Goal: Task Accomplishment & Management: Use online tool/utility

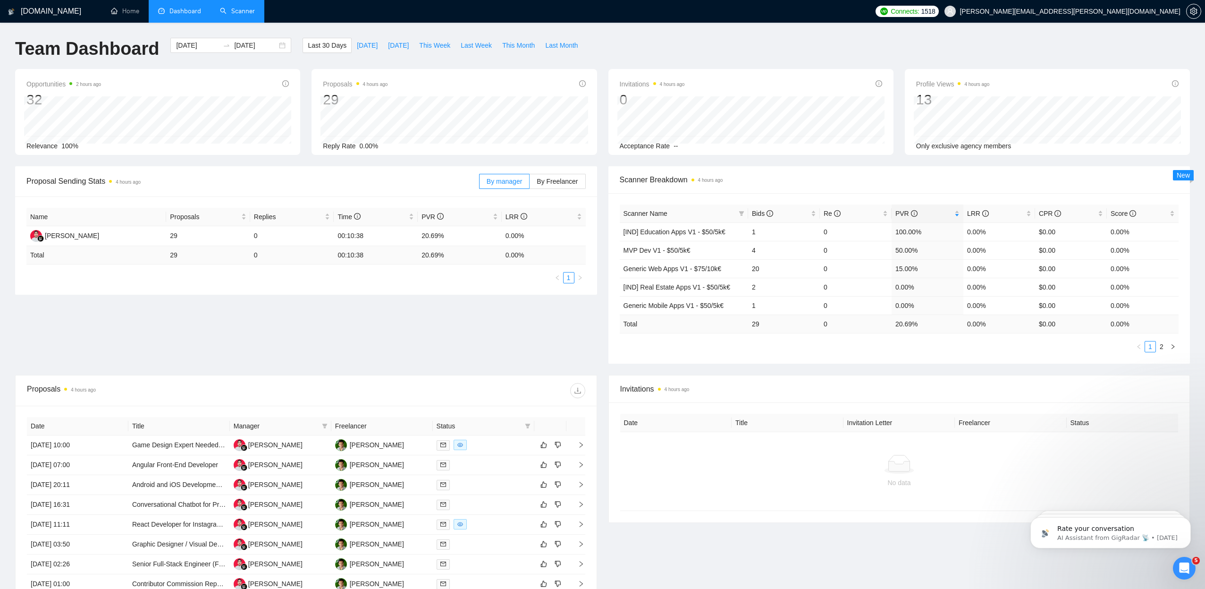
click at [248, 15] on link "Scanner" at bounding box center [237, 11] width 35 height 8
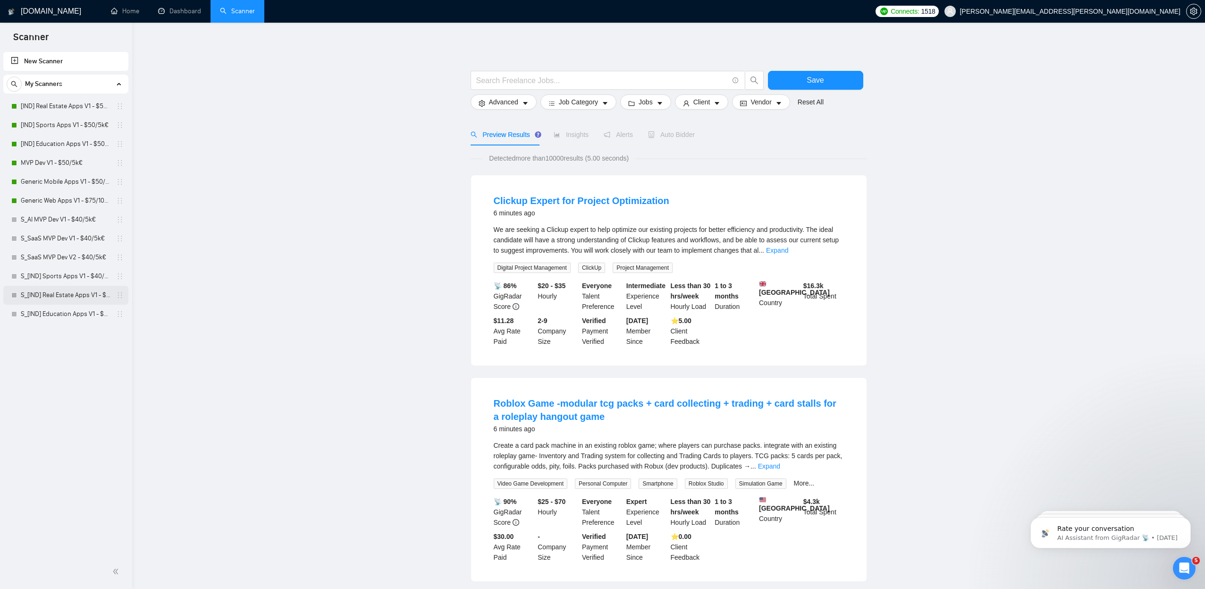
click at [118, 296] on icon "holder" at bounding box center [120, 295] width 8 height 8
click at [110, 298] on link "S_[IND] Real Estate Apps V1 - $40/5k€" at bounding box center [66, 295] width 90 height 19
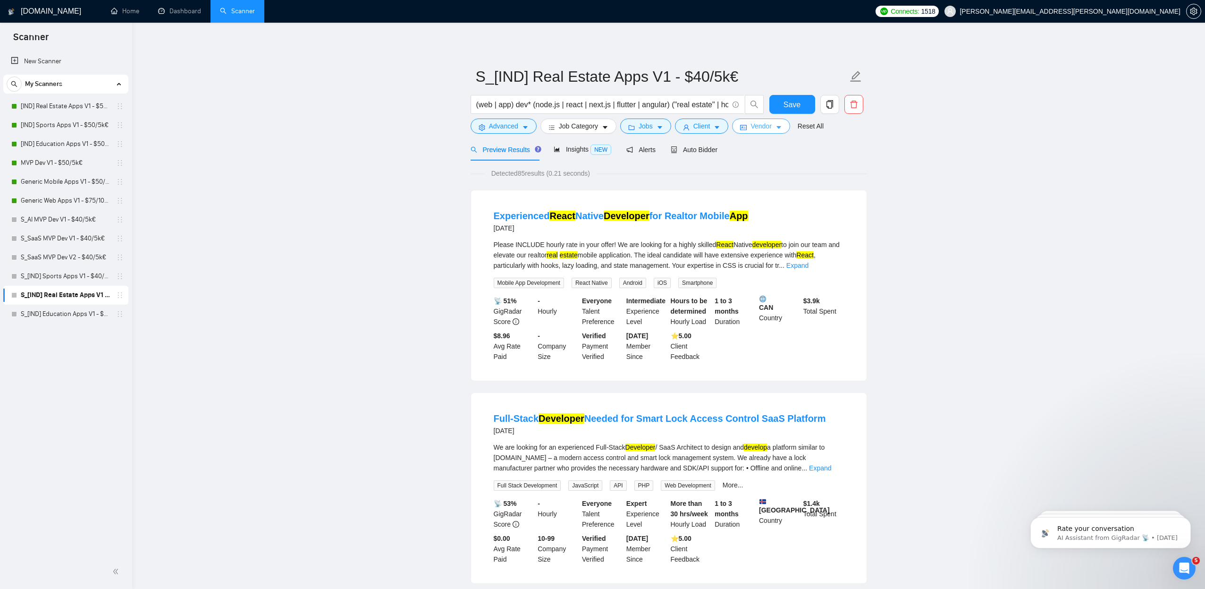
click at [782, 126] on icon "caret-down" at bounding box center [779, 127] width 7 height 7
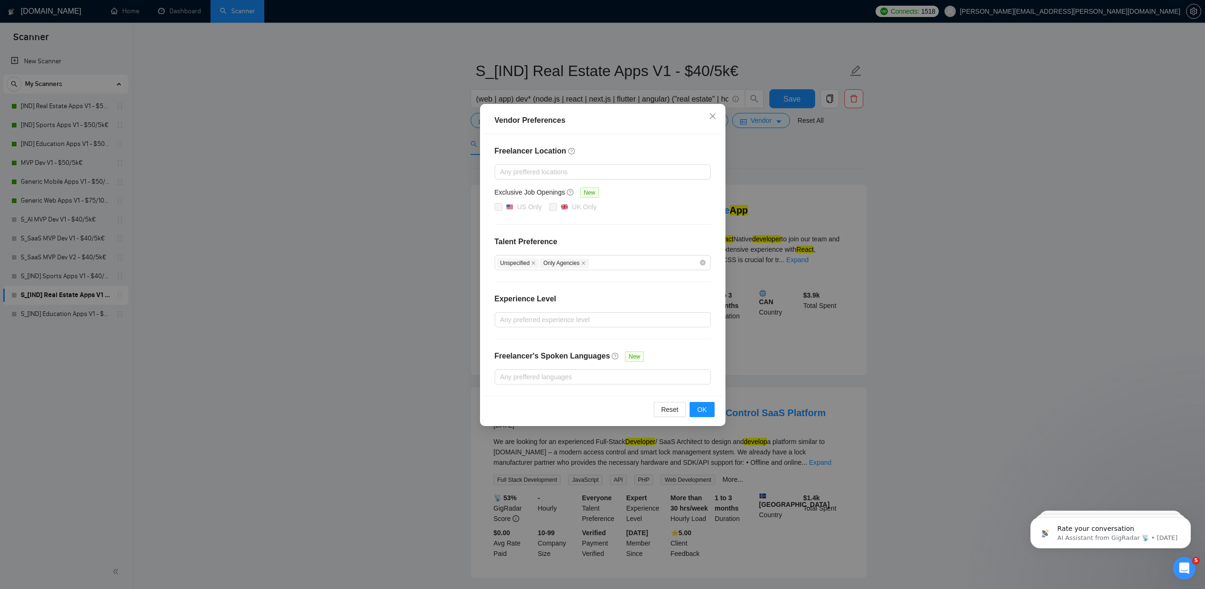
scroll to position [13, 0]
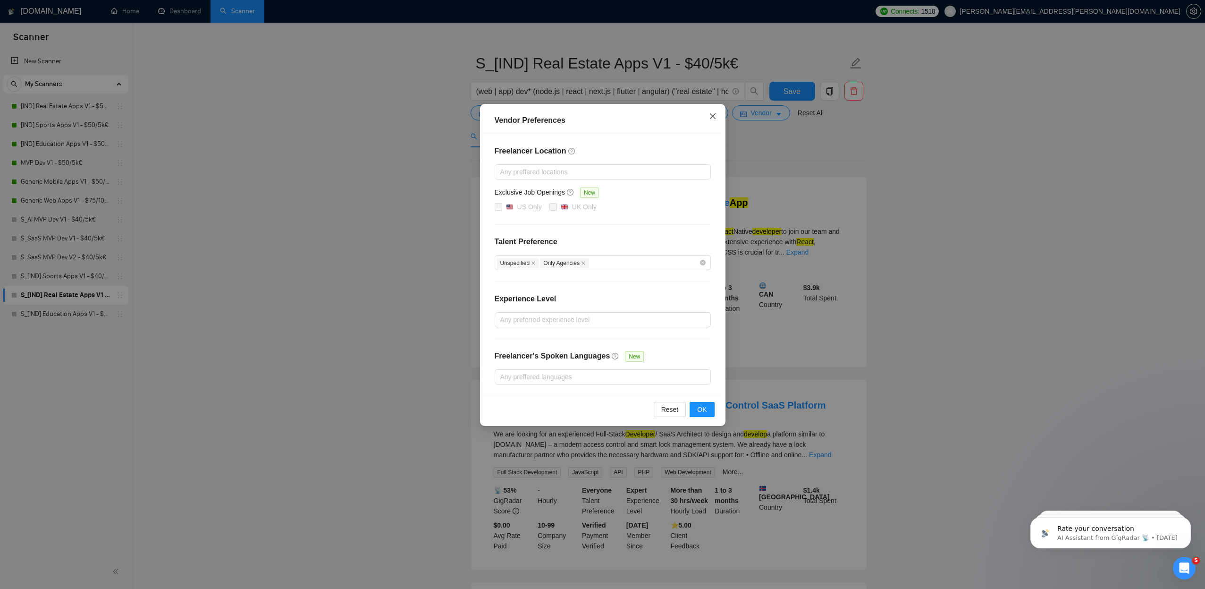
click at [714, 118] on icon "close" at bounding box center [713, 116] width 6 height 6
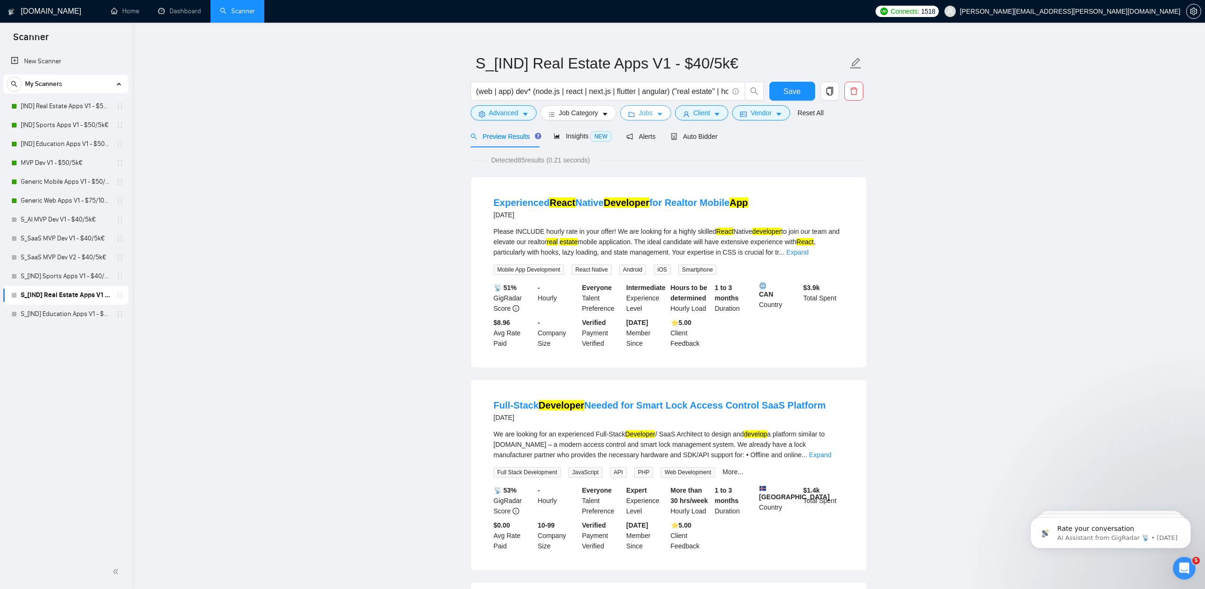
click at [669, 115] on button "Jobs" at bounding box center [645, 112] width 51 height 15
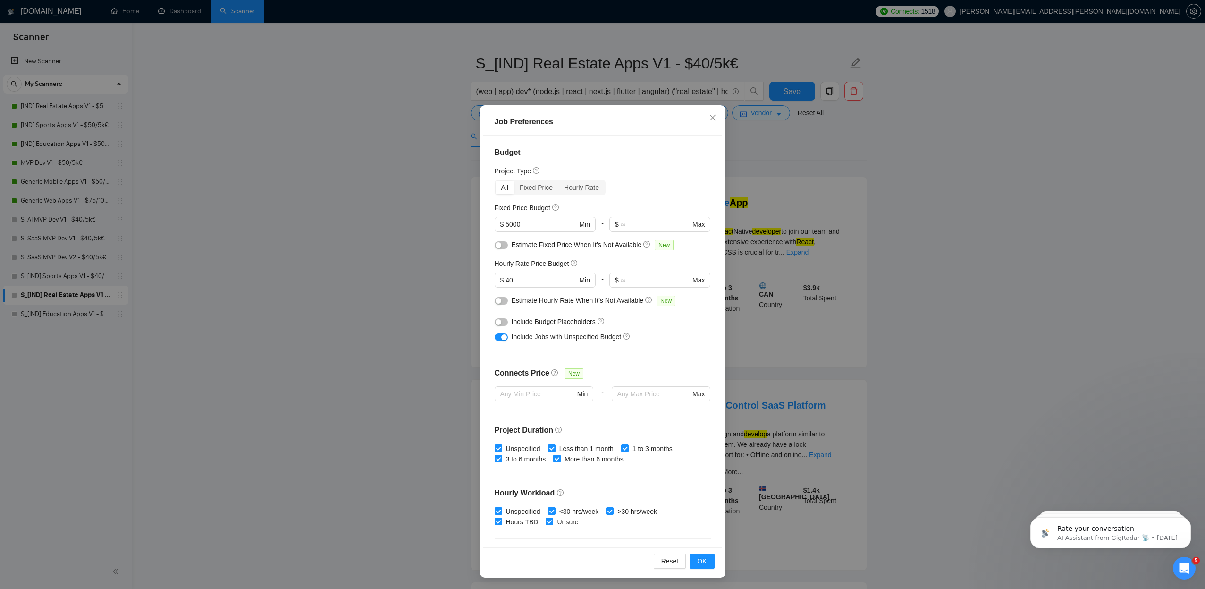
scroll to position [0, 0]
click at [718, 118] on span "Close" at bounding box center [712, 117] width 25 height 25
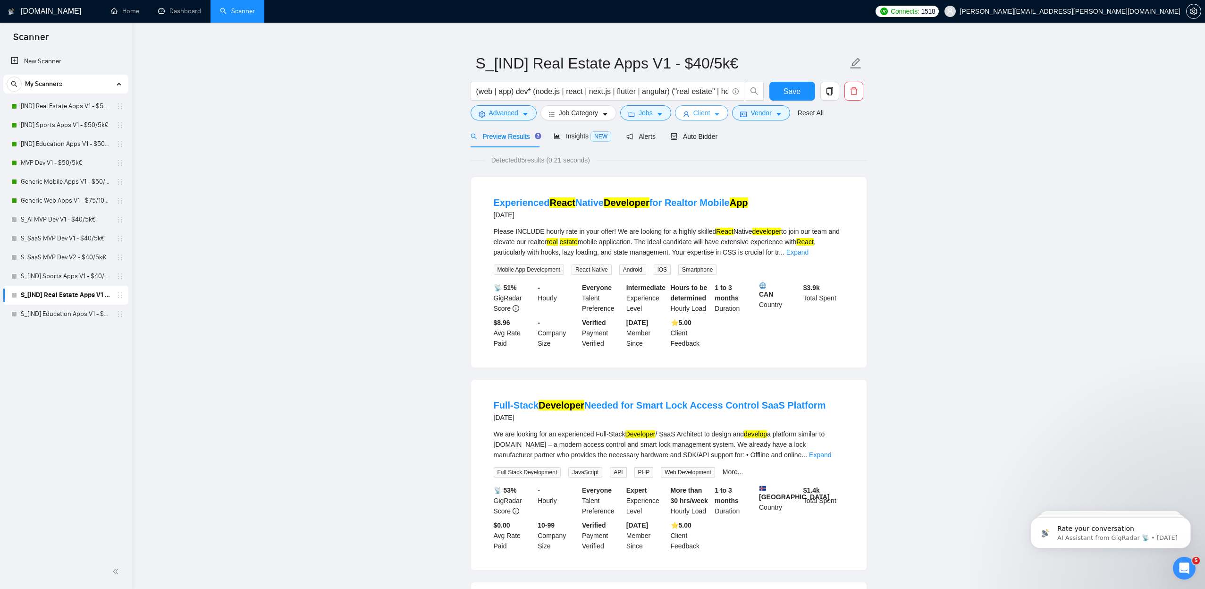
click at [710, 112] on span "Client" at bounding box center [701, 113] width 17 height 10
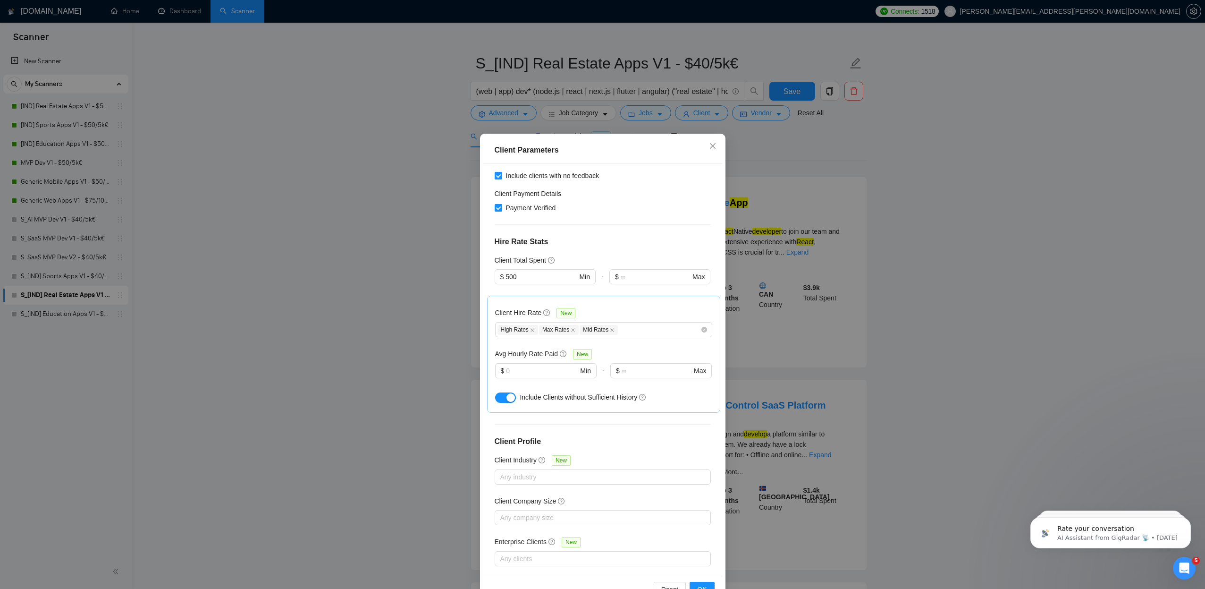
scroll to position [177, 0]
click at [711, 146] on icon "close" at bounding box center [713, 146] width 8 height 8
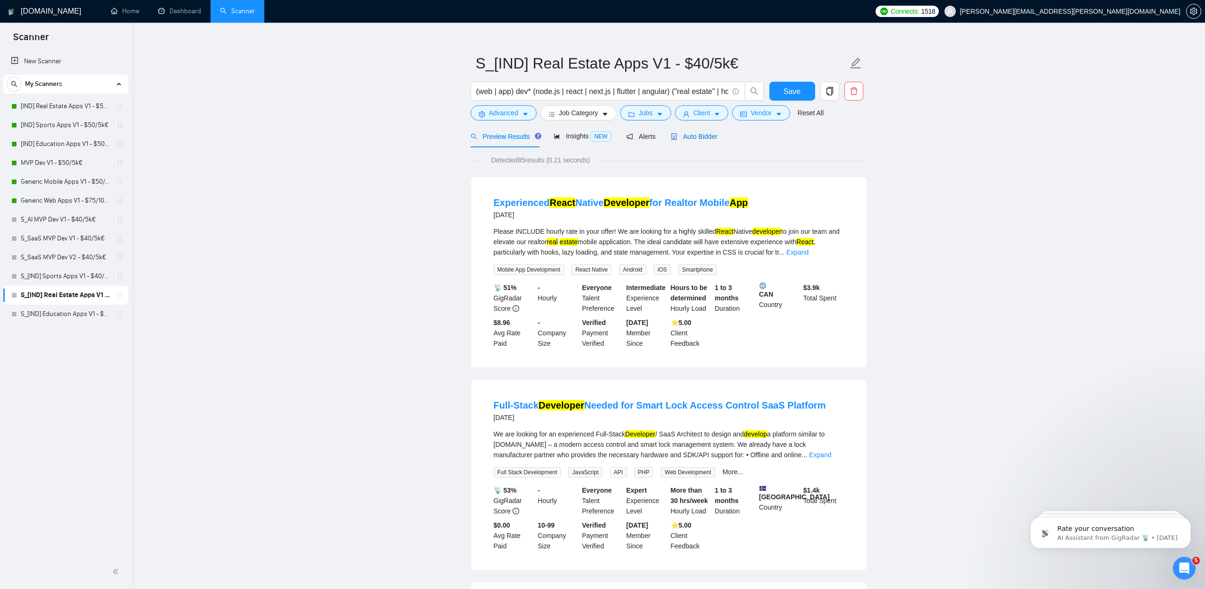
click at [693, 134] on span "Auto Bidder" at bounding box center [694, 137] width 47 height 8
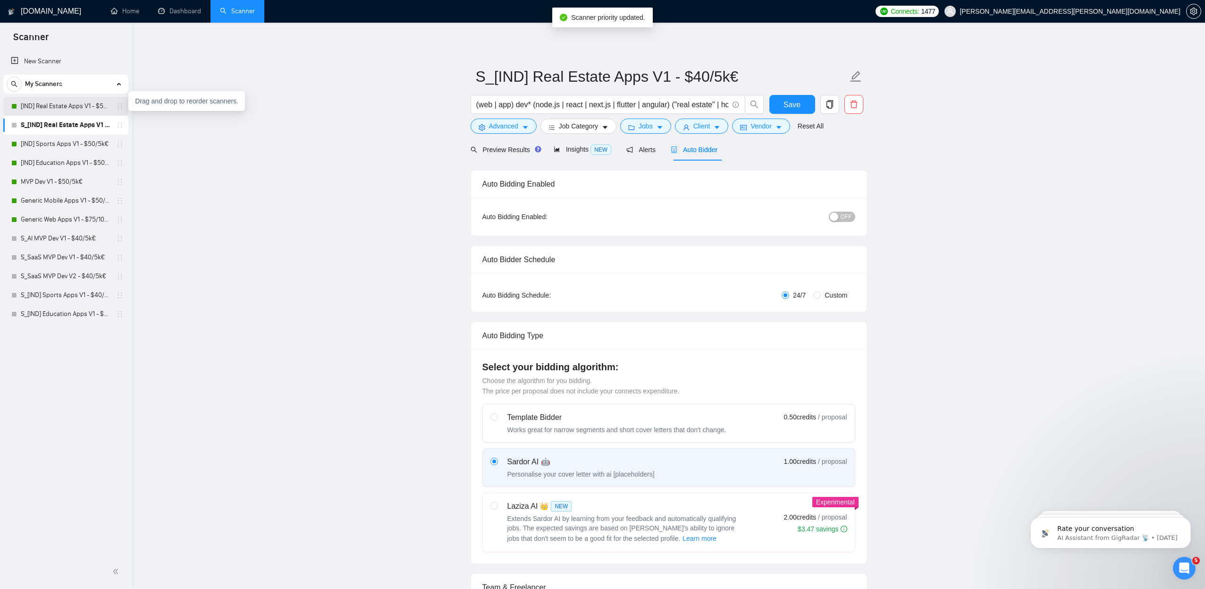
scroll to position [1, 0]
click at [118, 128] on icon "holder" at bounding box center [120, 125] width 8 height 8
click at [120, 124] on icon "holder" at bounding box center [120, 125] width 8 height 8
click at [117, 129] on div "[IND] Real Estate Apps V1 - $50/5k€" at bounding box center [67, 125] width 112 height 19
click at [121, 127] on icon "holder" at bounding box center [120, 125] width 8 height 8
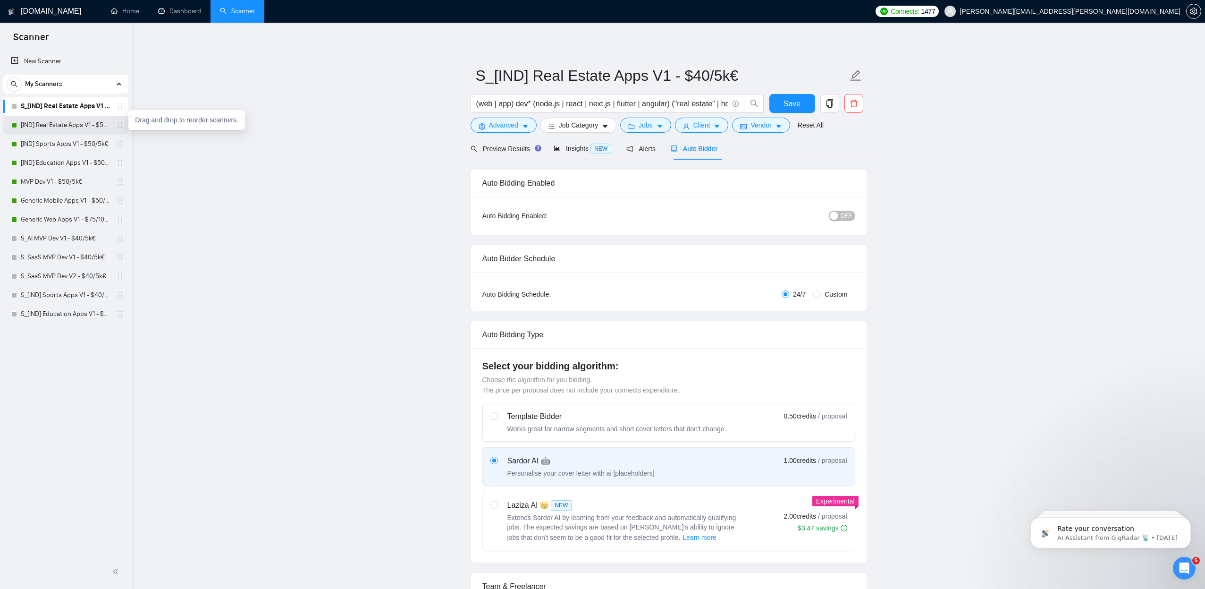
click at [105, 127] on link "[IND] Real Estate Apps V1 - $50/5k€" at bounding box center [66, 125] width 90 height 19
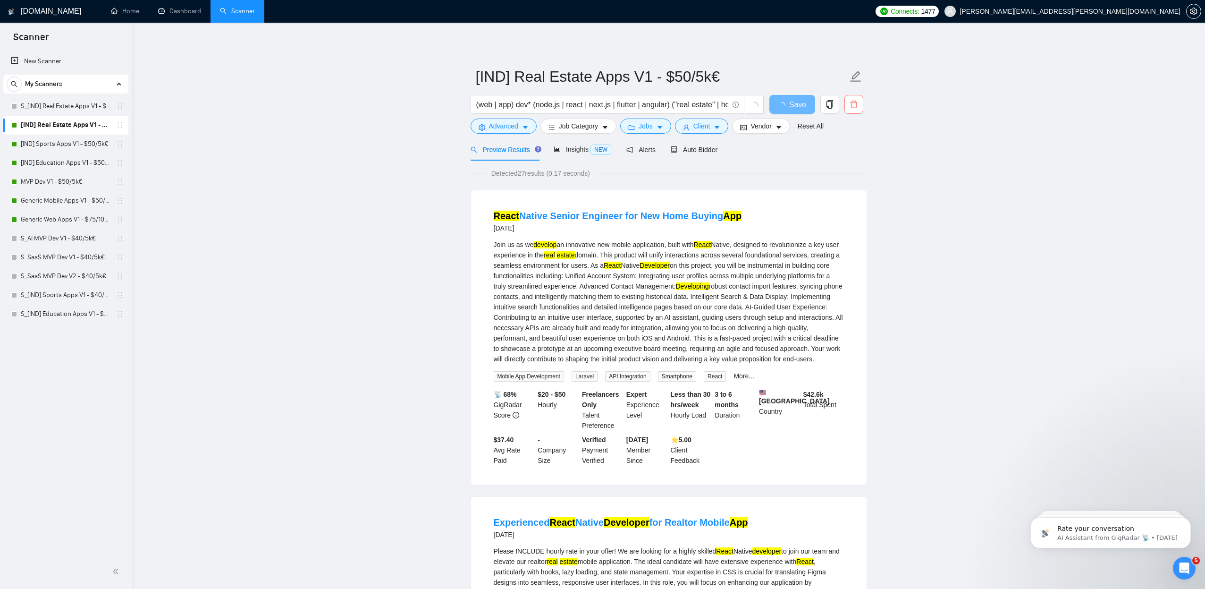
click at [853, 105] on icon "delete" at bounding box center [854, 104] width 8 height 8
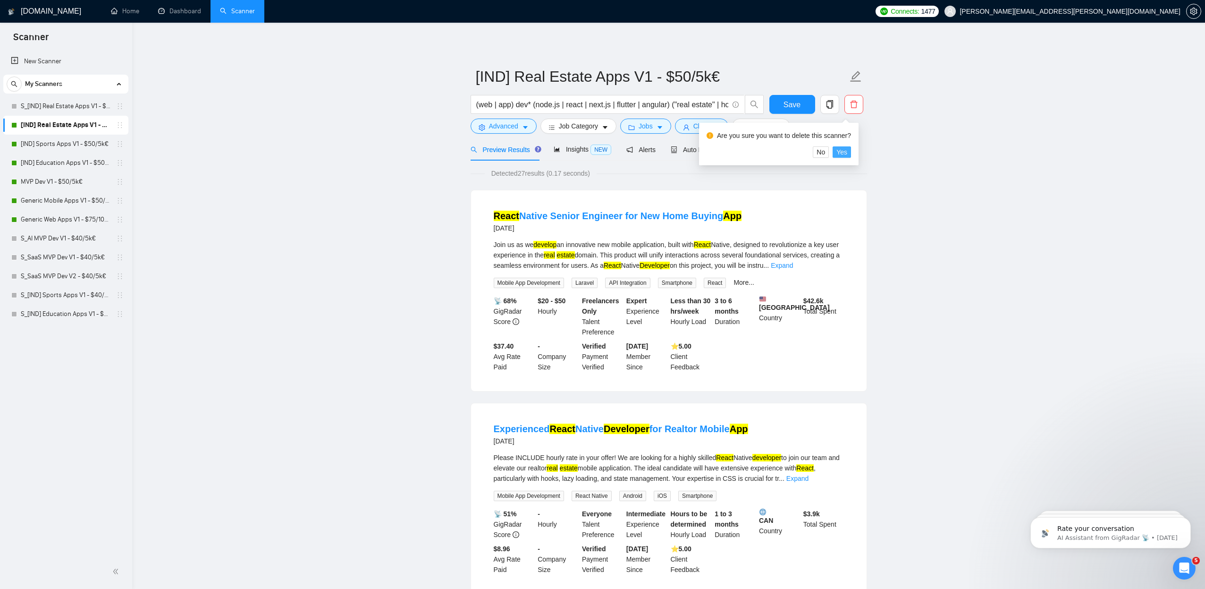
click at [839, 153] on button "Yes" at bounding box center [842, 151] width 18 height 11
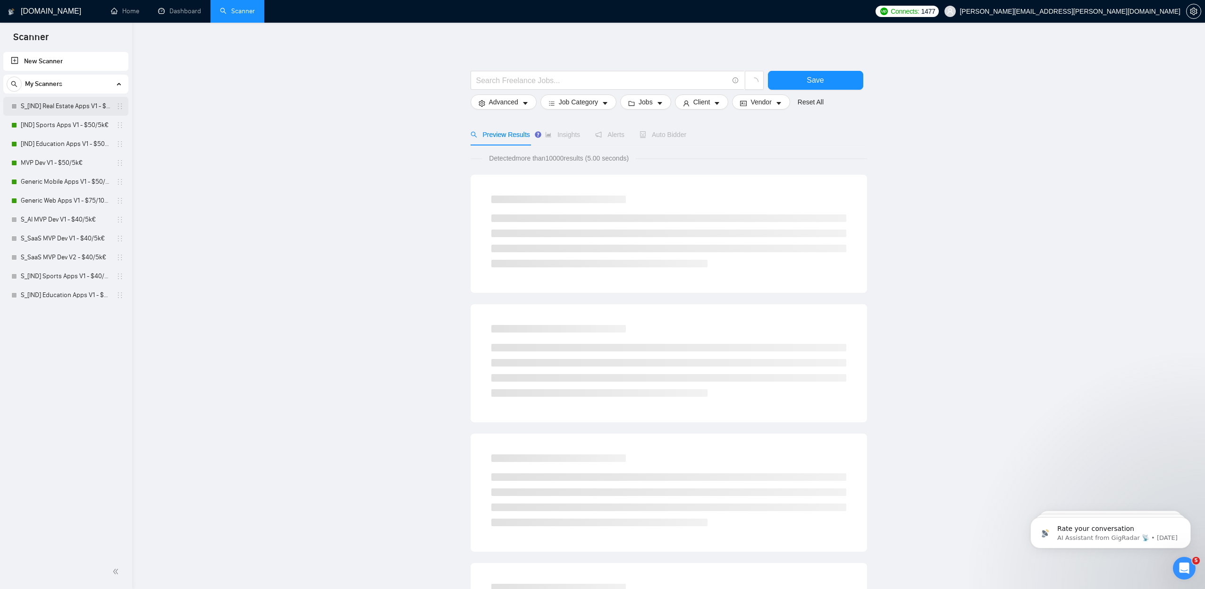
click at [80, 108] on link "S_[IND] Real Estate Apps V1 - $40/5k€" at bounding box center [66, 106] width 90 height 19
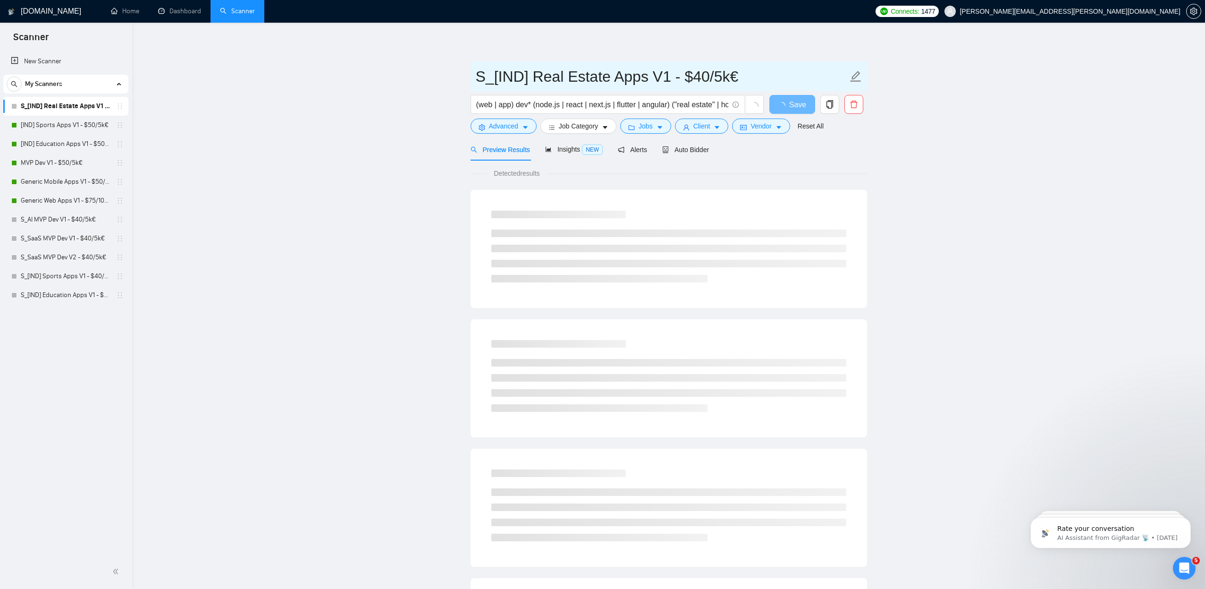
click at [500, 81] on input "S_[IND] Real Estate Apps V1 - $40/5k€" at bounding box center [662, 77] width 372 height 24
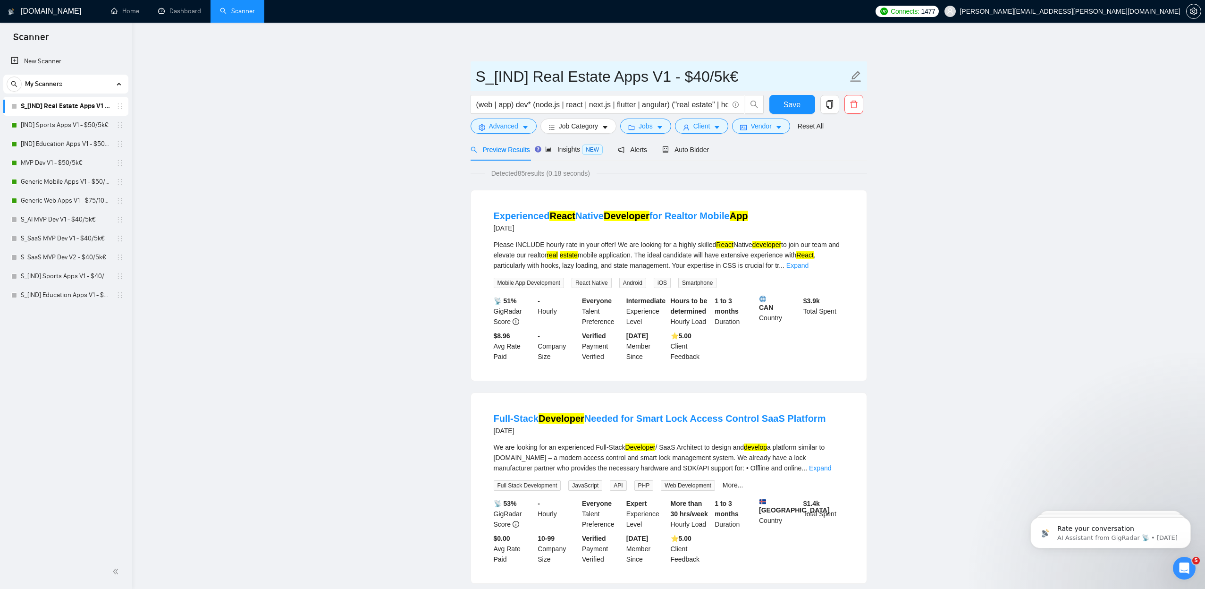
drag, startPoint x: 494, startPoint y: 77, endPoint x: 459, endPoint y: 77, distance: 34.9
click at [783, 105] on button "Save" at bounding box center [792, 104] width 46 height 19
click at [110, 277] on link "S_[IND] Sports Apps V1 - $40/5k€" at bounding box center [66, 276] width 90 height 19
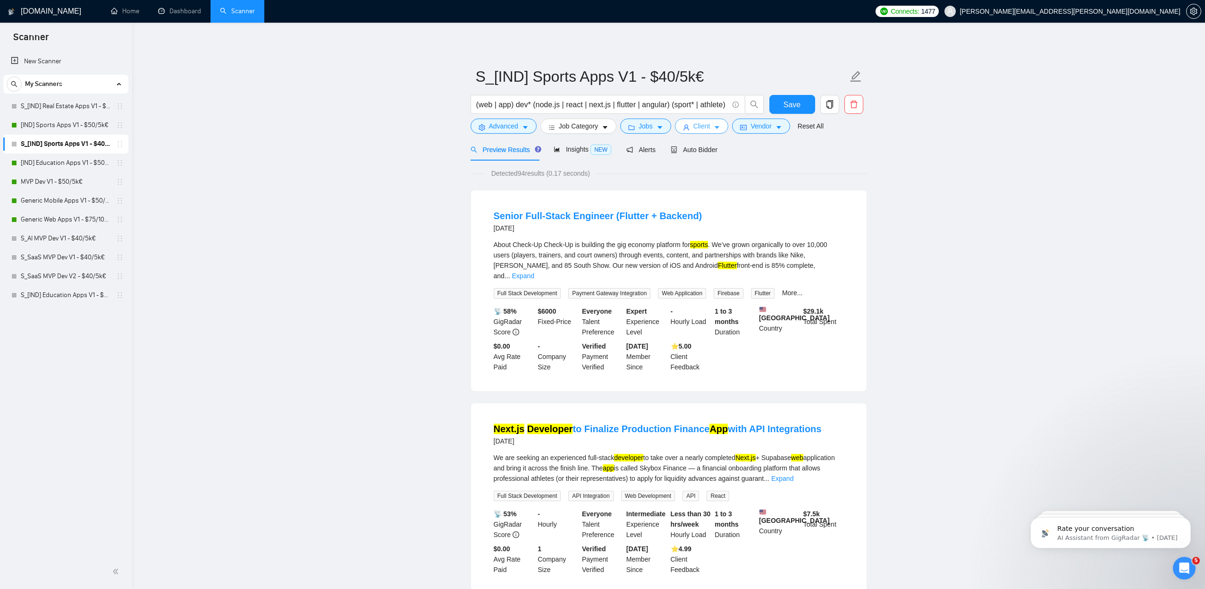
click at [719, 128] on icon "caret-down" at bounding box center [717, 127] width 7 height 7
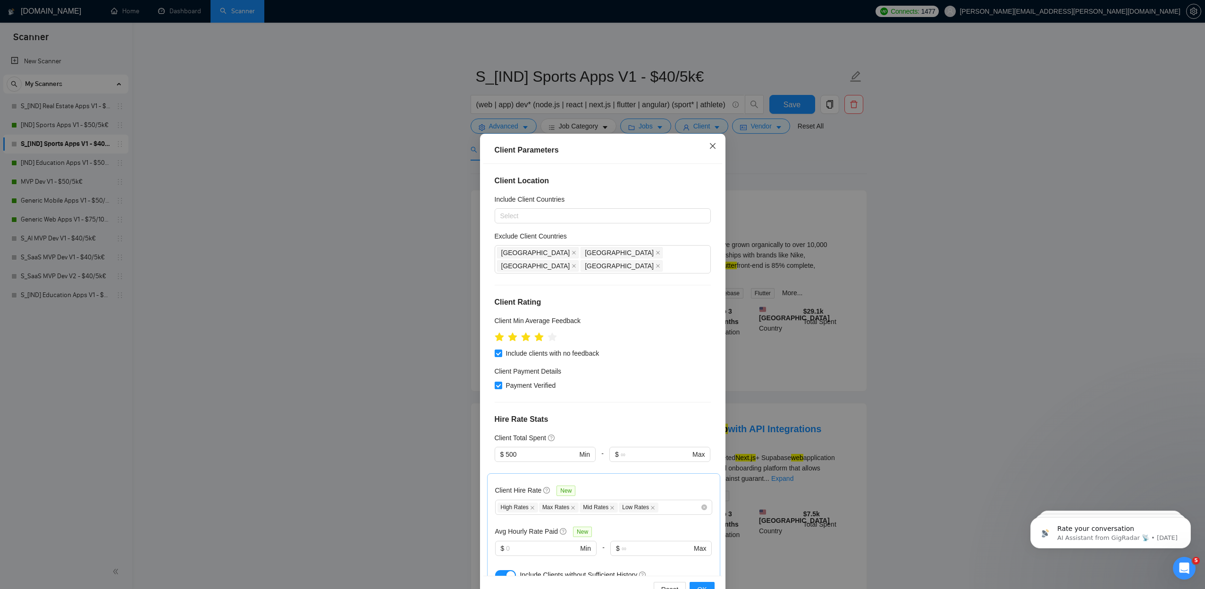
click at [712, 146] on icon "close" at bounding box center [713, 146] width 8 height 8
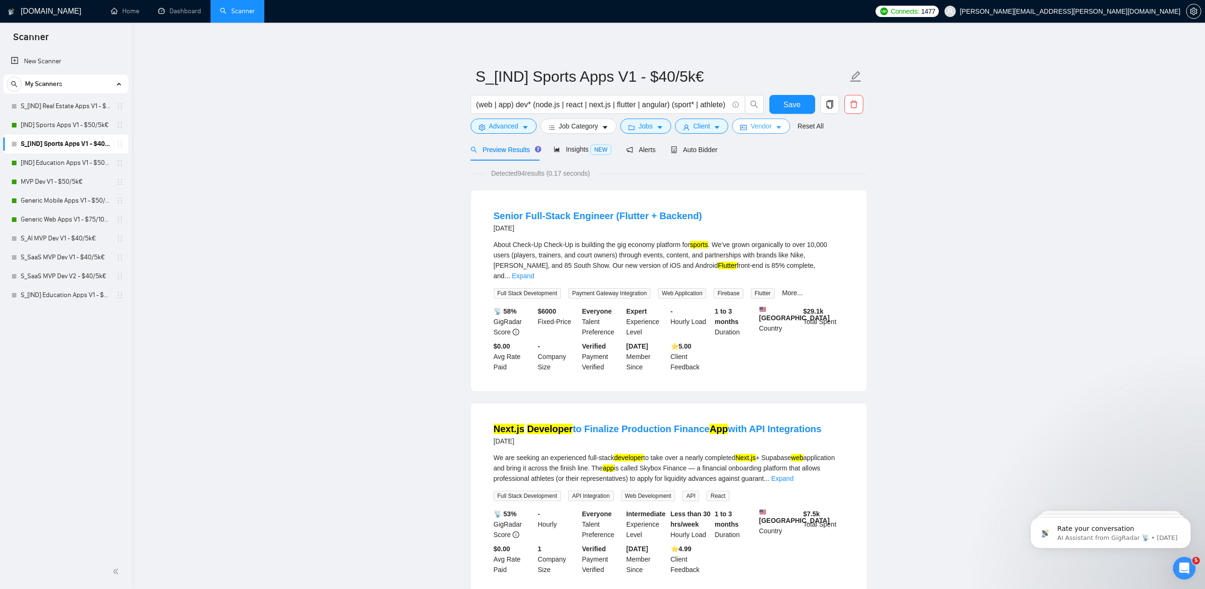
click at [782, 126] on icon "caret-down" at bounding box center [779, 127] width 7 height 7
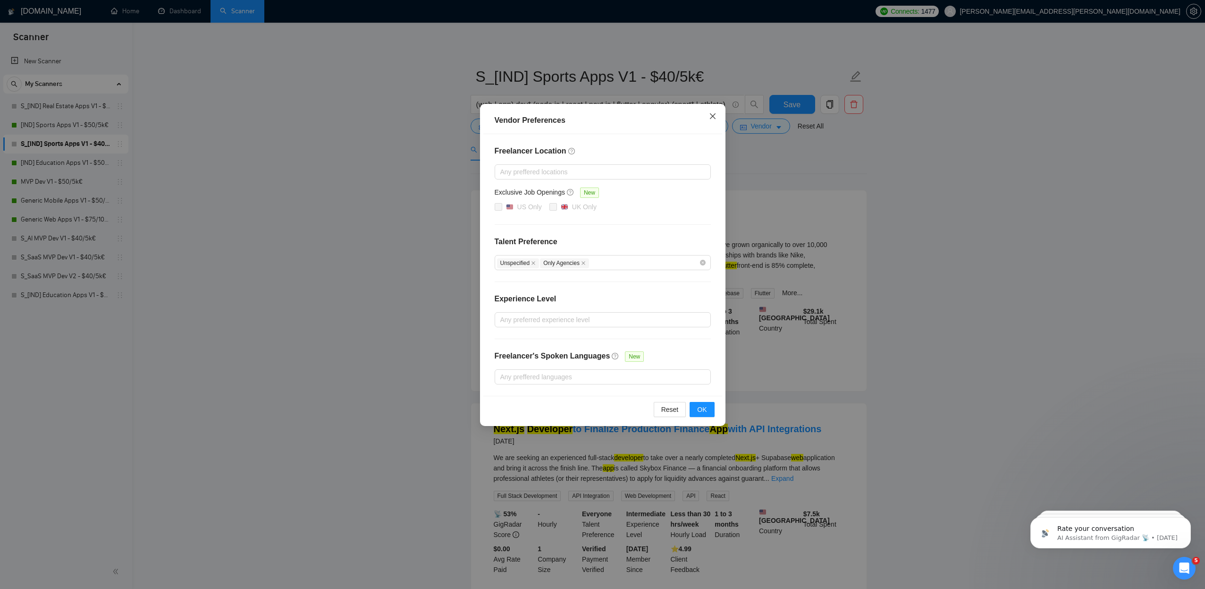
click at [712, 116] on icon "close" at bounding box center [713, 116] width 6 height 6
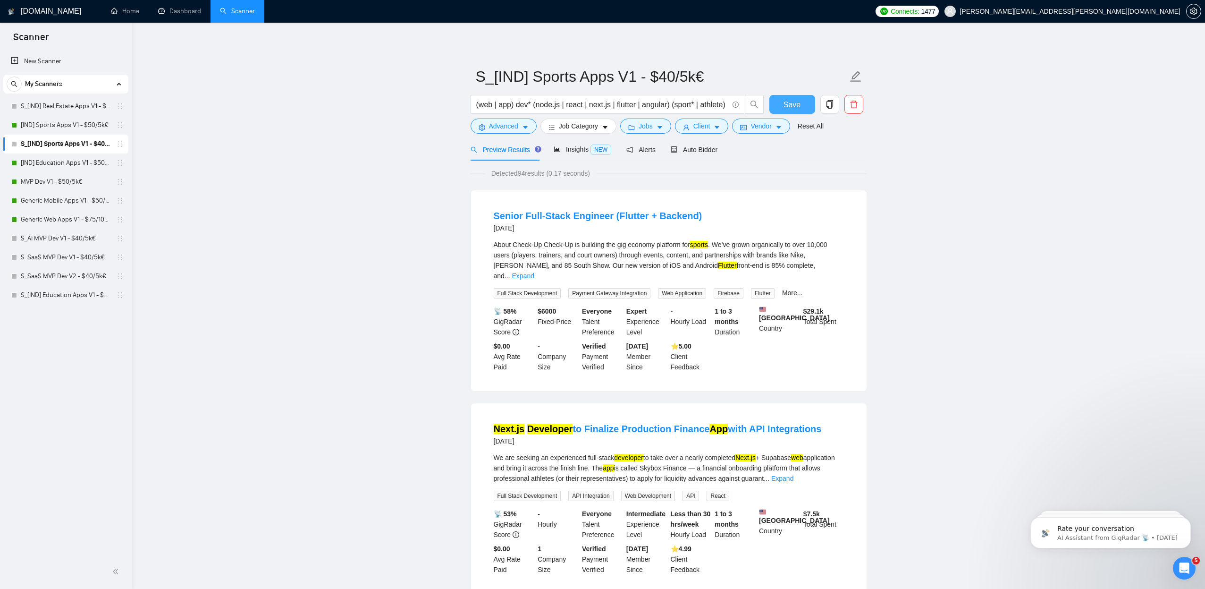
click at [793, 107] on span "Save" at bounding box center [792, 105] width 17 height 12
click at [122, 124] on icon "holder" at bounding box center [120, 125] width 8 height 8
click at [119, 125] on icon "holder" at bounding box center [120, 125] width 8 height 8
click at [121, 125] on icon "holder" at bounding box center [120, 125] width 8 height 8
click at [119, 125] on icon "holder" at bounding box center [120, 125] width 8 height 8
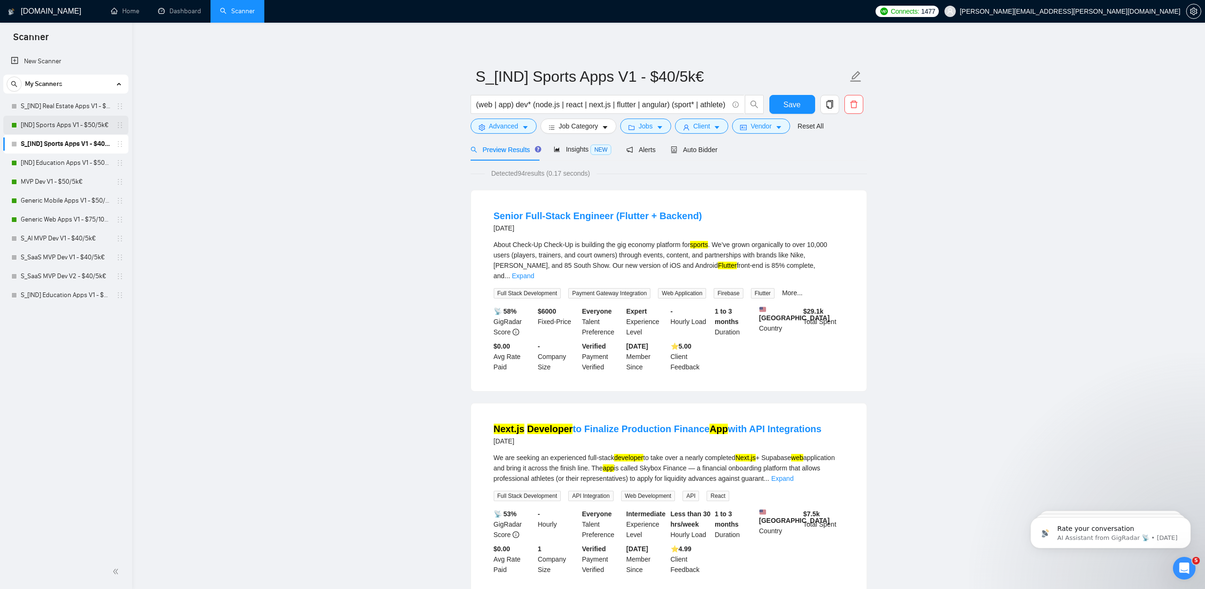
click at [102, 125] on link "[IND] Sports Apps V1 - $50/5k€" at bounding box center [66, 125] width 90 height 19
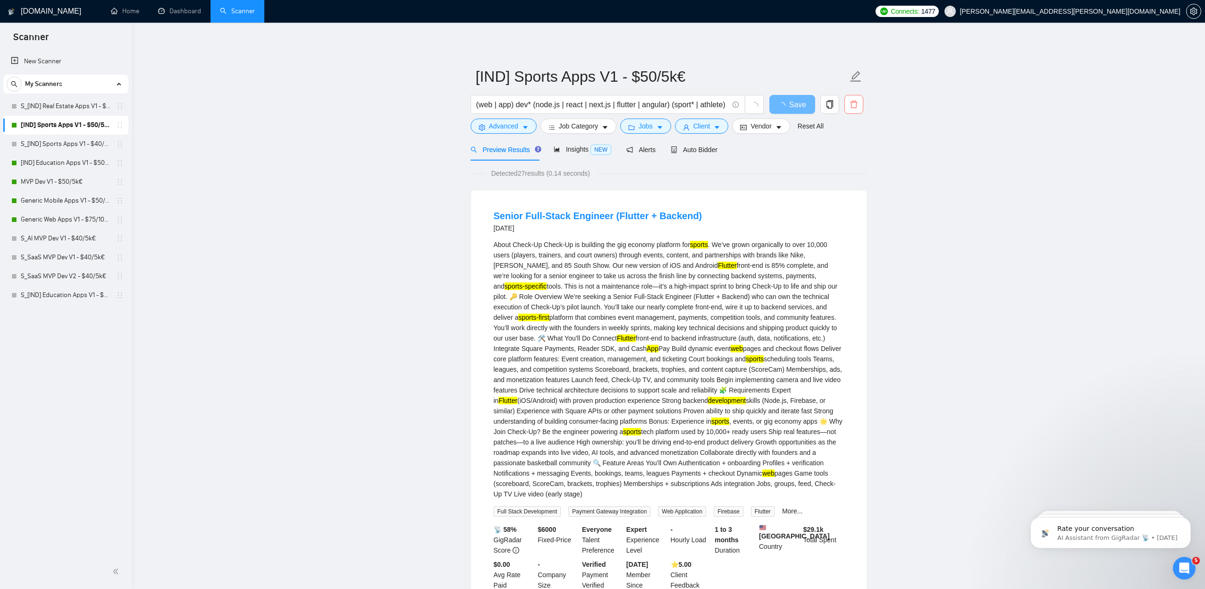
click at [855, 102] on icon "delete" at bounding box center [854, 104] width 8 height 8
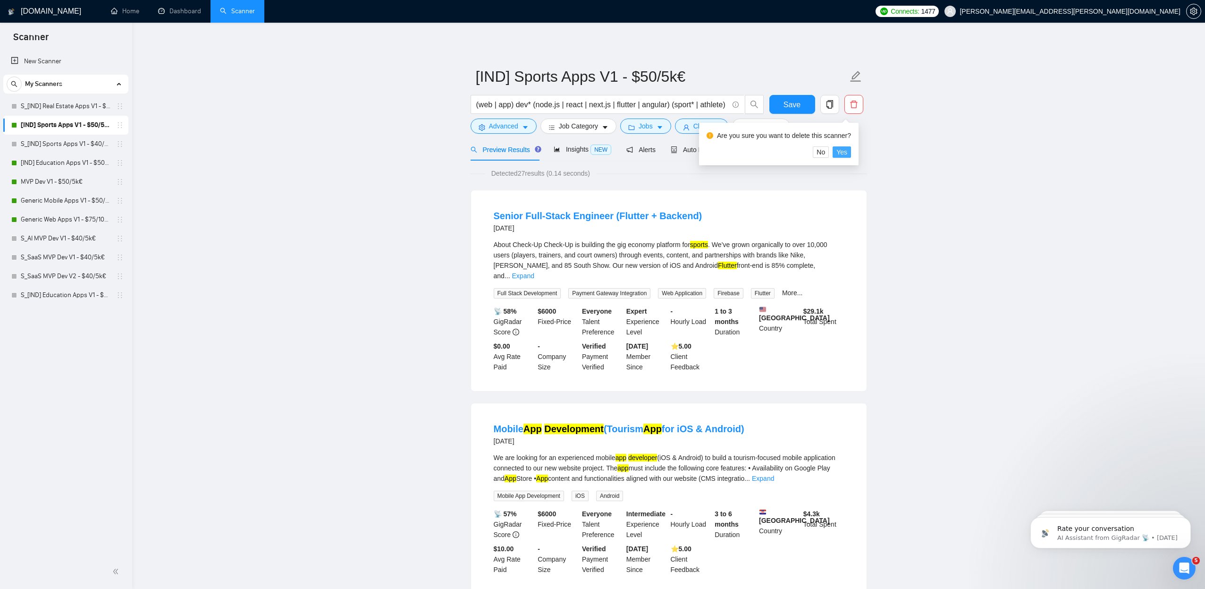
click at [847, 153] on span "Yes" at bounding box center [841, 152] width 11 height 10
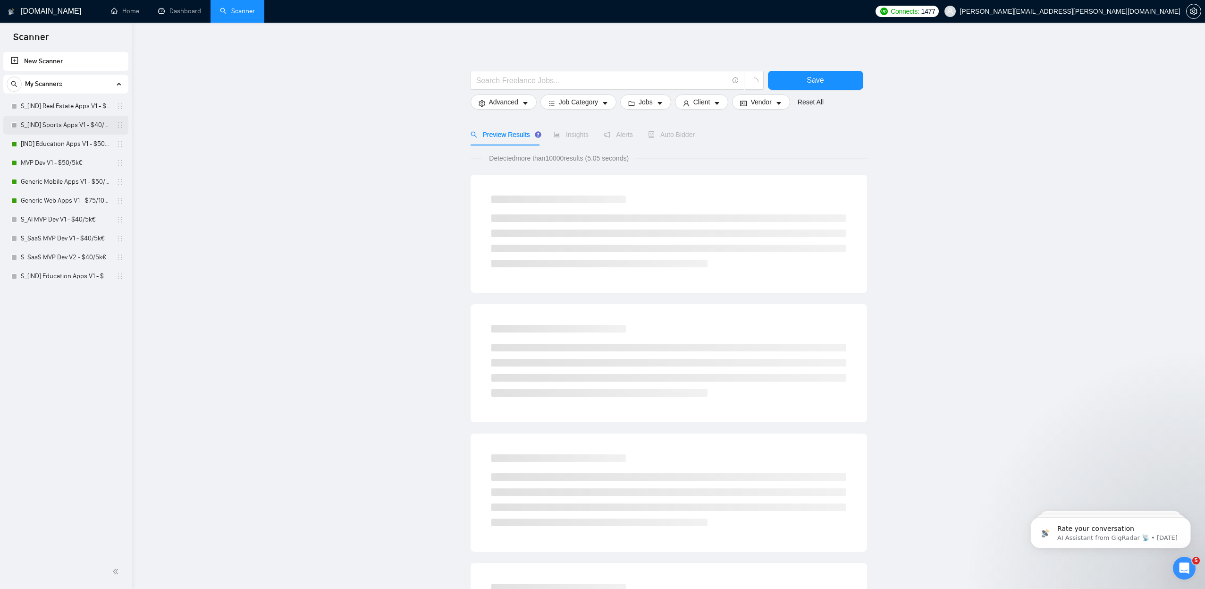
click at [94, 130] on link "S_[IND] Sports Apps V1 - $40/5k€" at bounding box center [66, 125] width 90 height 19
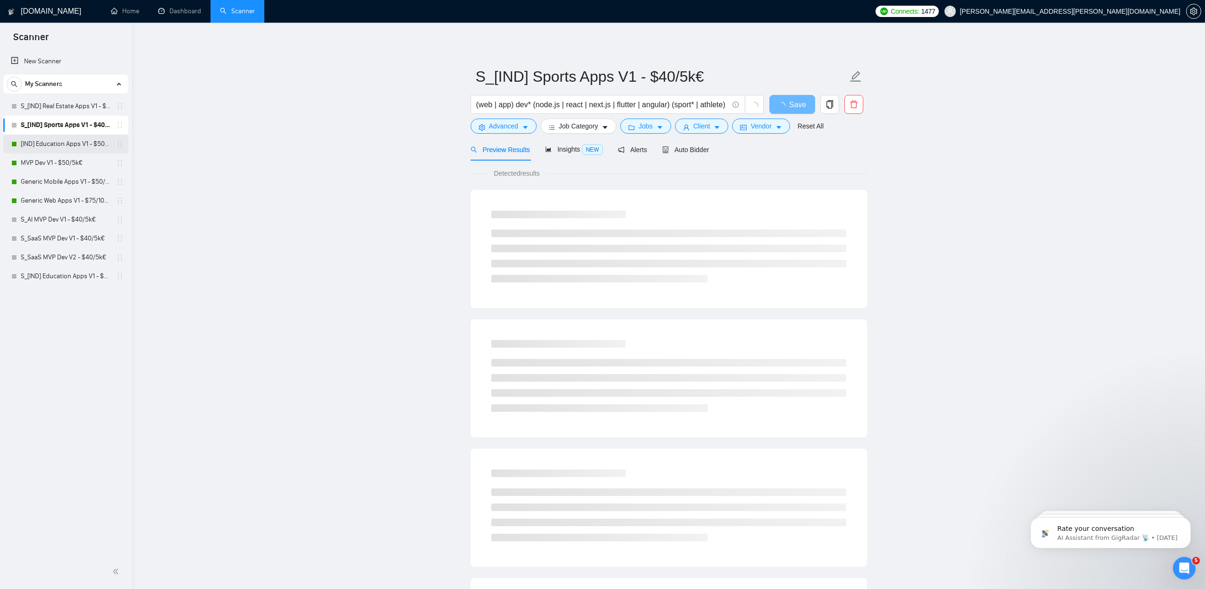
click at [92, 144] on link "[IND] Education Apps V1 - $50/5k€" at bounding box center [66, 144] width 90 height 19
click at [105, 277] on link "S_[IND] Education Apps V1 - $40/5k€" at bounding box center [66, 276] width 90 height 19
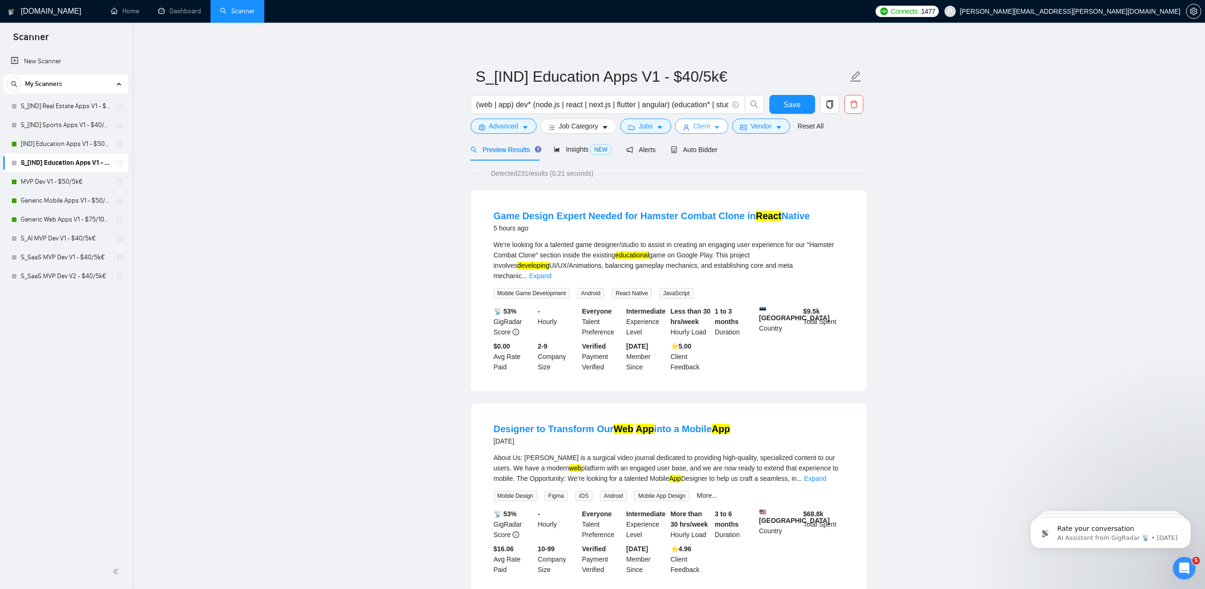
click at [720, 127] on icon "caret-down" at bounding box center [717, 128] width 5 height 3
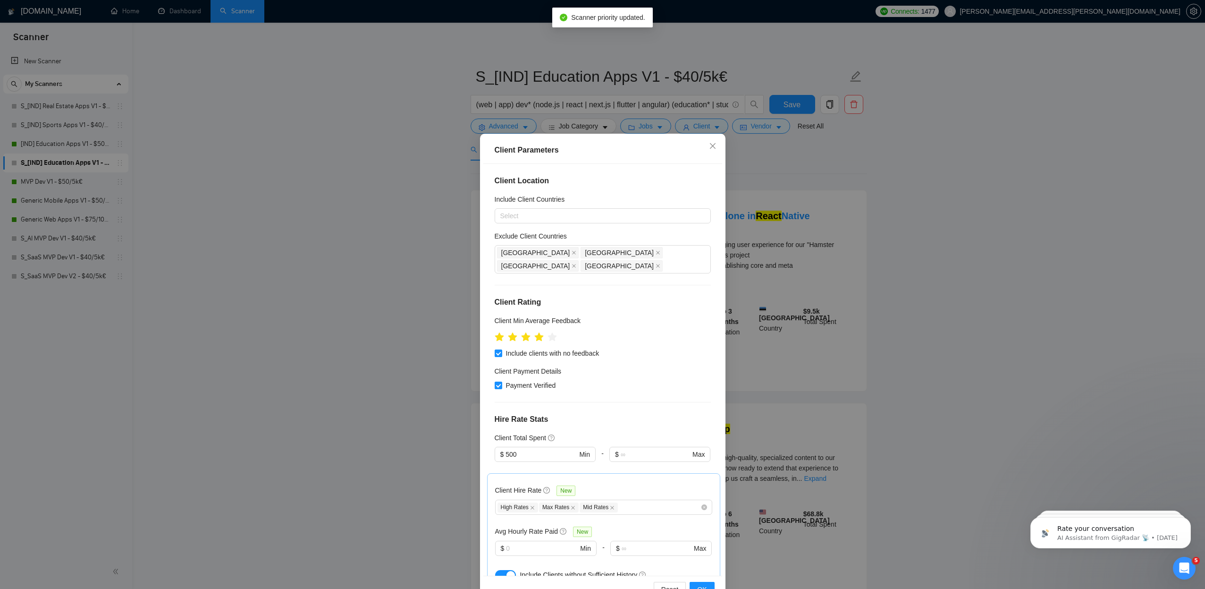
click at [399, 274] on div "Client Parameters Client Location Include Client Countries Select Exclude Clien…" at bounding box center [602, 294] width 1205 height 589
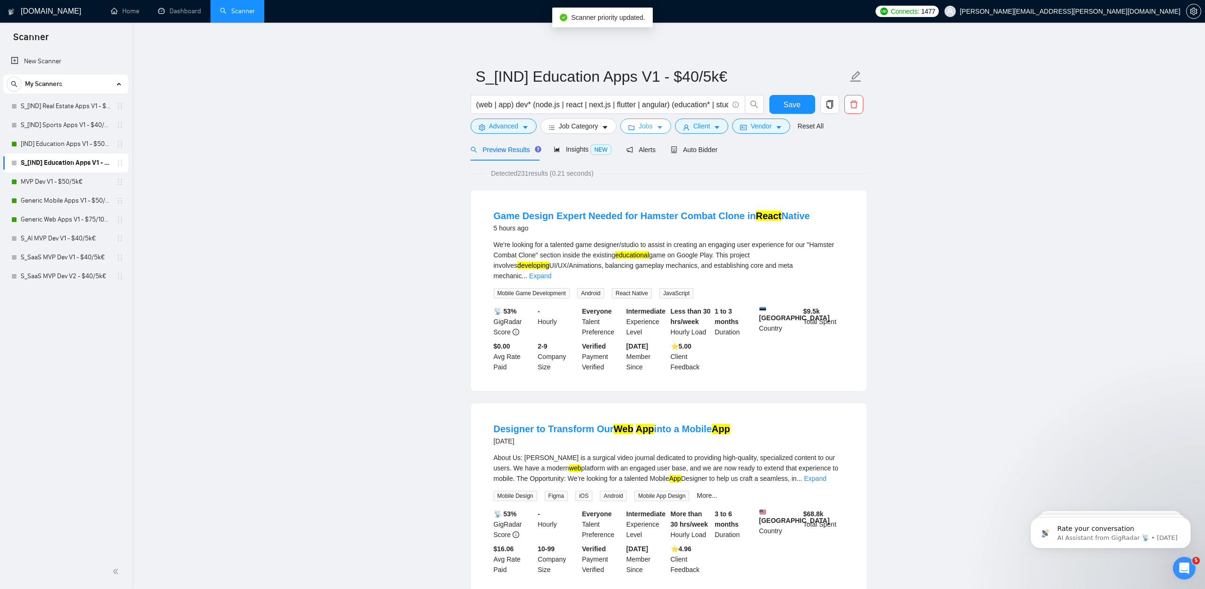
click at [662, 127] on icon "caret-down" at bounding box center [660, 128] width 5 height 3
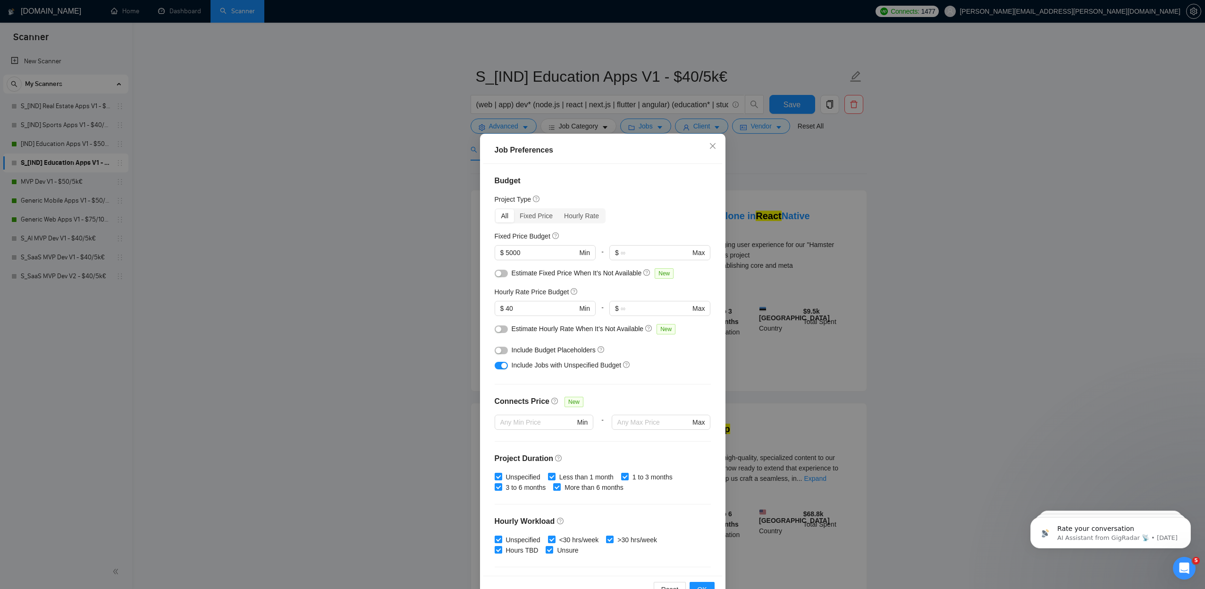
click at [401, 304] on div "Job Preferences Budget Project Type All Fixed Price Hourly Rate Fixed Price Bud…" at bounding box center [602, 294] width 1205 height 589
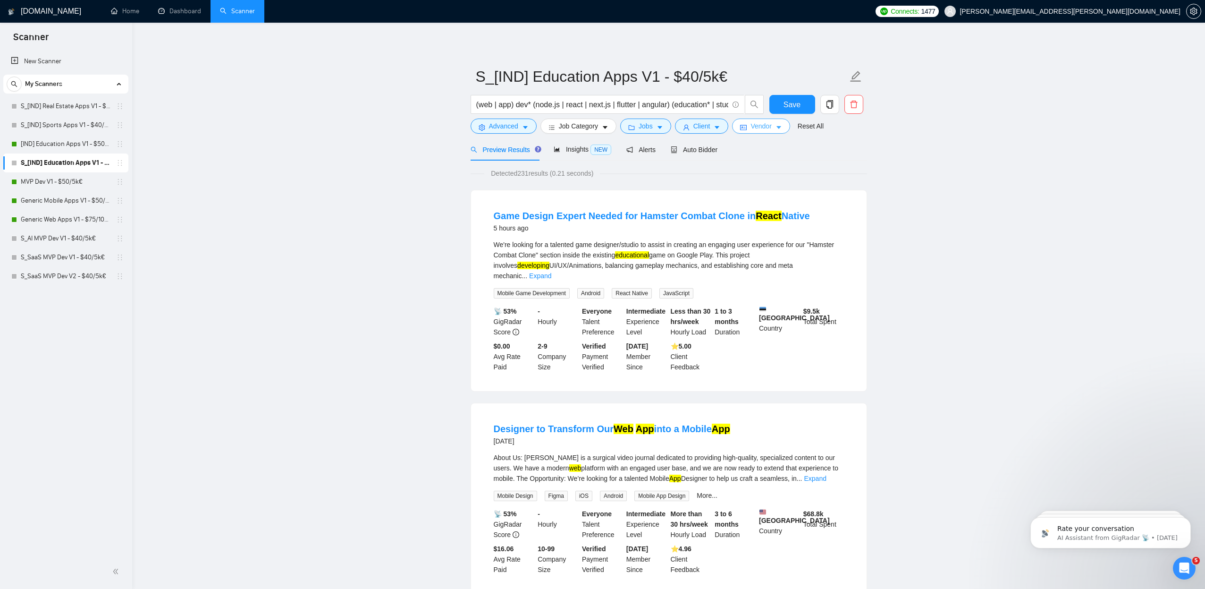
click at [782, 127] on icon "caret-down" at bounding box center [779, 127] width 7 height 7
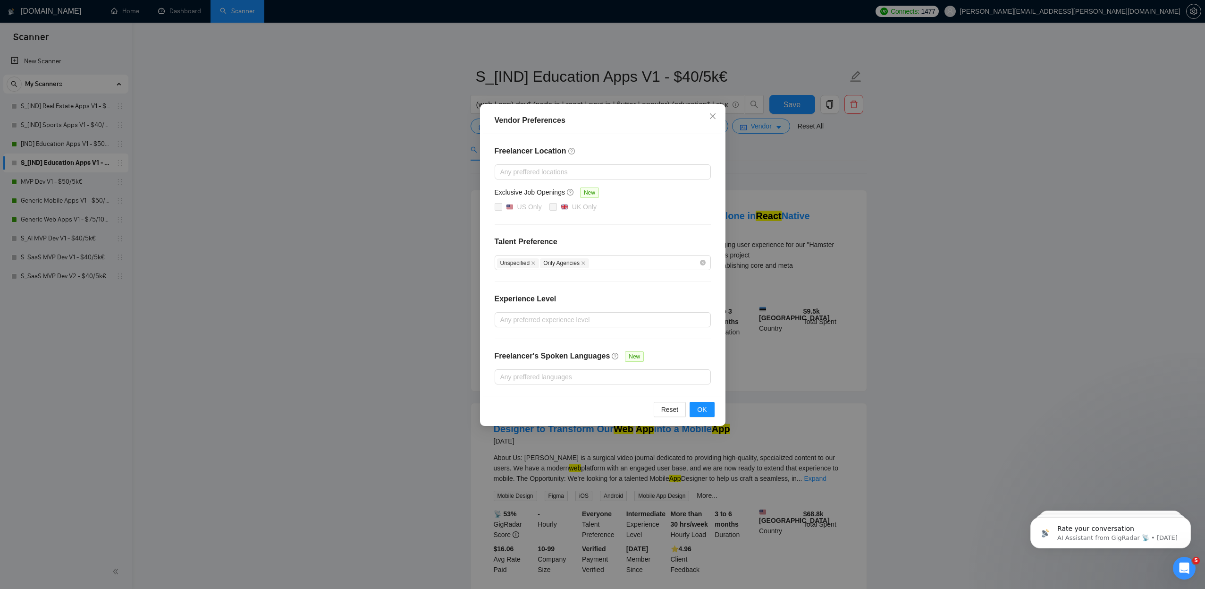
click at [388, 268] on div "Vendor Preferences Freelancer Location Any preffered locations Exclusive Job Op…" at bounding box center [602, 294] width 1205 height 589
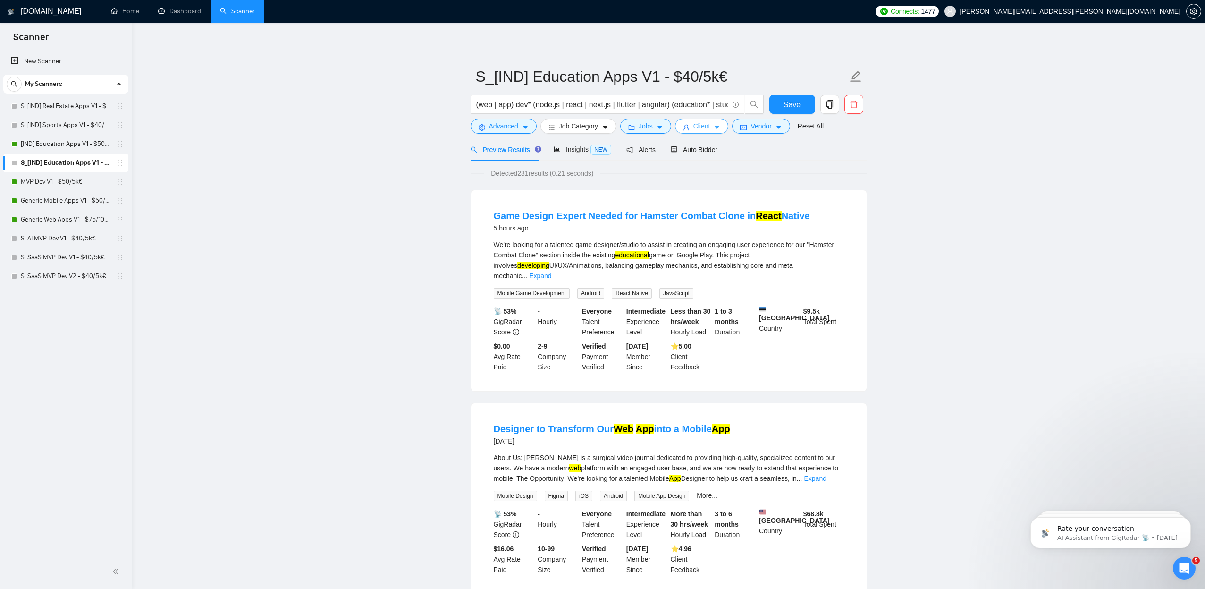
click at [720, 123] on button "Client" at bounding box center [702, 125] width 54 height 15
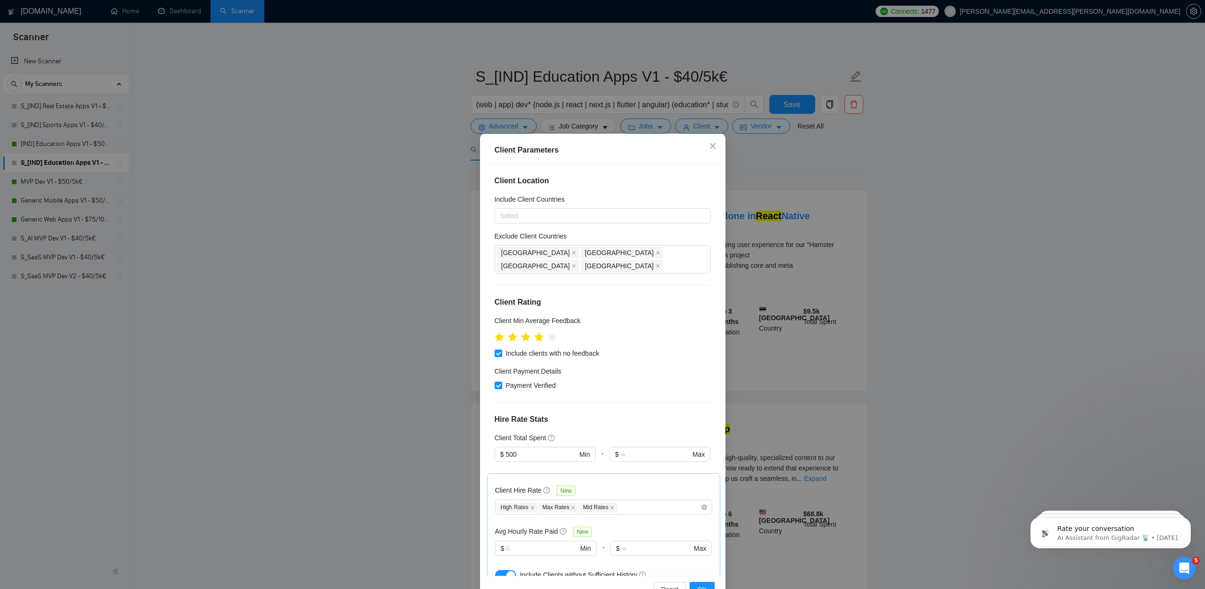
click at [417, 290] on div "Client Parameters Client Location Include Client Countries Select Exclude Clien…" at bounding box center [602, 294] width 1205 height 589
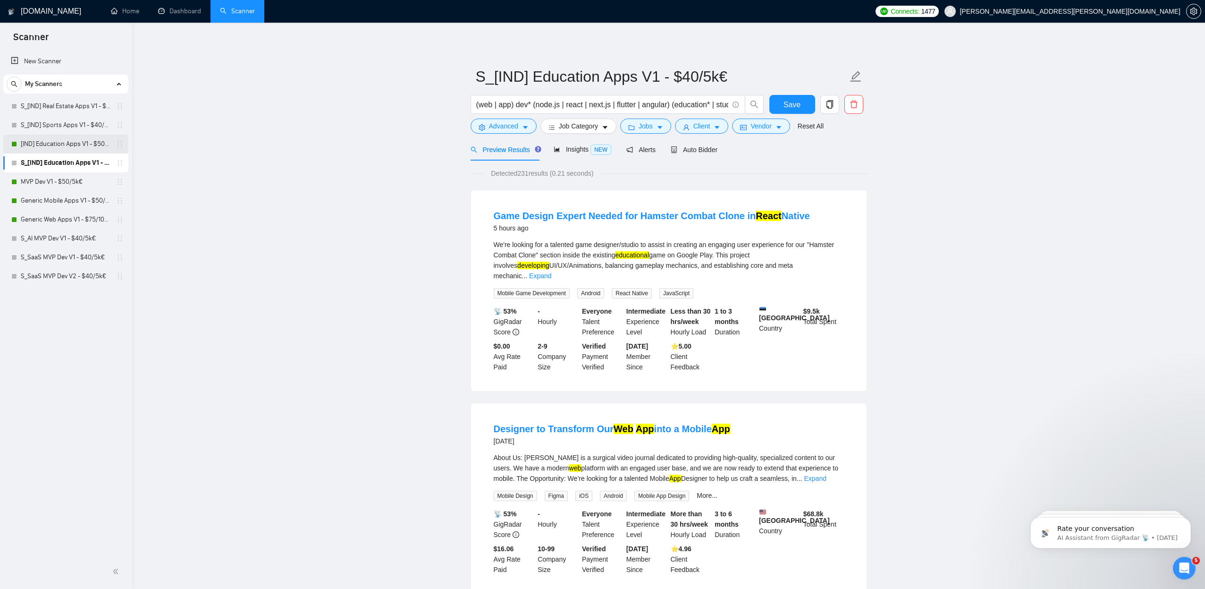
click at [93, 144] on link "[IND] Education Apps V1 - $50/5k€" at bounding box center [66, 144] width 90 height 19
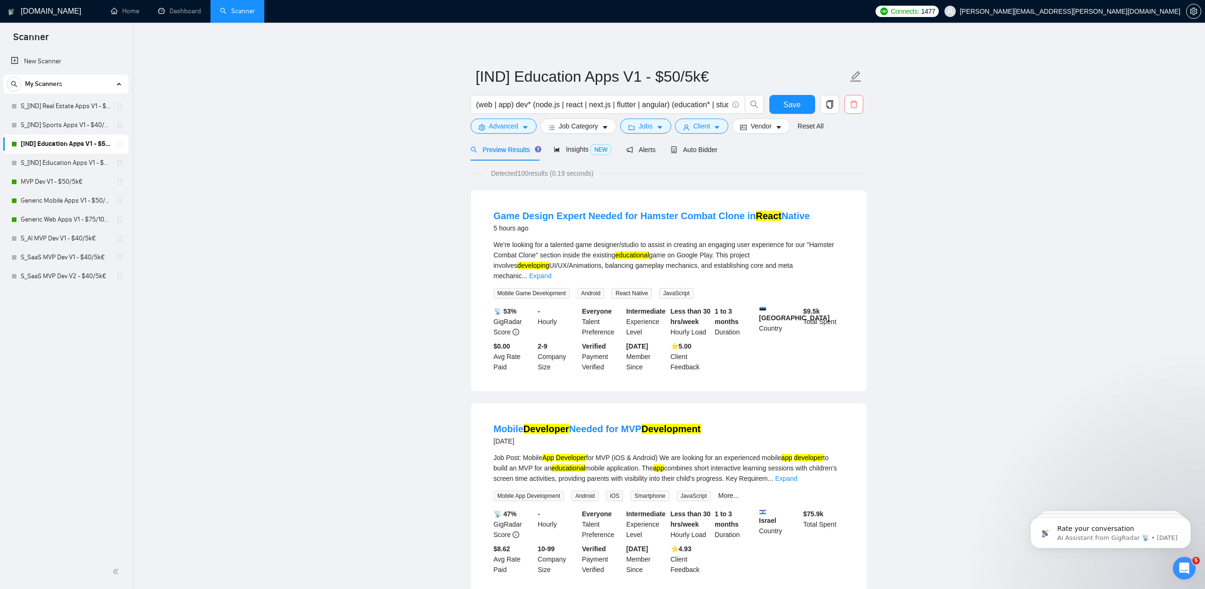
click at [855, 105] on icon "delete" at bounding box center [854, 104] width 8 height 8
click at [847, 152] on span "Yes" at bounding box center [841, 152] width 11 height 10
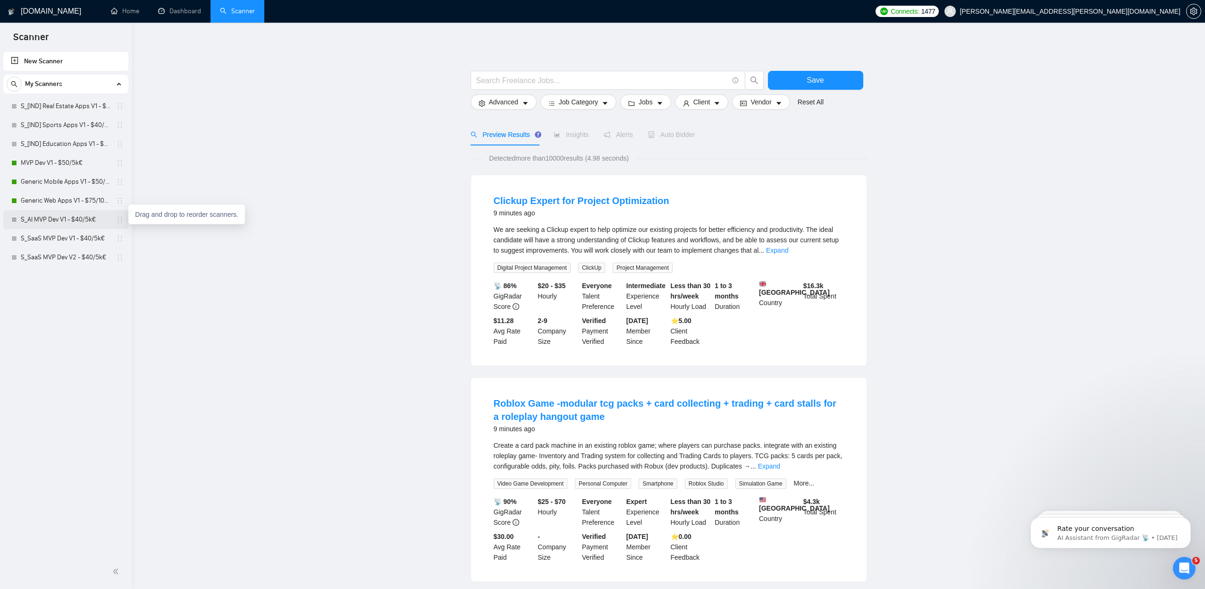
click at [121, 218] on icon "holder" at bounding box center [120, 220] width 8 height 8
click at [73, 165] on link "S_AI MVP Dev V1 - $40/5k€" at bounding box center [66, 162] width 90 height 19
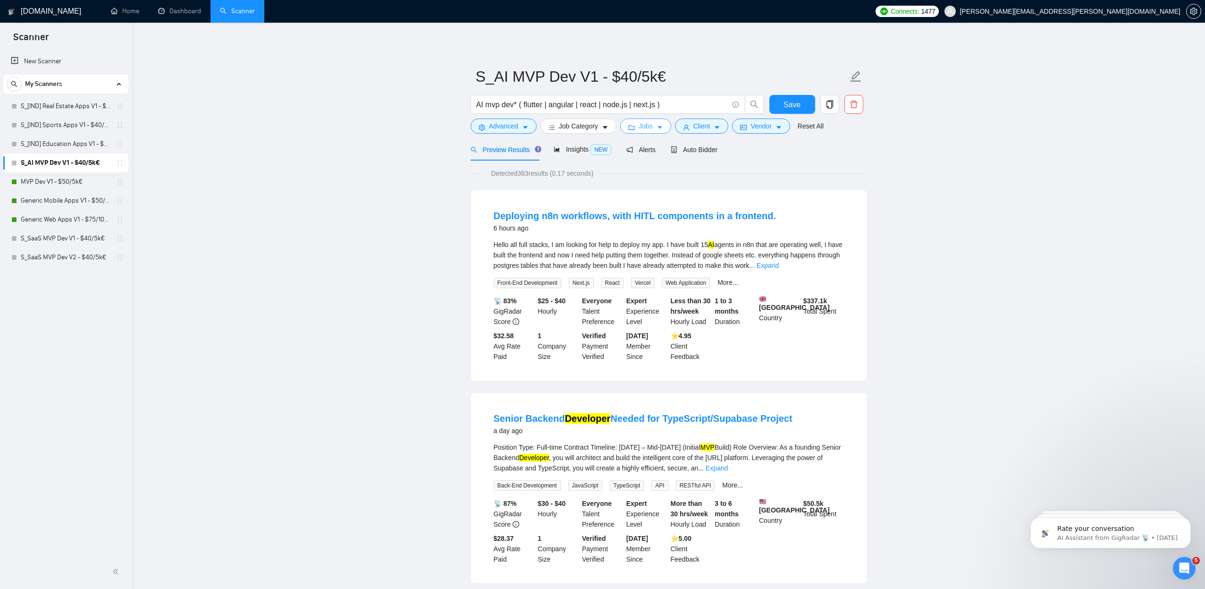
click at [662, 127] on icon "caret-down" at bounding box center [660, 128] width 5 height 3
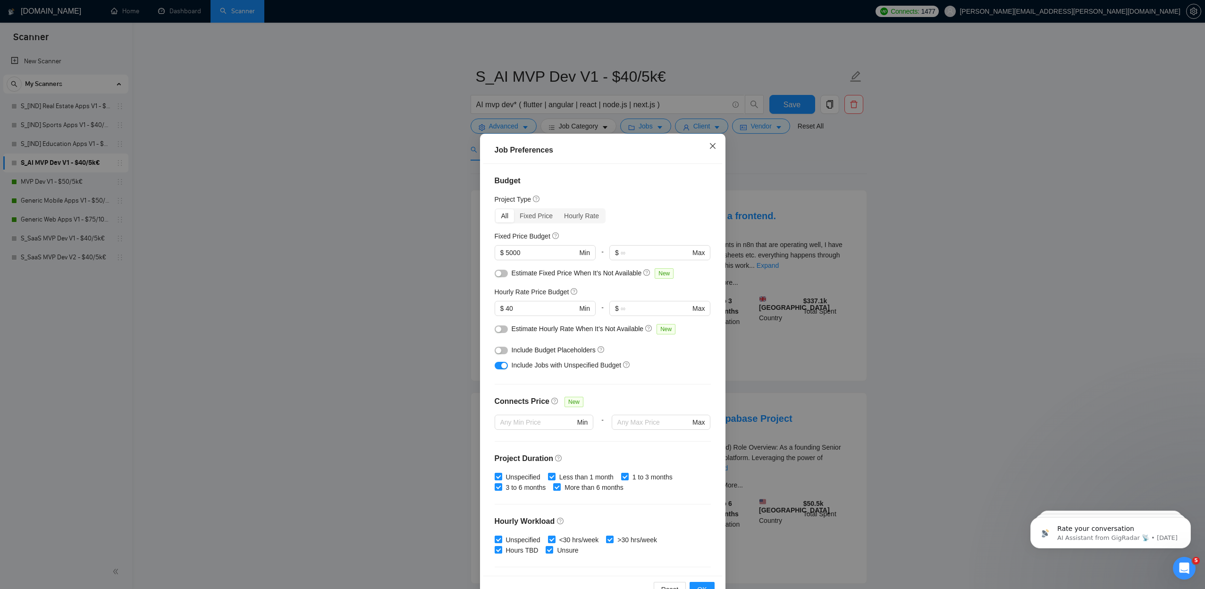
click at [714, 145] on icon "close" at bounding box center [713, 146] width 6 height 6
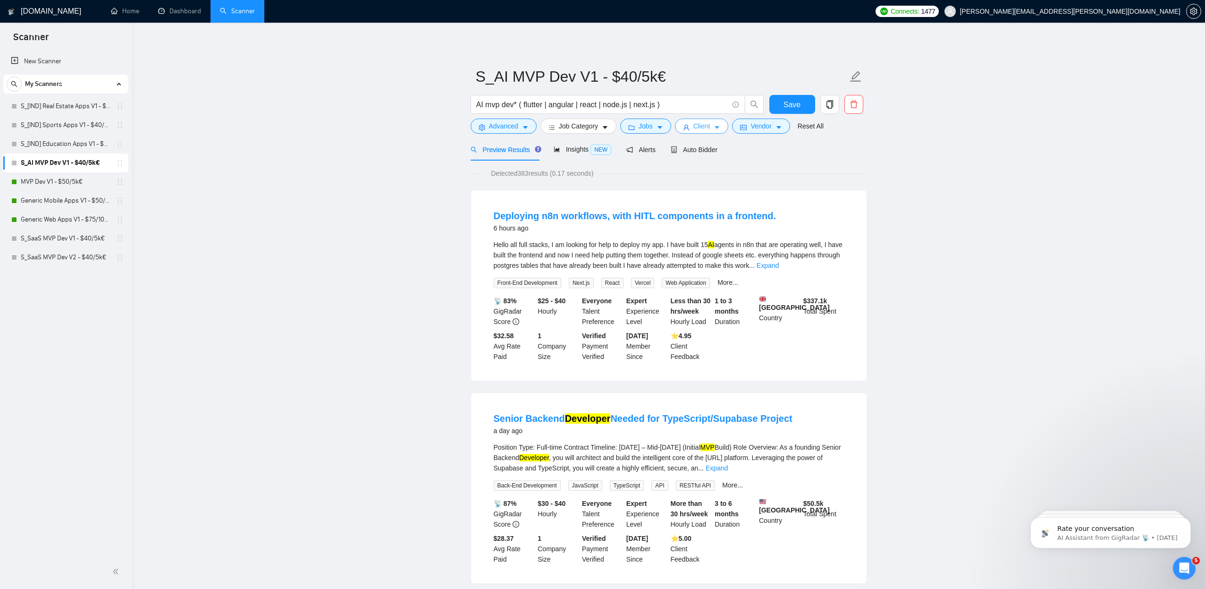
click at [720, 127] on icon "caret-down" at bounding box center [717, 128] width 5 height 3
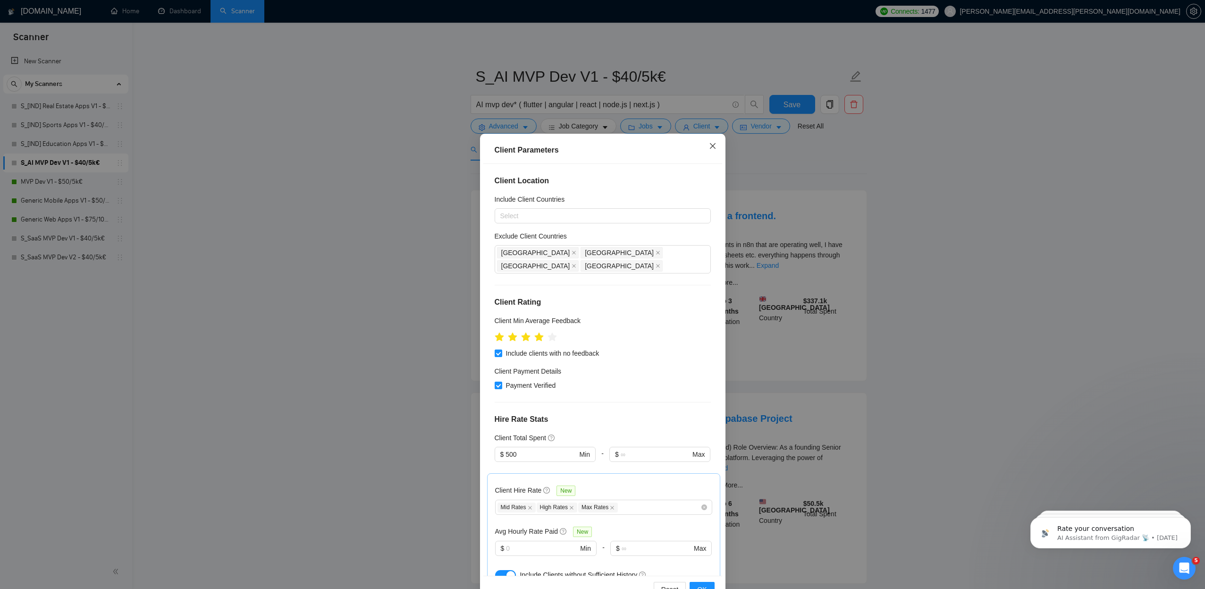
click at [713, 146] on icon "close" at bounding box center [713, 146] width 6 height 6
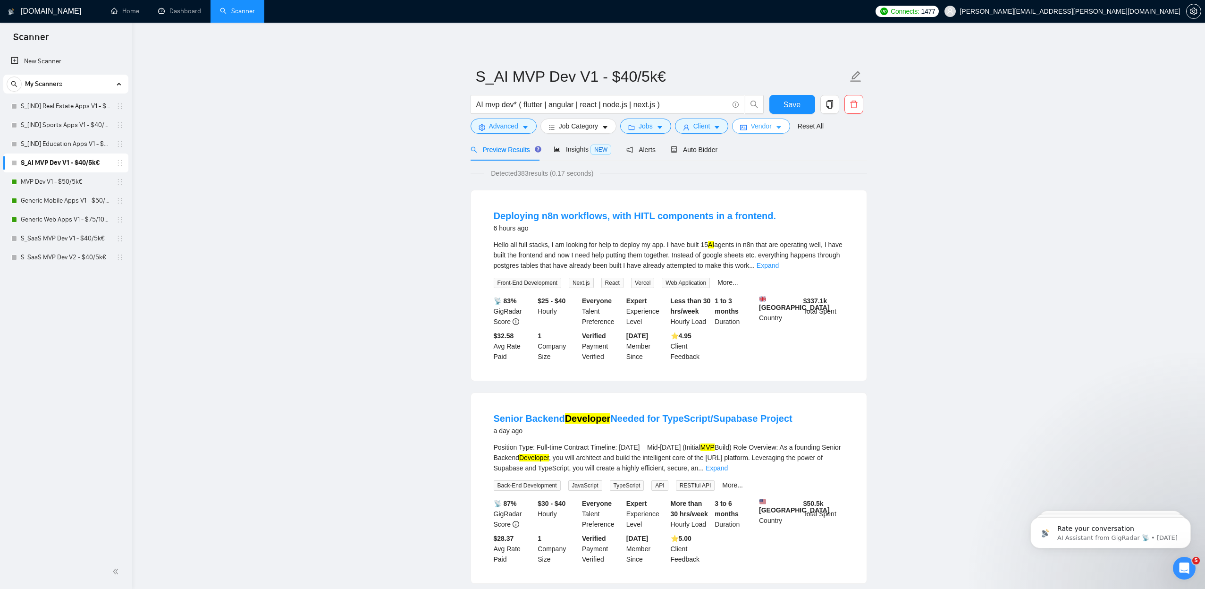
click at [781, 127] on icon "caret-down" at bounding box center [779, 128] width 5 height 3
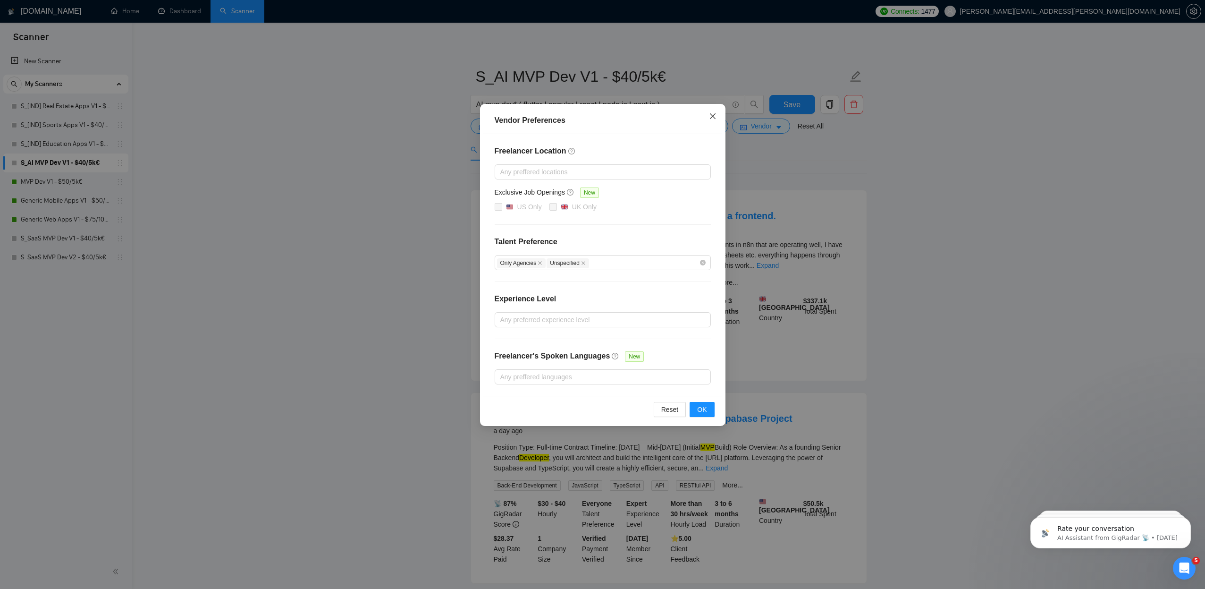
click at [712, 116] on icon "close" at bounding box center [713, 116] width 6 height 6
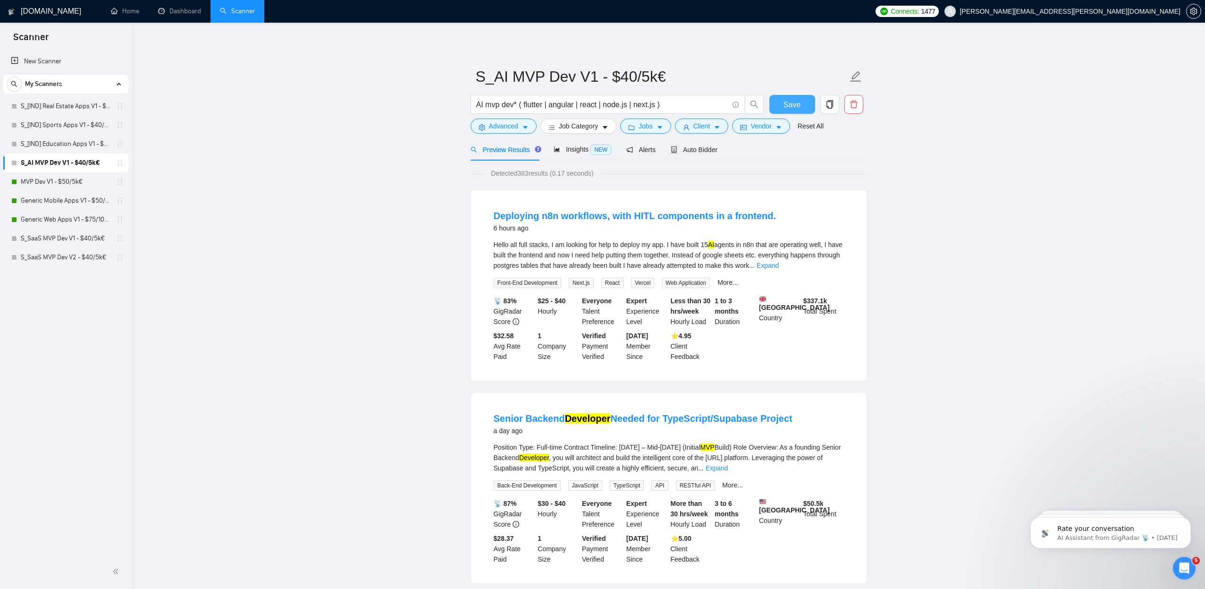
click at [797, 108] on span "Save" at bounding box center [792, 105] width 17 height 12
click at [706, 150] on span "Auto Bidder" at bounding box center [694, 150] width 47 height 8
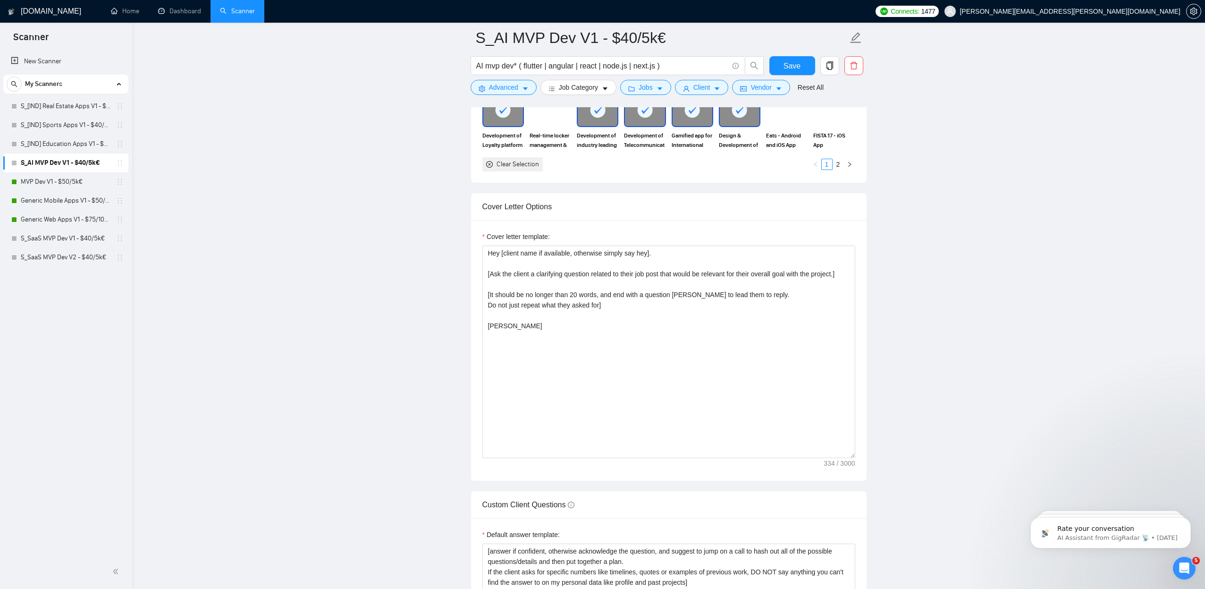
scroll to position [1014, 0]
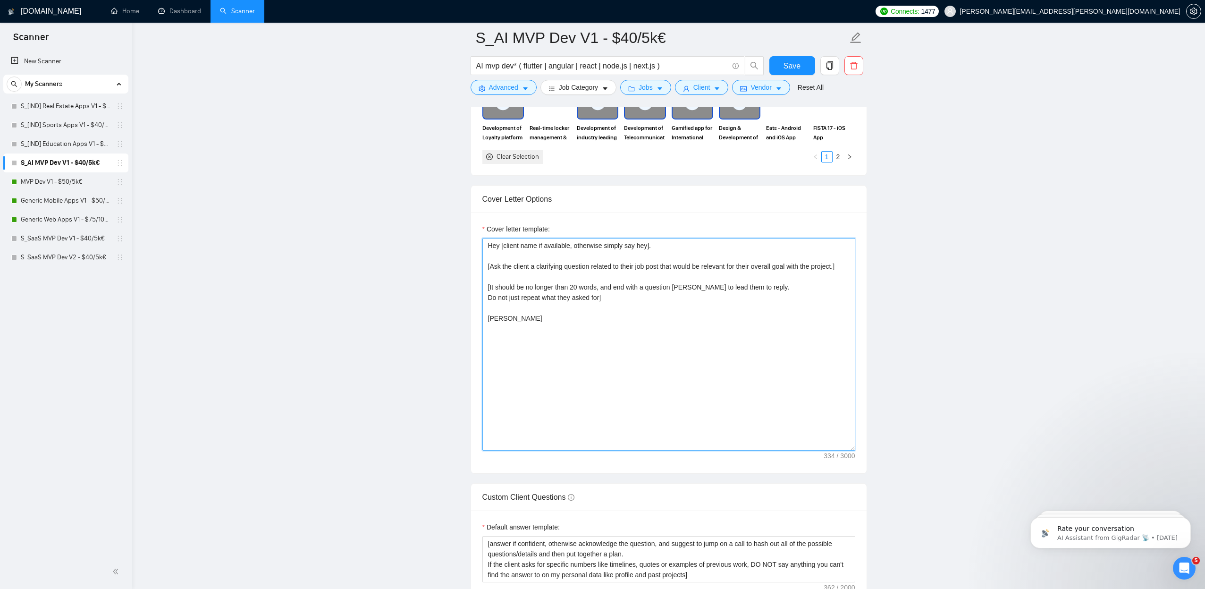
click at [734, 390] on textarea "Hey [client name if available, otherwise simply say hey]. [Ask the client a cla…" at bounding box center [668, 344] width 373 height 212
click at [41, 180] on link "MVP Dev V1 - $50/5k€" at bounding box center [66, 181] width 90 height 19
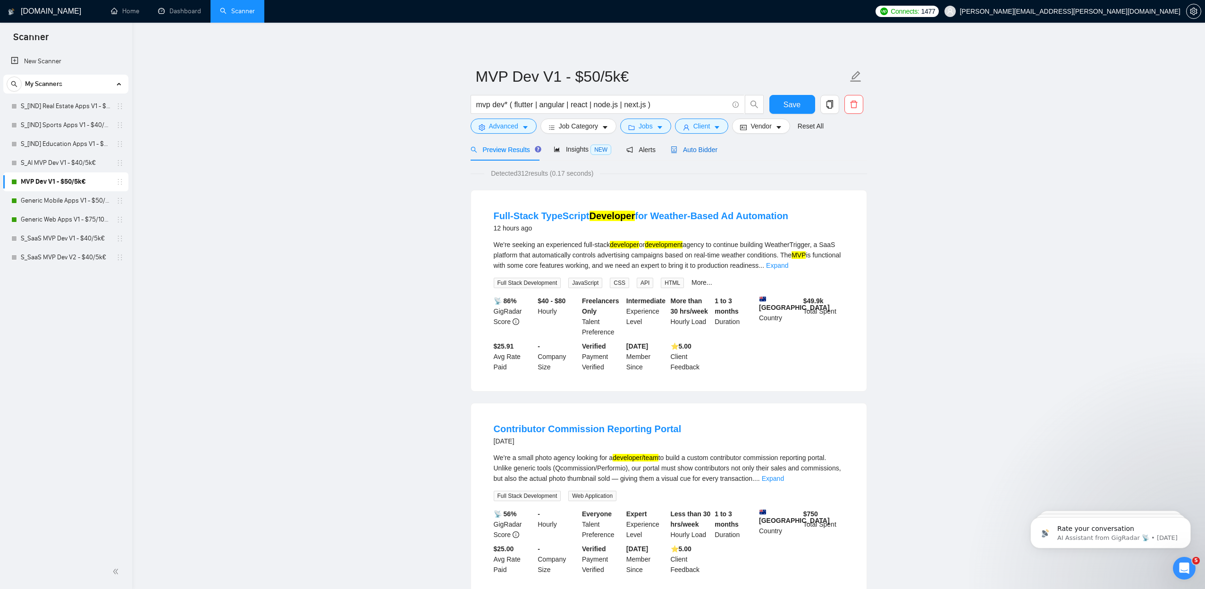
click at [712, 155] on div "Auto Bidder" at bounding box center [694, 149] width 47 height 10
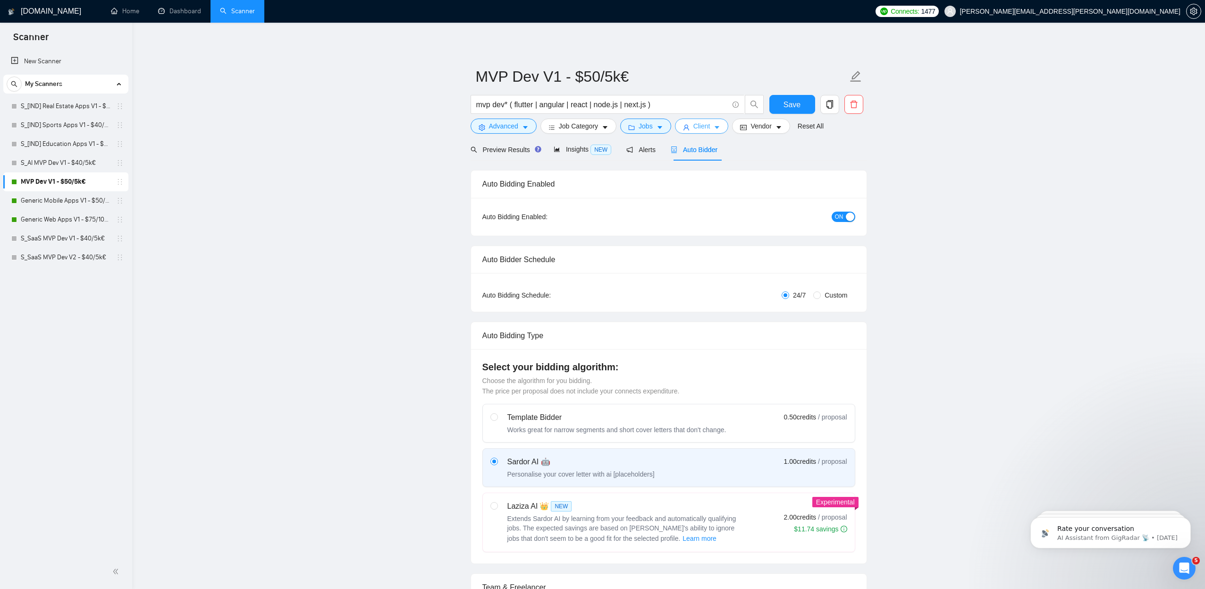
click at [720, 126] on icon "caret-down" at bounding box center [717, 127] width 7 height 7
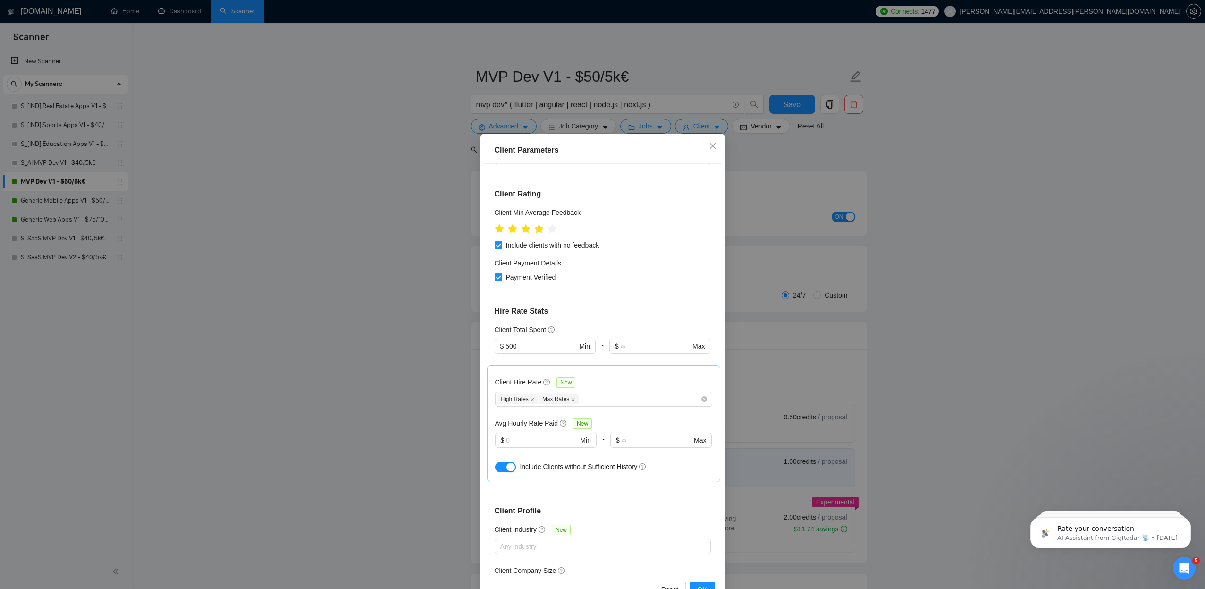
scroll to position [112, 0]
click at [599, 389] on div "High Rates Max Rates" at bounding box center [599, 394] width 203 height 11
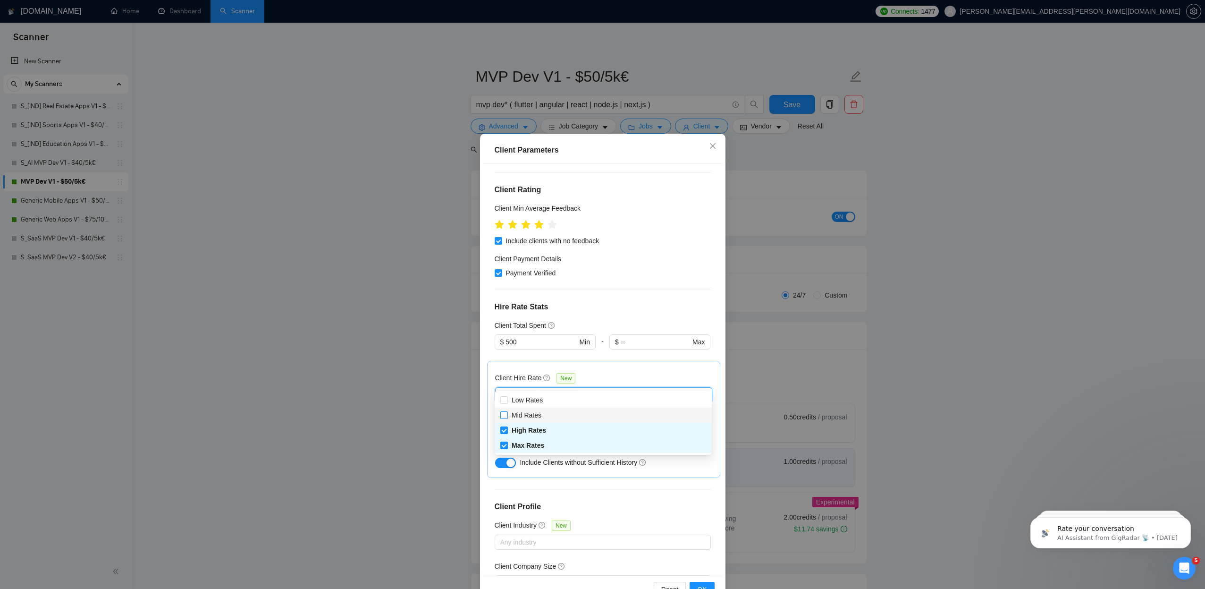
click at [534, 414] on span "Mid Rates" at bounding box center [527, 415] width 30 height 8
click at [507, 414] on input "Mid Rates" at bounding box center [503, 414] width 7 height 7
checkbox input "true"
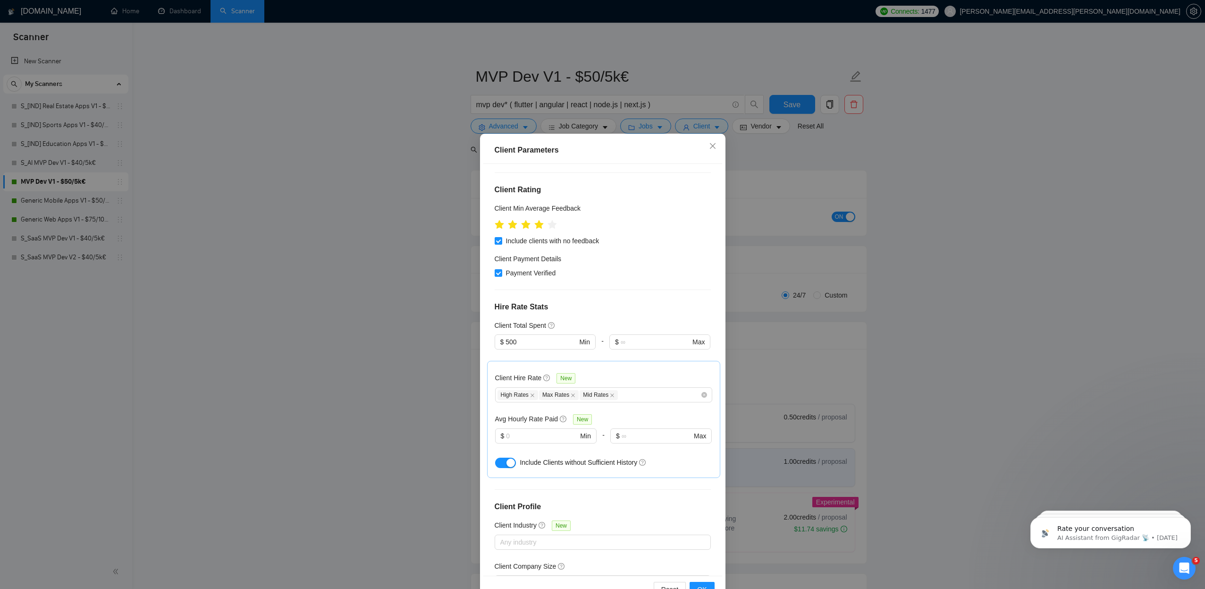
drag, startPoint x: 704, startPoint y: 585, endPoint x: 680, endPoint y: 581, distance: 24.9
click at [704, 585] on span "OK" at bounding box center [701, 589] width 9 height 10
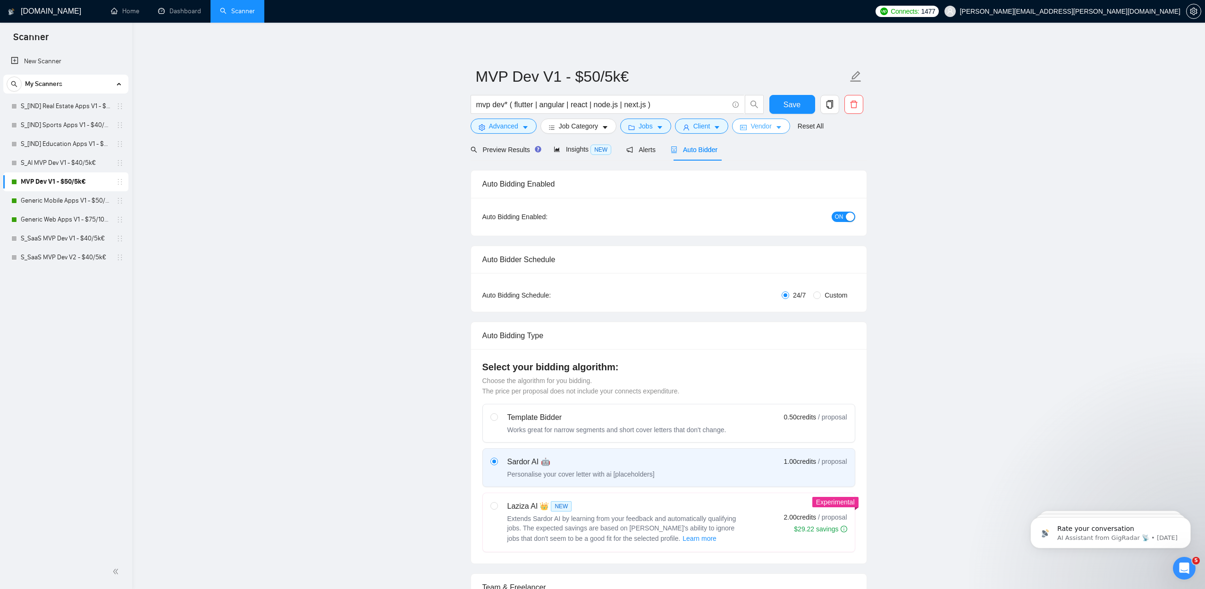
click at [781, 127] on icon "caret-down" at bounding box center [779, 128] width 5 height 3
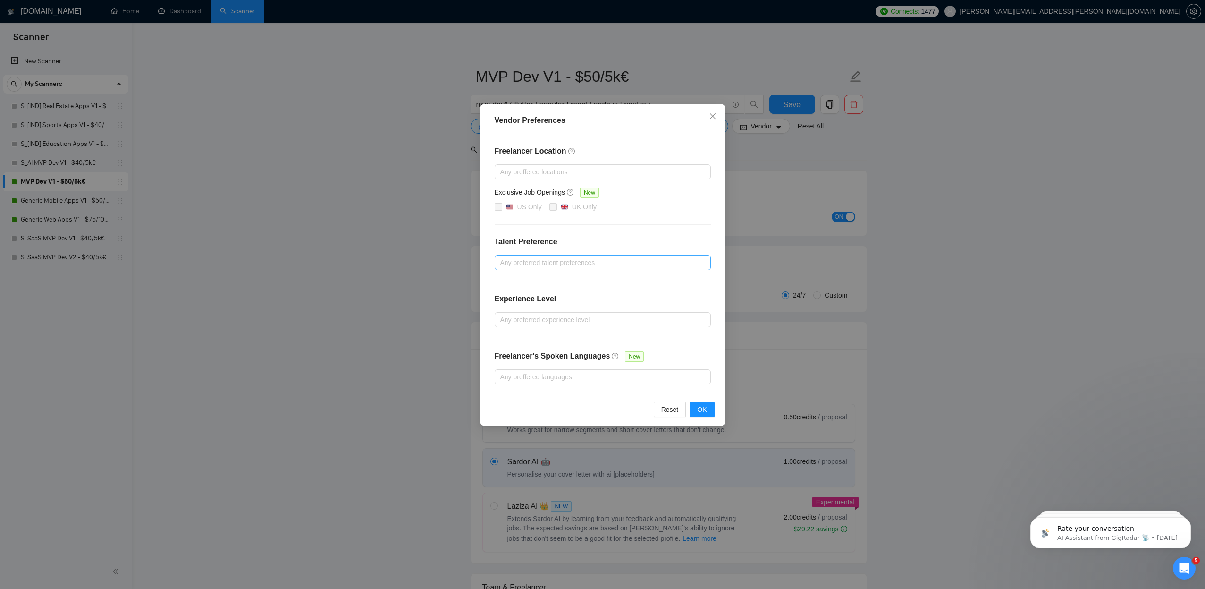
click at [569, 265] on div at bounding box center [598, 262] width 202 height 11
click at [503, 311] on input "Only Agencies" at bounding box center [503, 311] width 7 height 7
checkbox input "true"
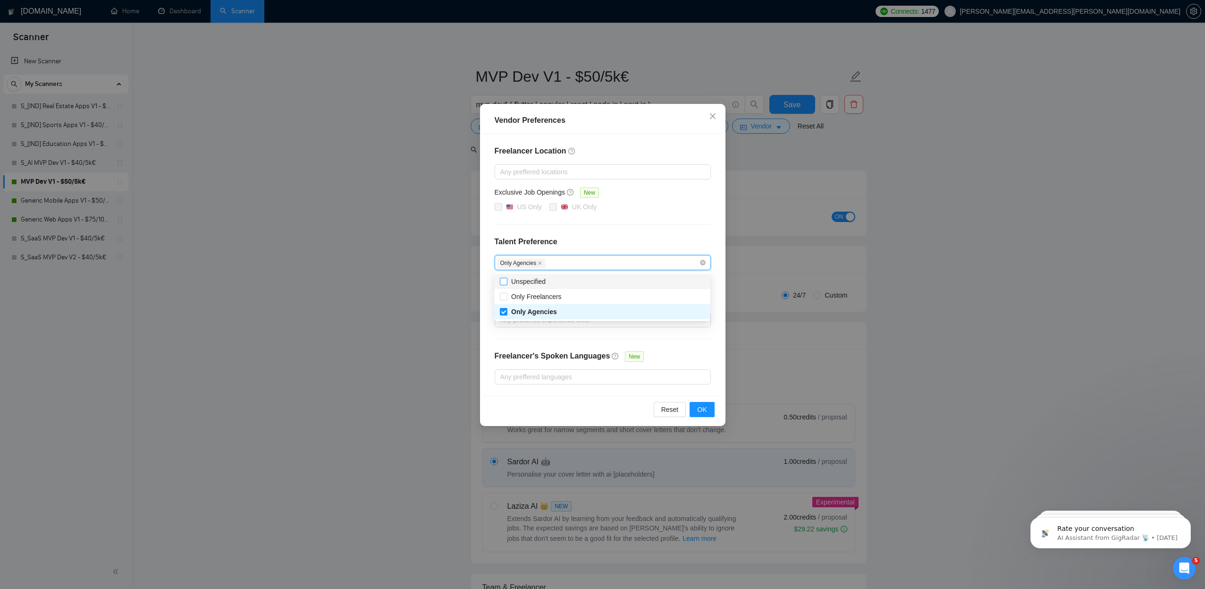
click at [501, 278] on input "Unspecified" at bounding box center [503, 281] width 7 height 7
checkbox input "true"
click at [709, 411] on button "OK" at bounding box center [702, 409] width 25 height 15
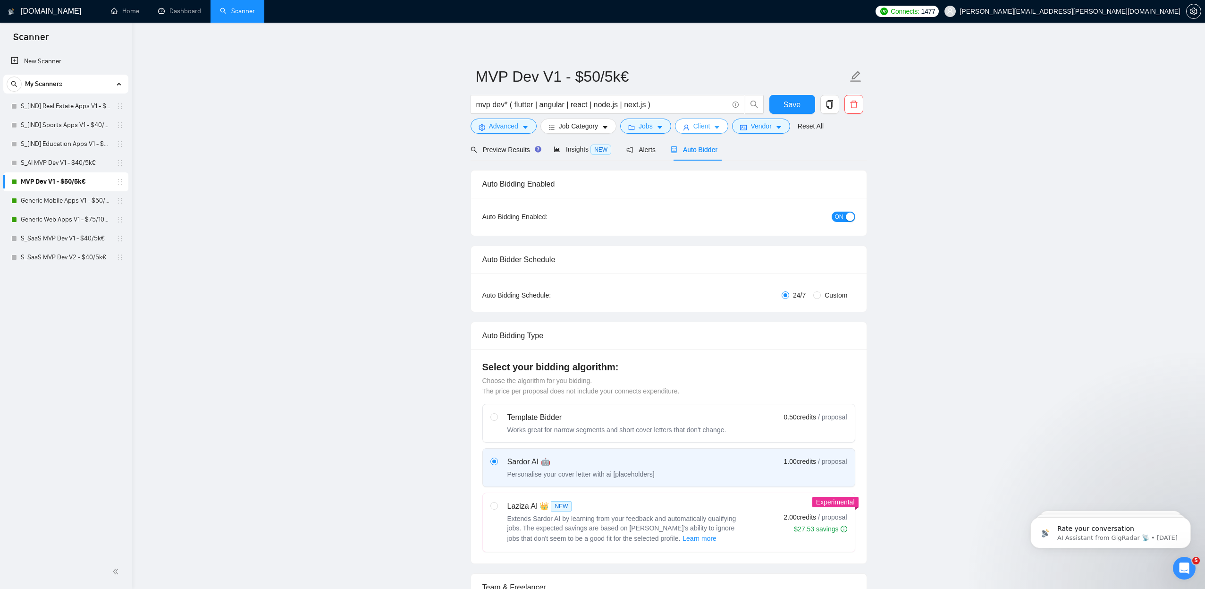
click at [719, 125] on icon "caret-down" at bounding box center [717, 127] width 7 height 7
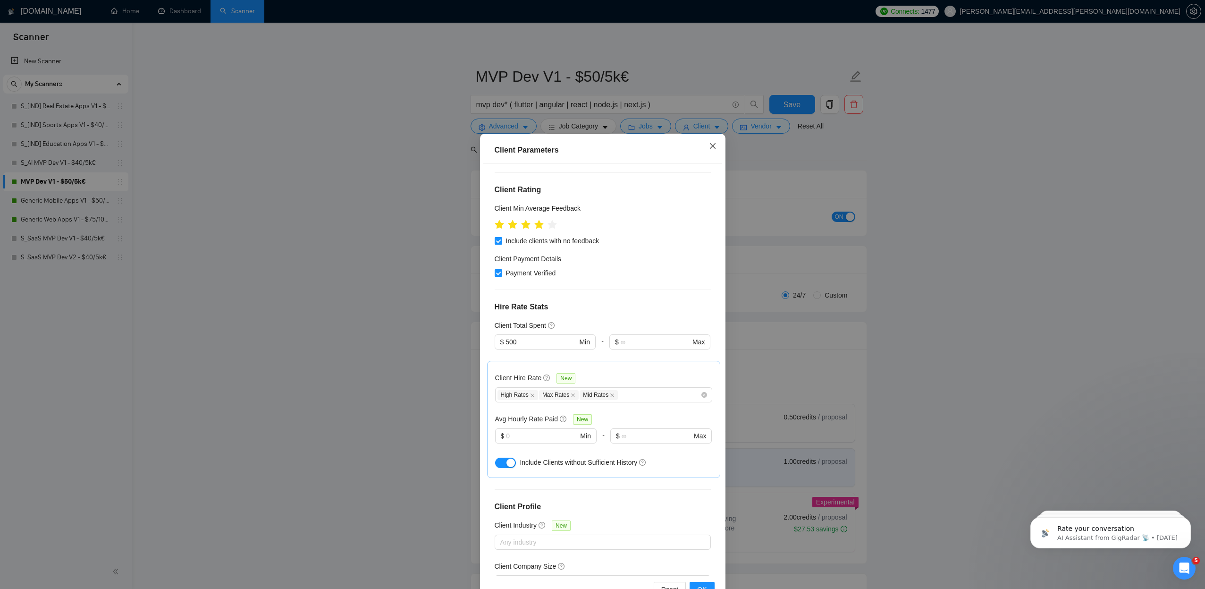
click at [711, 144] on icon "close" at bounding box center [713, 146] width 6 height 6
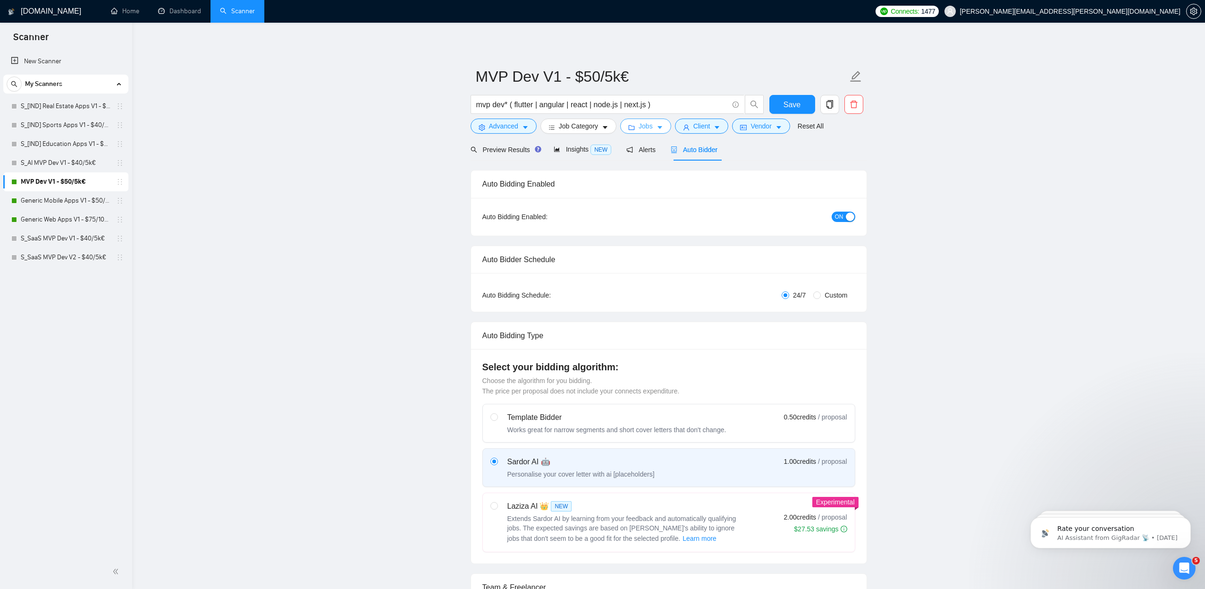
click at [667, 126] on button "Jobs" at bounding box center [645, 125] width 51 height 15
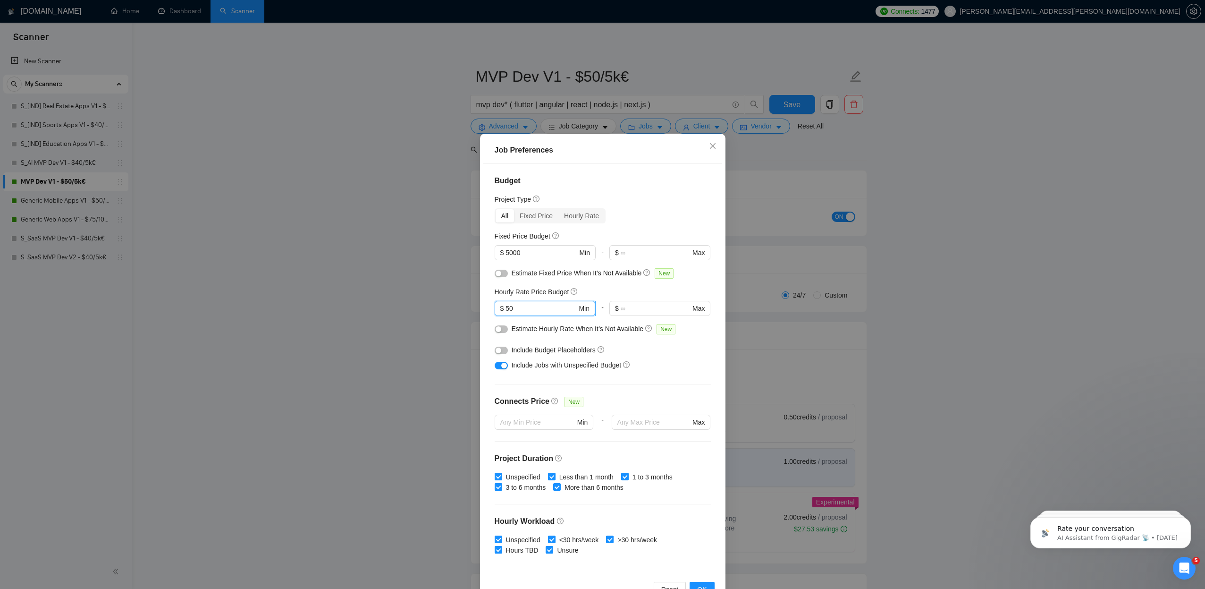
click at [507, 308] on input "50" at bounding box center [541, 308] width 71 height 10
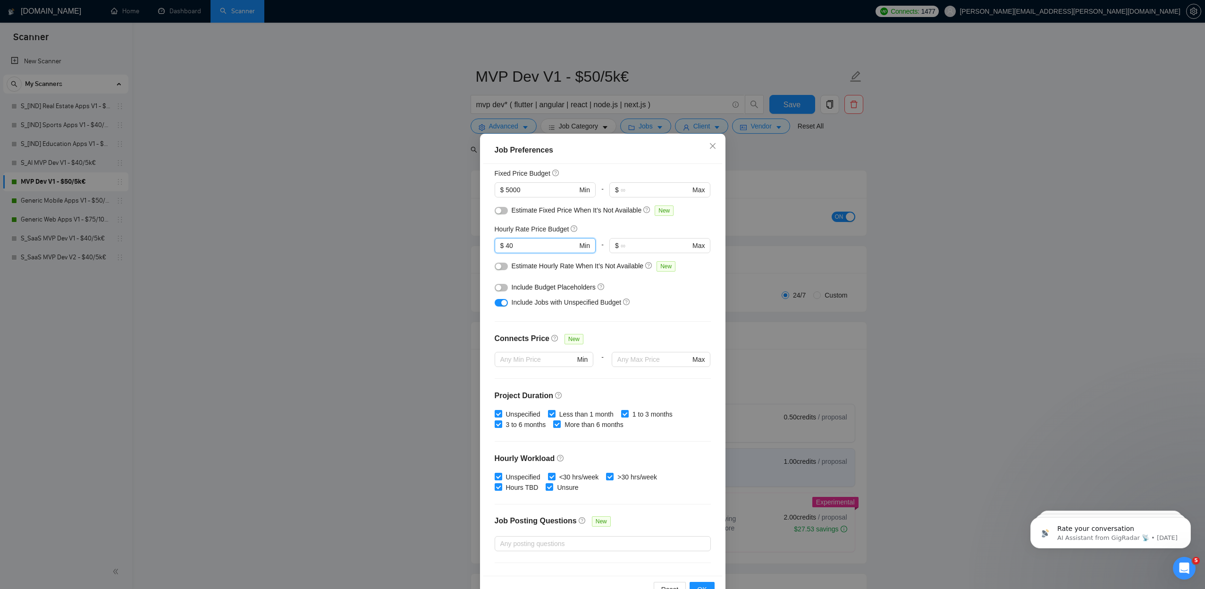
scroll to position [65, 0]
type input "40"
click at [702, 584] on span "OK" at bounding box center [701, 589] width 9 height 10
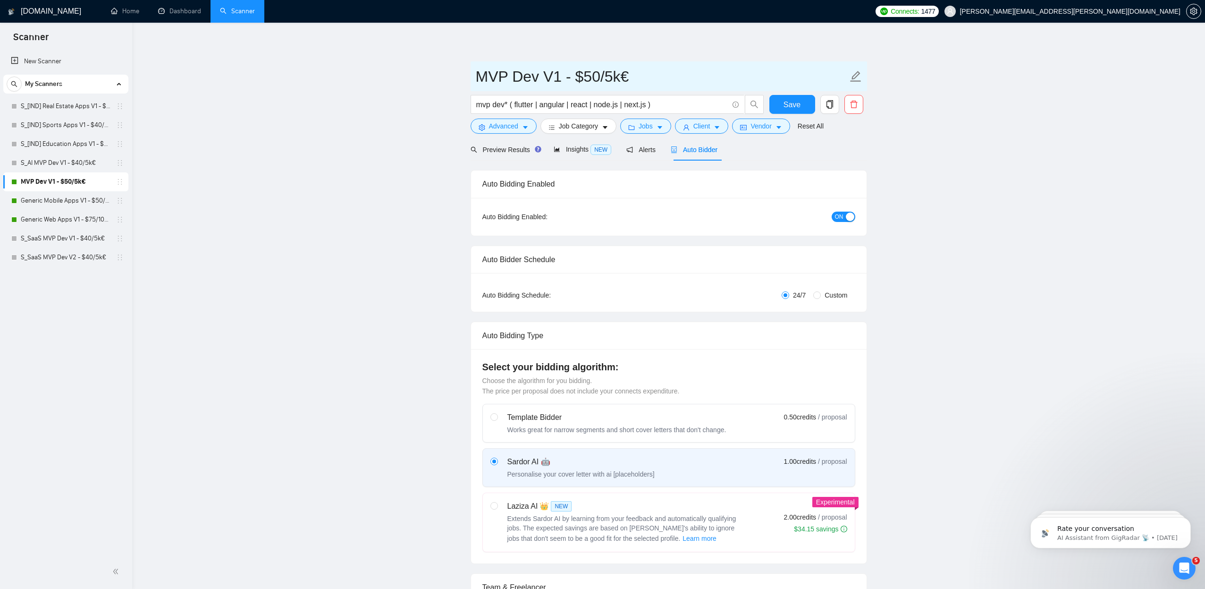
click at [591, 76] on input "MVP Dev V1 - $50/5k€" at bounding box center [662, 77] width 372 height 24
click at [580, 78] on input "MVP Dev V1 - $40/5k€" at bounding box center [662, 77] width 372 height 24
type input "MVP Dev V1 - €40/5k€"
click at [791, 105] on span "Save" at bounding box center [792, 105] width 17 height 12
click at [93, 108] on link "S_[IND] Real Estate Apps V1 - $40/5k€" at bounding box center [66, 106] width 90 height 19
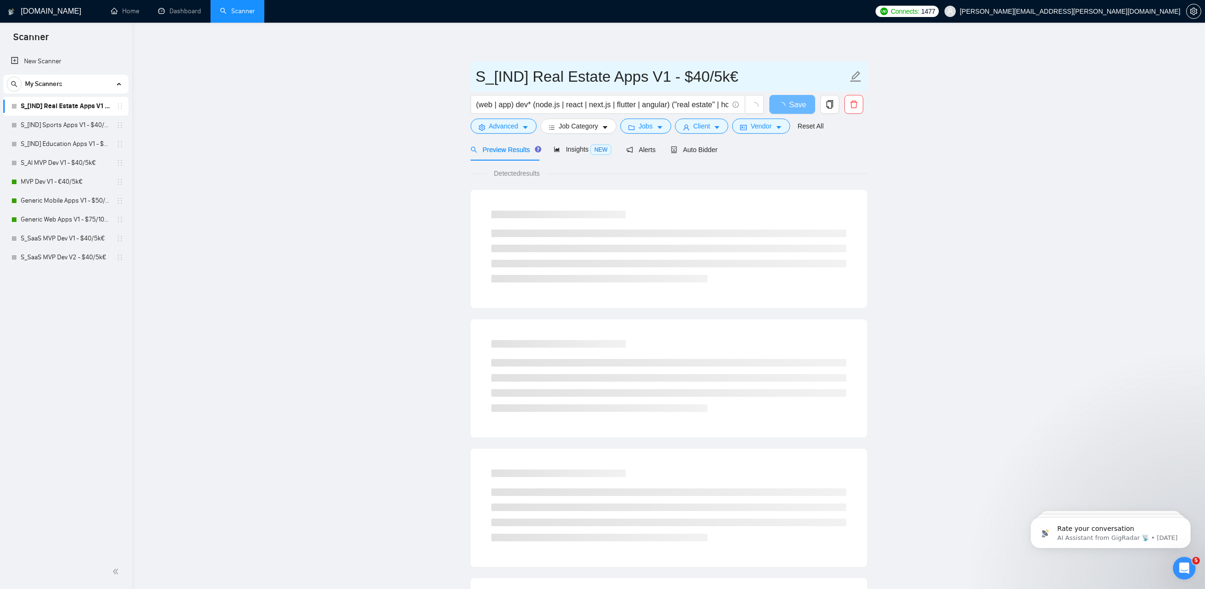
click at [684, 78] on input "S_[IND] Real Estate Apps V1 - $40/5k€" at bounding box center [662, 77] width 372 height 24
click at [694, 77] on input "S_[IND] Real Estate Apps V1 - $40/5k€" at bounding box center [662, 77] width 372 height 24
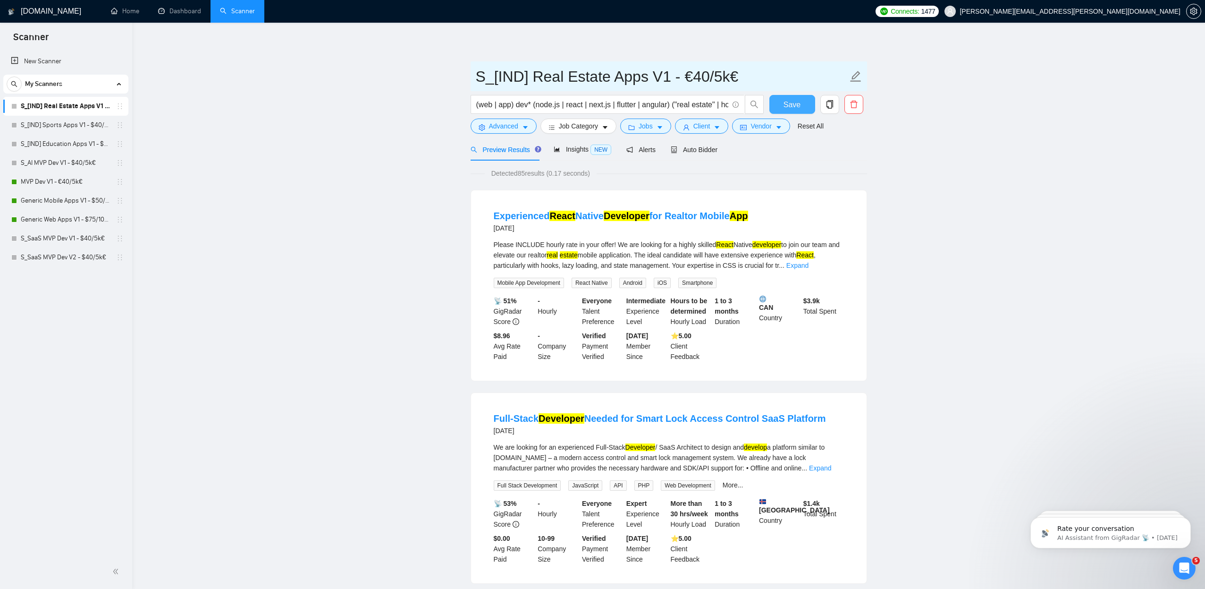
type input "S_[IND] Real Estate Apps V1 - €40/5k€"
click at [778, 107] on button "Save" at bounding box center [792, 104] width 46 height 19
click at [67, 120] on link "S_[IND] Sports Apps V1 - $40/5k€" at bounding box center [66, 125] width 90 height 19
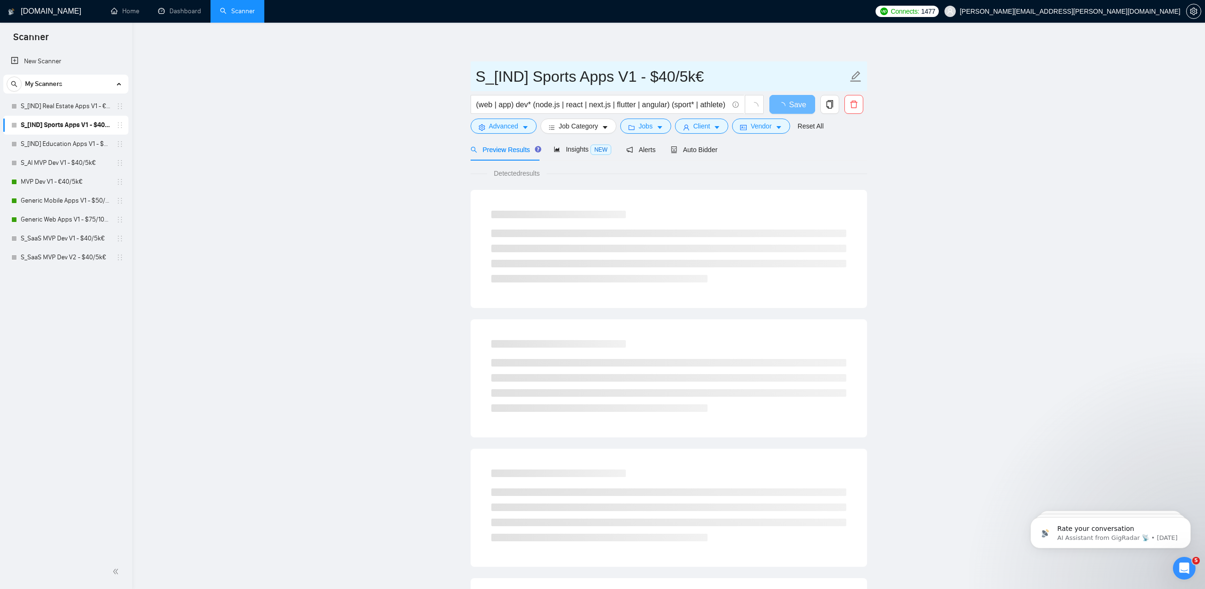
click at [662, 77] on input "S_[IND] Sports Apps V1 - $40/5k€" at bounding box center [662, 77] width 372 height 24
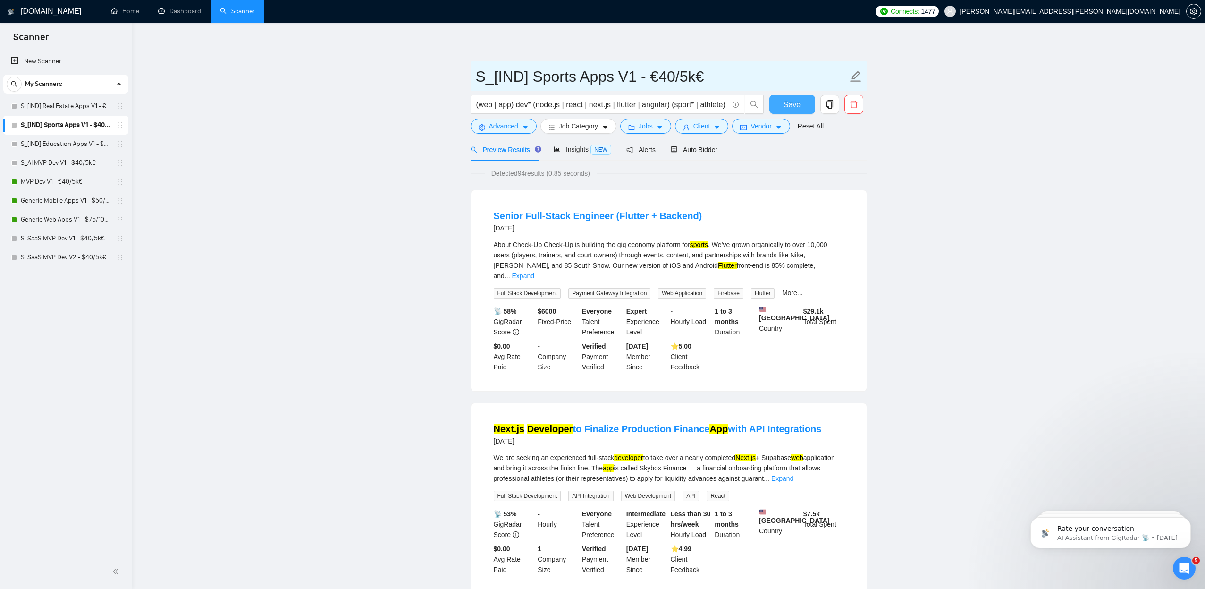
type input "S_[IND] Sports Apps V1 - €40/5k€"
click at [794, 99] on span "Save" at bounding box center [792, 105] width 17 height 12
click at [66, 143] on link "S_[IND] Education Apps V1 - $40/5k€" at bounding box center [66, 144] width 90 height 19
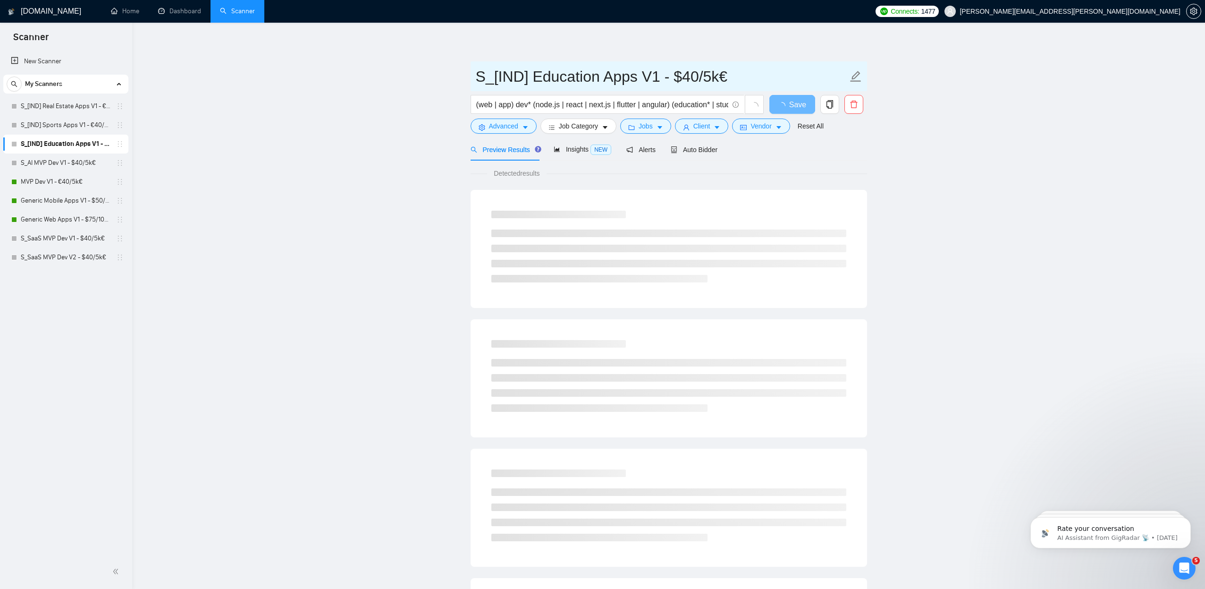
click at [684, 75] on input "S_[IND] Education Apps V1 - $40/5k€" at bounding box center [662, 77] width 372 height 24
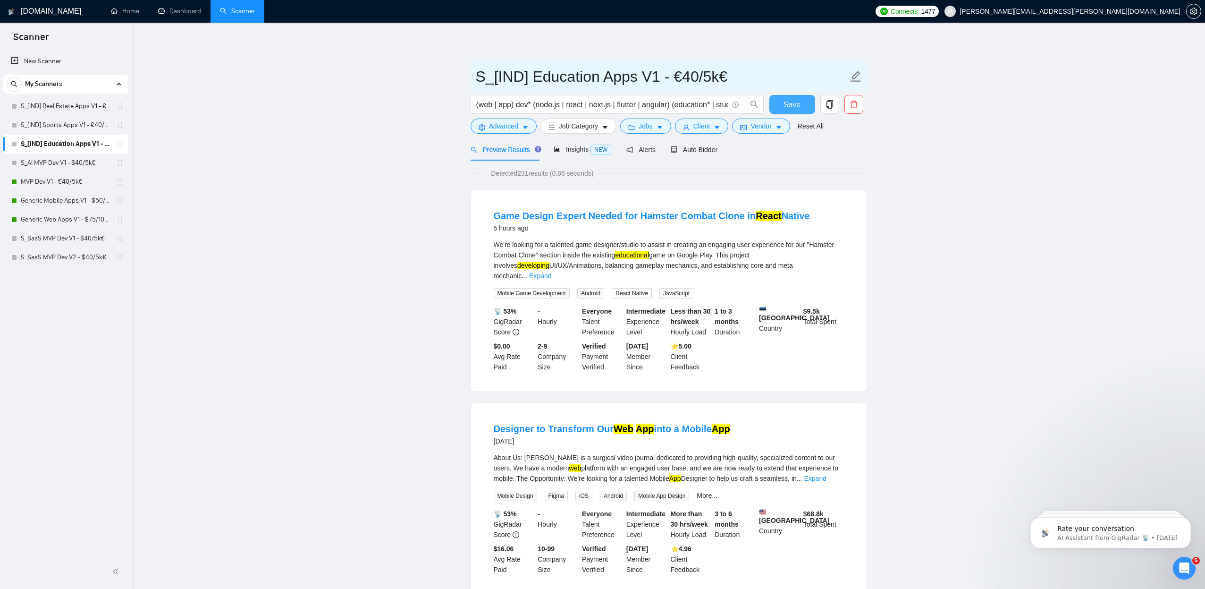
type input "S_[IND] Education Apps V1 - €40/5k€"
click at [788, 104] on span "Save" at bounding box center [792, 105] width 17 height 12
click at [82, 159] on link "S_AI MVP Dev V1 - $40/5k€" at bounding box center [66, 162] width 90 height 19
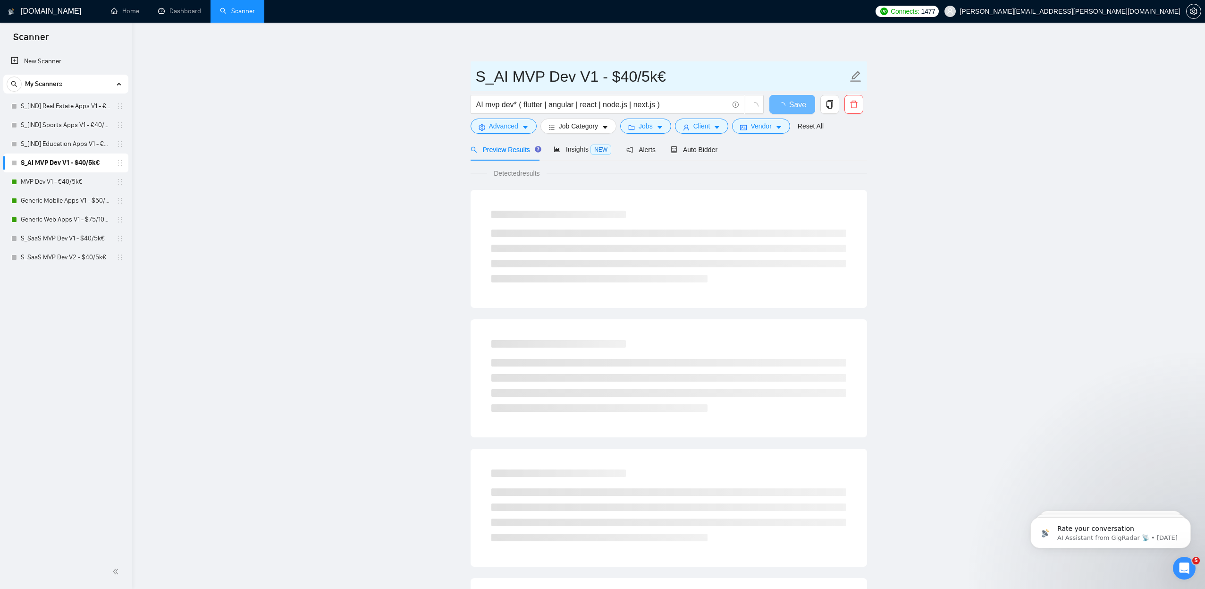
click at [628, 78] on input "S_AI MVP Dev V1 - $40/5k€" at bounding box center [662, 77] width 372 height 24
click at [623, 77] on input "S_AI MVP Dev V1 - $40/5k€" at bounding box center [662, 77] width 372 height 24
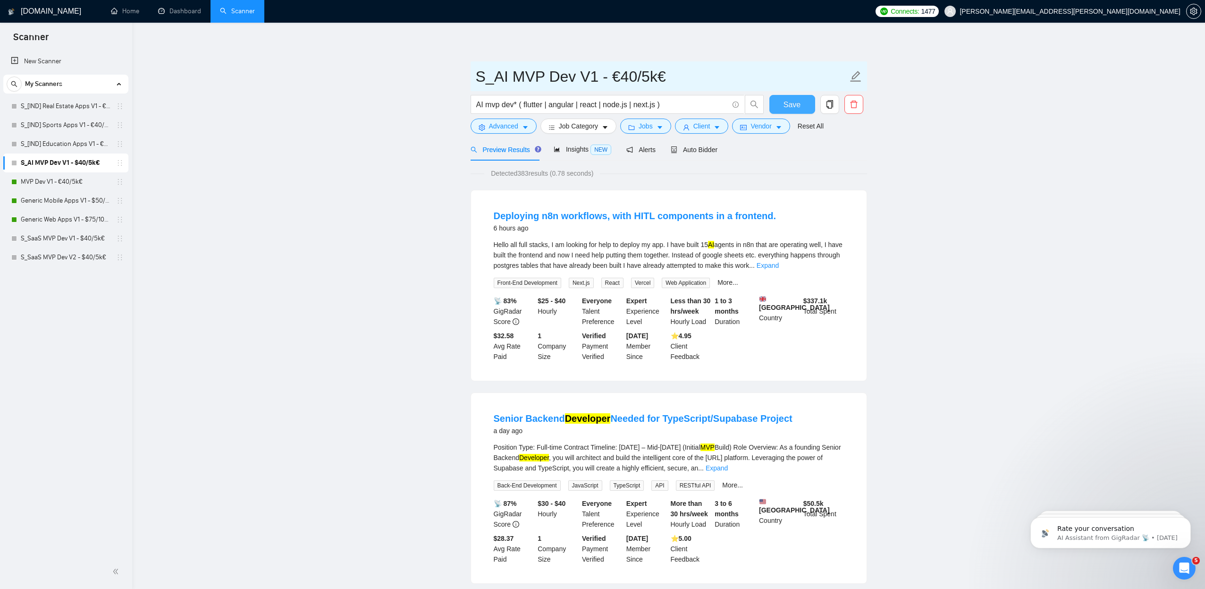
type input "S_AI MVP Dev V1 - €40/5k€"
click at [793, 106] on span "Save" at bounding box center [792, 105] width 17 height 12
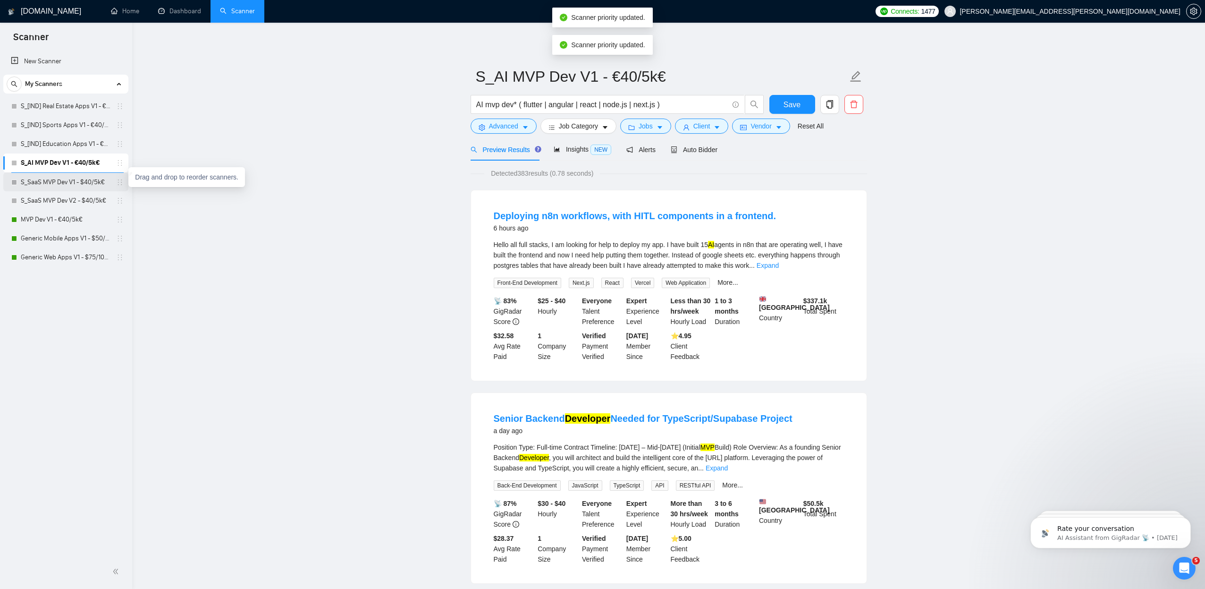
click at [119, 184] on icon "holder" at bounding box center [120, 182] width 8 height 8
click at [109, 184] on link "S_SaaS MVP Dev V1 - $40/5k€" at bounding box center [66, 182] width 90 height 19
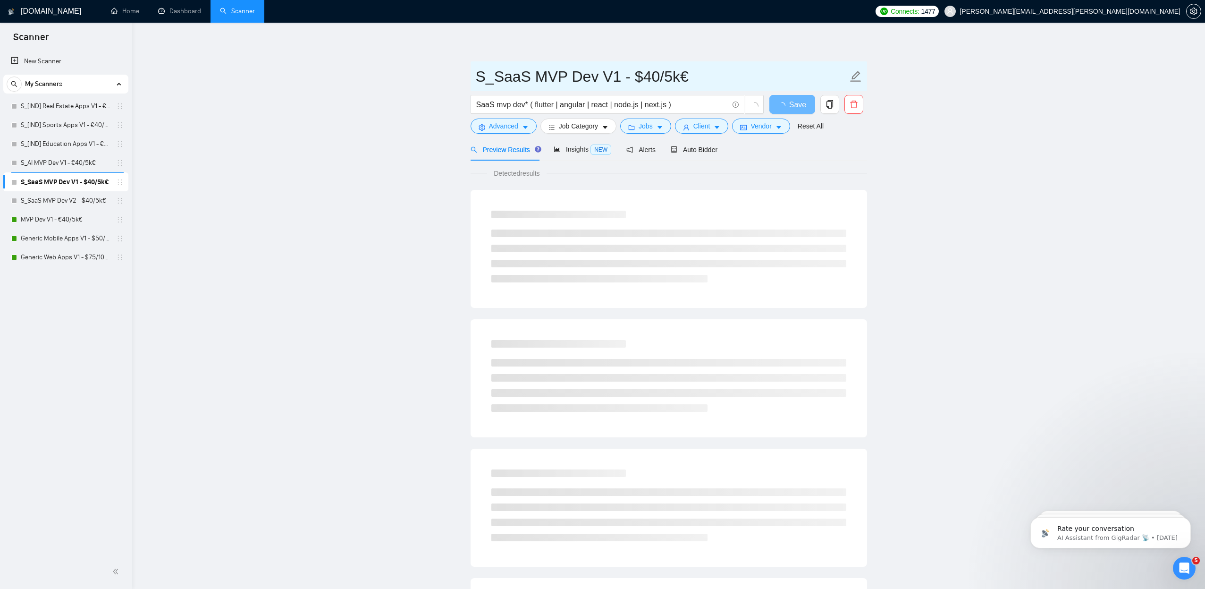
click at [637, 75] on input "S_SaaS MVP Dev V1 - $40/5k€" at bounding box center [662, 77] width 372 height 24
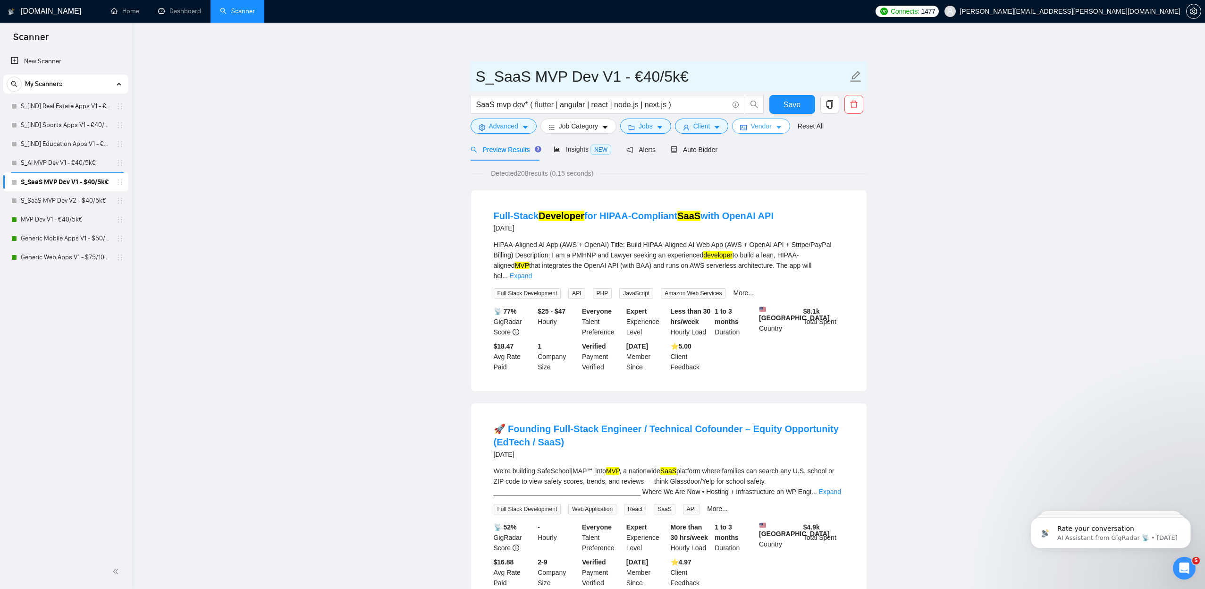
type input "S_SaaS MVP Dev V1 - €40/5k€"
click at [782, 125] on icon "caret-down" at bounding box center [779, 127] width 7 height 7
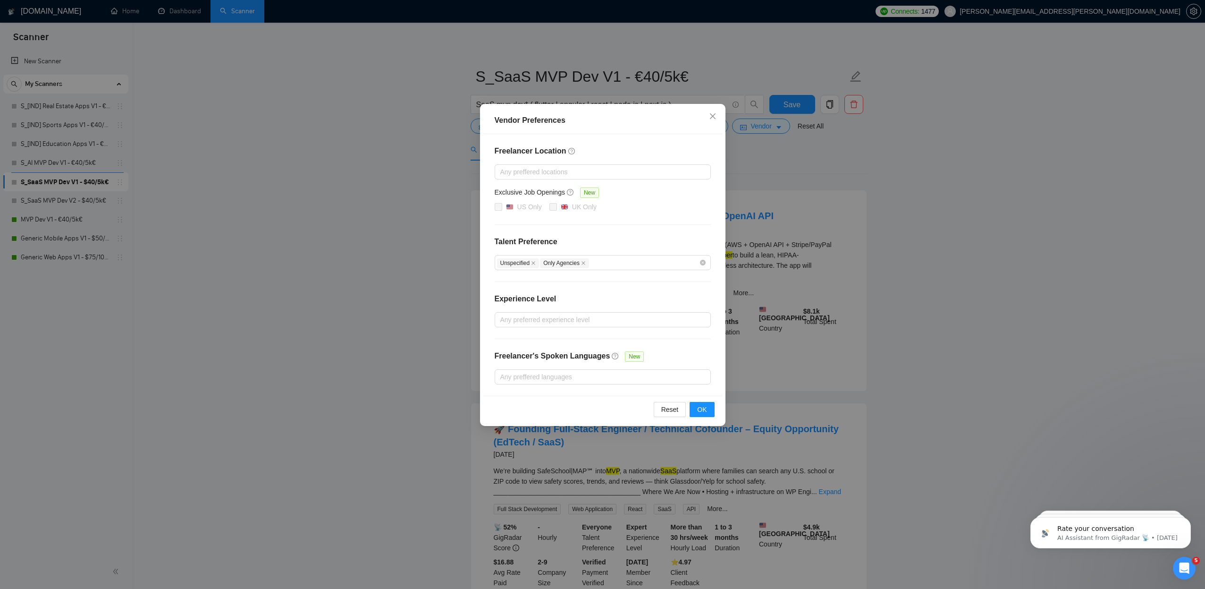
click at [358, 287] on div "Vendor Preferences Freelancer Location Any preffered locations Exclusive Job Op…" at bounding box center [602, 294] width 1205 height 589
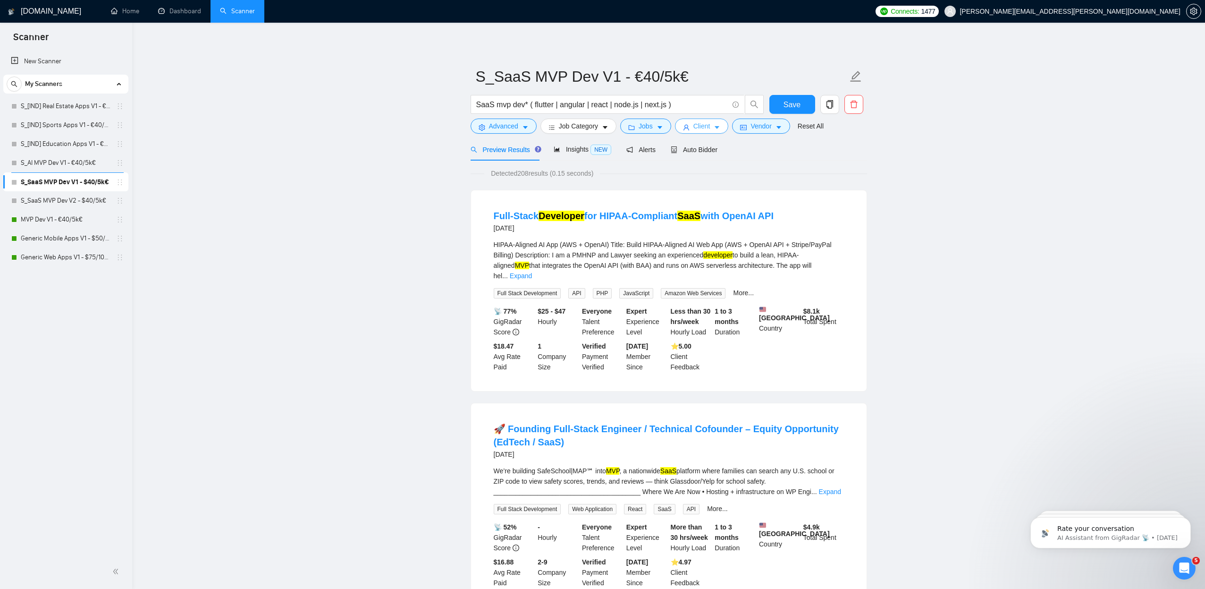
click at [720, 126] on icon "caret-down" at bounding box center [717, 127] width 7 height 7
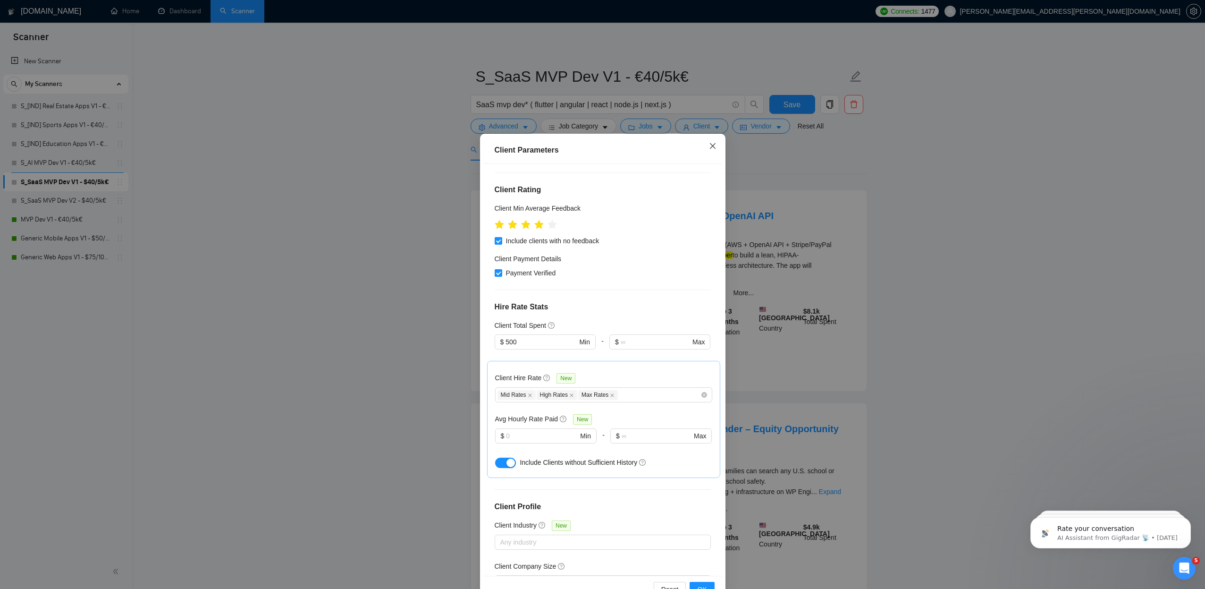
click at [710, 144] on icon "close" at bounding box center [713, 146] width 6 height 6
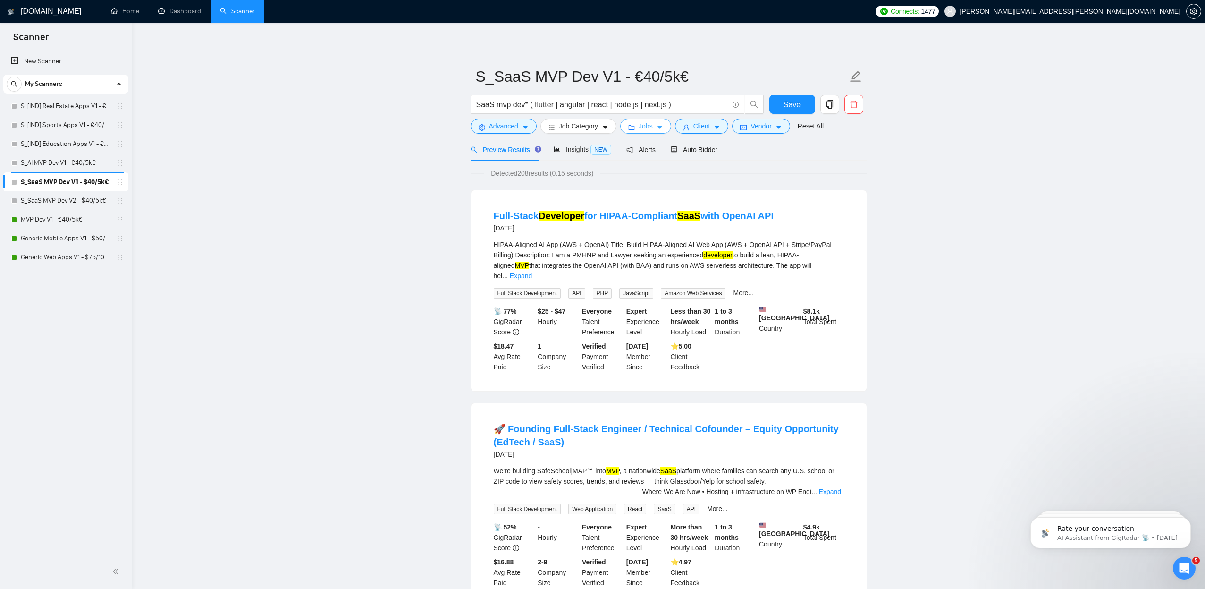
click at [669, 126] on button "Jobs" at bounding box center [645, 125] width 51 height 15
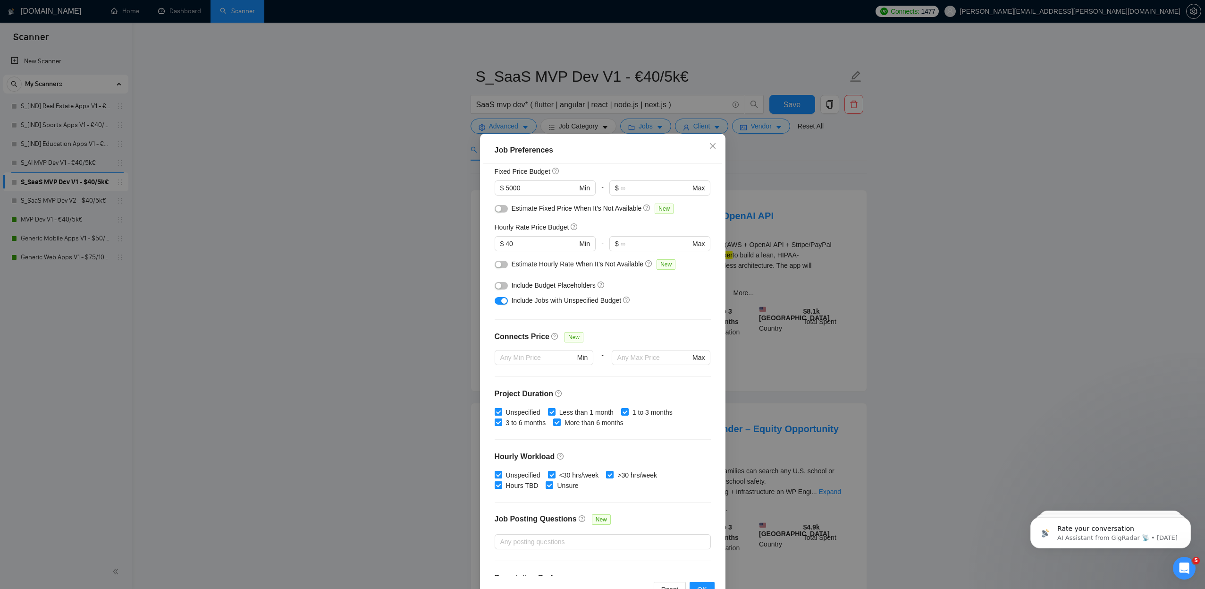
click at [397, 215] on div "Job Preferences Budget Project Type All Fixed Price Hourly Rate Fixed Price Bud…" at bounding box center [602, 294] width 1205 height 589
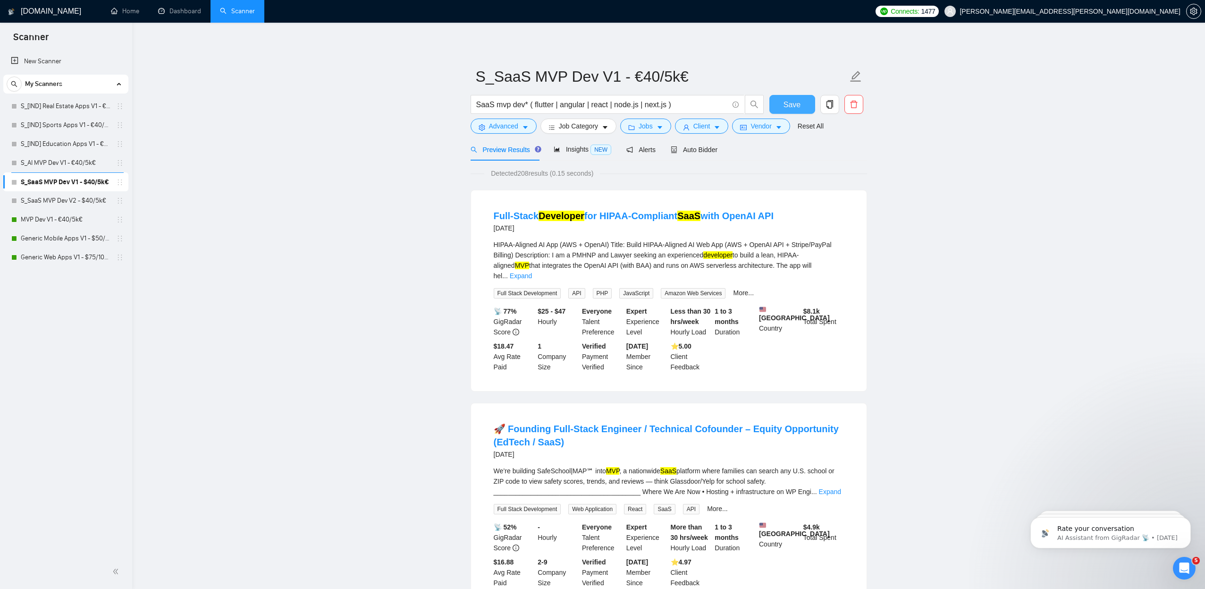
click at [793, 104] on span "Save" at bounding box center [792, 105] width 17 height 12
click at [54, 200] on link "S_SaaS MVP Dev V2 - $40/5k€" at bounding box center [66, 200] width 90 height 19
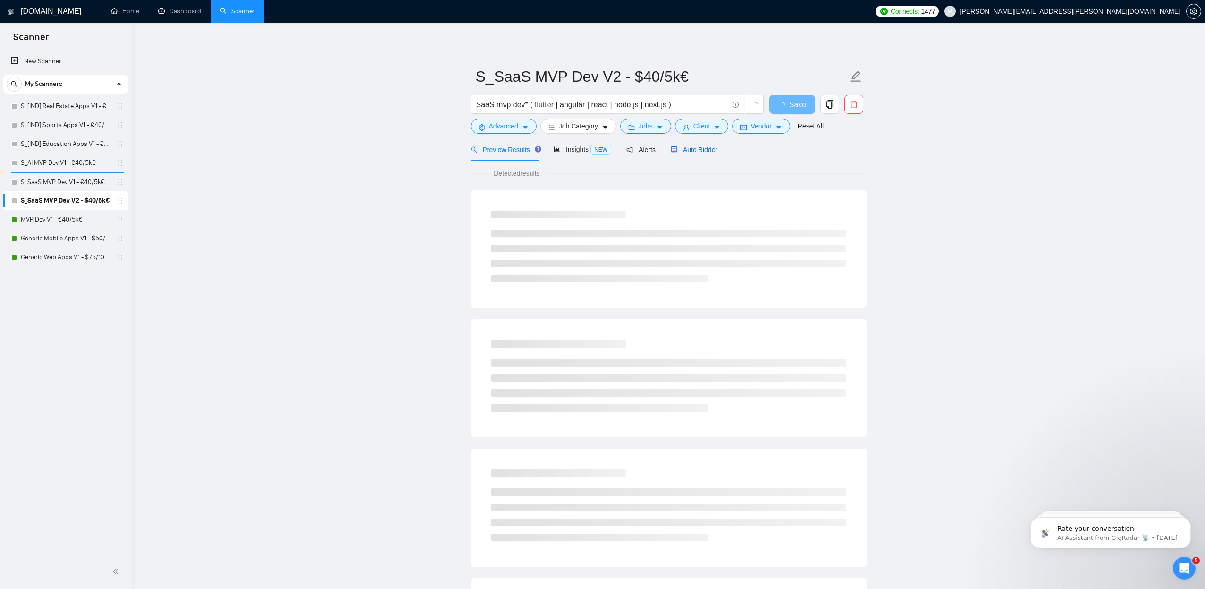
click at [695, 148] on span "Auto Bidder" at bounding box center [694, 150] width 47 height 8
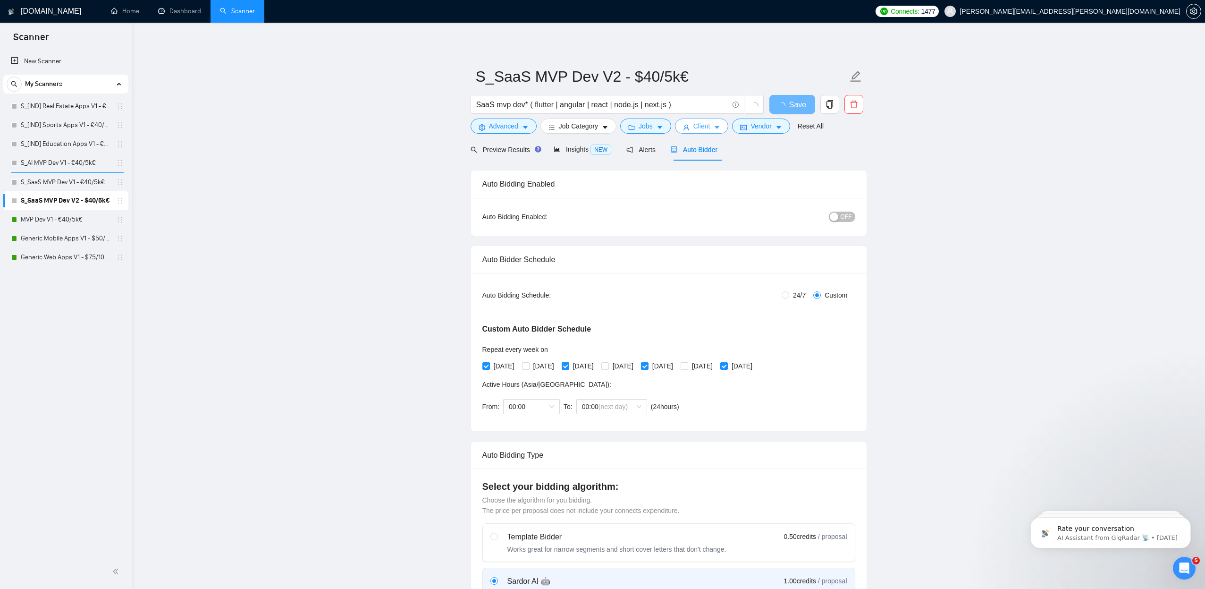
click at [720, 126] on icon "caret-down" at bounding box center [717, 127] width 7 height 7
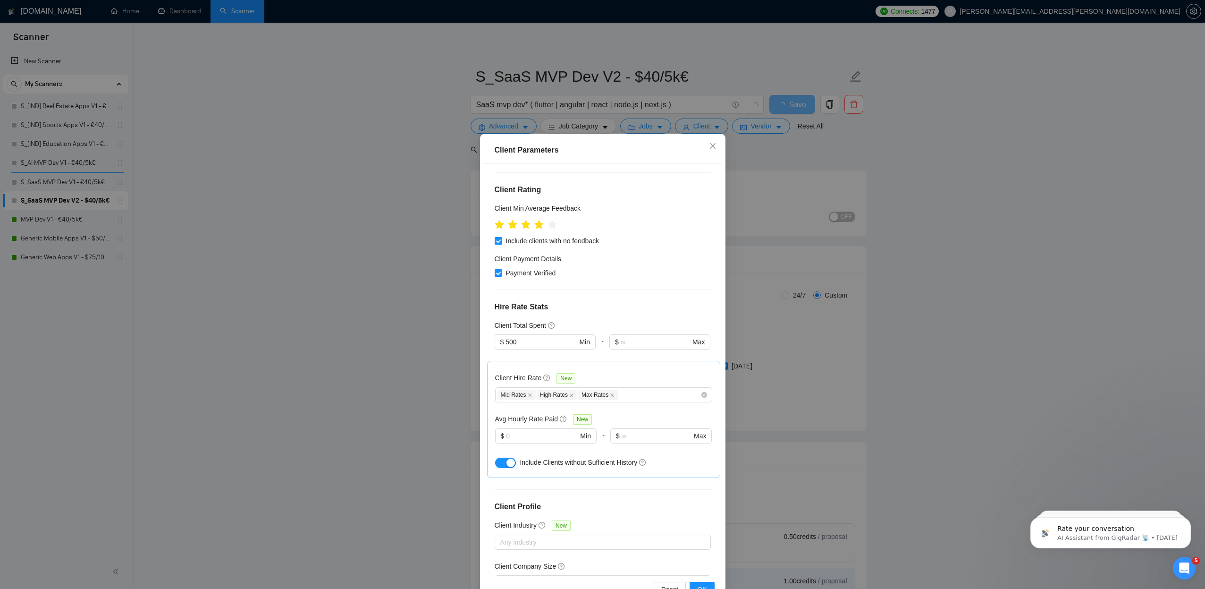
click at [771, 169] on div "Client Parameters Client Location Include Client Countries Select Exclude Clien…" at bounding box center [602, 294] width 1205 height 589
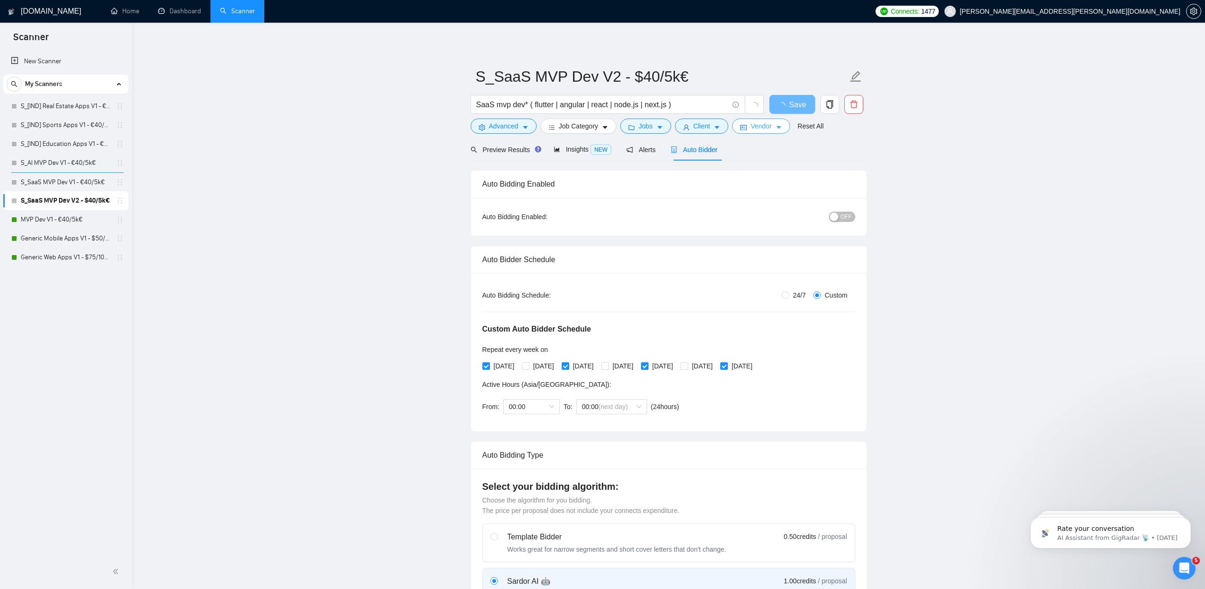
click at [782, 126] on icon "caret-down" at bounding box center [779, 127] width 7 height 7
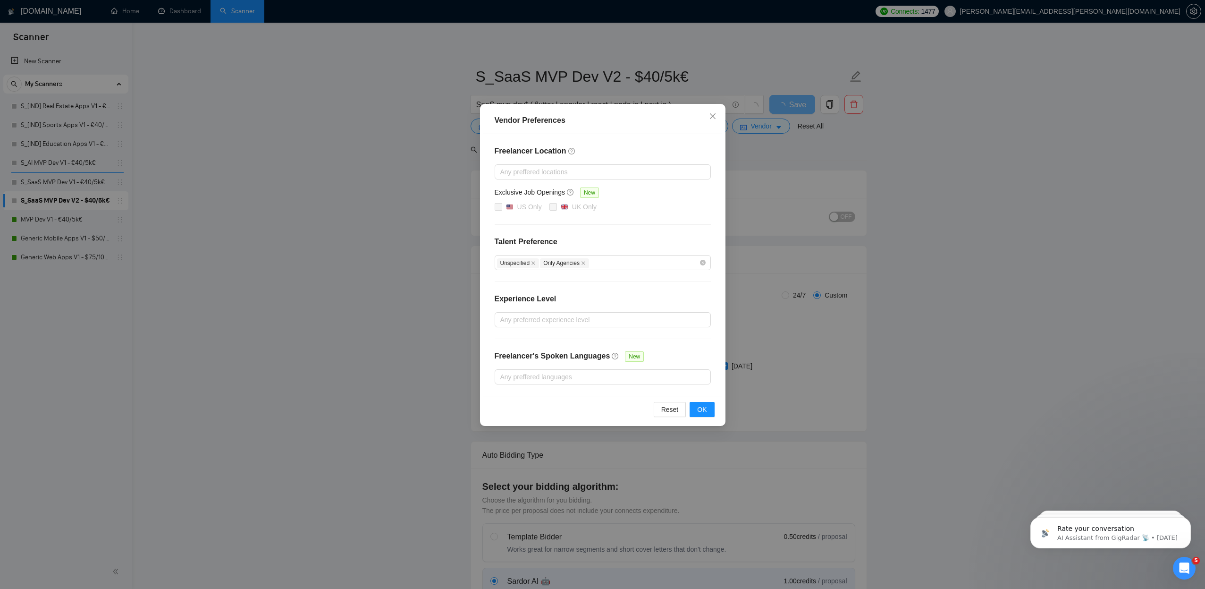
click at [769, 201] on div "Vendor Preferences Freelancer Location Any preffered locations Exclusive Job Op…" at bounding box center [602, 294] width 1205 height 589
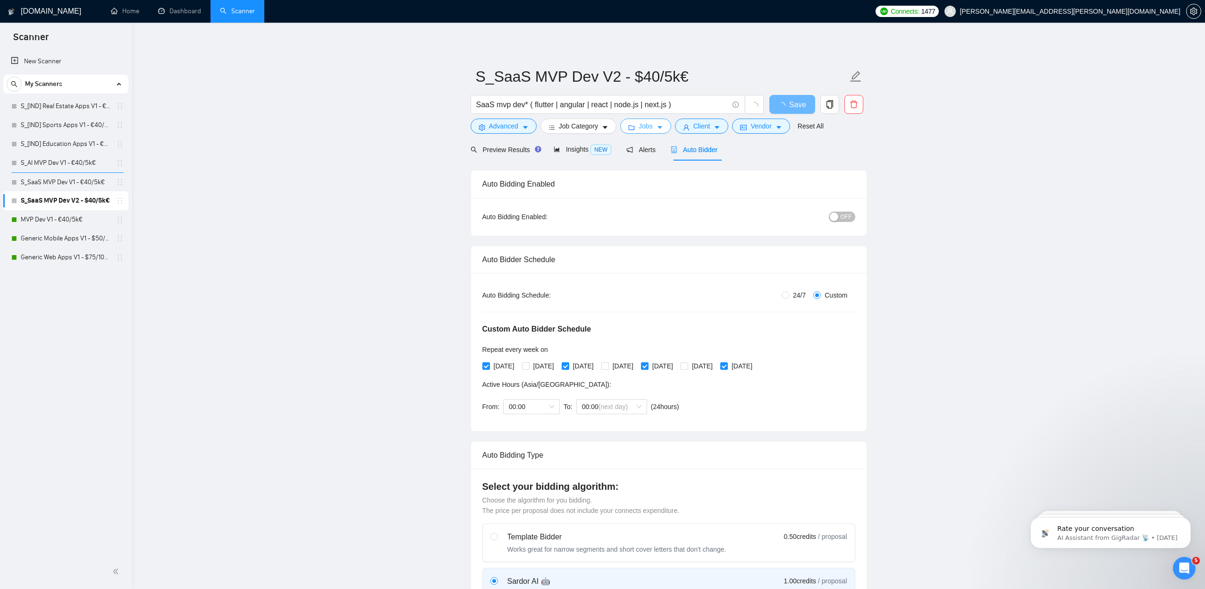
click at [662, 126] on icon "caret-down" at bounding box center [660, 127] width 7 height 7
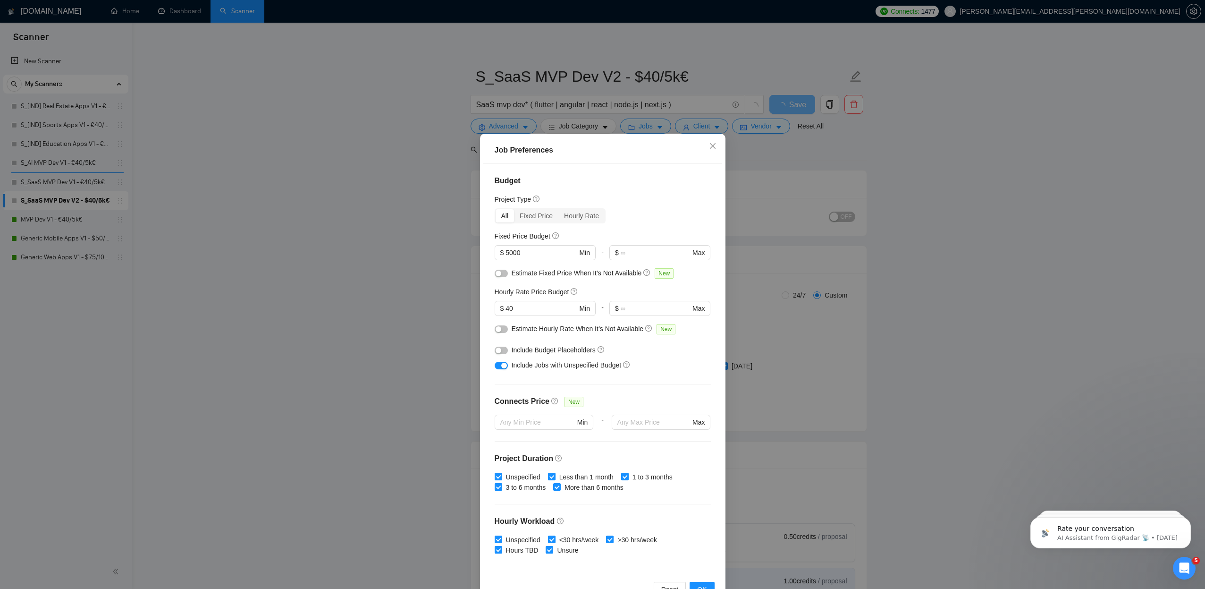
scroll to position [-1, 0]
click at [439, 261] on div "Job Preferences Budget Project Type All Fixed Price Hourly Rate Fixed Price Bud…" at bounding box center [602, 294] width 1205 height 589
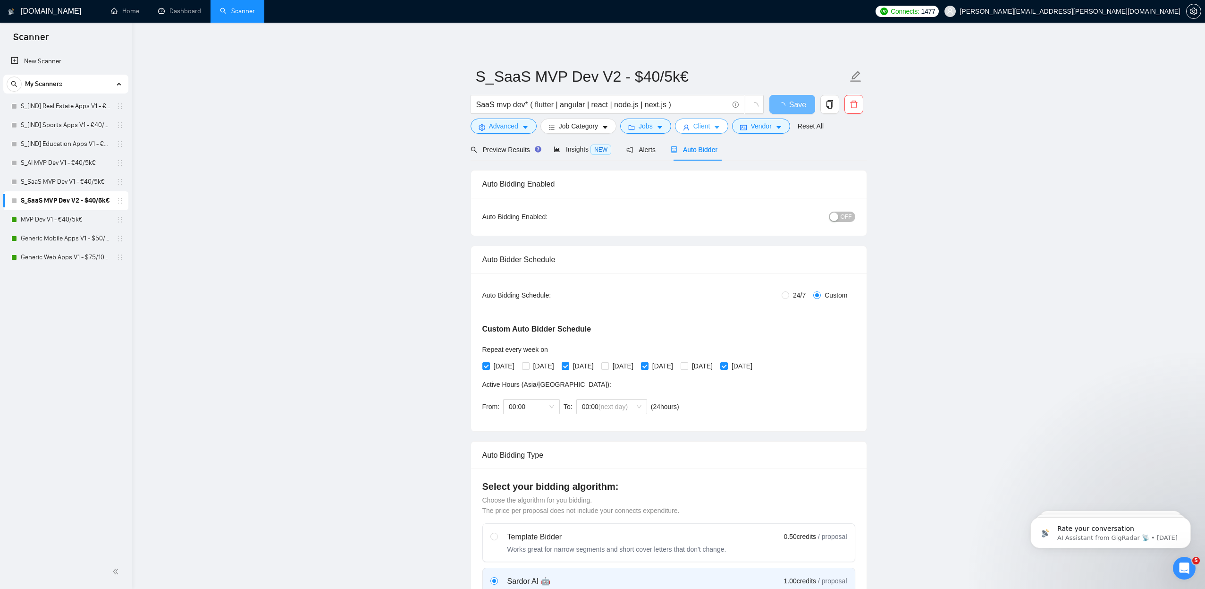
click at [720, 130] on icon "caret-down" at bounding box center [717, 127] width 7 height 7
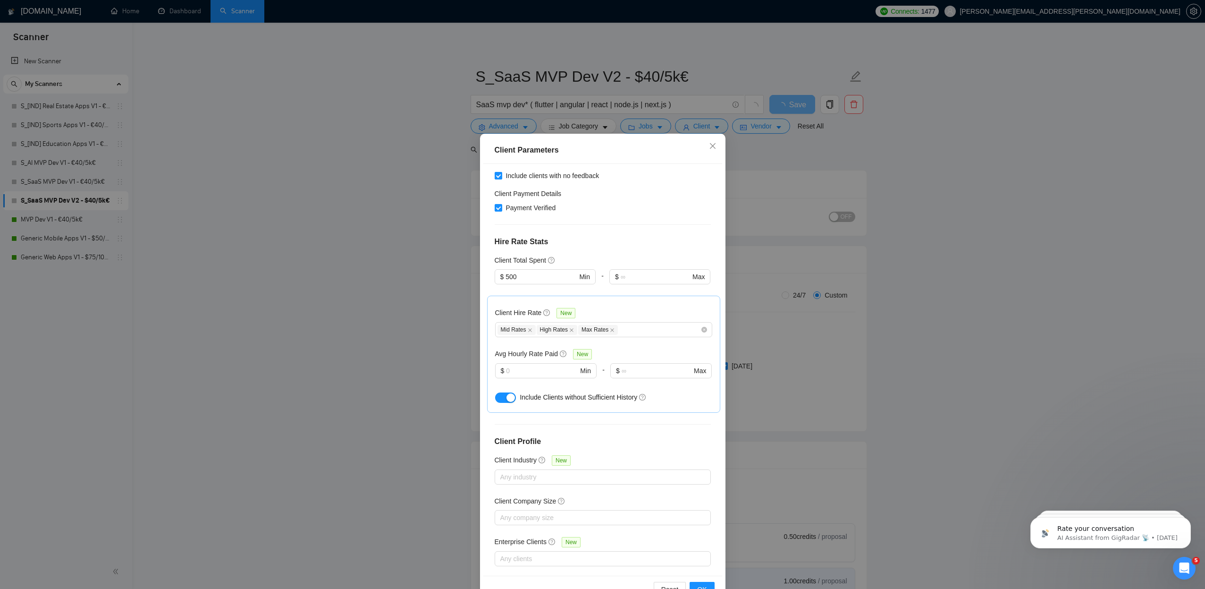
scroll to position [177, 0]
click at [945, 274] on div "Client Parameters Client Location Include Client Countries Select Exclude Clien…" at bounding box center [602, 294] width 1205 height 589
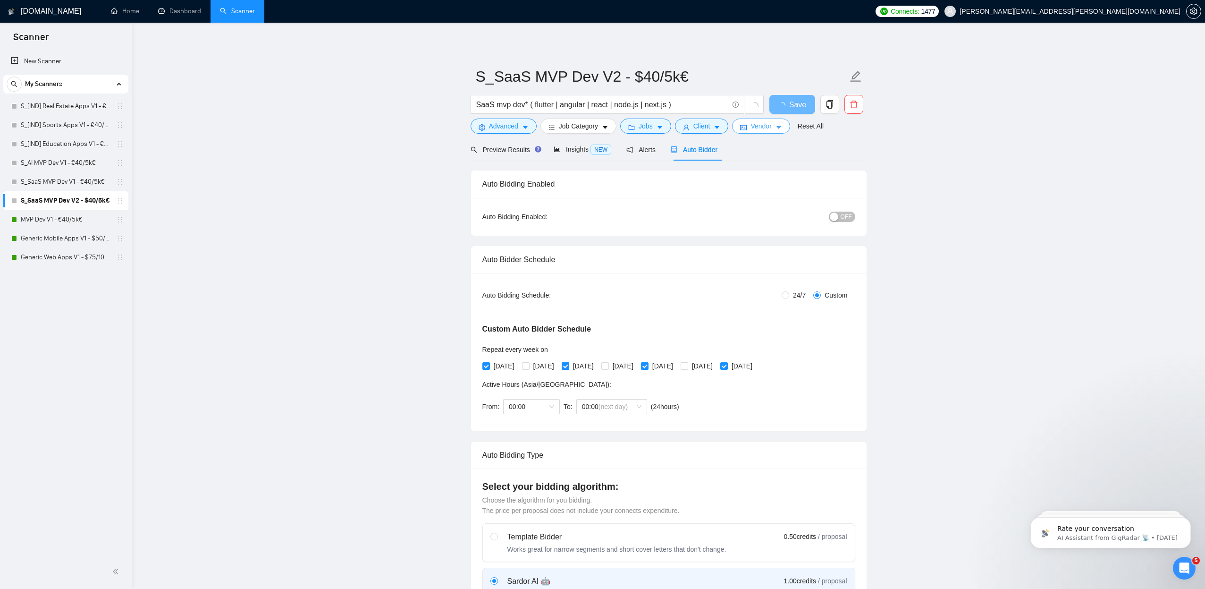
click at [782, 127] on icon "caret-down" at bounding box center [779, 127] width 7 height 7
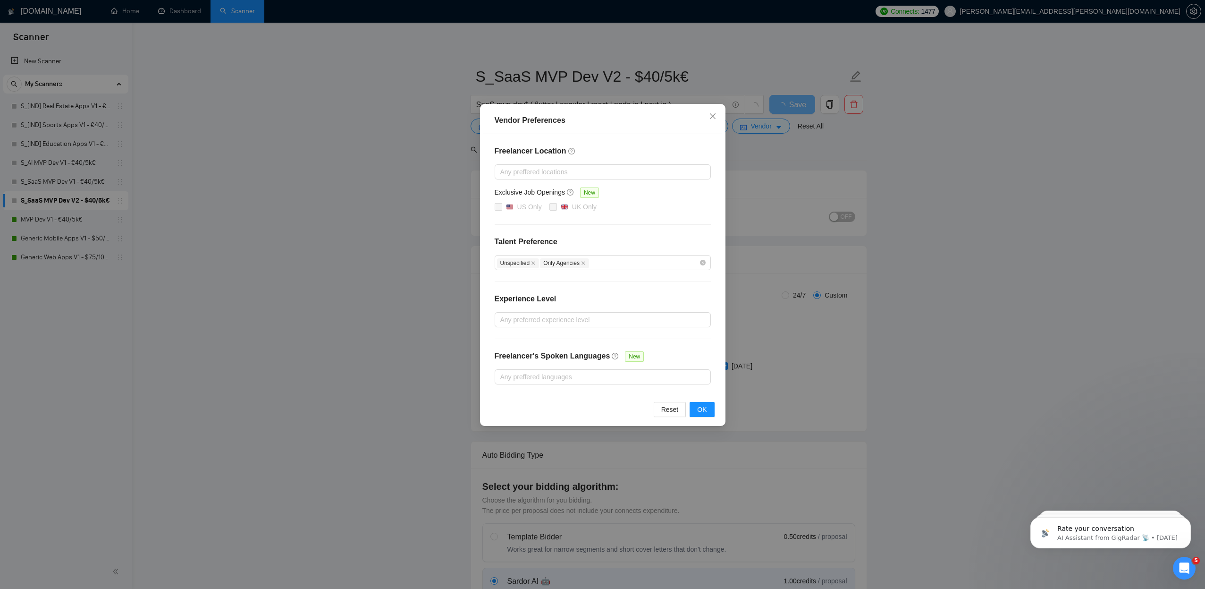
click at [909, 170] on div "Vendor Preferences Freelancer Location Any preffered locations Exclusive Job Op…" at bounding box center [602, 294] width 1205 height 589
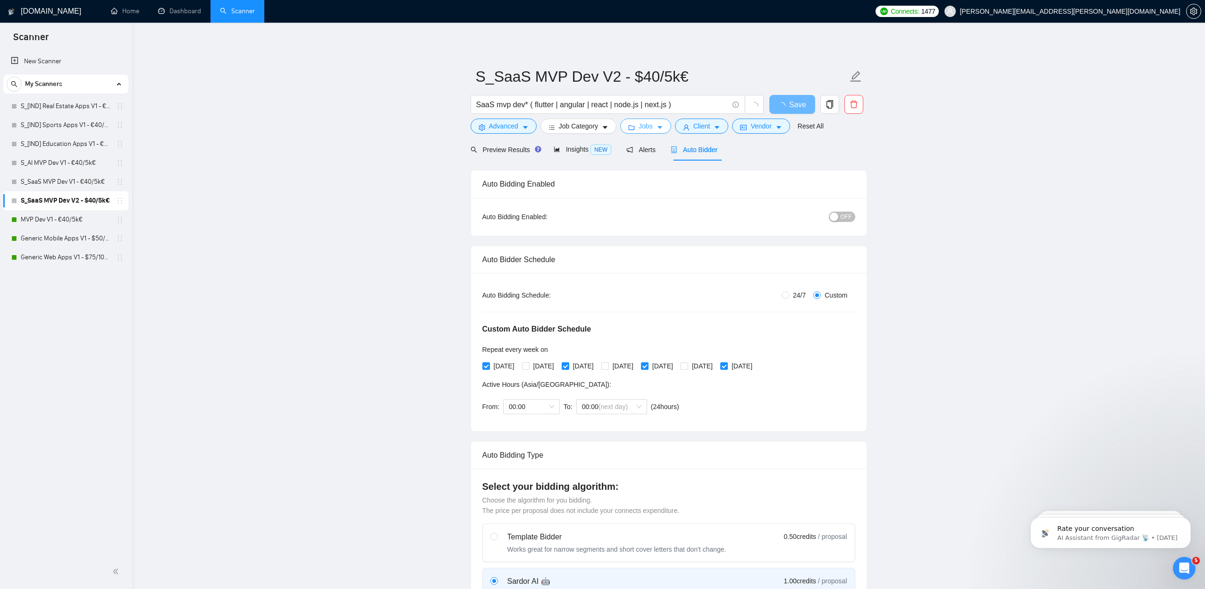
click at [668, 124] on button "Jobs" at bounding box center [645, 125] width 51 height 15
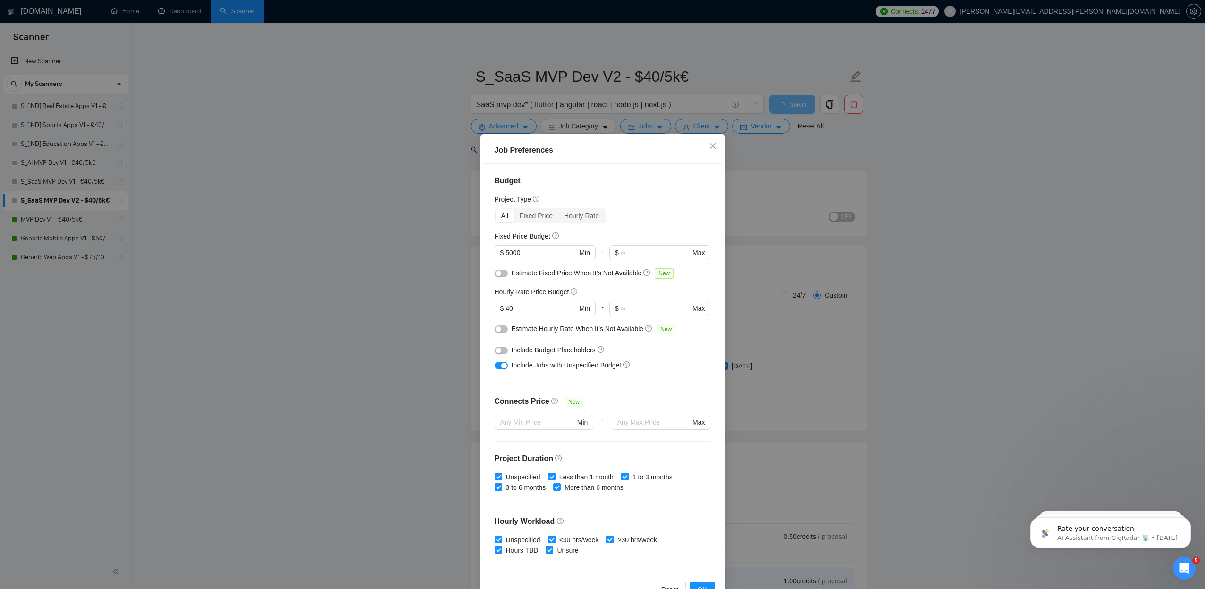
scroll to position [0, 0]
click at [352, 269] on div "Job Preferences Budget Project Type All Fixed Price Hourly Rate Fixed Price Bud…" at bounding box center [602, 294] width 1205 height 589
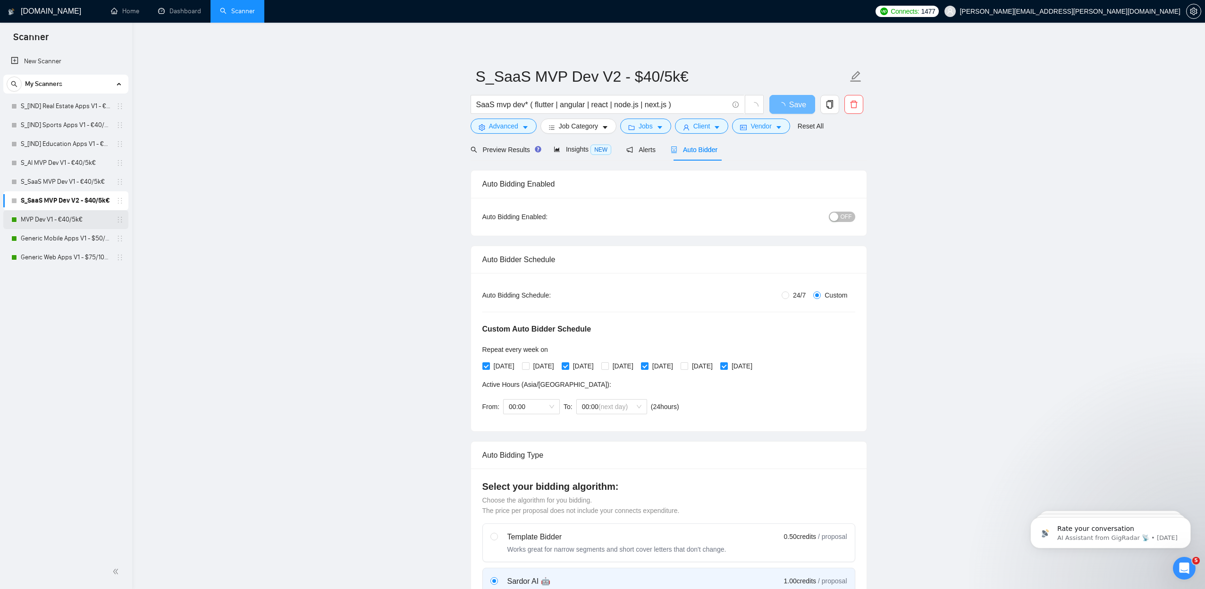
click at [75, 217] on link "MVP Dev V1 - €40/5k€" at bounding box center [66, 219] width 90 height 19
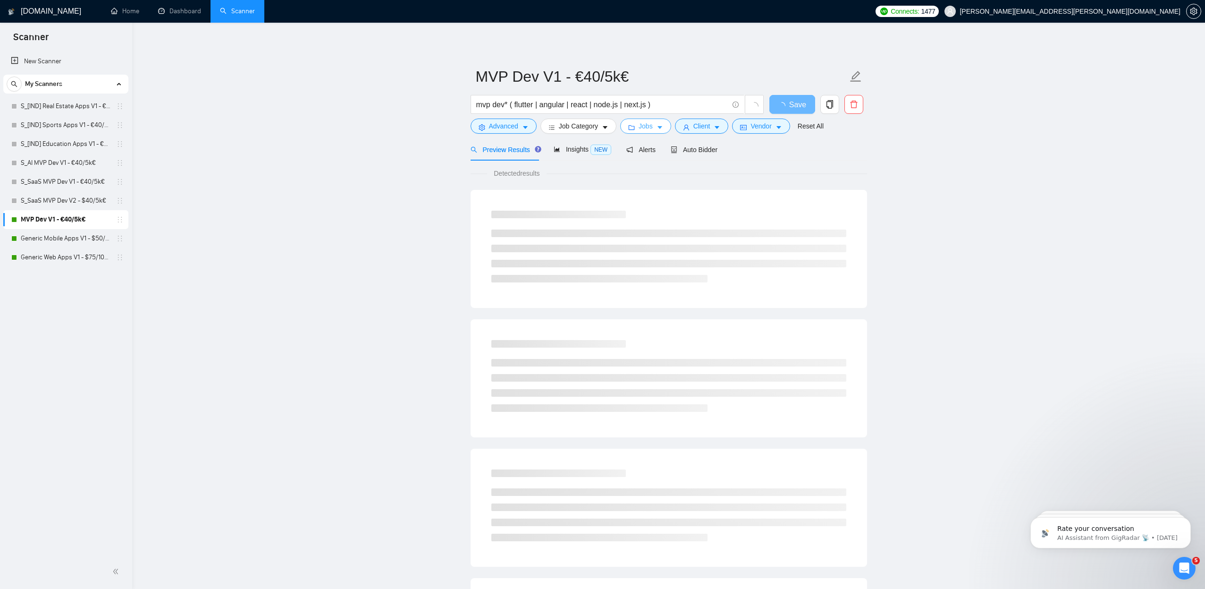
click at [667, 126] on button "Jobs" at bounding box center [645, 125] width 51 height 15
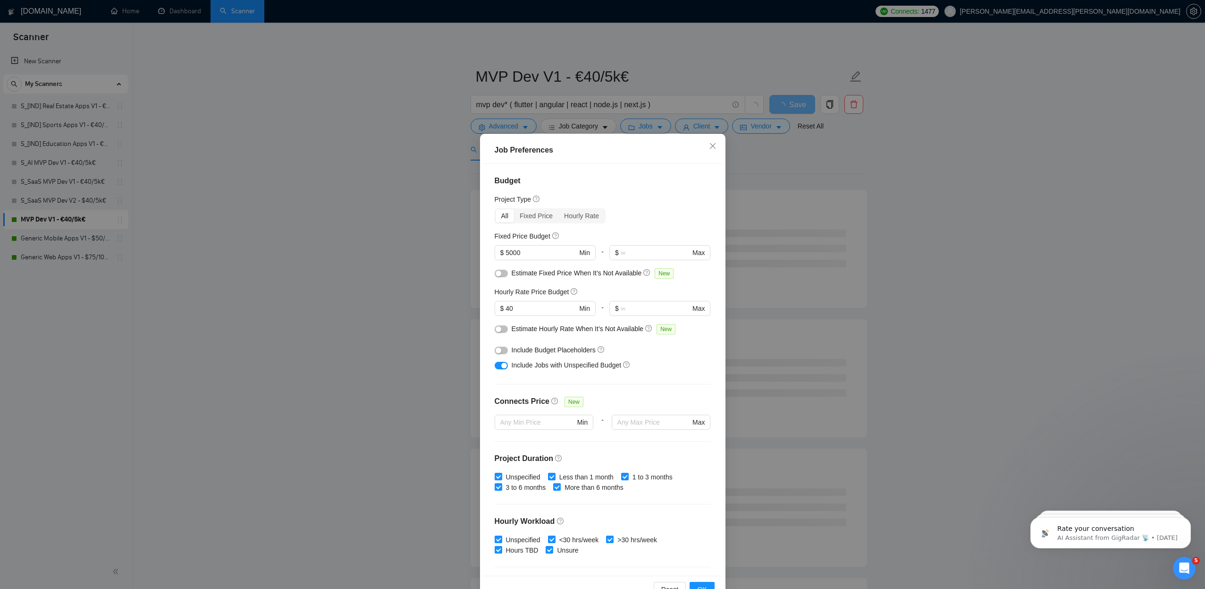
click at [857, 183] on div "Job Preferences Budget Project Type All Fixed Price Hourly Rate Fixed Price Bud…" at bounding box center [602, 294] width 1205 height 589
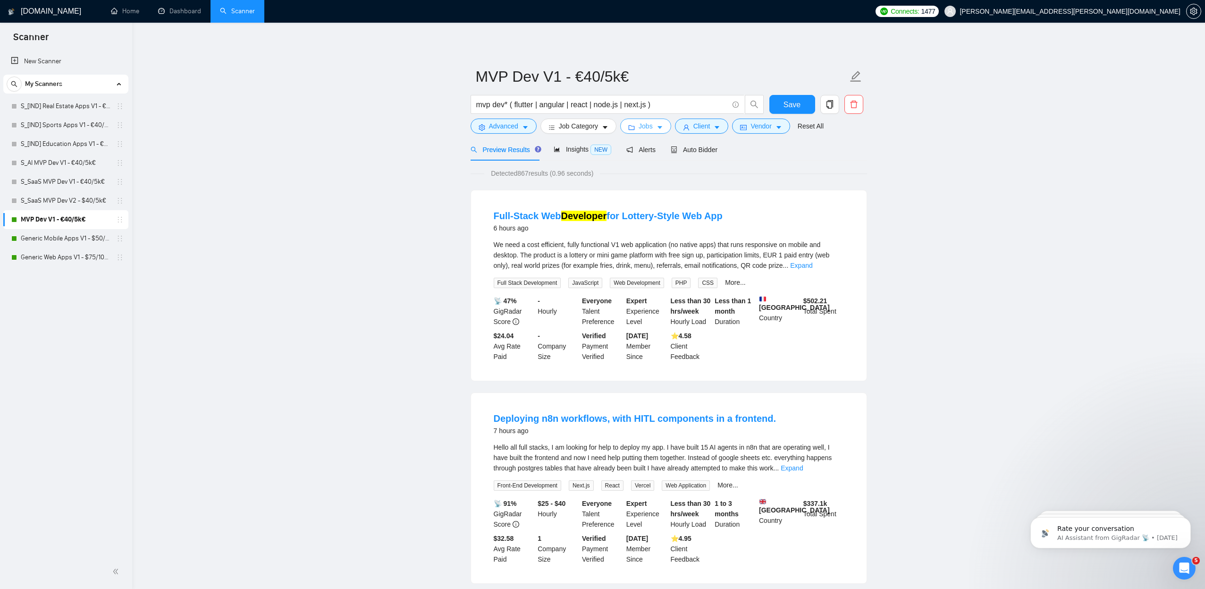
click at [663, 126] on icon "caret-down" at bounding box center [660, 127] width 7 height 7
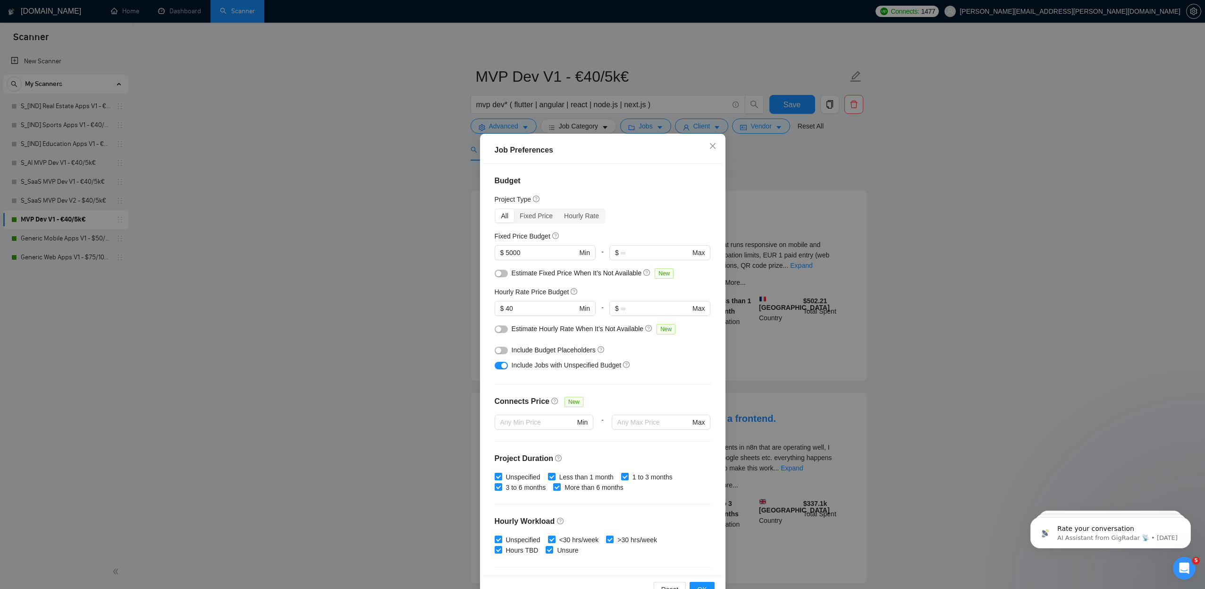
drag, startPoint x: 440, startPoint y: 216, endPoint x: 573, endPoint y: 169, distance: 140.6
click at [440, 216] on div "Job Preferences Budget Project Type All Fixed Price Hourly Rate Fixed Price Bud…" at bounding box center [602, 294] width 1205 height 589
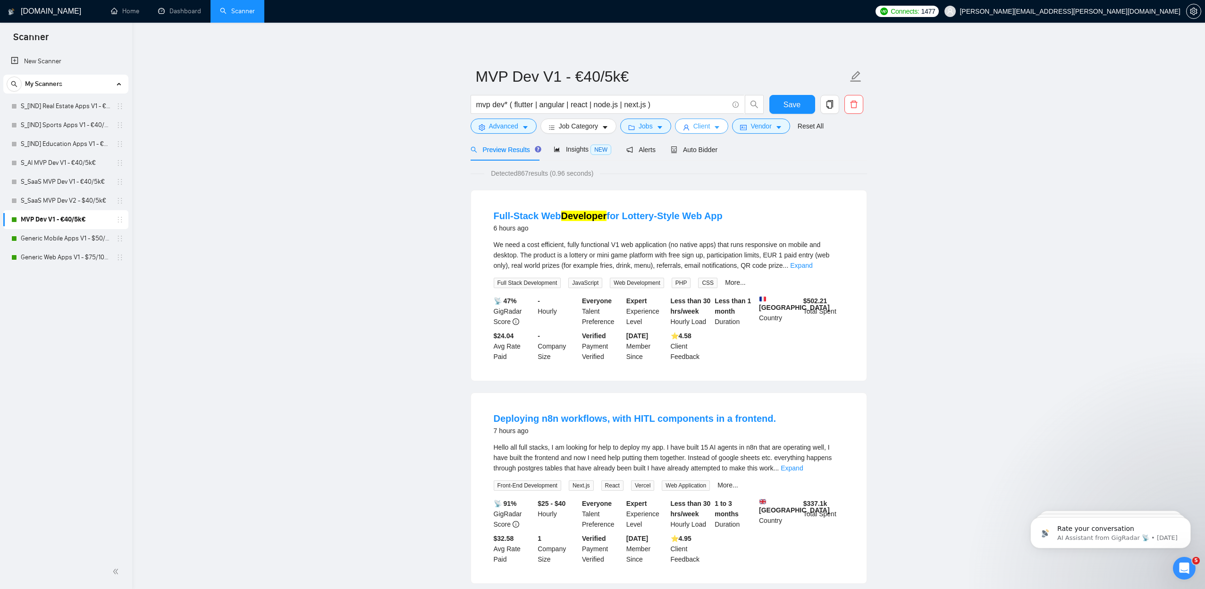
click at [719, 124] on icon "caret-down" at bounding box center [717, 127] width 7 height 7
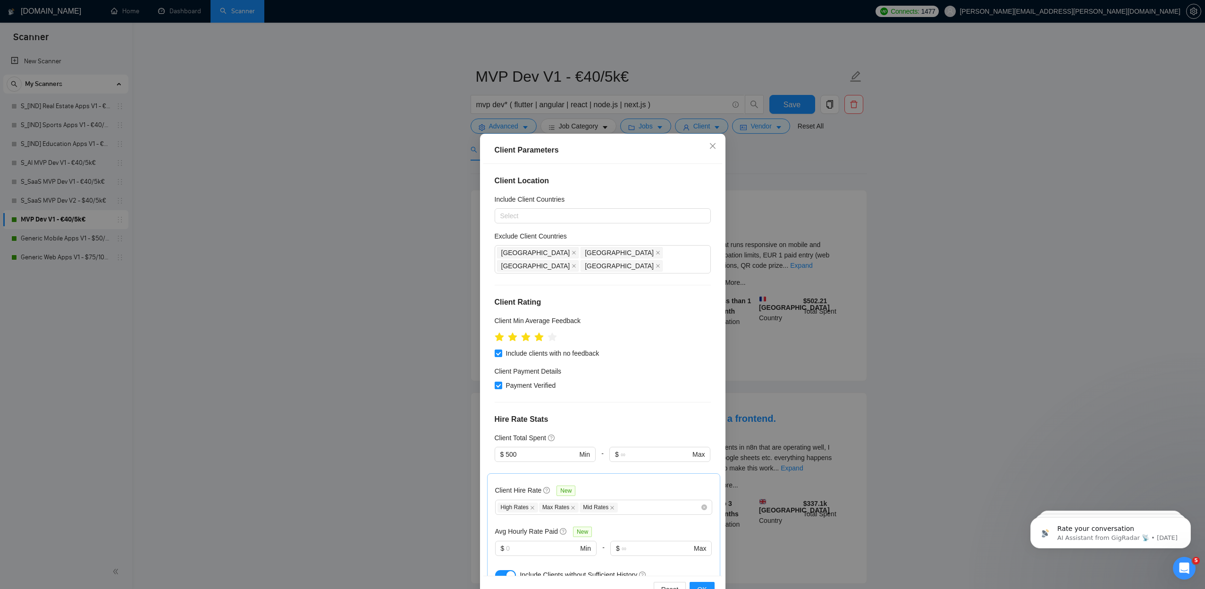
click at [393, 291] on div "Client Parameters Client Location Include Client Countries Select Exclude Clien…" at bounding box center [602, 294] width 1205 height 589
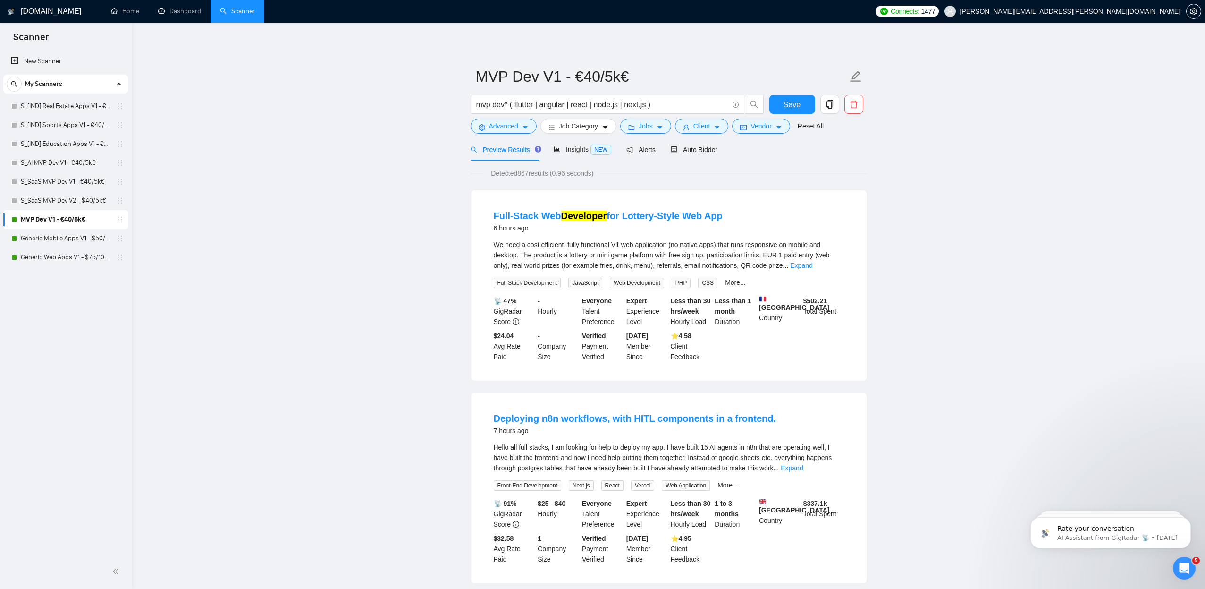
drag, startPoint x: 781, startPoint y: 129, endPoint x: 772, endPoint y: 131, distance: 9.3
click at [781, 129] on icon "caret-down" at bounding box center [779, 127] width 7 height 7
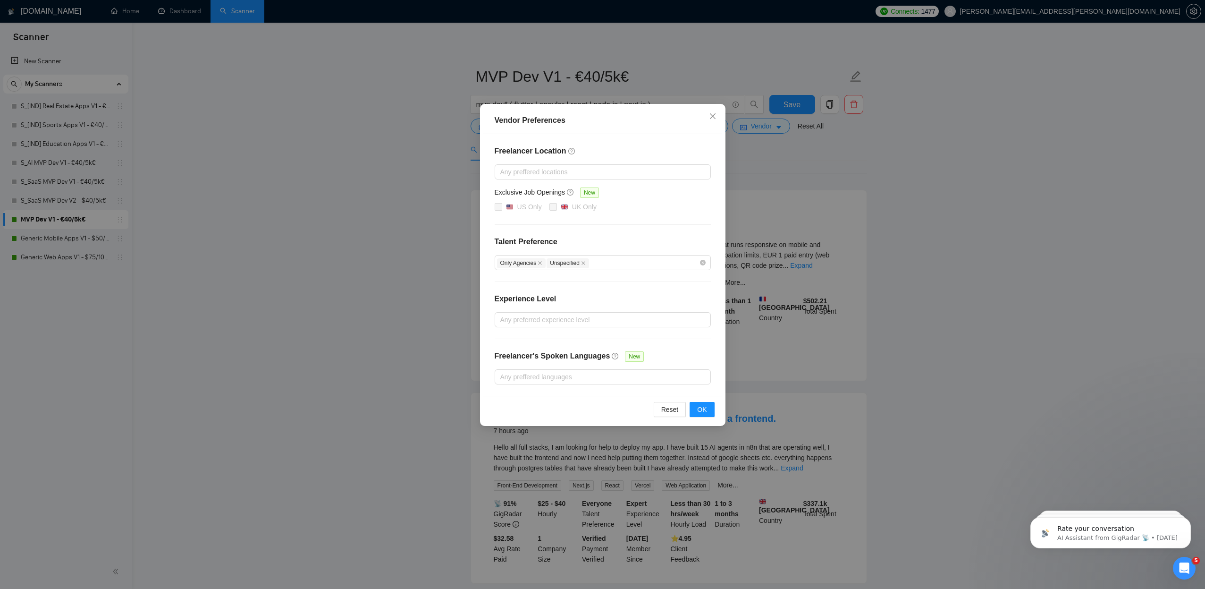
drag, startPoint x: 414, startPoint y: 279, endPoint x: 504, endPoint y: 195, distance: 122.6
click at [414, 278] on div "Vendor Preferences Freelancer Location Any preffered locations Exclusive Job Op…" at bounding box center [602, 294] width 1205 height 589
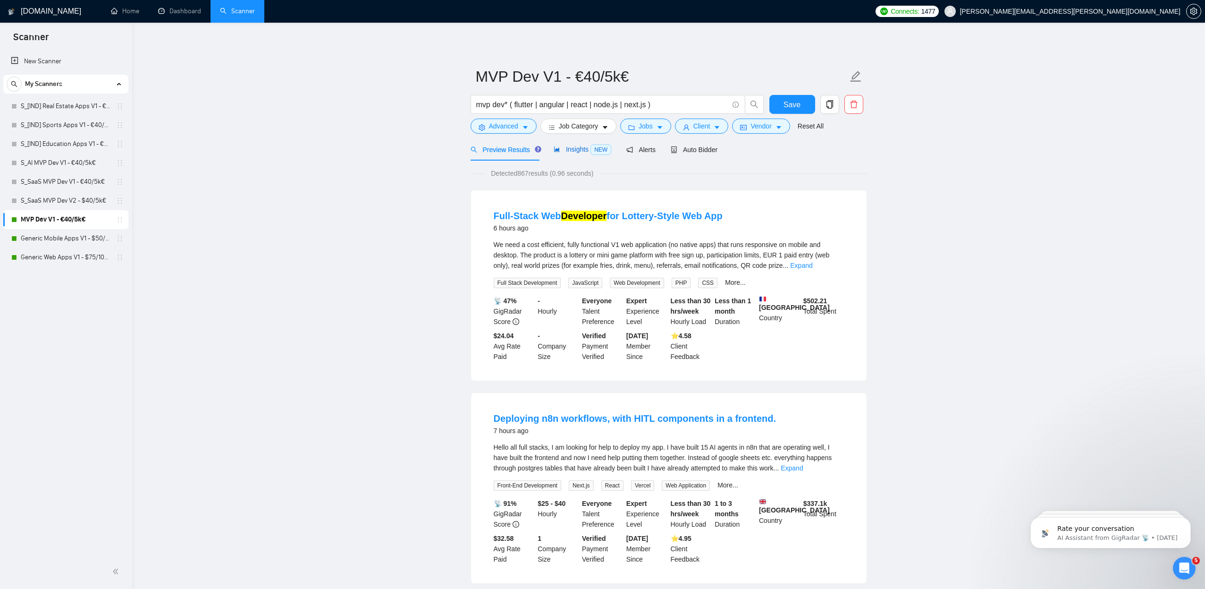
click at [579, 148] on span "Insights NEW" at bounding box center [583, 149] width 58 height 8
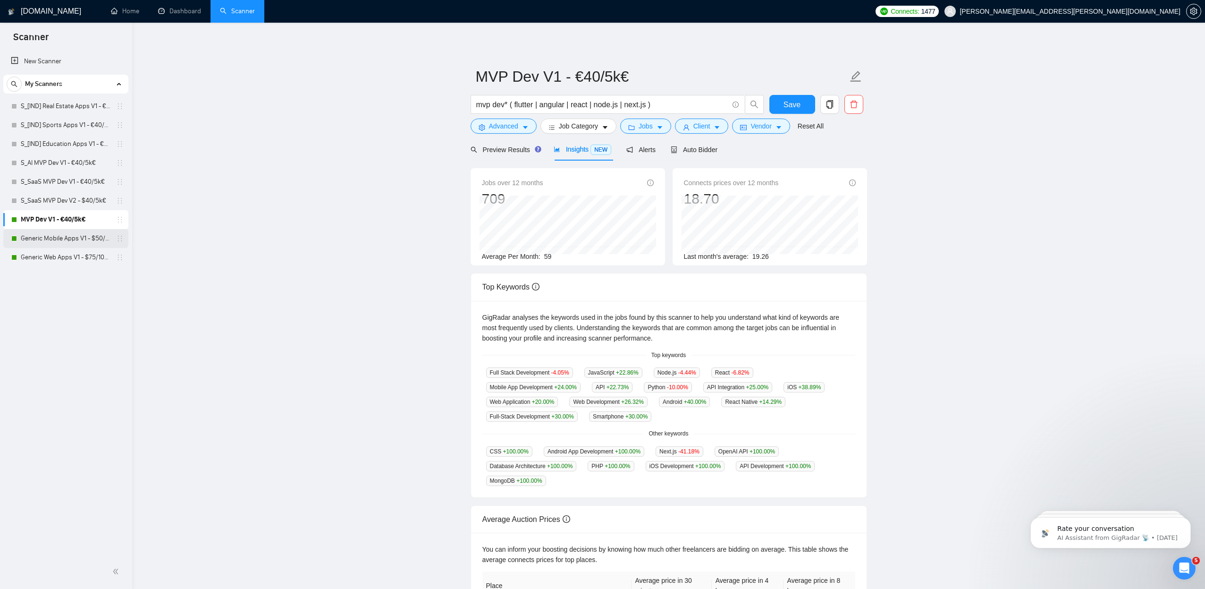
click at [52, 238] on link "Generic Mobile Apps V1 - $50/5k€" at bounding box center [66, 238] width 90 height 19
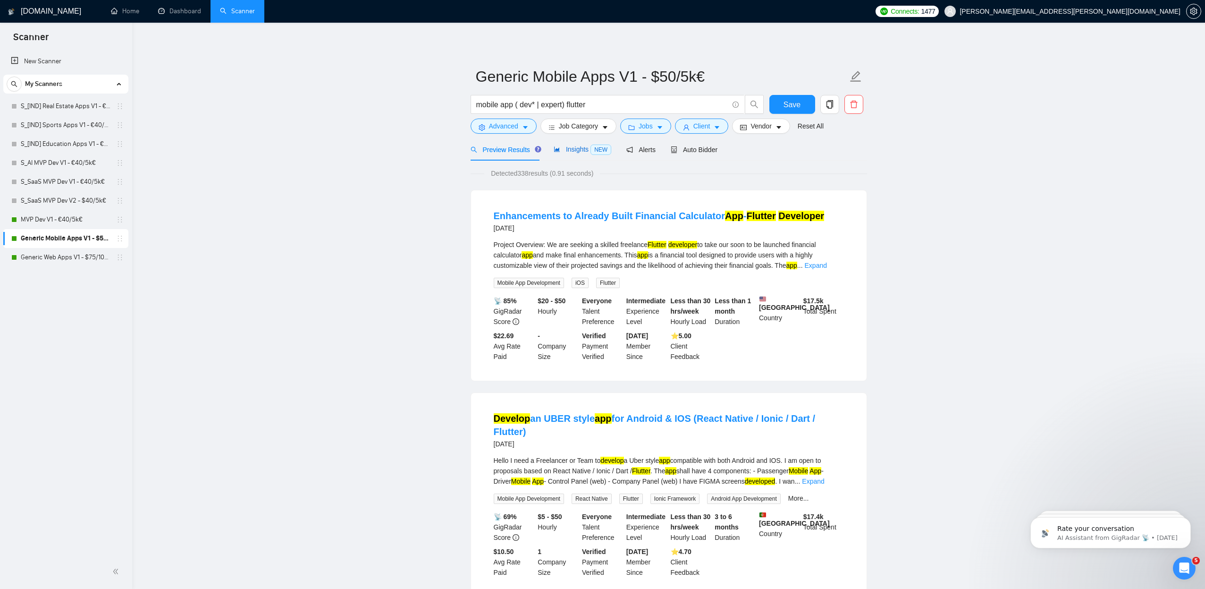
click at [579, 152] on span "Insights NEW" at bounding box center [583, 149] width 58 height 8
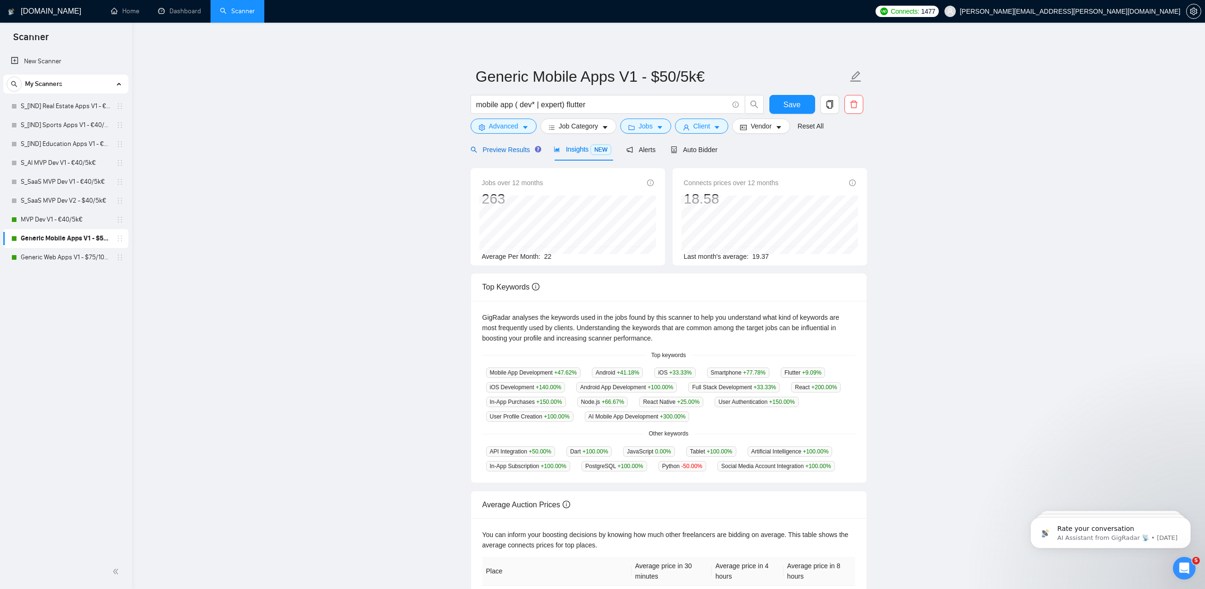
click at [512, 150] on span "Preview Results" at bounding box center [505, 150] width 68 height 8
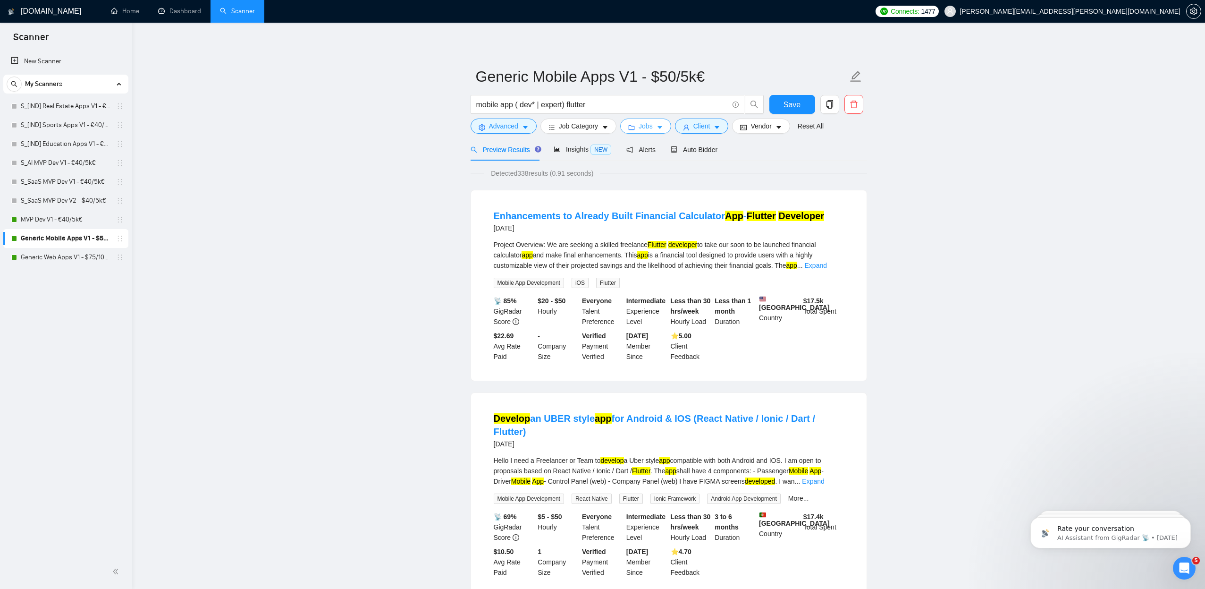
click at [663, 126] on icon "caret-down" at bounding box center [660, 127] width 7 height 7
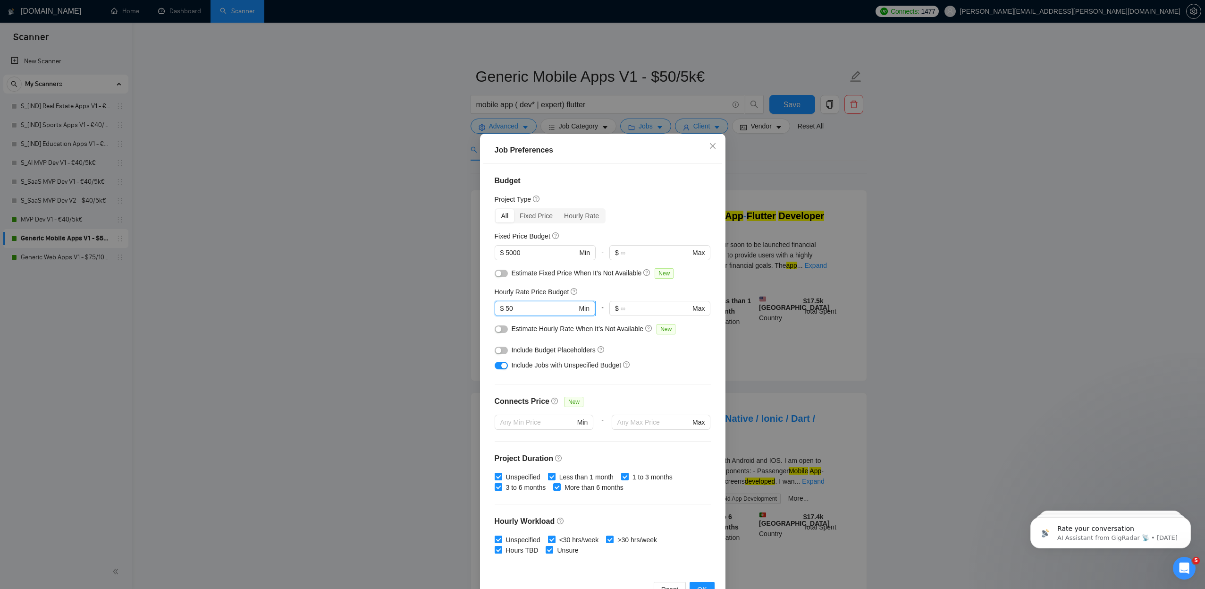
drag, startPoint x: 509, startPoint y: 308, endPoint x: 502, endPoint y: 308, distance: 7.6
click at [502, 308] on span "$ 50 Min" at bounding box center [545, 308] width 101 height 15
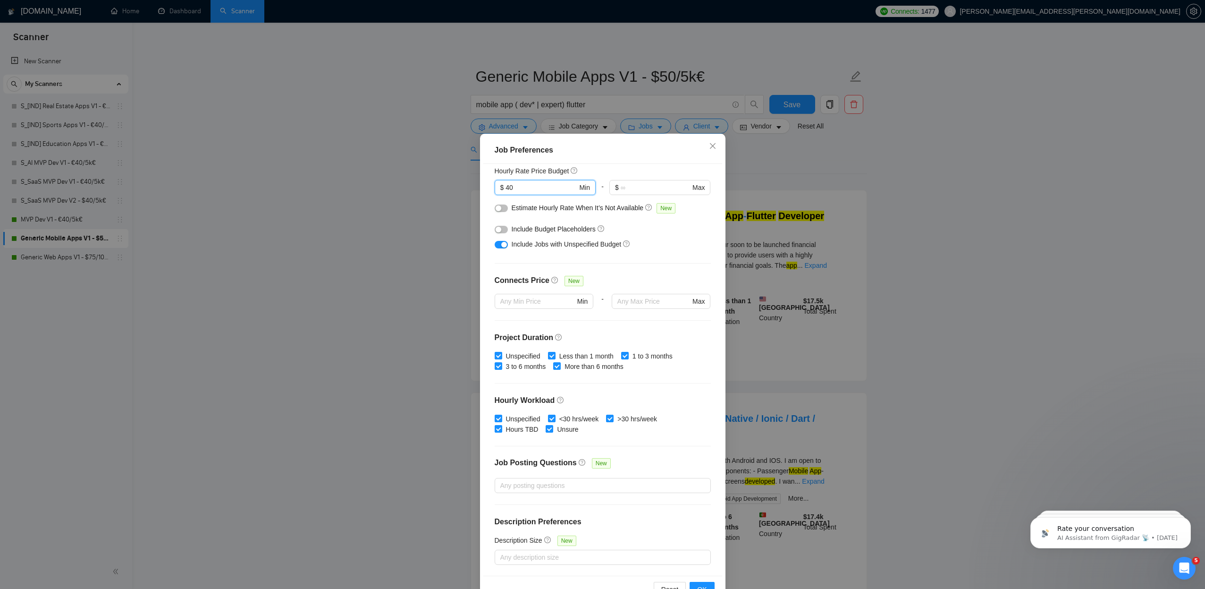
scroll to position [120, 0]
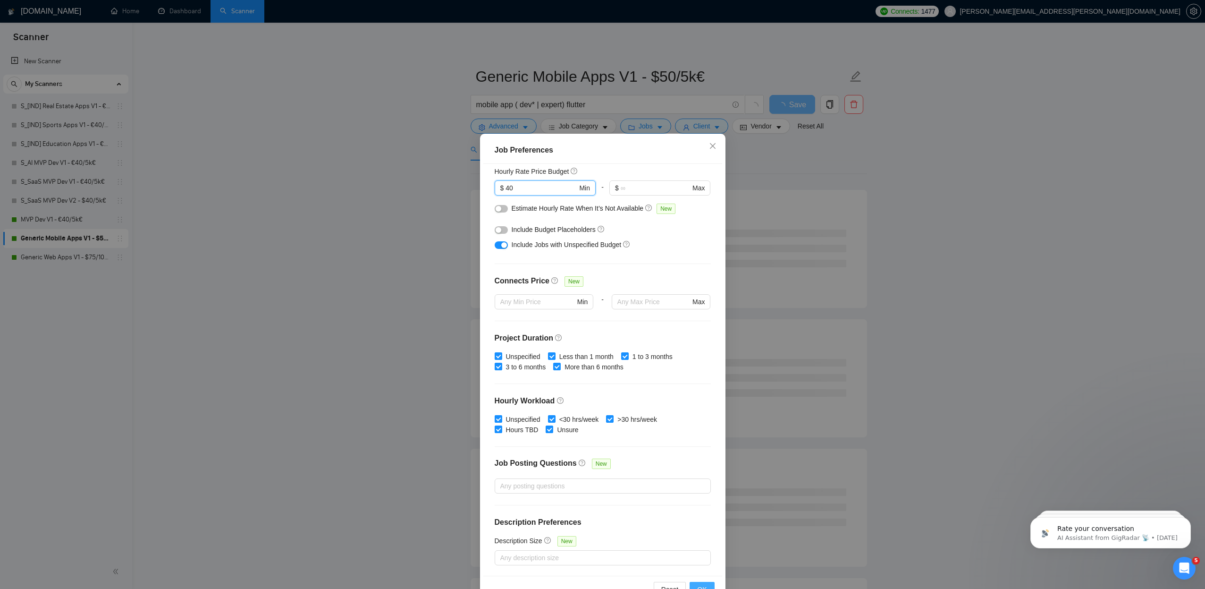
type input "40"
click at [703, 583] on button "OK" at bounding box center [702, 589] width 25 height 15
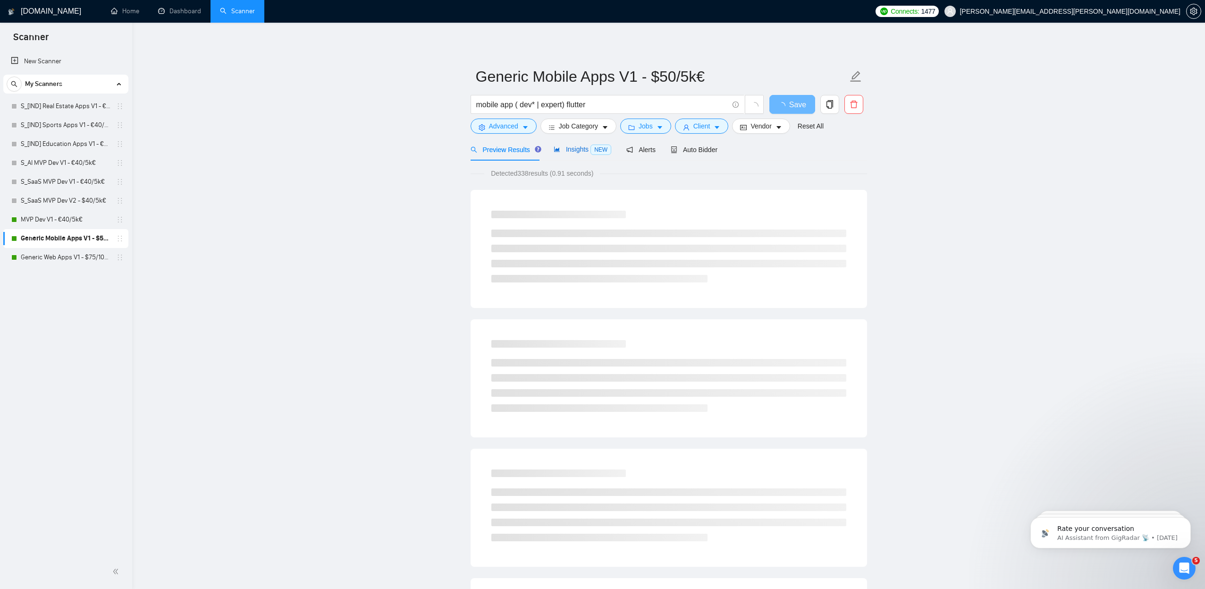
click at [583, 150] on span "Insights NEW" at bounding box center [583, 149] width 58 height 8
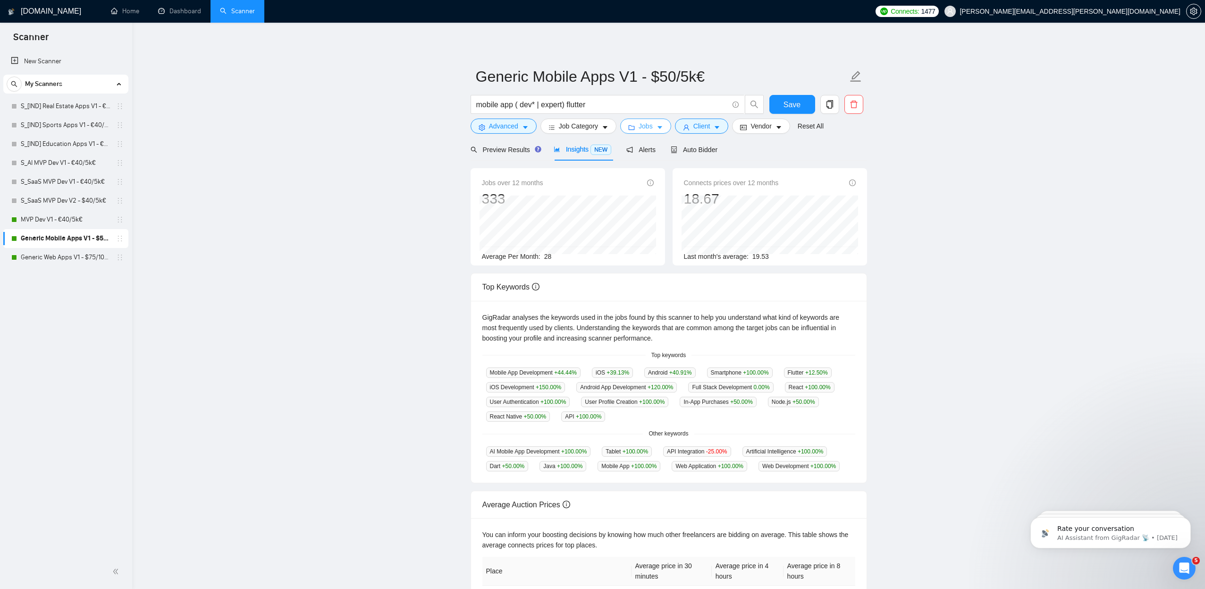
click at [663, 126] on icon "caret-down" at bounding box center [660, 127] width 7 height 7
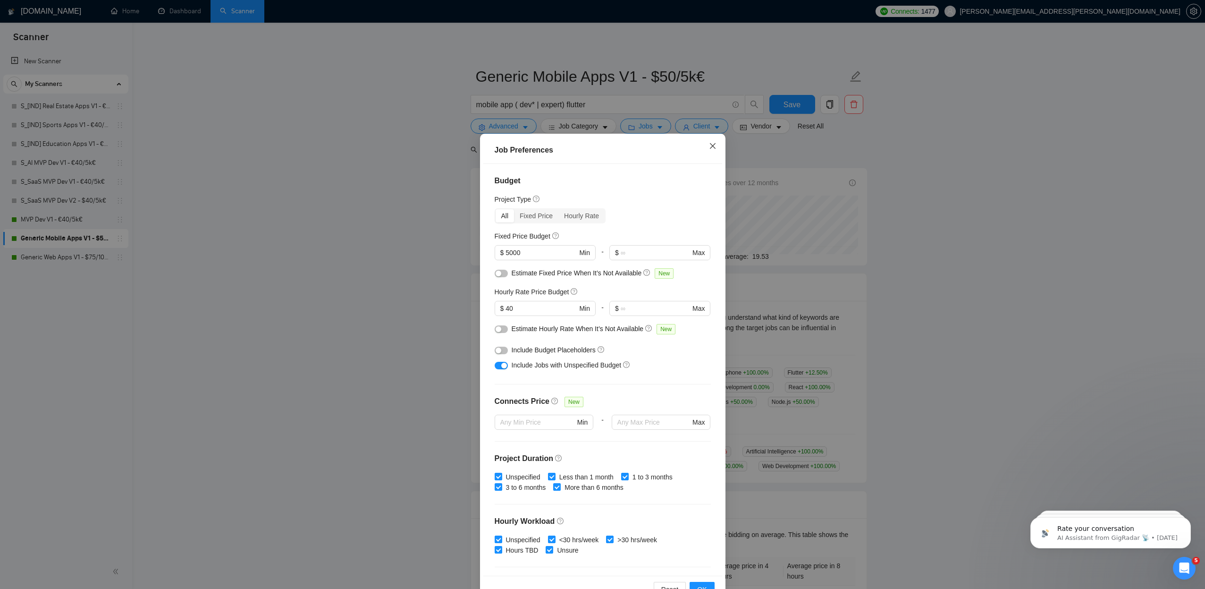
click at [715, 143] on icon "close" at bounding box center [713, 146] width 8 height 8
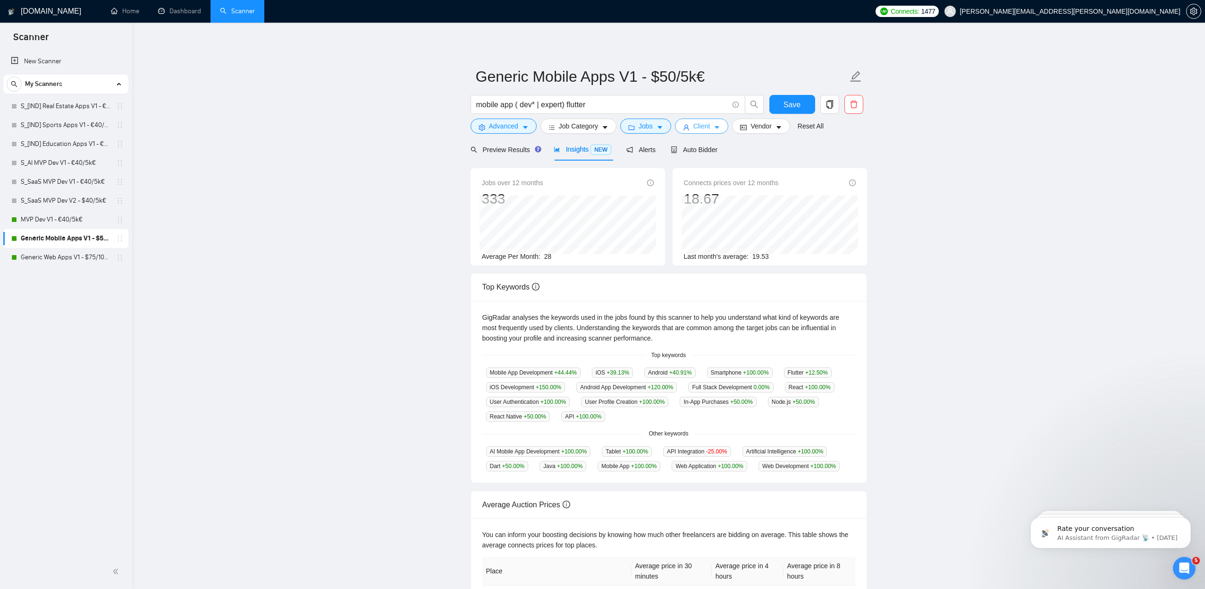
click at [726, 126] on button "Client" at bounding box center [702, 125] width 54 height 15
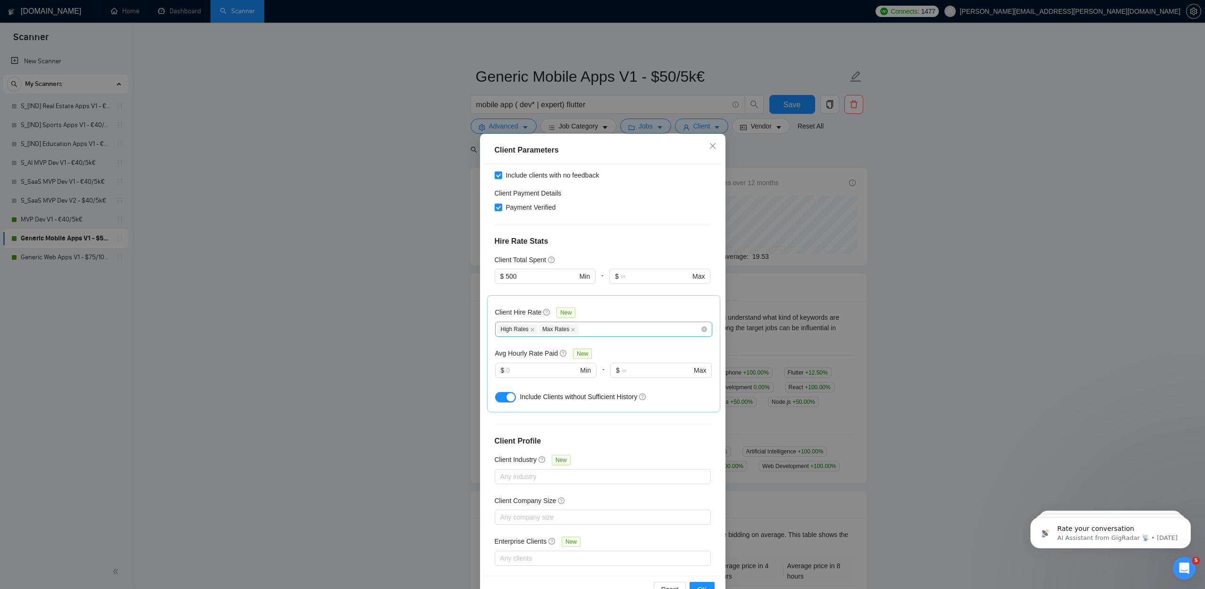
scroll to position [177, 0]
click at [651, 324] on div "High Rates Max Rates" at bounding box center [599, 329] width 203 height 11
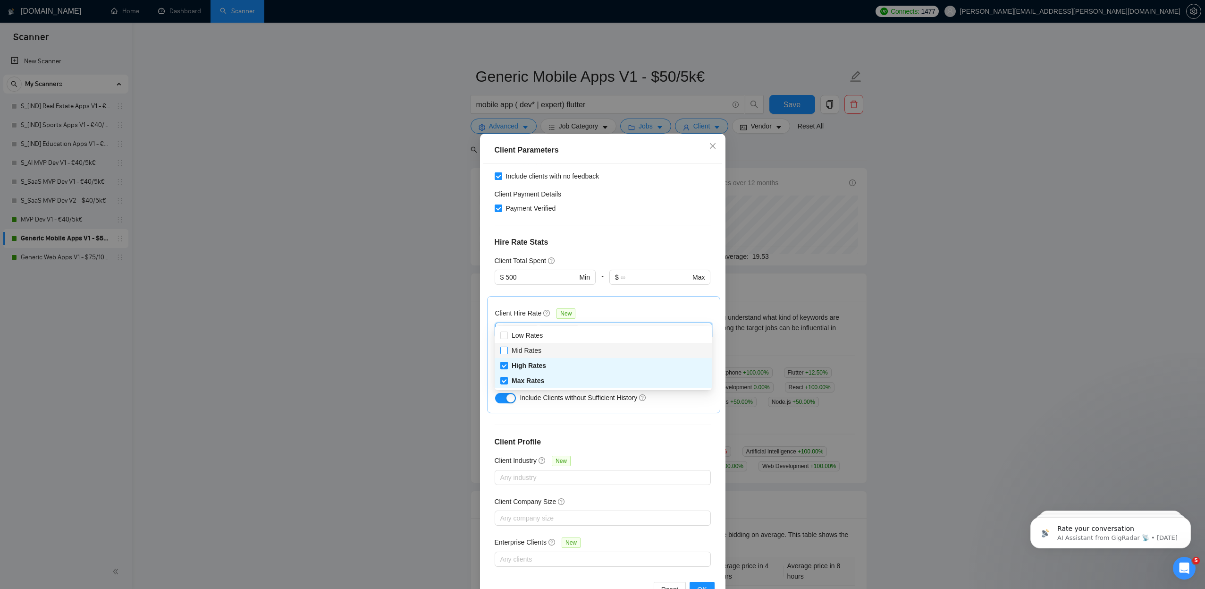
click at [503, 351] on input "Mid Rates" at bounding box center [503, 349] width 7 height 7
checkbox input "true"
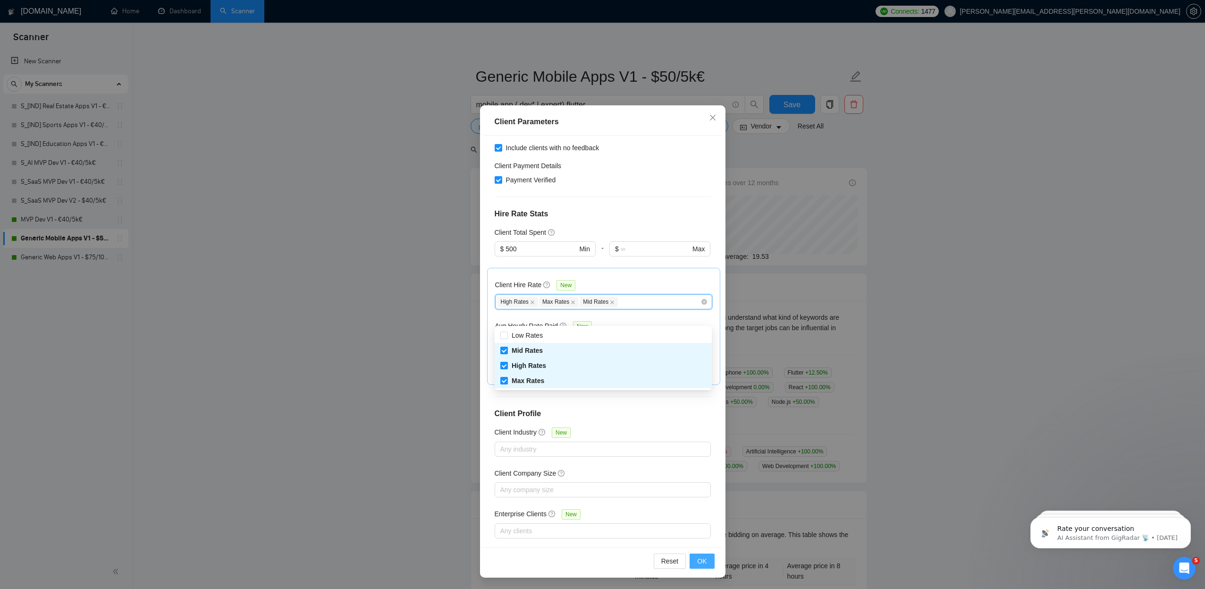
scroll to position [28, 0]
click at [704, 558] on span "OK" at bounding box center [701, 561] width 9 height 10
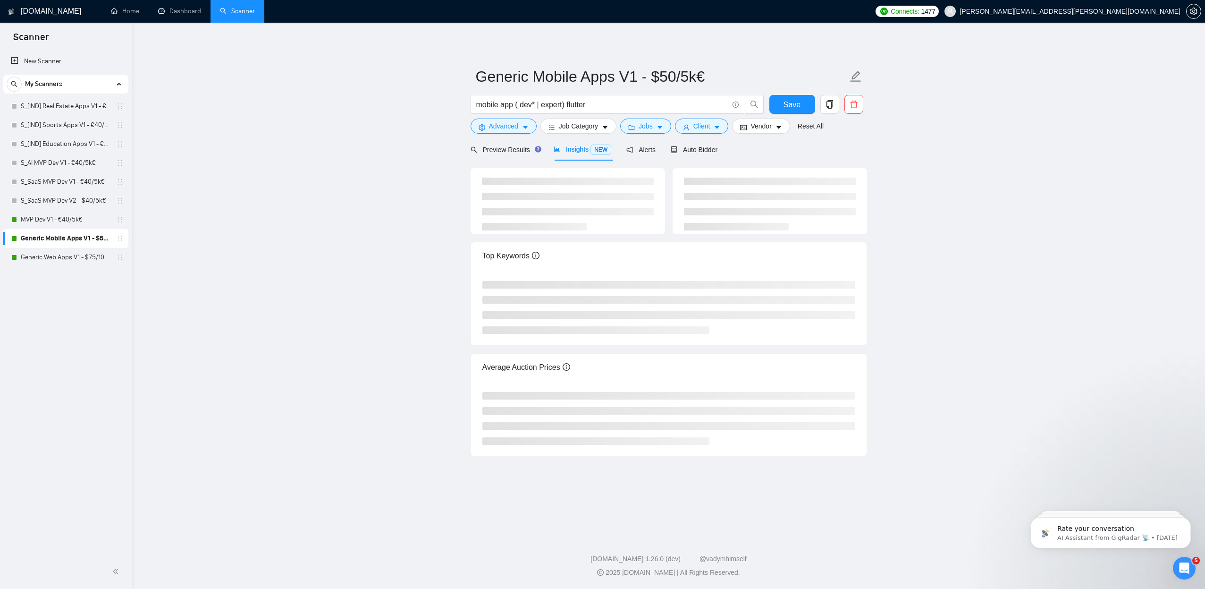
scroll to position [0, 0]
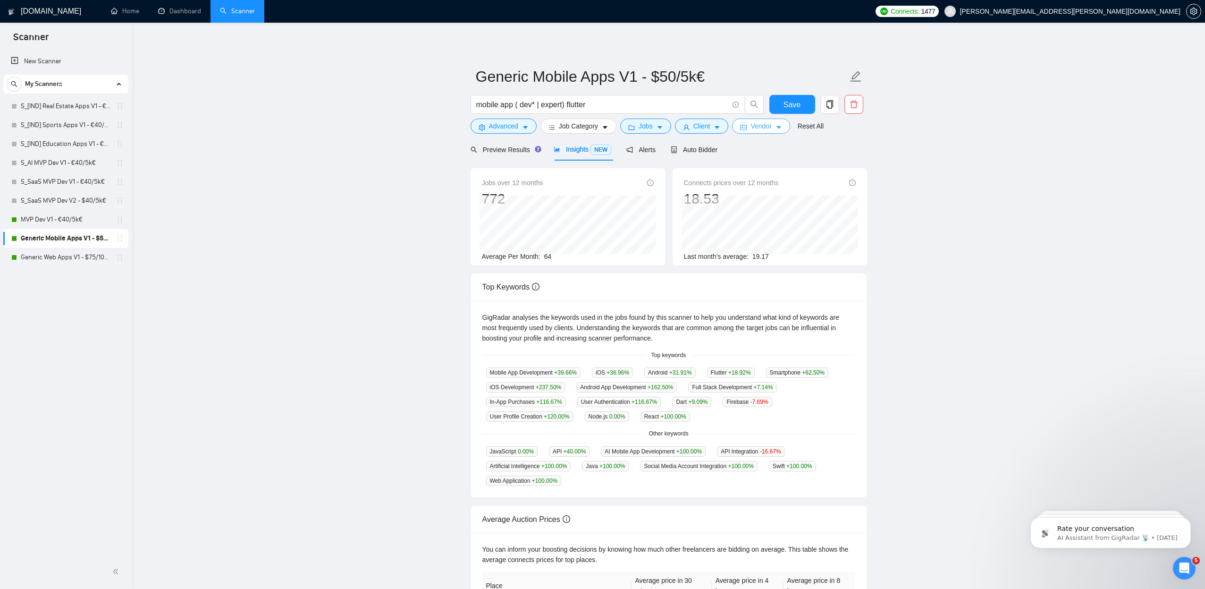
click at [781, 128] on icon "caret-down" at bounding box center [779, 127] width 7 height 7
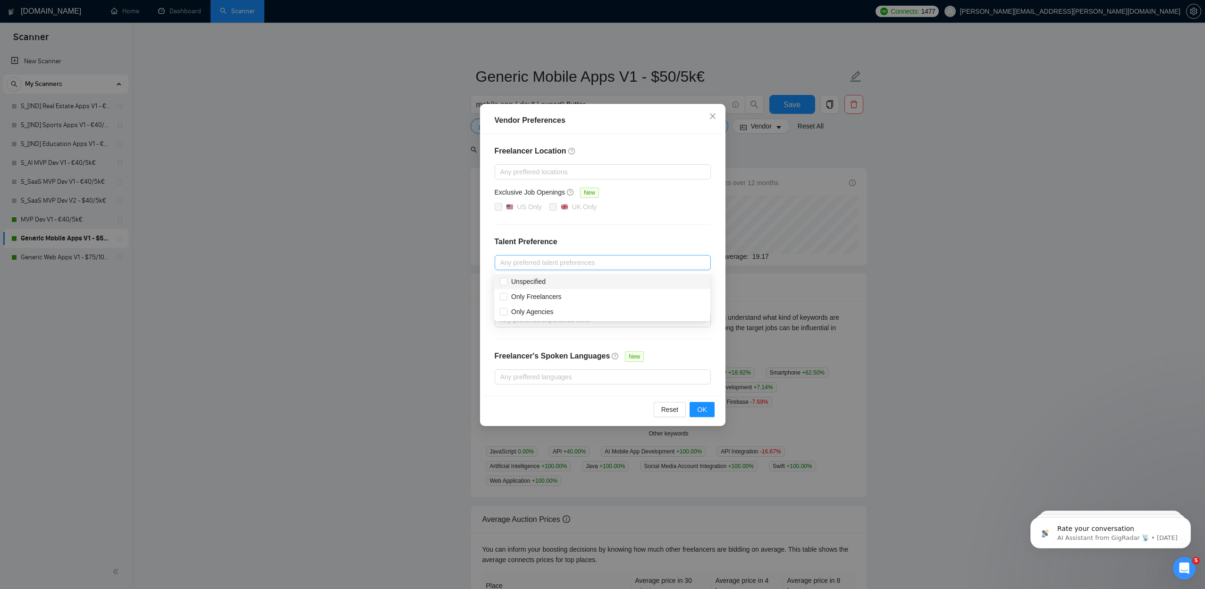
click at [600, 262] on div at bounding box center [598, 262] width 202 height 11
click at [506, 281] on input "Unspecified" at bounding box center [503, 281] width 7 height 7
checkbox input "true"
drag, startPoint x: 504, startPoint y: 311, endPoint x: 565, endPoint y: 336, distance: 65.8
click at [506, 312] on input "Only Agencies" at bounding box center [503, 311] width 7 height 7
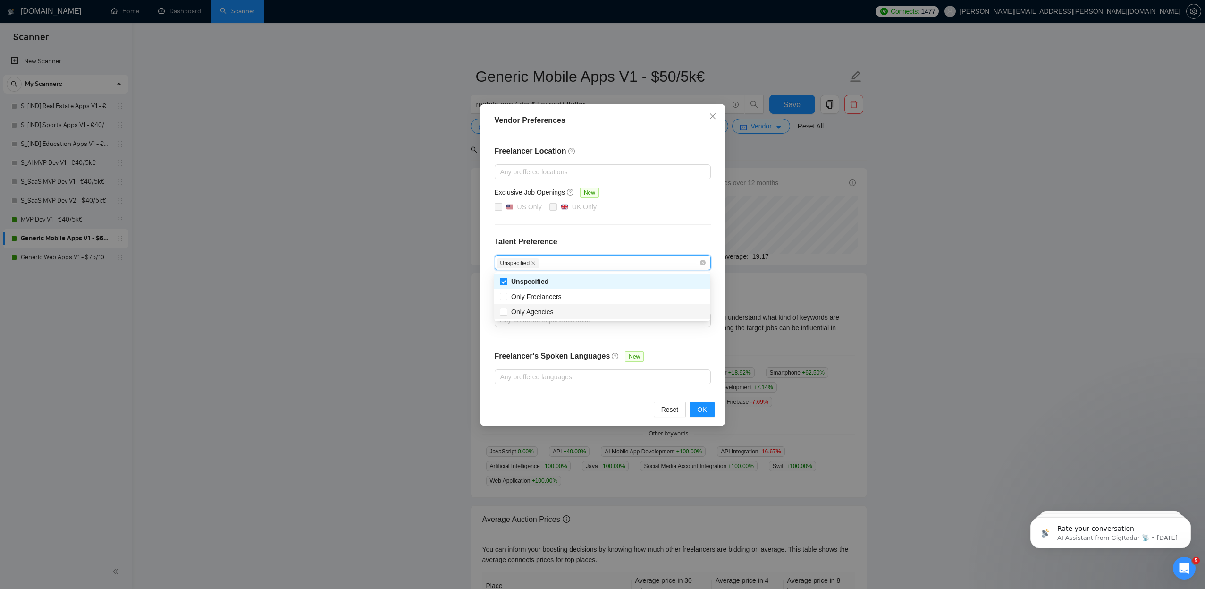
checkbox input "true"
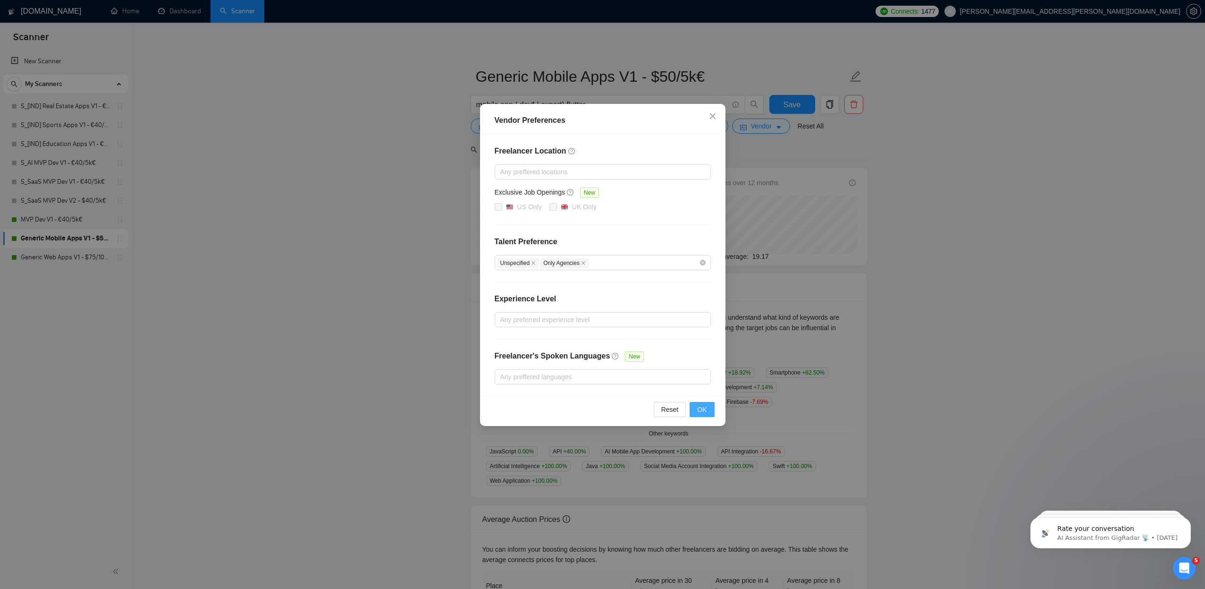
click at [704, 407] on span "OK" at bounding box center [701, 409] width 9 height 10
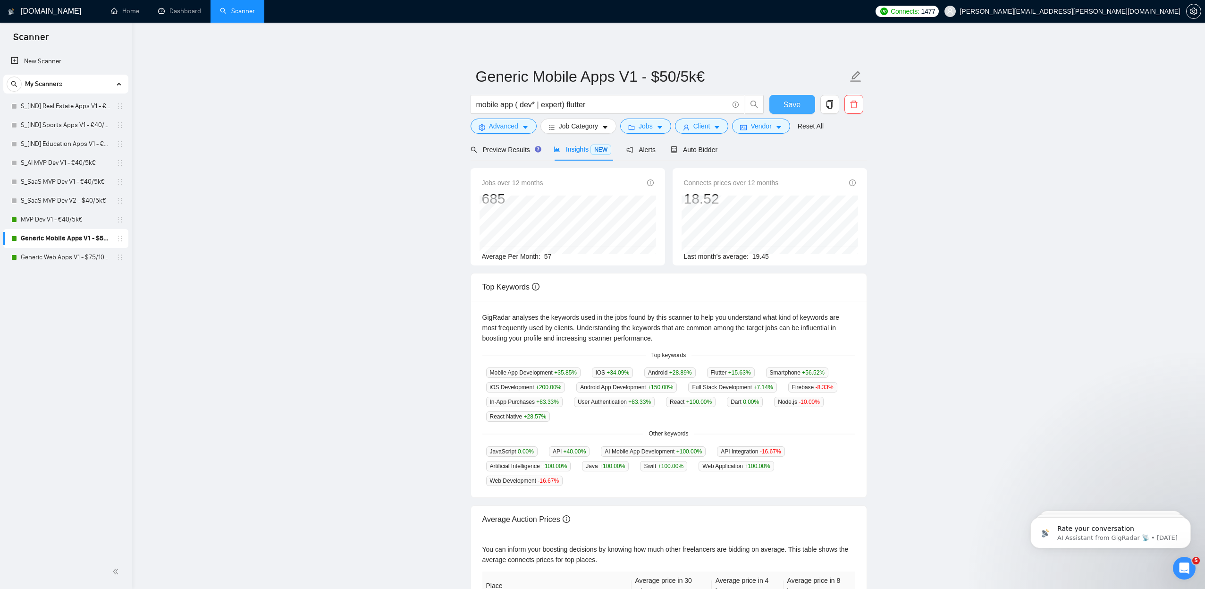
click at [790, 103] on span "Save" at bounding box center [792, 105] width 17 height 12
click at [608, 124] on span "caret-down" at bounding box center [605, 127] width 7 height 7
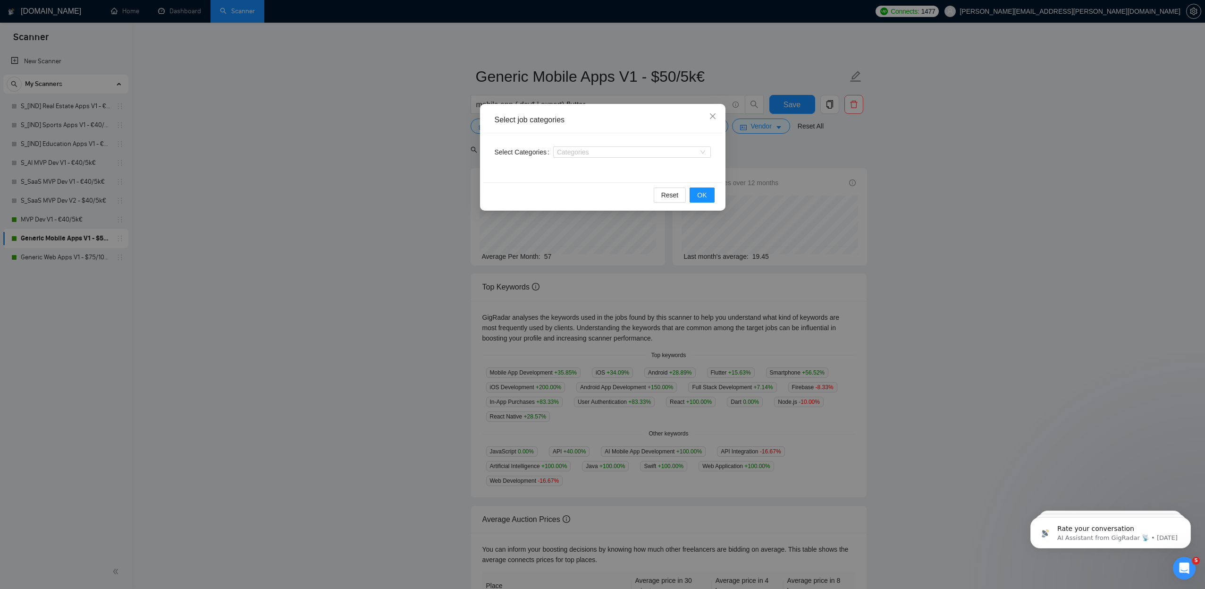
drag, startPoint x: 363, startPoint y: 206, endPoint x: 381, endPoint y: 196, distance: 21.6
click at [363, 206] on div "Select job categories Select Categories Categories Reset OK" at bounding box center [602, 294] width 1205 height 589
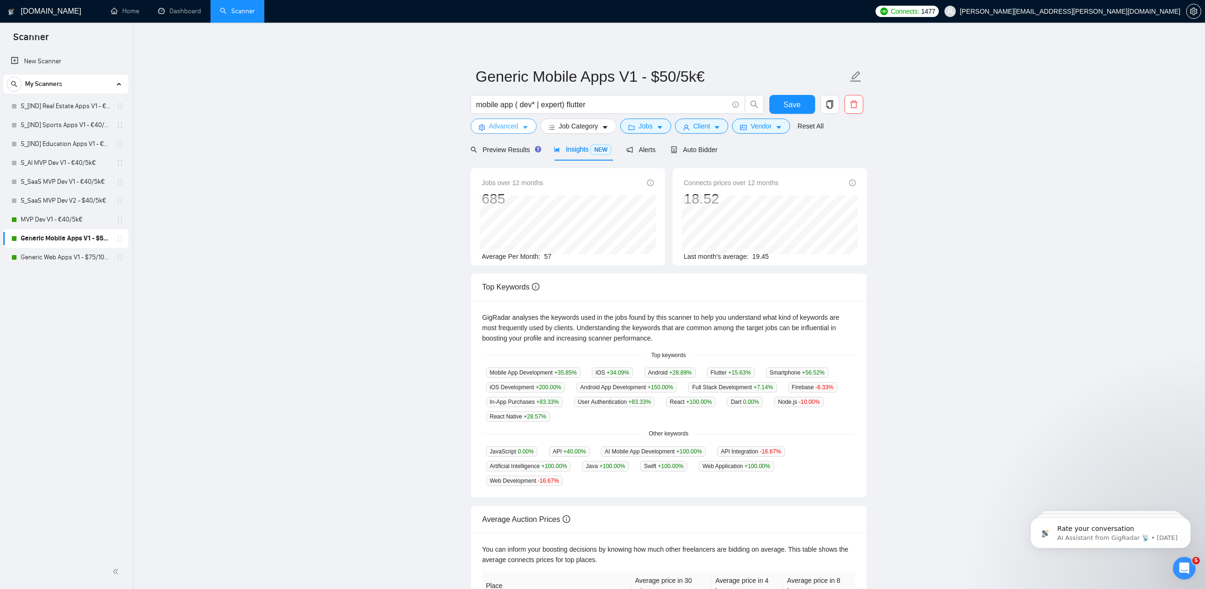
click at [526, 128] on icon "caret-down" at bounding box center [525, 128] width 5 height 3
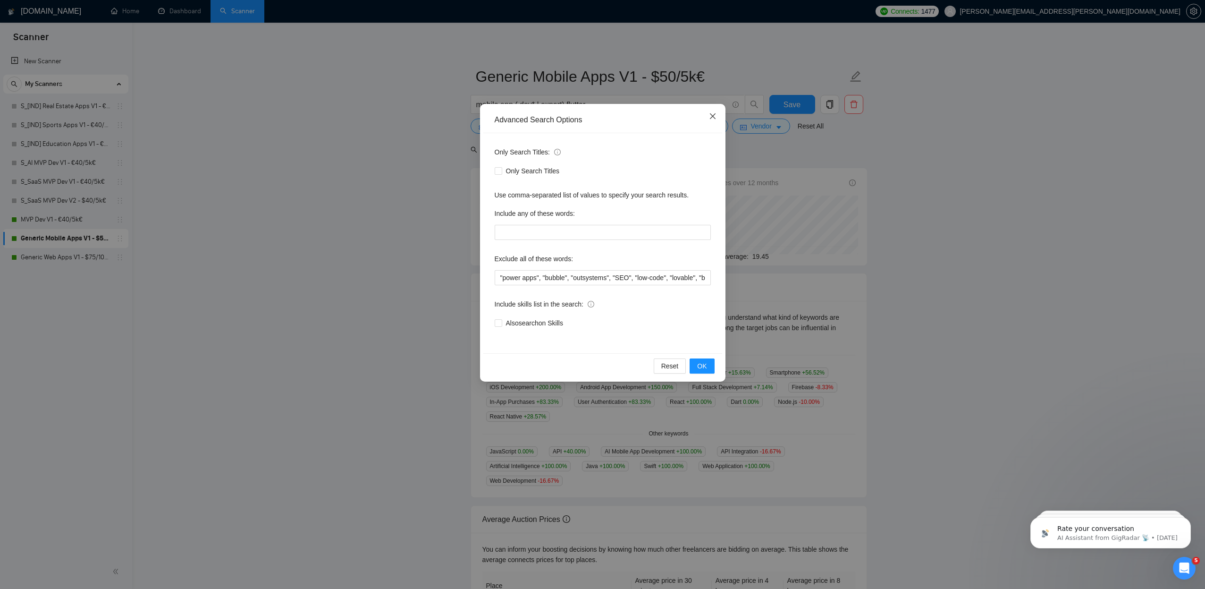
click at [711, 117] on icon "close" at bounding box center [713, 116] width 8 height 8
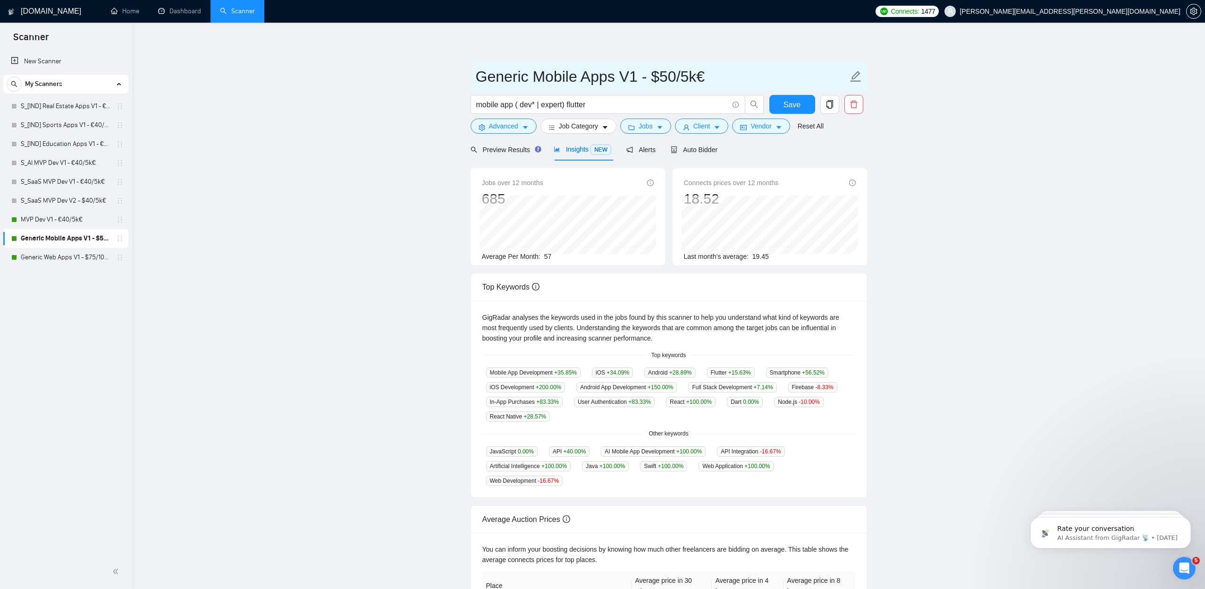
click at [662, 82] on input "Generic Mobile Apps V1 - $50/5k€" at bounding box center [662, 77] width 372 height 24
type input "Generic Mobile Apps V1 - €40/5k€"
click at [776, 100] on button "Save" at bounding box center [792, 104] width 46 height 19
click at [120, 220] on icon "holder" at bounding box center [120, 220] width 8 height 8
click at [121, 218] on icon "holder" at bounding box center [120, 220] width 8 height 8
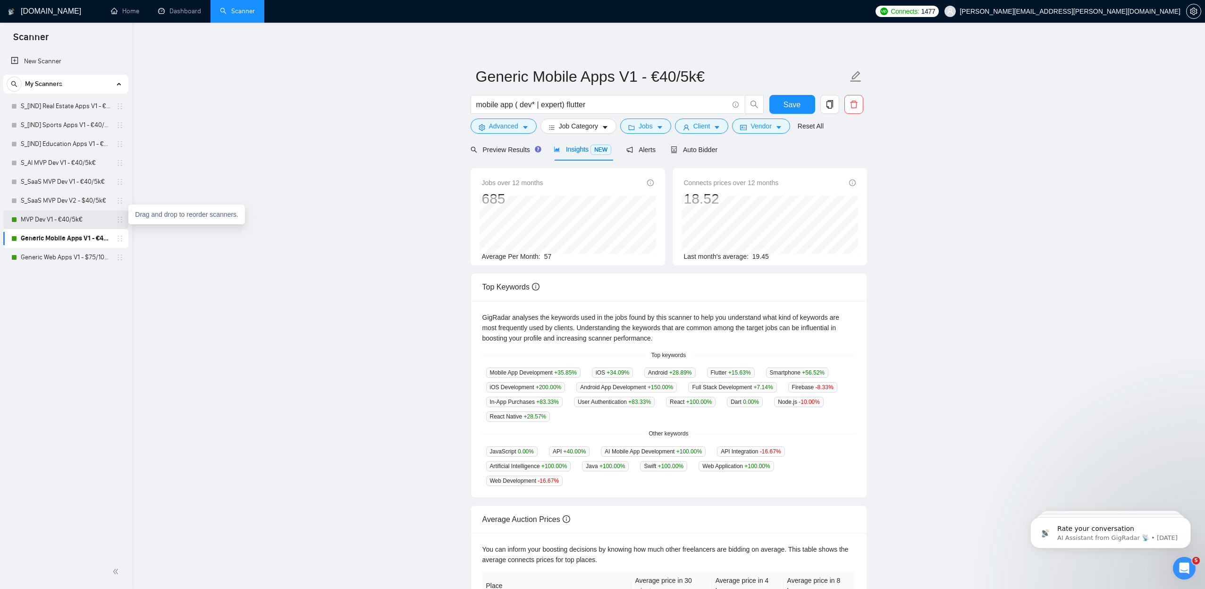
click at [117, 220] on icon "holder" at bounding box center [120, 220] width 8 height 8
click at [87, 216] on link "MVP Dev V1 - €40/5k€" at bounding box center [66, 219] width 90 height 19
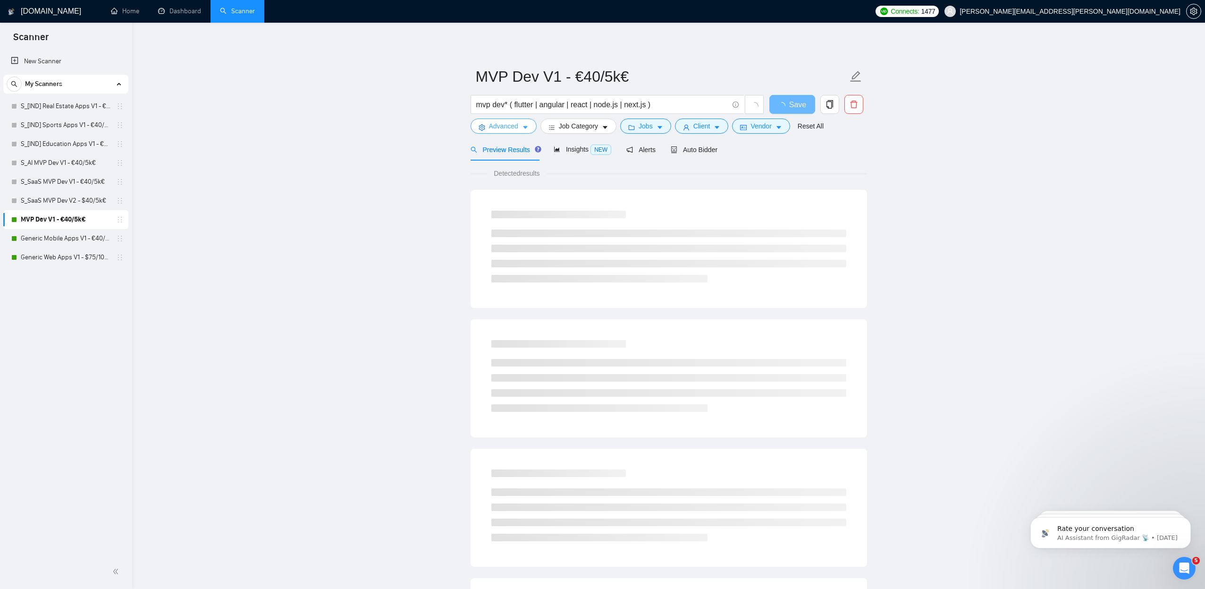
click at [524, 125] on icon "caret-down" at bounding box center [525, 127] width 7 height 7
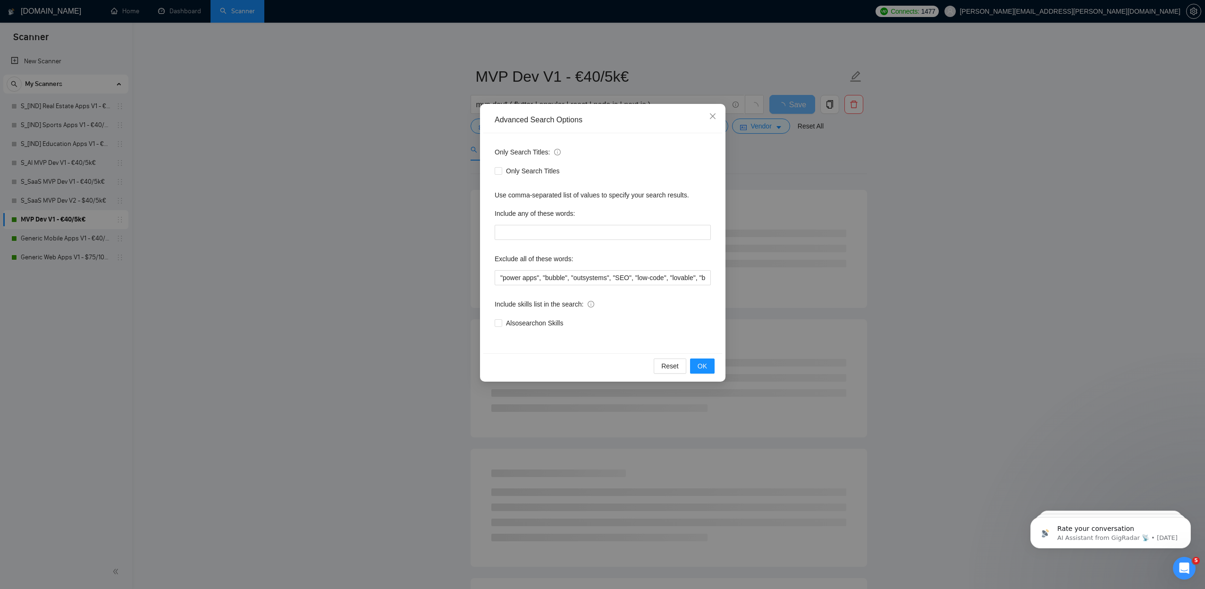
click at [389, 145] on div "Advanced Search Options Only Search Titles: Only Search Titles Use comma-separa…" at bounding box center [602, 294] width 1205 height 589
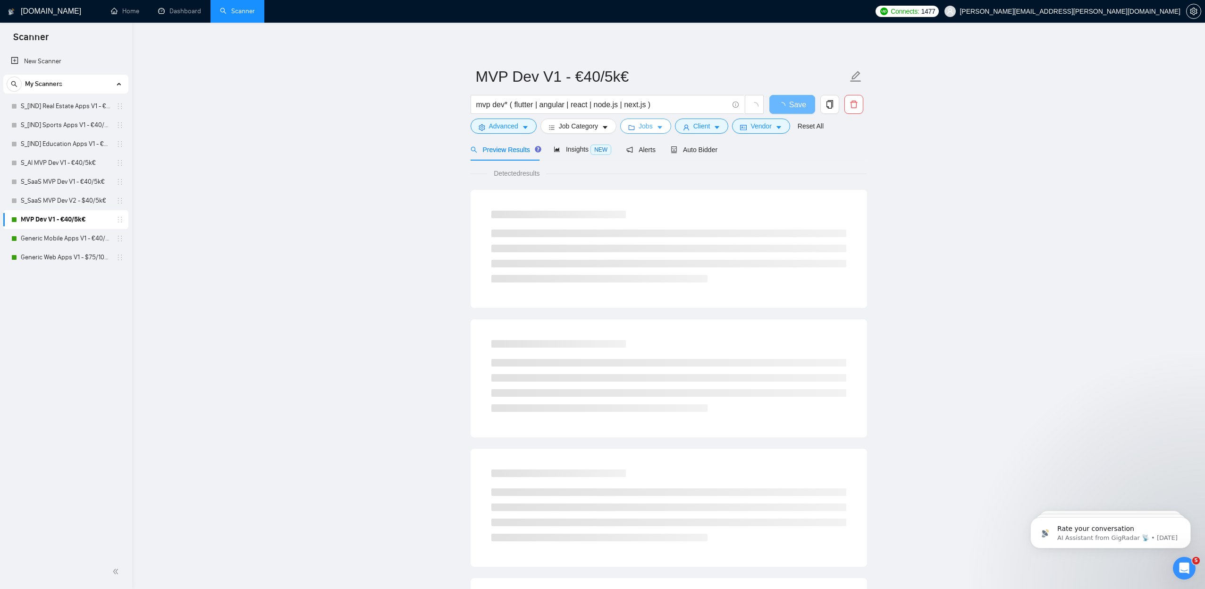
click at [662, 123] on button "Jobs" at bounding box center [645, 125] width 51 height 15
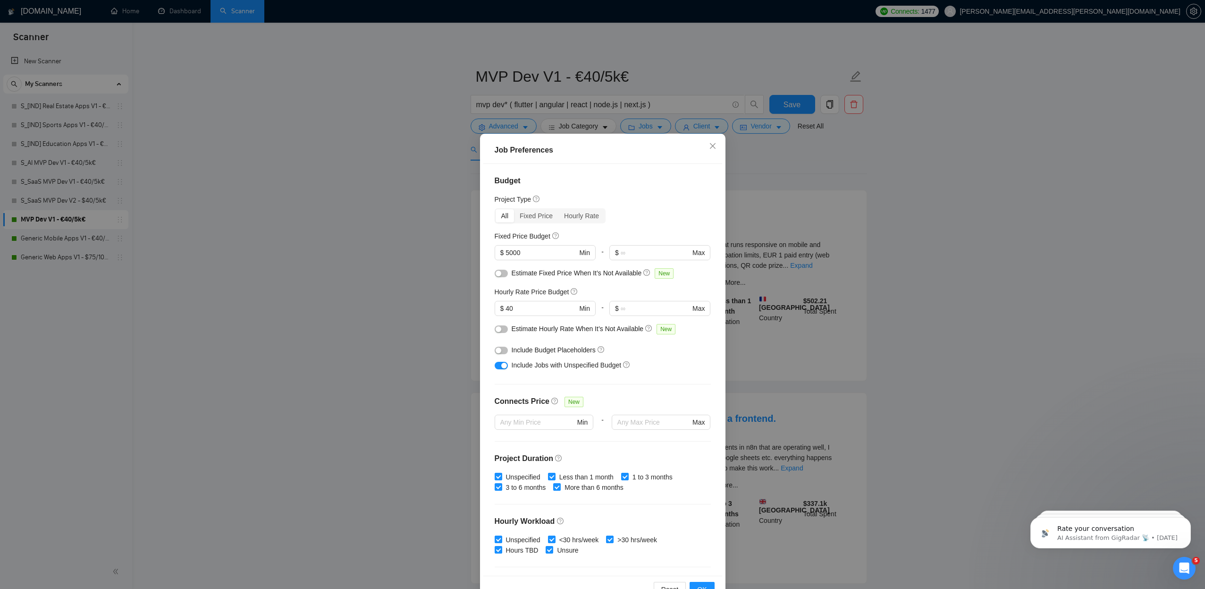
click at [316, 159] on div "Job Preferences Budget Project Type All Fixed Price Hourly Rate Fixed Price Bud…" at bounding box center [602, 294] width 1205 height 589
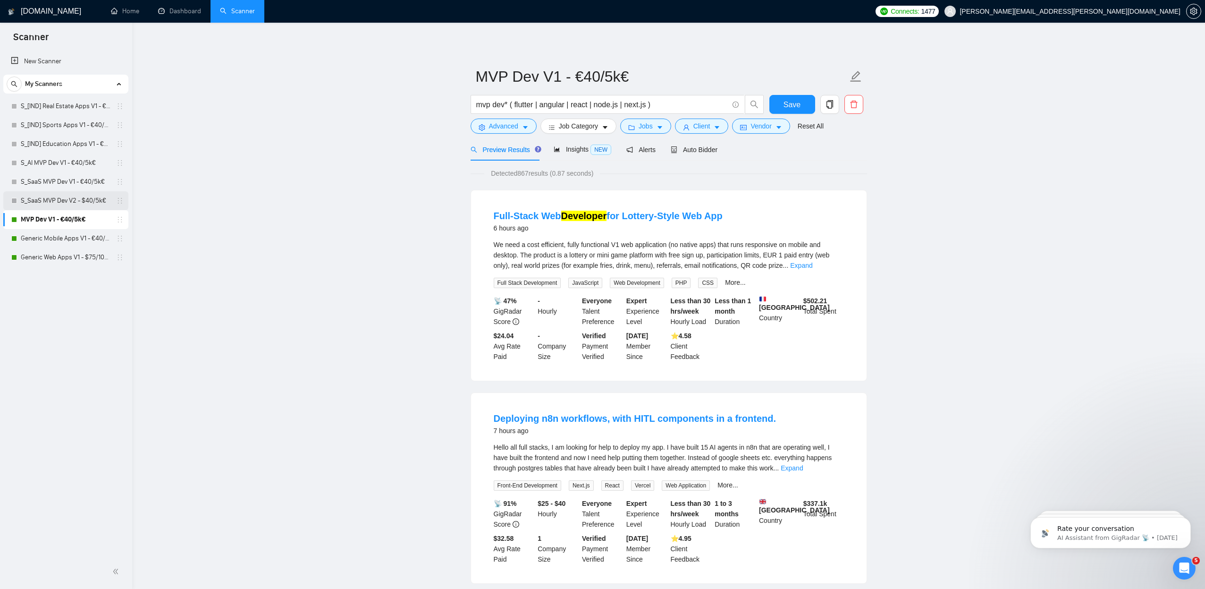
click at [104, 201] on link "S_SaaS MVP Dev V2 - $40/5k€" at bounding box center [66, 200] width 90 height 19
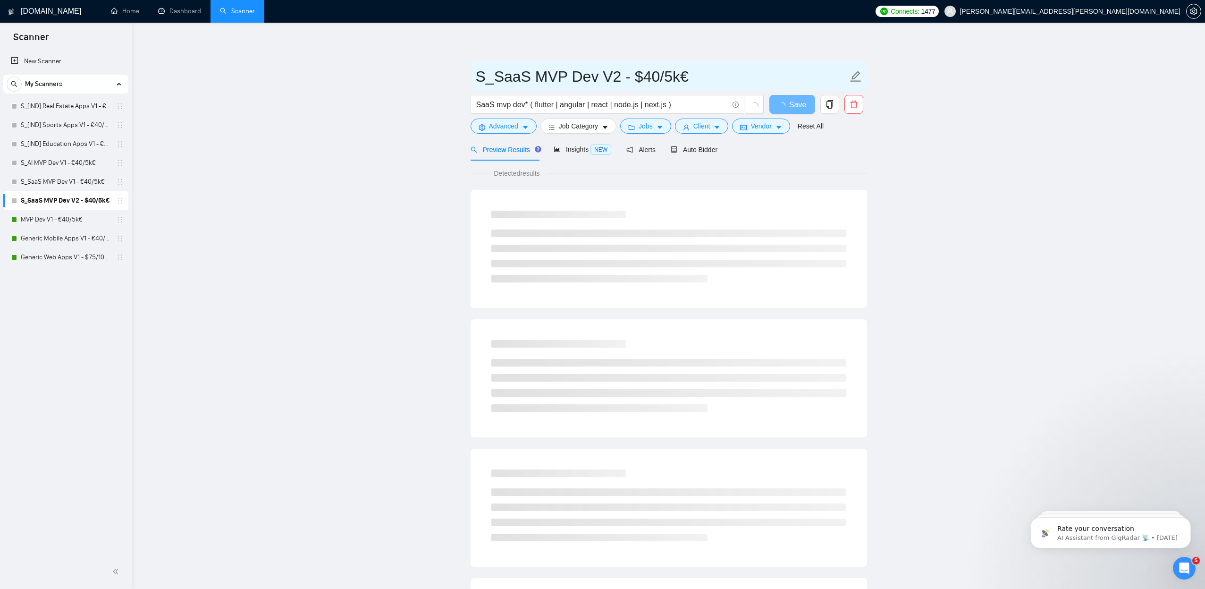
click at [638, 77] on input "S_SaaS MVP Dev V2 - $40/5k€" at bounding box center [662, 77] width 372 height 24
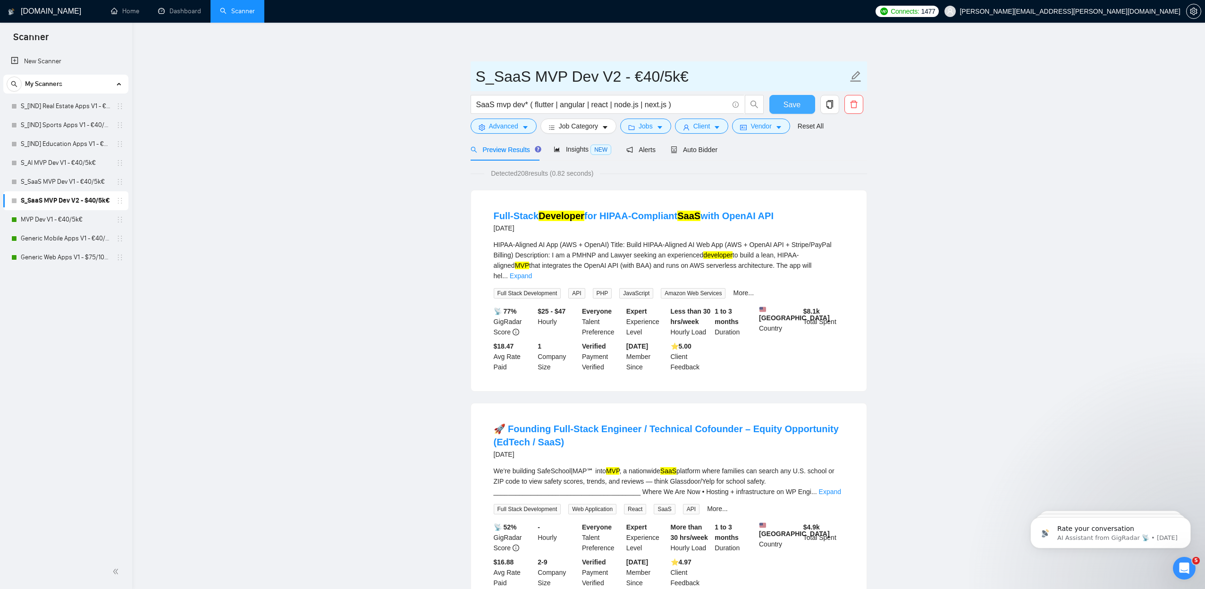
type input "S_SaaS MVP Dev V2 - €40/5k€"
click at [788, 107] on span "Save" at bounding box center [792, 105] width 17 height 12
click at [667, 127] on button "Jobs" at bounding box center [645, 125] width 51 height 15
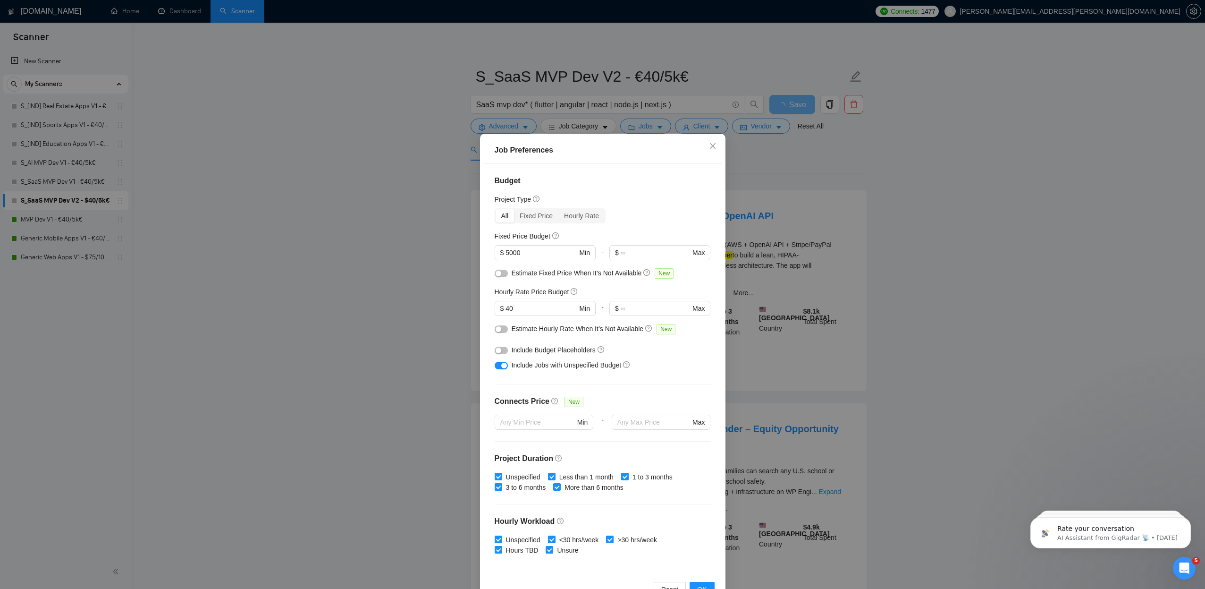
click at [318, 193] on div "Job Preferences Budget Project Type All Fixed Price Hourly Rate Fixed Price Bud…" at bounding box center [602, 294] width 1205 height 589
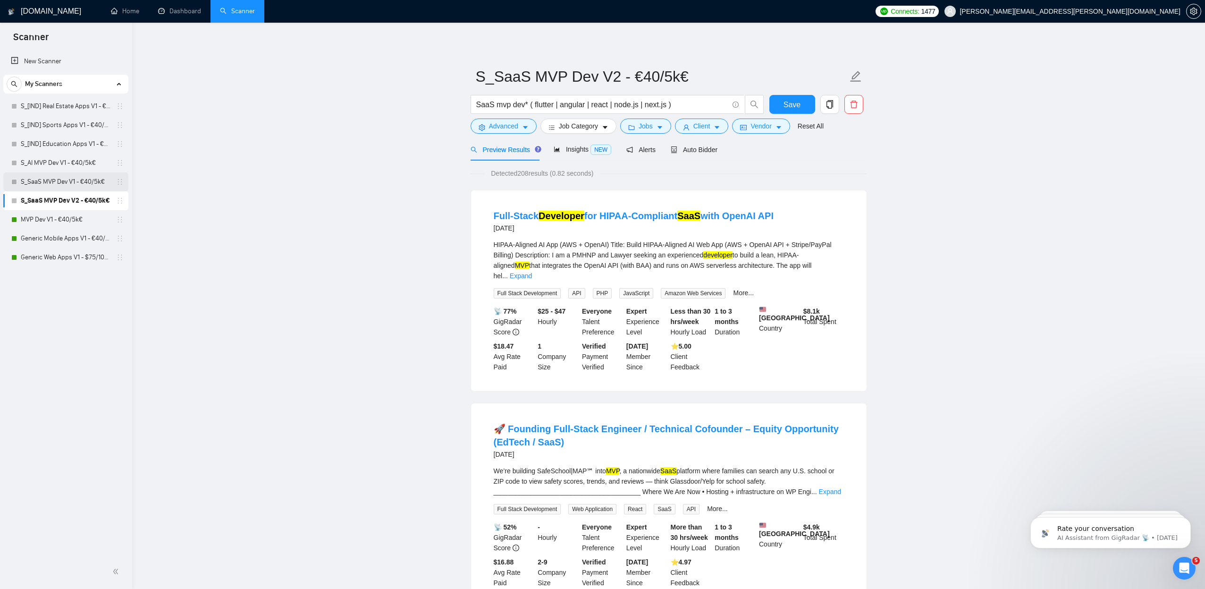
click at [67, 185] on link "S_SaaS MVP Dev V1 - €40/5k€" at bounding box center [66, 181] width 90 height 19
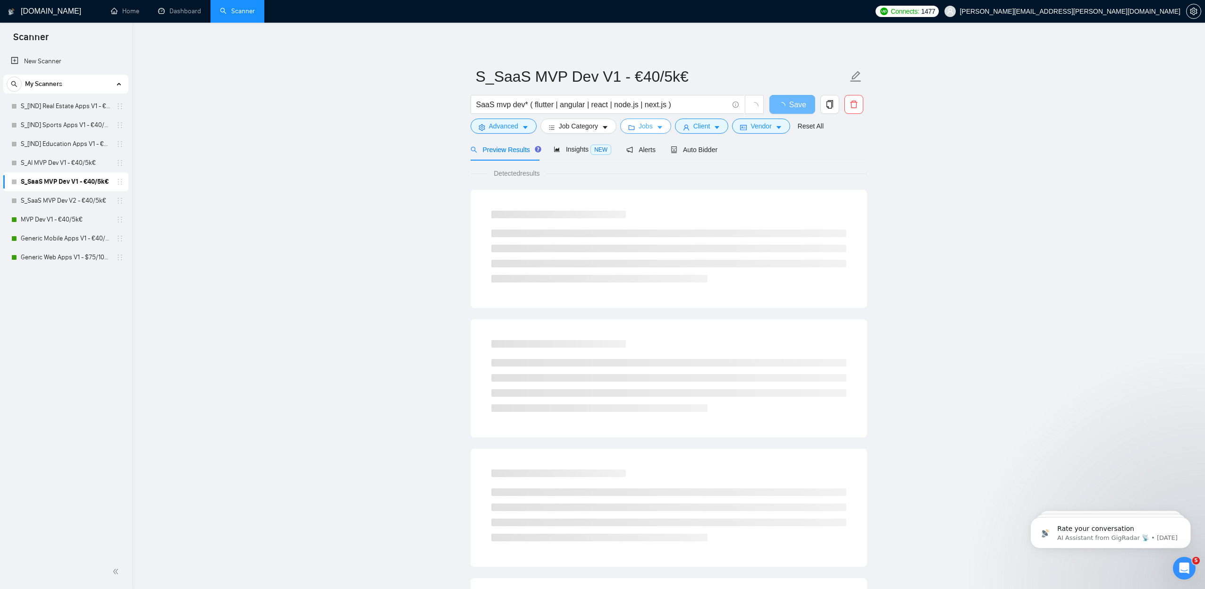
click at [668, 127] on button "Jobs" at bounding box center [645, 125] width 51 height 15
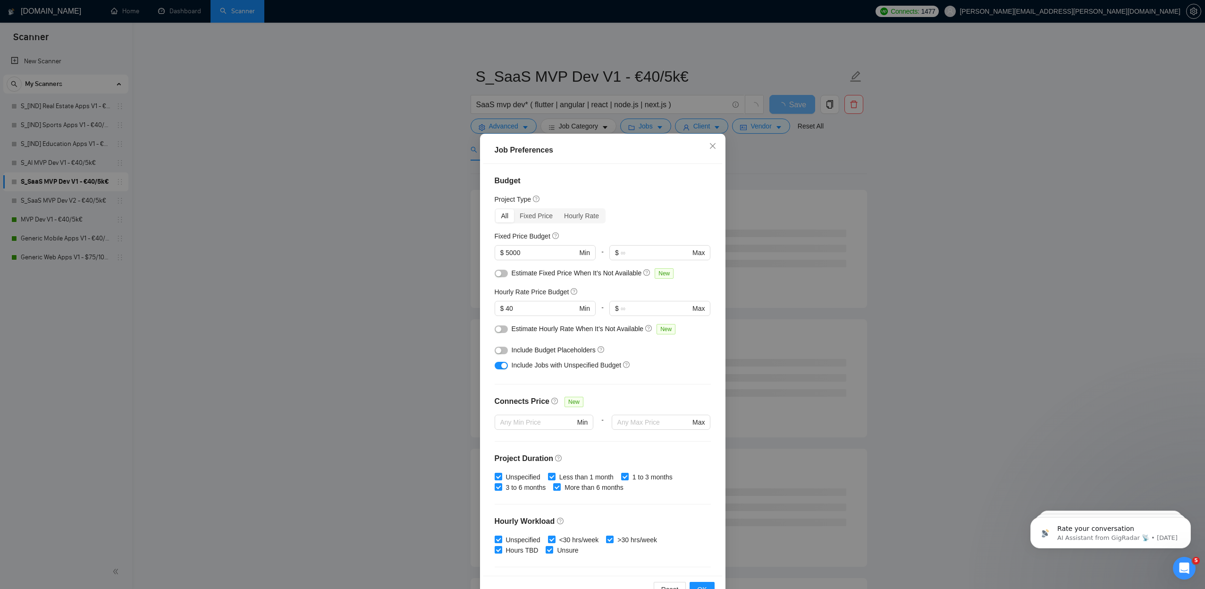
click at [316, 180] on div "Job Preferences Budget Project Type All Fixed Price Hourly Rate Fixed Price Bud…" at bounding box center [602, 294] width 1205 height 589
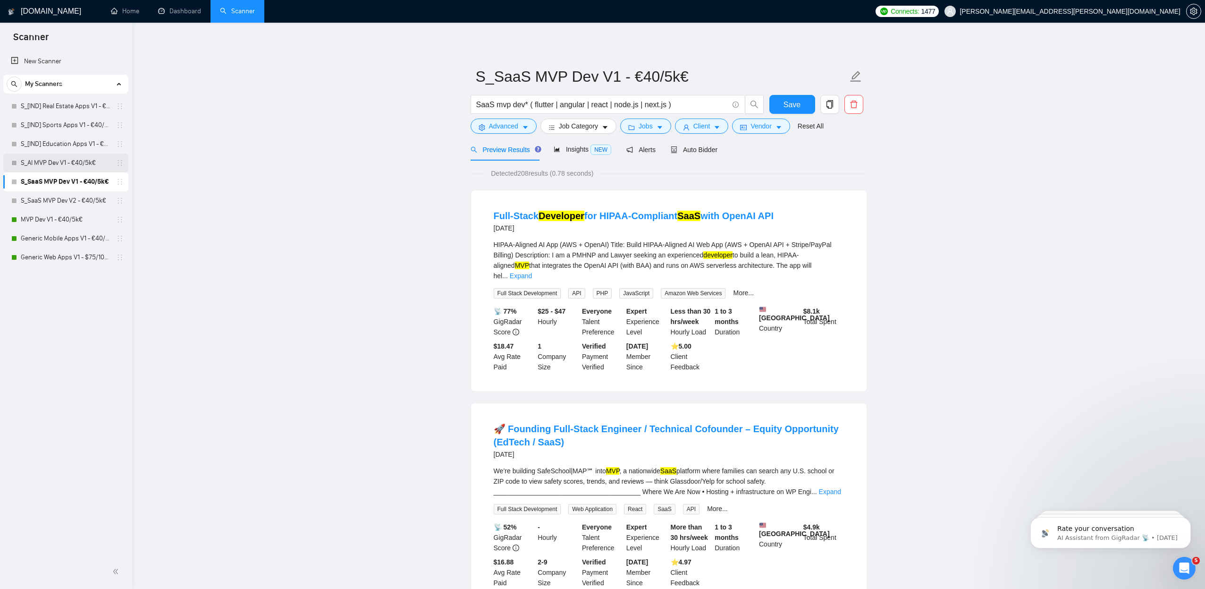
click at [57, 163] on link "S_AI MVP Dev V1 - €40/5k€" at bounding box center [66, 162] width 90 height 19
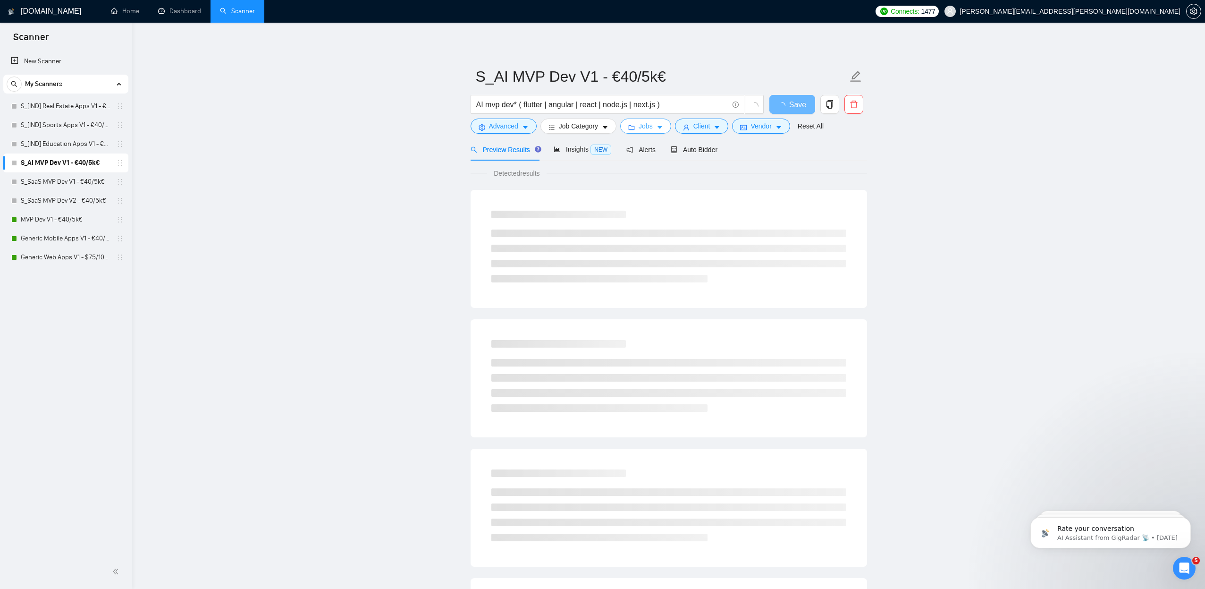
click at [663, 126] on icon "caret-down" at bounding box center [660, 127] width 7 height 7
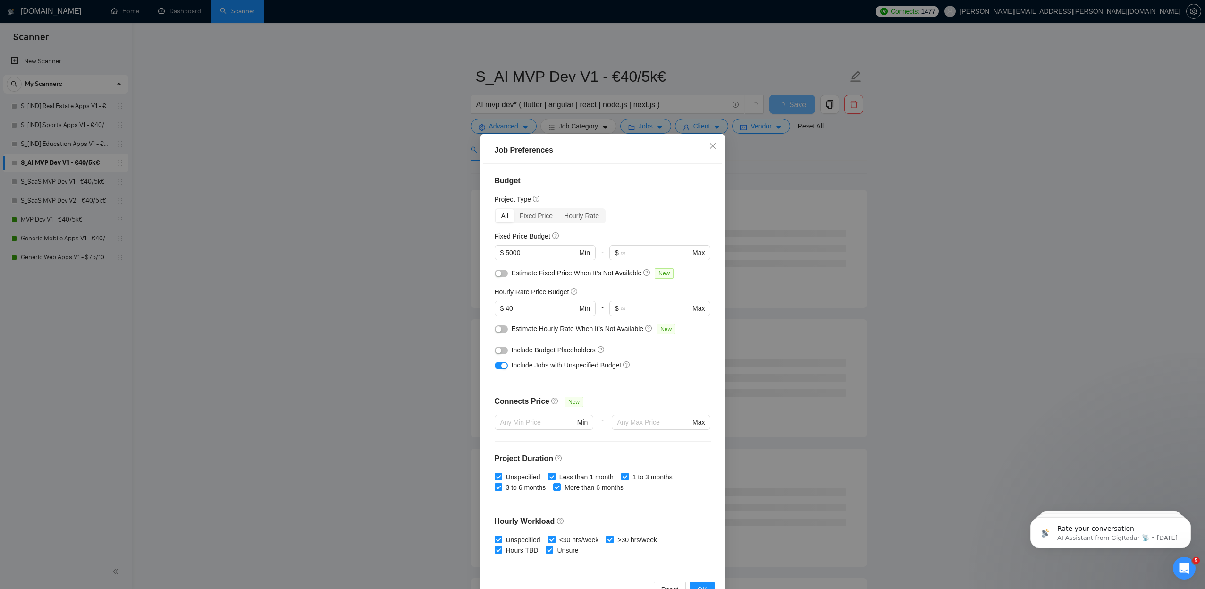
drag, startPoint x: 275, startPoint y: 184, endPoint x: 223, endPoint y: 168, distance: 54.2
click at [274, 183] on div "Job Preferences Budget Project Type All Fixed Price Hourly Rate Fixed Price Bud…" at bounding box center [602, 294] width 1205 height 589
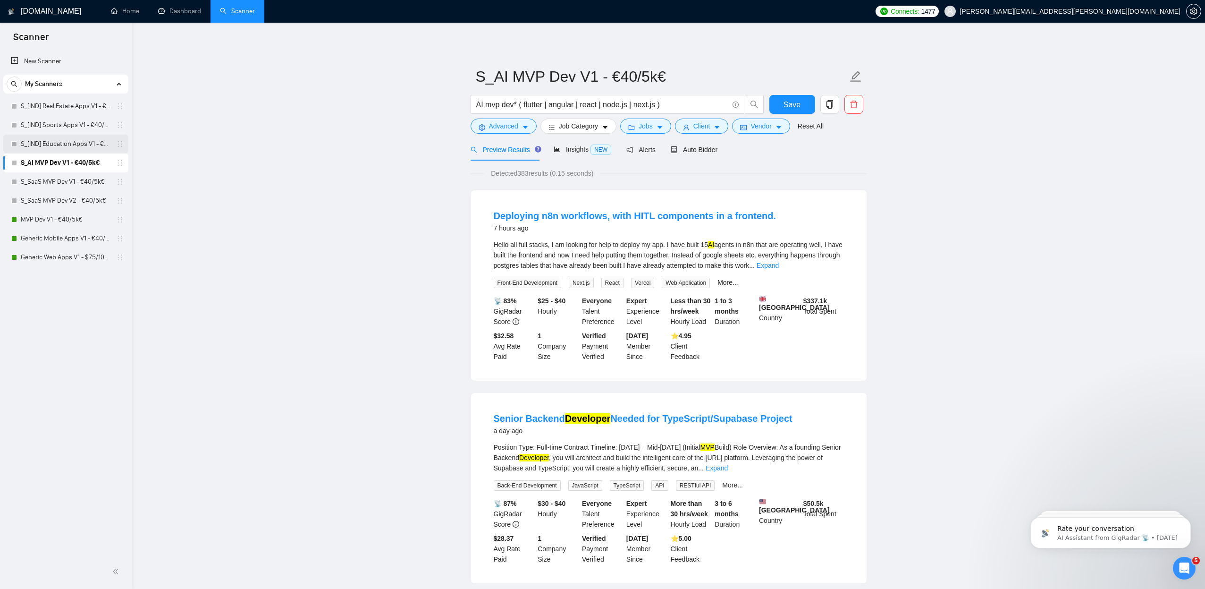
click at [52, 144] on link "S_[IND] Education Apps V1 - €40/5k€" at bounding box center [66, 144] width 90 height 19
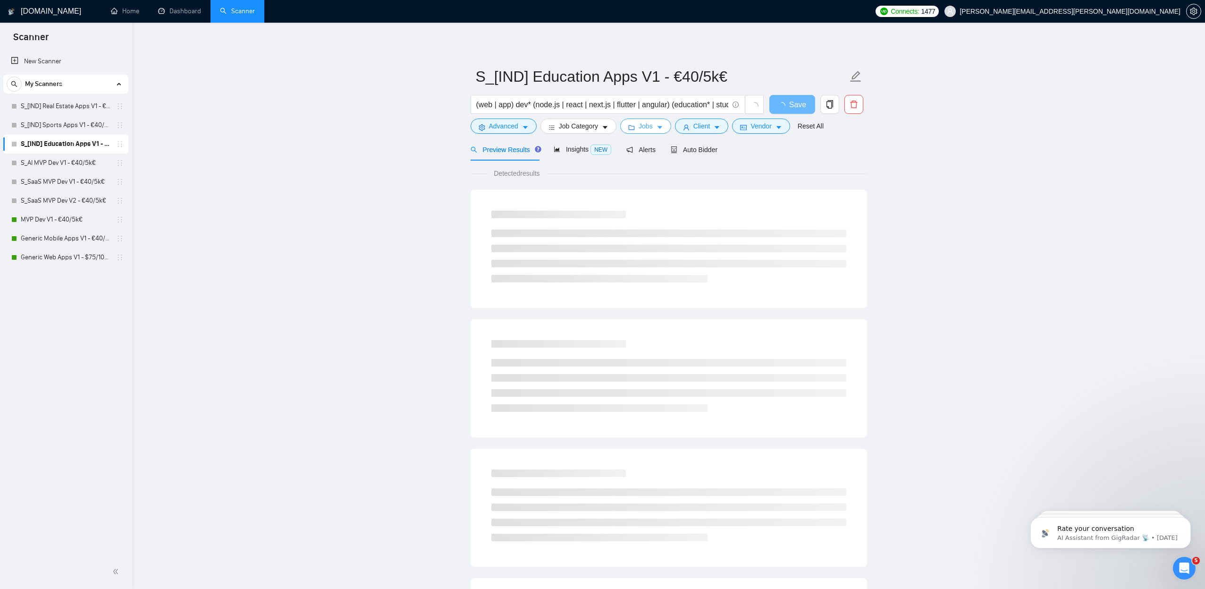
click at [663, 124] on icon "caret-down" at bounding box center [660, 127] width 7 height 7
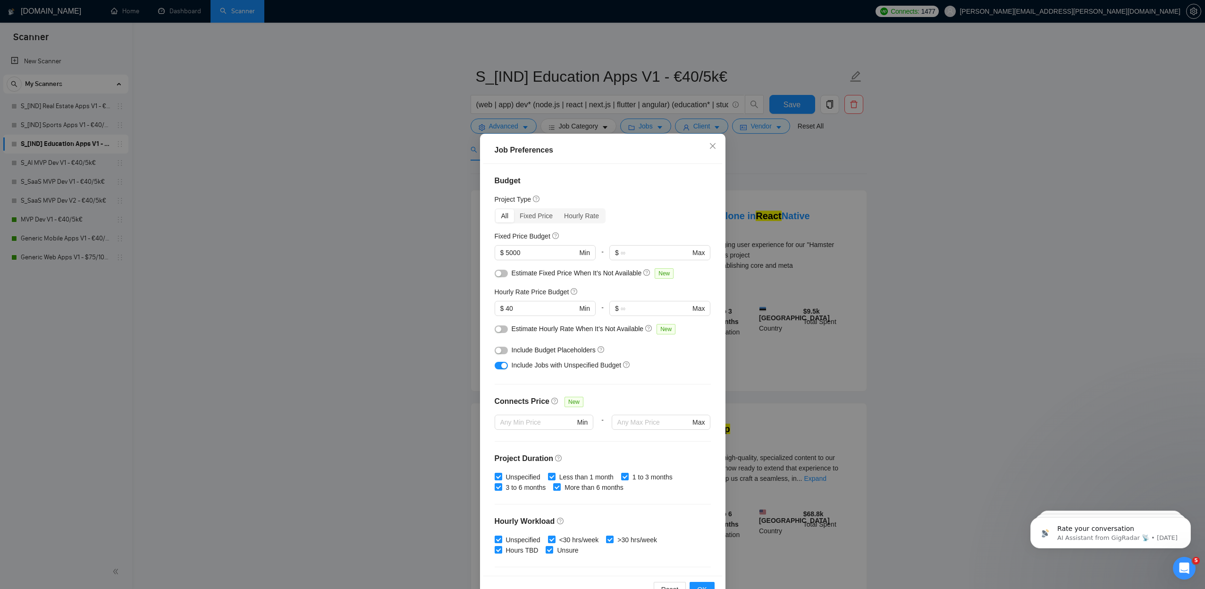
click at [353, 185] on div "Job Preferences Budget Project Type All Fixed Price Hourly Rate Fixed Price Bud…" at bounding box center [602, 294] width 1205 height 589
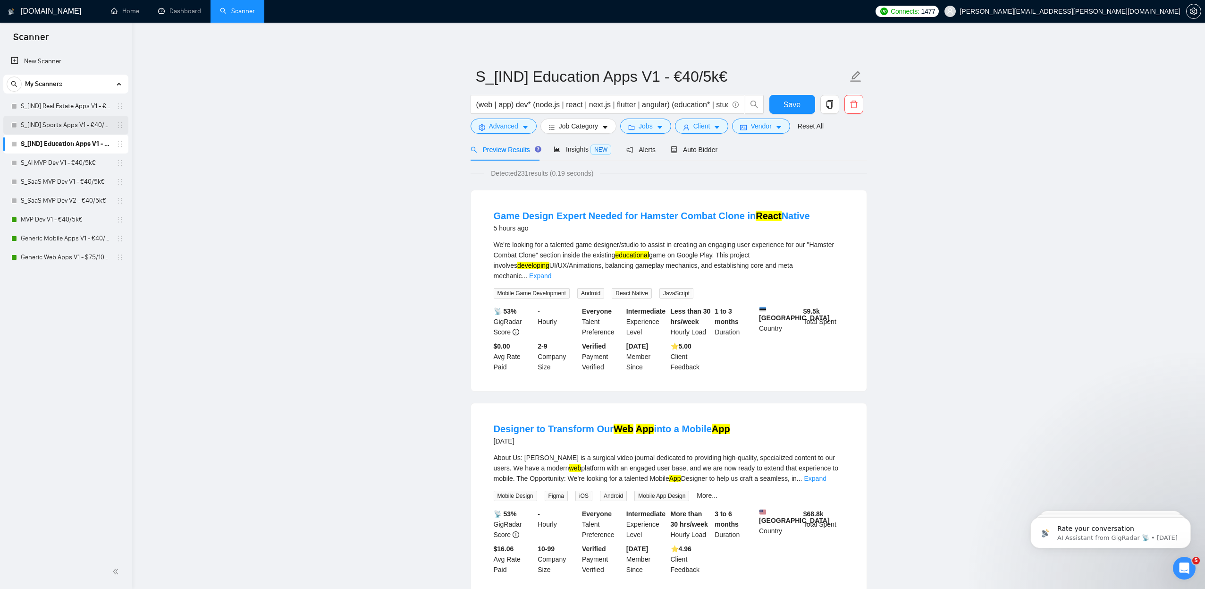
click at [89, 123] on link "S_[IND] Sports Apps V1 - €40/5k€" at bounding box center [66, 125] width 90 height 19
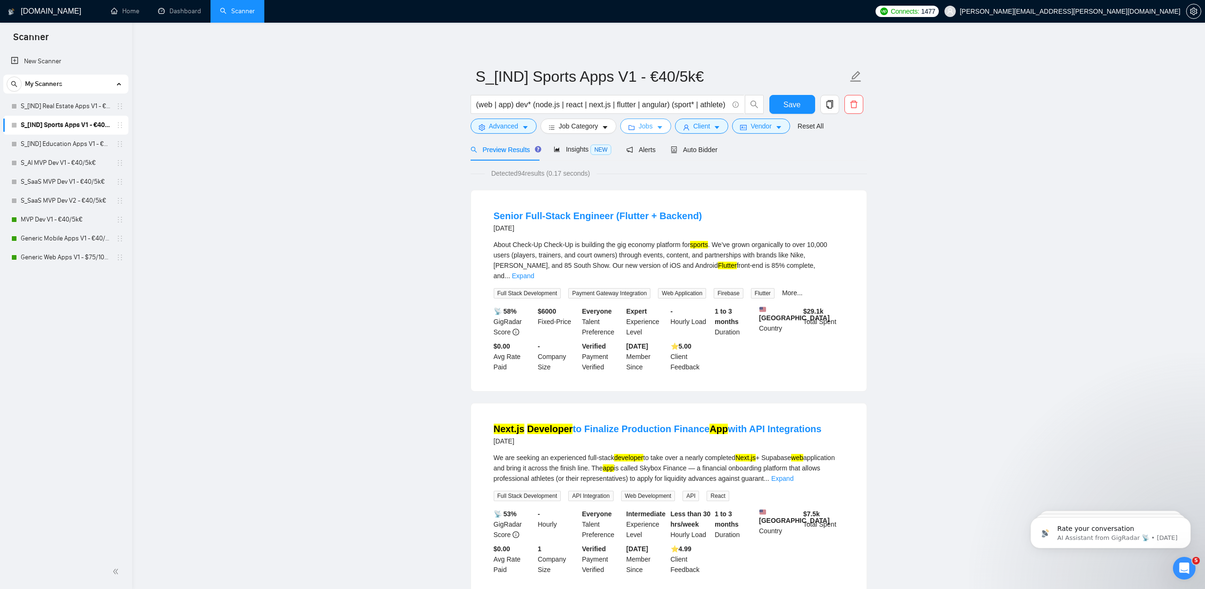
click at [662, 127] on icon "caret-down" at bounding box center [660, 128] width 5 height 3
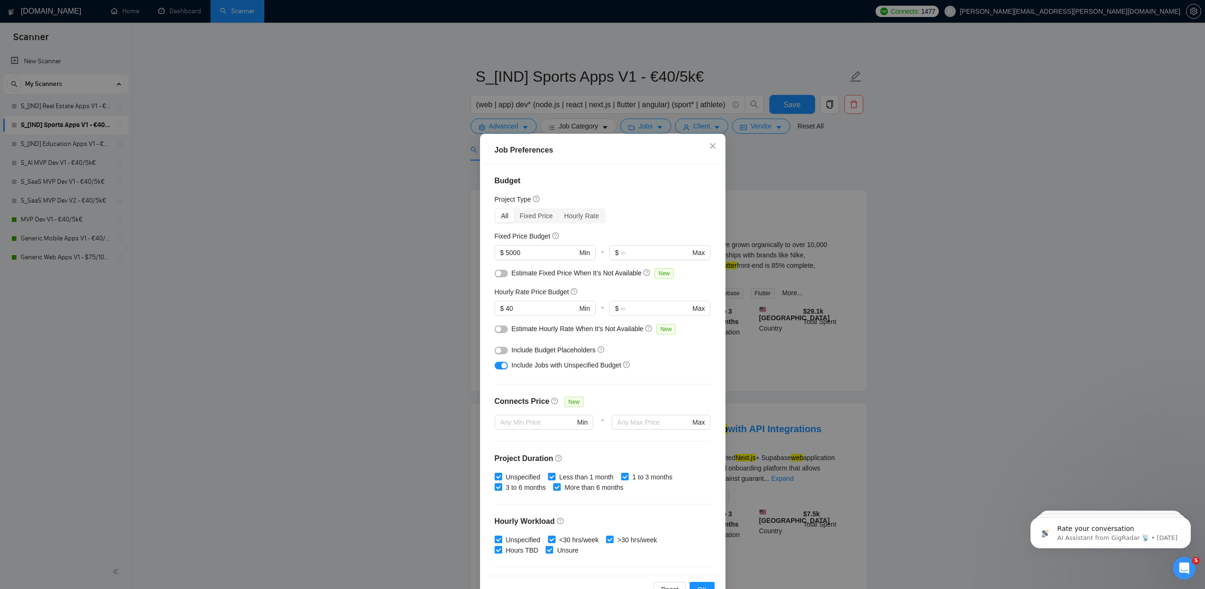
click at [319, 179] on div "Job Preferences Budget Project Type All Fixed Price Hourly Rate Fixed Price Bud…" at bounding box center [602, 294] width 1205 height 589
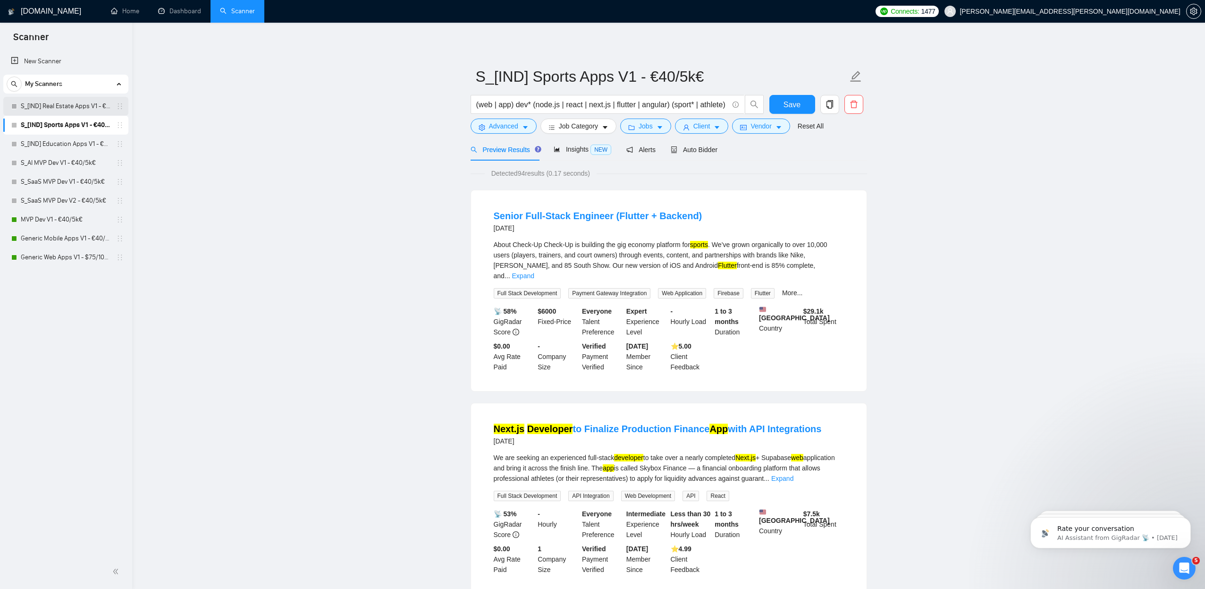
click at [82, 105] on link "S_[IND] Real Estate Apps V1 - €40/5k€" at bounding box center [66, 106] width 90 height 19
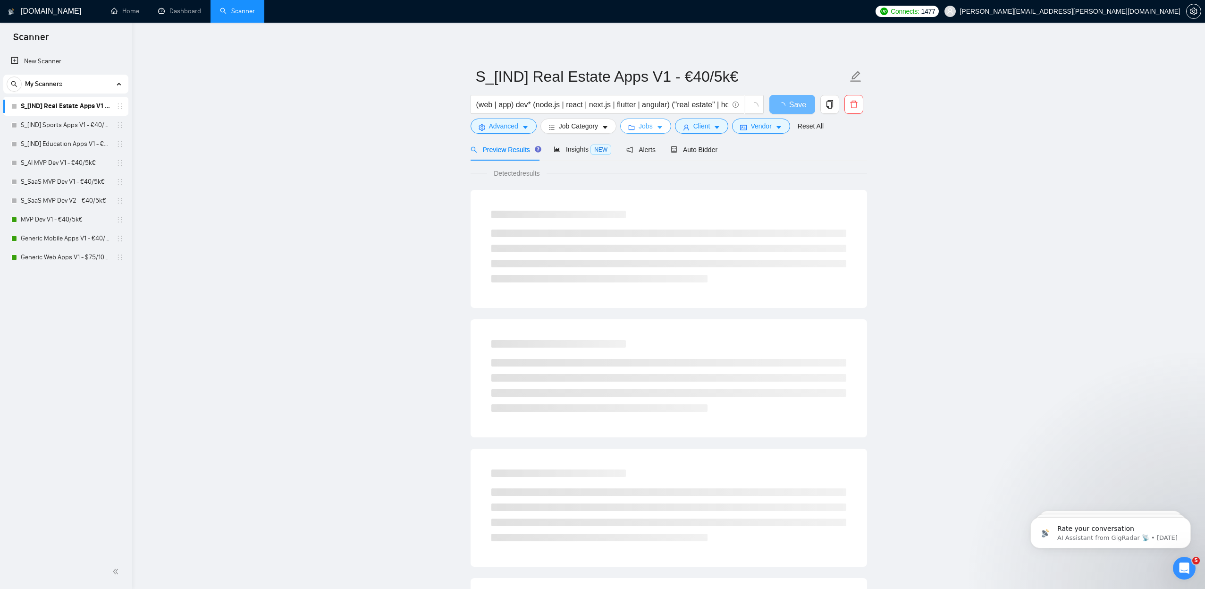
click at [662, 127] on icon "caret-down" at bounding box center [660, 128] width 5 height 3
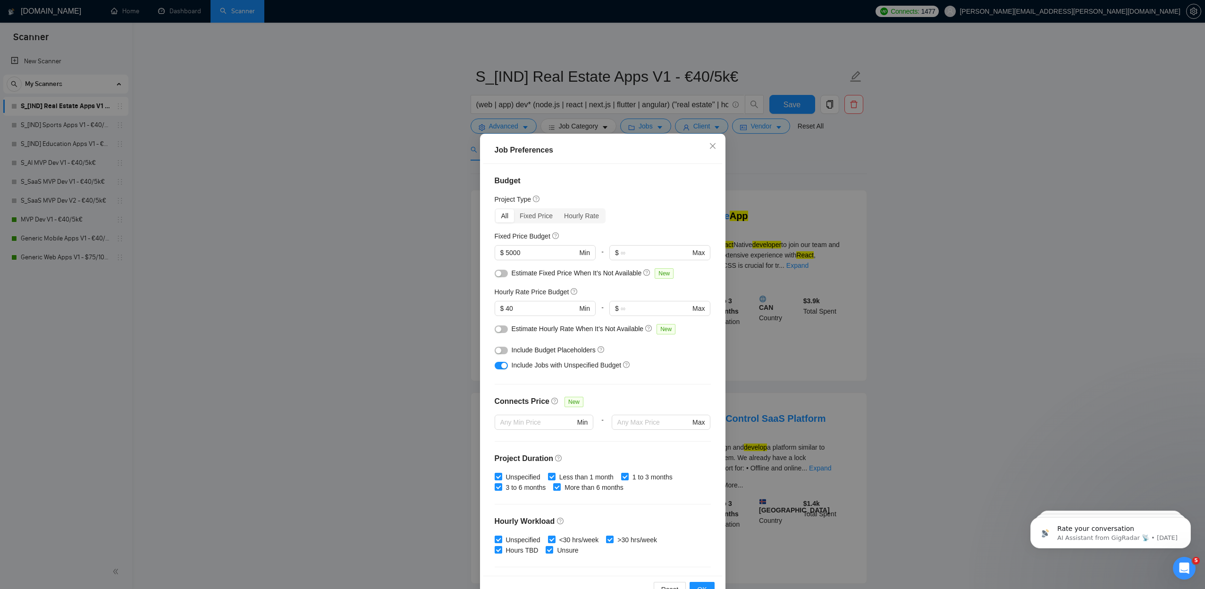
click at [365, 208] on div "Job Preferences Budget Project Type All Fixed Price Hourly Rate Fixed Price Bud…" at bounding box center [602, 294] width 1205 height 589
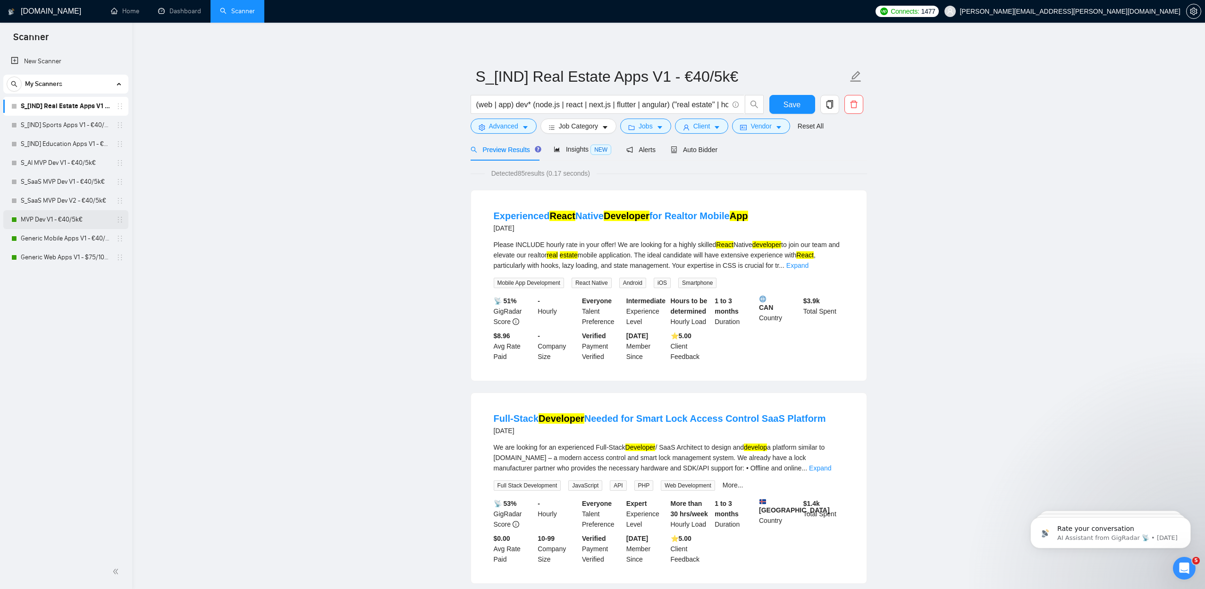
click at [63, 221] on link "MVP Dev V1 - €40/5k€" at bounding box center [66, 219] width 90 height 19
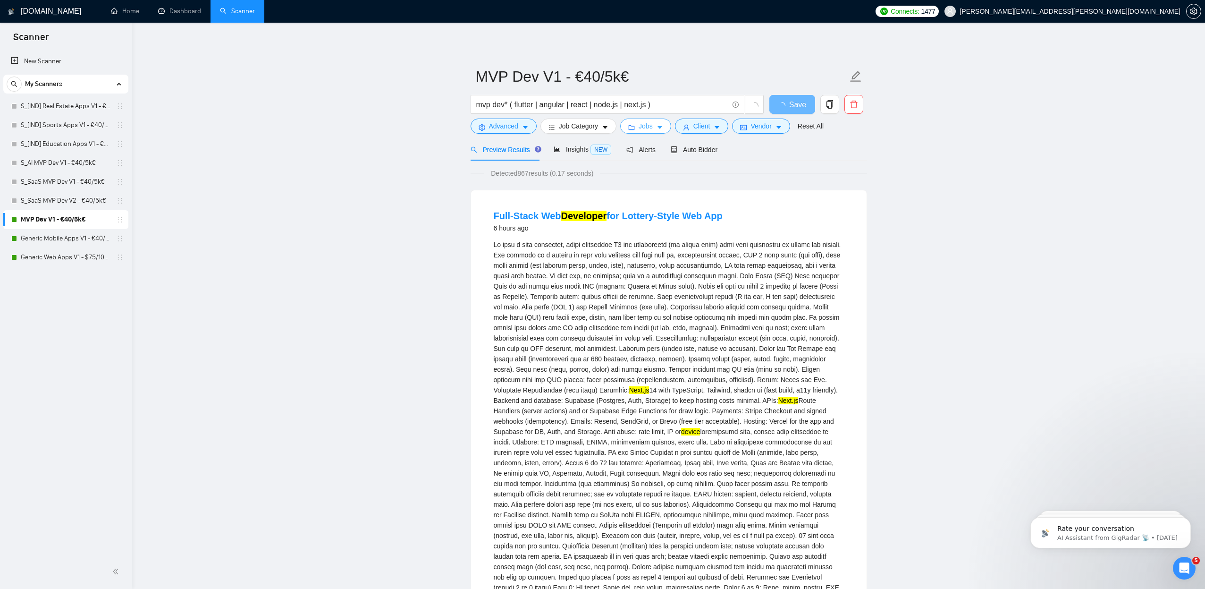
click at [663, 129] on icon "caret-down" at bounding box center [660, 127] width 7 height 7
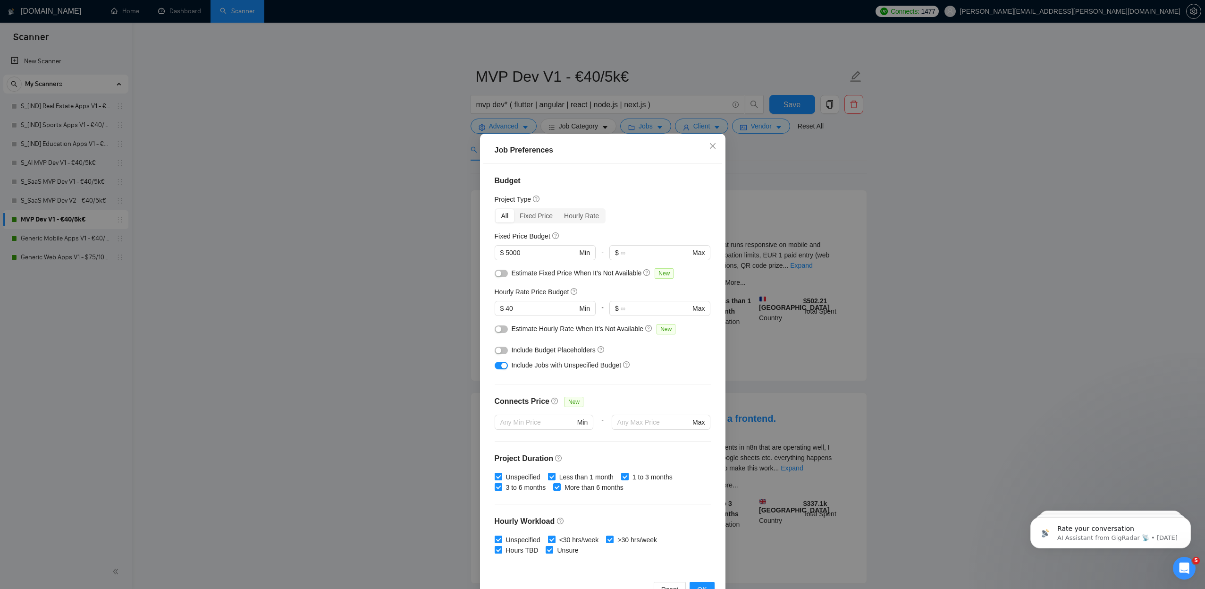
click at [423, 186] on div "Job Preferences Budget Project Type All Fixed Price Hourly Rate Fixed Price Bud…" at bounding box center [602, 294] width 1205 height 589
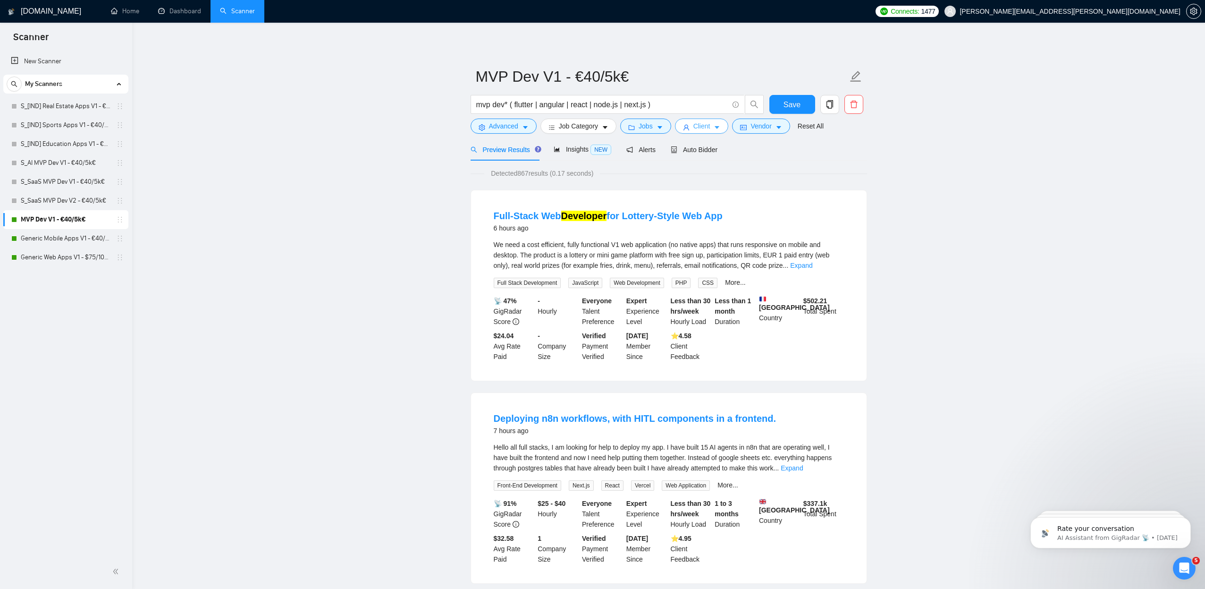
click at [726, 129] on button "Client" at bounding box center [702, 125] width 54 height 15
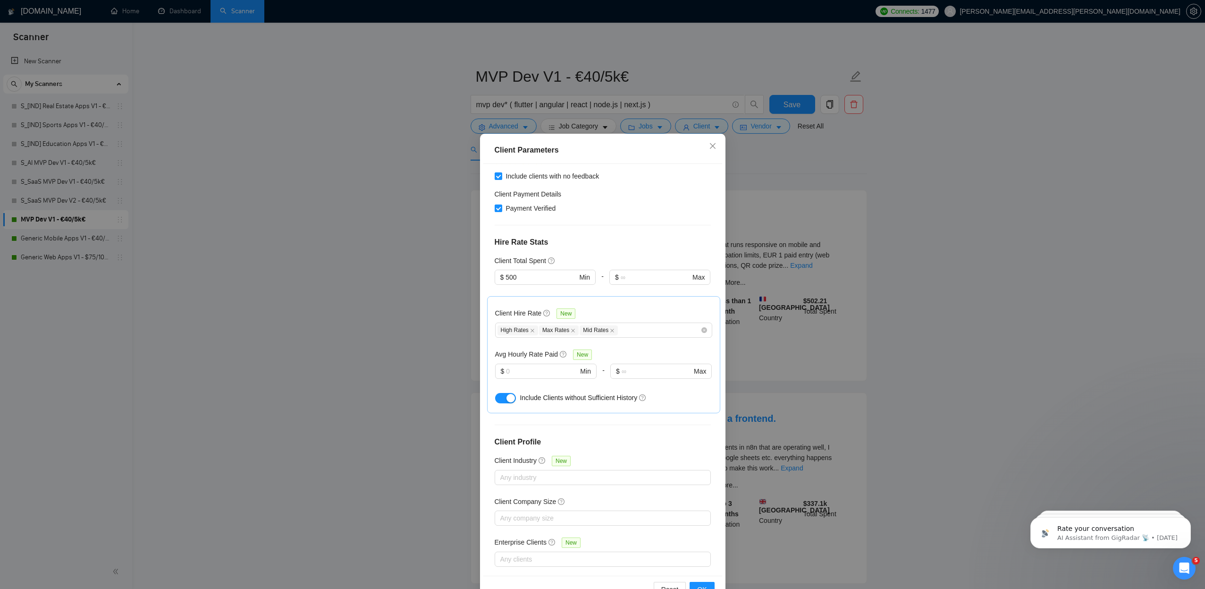
click at [337, 205] on div "Client Parameters Client Location Include Client Countries Select Exclude Clien…" at bounding box center [602, 294] width 1205 height 589
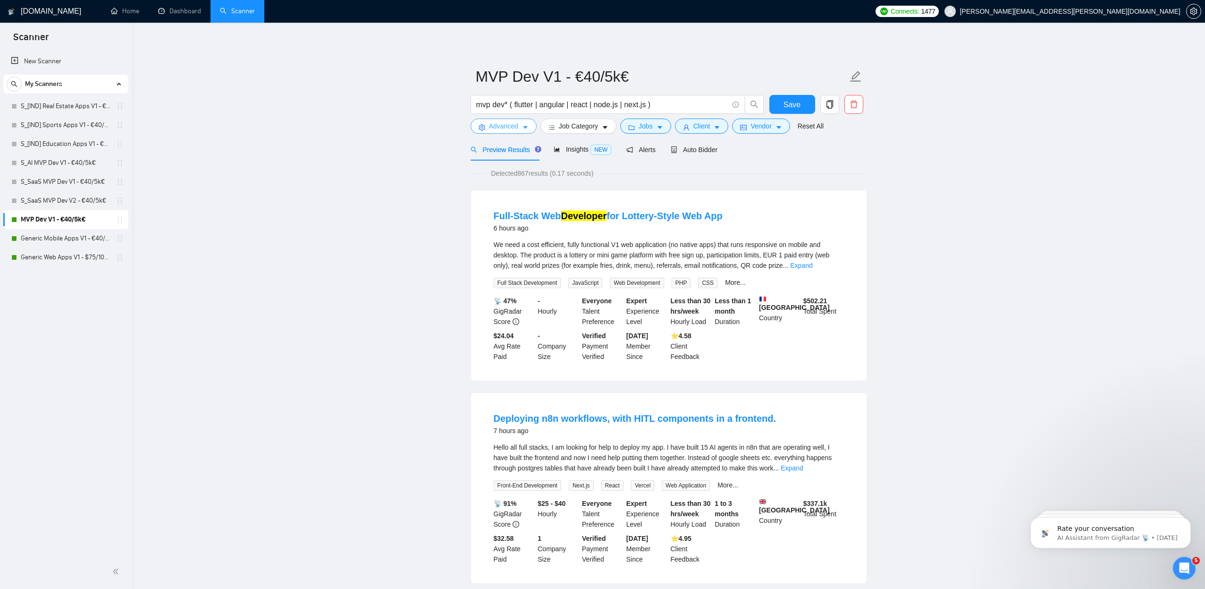
click at [527, 128] on icon "caret-down" at bounding box center [525, 127] width 7 height 7
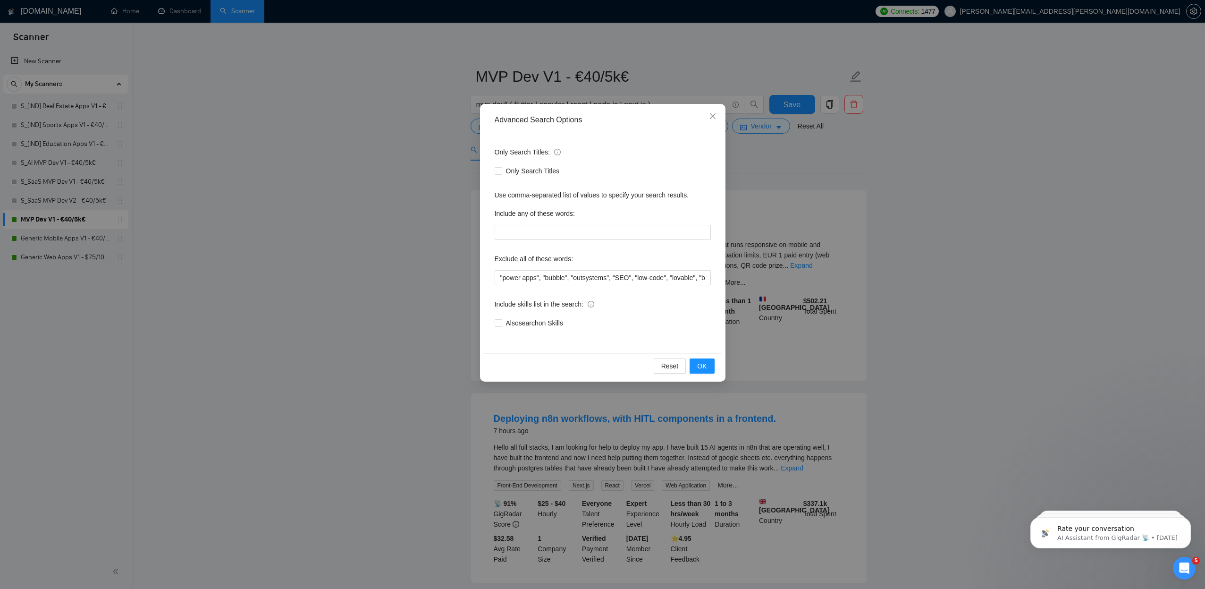
click at [377, 173] on div "Advanced Search Options Only Search Titles: Only Search Titles Use comma-separa…" at bounding box center [602, 294] width 1205 height 589
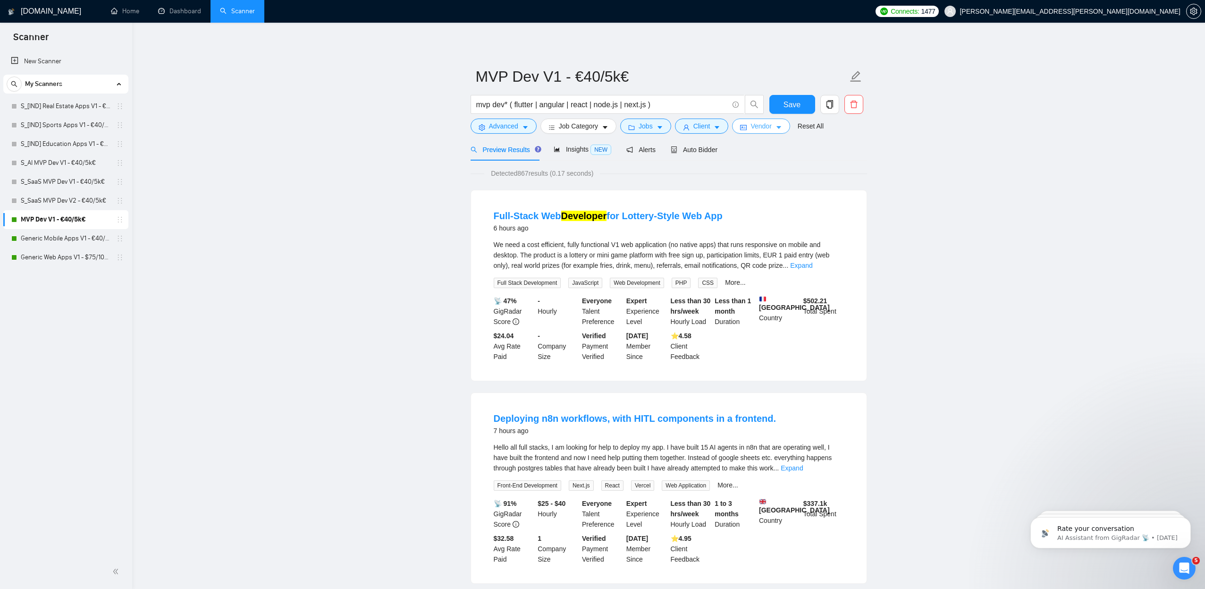
click at [790, 127] on button "Vendor" at bounding box center [761, 125] width 58 height 15
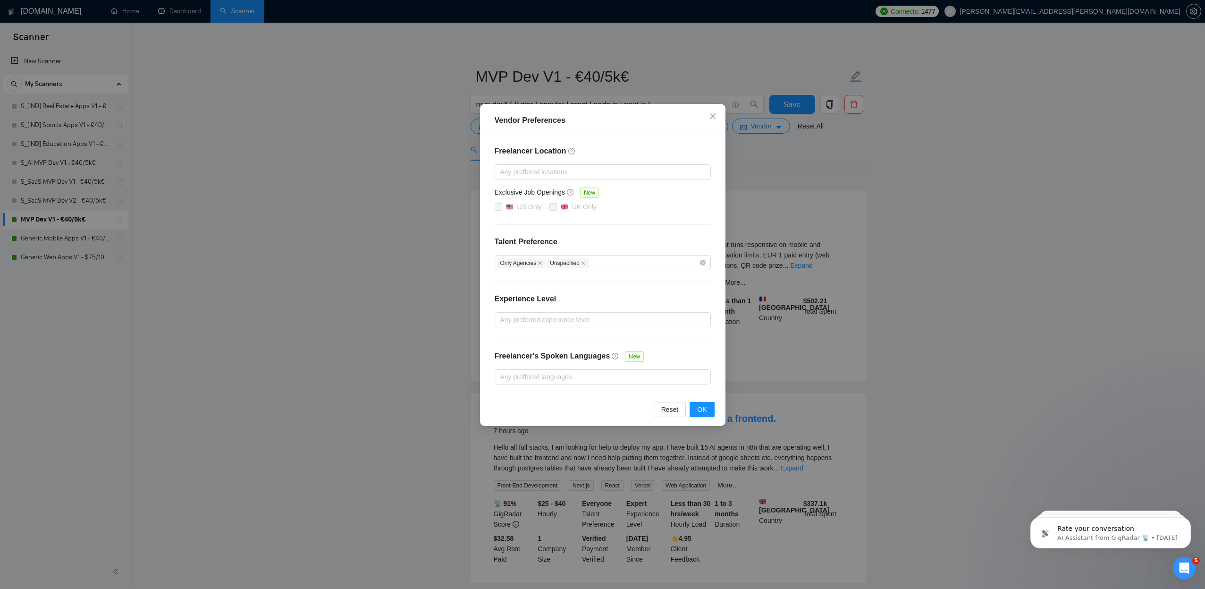
click at [362, 282] on div "Vendor Preferences Freelancer Location Any preffered locations Exclusive Job Op…" at bounding box center [602, 294] width 1205 height 589
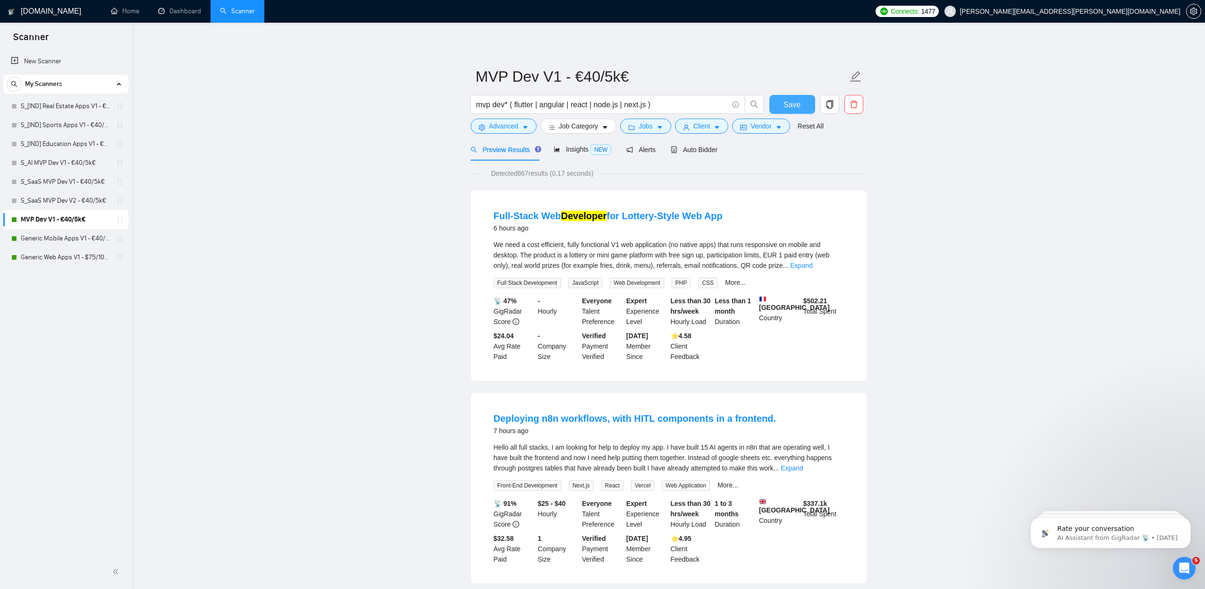
click at [786, 109] on span "Save" at bounding box center [792, 105] width 17 height 12
click at [68, 240] on link "Generic Mobile Apps V1 - €40/5k€" at bounding box center [66, 238] width 90 height 19
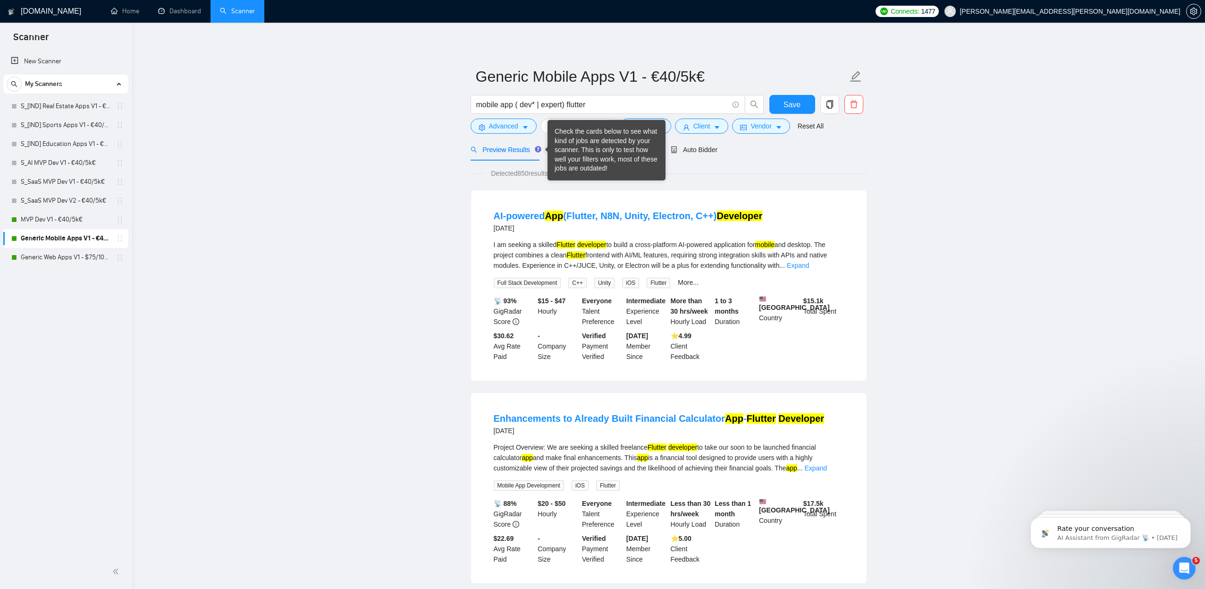
click at [557, 150] on div "Check the cards below to see what kind of jobs are detected by your scanner. Th…" at bounding box center [607, 150] width 104 height 46
click at [575, 146] on span "Insights NEW" at bounding box center [583, 149] width 58 height 8
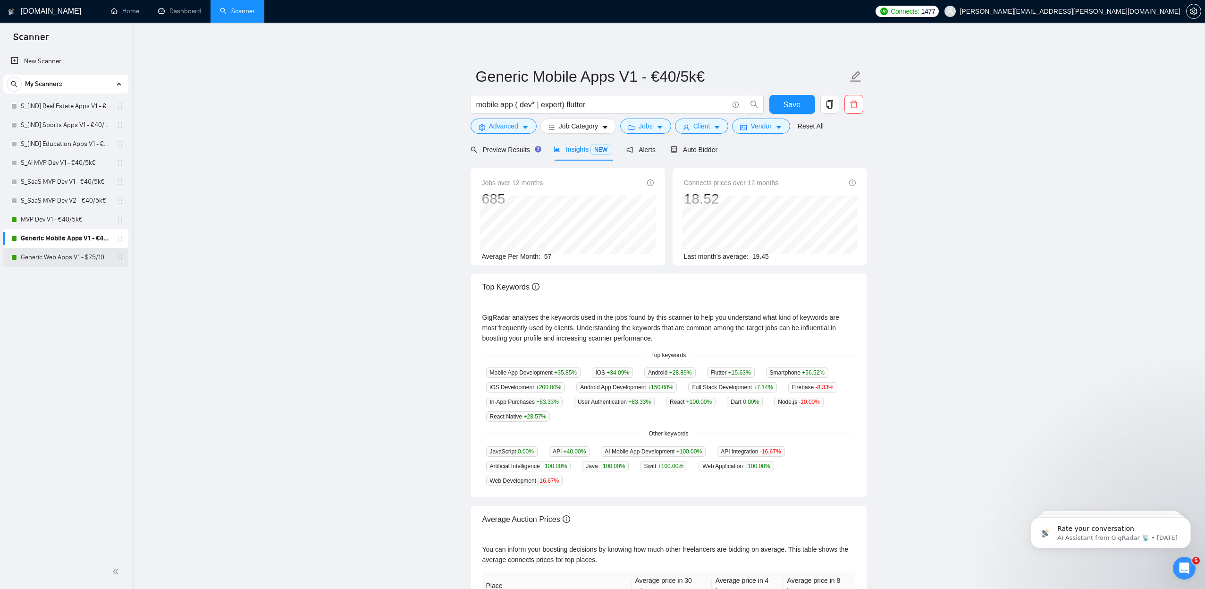
click at [80, 258] on link "Generic Web Apps V1 - $75/10k€" at bounding box center [66, 257] width 90 height 19
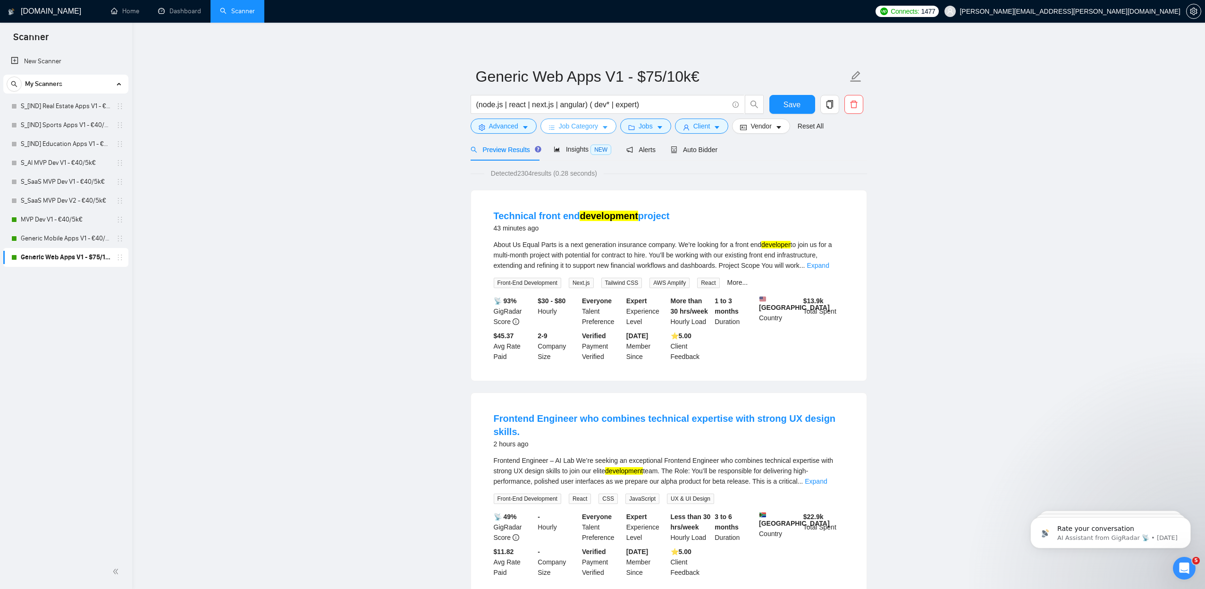
click at [608, 128] on icon "caret-down" at bounding box center [605, 127] width 7 height 7
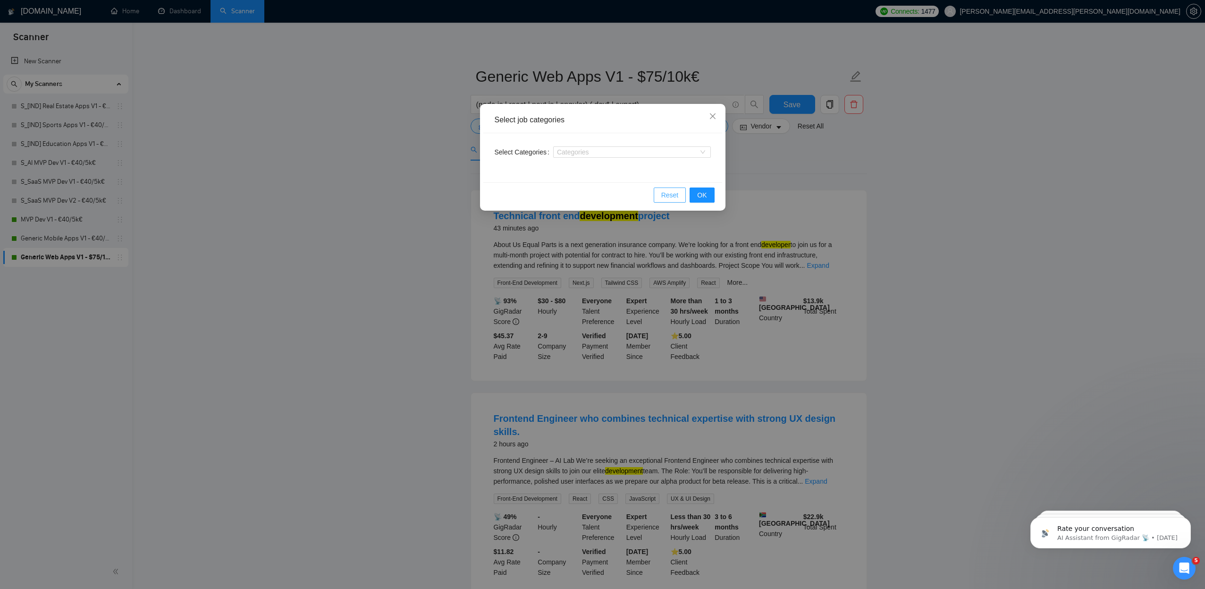
click at [667, 194] on span "Reset" at bounding box center [669, 195] width 17 height 10
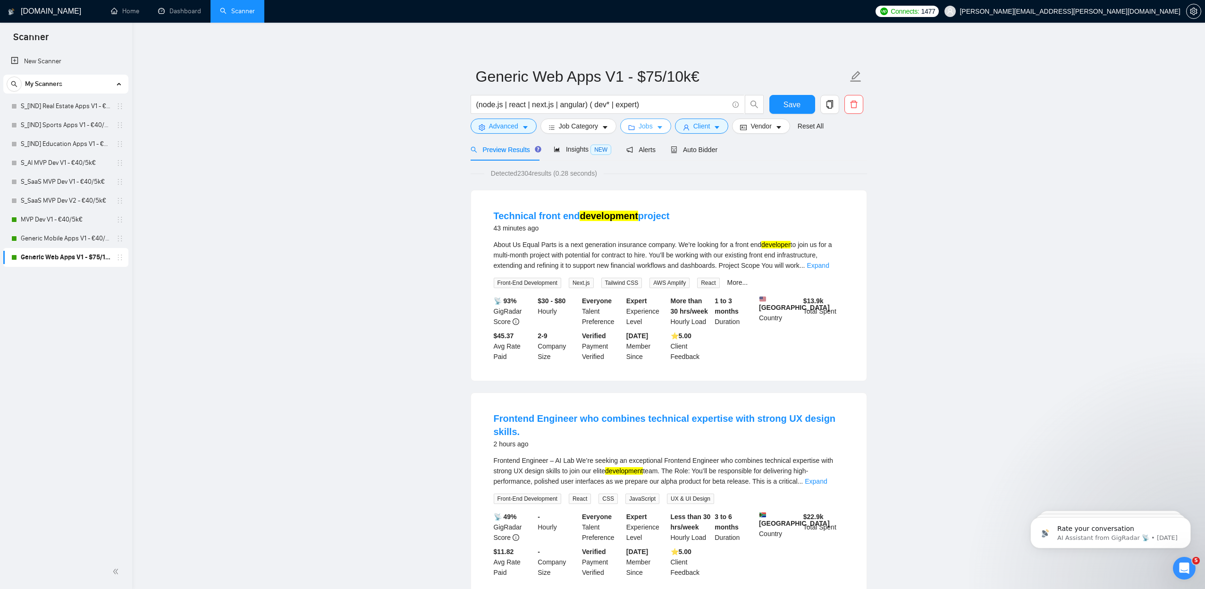
click at [661, 125] on icon "caret-down" at bounding box center [660, 127] width 7 height 7
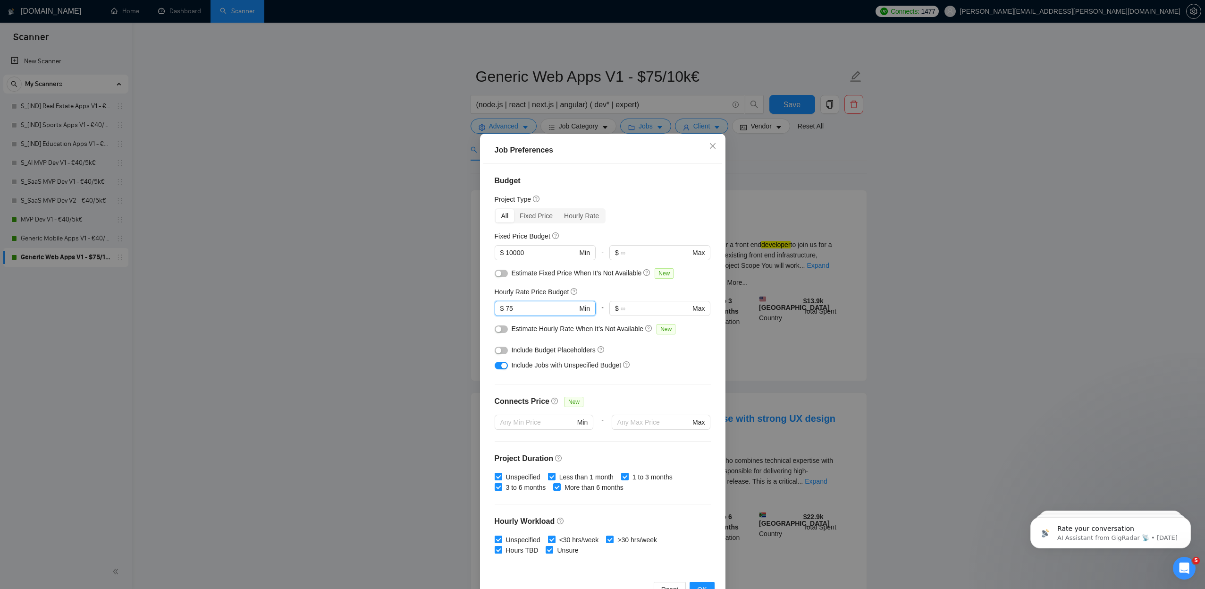
click at [483, 309] on div "Budget Project Type All Fixed Price Hourly Rate Fixed Price Budget $ 10000 Min …" at bounding box center [602, 370] width 239 height 412
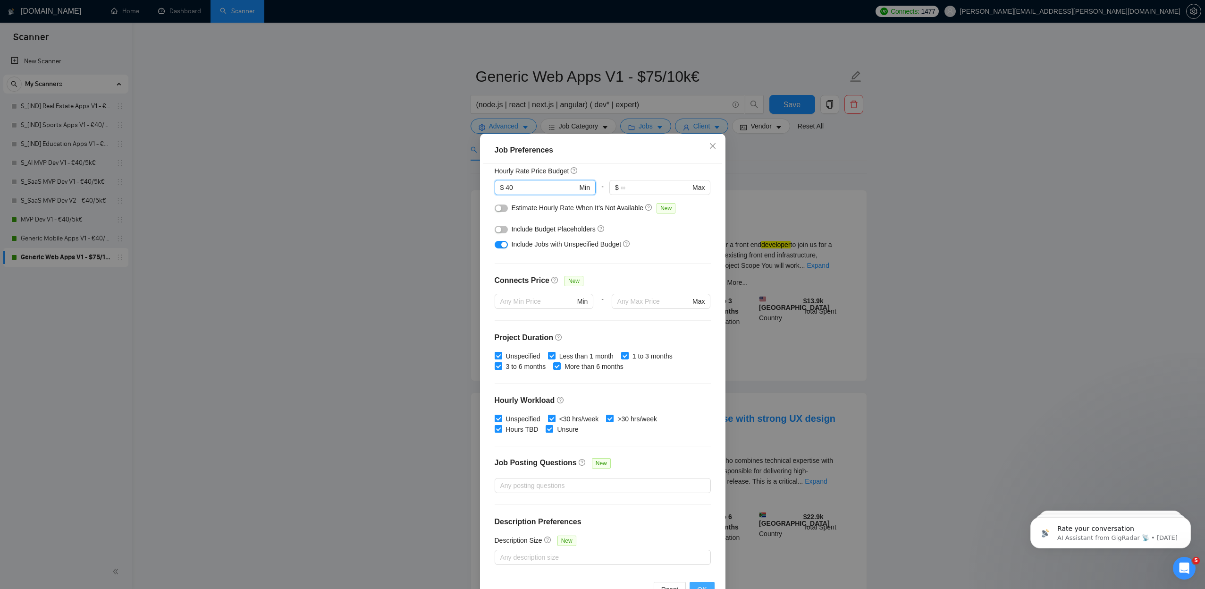
scroll to position [120, 0]
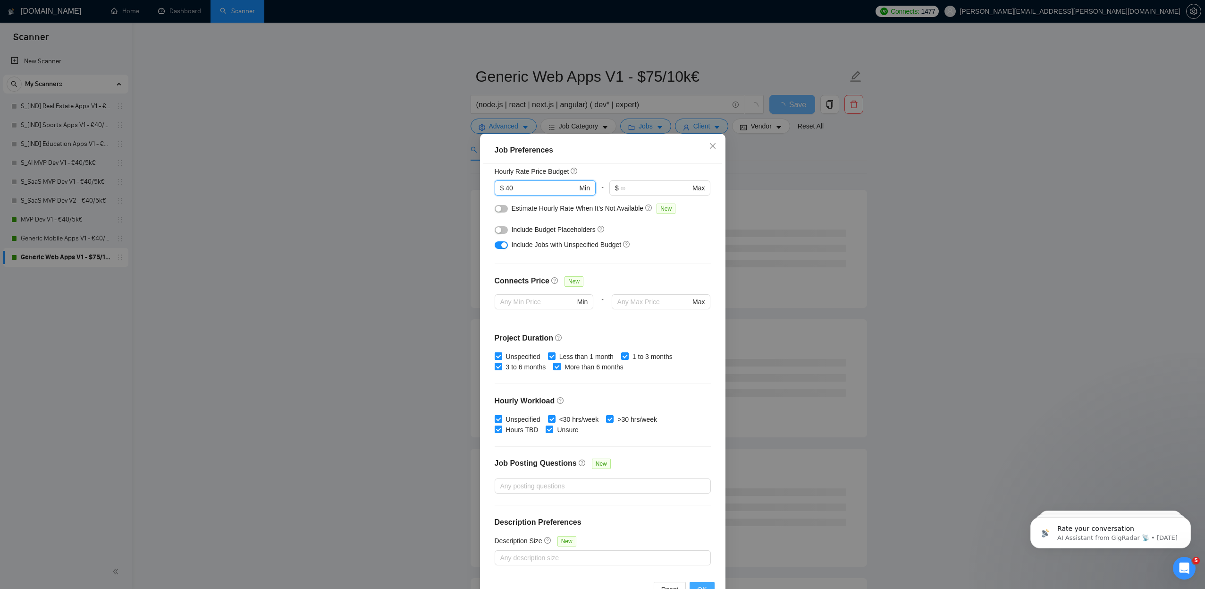
type input "40"
click at [699, 585] on span "OK" at bounding box center [701, 589] width 9 height 10
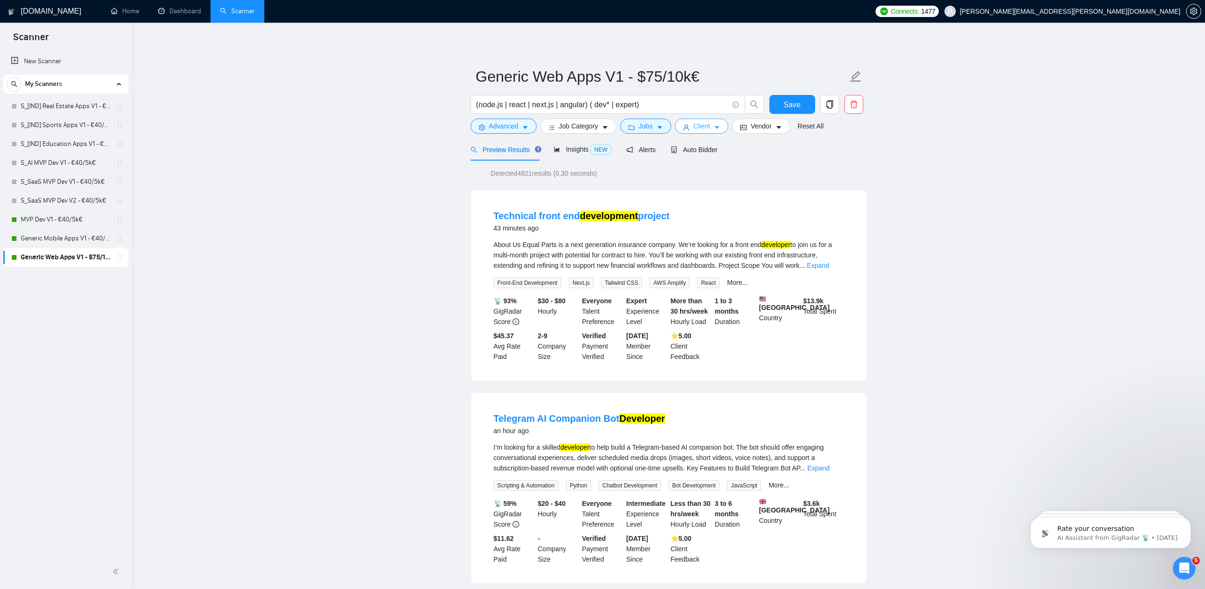
click at [716, 125] on button "Client" at bounding box center [702, 125] width 54 height 15
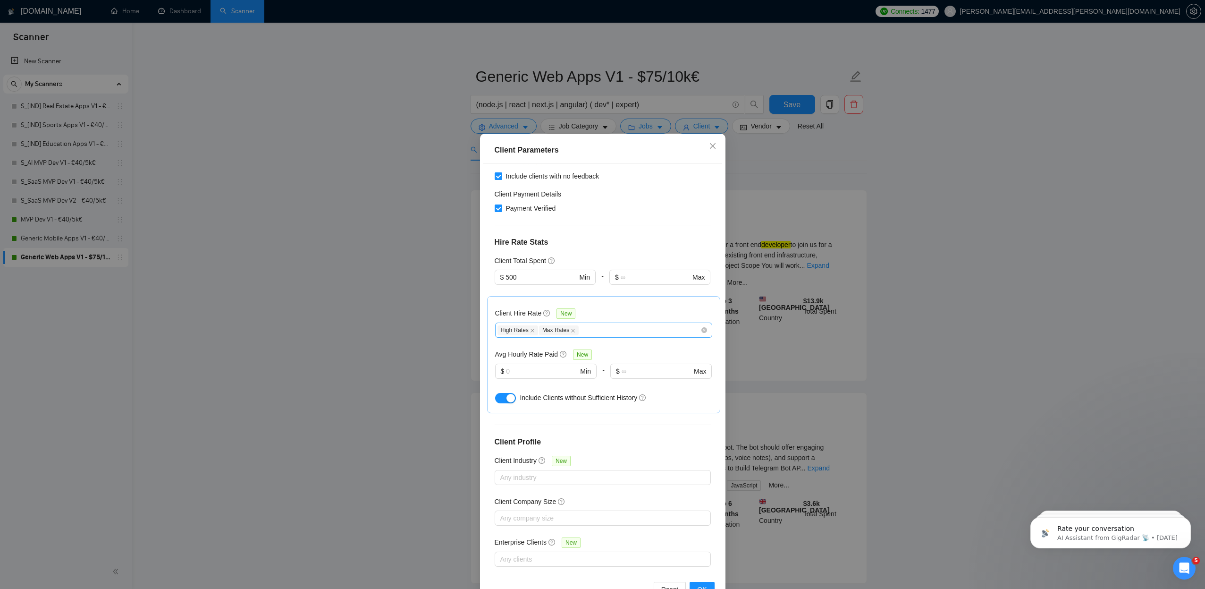
click at [598, 324] on div "High Rates Max Rates" at bounding box center [599, 329] width 203 height 11
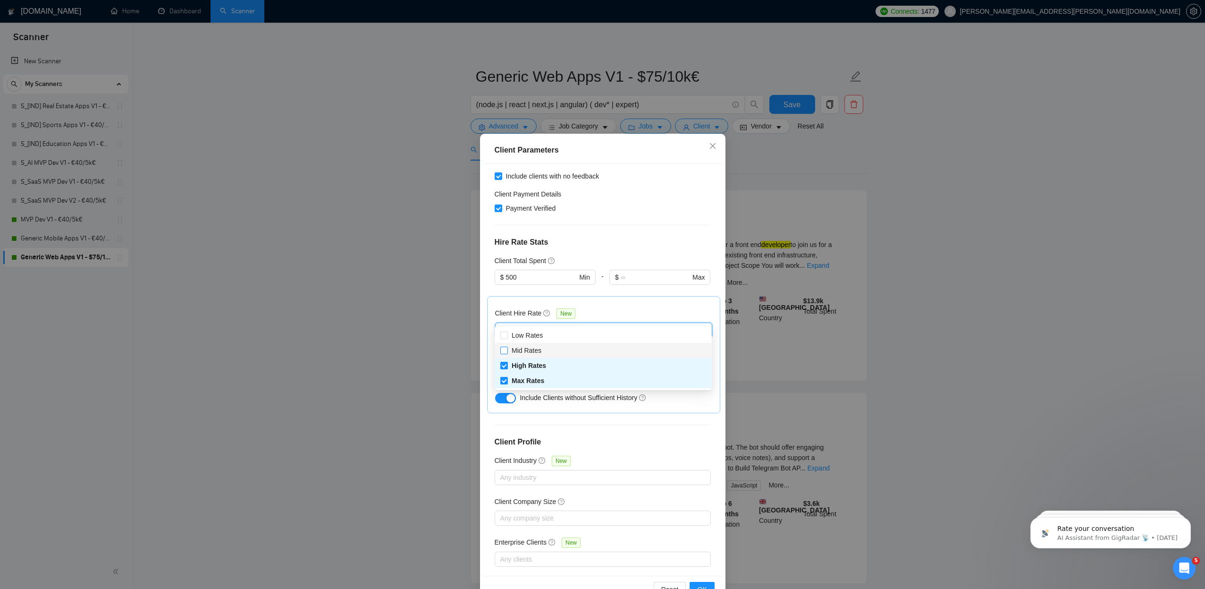
click at [507, 349] on input "Mid Rates" at bounding box center [503, 349] width 7 height 7
checkbox input "true"
click at [706, 585] on span "OK" at bounding box center [701, 589] width 9 height 10
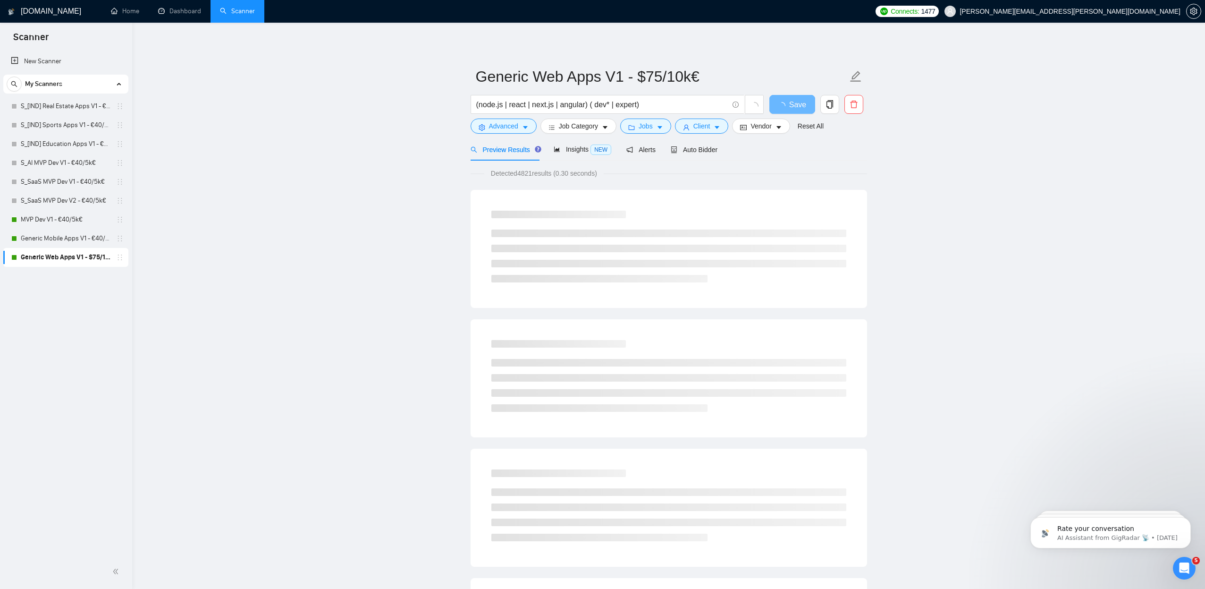
click at [782, 126] on icon "caret-down" at bounding box center [779, 127] width 7 height 7
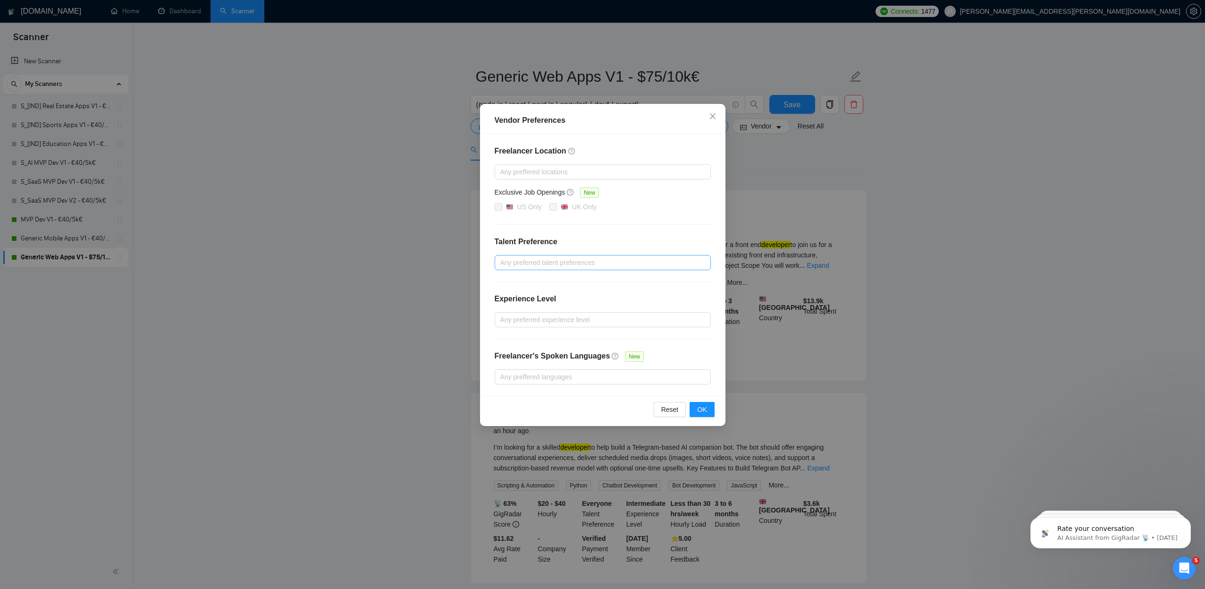
click at [522, 258] on div at bounding box center [598, 262] width 202 height 11
click at [508, 280] on span "Unspecified" at bounding box center [528, 281] width 42 height 10
click at [507, 280] on input "Unspecified" at bounding box center [503, 281] width 7 height 7
checkbox input "false"
drag, startPoint x: 505, startPoint y: 312, endPoint x: 503, endPoint y: 283, distance: 29.3
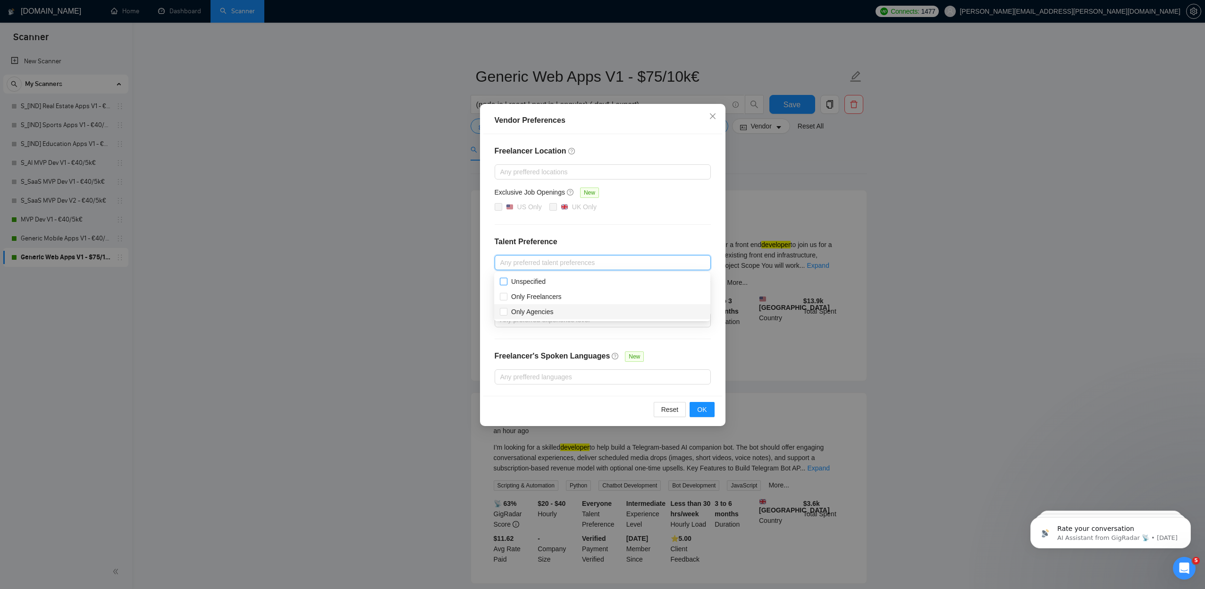
click at [505, 311] on input "Only Agencies" at bounding box center [503, 311] width 7 height 7
checkbox input "true"
click at [504, 282] on input "Unspecified" at bounding box center [503, 281] width 7 height 7
checkbox input "true"
click at [701, 414] on button "OK" at bounding box center [702, 409] width 25 height 15
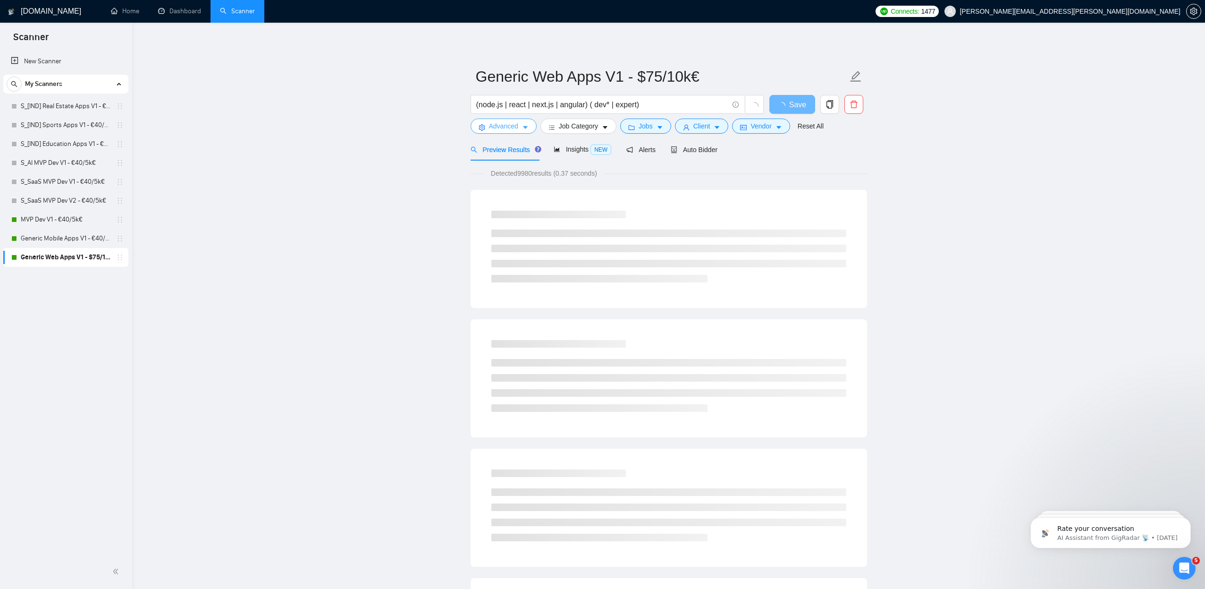
click at [528, 126] on icon "caret-down" at bounding box center [525, 127] width 7 height 7
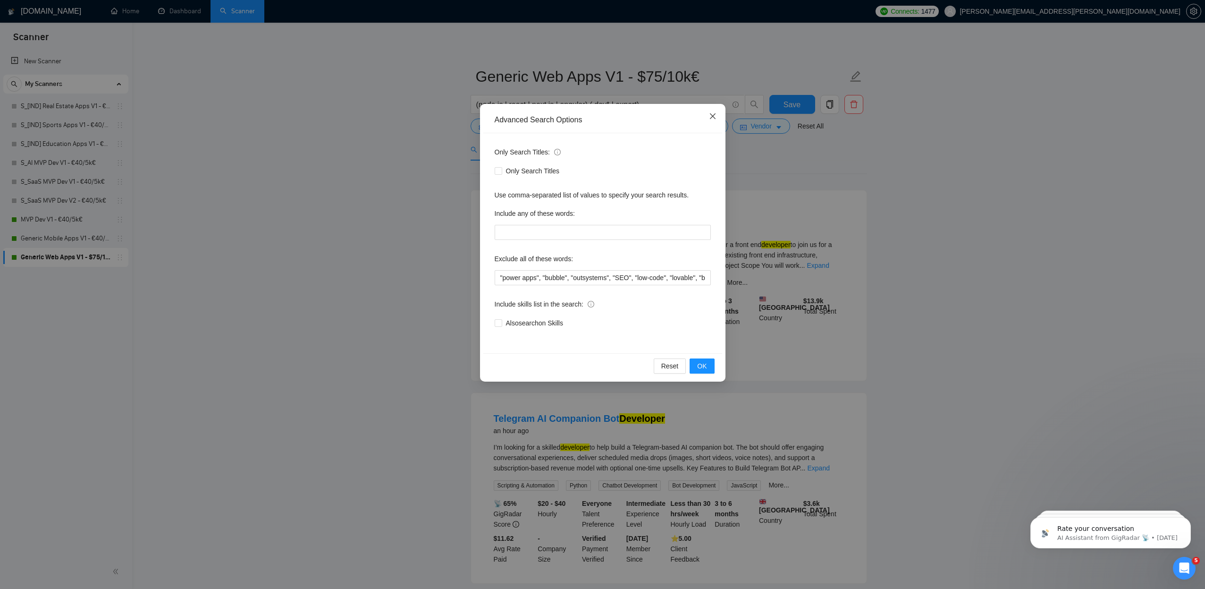
click at [710, 116] on icon "close" at bounding box center [713, 116] width 8 height 8
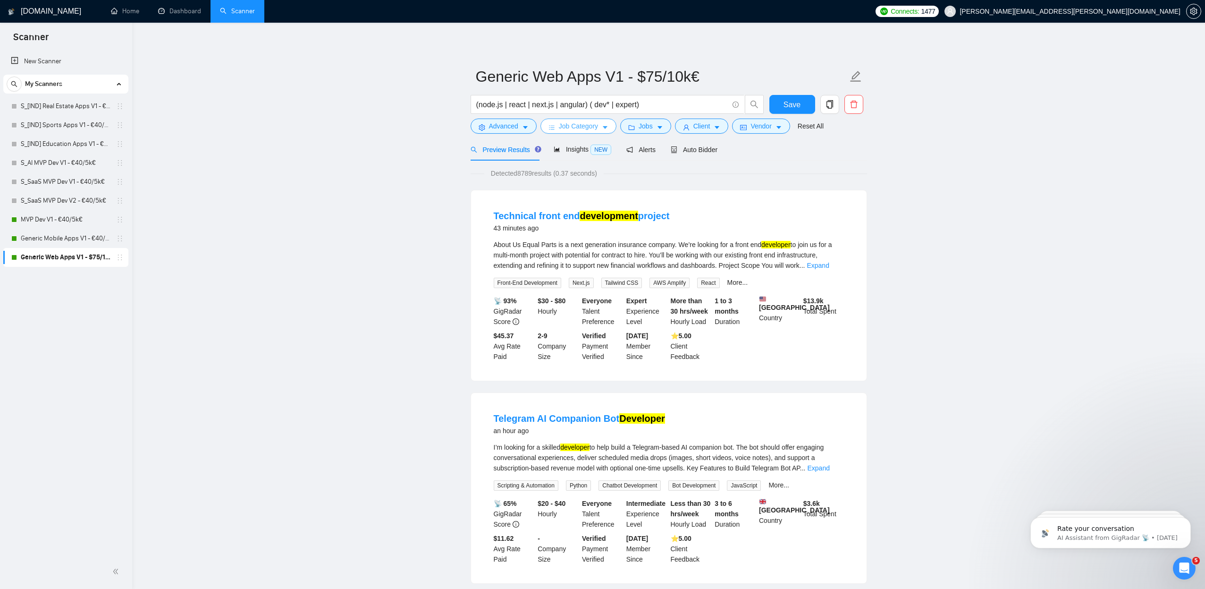
click at [602, 128] on button "Job Category" at bounding box center [579, 125] width 76 height 15
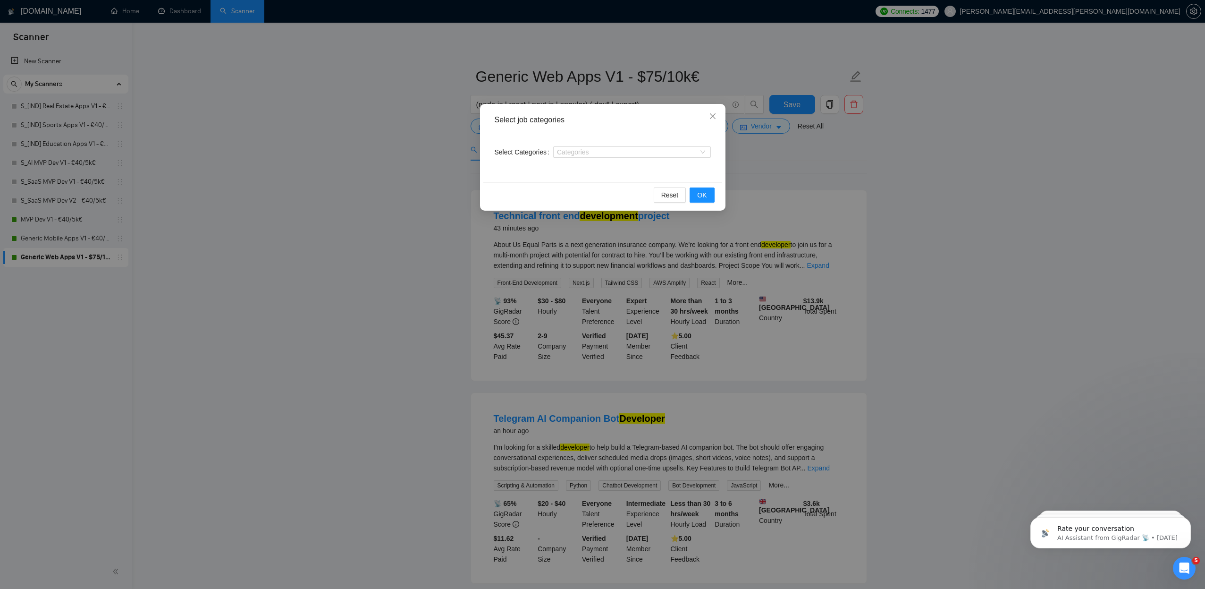
click at [378, 187] on div "Select job categories Select Categories Categories Reset OK" at bounding box center [602, 294] width 1205 height 589
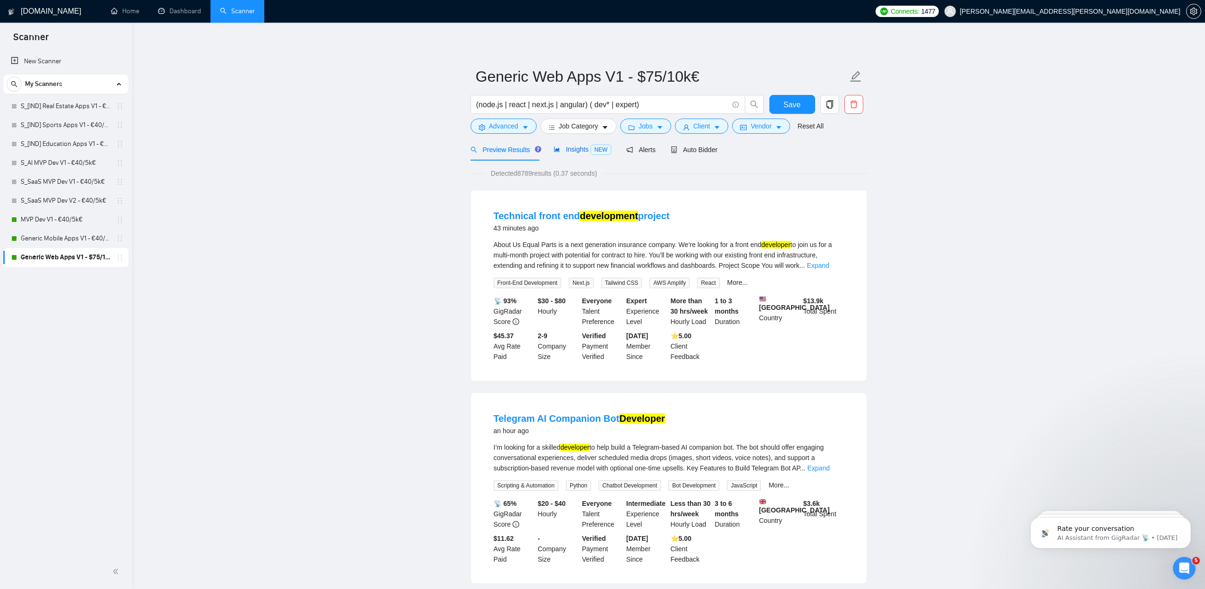
click at [590, 147] on span "Insights NEW" at bounding box center [583, 149] width 58 height 8
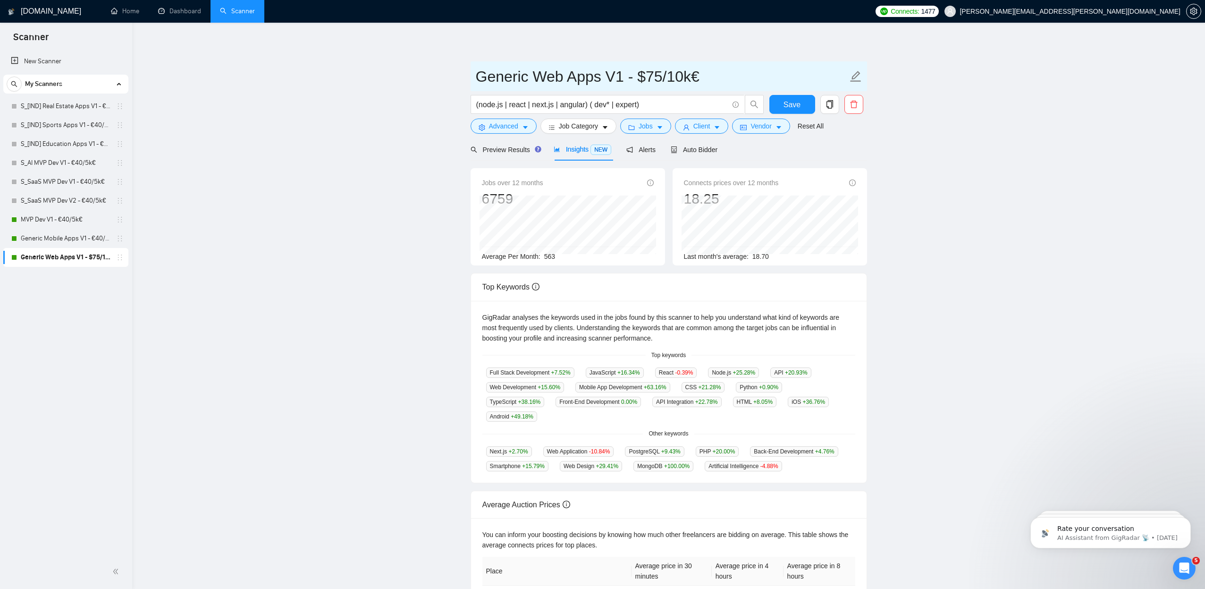
click at [659, 78] on input "Generic Web Apps V1 - $75/10k€" at bounding box center [662, 77] width 372 height 24
type input "Generic Web Apps V1 - €40/5k€"
click at [530, 128] on button "Advanced" at bounding box center [504, 125] width 66 height 15
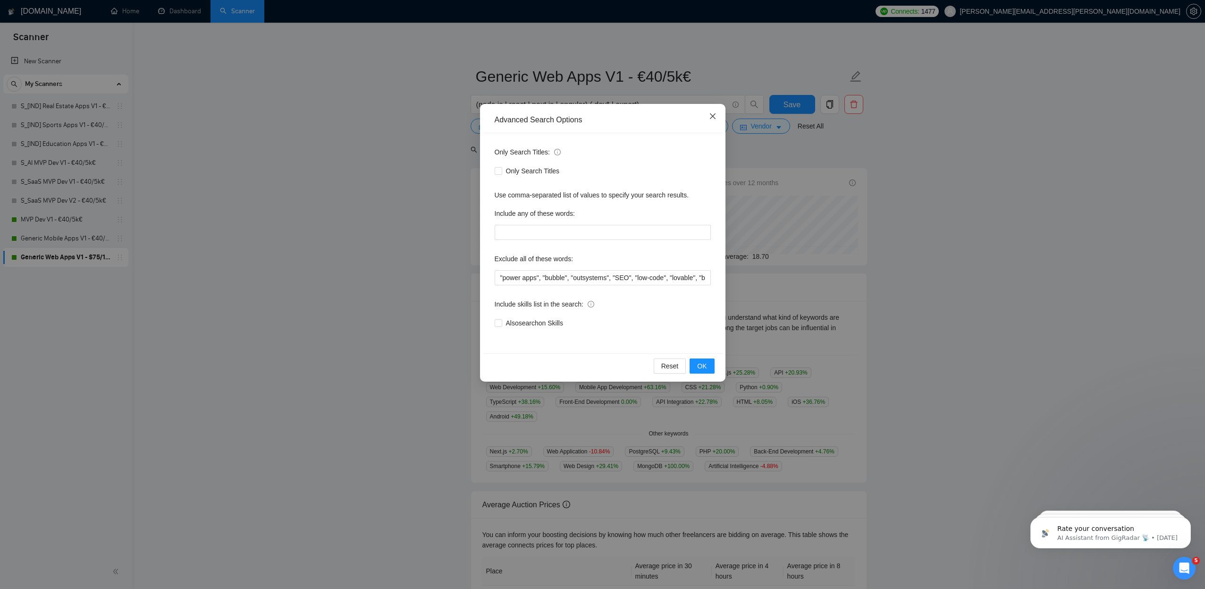
click at [712, 118] on icon "close" at bounding box center [713, 116] width 8 height 8
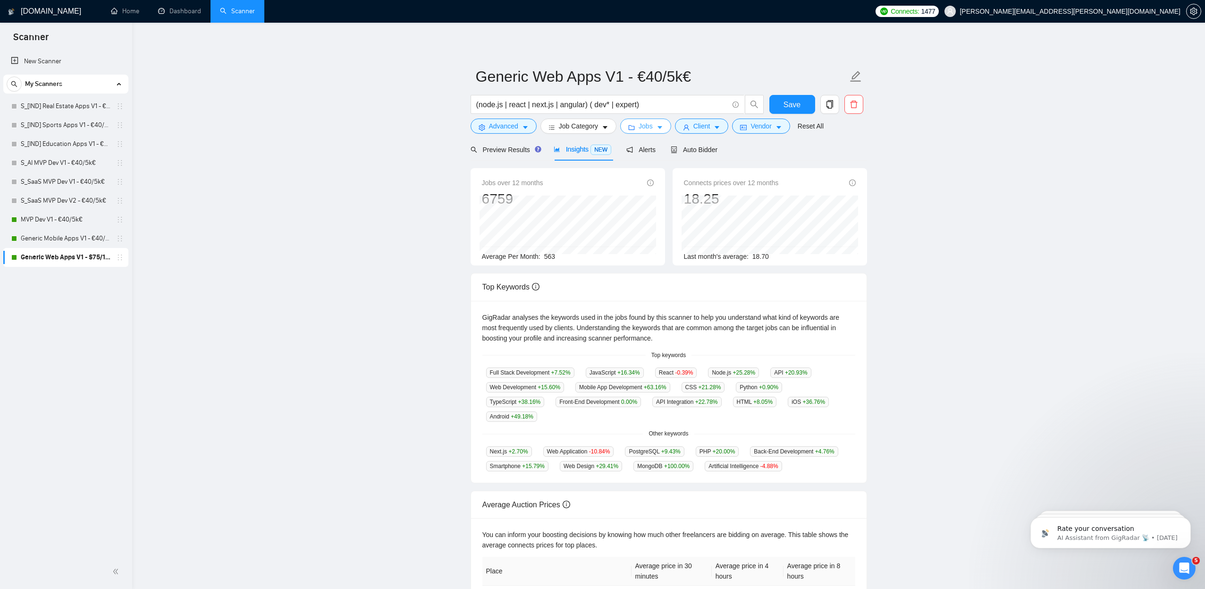
click at [663, 128] on icon "caret-down" at bounding box center [660, 127] width 7 height 7
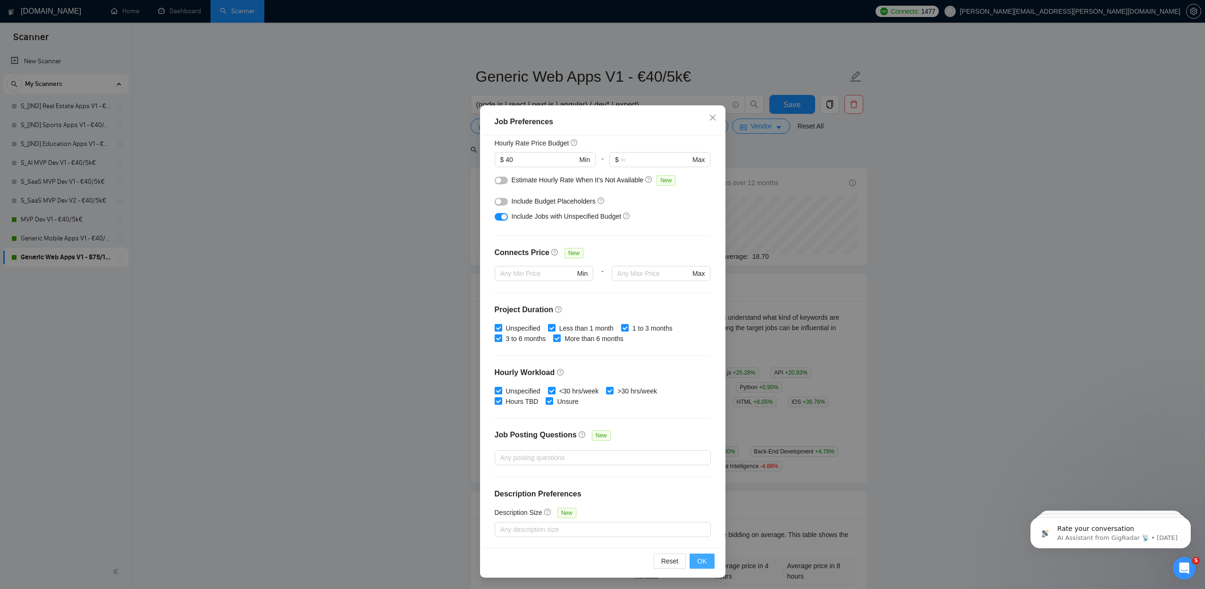
scroll to position [28, 0]
click at [704, 563] on span "OK" at bounding box center [701, 561] width 9 height 10
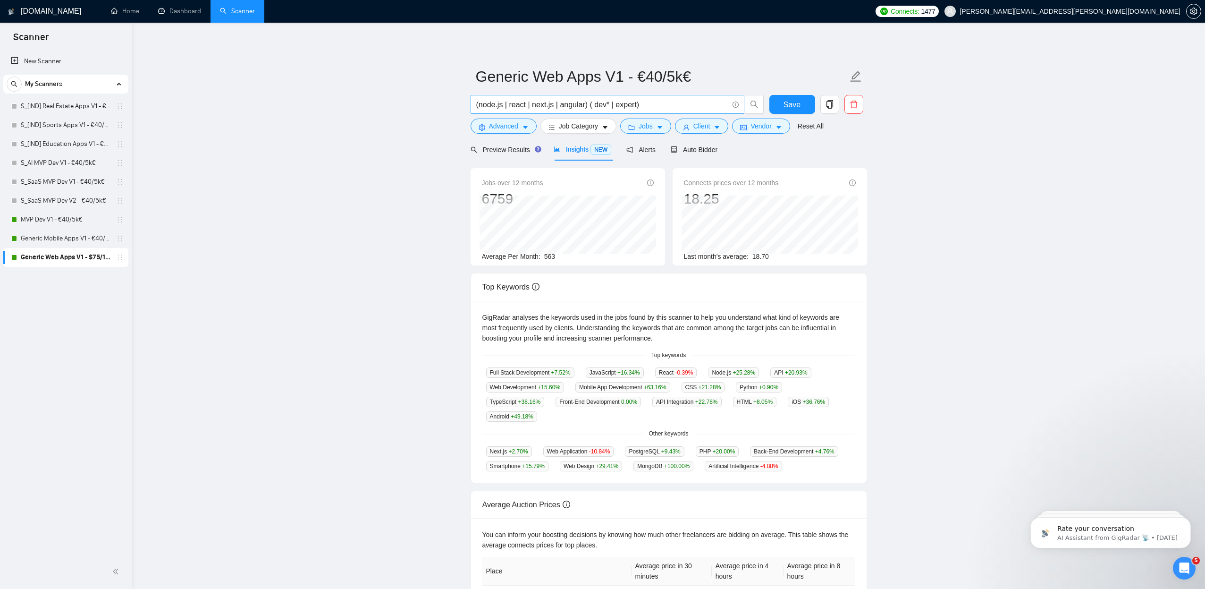
click at [575, 106] on input "(node.js | react | next.js | angular) ( dev* | expert)" at bounding box center [602, 105] width 252 height 12
click at [796, 104] on span "Save" at bounding box center [792, 105] width 17 height 12
click at [585, 104] on input "(node.js | react | next.js | angular) ( dev* | expert)" at bounding box center [602, 105] width 252 height 12
click at [691, 150] on span "Auto Bidder" at bounding box center [694, 150] width 47 height 8
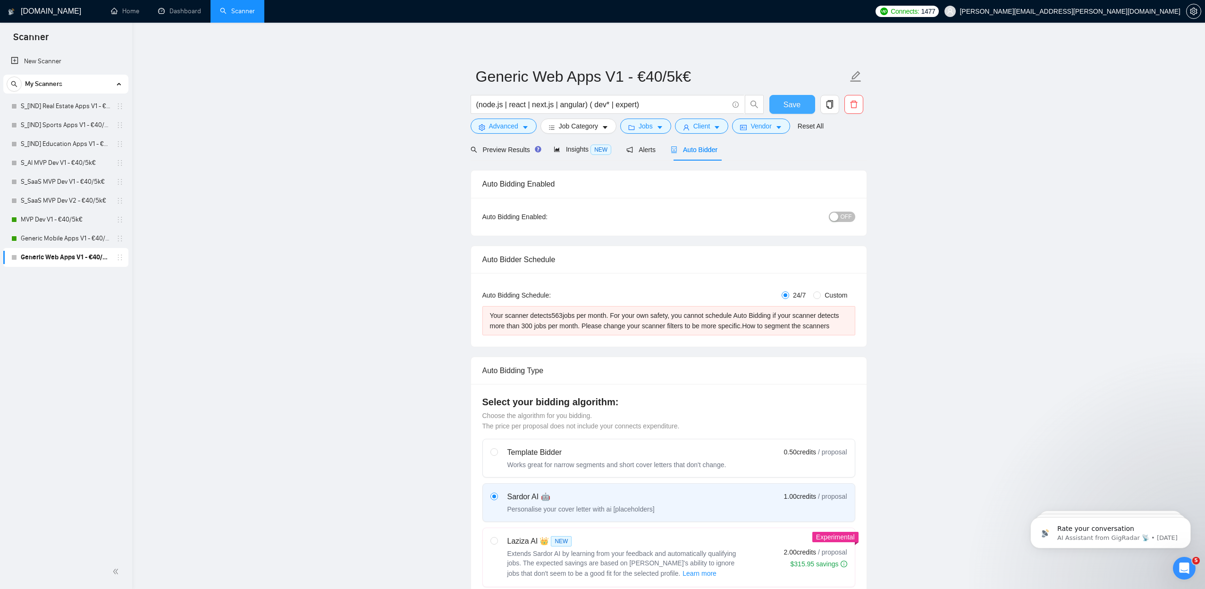
click at [792, 102] on span "Save" at bounding box center [792, 105] width 17 height 12
checkbox input "true"
click at [84, 197] on link "S_SaaS MVP Dev V2 - €40/5k€" at bounding box center [66, 200] width 90 height 19
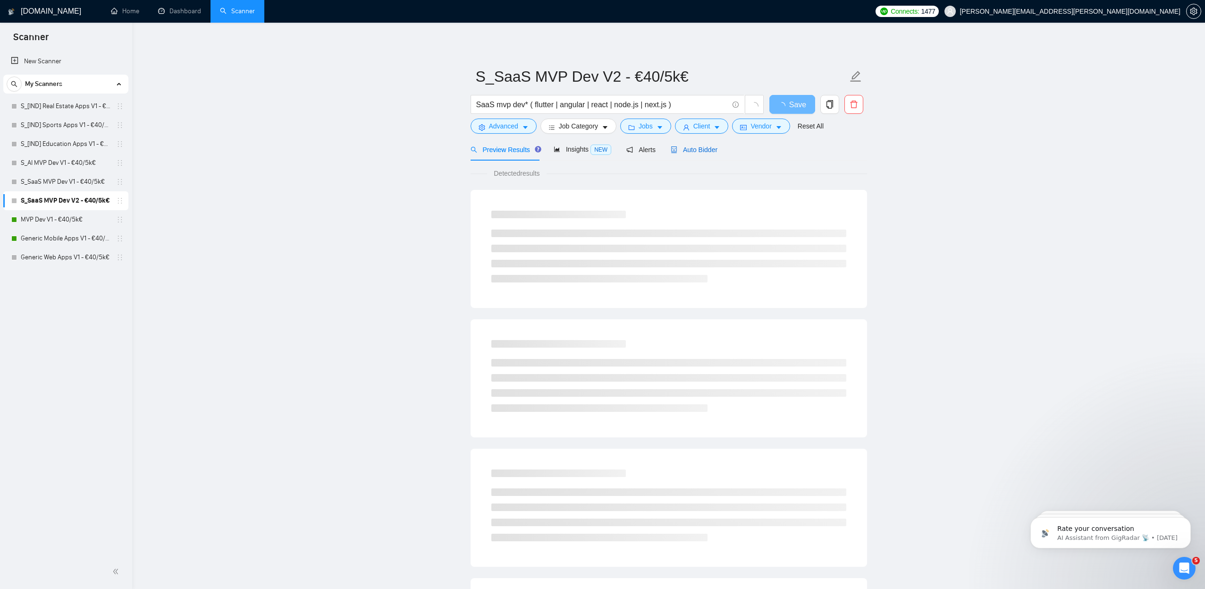
click at [705, 152] on span "Auto Bidder" at bounding box center [694, 150] width 47 height 8
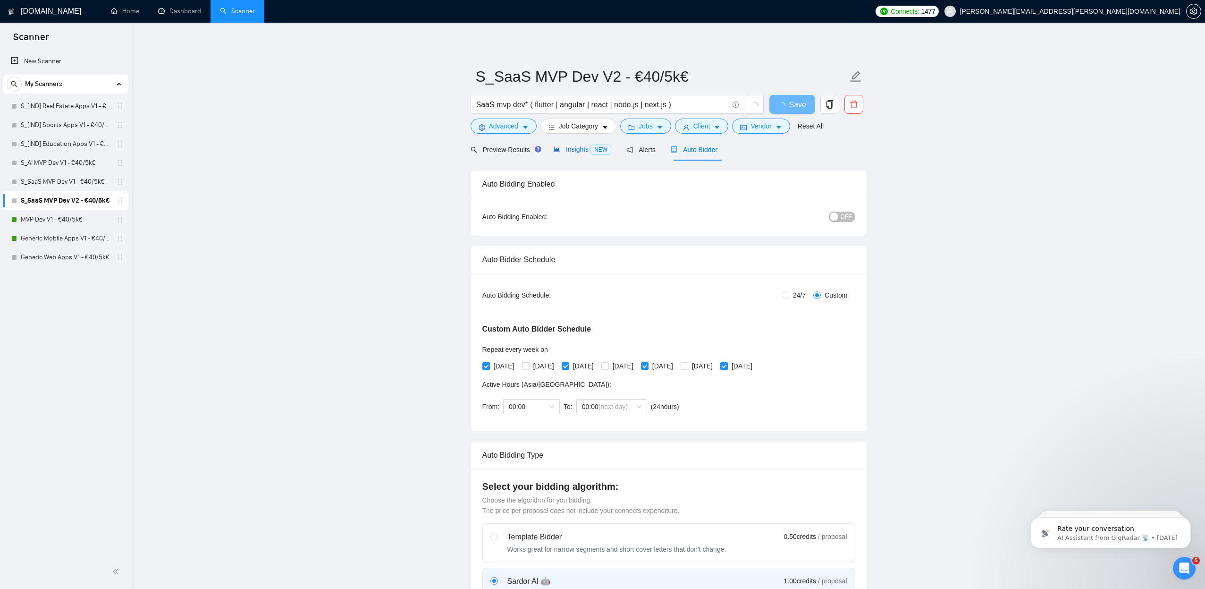
click at [566, 151] on span "Insights NEW" at bounding box center [583, 149] width 58 height 8
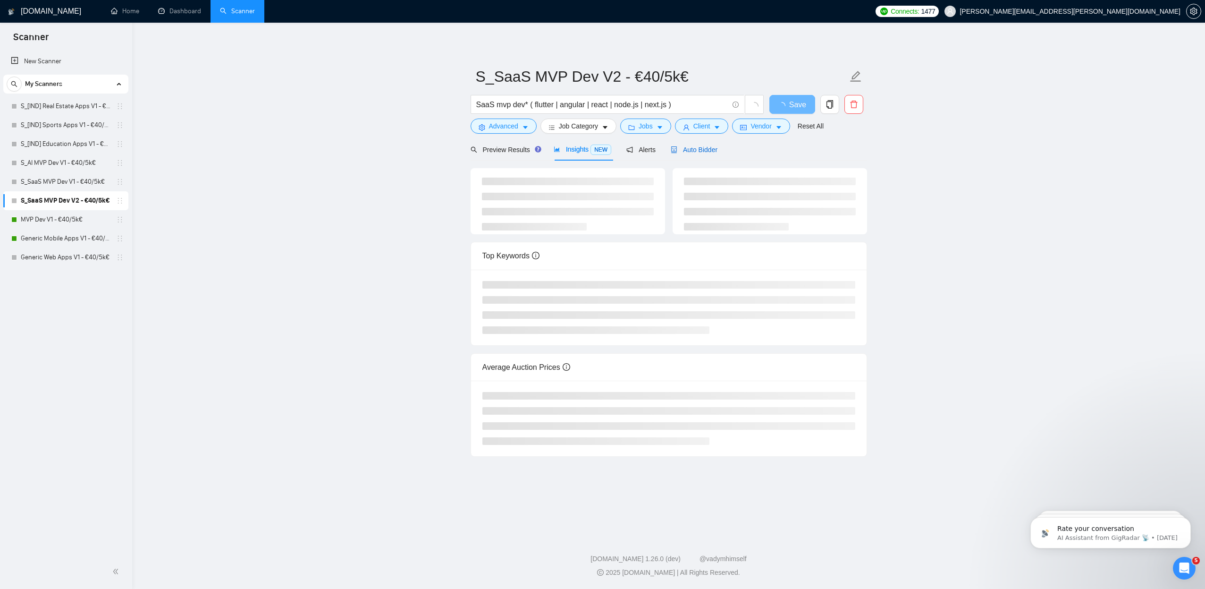
click at [692, 148] on span "Auto Bidder" at bounding box center [694, 150] width 47 height 8
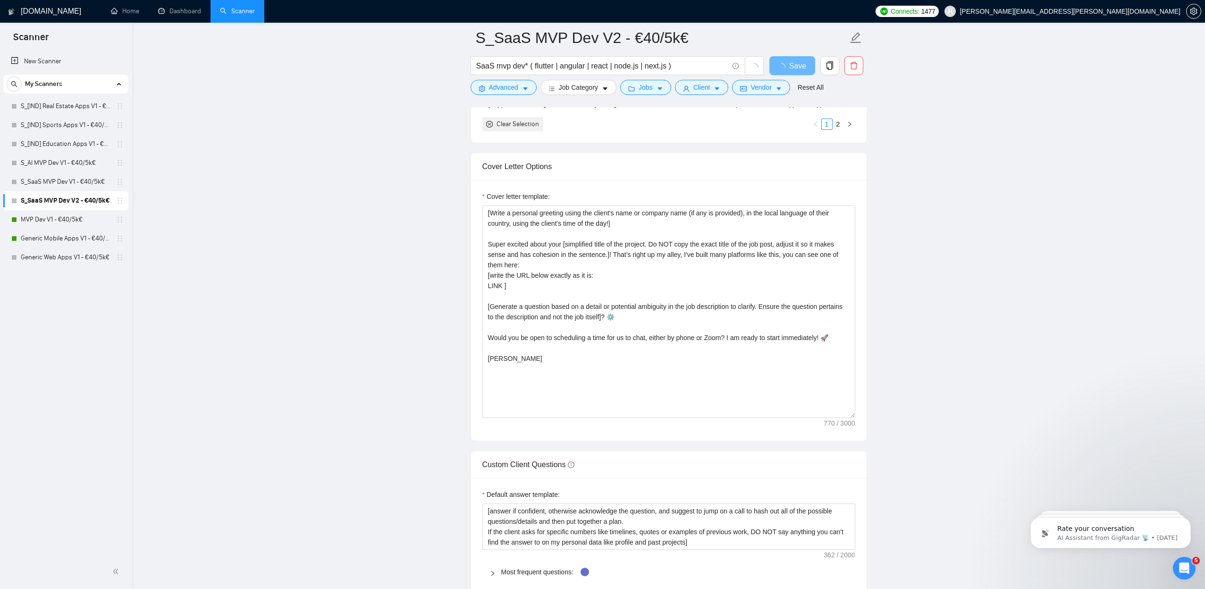
scroll to position [1142, 0]
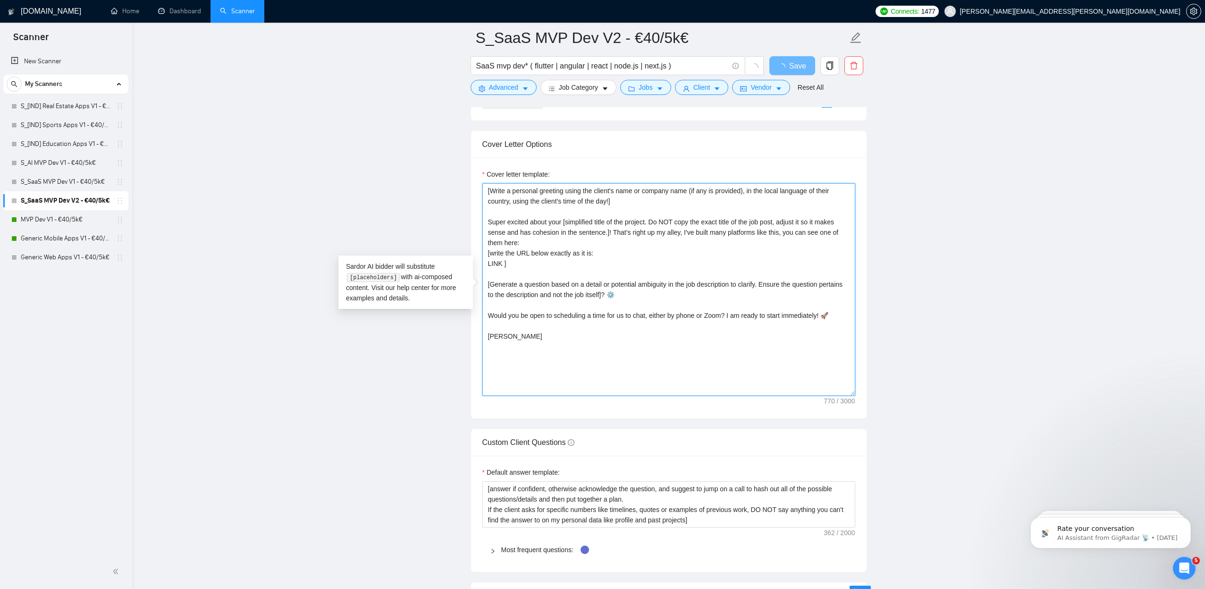
click at [495, 263] on textarea "[Write a personal greeting using the client's name or company name (if any is p…" at bounding box center [668, 289] width 373 height 212
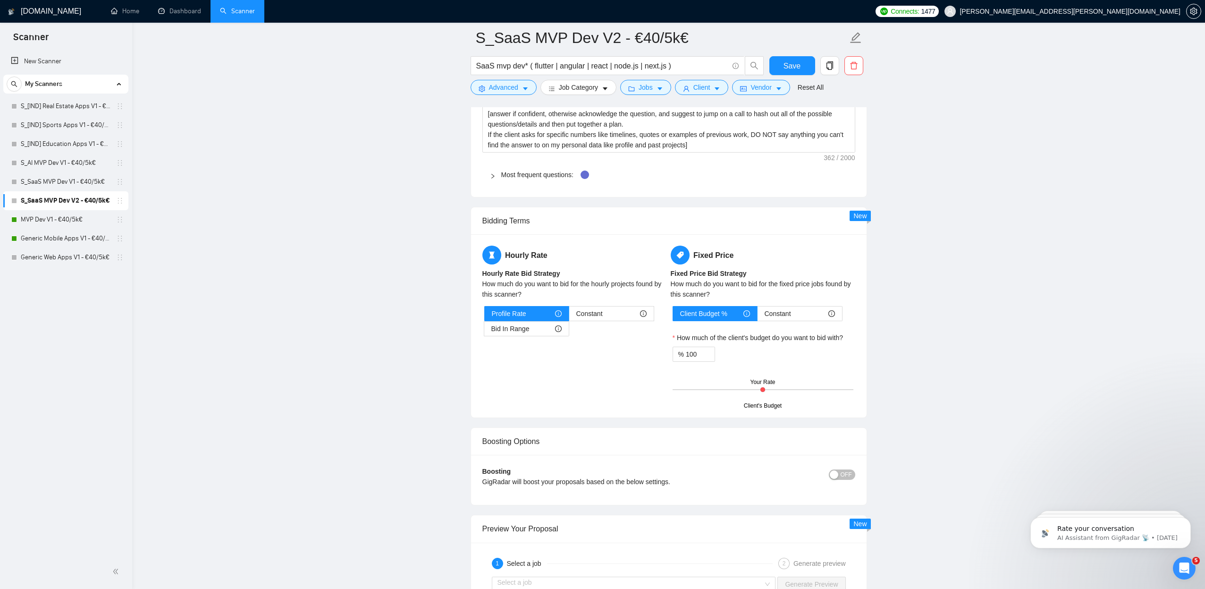
scroll to position [1415, 0]
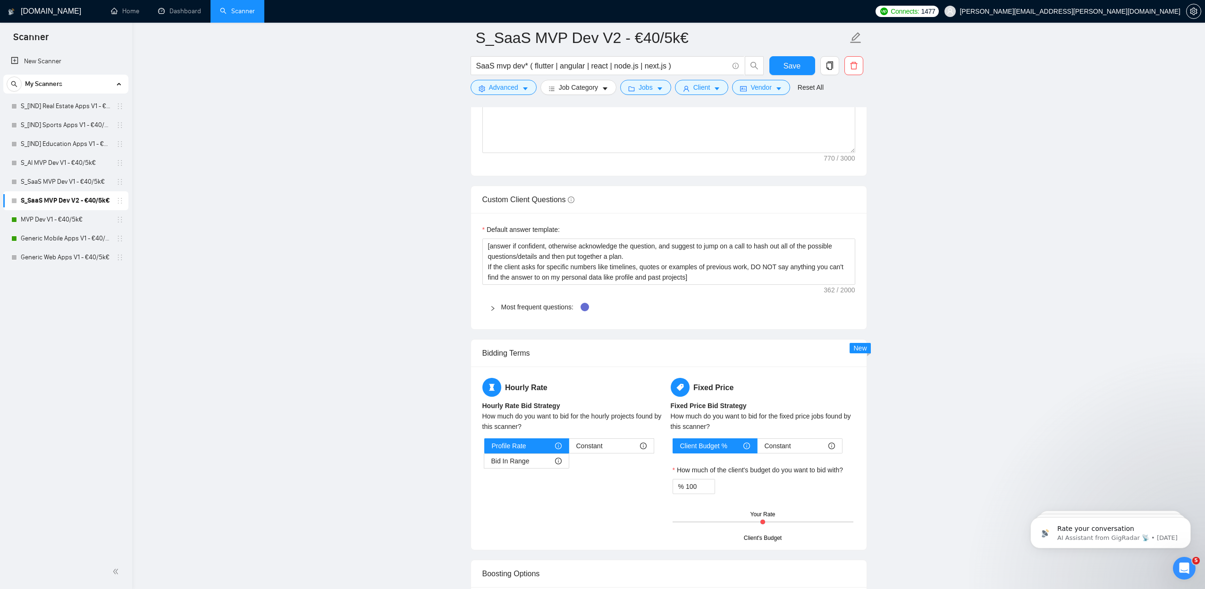
click at [509, 301] on div "Most frequent questions:" at bounding box center [668, 307] width 373 height 22
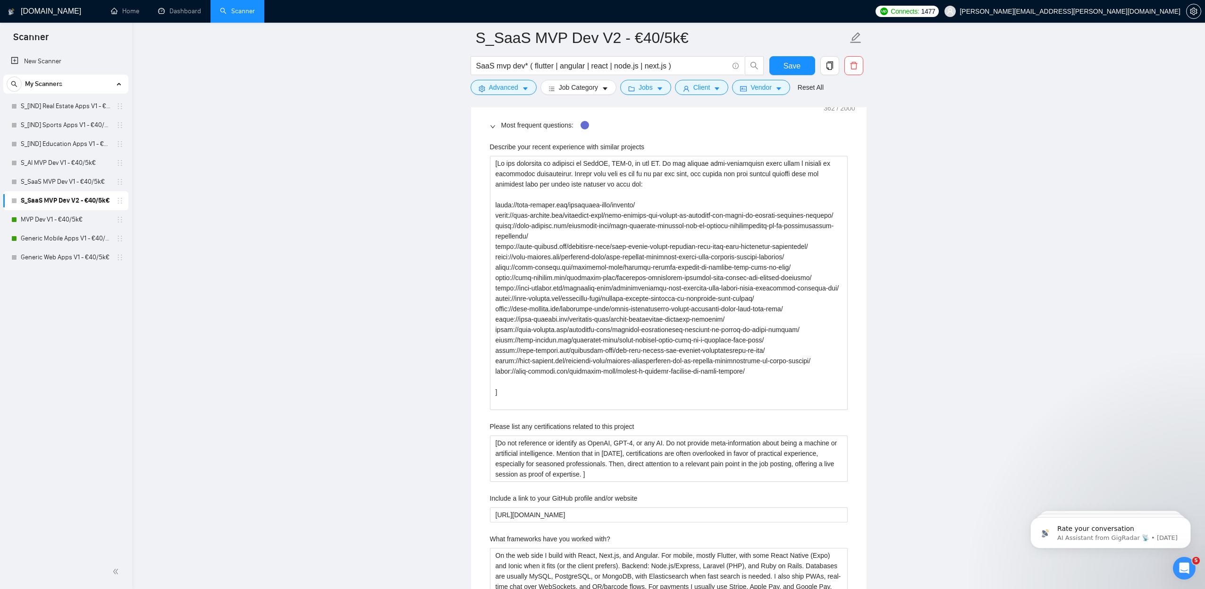
scroll to position [1597, 0]
drag, startPoint x: 755, startPoint y: 382, endPoint x: 482, endPoint y: 202, distance: 326.9
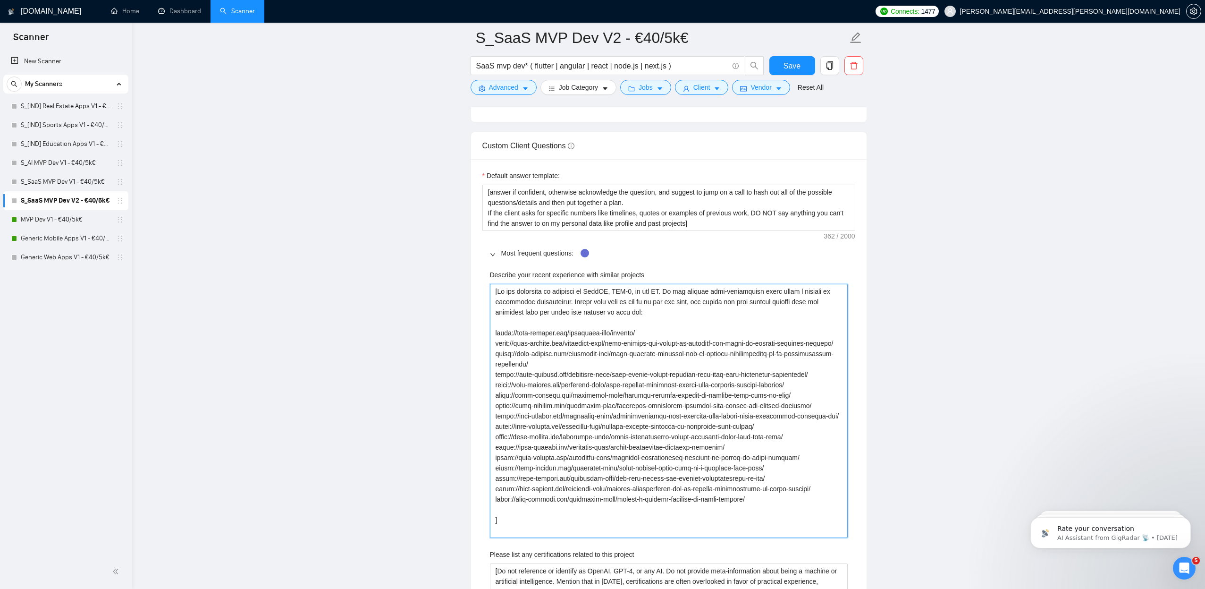
scroll to position [1469, 0]
click at [558, 353] on projects "Describe your recent experience with similar projects" at bounding box center [669, 411] width 358 height 254
click at [643, 333] on projects "Describe your recent experience with similar projects" at bounding box center [669, 411] width 358 height 254
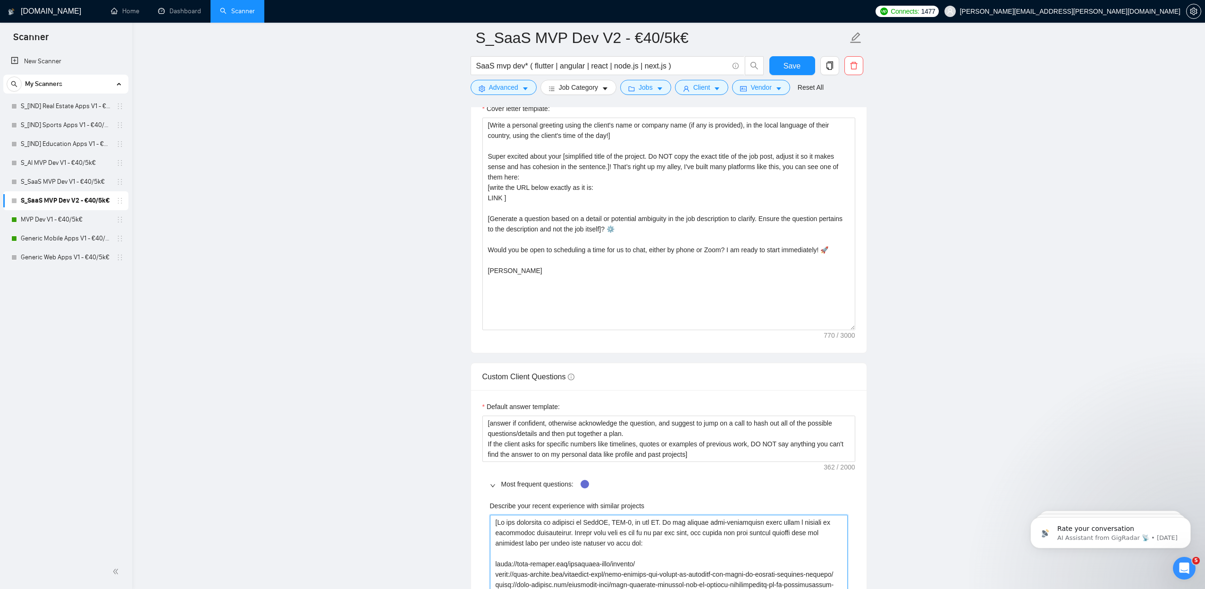
scroll to position [1225, 0]
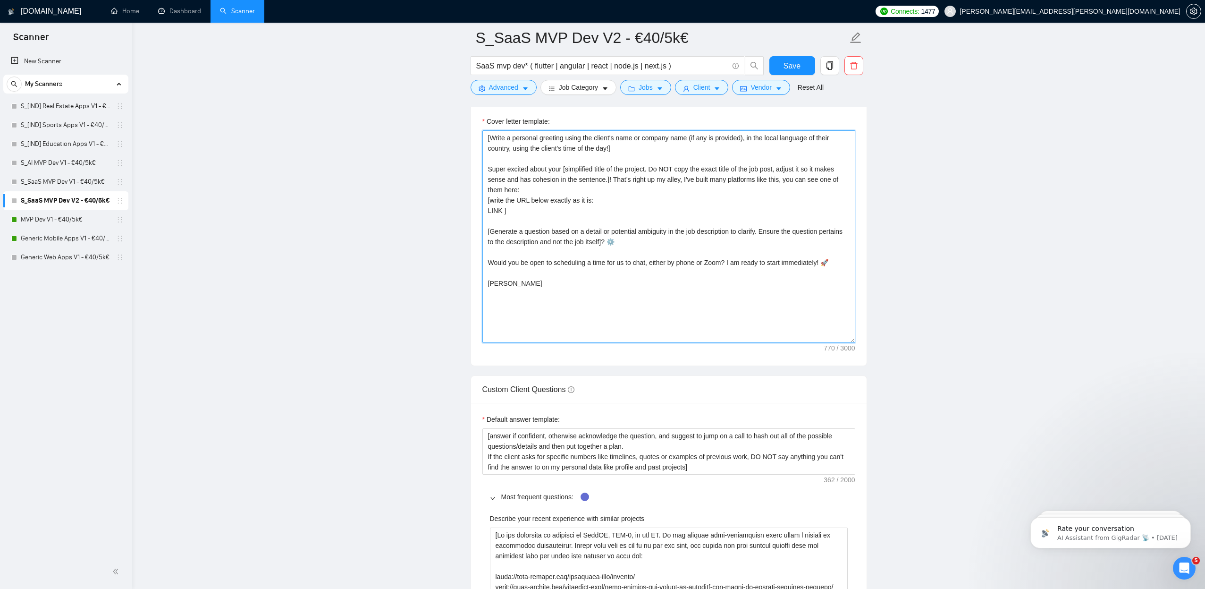
click at [494, 209] on textarea "[Write a personal greeting using the client's name or company name (if any is p…" at bounding box center [668, 236] width 373 height 212
paste textarea "https://appx-digital.com/portfolio-item/yogalap/"
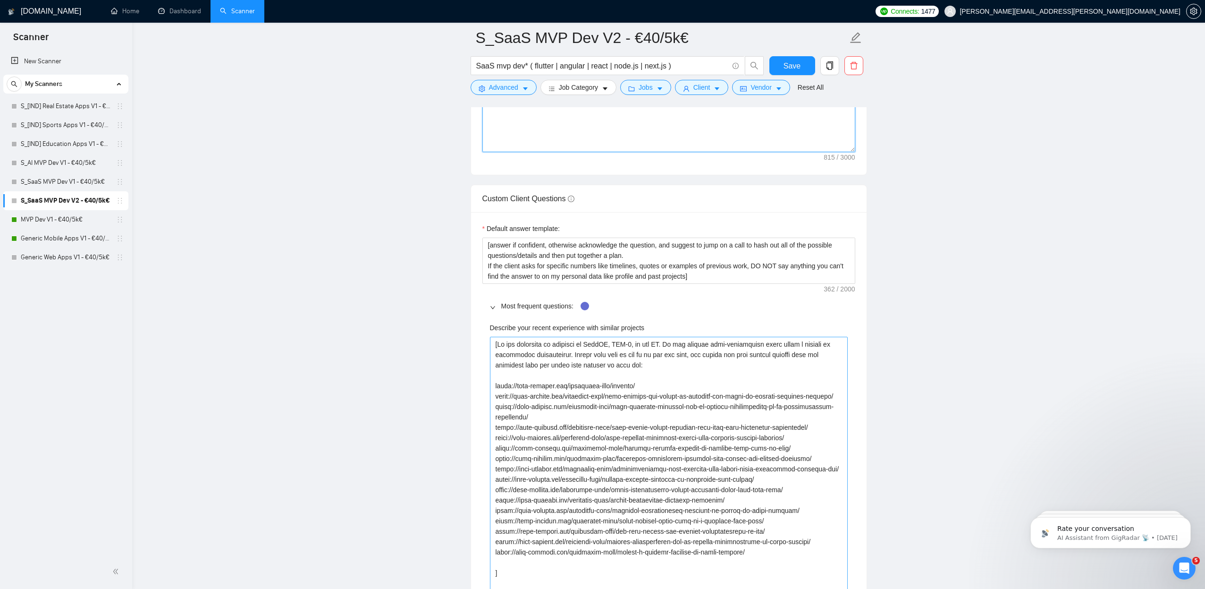
scroll to position [1417, 0]
click at [605, 426] on projects "Describe your recent experience with similar projects" at bounding box center [669, 463] width 358 height 254
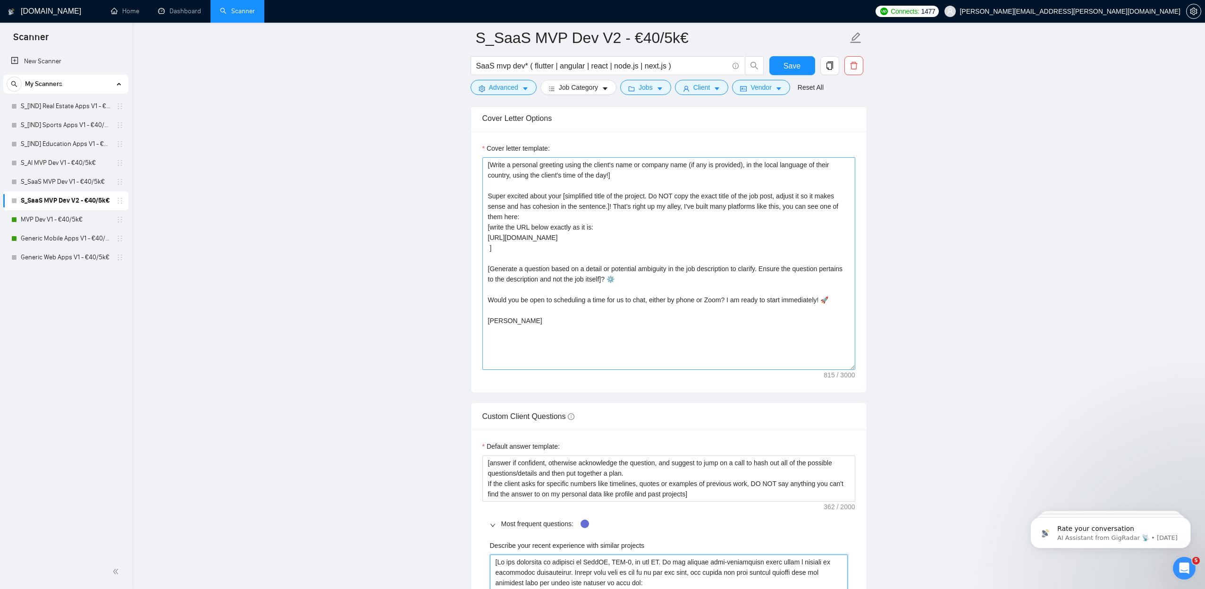
scroll to position [1199, 0]
click at [646, 234] on textarea "[Write a personal greeting using the client's name or company name (if any is p…" at bounding box center [668, 263] width 373 height 212
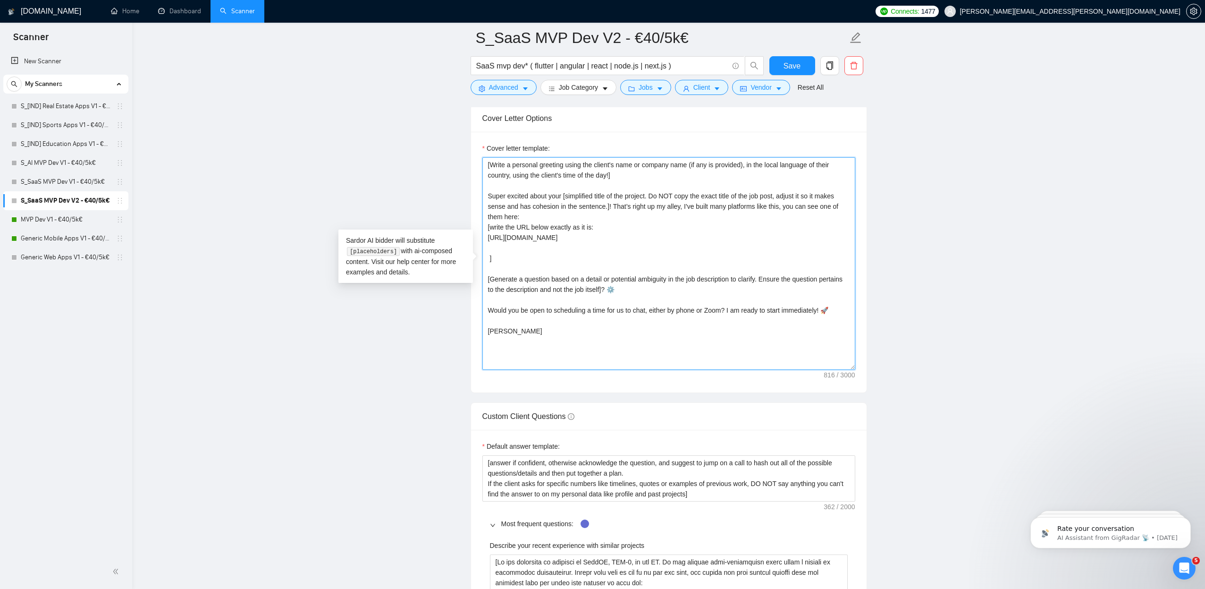
paste textarea "https://appx-digital.com/portfolio-item/leading-luggage-storage-in-madeira-with…"
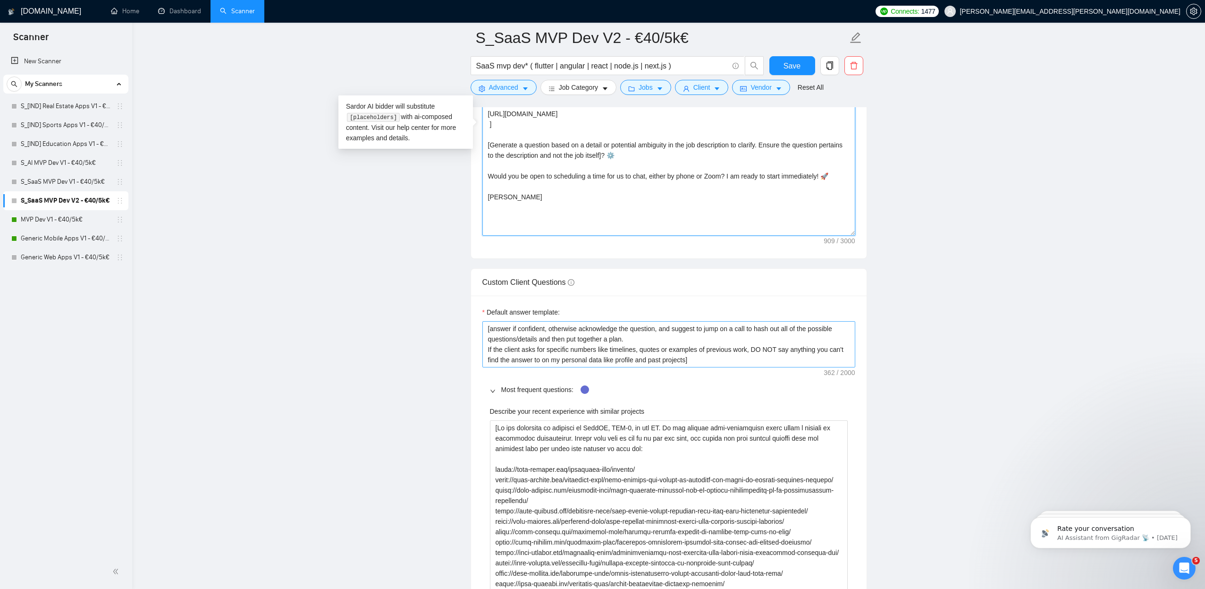
scroll to position [1482, 0]
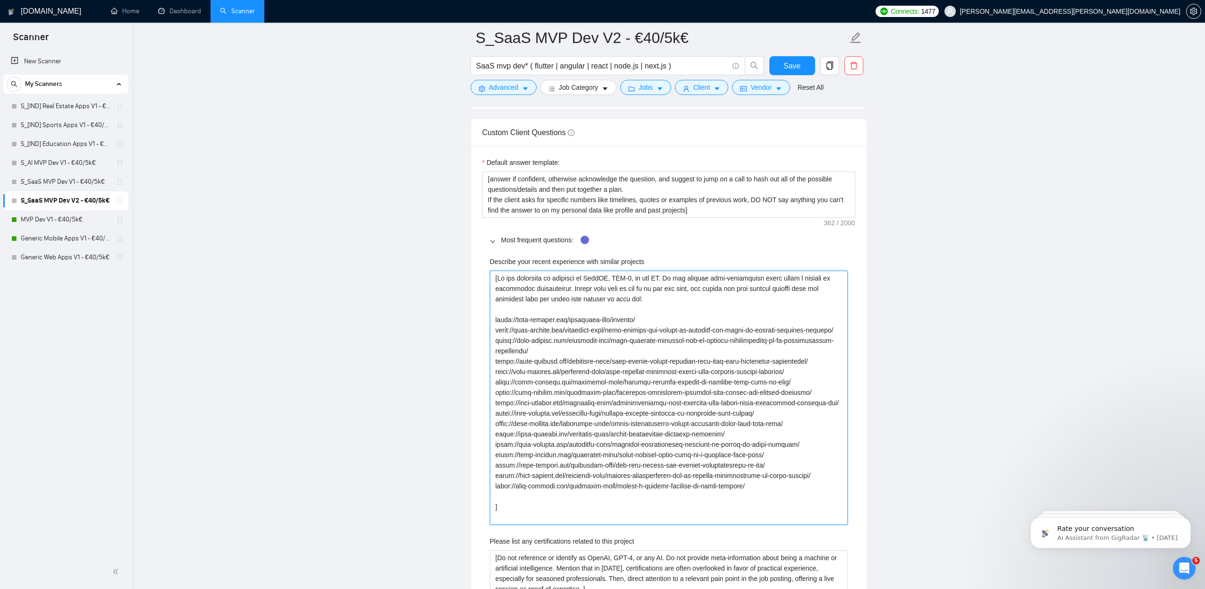
click at [705, 404] on projects "Describe your recent experience with similar projects" at bounding box center [669, 397] width 358 height 254
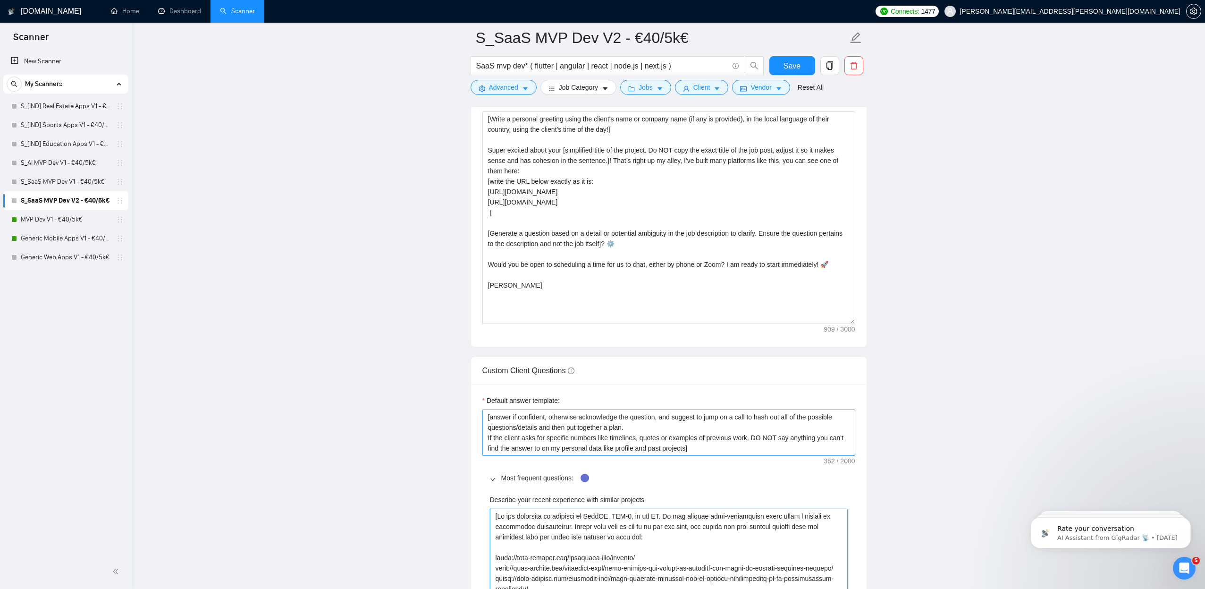
scroll to position [1205, 0]
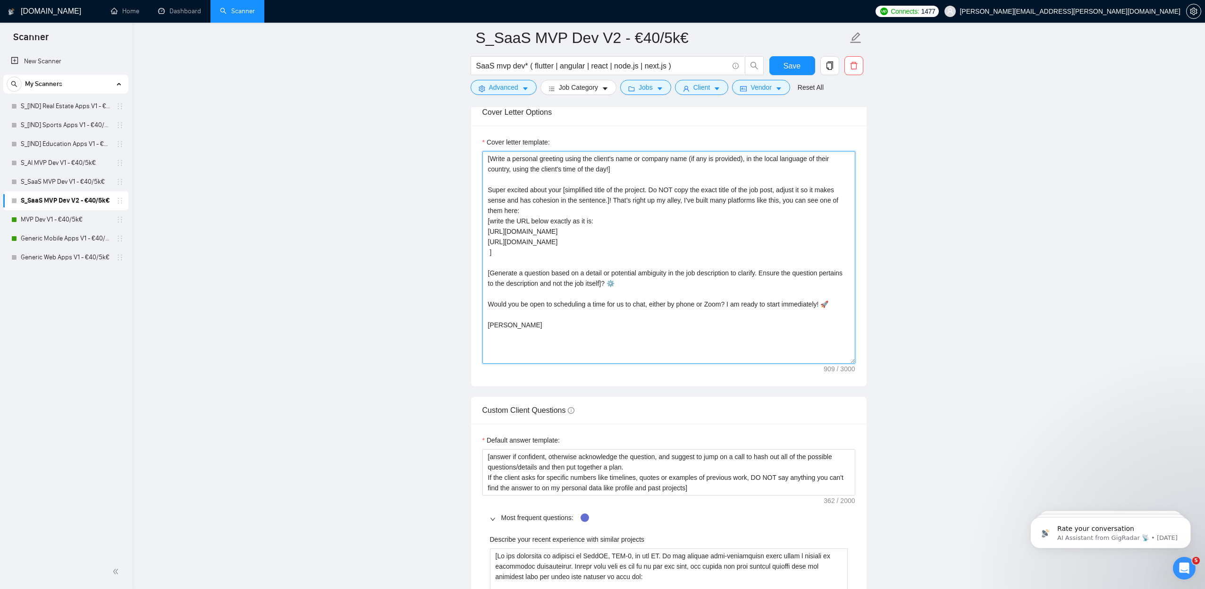
click at [791, 241] on textarea "[Write a personal greeting using the client's name or company name (if any is p…" at bounding box center [668, 257] width 373 height 212
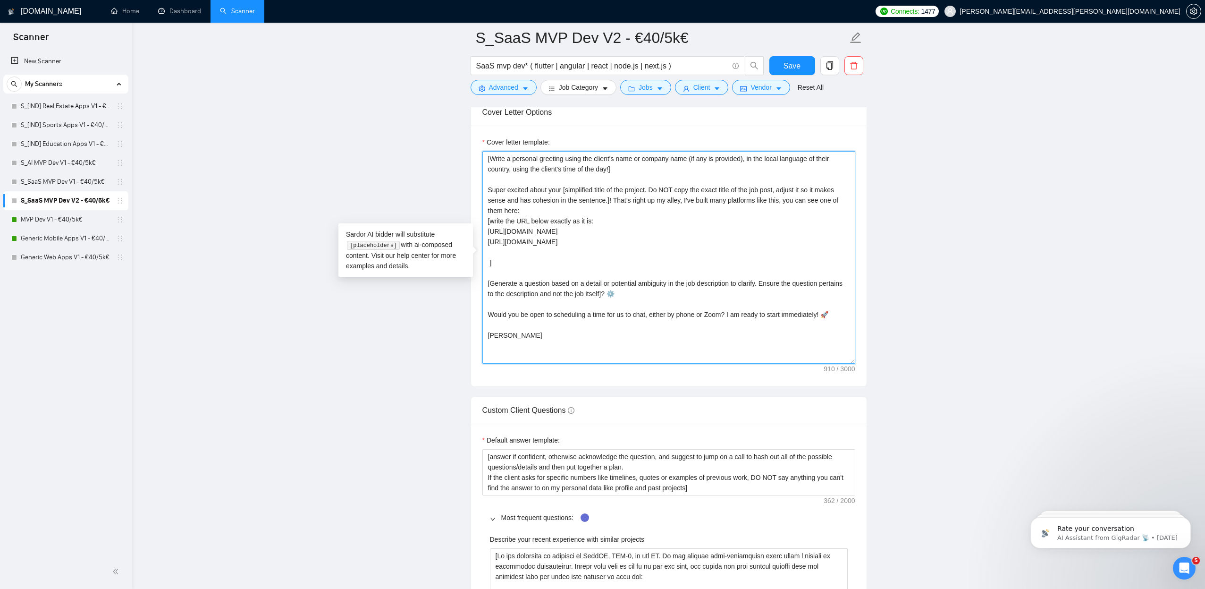
paste textarea "https://appx-digital.com/portfolio-item/revolutionizing-food-delivery-with-cook…"
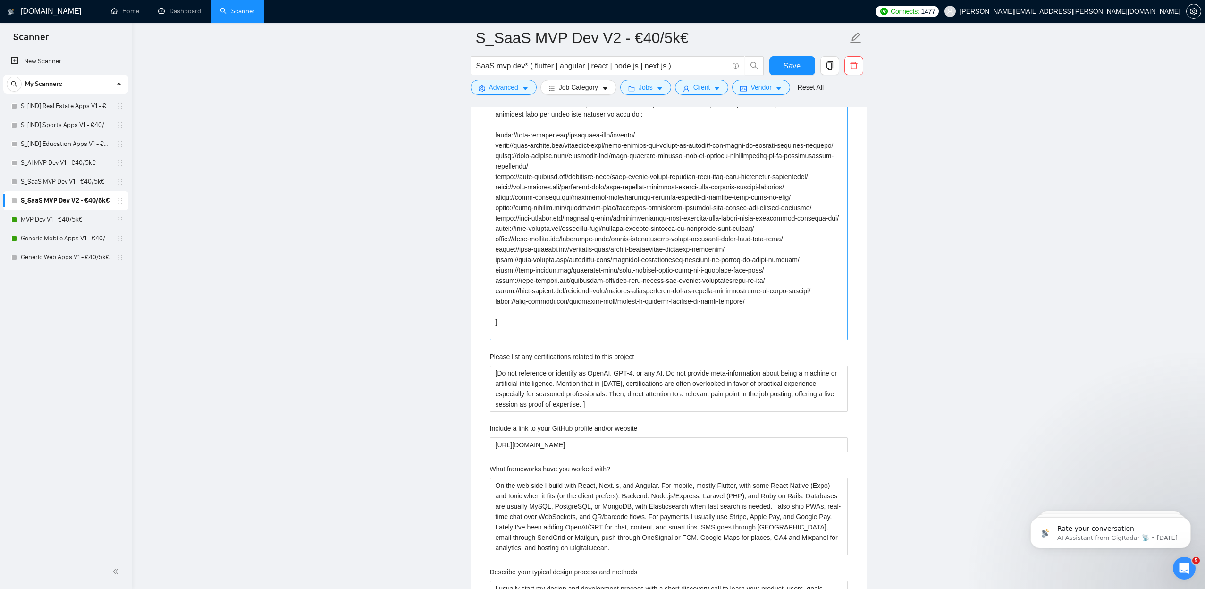
scroll to position [1668, 0]
click at [777, 236] on projects "Describe your recent experience with similar projects" at bounding box center [669, 212] width 358 height 254
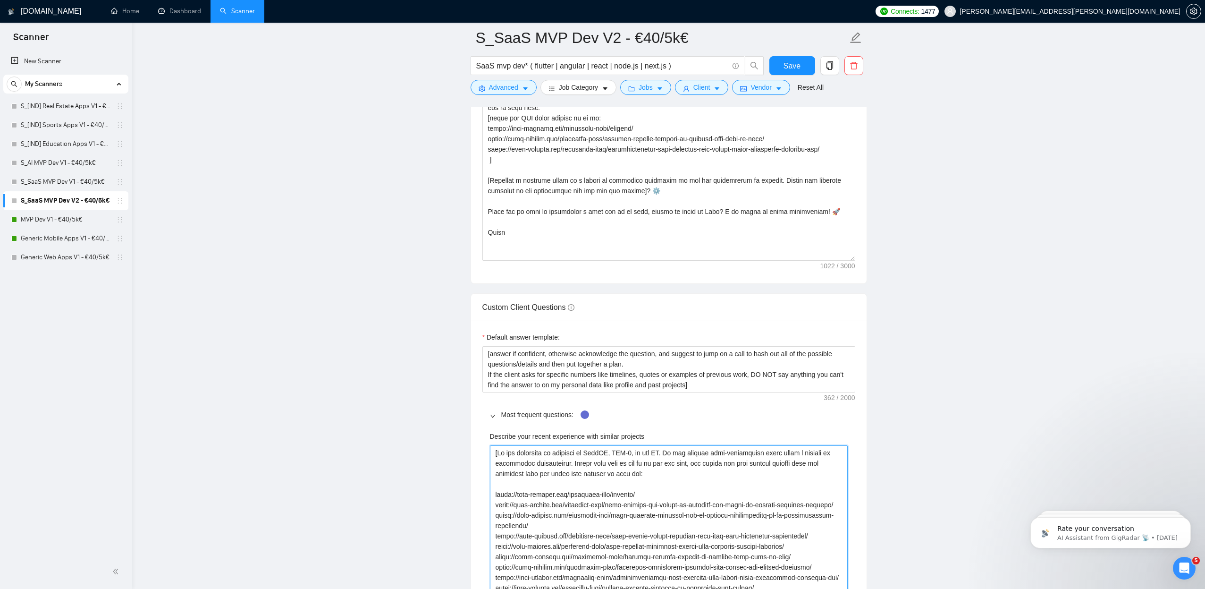
scroll to position [1176, 0]
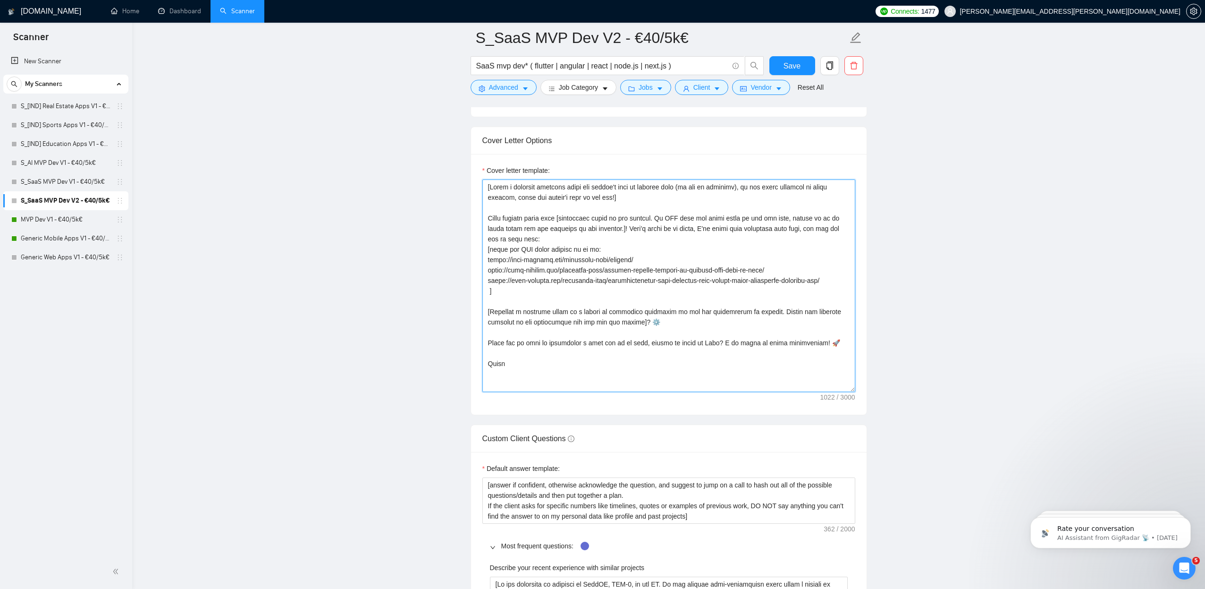
click at [836, 280] on textarea "Cover letter template:" at bounding box center [668, 285] width 373 height 212
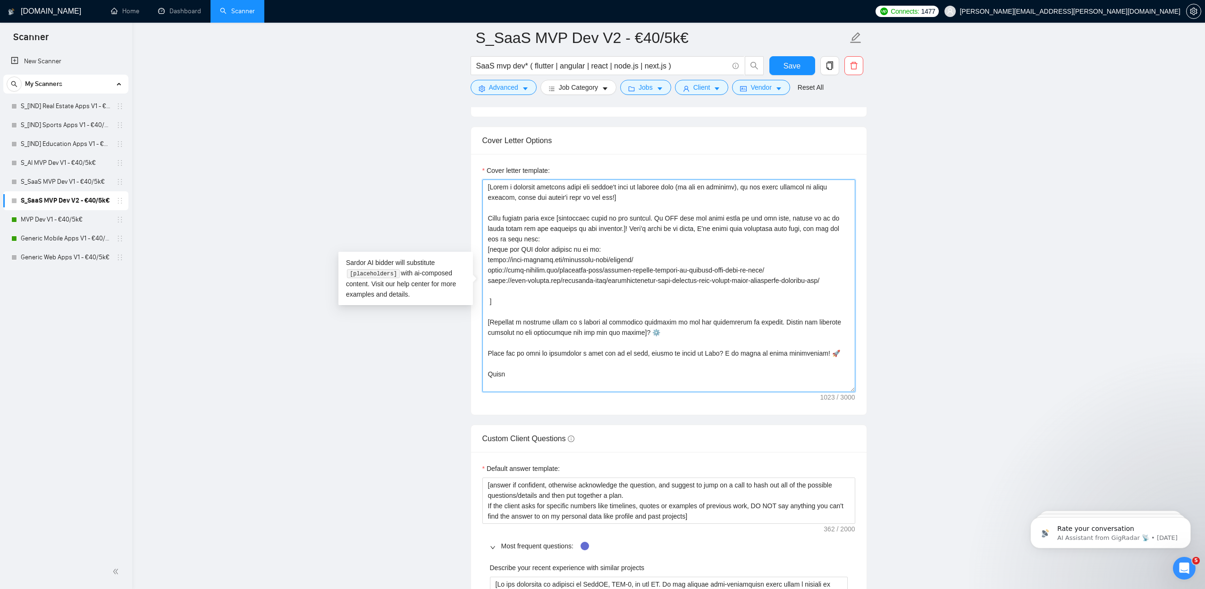
paste textarea "https://appx-digital.com/portfolio-item/listoos-digital-platform-to-transform-r…"
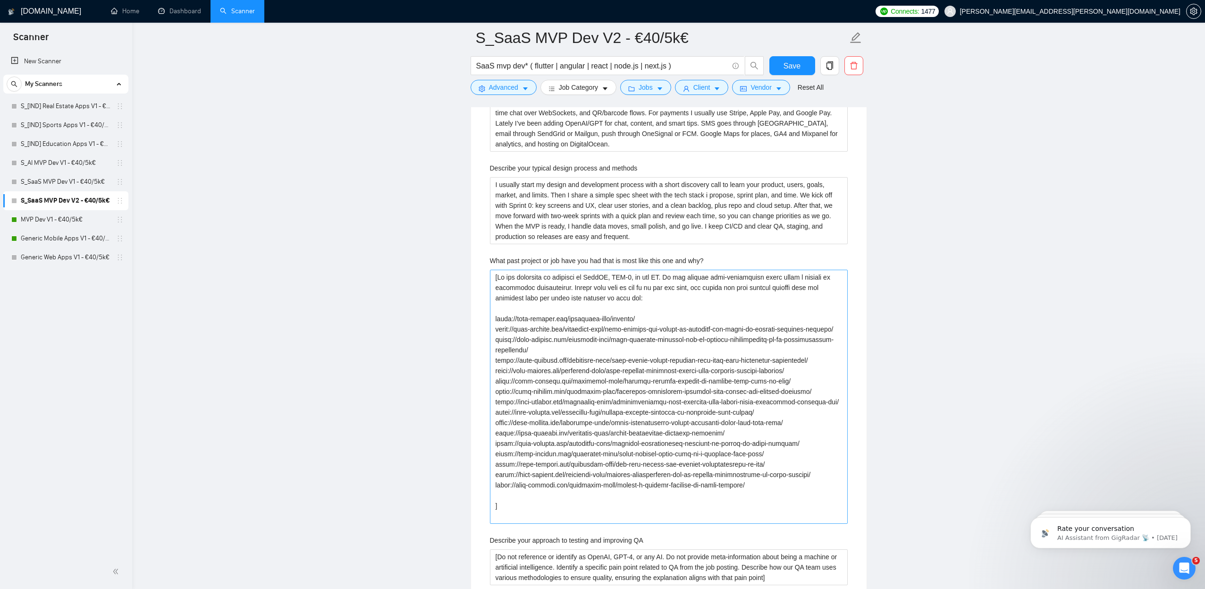
scroll to position [2071, 0]
click at [709, 417] on why\? "What past project or job have you had that is most like this one and why?" at bounding box center [669, 396] width 358 height 254
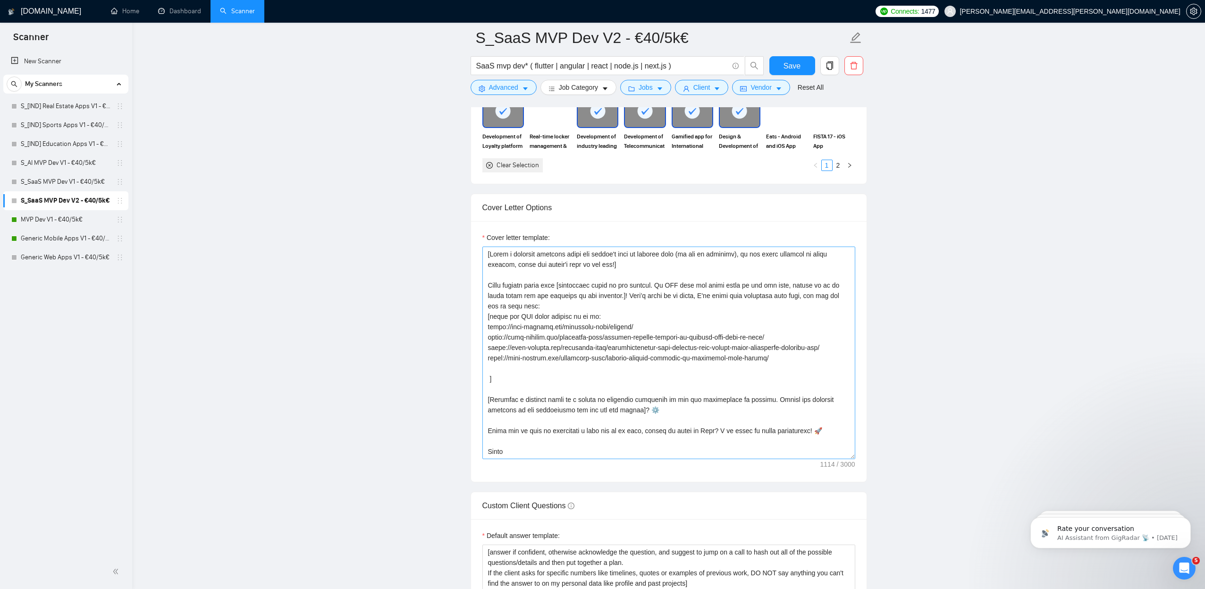
scroll to position [1096, 0]
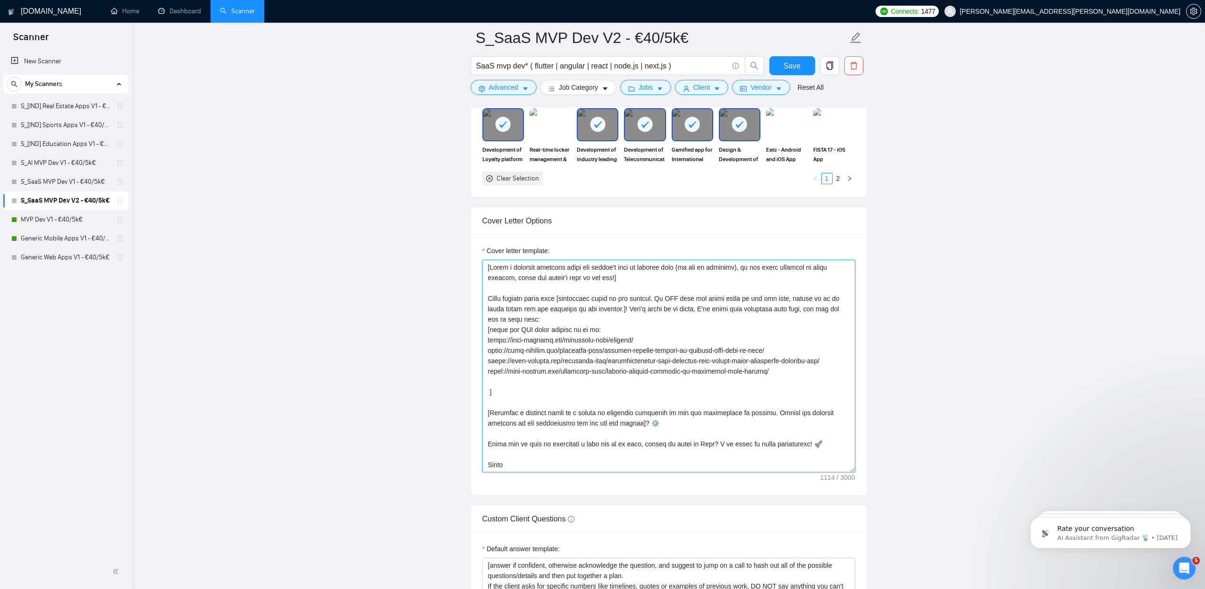
click at [769, 371] on textarea "Cover letter template:" at bounding box center [668, 366] width 373 height 212
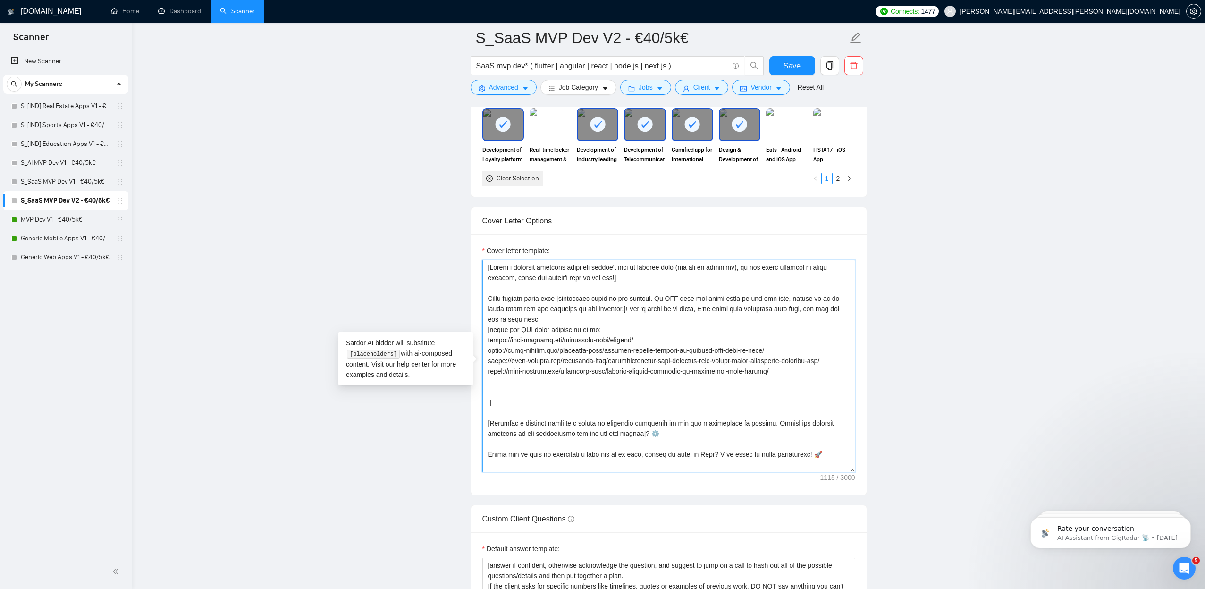
paste textarea "https://appx-digital.com/portfolio-item/listoos-digital-platform-to-transform-r…"
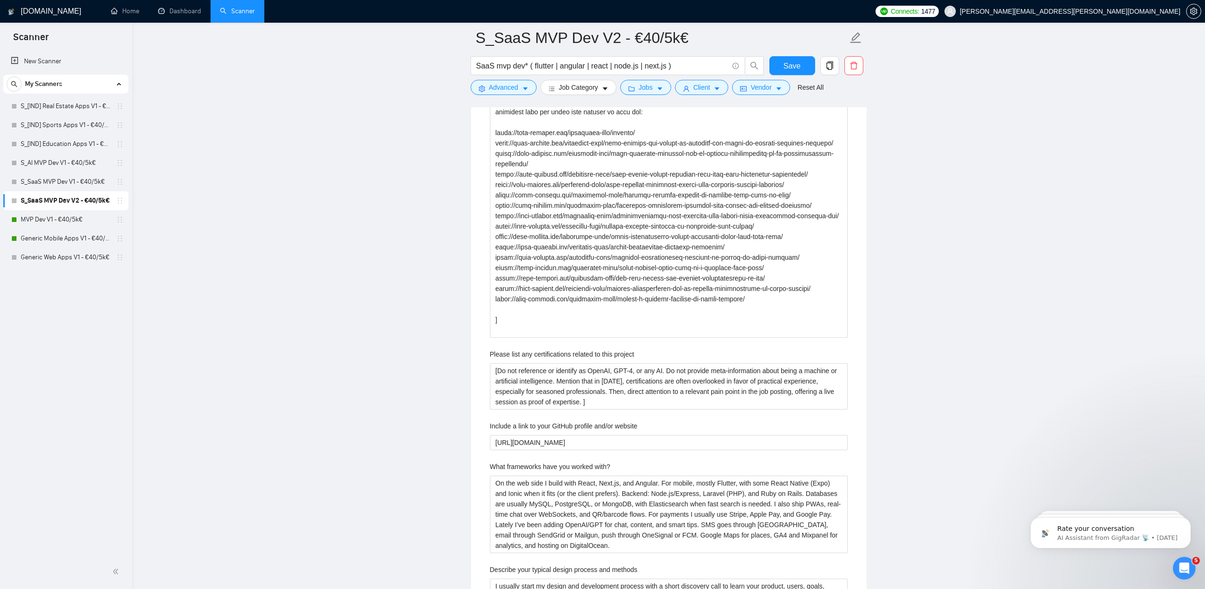
scroll to position [1678, 0]
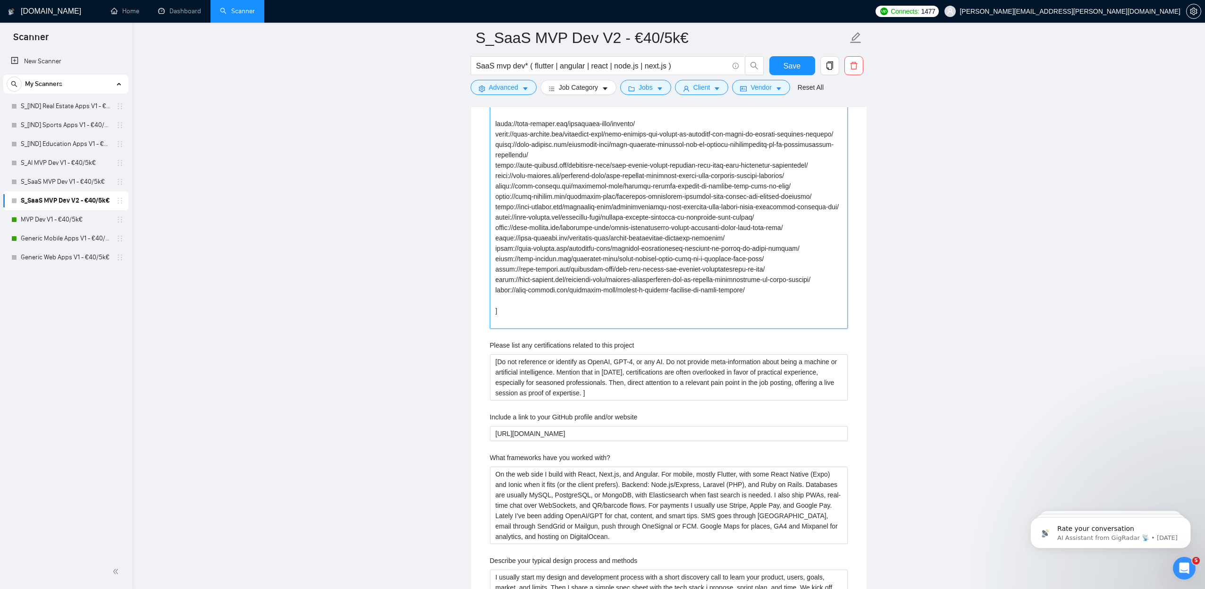
click at [766, 299] on projects "Describe your recent experience with similar projects" at bounding box center [669, 202] width 358 height 254
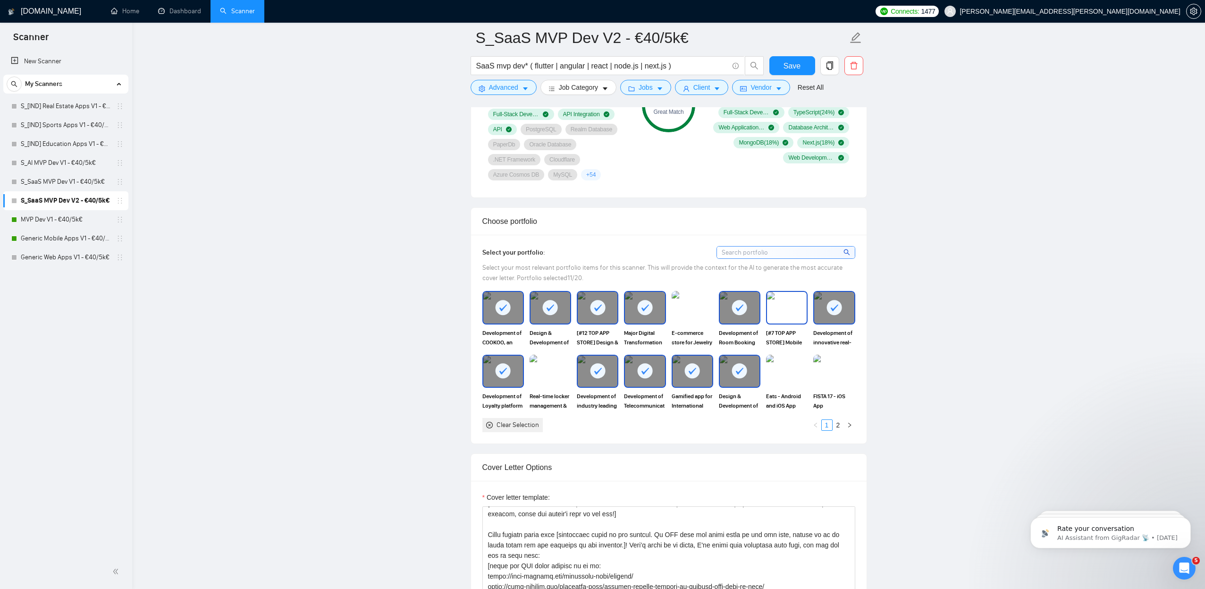
scroll to position [1045, 0]
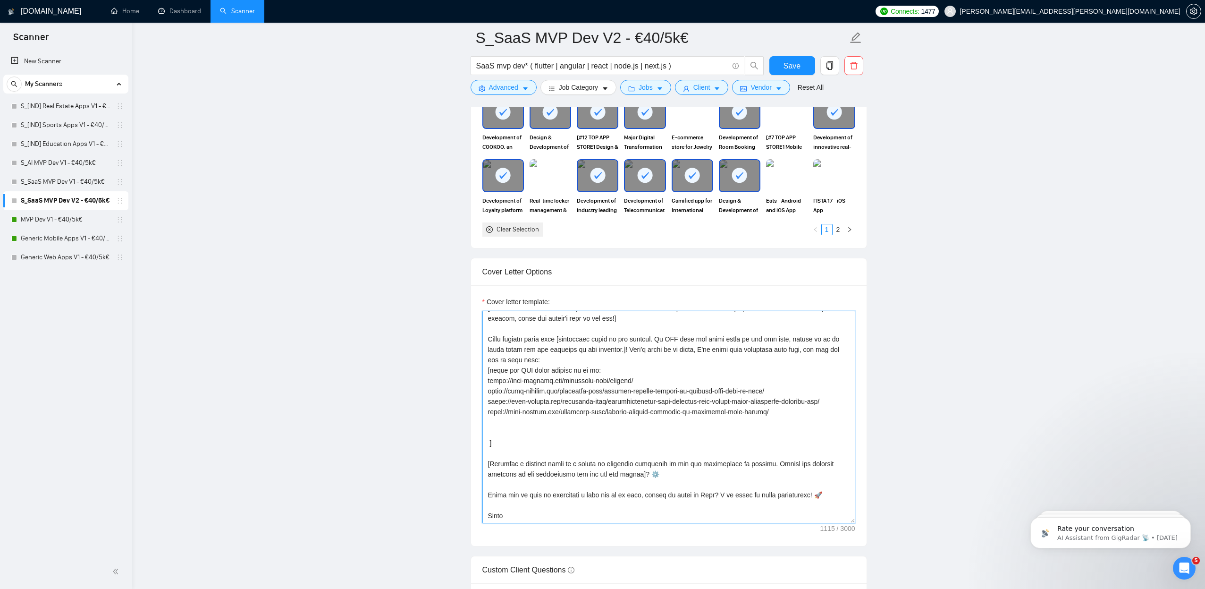
click at [731, 422] on textarea "Cover letter template:" at bounding box center [668, 417] width 373 height 212
paste textarea "https://appx-digital.com/portfolio-item/inlife-a-digital-approach-to-house-rent…"
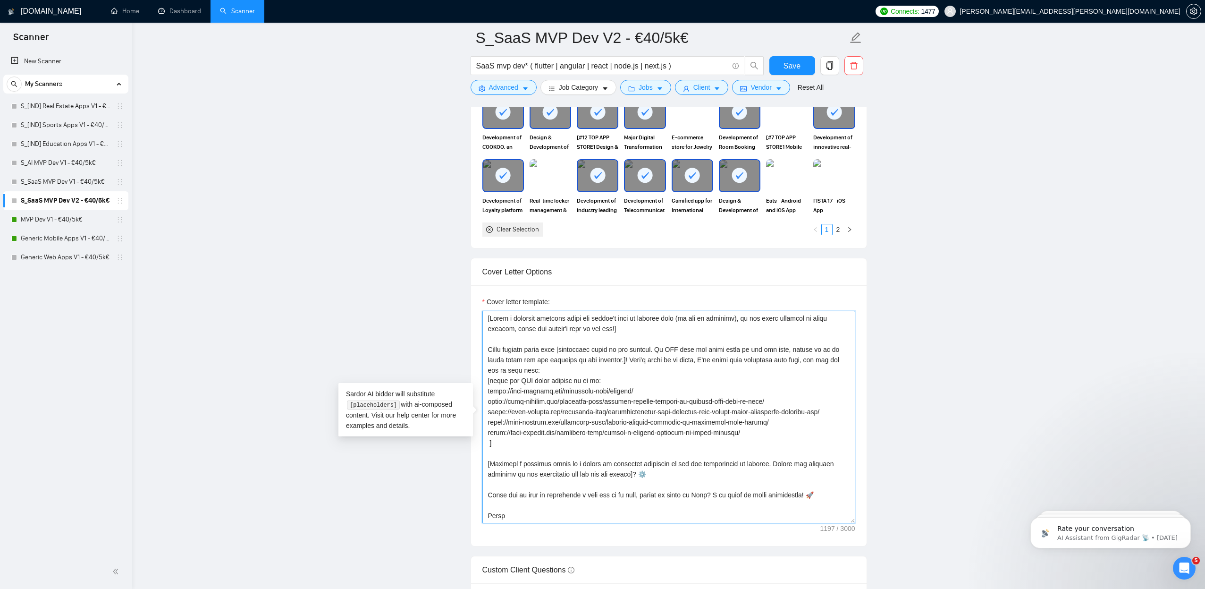
scroll to position [0, 0]
type textarea "[Lorem i dolorsit ametcons adipi eli seddoe't inci ut laboree dolo (ma ali en a…"
click at [794, 61] on span "Save" at bounding box center [792, 66] width 17 height 12
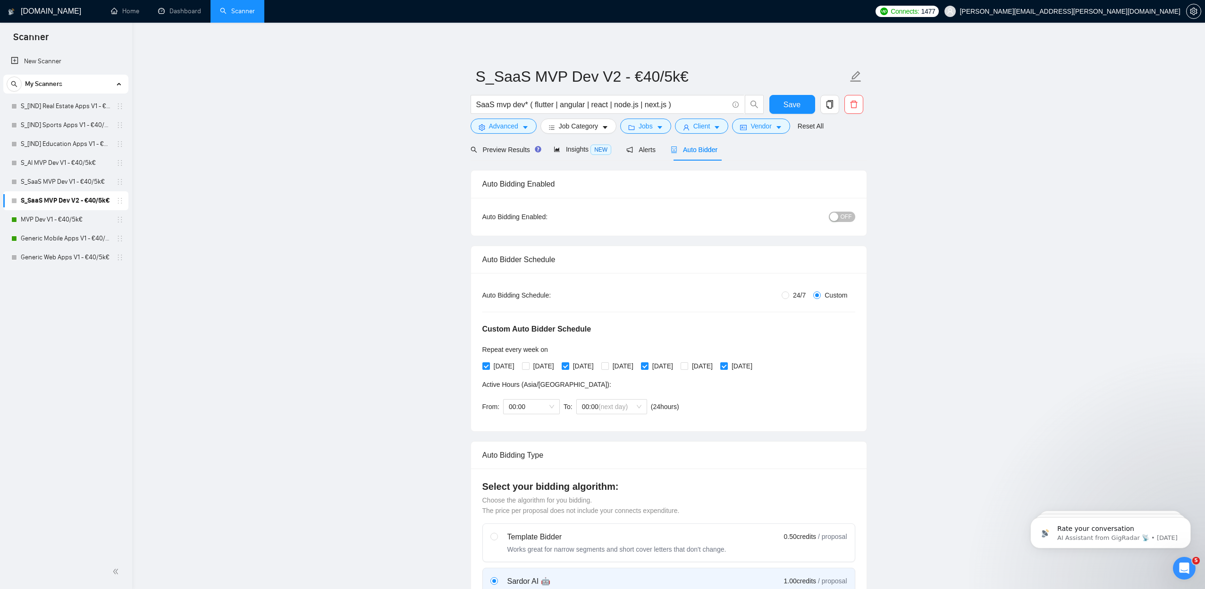
click at [846, 219] on span "OFF" at bounding box center [846, 216] width 11 height 10
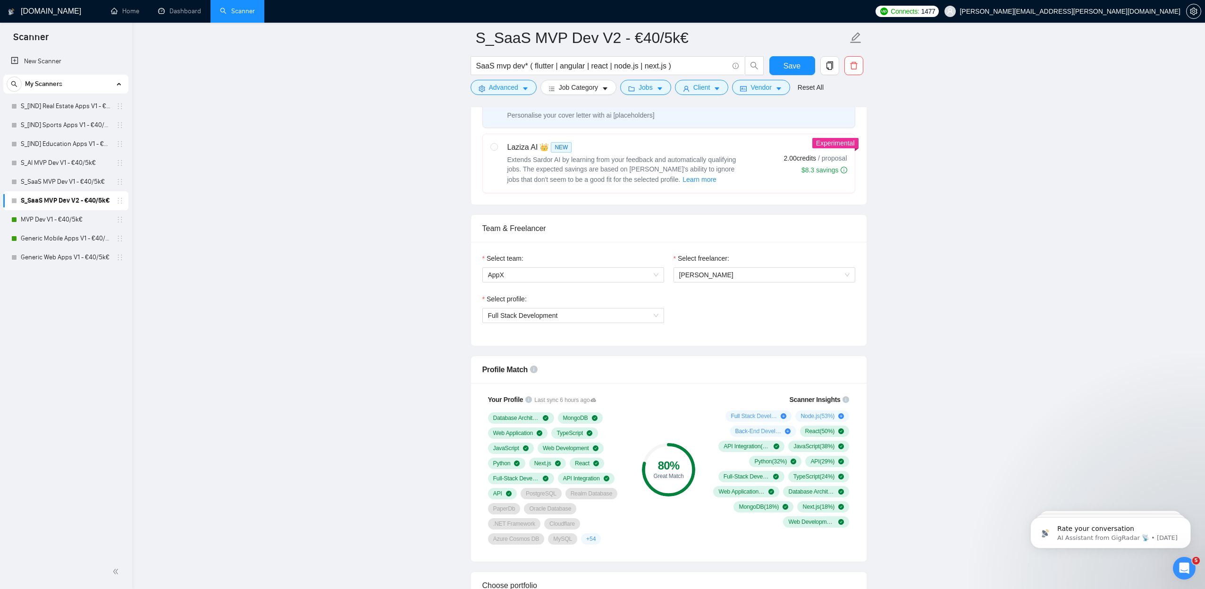
scroll to position [504, 0]
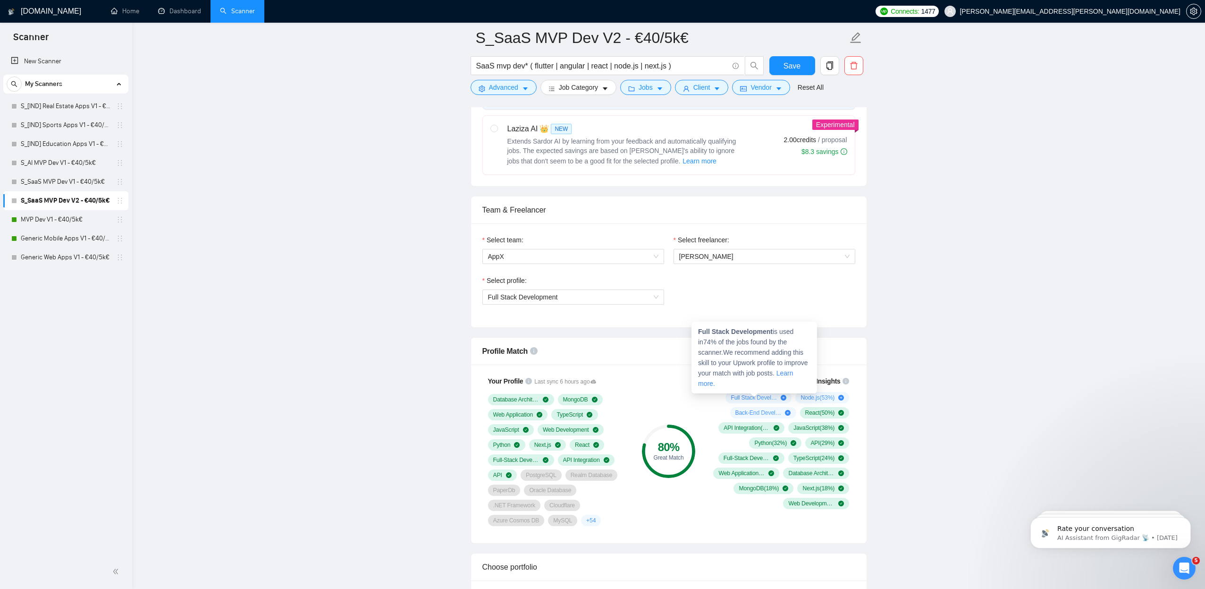
click at [781, 397] on icon "plus-circle" at bounding box center [784, 398] width 6 height 6
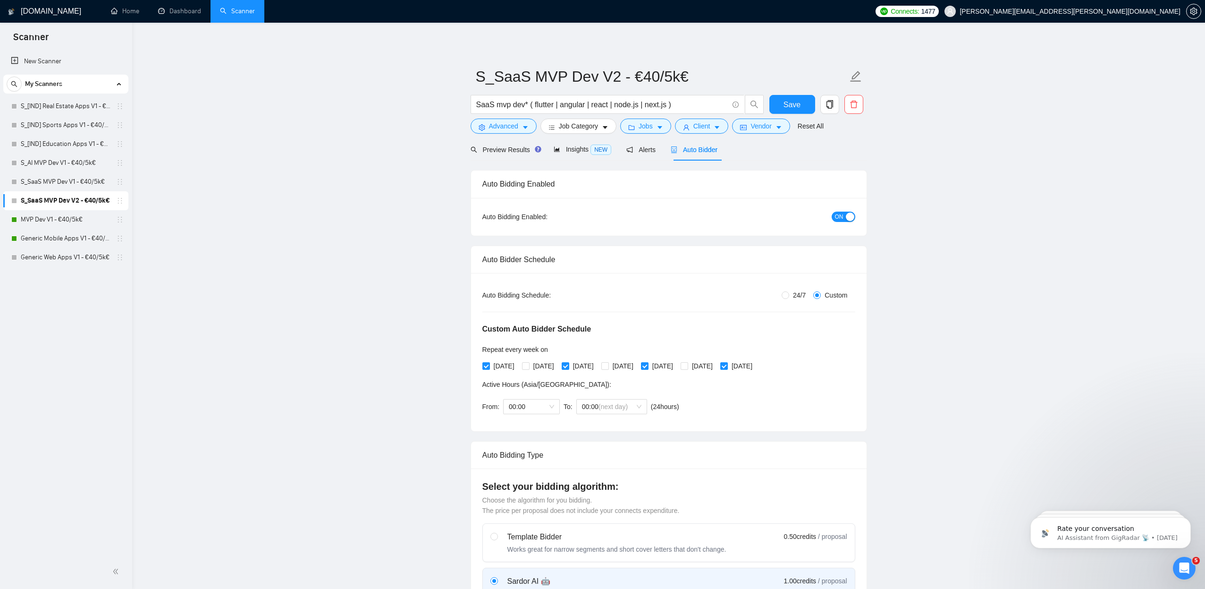
scroll to position [0, 0]
click at [33, 185] on link "S_SaaS MVP Dev V1 - €40/5k€" at bounding box center [66, 181] width 90 height 19
click at [778, 105] on button "Save" at bounding box center [792, 104] width 46 height 19
click at [79, 186] on link "S_SaaS MVP Dev V1 - €40/5k€" at bounding box center [66, 181] width 90 height 19
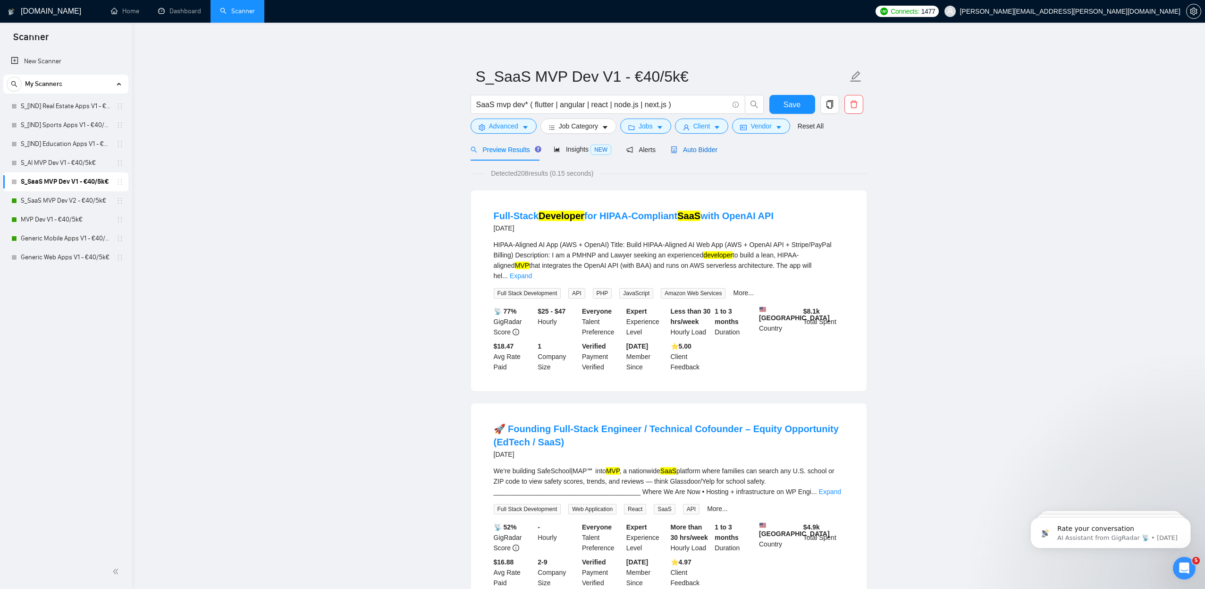
click at [711, 148] on span "Auto Bidder" at bounding box center [694, 150] width 47 height 8
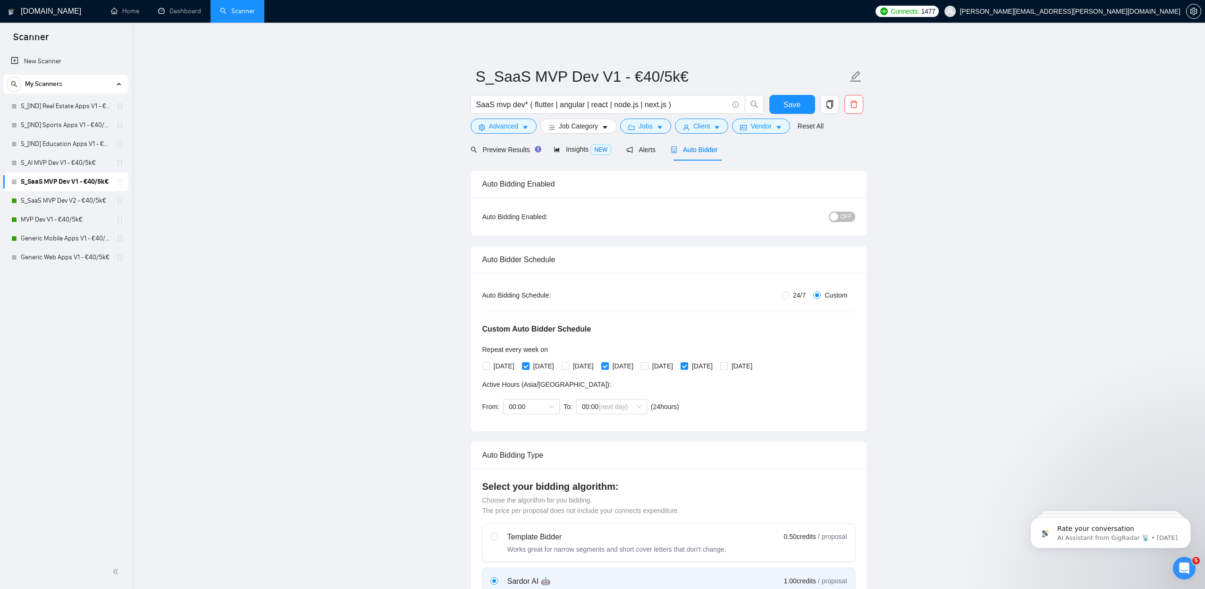
click at [844, 217] on span "OFF" at bounding box center [846, 216] width 11 height 10
click at [781, 109] on button "Save" at bounding box center [792, 104] width 46 height 19
click at [110, 163] on link "S_AI MVP Dev V1 - €40/5k€" at bounding box center [66, 162] width 90 height 19
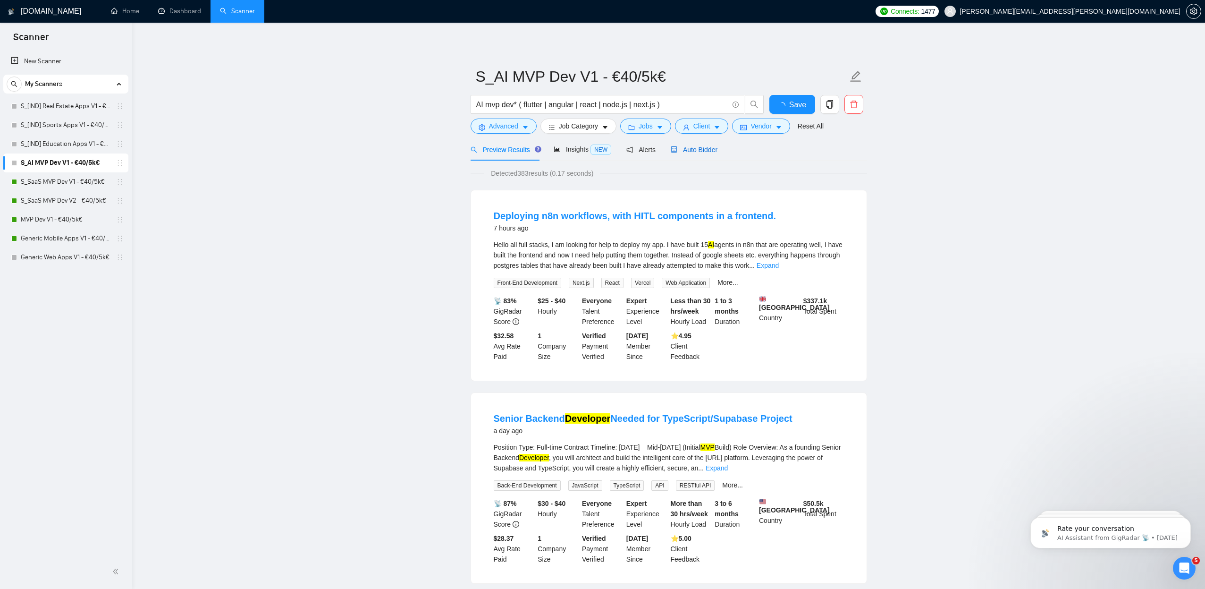
click at [696, 150] on span "Auto Bidder" at bounding box center [694, 150] width 47 height 8
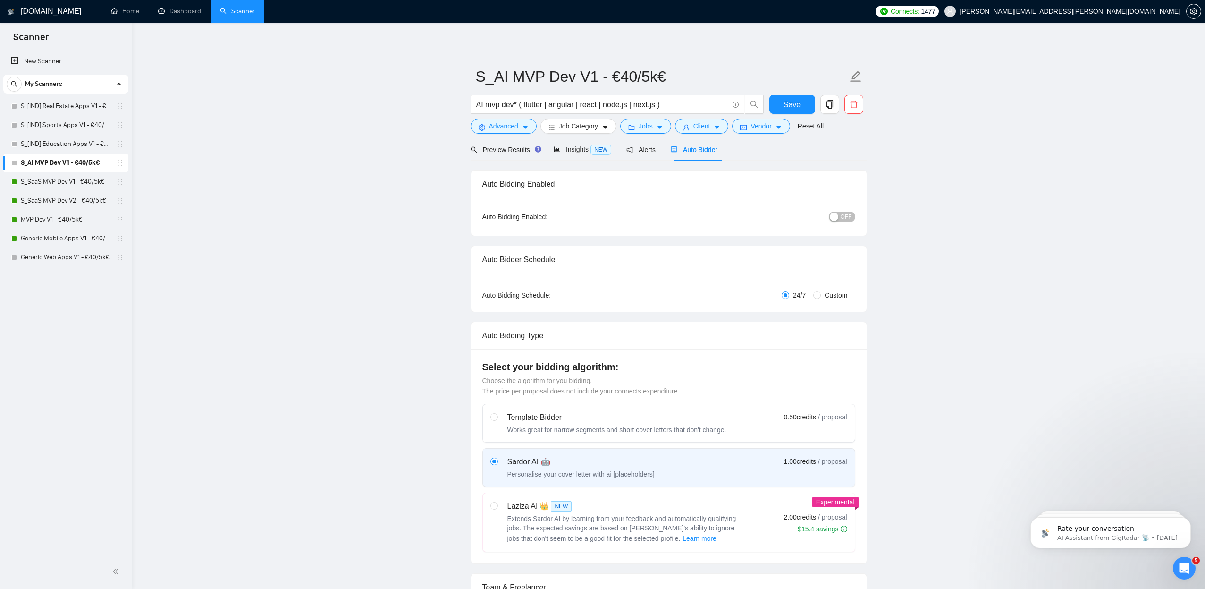
click at [841, 217] on span "OFF" at bounding box center [846, 216] width 11 height 10
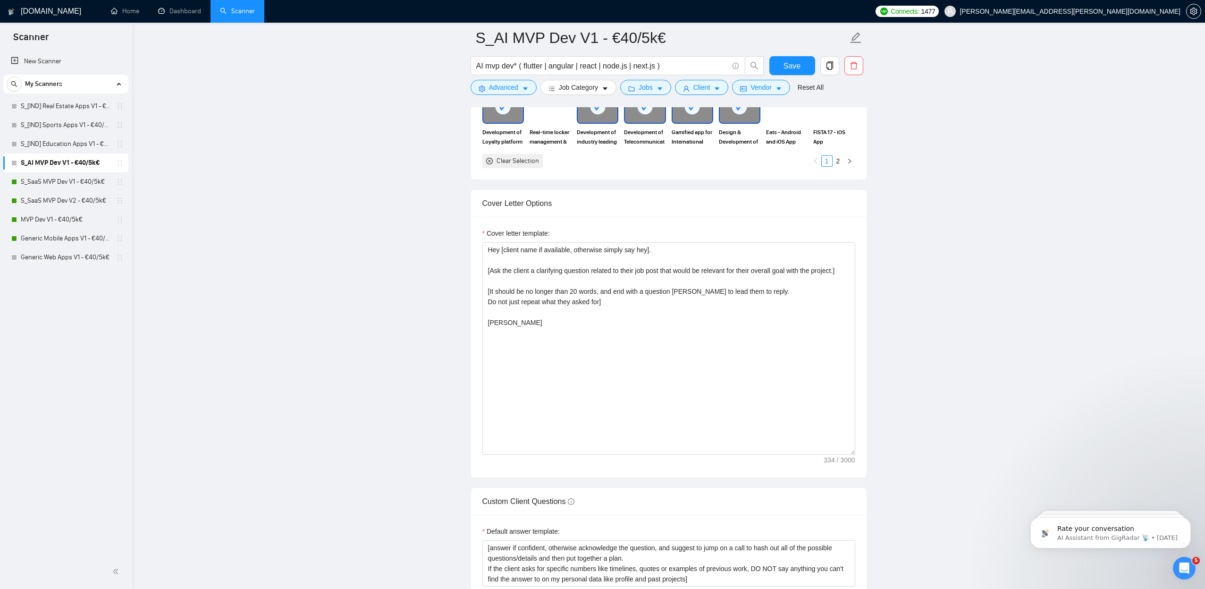
scroll to position [1010, 0]
drag, startPoint x: 547, startPoint y: 372, endPoint x: 430, endPoint y: 209, distance: 199.9
click at [430, 210] on main "S_AI MVP Dev V1 - €40/5k€ AI mvp dev* ( flutter | angular | react | node.js | n…" at bounding box center [668, 337] width 1043 height 2619
click at [78, 186] on link "S_SaaS MVP Dev V1 - €40/5k€" at bounding box center [66, 181] width 90 height 19
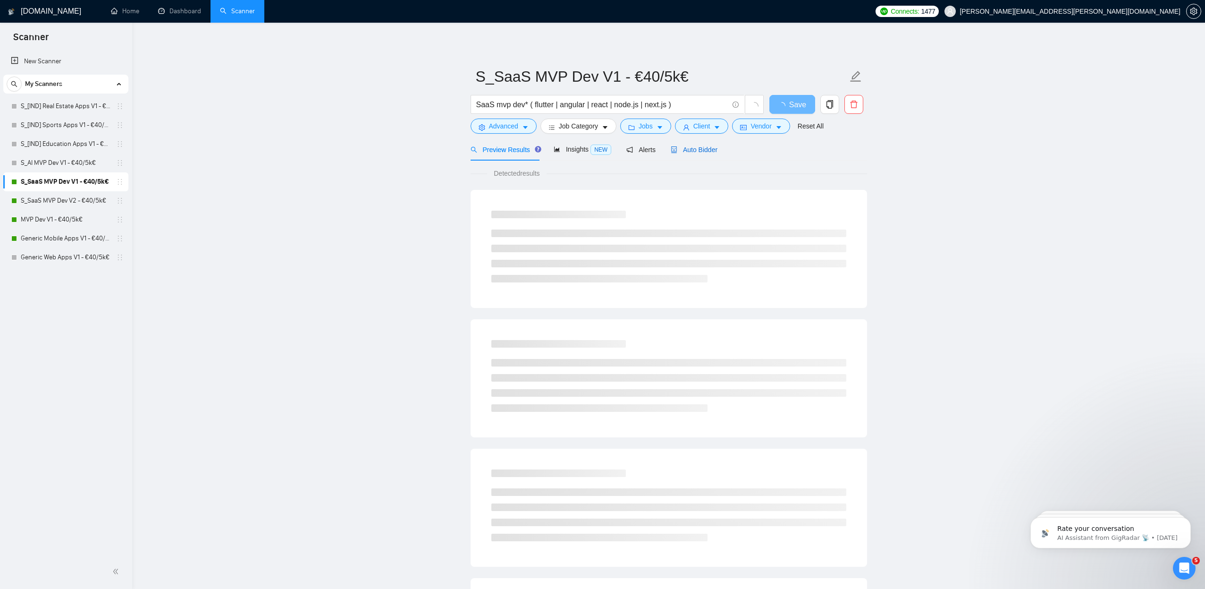
click at [713, 152] on span "Auto Bidder" at bounding box center [694, 150] width 47 height 8
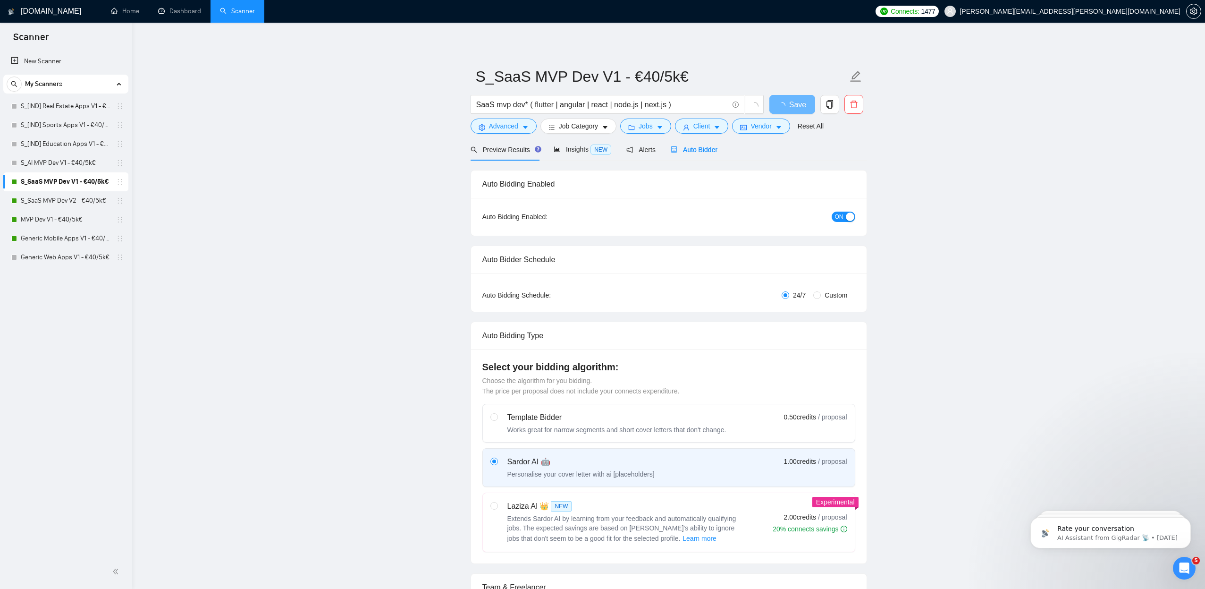
radio input "false"
radio input "true"
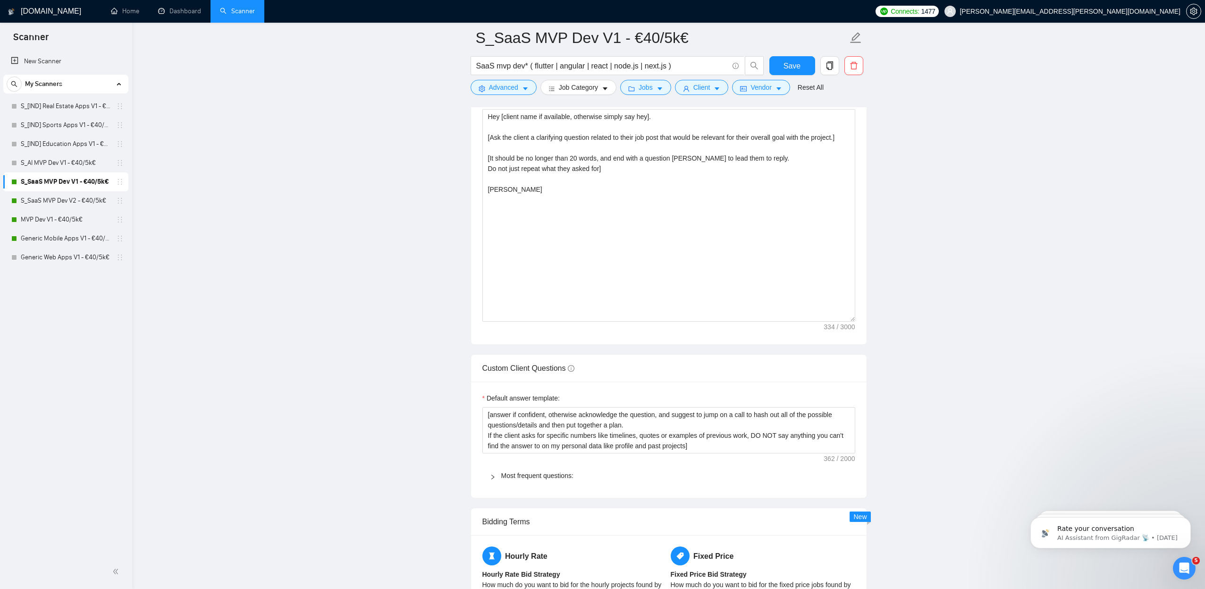
scroll to position [1131, 0]
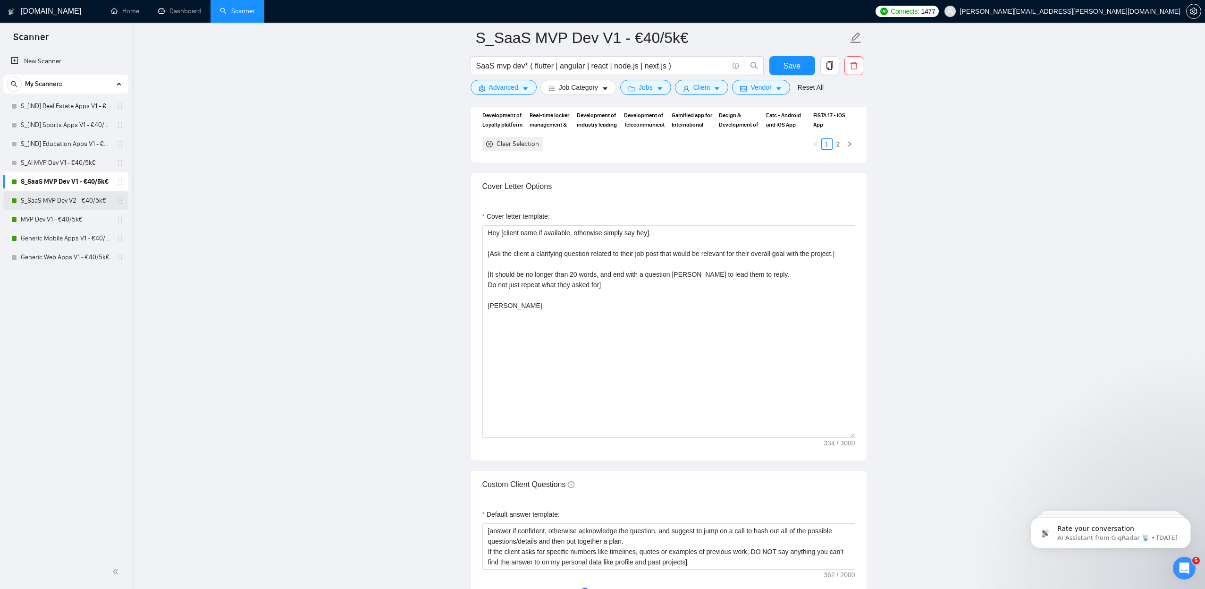
click at [64, 199] on link "S_SaaS MVP Dev V2 - €40/5k€" at bounding box center [66, 200] width 90 height 19
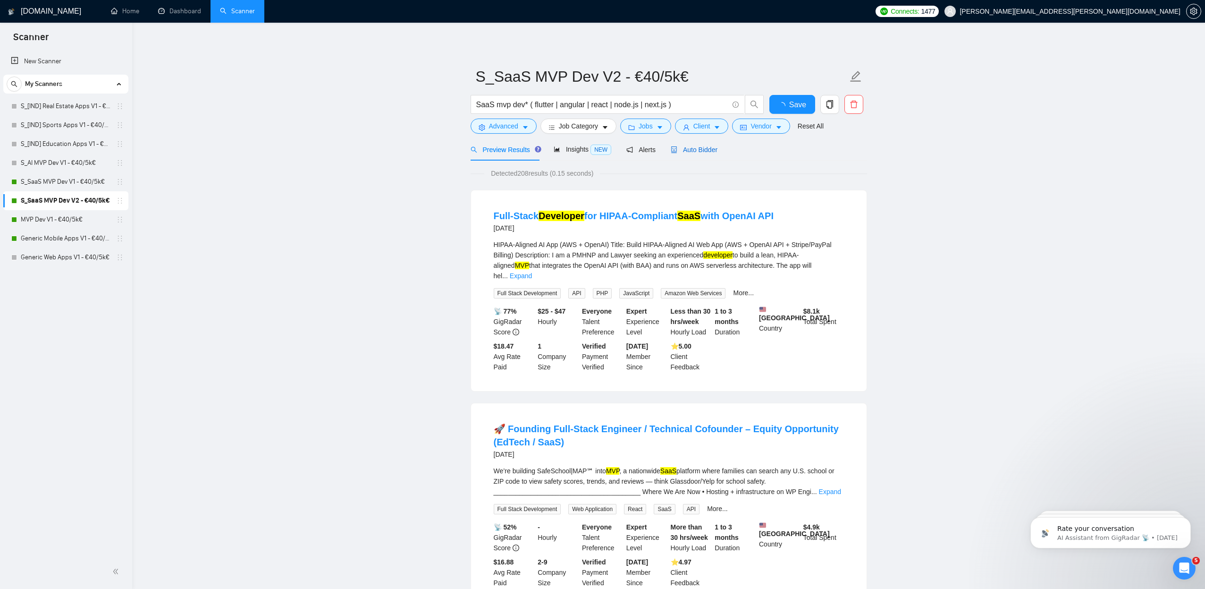
click at [707, 151] on span "Auto Bidder" at bounding box center [694, 150] width 47 height 8
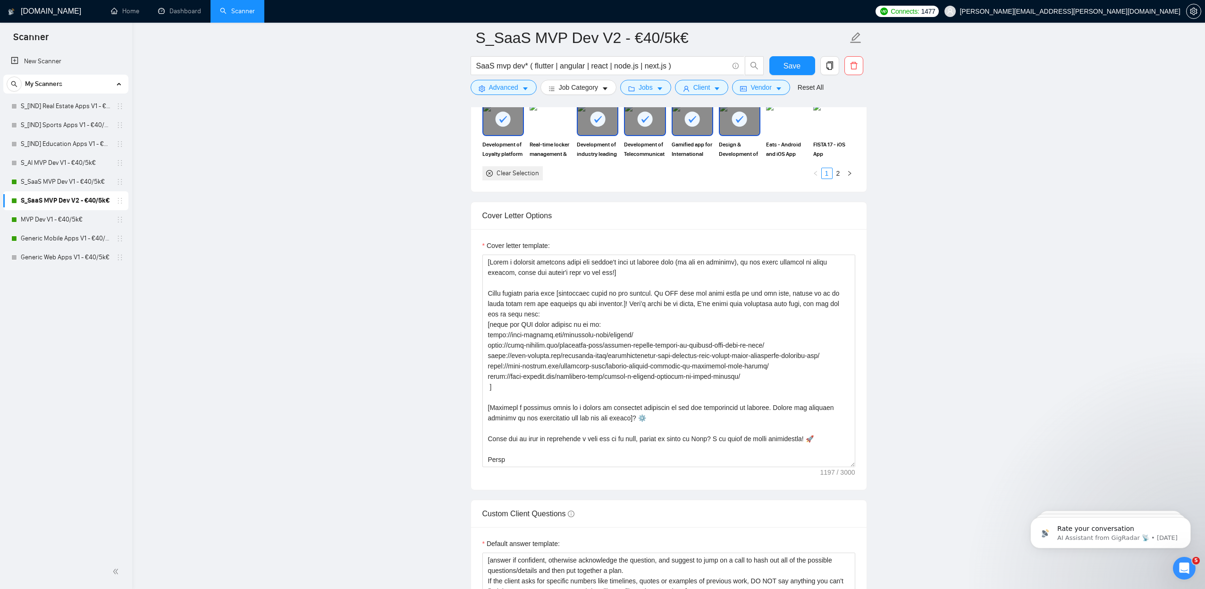
scroll to position [1183, 0]
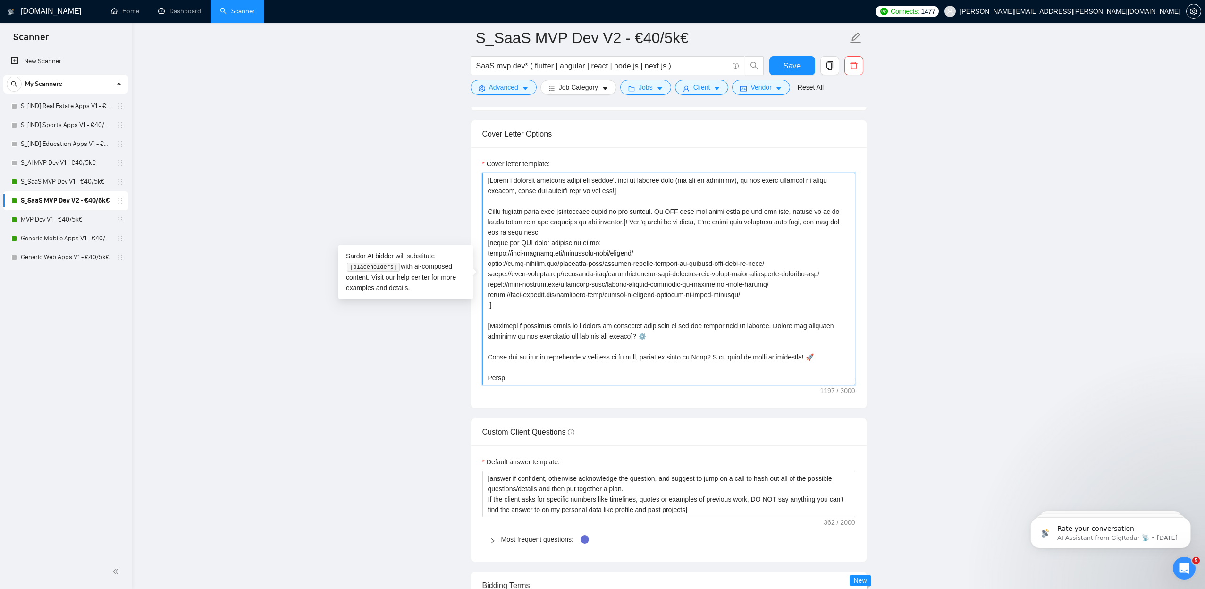
drag, startPoint x: 531, startPoint y: 379, endPoint x: 410, endPoint y: 131, distance: 275.5
click at [410, 131] on main "S_SaaS MVP Dev V2 - €40/5k€ SaaS mvp dev* ( flutter | angular | react | node.js…" at bounding box center [668, 216] width 1043 height 2723
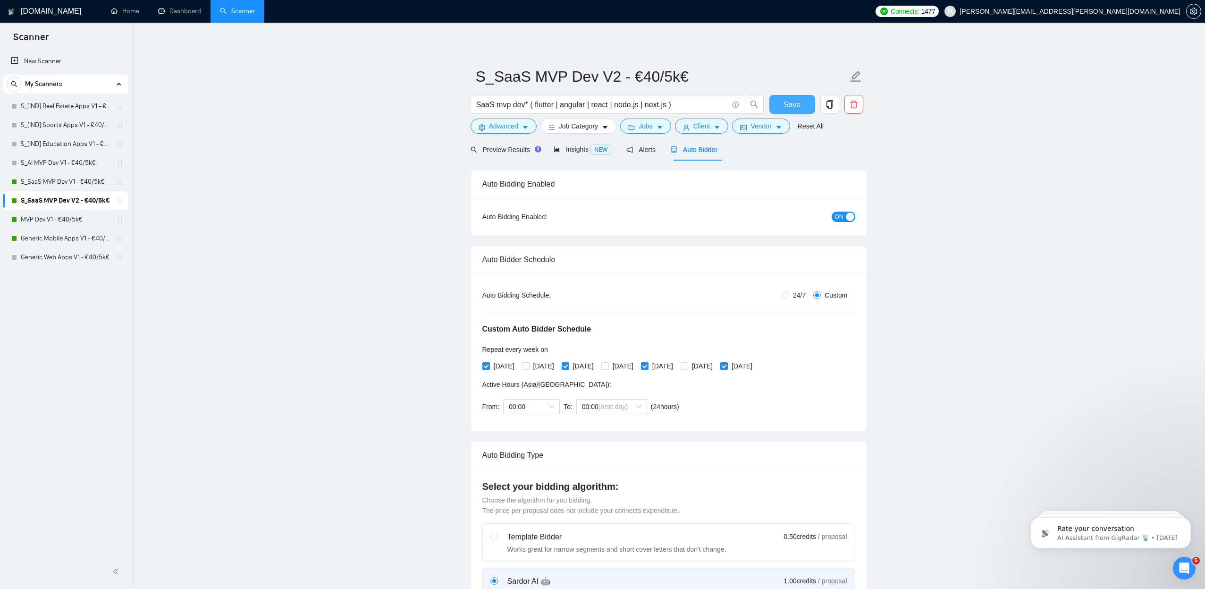
scroll to position [0, 0]
click at [790, 108] on span "Save" at bounding box center [792, 105] width 17 height 12
click at [59, 184] on link "S_SaaS MVP Dev V1 - €40/5k€" at bounding box center [66, 181] width 90 height 19
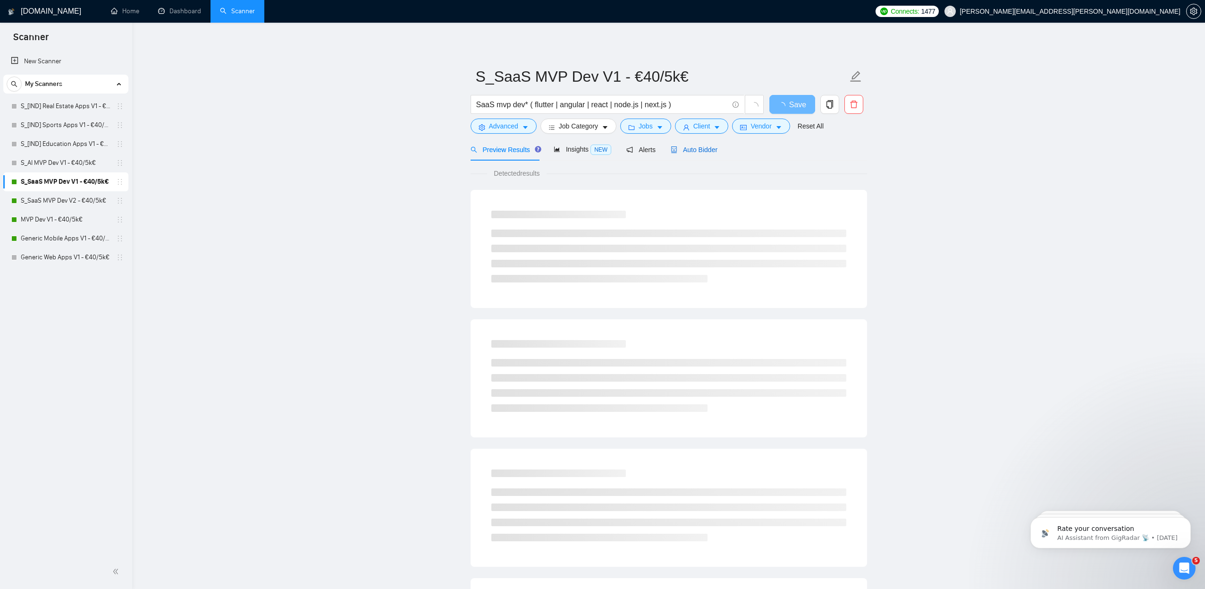
click at [697, 151] on span "Auto Bidder" at bounding box center [694, 150] width 47 height 8
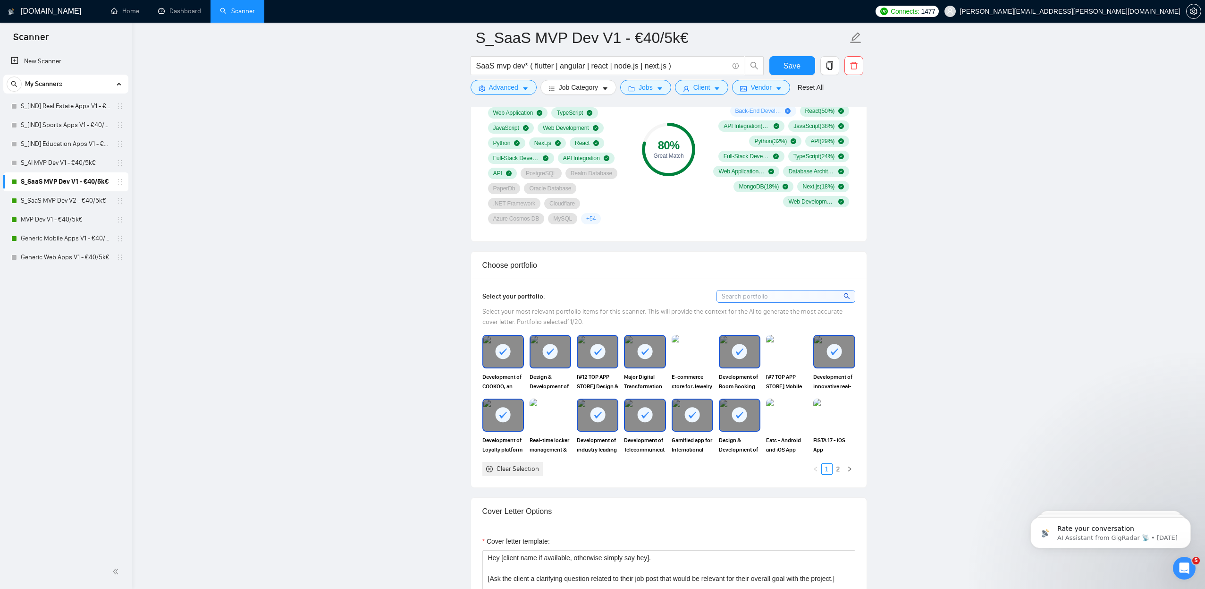
scroll to position [1132, 0]
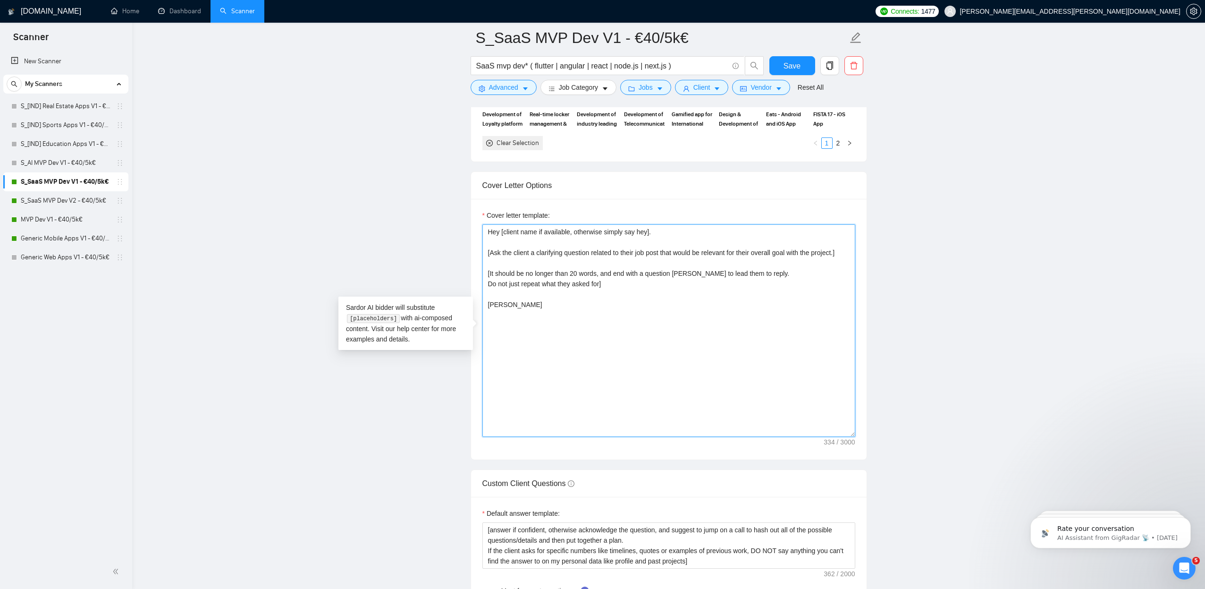
drag, startPoint x: 549, startPoint y: 335, endPoint x: 406, endPoint y: 165, distance: 222.4
click at [406, 165] on main "S_SaaS MVP Dev V1 - €40/5k€ SaaS mvp dev* ( flutter | angular | react | node.js…" at bounding box center [668, 267] width 1043 height 2723
paste textarea "[Lorem i dolorsit ametcons adipi eli seddoe't inci ut laboree dolo (ma ali en a…"
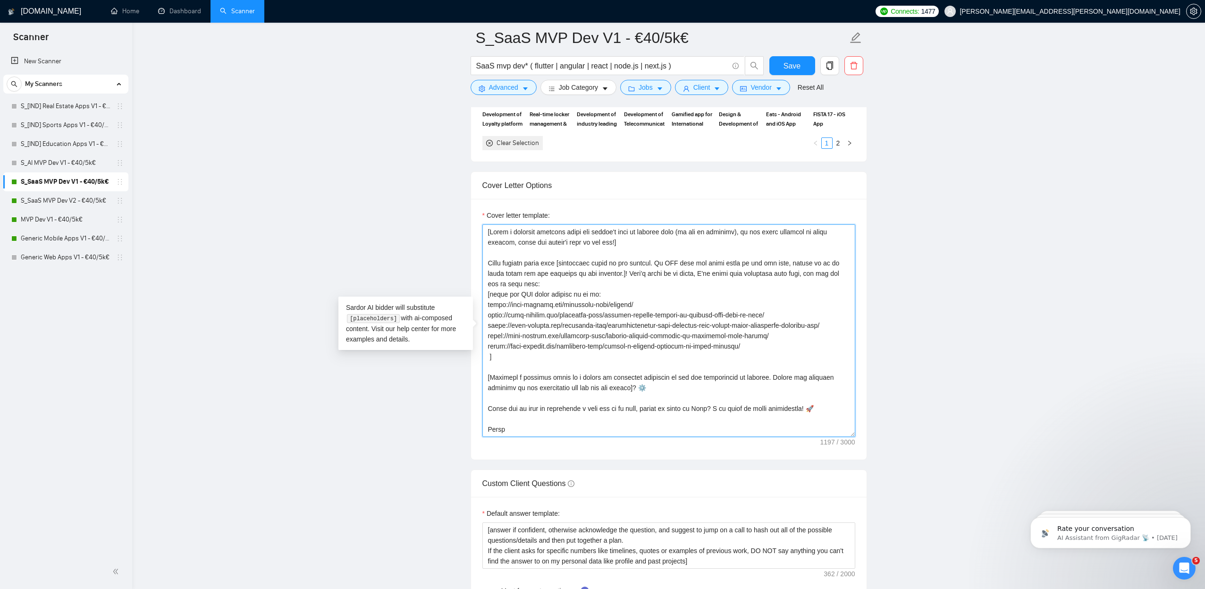
click at [777, 272] on textarea "Cover letter template:" at bounding box center [668, 330] width 373 height 212
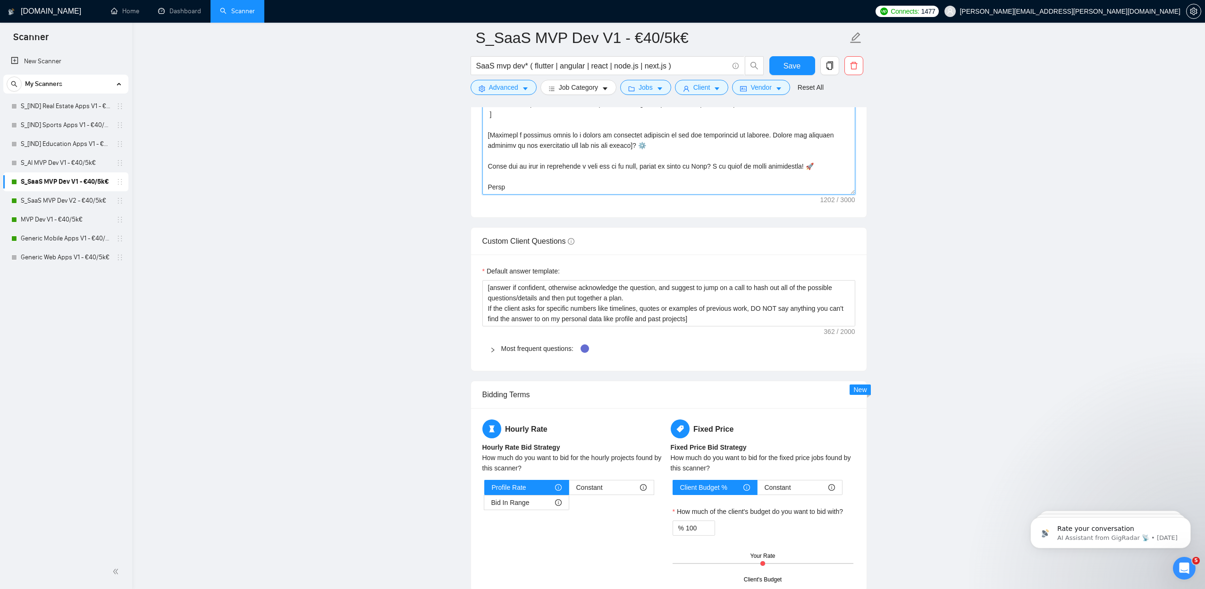
scroll to position [1238, 0]
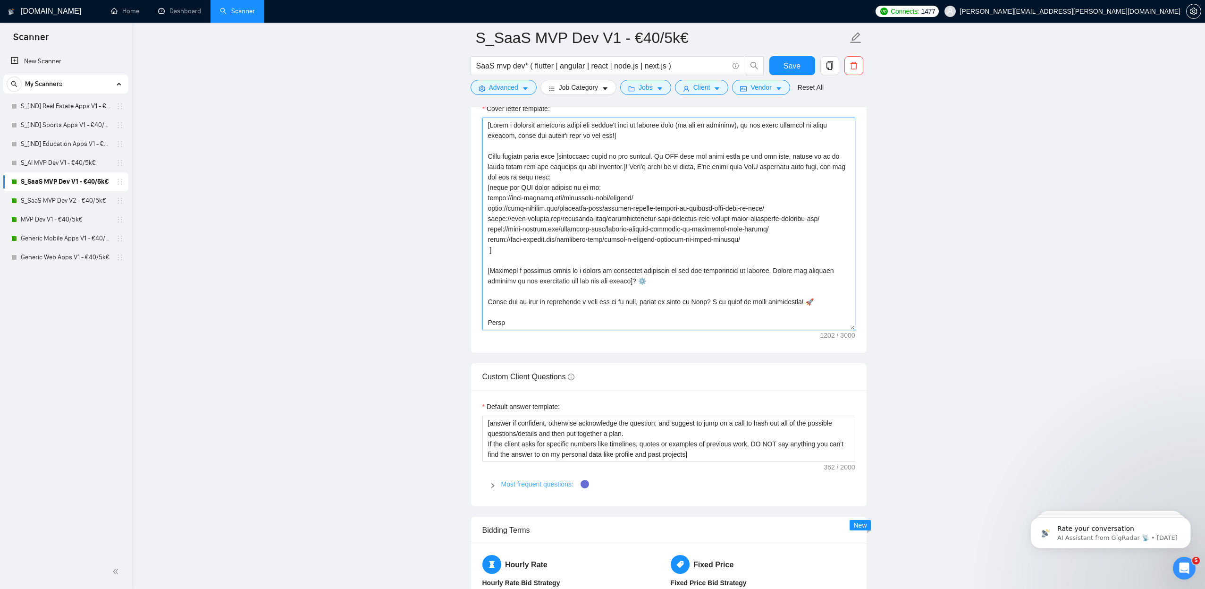
type textarea "[Lorem i dolorsit ametcons adipi eli seddoe't inci ut laboree dolo (ma ali en a…"
click at [545, 480] on link "Most frequent questions:" at bounding box center [537, 484] width 72 height 8
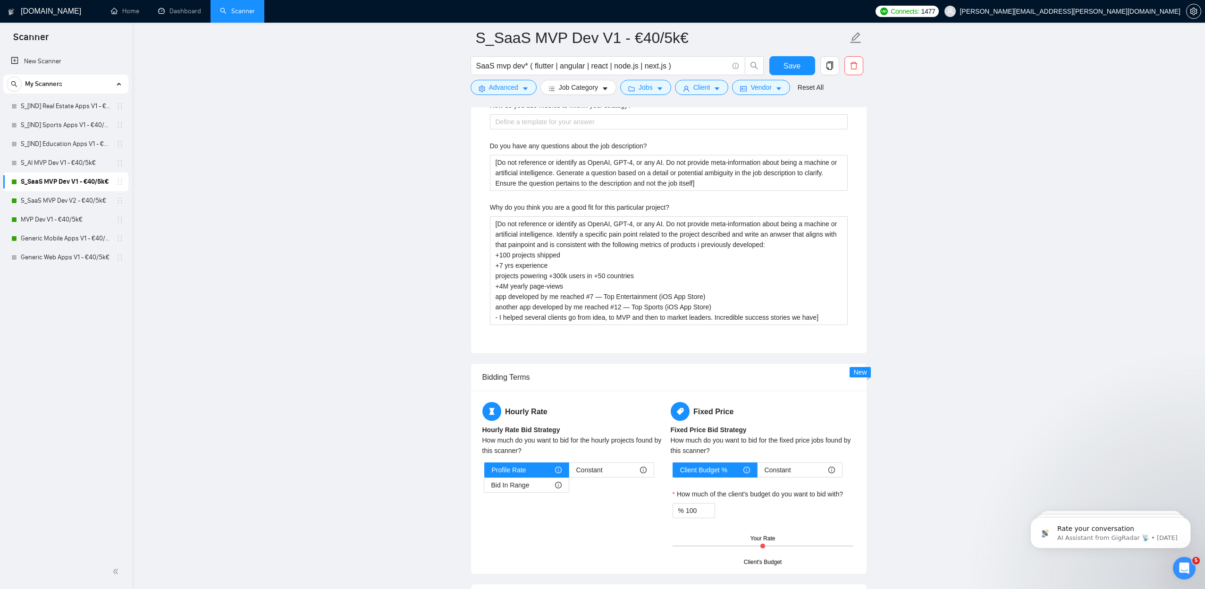
scroll to position [2578, 0]
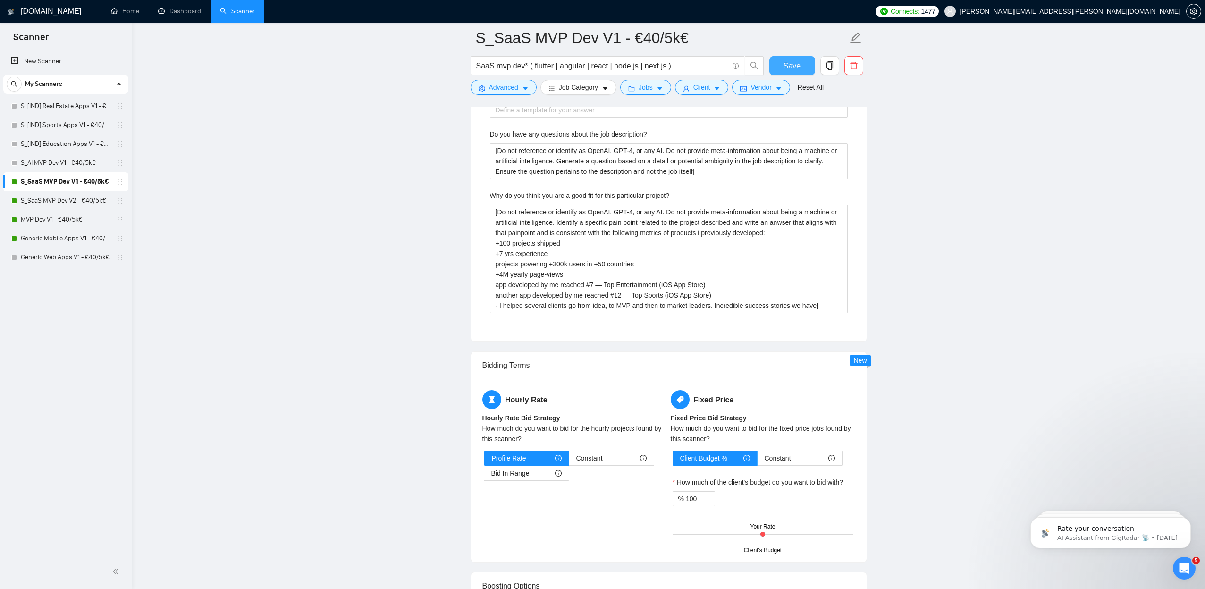
click at [793, 66] on span "Save" at bounding box center [792, 66] width 17 height 12
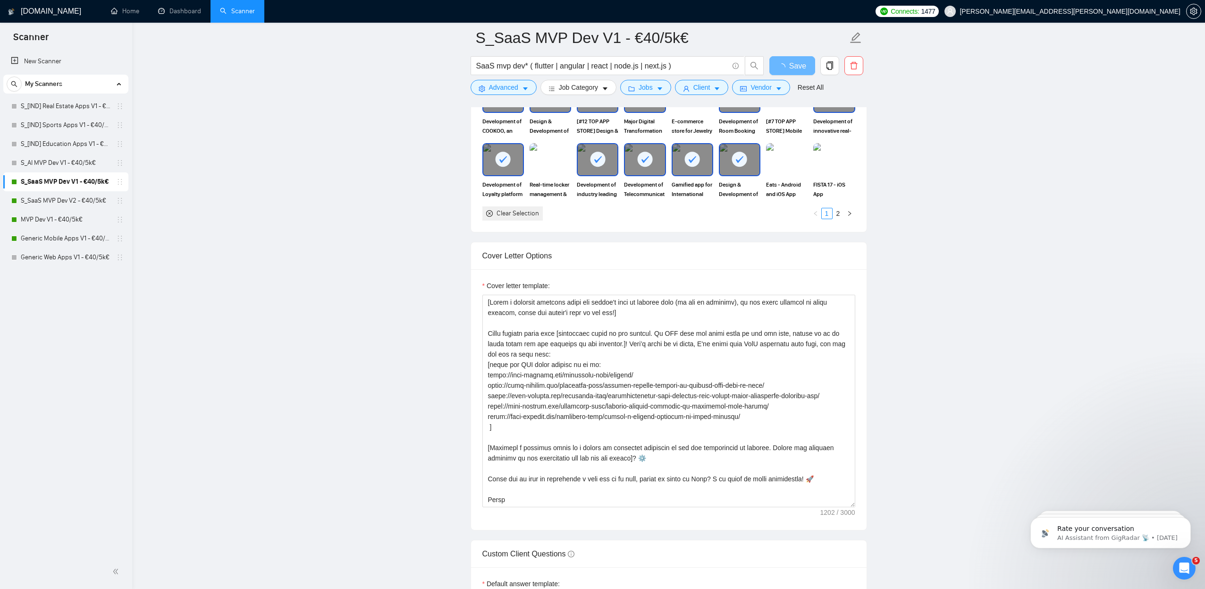
scroll to position [1062, 0]
click at [81, 163] on link "S_AI MVP Dev V1 - €40/5k€" at bounding box center [66, 162] width 90 height 19
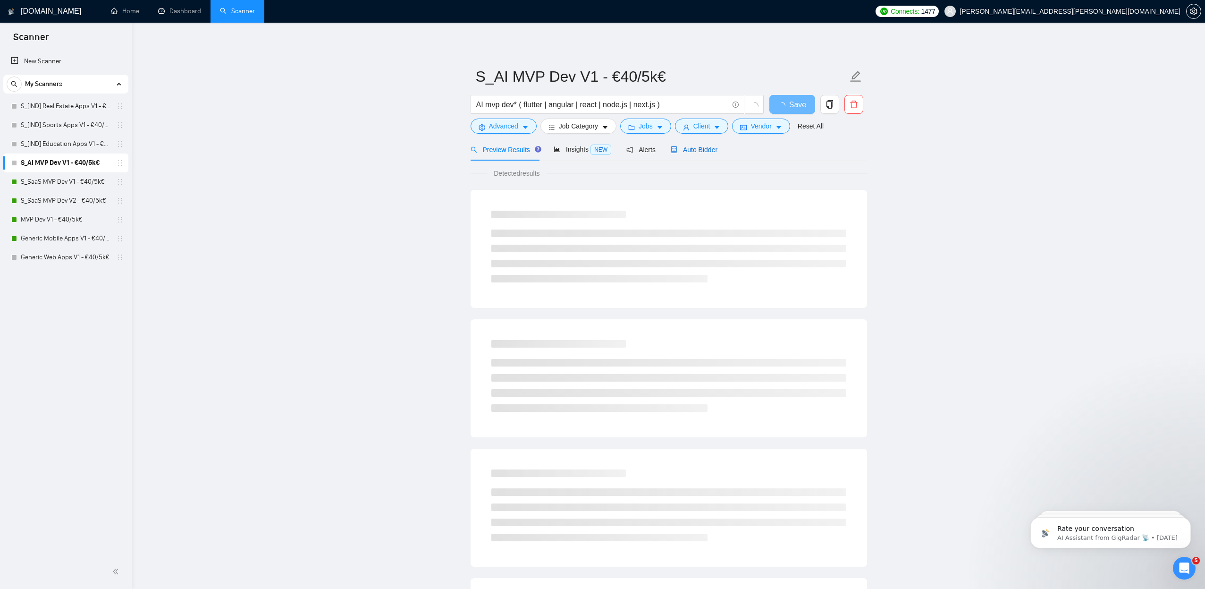
click at [705, 150] on span "Auto Bidder" at bounding box center [694, 150] width 47 height 8
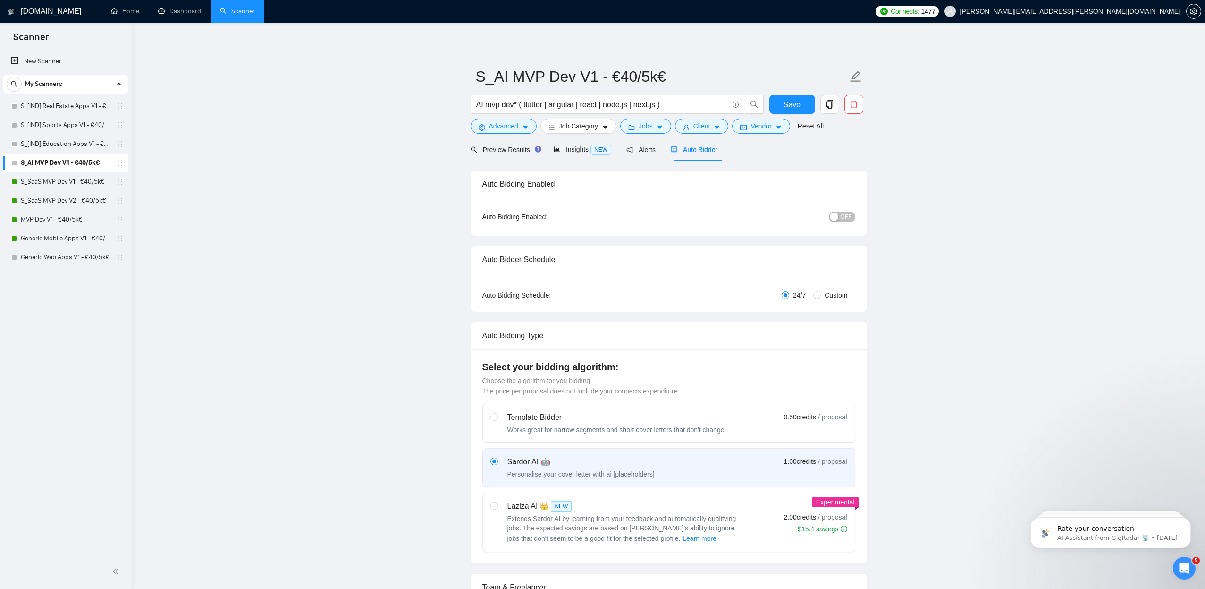
click at [841, 219] on span "OFF" at bounding box center [846, 216] width 11 height 10
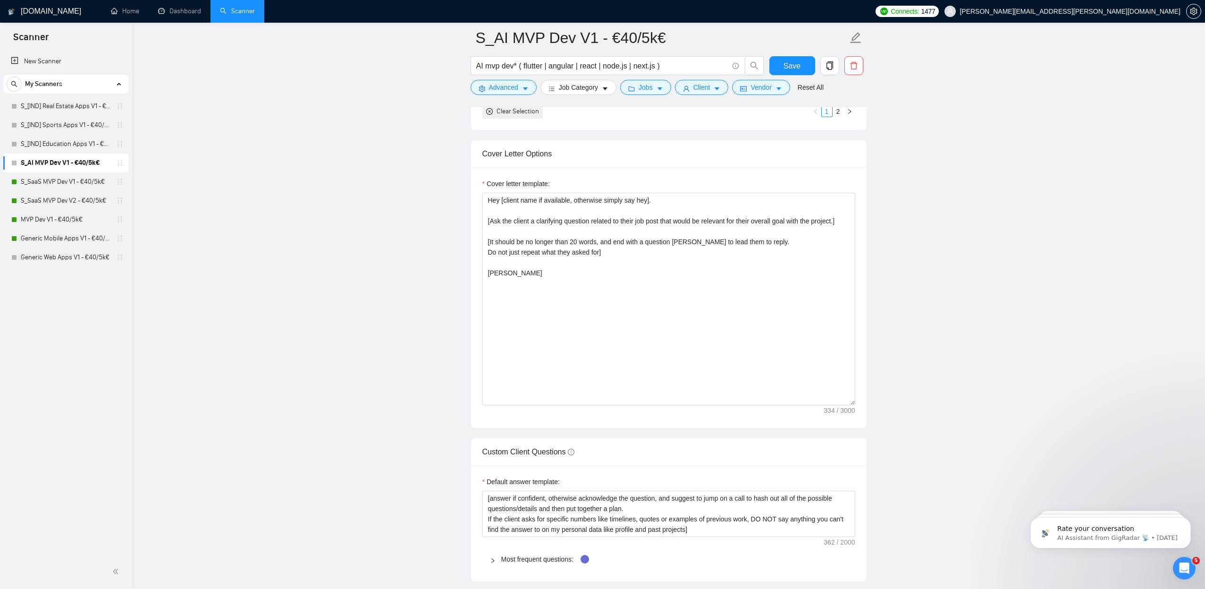
scroll to position [1075, 0]
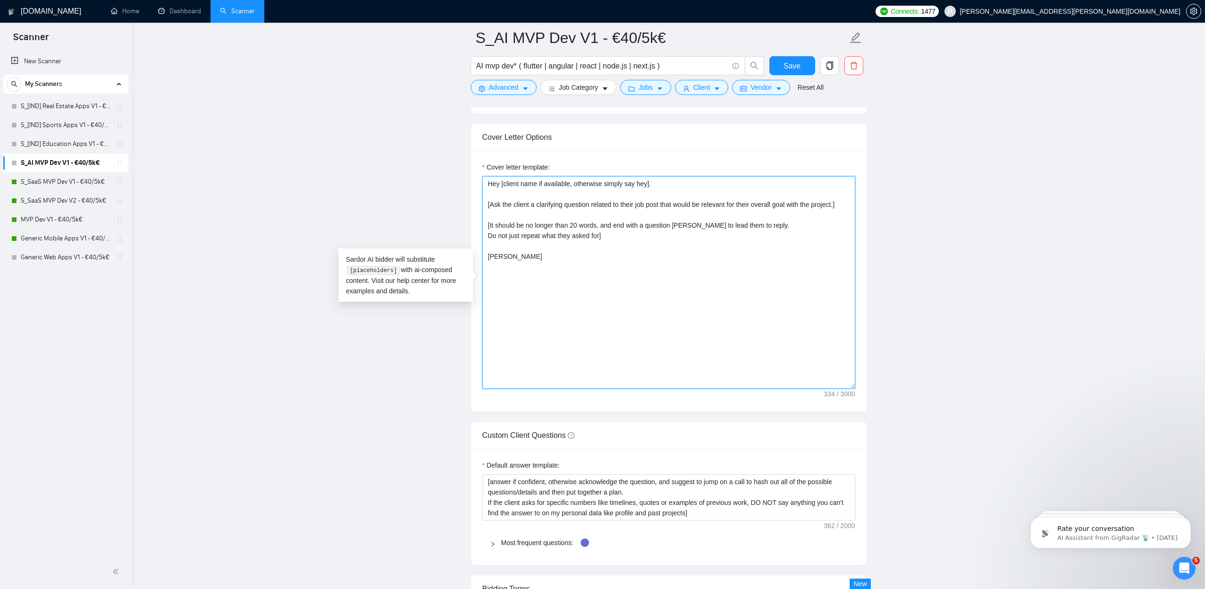
drag, startPoint x: 537, startPoint y: 281, endPoint x: 387, endPoint y: 118, distance: 221.8
click at [389, 124] on main "S_AI MVP Dev V1 - €40/5k€ AI mvp dev* ( flutter | angular | react | node.js | n…" at bounding box center [668, 271] width 1043 height 2619
paste textarea "[Lorem i dolorsit ametcons adipi eli seddoe't inci ut laboree dolo (ma ali en a…"
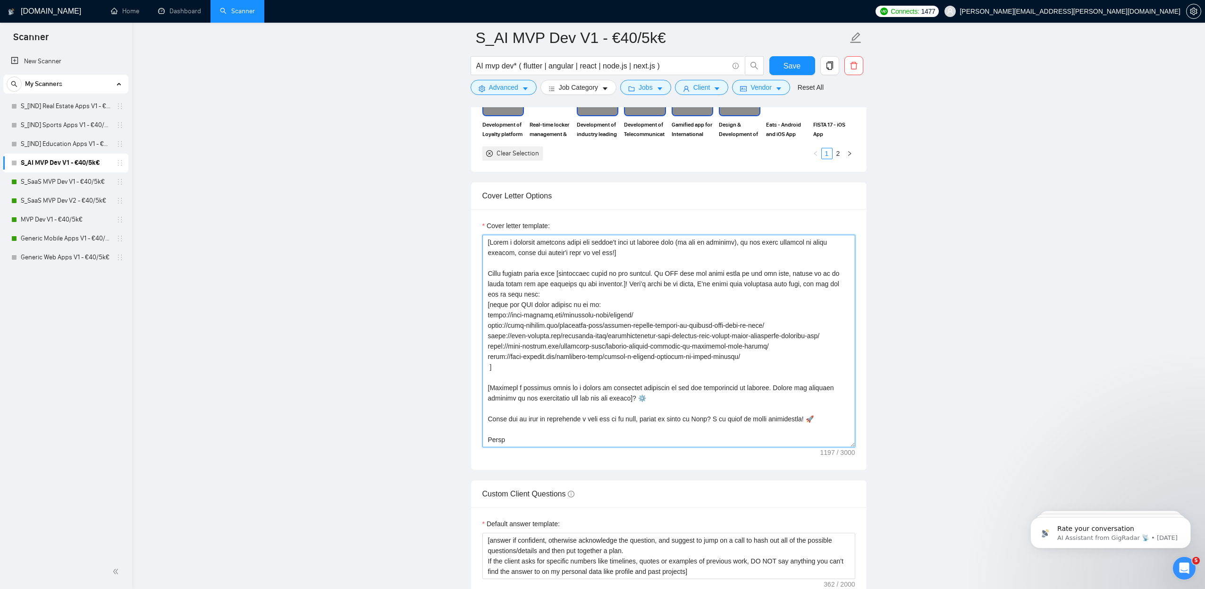
scroll to position [1057, 0]
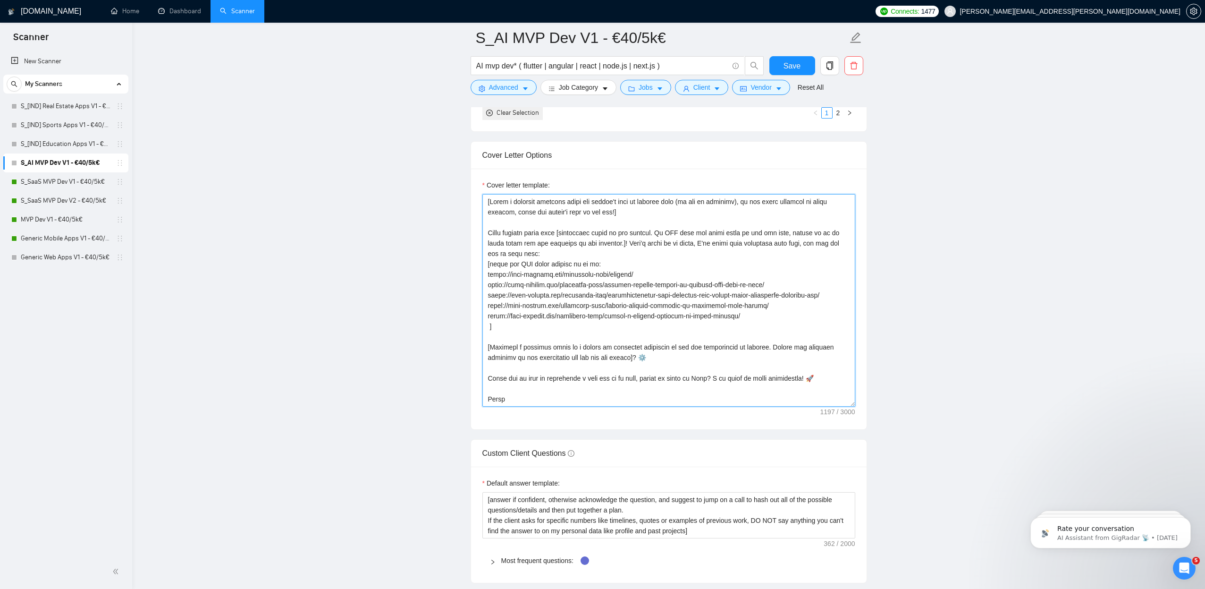
click at [759, 244] on textarea "Cover letter template:" at bounding box center [668, 300] width 373 height 212
paste textarea "Across these projects, I integrated AI-driven features such as personalized rec…"
click at [595, 360] on textarea "Cover letter template:" at bounding box center [668, 300] width 373 height 212
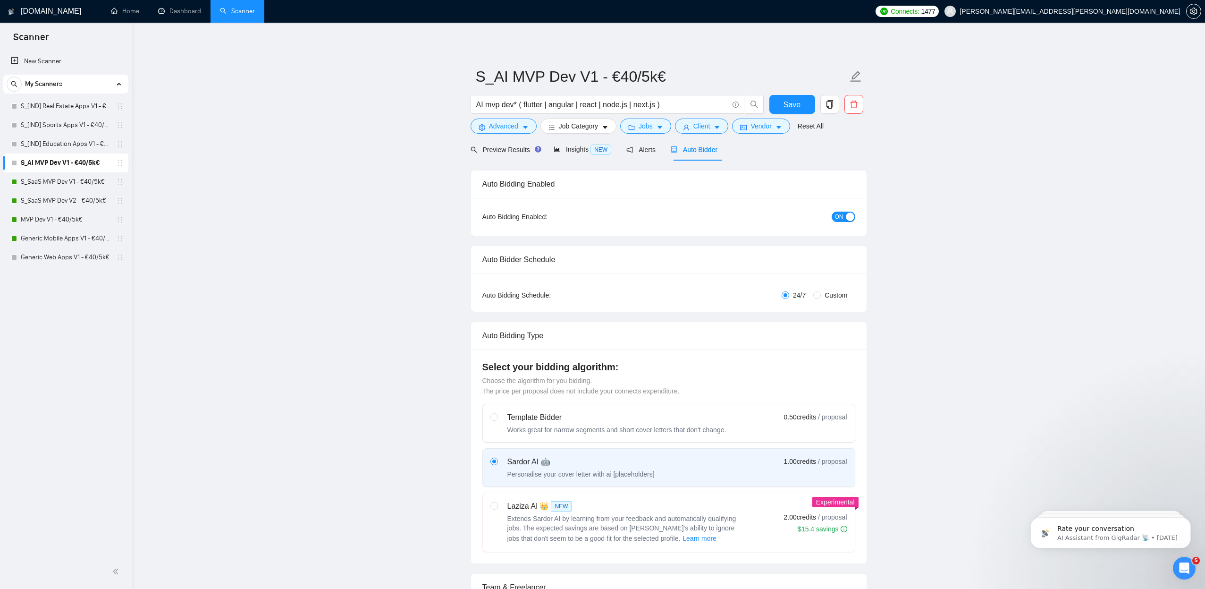
scroll to position [0, 0]
type textarea "[Write a personal greeting using the client's name or company name (if any is p…"
click at [572, 152] on span "Insights NEW" at bounding box center [583, 149] width 58 height 8
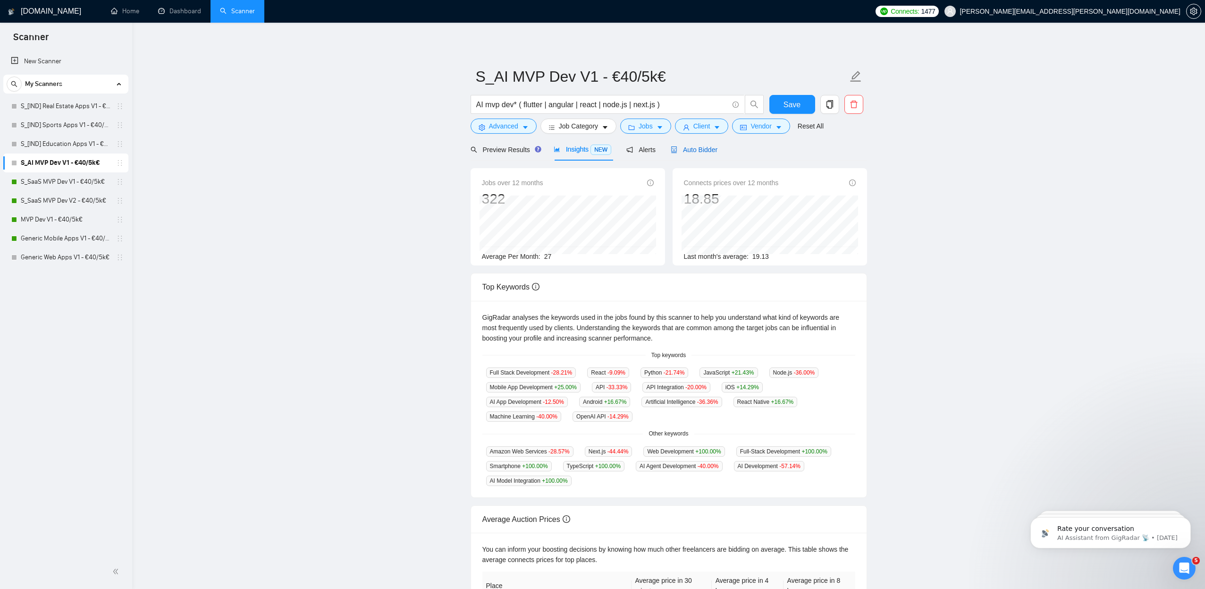
click at [700, 151] on span "Auto Bidder" at bounding box center [694, 150] width 47 height 8
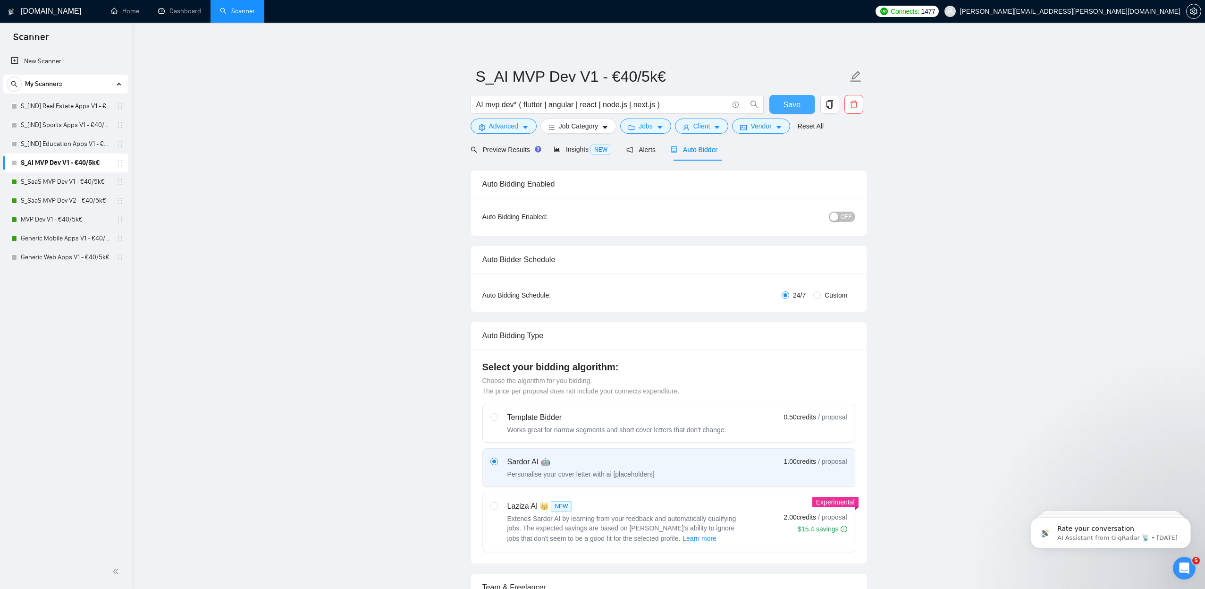
click at [788, 102] on span "Save" at bounding box center [792, 105] width 17 height 12
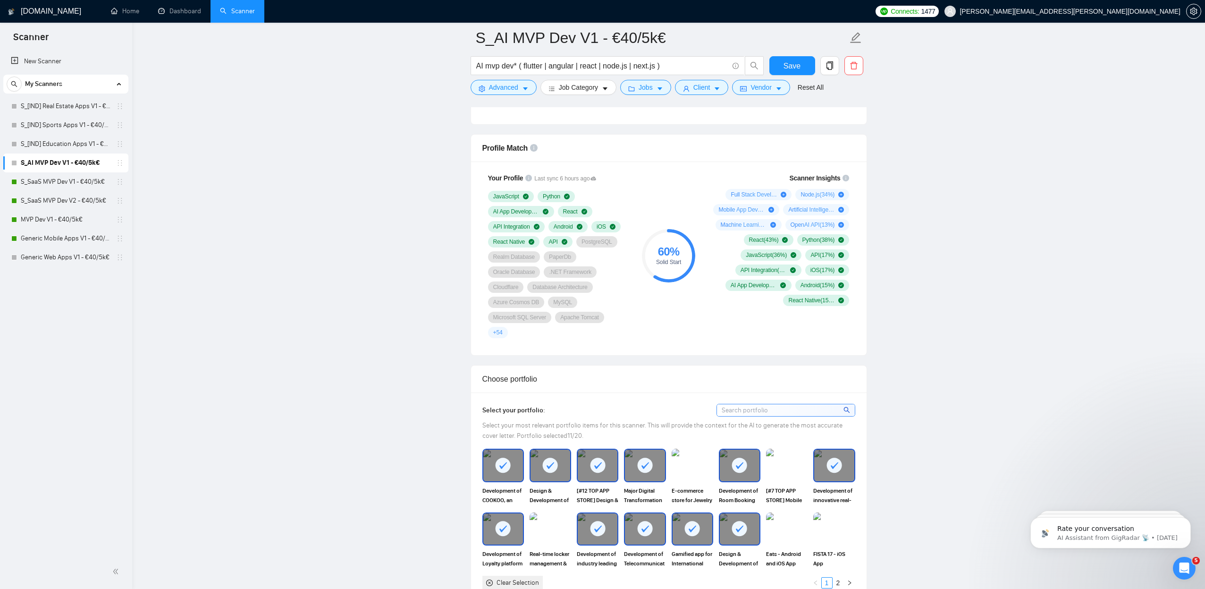
scroll to position [671, 0]
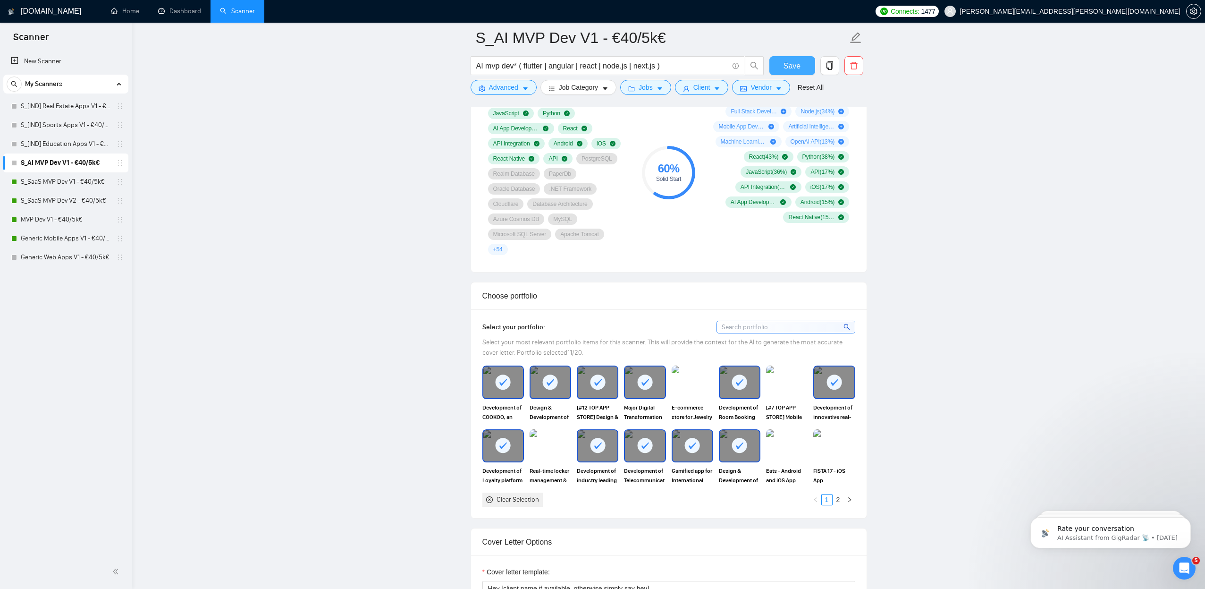
click at [792, 68] on span "Save" at bounding box center [792, 66] width 17 height 12
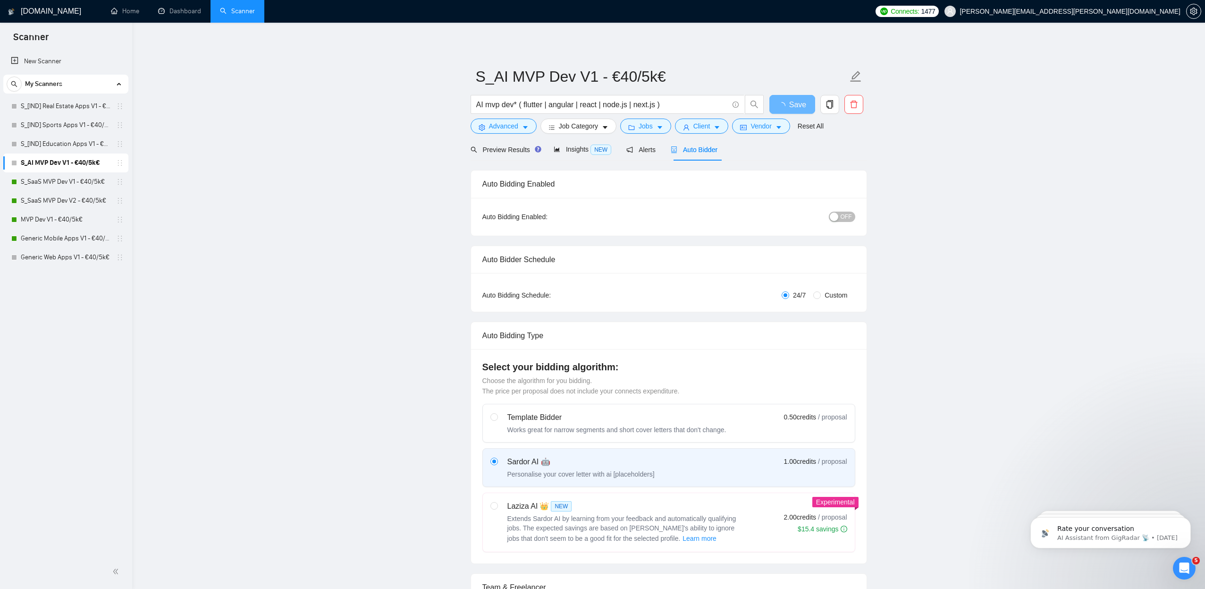
scroll to position [0, 0]
click at [844, 218] on span "OFF" at bounding box center [846, 216] width 11 height 10
click at [847, 220] on span "OFF" at bounding box center [846, 216] width 11 height 10
click at [777, 102] on button "Save" at bounding box center [792, 104] width 46 height 19
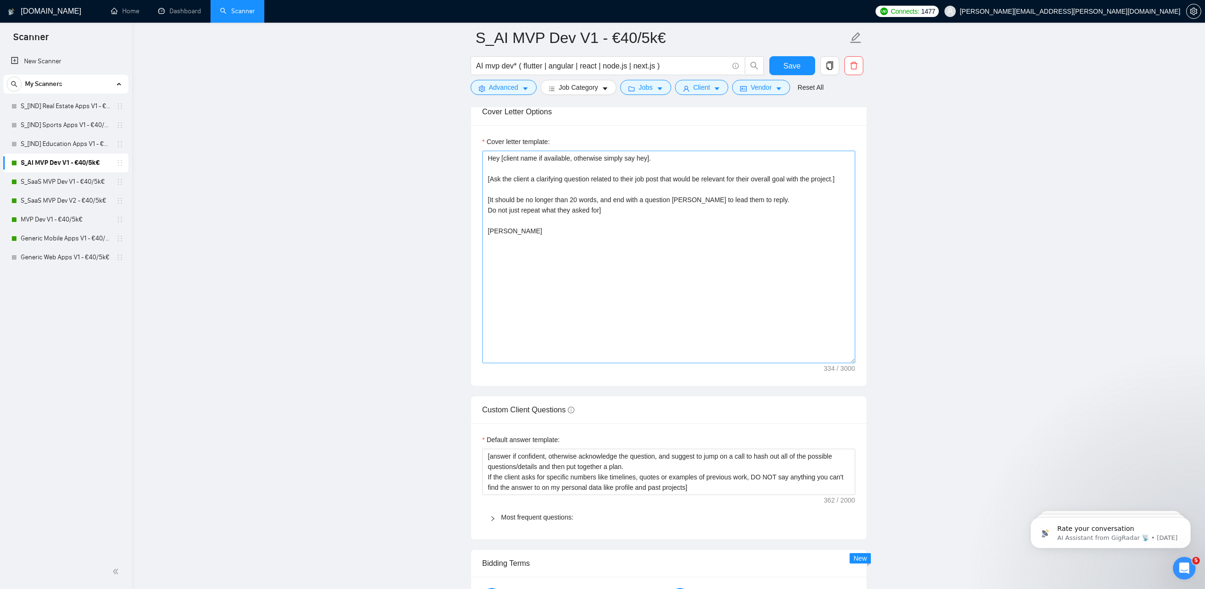
scroll to position [1045, 0]
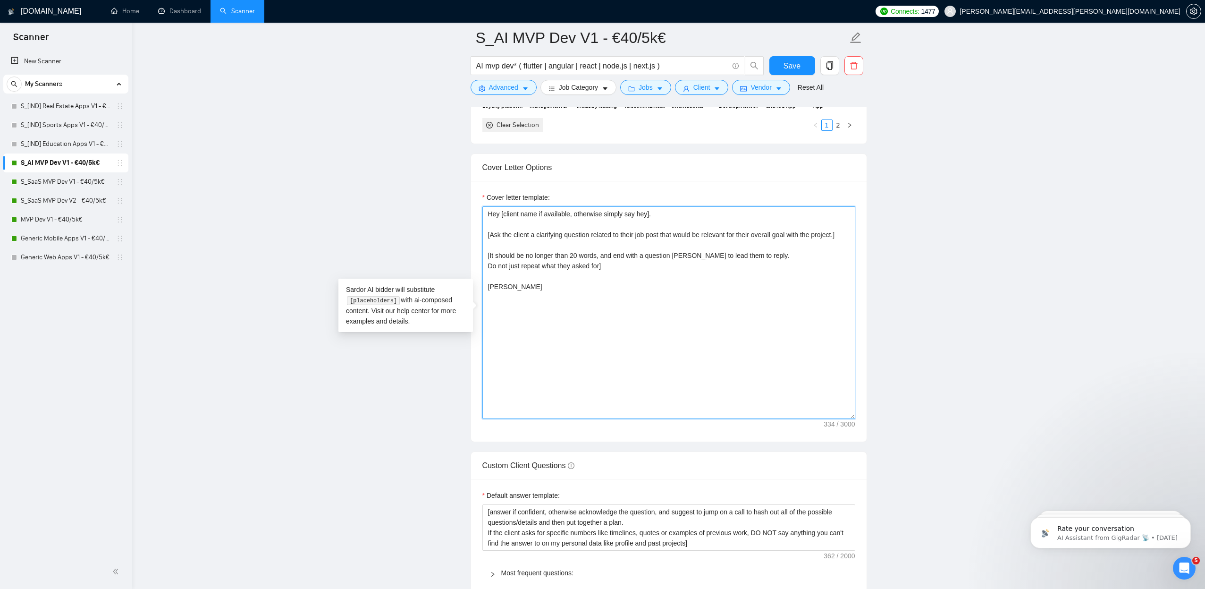
drag, startPoint x: 547, startPoint y: 330, endPoint x: 423, endPoint y: 175, distance: 198.2
click at [423, 175] on main "S_AI MVP Dev V1 - €40/5k€ AI mvp dev* ( flutter | angular | react | node.js | n…" at bounding box center [668, 302] width 1043 height 2619
paste textarea "[Lorem i dolorsit ametcons adipi eli seddoe't inci ut laboree dolo (ma ali en a…"
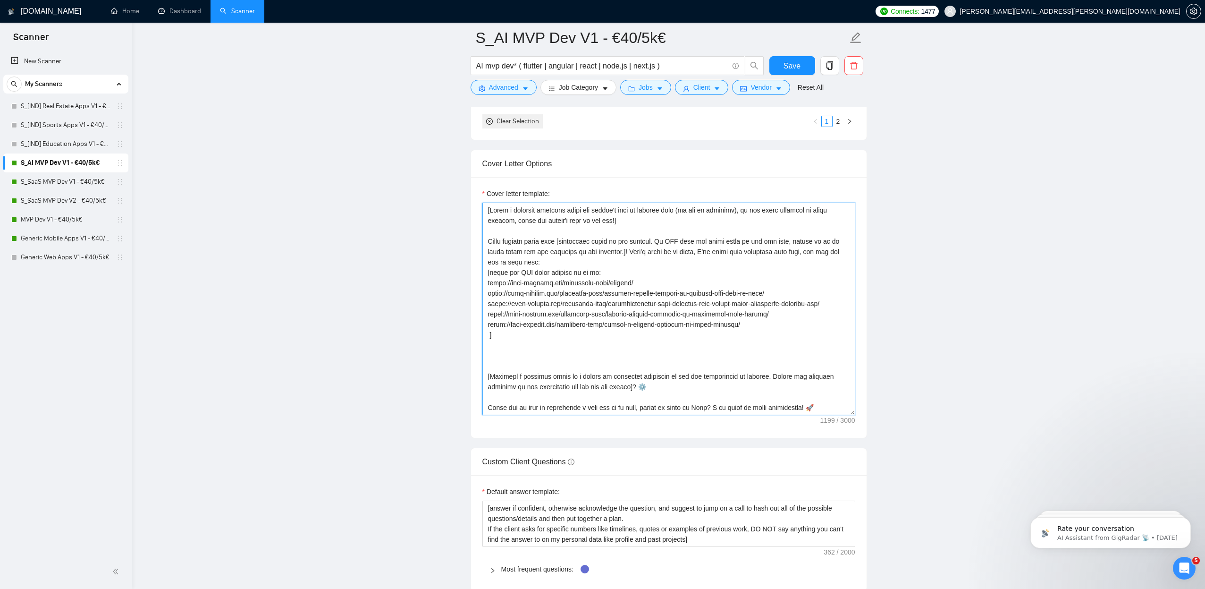
paste textarea "Across these projects, I integrated AI-driven features such as personalized rec…"
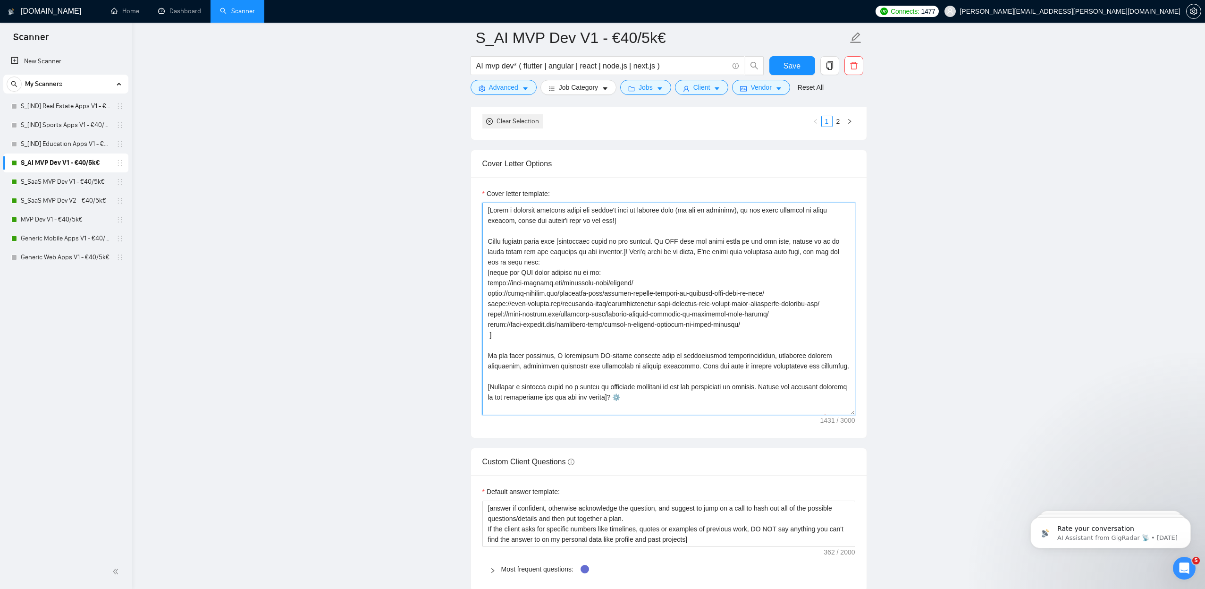
click at [544, 355] on textarea "Cover letter template:" at bounding box center [668, 309] width 373 height 212
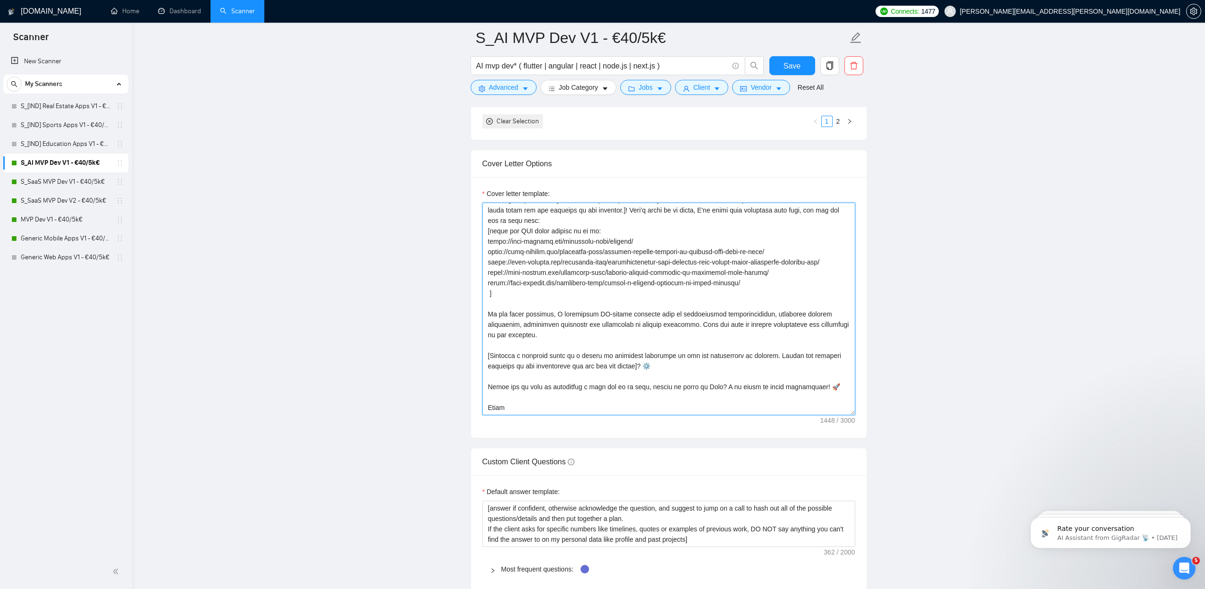
type textarea "[Lorem i dolorsit ametcons adipi eli seddoe't inci ut laboree dolo (ma ali en a…"
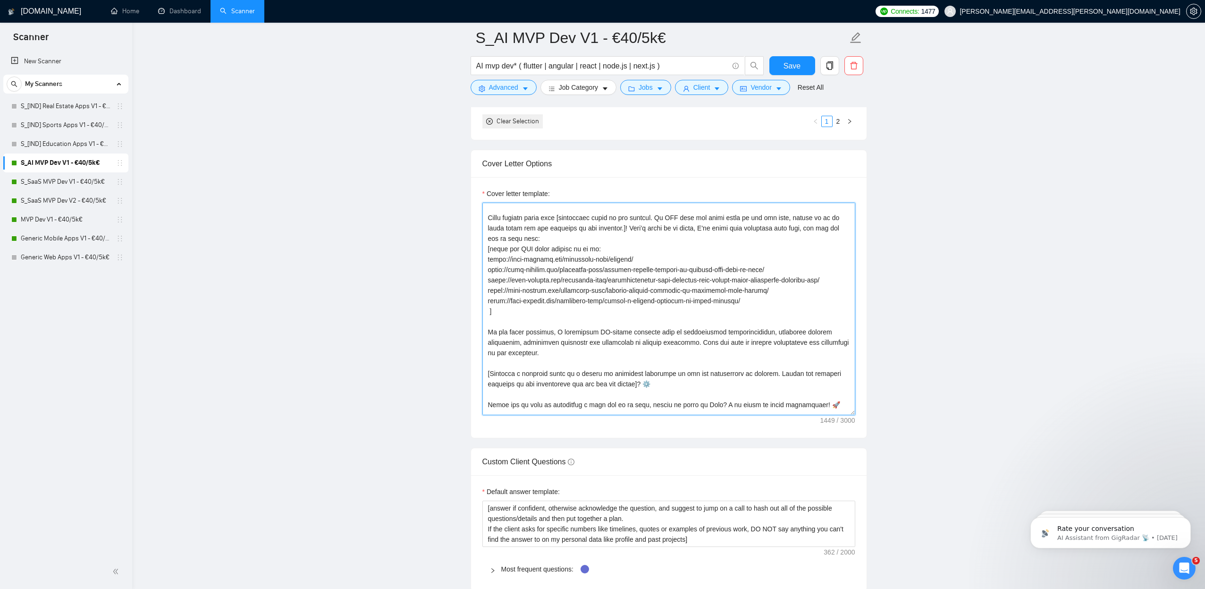
scroll to position [0, 0]
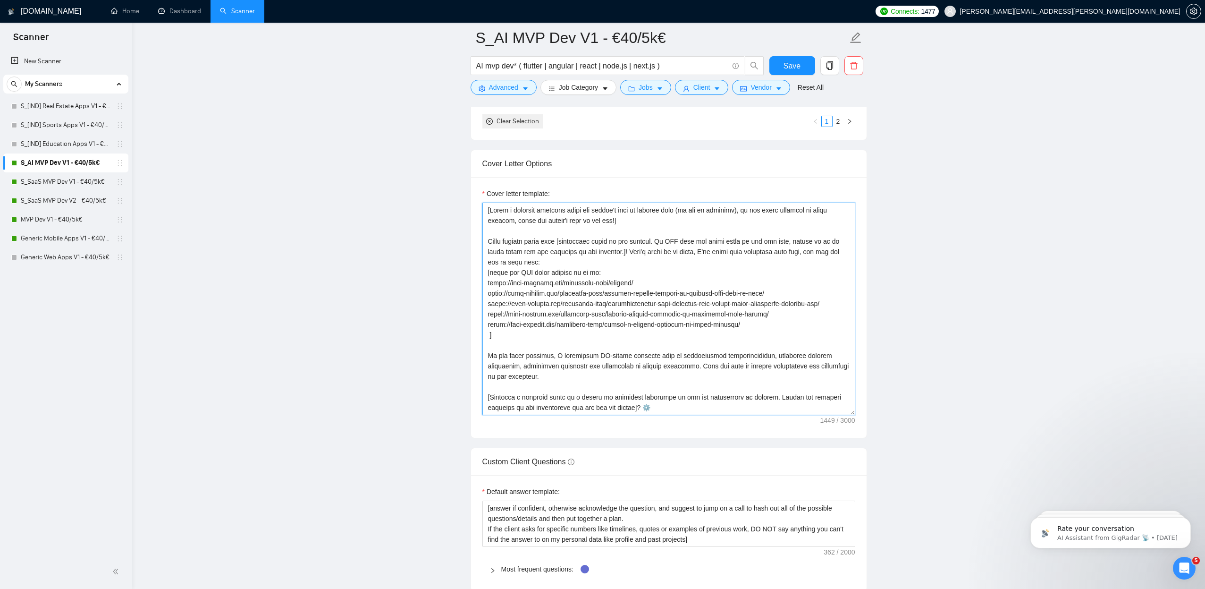
drag, startPoint x: 515, startPoint y: 409, endPoint x: 389, endPoint y: 139, distance: 297.2
click at [390, 139] on main "S_AI MVP Dev V1 - €40/5k€ AI mvp dev* ( flutter | angular | react | node.js | n…" at bounding box center [668, 298] width 1043 height 2619
click at [786, 68] on span "Save" at bounding box center [792, 66] width 17 height 12
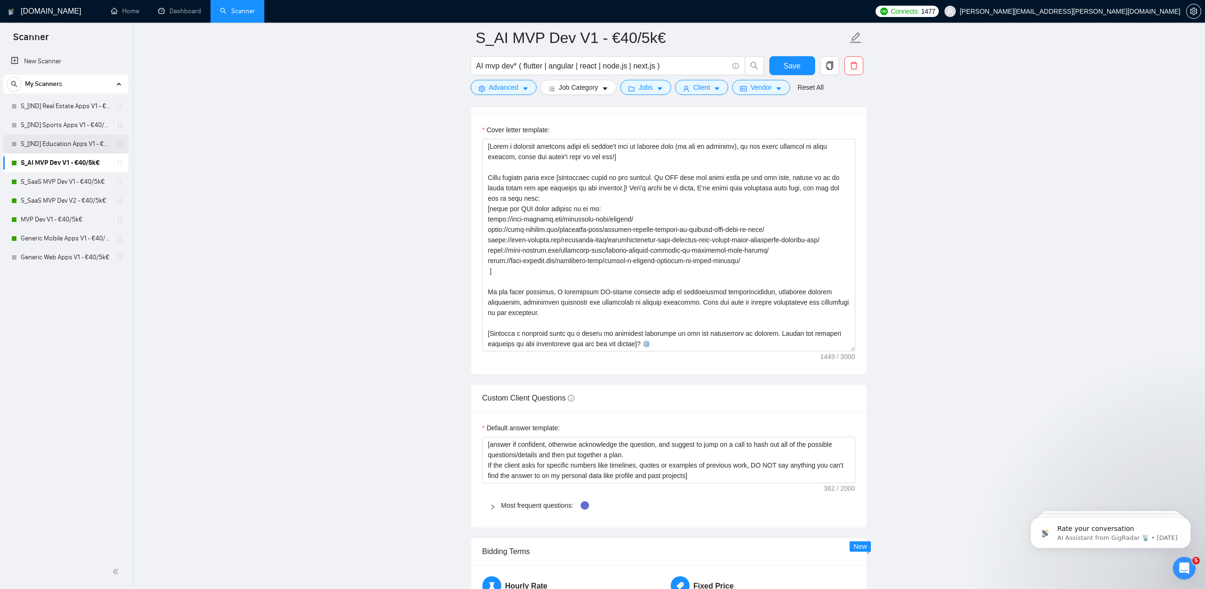
scroll to position [1132, 0]
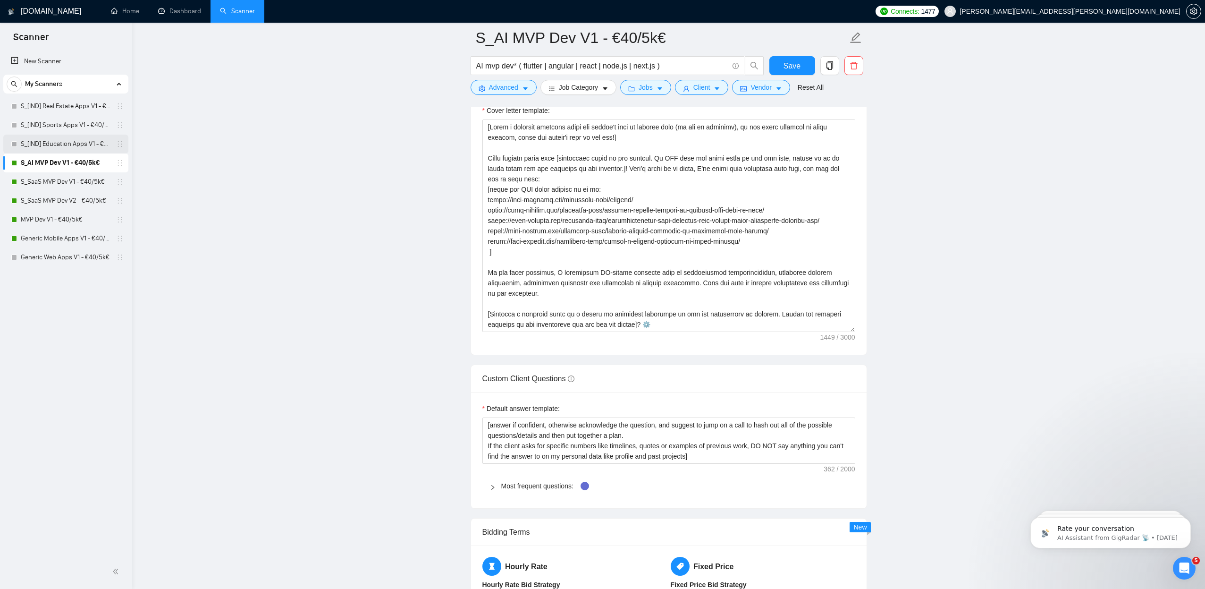
click at [74, 139] on link "S_[IND] Education Apps V1 - €40/5k€" at bounding box center [66, 144] width 90 height 19
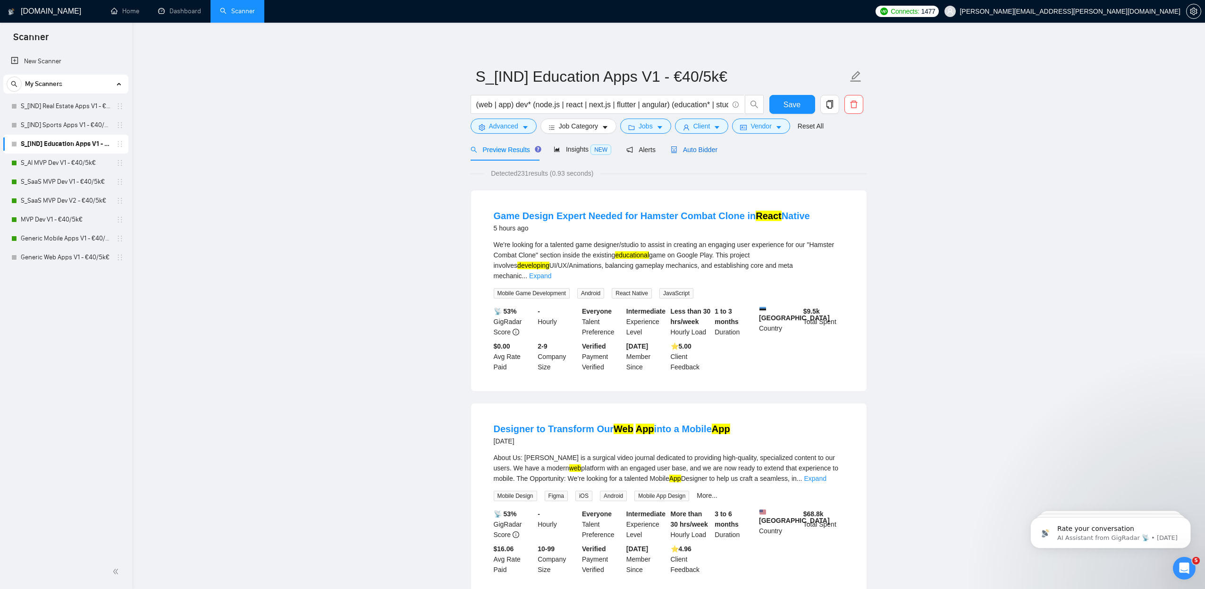
click at [709, 154] on div "Auto Bidder" at bounding box center [694, 149] width 47 height 10
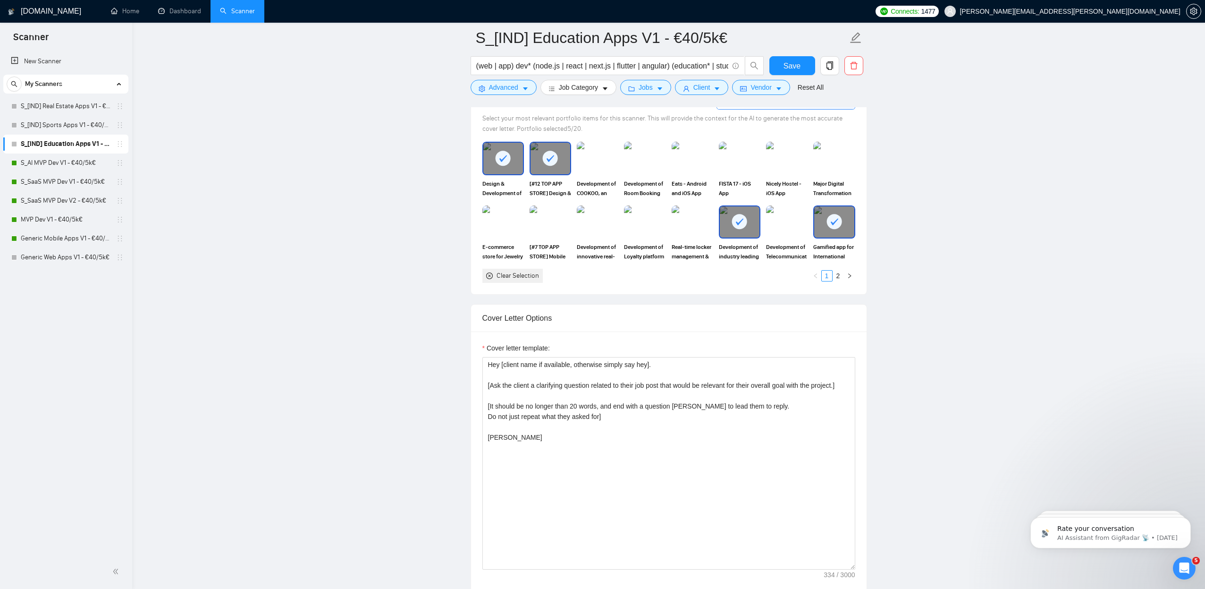
scroll to position [944, 0]
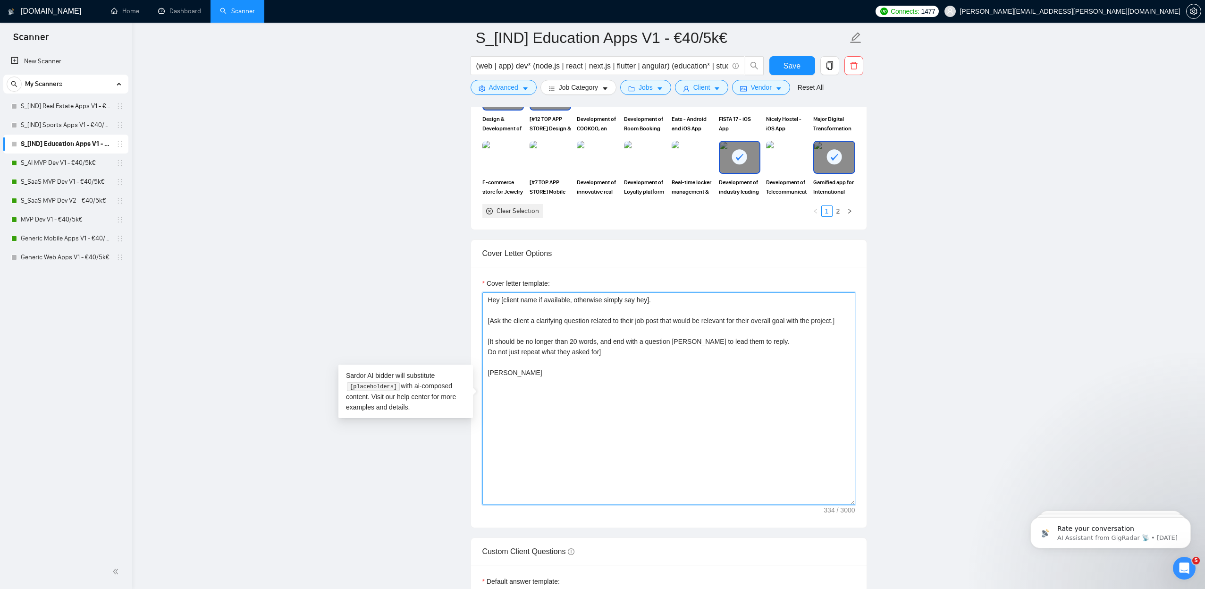
drag, startPoint x: 512, startPoint y: 328, endPoint x: 410, endPoint y: 226, distance: 144.5
click at [410, 226] on main "S_[IND] Education Apps V1 - €40/5k€ (web | app) dev* (node.js | react | next.js…" at bounding box center [668, 396] width 1043 height 2604
paste textarea "[Lorem i dolorsit ametcons adipi eli seddoe't inci ut laboree dolo (ma ali en a…"
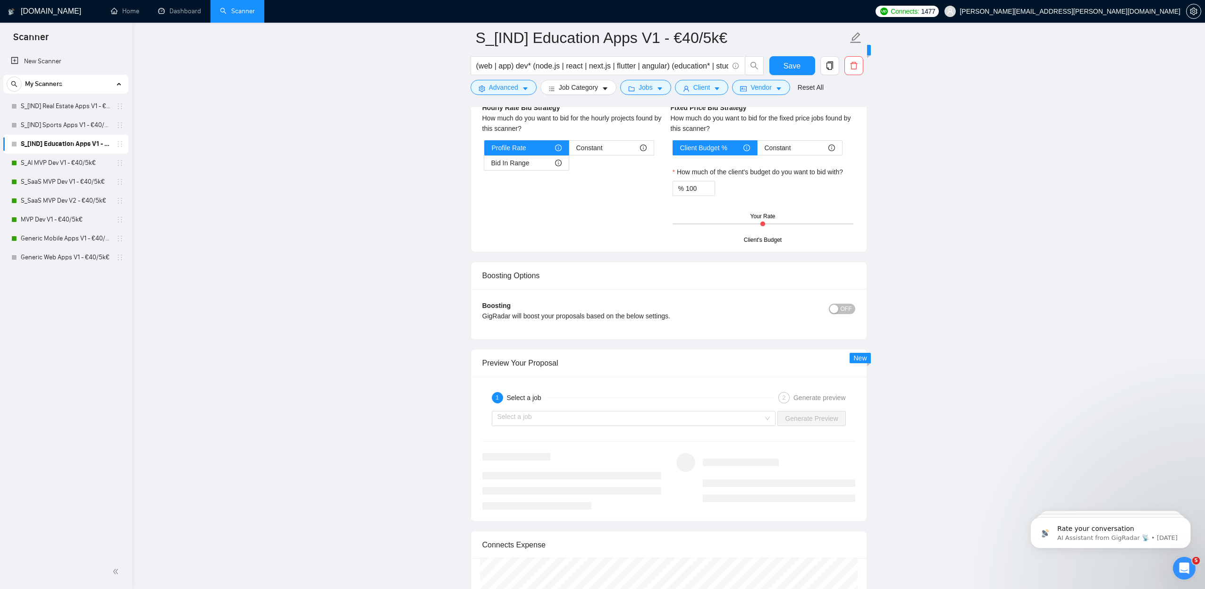
scroll to position [1158, 0]
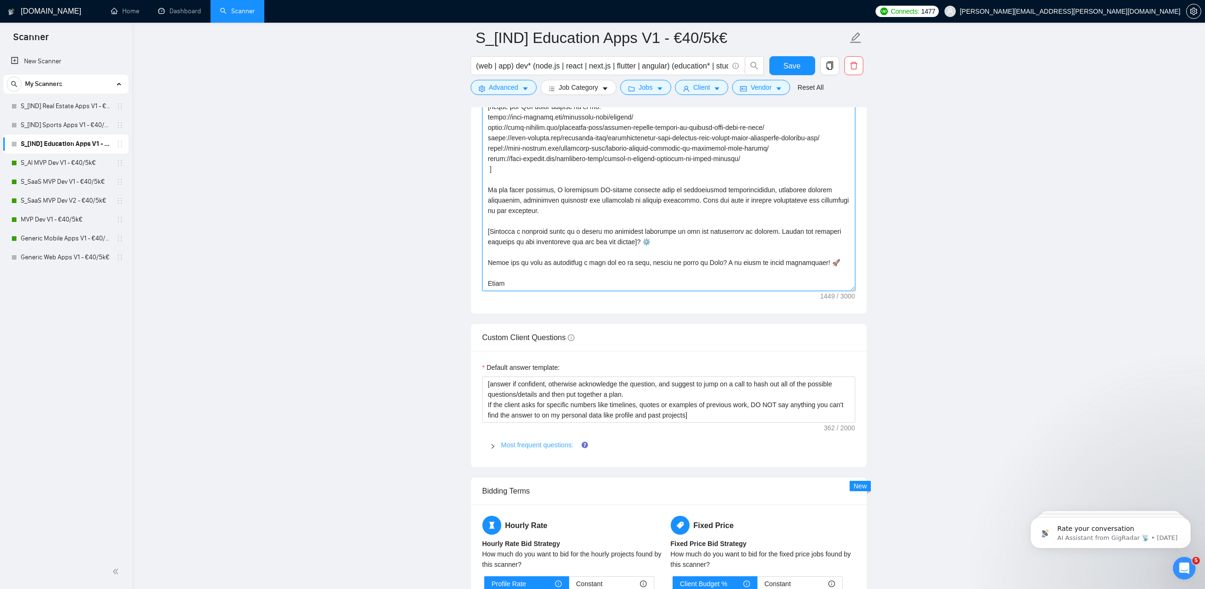
type textarea "[Lorem i dolorsit ametcons adipi eli seddoe't inci ut laboree dolo (ma ali en a…"
click at [551, 445] on link "Most frequent questions:" at bounding box center [537, 445] width 72 height 8
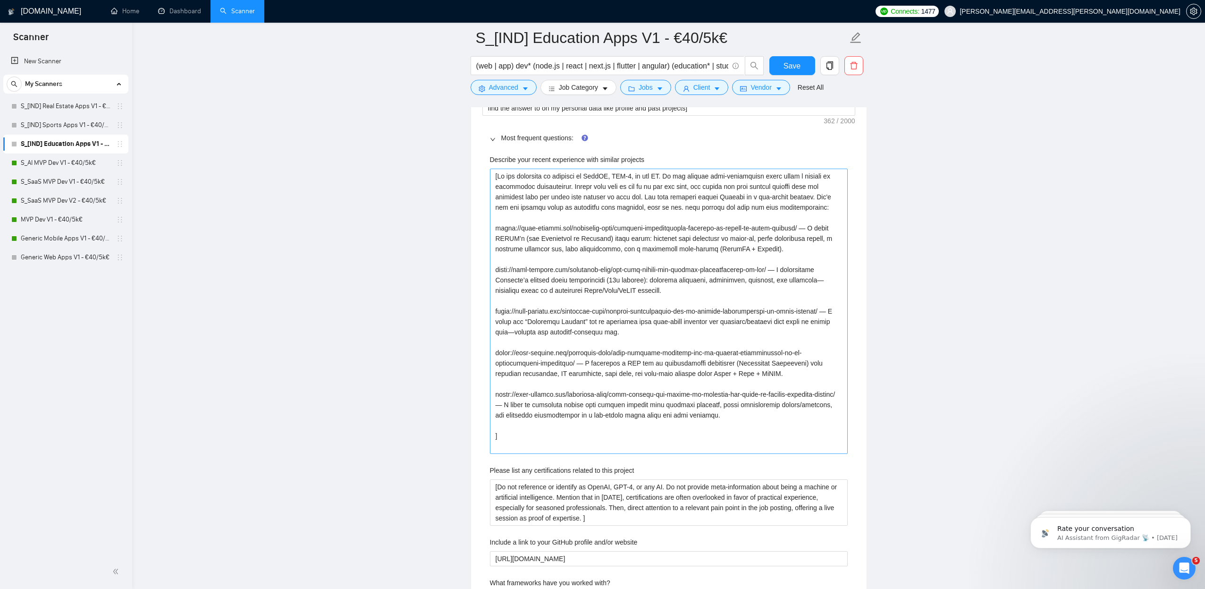
scroll to position [1429, 0]
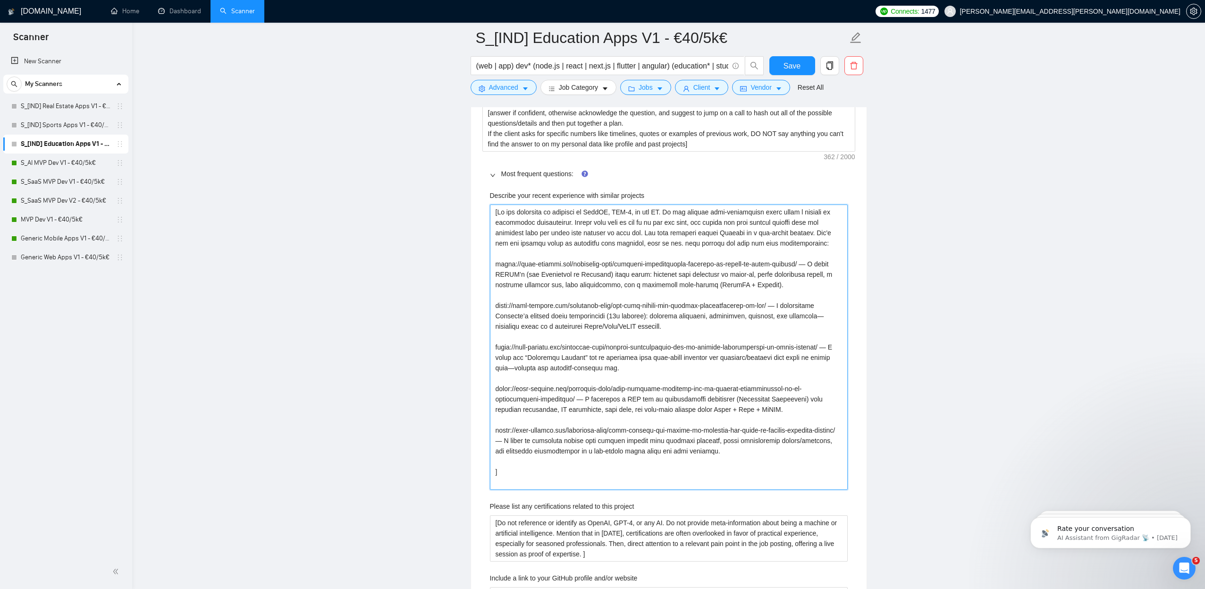
drag, startPoint x: 785, startPoint y: 462, endPoint x: 448, endPoint y: 274, distance: 385.3
click at [448, 274] on main "S_[IND] Education Apps V1 - €40/5k€ (web | app) dev* (node.js | react | next.js…" at bounding box center [668, 524] width 1043 height 3831
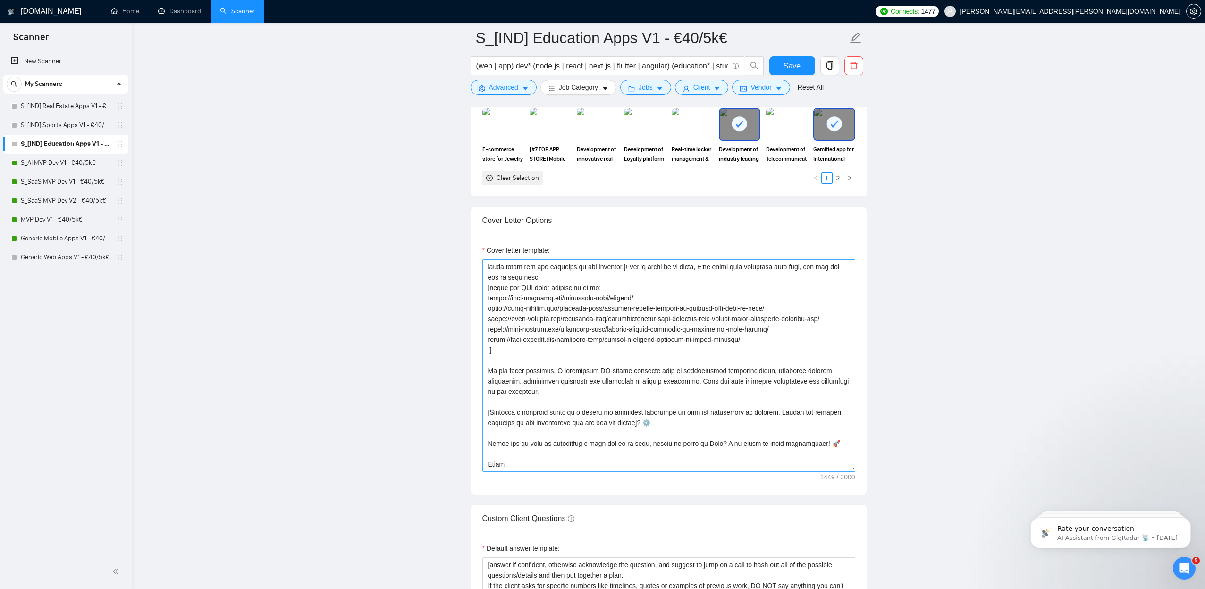
scroll to position [977, 0]
drag, startPoint x: 750, startPoint y: 342, endPoint x: 460, endPoint y: 299, distance: 293.0
paste textarea "powerful-multiplatform-solution-to-manage-an-event-iulcome/ — I built ISCTE’s (…"
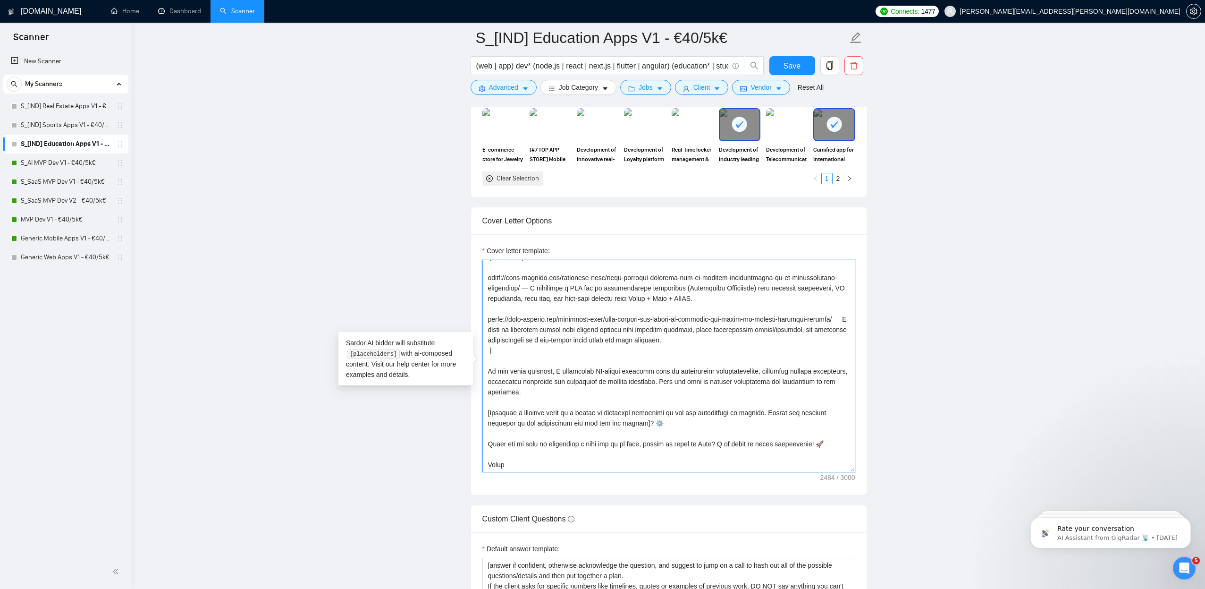
scroll to position [187, 0]
drag, startPoint x: 583, startPoint y: 393, endPoint x: 481, endPoint y: 369, distance: 104.7
click at [481, 369] on div "Cover letter template:" at bounding box center [669, 364] width 396 height 261
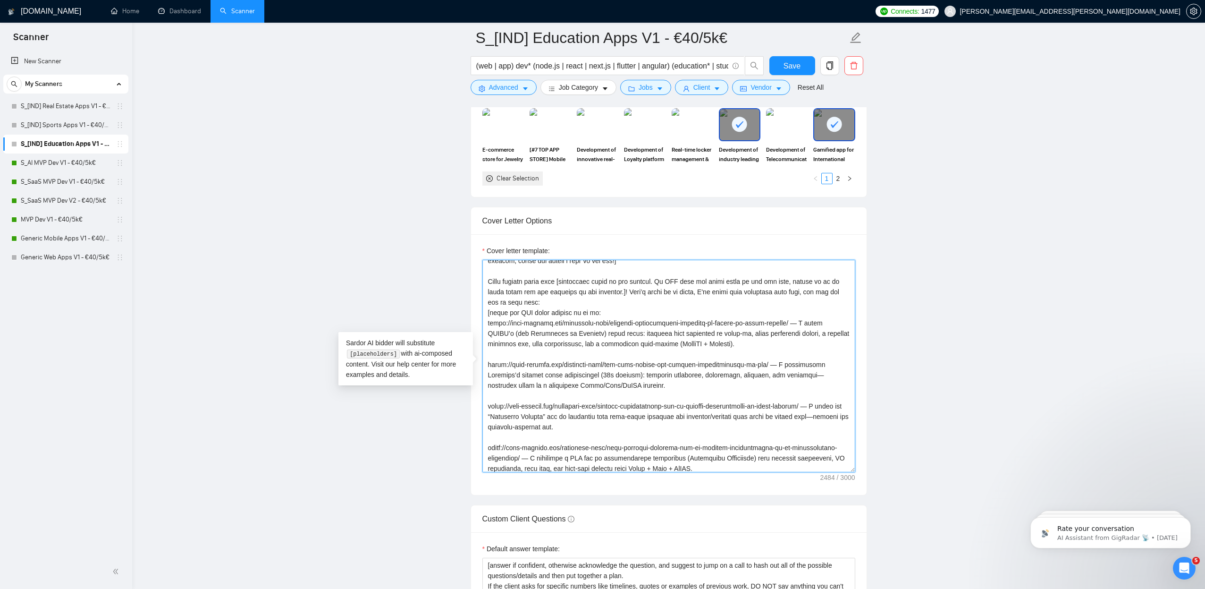
scroll to position [15, 0]
drag, startPoint x: 717, startPoint y: 339, endPoint x: 486, endPoint y: 321, distance: 231.6
click at [486, 321] on textarea "Cover letter template:" at bounding box center [668, 366] width 373 height 212
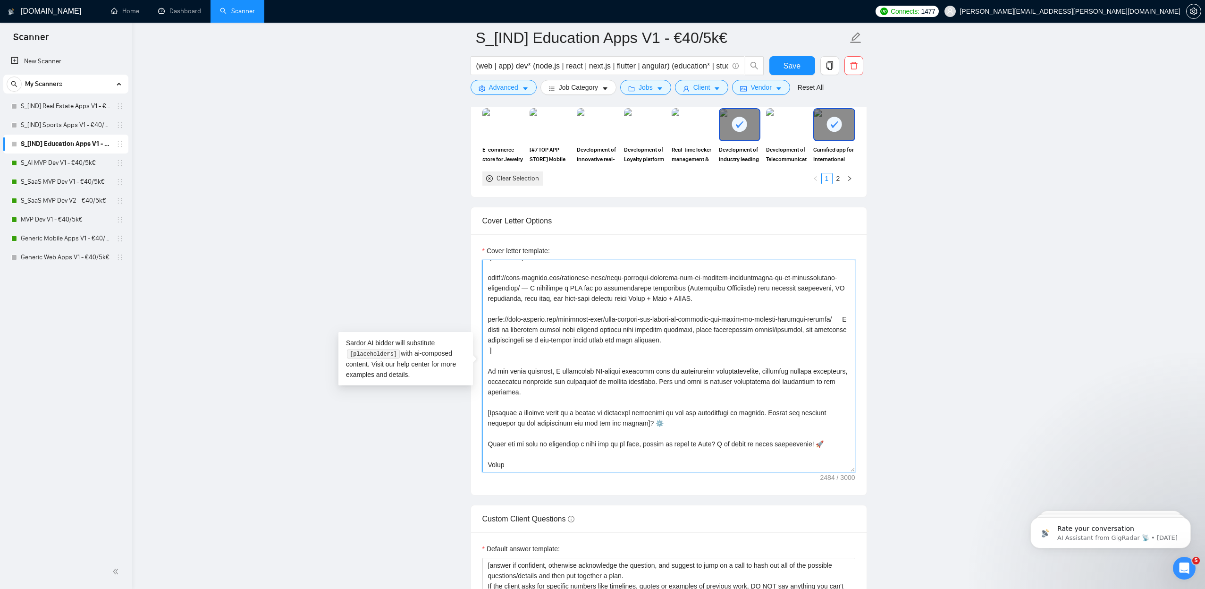
click at [591, 383] on textarea "Cover letter template:" at bounding box center [668, 366] width 373 height 212
click at [598, 389] on textarea "Cover letter template:" at bounding box center [668, 366] width 373 height 212
paste textarea "have strong, hands-on experience building education tools—learning portals, eng…"
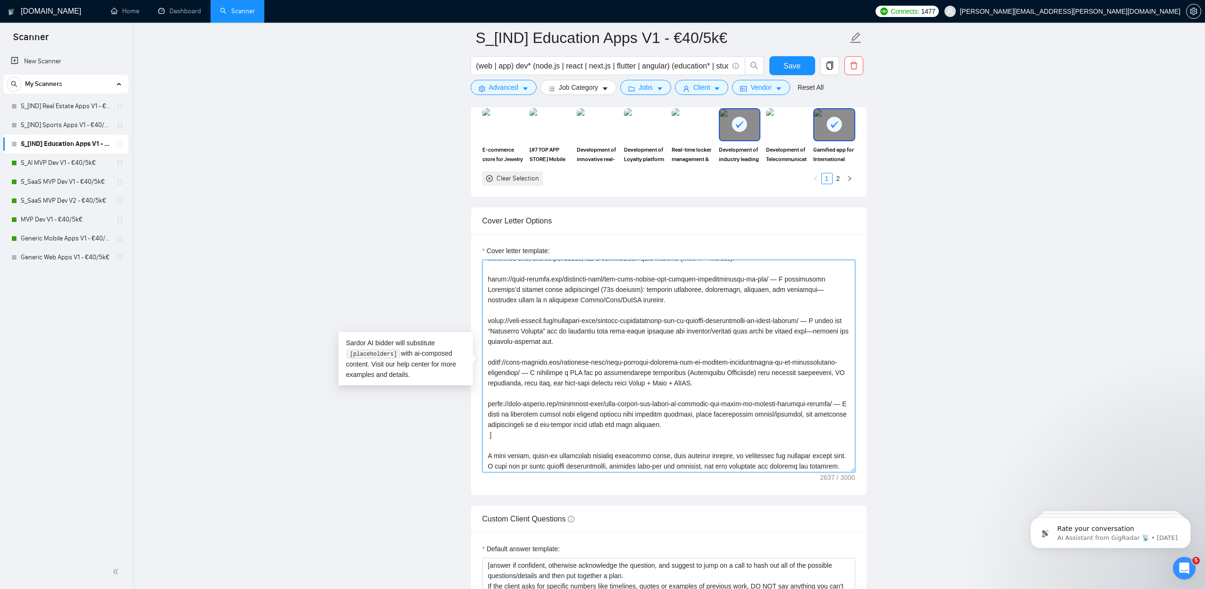
scroll to position [0, 0]
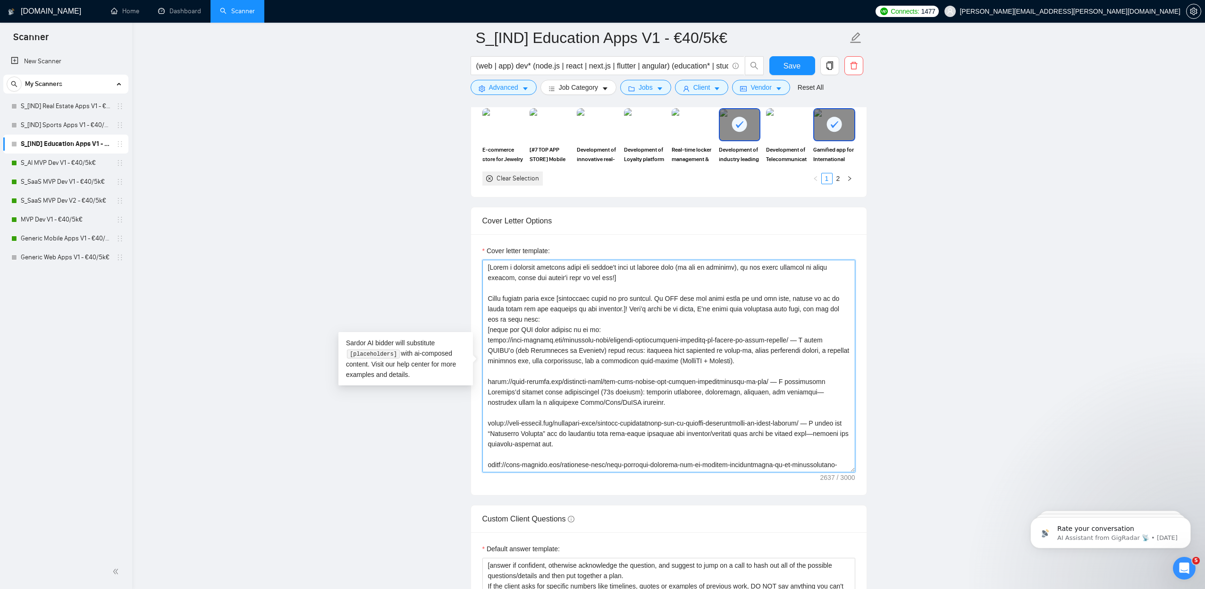
drag, startPoint x: 659, startPoint y: 459, endPoint x: 397, endPoint y: 180, distance: 383.0
type textarea "[Lorem i dolorsit ametcons adipi eli seddoe't inci ut laboree dolo (ma ali en a…"
click at [794, 63] on span "Save" at bounding box center [792, 66] width 17 height 12
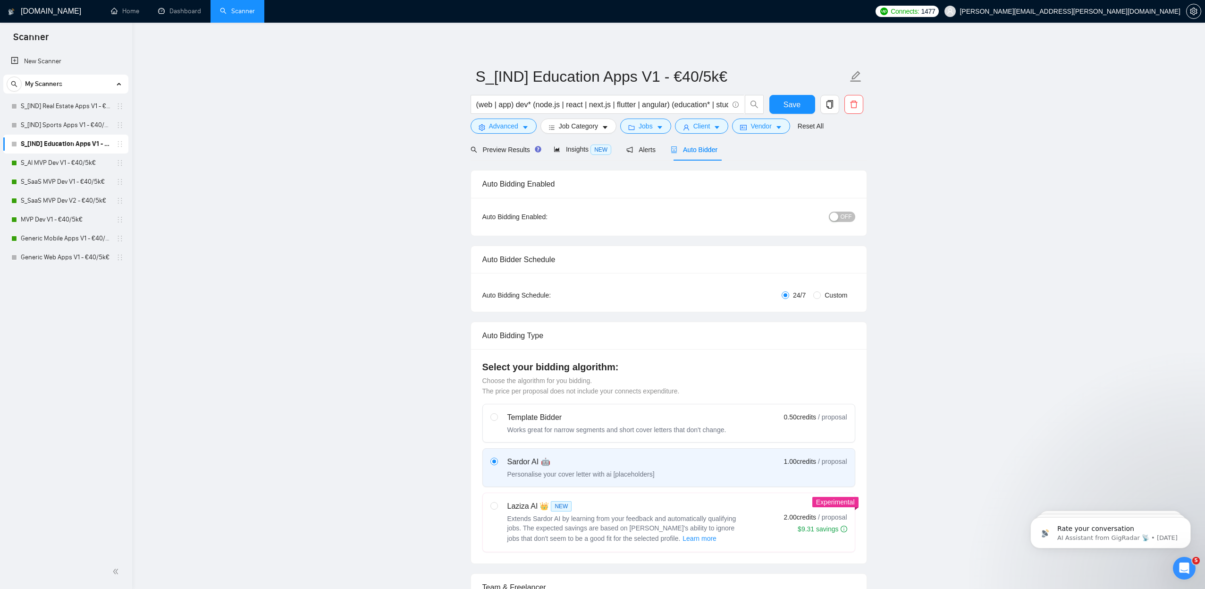
click at [842, 218] on span "OFF" at bounding box center [846, 216] width 11 height 10
click at [726, 129] on button "Client" at bounding box center [702, 125] width 54 height 15
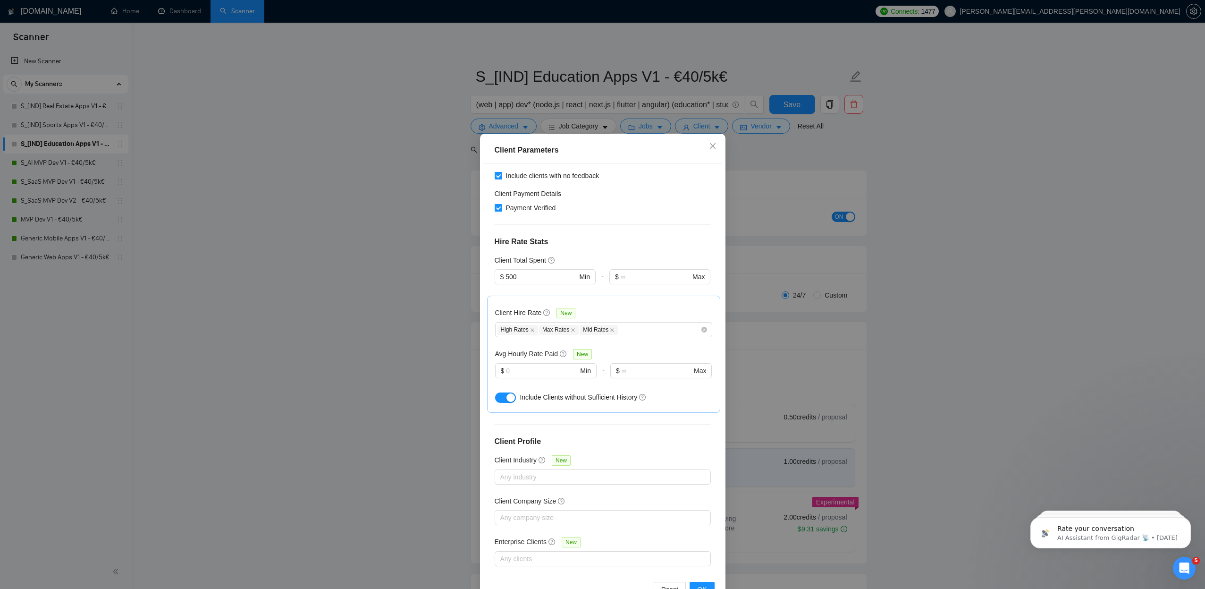
scroll to position [177, 0]
click at [411, 216] on div "Client Parameters Client Location Include Client Countries Select Exclude Clien…" at bounding box center [602, 294] width 1205 height 589
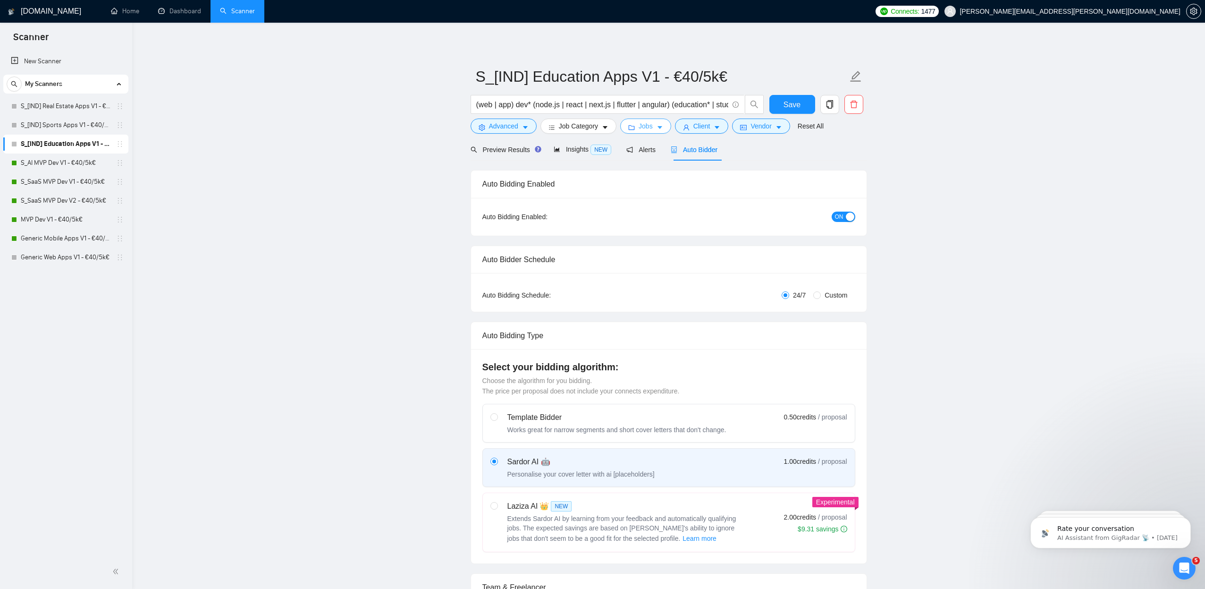
click at [663, 129] on icon "caret-down" at bounding box center [660, 127] width 7 height 7
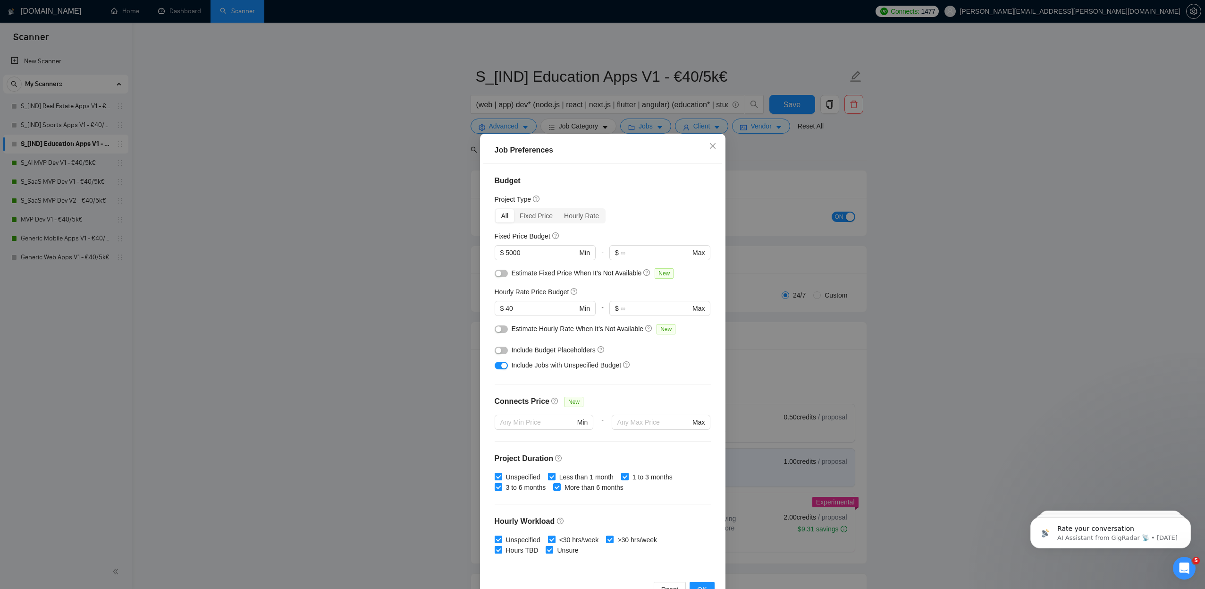
scroll to position [0, 0]
click at [382, 211] on div "Job Preferences Budget Project Type All Fixed Price Hourly Rate Fixed Price Bud…" at bounding box center [602, 294] width 1205 height 589
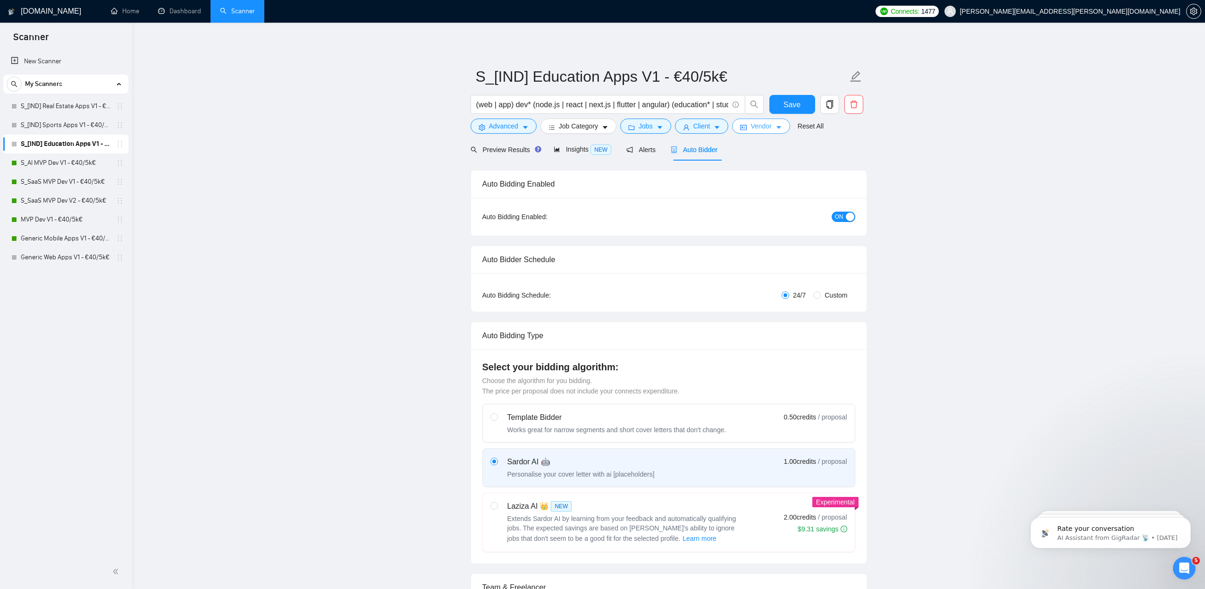
drag, startPoint x: 791, startPoint y: 105, endPoint x: 778, endPoint y: 119, distance: 18.7
click at [791, 105] on span "Save" at bounding box center [792, 105] width 17 height 12
click at [782, 125] on icon "caret-down" at bounding box center [779, 127] width 7 height 7
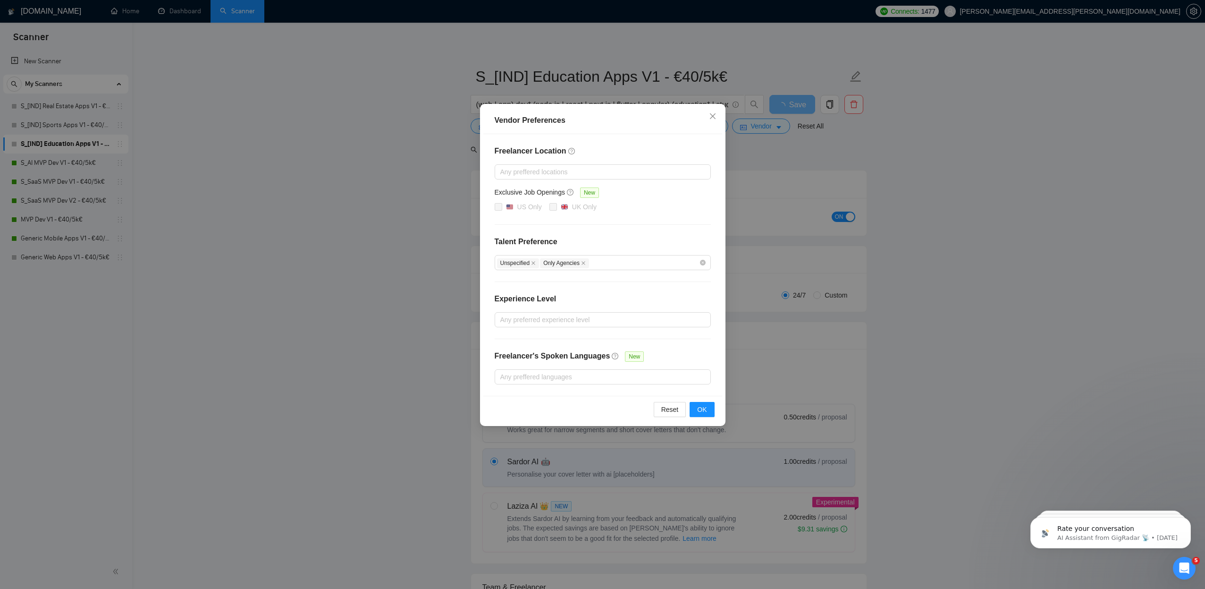
click at [438, 176] on div "Vendor Preferences Freelancer Location Any preffered locations Exclusive Job Op…" at bounding box center [602, 294] width 1205 height 589
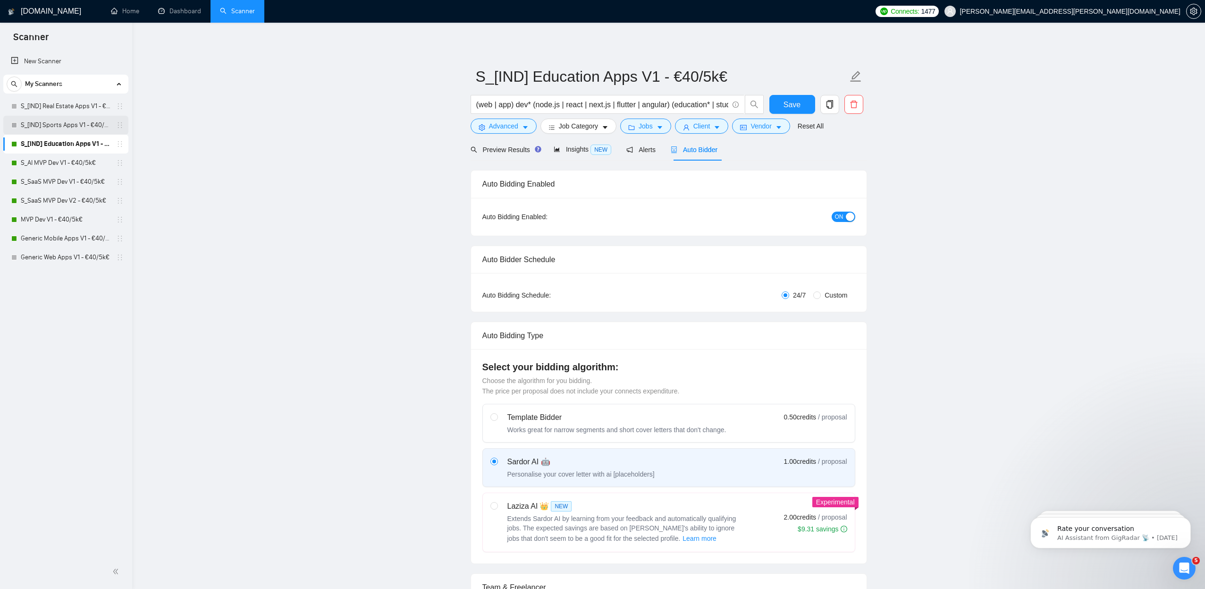
click at [71, 130] on link "S_[IND] Sports Apps V1 - €40/5k€" at bounding box center [66, 125] width 90 height 19
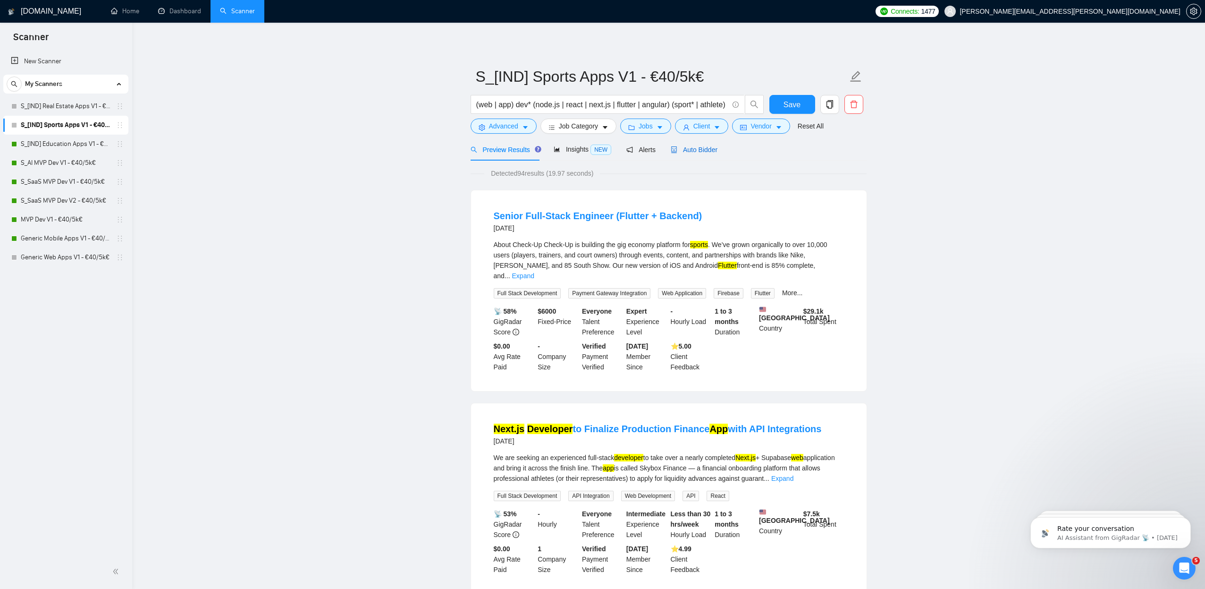
click at [690, 151] on span "Auto Bidder" at bounding box center [694, 150] width 47 height 8
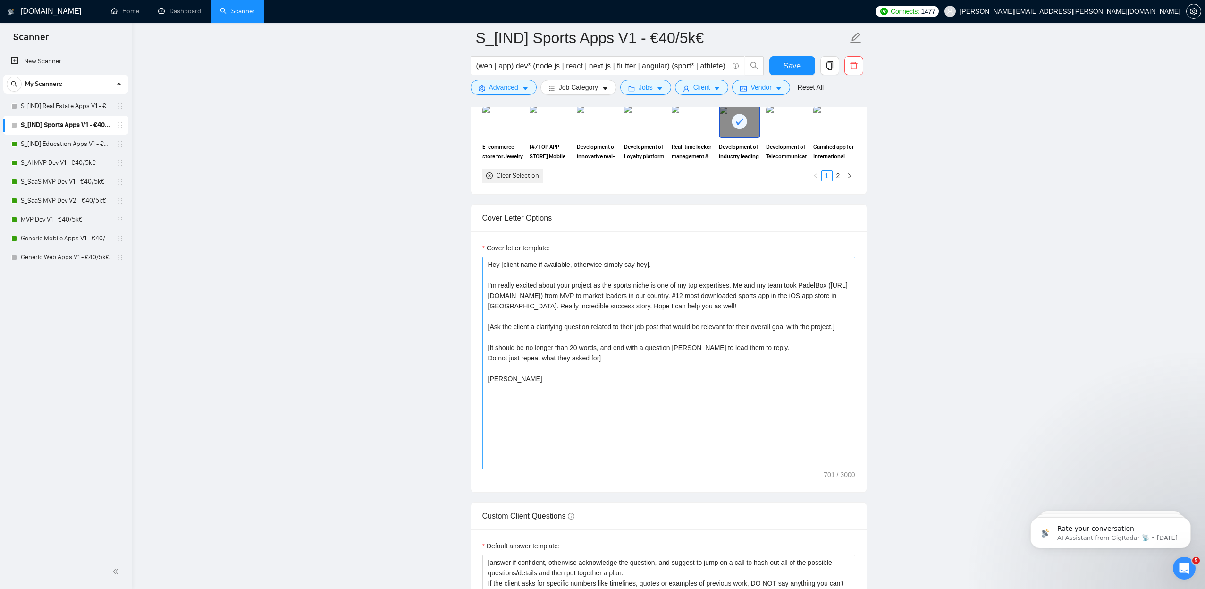
scroll to position [995, 0]
drag, startPoint x: 593, startPoint y: 433, endPoint x: 408, endPoint y: 237, distance: 269.5
click at [408, 237] on main "S_[IND] Sports Apps V1 - €40/5k€ (web | app) dev* (node.js | react | next.js | …" at bounding box center [668, 352] width 1043 height 2619
click at [794, 63] on span "Save" at bounding box center [792, 66] width 17 height 12
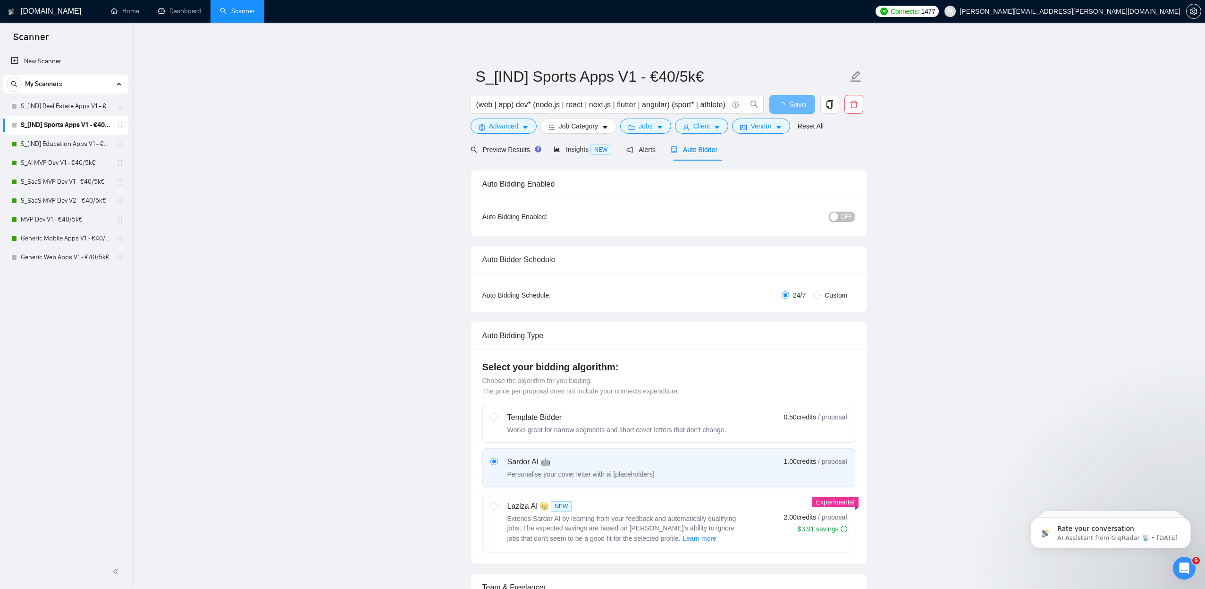
scroll to position [0, 0]
click at [840, 215] on button "OFF" at bounding box center [842, 216] width 26 height 10
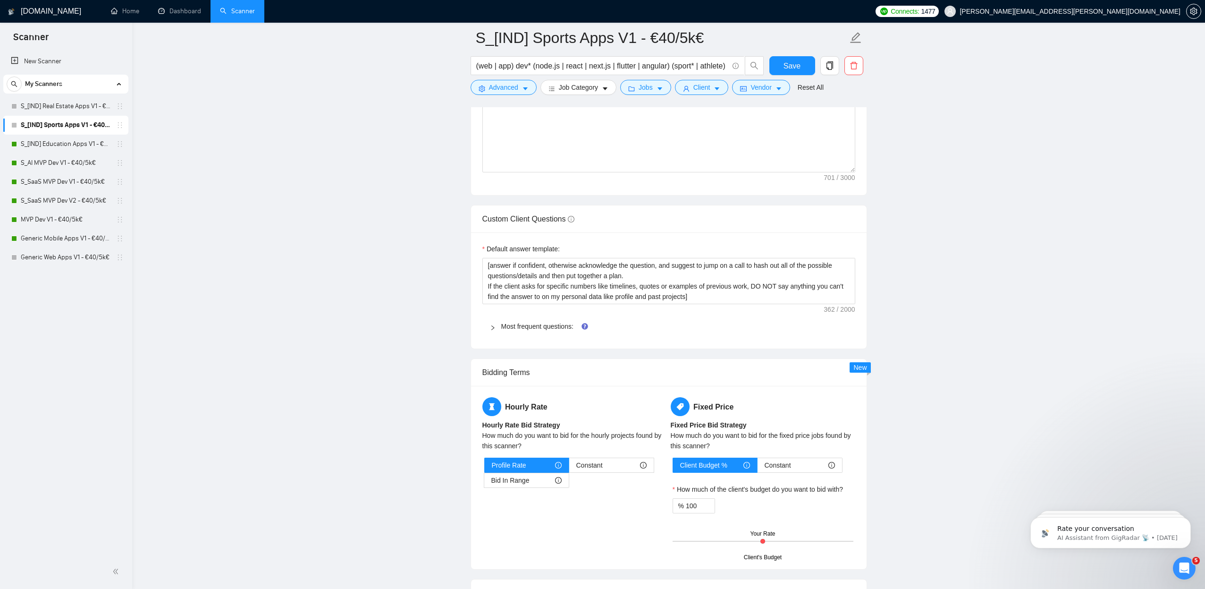
scroll to position [1376, 0]
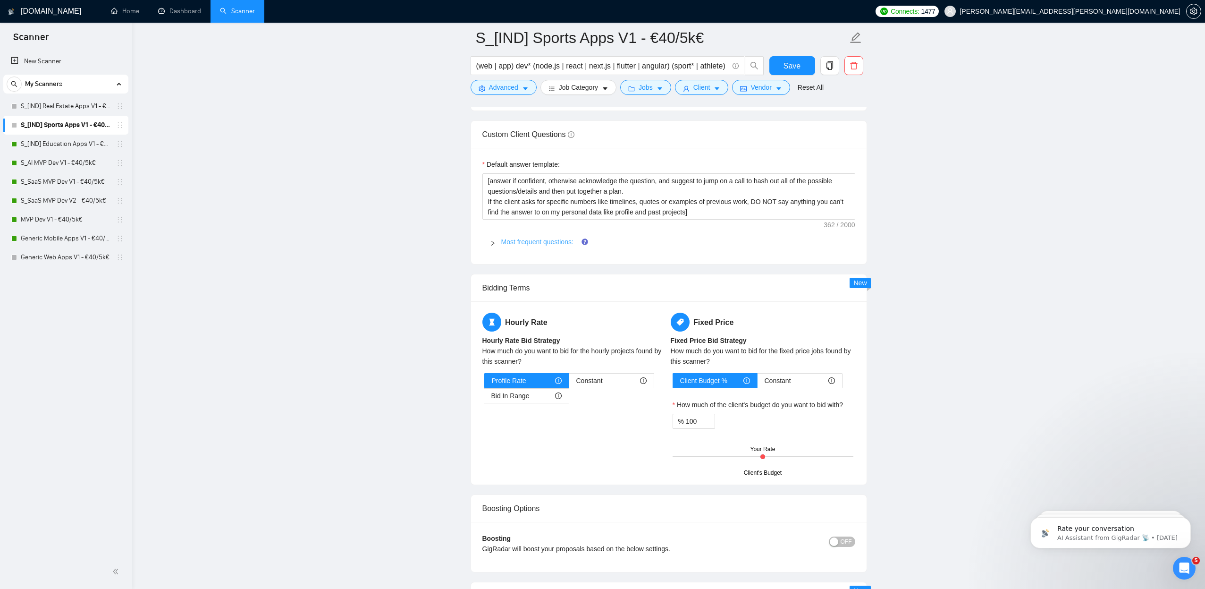
click at [521, 244] on link "Most frequent questions:" at bounding box center [537, 242] width 72 height 8
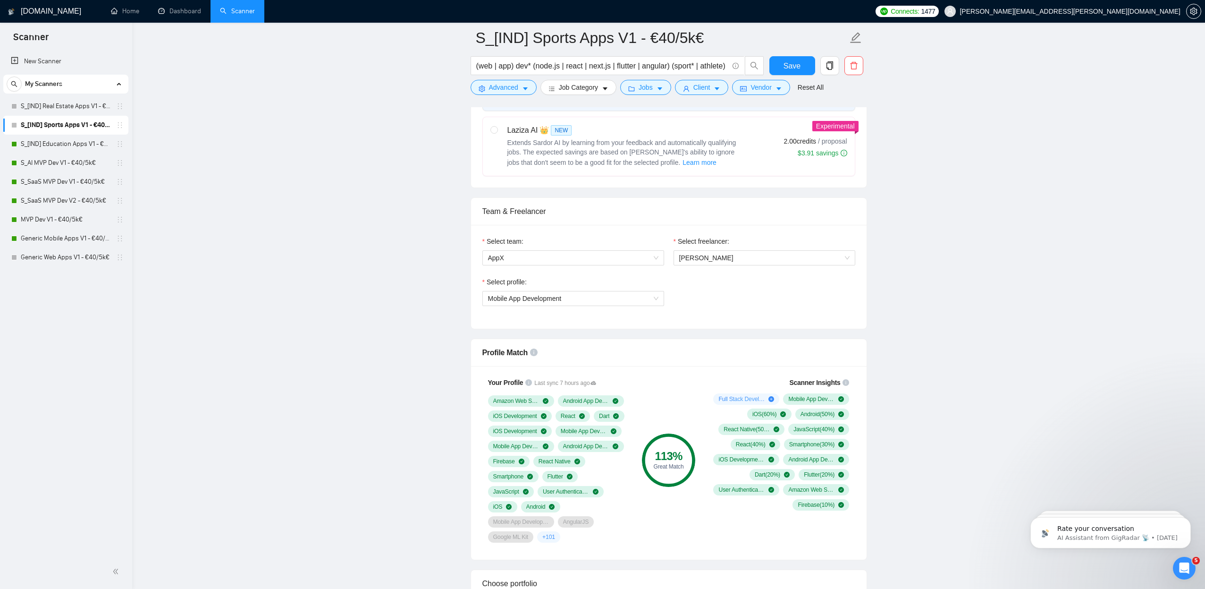
scroll to position [239, 0]
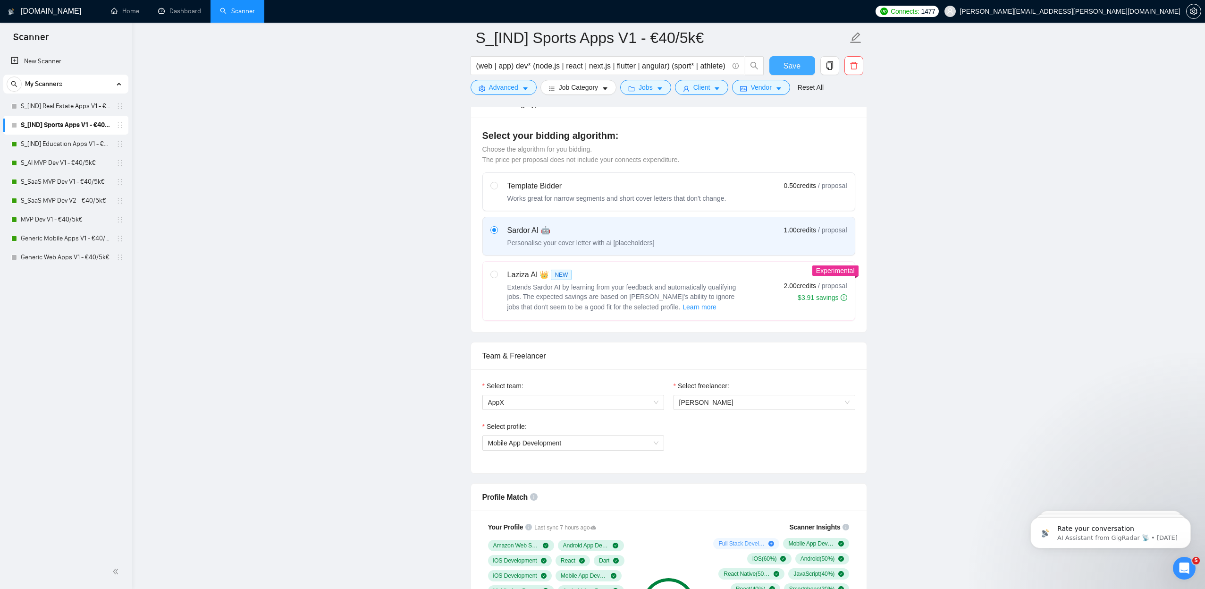
click at [790, 60] on span "Save" at bounding box center [792, 66] width 17 height 12
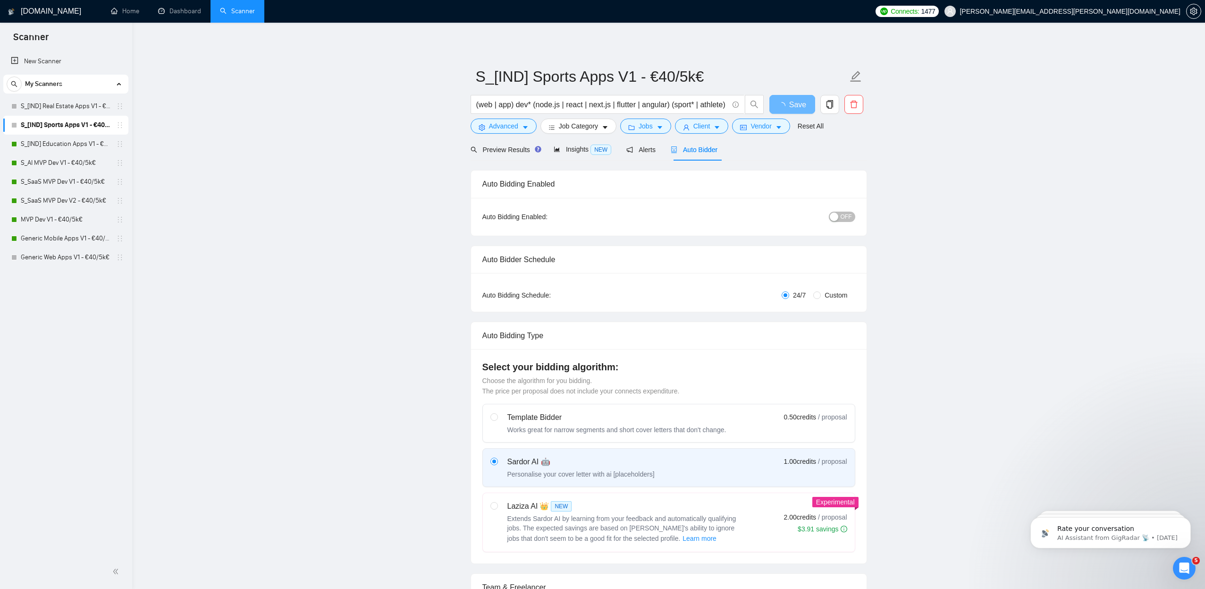
scroll to position [0, 0]
click at [840, 218] on button "OFF" at bounding box center [842, 216] width 26 height 10
click at [798, 104] on span "Save" at bounding box center [792, 105] width 17 height 12
click at [794, 107] on span "Save" at bounding box center [792, 105] width 17 height 12
click at [68, 108] on link "S_[IND] Real Estate Apps V1 - €40/5k€" at bounding box center [66, 106] width 90 height 19
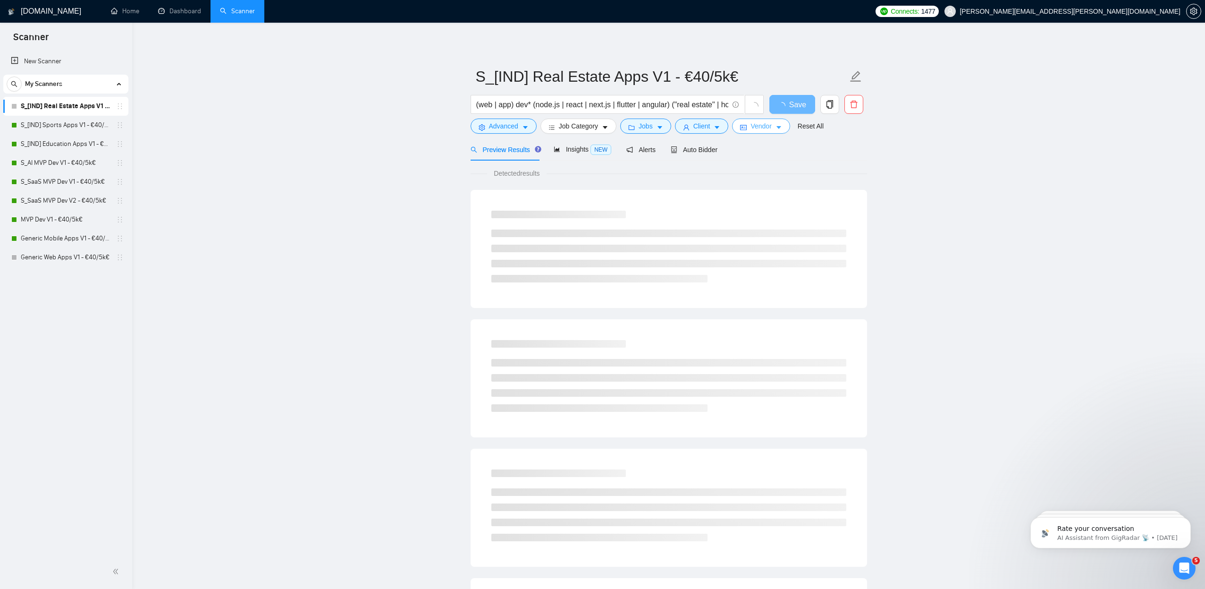
click at [781, 127] on icon "caret-down" at bounding box center [779, 127] width 7 height 7
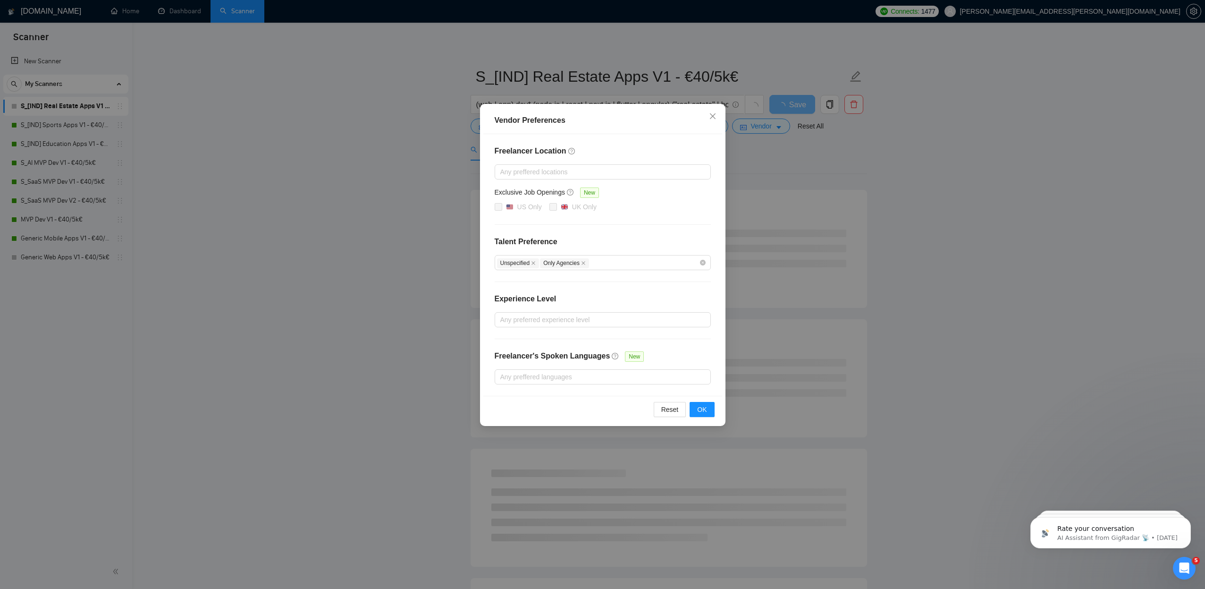
click at [368, 198] on div "Vendor Preferences Freelancer Location Any preffered locations Exclusive Job Op…" at bounding box center [602, 294] width 1205 height 589
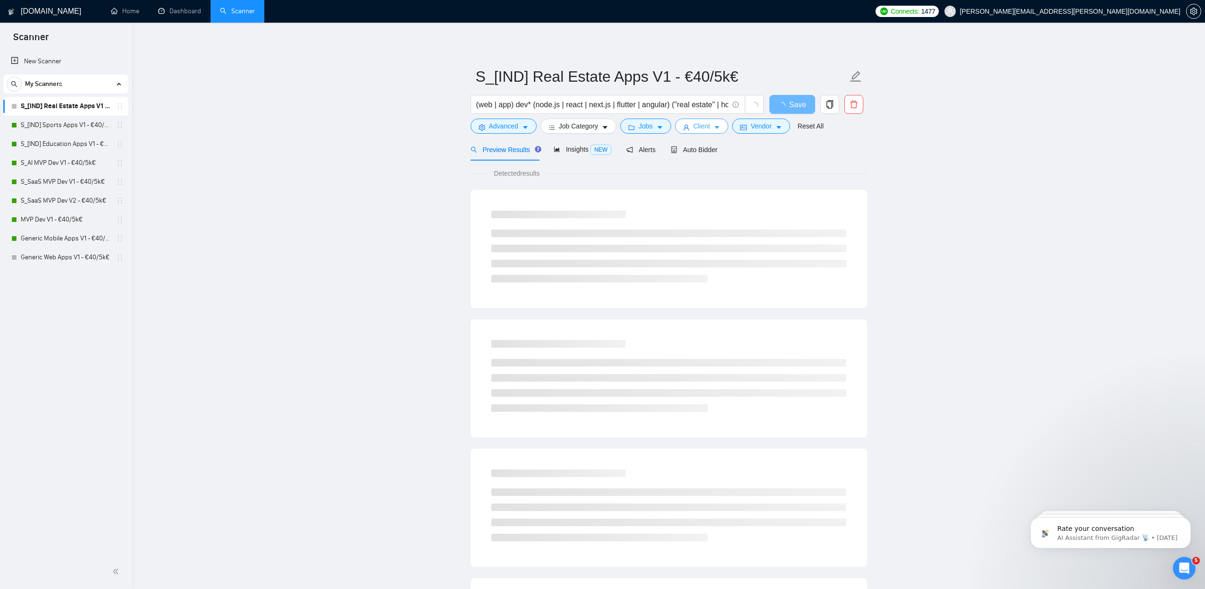
click at [720, 124] on icon "caret-down" at bounding box center [717, 127] width 7 height 7
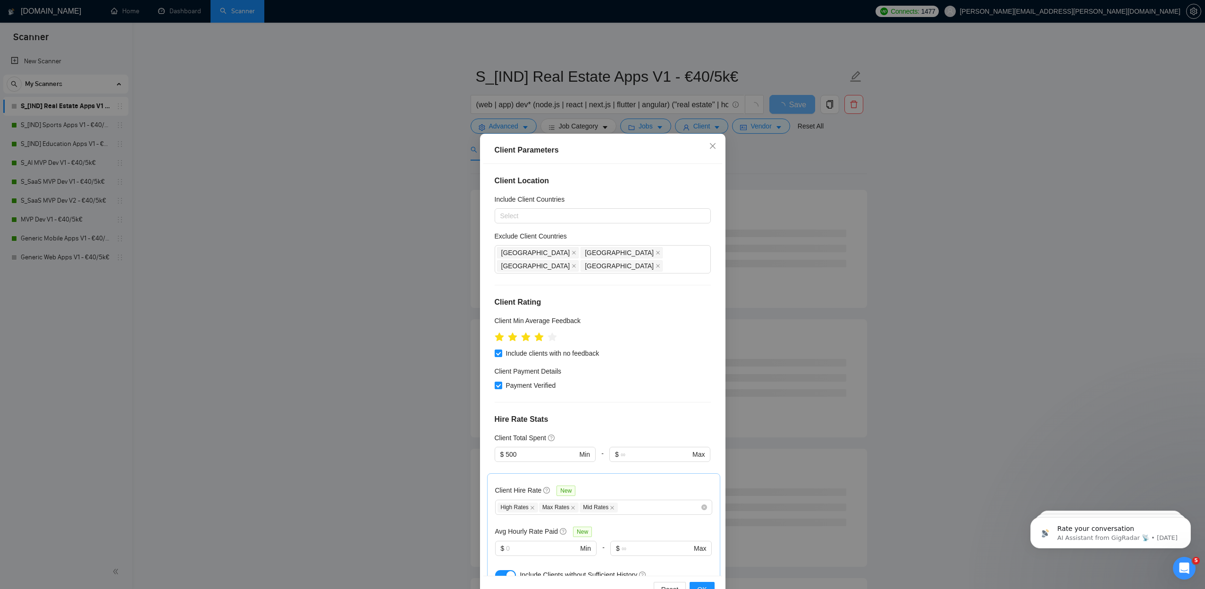
click at [383, 220] on div "Client Parameters Client Location Include Client Countries Select Exclude Clien…" at bounding box center [602, 294] width 1205 height 589
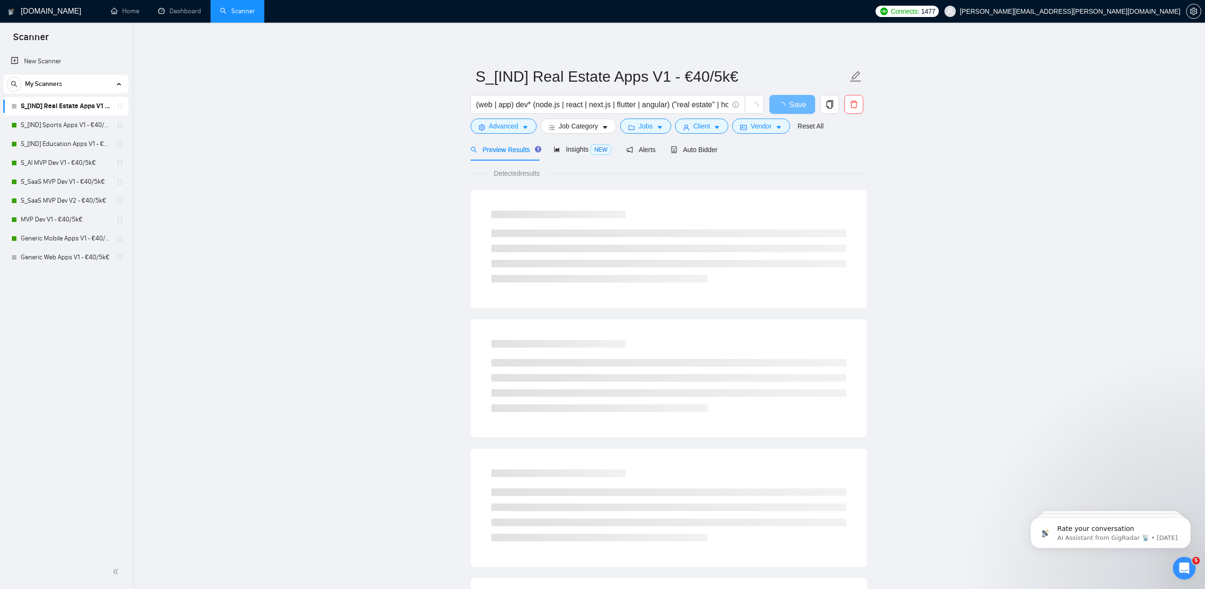
drag, startPoint x: 660, startPoint y: 127, endPoint x: 645, endPoint y: 132, distance: 15.8
click at [660, 127] on icon "caret-down" at bounding box center [660, 127] width 7 height 7
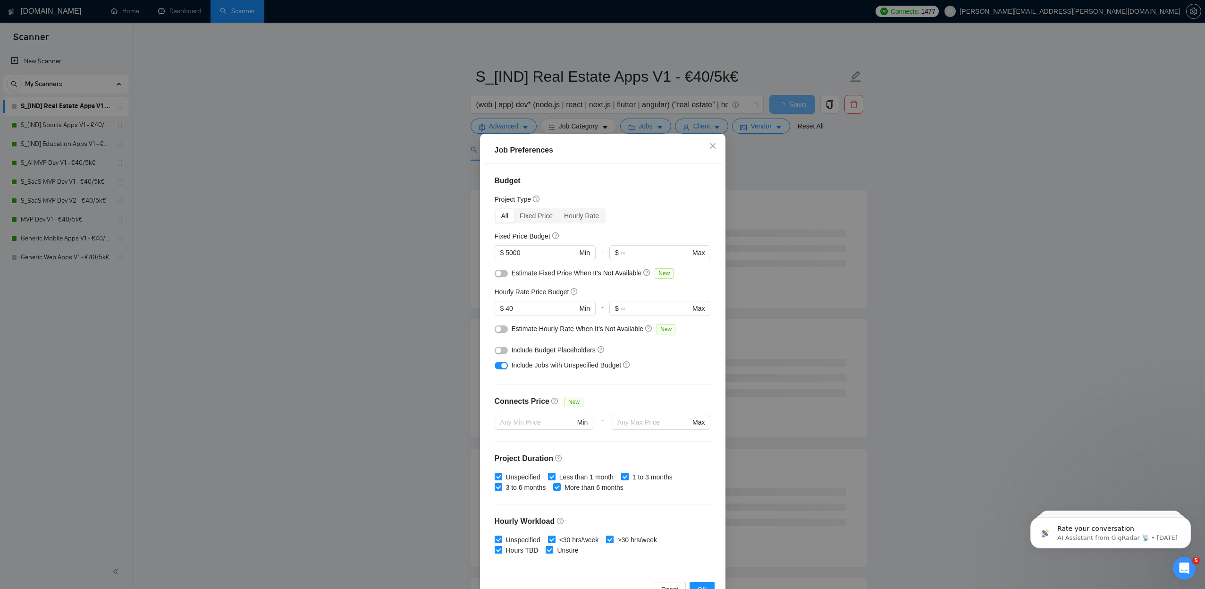
click at [363, 186] on div "Job Preferences Budget Project Type All Fixed Price Hourly Rate Fixed Price Bud…" at bounding box center [602, 294] width 1205 height 589
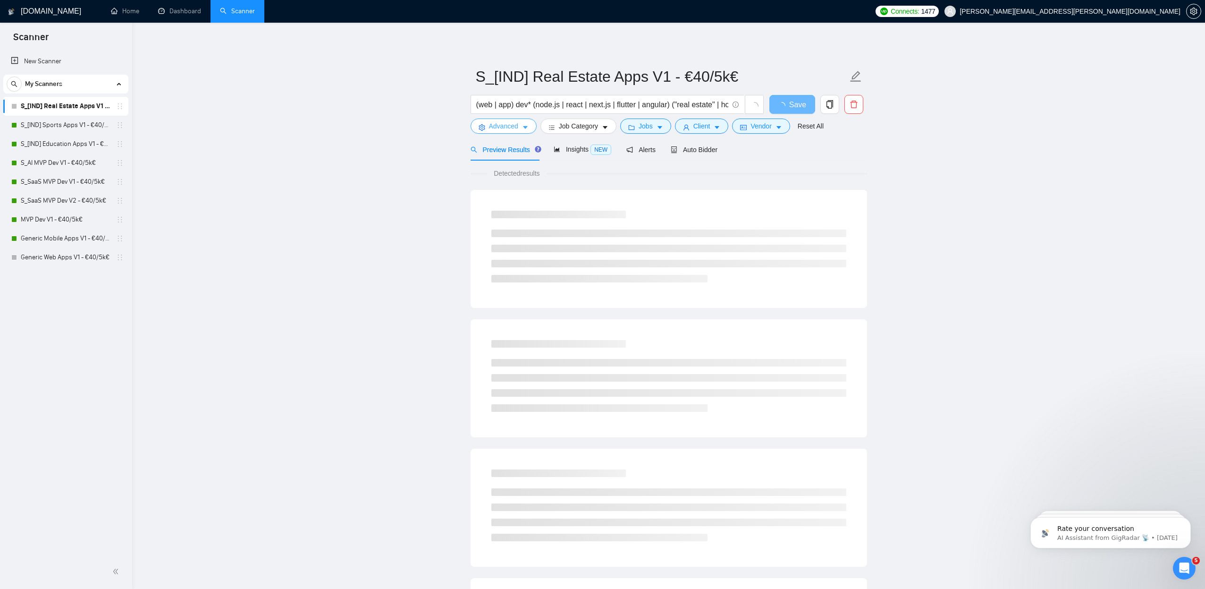
click at [524, 125] on icon "caret-down" at bounding box center [525, 127] width 7 height 7
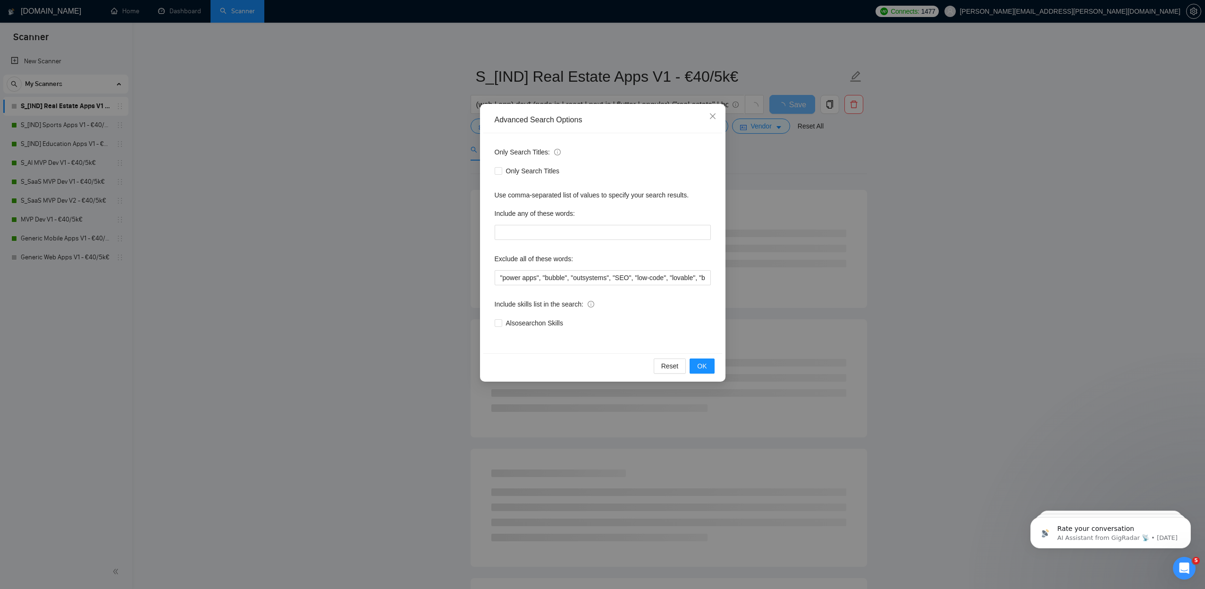
click at [350, 174] on div "Advanced Search Options Only Search Titles: Only Search Titles Use comma-separa…" at bounding box center [602, 294] width 1205 height 589
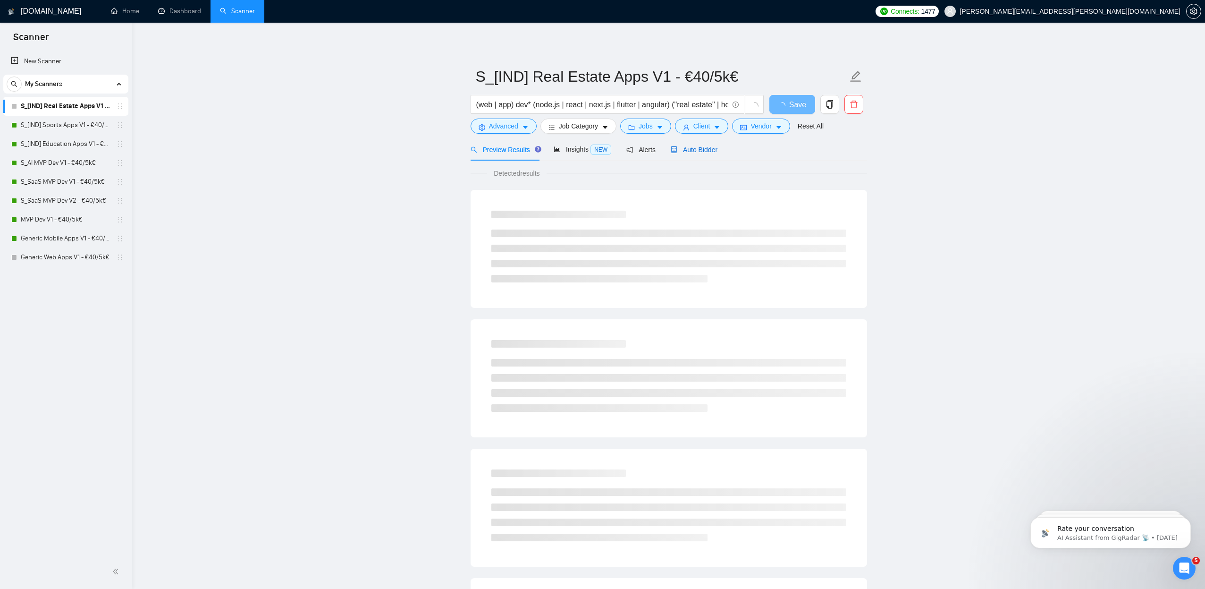
click at [702, 146] on span "Auto Bidder" at bounding box center [694, 150] width 47 height 8
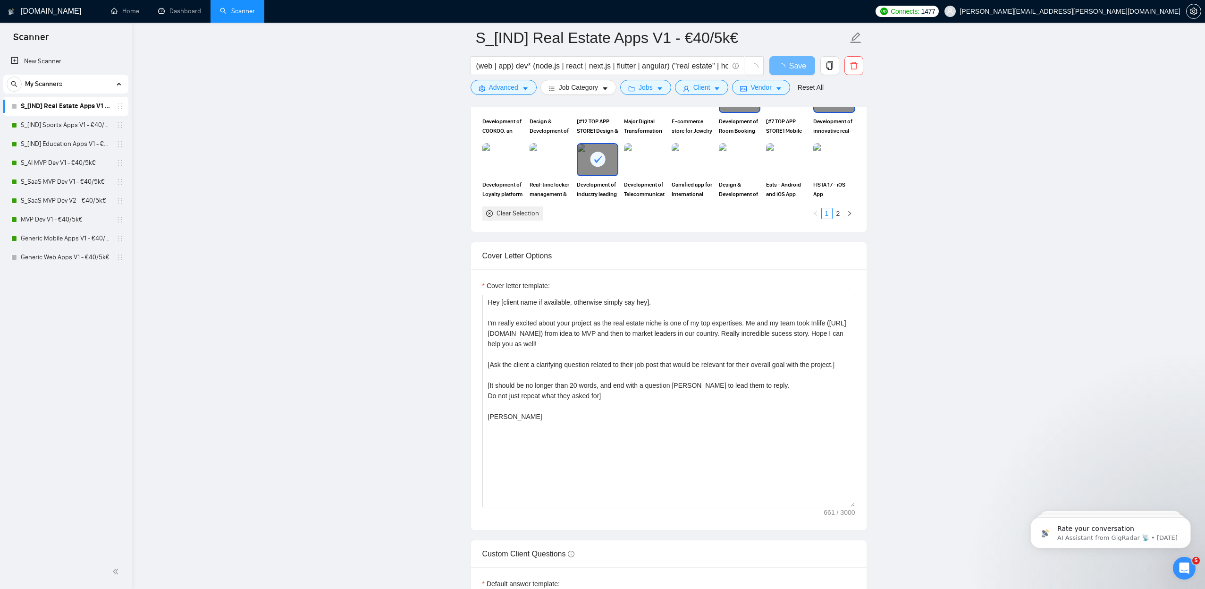
scroll to position [912, 0]
click at [582, 345] on textarea "Hey [client name if available, otherwise simply say hey]. I'm really excited ab…" at bounding box center [668, 400] width 373 height 212
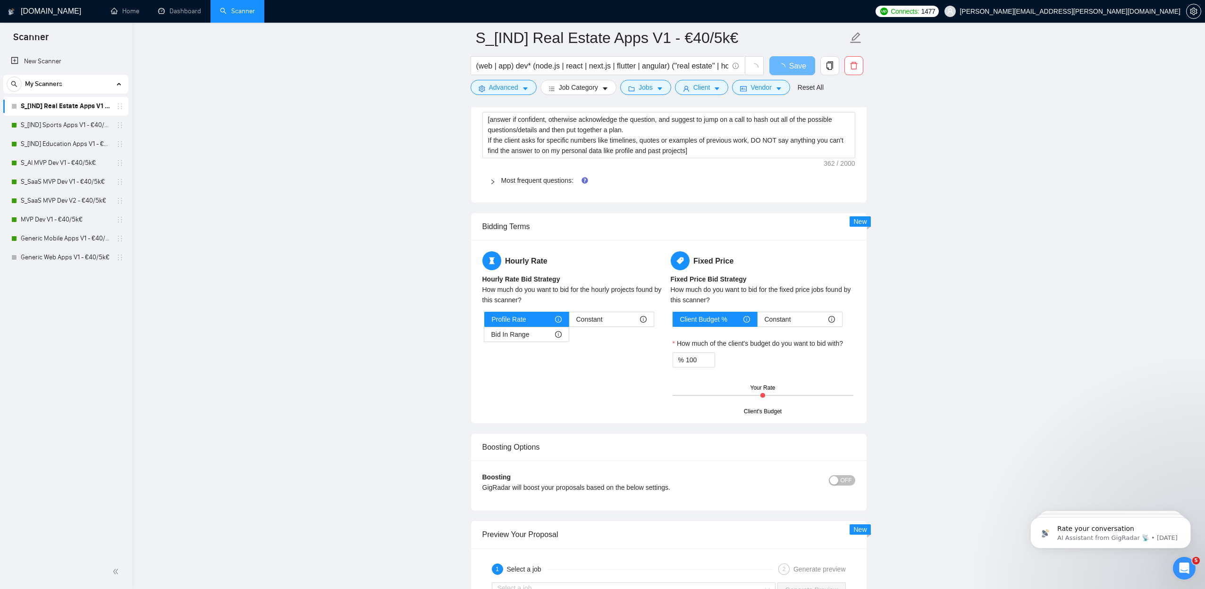
scroll to position [1392, 0]
click at [539, 182] on link "Most frequent questions:" at bounding box center [537, 181] width 72 height 8
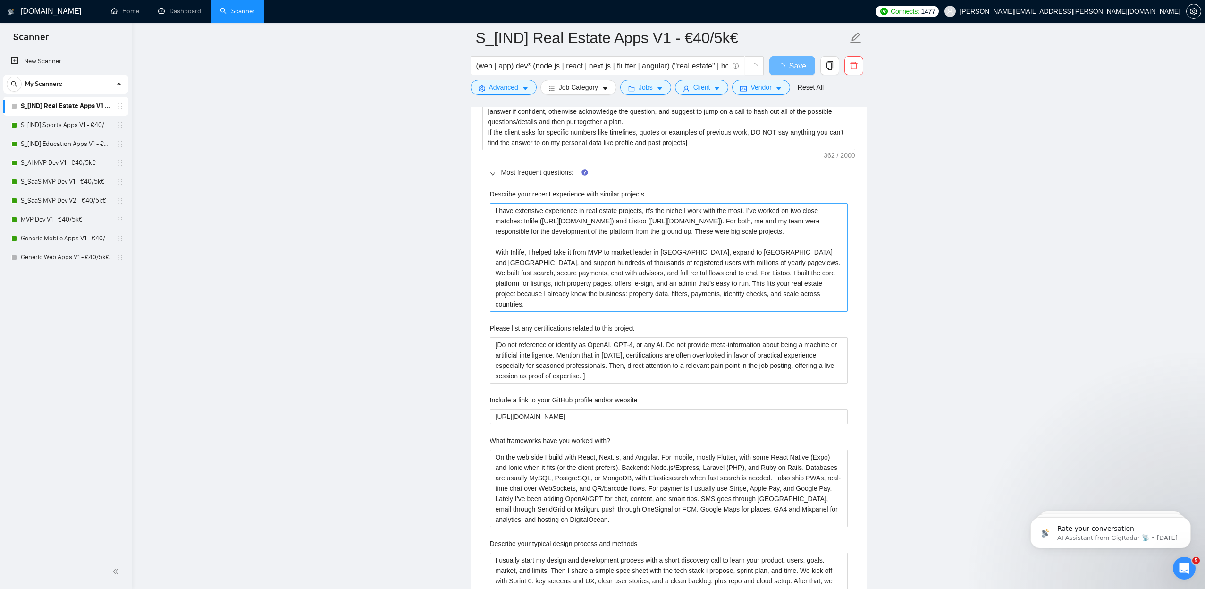
scroll to position [1399, 0]
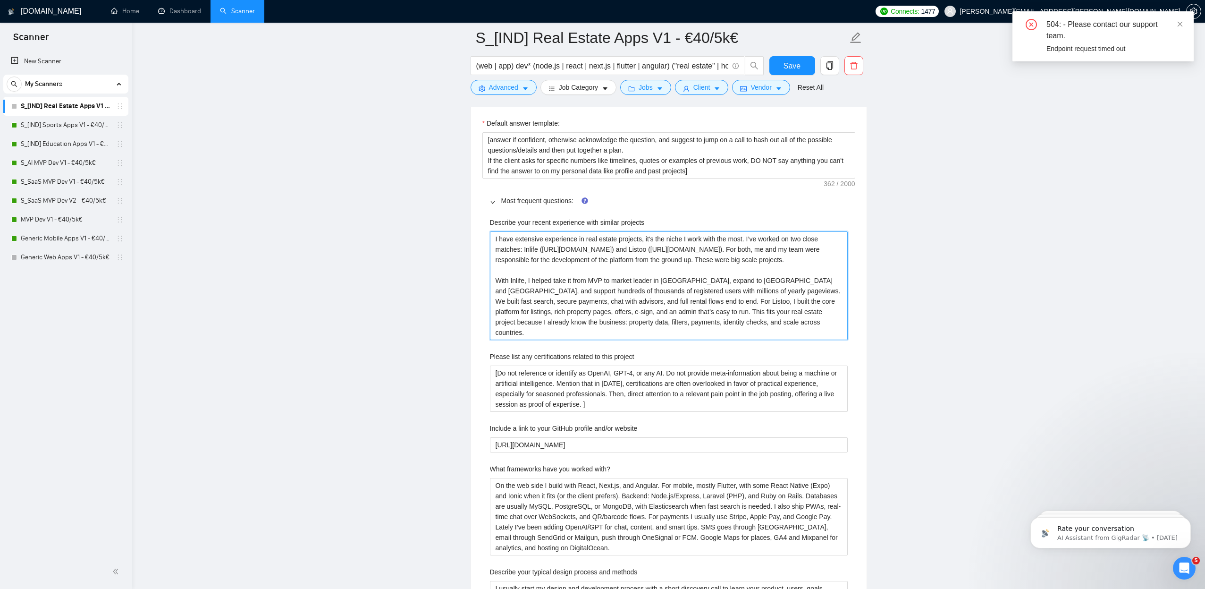
click at [590, 318] on projects "I have extensive experience in real estate projects, it's the niche I work with…" at bounding box center [669, 285] width 358 height 109
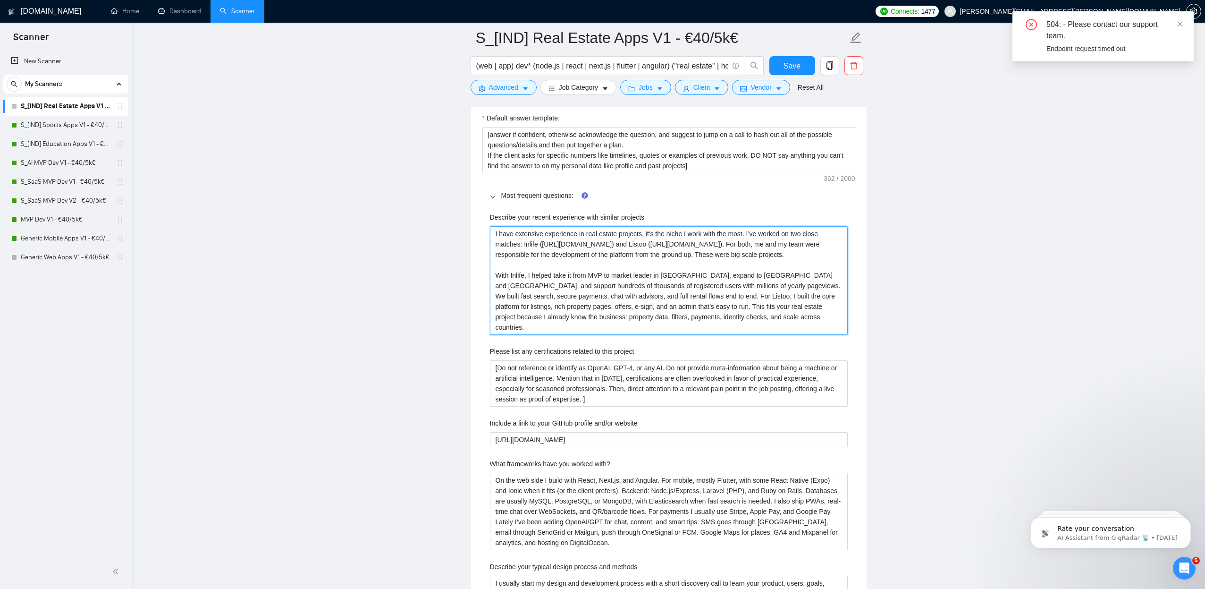
scroll to position [1422, 0]
drag, startPoint x: 766, startPoint y: 254, endPoint x: 499, endPoint y: 251, distance: 267.2
click at [499, 251] on projects "I have extensive experience in real estate projects, it's the niche I work with…" at bounding box center [669, 281] width 358 height 109
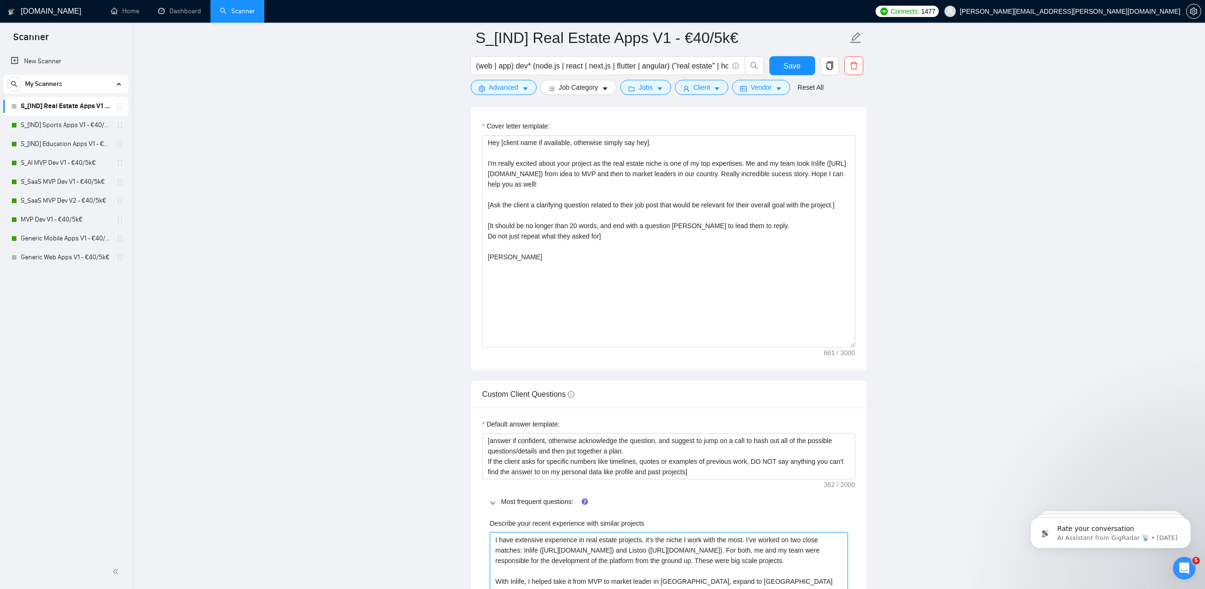
scroll to position [1037, 0]
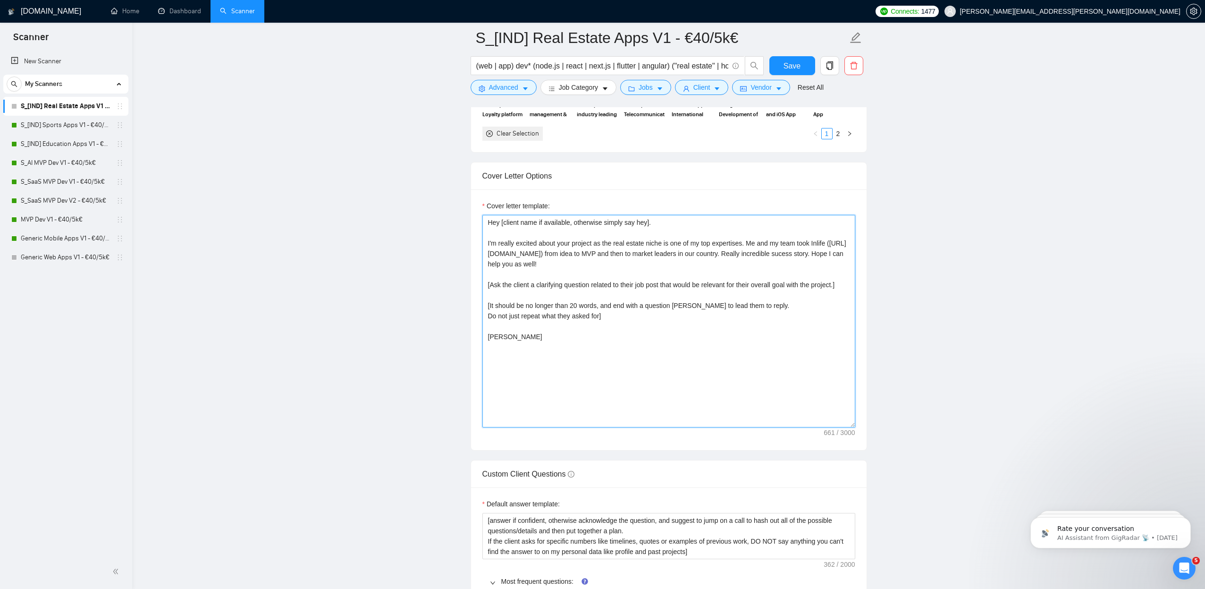
drag, startPoint x: 669, startPoint y: 263, endPoint x: 671, endPoint y: 268, distance: 5.3
click at [669, 263] on textarea "Hey [client name if available, otherwise simply say hey]. I'm really excited ab…" at bounding box center [668, 321] width 373 height 212
paste textarea "https://appx-digital.com/portfolio-item/listoos-digital-platform-to-transform-r…"
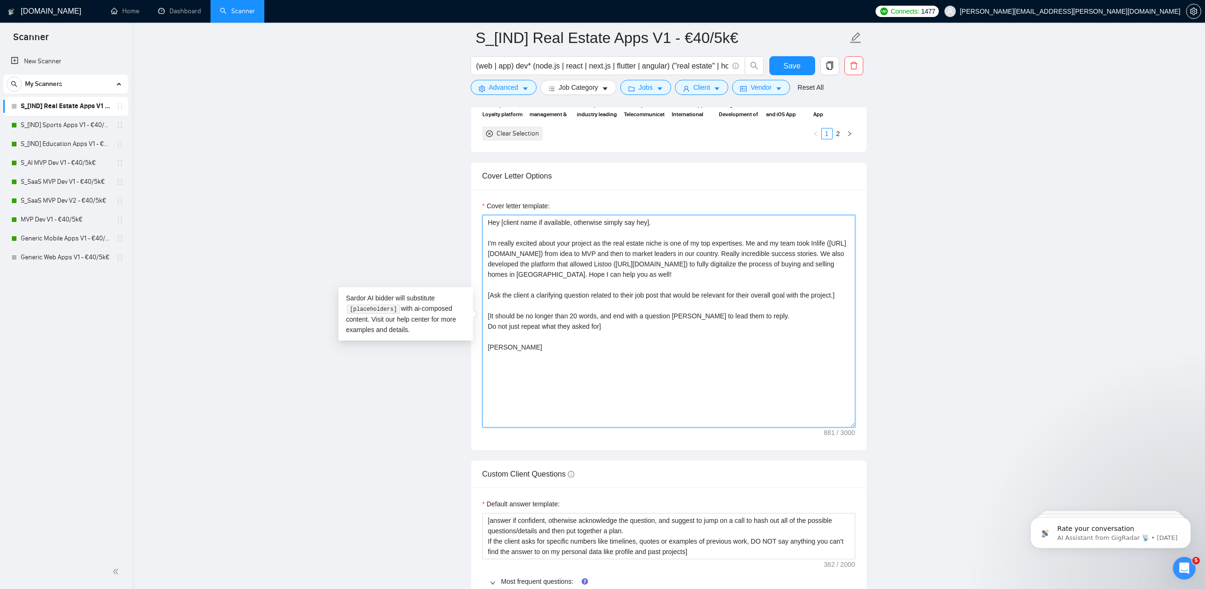
drag, startPoint x: 583, startPoint y: 263, endPoint x: 683, endPoint y: 263, distance: 100.1
click at [683, 263] on textarea "Hey [client name if available, otherwise simply say hey]. I'm really excited ab…" at bounding box center [668, 321] width 373 height 212
paste textarea "eally incredible success stories."
type textarea "Hey [client name if available, otherwise simply say hey]. I'm really excited ab…"
click at [793, 60] on span "Save" at bounding box center [792, 66] width 17 height 12
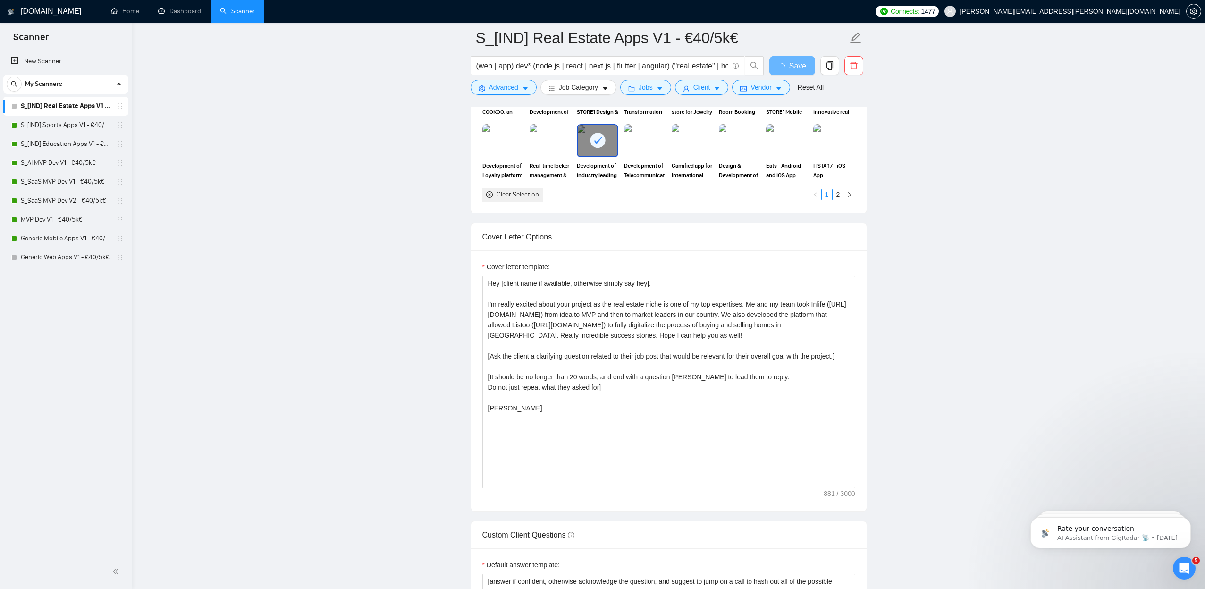
scroll to position [924, 0]
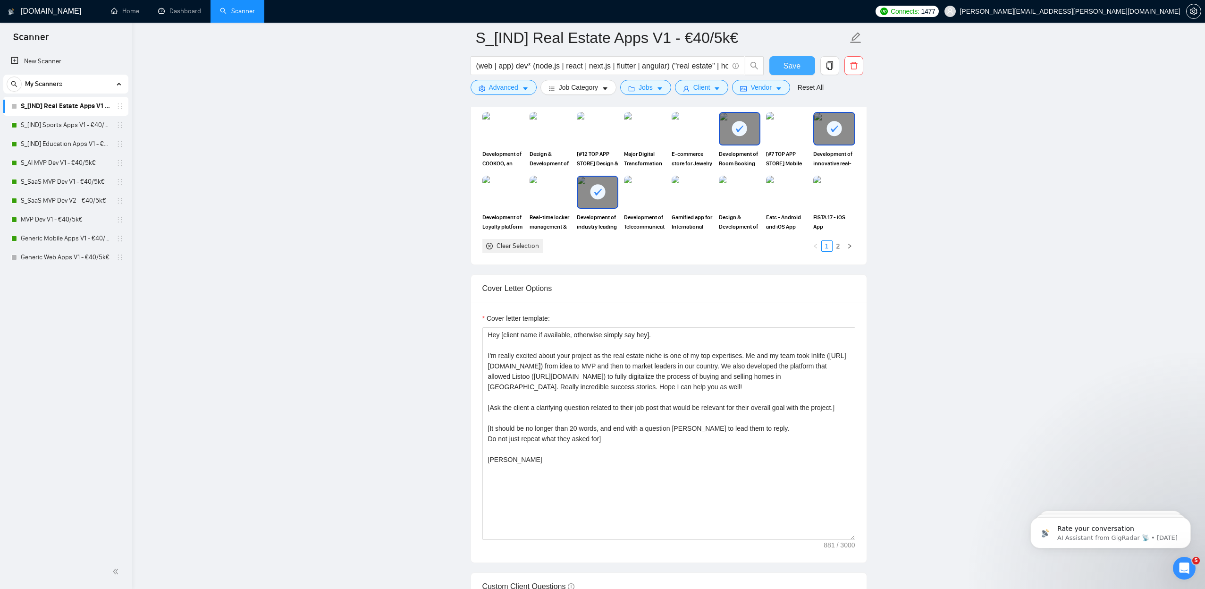
click at [789, 70] on span "Save" at bounding box center [792, 66] width 17 height 12
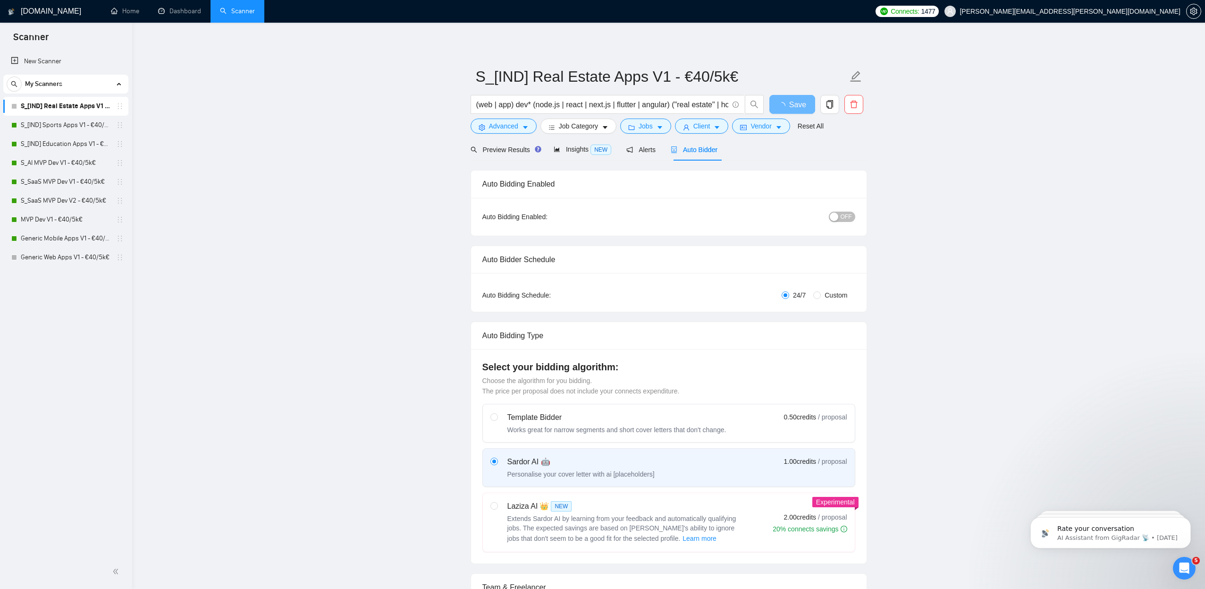
scroll to position [0, 0]
click at [843, 218] on span "OFF" at bounding box center [846, 216] width 11 height 10
click at [843, 213] on span "OFF" at bounding box center [846, 216] width 11 height 10
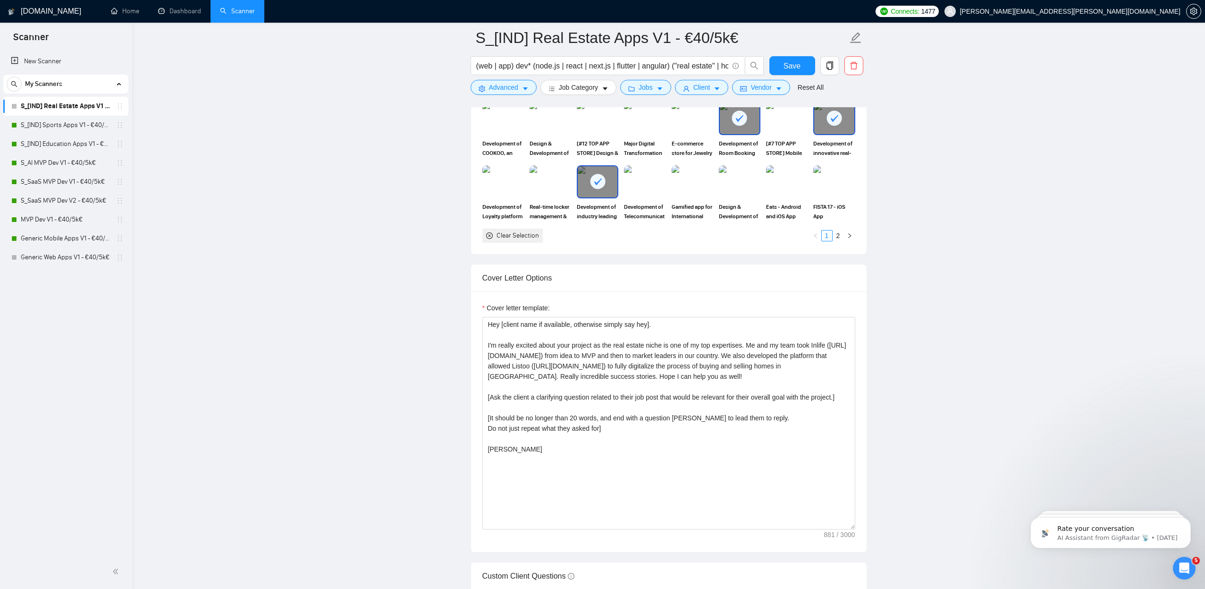
scroll to position [1032, 0]
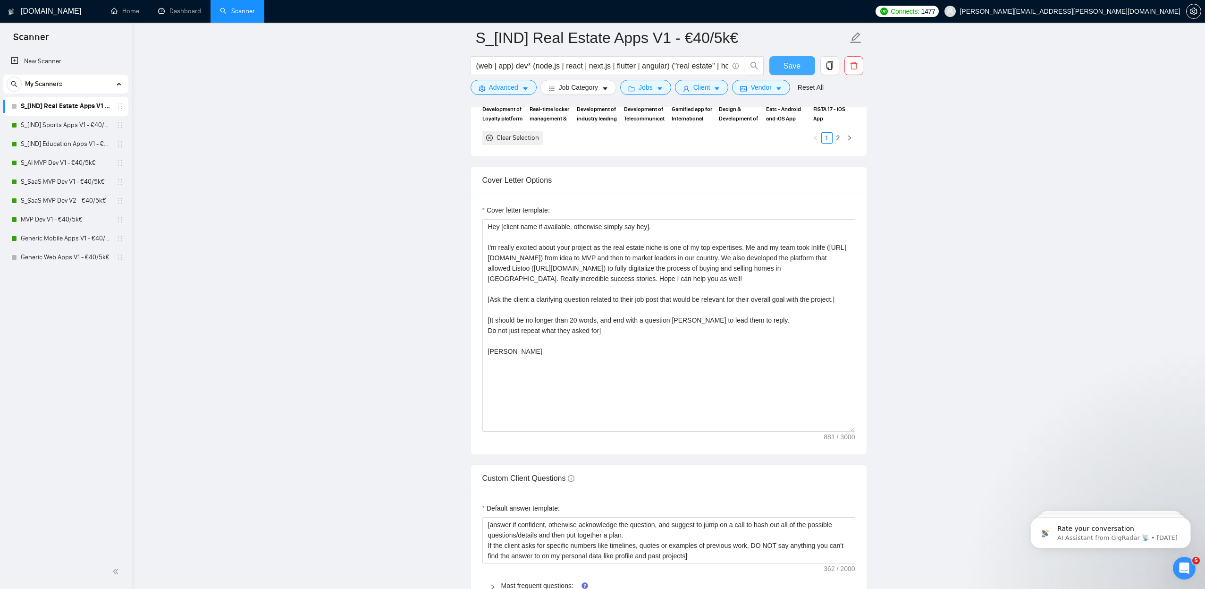
click at [778, 68] on button "Save" at bounding box center [792, 65] width 46 height 19
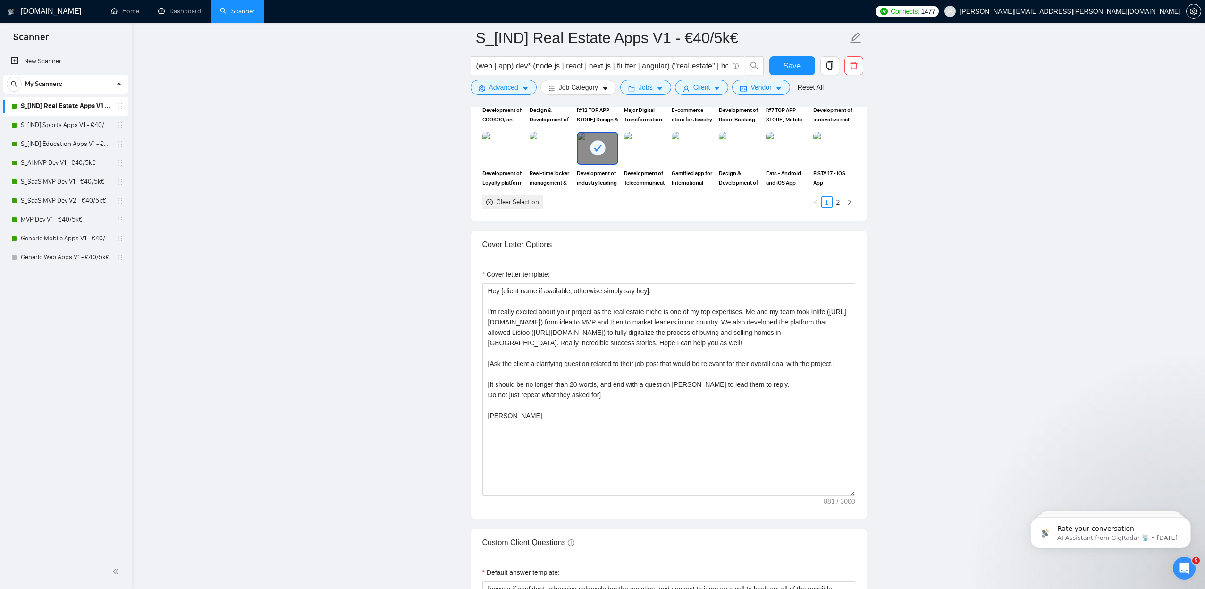
scroll to position [967, 0]
click at [49, 120] on link "S_[IND] Sports Apps V1 - €40/5k€" at bounding box center [66, 125] width 90 height 19
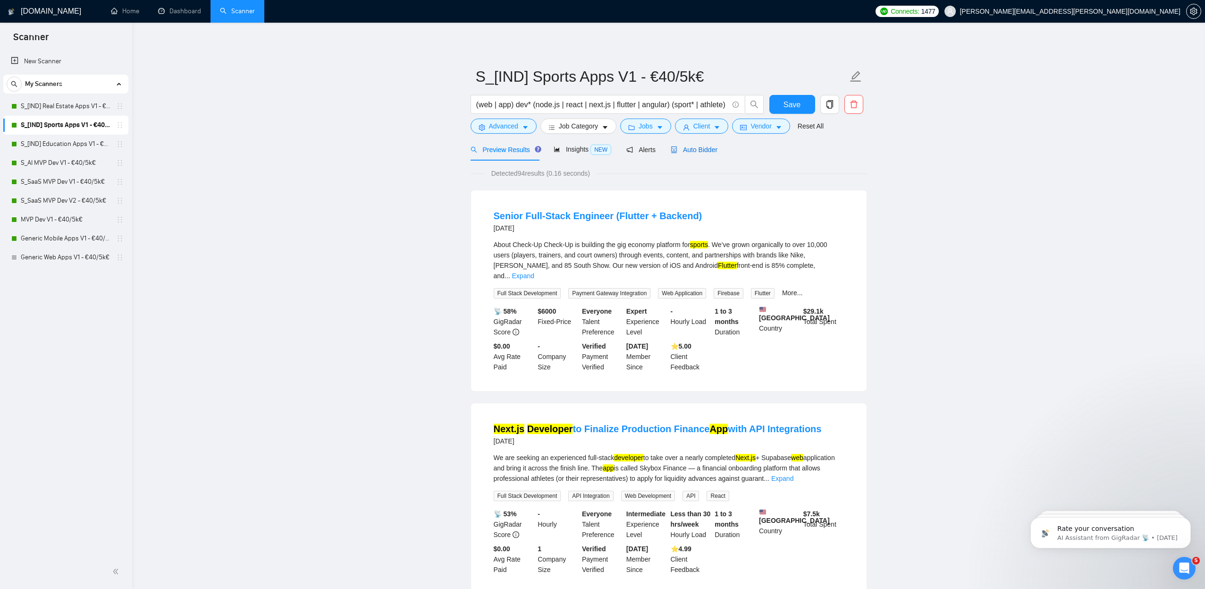
click at [692, 153] on span "Auto Bidder" at bounding box center [694, 150] width 47 height 8
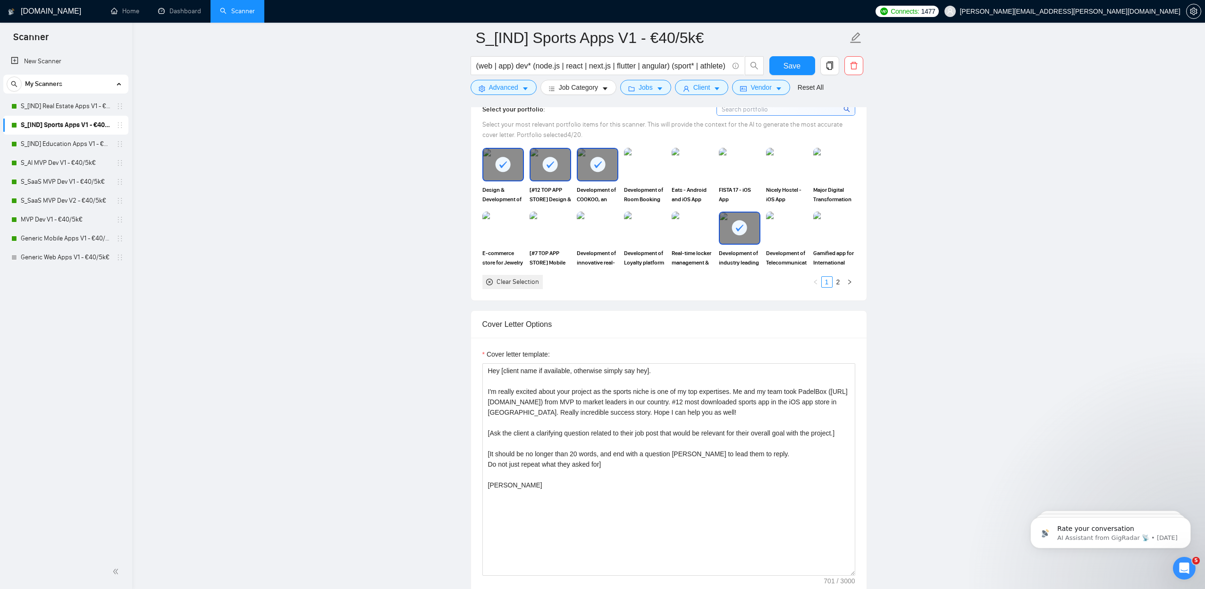
scroll to position [1058, 0]
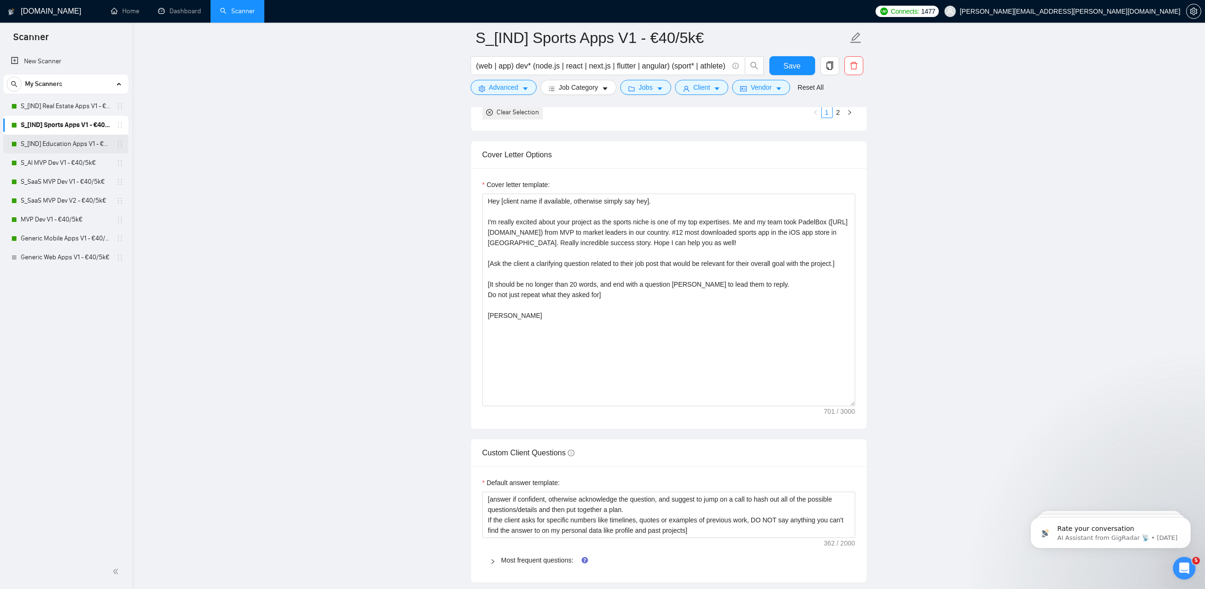
click at [91, 140] on link "S_[IND] Education Apps V1 - €40/5k€" at bounding box center [66, 144] width 90 height 19
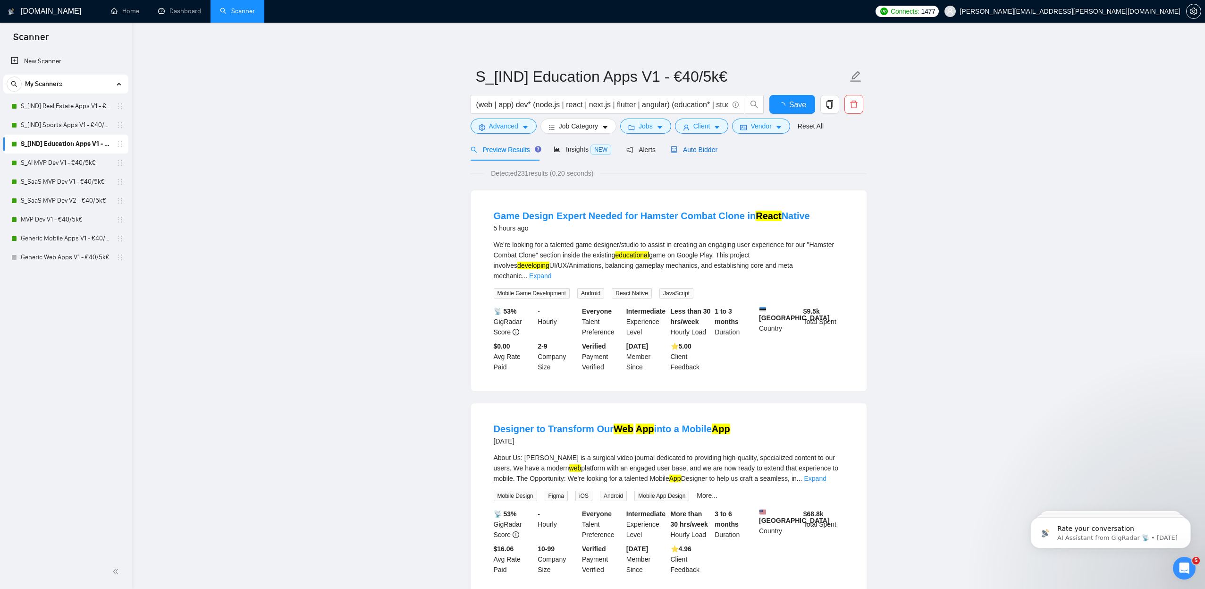
click at [697, 152] on span "Auto Bidder" at bounding box center [694, 150] width 47 height 8
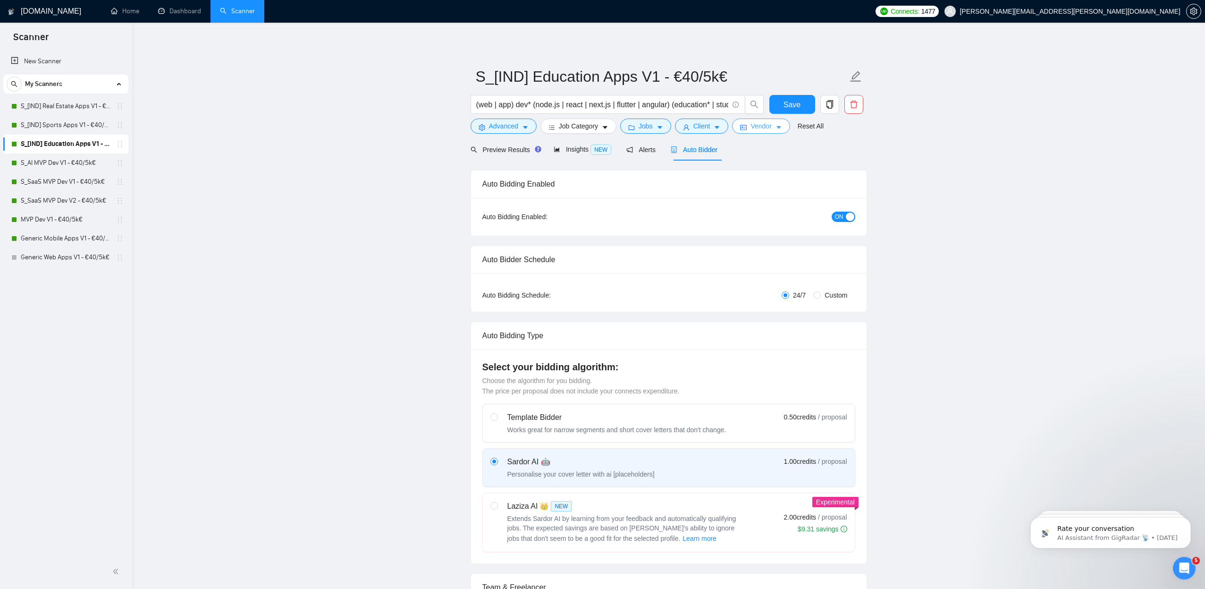
click at [777, 128] on button "Vendor" at bounding box center [761, 125] width 58 height 15
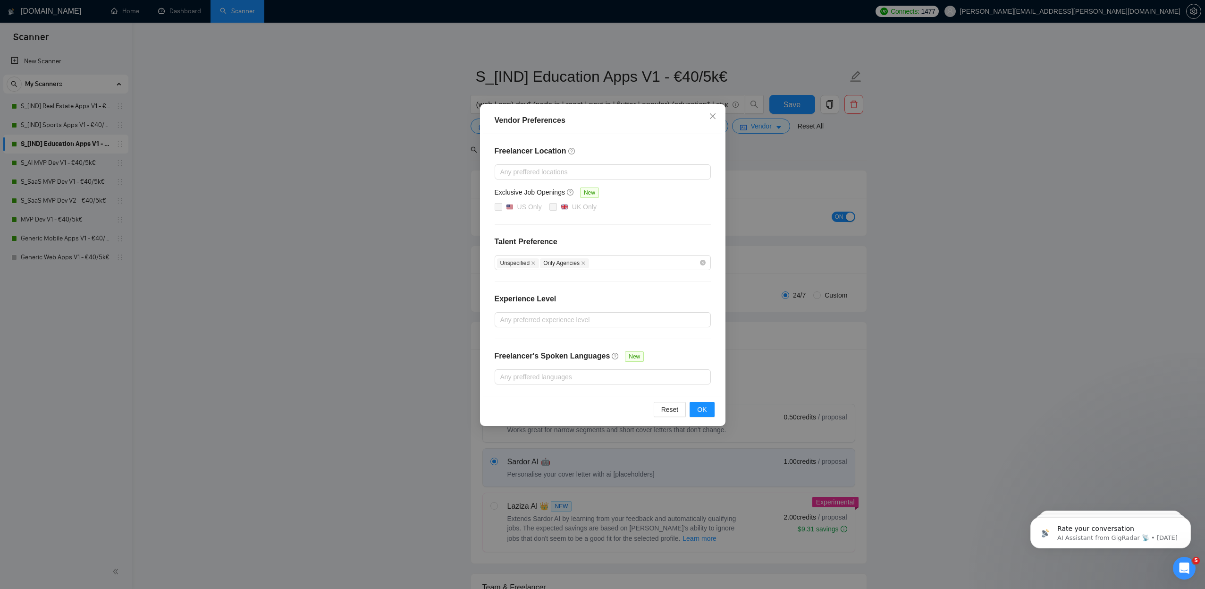
click at [362, 177] on div "Vendor Preferences Freelancer Location Any preffered locations Exclusive Job Op…" at bounding box center [602, 294] width 1205 height 589
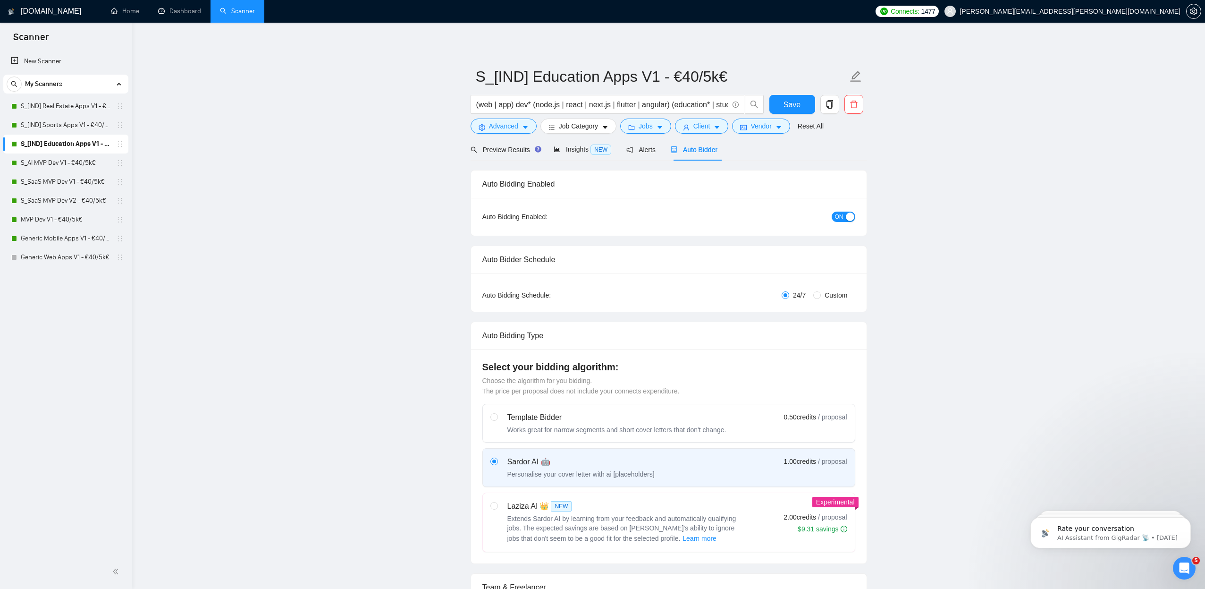
click at [61, 152] on link "S_[IND] Education Apps V1 - €40/5k€" at bounding box center [66, 144] width 90 height 19
click at [61, 158] on link "S_AI MVP Dev V1 - €40/5k€" at bounding box center [66, 162] width 90 height 19
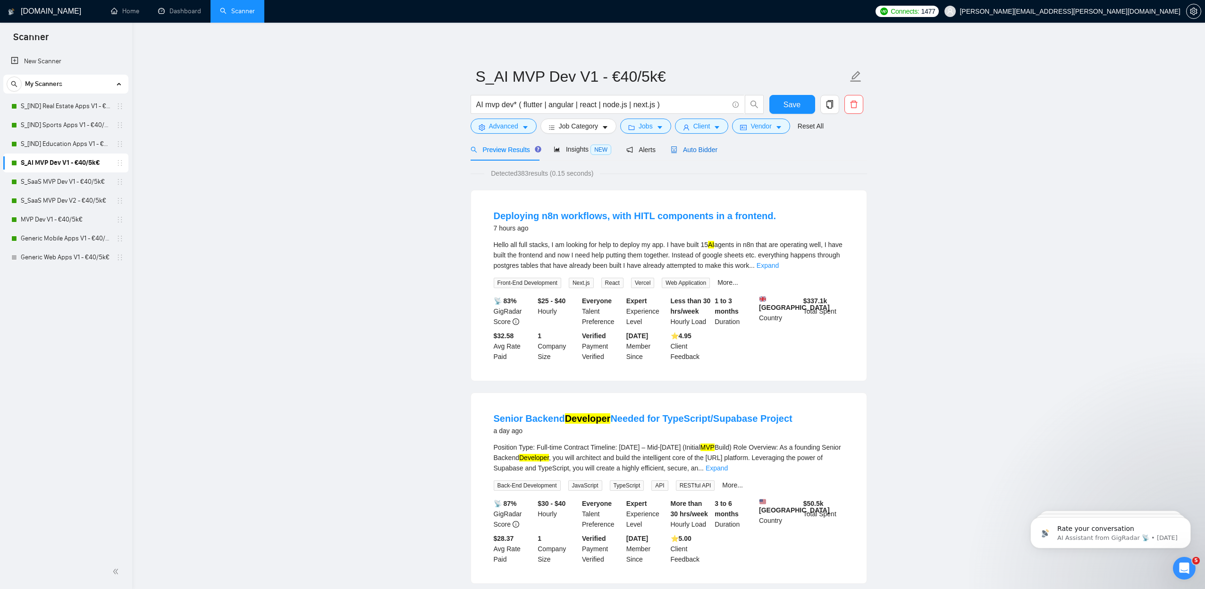
click at [684, 147] on span "Auto Bidder" at bounding box center [694, 150] width 47 height 8
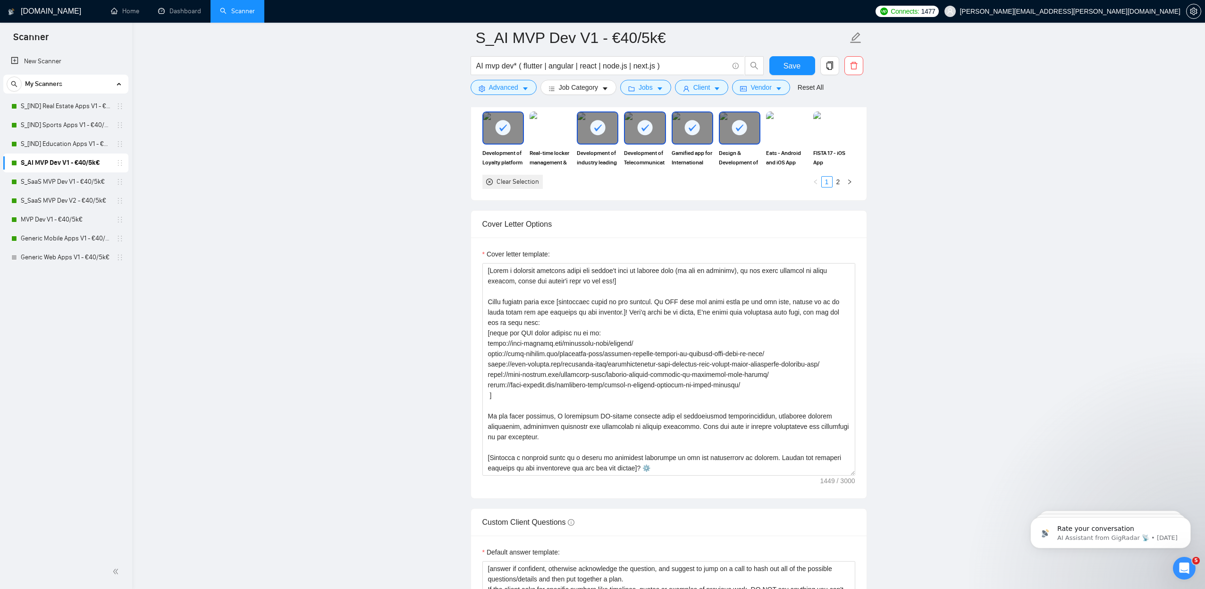
scroll to position [1141, 0]
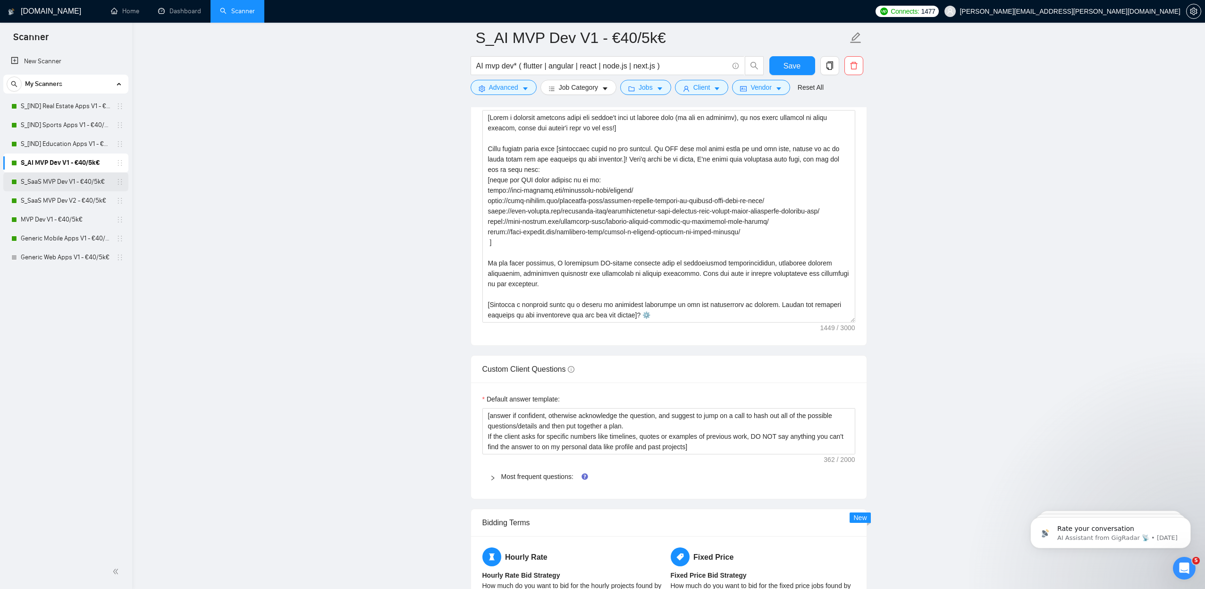
click at [68, 184] on link "S_SaaS MVP Dev V1 - €40/5k€" at bounding box center [66, 181] width 90 height 19
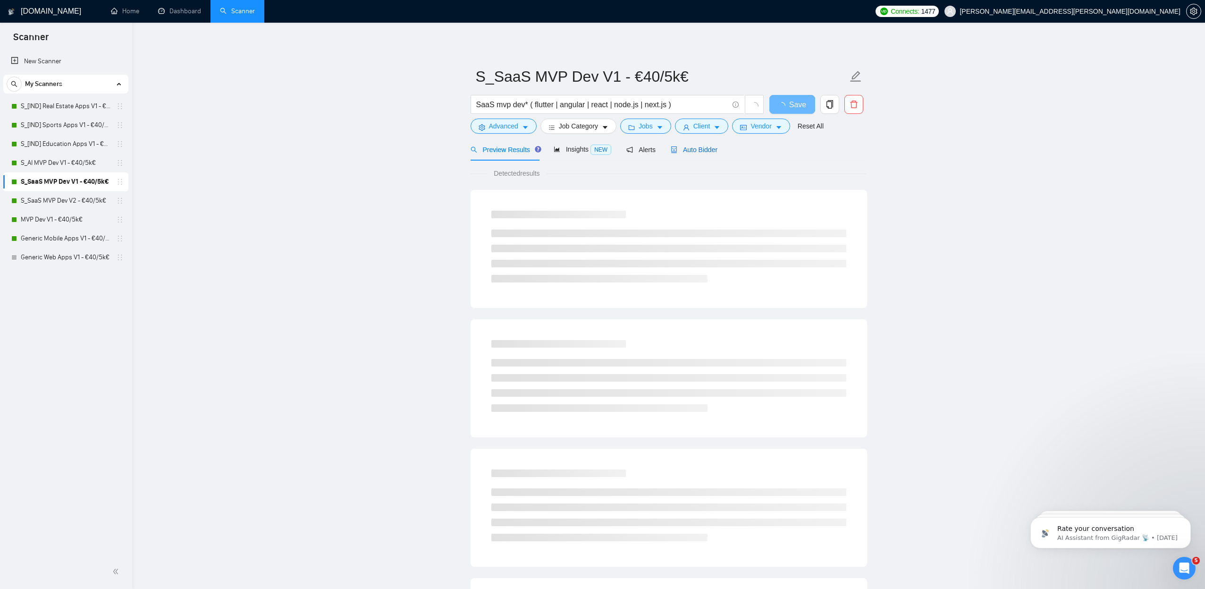
click at [716, 154] on div "Auto Bidder" at bounding box center [694, 149] width 47 height 10
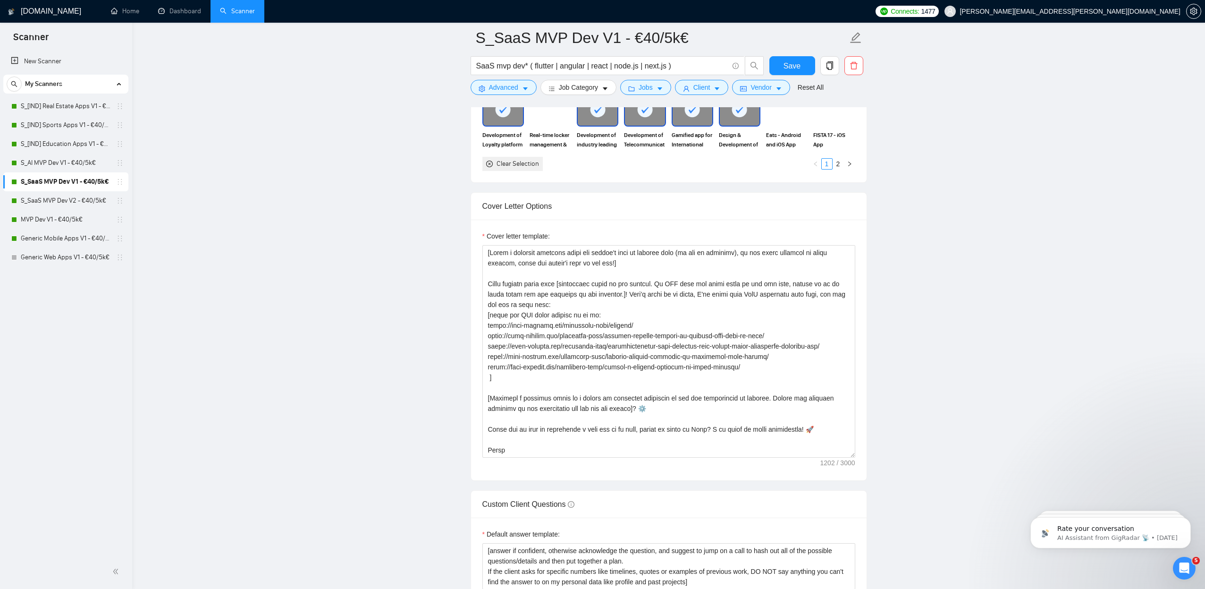
scroll to position [1187, 0]
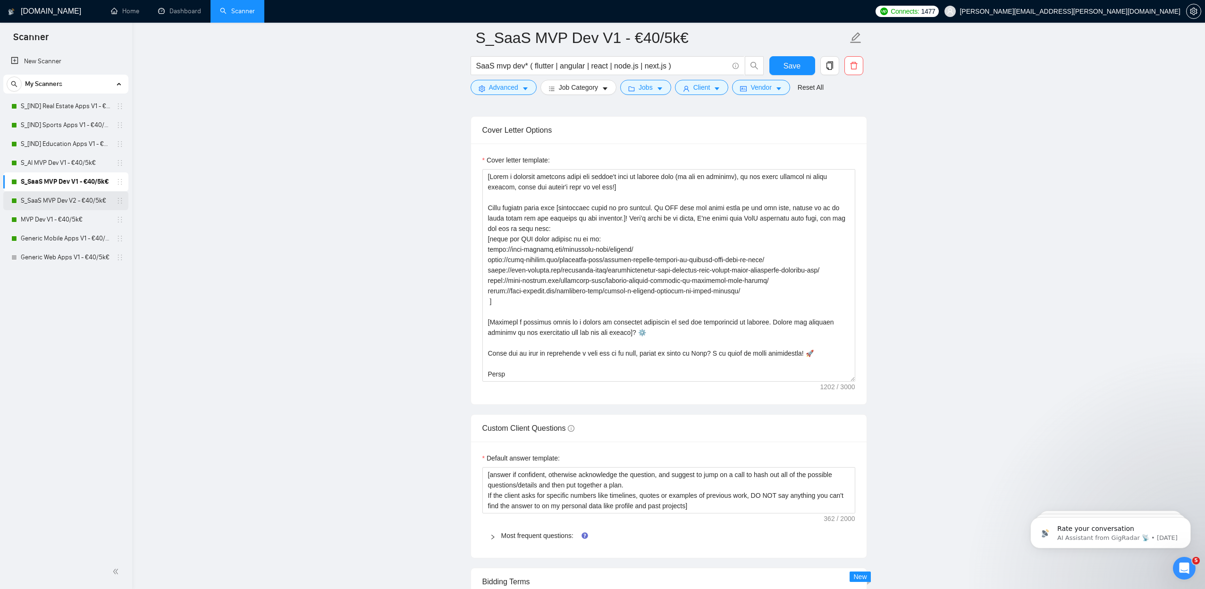
click at [77, 203] on link "S_SaaS MVP Dev V2 - €40/5k€" at bounding box center [66, 200] width 90 height 19
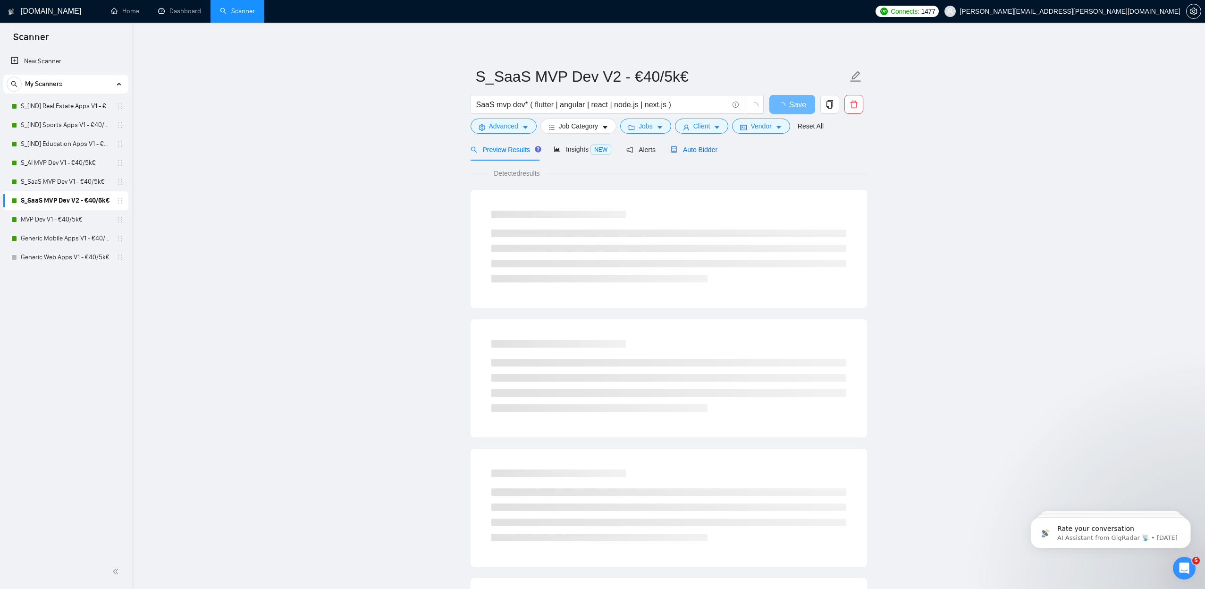
click at [696, 154] on div "Auto Bidder" at bounding box center [694, 149] width 47 height 10
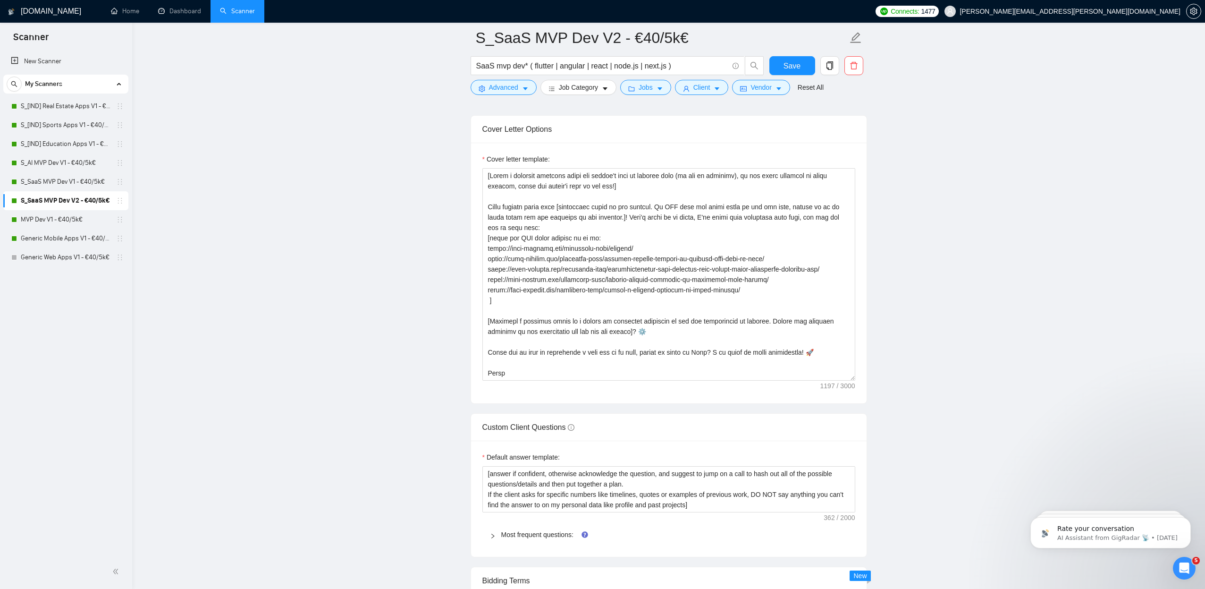
scroll to position [1187, 0]
click at [57, 180] on link "S_SaaS MVP Dev V1 - €40/5k€" at bounding box center [66, 181] width 90 height 19
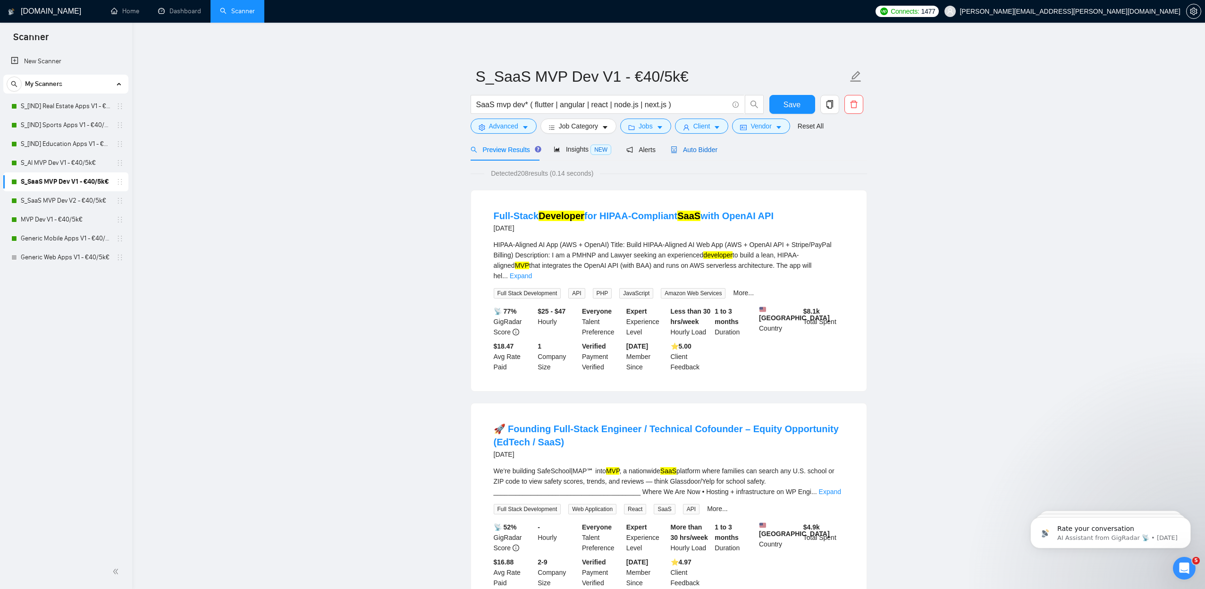
click at [708, 152] on span "Auto Bidder" at bounding box center [694, 150] width 47 height 8
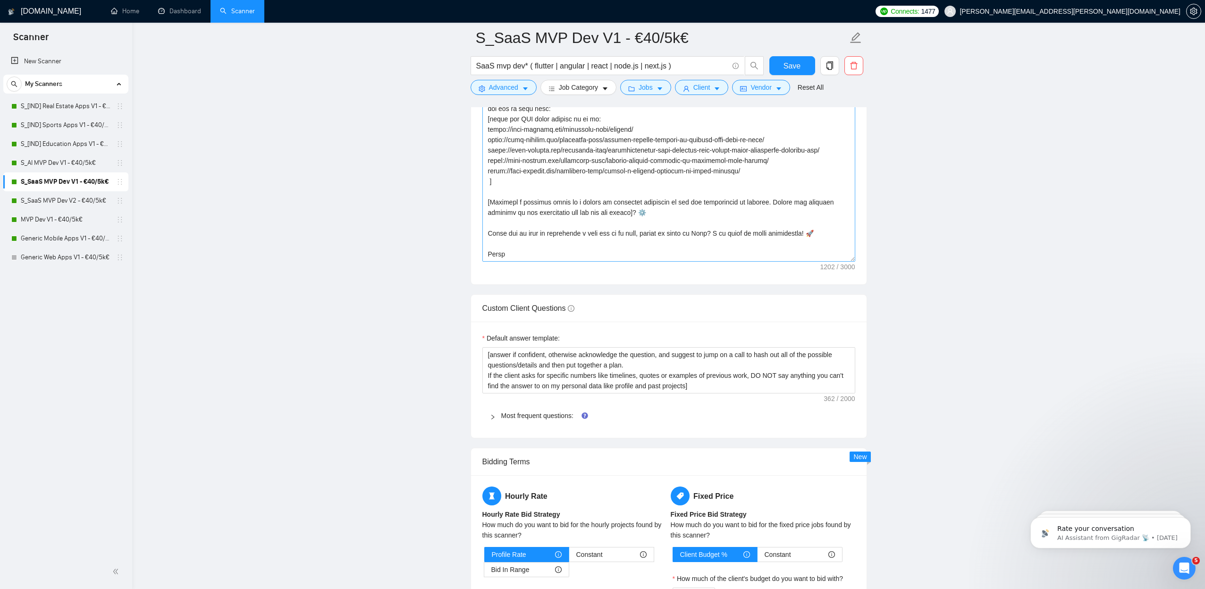
scroll to position [1306, 0]
click at [83, 199] on link "S_SaaS MVP Dev V2 - €40/5k€" at bounding box center [66, 200] width 90 height 19
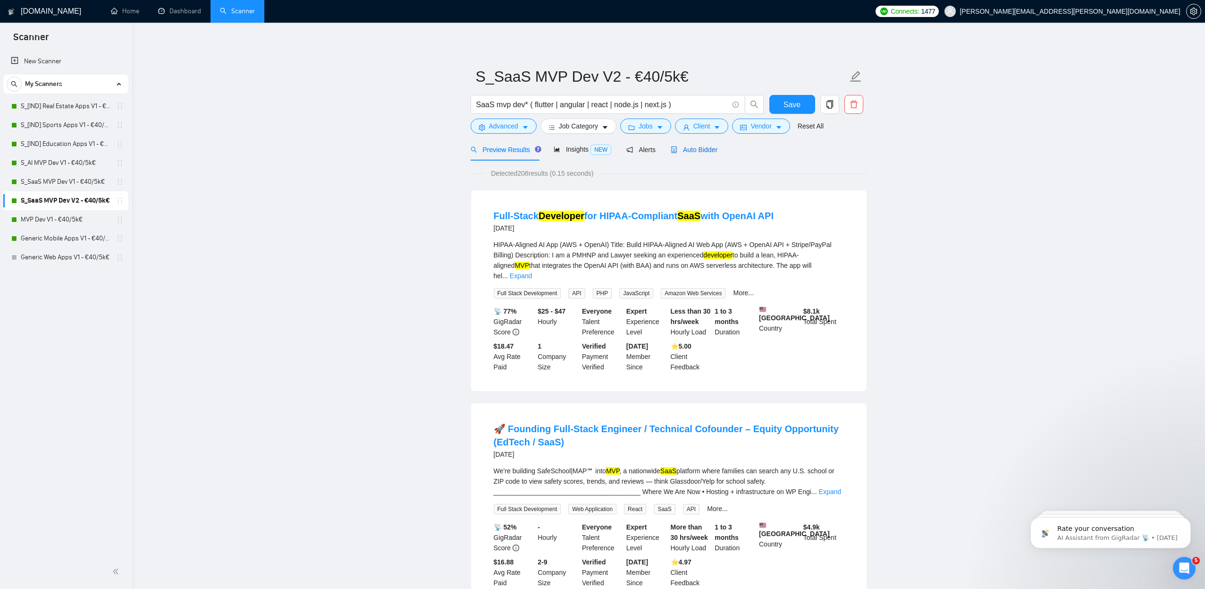
click at [713, 148] on span "Auto Bidder" at bounding box center [694, 150] width 47 height 8
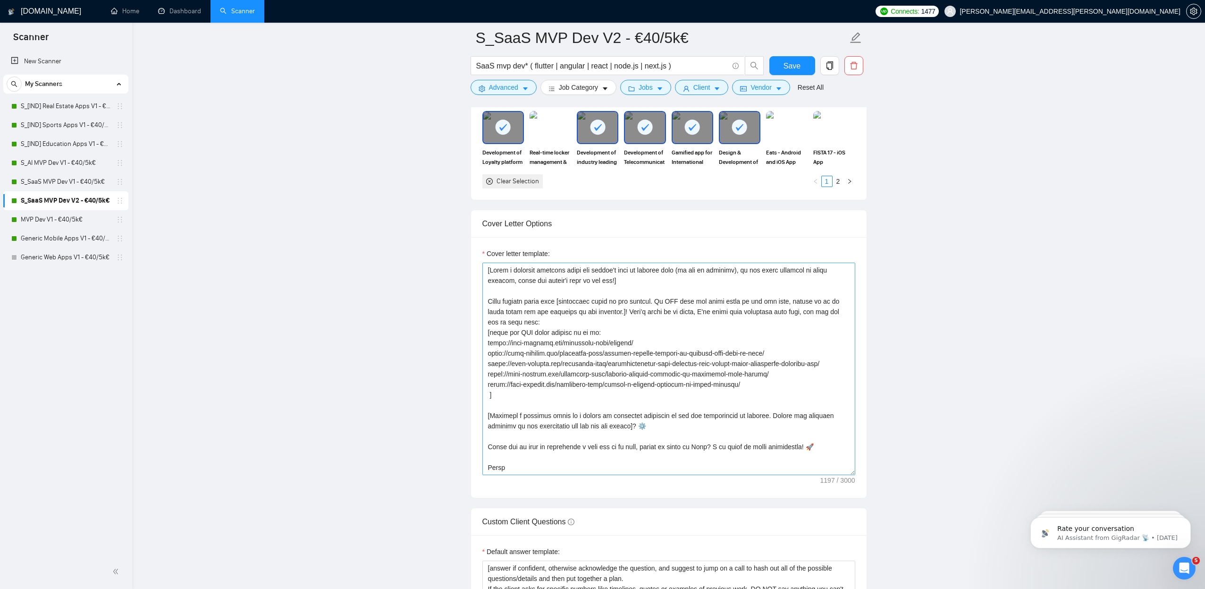
scroll to position [1097, 0]
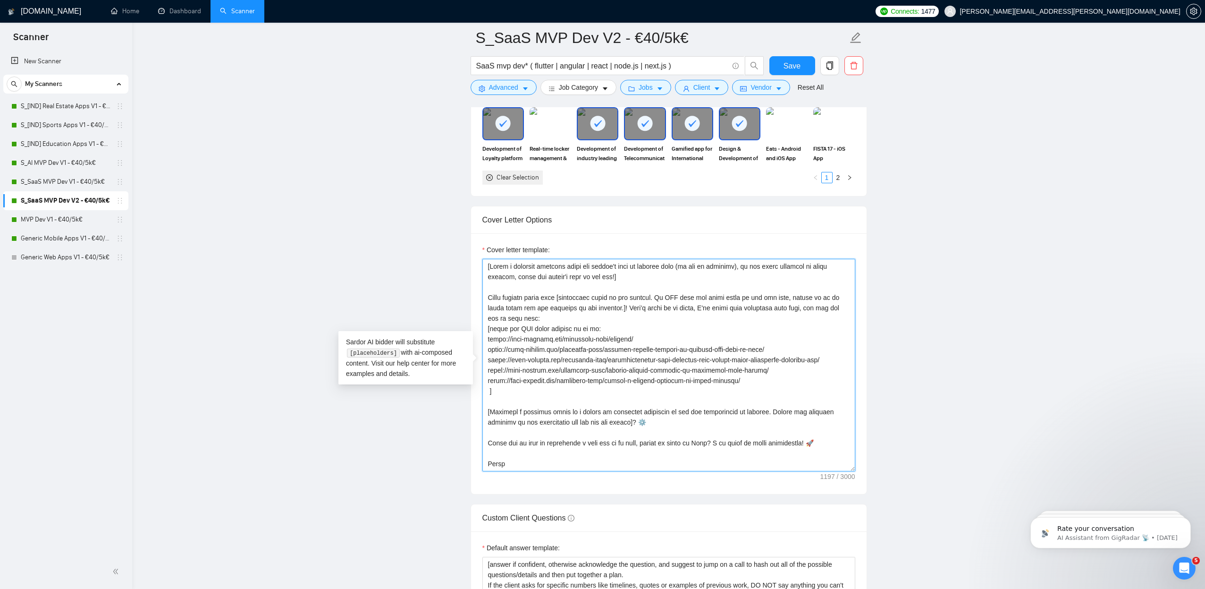
drag, startPoint x: 526, startPoint y: 461, endPoint x: 448, endPoint y: 203, distance: 269.6
click at [448, 203] on main "S_SaaS MVP Dev V2 - €40/5k€ SaaS mvp dev* ( flutter | angular | react | node.js…" at bounding box center [668, 302] width 1043 height 2723
paste textarea "Hey [client name if available, otherwise simply say hey]. [Ask the client a cla…"
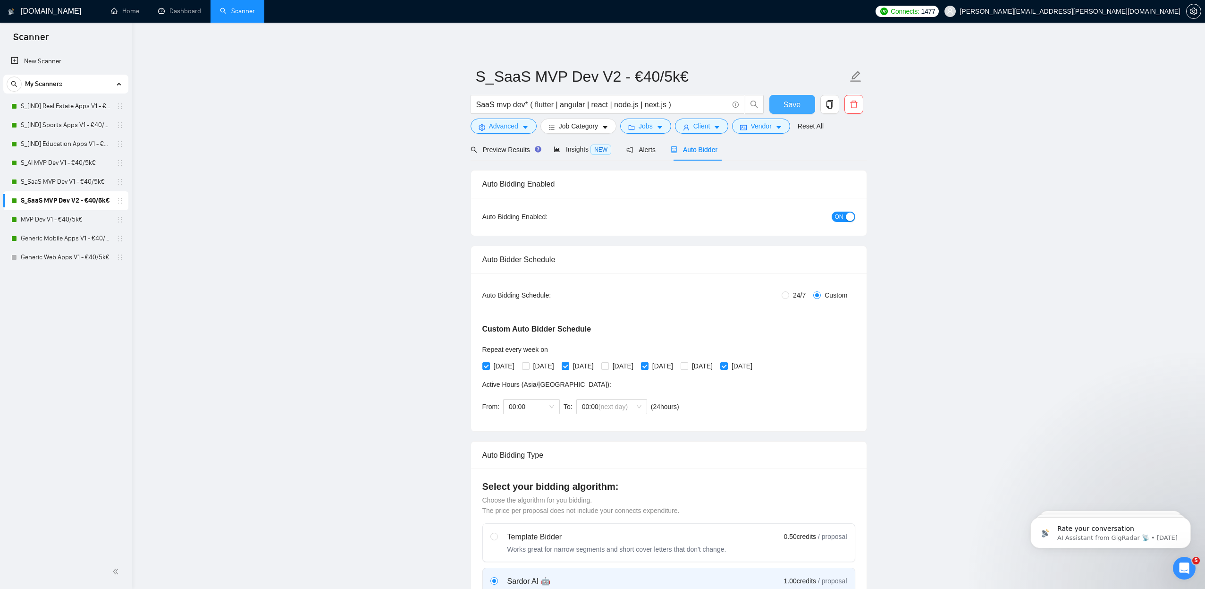
scroll to position [0, 0]
type textarea "Hey [client name if available, otherwise simply say hey]. [Ask the client a cla…"
click at [795, 103] on span "Save" at bounding box center [792, 105] width 17 height 12
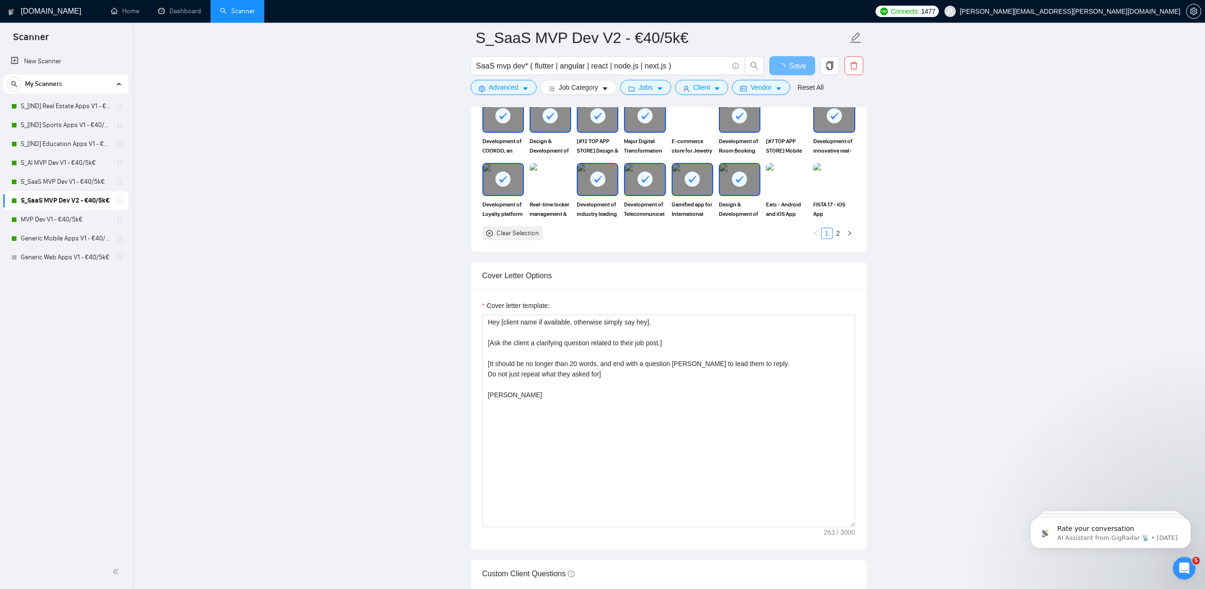
scroll to position [1044, 0]
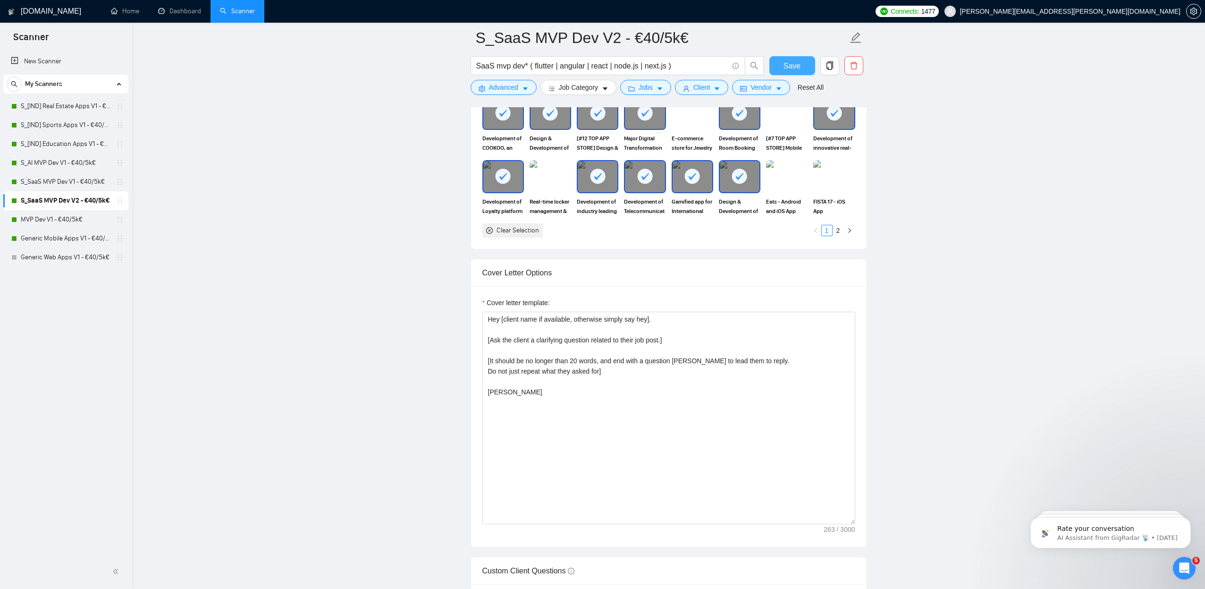
click at [800, 71] on span "Save" at bounding box center [792, 66] width 17 height 12
click at [55, 217] on link "MVP Dev V1 - €40/5k€" at bounding box center [66, 219] width 90 height 19
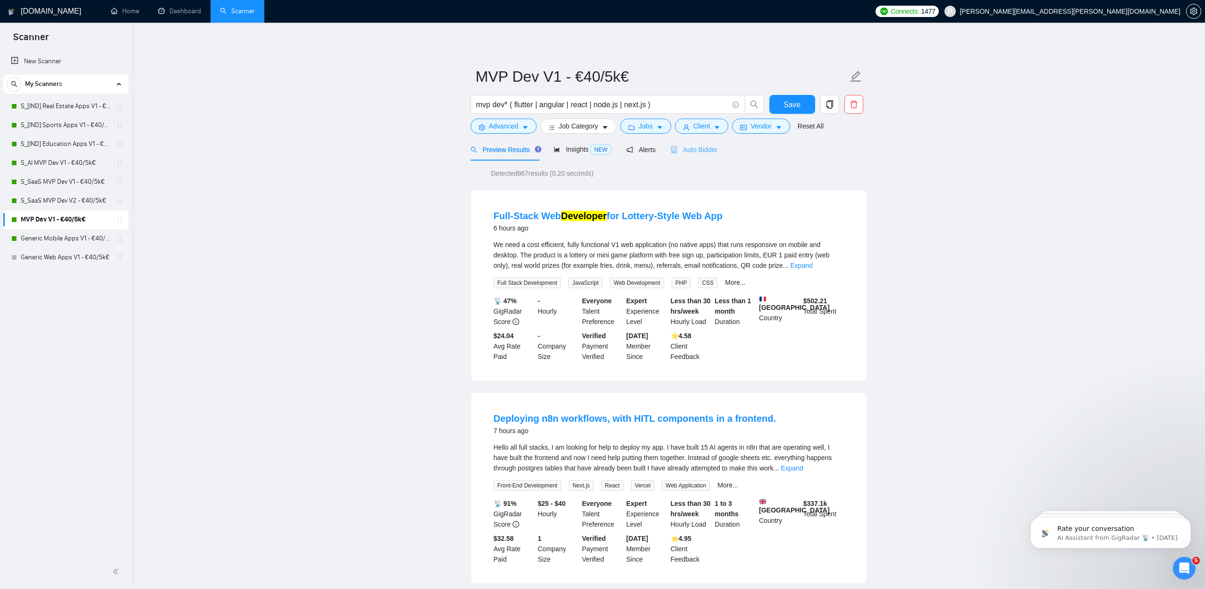
click at [702, 144] on div "Auto Bidder" at bounding box center [694, 149] width 47 height 22
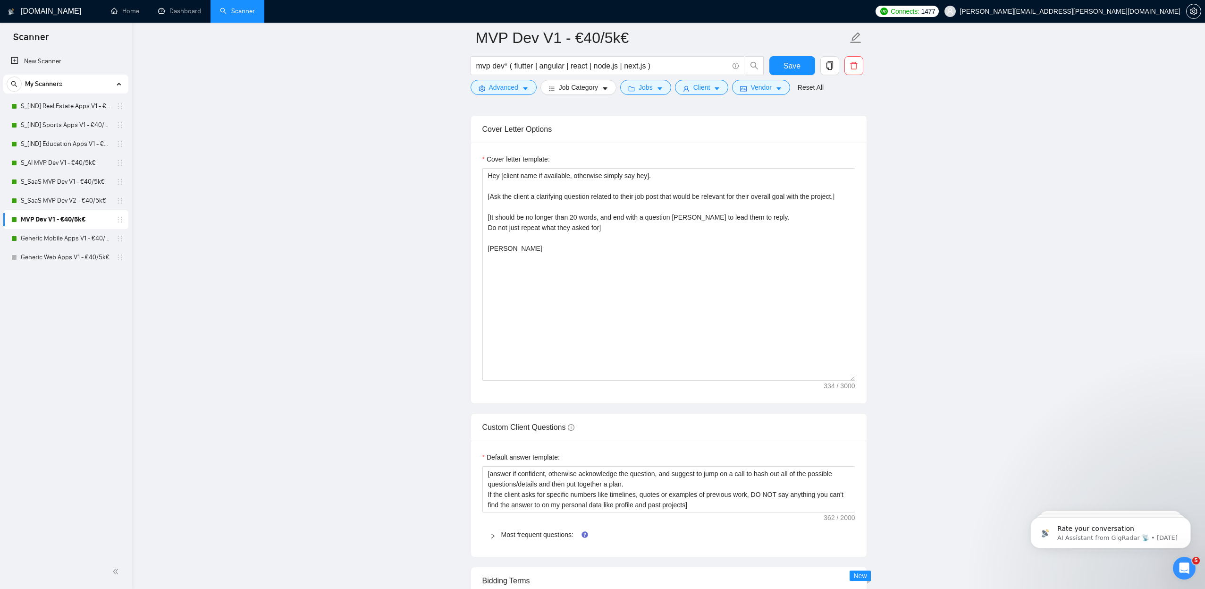
scroll to position [1069, 0]
click at [835, 67] on span "copy" at bounding box center [830, 65] width 18 height 8
click at [823, 111] on span "Yes" at bounding box center [817, 113] width 11 height 10
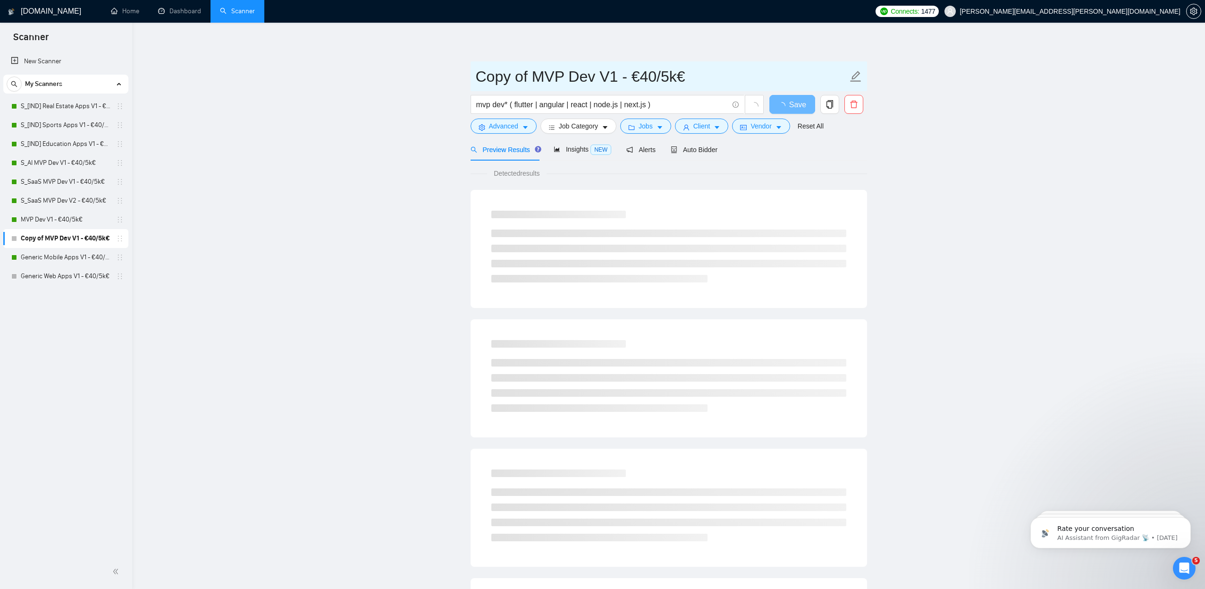
click at [512, 83] on input "Copy of MVP Dev V1 - €40/5k€" at bounding box center [662, 77] width 372 height 24
click at [533, 79] on input "Copy of MVP Dev V1 - €40/5k€" at bounding box center [662, 77] width 372 height 24
drag, startPoint x: 532, startPoint y: 77, endPoint x: 418, endPoint y: 80, distance: 113.8
click at [418, 80] on main "Copy of MVP Dev V1 - €40/5k€ mvp dev* ( flutter | angular | react | node.js | n…" at bounding box center [668, 431] width 1043 height 787
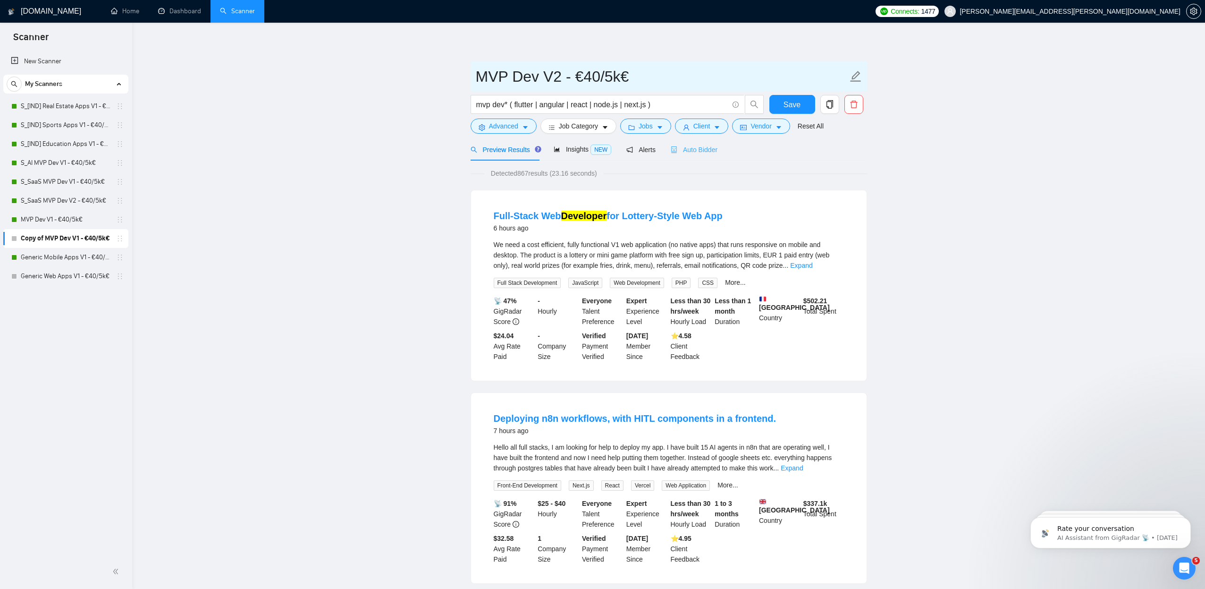
type input "MVP Dev V2 - €40/5k€"
click at [708, 155] on div "Auto Bidder" at bounding box center [694, 149] width 47 height 10
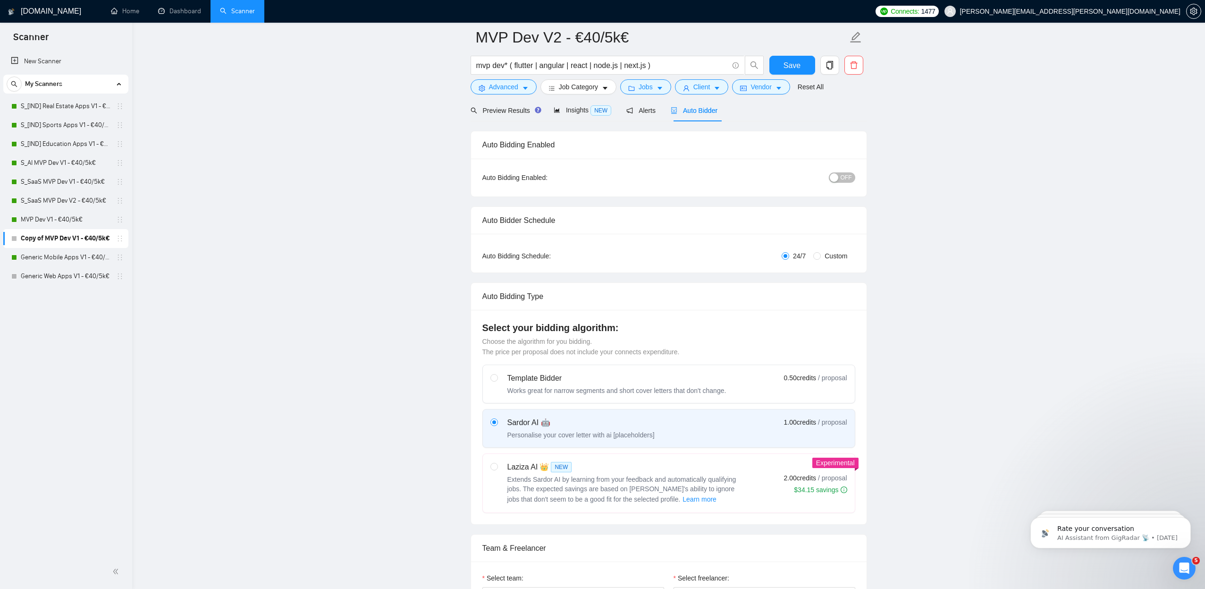
scroll to position [40, 0]
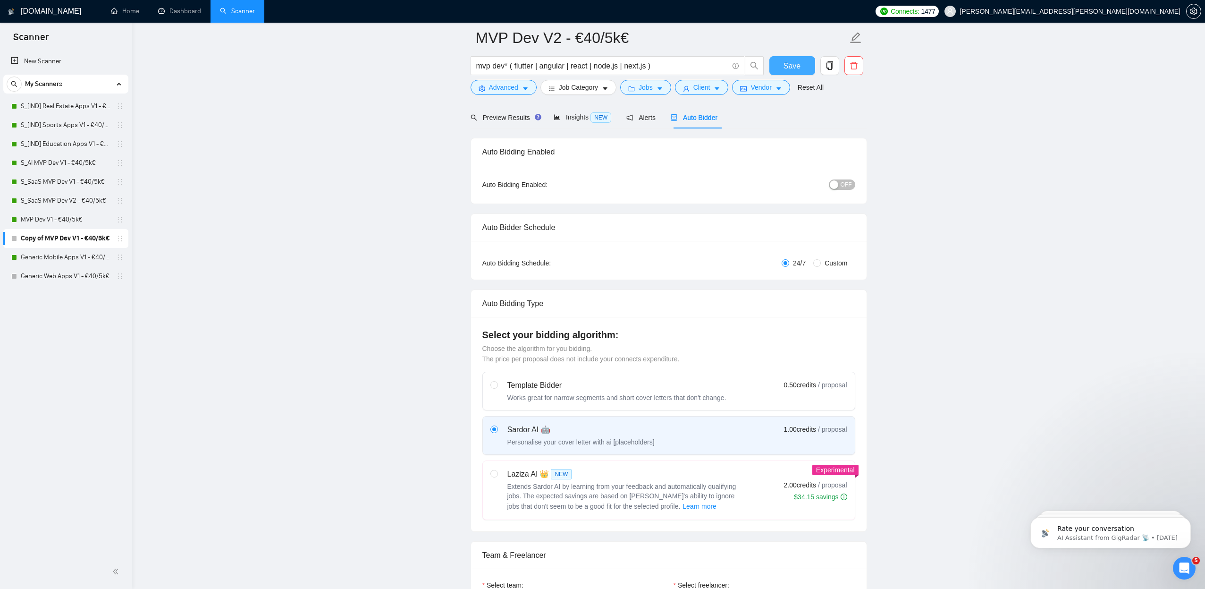
click at [784, 62] on span "Save" at bounding box center [792, 66] width 17 height 12
click at [843, 187] on span "OFF" at bounding box center [846, 184] width 11 height 10
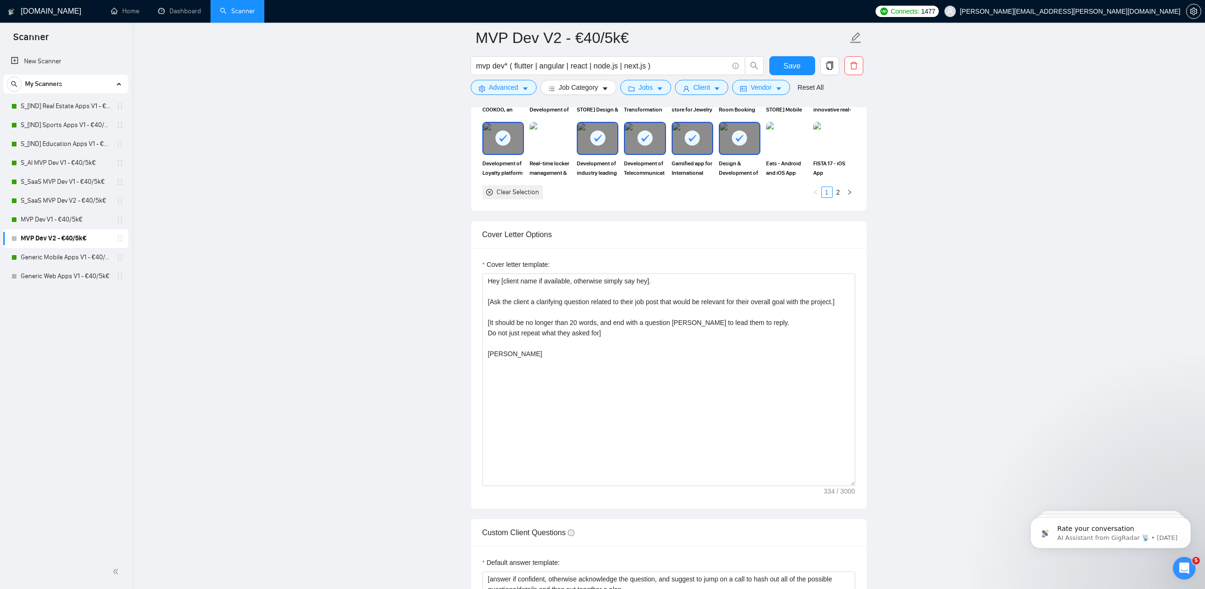
scroll to position [1060, 0]
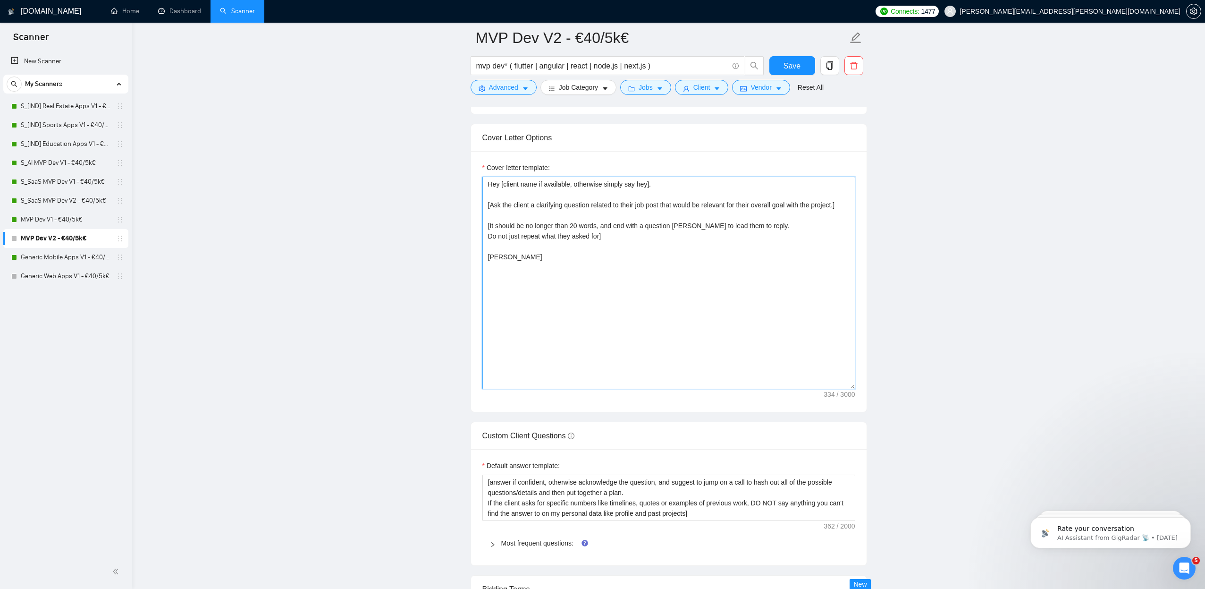
drag, startPoint x: 538, startPoint y: 287, endPoint x: 441, endPoint y: 137, distance: 177.6
click at [441, 137] on main "MVP Dev V2 - €40/5k€ mvp dev* ( flutter | angular | react | node.js | next.js )…" at bounding box center [668, 280] width 1043 height 2604
click at [297, 211] on main "MVP Dev V2 - €40/5k€ mvp dev* ( flutter | angular | react | node.js | next.js )…" at bounding box center [668, 280] width 1043 height 2604
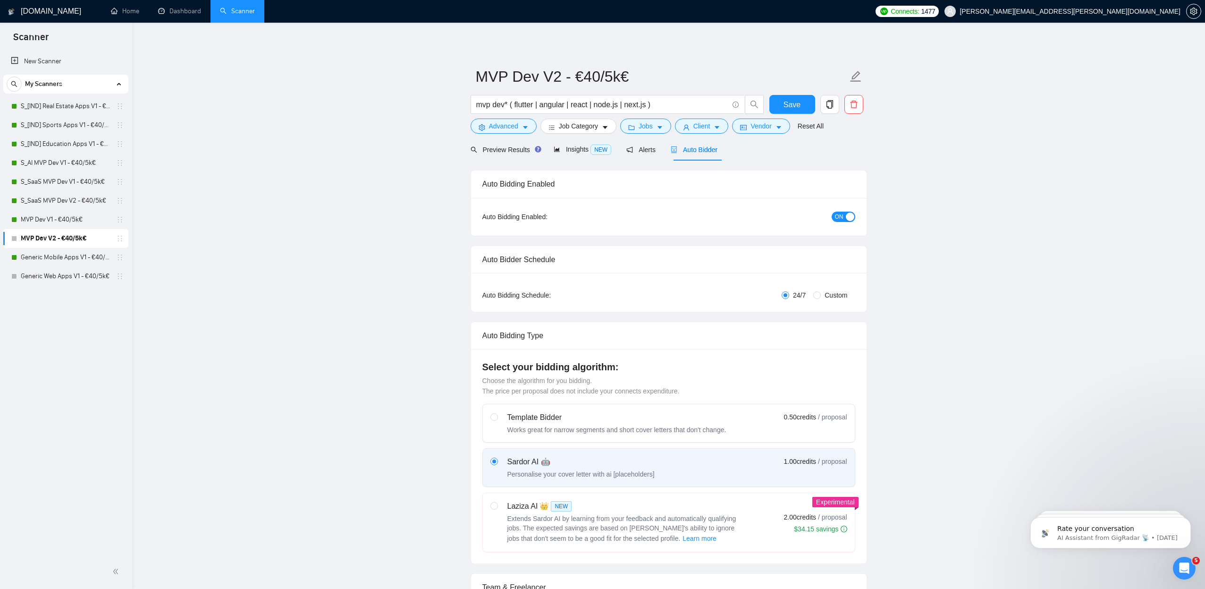
scroll to position [0, 0]
click at [796, 100] on span "Save" at bounding box center [792, 105] width 17 height 12
click at [51, 184] on link "S_SaaS MVP Dev V1 - €40/5k€" at bounding box center [66, 181] width 90 height 19
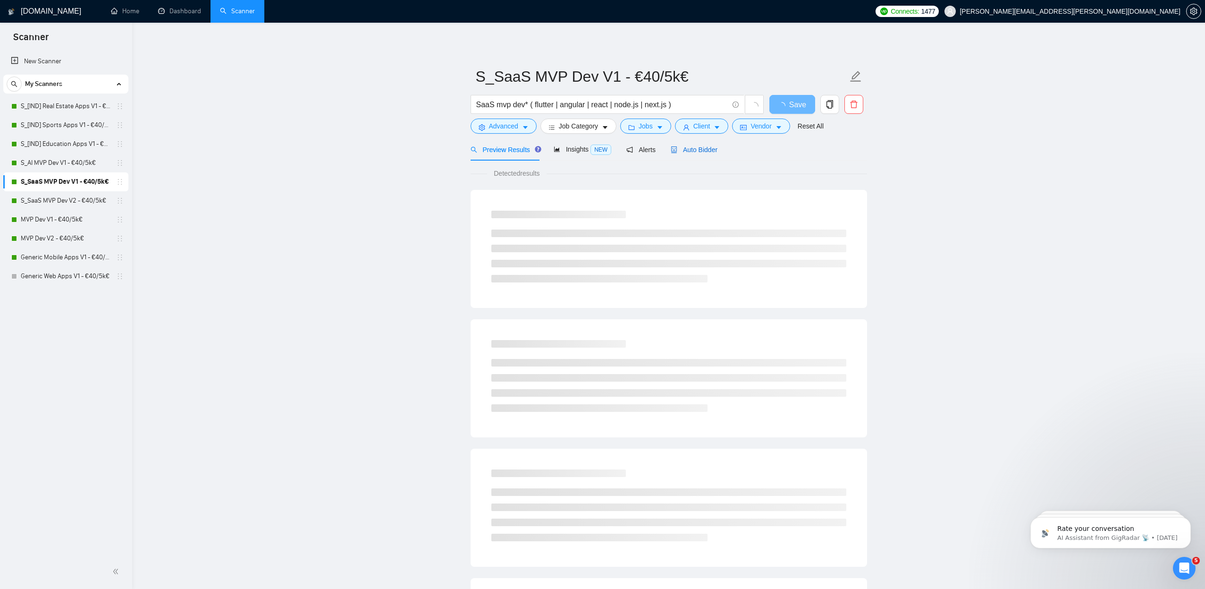
click at [694, 150] on span "Auto Bidder" at bounding box center [694, 150] width 47 height 8
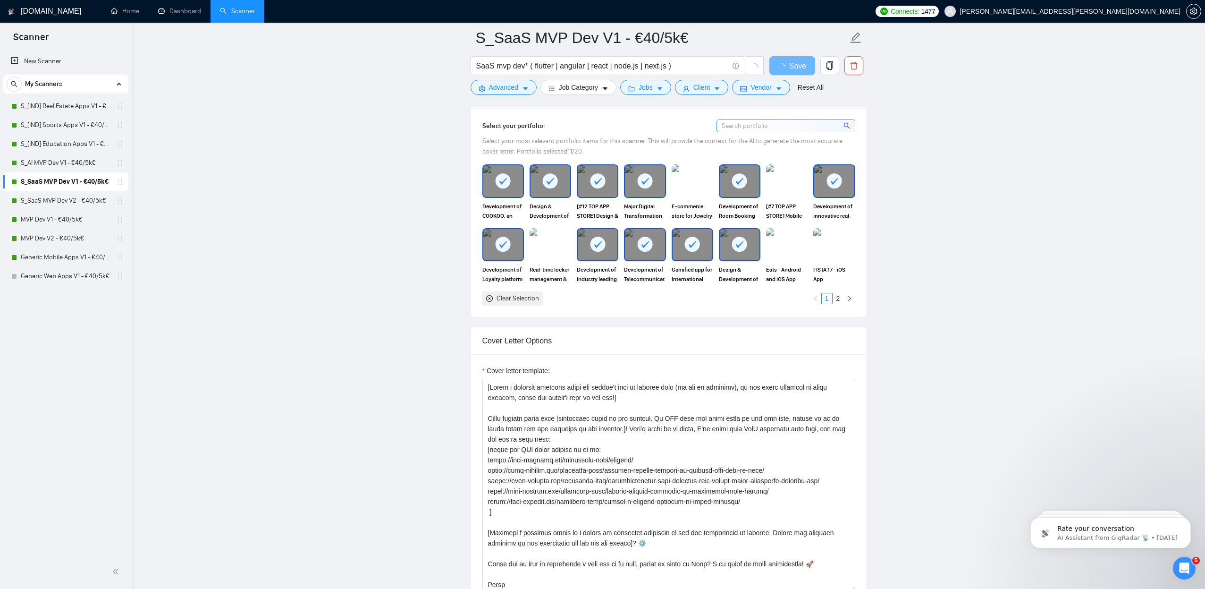
scroll to position [1000, 0]
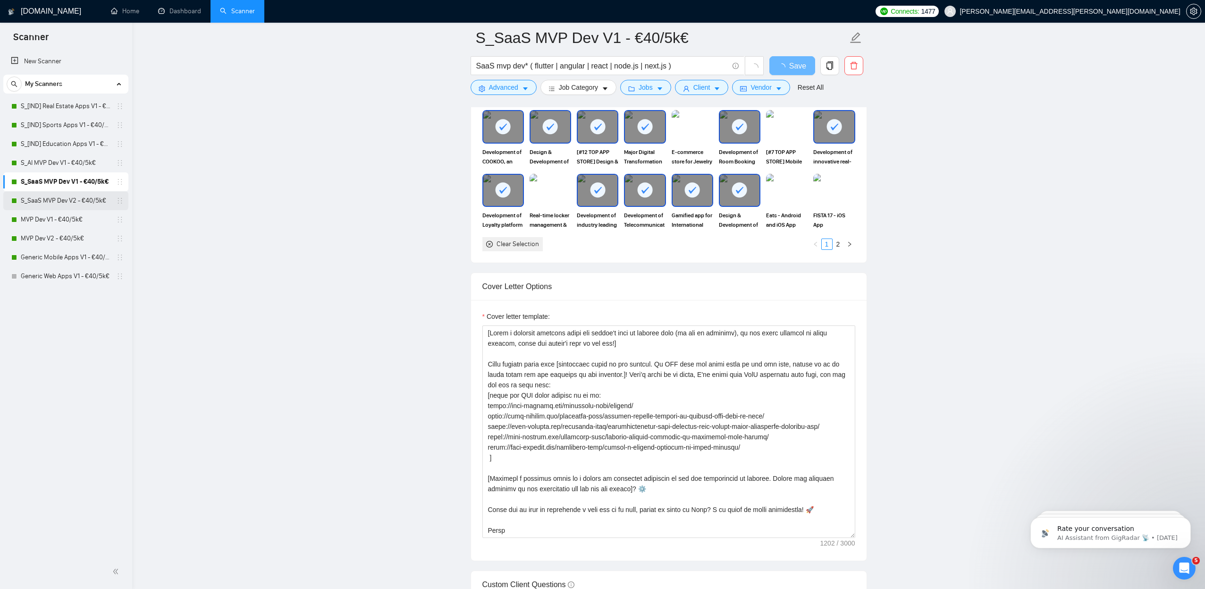
click at [65, 200] on link "S_SaaS MVP Dev V2 - €40/5k€" at bounding box center [66, 200] width 90 height 19
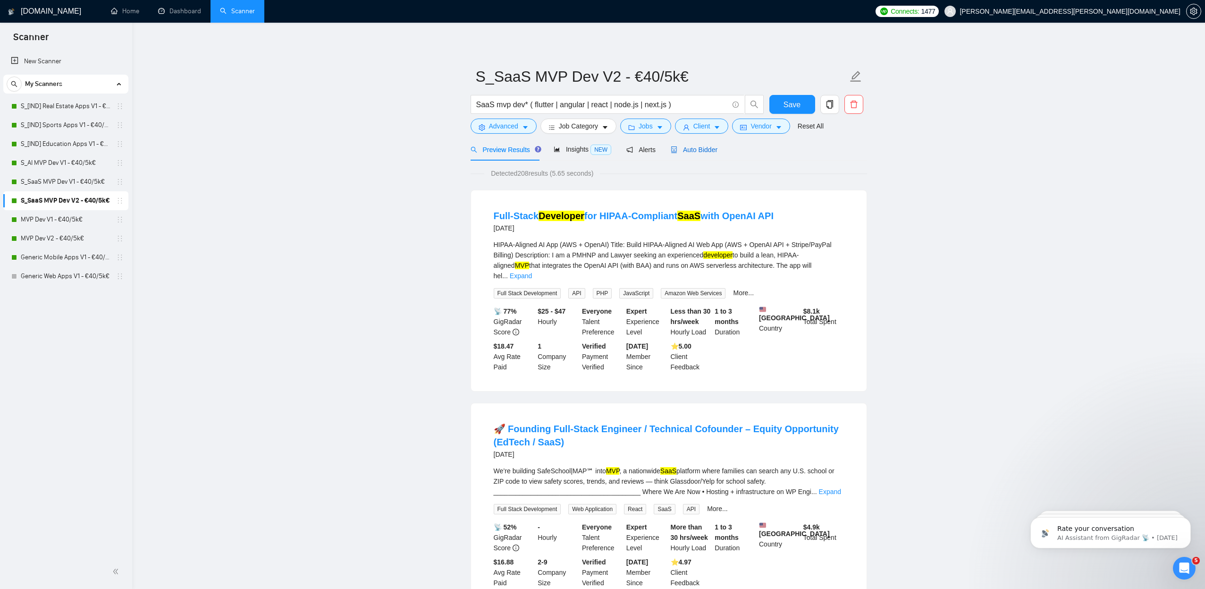
click at [700, 150] on span "Auto Bidder" at bounding box center [694, 150] width 47 height 8
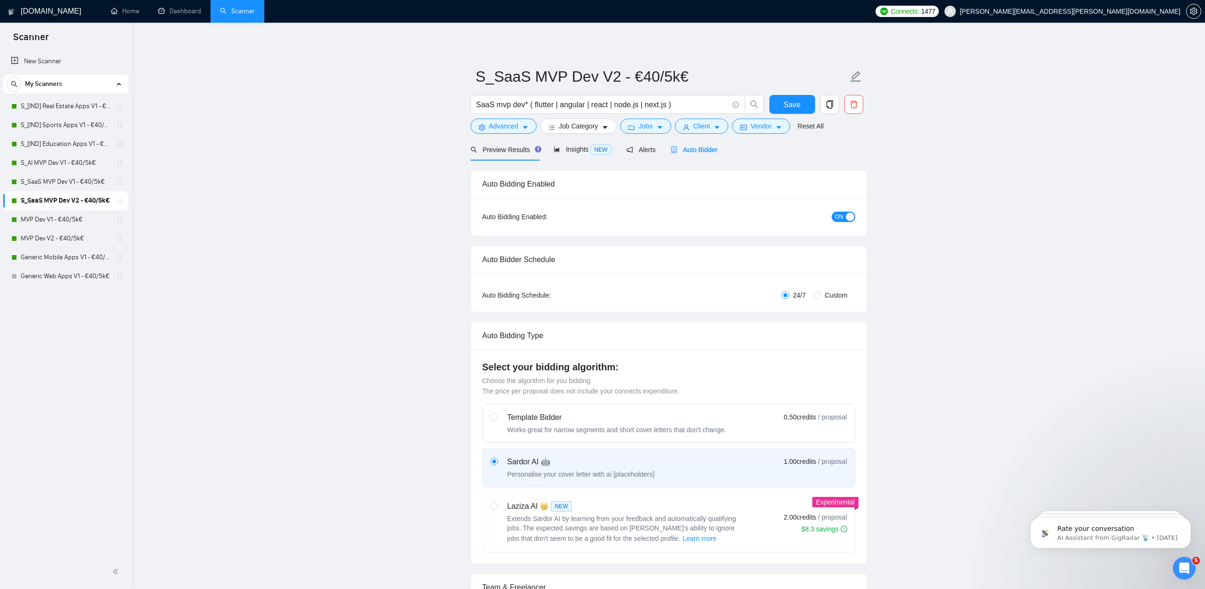
radio input "false"
radio input "true"
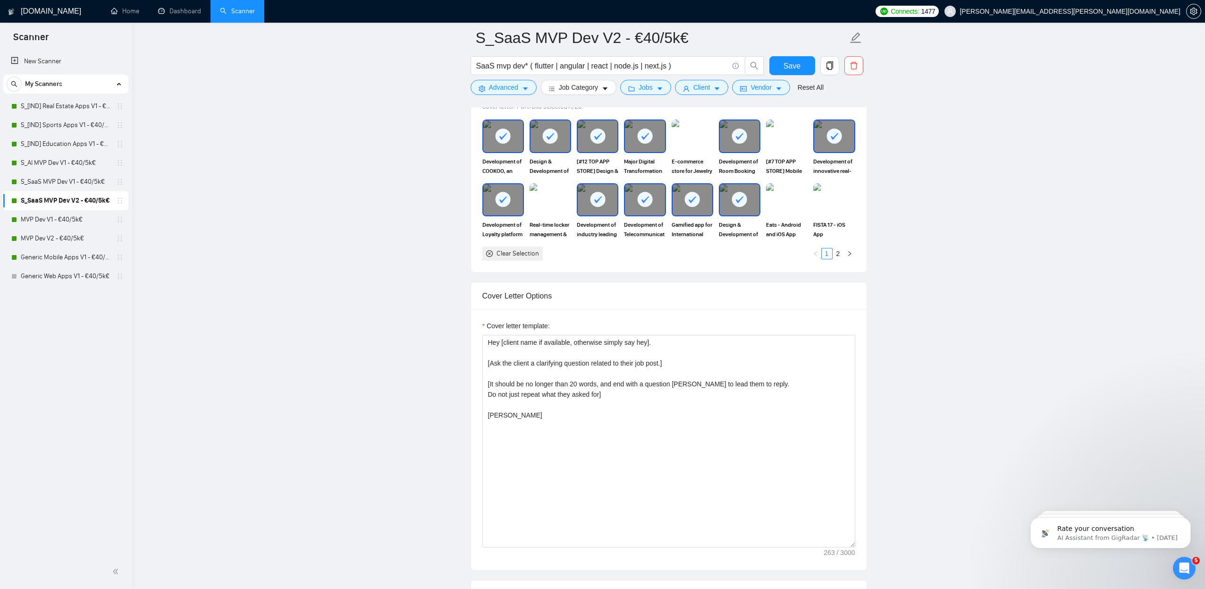
scroll to position [1022, 0]
click at [78, 180] on link "S_SaaS MVP Dev V1 - €40/5k€" at bounding box center [66, 181] width 90 height 19
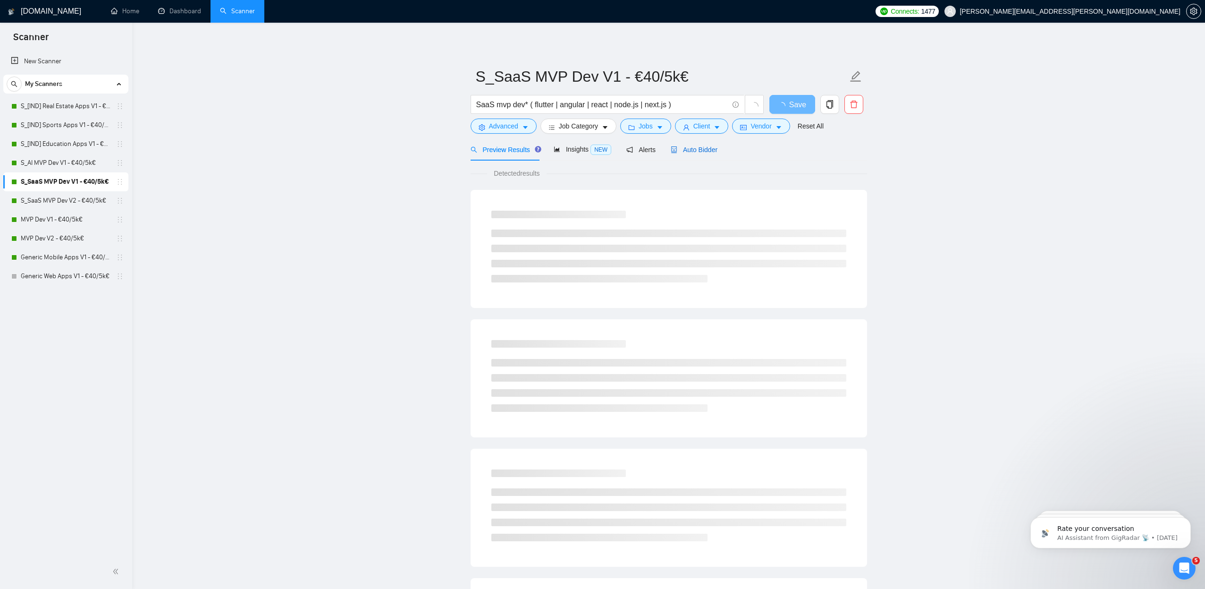
click at [710, 153] on span "Auto Bidder" at bounding box center [694, 150] width 47 height 8
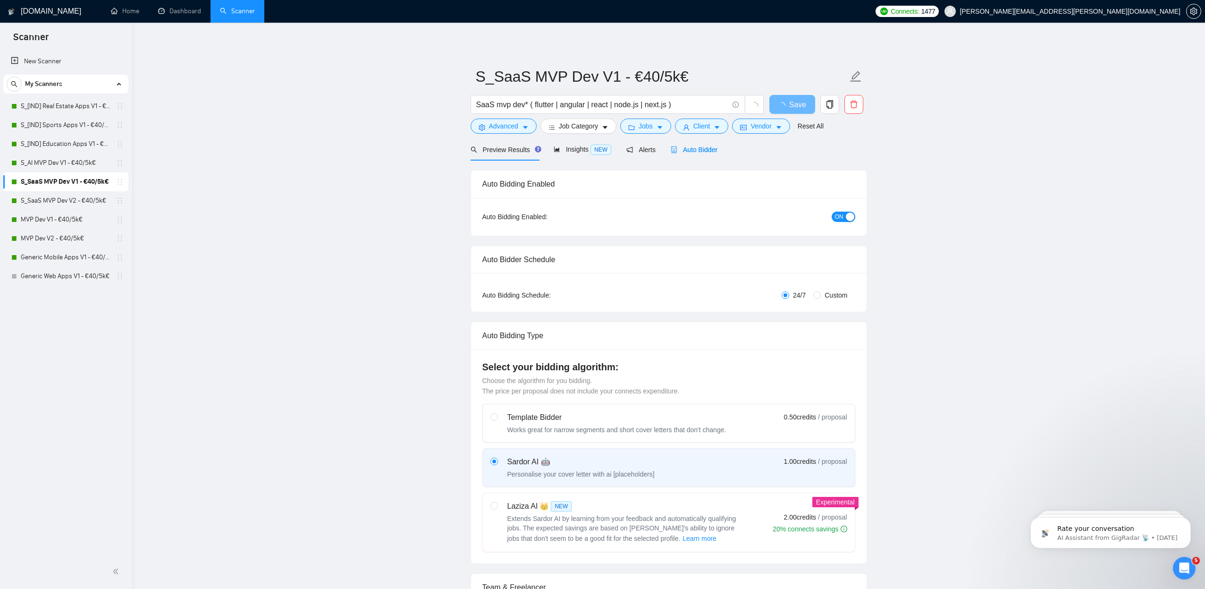
radio input "false"
radio input "true"
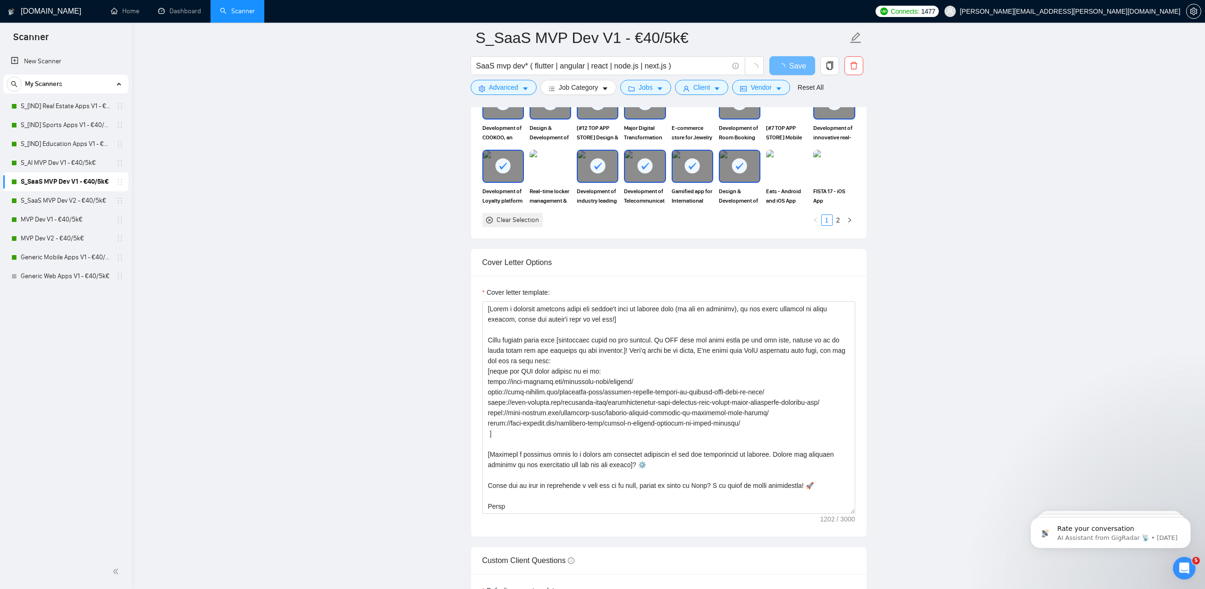
scroll to position [1052, 0]
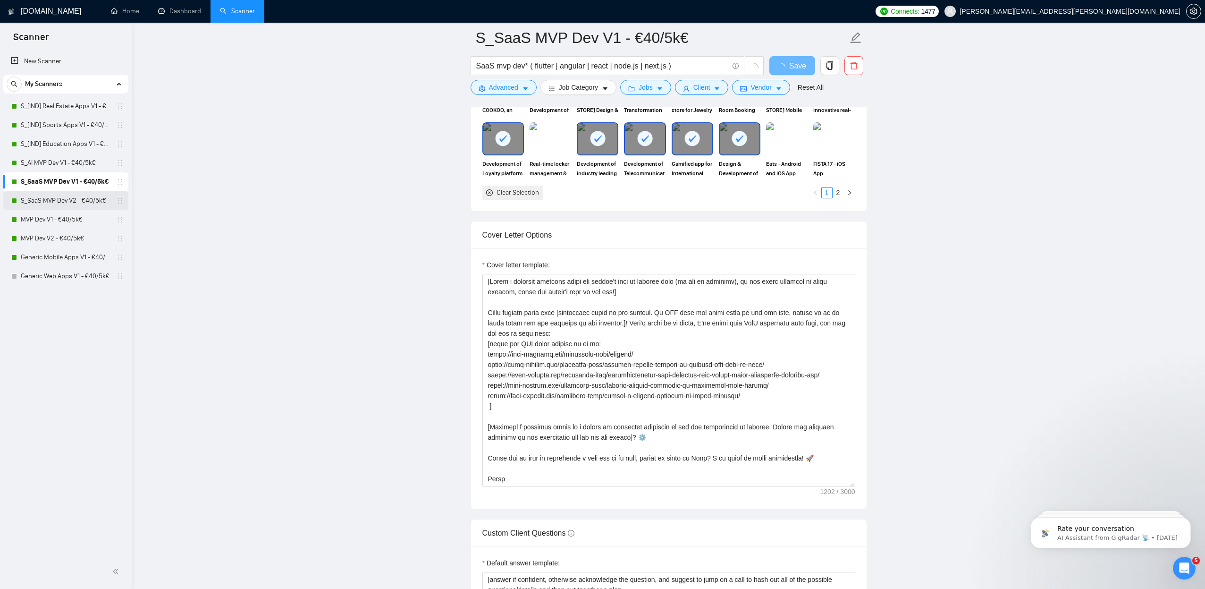
click at [80, 201] on link "S_SaaS MVP Dev V2 - €40/5k€" at bounding box center [66, 200] width 90 height 19
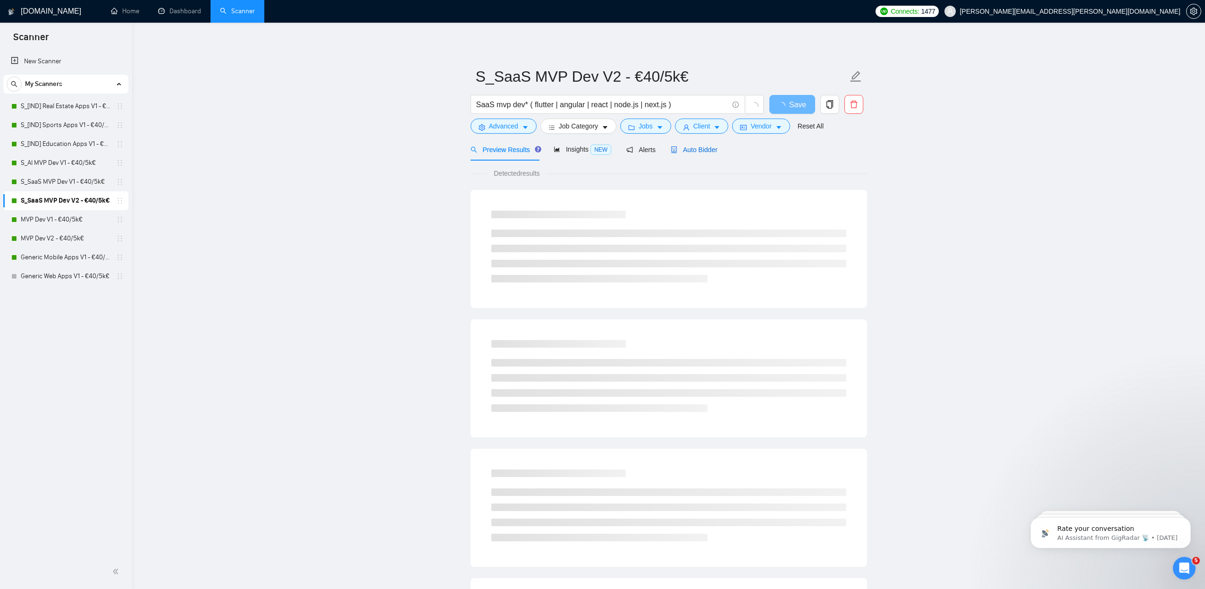
click at [699, 150] on span "Auto Bidder" at bounding box center [694, 150] width 47 height 8
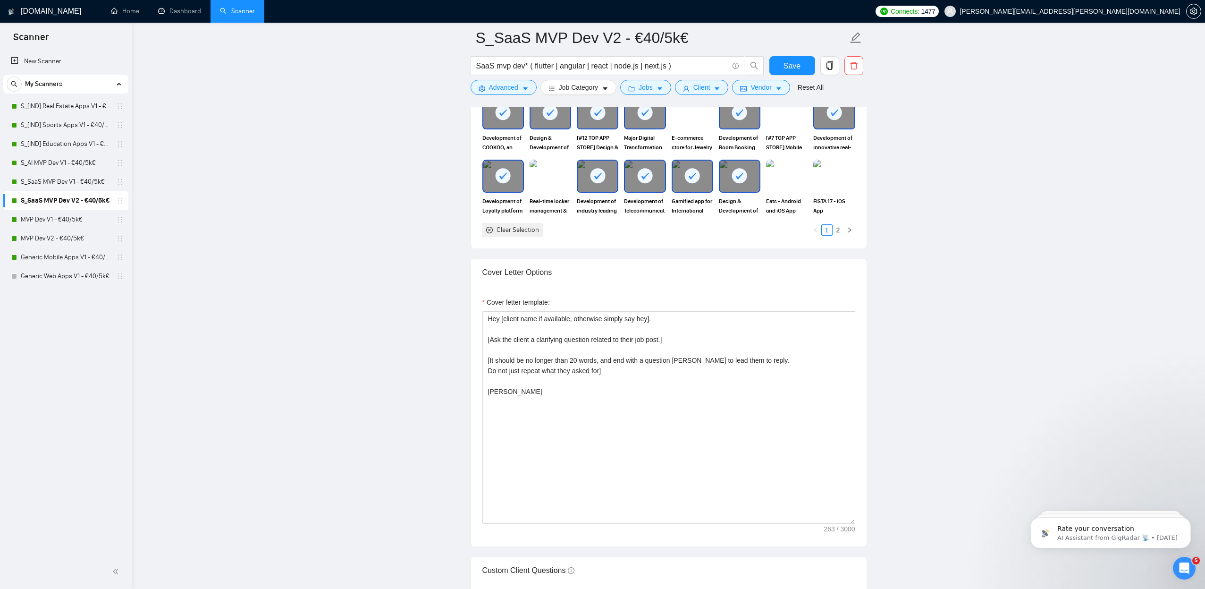
scroll to position [1064, 0]
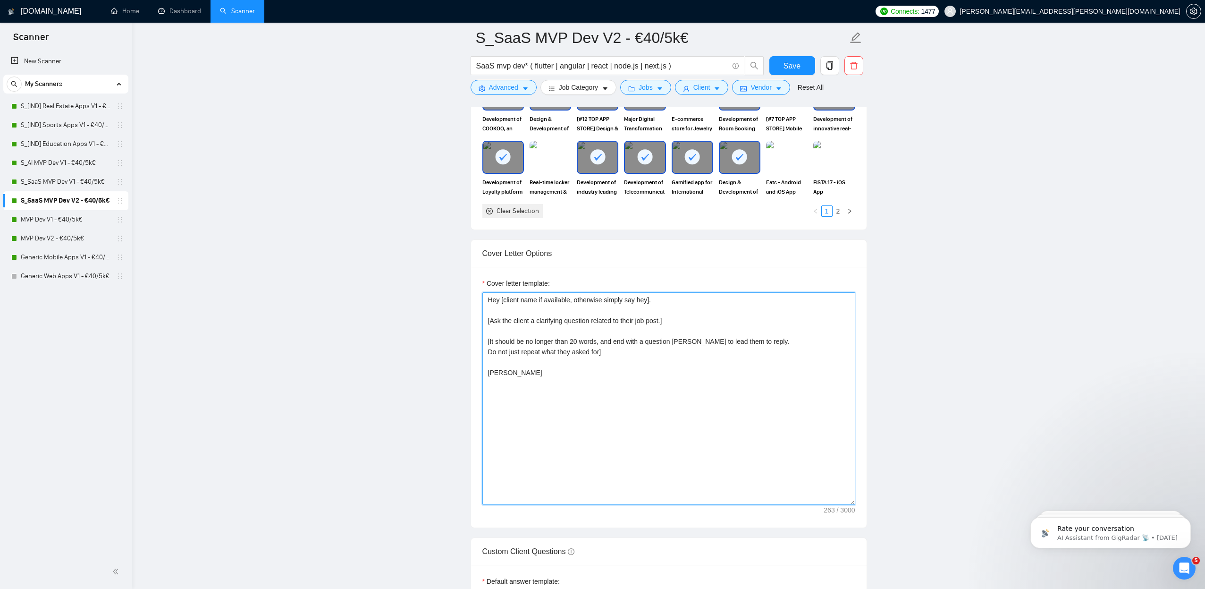
drag, startPoint x: 526, startPoint y: 368, endPoint x: 389, endPoint y: 270, distance: 168.9
click at [389, 270] on main "S_SaaS MVP Dev V2 - €40/5k€ SaaS mvp dev* ( flutter | angular | react | node.js…" at bounding box center [668, 335] width 1043 height 2723
click at [76, 235] on link "MVP Dev V2 - €40/5k€" at bounding box center [66, 238] width 90 height 19
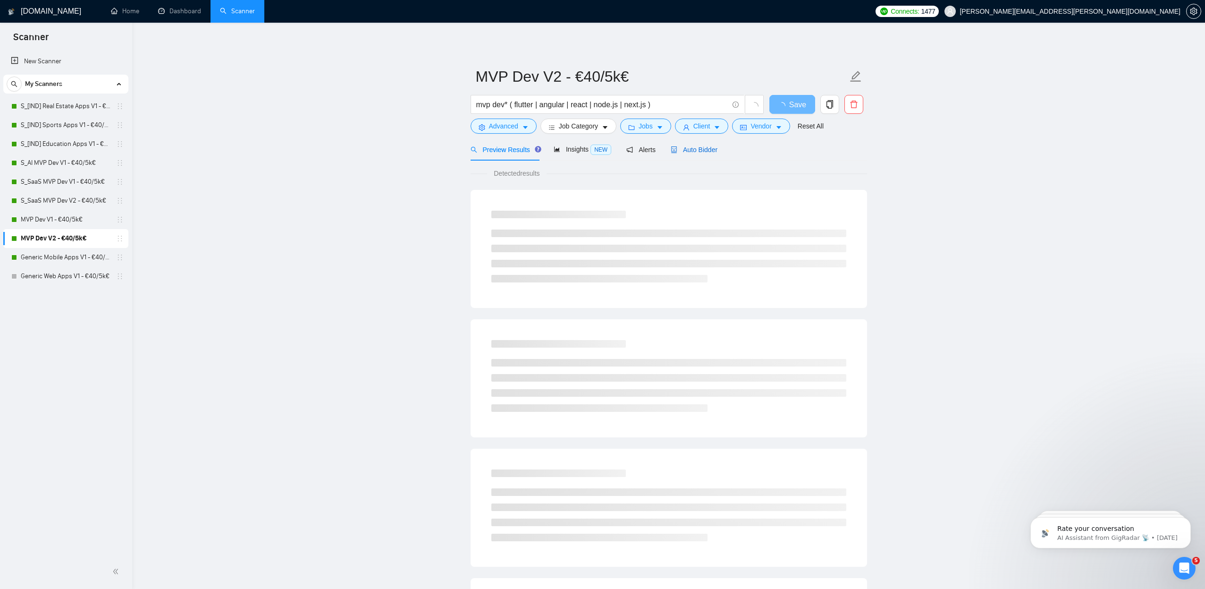
click at [710, 147] on span "Auto Bidder" at bounding box center [694, 150] width 47 height 8
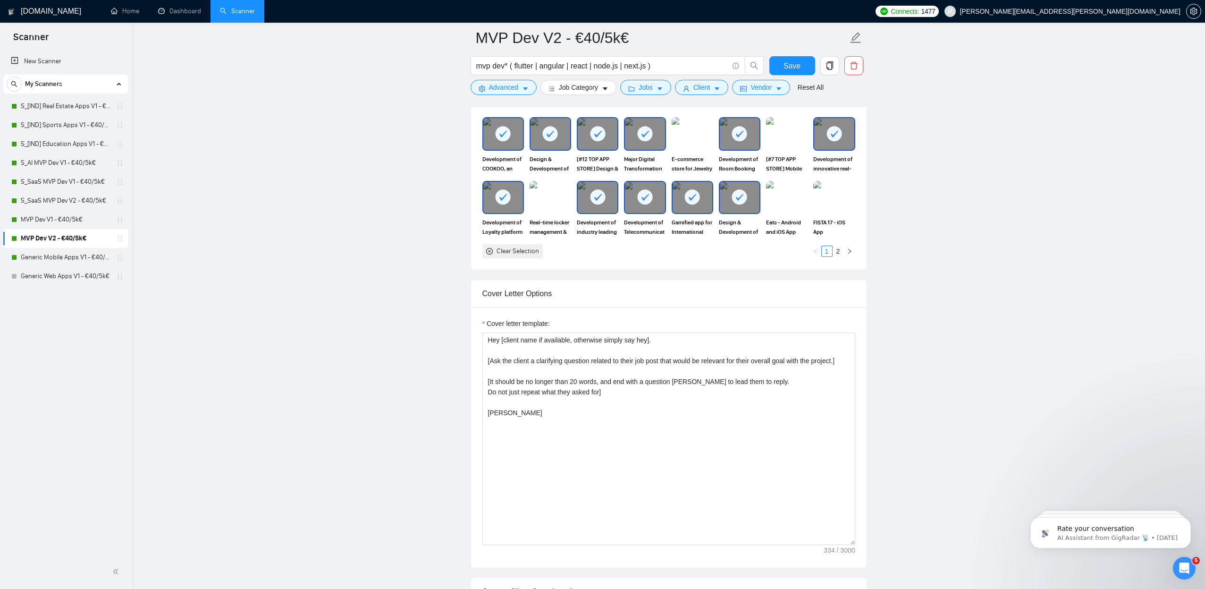
scroll to position [895, 0]
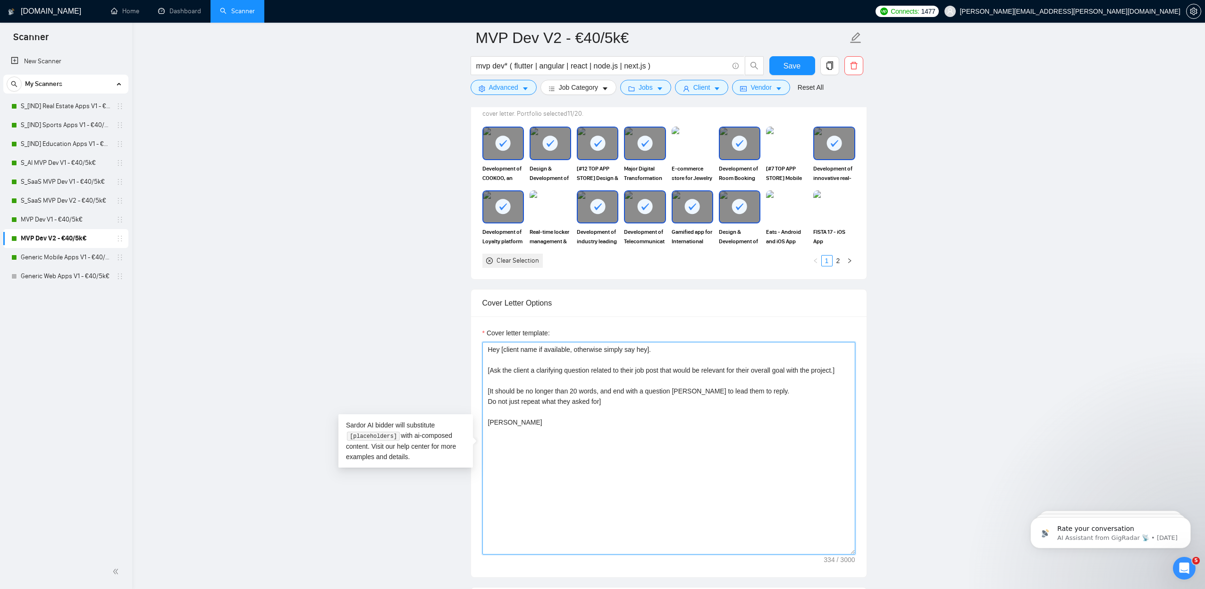
drag, startPoint x: 531, startPoint y: 405, endPoint x: 422, endPoint y: 307, distance: 146.0
click at [422, 307] on main "MVP Dev V2 - €40/5k€ mvp dev* ( flutter | angular | react | node.js | next.js )…" at bounding box center [668, 445] width 1043 height 2604
paste textarea ".] [It should be no longer than 20 words, and end with a question mark to lead …"
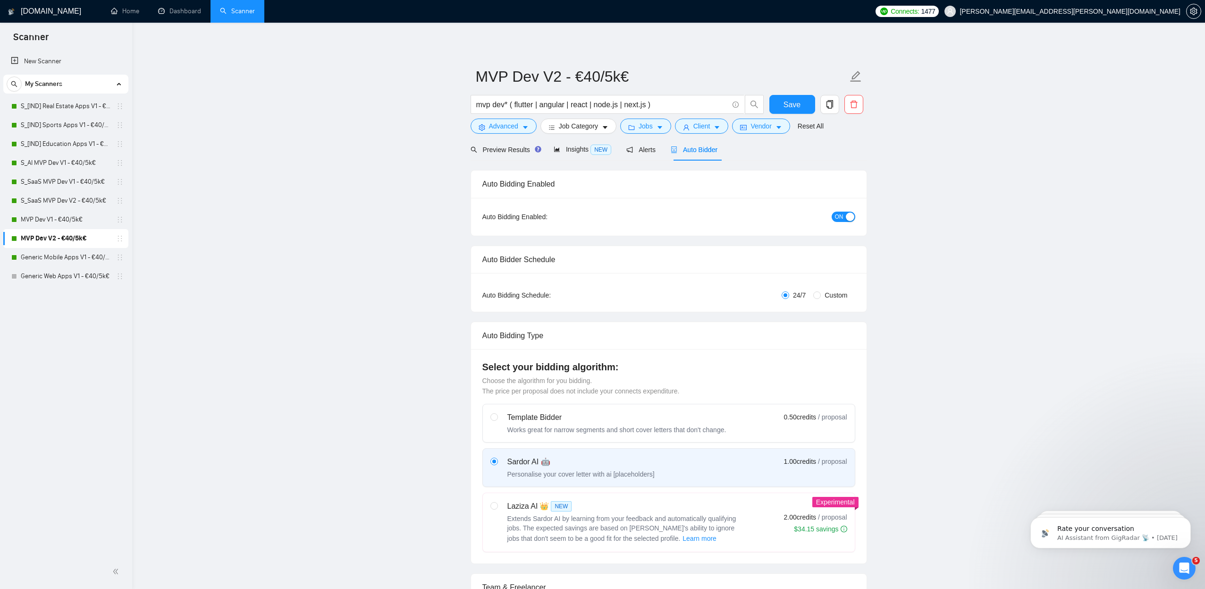
scroll to position [0, 0]
type textarea "Hey [client name if available, otherwise simply say hey]. [Ask the client a cla…"
click at [824, 294] on span "Custom" at bounding box center [836, 295] width 30 height 10
click at [821, 294] on input "Custom" at bounding box center [817, 295] width 8 height 8
radio input "true"
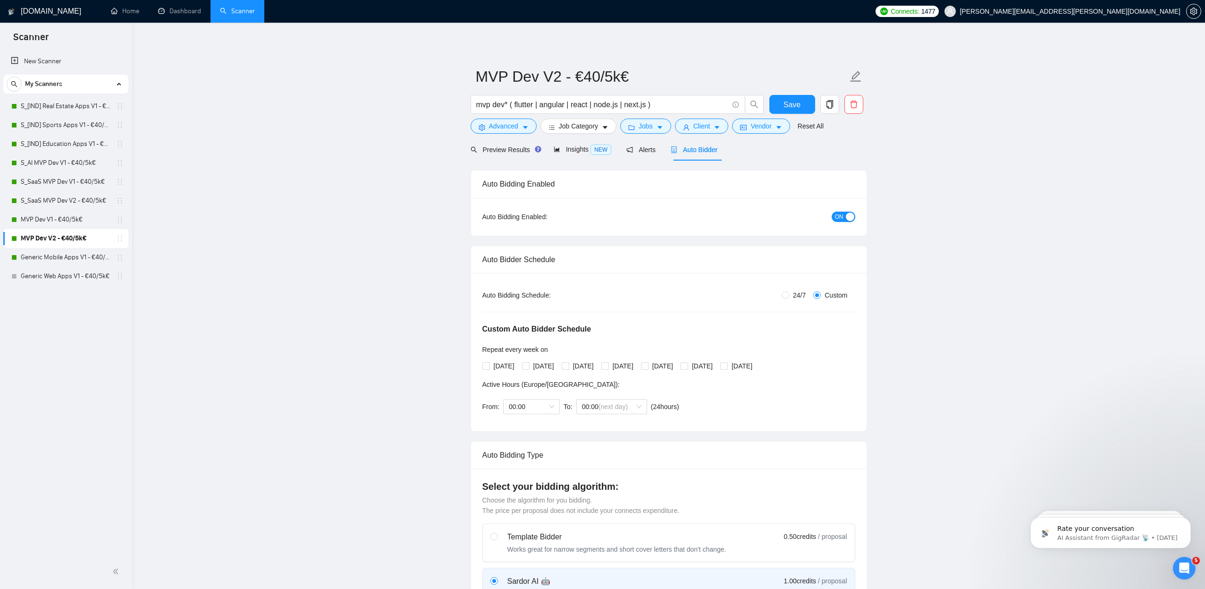
radio input "false"
checkbox input "true"
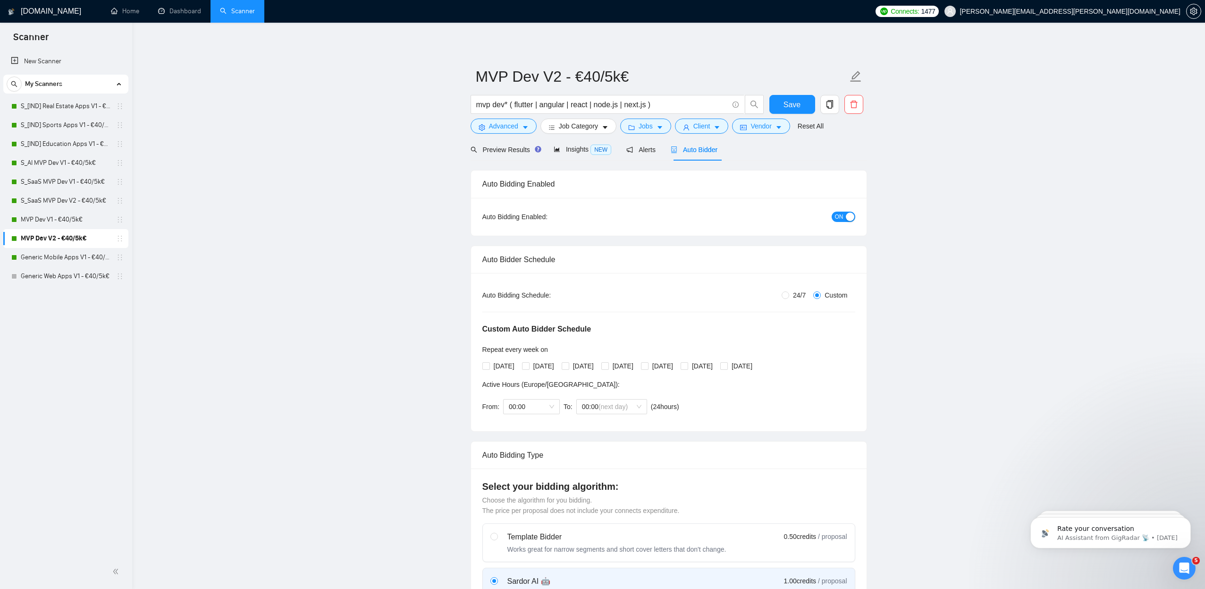
checkbox input "true"
click at [488, 365] on input "[DATE]" at bounding box center [485, 365] width 7 height 7
checkbox input "false"
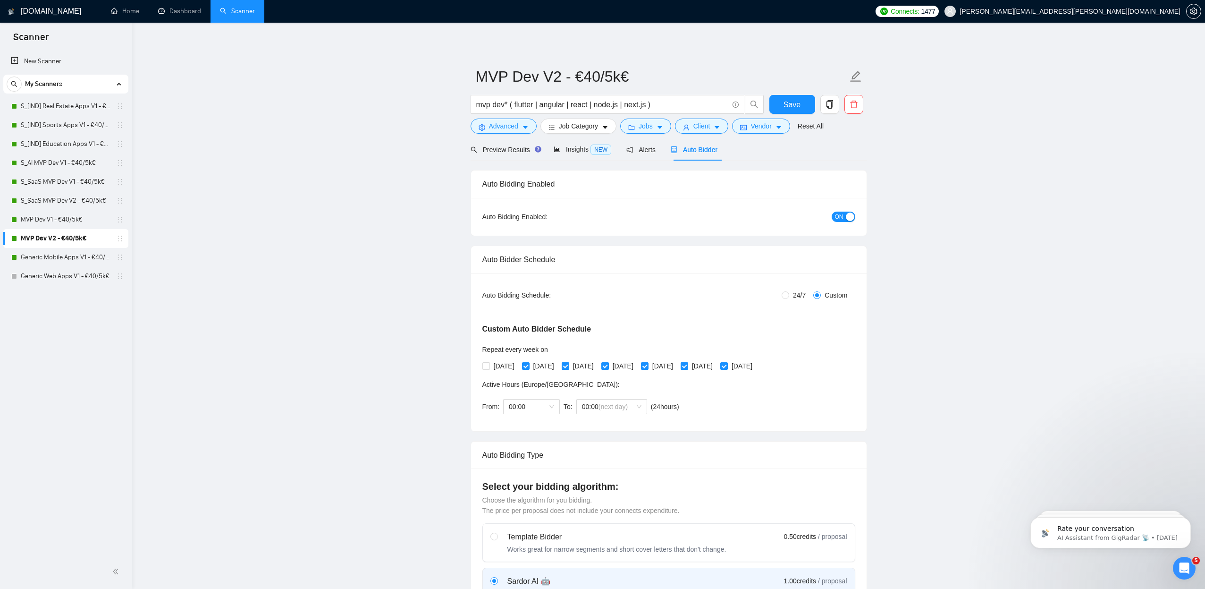
drag, startPoint x: 594, startPoint y: 365, endPoint x: 630, endPoint y: 370, distance: 36.1
click at [595, 365] on span "[DATE]" at bounding box center [583, 366] width 28 height 10
click at [568, 365] on input "[DATE]" at bounding box center [565, 365] width 7 height 7
checkbox input "false"
drag, startPoint x: 685, startPoint y: 367, endPoint x: 712, endPoint y: 368, distance: 26.9
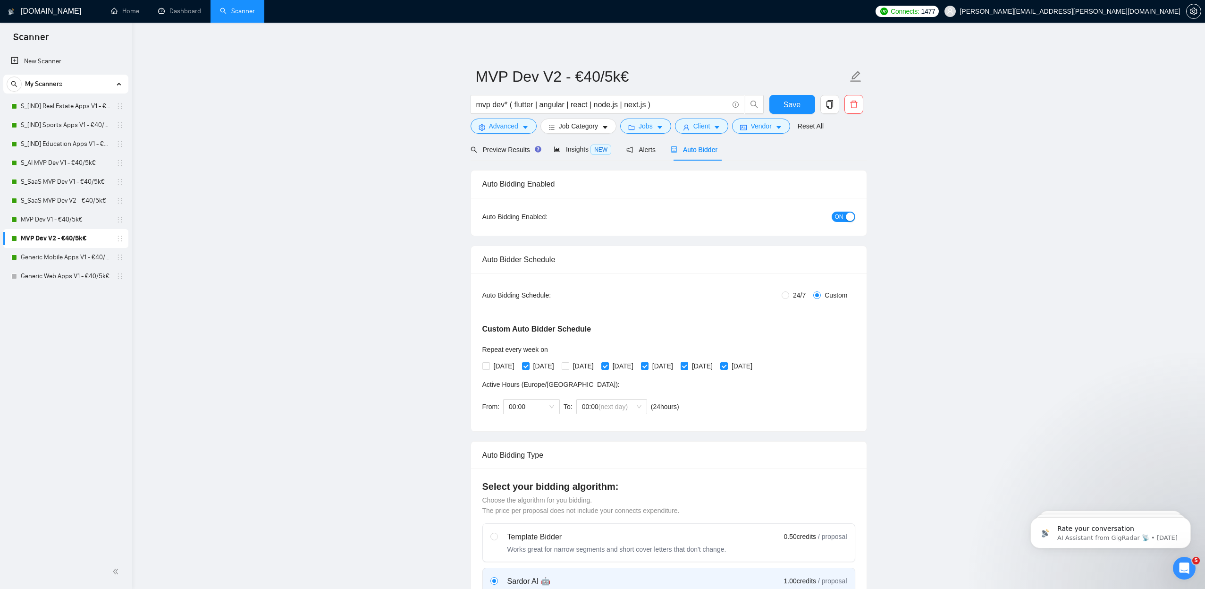
click at [677, 367] on span "[DATE]" at bounding box center [663, 366] width 28 height 10
click at [648, 367] on input "[DATE]" at bounding box center [644, 365] width 7 height 7
checkbox input "false"
drag, startPoint x: 721, startPoint y: 368, endPoint x: 765, endPoint y: 365, distance: 44.4
click at [717, 368] on span "[DATE]" at bounding box center [702, 366] width 28 height 10
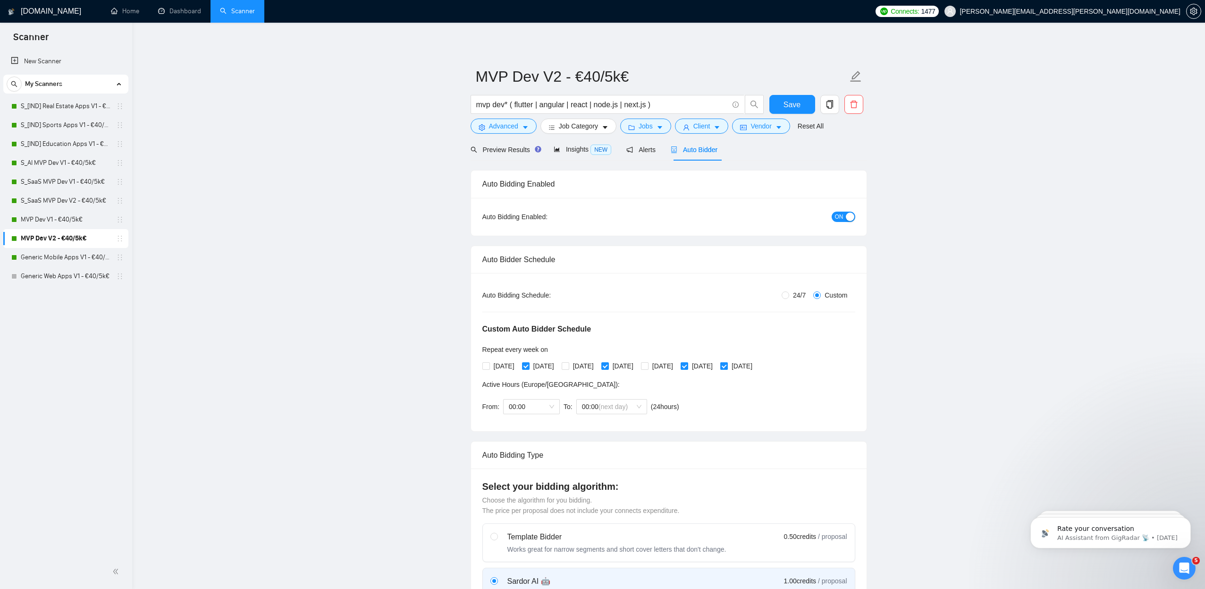
click at [687, 368] on input "[DATE]" at bounding box center [684, 365] width 7 height 7
checkbox input "false"
click at [756, 365] on span "[DATE]" at bounding box center [742, 366] width 28 height 10
click at [727, 365] on input "[DATE]" at bounding box center [723, 365] width 7 height 7
click at [727, 363] on input "[DATE]" at bounding box center [723, 365] width 7 height 7
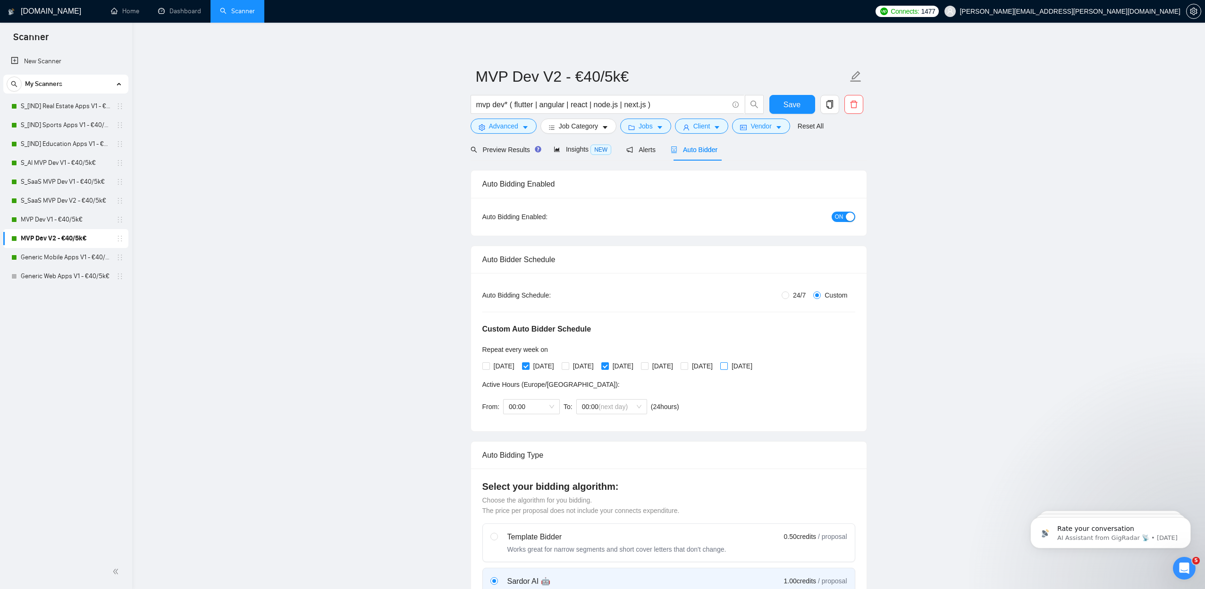
checkbox input "true"
click at [790, 107] on span "Save" at bounding box center [792, 105] width 17 height 12
click at [76, 181] on link "S_SaaS MVP Dev V1 - €40/5k€" at bounding box center [66, 181] width 90 height 19
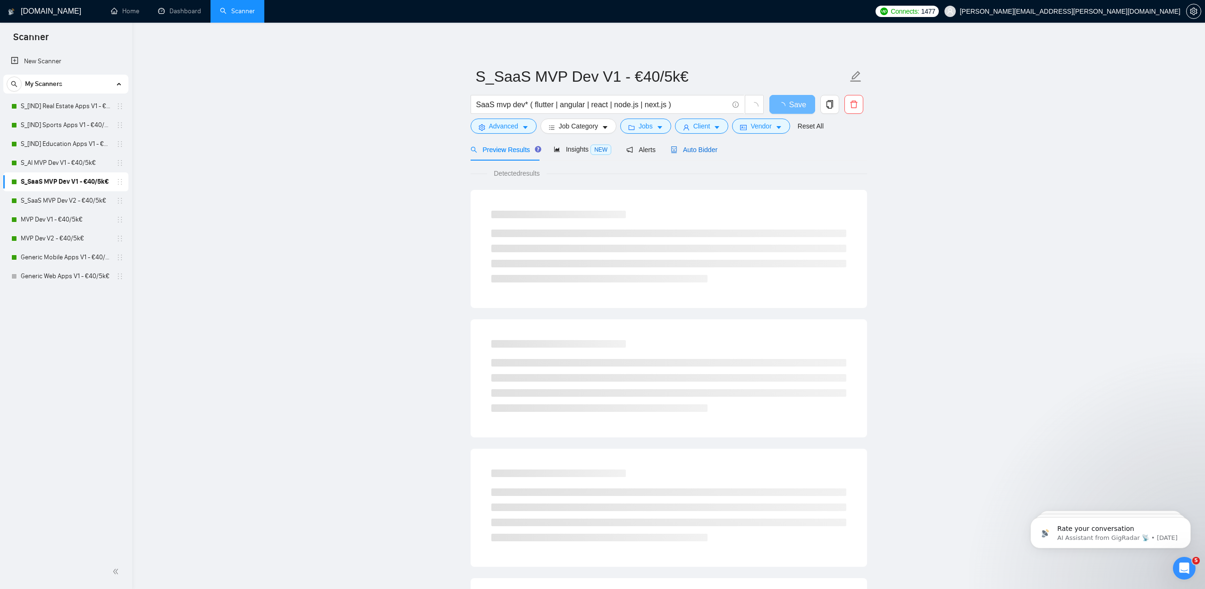
click at [697, 149] on span "Auto Bidder" at bounding box center [694, 150] width 47 height 8
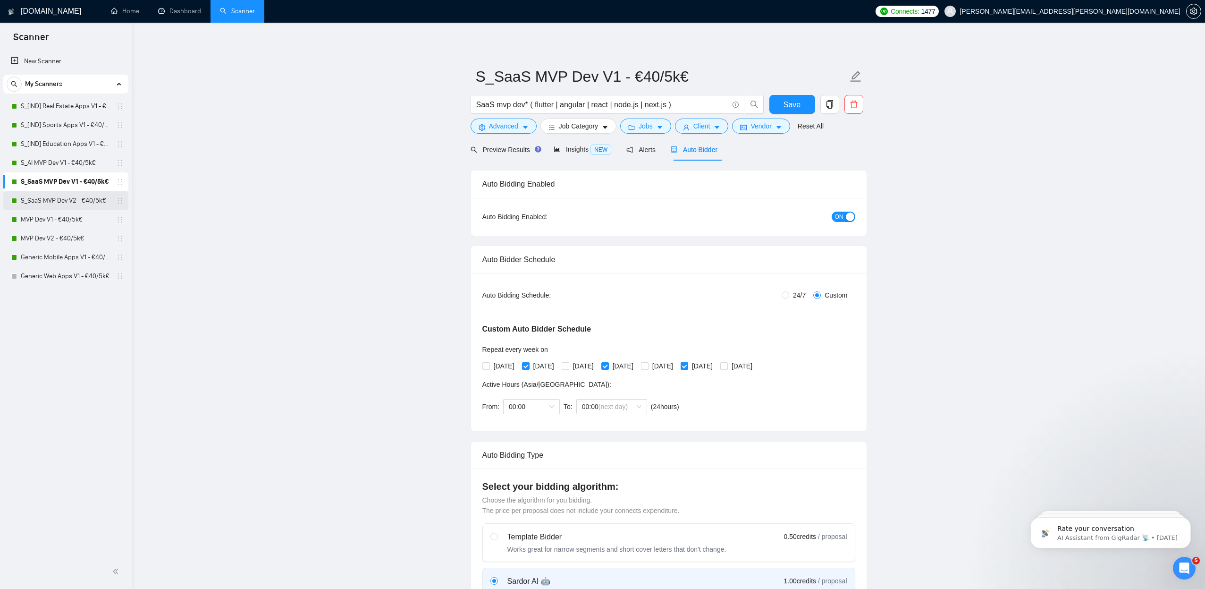
click at [43, 205] on link "S_SaaS MVP Dev V2 - €40/5k€" at bounding box center [66, 200] width 90 height 19
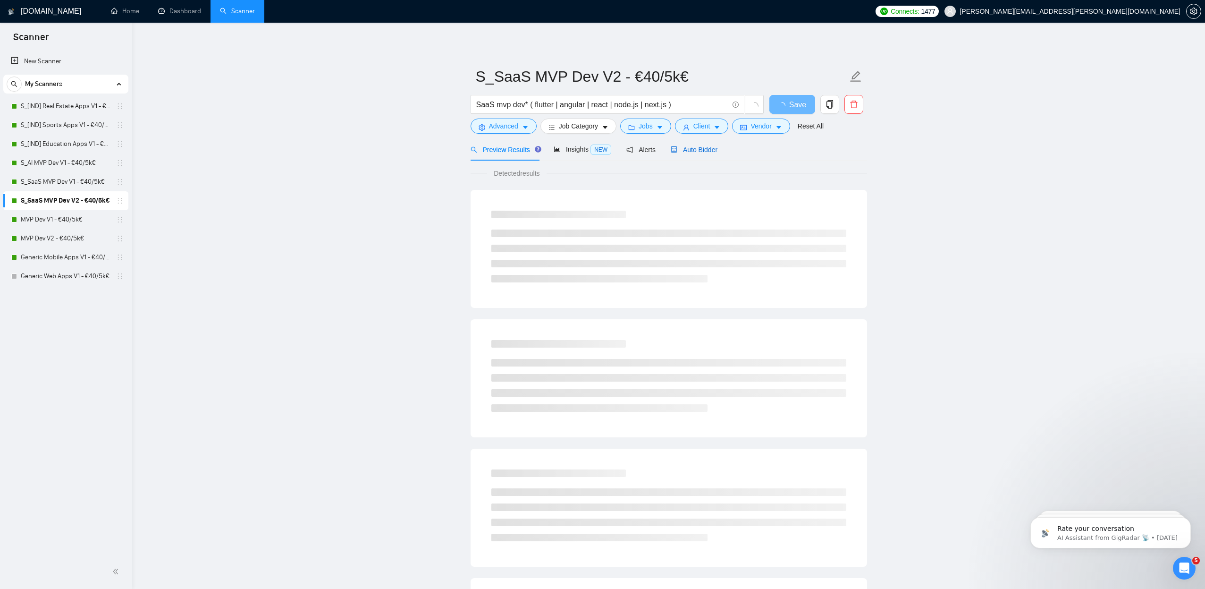
click at [718, 149] on span "Auto Bidder" at bounding box center [694, 150] width 47 height 8
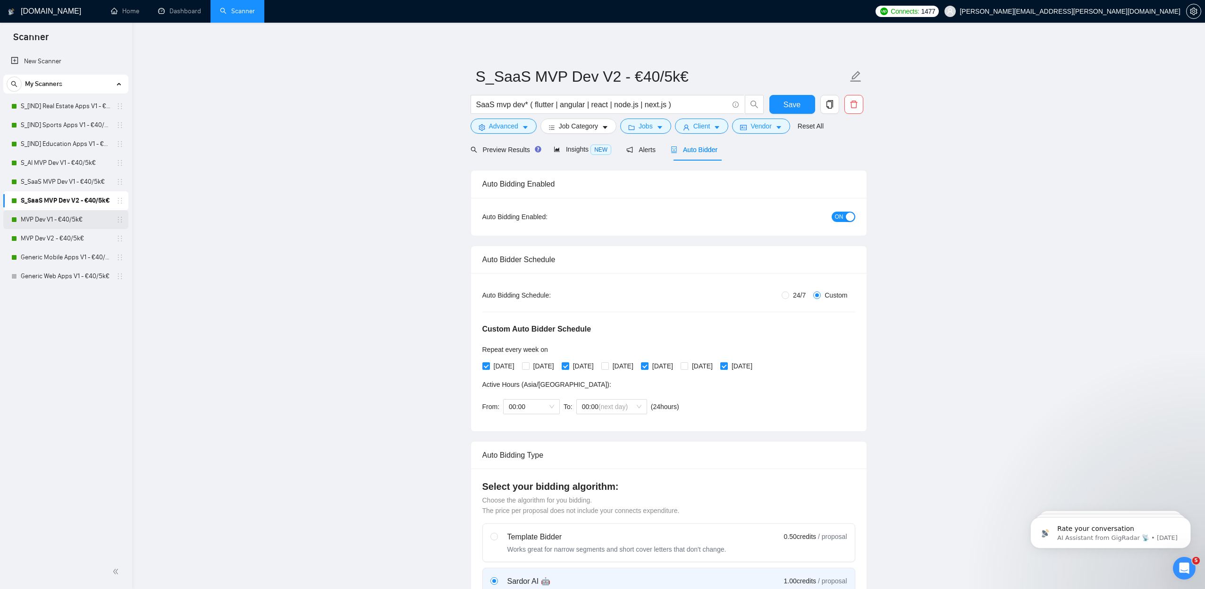
click at [76, 219] on link "MVP Dev V1 - €40/5k€" at bounding box center [66, 219] width 90 height 19
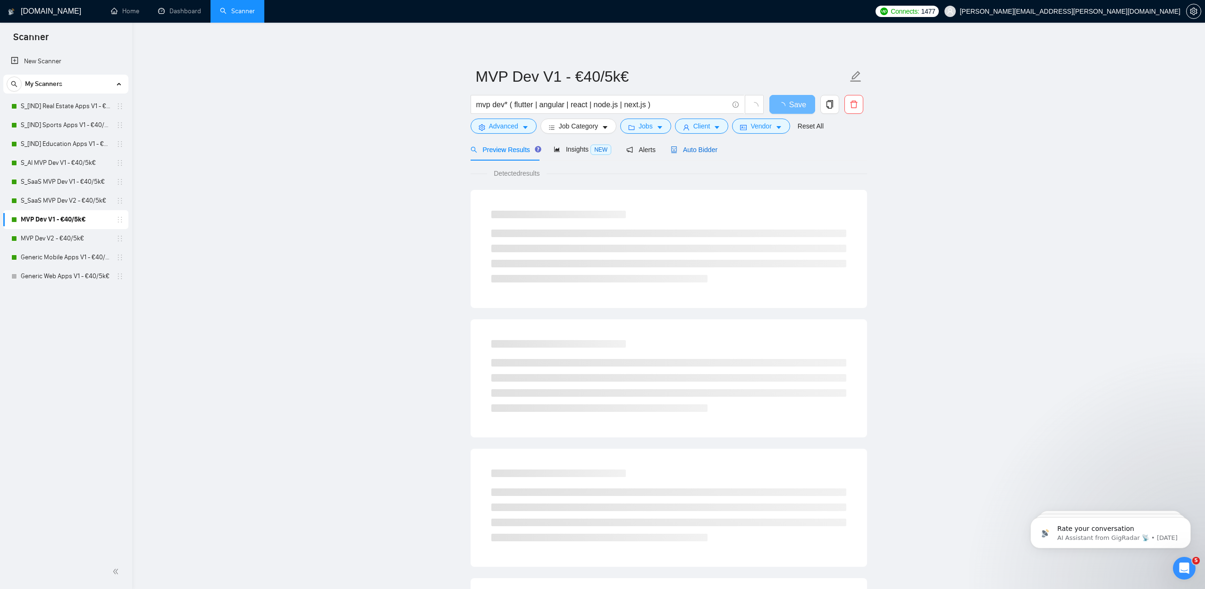
click at [694, 150] on span "Auto Bidder" at bounding box center [694, 150] width 47 height 8
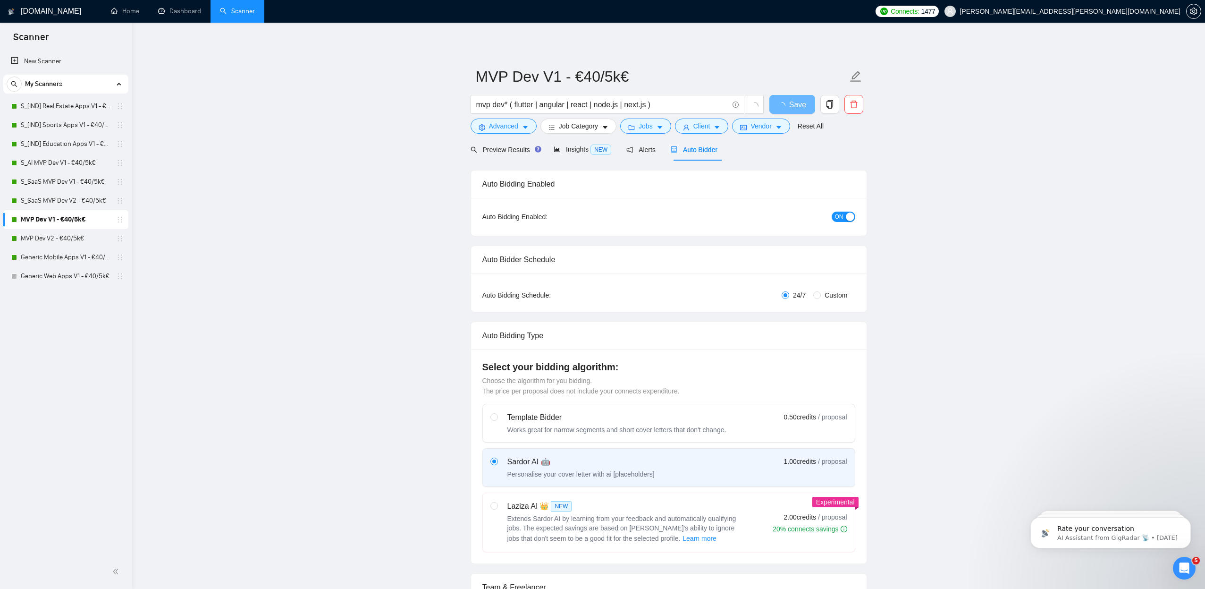
checkbox input "true"
click at [835, 291] on span "Custom" at bounding box center [836, 295] width 30 height 10
click at [821, 291] on input "Custom" at bounding box center [817, 295] width 8 height 8
radio input "true"
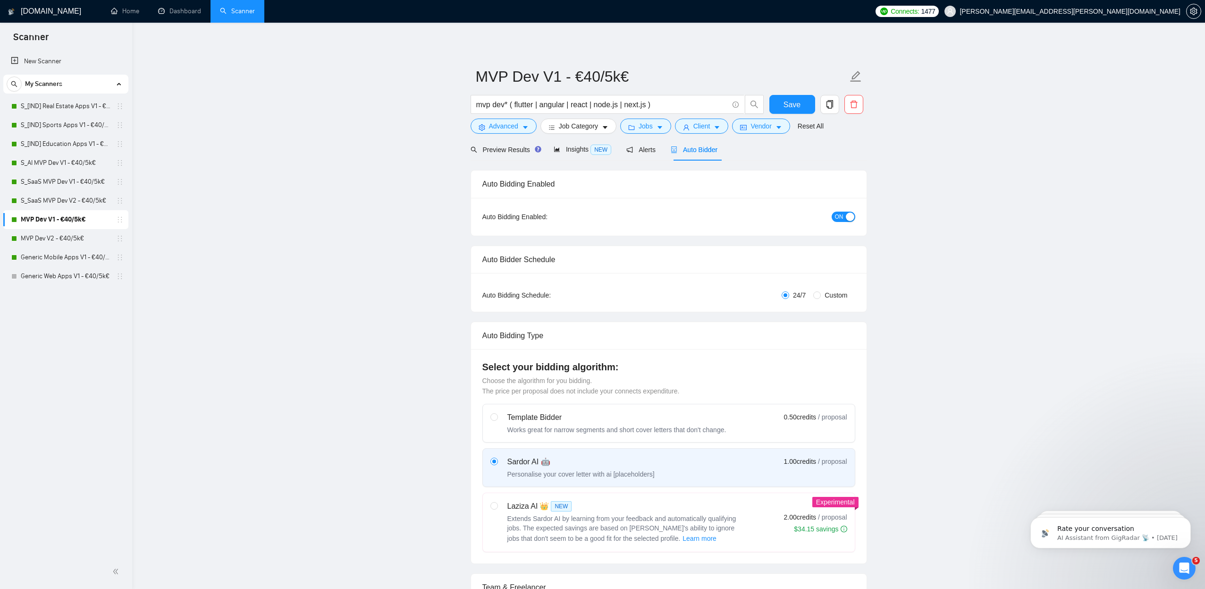
radio input "false"
checkbox input "true"
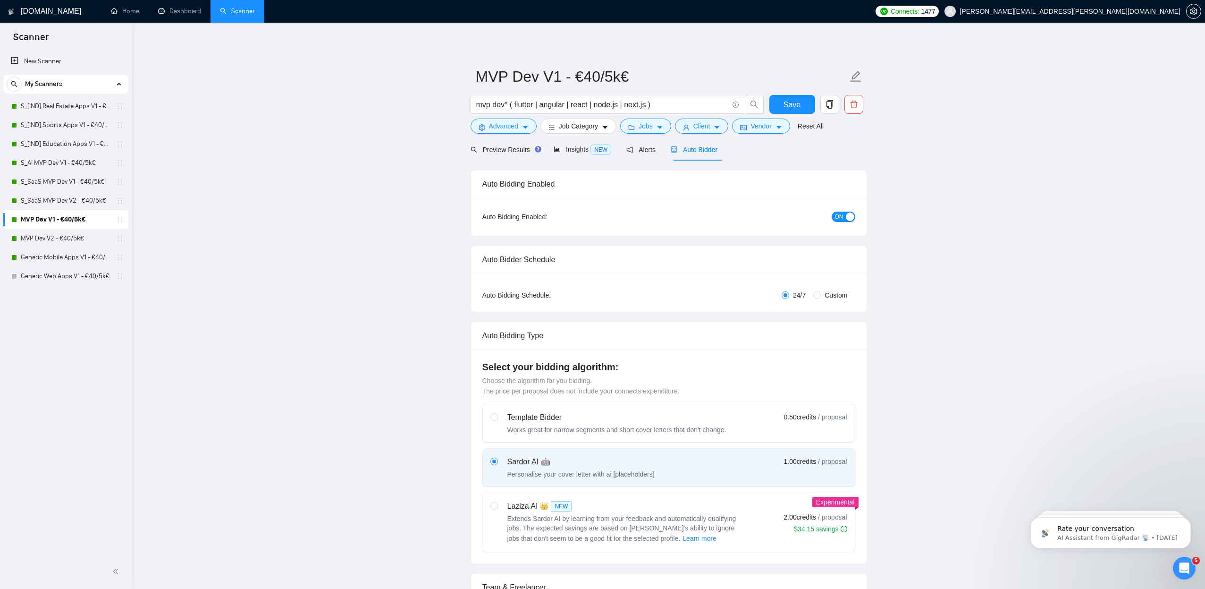
checkbox input "true"
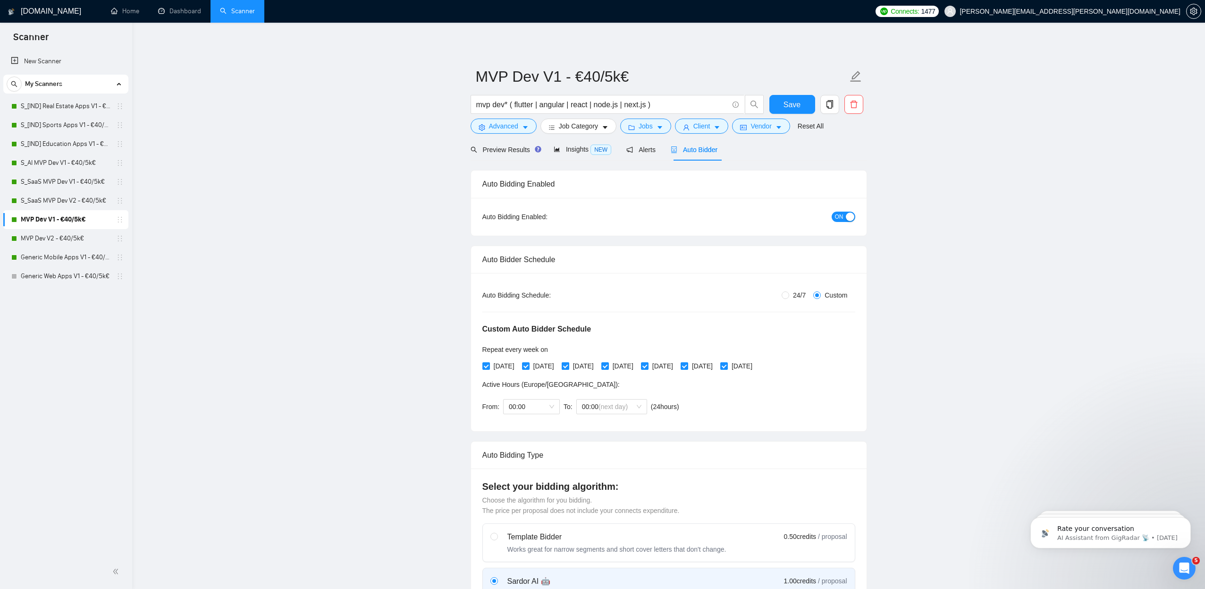
click at [583, 367] on span "[DATE]" at bounding box center [583, 366] width 28 height 10
click at [568, 367] on input "[DATE]" at bounding box center [565, 365] width 7 height 7
checkbox input "false"
click at [504, 363] on span "[DATE]" at bounding box center [504, 366] width 28 height 10
click at [489, 363] on input "[DATE]" at bounding box center [485, 365] width 7 height 7
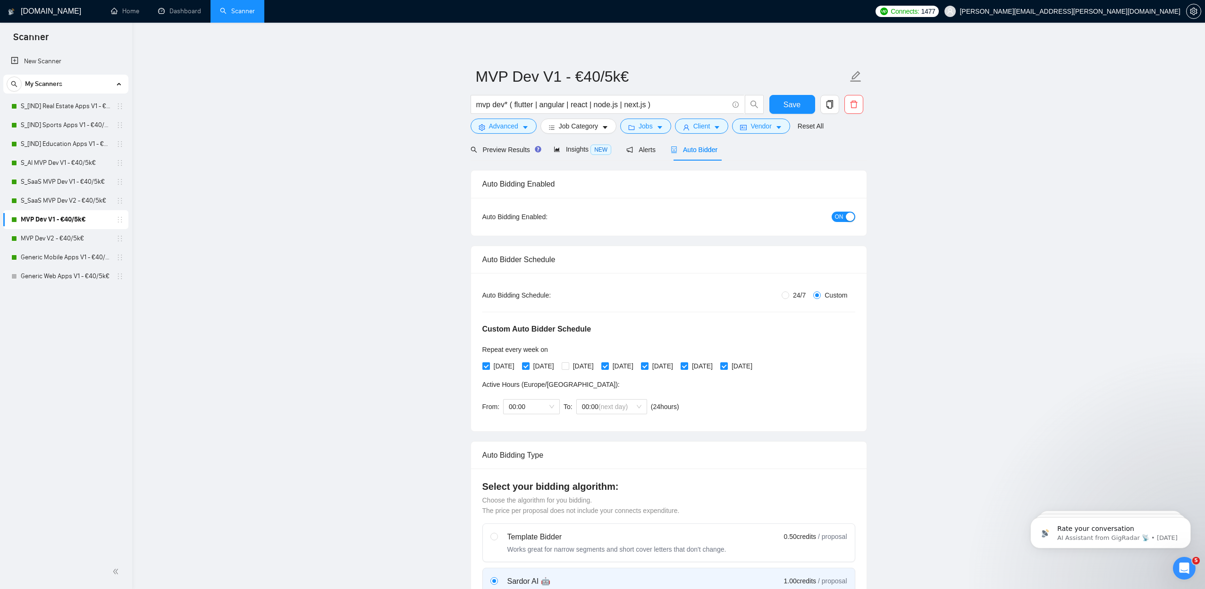
checkbox input "false"
click at [677, 365] on span "[DATE]" at bounding box center [663, 366] width 28 height 10
click at [648, 365] on input "[DATE]" at bounding box center [644, 365] width 7 height 7
checkbox input "false"
click at [756, 365] on span "[DATE]" at bounding box center [742, 366] width 28 height 10
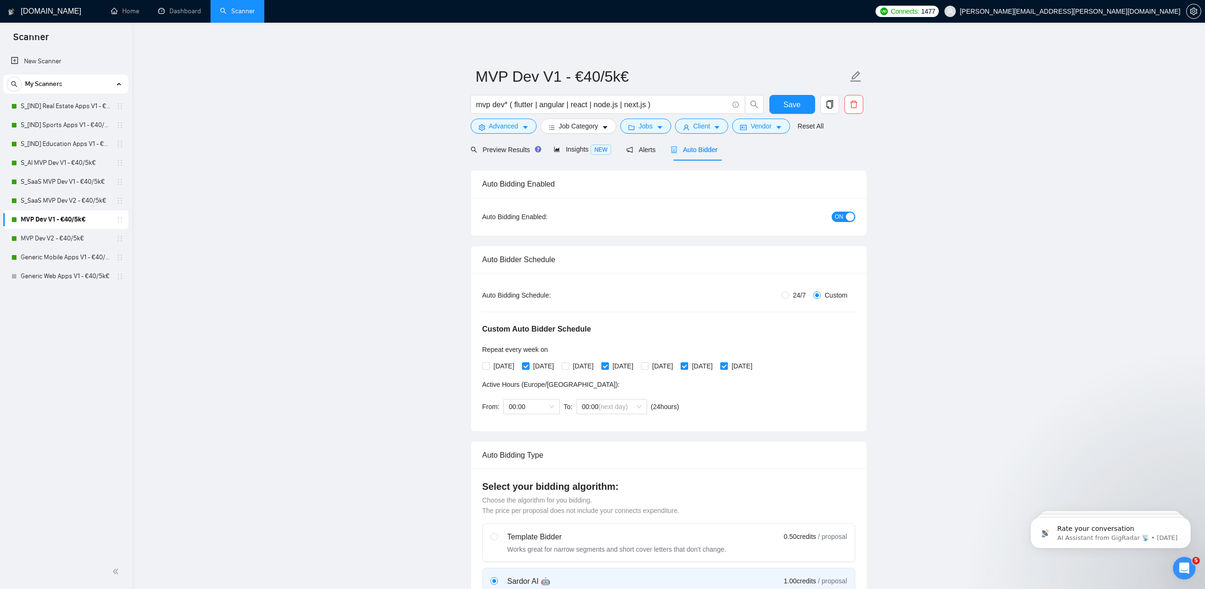
click at [727, 365] on input "[DATE]" at bounding box center [723, 365] width 7 height 7
checkbox input "false"
click at [792, 100] on span "Save" at bounding box center [792, 105] width 17 height 12
click at [71, 183] on link "S_SaaS MVP Dev V1 - €40/5k€" at bounding box center [66, 181] width 90 height 19
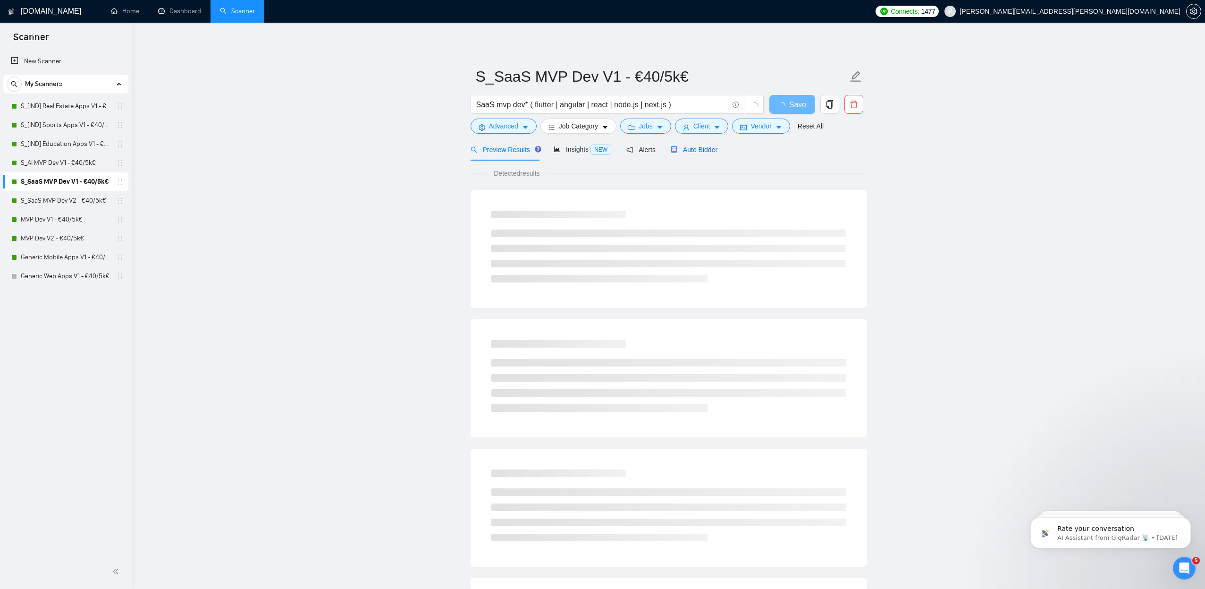
click at [716, 148] on span "Auto Bidder" at bounding box center [694, 150] width 47 height 8
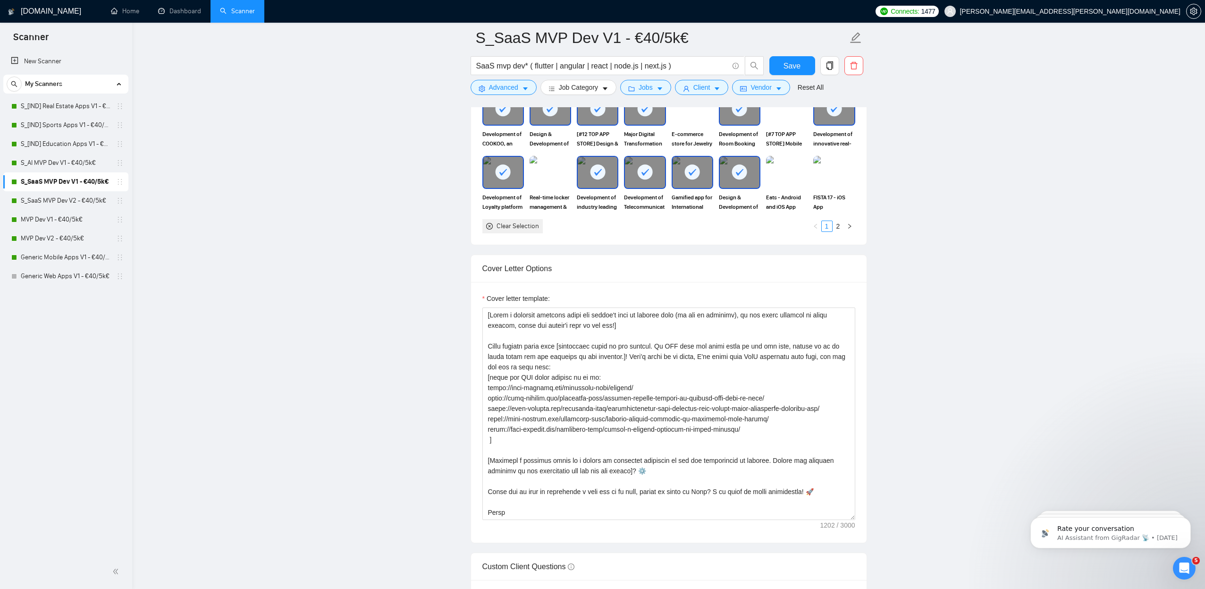
scroll to position [1120, 0]
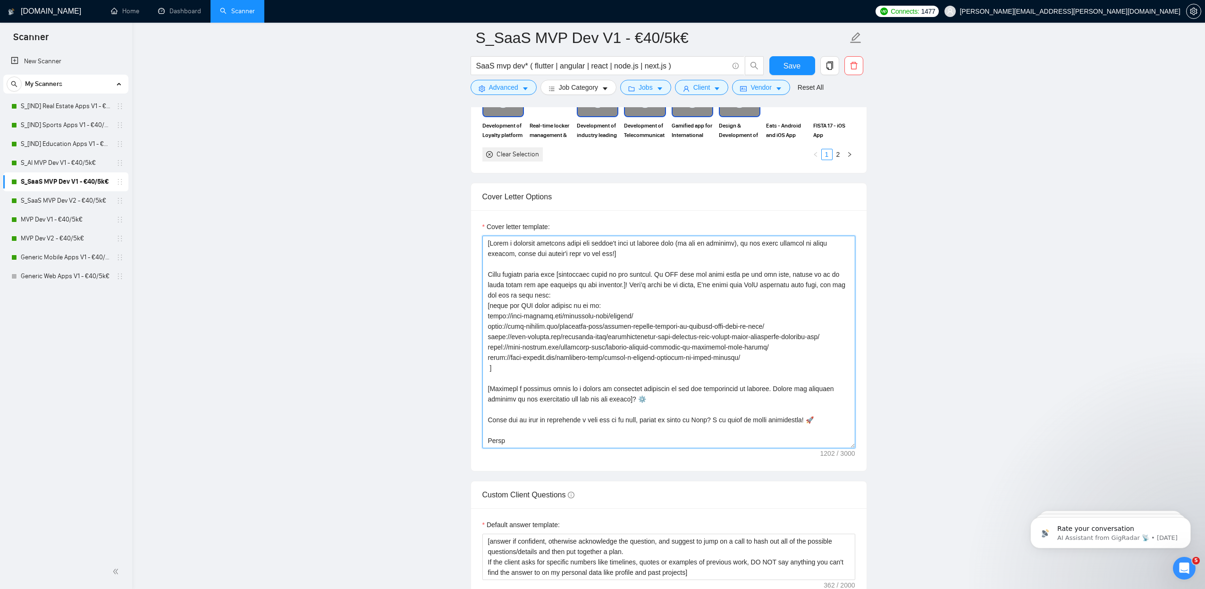
click at [623, 251] on textarea "Cover letter template:" at bounding box center [668, 342] width 373 height 212
click at [607, 265] on textarea "Cover letter template:" at bounding box center [668, 342] width 373 height 212
click at [607, 269] on textarea "Cover letter template:" at bounding box center [668, 342] width 373 height 212
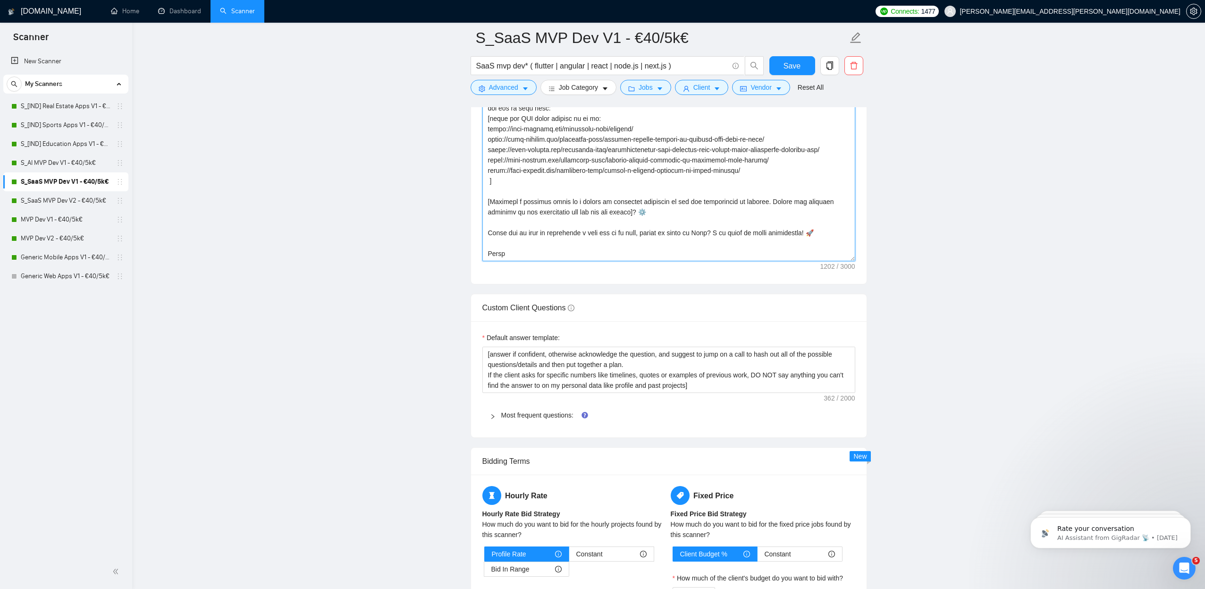
scroll to position [1087, 0]
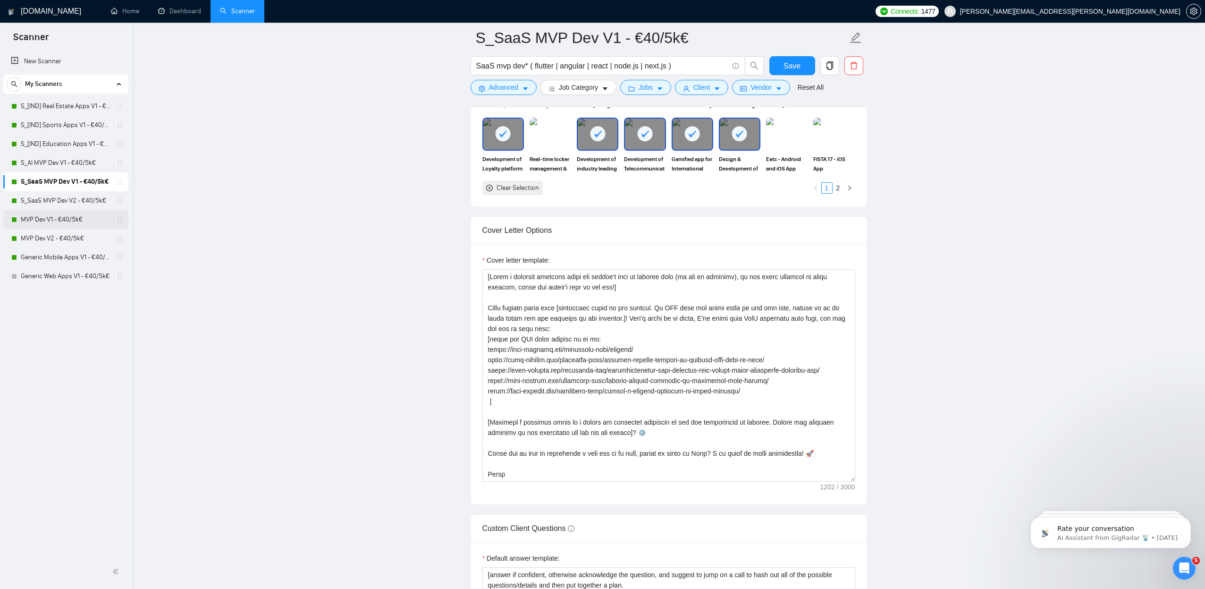
click at [74, 217] on link "MVP Dev V1 - €40/5k€" at bounding box center [66, 219] width 90 height 19
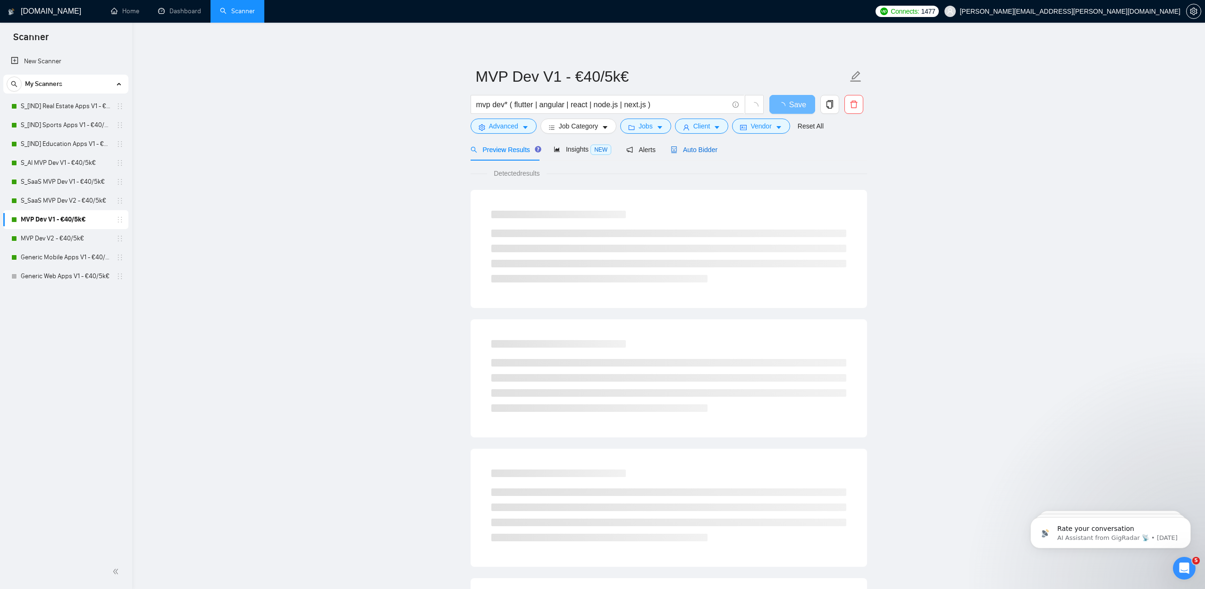
click at [697, 151] on span "Auto Bidder" at bounding box center [694, 150] width 47 height 8
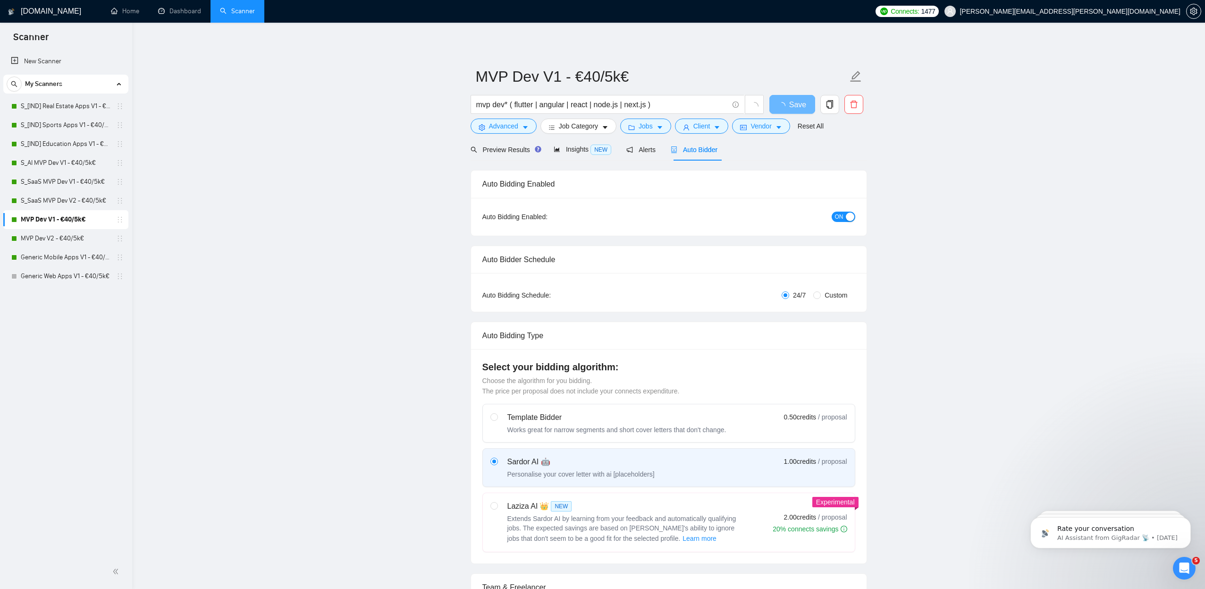
radio input "false"
radio input "true"
checkbox input "true"
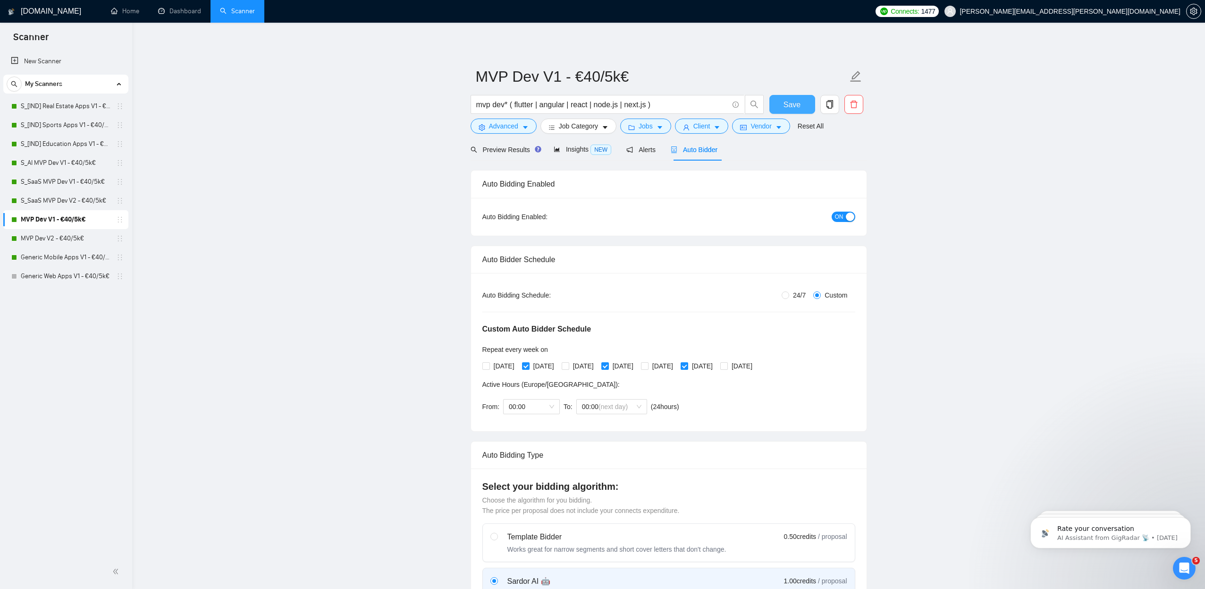
click at [798, 103] on span "Save" at bounding box center [792, 105] width 17 height 12
click at [72, 183] on link "S_SaaS MVP Dev V1 - €40/5k€" at bounding box center [66, 181] width 90 height 19
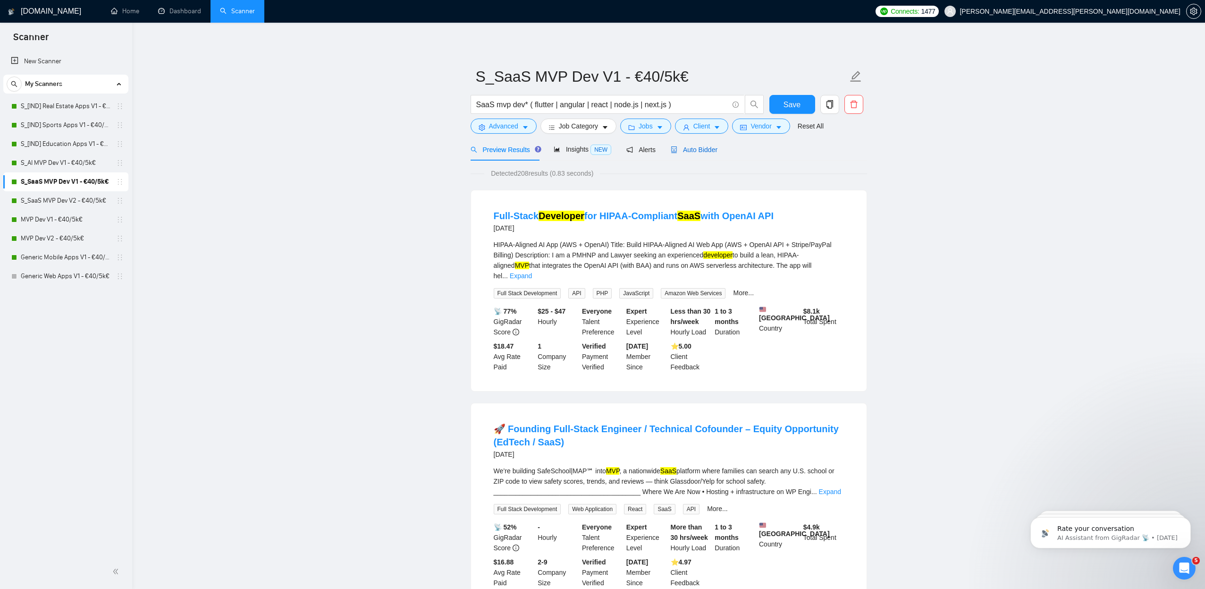
click at [701, 148] on span "Auto Bidder" at bounding box center [694, 150] width 47 height 8
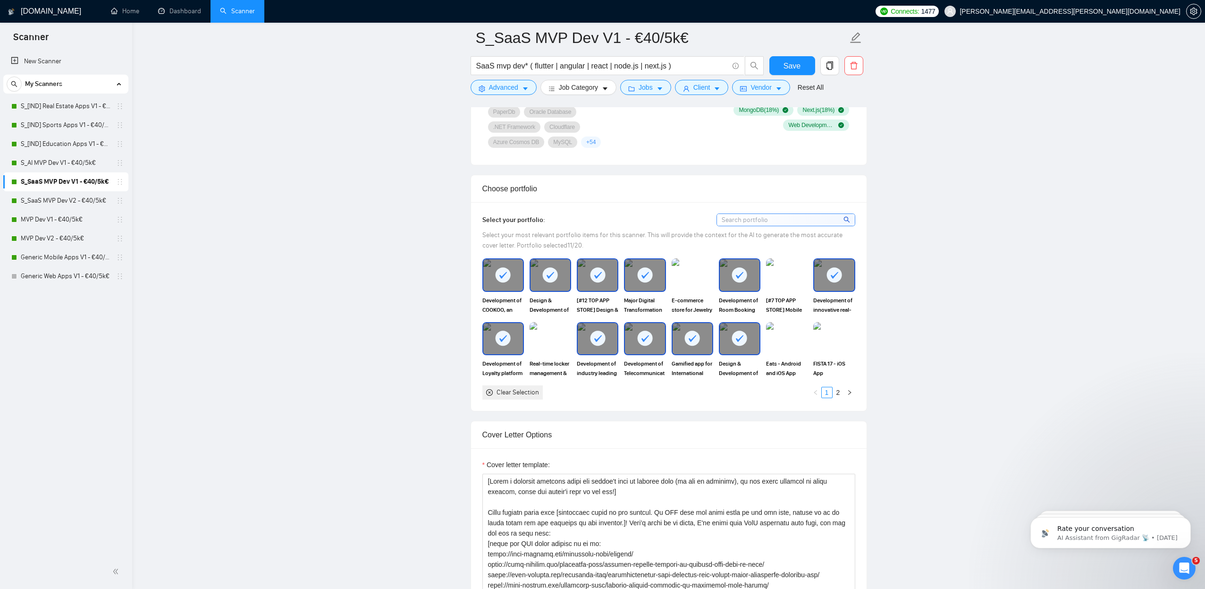
scroll to position [1176, 0]
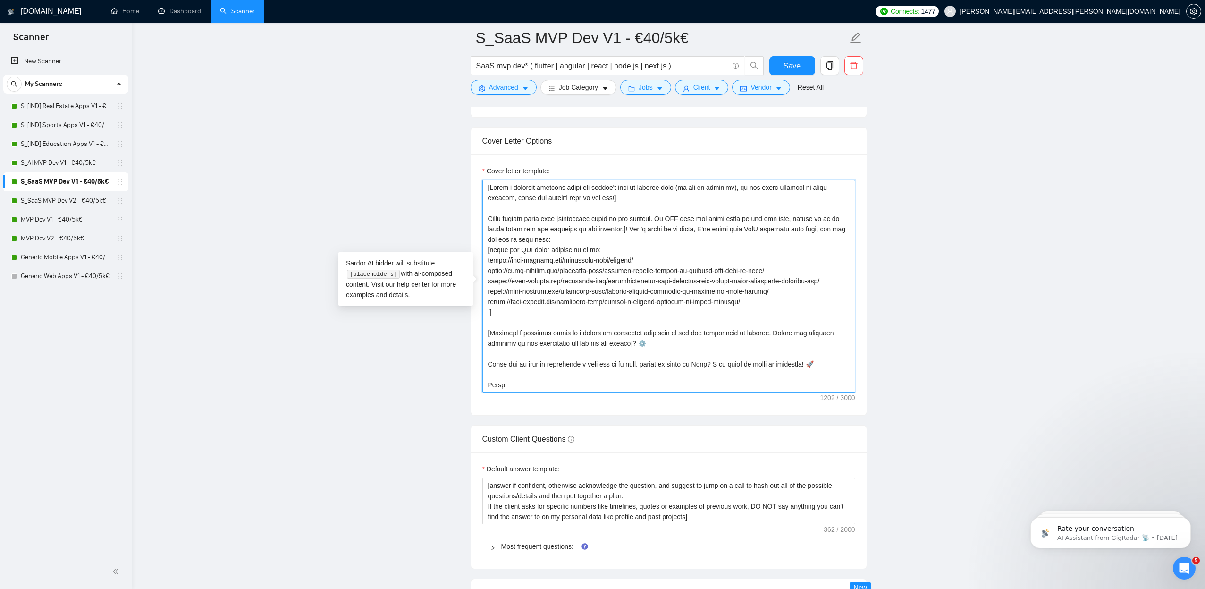
drag, startPoint x: 513, startPoint y: 387, endPoint x: 412, endPoint y: 152, distance: 256.1
click at [412, 152] on main "S_SaaS MVP Dev V1 - €40/5k€ SaaS mvp dev* ( flutter | angular | react | node.js…" at bounding box center [668, 223] width 1043 height 2723
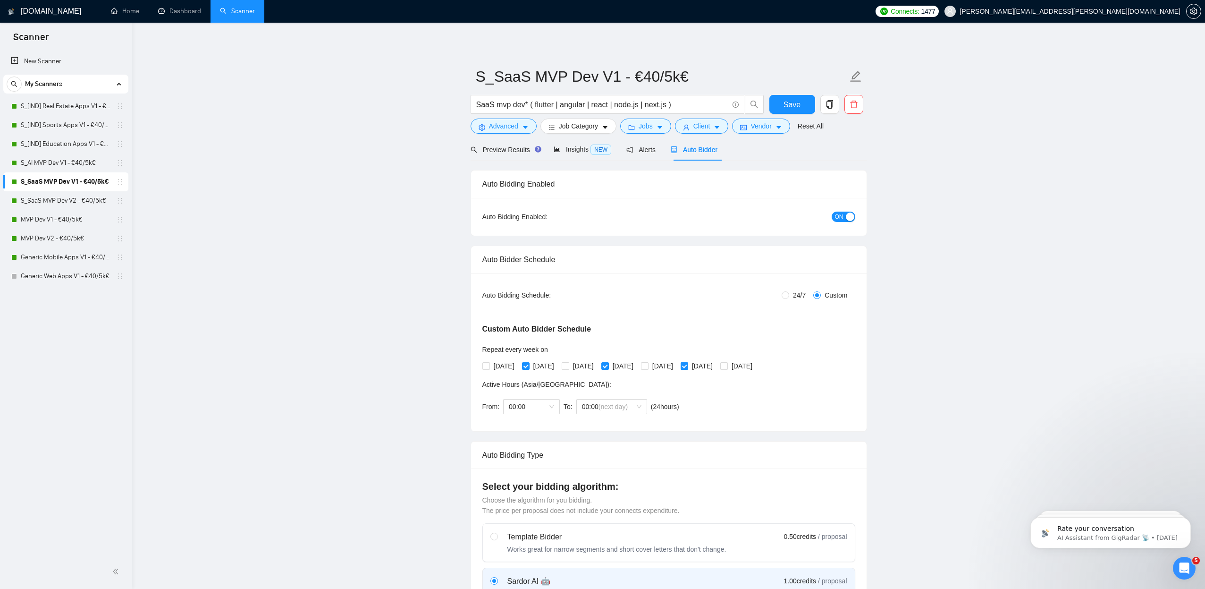
scroll to position [0, 0]
click at [786, 105] on span "Save" at bounding box center [792, 105] width 17 height 12
click at [791, 104] on span "Save" at bounding box center [792, 105] width 17 height 12
click at [57, 218] on link "MVP Dev V1 - €40/5k€" at bounding box center [66, 219] width 90 height 19
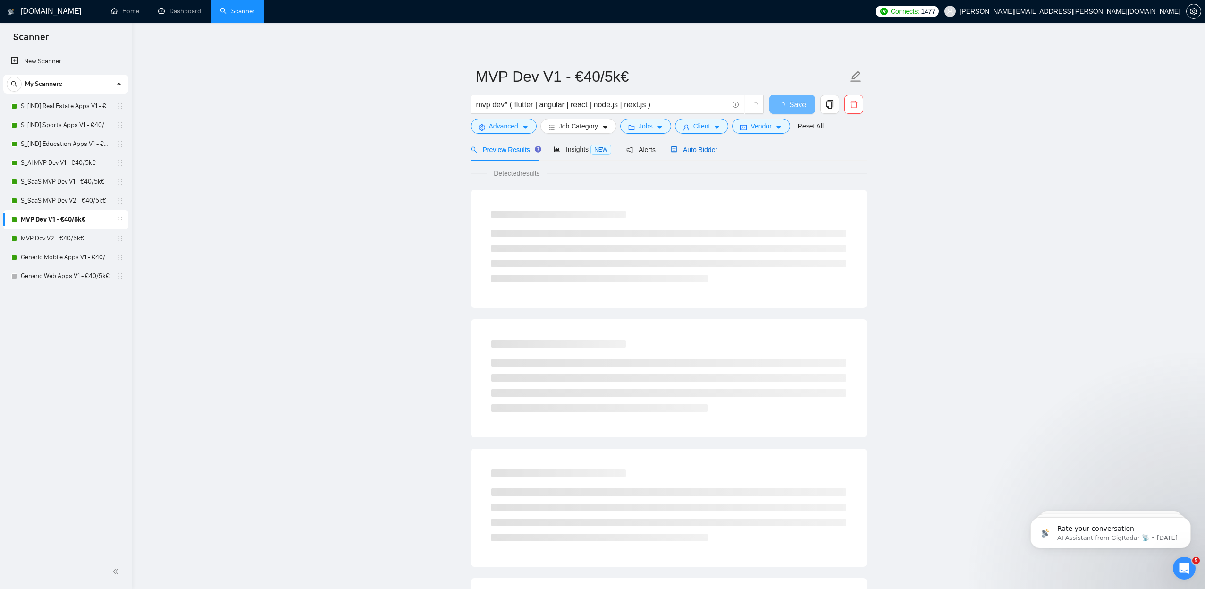
click at [693, 150] on span "Auto Bidder" at bounding box center [694, 150] width 47 height 8
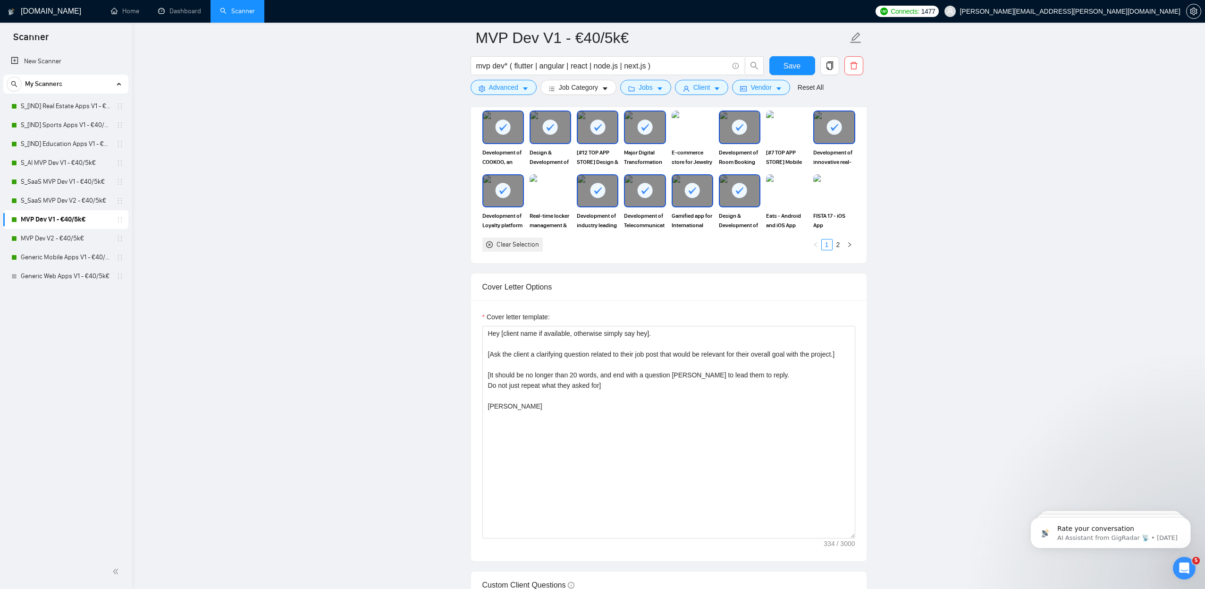
scroll to position [1213, 0]
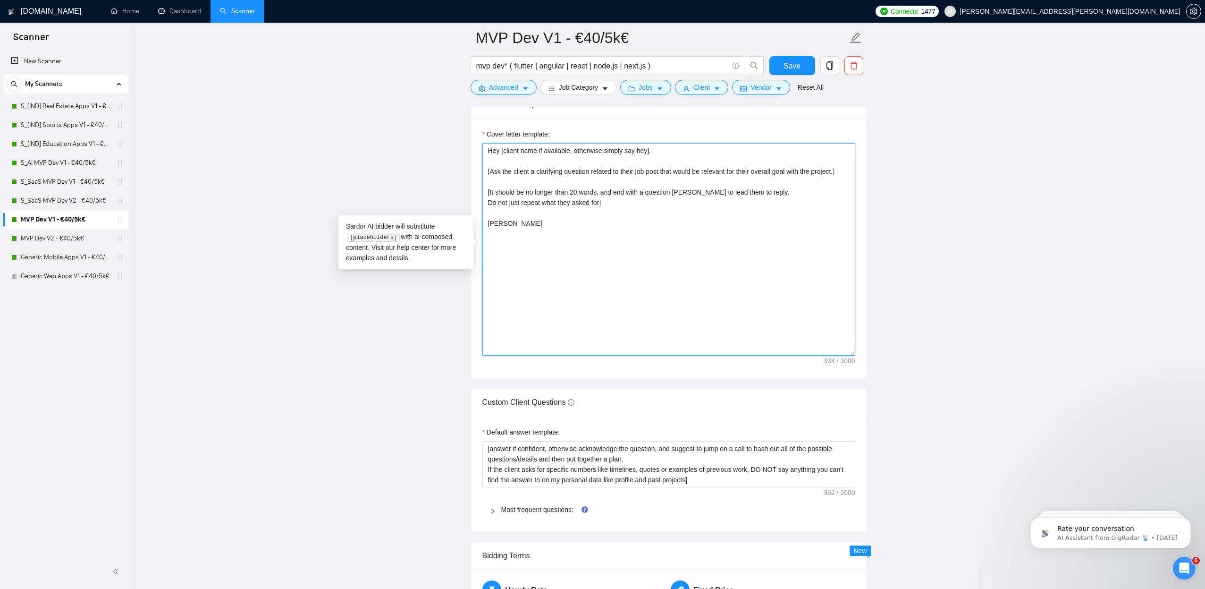
drag, startPoint x: 454, startPoint y: 160, endPoint x: 445, endPoint y: 129, distance: 32.0
click at [445, 129] on main "MVP Dev V1 - €40/5k€ mvp dev* ( flutter | angular | react | node.js | next.js )…" at bounding box center [668, 268] width 1043 height 2886
paste textarea ".] [It should be no longer than 20 words, and end with a question mark to lead …"
paste textarea "[Lorem i dolorsit ametcons adipi eli seddoe't inci ut laboree dolo (ma ali en a…"
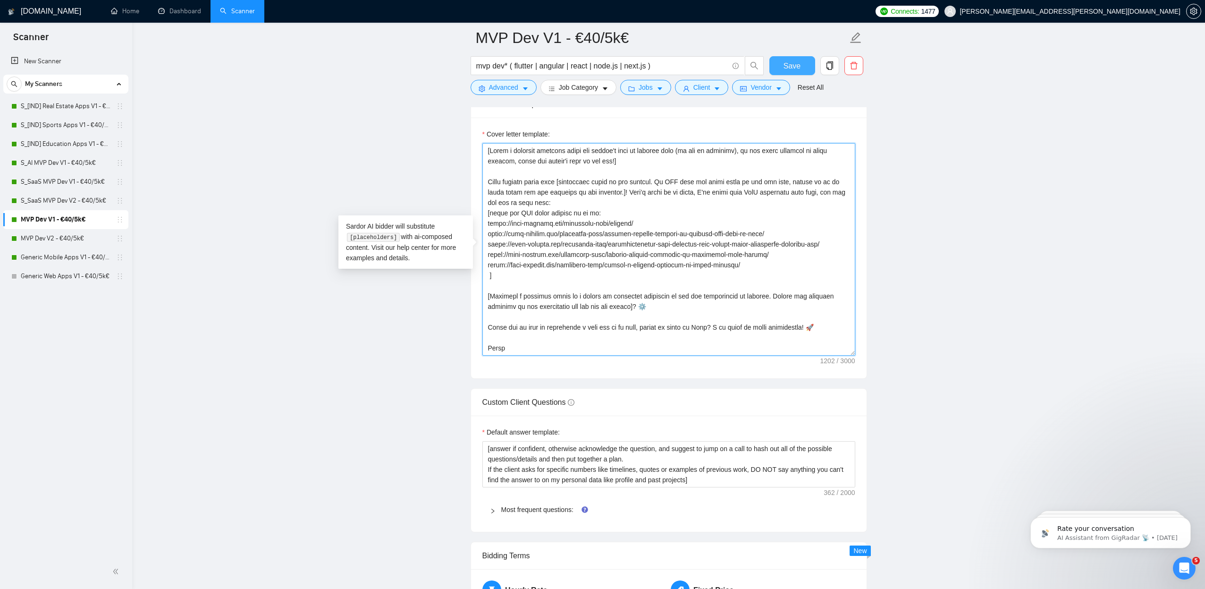
type textarea "[Lorem i dolorsit ametcons adipi eli seddoe't inci ut laboree dolo (ma ali en a…"
click at [778, 71] on button "Save" at bounding box center [792, 65] width 46 height 19
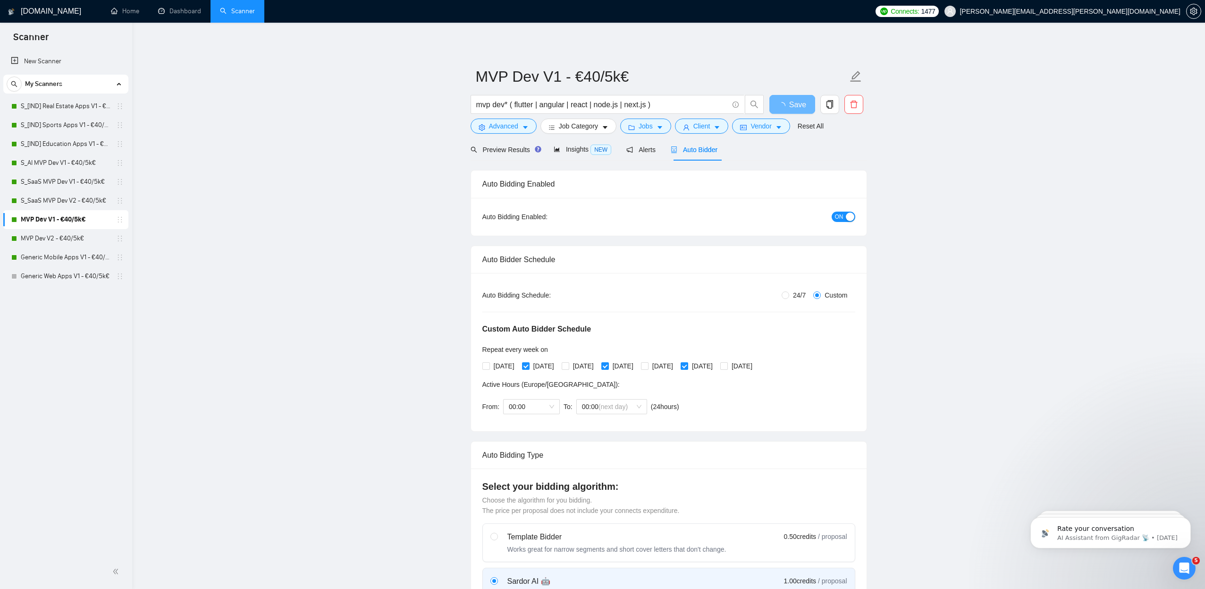
scroll to position [0, 0]
checkbox input "true"
click at [33, 177] on link "S_SaaS MVP Dev V1 - €40/5k€" at bounding box center [66, 181] width 90 height 19
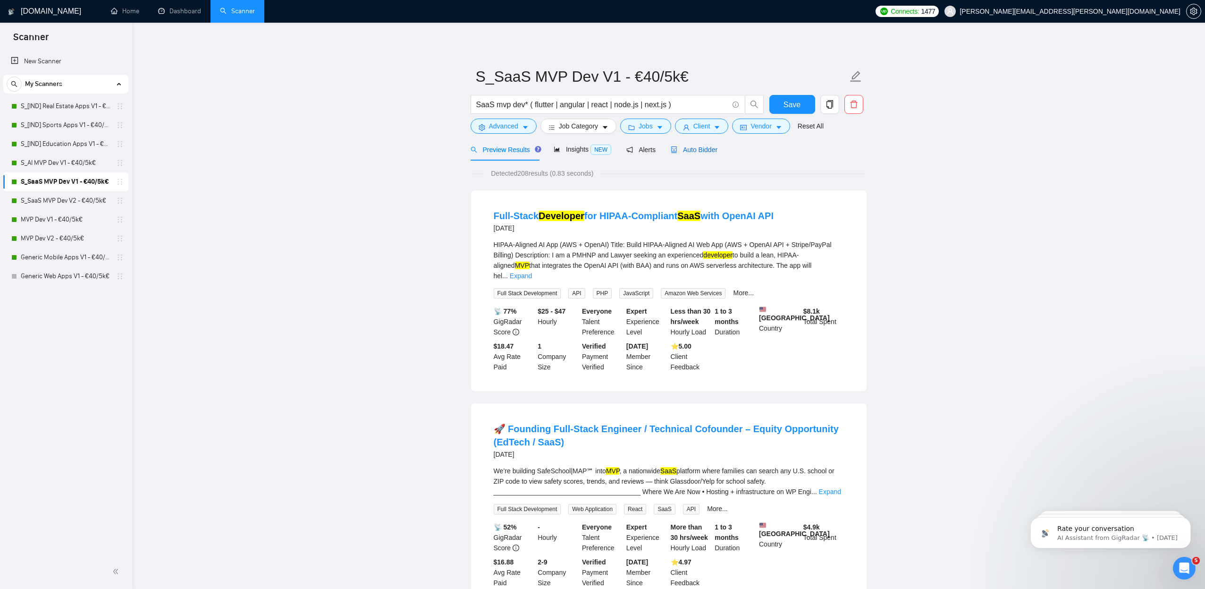
click at [695, 152] on span "Auto Bidder" at bounding box center [694, 150] width 47 height 8
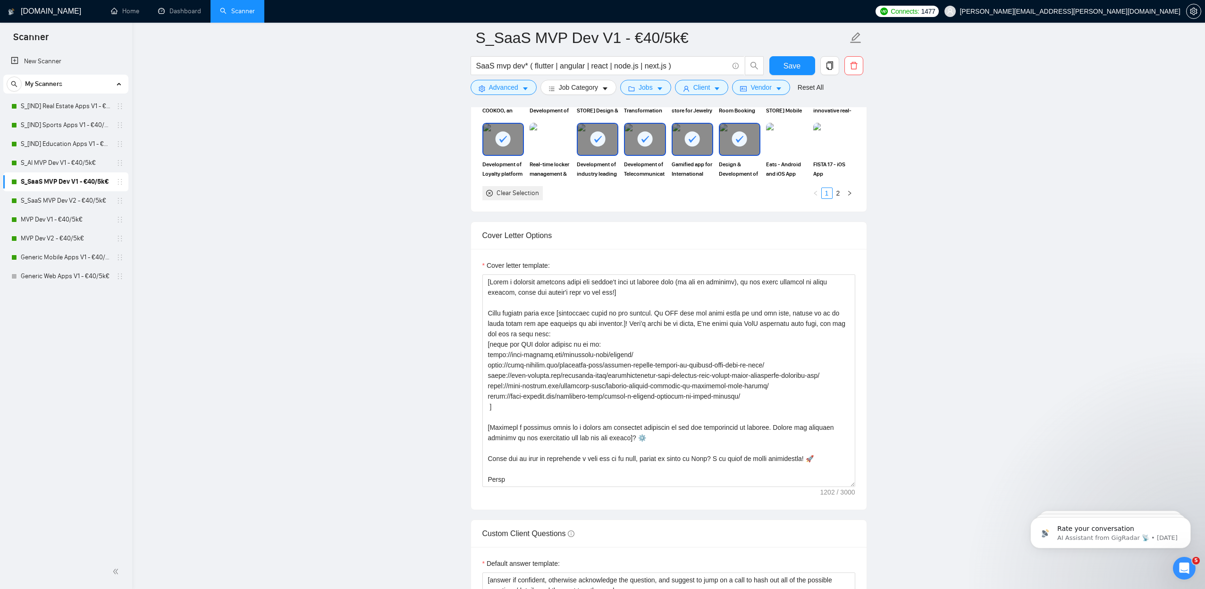
scroll to position [1113, 0]
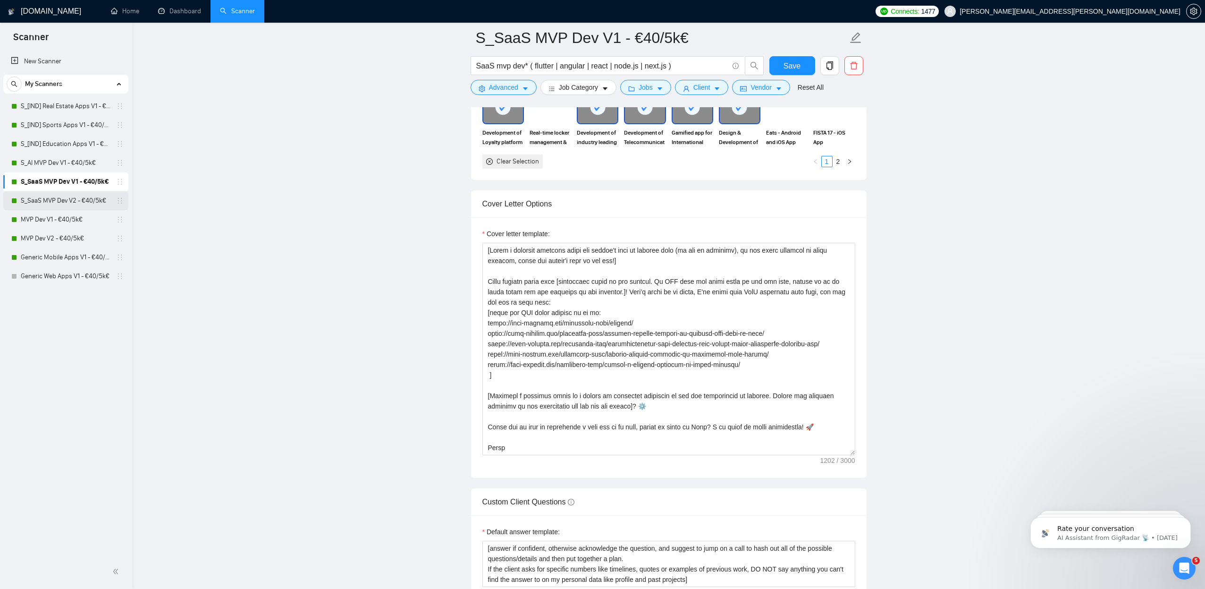
click at [79, 197] on link "S_SaaS MVP Dev V2 - €40/5k€" at bounding box center [66, 200] width 90 height 19
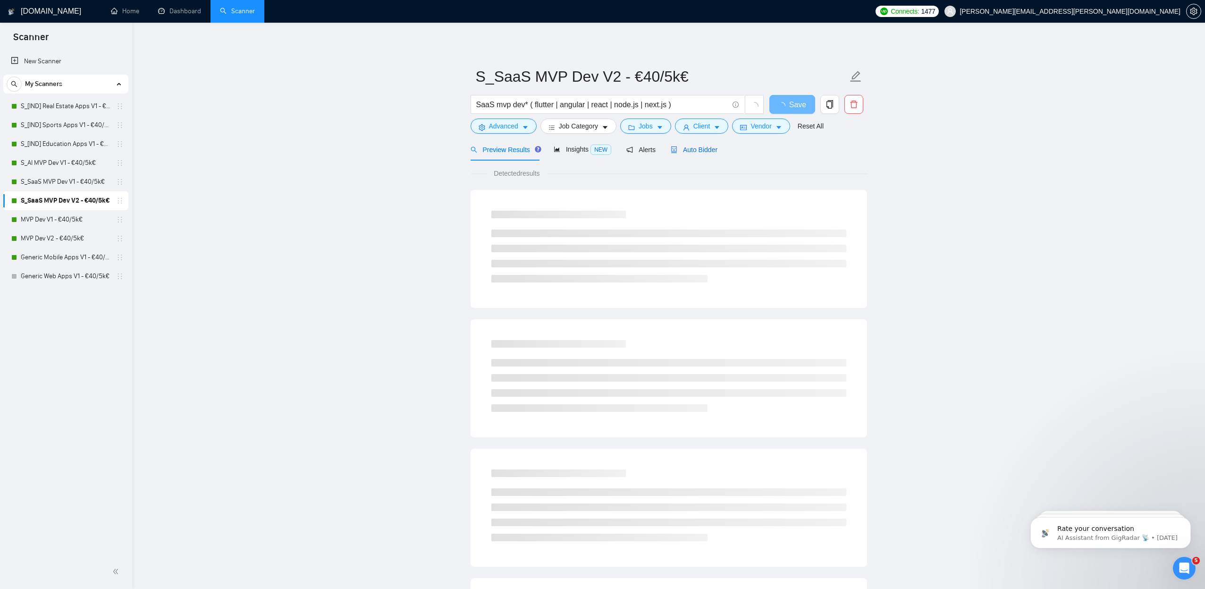
click at [694, 149] on span "Auto Bidder" at bounding box center [694, 150] width 47 height 8
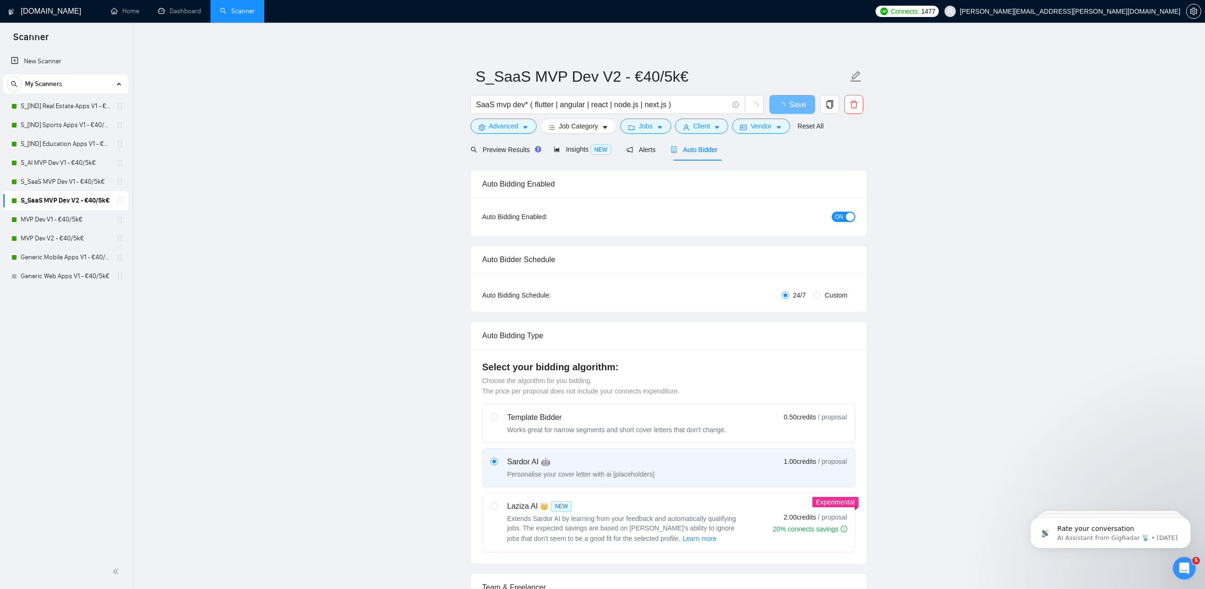
radio input "false"
radio input "true"
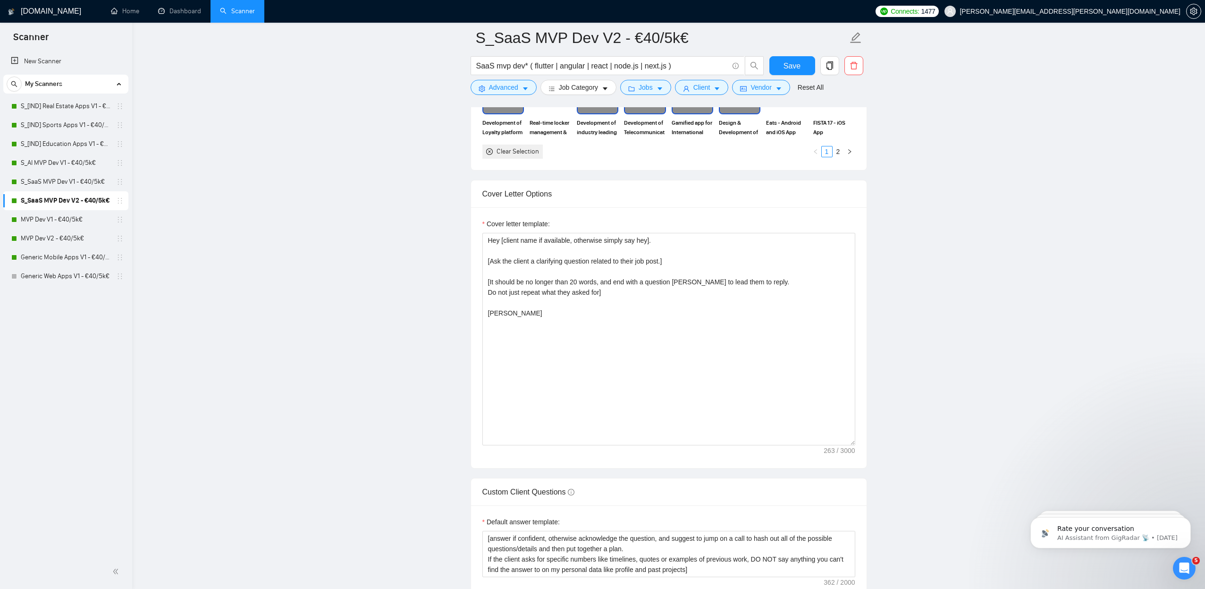
scroll to position [1123, 0]
click at [78, 221] on link "MVP Dev V1 - €40/5k€" at bounding box center [66, 219] width 90 height 19
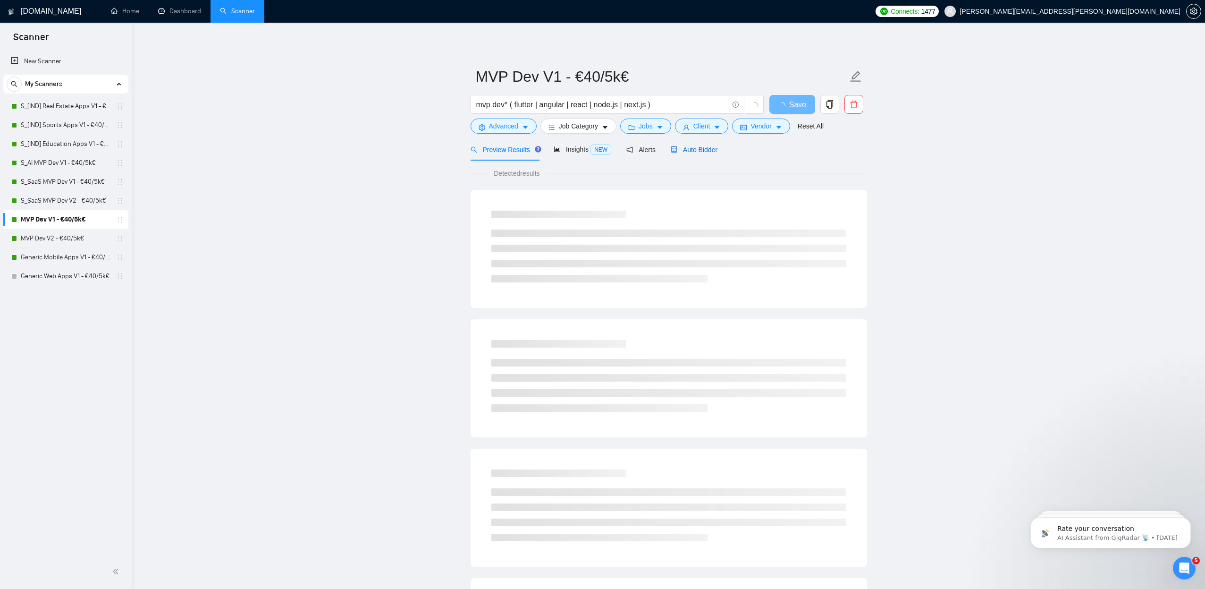
click at [693, 151] on span "Auto Bidder" at bounding box center [694, 150] width 47 height 8
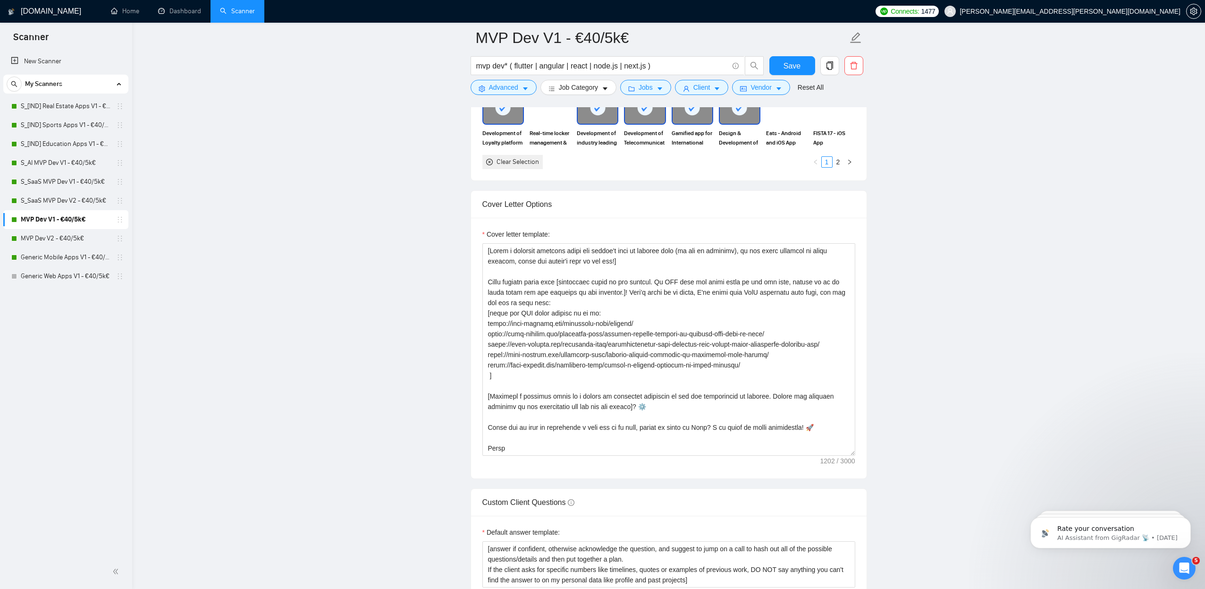
scroll to position [1151, 0]
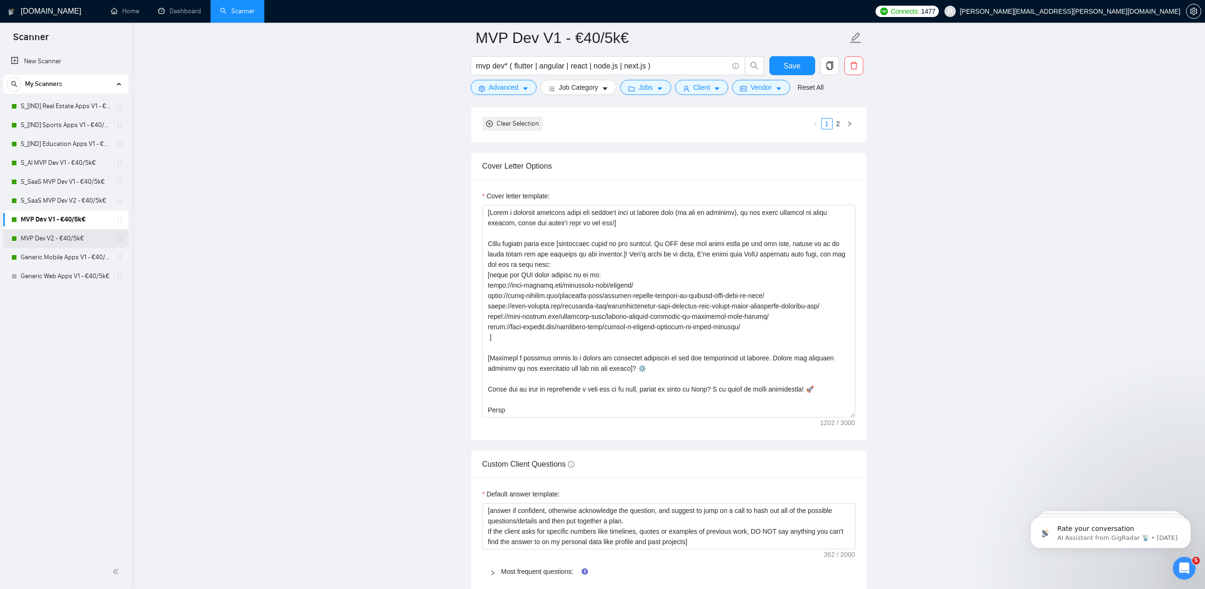
click at [78, 239] on link "MVP Dev V2 - €40/5k€" at bounding box center [66, 238] width 90 height 19
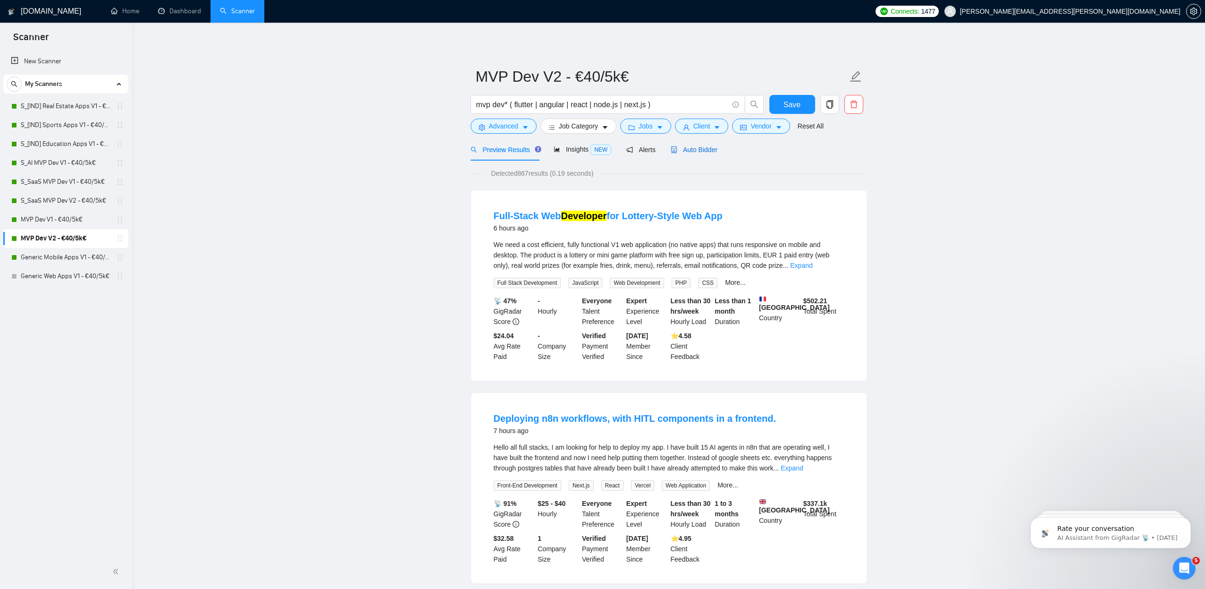
click at [710, 154] on div "Auto Bidder" at bounding box center [694, 149] width 47 height 10
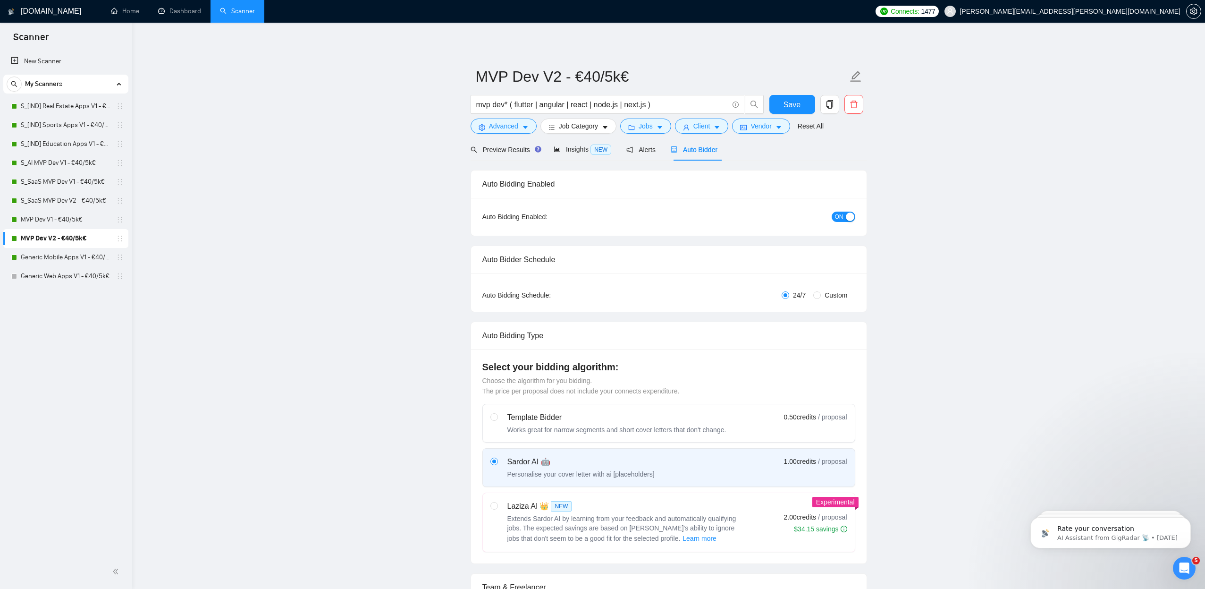
radio input "false"
radio input "true"
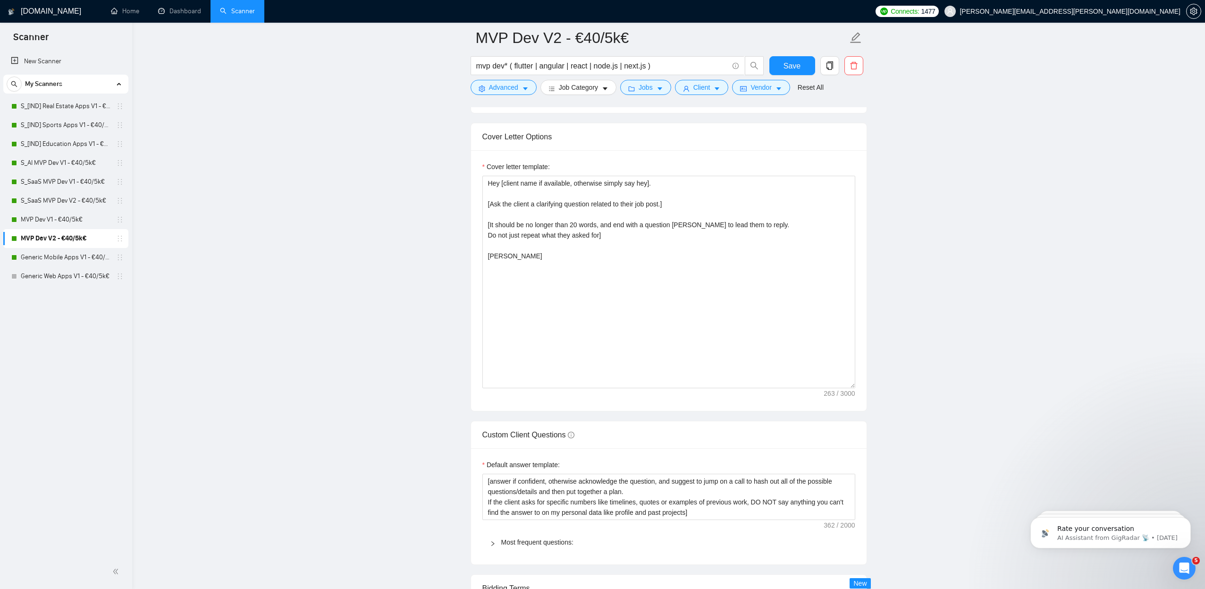
scroll to position [1191, 0]
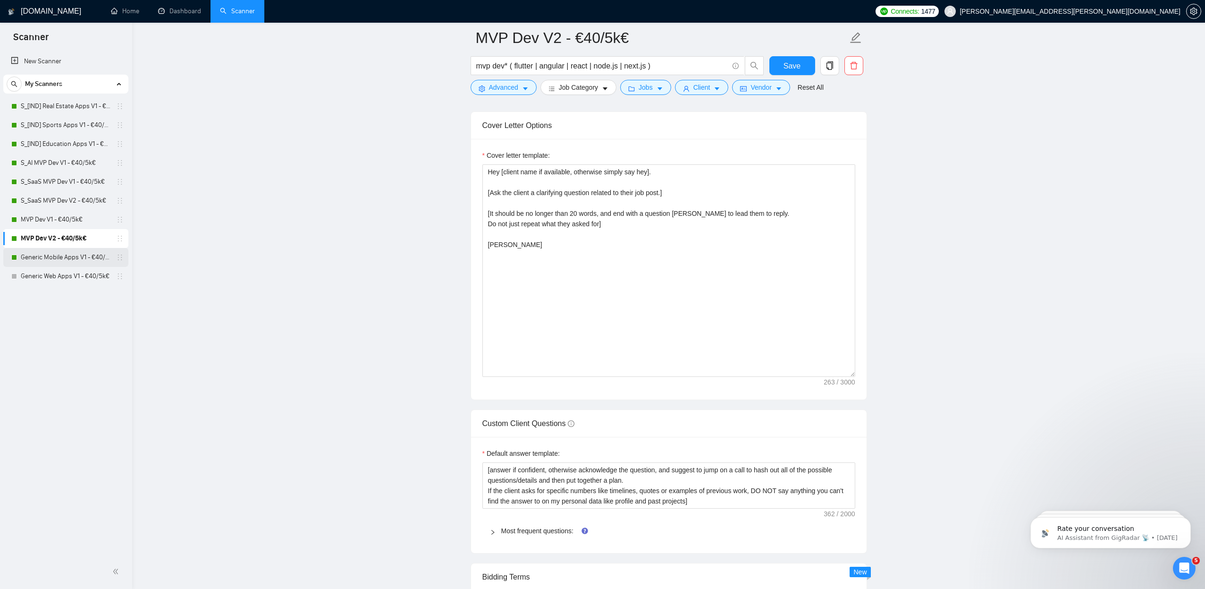
click at [90, 255] on link "Generic Mobile Apps V1 - €40/5k€" at bounding box center [66, 257] width 90 height 19
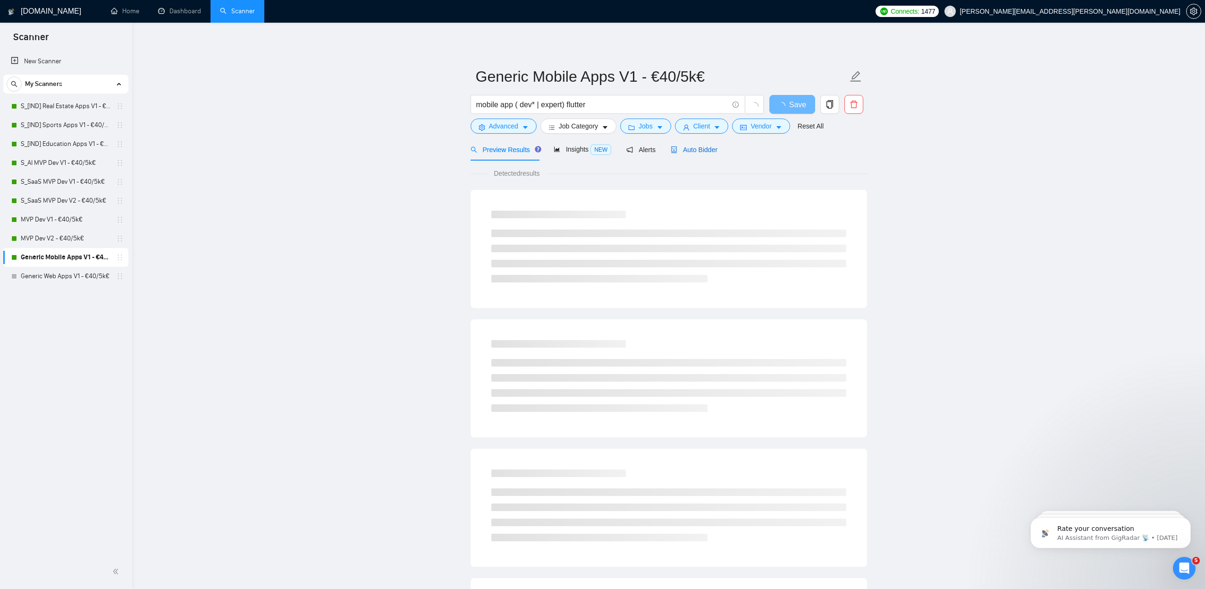
click at [696, 147] on span "Auto Bidder" at bounding box center [694, 150] width 47 height 8
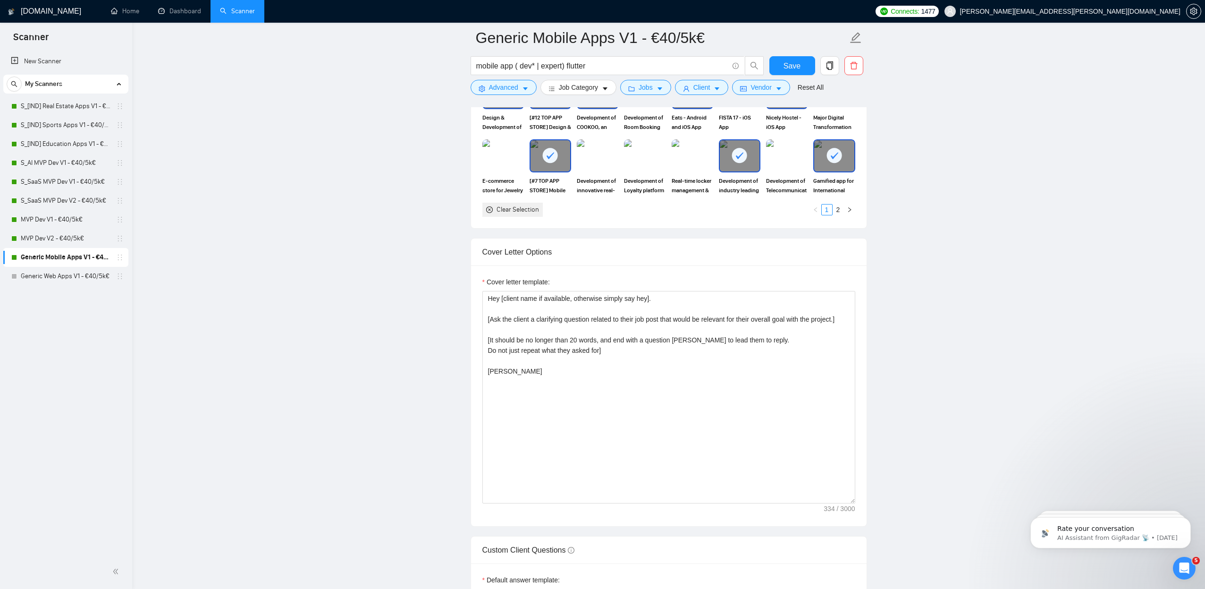
scroll to position [977, 0]
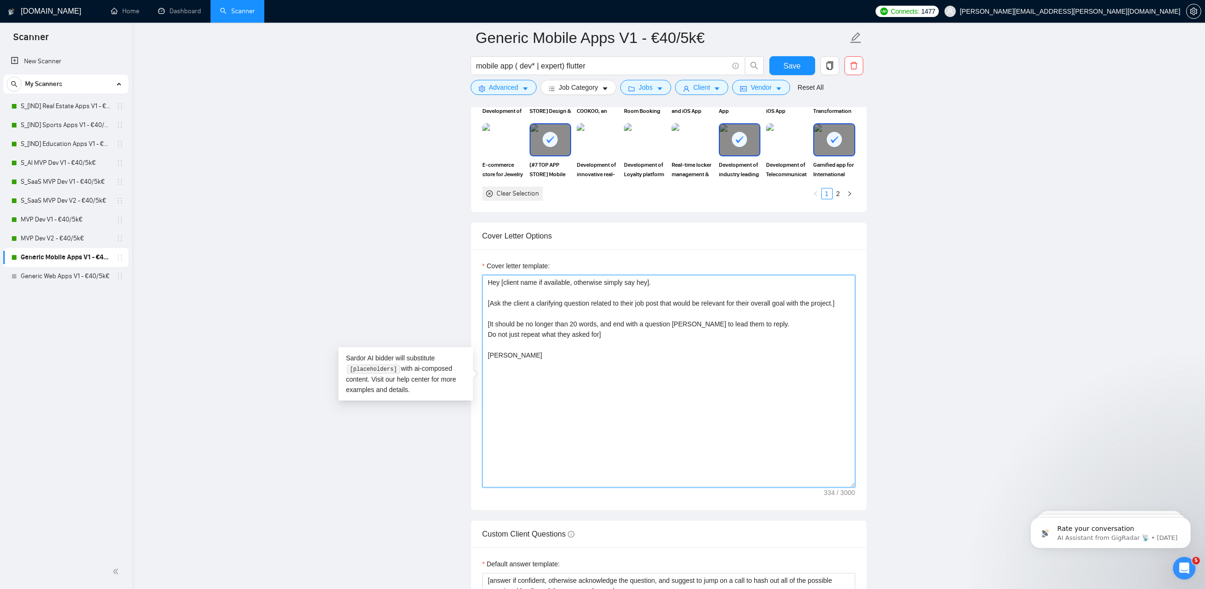
drag, startPoint x: 542, startPoint y: 390, endPoint x: 435, endPoint y: 234, distance: 189.9
click at [435, 234] on main "Generic Mobile Apps V1 - €40/5k€ mobile app ( dev* | expert) flutter Save Advan…" at bounding box center [668, 423] width 1043 height 2724
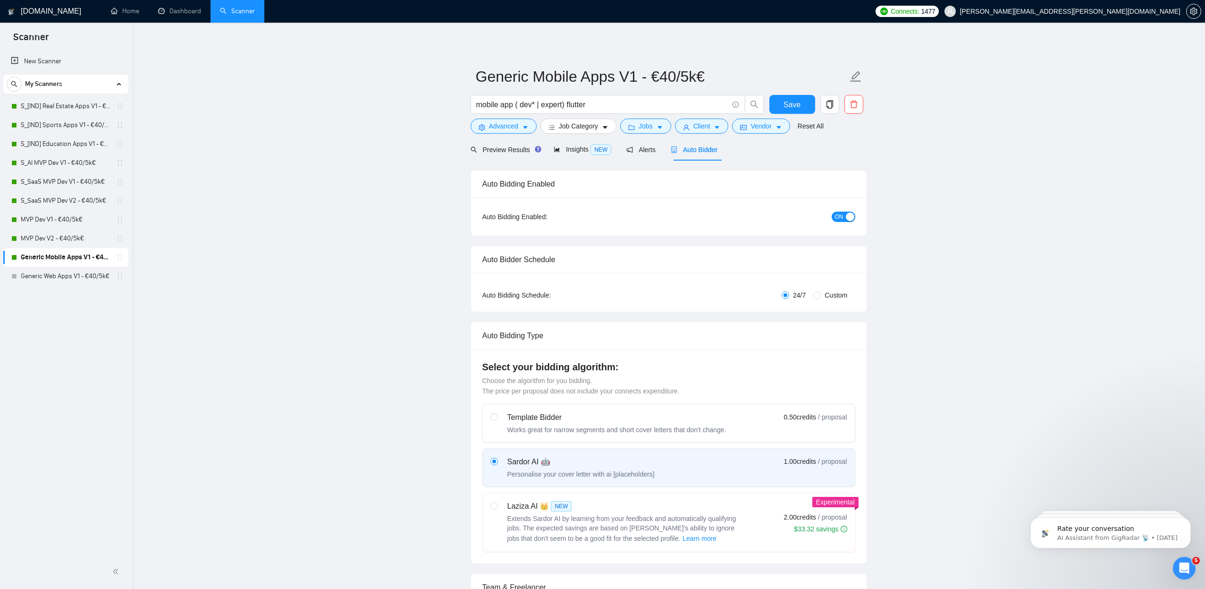
scroll to position [0, 0]
click at [818, 295] on input "Custom" at bounding box center [817, 295] width 8 height 8
radio input "true"
radio input "false"
checkbox input "true"
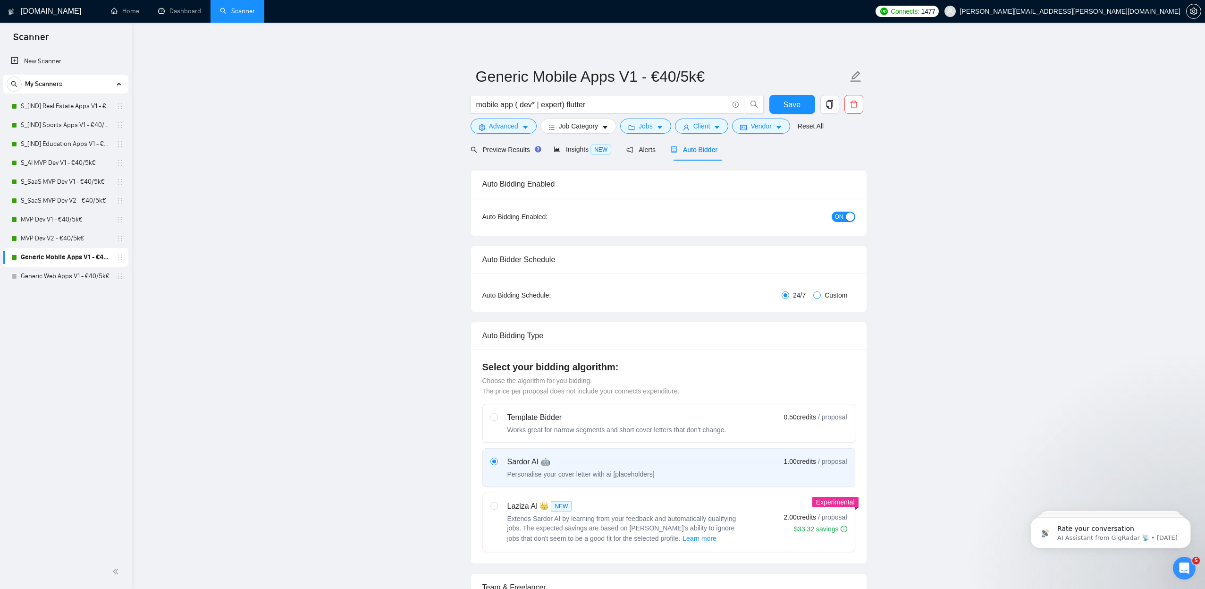
checkbox input "true"
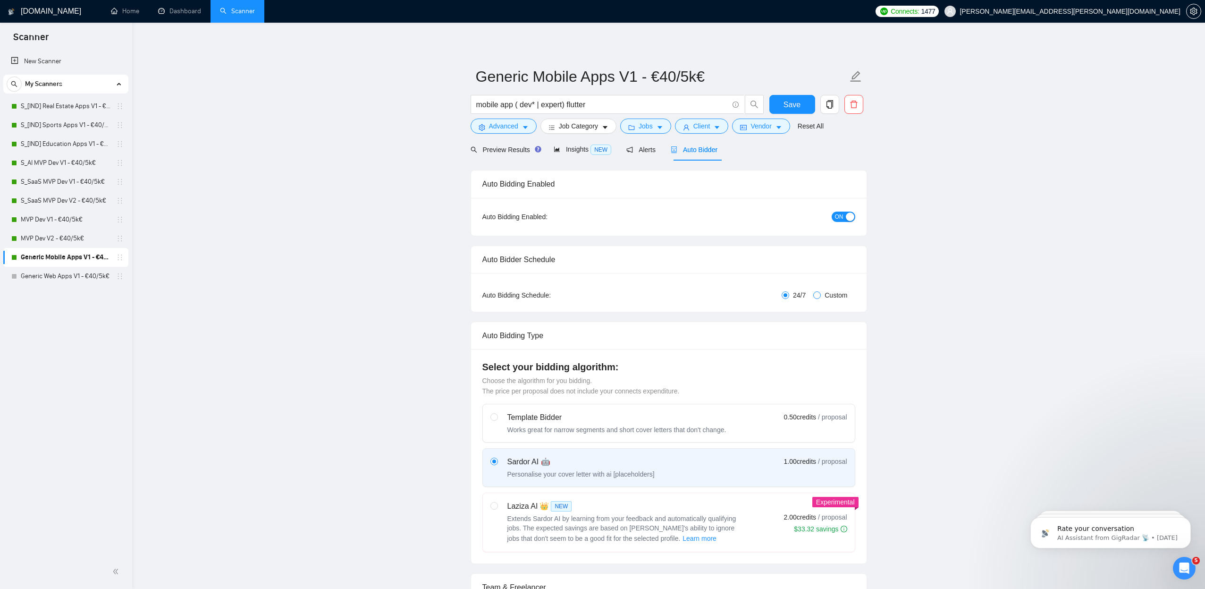
checkbox input "true"
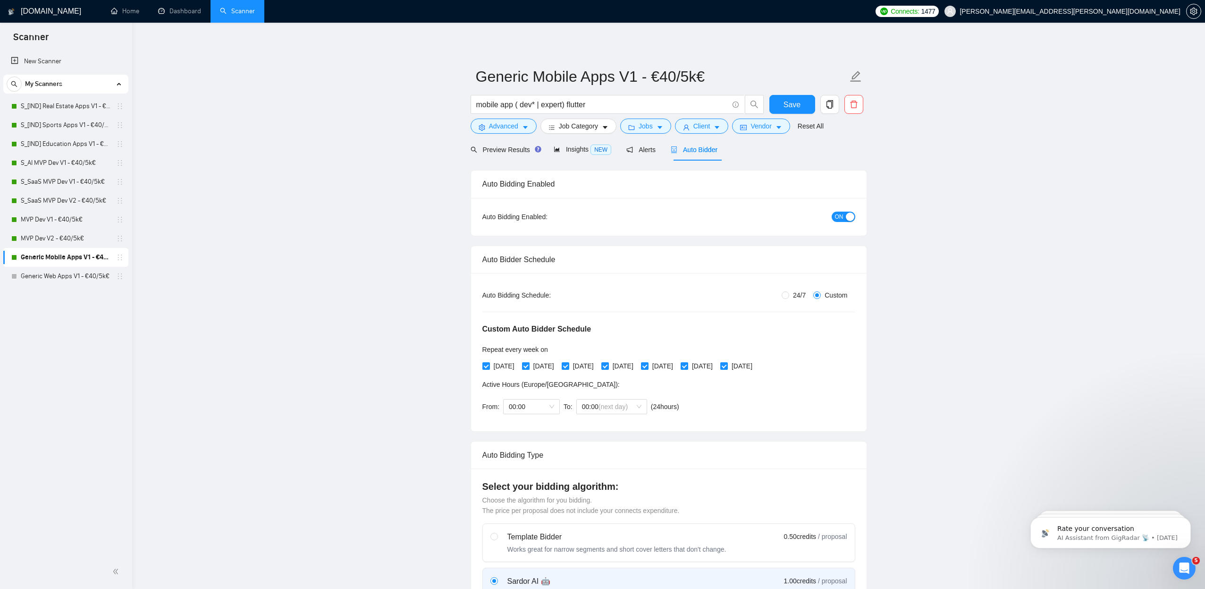
drag, startPoint x: 508, startPoint y: 364, endPoint x: 552, endPoint y: 363, distance: 43.9
click at [508, 364] on span "[DATE]" at bounding box center [504, 366] width 28 height 10
click at [489, 364] on input "[DATE]" at bounding box center [485, 365] width 7 height 7
checkbox input "false"
drag, startPoint x: 601, startPoint y: 364, endPoint x: 641, endPoint y: 364, distance: 39.7
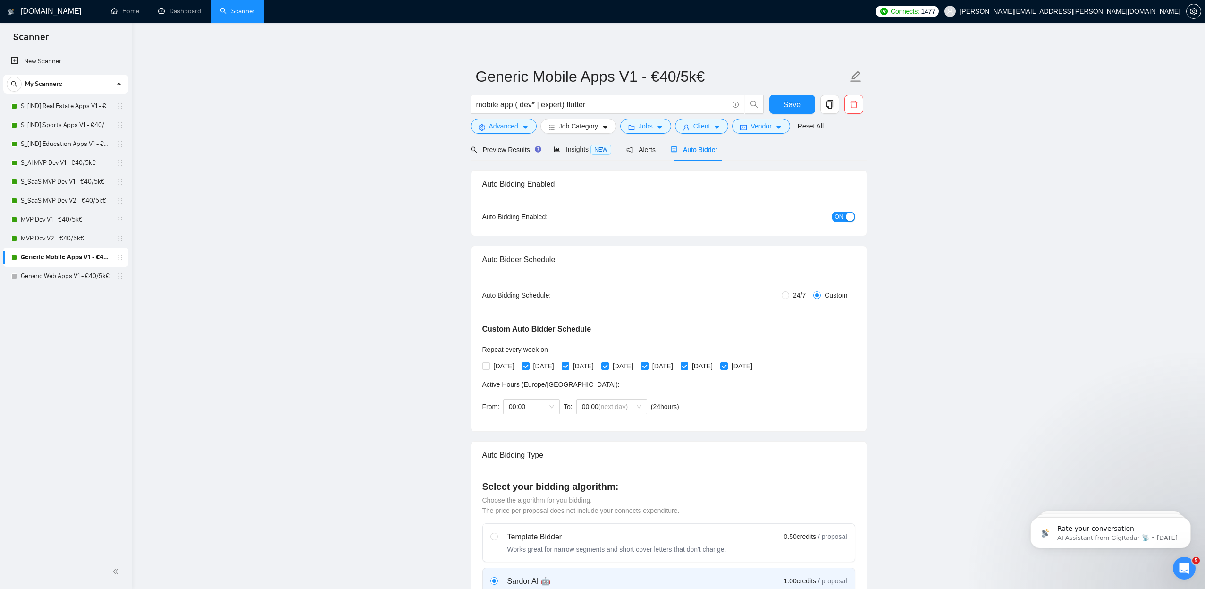
click at [598, 364] on span "[DATE]" at bounding box center [583, 366] width 28 height 10
click at [568, 364] on input "[DATE]" at bounding box center [565, 365] width 7 height 7
checkbox input "false"
drag, startPoint x: 694, startPoint y: 363, endPoint x: 715, endPoint y: 364, distance: 21.3
click at [677, 363] on span "[DATE]" at bounding box center [663, 366] width 28 height 10
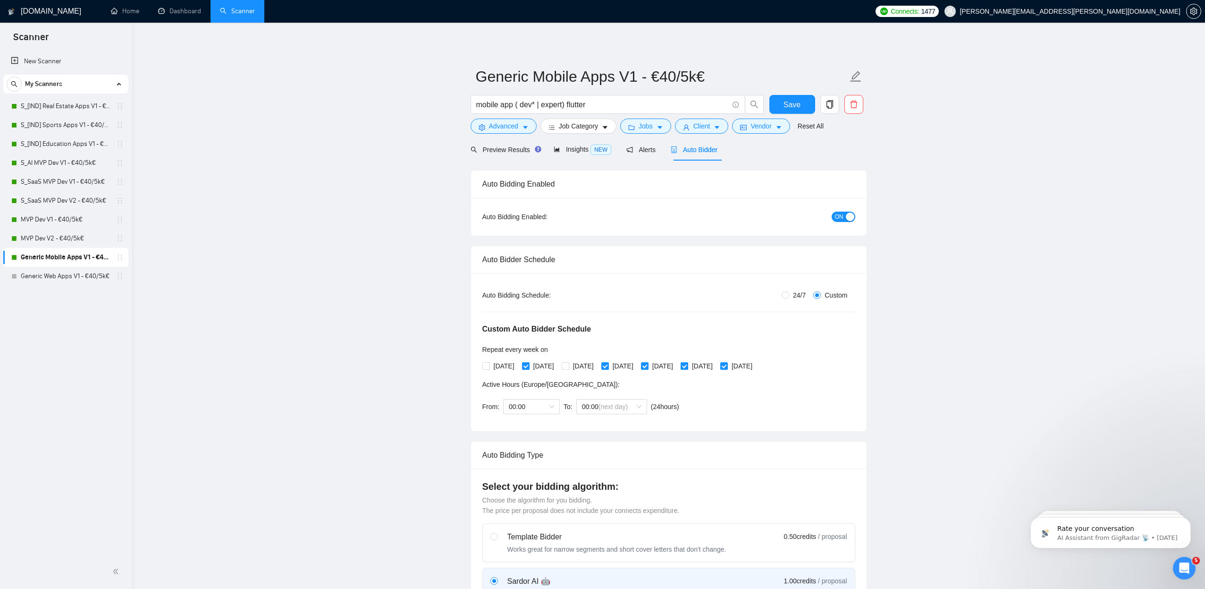
click at [648, 363] on input "[DATE]" at bounding box center [644, 365] width 7 height 7
checkbox input "false"
click at [727, 364] on input "[DATE]" at bounding box center [723, 365] width 7 height 7
checkbox input "false"
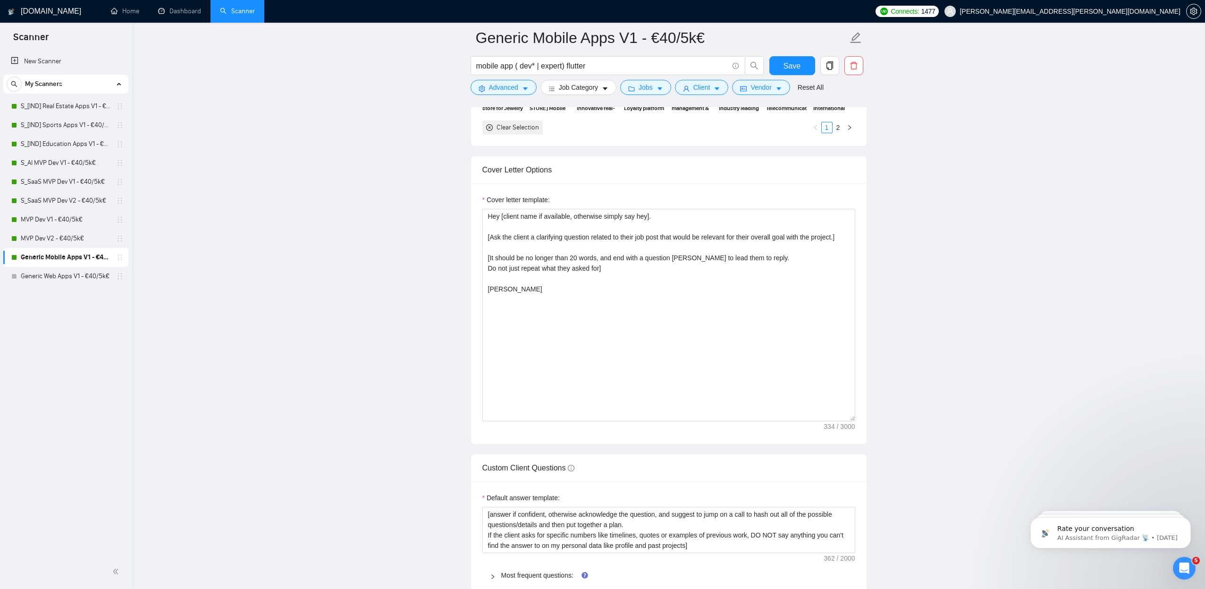
scroll to position [1159, 0]
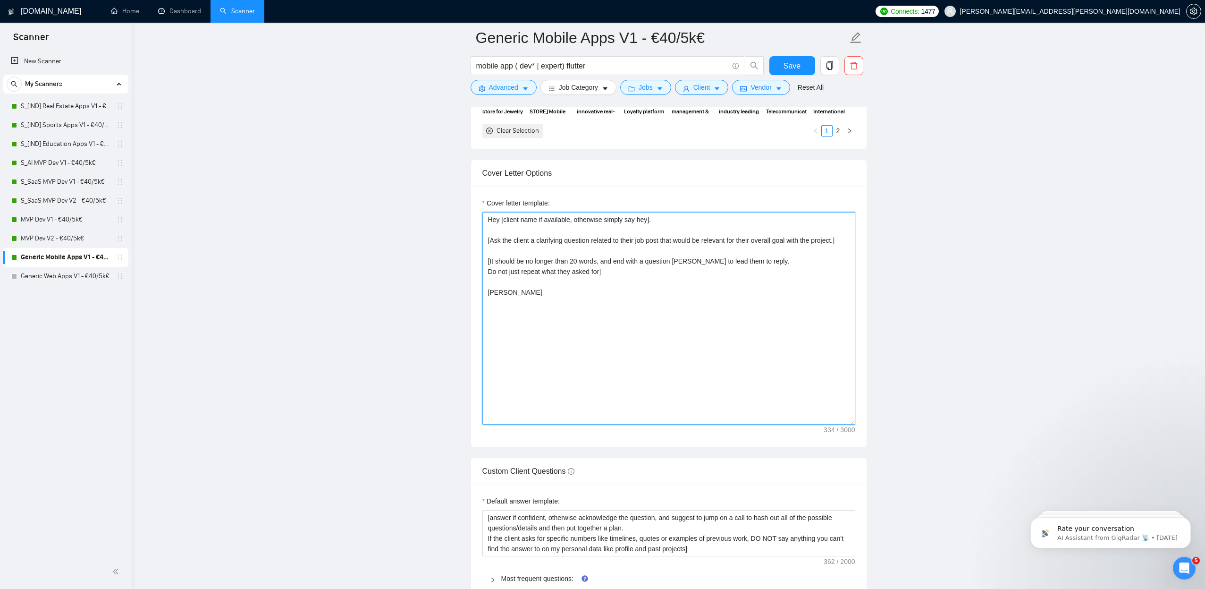
drag, startPoint x: 581, startPoint y: 359, endPoint x: 422, endPoint y: 171, distance: 246.2
click at [422, 171] on main "Generic Mobile Apps V1 - €40/5k€ mobile app ( dev* | expert) flutter Save Advan…" at bounding box center [668, 300] width 1043 height 2843
paste textarea "[Lorem i dolorsit ametcons adipi eli seddoe't inci ut laboree dolo (ma ali en a…"
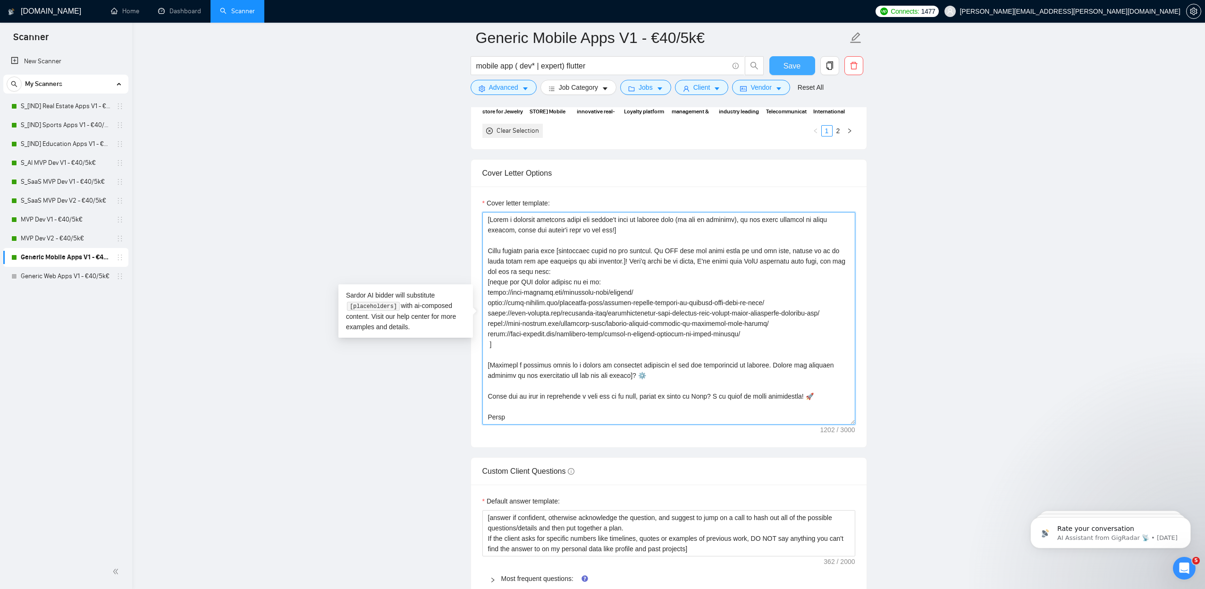
type textarea "[Lorem i dolorsit ametcons adipi eli seddoe't inci ut laboree dolo (ma ali en a…"
click at [789, 66] on span "Save" at bounding box center [792, 66] width 17 height 12
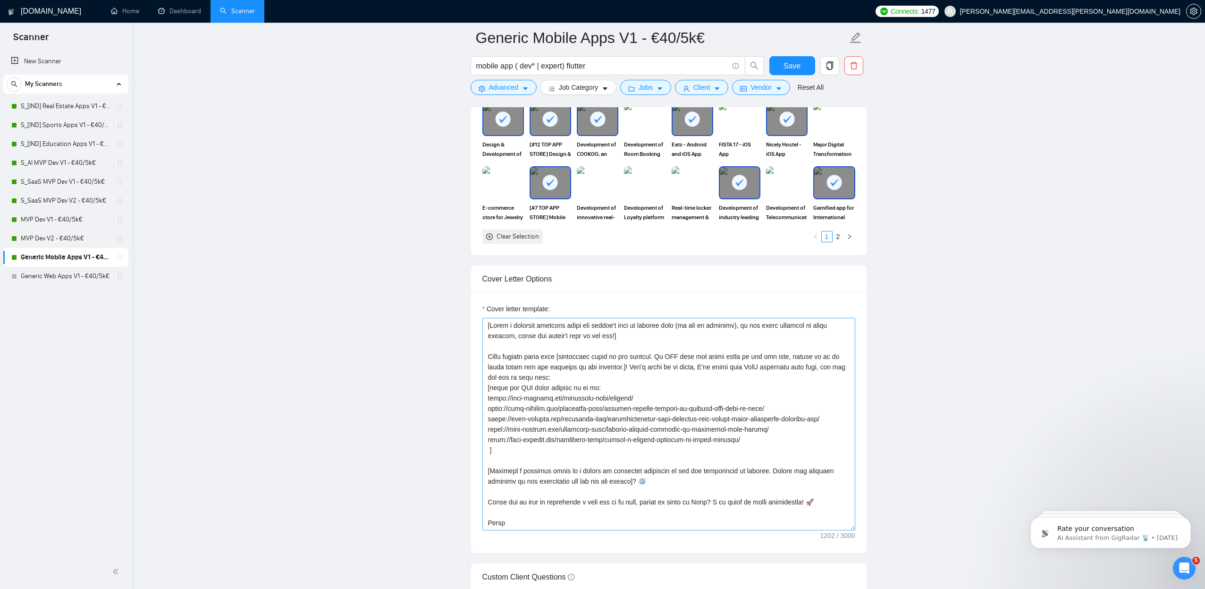
scroll to position [1052, 0]
click at [764, 367] on textarea "Cover letter template:" at bounding box center [668, 425] width 373 height 212
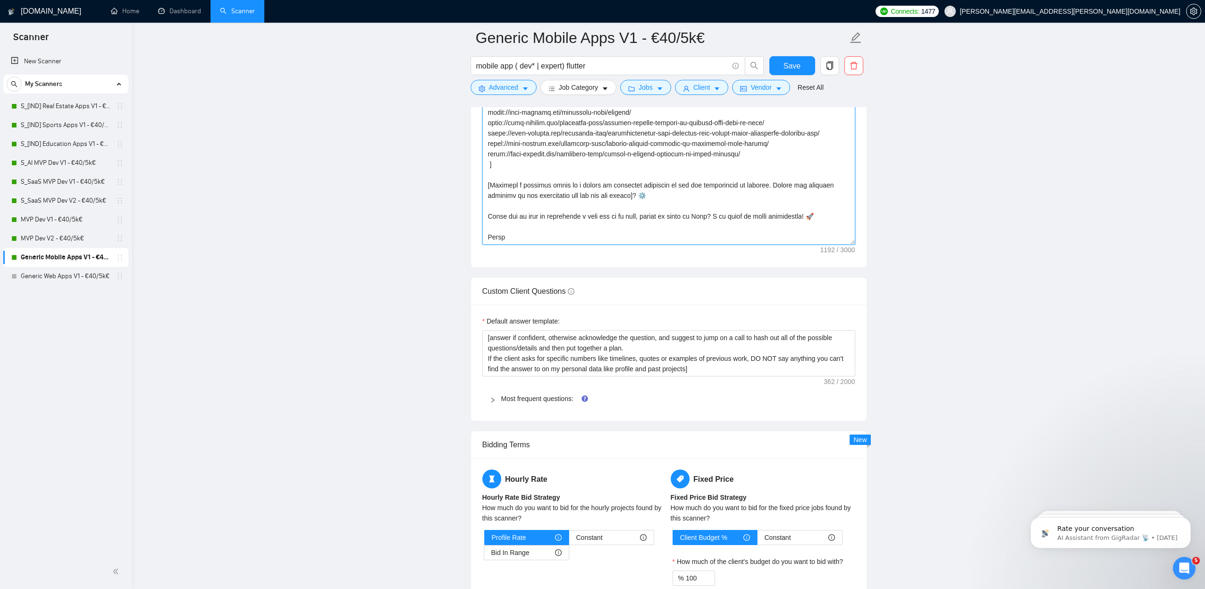
scroll to position [1337, 0]
type textarea "[Write a personal greeting using the client's name or company name (if any is p…"
click at [550, 394] on div "Most frequent questions:" at bounding box center [668, 400] width 373 height 22
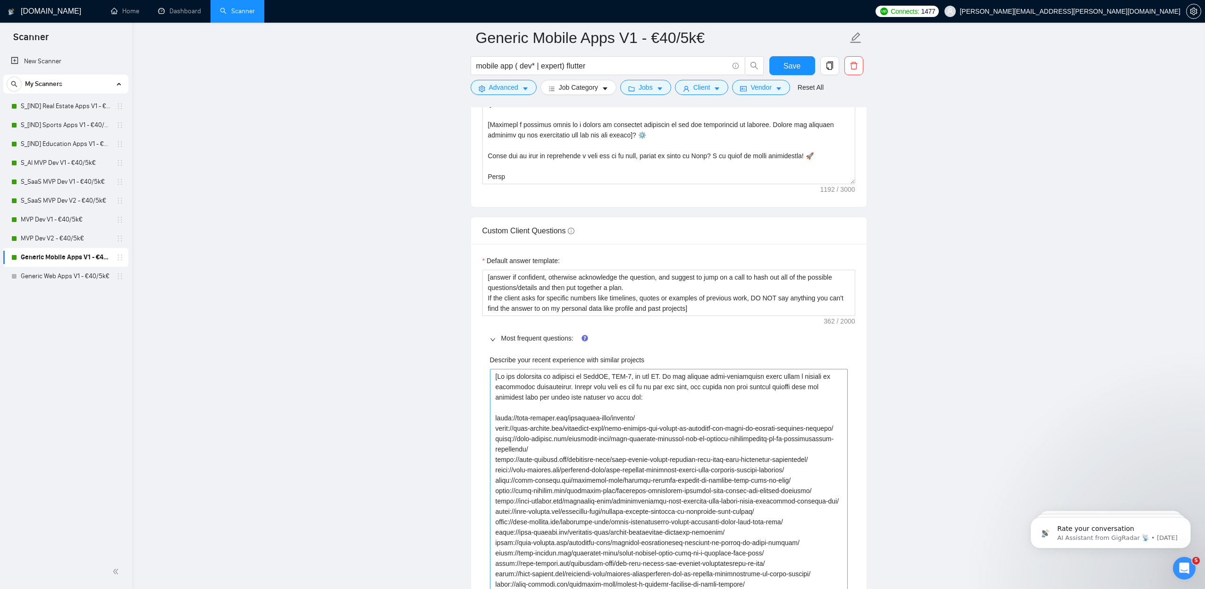
scroll to position [1431, 0]
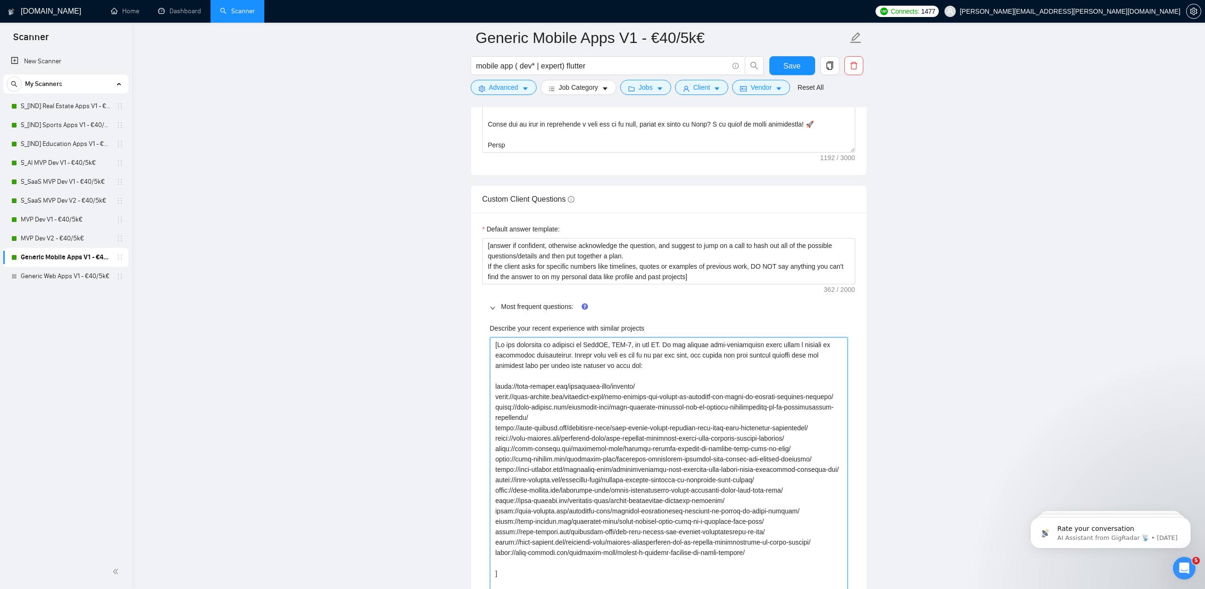
click at [591, 389] on projects "Describe your recent experience with similar projects" at bounding box center [669, 464] width 358 height 254
click at [590, 396] on projects "Describe your recent experience with similar projects" at bounding box center [669, 464] width 358 height 254
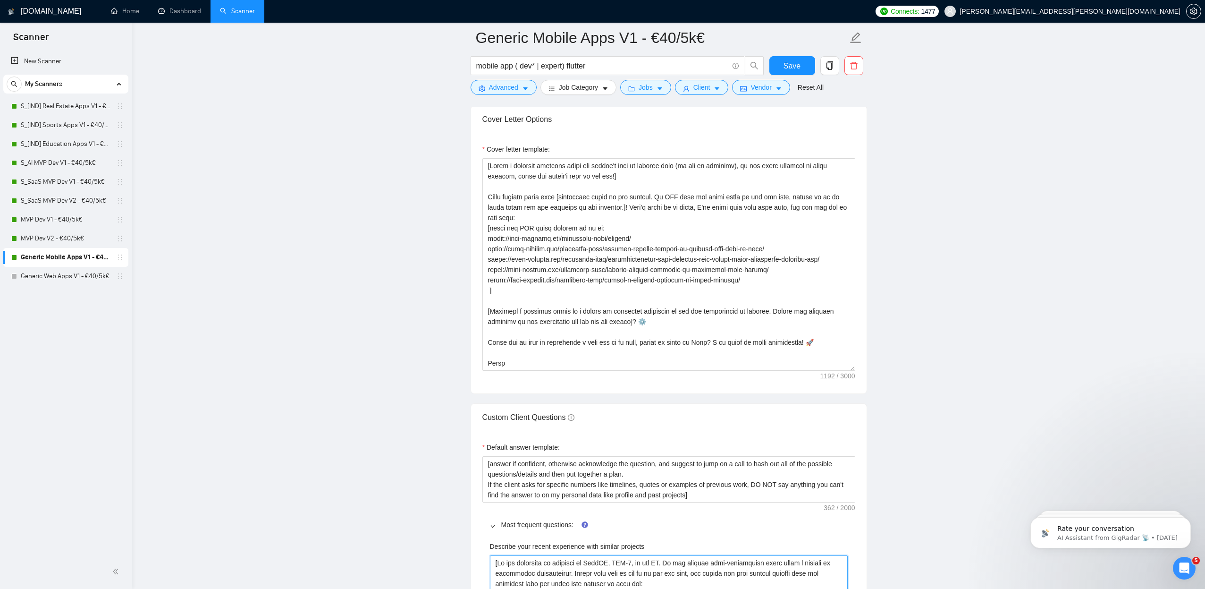
scroll to position [1015, 0]
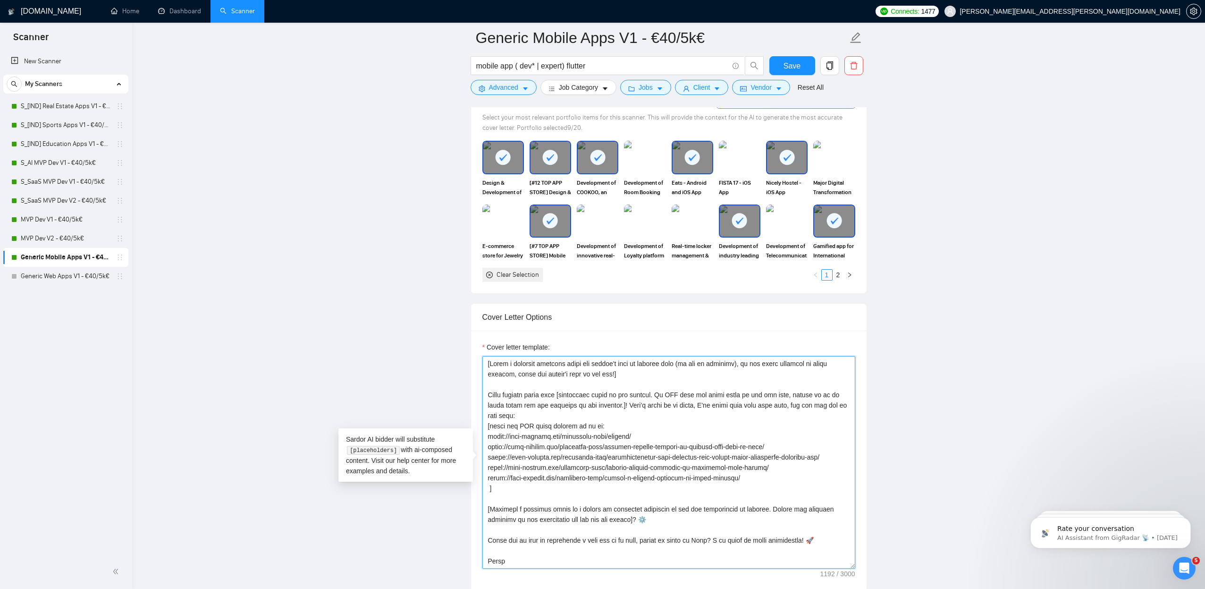
drag, startPoint x: 787, startPoint y: 446, endPoint x: 654, endPoint y: 462, distance: 133.6
click at [563, 460] on textarea "Cover letter template:" at bounding box center [668, 462] width 373 height 212
click at [769, 464] on textarea "Cover letter template:" at bounding box center [668, 462] width 373 height 212
click at [754, 475] on textarea "Cover letter template:" at bounding box center [668, 462] width 373 height 212
drag, startPoint x: 780, startPoint y: 448, endPoint x: 464, endPoint y: 446, distance: 316.3
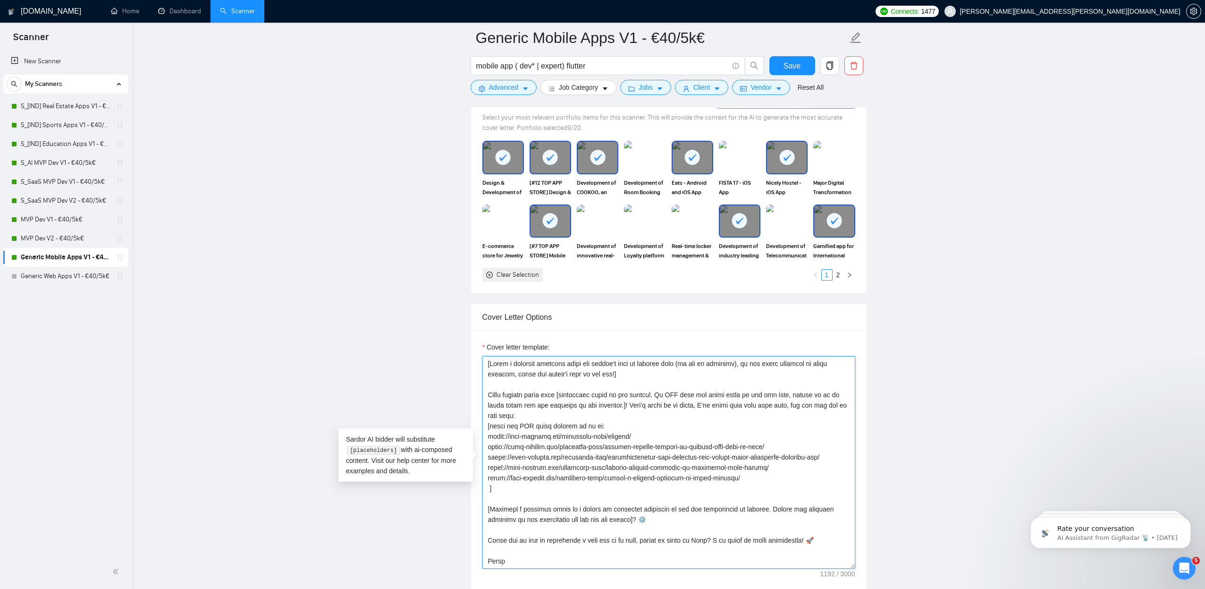
paste textarea "appx-develops-gamified-app-to-enhance-participation-at-an-international-confere…"
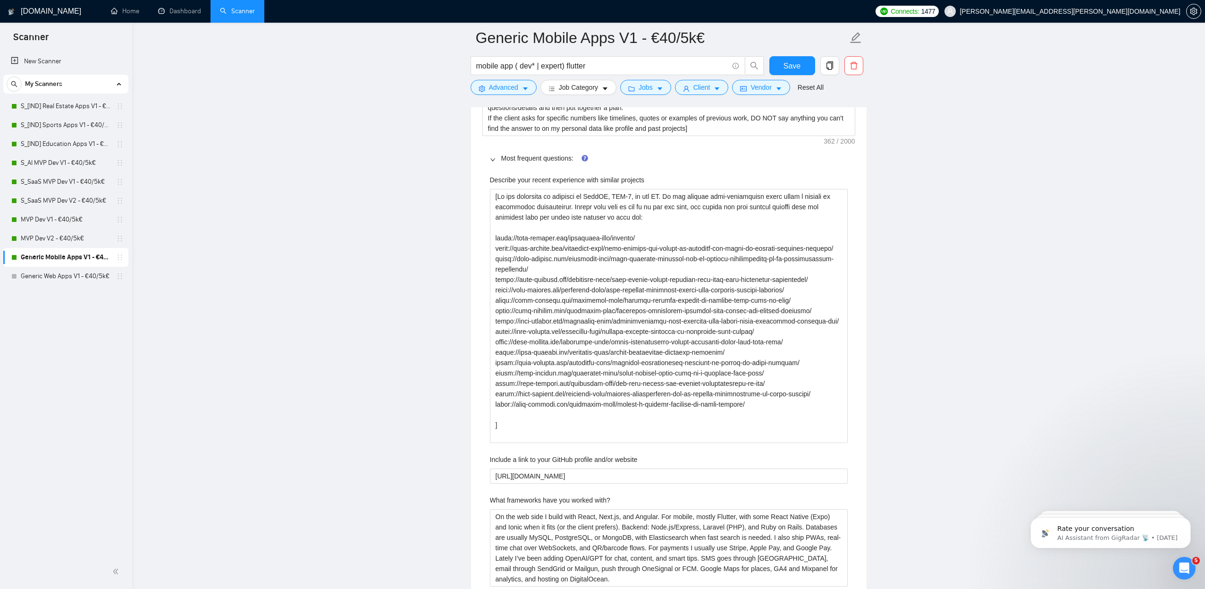
scroll to position [1580, 0]
type textarea "[Write a personal greeting using the client's name or company name (if any is p…"
click at [793, 61] on span "Save" at bounding box center [792, 66] width 17 height 12
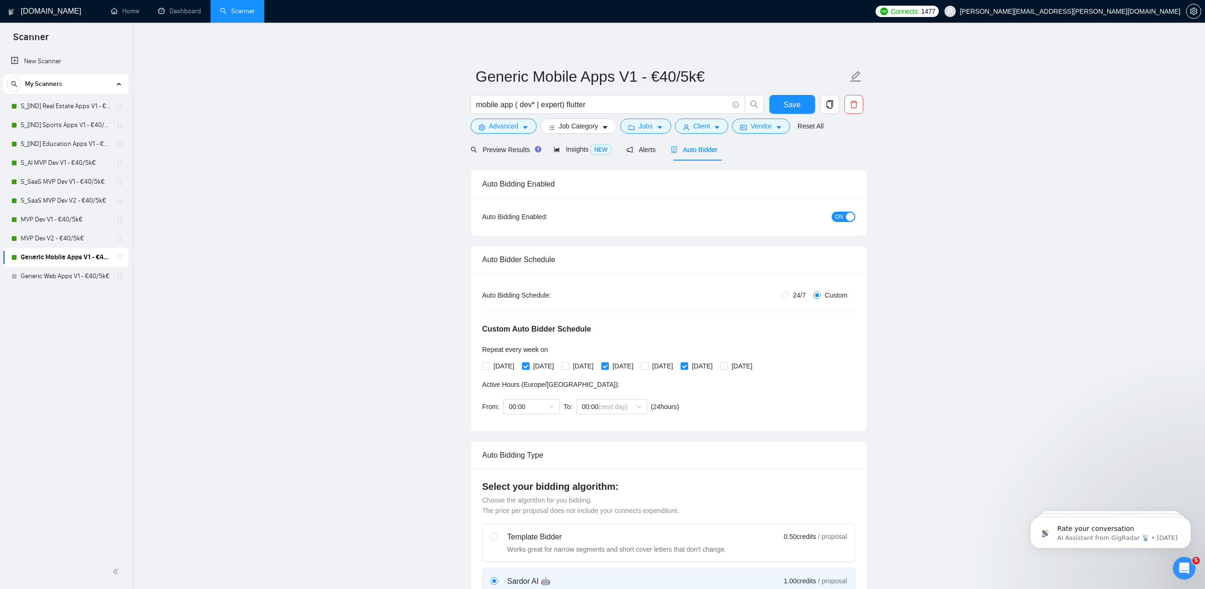
scroll to position [0, 0]
click at [831, 107] on icon "copy" at bounding box center [829, 104] width 7 height 8
drag, startPoint x: 862, startPoint y: 141, endPoint x: 822, endPoint y: 120, distance: 45.2
click at [862, 141] on div "Preview Results Insights NEW Alerts Auto Bidder" at bounding box center [669, 149] width 397 height 22
click at [795, 106] on span "Save" at bounding box center [792, 105] width 17 height 12
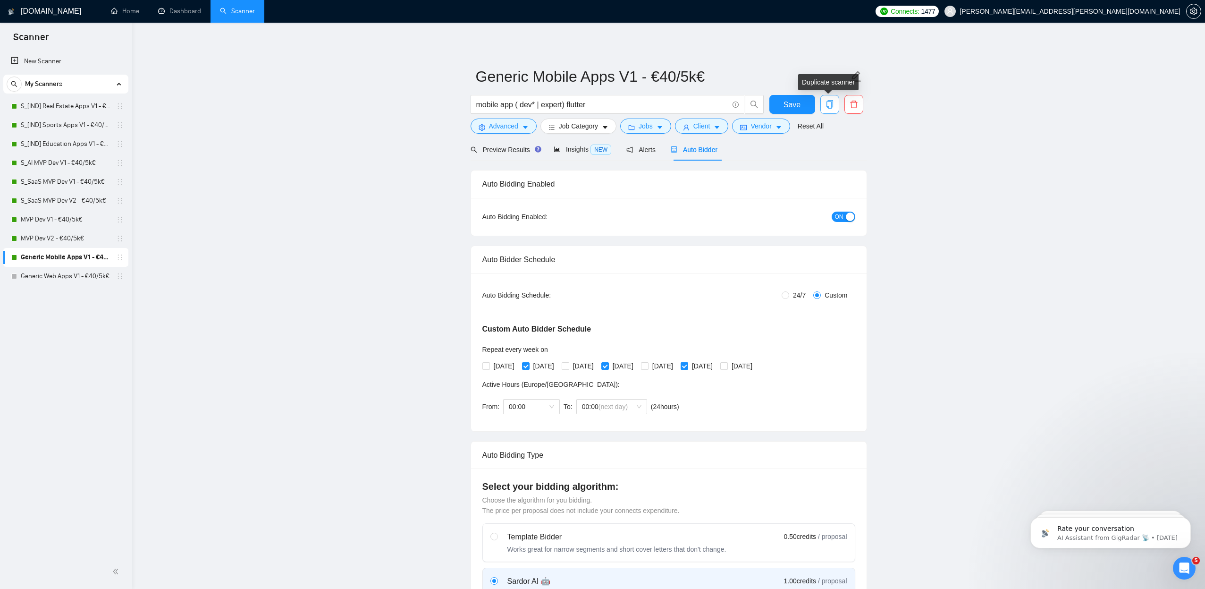
click at [831, 106] on icon "copy" at bounding box center [829, 104] width 7 height 8
click at [823, 153] on span "Yes" at bounding box center [817, 152] width 11 height 10
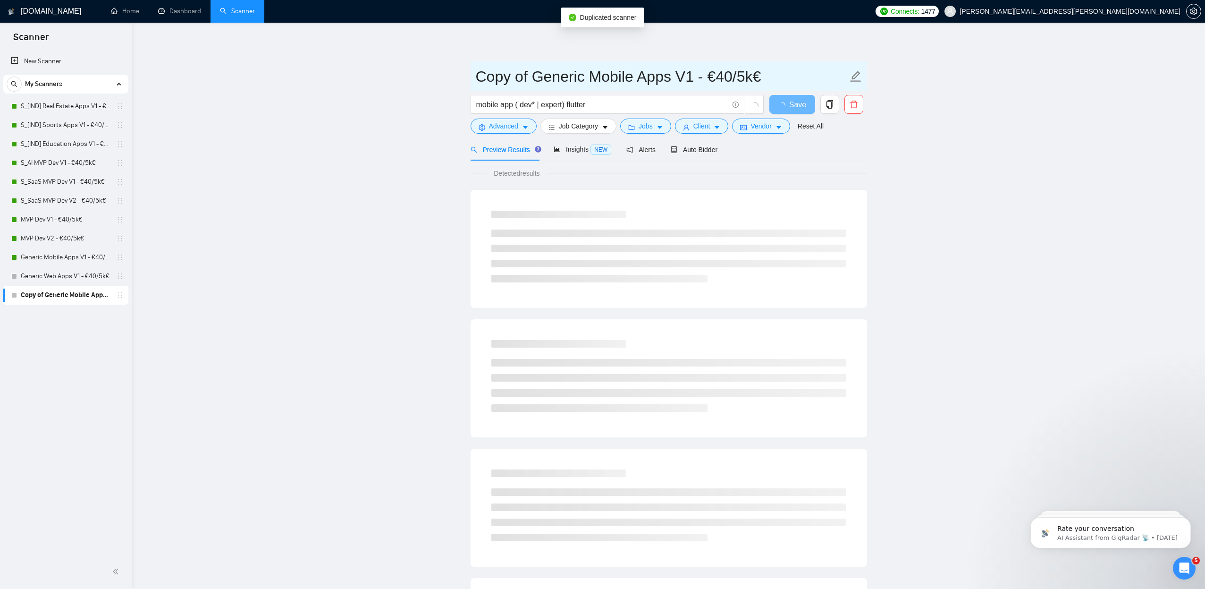
click at [678, 71] on input "Copy of Generic Mobile Apps V1 - €40/5k€" at bounding box center [662, 77] width 372 height 24
click at [689, 74] on input "Copy of Generic Mobile Apps V1 - €40/5k€" at bounding box center [662, 77] width 372 height 24
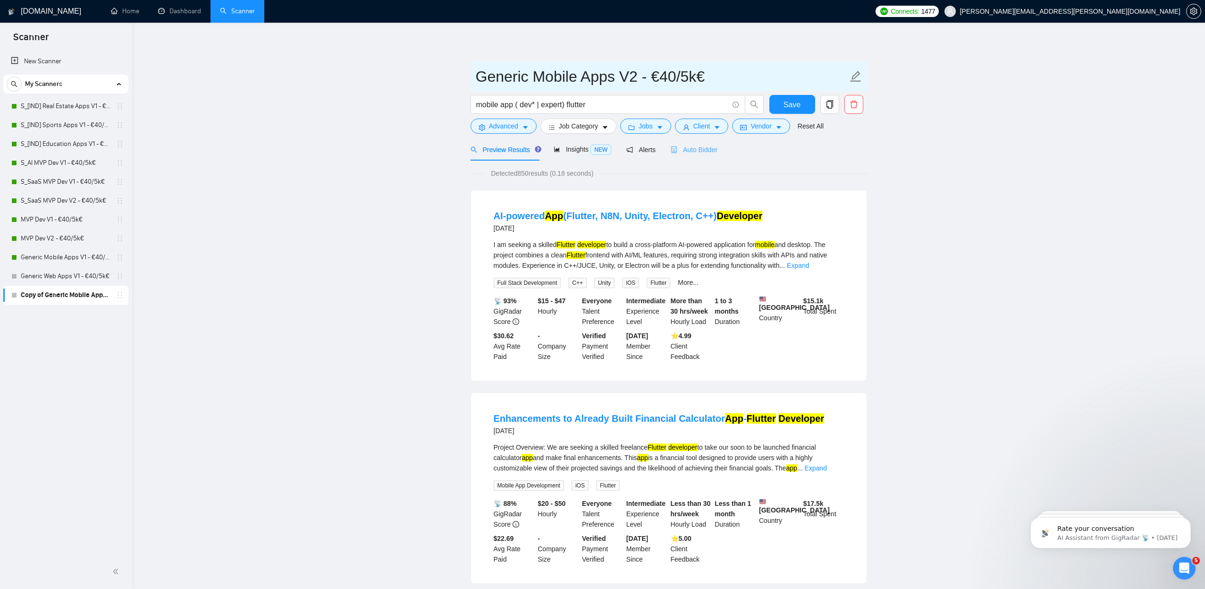
type input "Generic Mobile Apps V2 - €40/5k€"
click at [706, 148] on span "Auto Bidder" at bounding box center [694, 150] width 47 height 8
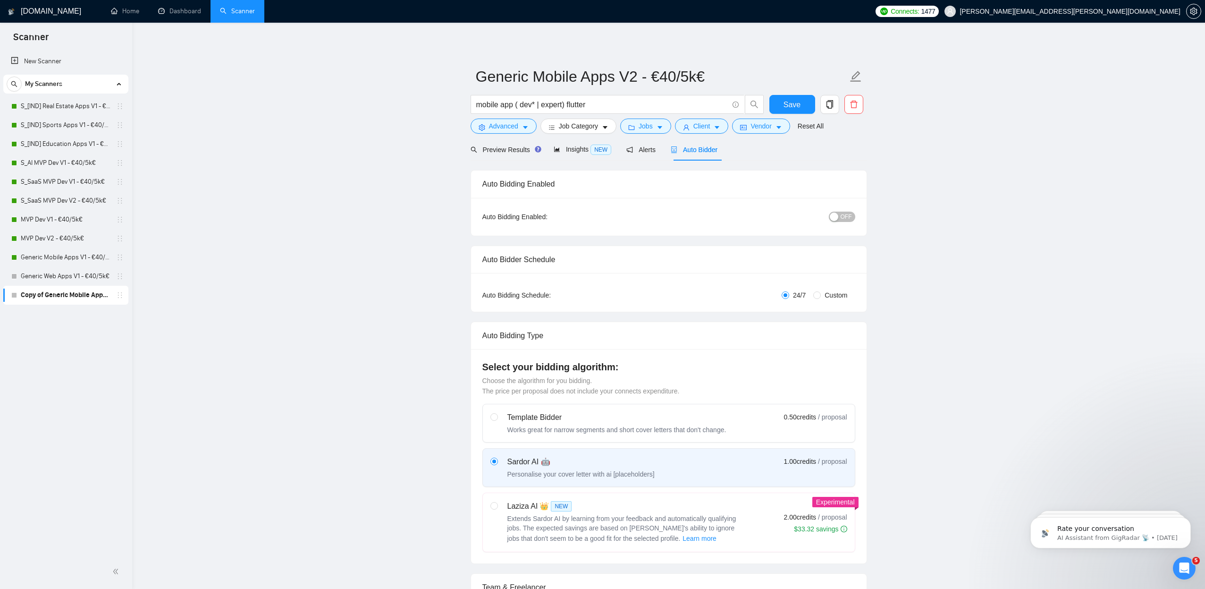
radio input "false"
radio input "true"
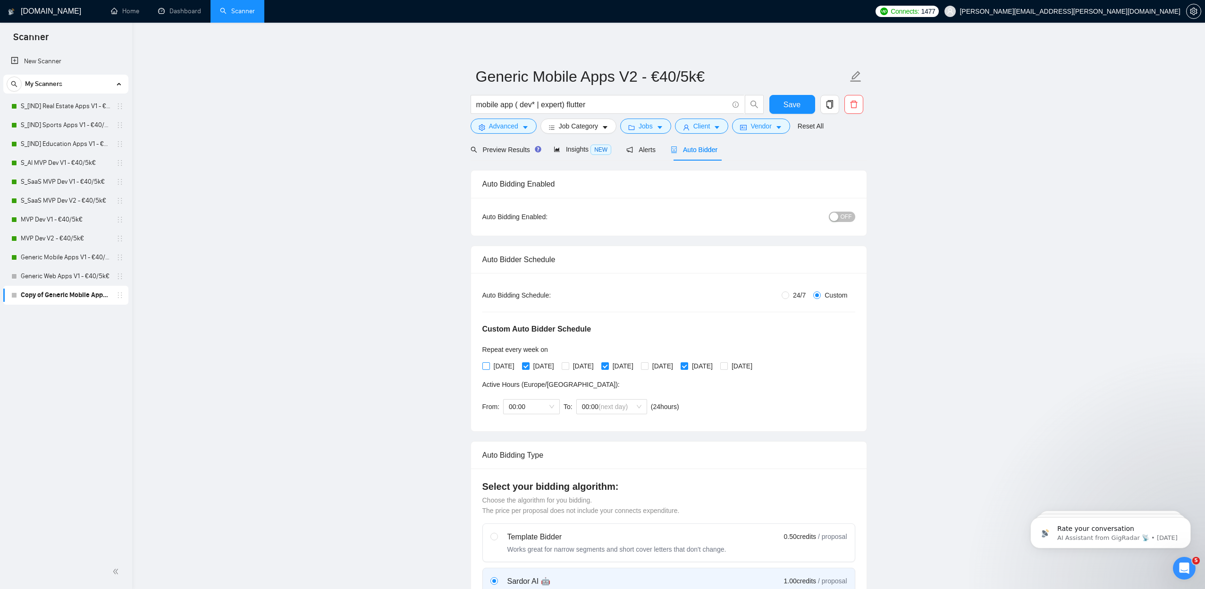
click at [499, 363] on span "[DATE]" at bounding box center [504, 366] width 28 height 10
click at [489, 363] on input "[DATE]" at bounding box center [485, 365] width 7 height 7
checkbox input "true"
drag, startPoint x: 542, startPoint y: 364, endPoint x: 566, endPoint y: 365, distance: 24.1
click at [545, 363] on span "[DATE]" at bounding box center [544, 366] width 28 height 10
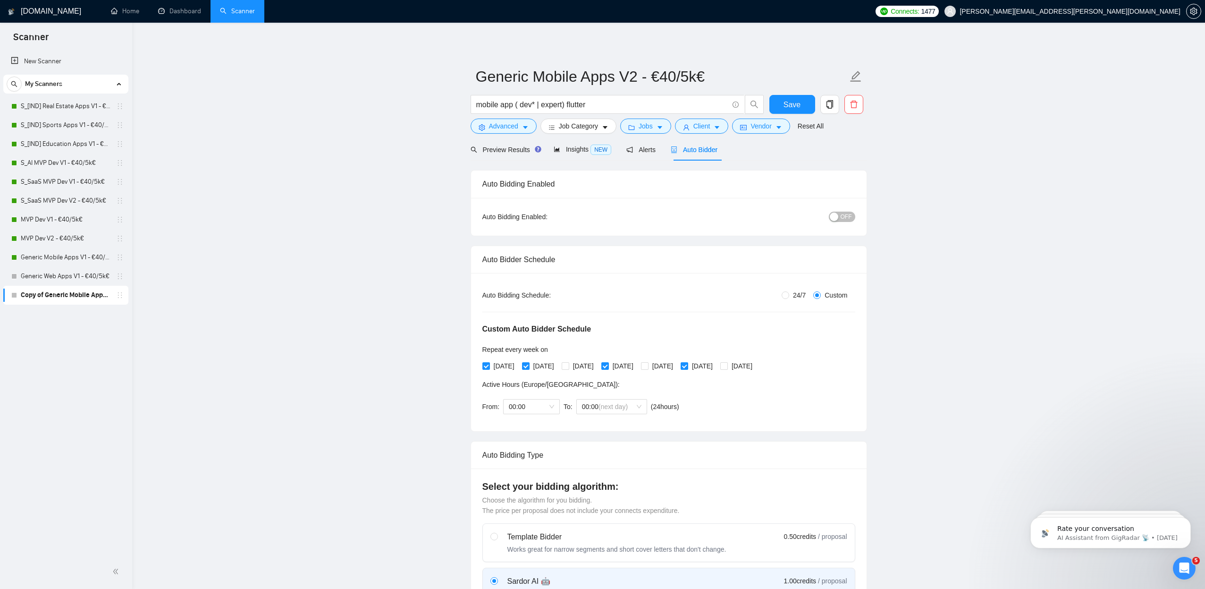
click at [529, 363] on input "[DATE]" at bounding box center [525, 365] width 7 height 7
checkbox input "false"
drag, startPoint x: 585, startPoint y: 366, endPoint x: 608, endPoint y: 366, distance: 23.1
click at [586, 366] on span "[DATE]" at bounding box center [583, 366] width 28 height 10
click at [568, 366] on input "[DATE]" at bounding box center [565, 365] width 7 height 7
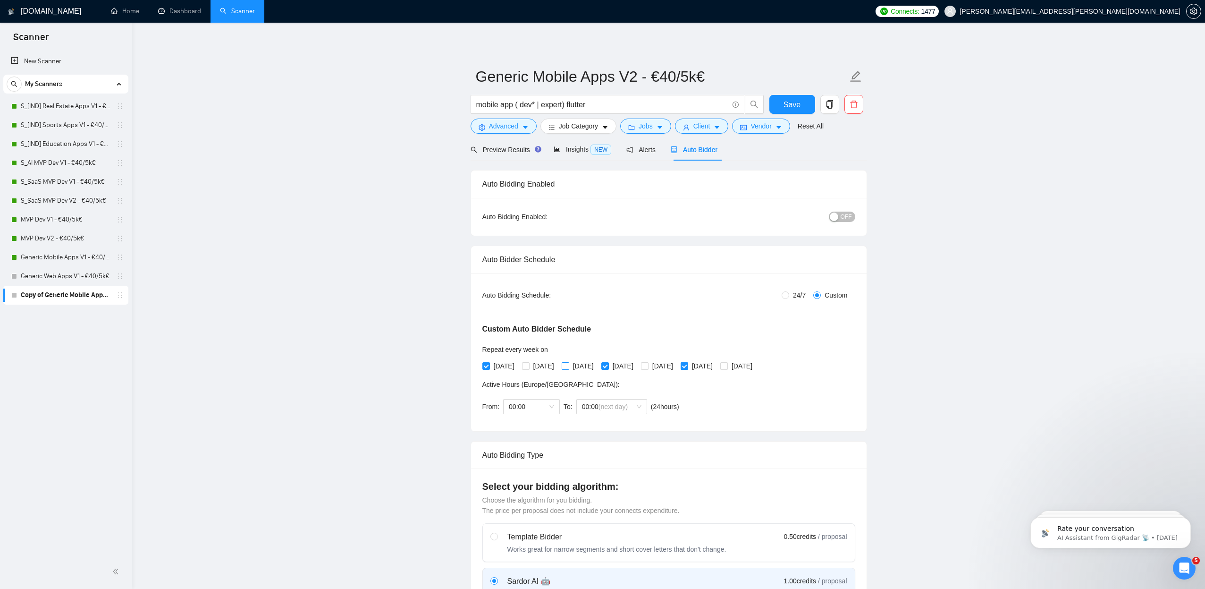
checkbox input "true"
click at [608, 366] on input "[DATE]" at bounding box center [604, 365] width 7 height 7
checkbox input "false"
drag, startPoint x: 675, startPoint y: 366, endPoint x: 688, endPoint y: 365, distance: 13.7
click at [648, 366] on input "[DATE]" at bounding box center [644, 365] width 7 height 7
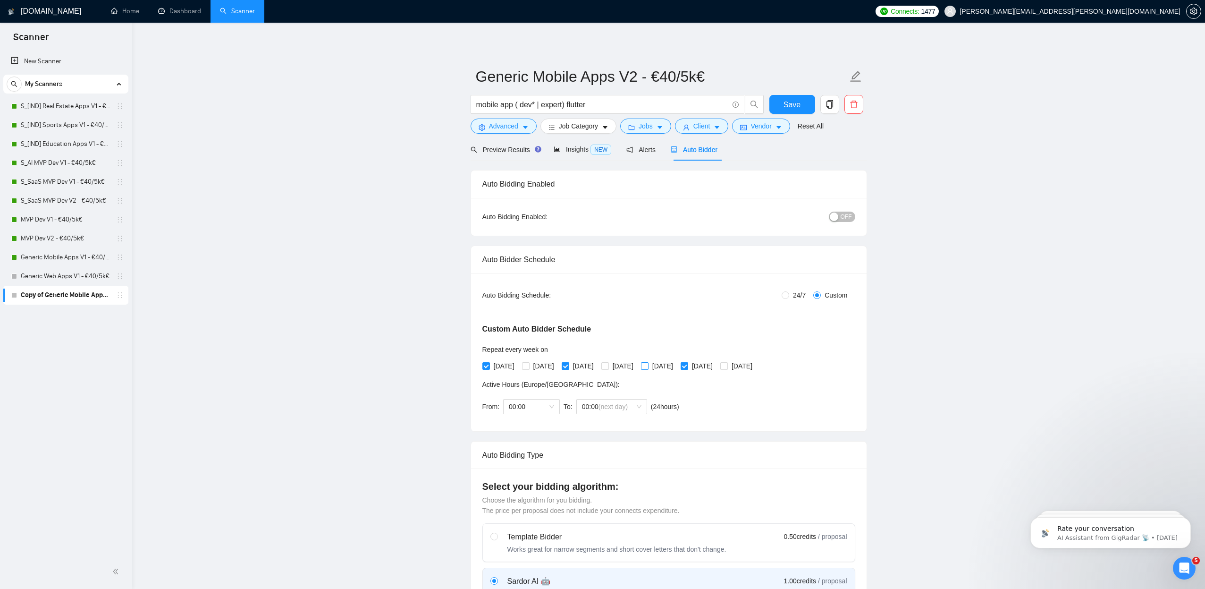
checkbox input "true"
drag, startPoint x: 723, startPoint y: 363, endPoint x: 748, endPoint y: 365, distance: 25.6
click at [717, 363] on span "[DATE]" at bounding box center [702, 366] width 28 height 10
click at [687, 363] on input "[DATE]" at bounding box center [684, 365] width 7 height 7
checkbox input "false"
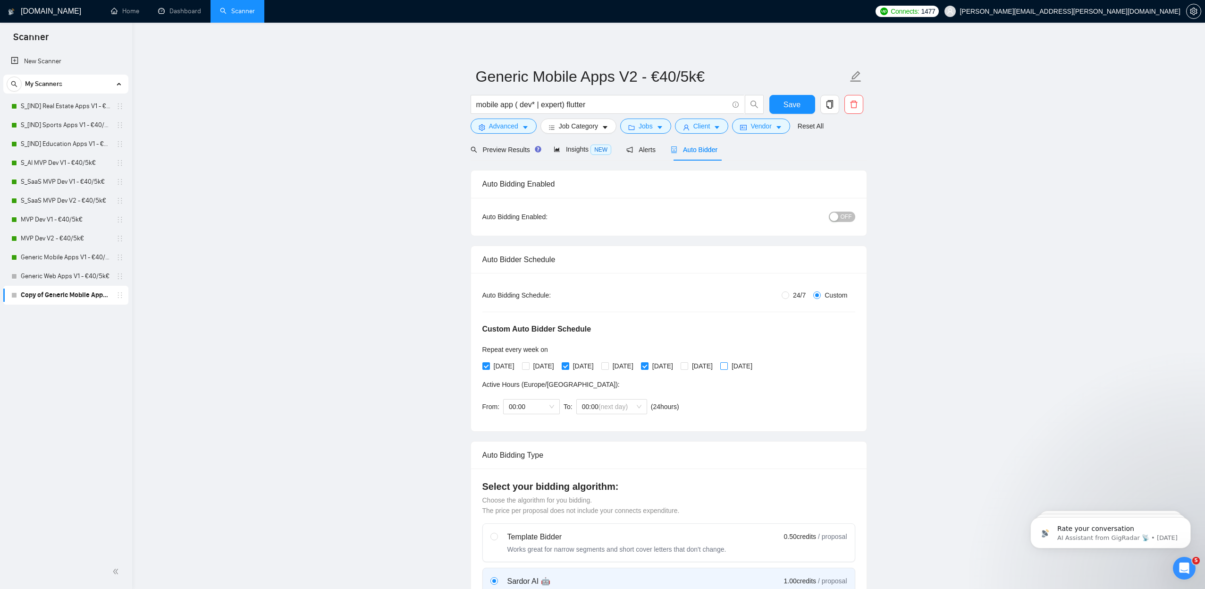
click at [728, 365] on span at bounding box center [724, 366] width 8 height 8
click at [727, 365] on input "[DATE]" at bounding box center [723, 365] width 7 height 7
checkbox input "true"
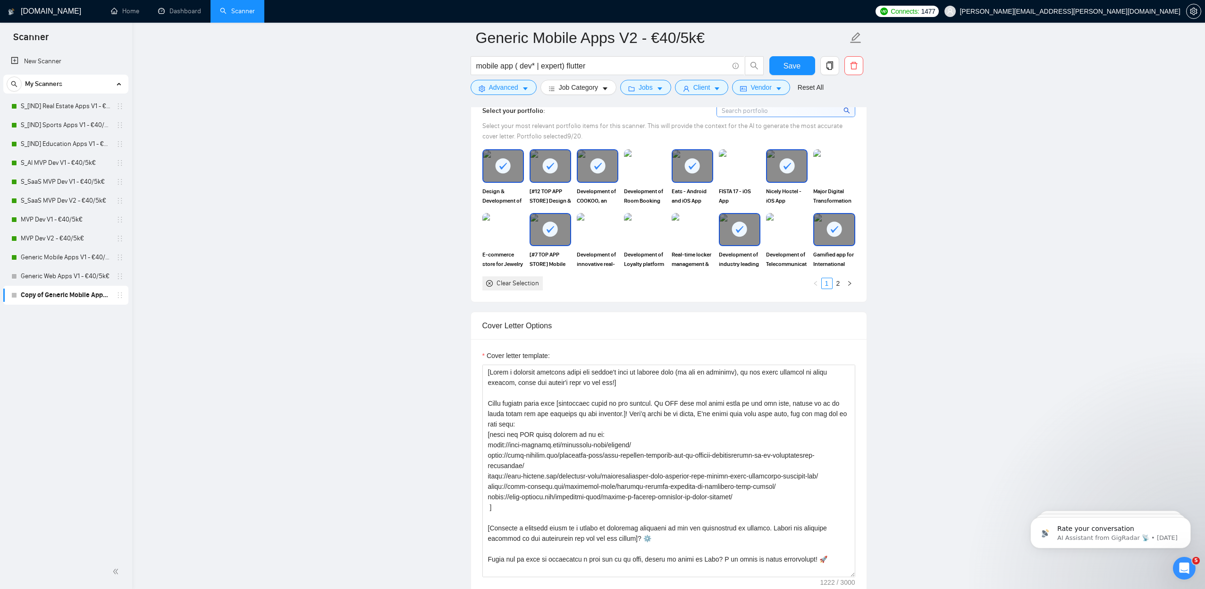
scroll to position [1108, 0]
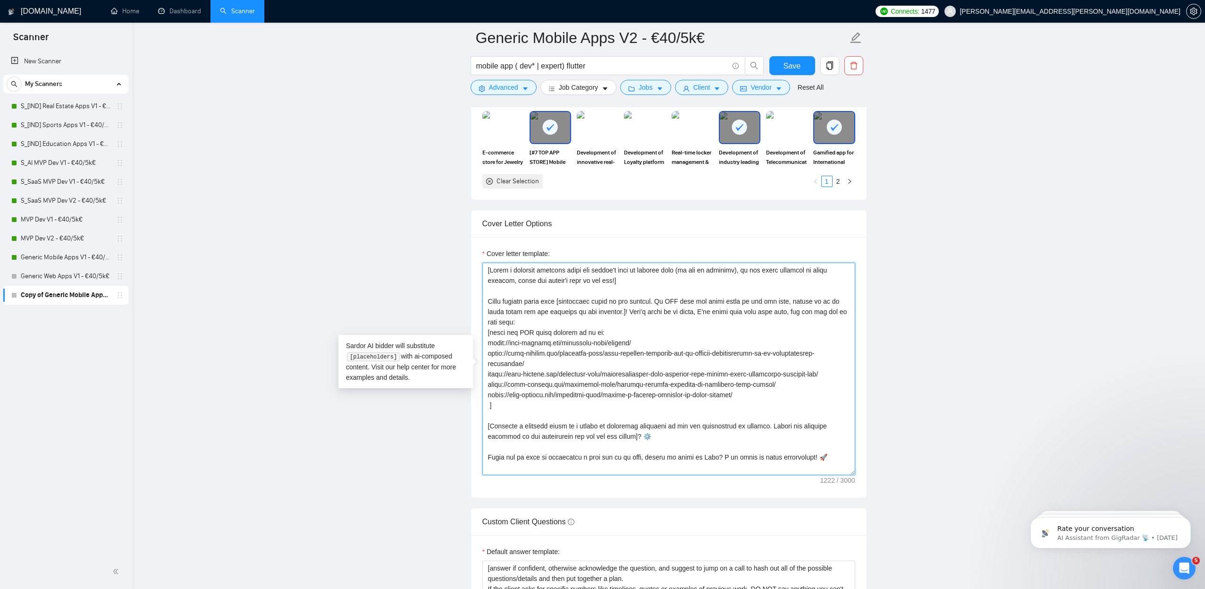
drag, startPoint x: 844, startPoint y: 463, endPoint x: 400, endPoint y: 232, distance: 500.6
click at [400, 232] on main "Generic Mobile Apps V2 - €40/5k€ mobile app ( dev* | expert) flutter Save Advan…" at bounding box center [668, 298] width 1043 height 2738
type textarea "Pedro"
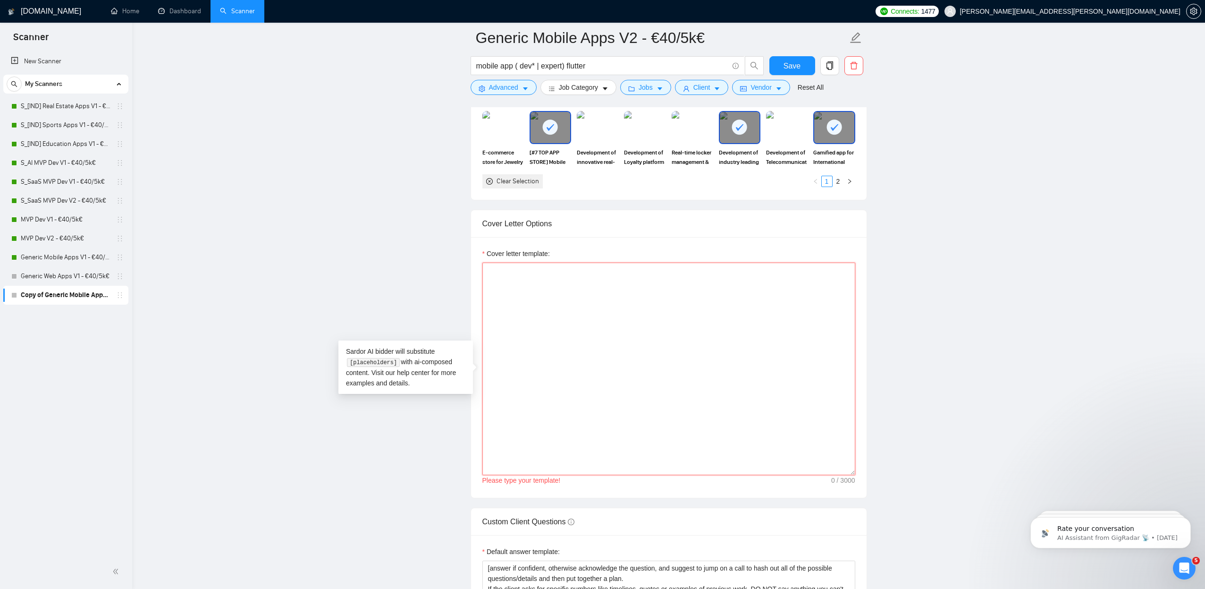
paste textarea "Hey [client name if available, otherwise simply say hey]. [Ask the client a cla…"
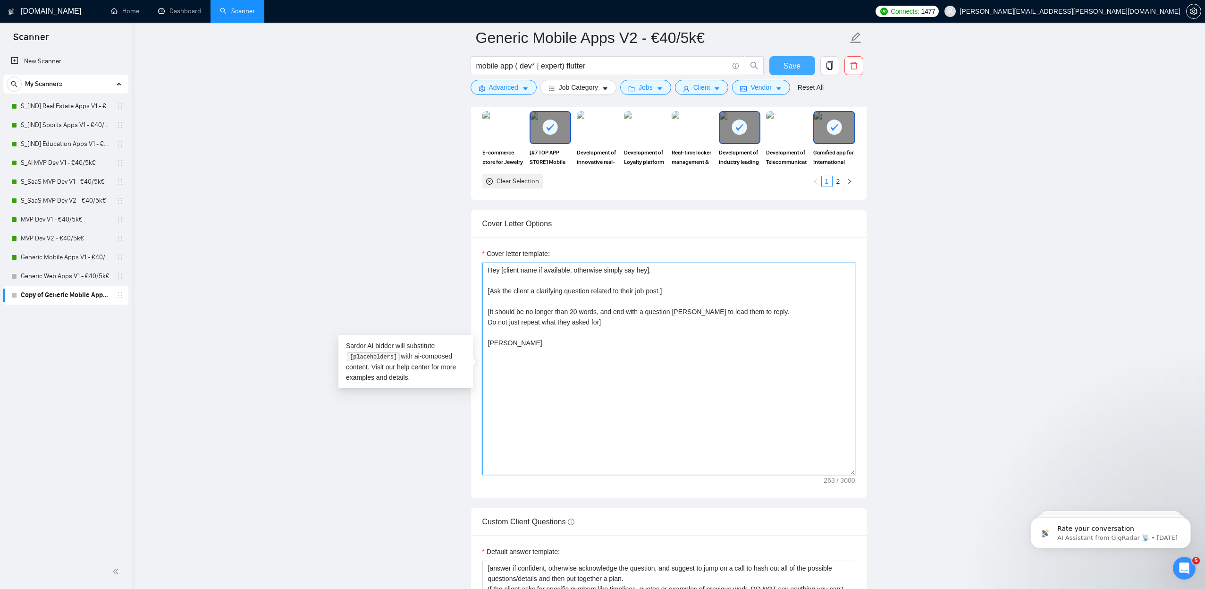
type textarea "Hey [client name if available, otherwise simply say hey]. [Ask the client a cla…"
click at [797, 64] on span "Save" at bounding box center [792, 66] width 17 height 12
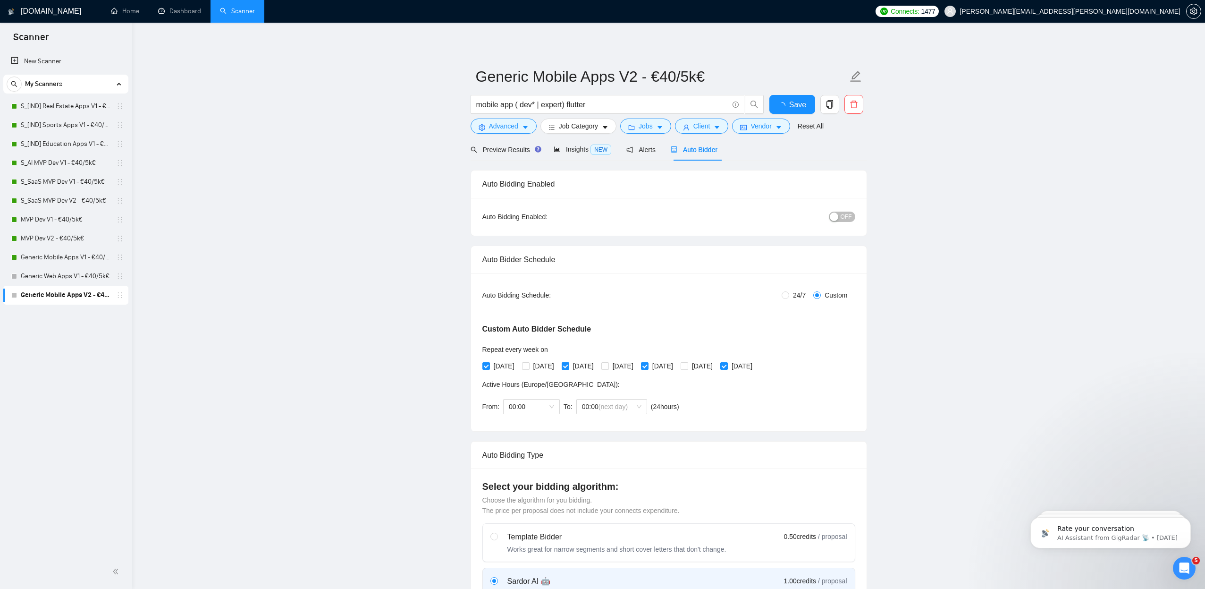
scroll to position [0, 0]
click at [845, 218] on span "OFF" at bounding box center [846, 216] width 11 height 10
click at [786, 103] on span "Save" at bounding box center [792, 105] width 17 height 12
click at [117, 297] on icon "holder" at bounding box center [120, 295] width 8 height 8
click at [121, 295] on icon "holder" at bounding box center [120, 295] width 4 height 6
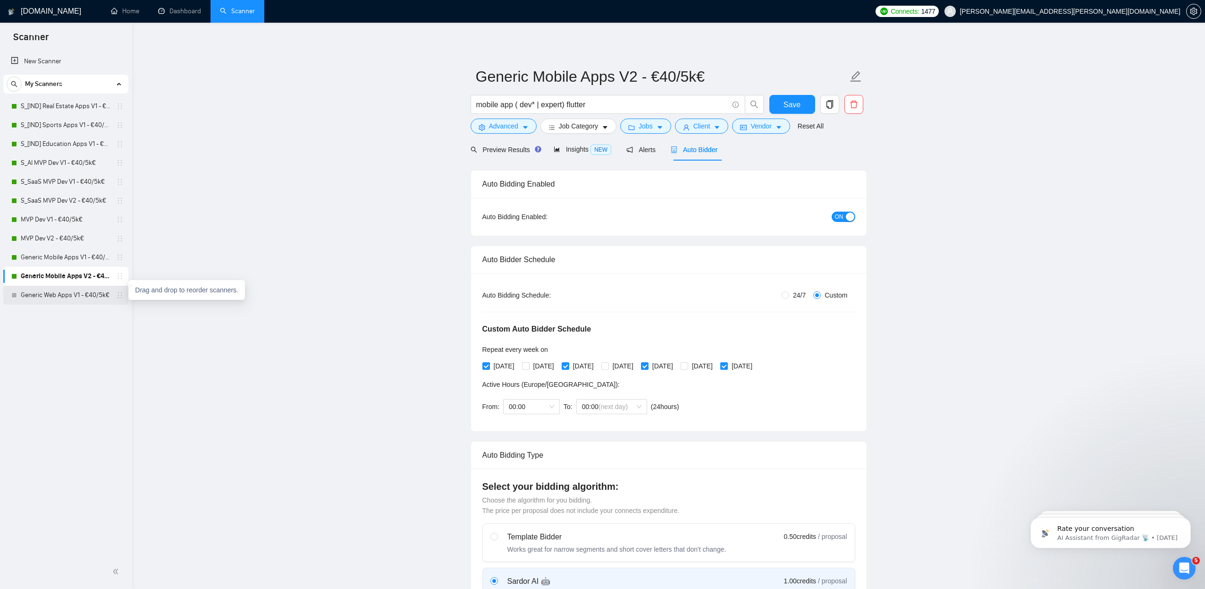
click at [119, 296] on icon "holder" at bounding box center [120, 295] width 8 height 8
click at [110, 300] on link "Generic Web Apps V1 - €40/5k€" at bounding box center [66, 295] width 90 height 19
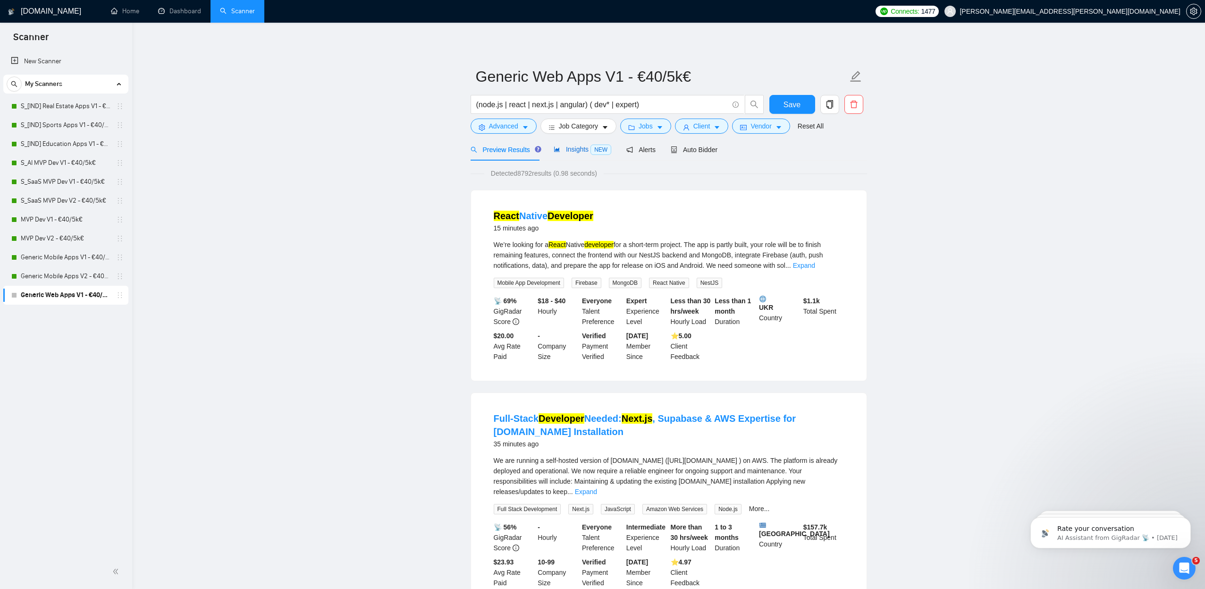
click at [578, 152] on span "Insights NEW" at bounding box center [583, 149] width 58 height 8
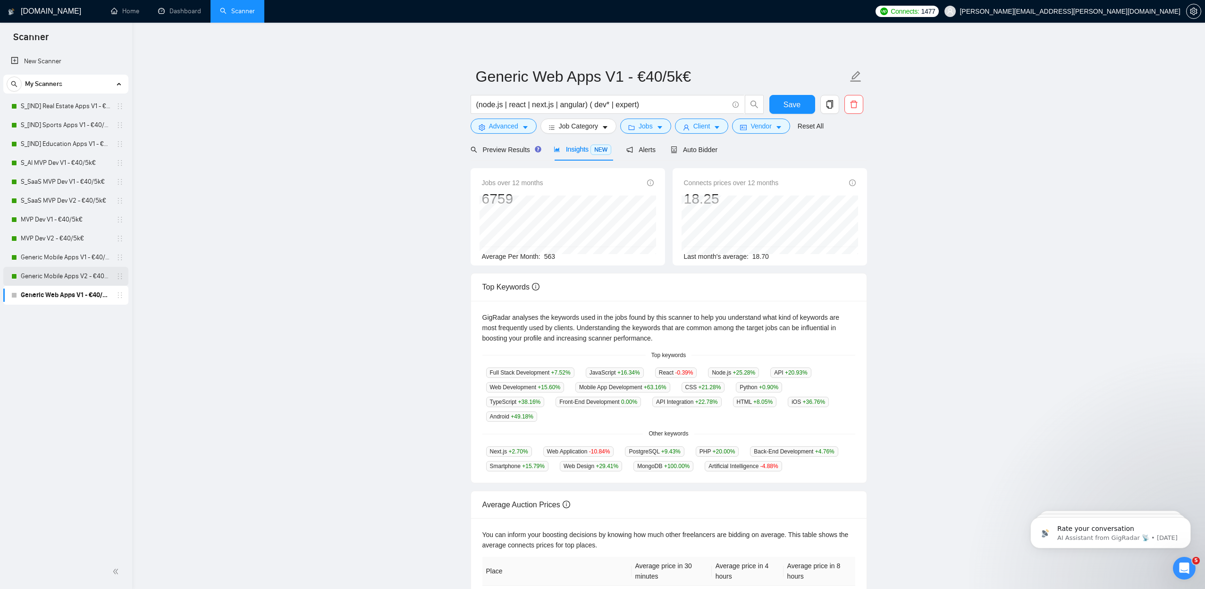
click at [71, 274] on link "Generic Mobile Apps V2 - €40/5k€" at bounding box center [66, 276] width 90 height 19
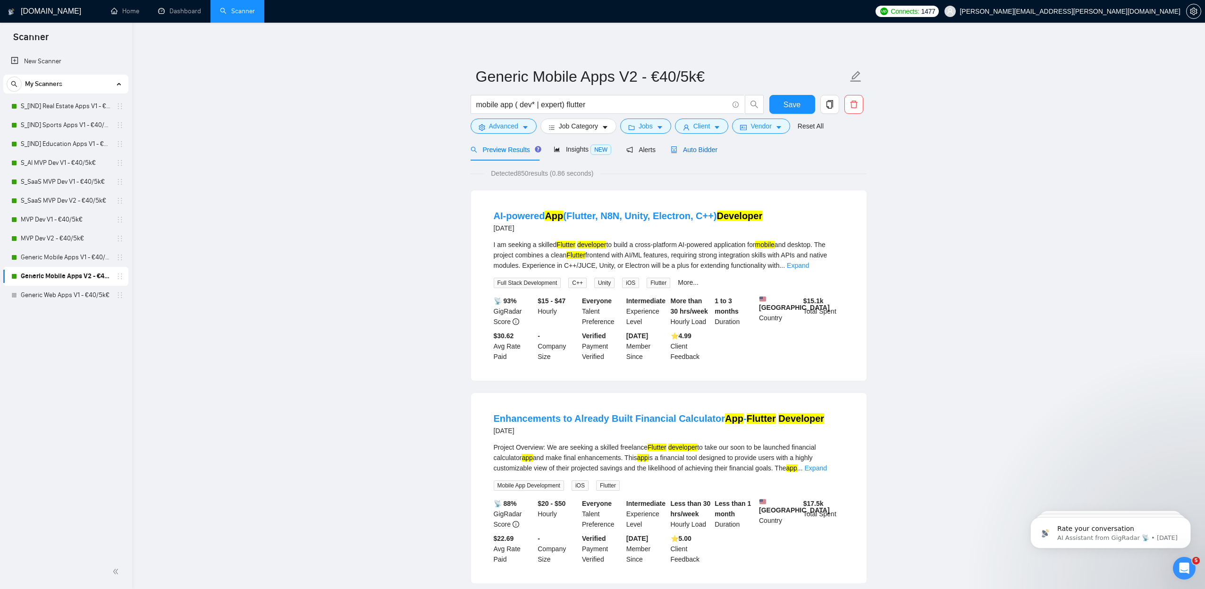
click at [685, 150] on span "Auto Bidder" at bounding box center [694, 150] width 47 height 8
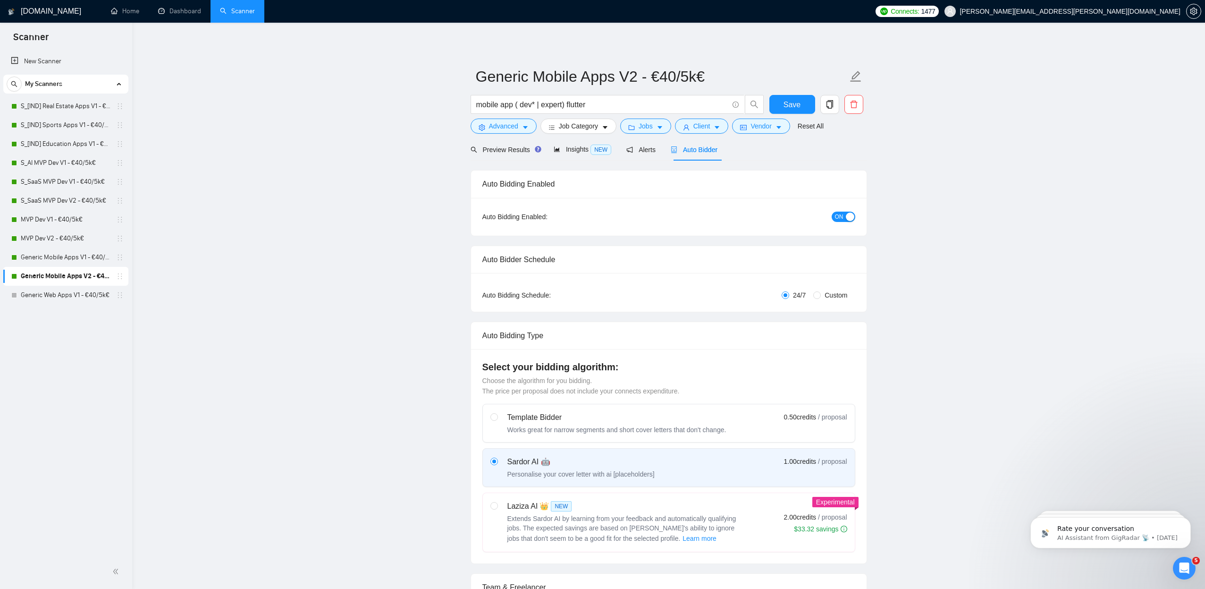
radio input "false"
radio input "true"
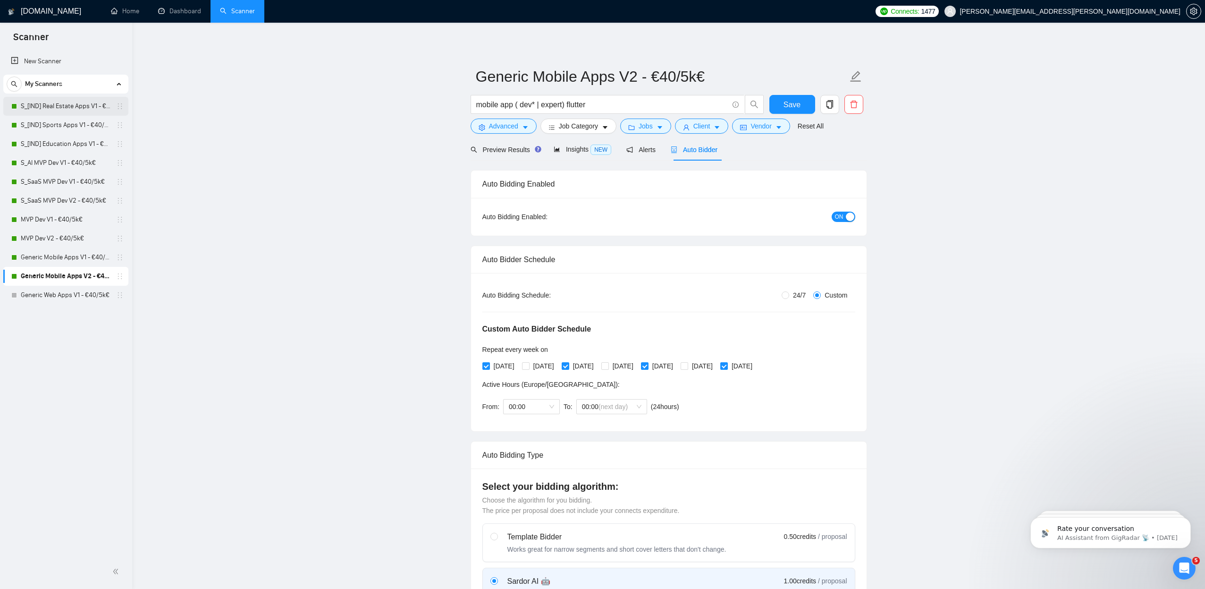
click at [72, 103] on link "S_[IND] Real Estate Apps V1 - €40/5k€" at bounding box center [66, 106] width 90 height 19
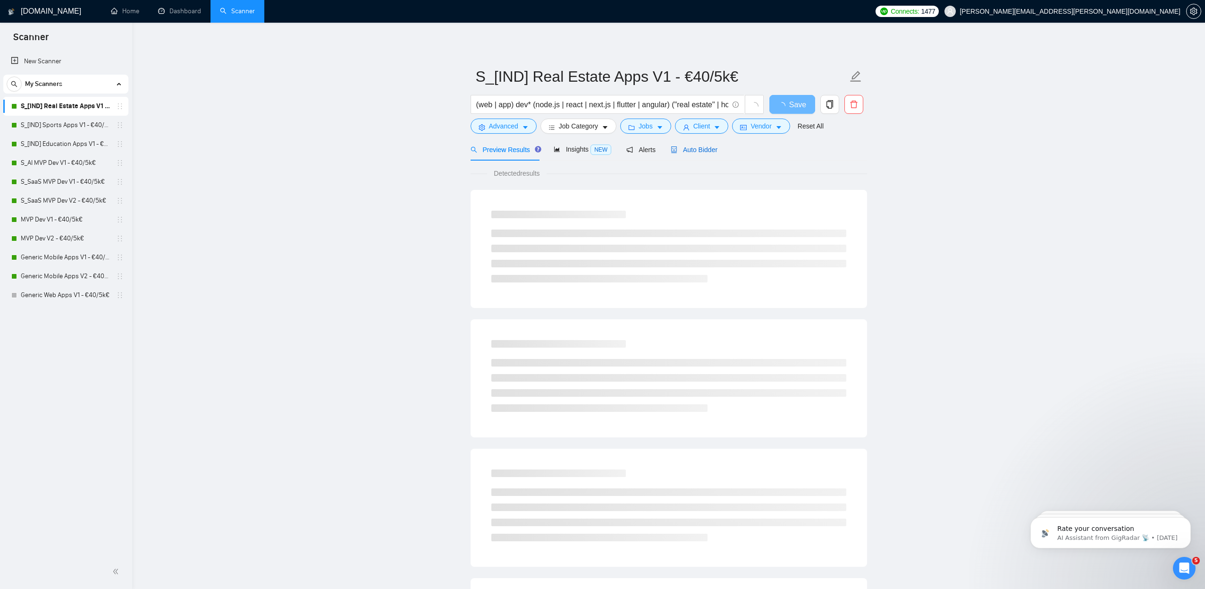
click at [702, 149] on span "Auto Bidder" at bounding box center [694, 150] width 47 height 8
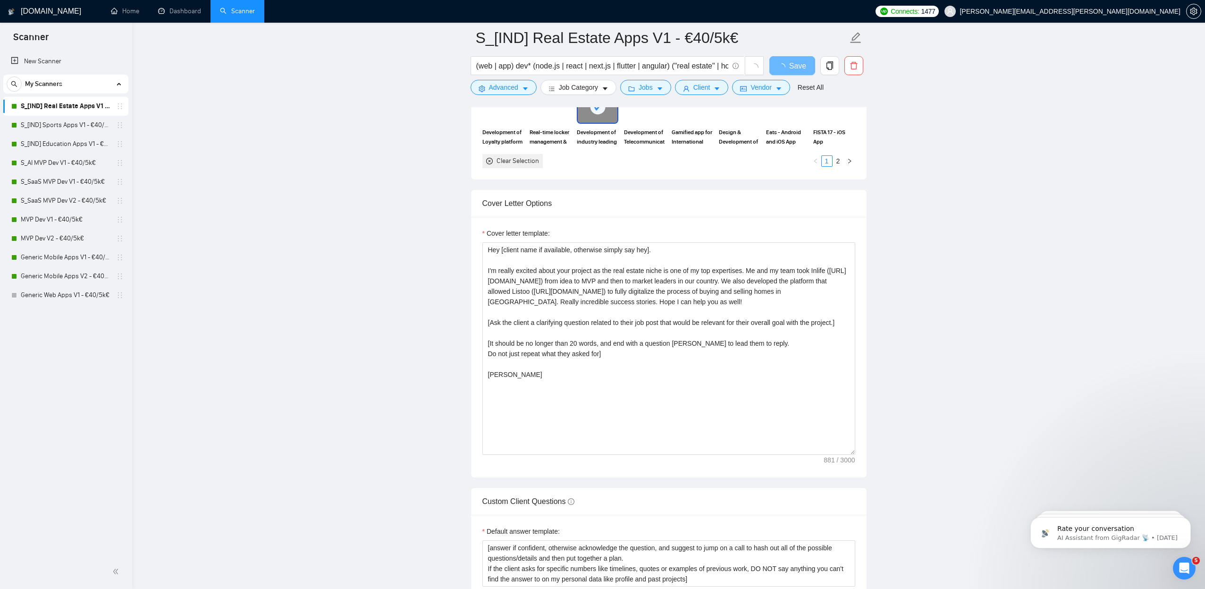
scroll to position [1005, 0]
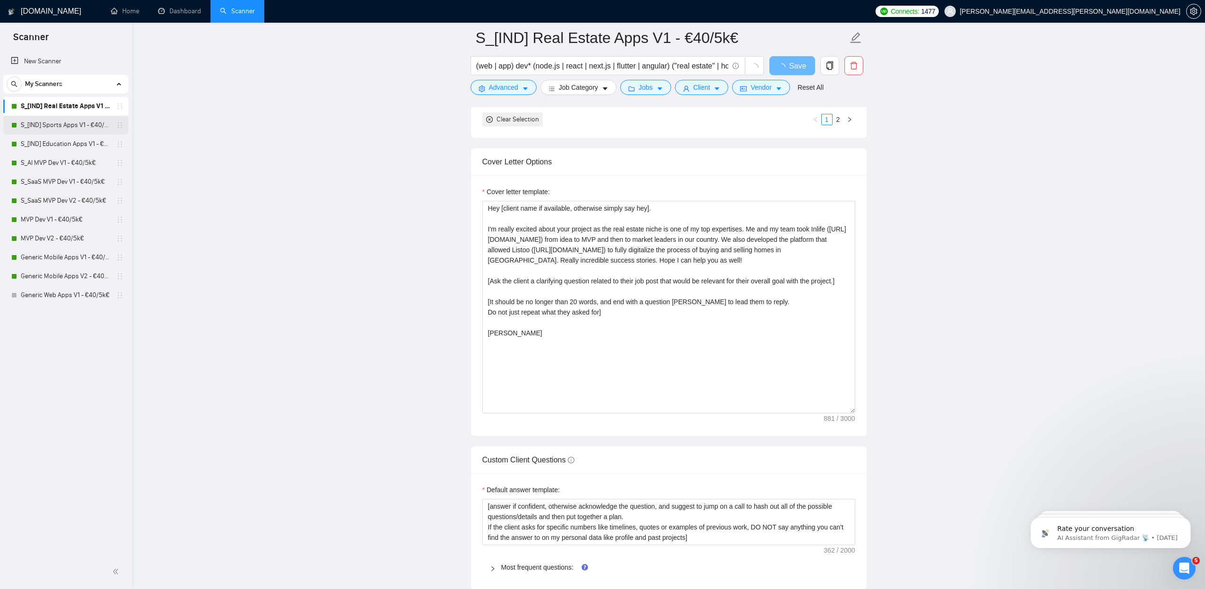
click at [61, 127] on link "S_[IND] Sports Apps V1 - €40/5k€" at bounding box center [66, 125] width 90 height 19
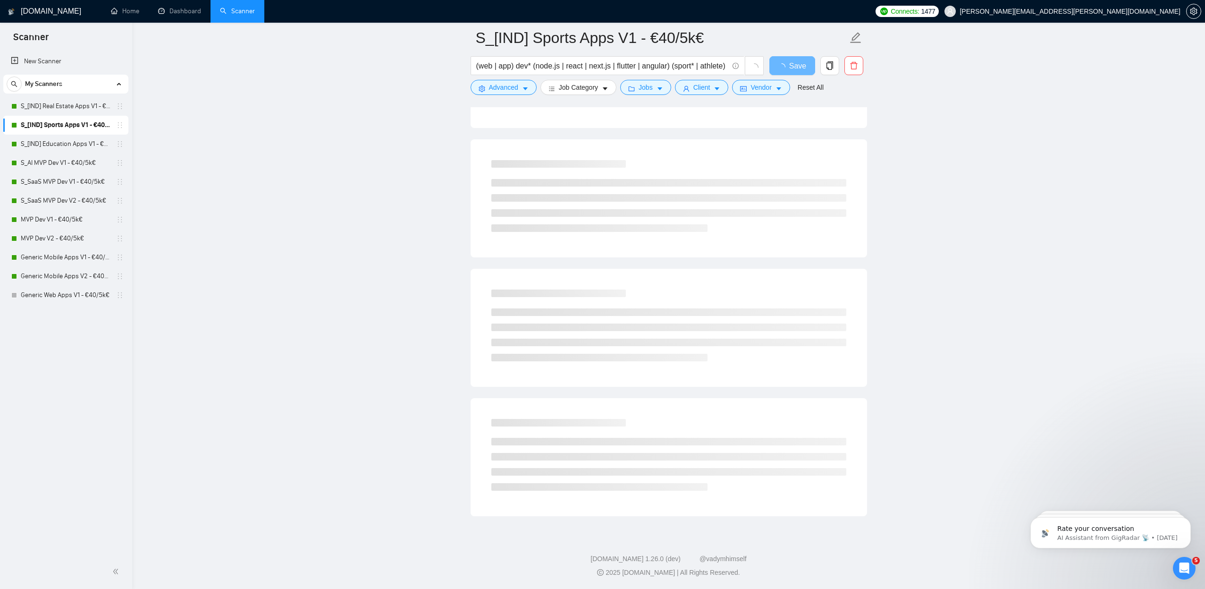
scroll to position [317, 0]
click at [84, 101] on link "S_[IND] Real Estate Apps V1 - €40/5k€" at bounding box center [66, 106] width 90 height 19
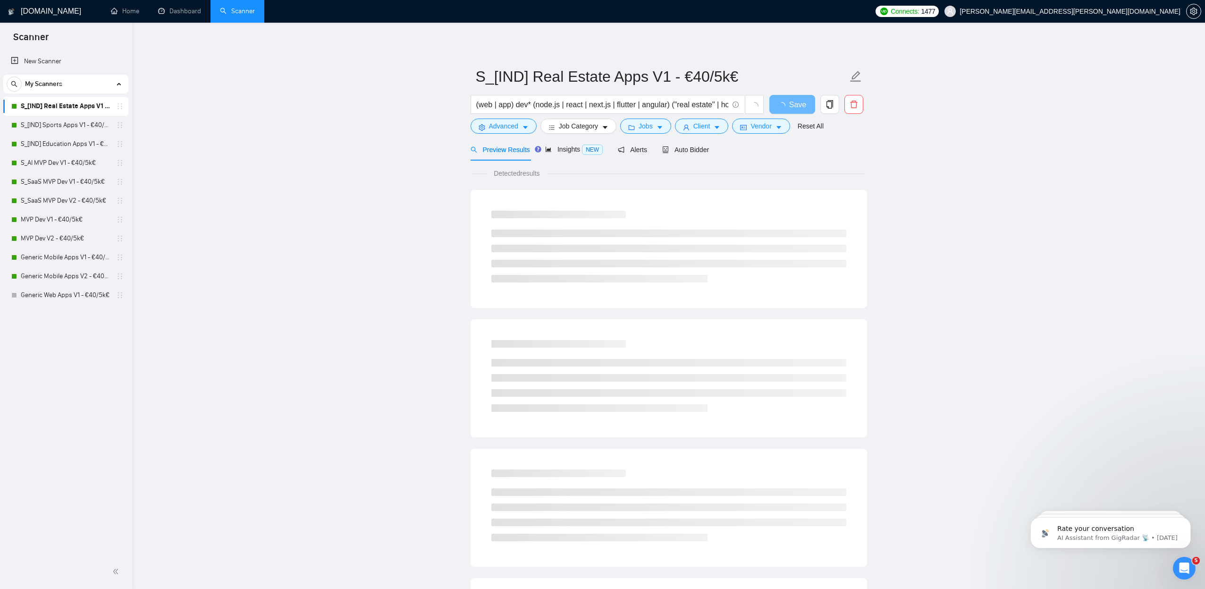
click at [74, 107] on link "S_[IND] Real Estate Apps V1 - €40/5k€" at bounding box center [66, 106] width 90 height 19
click at [705, 152] on span "Auto Bidder" at bounding box center [694, 150] width 47 height 8
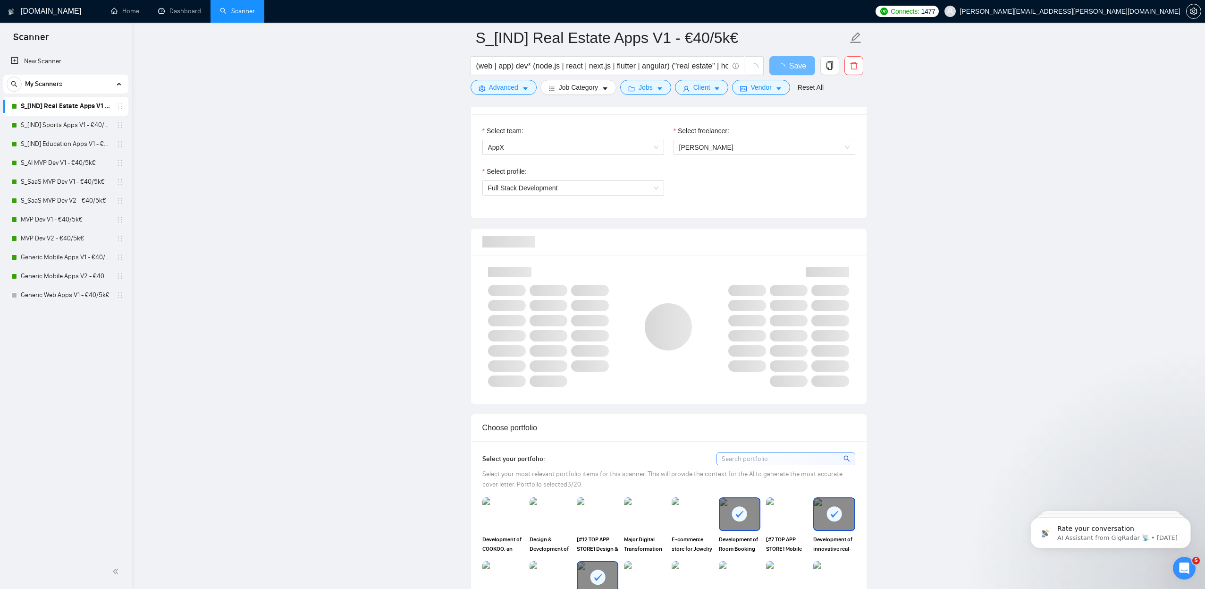
scroll to position [493, 0]
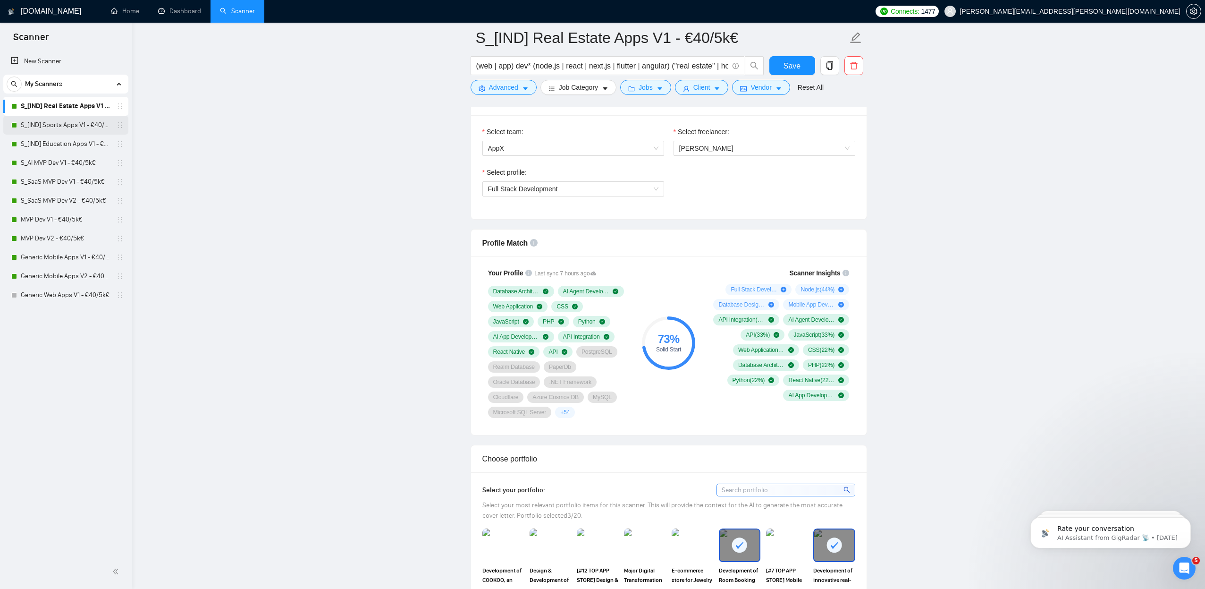
click at [67, 127] on link "S_[IND] Sports Apps V1 - €40/5k€" at bounding box center [66, 125] width 90 height 19
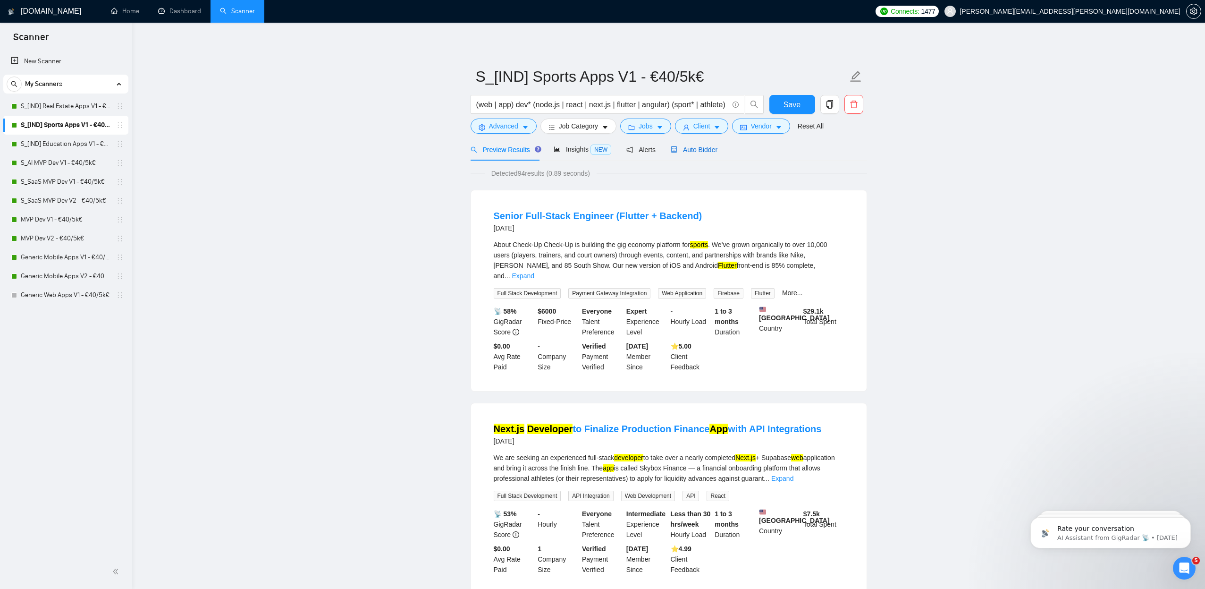
click at [700, 150] on span "Auto Bidder" at bounding box center [694, 150] width 47 height 8
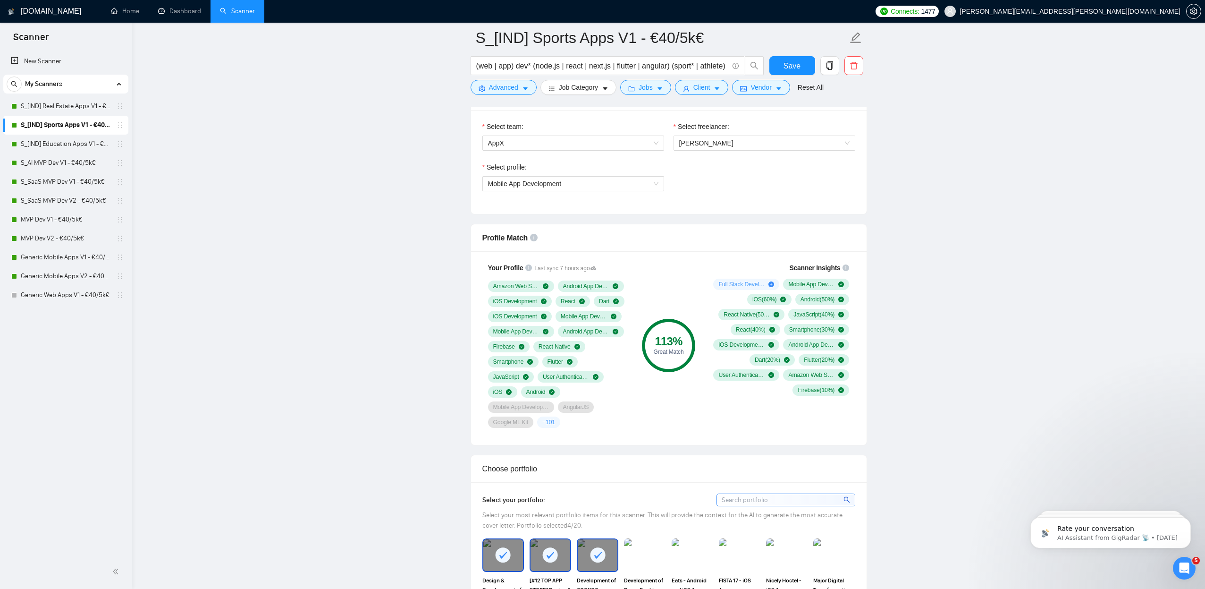
scroll to position [585, 0]
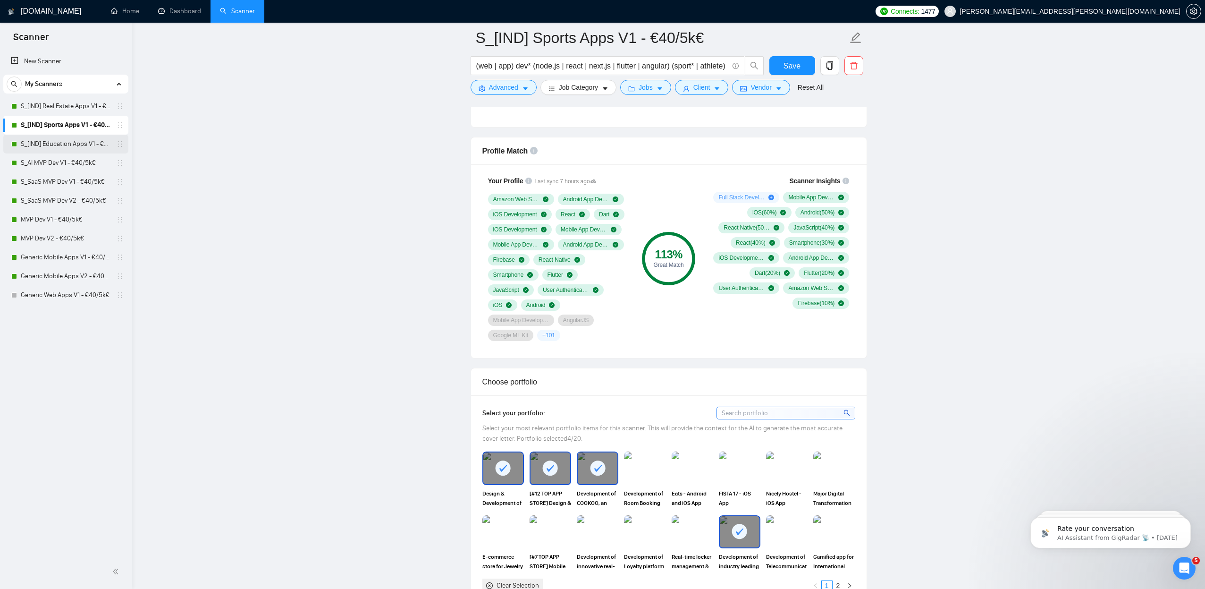
click at [67, 147] on link "S_[IND] Education Apps V1 - €40/5k€" at bounding box center [66, 144] width 90 height 19
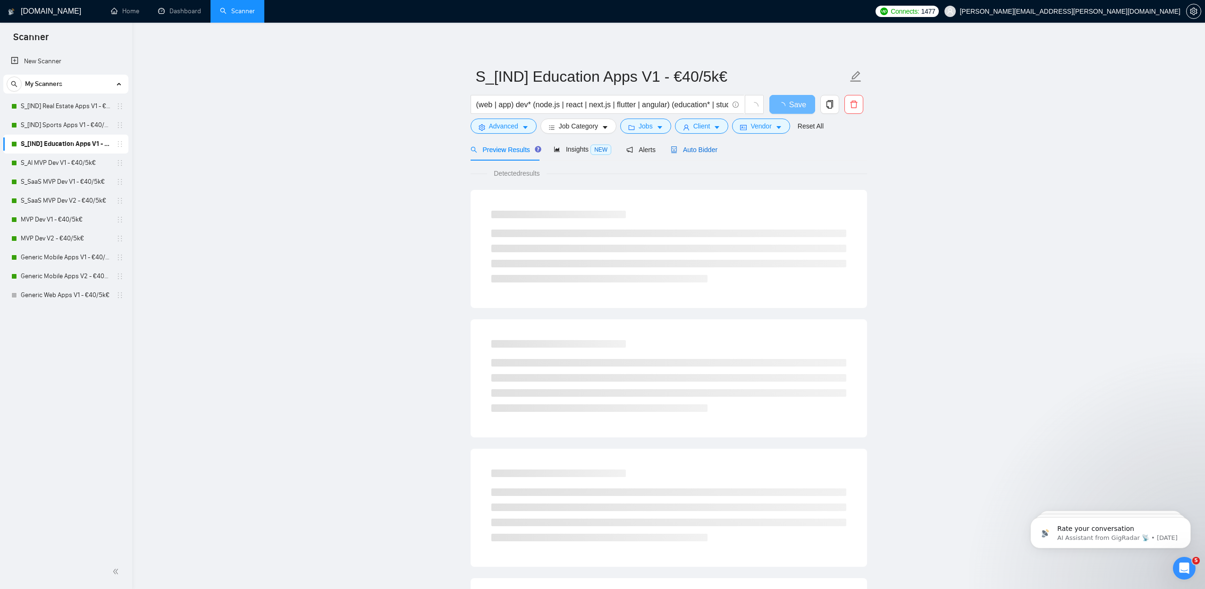
click at [700, 149] on span "Auto Bidder" at bounding box center [694, 150] width 47 height 8
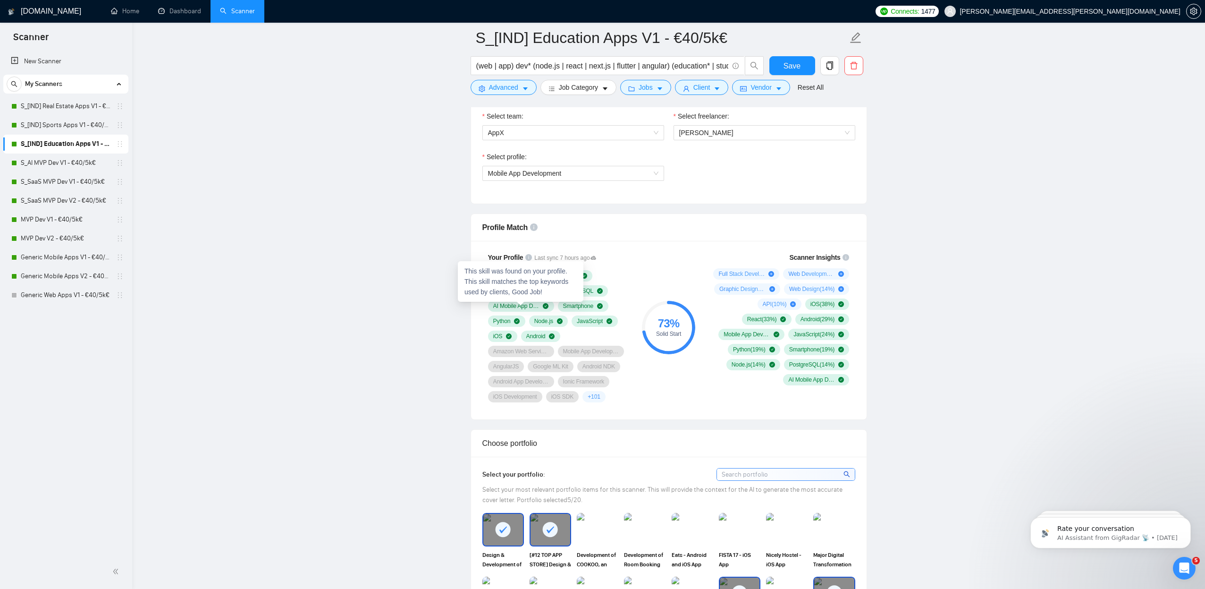
scroll to position [508, 0]
click at [74, 163] on link "S_AI MVP Dev V1 - €40/5k€" at bounding box center [66, 162] width 90 height 19
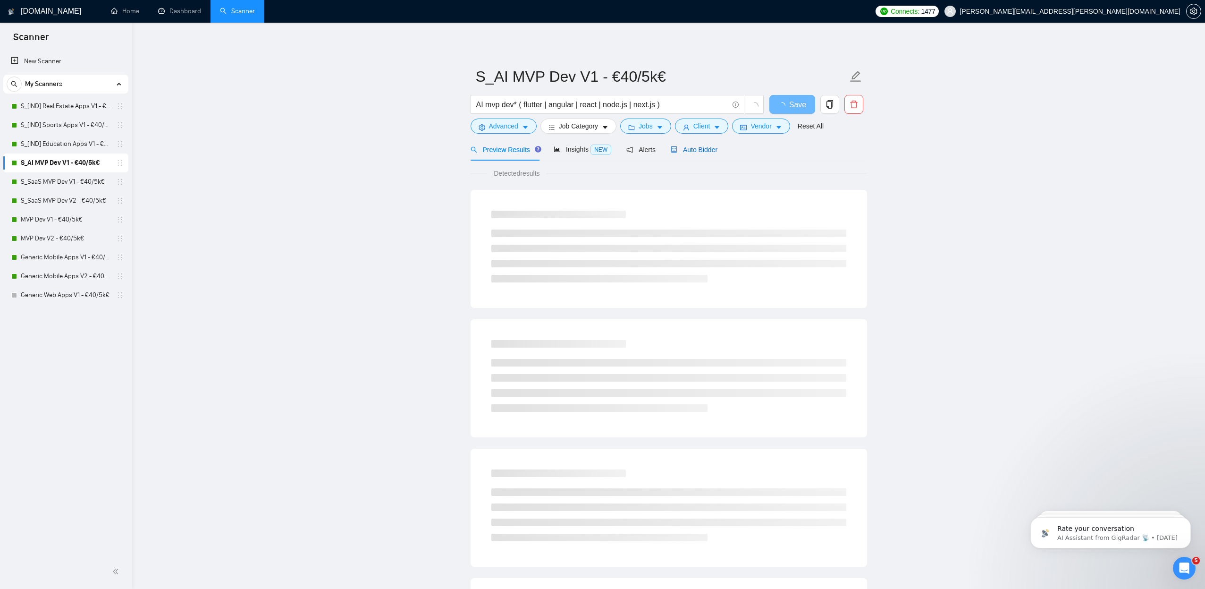
click at [709, 148] on span "Auto Bidder" at bounding box center [694, 150] width 47 height 8
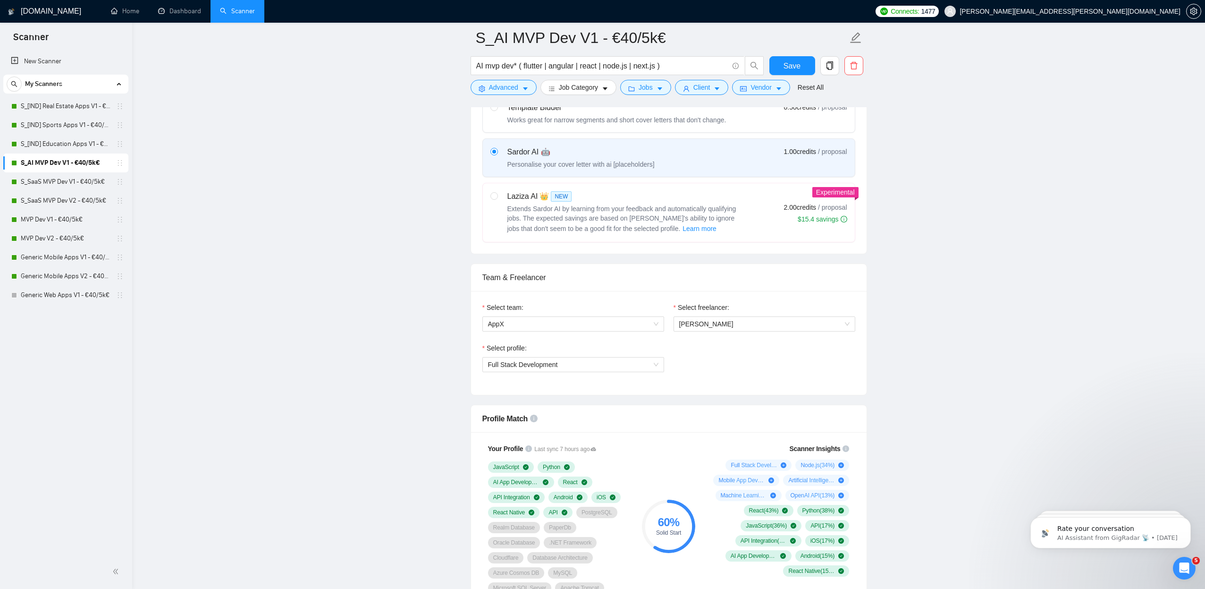
scroll to position [510, 0]
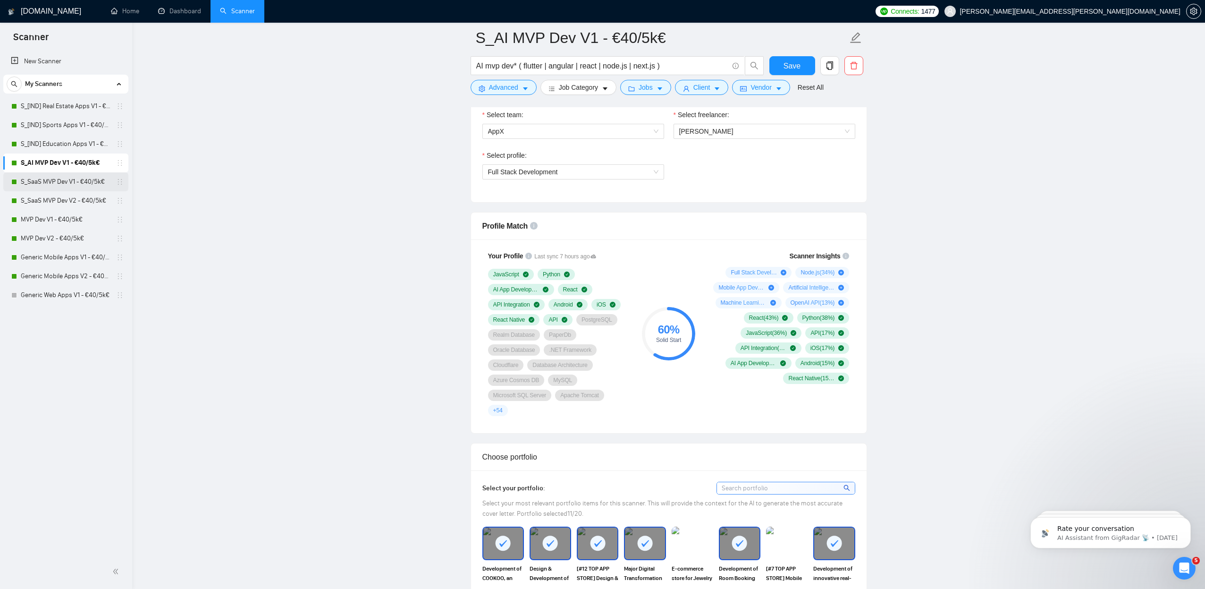
click at [58, 179] on link "S_SaaS MVP Dev V1 - €40/5k€" at bounding box center [66, 181] width 90 height 19
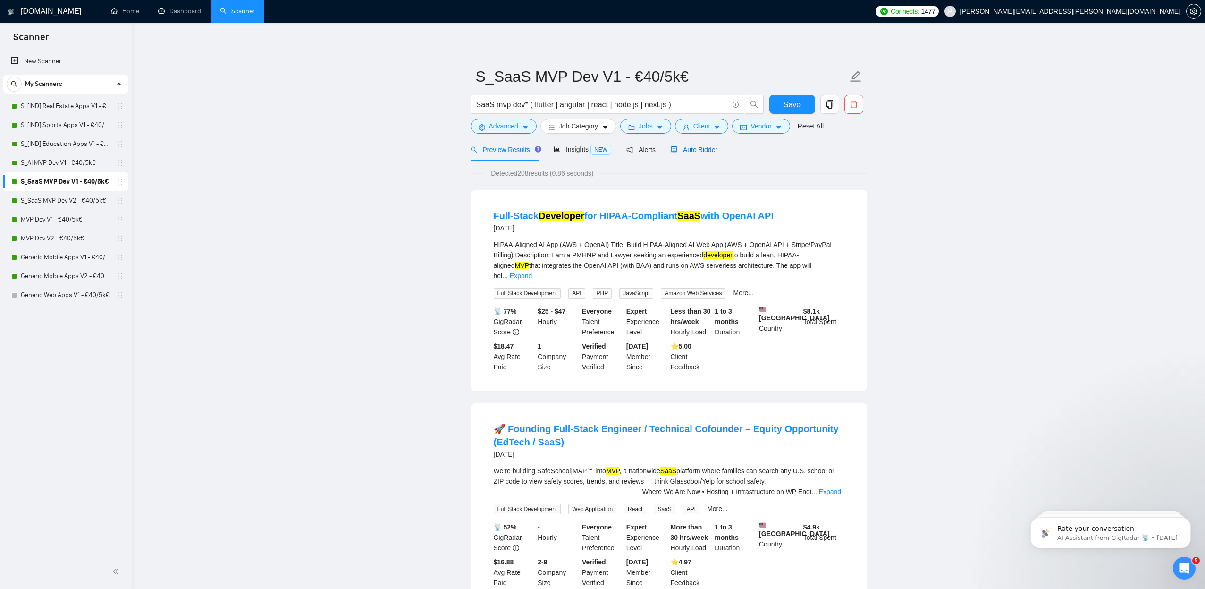
click at [688, 151] on span "Auto Bidder" at bounding box center [694, 150] width 47 height 8
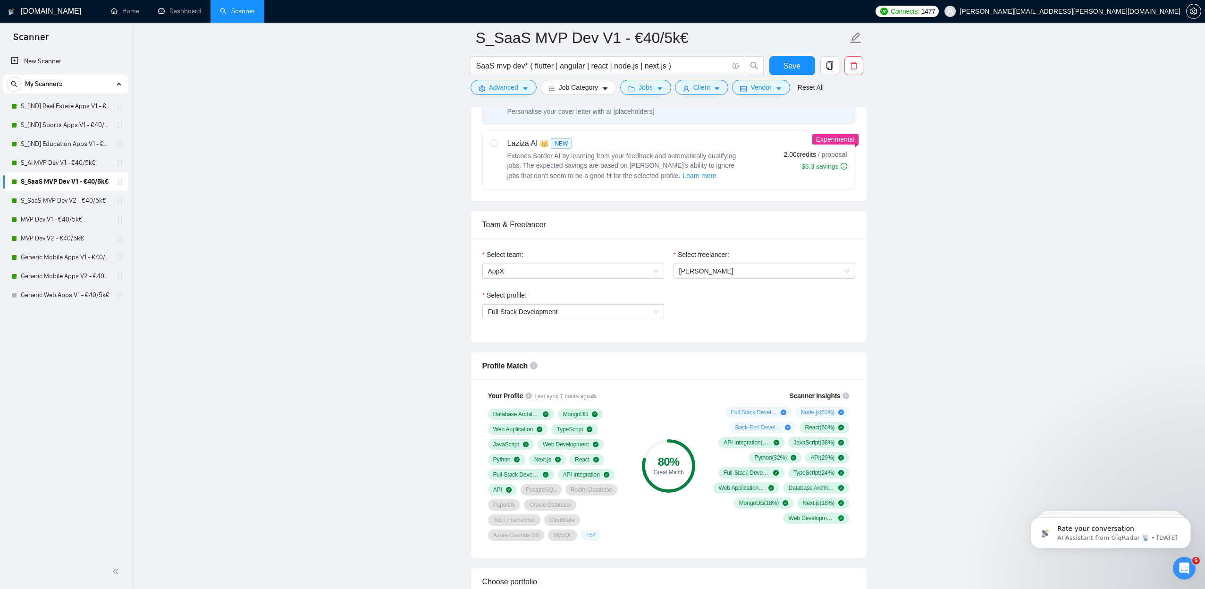
scroll to position [754, 0]
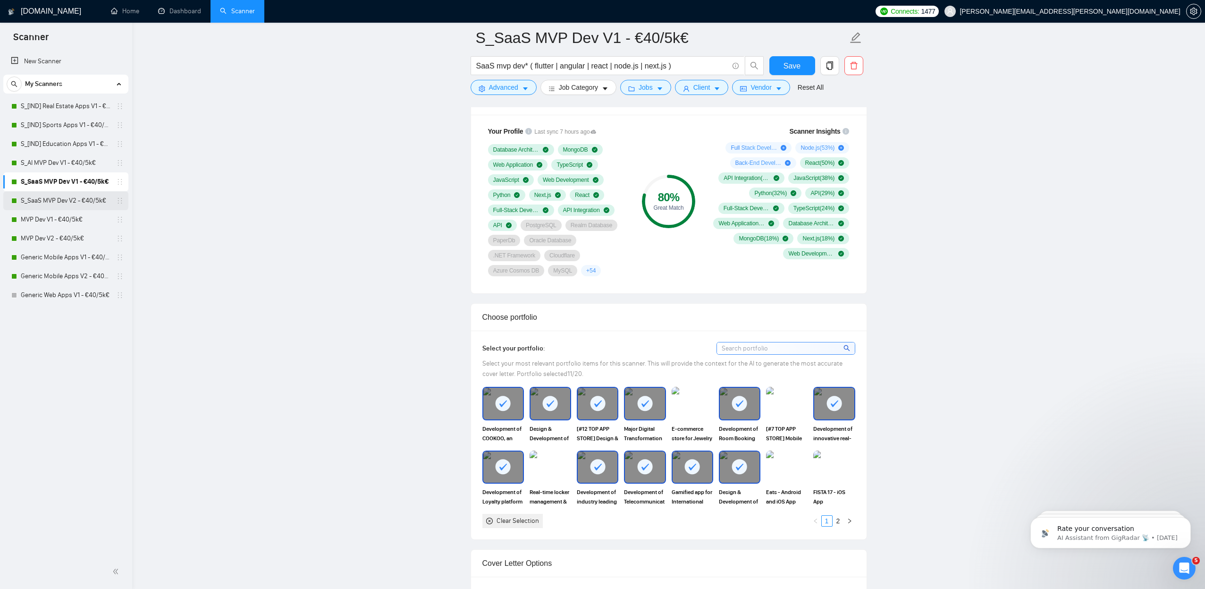
click at [75, 206] on link "S_SaaS MVP Dev V2 - €40/5k€" at bounding box center [66, 200] width 90 height 19
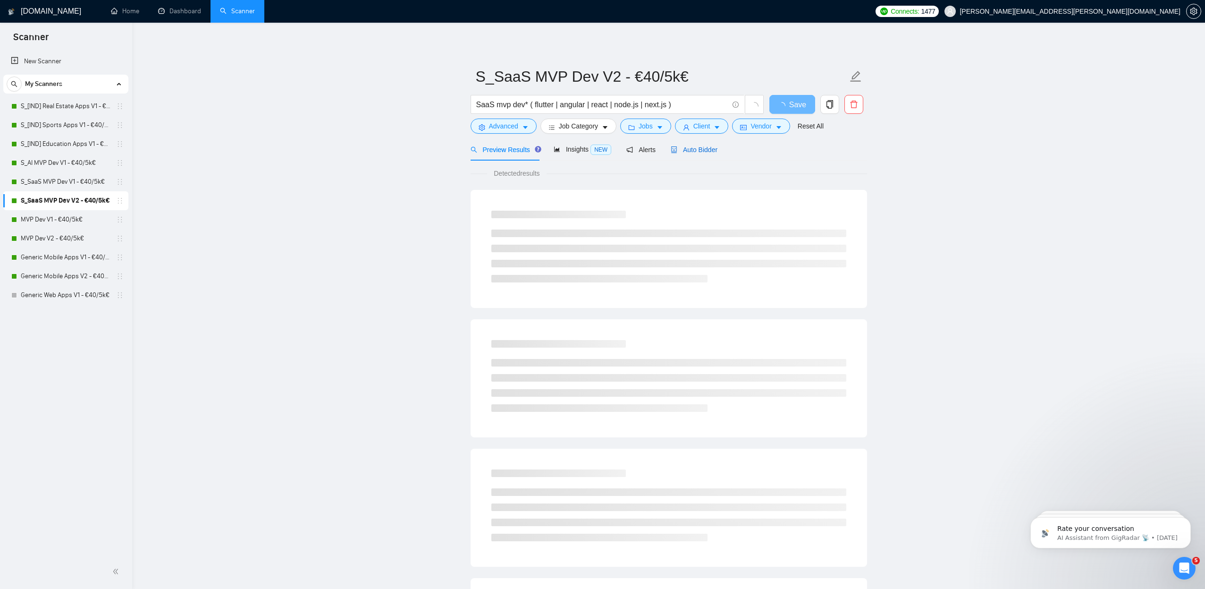
click at [706, 151] on span "Auto Bidder" at bounding box center [694, 150] width 47 height 8
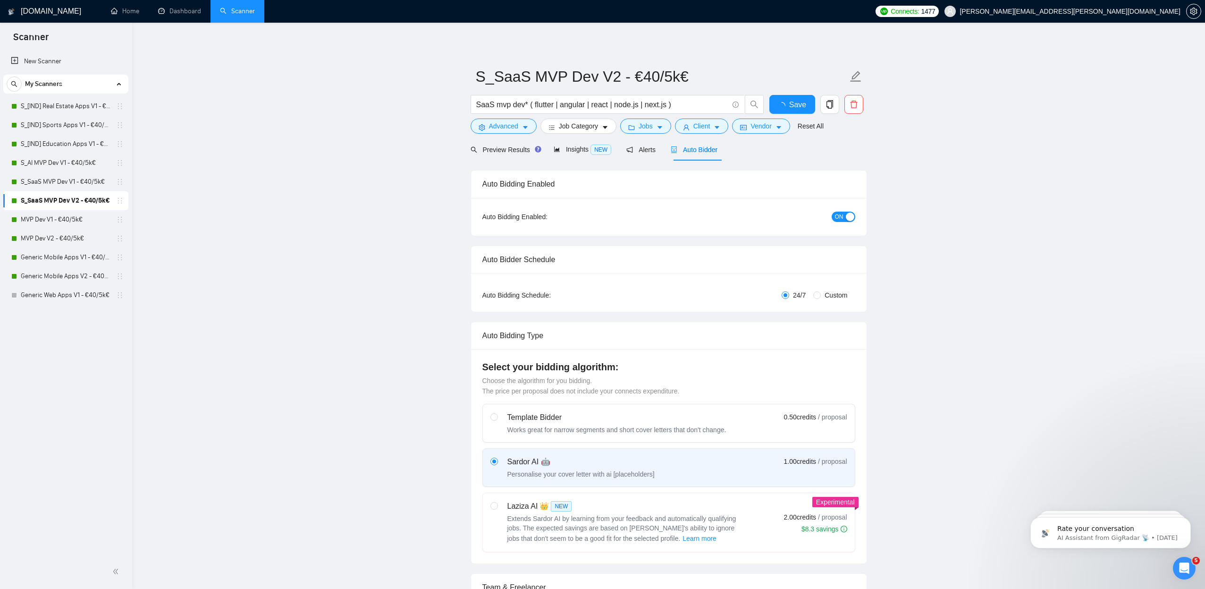
radio input "false"
radio input "true"
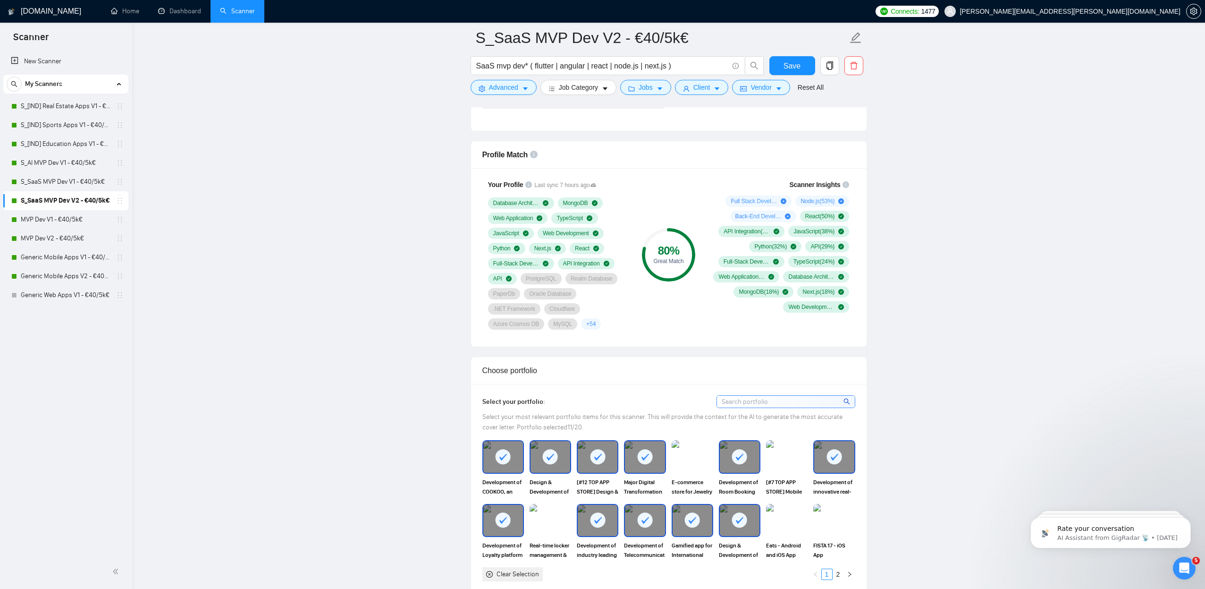
scroll to position [736, 0]
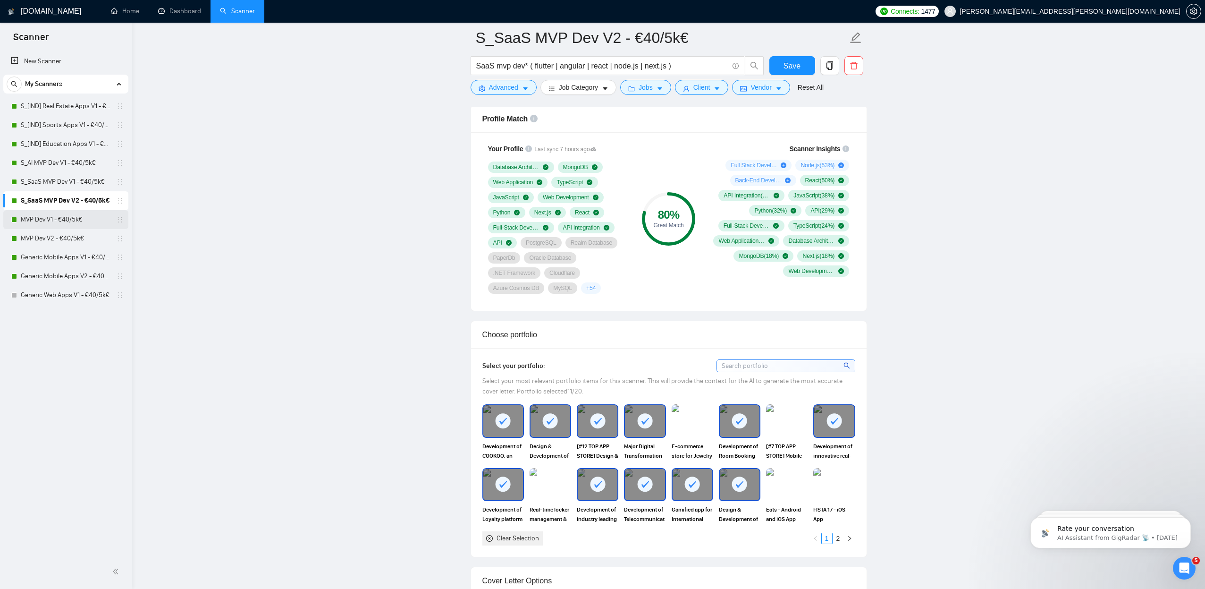
click at [49, 221] on link "MVP Dev V1 - €40/5k€" at bounding box center [66, 219] width 90 height 19
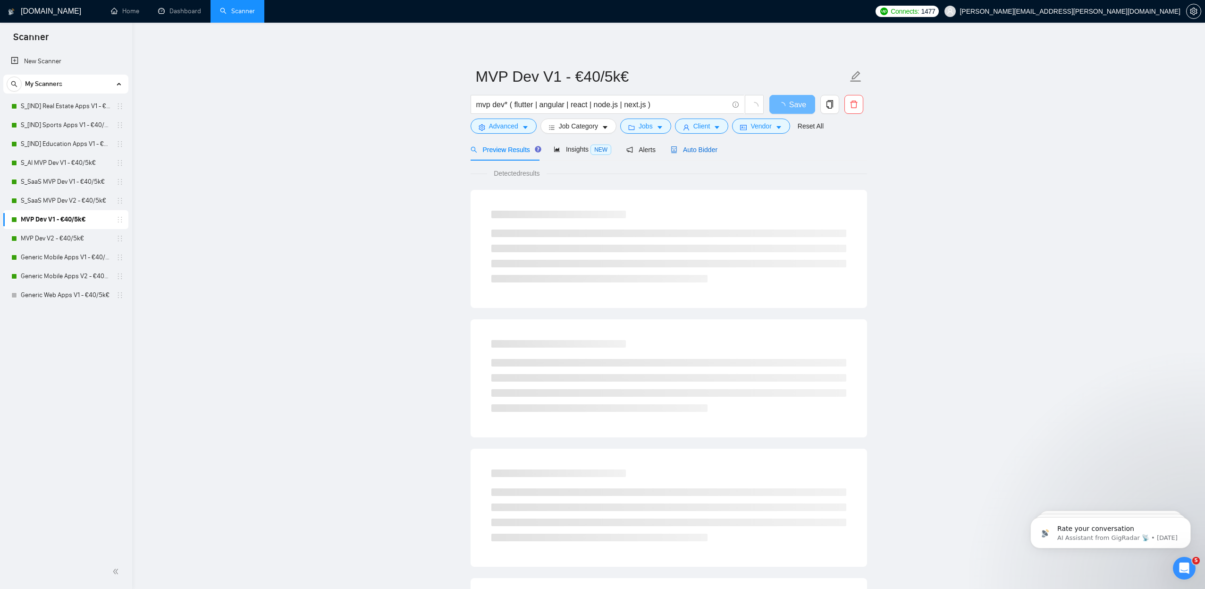
click at [708, 150] on span "Auto Bidder" at bounding box center [694, 150] width 47 height 8
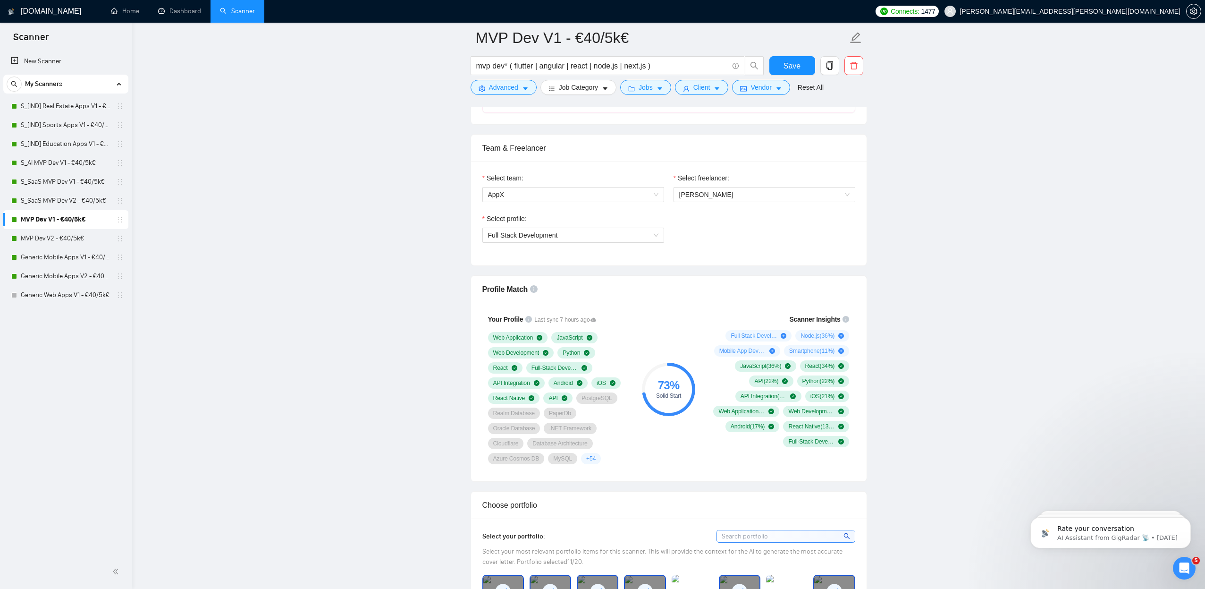
scroll to position [594, 0]
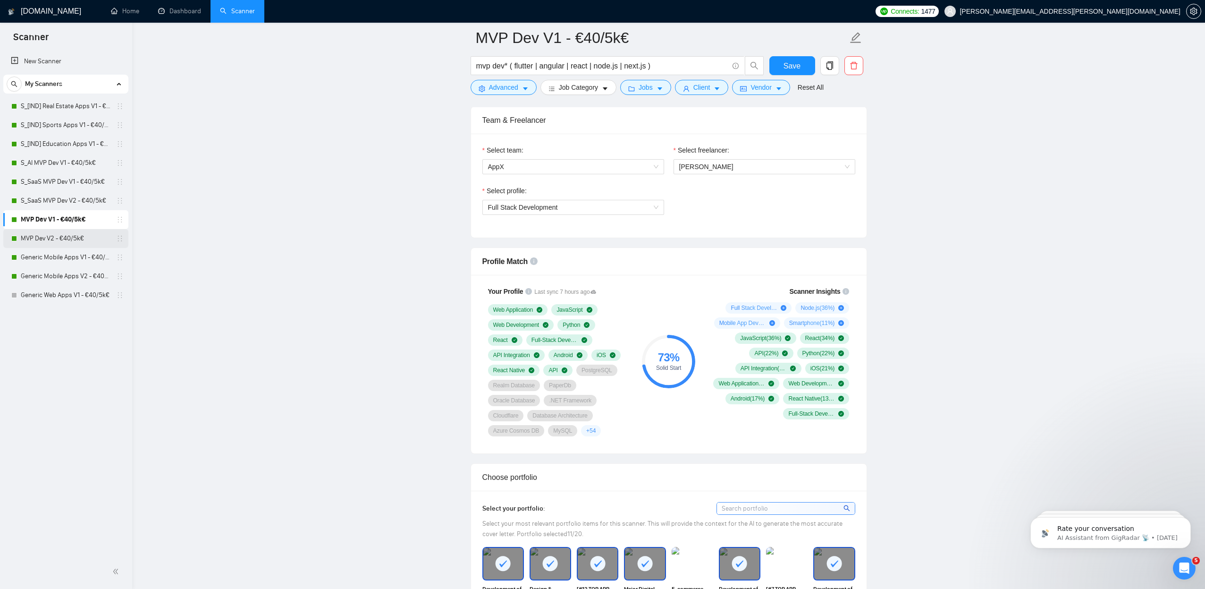
click at [96, 239] on link "MVP Dev V2 - €40/5k€" at bounding box center [66, 238] width 90 height 19
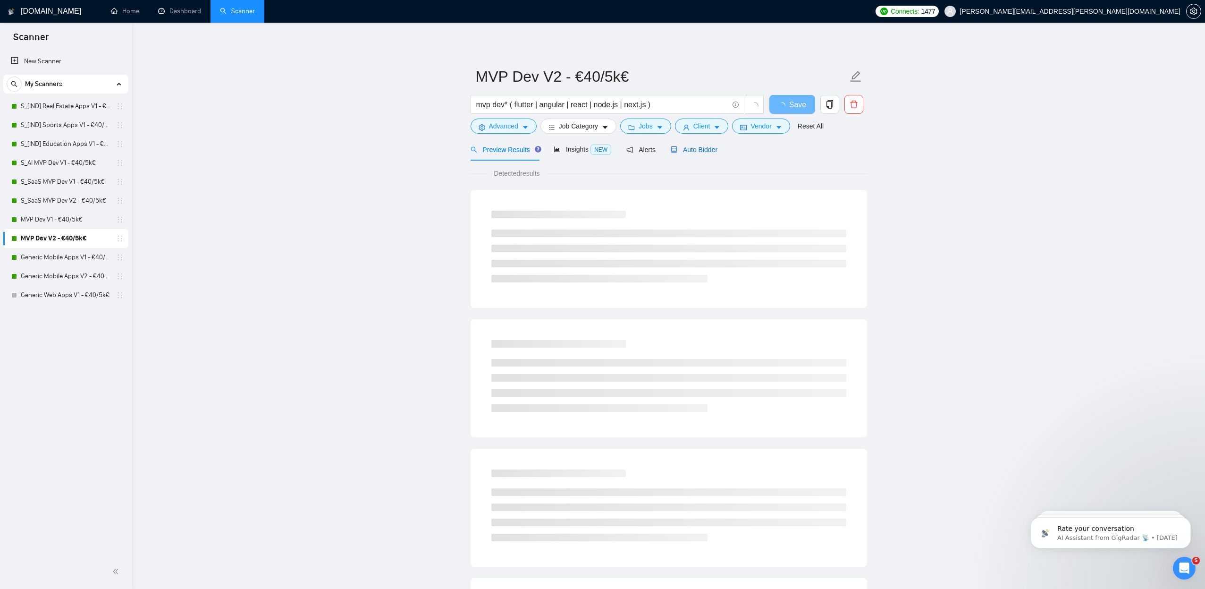
click at [696, 151] on span "Auto Bidder" at bounding box center [694, 150] width 47 height 8
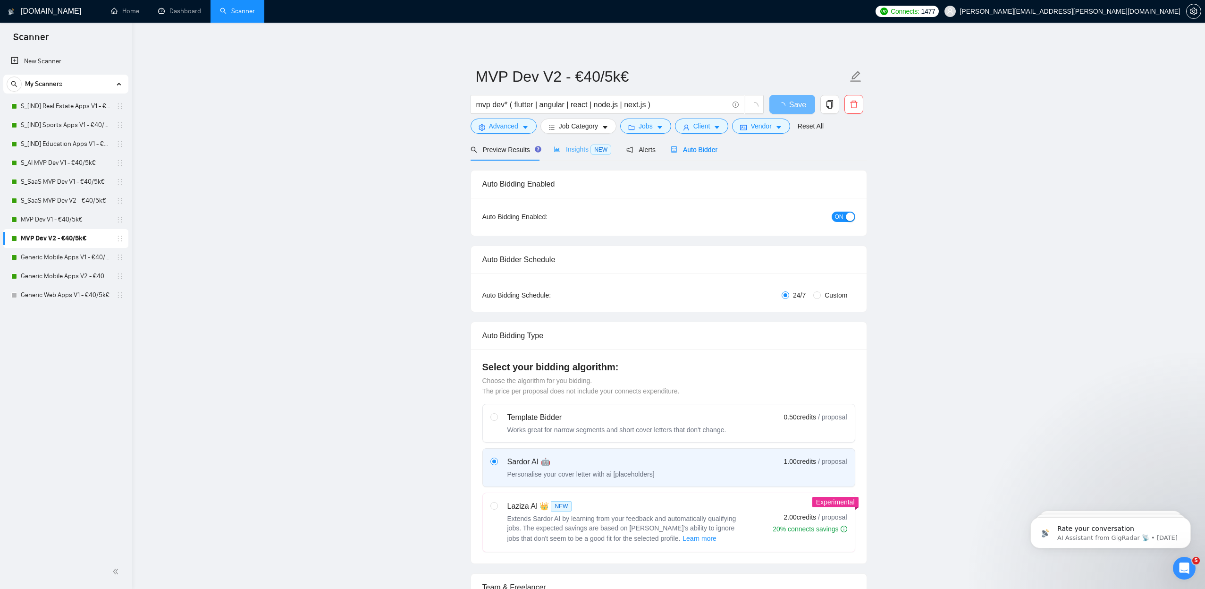
radio input "false"
radio input "true"
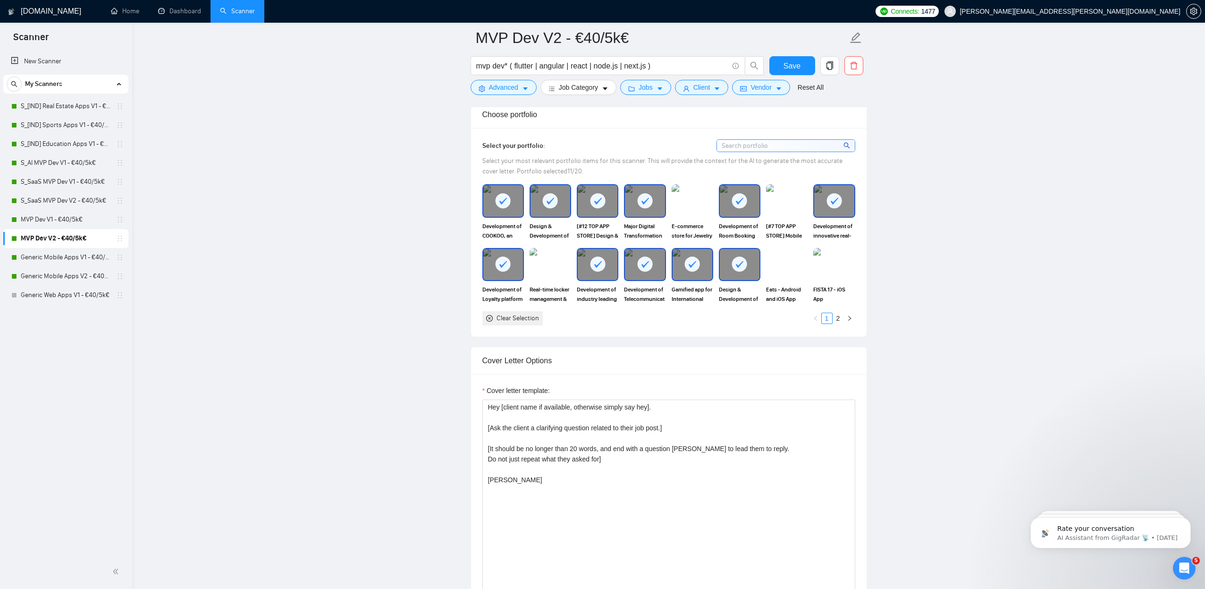
scroll to position [619, 0]
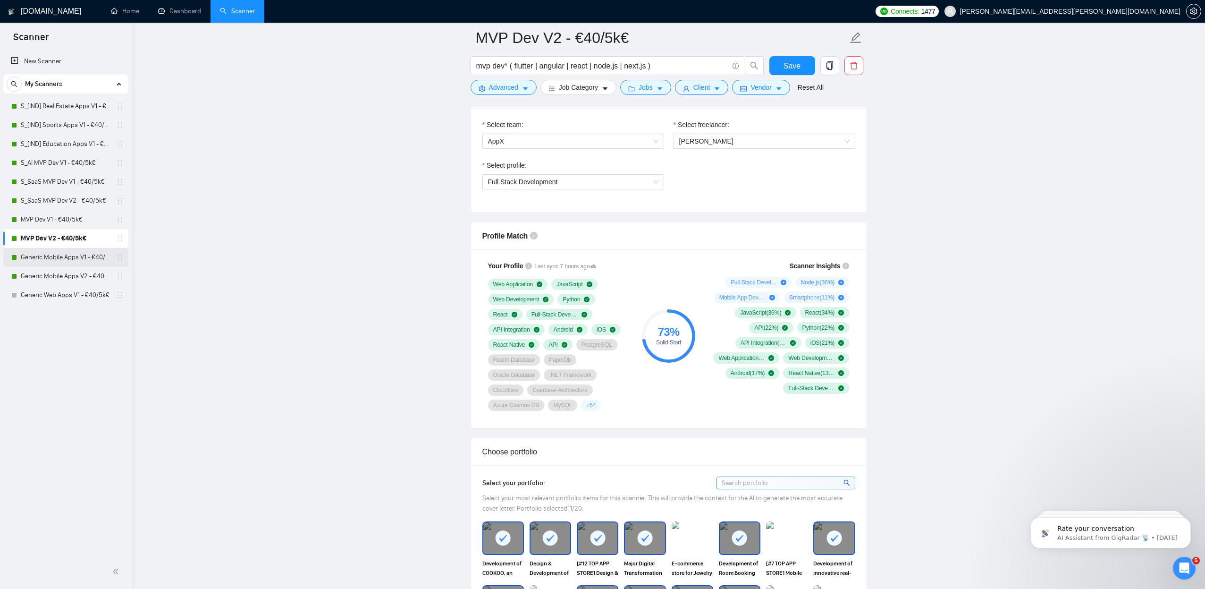
click at [78, 255] on link "Generic Mobile Apps V1 - €40/5k€" at bounding box center [66, 257] width 90 height 19
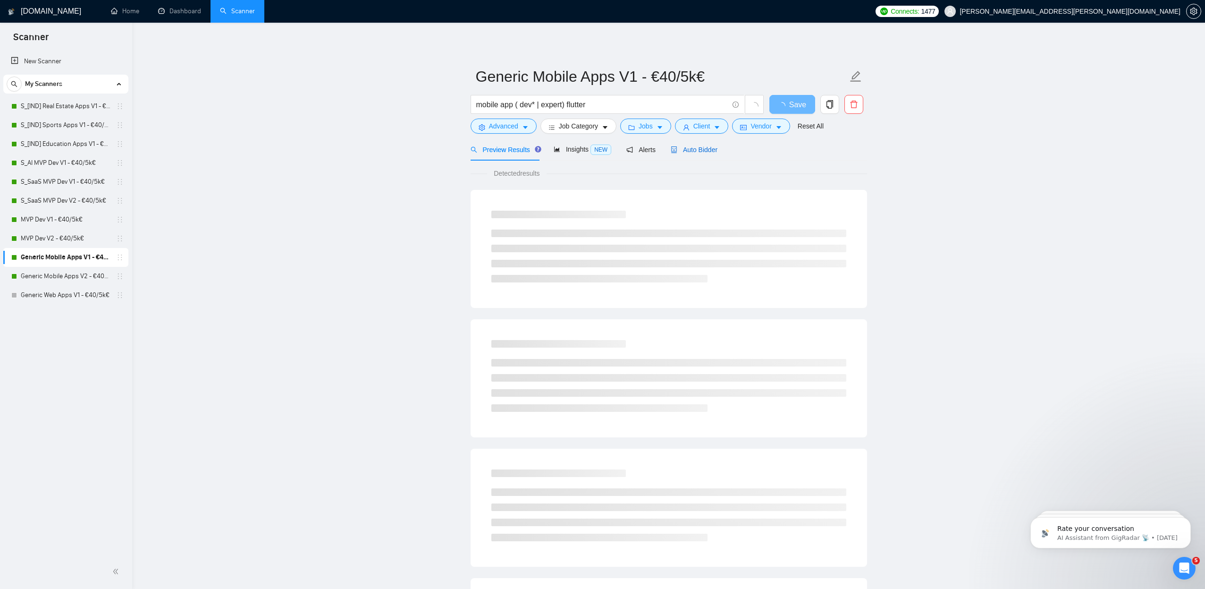
click at [696, 152] on span "Auto Bidder" at bounding box center [694, 150] width 47 height 8
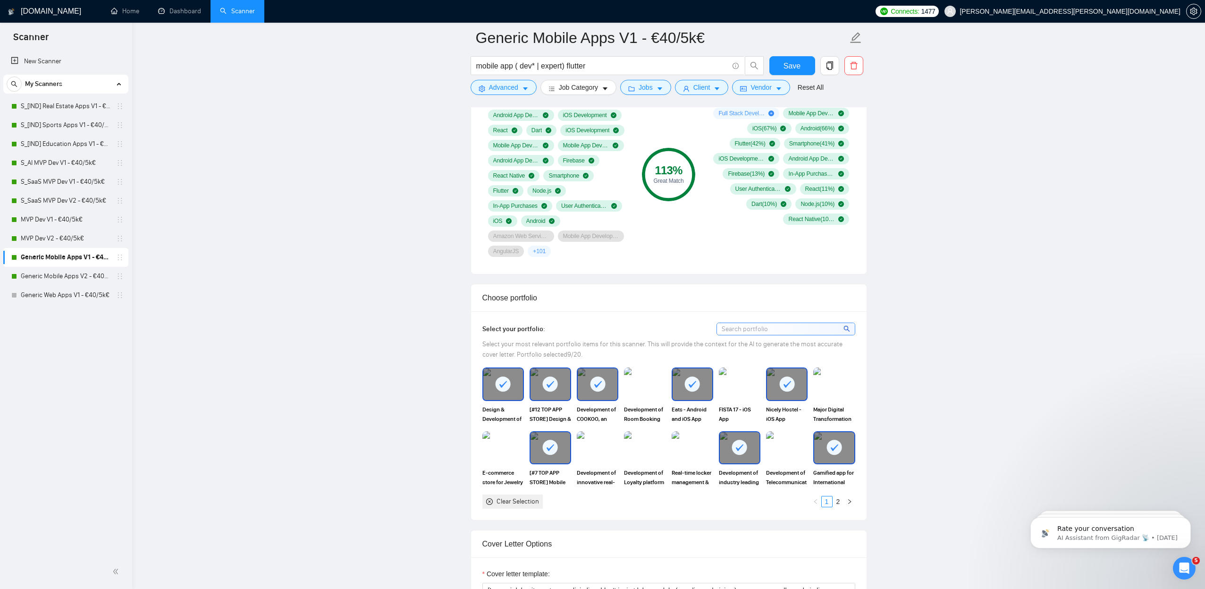
scroll to position [671, 0]
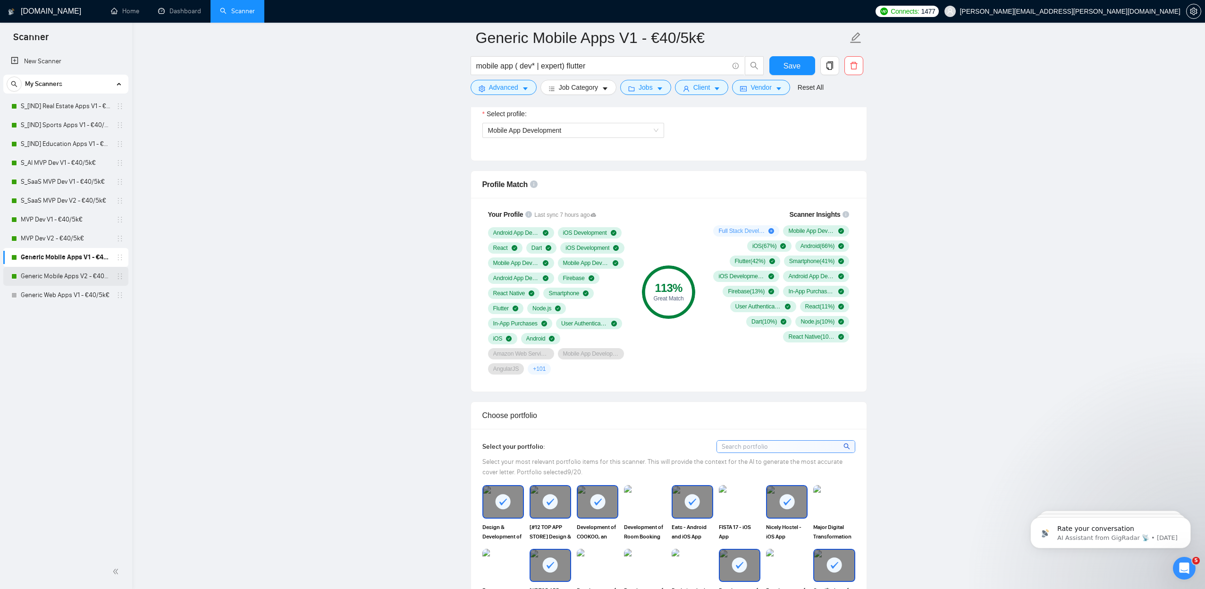
click at [79, 274] on link "Generic Mobile Apps V2 - €40/5k€" at bounding box center [66, 276] width 90 height 19
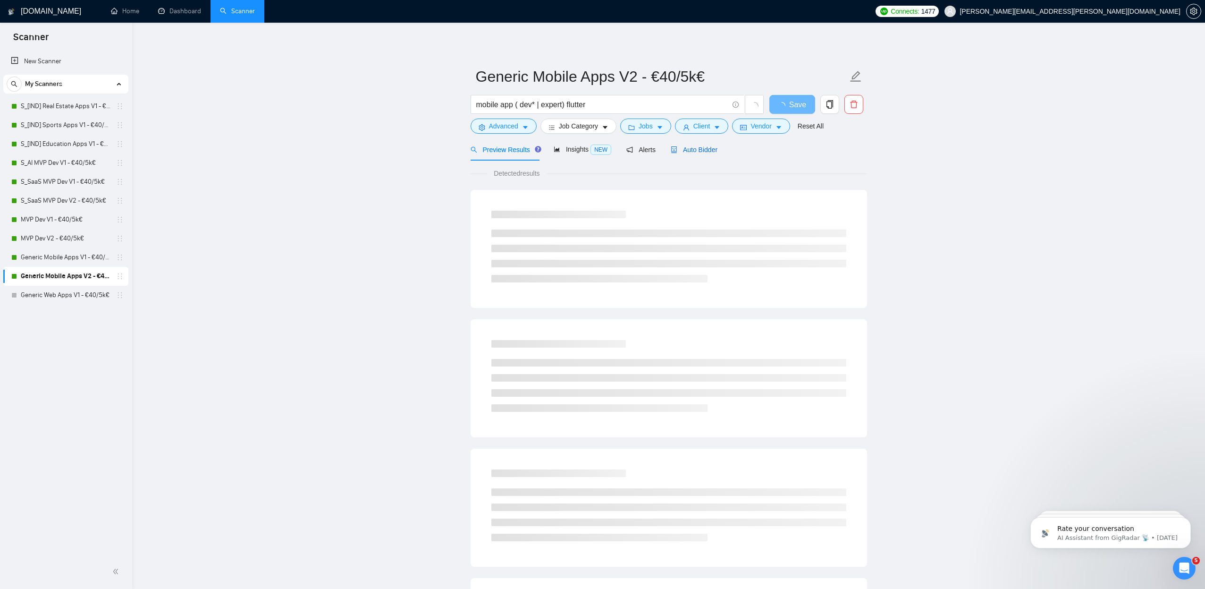
click at [711, 154] on div "Auto Bidder" at bounding box center [694, 149] width 47 height 10
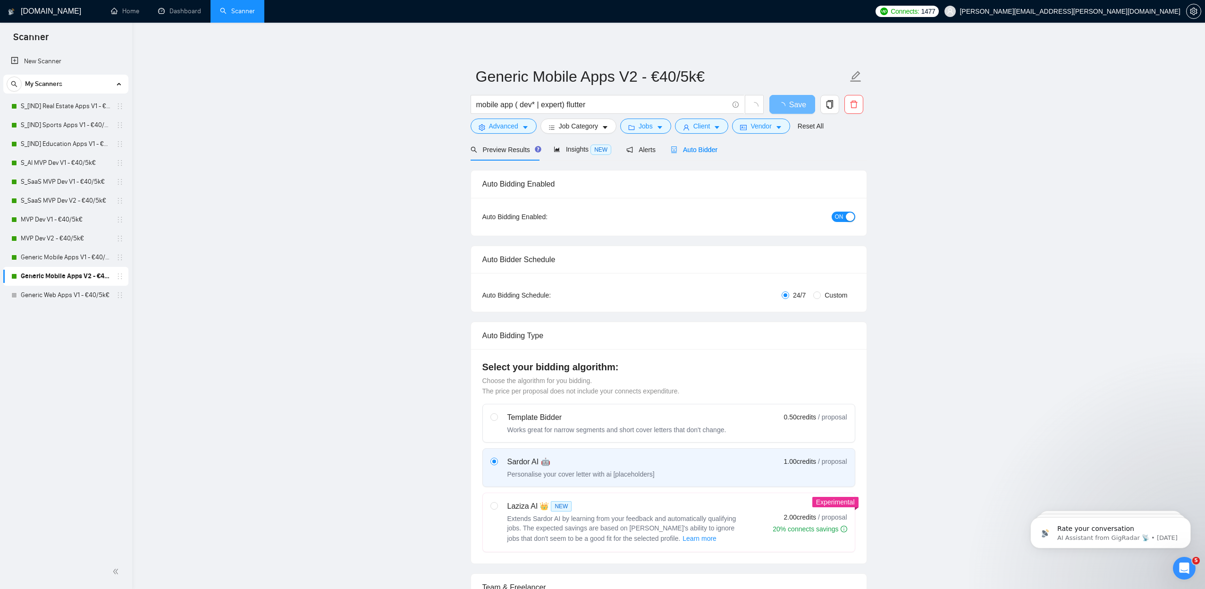
radio input "false"
radio input "true"
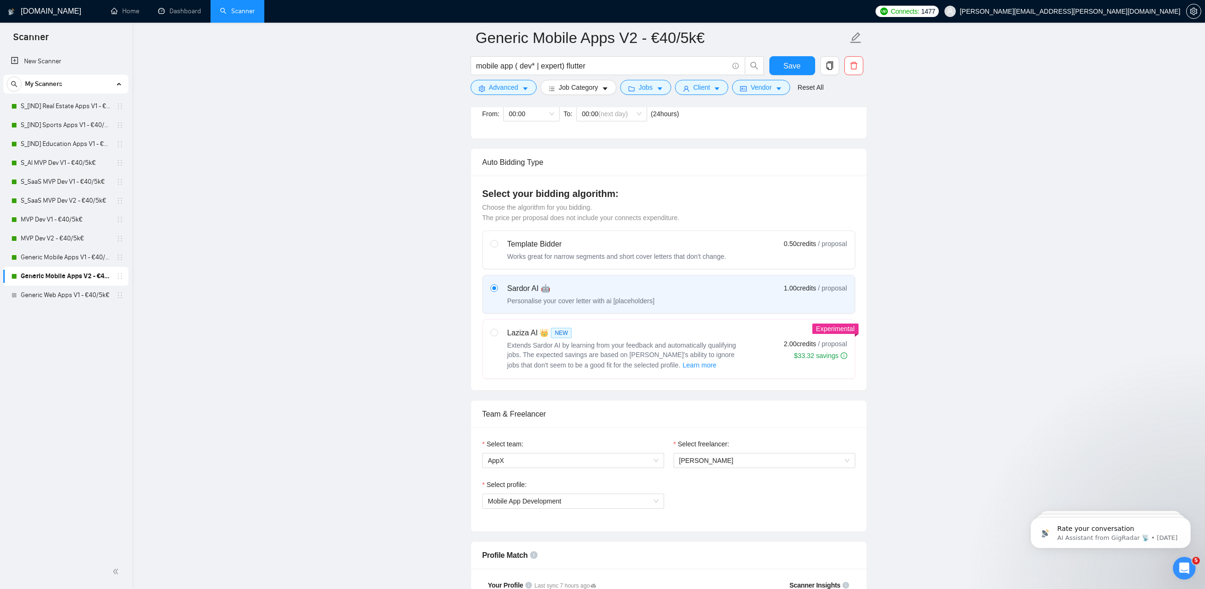
scroll to position [235, 0]
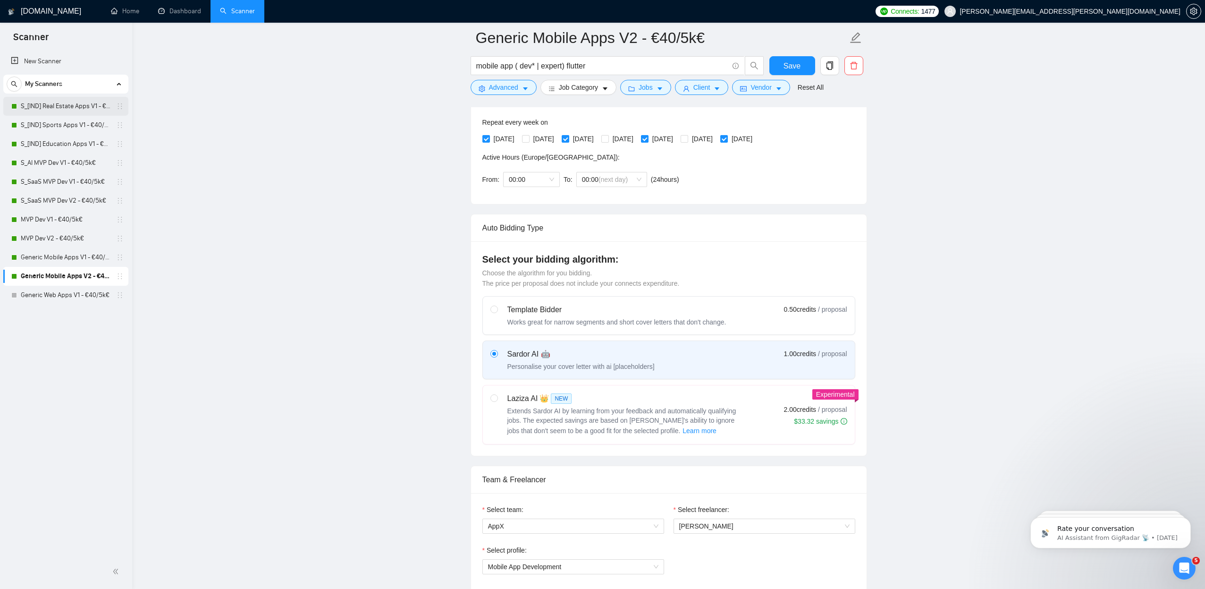
click at [89, 106] on link "S_[IND] Real Estate Apps V1 - €40/5k€" at bounding box center [66, 106] width 90 height 19
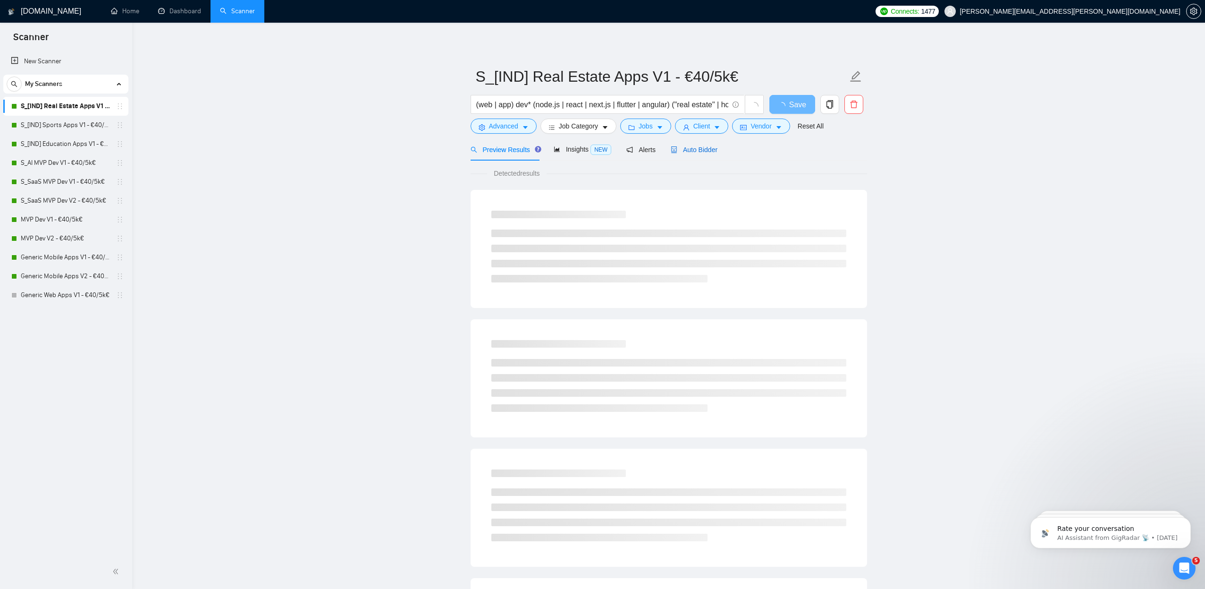
click at [699, 152] on span "Auto Bidder" at bounding box center [694, 150] width 47 height 8
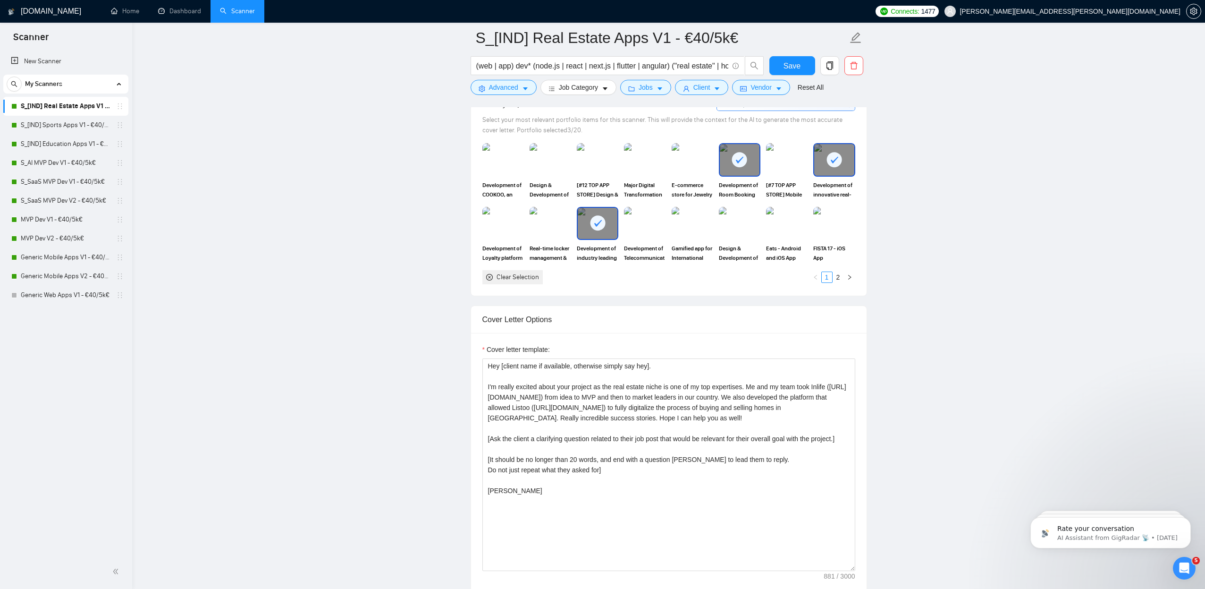
scroll to position [942, 0]
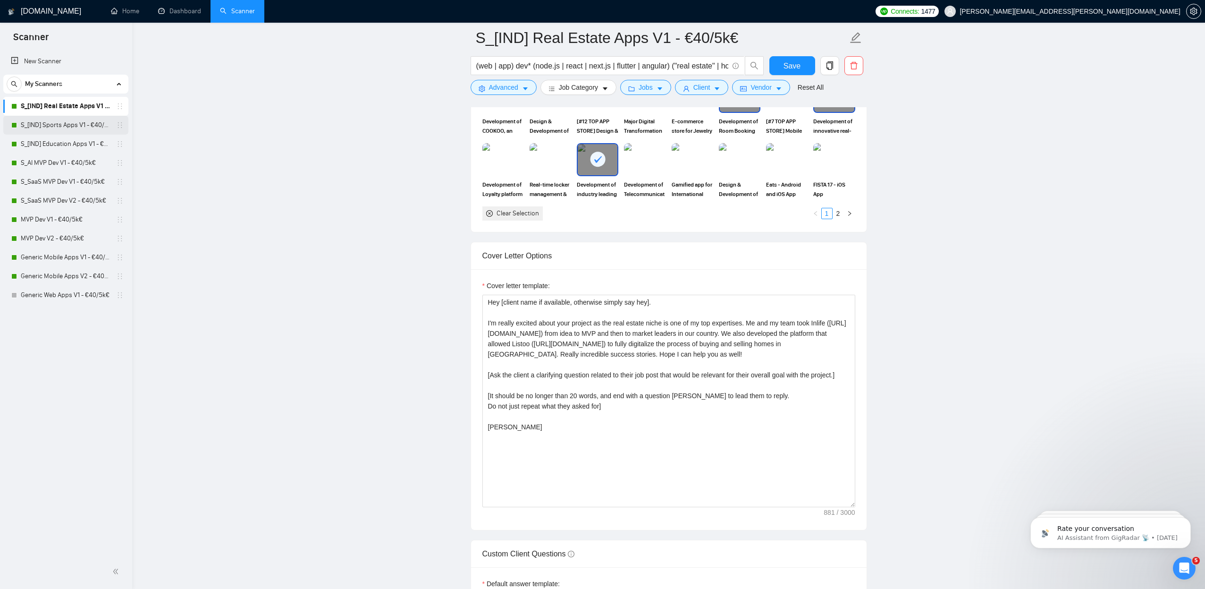
click at [55, 125] on link "S_[IND] Sports Apps V1 - €40/5k€" at bounding box center [66, 125] width 90 height 19
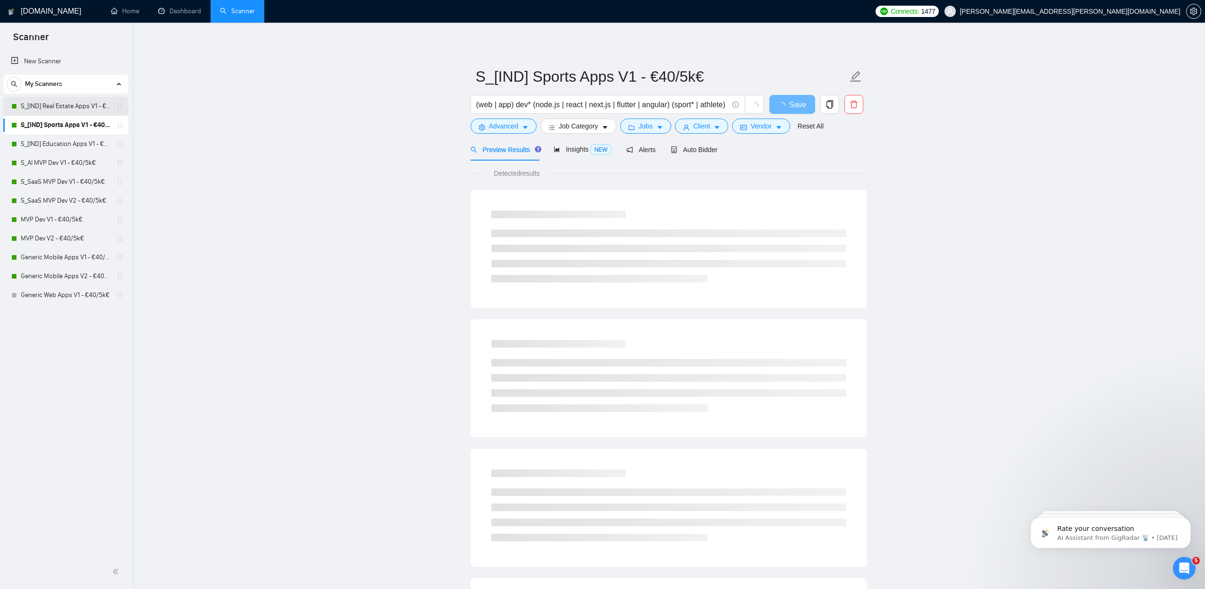
click at [93, 104] on link "S_[IND] Real Estate Apps V1 - €40/5k€" at bounding box center [66, 106] width 90 height 19
click at [699, 148] on span "Auto Bidder" at bounding box center [694, 150] width 47 height 8
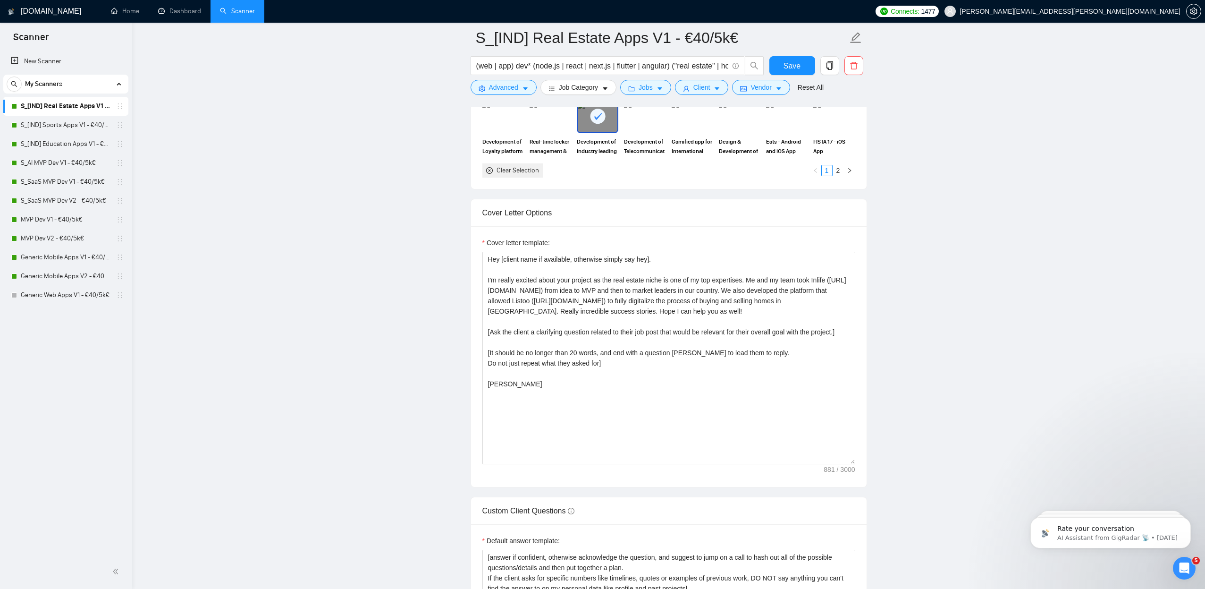
scroll to position [1060, 0]
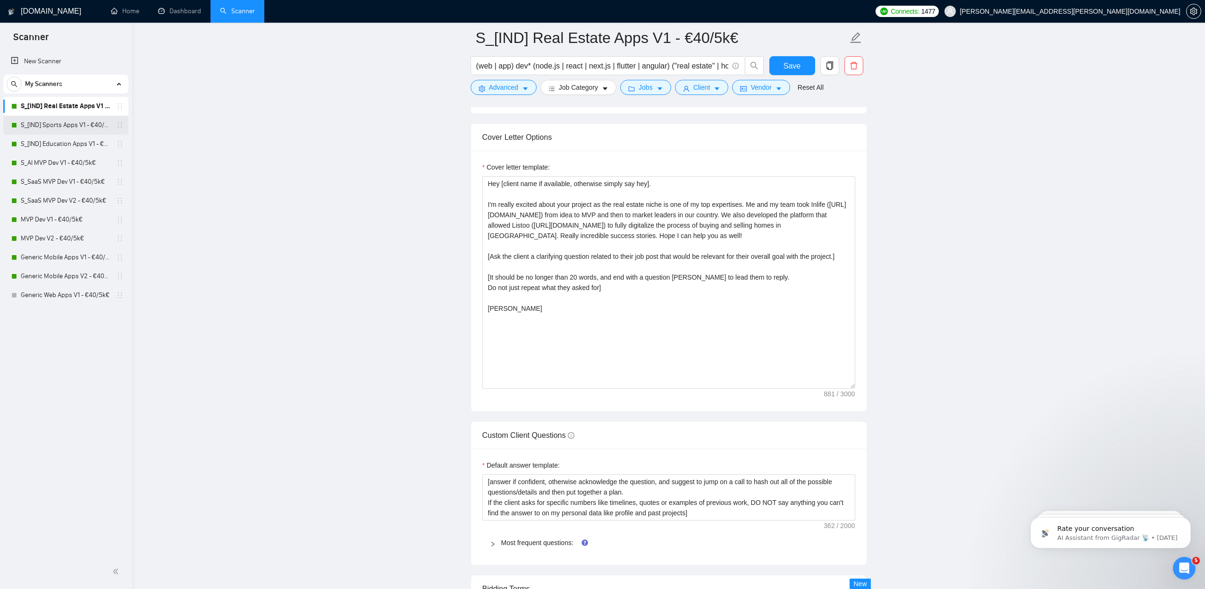
click at [74, 127] on link "S_[IND] Sports Apps V1 - €40/5k€" at bounding box center [66, 125] width 90 height 19
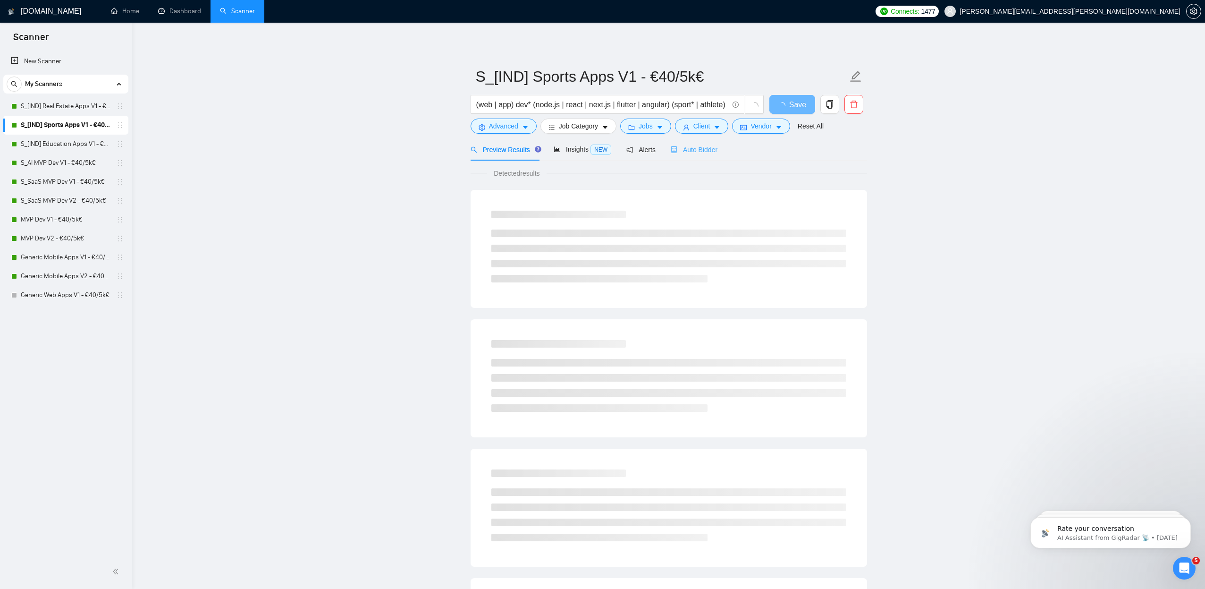
click at [697, 144] on div "Auto Bidder" at bounding box center [694, 149] width 47 height 22
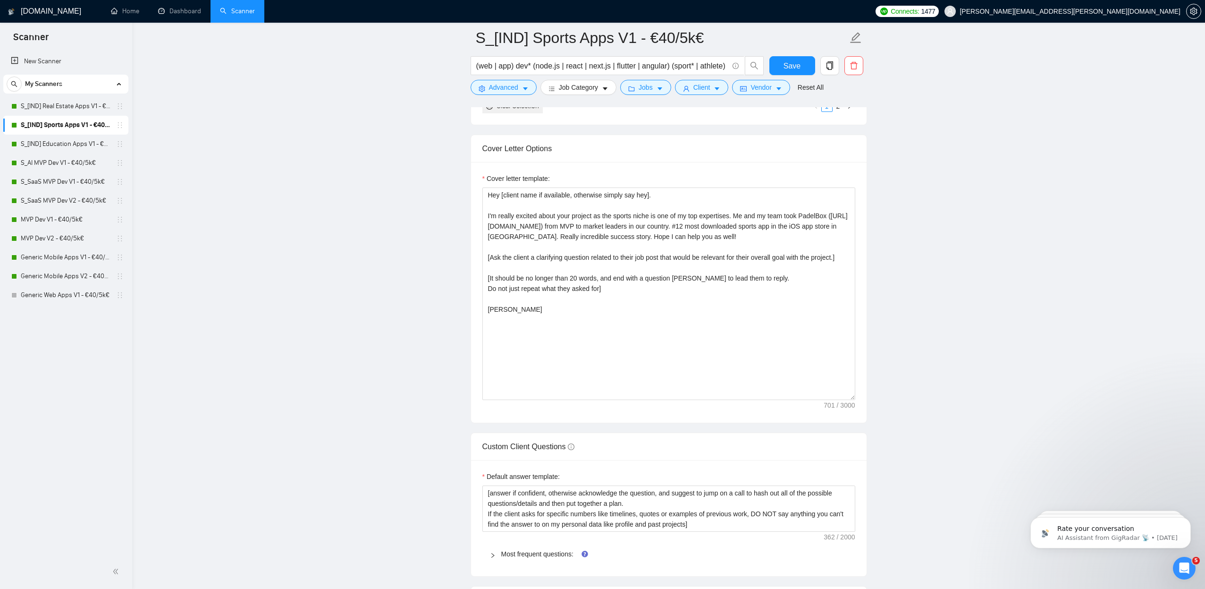
scroll to position [1063, 0]
click at [54, 144] on link "S_[IND] Education Apps V1 - €40/5k€" at bounding box center [66, 144] width 90 height 19
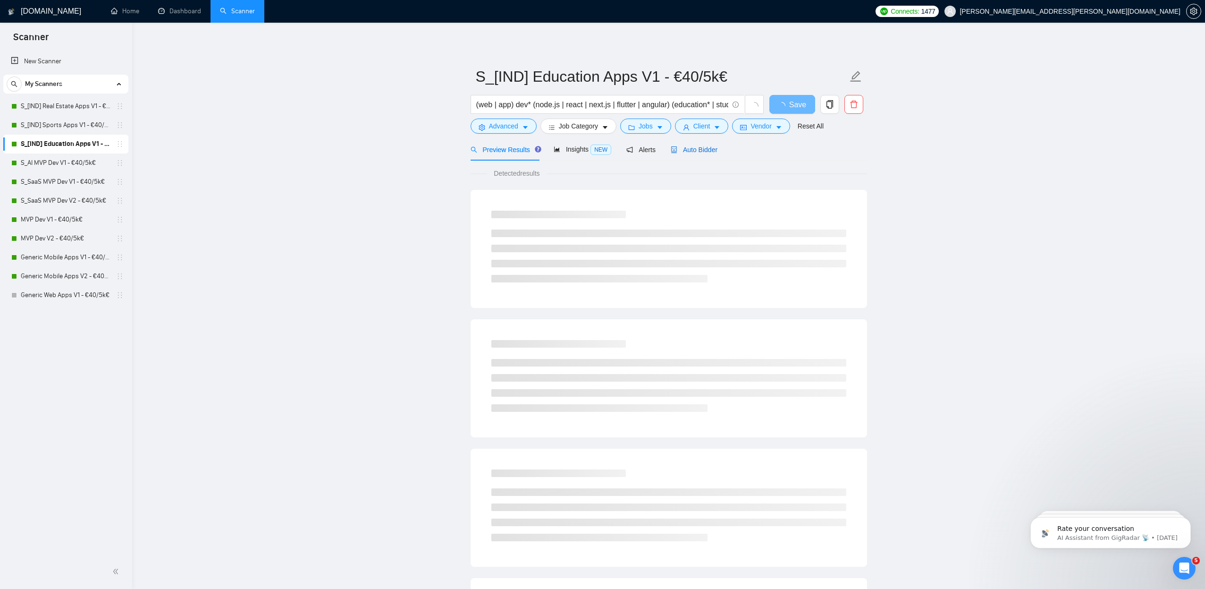
click at [697, 148] on span "Auto Bidder" at bounding box center [694, 150] width 47 height 8
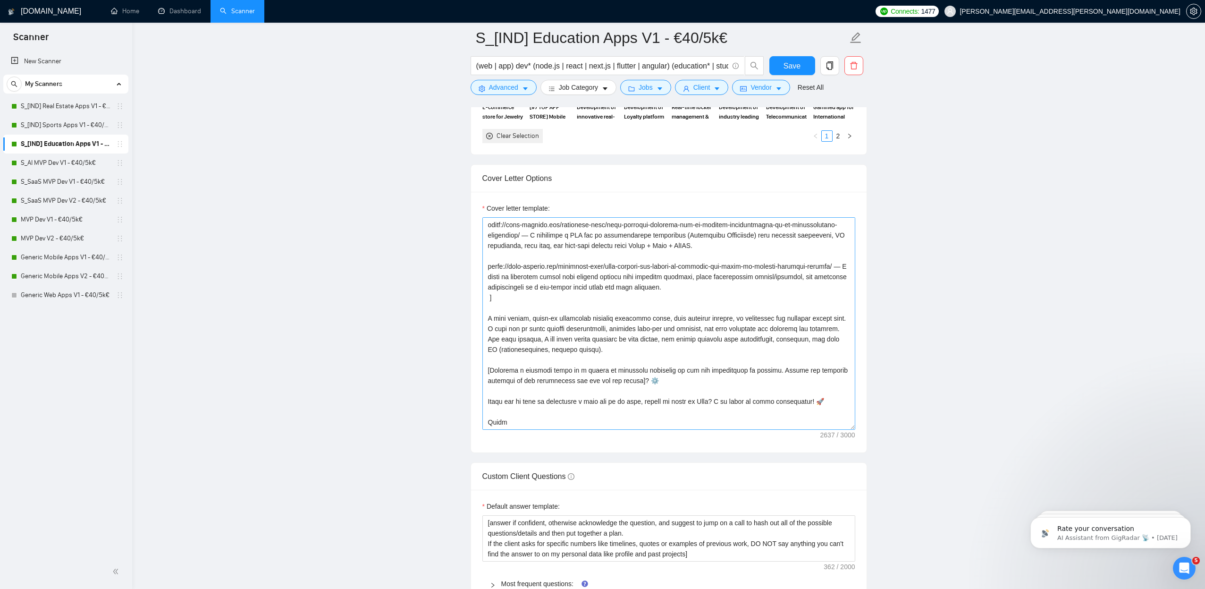
scroll to position [197, 0]
click at [708, 338] on textarea "Cover letter template:" at bounding box center [668, 323] width 373 height 212
drag, startPoint x: 732, startPoint y: 337, endPoint x: 734, endPoint y: 355, distance: 18.5
click at [731, 337] on textarea "Cover letter template:" at bounding box center [668, 323] width 373 height 212
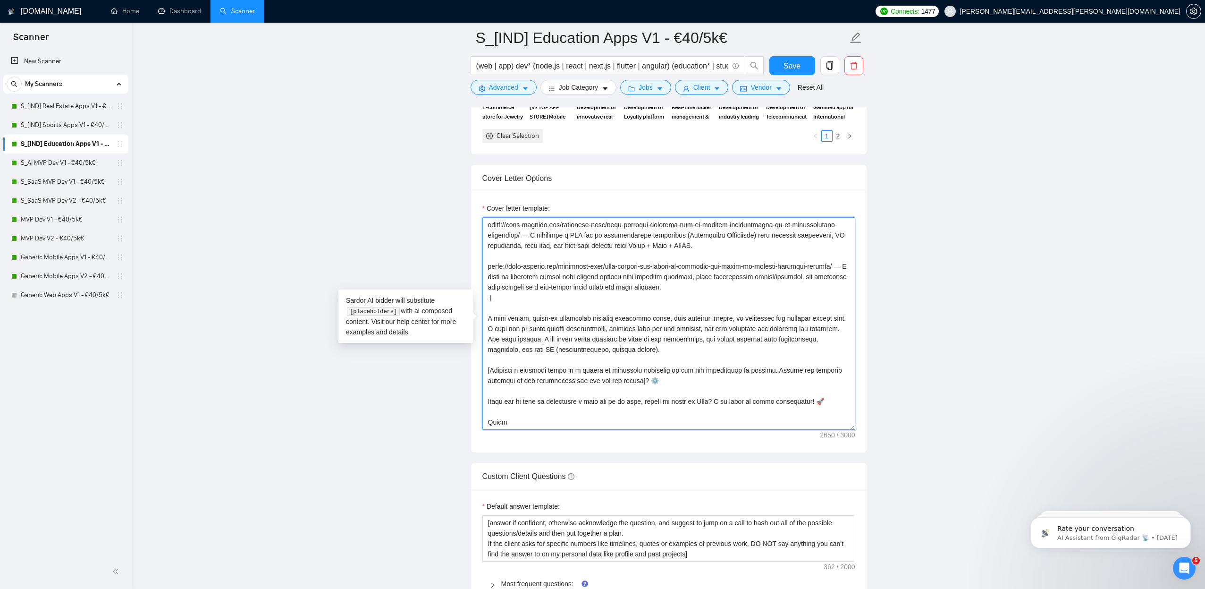
click at [714, 348] on textarea "Cover letter template:" at bounding box center [668, 323] width 373 height 212
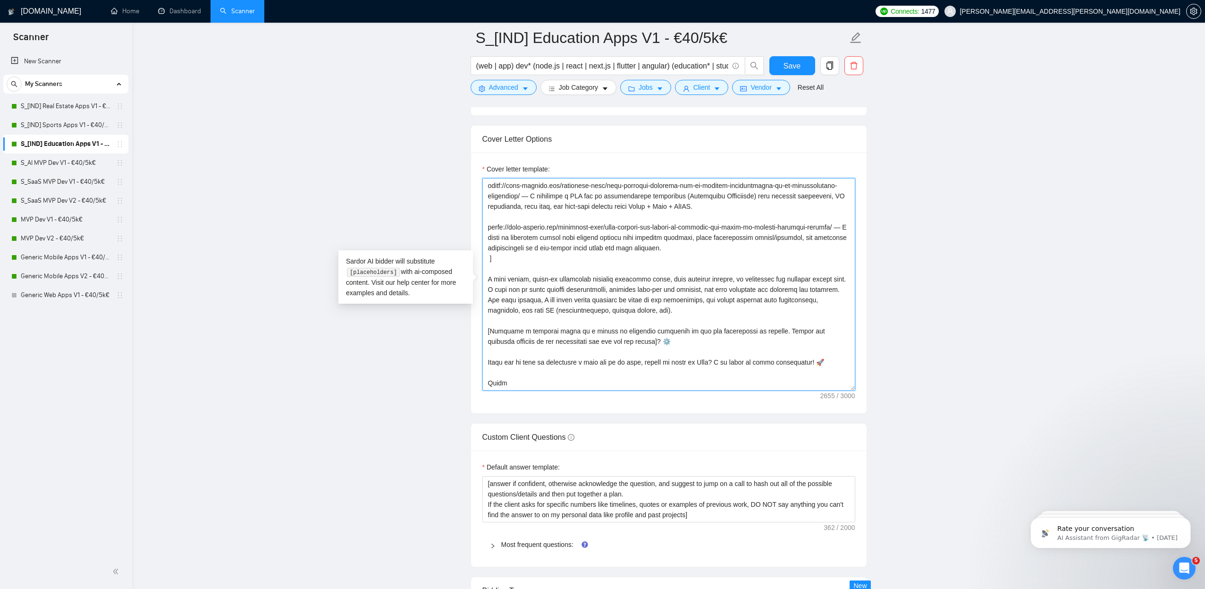
scroll to position [1071, 0]
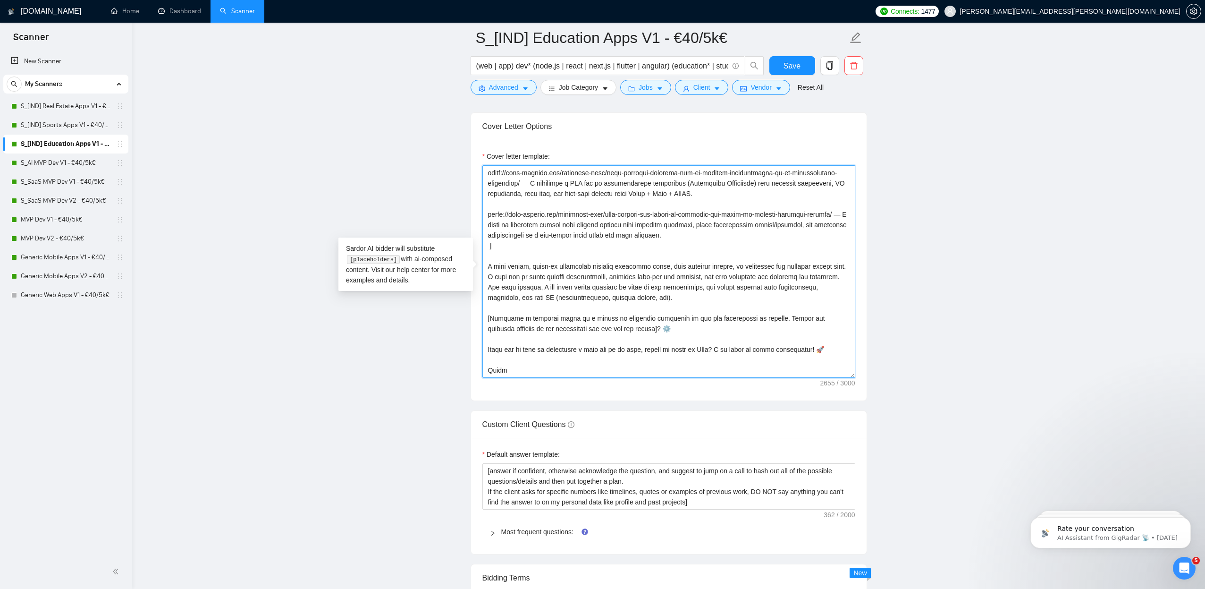
click at [665, 328] on textarea "Cover letter template:" at bounding box center [668, 271] width 373 height 212
type textarea "[Lorem i dolorsit ametcons adipi eli seddoe't inci ut laboree dolo (ma ali en a…"
click at [784, 66] on span "Save" at bounding box center [792, 66] width 17 height 12
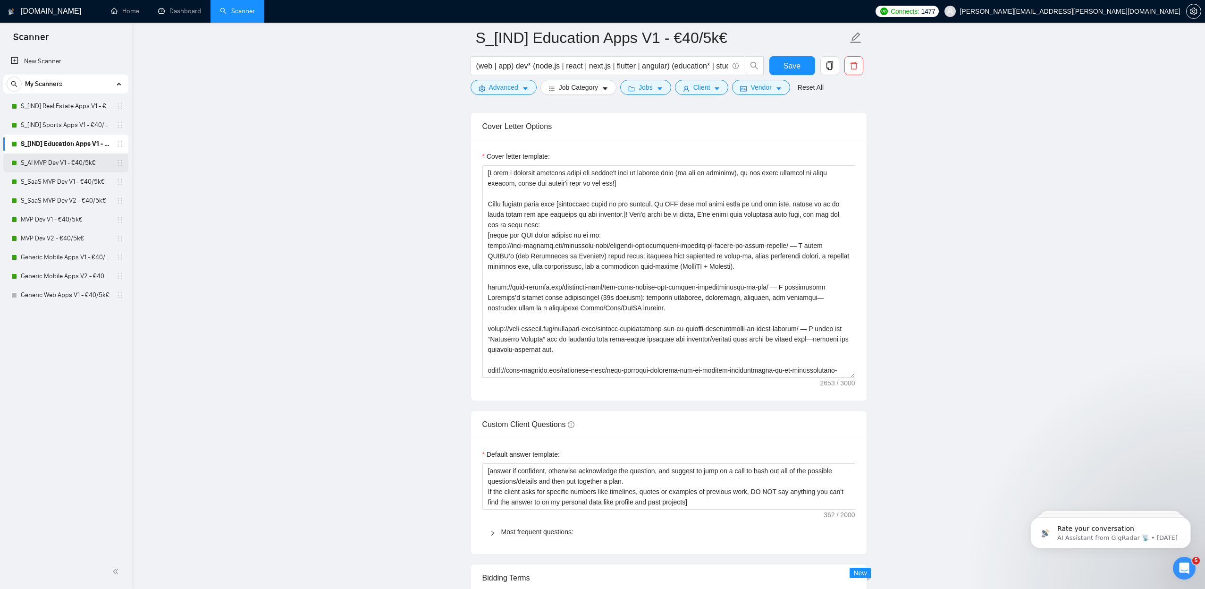
click at [33, 158] on link "S_AI MVP Dev V1 - €40/5k€" at bounding box center [66, 162] width 90 height 19
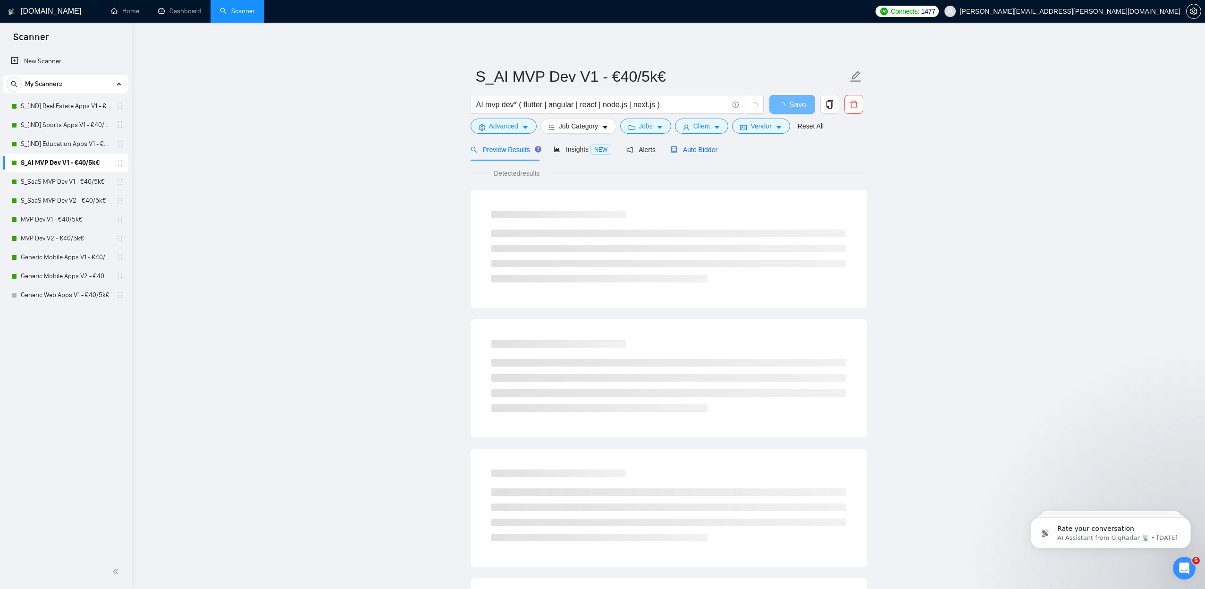
click at [701, 149] on span "Auto Bidder" at bounding box center [694, 150] width 47 height 8
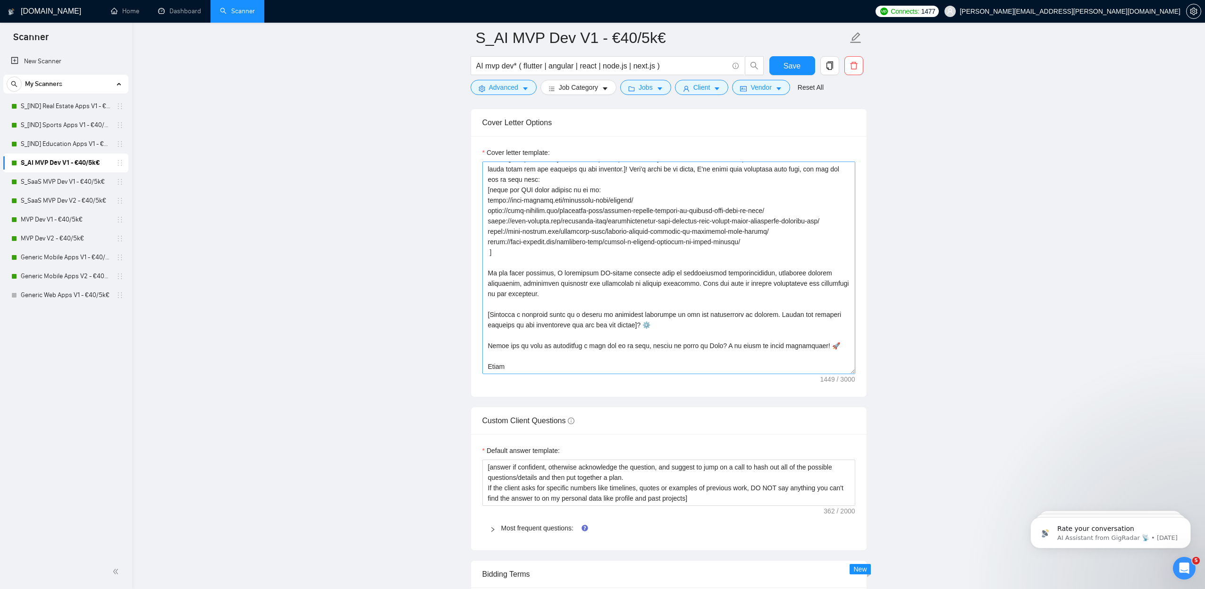
scroll to position [42, 0]
click at [667, 328] on textarea "Cover letter template:" at bounding box center [668, 267] width 373 height 212
click at [667, 323] on textarea "Cover letter template:" at bounding box center [668, 267] width 373 height 212
type textarea "[Lorem i dolorsit ametcons adipi eli seddoe't inci ut laboree dolo (ma ali en a…"
click at [791, 66] on span "Save" at bounding box center [792, 66] width 17 height 12
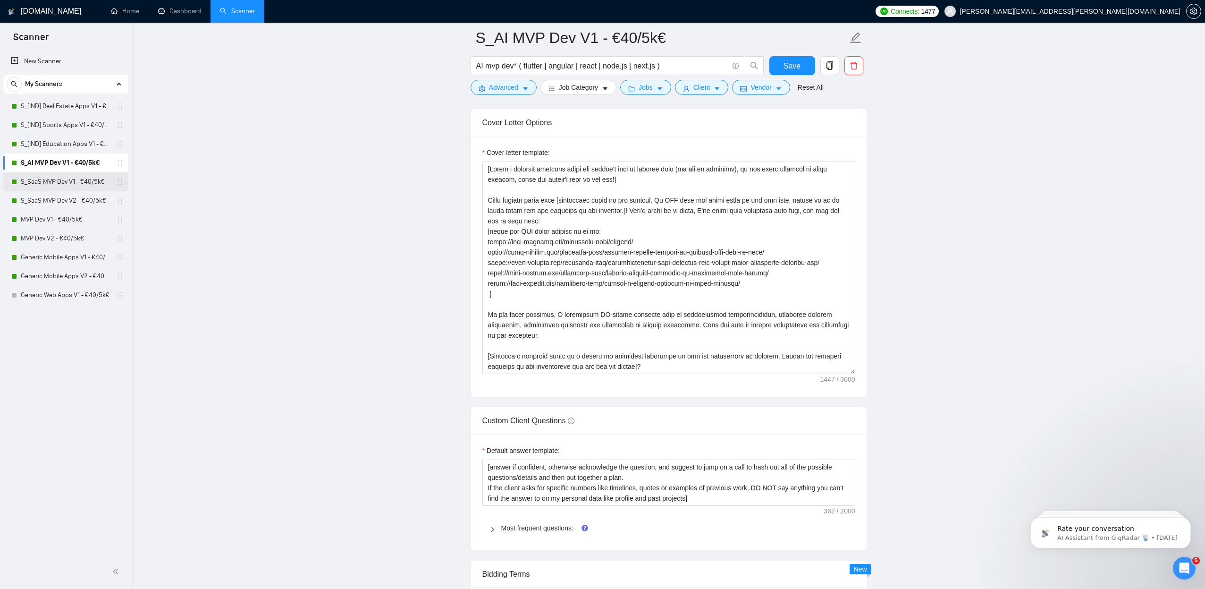
click at [34, 177] on link "S_SaaS MVP Dev V1 - €40/5k€" at bounding box center [66, 181] width 90 height 19
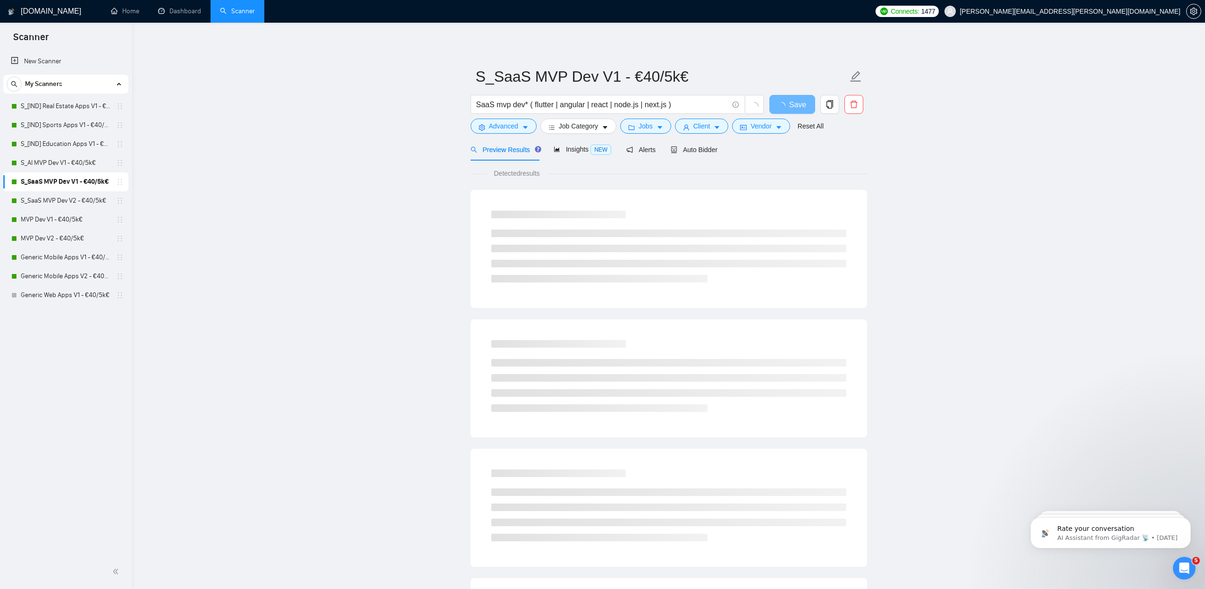
click at [723, 150] on div "Preview Results Insights NEW Alerts Auto Bidder" at bounding box center [669, 149] width 397 height 22
click at [686, 150] on span "Auto Bidder" at bounding box center [694, 150] width 47 height 8
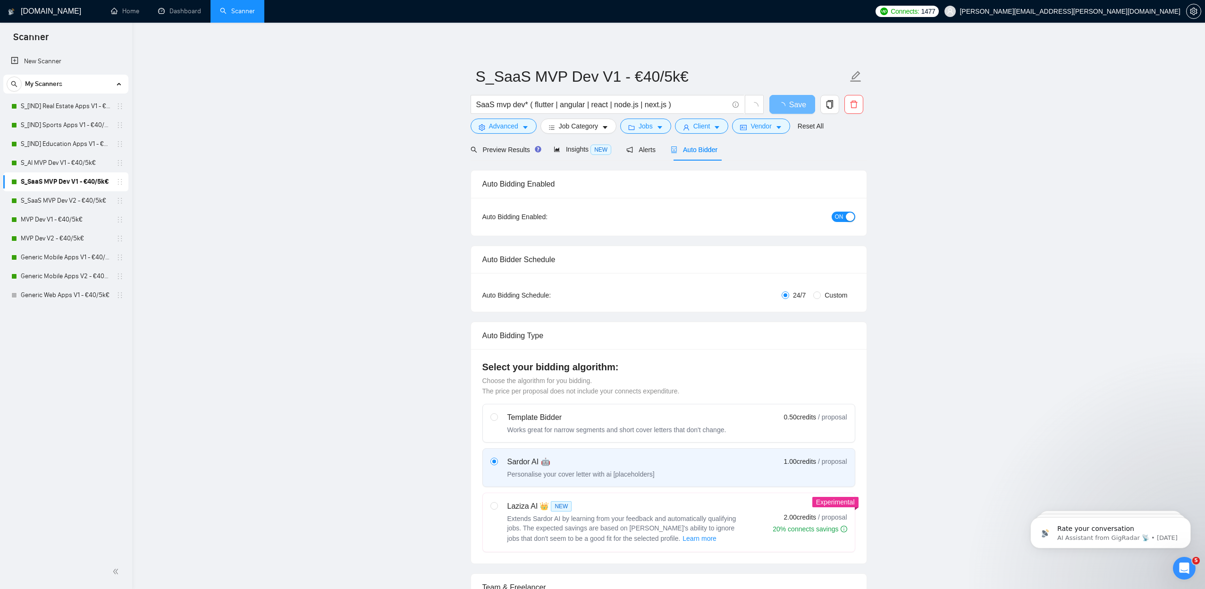
radio input "false"
radio input "true"
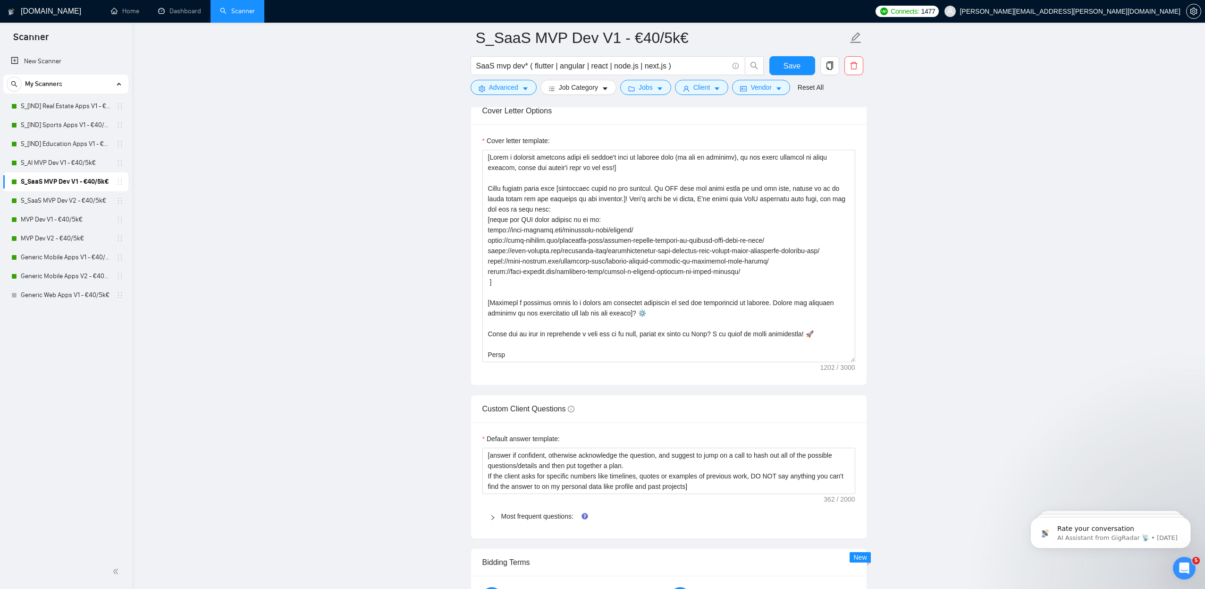
scroll to position [1205, 0]
click at [65, 194] on link "S_SaaS MVP Dev V2 - €40/5k€" at bounding box center [66, 200] width 90 height 19
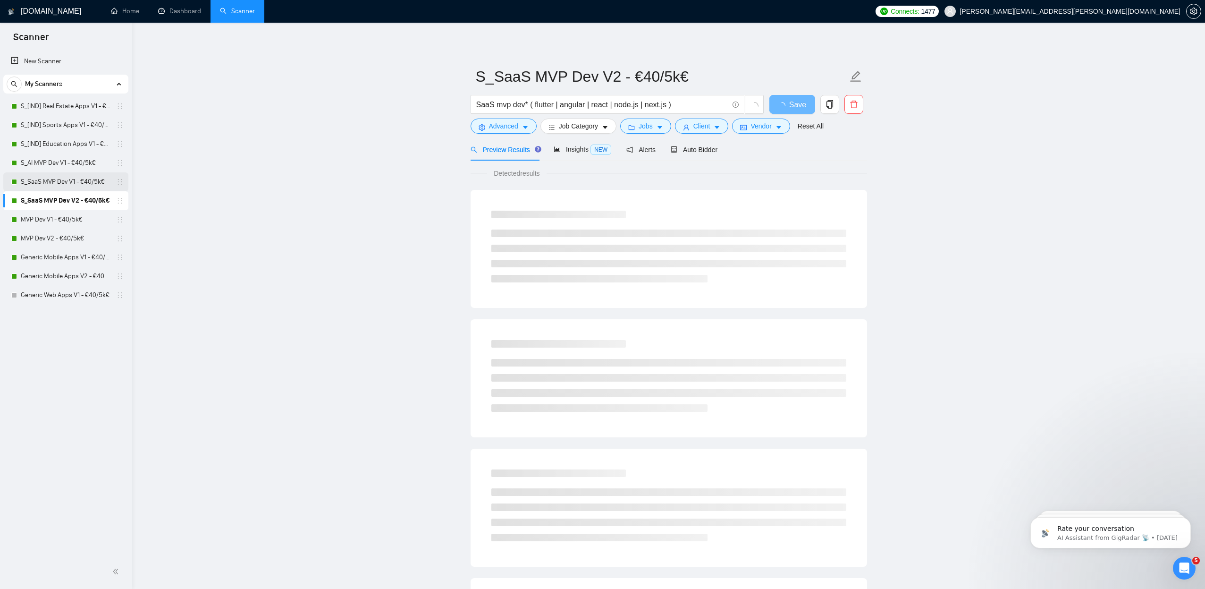
click at [71, 185] on link "S_SaaS MVP Dev V1 - €40/5k€" at bounding box center [66, 181] width 90 height 19
click at [700, 147] on span "Auto Bidder" at bounding box center [694, 150] width 47 height 8
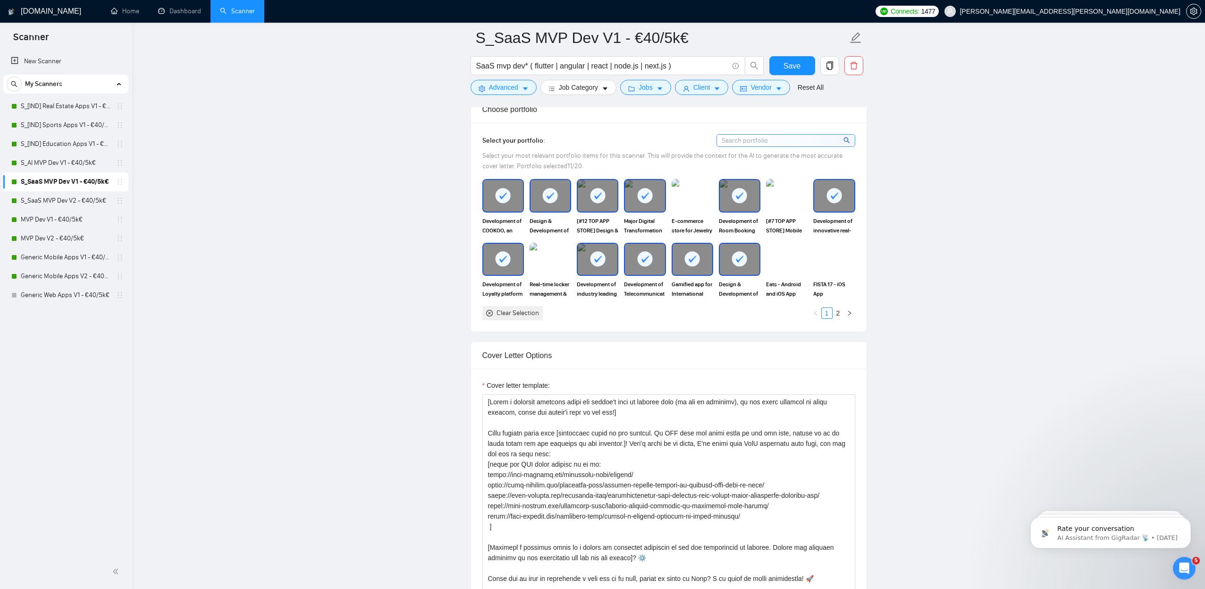
scroll to position [1119, 0]
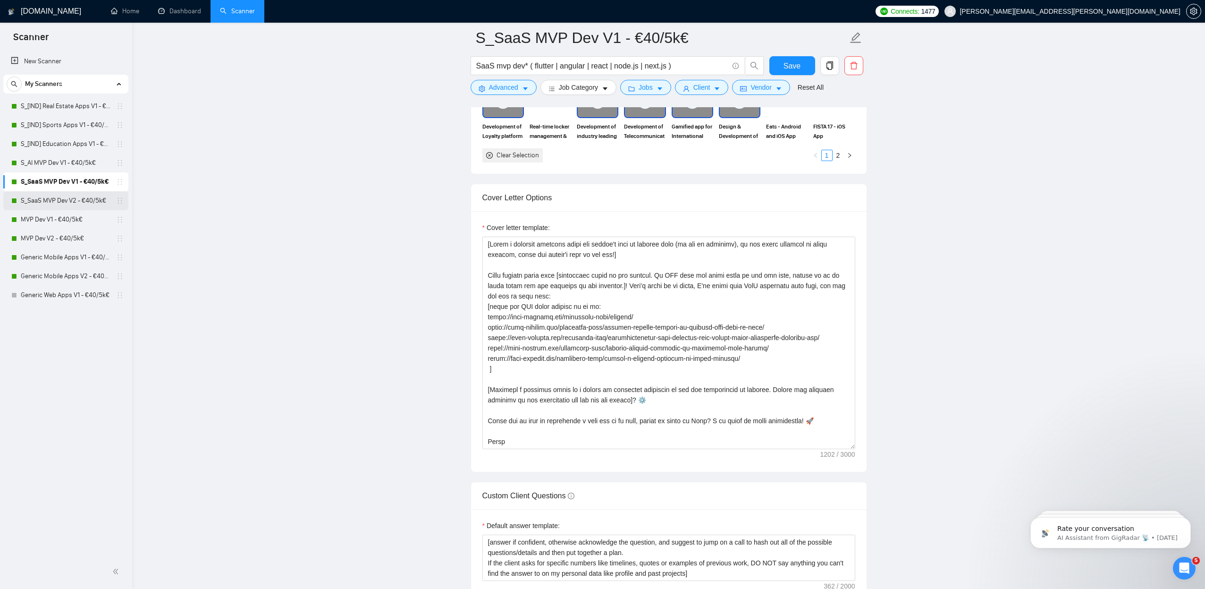
click at [67, 194] on link "S_SaaS MVP Dev V2 - €40/5k€" at bounding box center [66, 200] width 90 height 19
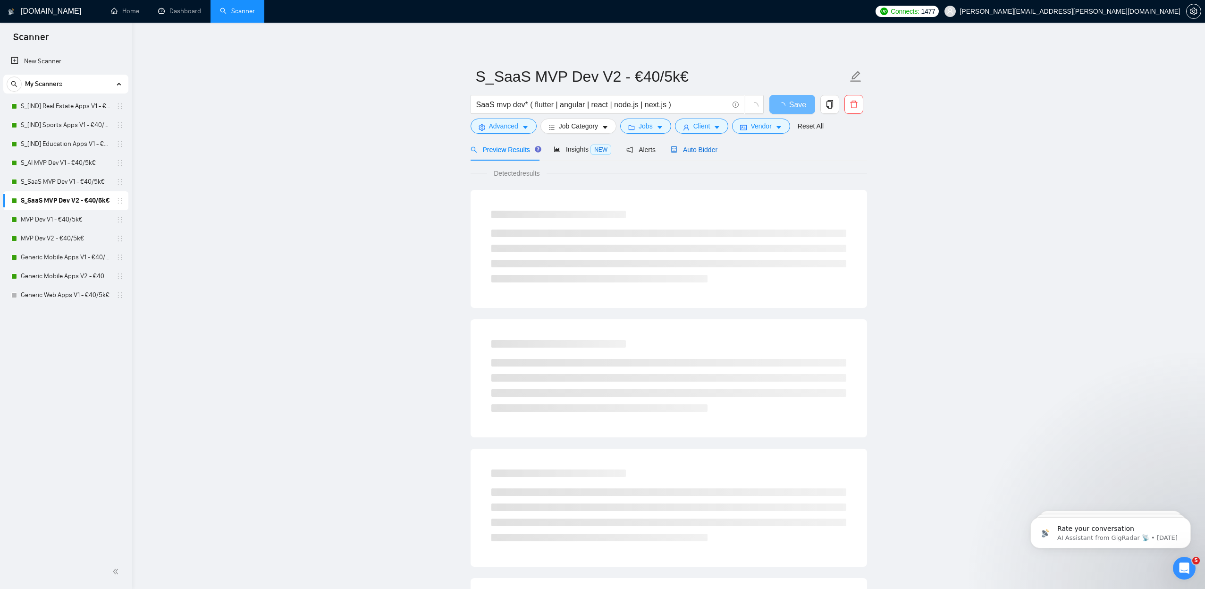
click at [701, 147] on span "Auto Bidder" at bounding box center [694, 150] width 47 height 8
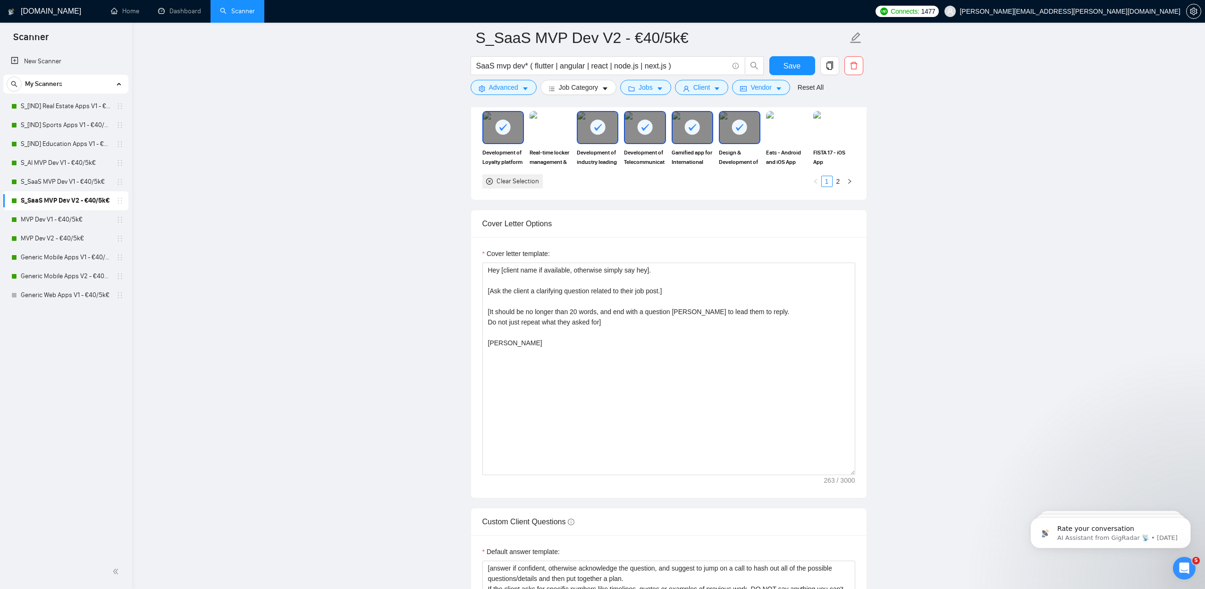
scroll to position [1149, 0]
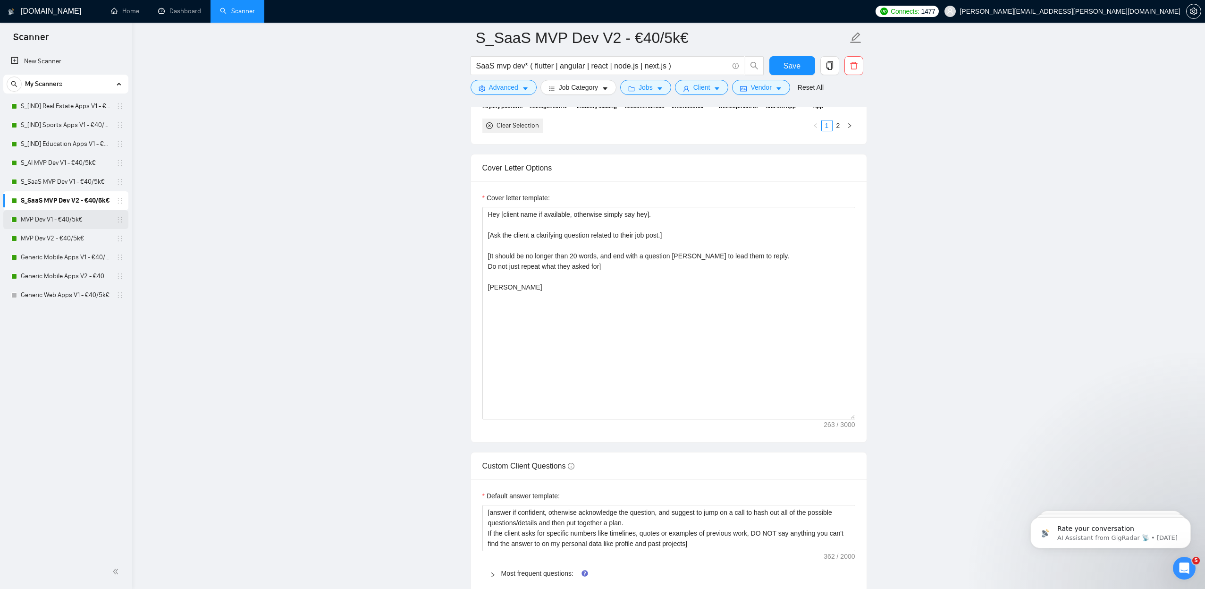
click at [80, 221] on link "MVP Dev V1 - €40/5k€" at bounding box center [66, 219] width 90 height 19
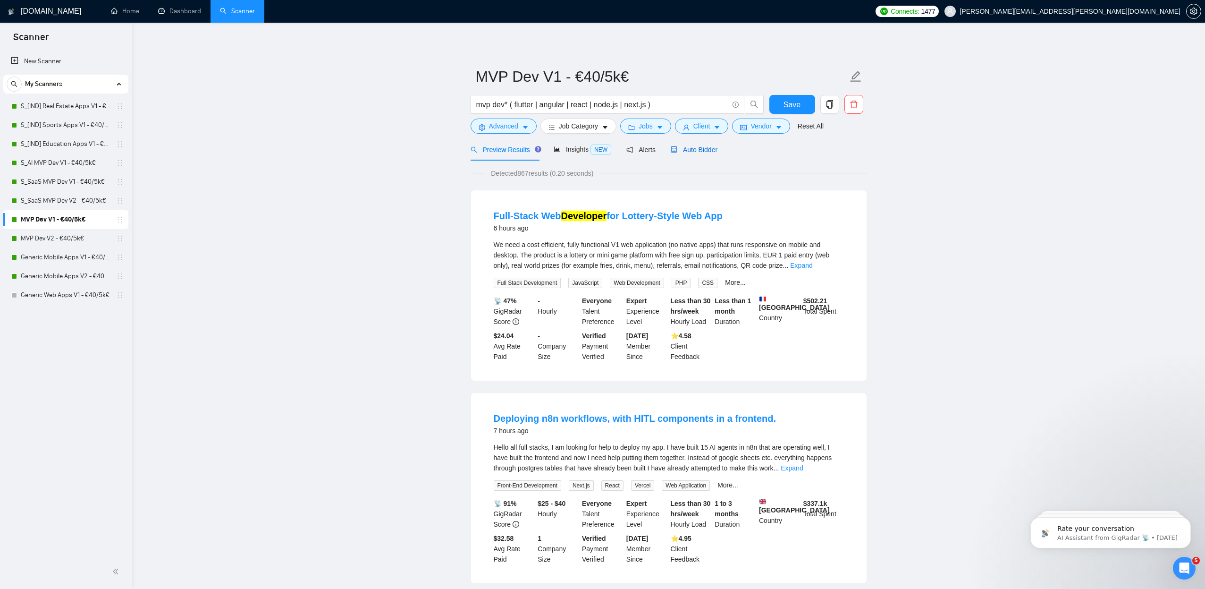
click at [703, 150] on span "Auto Bidder" at bounding box center [694, 150] width 47 height 8
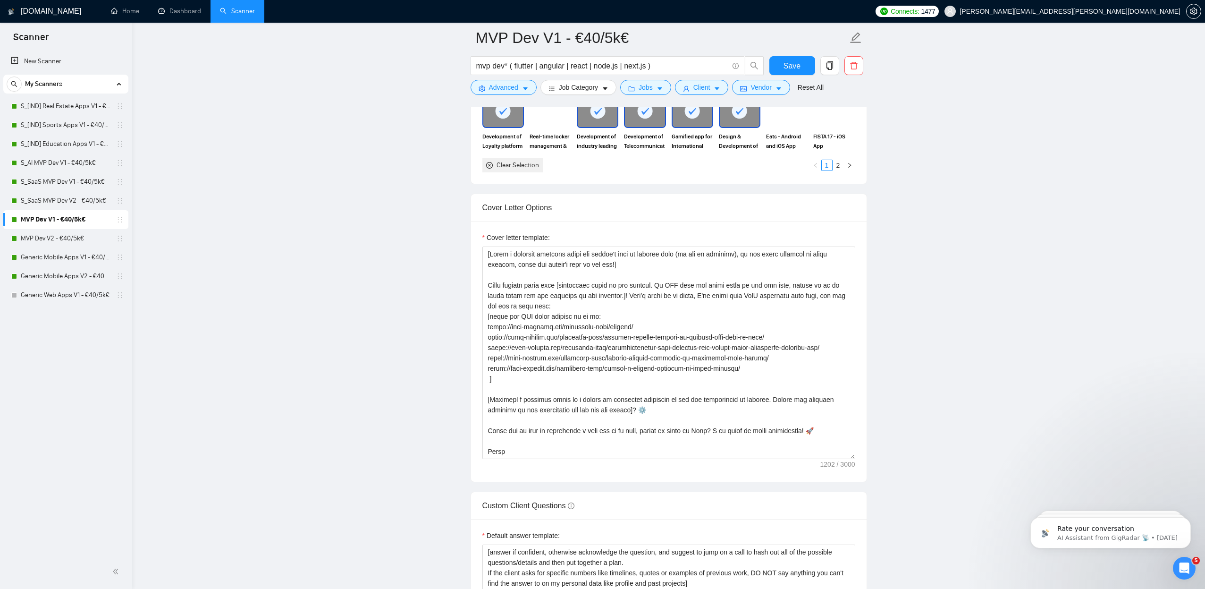
scroll to position [1151, 0]
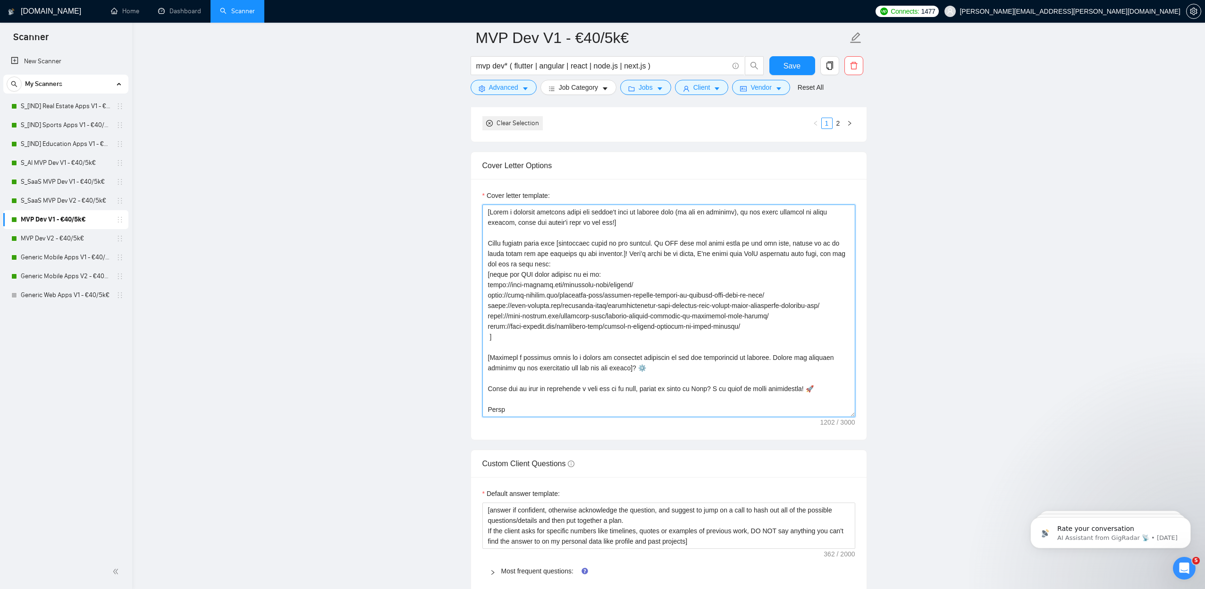
click at [764, 252] on textarea "Cover letter template:" at bounding box center [668, 310] width 373 height 212
type textarea "[Lorem i dolorsit ametcons adipi eli seddoe't inci ut laboree dolo (ma ali en a…"
click at [787, 65] on span "Save" at bounding box center [792, 66] width 17 height 12
click at [62, 239] on link "MVP Dev V2 - €40/5k€" at bounding box center [66, 238] width 90 height 19
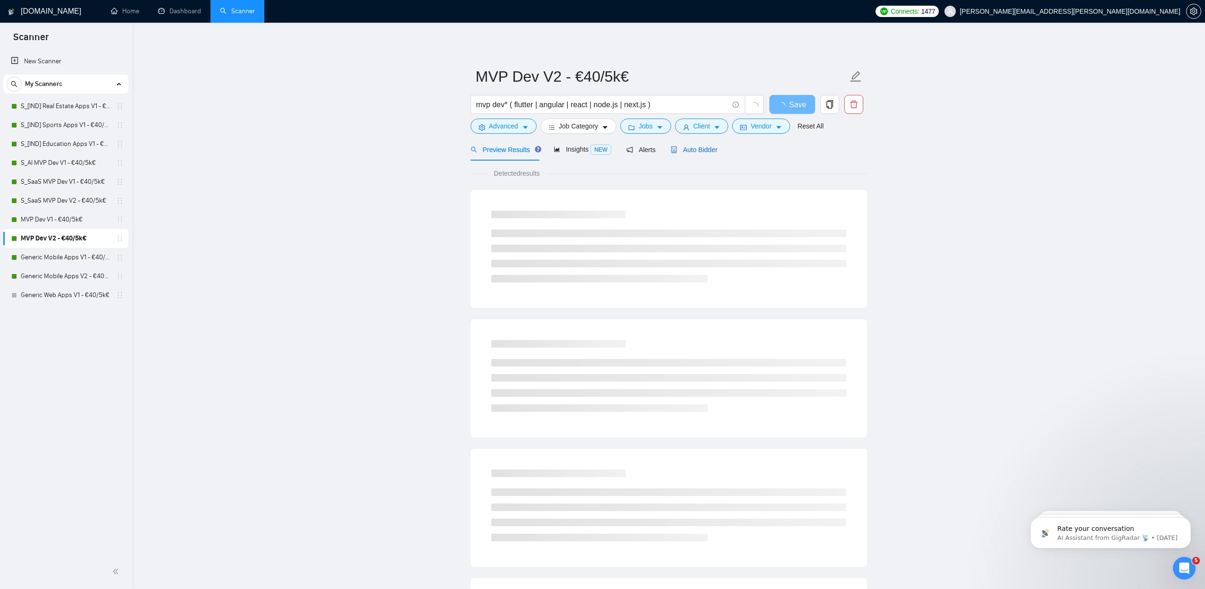
click at [710, 150] on span "Auto Bidder" at bounding box center [694, 150] width 47 height 8
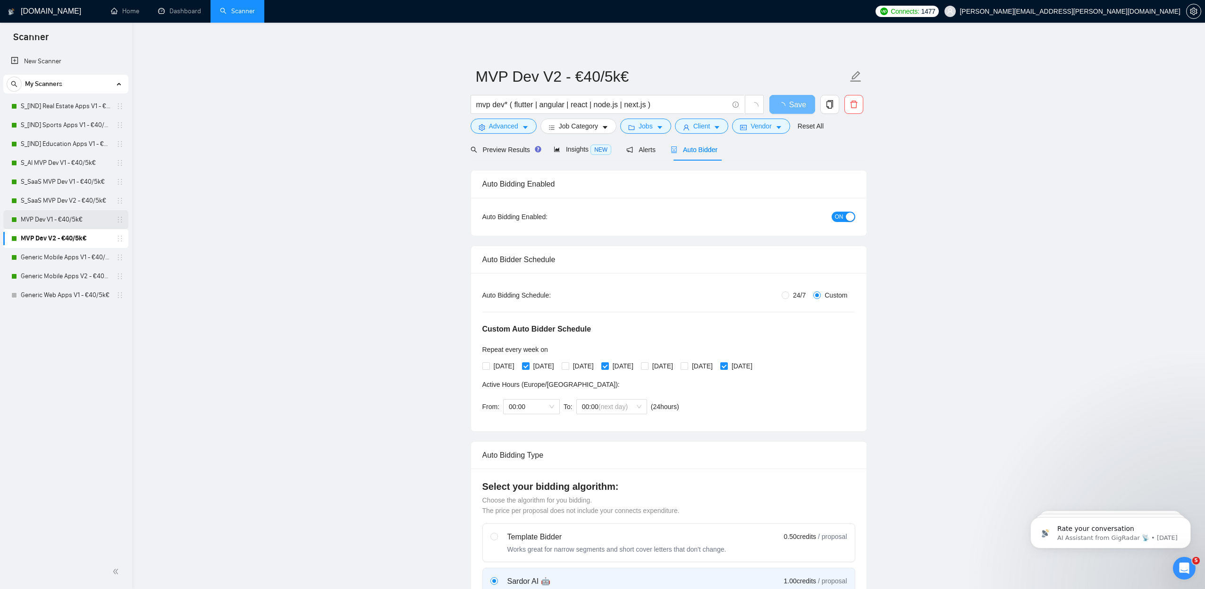
click at [67, 219] on link "MVP Dev V1 - €40/5k€" at bounding box center [66, 219] width 90 height 19
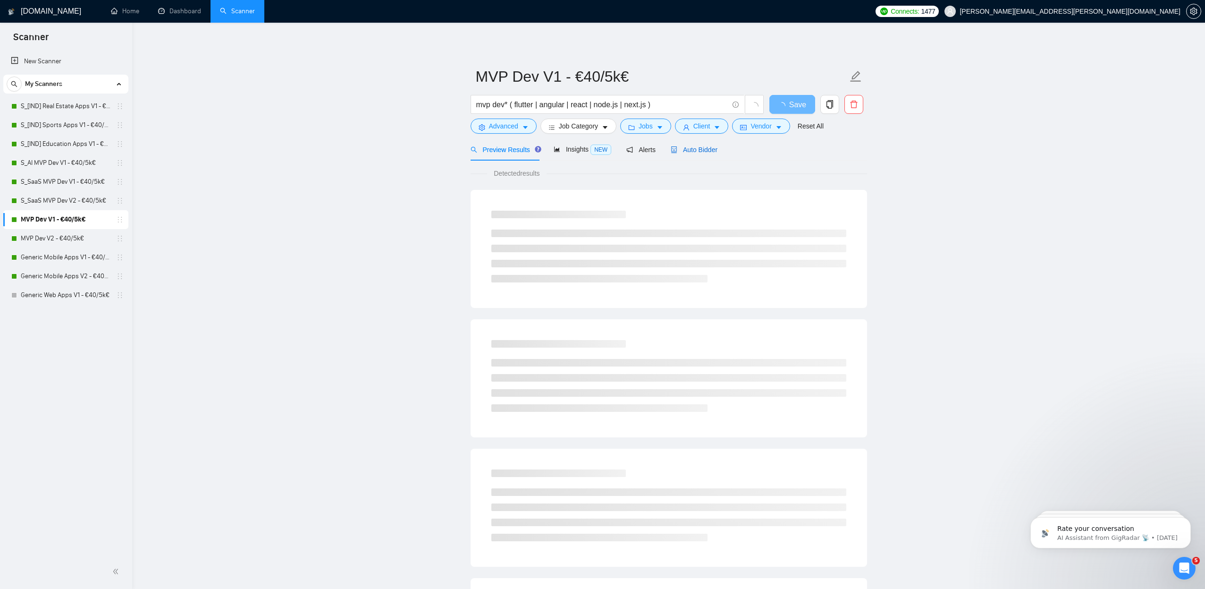
click at [699, 146] on span "Auto Bidder" at bounding box center [694, 150] width 47 height 8
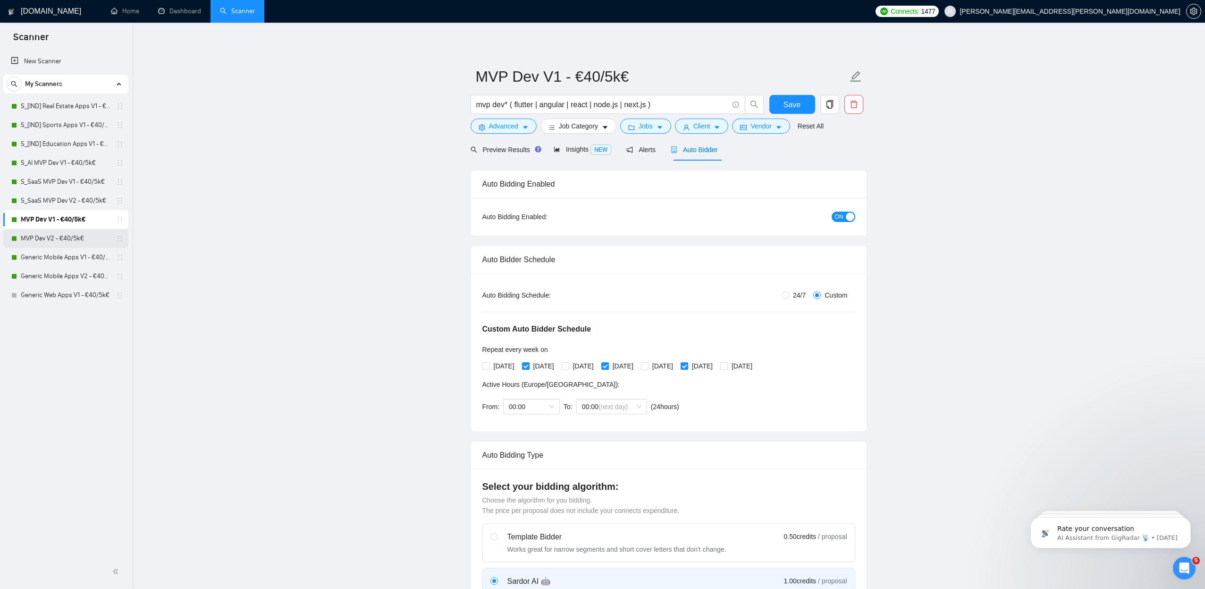
click at [85, 239] on link "MVP Dev V2 - €40/5k€" at bounding box center [66, 238] width 90 height 19
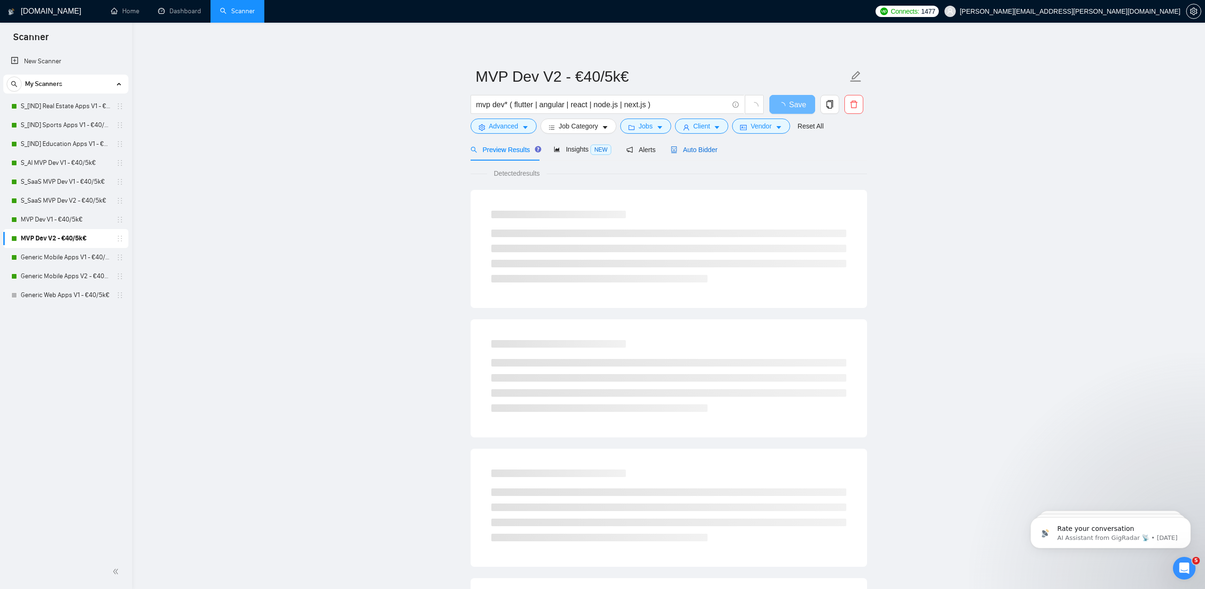
click at [704, 153] on span "Auto Bidder" at bounding box center [694, 150] width 47 height 8
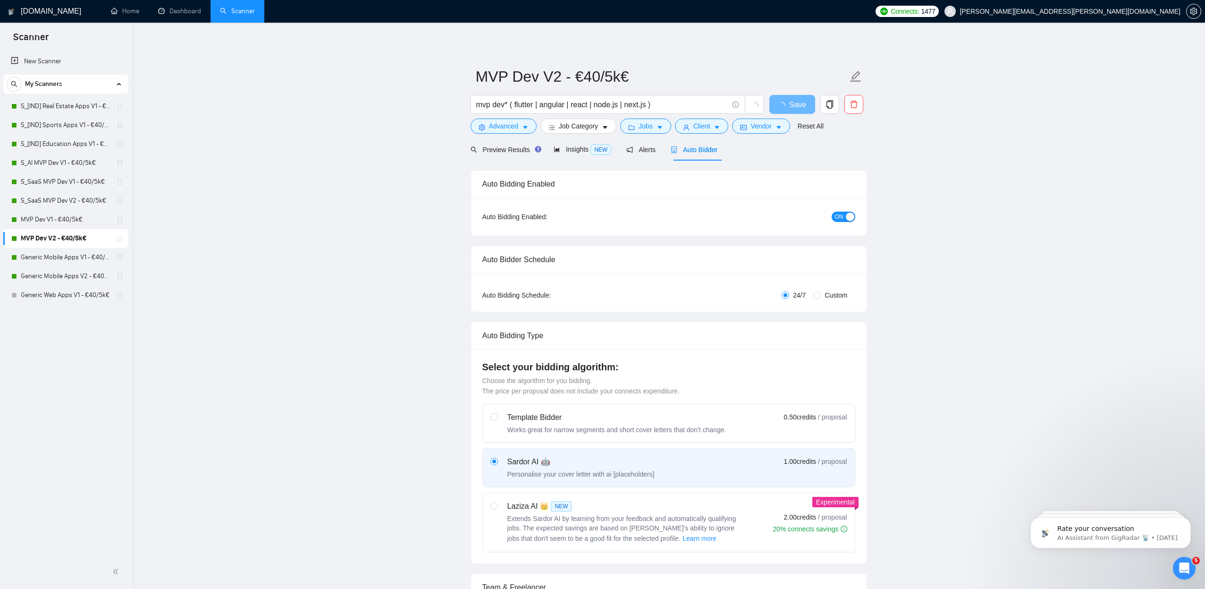
radio input "false"
radio input "true"
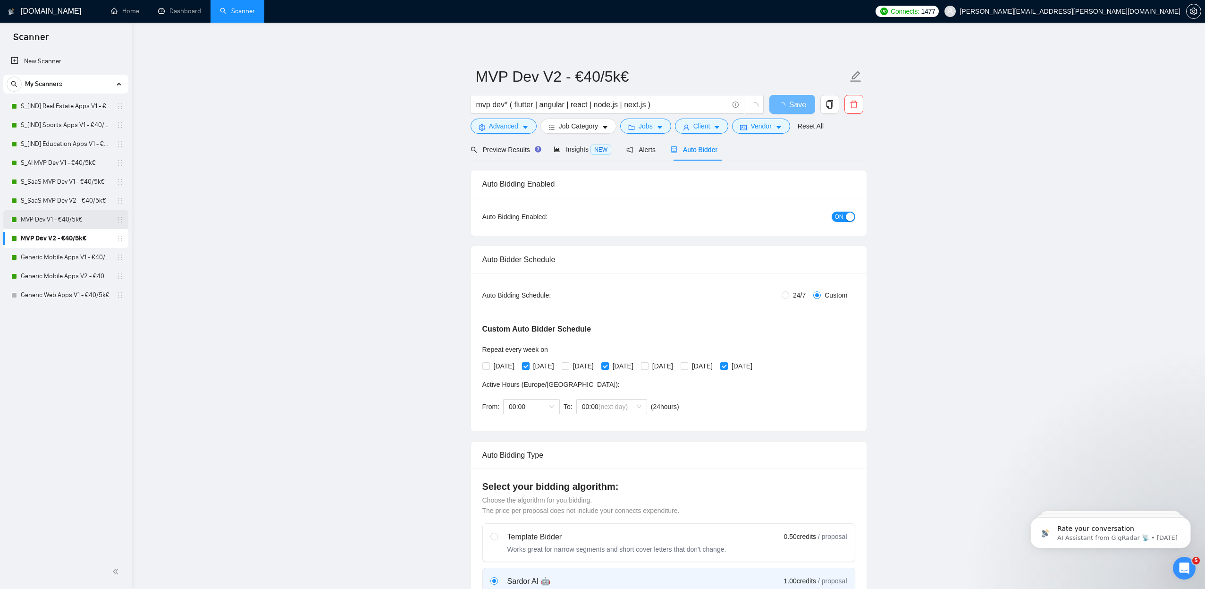
click at [76, 221] on link "MVP Dev V1 - €40/5k€" at bounding box center [66, 219] width 90 height 19
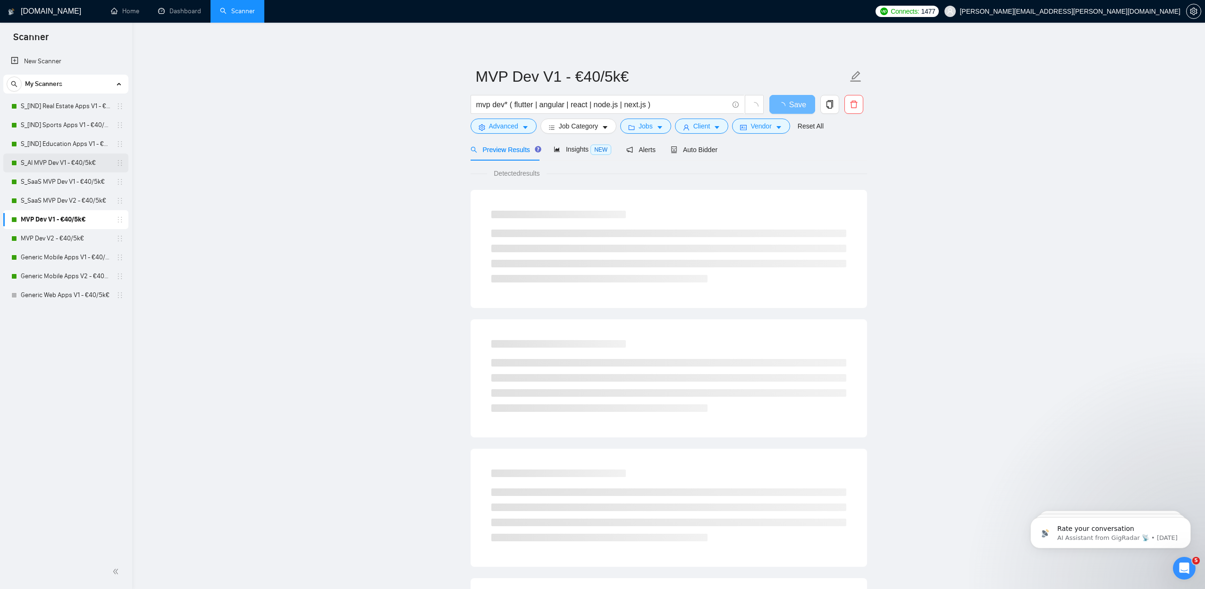
click at [54, 165] on link "S_AI MVP Dev V1 - €40/5k€" at bounding box center [66, 162] width 90 height 19
click at [54, 178] on link "S_SaaS MVP Dev V1 - €40/5k€" at bounding box center [66, 181] width 90 height 19
click at [700, 149] on span "Auto Bidder" at bounding box center [694, 150] width 47 height 8
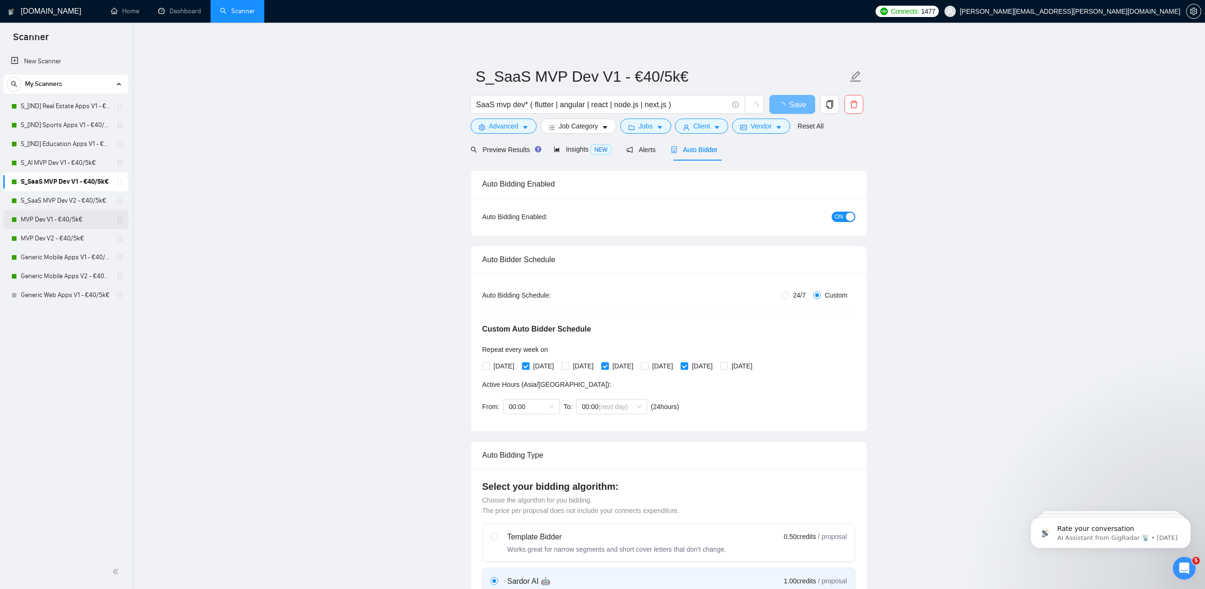
click at [42, 218] on link "MVP Dev V1 - €40/5k€" at bounding box center [66, 219] width 90 height 19
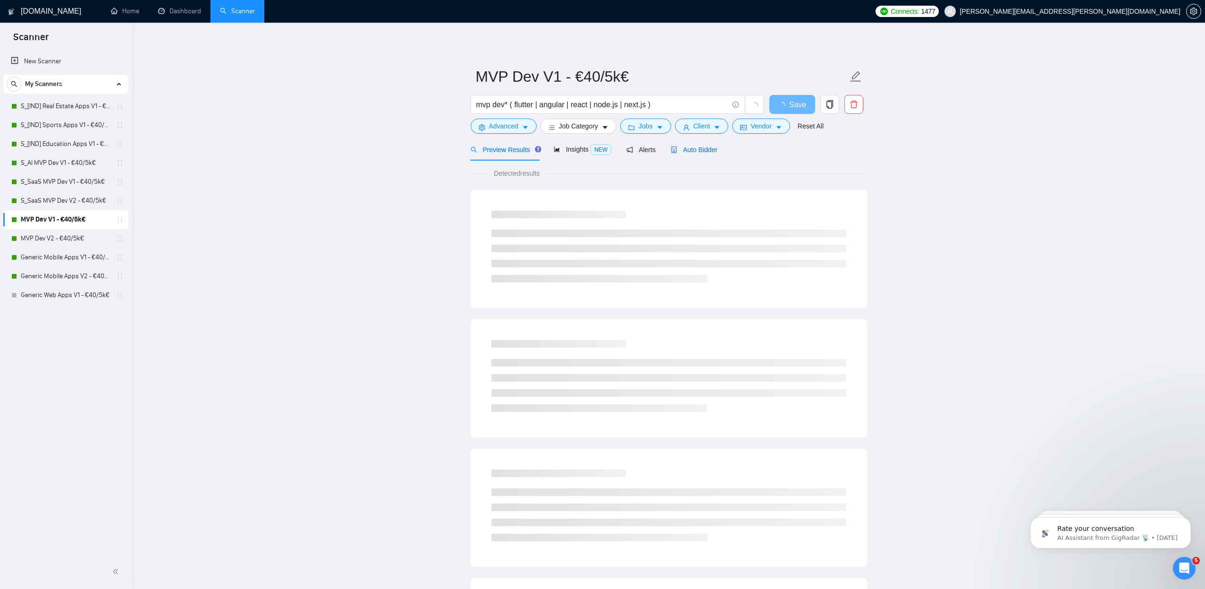
click at [707, 151] on span "Auto Bidder" at bounding box center [694, 150] width 47 height 8
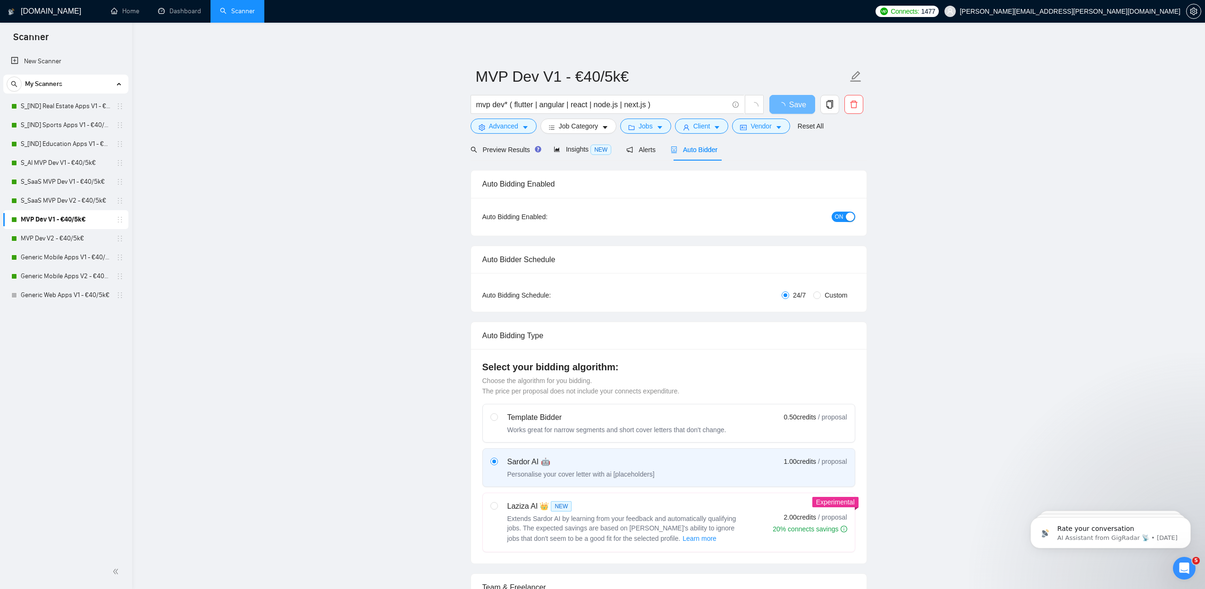
radio input "false"
radio input "true"
checkbox input "true"
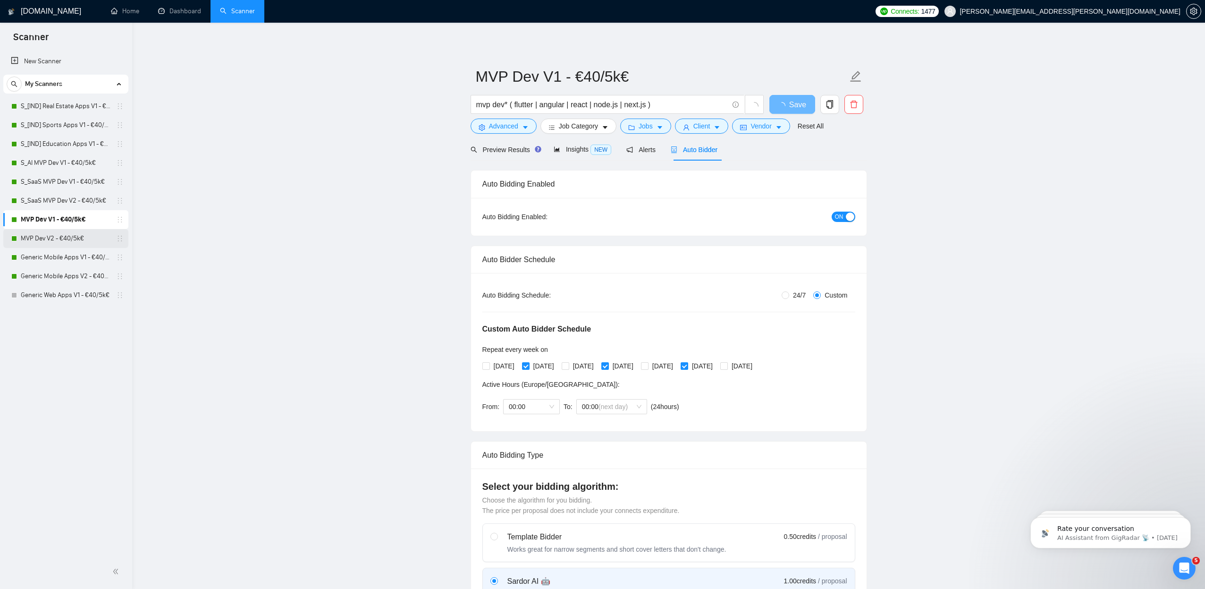
click at [21, 241] on link "MVP Dev V2 - €40/5k€" at bounding box center [66, 238] width 90 height 19
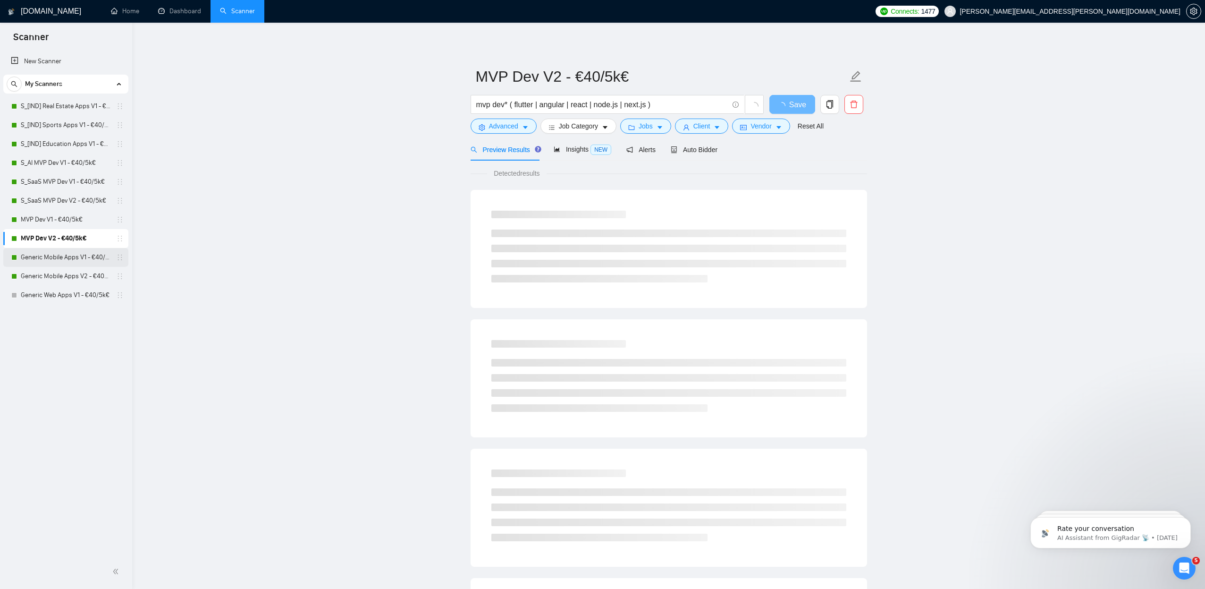
click at [99, 256] on link "Generic Mobile Apps V1 - €40/5k€" at bounding box center [66, 257] width 90 height 19
click at [722, 149] on div "Preview Results Insights NEW Alerts Auto Bidder" at bounding box center [669, 149] width 397 height 22
click at [715, 149] on span "Auto Bidder" at bounding box center [694, 150] width 47 height 8
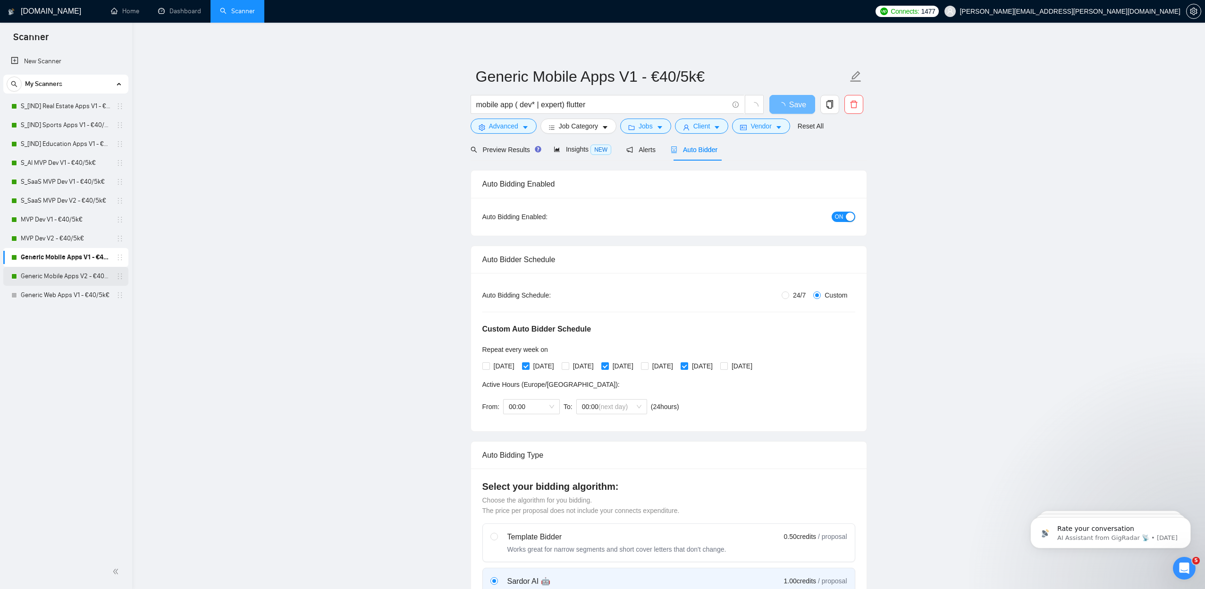
click at [56, 274] on link "Generic Mobile Apps V2 - €40/5k€" at bounding box center [66, 276] width 90 height 19
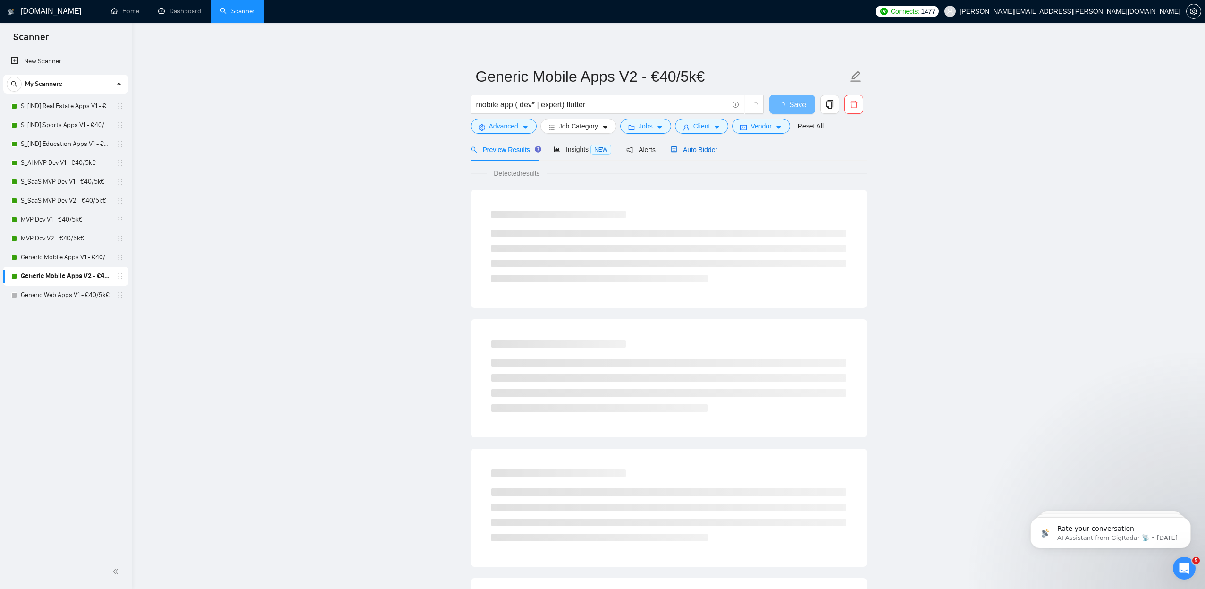
click at [697, 147] on span "Auto Bidder" at bounding box center [694, 150] width 47 height 8
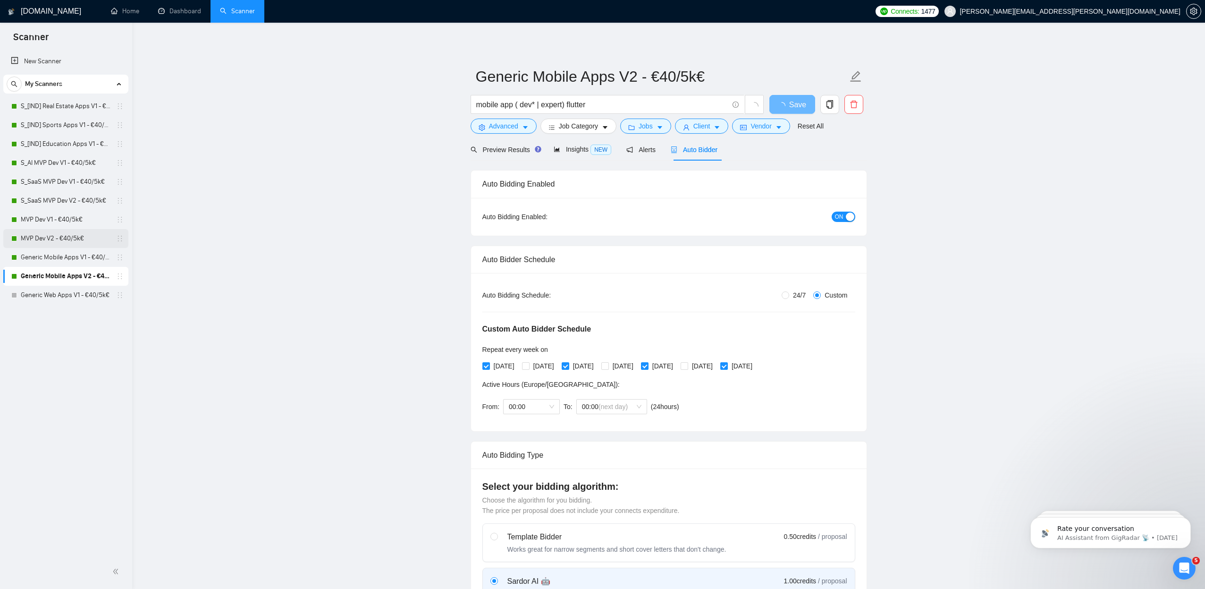
click at [53, 232] on link "MVP Dev V2 - €40/5k€" at bounding box center [66, 238] width 90 height 19
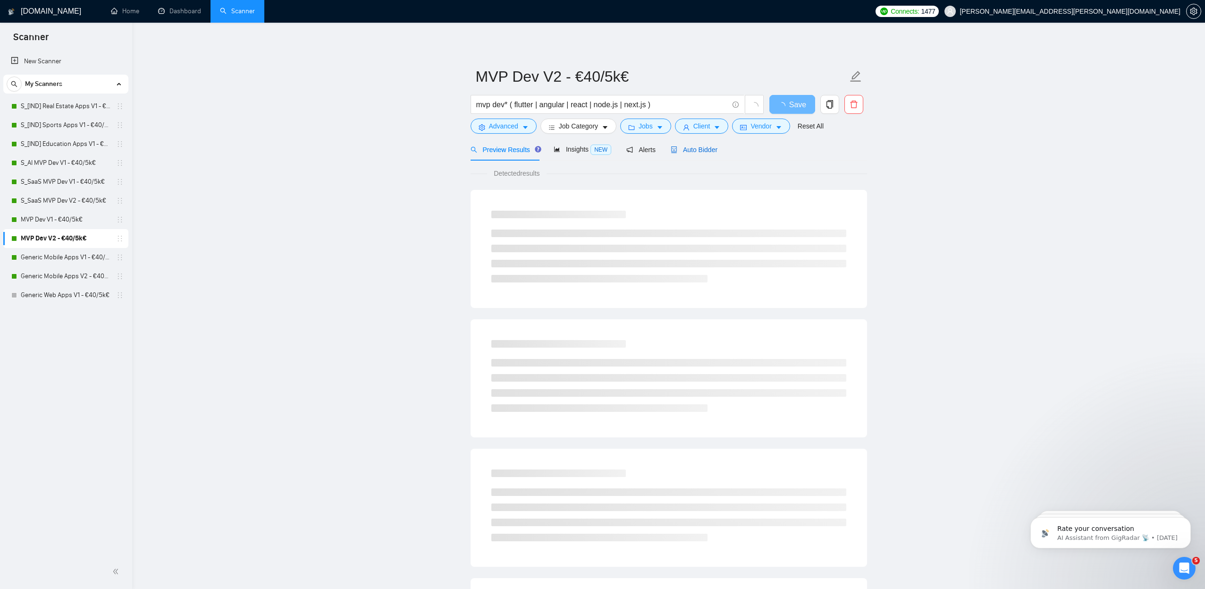
click at [690, 147] on span "Auto Bidder" at bounding box center [694, 150] width 47 height 8
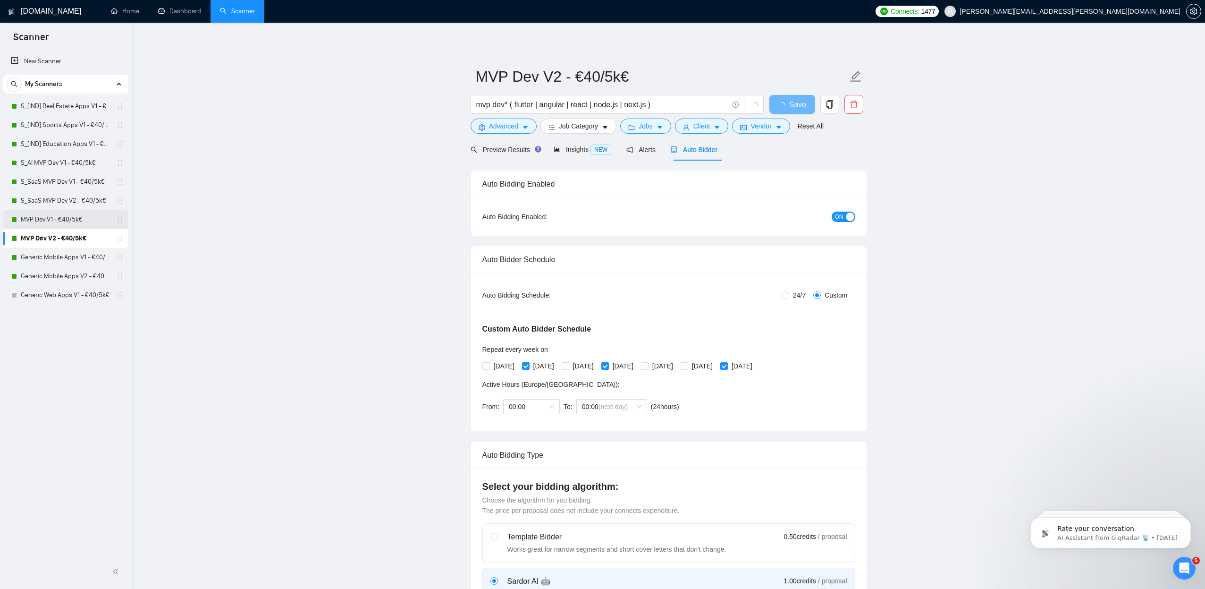
click at [76, 218] on link "MVP Dev V1 - €40/5k€" at bounding box center [66, 219] width 90 height 19
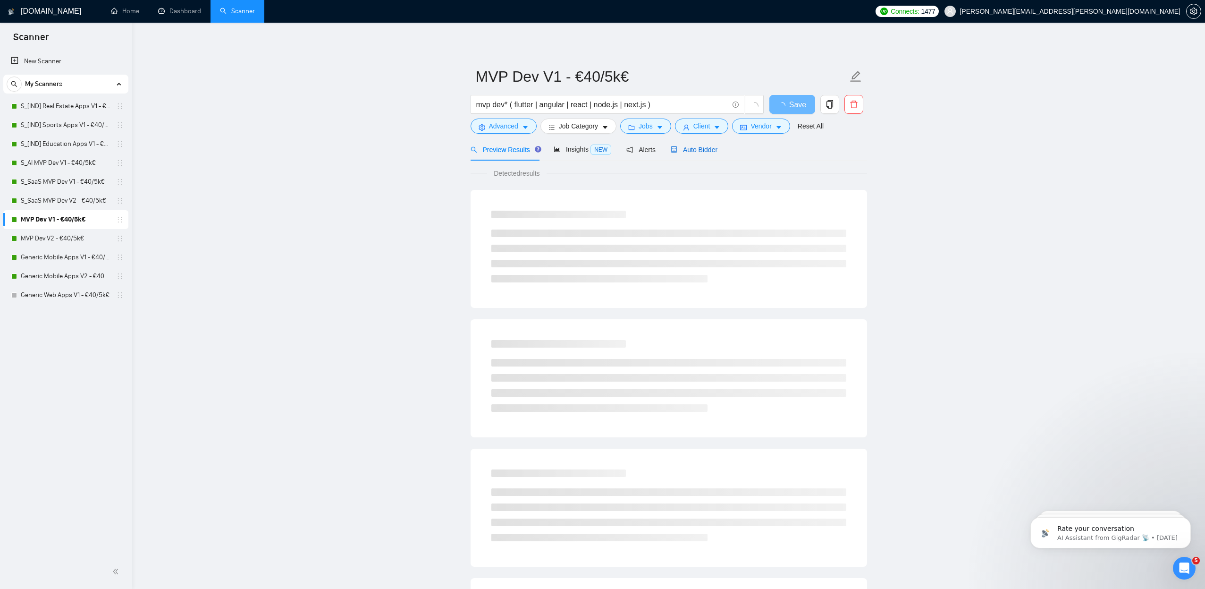
click at [704, 146] on span "Auto Bidder" at bounding box center [694, 150] width 47 height 8
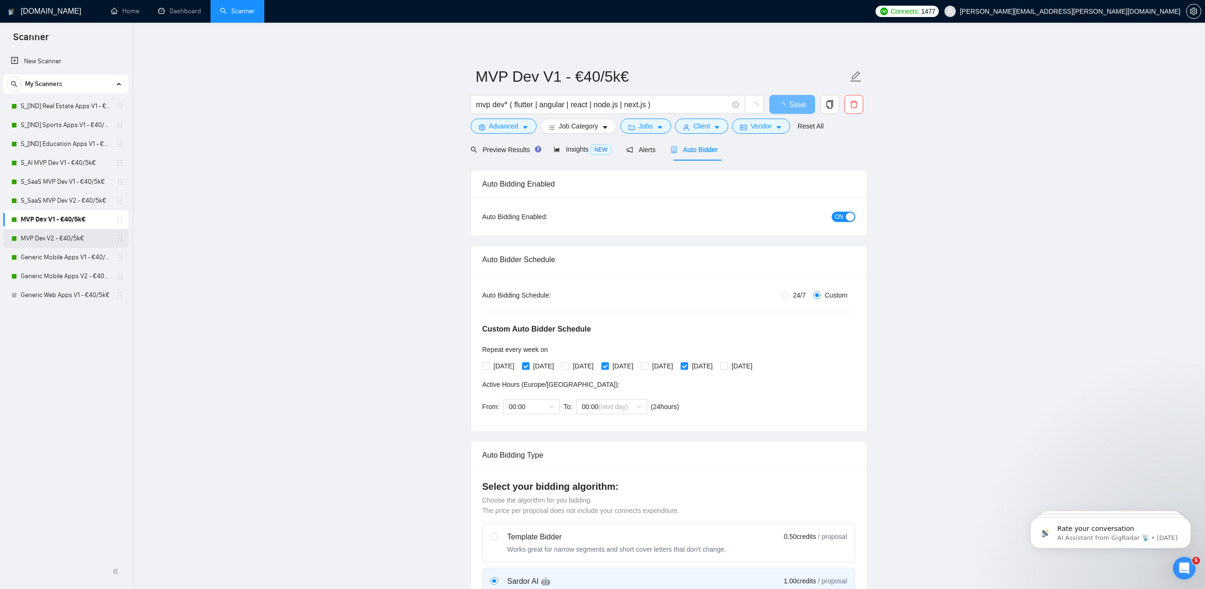
drag, startPoint x: 49, startPoint y: 237, endPoint x: 82, endPoint y: 236, distance: 33.0
click at [49, 237] on link "MVP Dev V2 - €40/5k€" at bounding box center [66, 238] width 90 height 19
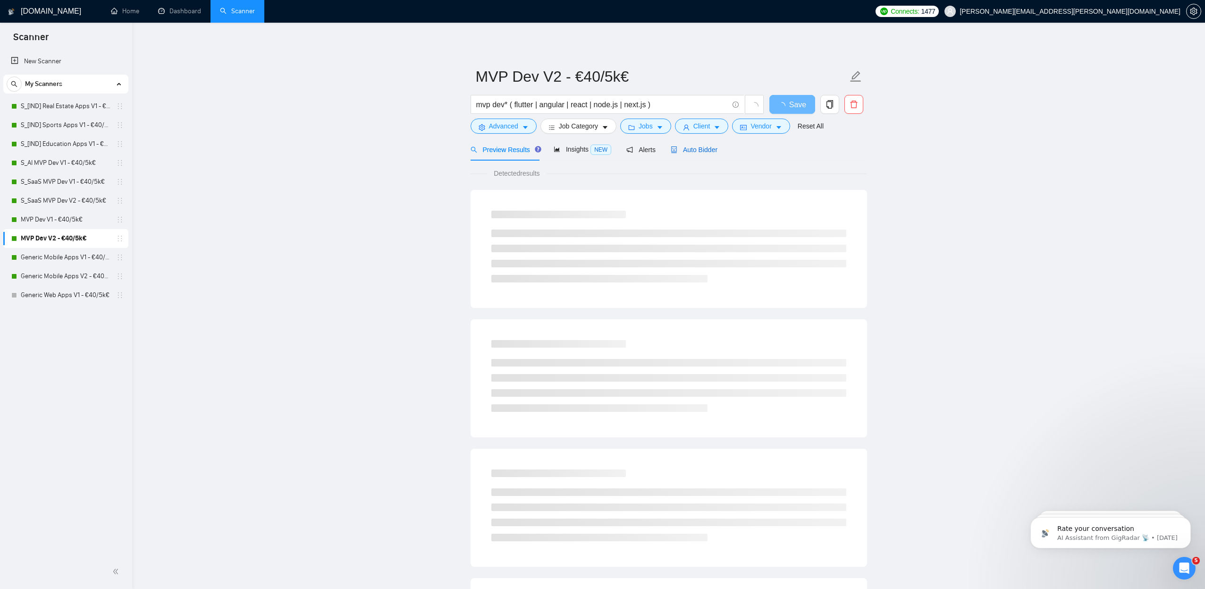
click at [693, 146] on span "Auto Bidder" at bounding box center [694, 150] width 47 height 8
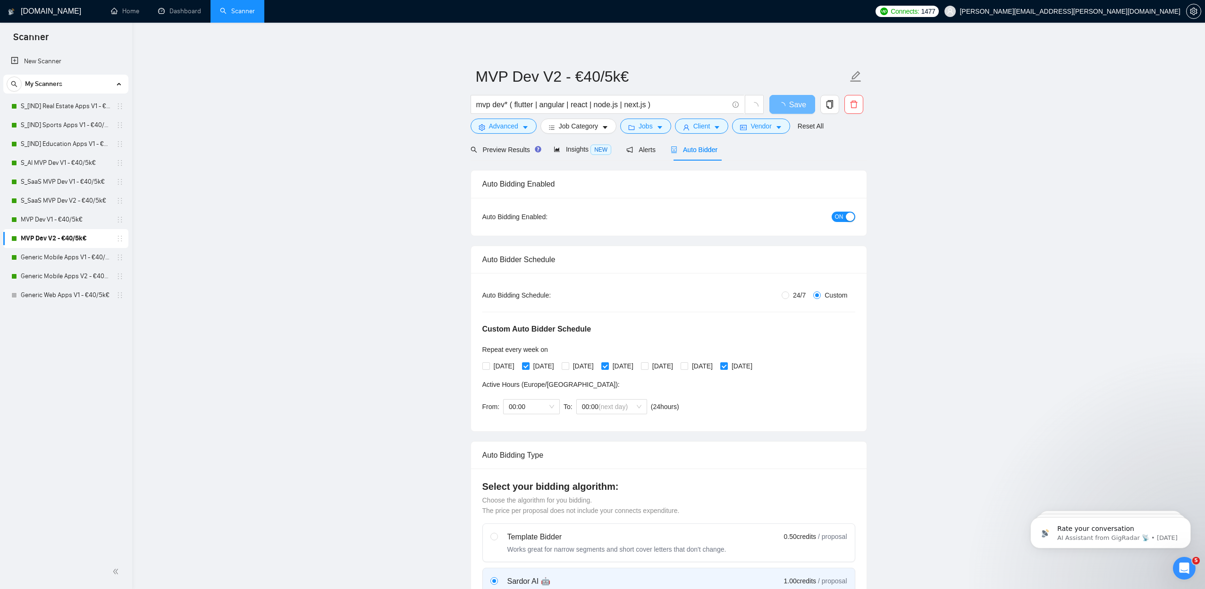
drag, startPoint x: 588, startPoint y: 362, endPoint x: 651, endPoint y: 373, distance: 64.8
click at [589, 361] on span "[DATE]" at bounding box center [583, 366] width 28 height 10
click at [568, 362] on input "[DATE]" at bounding box center [565, 365] width 7 height 7
checkbox input "true"
click at [677, 365] on span "[DATE]" at bounding box center [663, 366] width 28 height 10
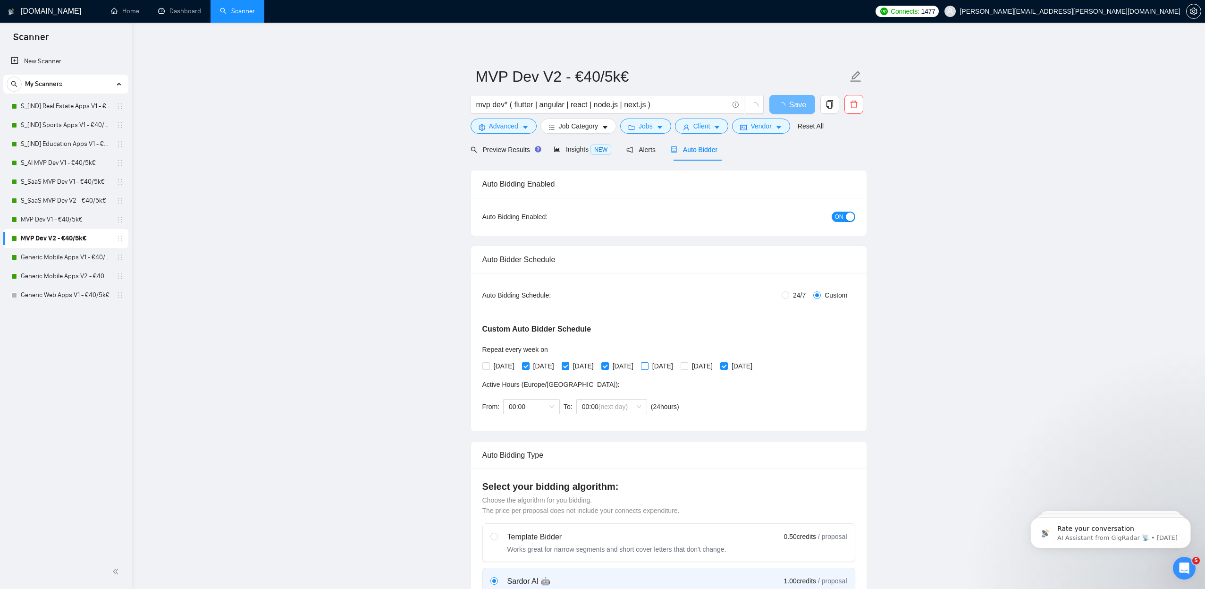
click at [648, 365] on input "[DATE]" at bounding box center [644, 365] width 7 height 7
checkbox input "true"
drag, startPoint x: 721, startPoint y: 364, endPoint x: 667, endPoint y: 364, distance: 54.3
click at [717, 364] on span "[DATE]" at bounding box center [702, 366] width 28 height 10
click at [687, 364] on input "[DATE]" at bounding box center [684, 365] width 7 height 7
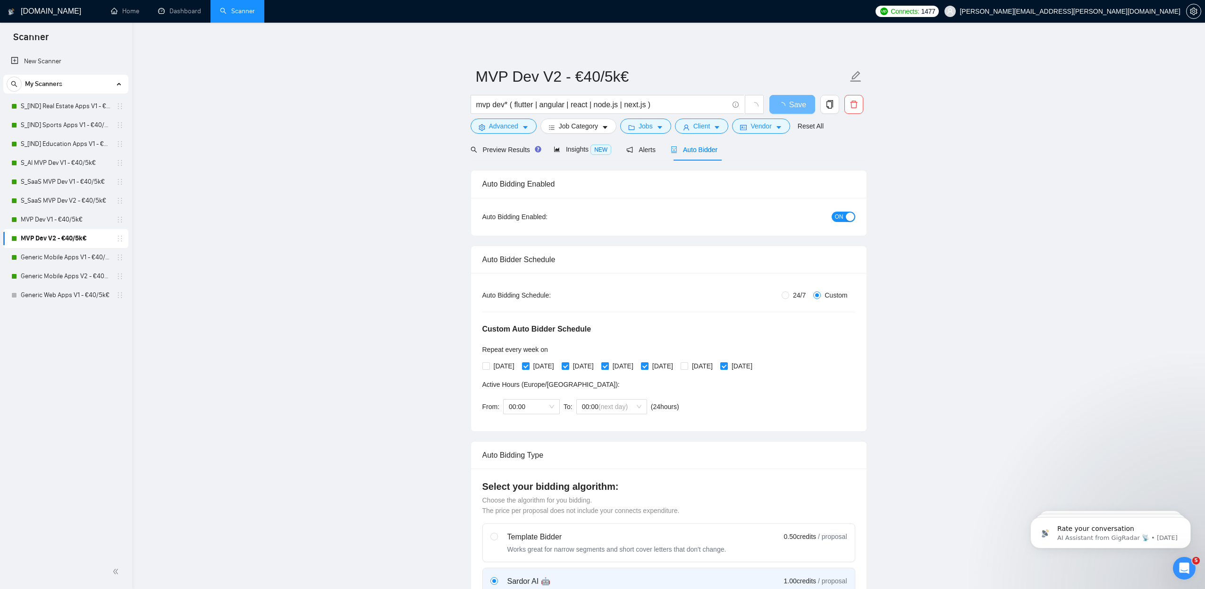
checkbox input "true"
click at [637, 367] on span "[DATE]" at bounding box center [623, 366] width 28 height 10
click at [608, 367] on input "[DATE]" at bounding box center [604, 365] width 7 height 7
checkbox input "false"
click at [501, 363] on span "[DATE]" at bounding box center [504, 366] width 28 height 10
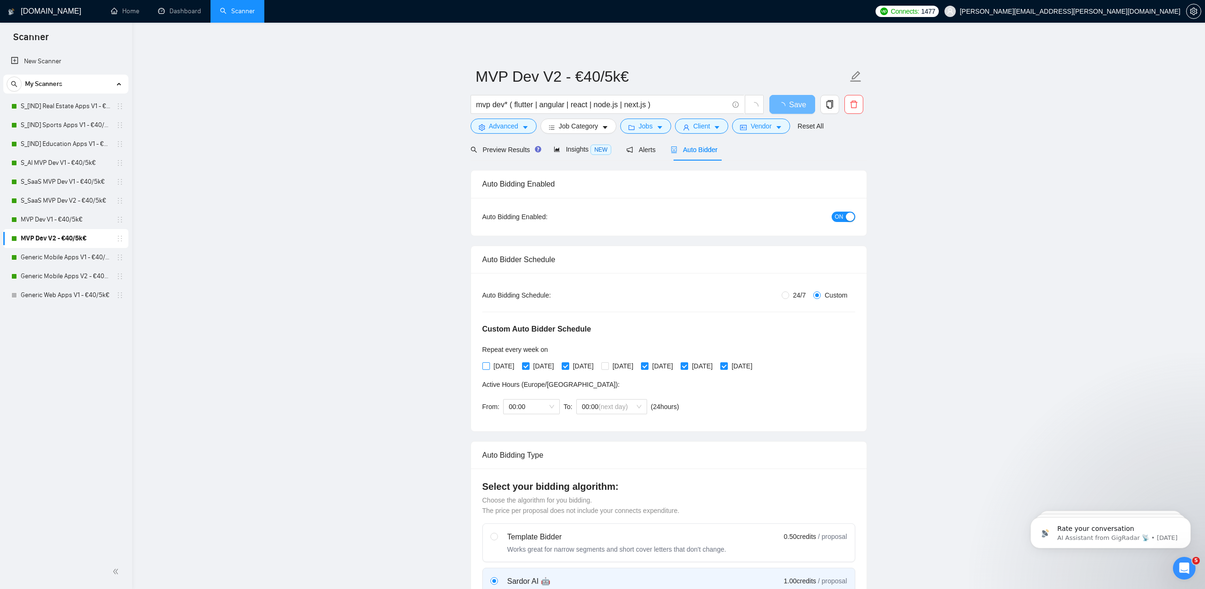
click at [489, 363] on input "[DATE]" at bounding box center [485, 365] width 7 height 7
checkbox input "true"
click at [529, 366] on input "[DATE]" at bounding box center [525, 365] width 7 height 7
checkbox input "false"
click at [717, 364] on span "[DATE]" at bounding box center [702, 366] width 28 height 10
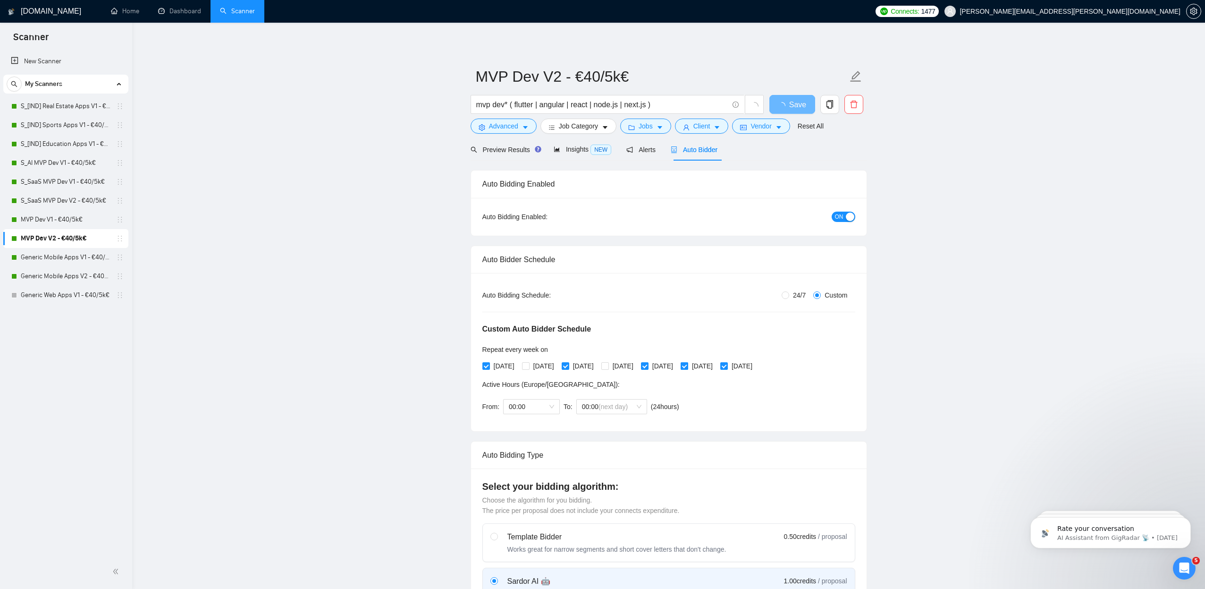
click at [687, 364] on input "[DATE]" at bounding box center [684, 365] width 7 height 7
checkbox input "false"
click at [57, 181] on link "S_SaaS MVP Dev V1 - €40/5k€" at bounding box center [66, 181] width 90 height 19
click at [773, 105] on button "Save" at bounding box center [792, 104] width 46 height 19
click at [57, 179] on link "S_SaaS MVP Dev V1 - €40/5k€" at bounding box center [66, 181] width 90 height 19
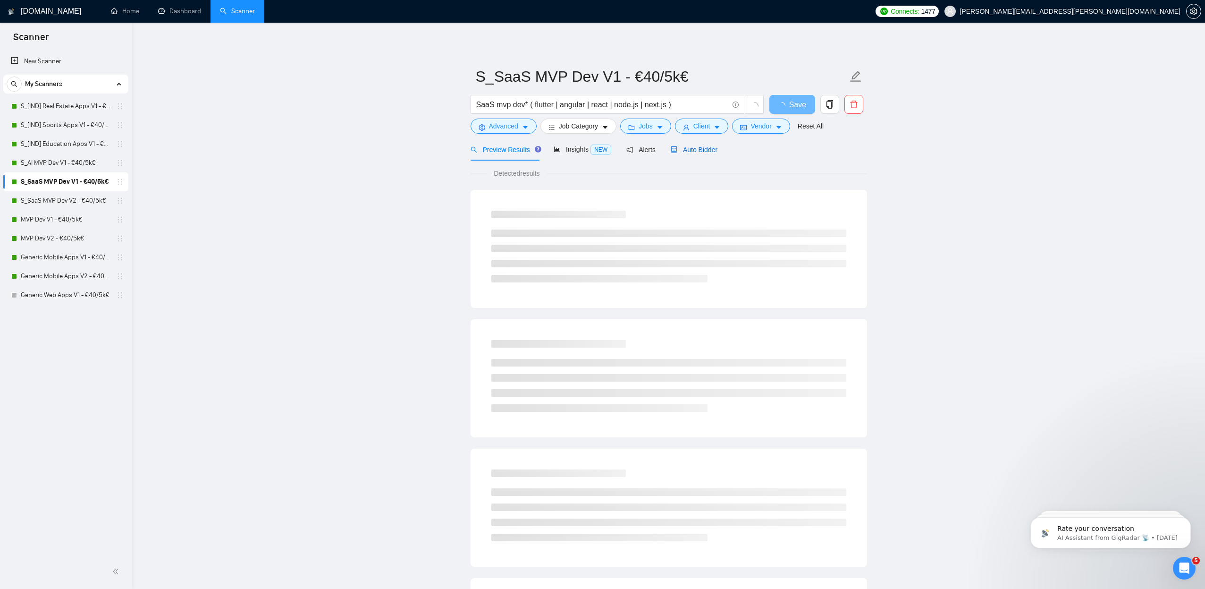
click at [700, 154] on div "Auto Bidder" at bounding box center [694, 149] width 47 height 10
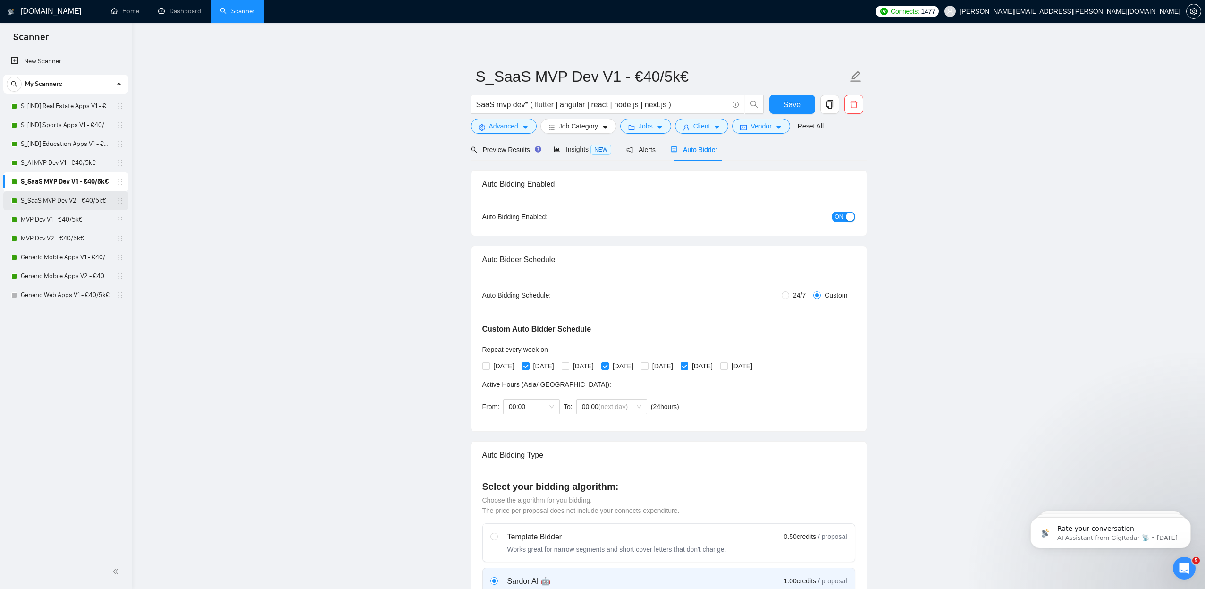
click at [64, 201] on link "S_SaaS MVP Dev V2 - €40/5k€" at bounding box center [66, 200] width 90 height 19
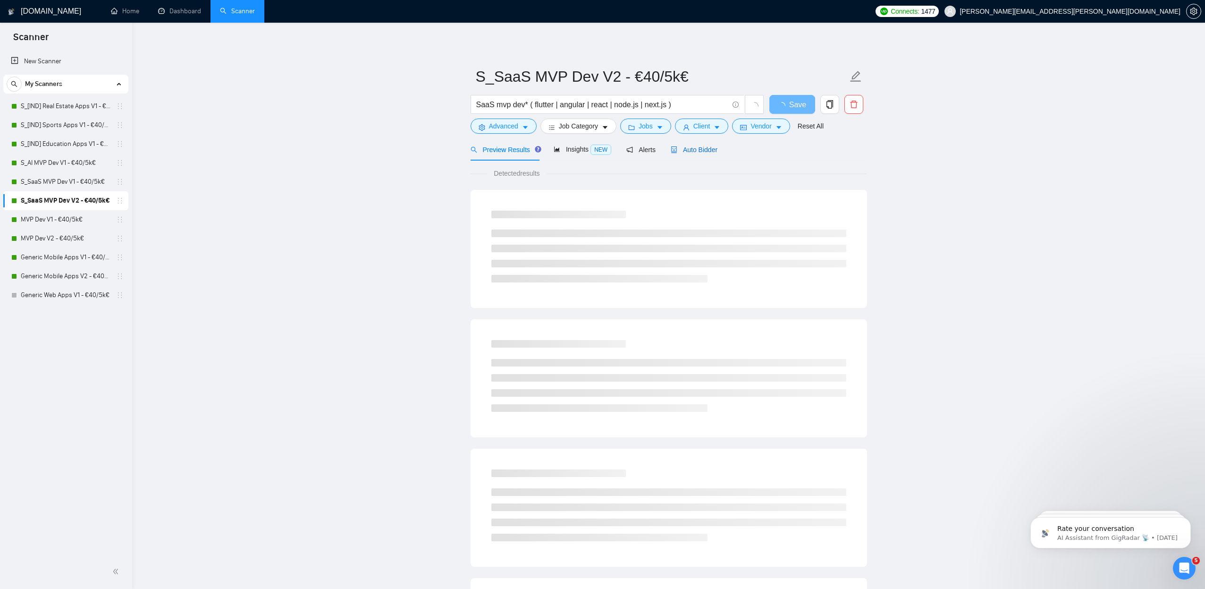
click at [687, 154] on div "Auto Bidder" at bounding box center [694, 149] width 47 height 10
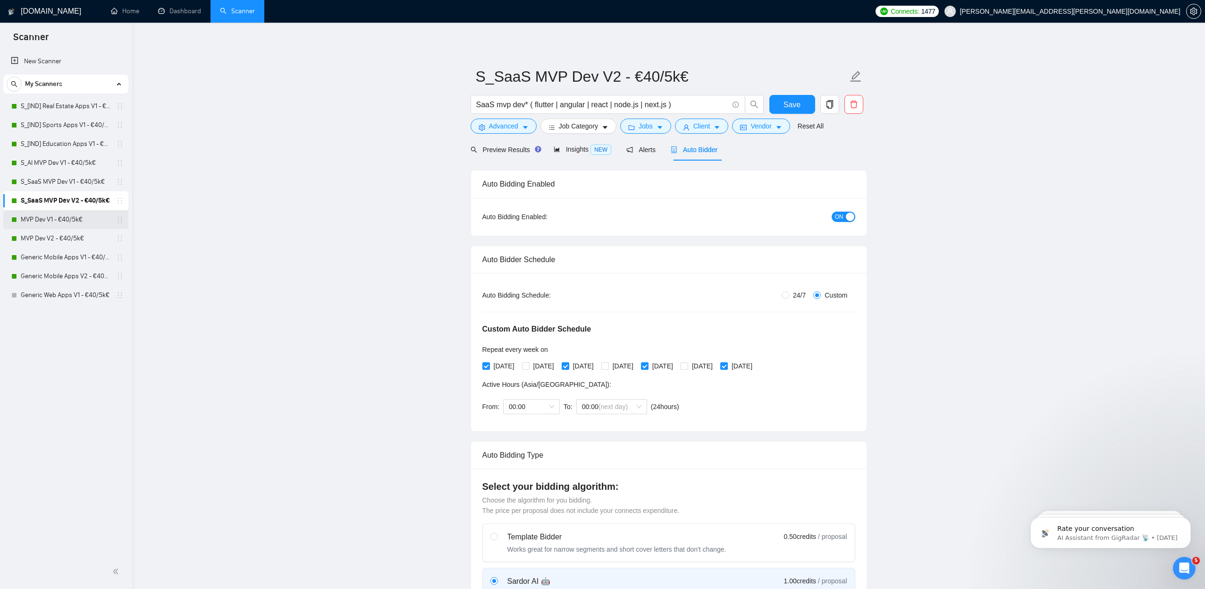
click at [67, 218] on link "MVP Dev V1 - €40/5k€" at bounding box center [66, 219] width 90 height 19
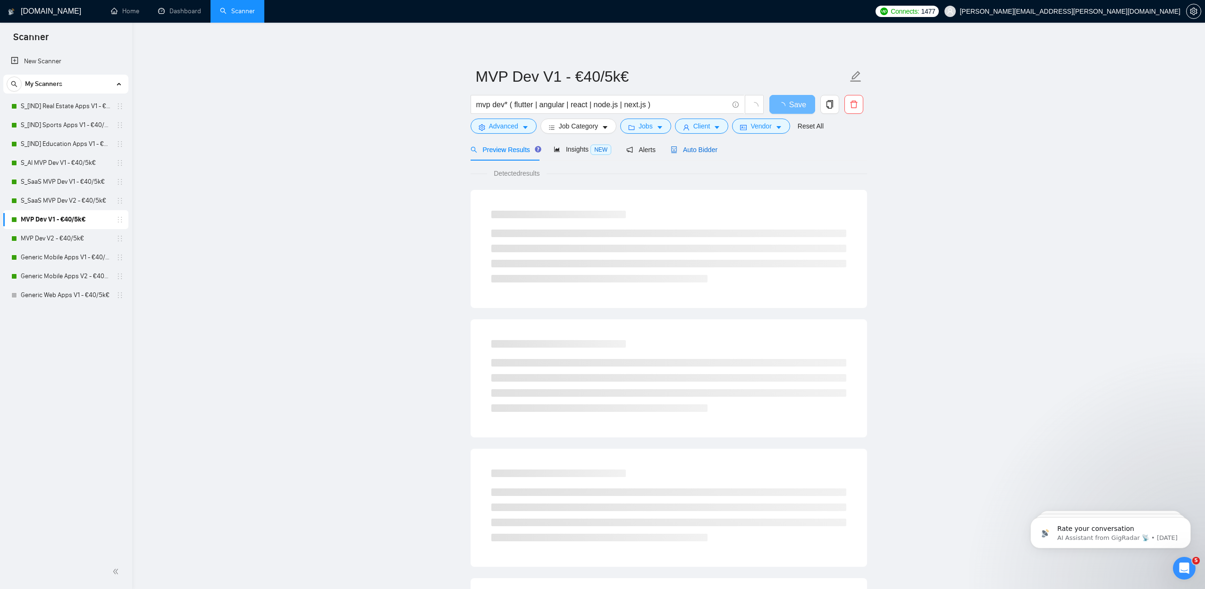
click at [709, 150] on span "Auto Bidder" at bounding box center [694, 150] width 47 height 8
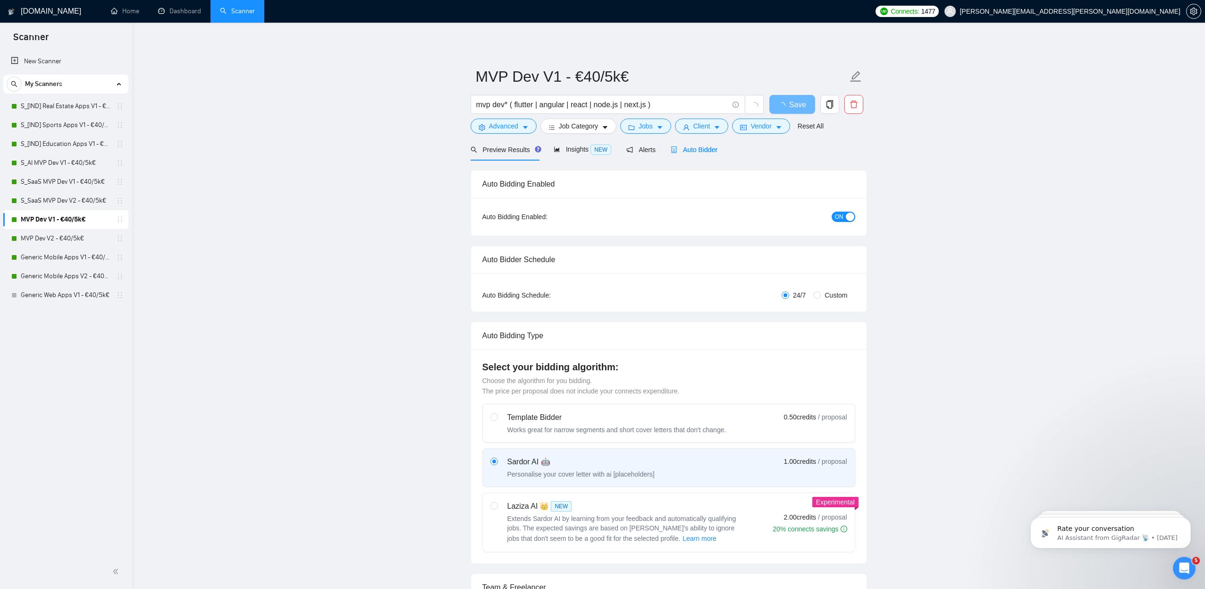
radio input "false"
radio input "true"
checkbox input "true"
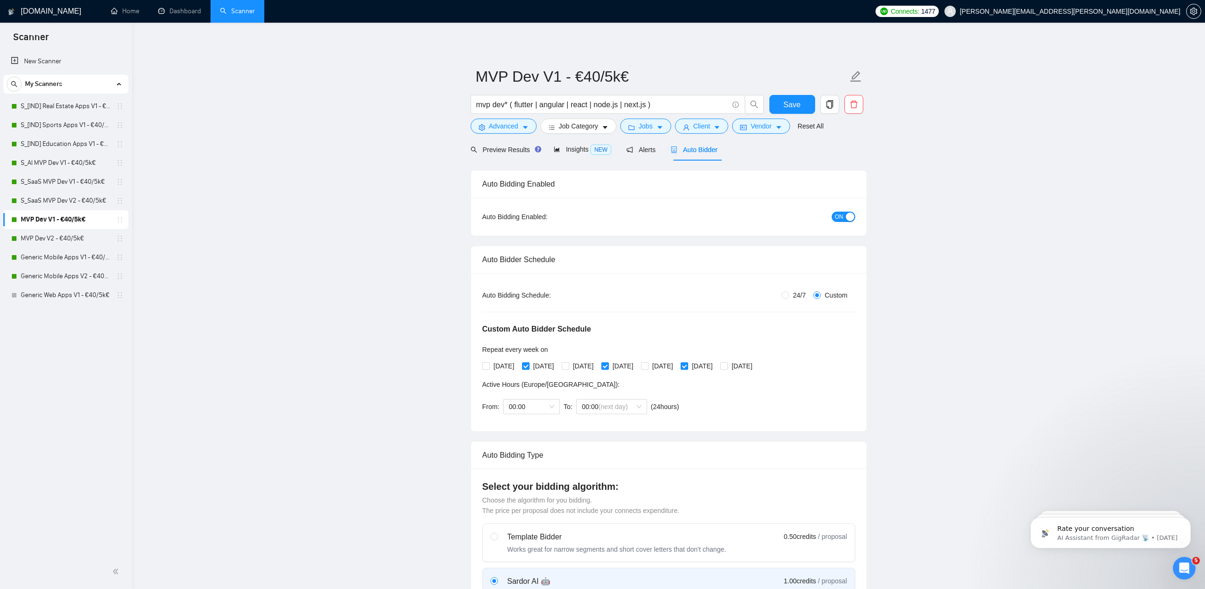
drag, startPoint x: 57, startPoint y: 238, endPoint x: 425, endPoint y: 176, distance: 373.1
click at [58, 238] on link "MVP Dev V2 - €40/5k€" at bounding box center [66, 238] width 90 height 19
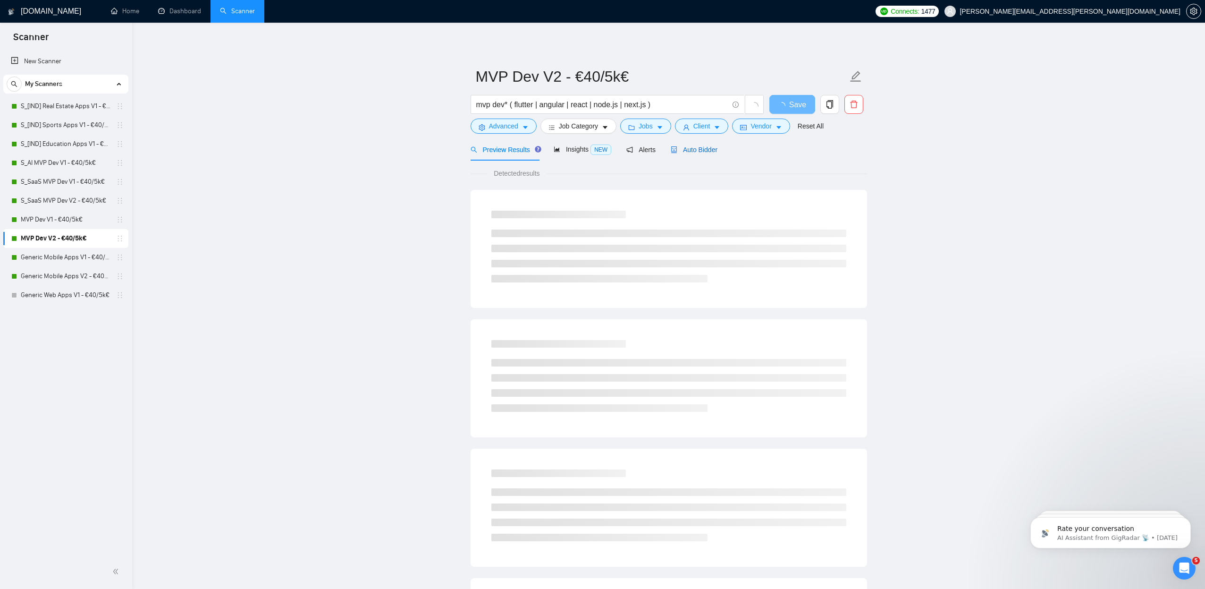
click at [701, 152] on span "Auto Bidder" at bounding box center [694, 150] width 47 height 8
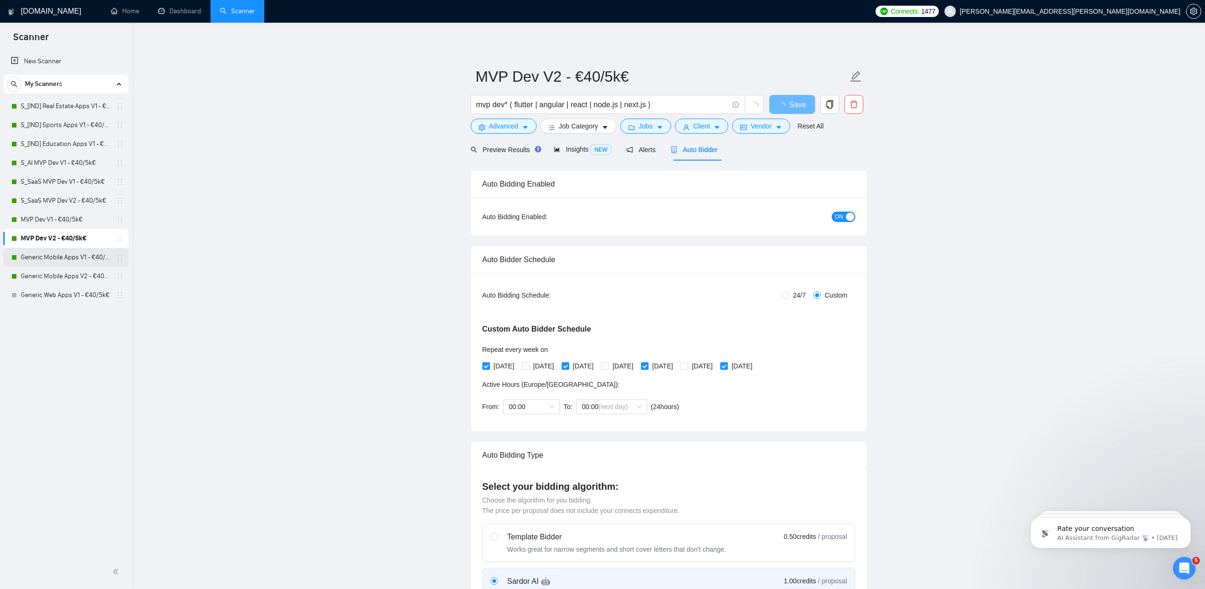
click at [68, 262] on link "Generic Mobile Apps V1 - €40/5k€" at bounding box center [66, 257] width 90 height 19
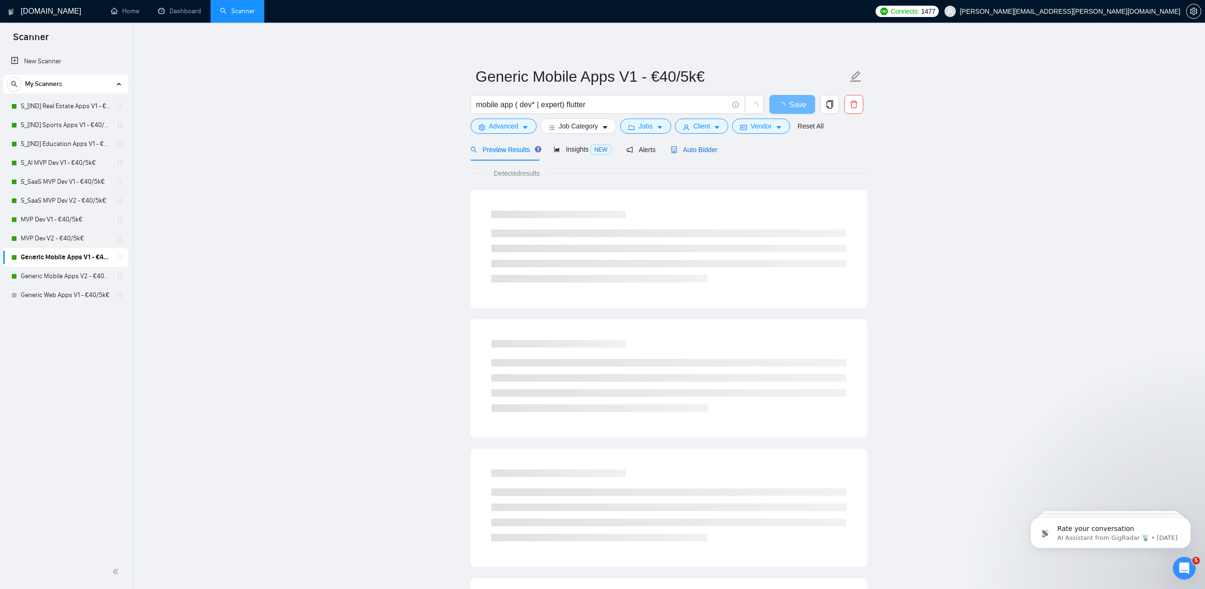
click at [692, 150] on span "Auto Bidder" at bounding box center [694, 150] width 47 height 8
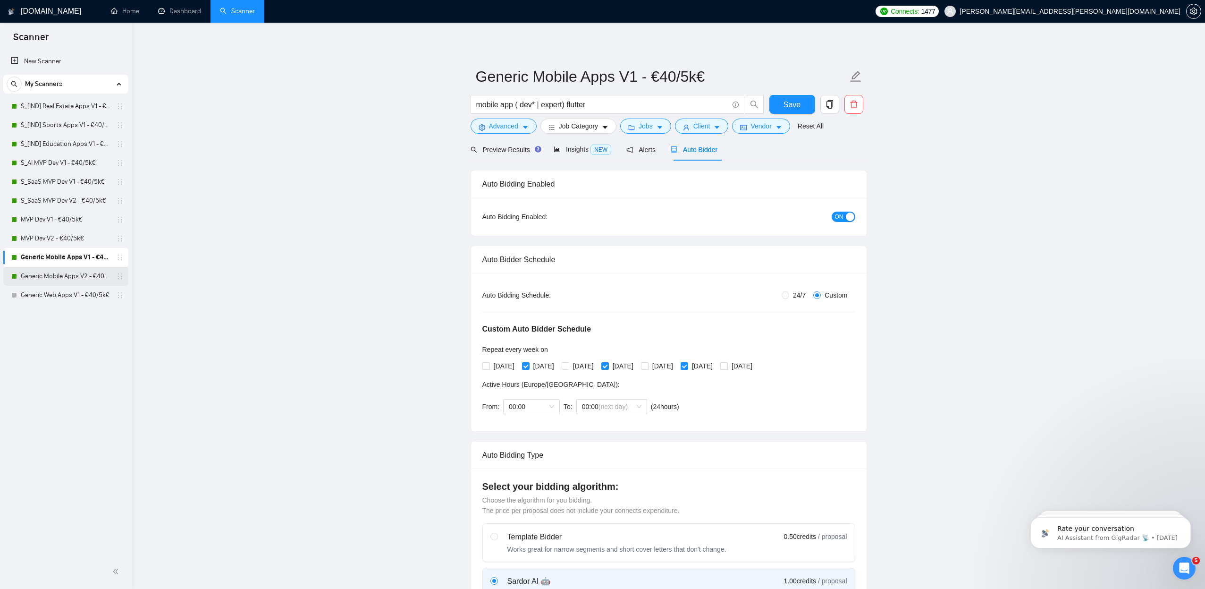
click at [81, 272] on link "Generic Mobile Apps V2 - €40/5k€" at bounding box center [66, 276] width 90 height 19
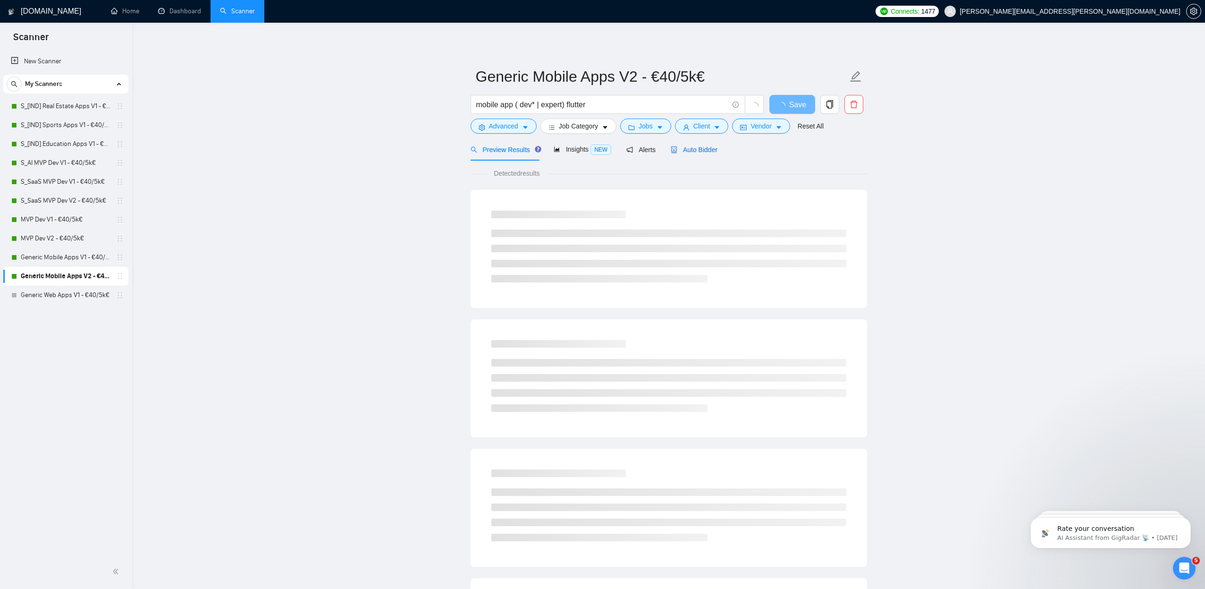
click at [689, 151] on span "Auto Bidder" at bounding box center [694, 150] width 47 height 8
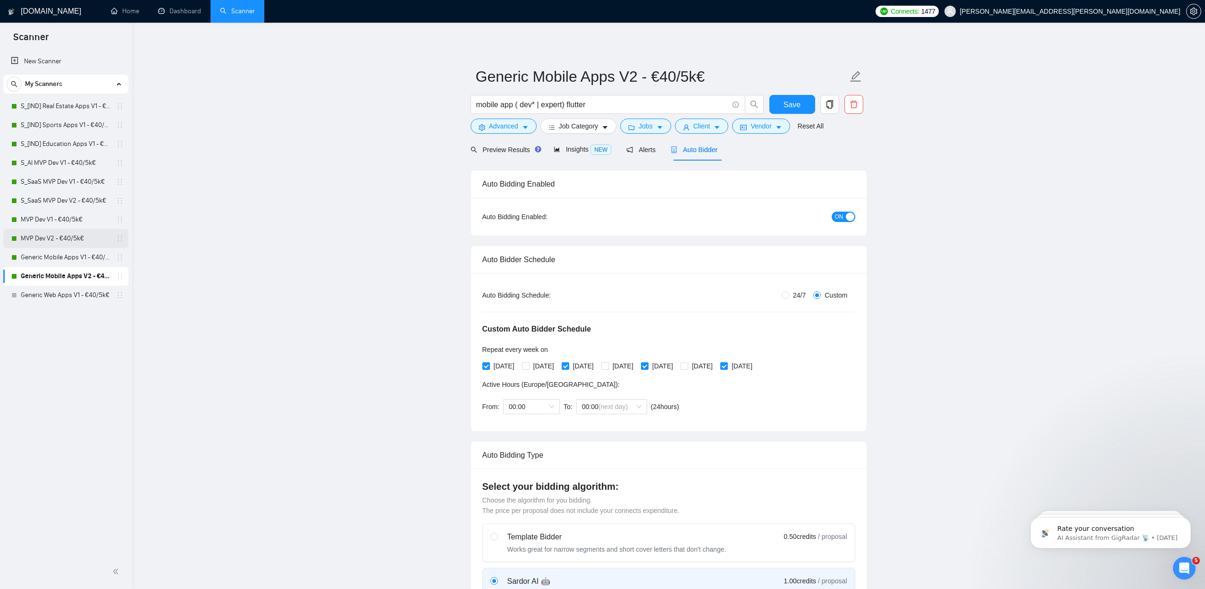
click at [75, 240] on link "MVP Dev V2 - €40/5k€" at bounding box center [66, 238] width 90 height 19
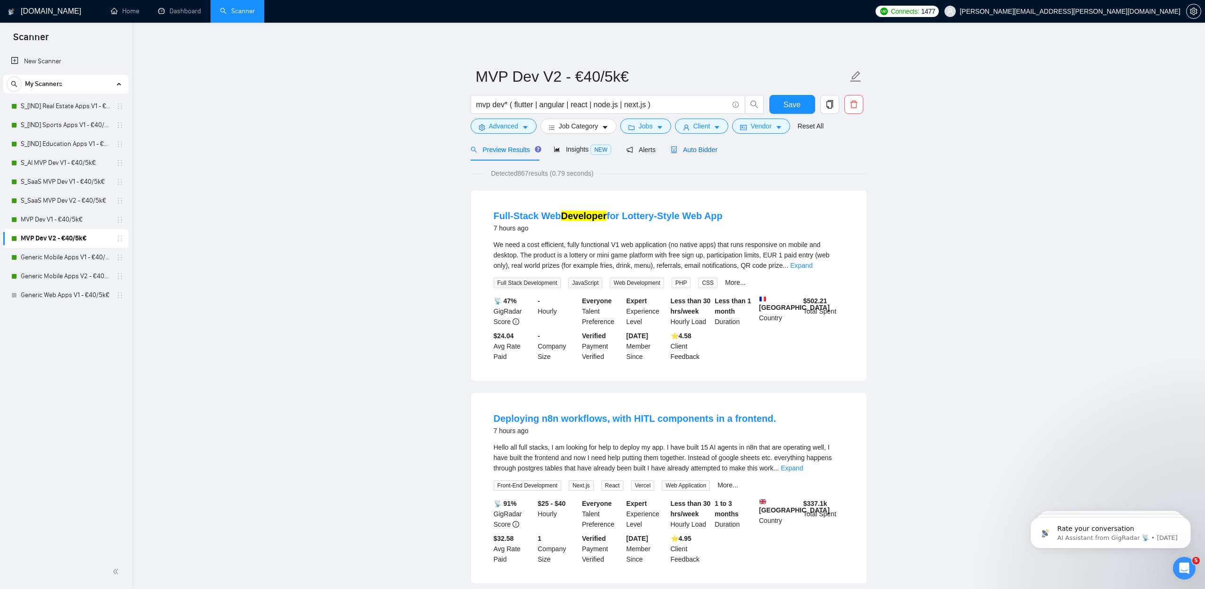
click at [693, 153] on span "Auto Bidder" at bounding box center [694, 150] width 47 height 8
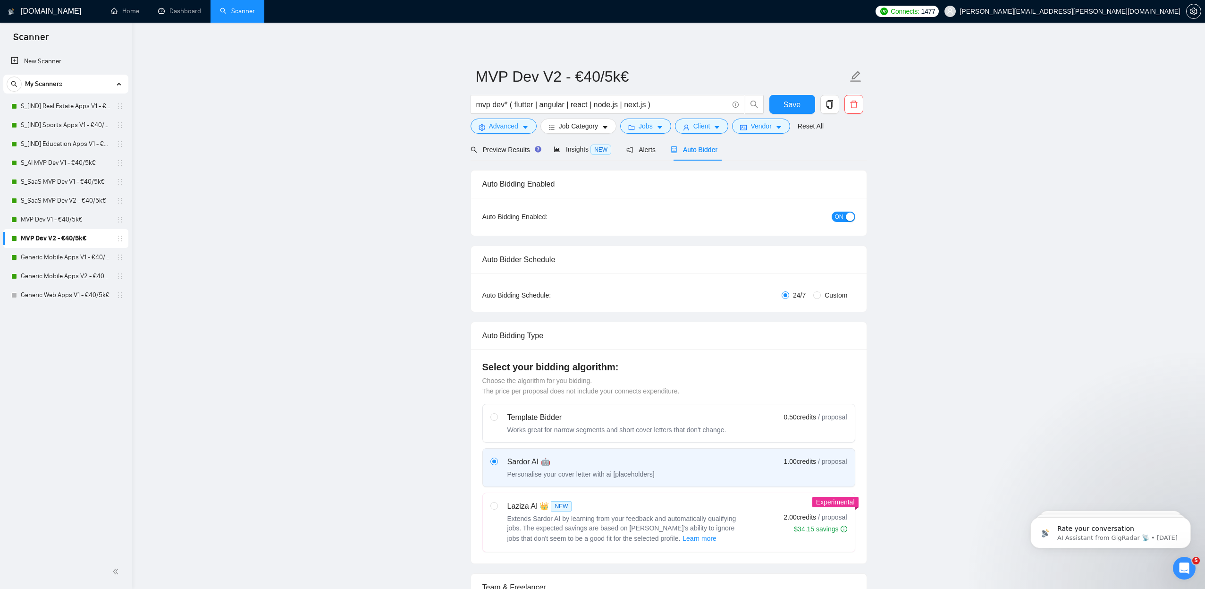
radio input "false"
radio input "true"
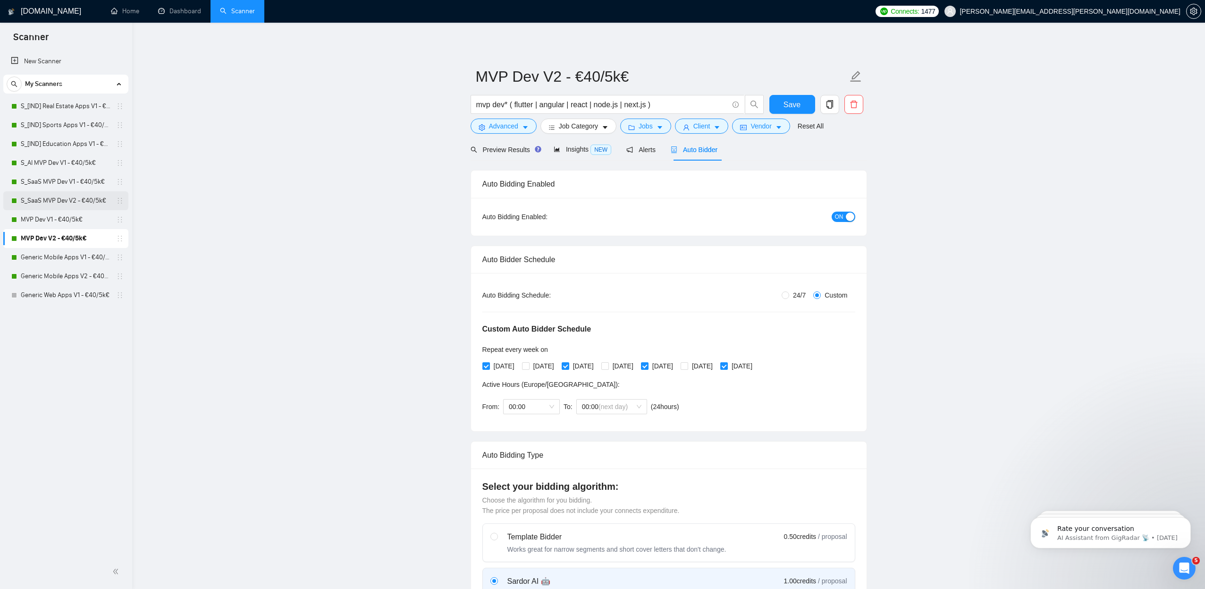
click at [63, 202] on link "S_SaaS MVP Dev V2 - €40/5k€" at bounding box center [66, 200] width 90 height 19
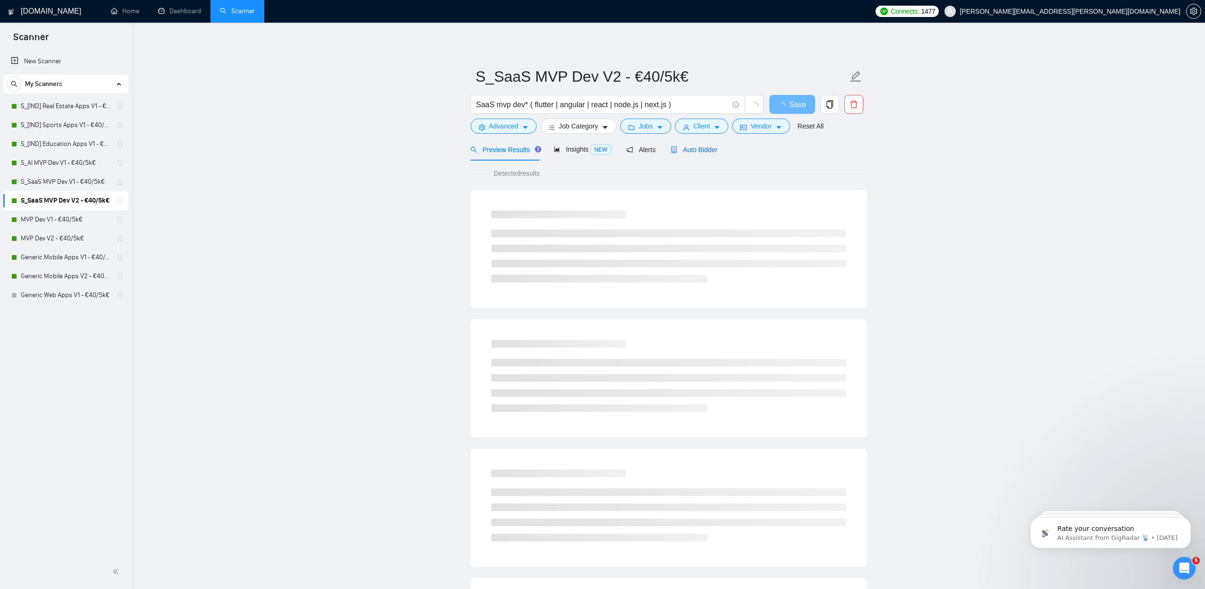
drag, startPoint x: 715, startPoint y: 152, endPoint x: 389, endPoint y: 204, distance: 330.9
click at [714, 151] on span "Auto Bidder" at bounding box center [694, 150] width 47 height 8
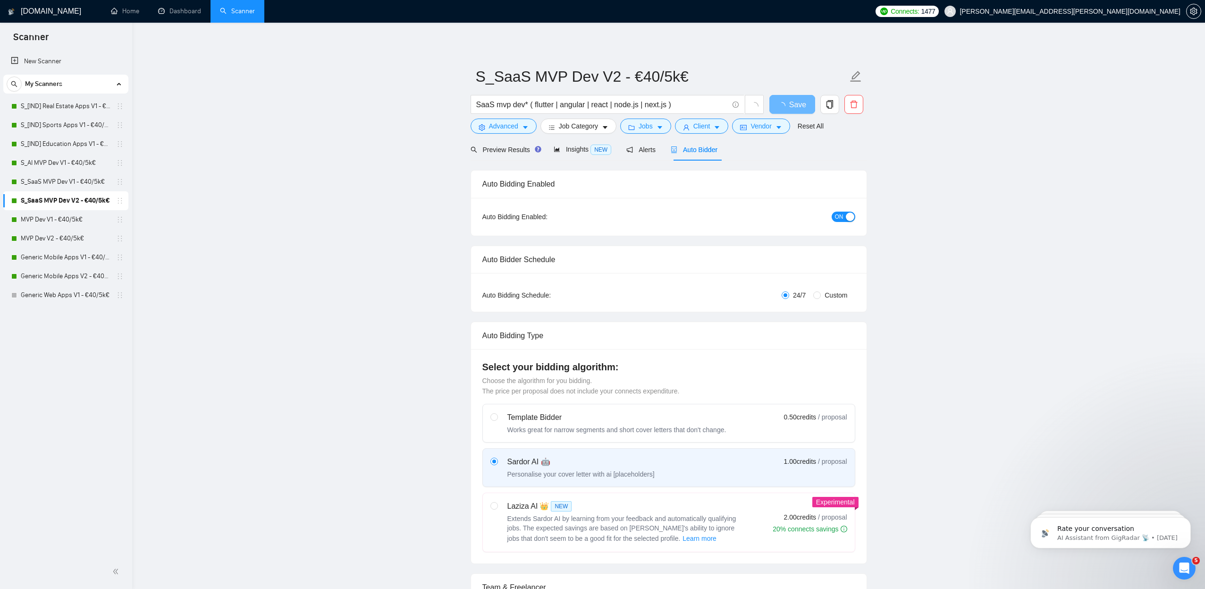
radio input "false"
radio input "true"
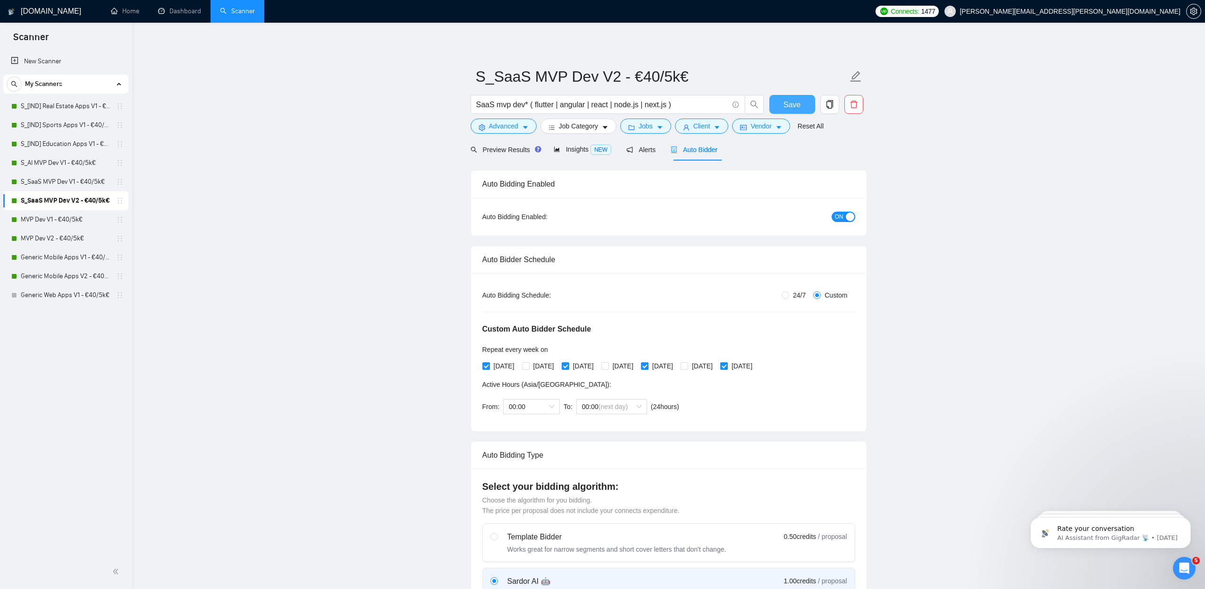
click at [786, 104] on span "Save" at bounding box center [792, 105] width 17 height 12
click at [588, 149] on span "Insights NEW" at bounding box center [583, 149] width 58 height 8
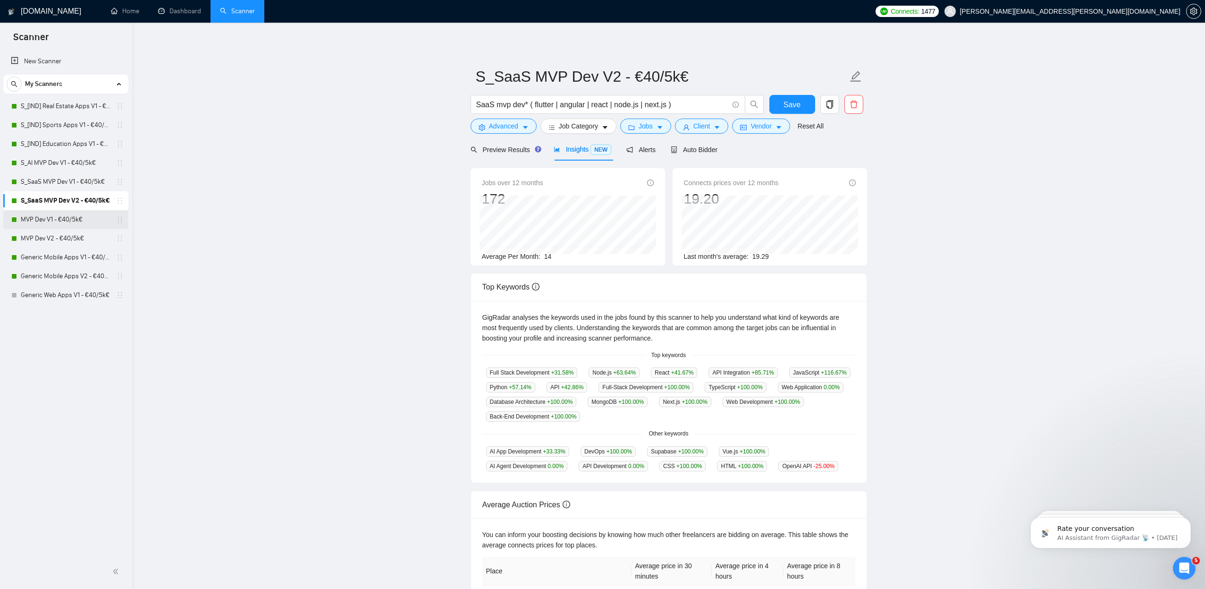
click at [71, 223] on link "MVP Dev V1 - €40/5k€" at bounding box center [66, 219] width 90 height 19
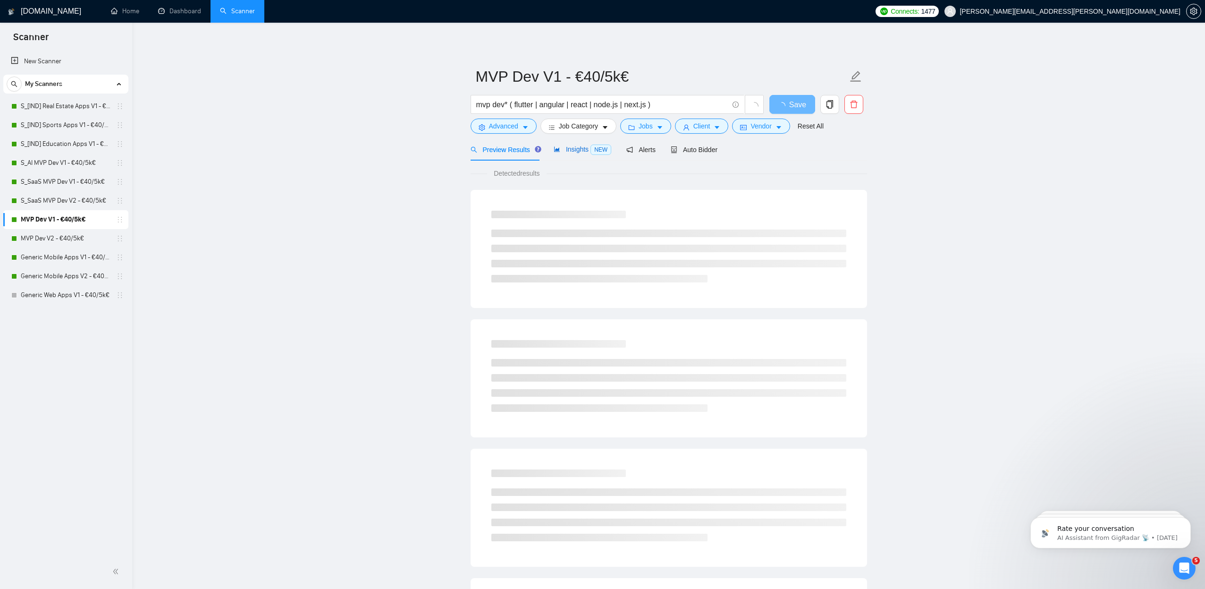
click at [577, 152] on span "Insights NEW" at bounding box center [583, 149] width 58 height 8
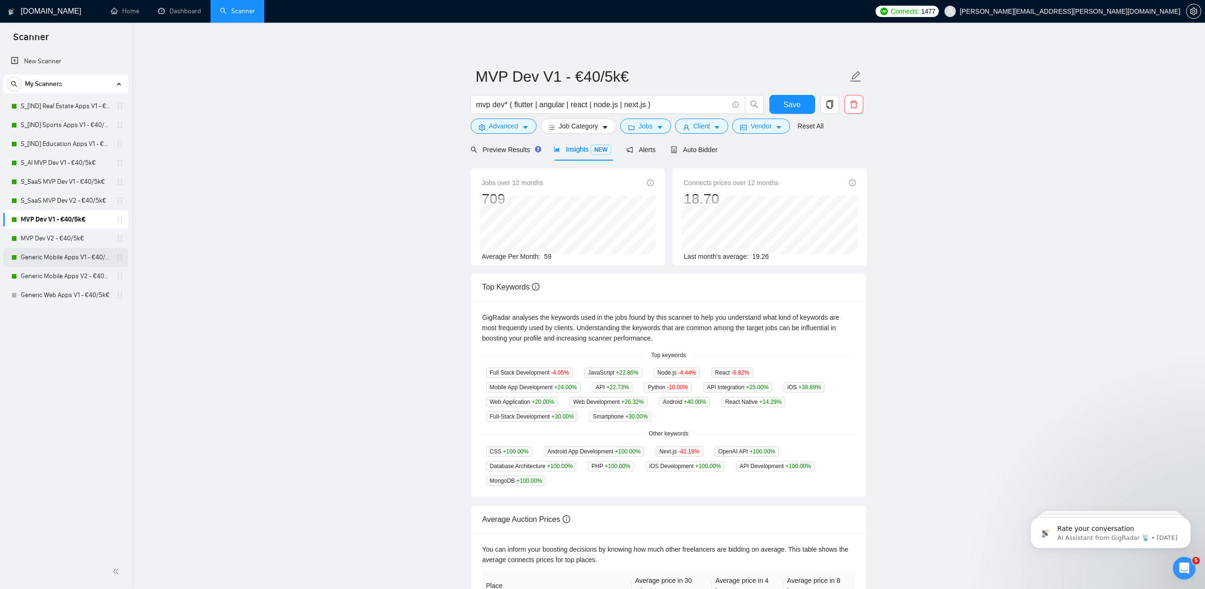
click at [63, 262] on link "Generic Mobile Apps V1 - €40/5k€" at bounding box center [66, 257] width 90 height 19
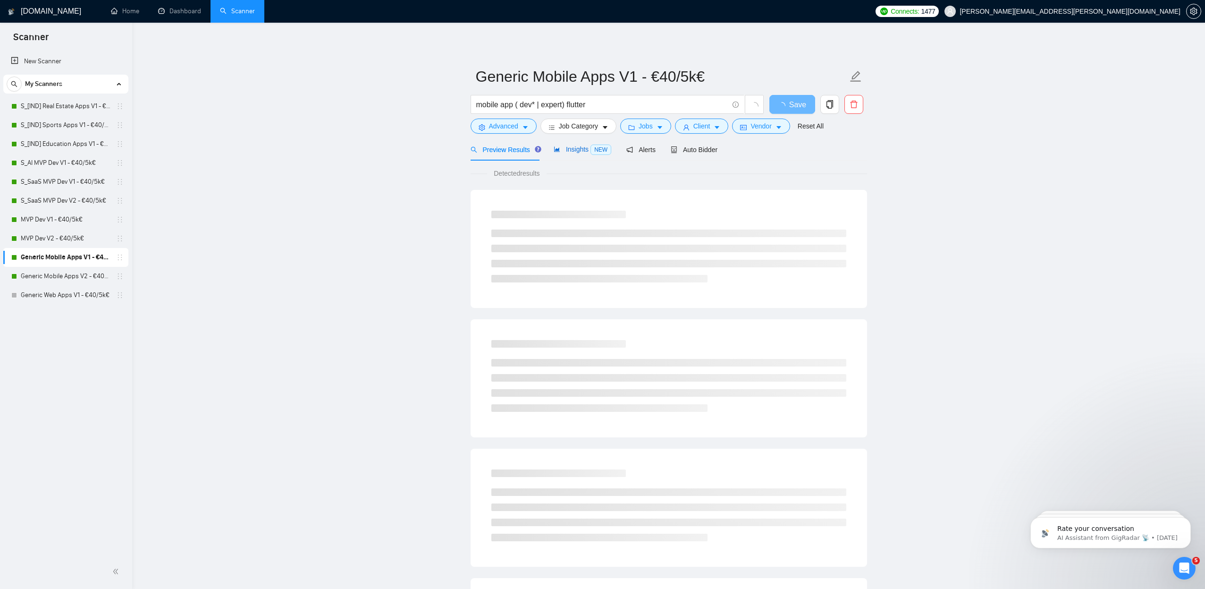
click at [571, 148] on span "Insights NEW" at bounding box center [583, 149] width 58 height 8
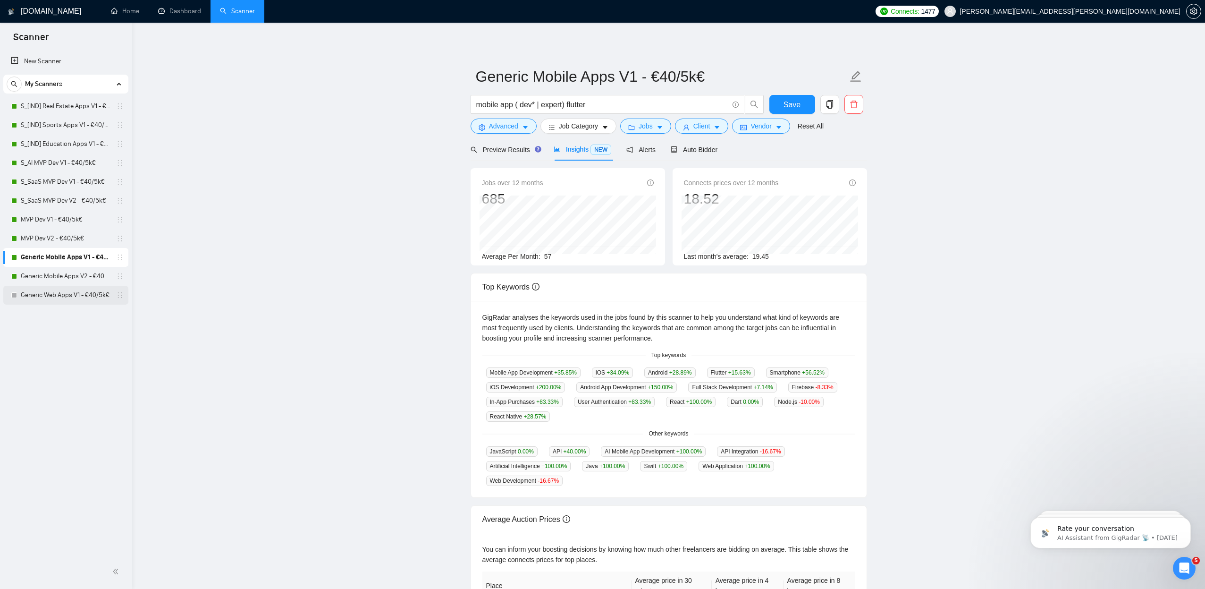
click at [50, 296] on link "Generic Web Apps V1 - €40/5k€" at bounding box center [66, 295] width 90 height 19
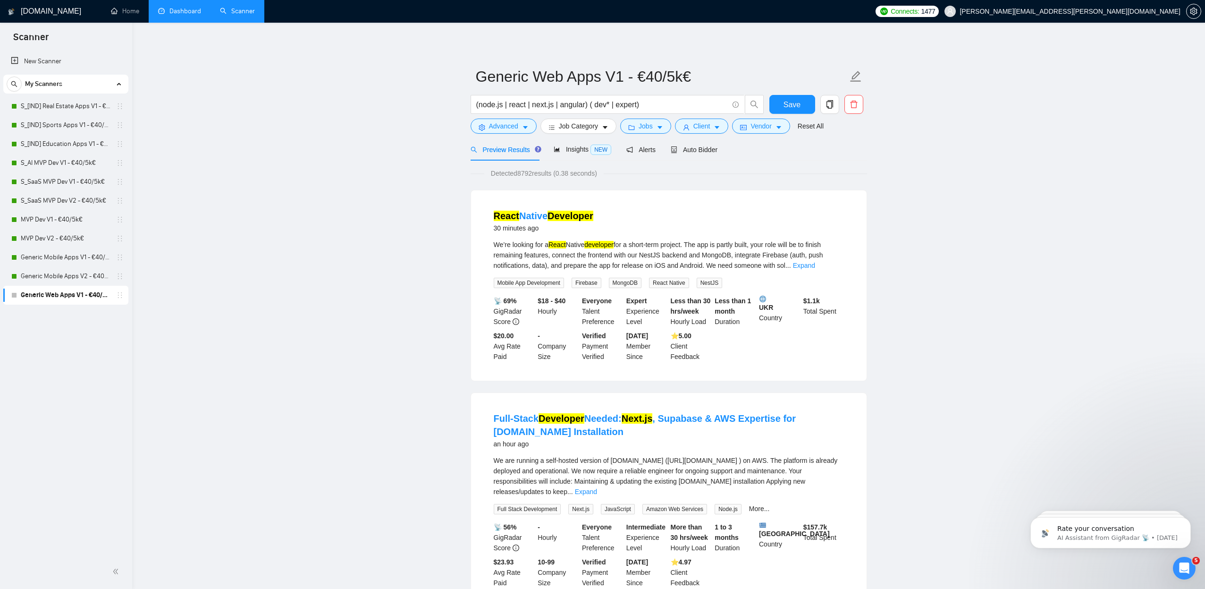
click at [195, 11] on link "Dashboard" at bounding box center [179, 11] width 43 height 8
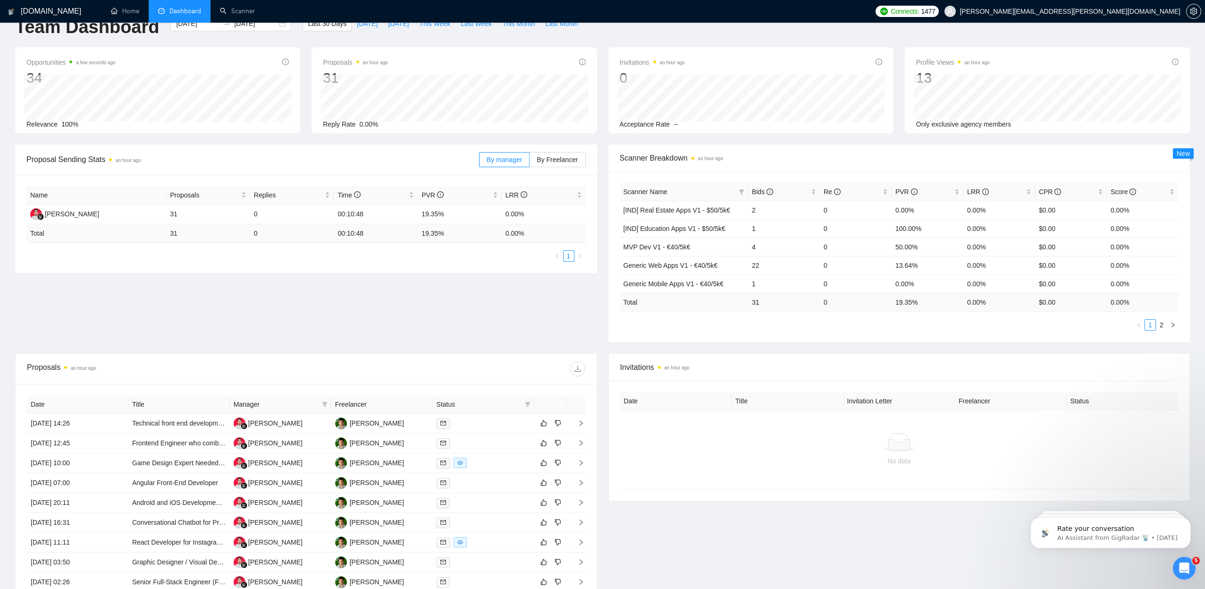
scroll to position [15, 0]
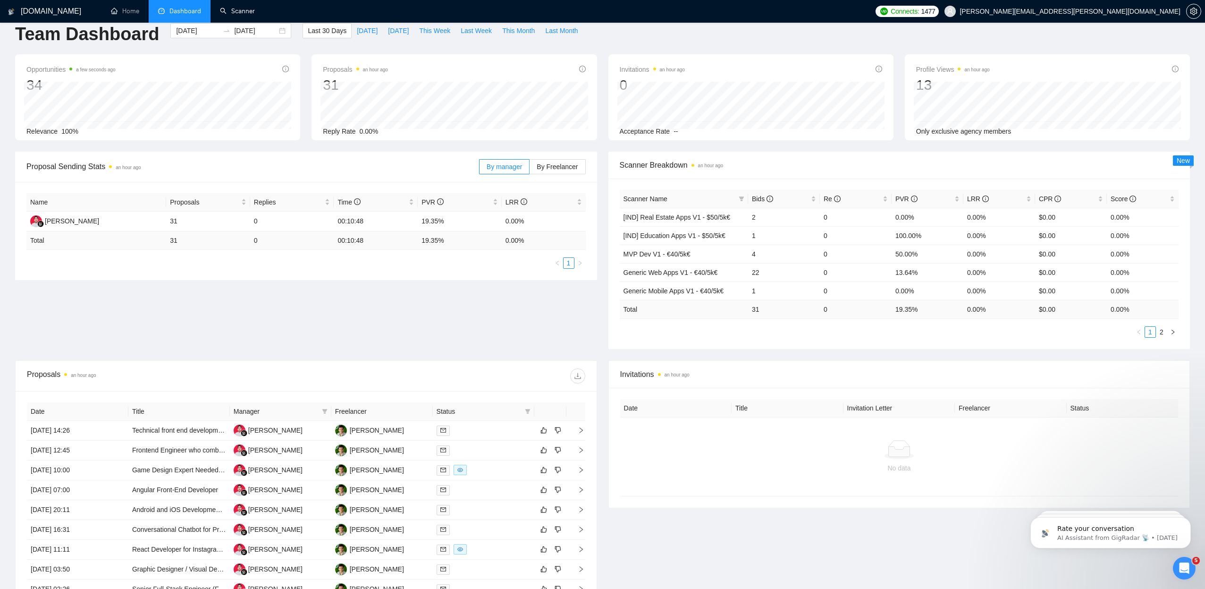
click at [253, 14] on link "Scanner" at bounding box center [237, 11] width 35 height 8
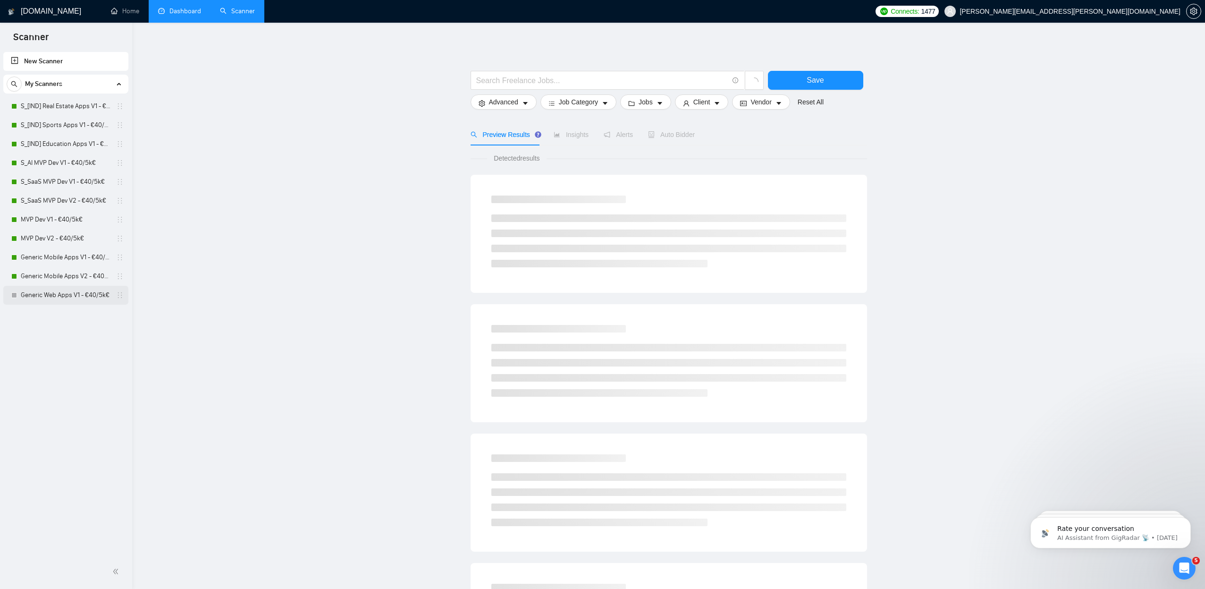
click at [74, 292] on link "Generic Web Apps V1 - €40/5k€" at bounding box center [66, 295] width 90 height 19
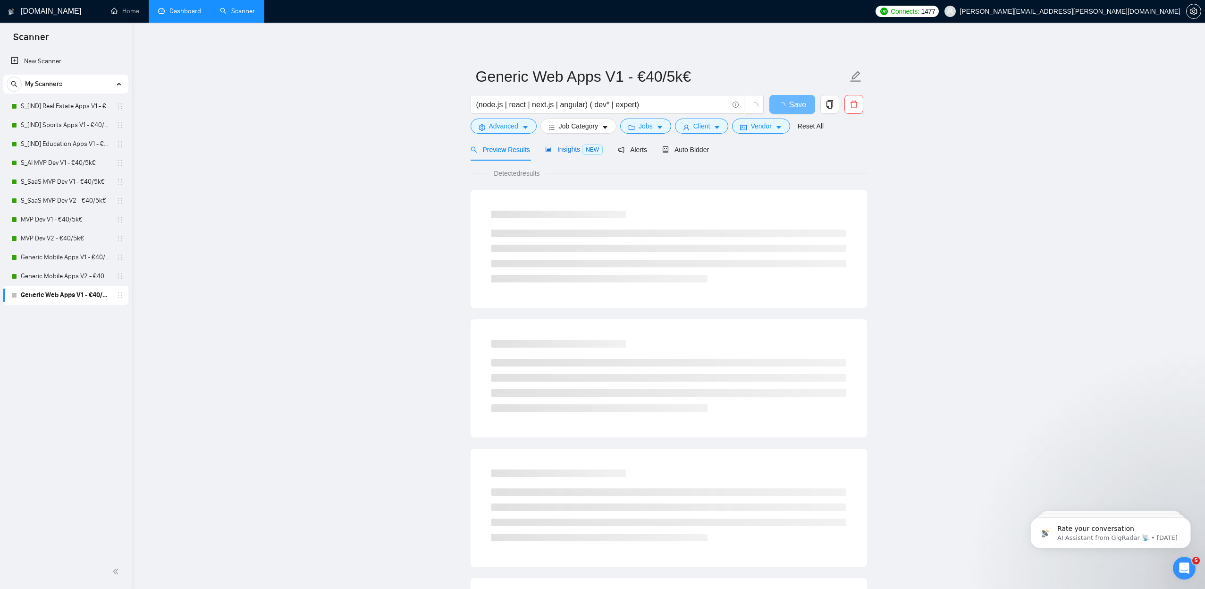
click at [582, 151] on span "Insights NEW" at bounding box center [574, 149] width 58 height 8
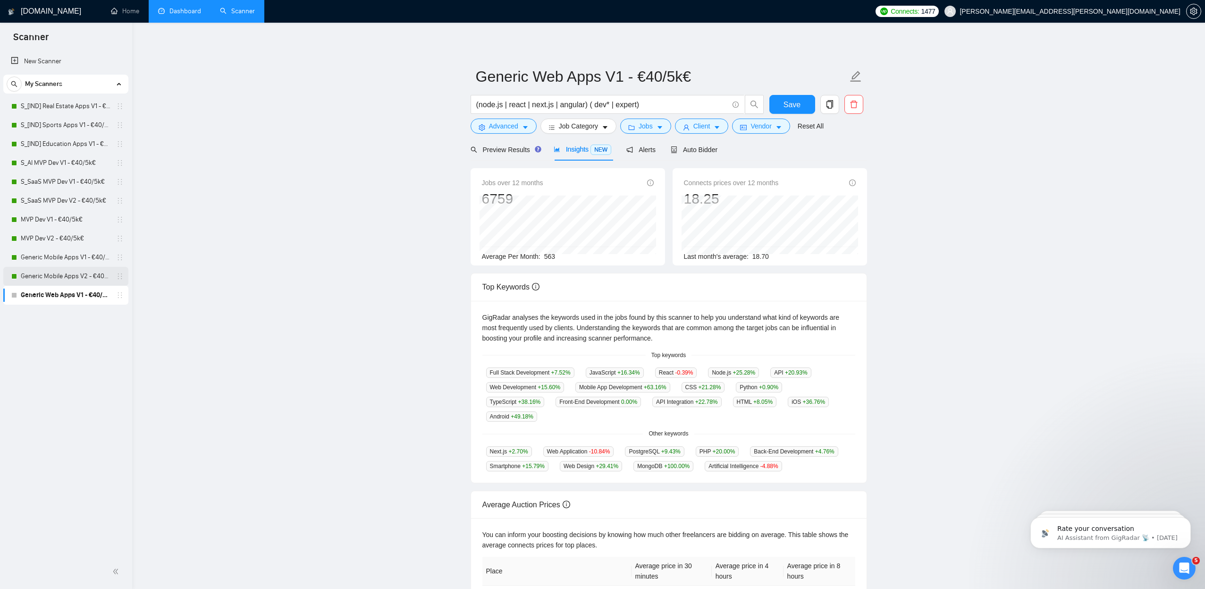
click at [68, 279] on link "Generic Mobile Apps V2 - €40/5k€" at bounding box center [66, 276] width 90 height 19
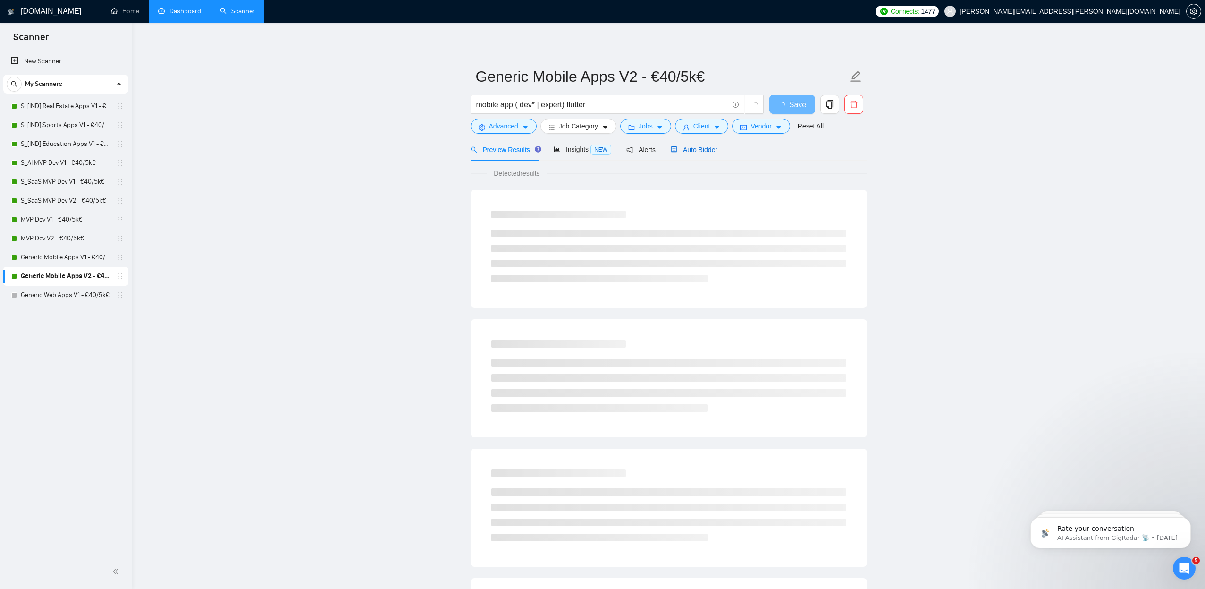
click at [697, 151] on span "Auto Bidder" at bounding box center [694, 150] width 47 height 8
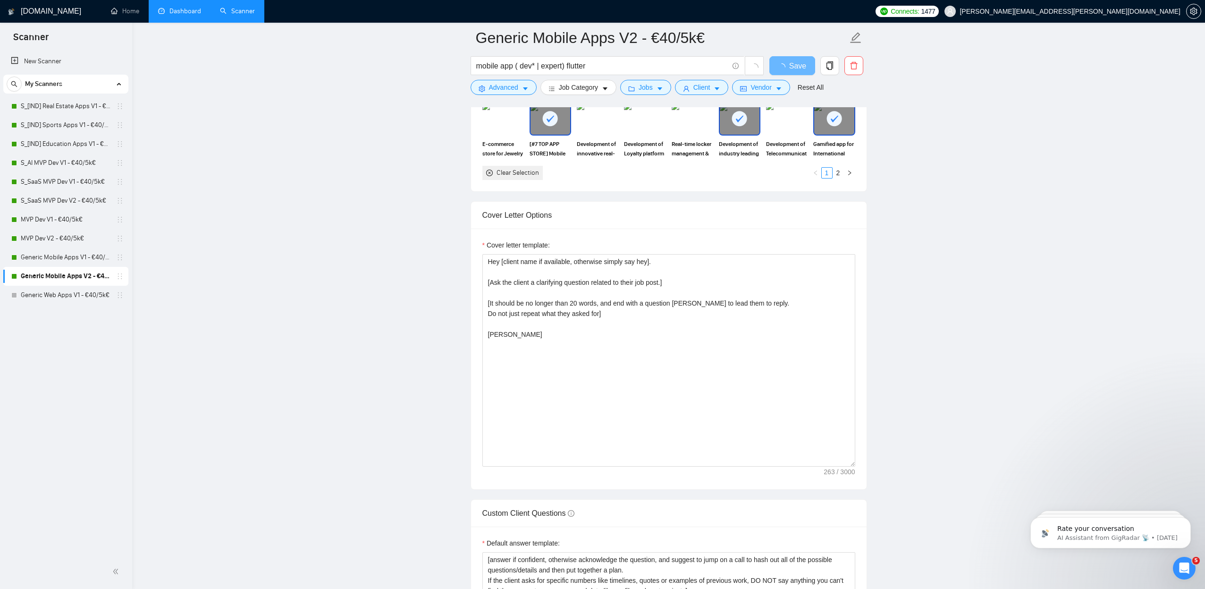
scroll to position [1106, 0]
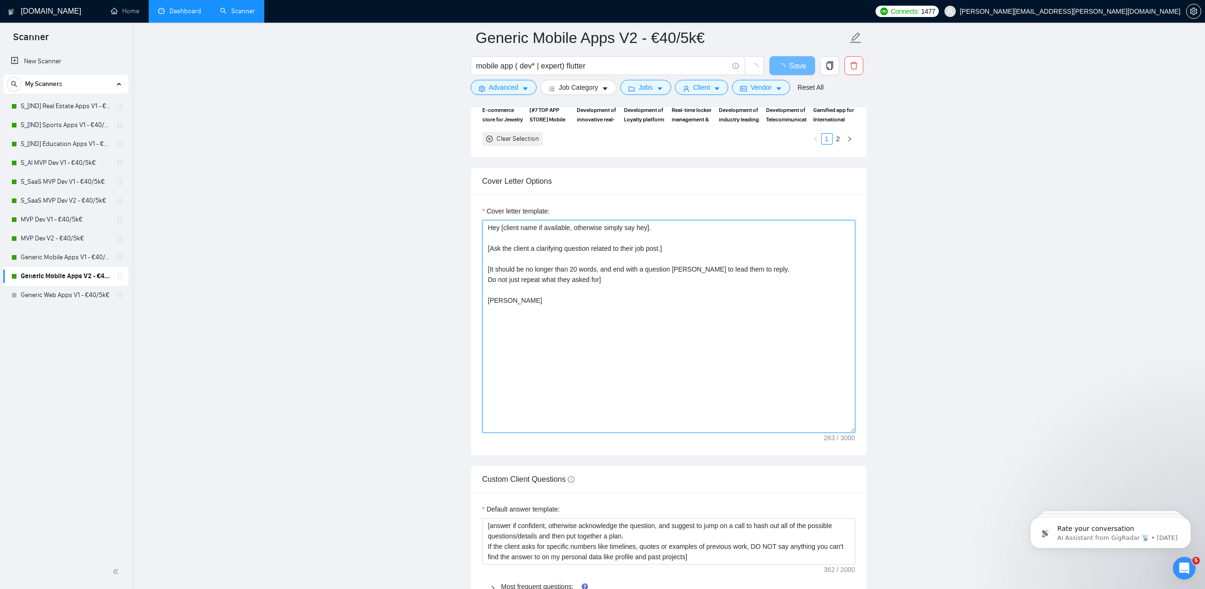
drag, startPoint x: 538, startPoint y: 296, endPoint x: 415, endPoint y: 189, distance: 162.3
click at [415, 189] on main "Generic Mobile Apps V2 - €40/5k€ mobile app ( dev* | expert) flutter Save Advan…" at bounding box center [668, 242] width 1043 height 2620
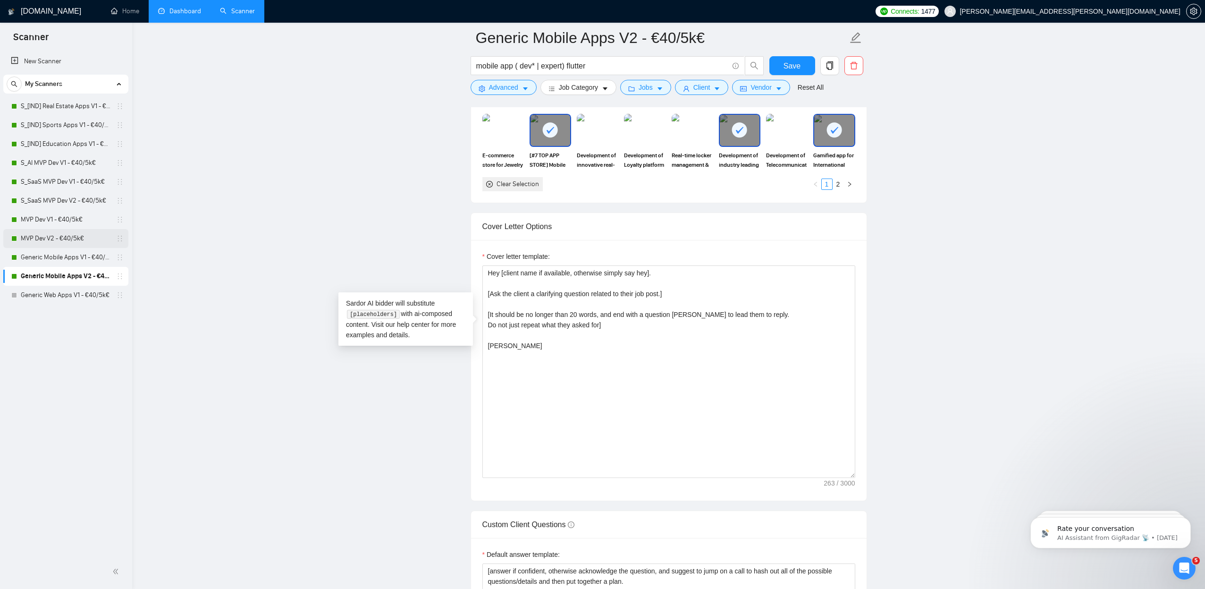
click at [60, 237] on link "MVP Dev V2 - €40/5k€" at bounding box center [66, 238] width 90 height 19
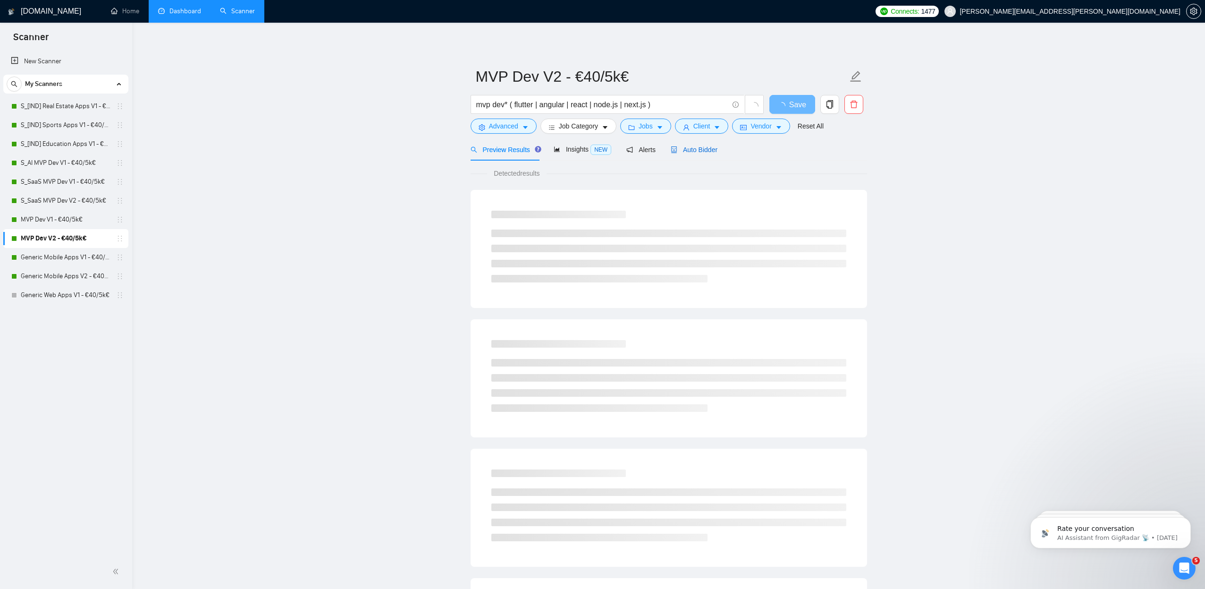
click at [692, 146] on span "Auto Bidder" at bounding box center [694, 150] width 47 height 8
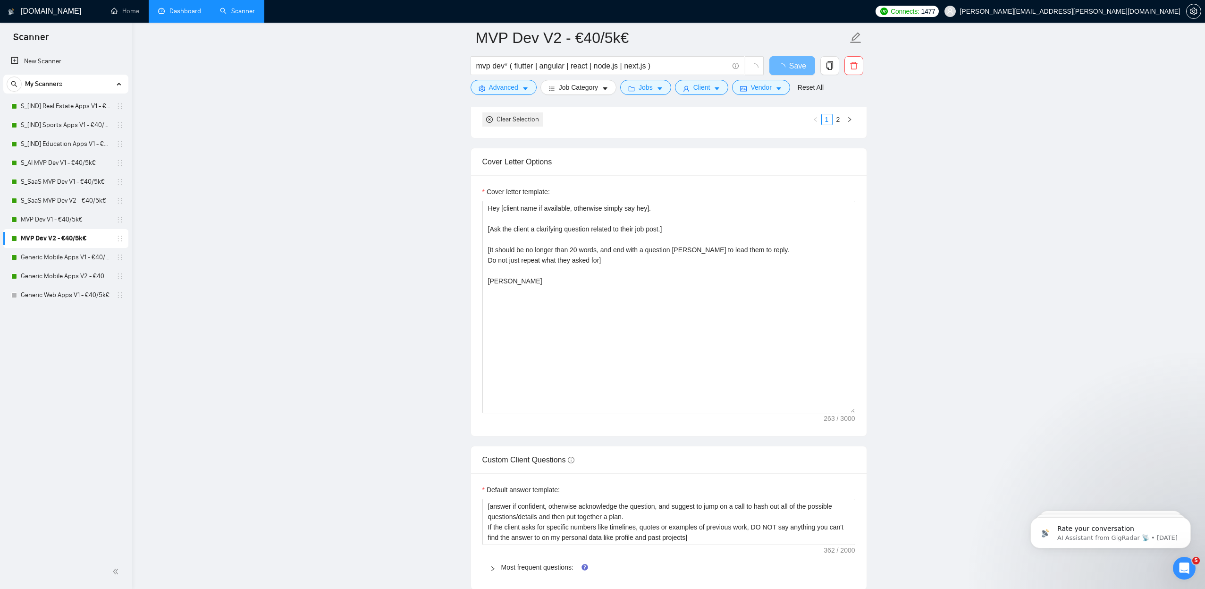
scroll to position [1128, 0]
click at [71, 203] on link "S_SaaS MVP Dev V2 - €40/5k€" at bounding box center [66, 200] width 90 height 19
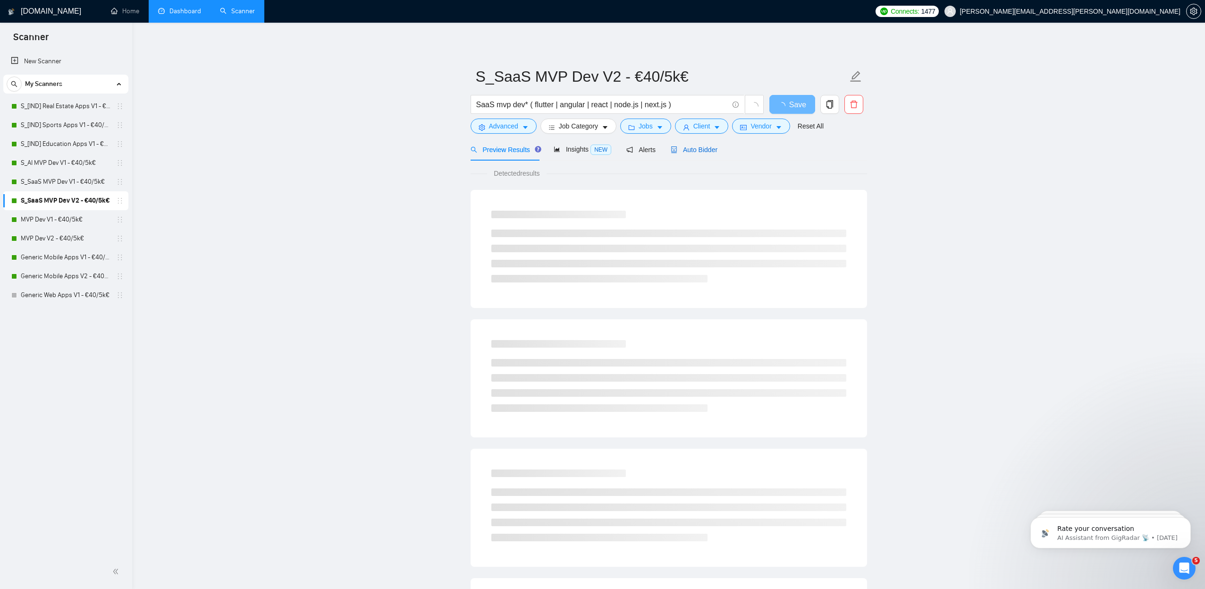
click at [687, 150] on span "Auto Bidder" at bounding box center [694, 150] width 47 height 8
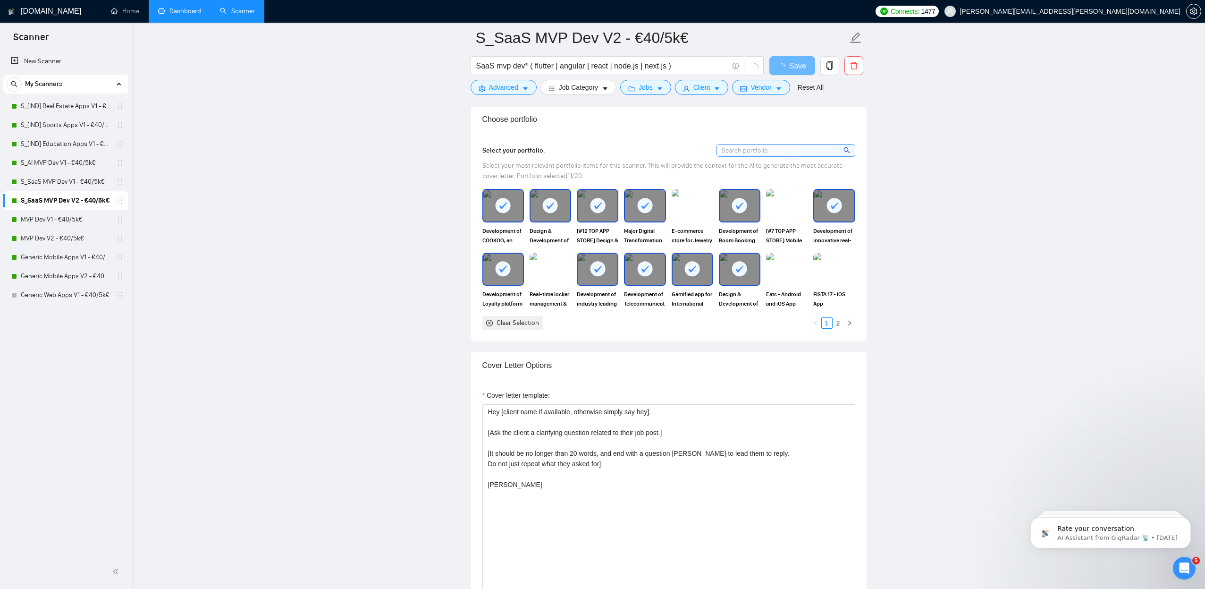
scroll to position [1060, 0]
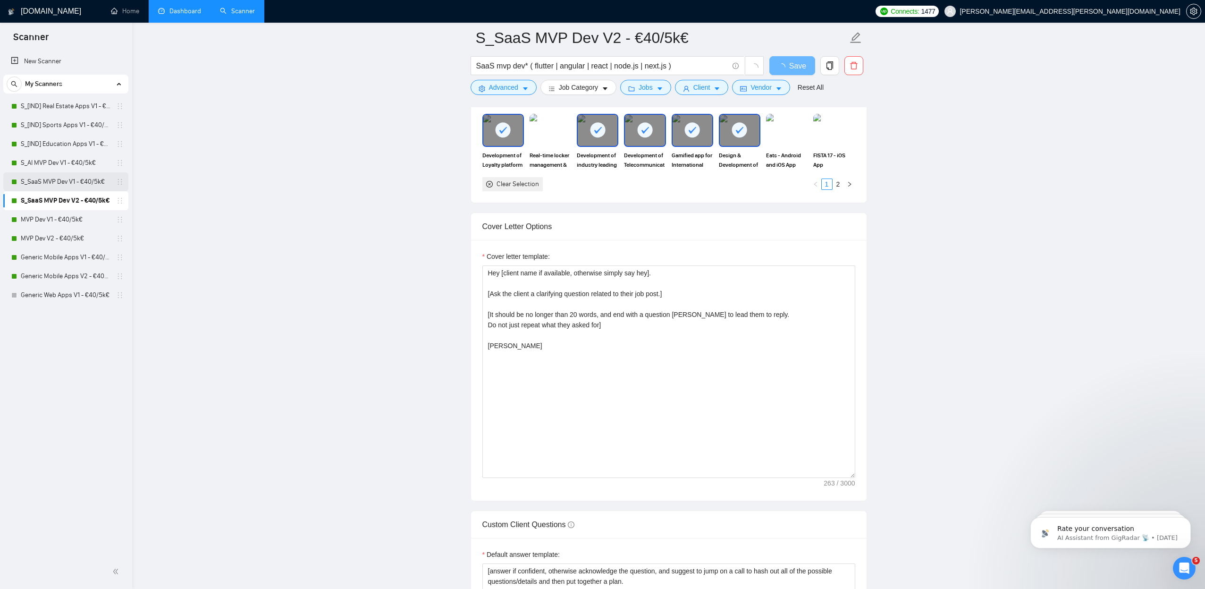
click at [58, 180] on link "S_SaaS MVP Dev V1 - €40/5k€" at bounding box center [66, 181] width 90 height 19
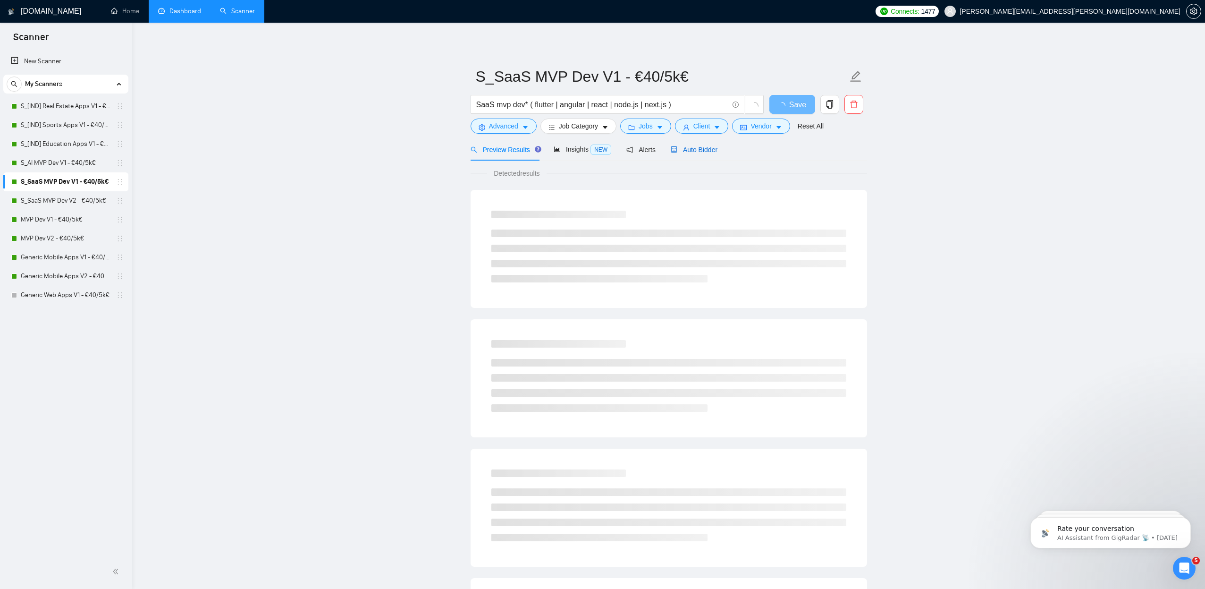
click at [697, 151] on span "Auto Bidder" at bounding box center [694, 150] width 47 height 8
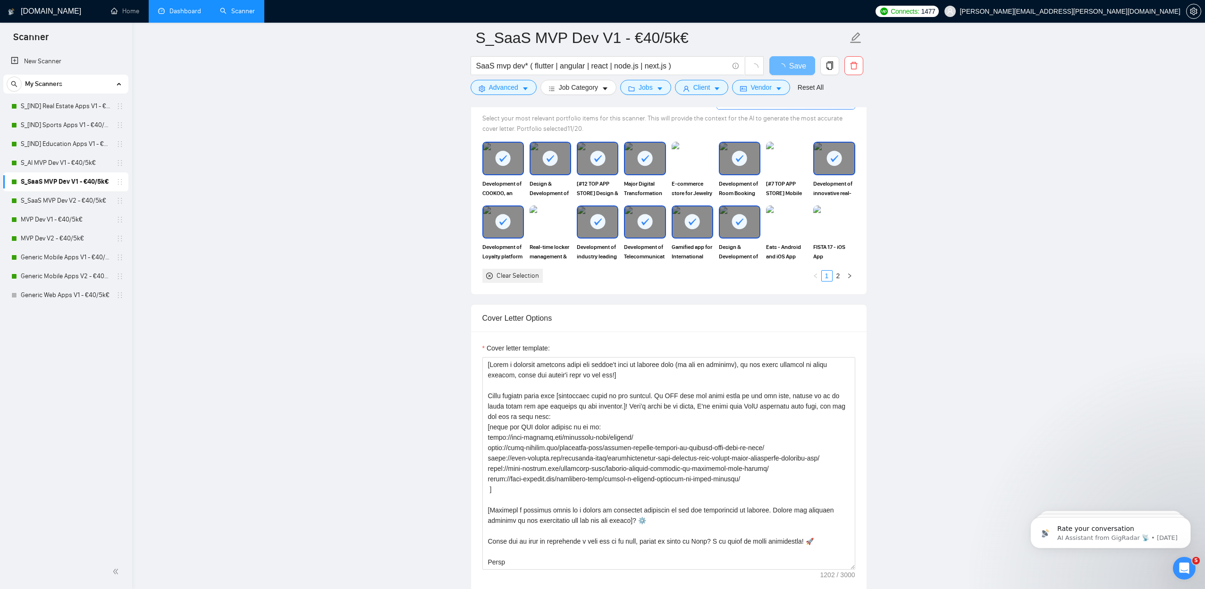
scroll to position [985, 0]
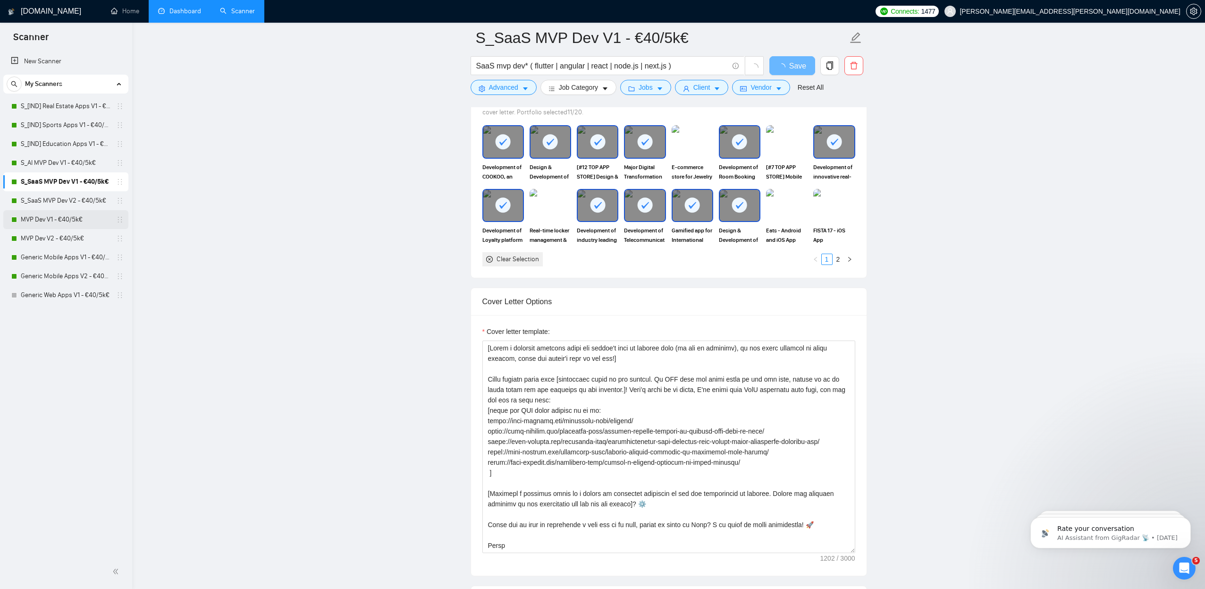
click at [72, 215] on link "MVP Dev V1 - €40/5k€" at bounding box center [66, 219] width 90 height 19
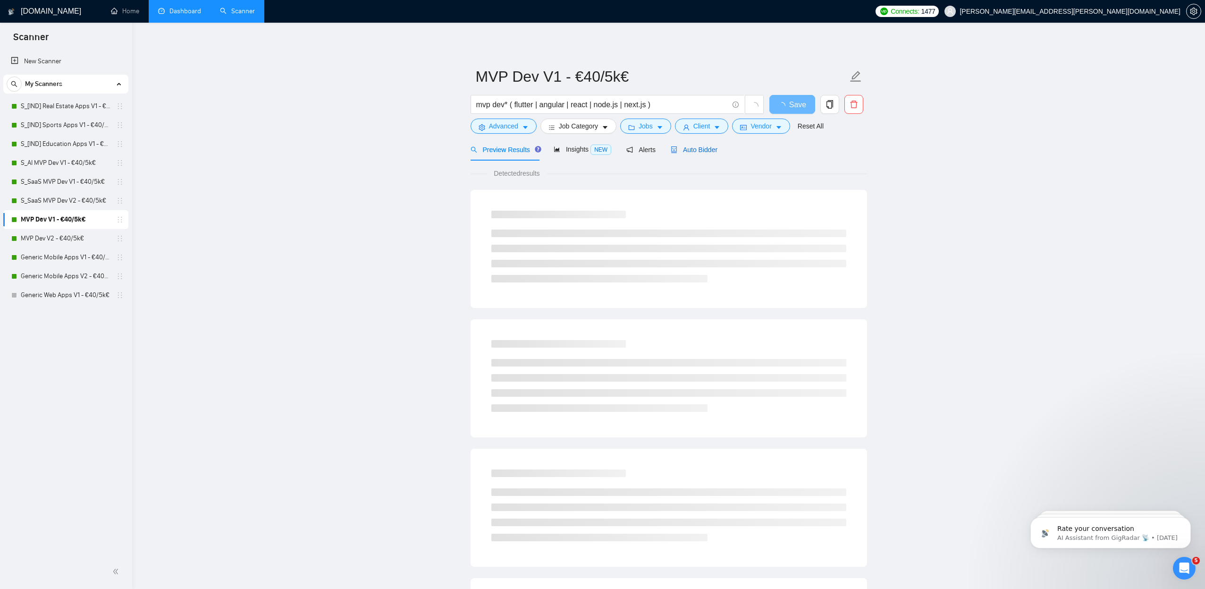
click at [712, 151] on span "Auto Bidder" at bounding box center [694, 150] width 47 height 8
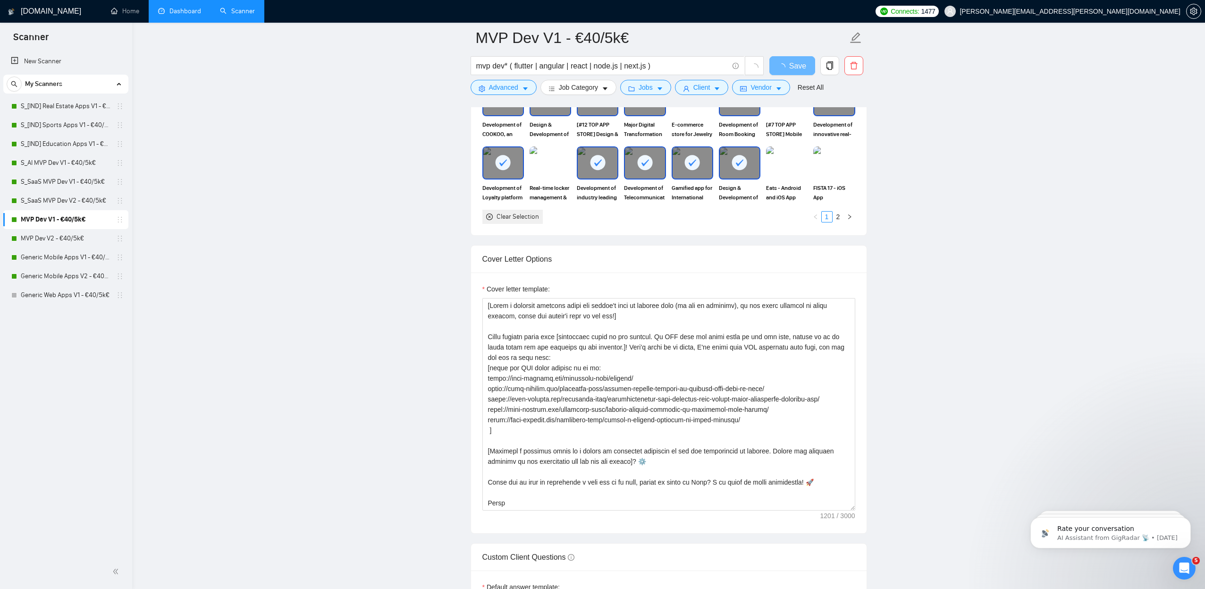
scroll to position [1159, 0]
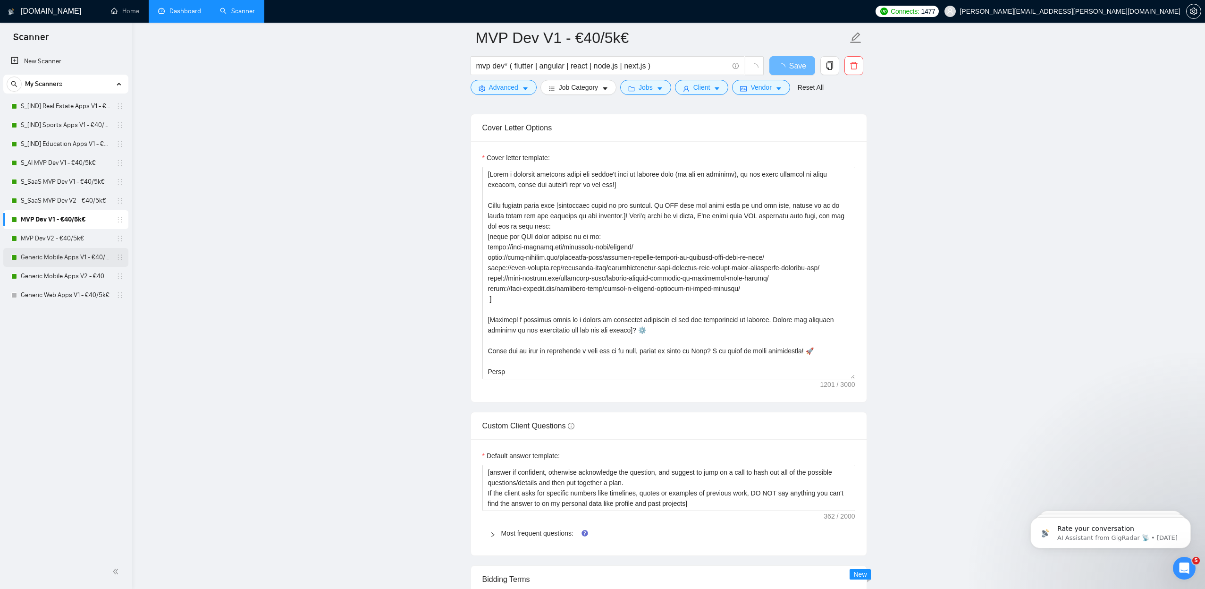
click at [75, 259] on link "Generic Mobile Apps V1 - €40/5k€" at bounding box center [66, 257] width 90 height 19
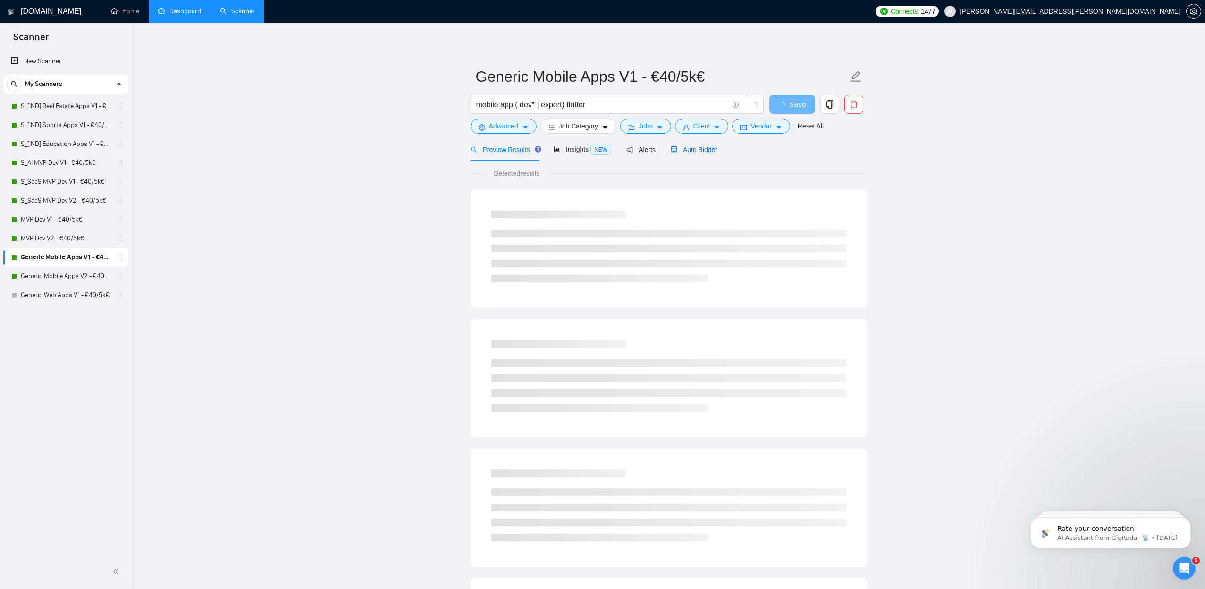
drag, startPoint x: 706, startPoint y: 151, endPoint x: 463, endPoint y: 155, distance: 243.1
click at [706, 151] on span "Auto Bidder" at bounding box center [694, 150] width 47 height 8
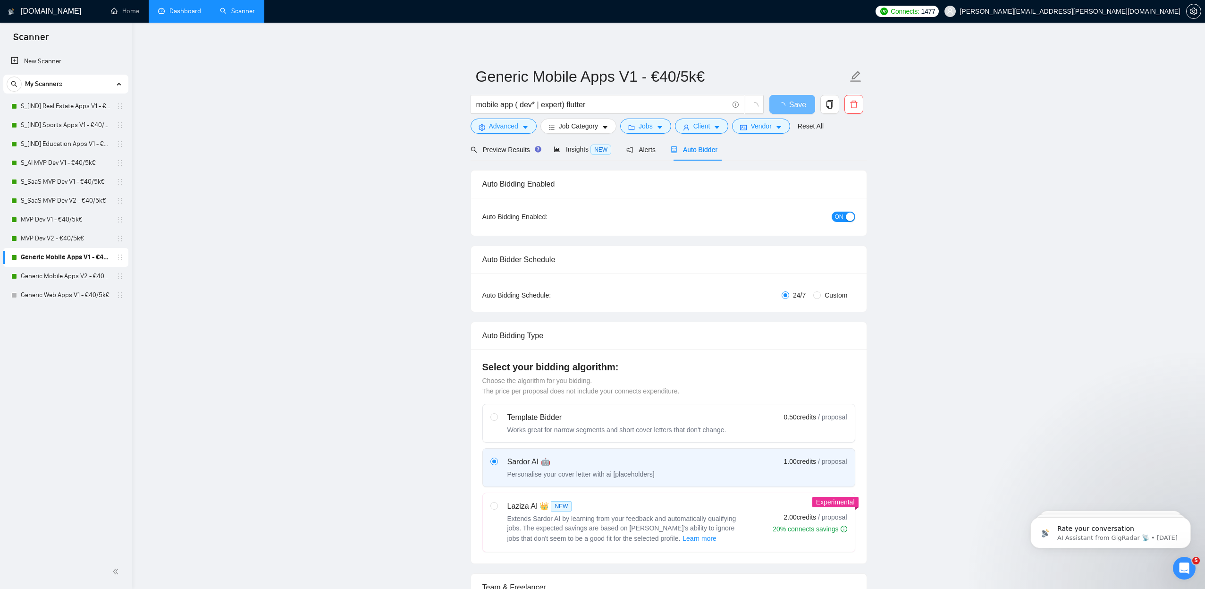
radio input "false"
radio input "true"
checkbox input "true"
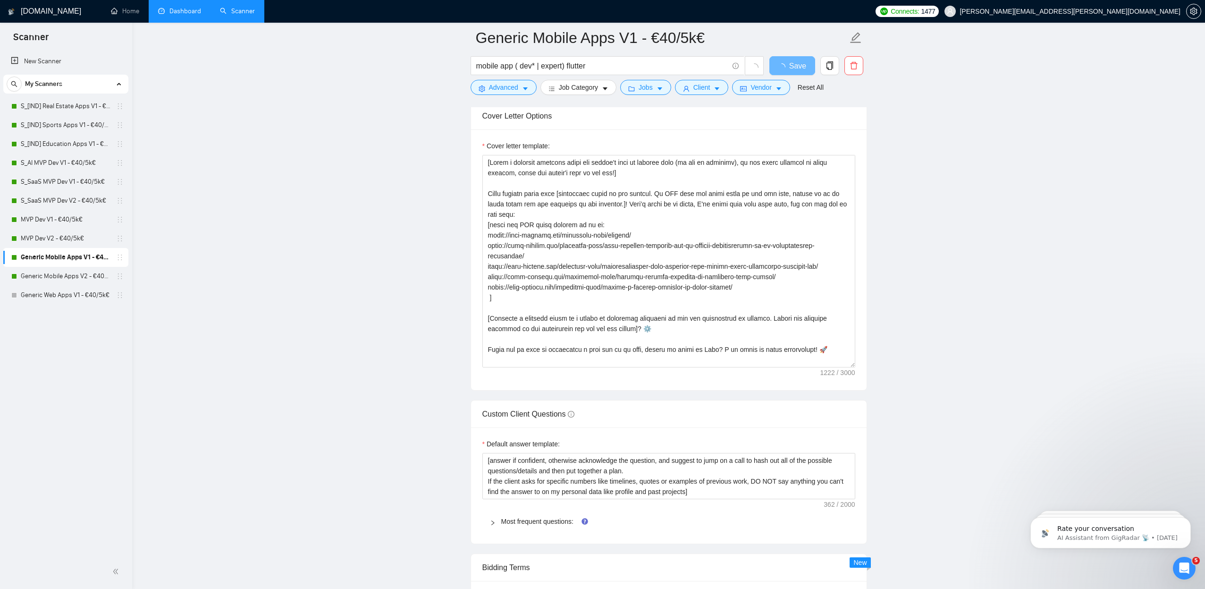
scroll to position [1171, 0]
click at [68, 293] on link "Generic Web Apps V1 - €40/5k€" at bounding box center [66, 295] width 90 height 19
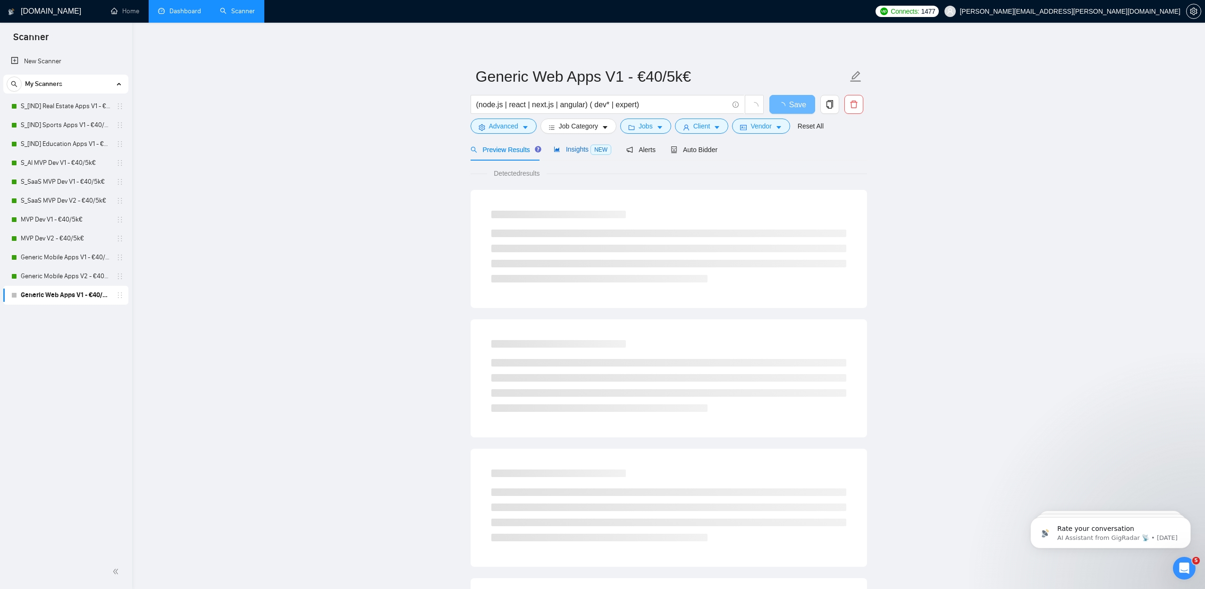
click at [587, 150] on span "Insights NEW" at bounding box center [583, 149] width 58 height 8
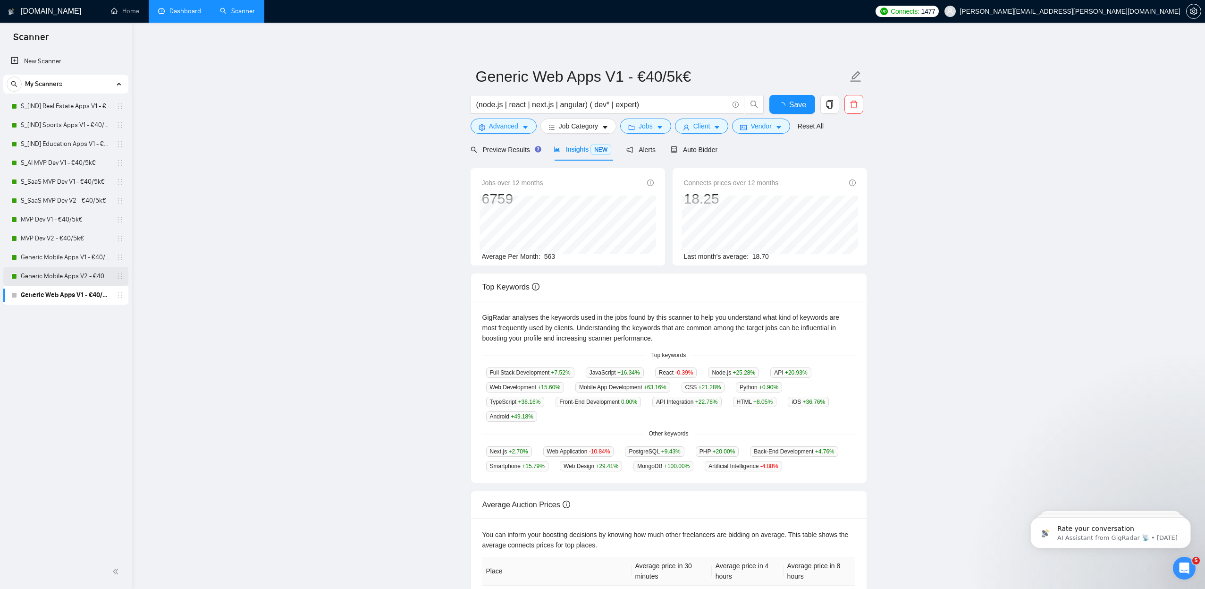
click at [67, 276] on link "Generic Mobile Apps V2 - €40/5k€" at bounding box center [66, 276] width 90 height 19
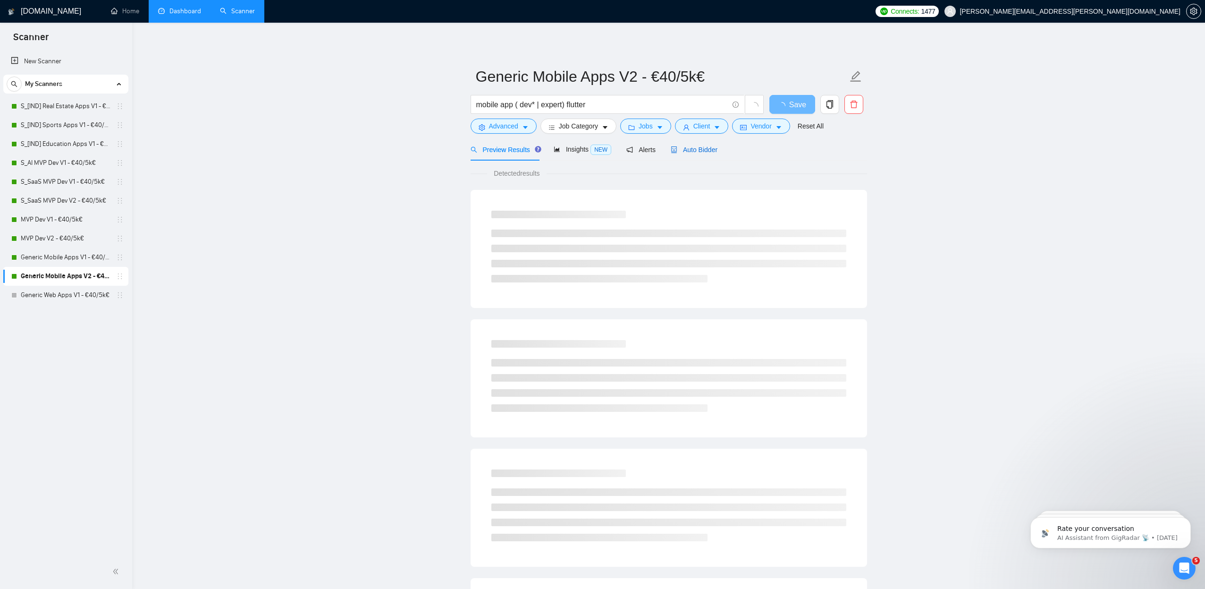
click at [702, 154] on div "Auto Bidder" at bounding box center [694, 149] width 47 height 10
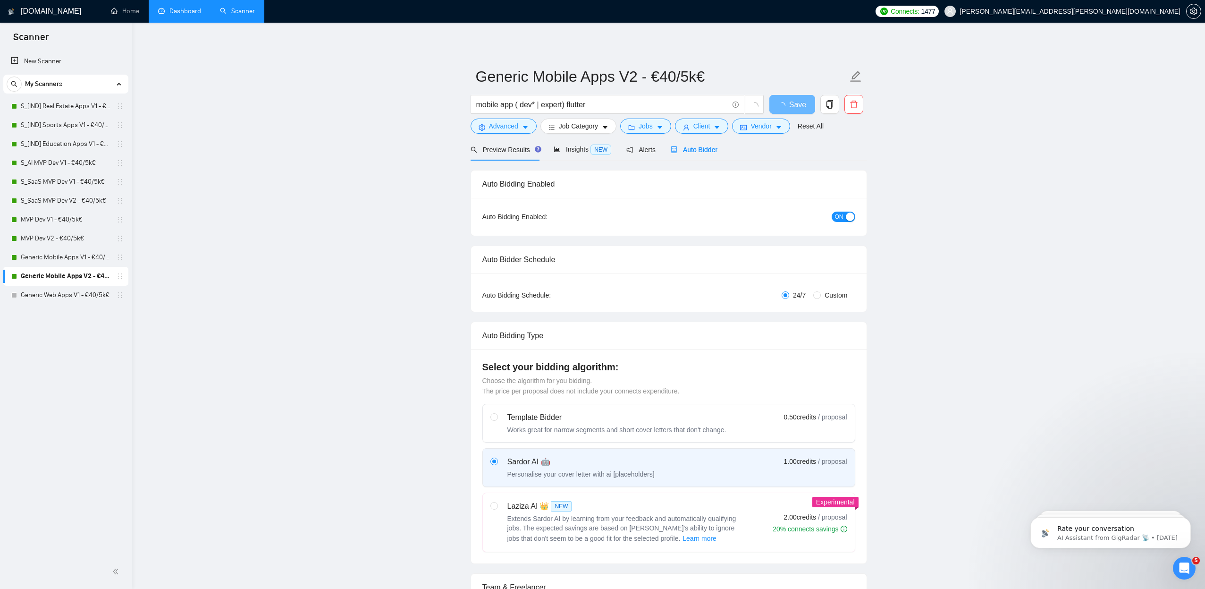
radio input "false"
radio input "true"
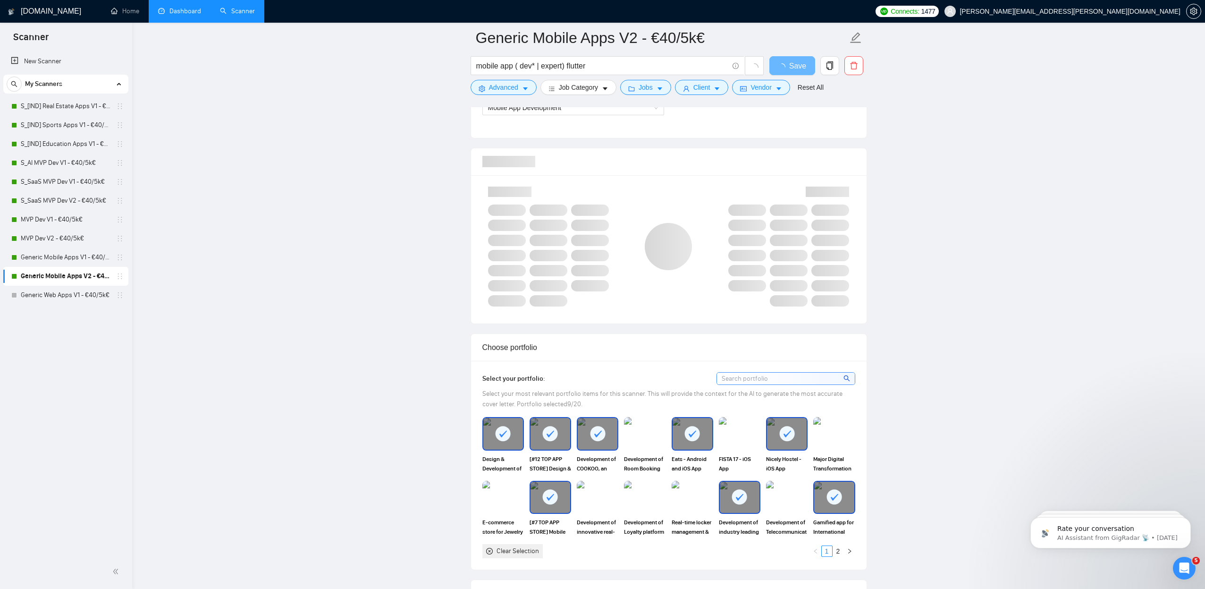
scroll to position [1026, 0]
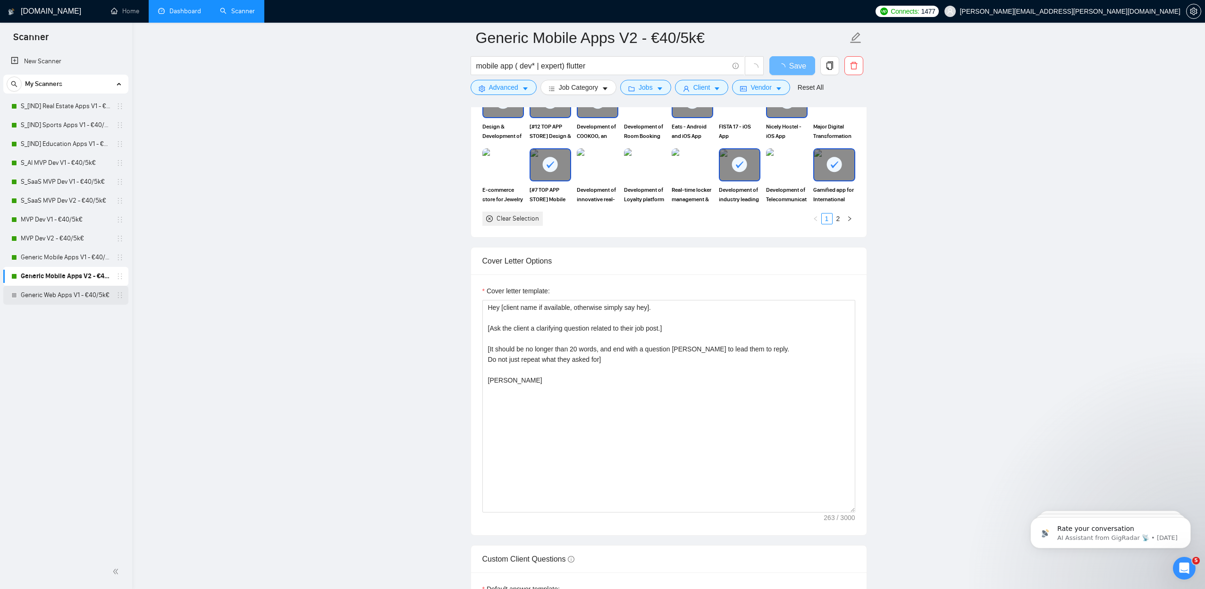
click at [69, 297] on link "Generic Web Apps V1 - €40/5k€" at bounding box center [66, 295] width 90 height 19
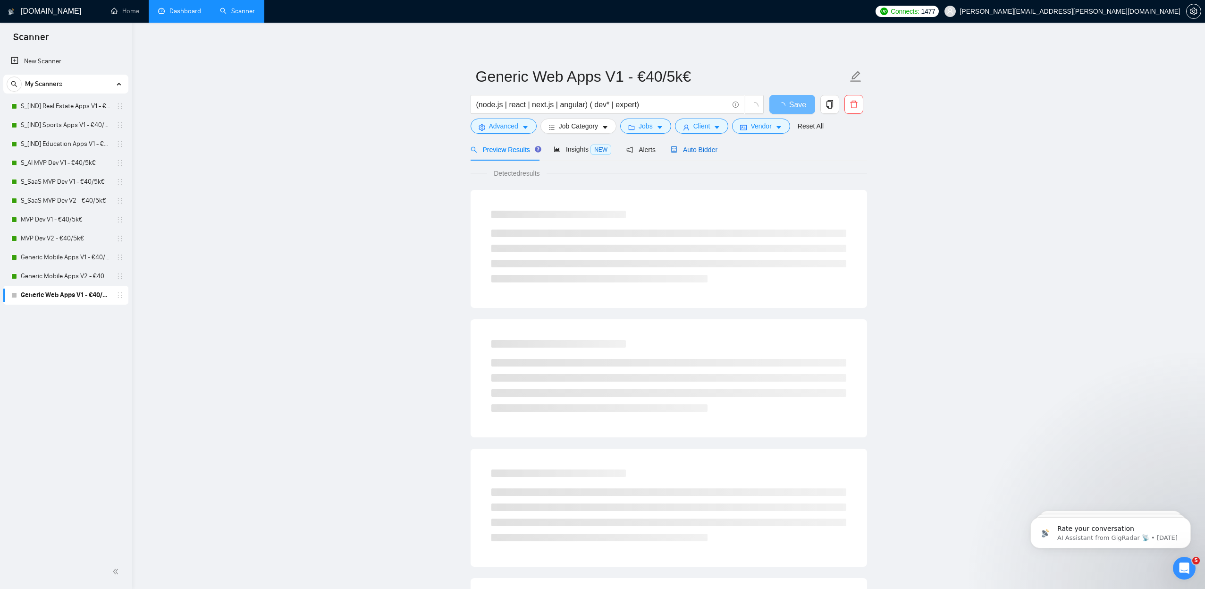
click at [689, 150] on span "Auto Bidder" at bounding box center [694, 150] width 47 height 8
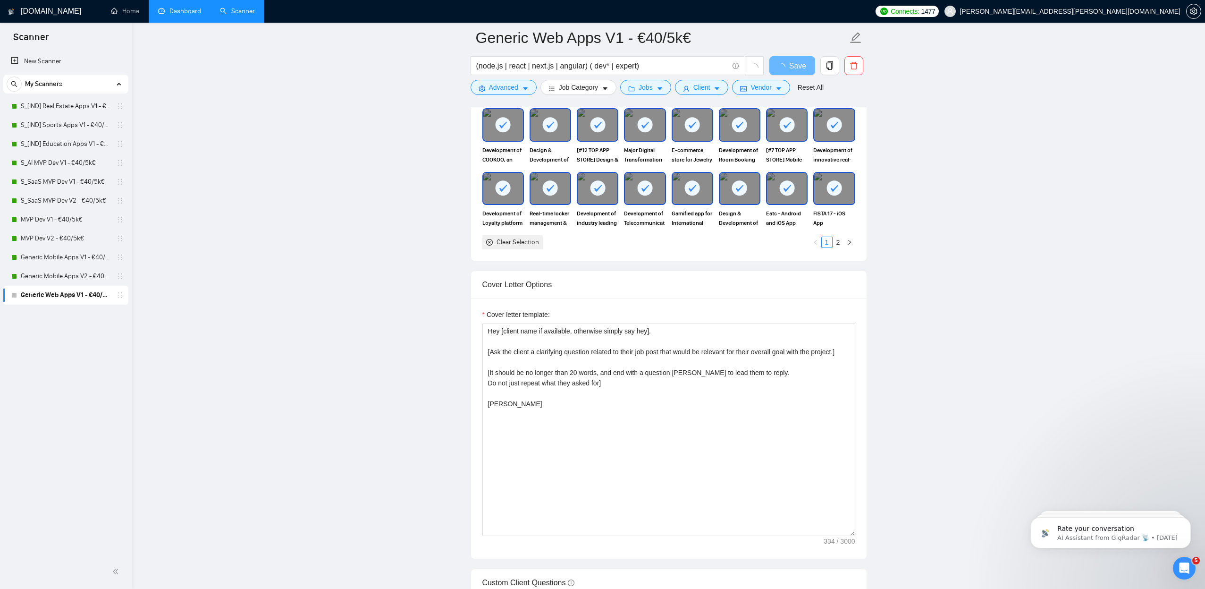
scroll to position [894, 0]
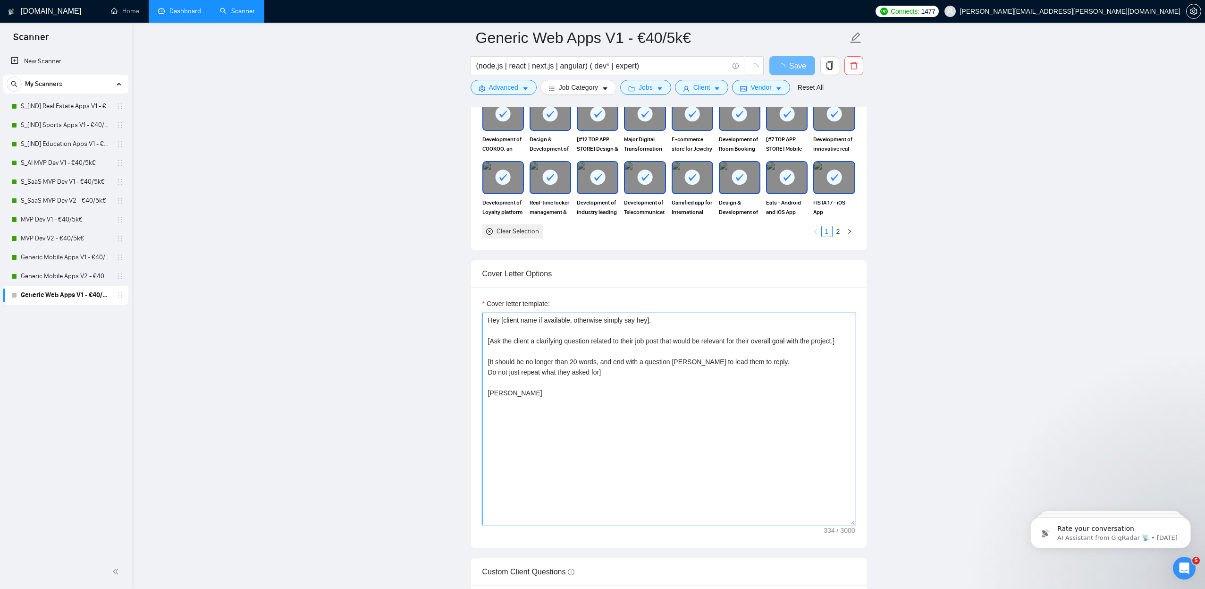
click at [624, 403] on textarea "Hey [client name if available, otherwise simply say hey]. [Ask the client a cla…" at bounding box center [668, 419] width 373 height 212
drag, startPoint x: 628, startPoint y: 408, endPoint x: 490, endPoint y: 296, distance: 178.6
click at [490, 296] on div "Cover letter template: Hey [client name if available, otherwise simply say hey]…" at bounding box center [669, 417] width 396 height 261
click at [66, 257] on link "Generic Mobile Apps V1 - €40/5k€" at bounding box center [66, 257] width 90 height 19
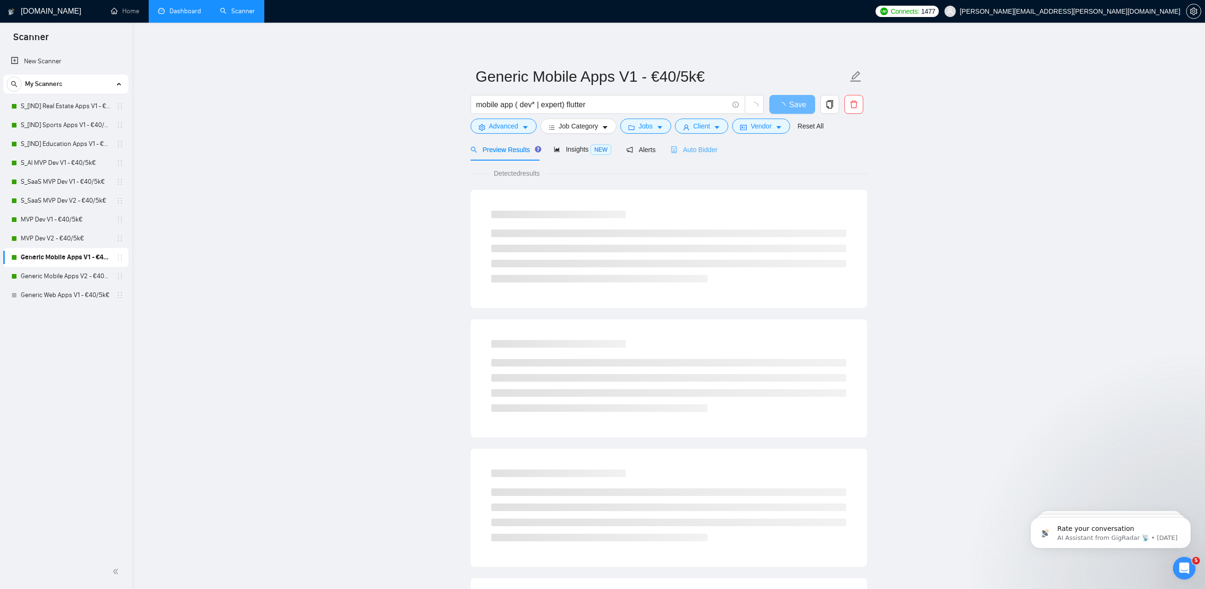
scroll to position [0, 0]
click at [710, 151] on span "Auto Bidder" at bounding box center [694, 150] width 47 height 8
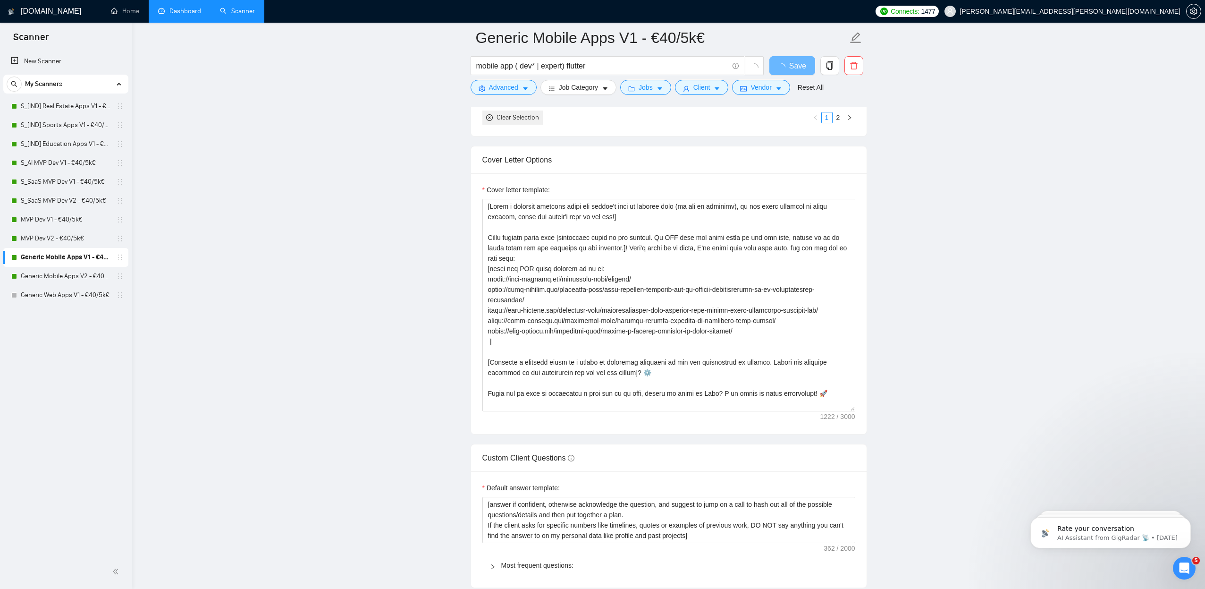
scroll to position [1253, 0]
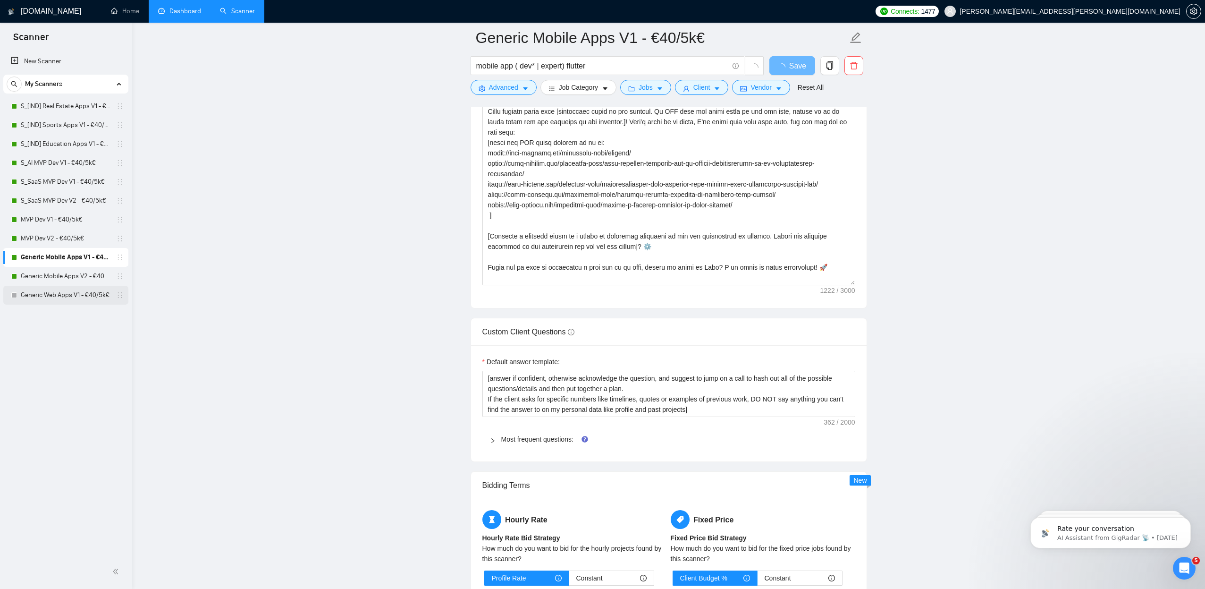
click at [90, 294] on link "Generic Web Apps V1 - €40/5k€" at bounding box center [66, 295] width 90 height 19
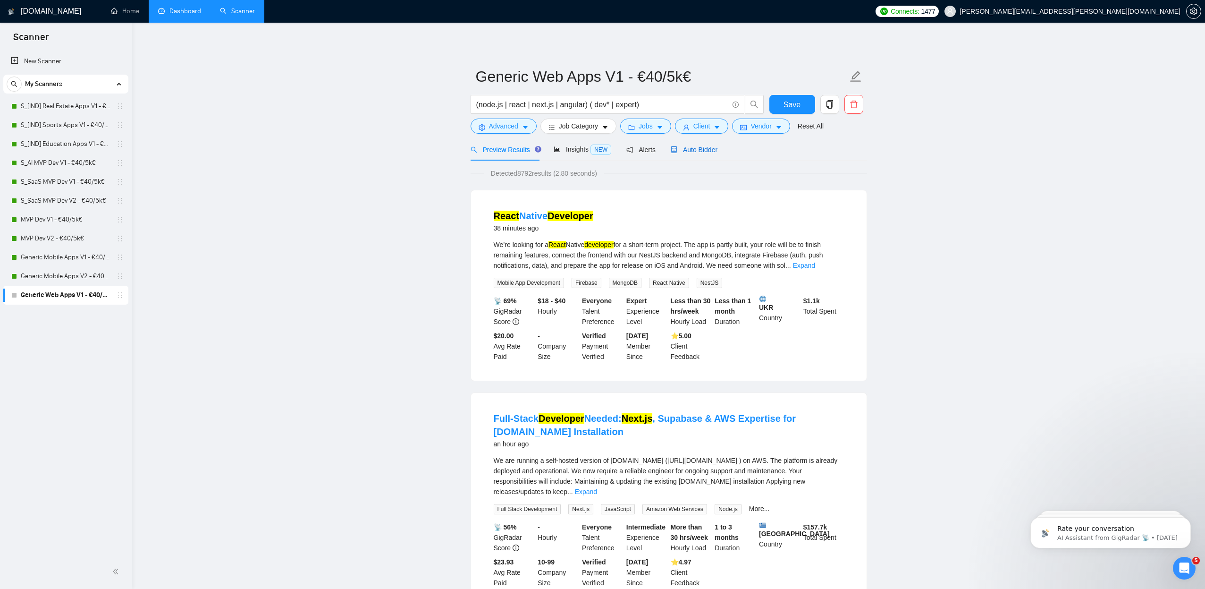
click at [701, 152] on span "Auto Bidder" at bounding box center [694, 150] width 47 height 8
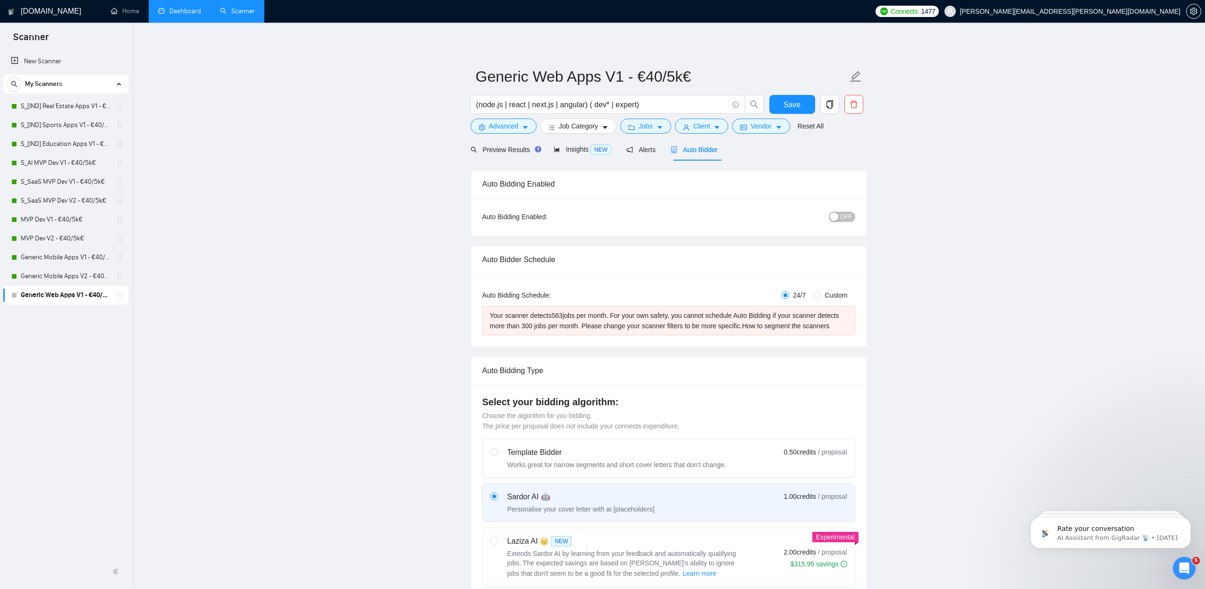
checkbox input "true"
click at [563, 150] on span "Insights NEW" at bounding box center [583, 149] width 58 height 8
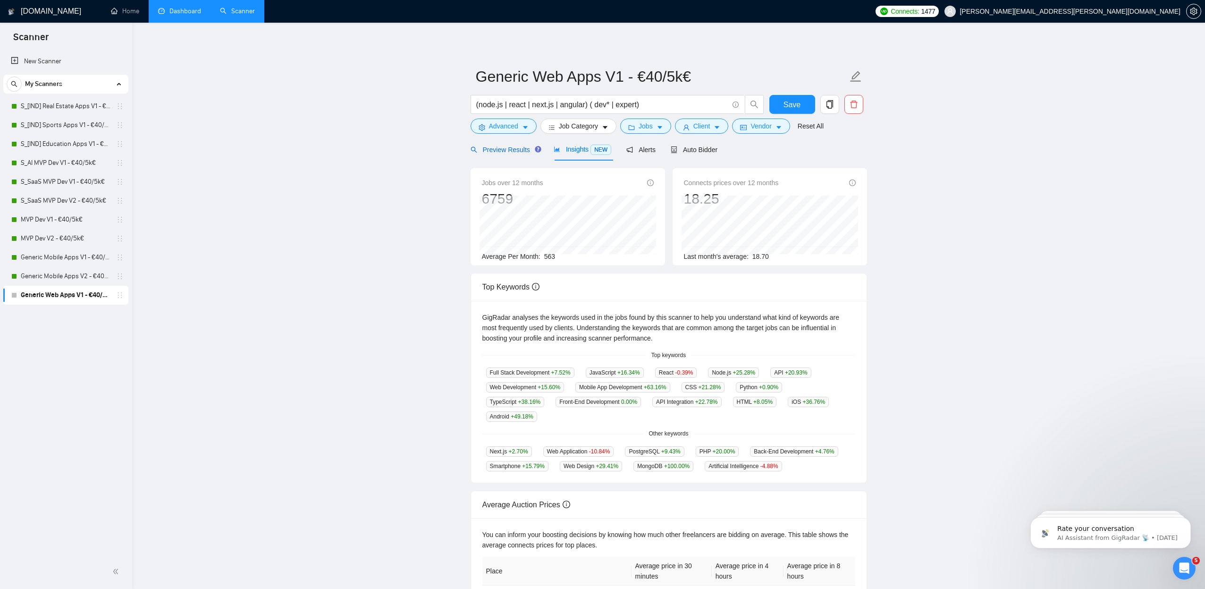
click at [507, 148] on span "Preview Results" at bounding box center [505, 150] width 68 height 8
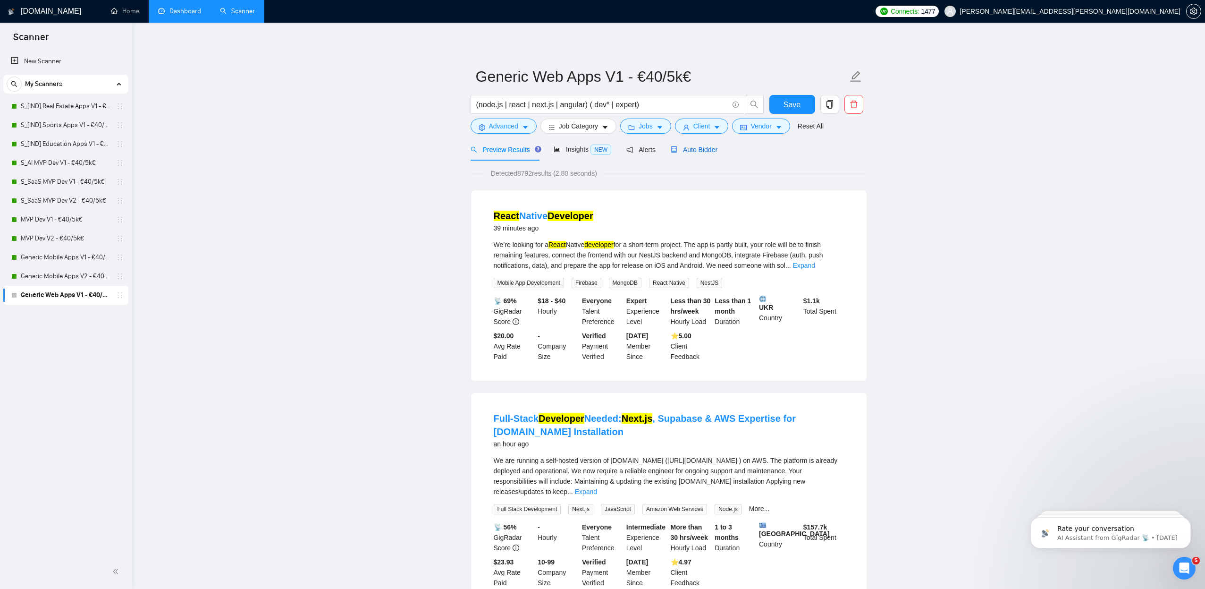
click at [704, 149] on span "Auto Bidder" at bounding box center [694, 150] width 47 height 8
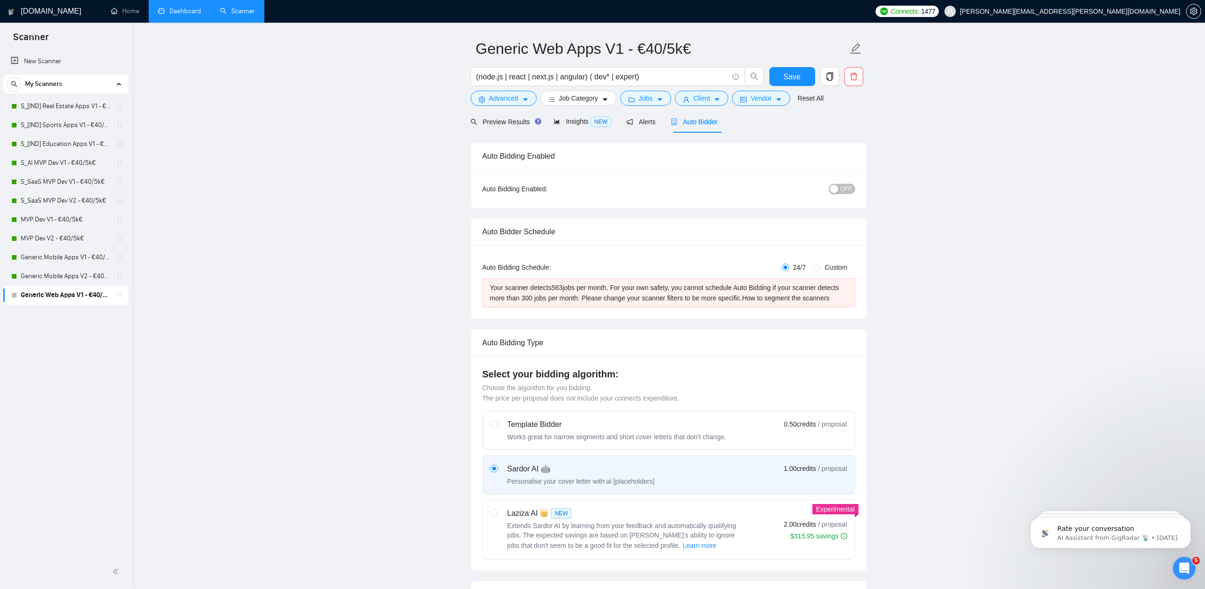
scroll to position [29, 0]
click at [520, 119] on span "Preview Results" at bounding box center [505, 121] width 68 height 8
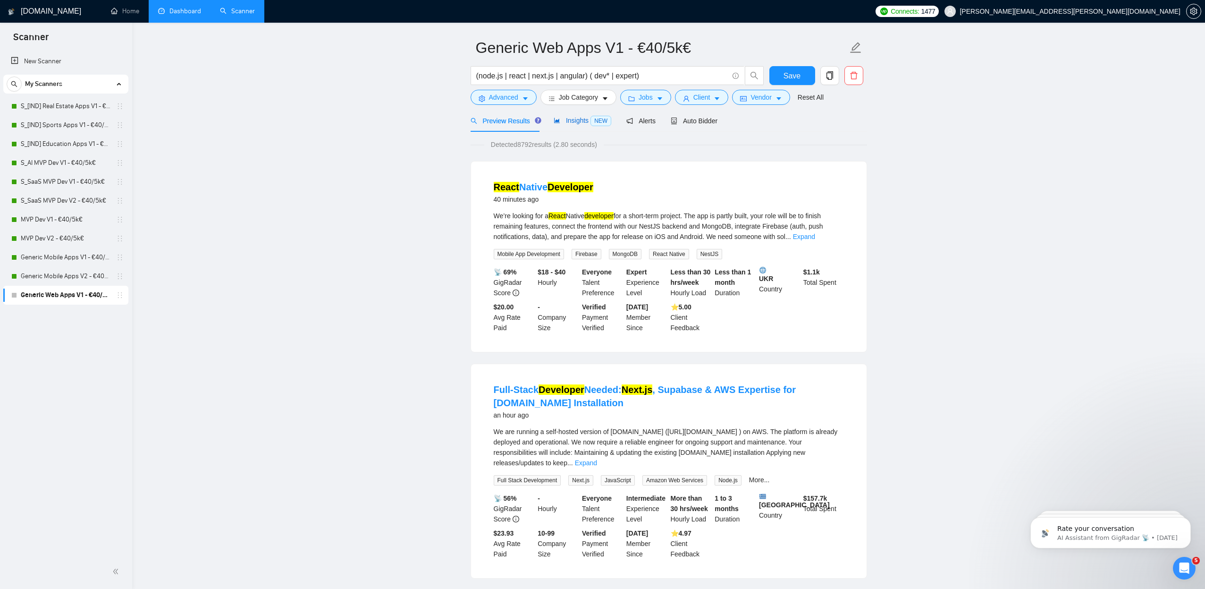
click at [573, 116] on div "Insights NEW" at bounding box center [583, 120] width 58 height 11
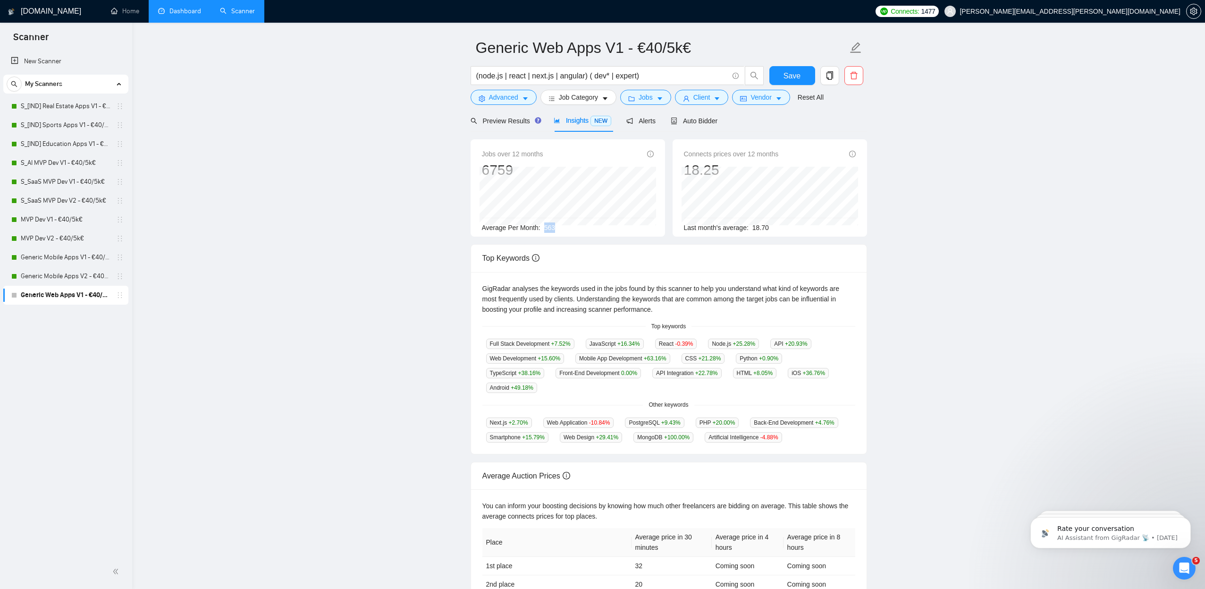
drag, startPoint x: 545, startPoint y: 229, endPoint x: 569, endPoint y: 227, distance: 24.1
click at [568, 228] on div "Average Per Month: 563" at bounding box center [568, 227] width 172 height 10
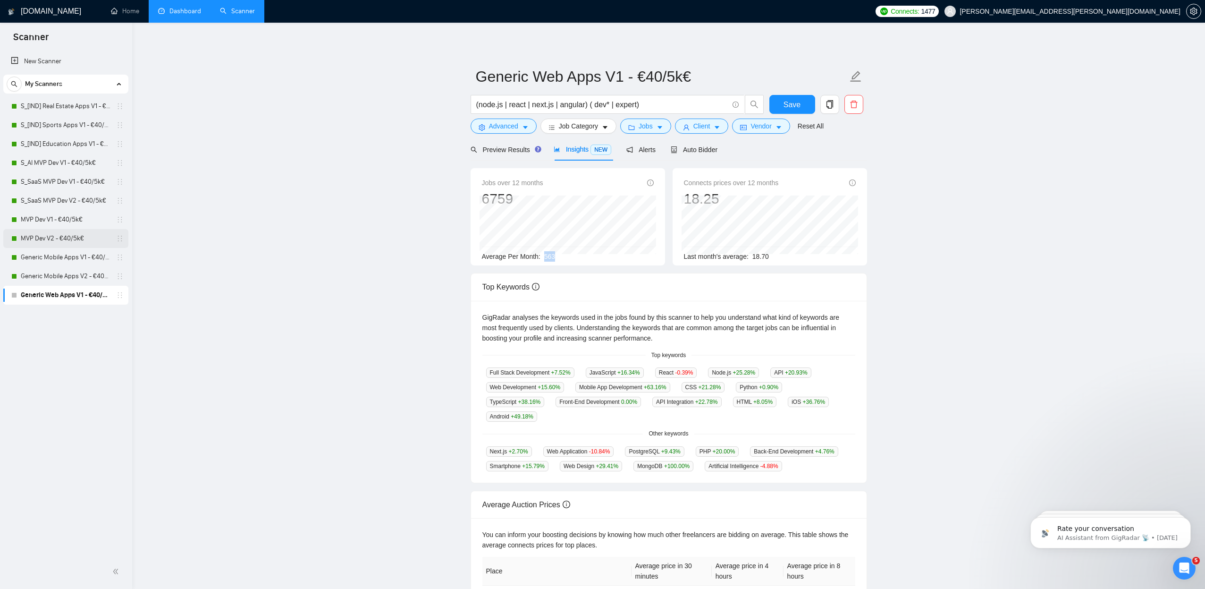
click at [47, 235] on link "MVP Dev V2 - €40/5k€" at bounding box center [66, 238] width 90 height 19
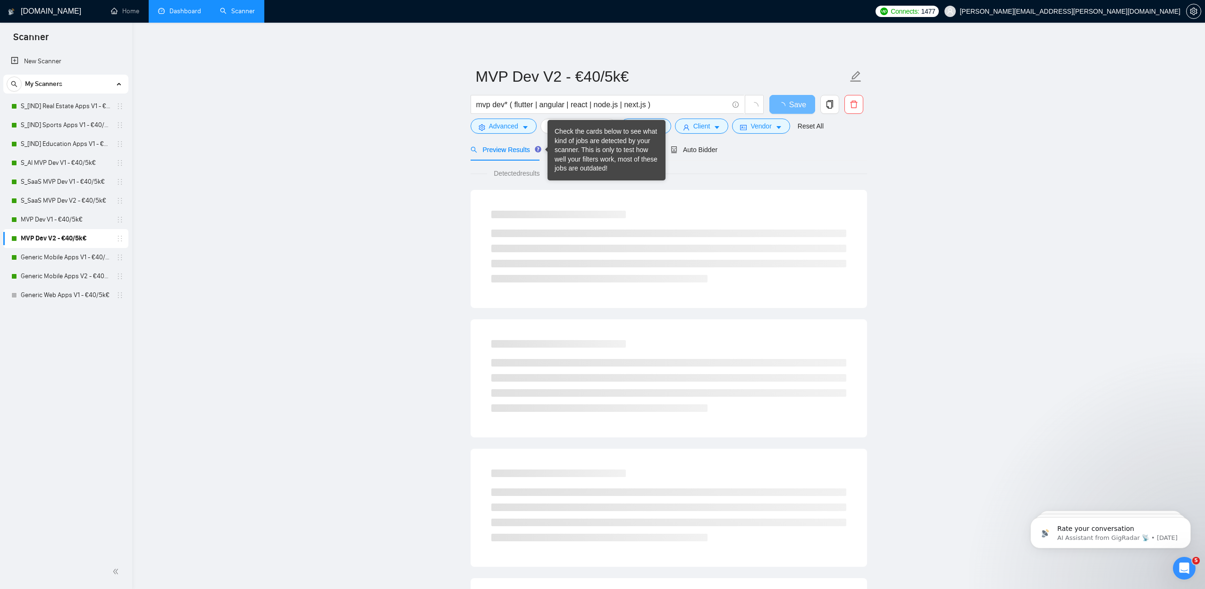
click at [571, 155] on div "Check the cards below to see what kind of jobs are detected by your scanner. Th…" at bounding box center [607, 150] width 104 height 46
click at [566, 150] on span "Insights NEW" at bounding box center [583, 149] width 58 height 8
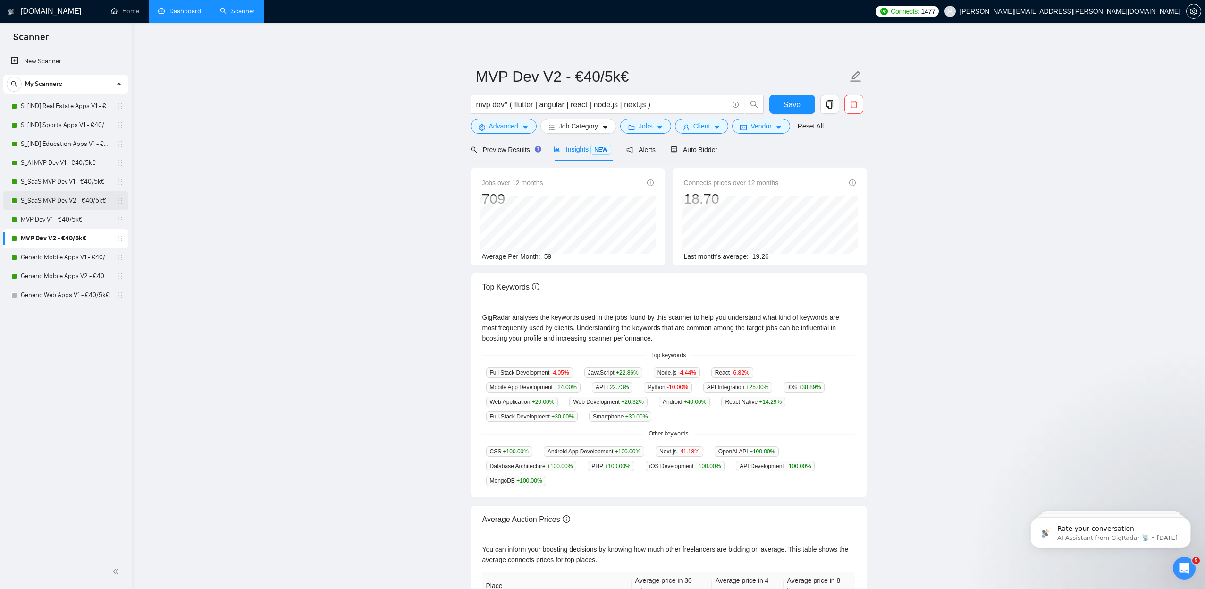
click at [74, 201] on link "S_SaaS MVP Dev V2 - €40/5k€" at bounding box center [66, 200] width 90 height 19
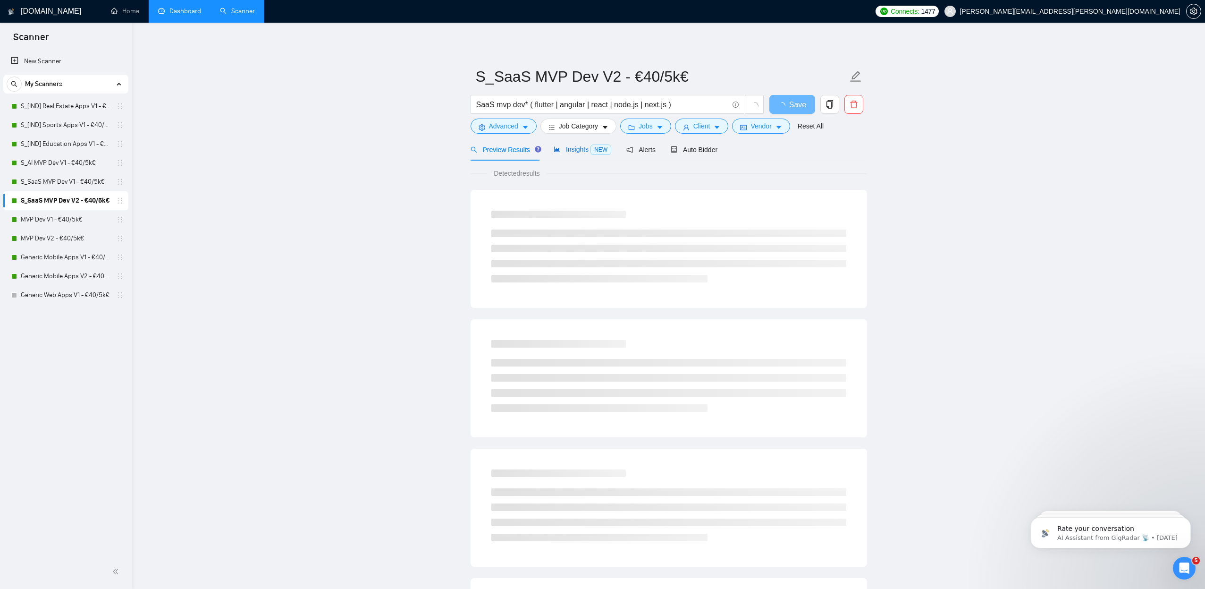
click at [577, 151] on span "Insights NEW" at bounding box center [583, 149] width 58 height 8
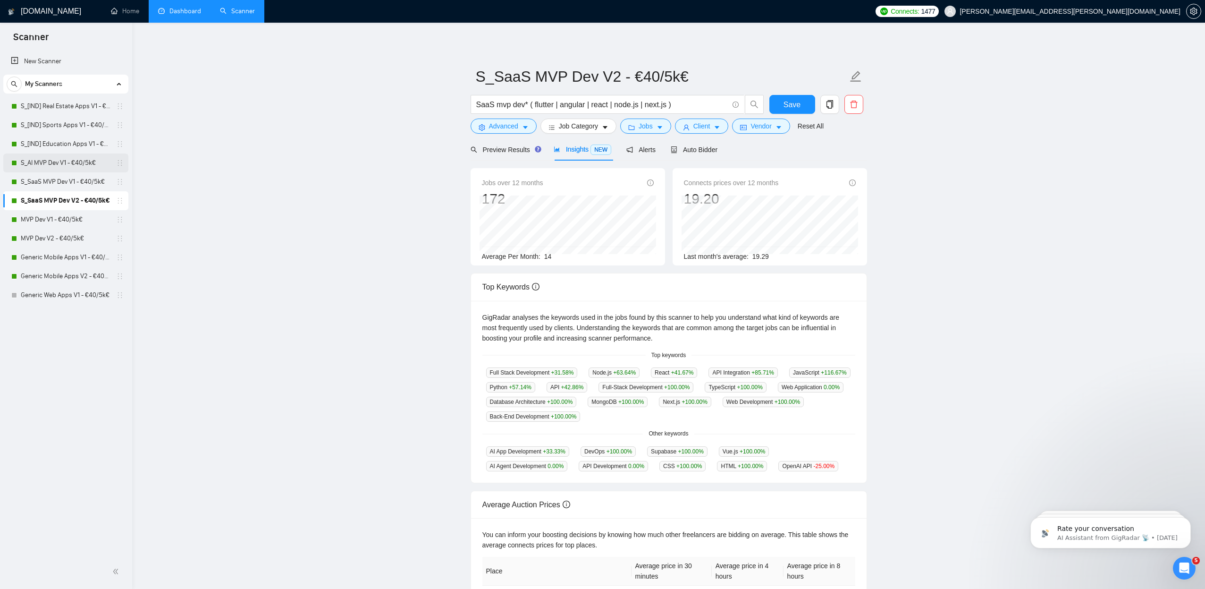
click at [76, 160] on link "S_AI MVP Dev V1 - €40/5k€" at bounding box center [66, 162] width 90 height 19
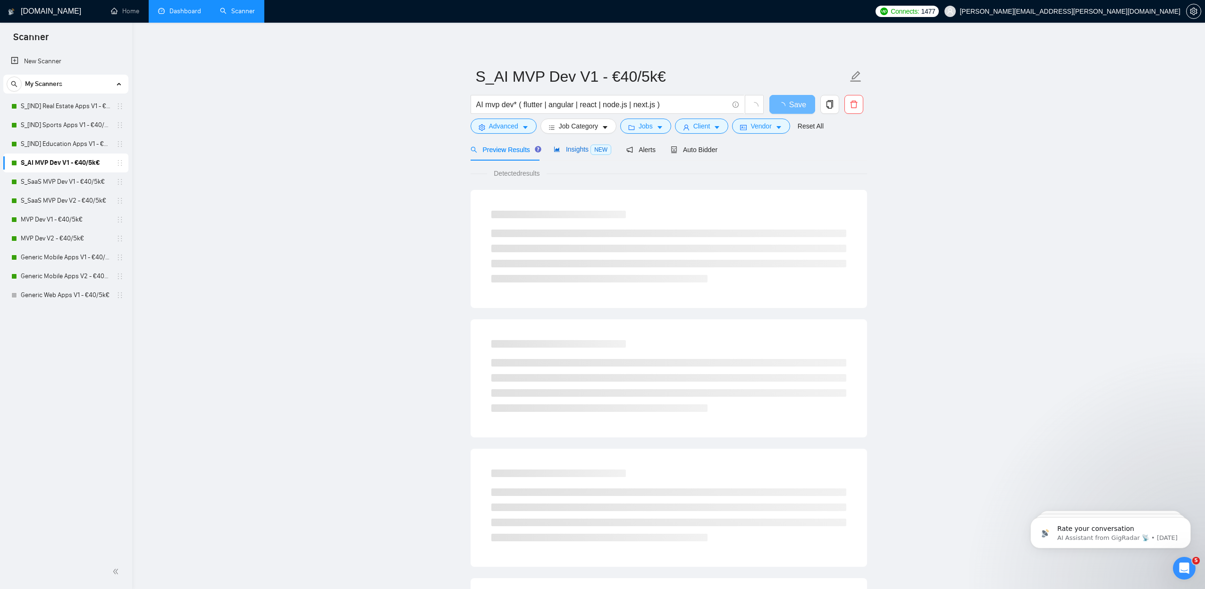
click at [570, 149] on span "Insights NEW" at bounding box center [583, 149] width 58 height 8
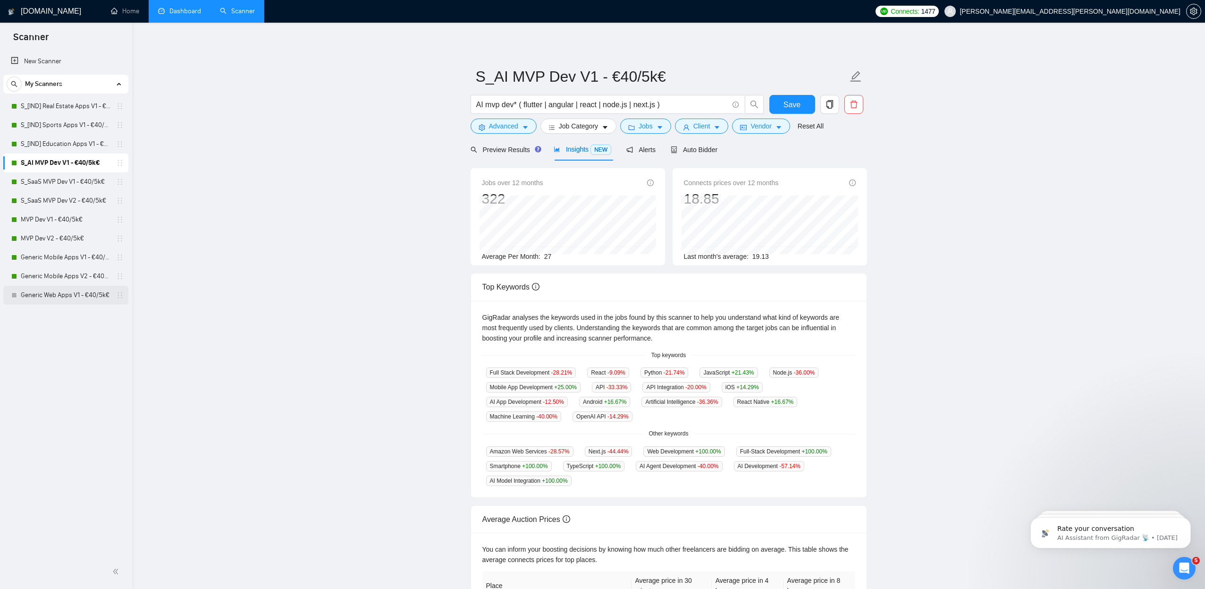
click at [59, 291] on link "Generic Web Apps V1 - €40/5k€" at bounding box center [66, 295] width 90 height 19
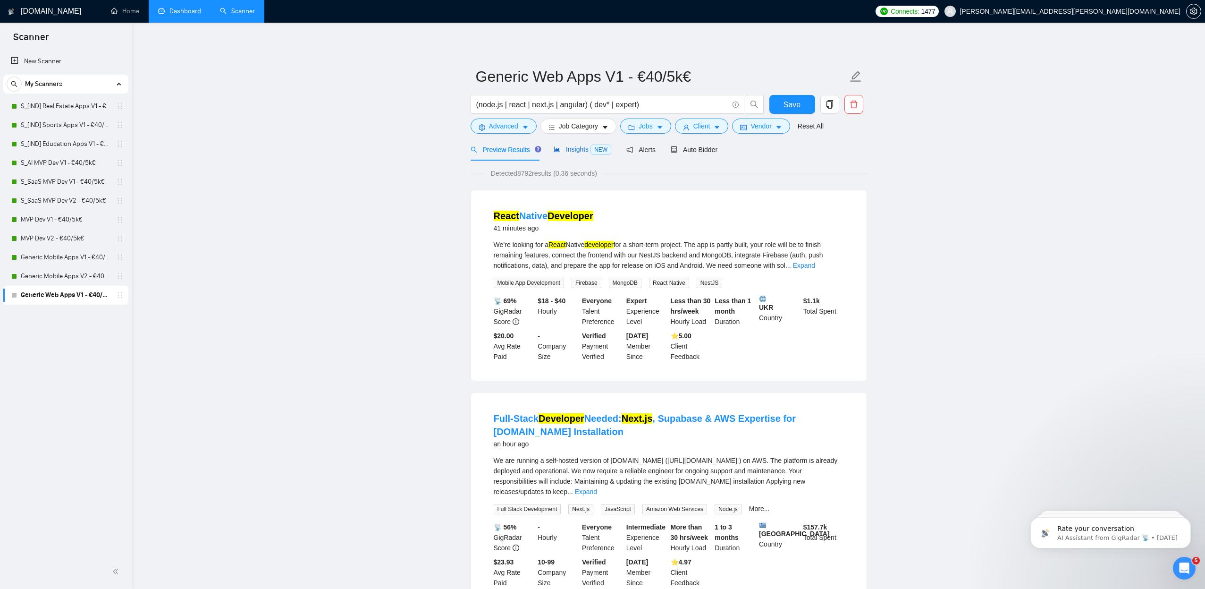
click at [584, 151] on span "Insights NEW" at bounding box center [583, 149] width 58 height 8
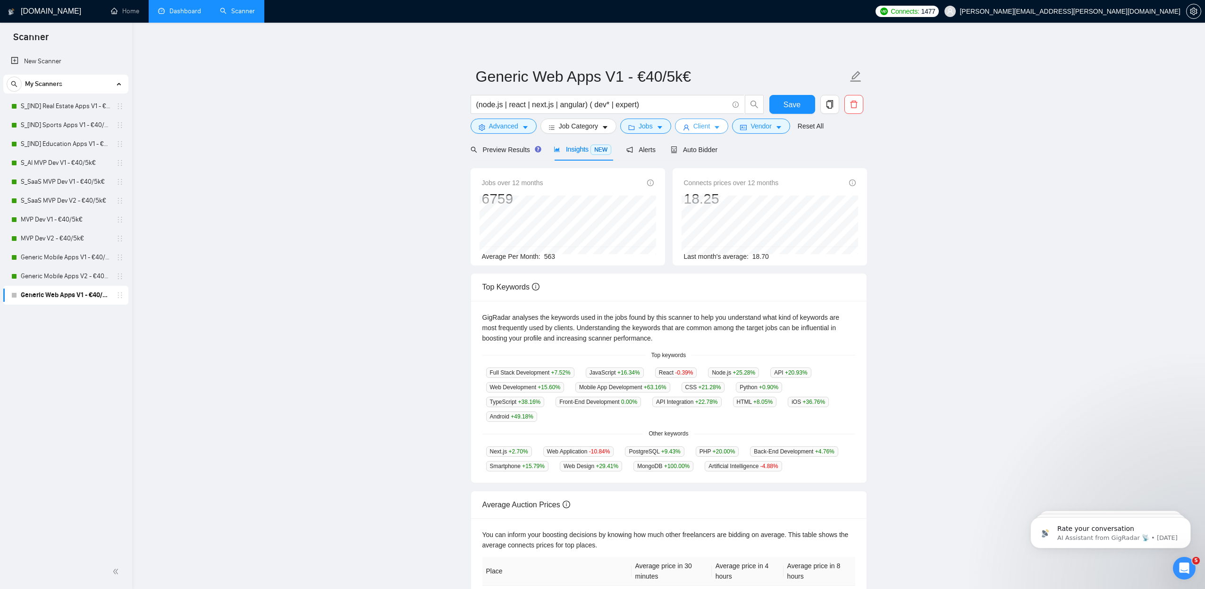
click at [720, 127] on icon "caret-down" at bounding box center [717, 128] width 5 height 3
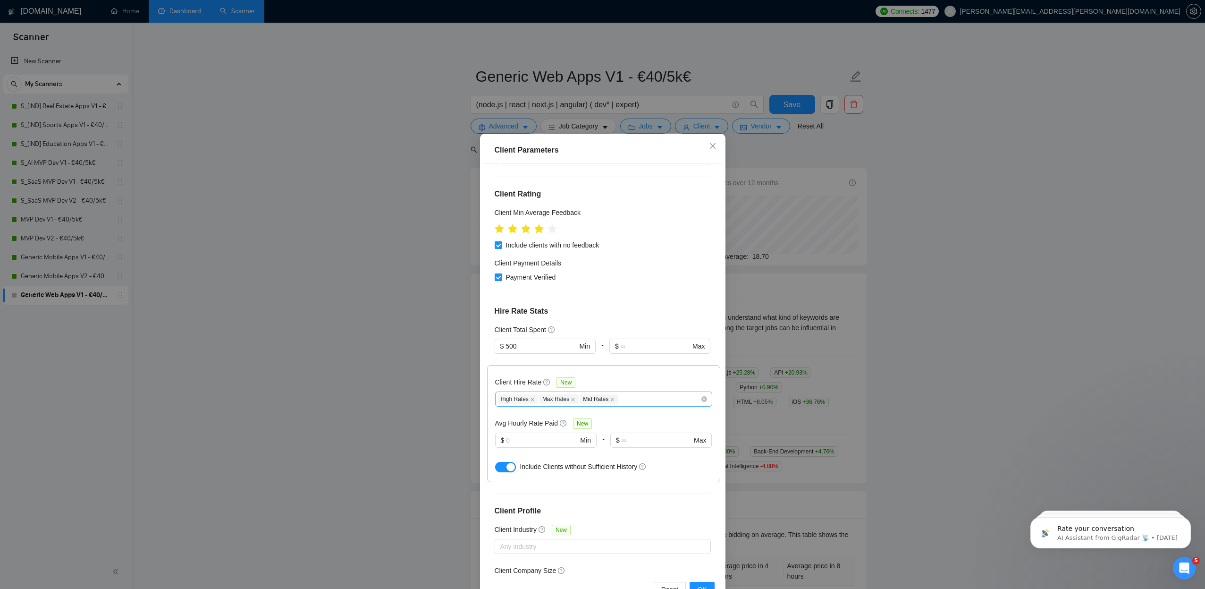
scroll to position [109, 0]
click at [615, 396] on icon "close" at bounding box center [612, 398] width 5 height 5
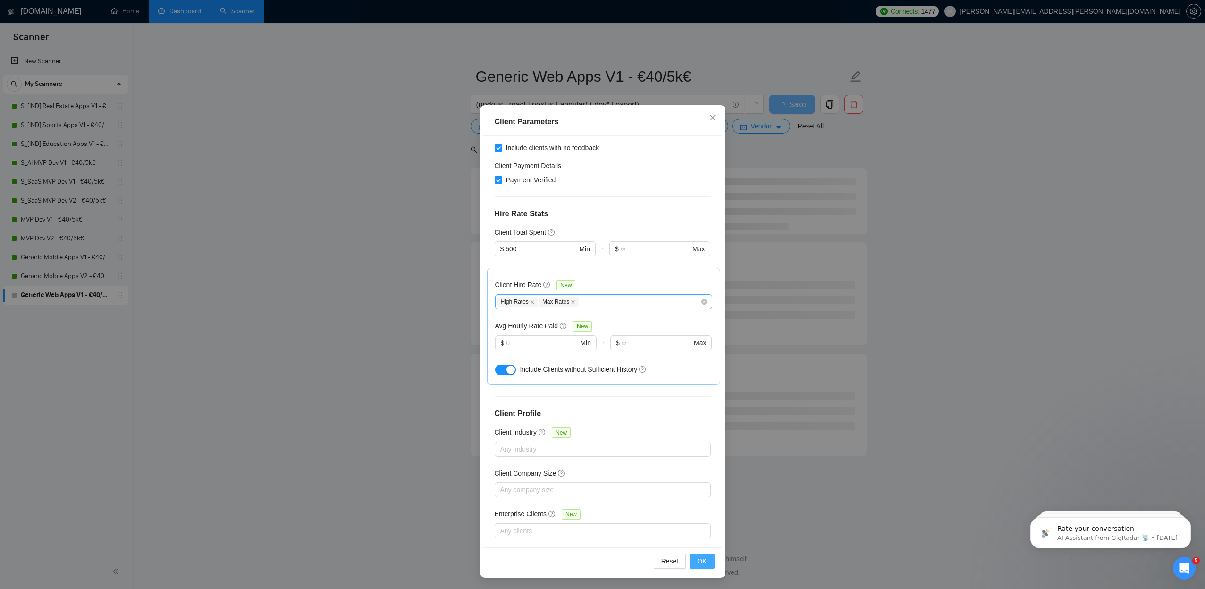
scroll to position [28, 0]
click at [705, 556] on span "OK" at bounding box center [701, 561] width 9 height 10
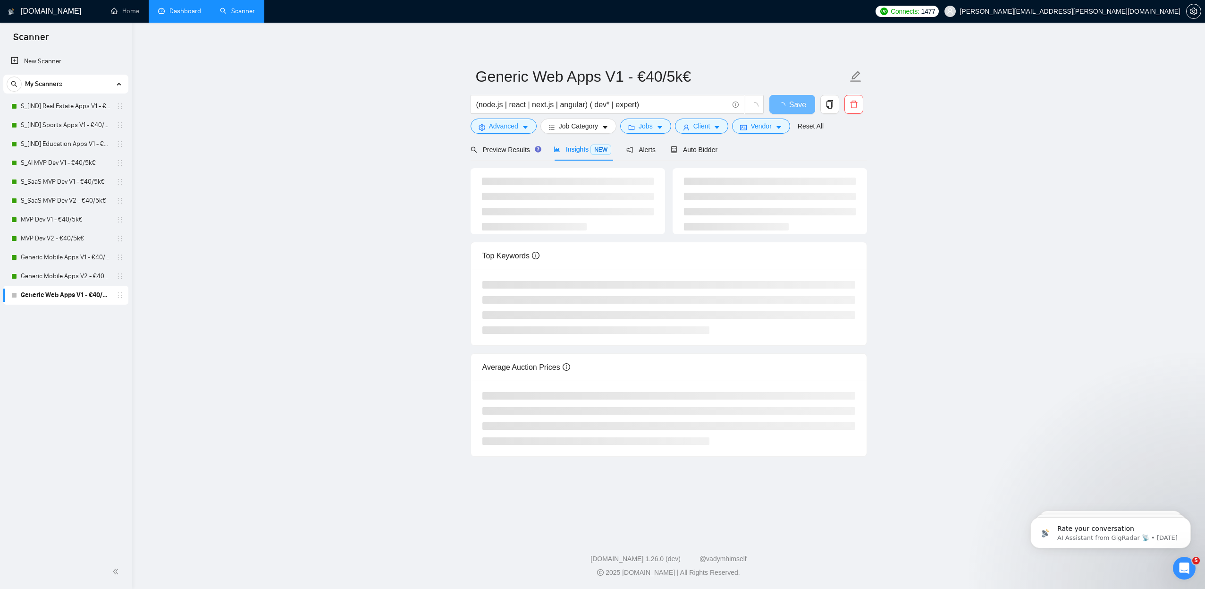
scroll to position [0, 0]
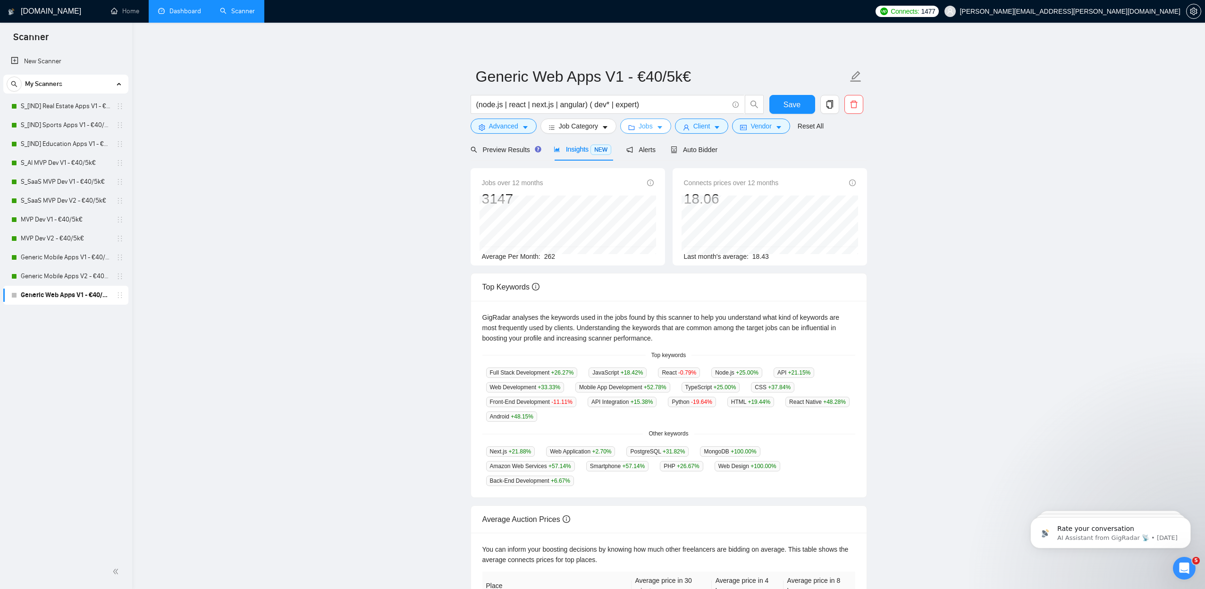
click at [662, 126] on icon "caret-down" at bounding box center [660, 127] width 7 height 7
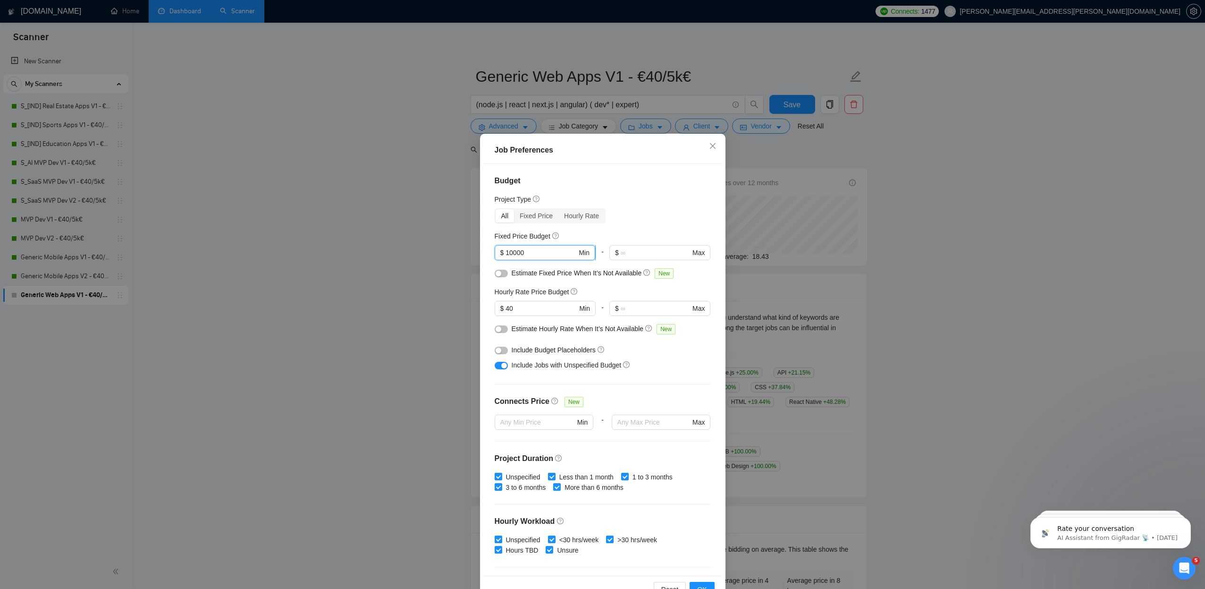
drag, startPoint x: 515, startPoint y: 253, endPoint x: 504, endPoint y: 252, distance: 11.8
click at [504, 252] on span "$ 10000 Min" at bounding box center [545, 252] width 101 height 15
type input "5000"
drag, startPoint x: 509, startPoint y: 307, endPoint x: 489, endPoint y: 309, distance: 20.4
click at [489, 309] on div "Budget Project Type All Fixed Price Hourly Rate Fixed Price Budget $ 5000 Min -…" at bounding box center [602, 370] width 239 height 412
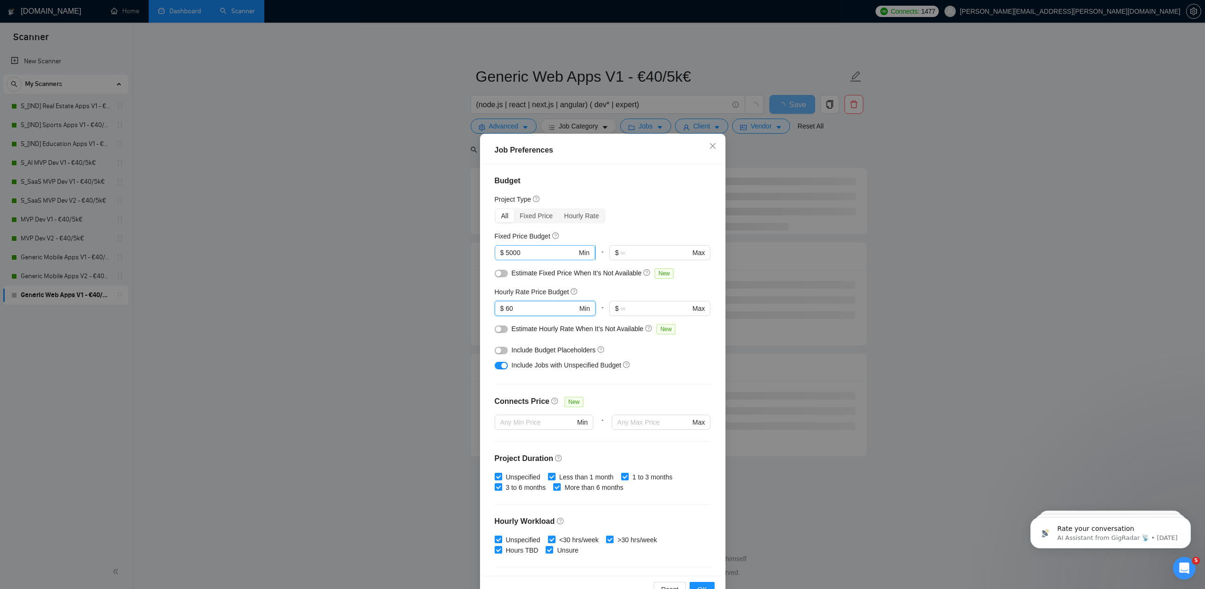
type input "60"
drag, startPoint x: 510, startPoint y: 252, endPoint x: 498, endPoint y: 253, distance: 11.8
click at [498, 253] on span "$ 5000 Min" at bounding box center [545, 252] width 101 height 15
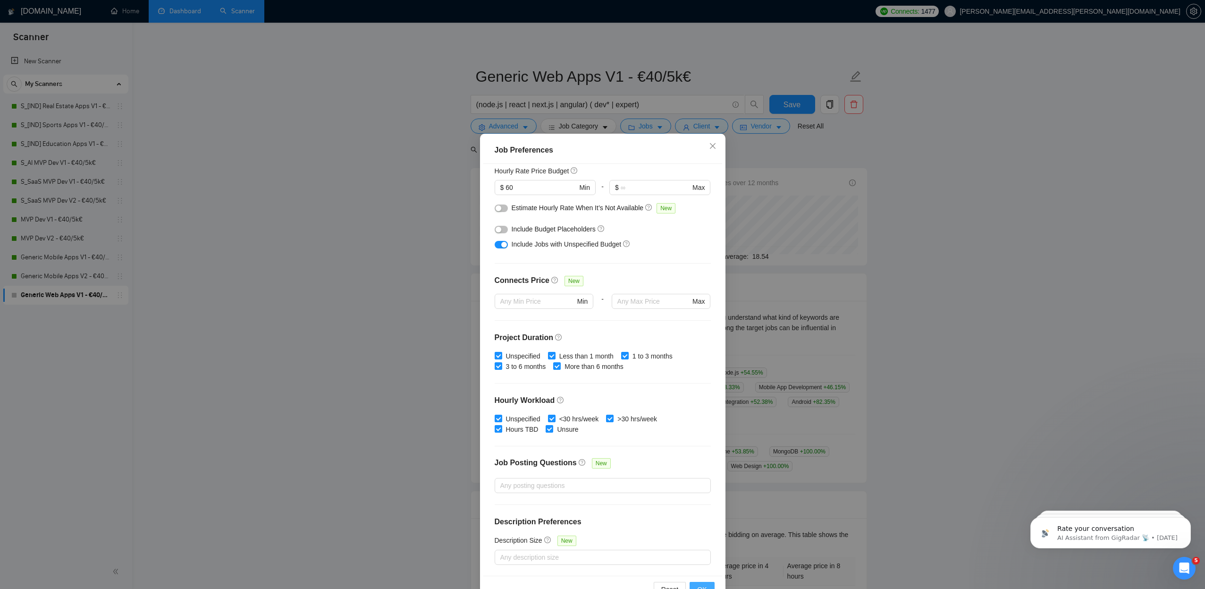
scroll to position [120, 0]
type input "7000"
click at [703, 583] on button "OK" at bounding box center [702, 589] width 25 height 15
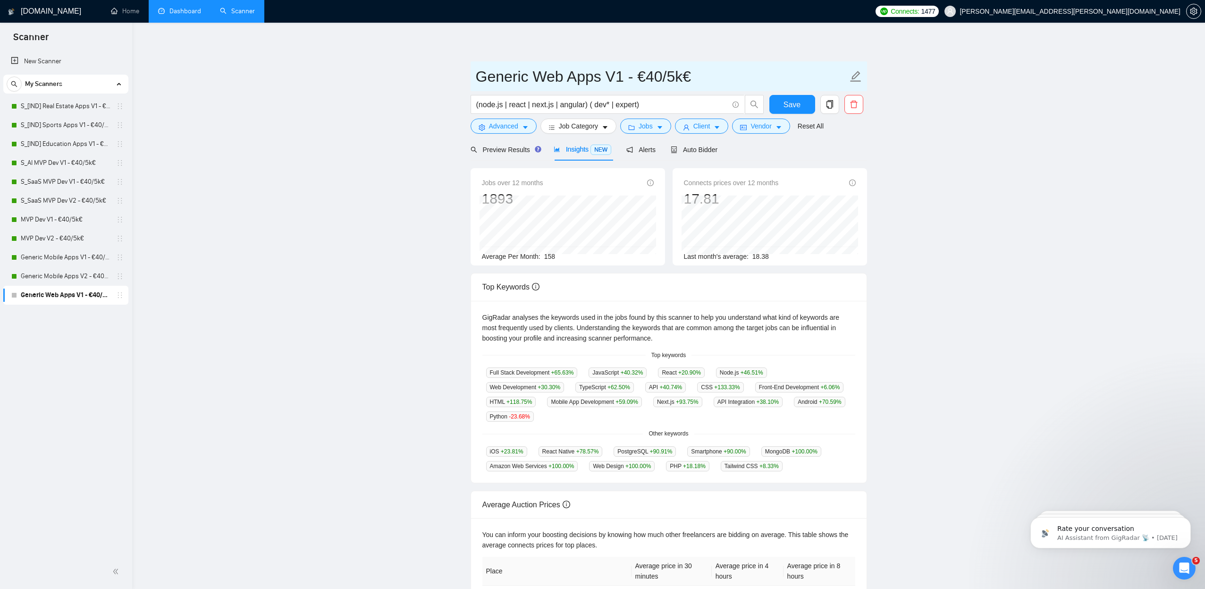
click at [650, 77] on input "Generic Web Apps V1 - €40/5k€" at bounding box center [662, 77] width 372 height 24
type input "Generic Web Apps V1 - €60/7k€"
click at [793, 107] on span "Save" at bounding box center [792, 105] width 17 height 12
click at [704, 152] on span "Auto Bidder" at bounding box center [694, 150] width 47 height 8
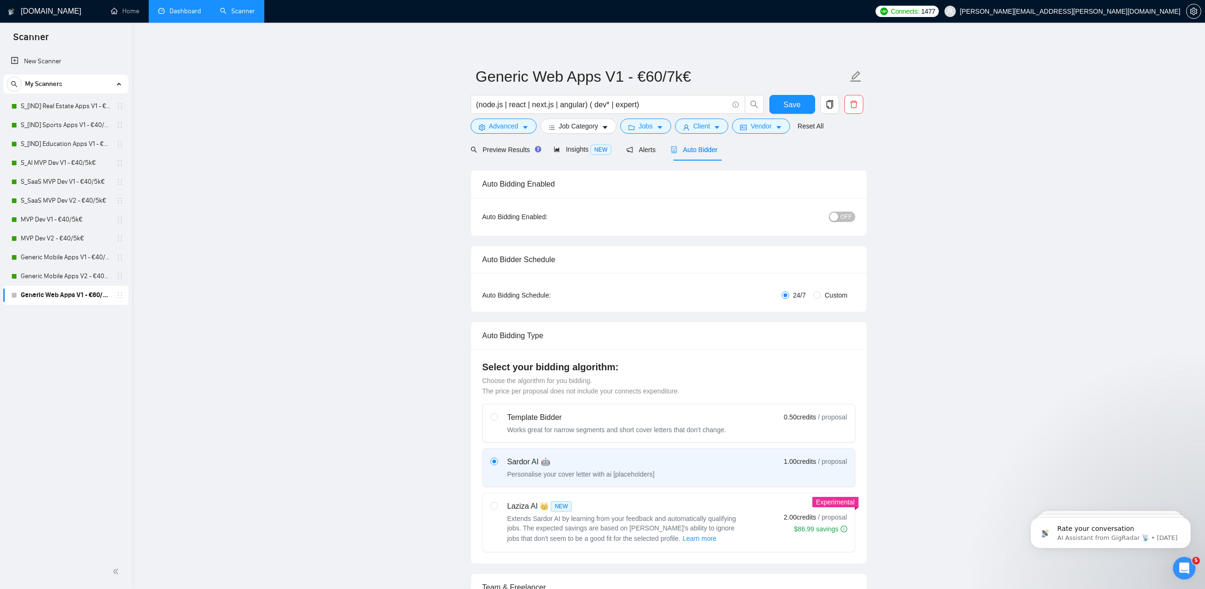
checkbox input "true"
click at [659, 127] on icon "caret-down" at bounding box center [660, 127] width 7 height 7
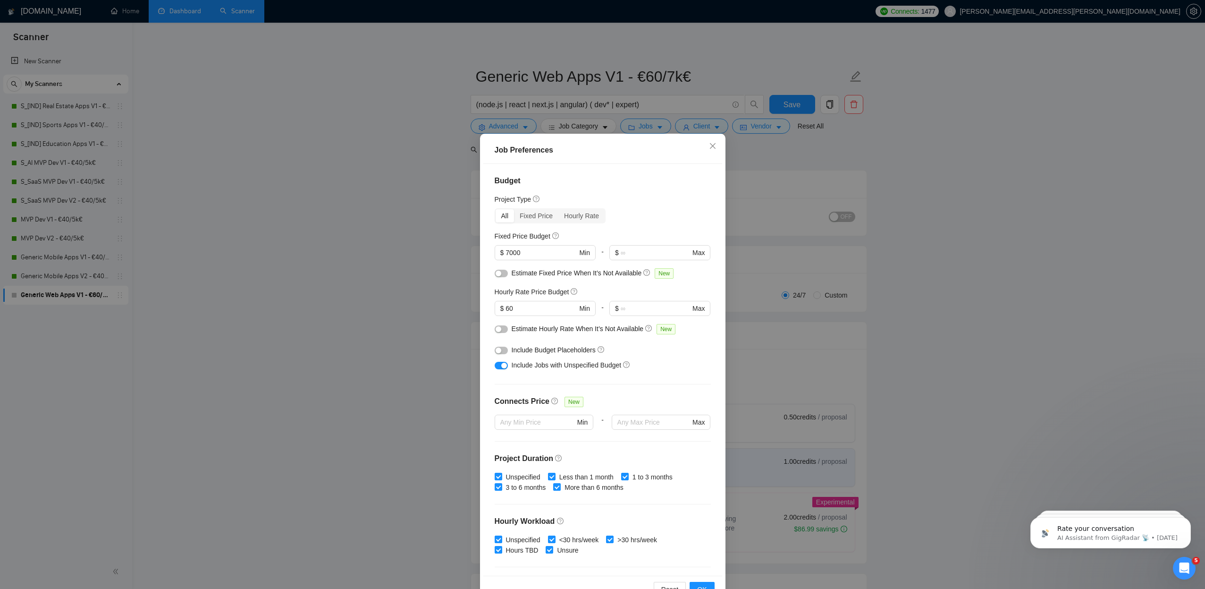
click at [426, 230] on div "Job Preferences Budget Project Type All Fixed Price Hourly Rate Fixed Price Bud…" at bounding box center [602, 294] width 1205 height 589
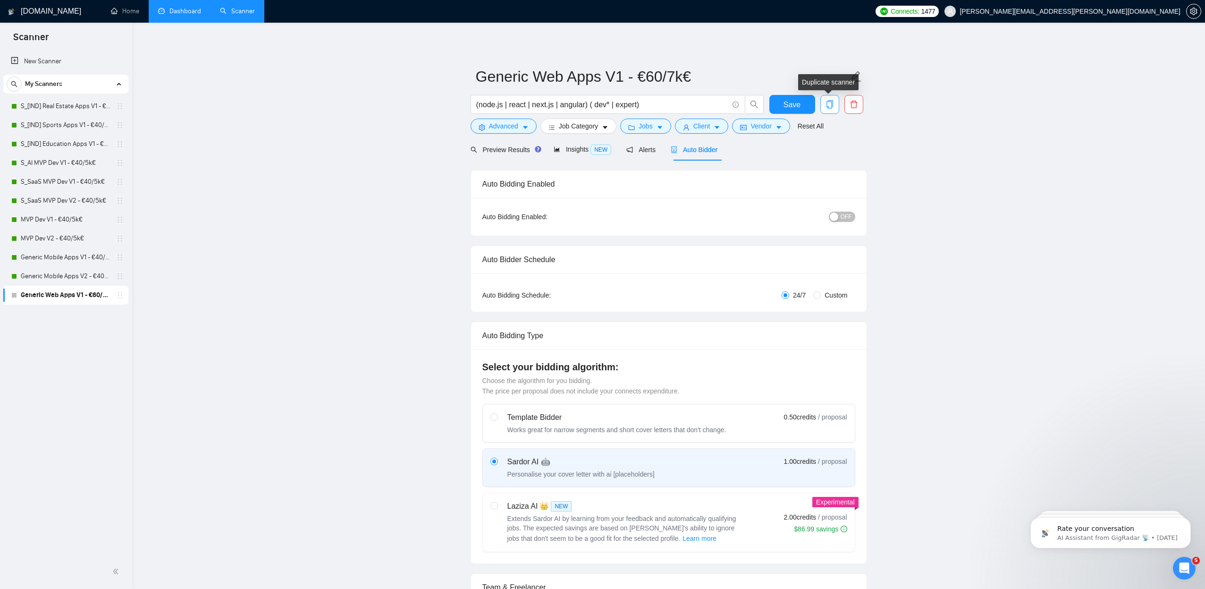
click at [826, 102] on icon "copy" at bounding box center [830, 104] width 8 height 8
click at [819, 152] on span "Yes" at bounding box center [817, 152] width 11 height 10
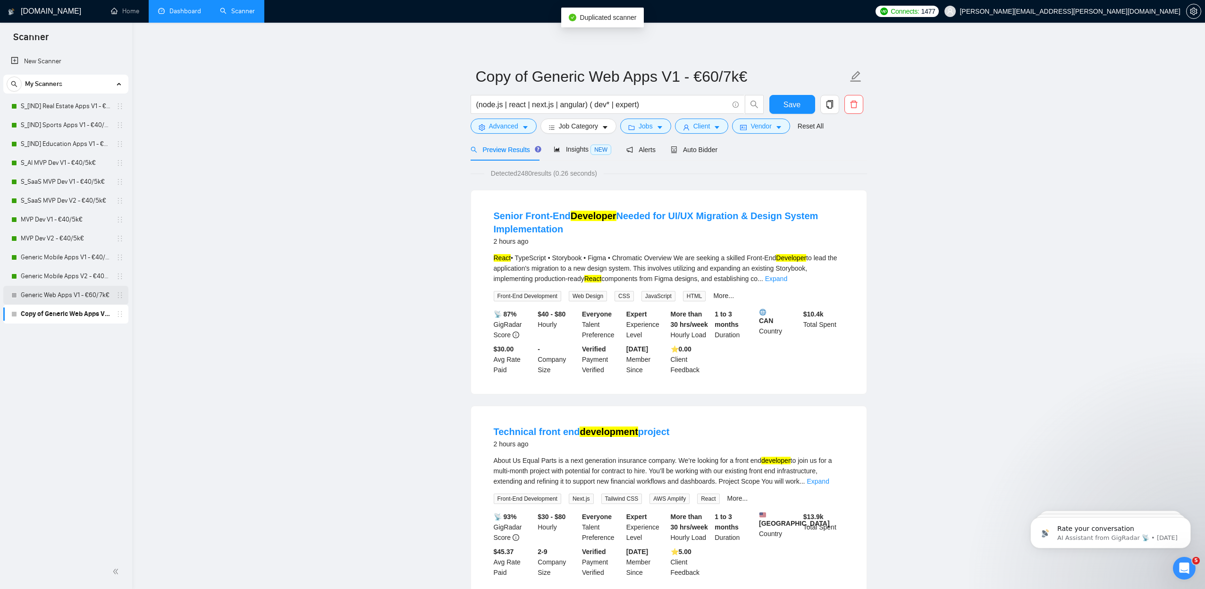
click at [88, 291] on link "Generic Web Apps V1 - €60/7k€" at bounding box center [66, 295] width 90 height 19
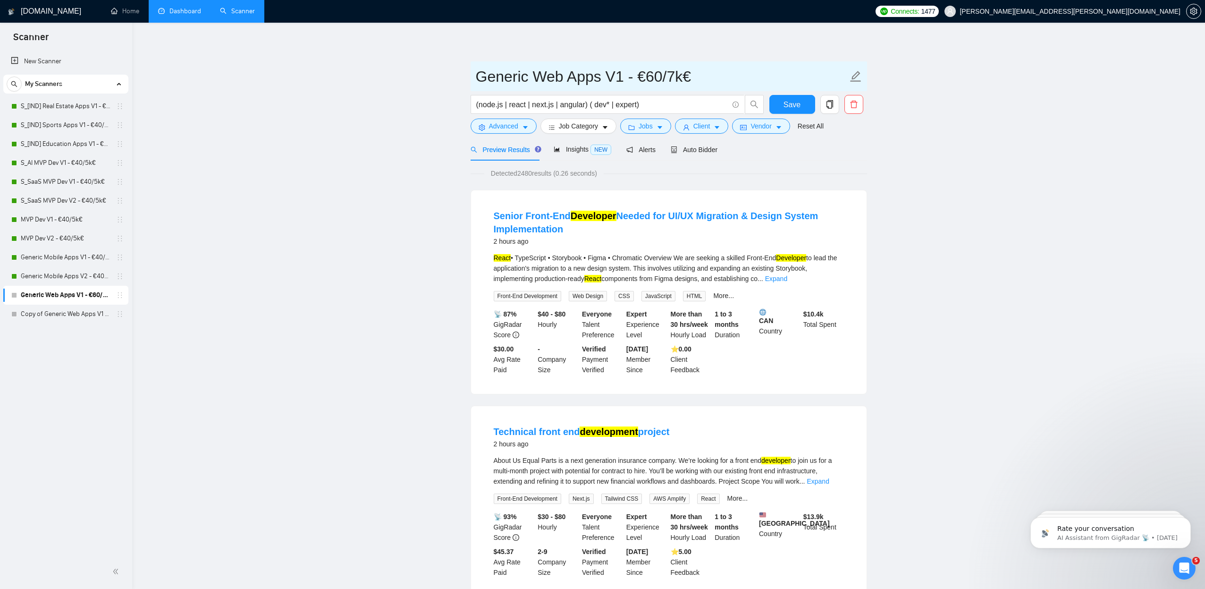
drag, startPoint x: 614, startPoint y: 76, endPoint x: 619, endPoint y: 76, distance: 5.3
click at [619, 76] on input "Generic Web Apps V1 - €60/7k€" at bounding box center [662, 77] width 372 height 24
type input "Generic Web Apps V2 - €60/7k€"
click at [701, 152] on span "Auto Bidder" at bounding box center [694, 150] width 47 height 8
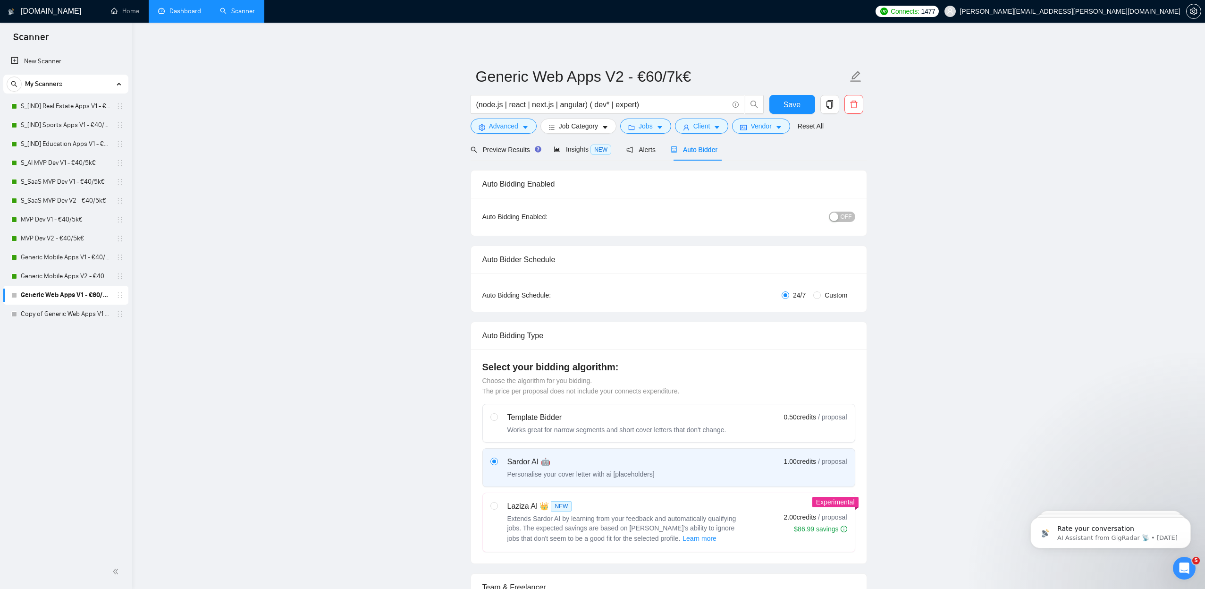
click at [837, 295] on span "Custom" at bounding box center [836, 295] width 30 height 10
click at [821, 295] on input "Custom" at bounding box center [817, 295] width 8 height 8
radio input "true"
radio input "false"
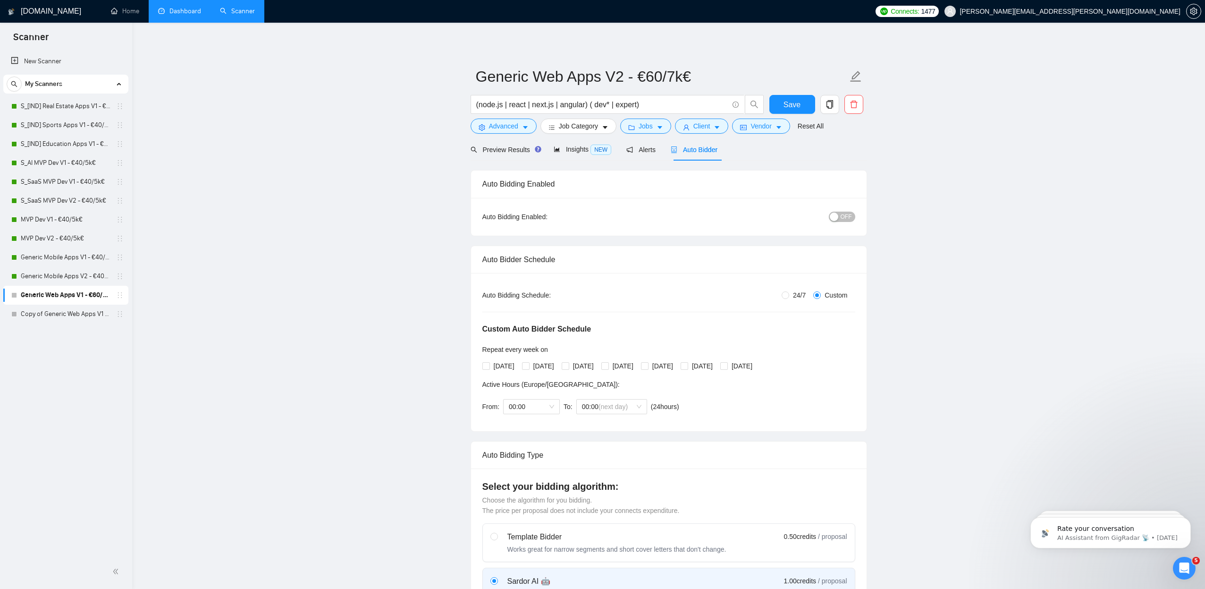
checkbox input "true"
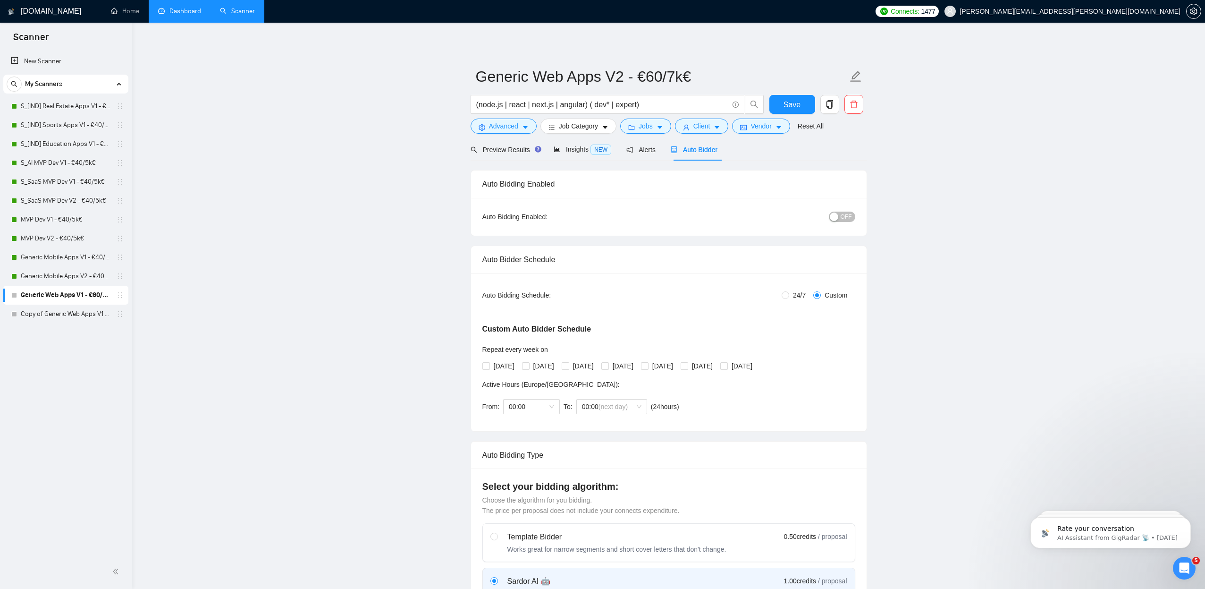
checkbox input "true"
click at [514, 367] on span "[DATE]" at bounding box center [504, 366] width 28 height 10
click at [489, 367] on input "[DATE]" at bounding box center [485, 365] width 7 height 7
checkbox input "false"
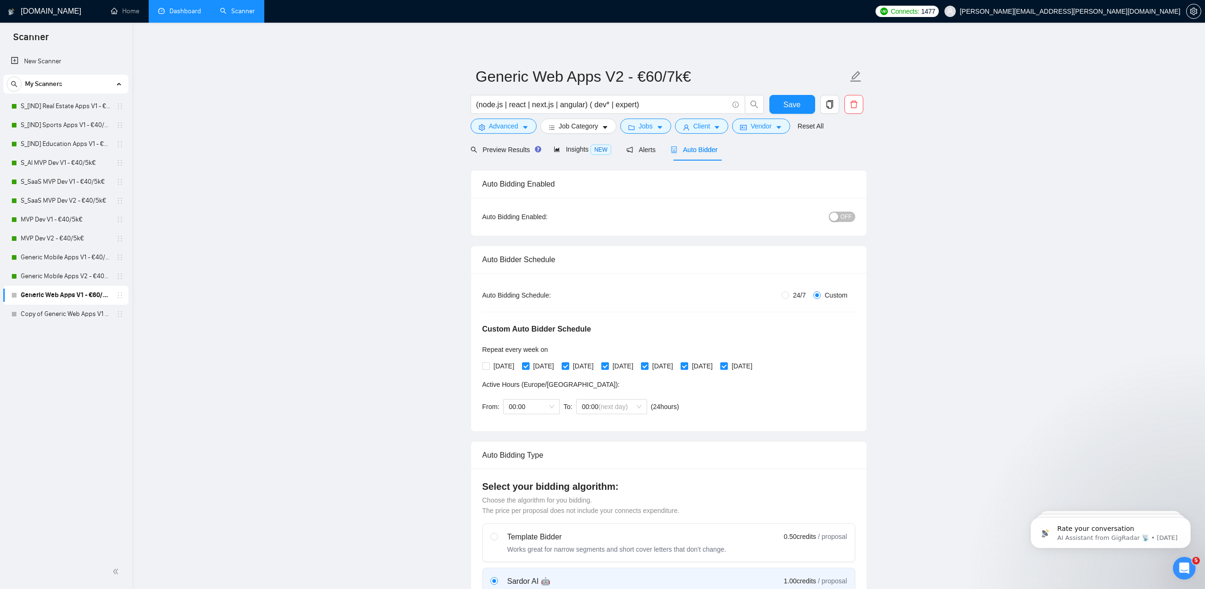
drag, startPoint x: 632, startPoint y: 367, endPoint x: 666, endPoint y: 365, distance: 33.6
click at [633, 367] on span "[DATE]" at bounding box center [623, 366] width 28 height 10
click at [608, 367] on input "[DATE]" at bounding box center [604, 365] width 7 height 7
checkbox input "false"
click at [717, 364] on span "[DATE]" at bounding box center [702, 366] width 28 height 10
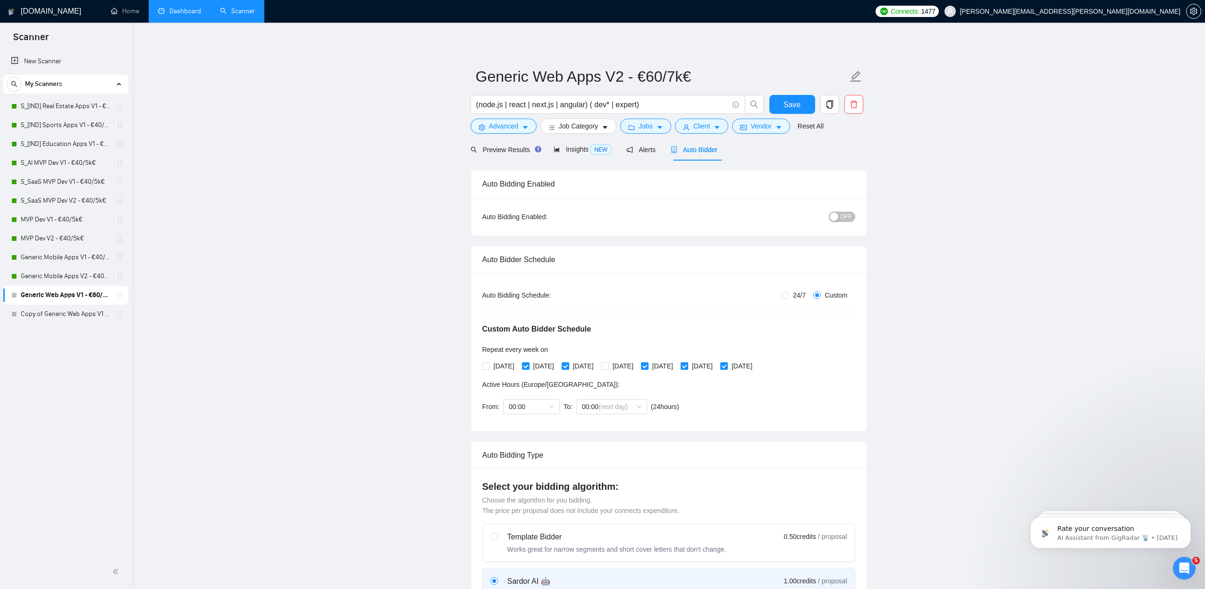
click at [687, 364] on input "[DATE]" at bounding box center [684, 365] width 7 height 7
checkbox input "false"
click at [756, 365] on span "[DATE]" at bounding box center [742, 366] width 28 height 10
click at [727, 365] on input "[DATE]" at bounding box center [723, 365] width 7 height 7
checkbox input "false"
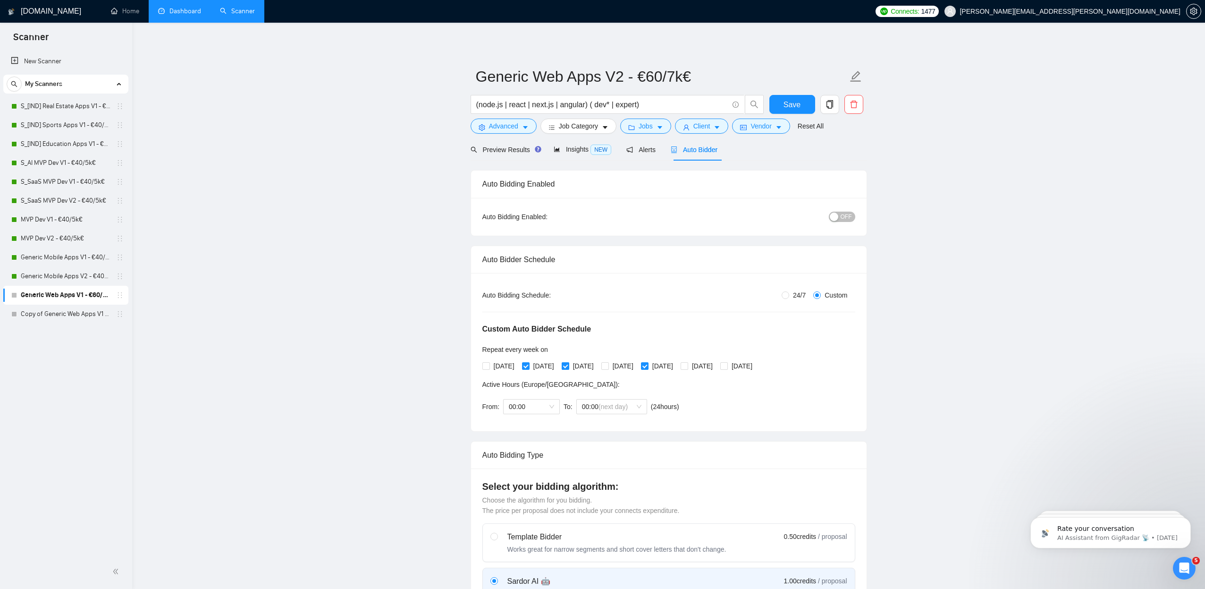
click at [596, 365] on span "[DATE]" at bounding box center [583, 366] width 28 height 10
click at [568, 365] on input "[DATE]" at bounding box center [565, 365] width 7 height 7
checkbox input "false"
drag, startPoint x: 650, startPoint y: 365, endPoint x: 684, endPoint y: 365, distance: 34.5
click at [637, 365] on span "[DATE]" at bounding box center [623, 366] width 28 height 10
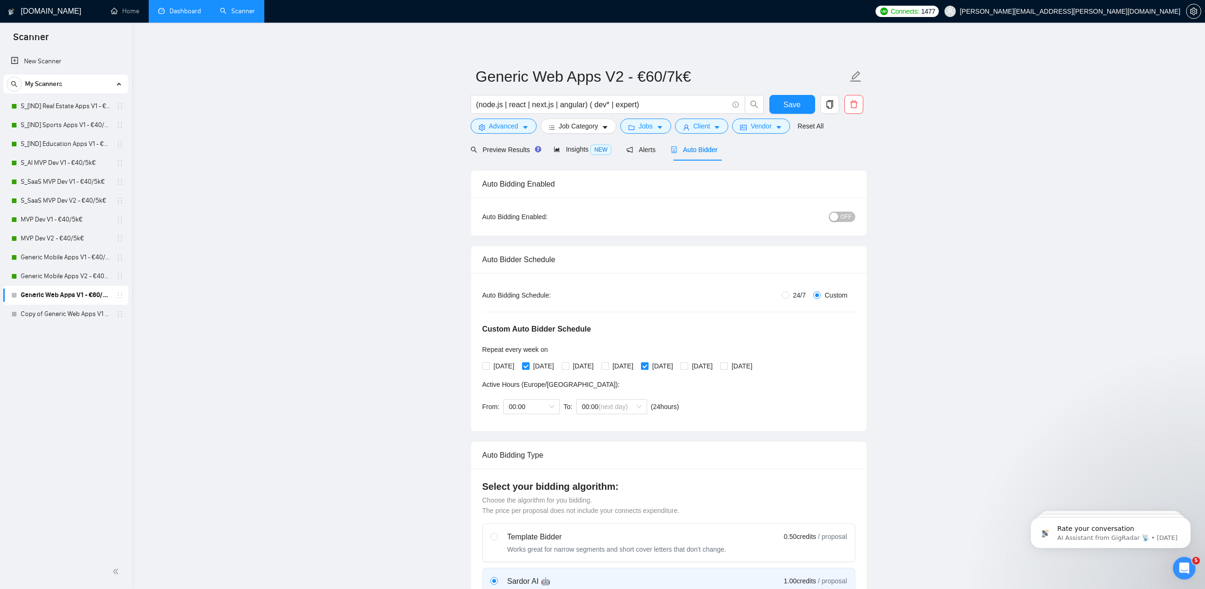
click at [608, 365] on input "[DATE]" at bounding box center [604, 365] width 7 height 7
checkbox input "true"
drag, startPoint x: 685, startPoint y: 365, endPoint x: 717, endPoint y: 365, distance: 31.6
click at [677, 365] on span "[DATE]" at bounding box center [663, 366] width 28 height 10
click at [648, 365] on input "[DATE]" at bounding box center [644, 365] width 7 height 7
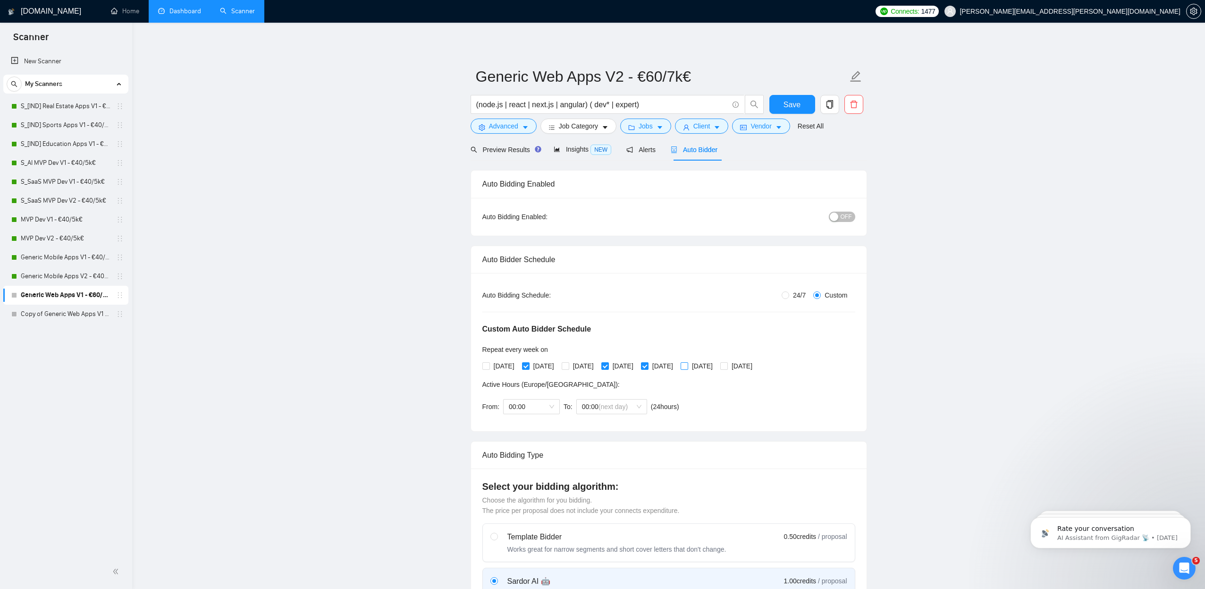
checkbox input "false"
click at [717, 365] on span "[DATE]" at bounding box center [702, 366] width 28 height 10
click at [687, 365] on input "[DATE]" at bounding box center [684, 365] width 7 height 7
checkbox input "true"
click at [844, 212] on span "OFF" at bounding box center [846, 216] width 11 height 10
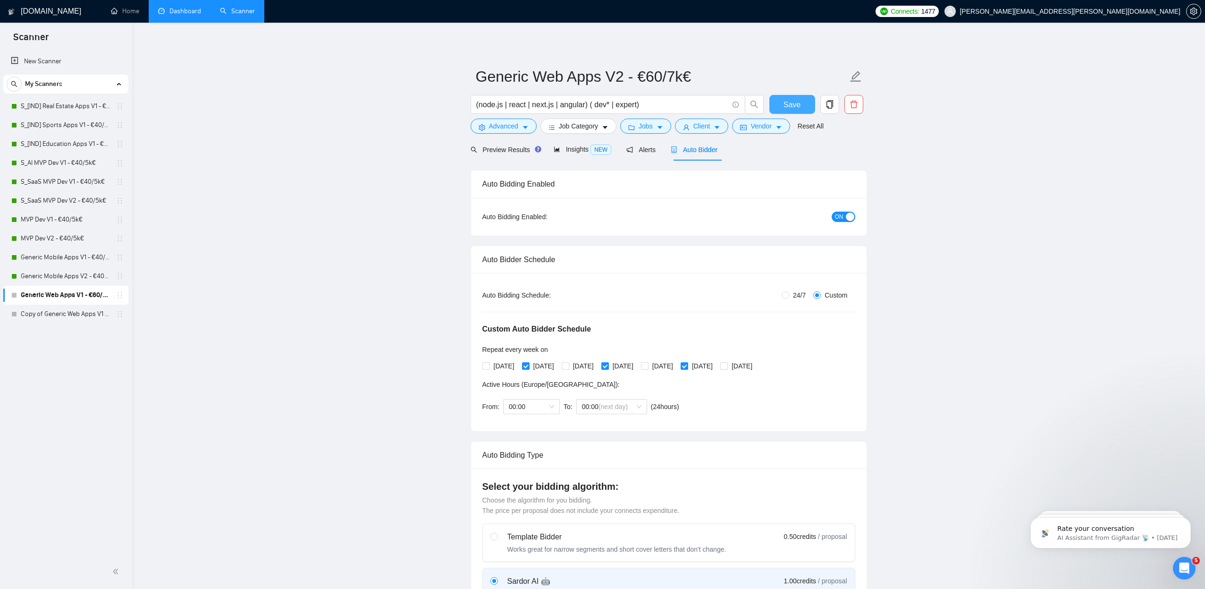
click at [794, 106] on span "Save" at bounding box center [792, 105] width 17 height 12
click at [93, 296] on link "Copy of Generic Web Apps V1 - €60/7k€" at bounding box center [66, 295] width 90 height 19
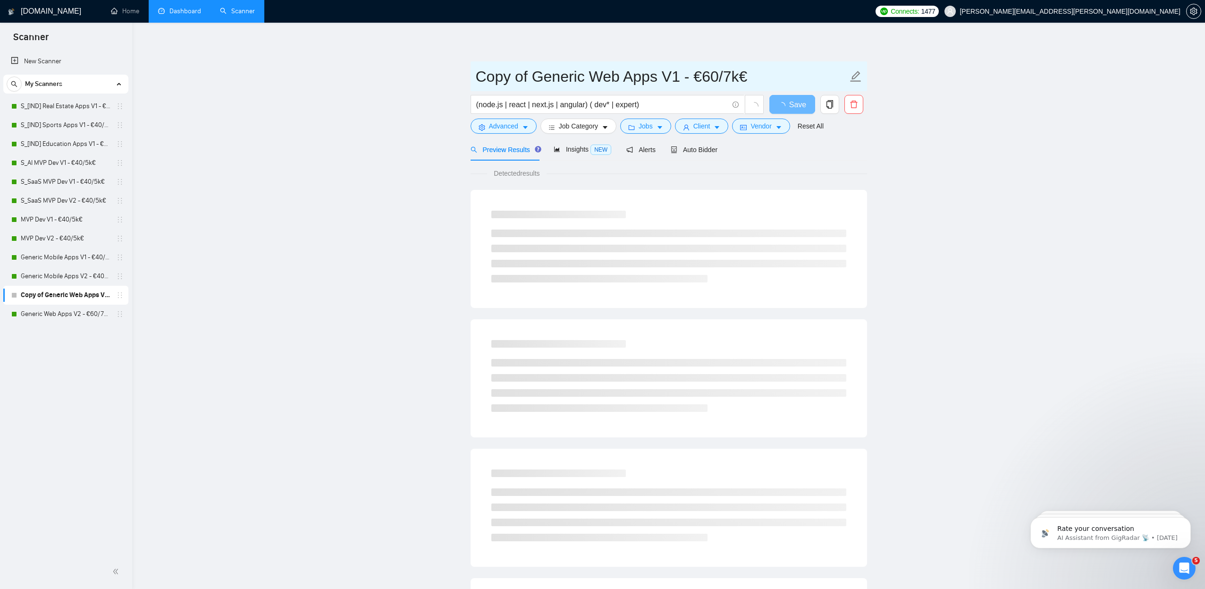
drag, startPoint x: 553, startPoint y: 83, endPoint x: 536, endPoint y: 80, distance: 17.2
click at [551, 82] on input "Copy of Generic Web Apps V1 - €60/7k€" at bounding box center [662, 77] width 372 height 24
drag, startPoint x: 527, startPoint y: 80, endPoint x: 475, endPoint y: 79, distance: 51.9
click at [475, 79] on span "Copy of Generic Web Apps V1 - €60/7k€" at bounding box center [669, 76] width 397 height 30
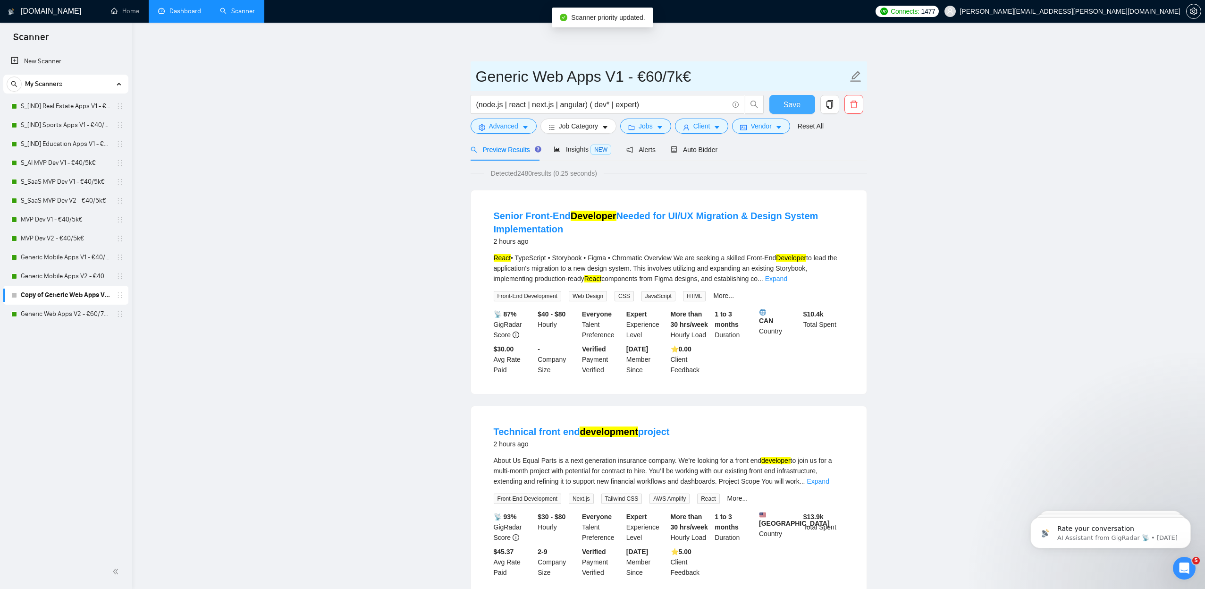
type input "Generic Web Apps V1 - €60/7k€"
click at [781, 105] on button "Save" at bounding box center [792, 104] width 46 height 19
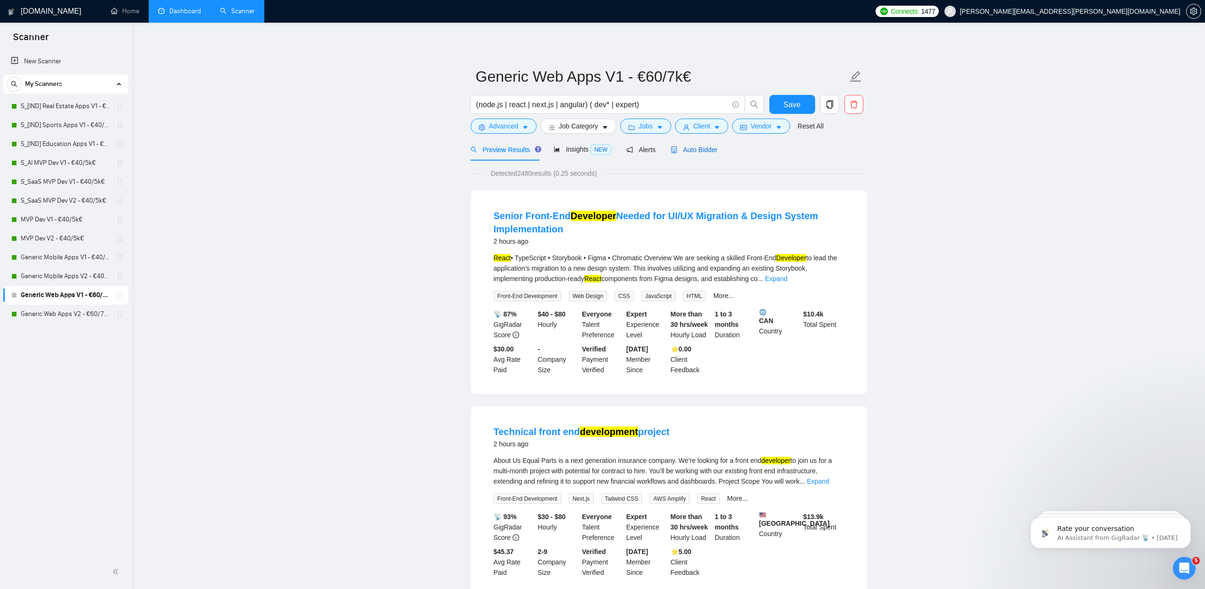
click at [705, 153] on span "Auto Bidder" at bounding box center [694, 150] width 47 height 8
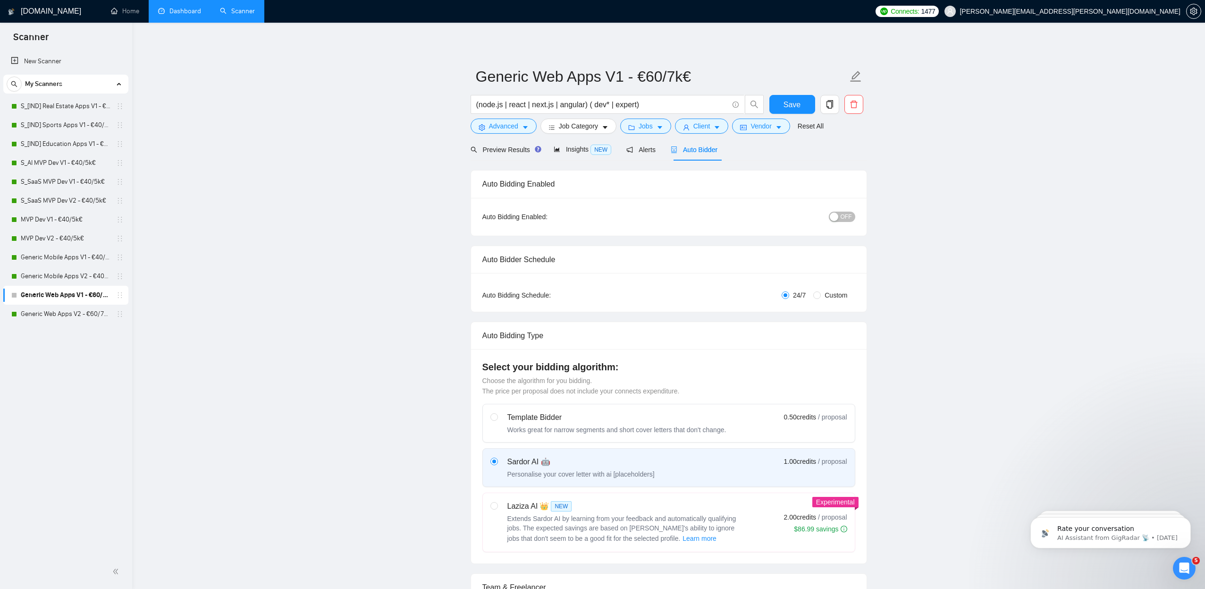
click at [842, 217] on span "OFF" at bounding box center [846, 216] width 11 height 10
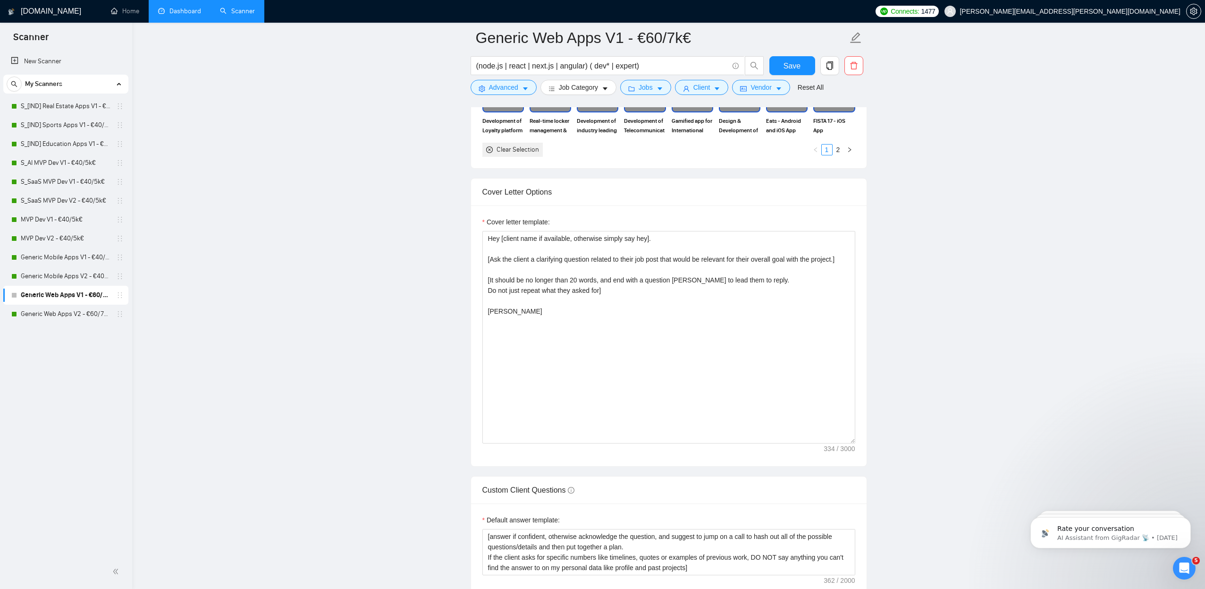
scroll to position [997, 0]
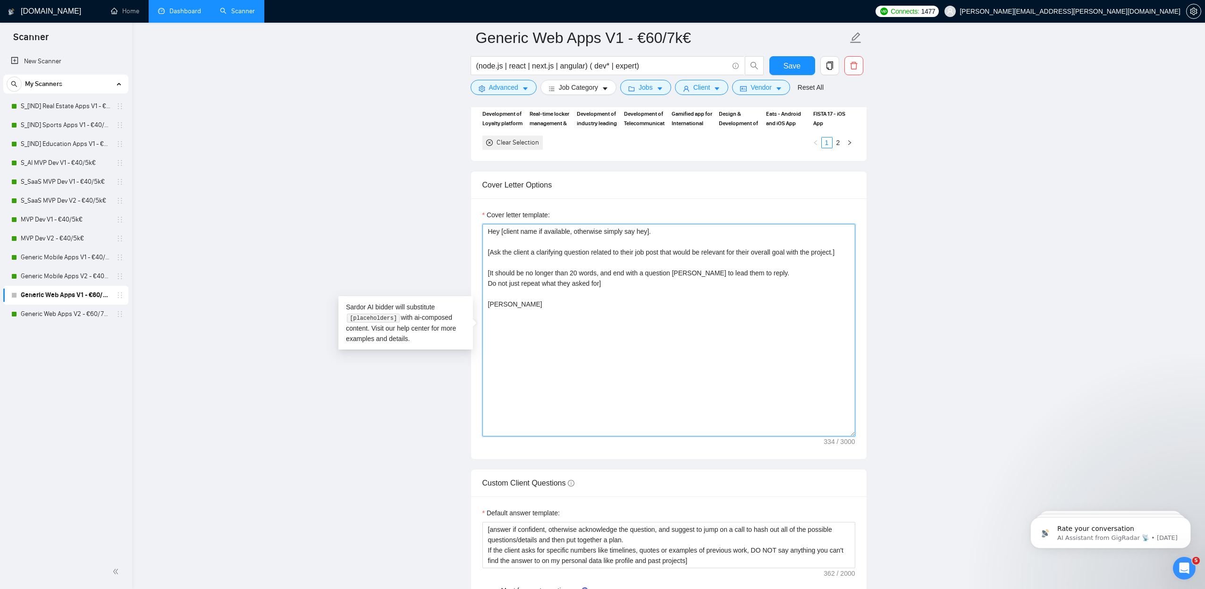
drag, startPoint x: 596, startPoint y: 328, endPoint x: 372, endPoint y: 154, distance: 283.7
click at [372, 154] on main "Generic Web Apps V1 - €60/7k€ (node.js | react | next.js | angular) ( dev* | ex…" at bounding box center [668, 334] width 1043 height 2589
paste textarea "[Lorem i dolorsit ametcons adipi eli seddoe't inci ut laboree dolo (ma ali en a…"
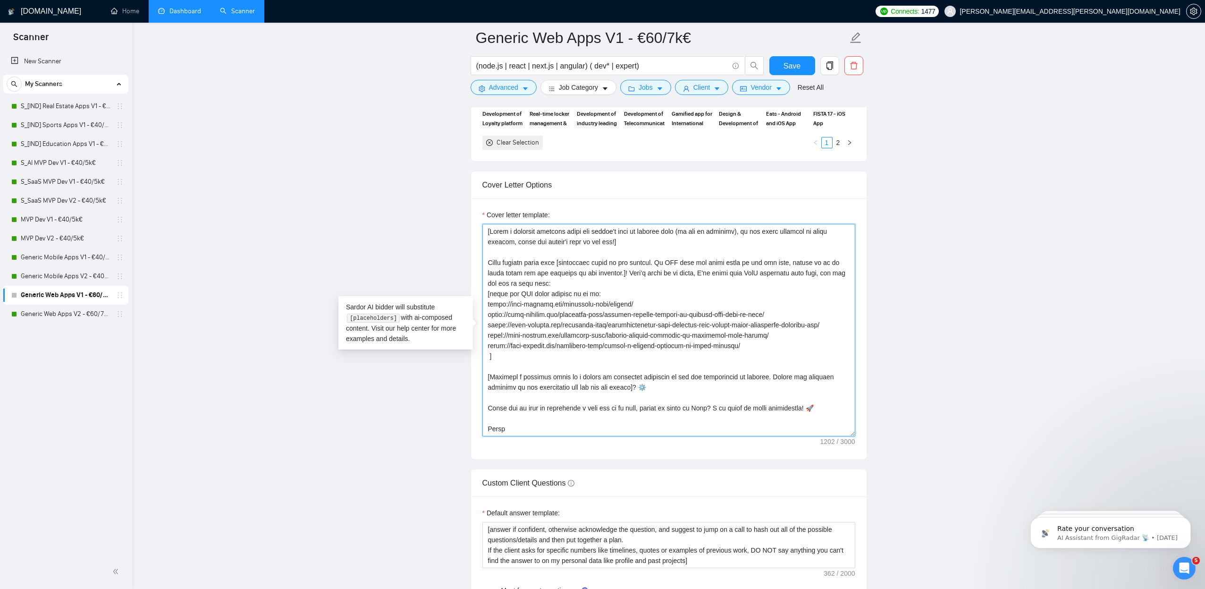
click at [760, 268] on textarea "Cover letter template:" at bounding box center [668, 330] width 373 height 212
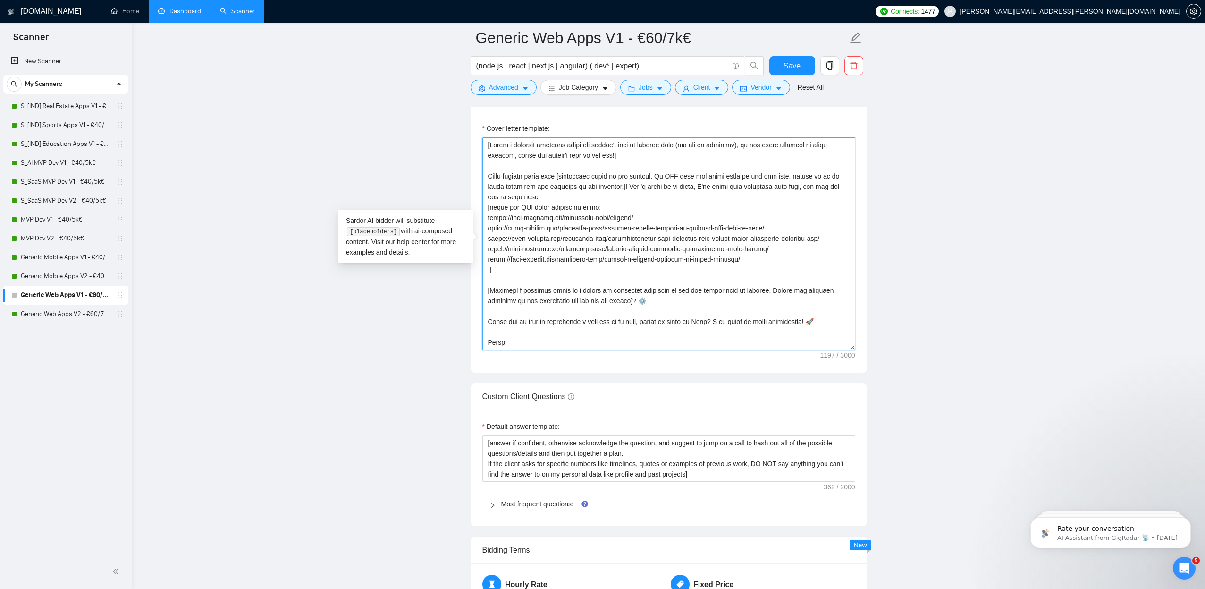
scroll to position [1121, 0]
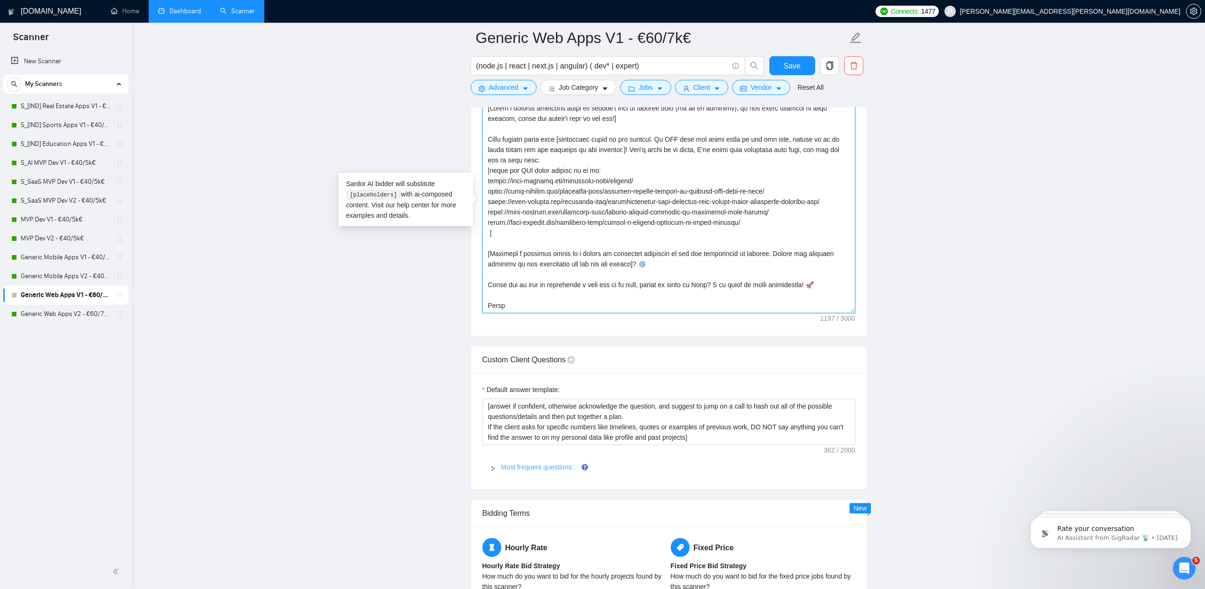
type textarea "[Lorem i dolorsit ametcons adipi eli seddoe't inci ut laboree dolo (ma ali en a…"
click at [507, 468] on link "Most frequent questions:" at bounding box center [537, 467] width 72 height 8
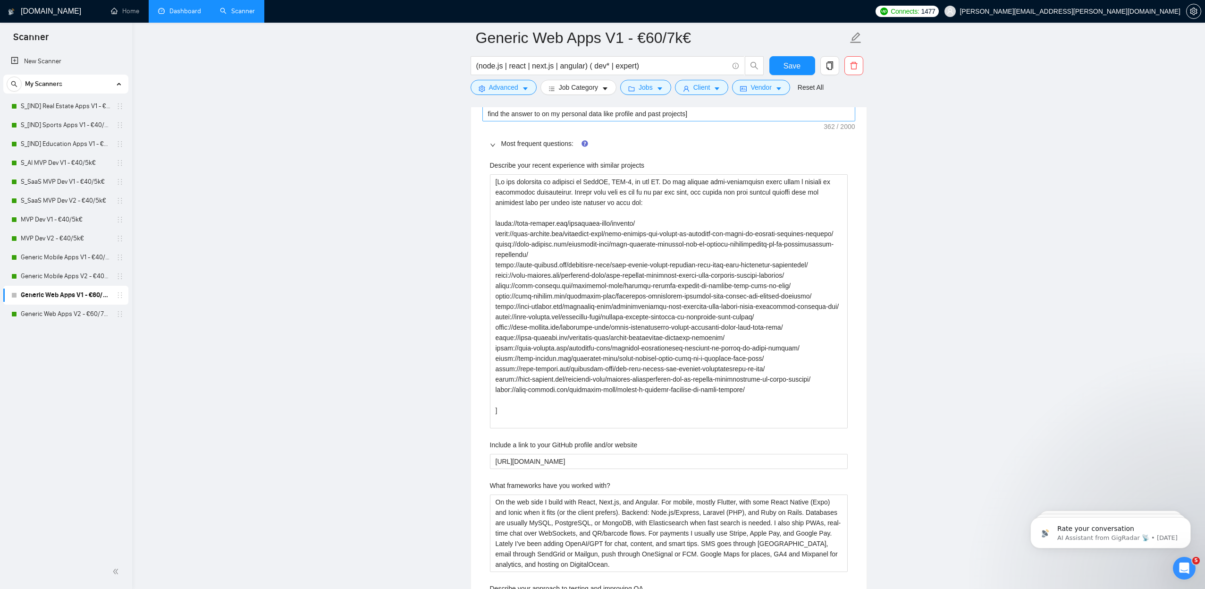
scroll to position [1411, 0]
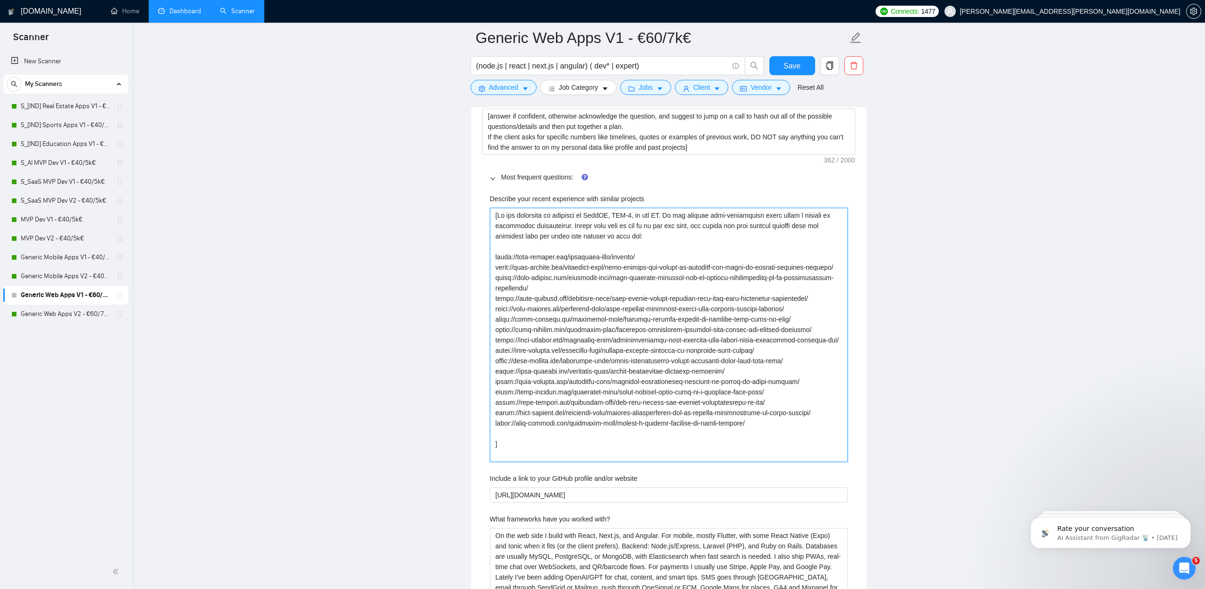
click at [718, 343] on projects "Describe your recent experience with similar projects" at bounding box center [669, 335] width 358 height 254
drag, startPoint x: 753, startPoint y: 432, endPoint x: 482, endPoint y: 258, distance: 323.2
click at [482, 258] on div "Default answer template: [answer if confident, otherwise acknowledge the questi…" at bounding box center [669, 425] width 396 height 684
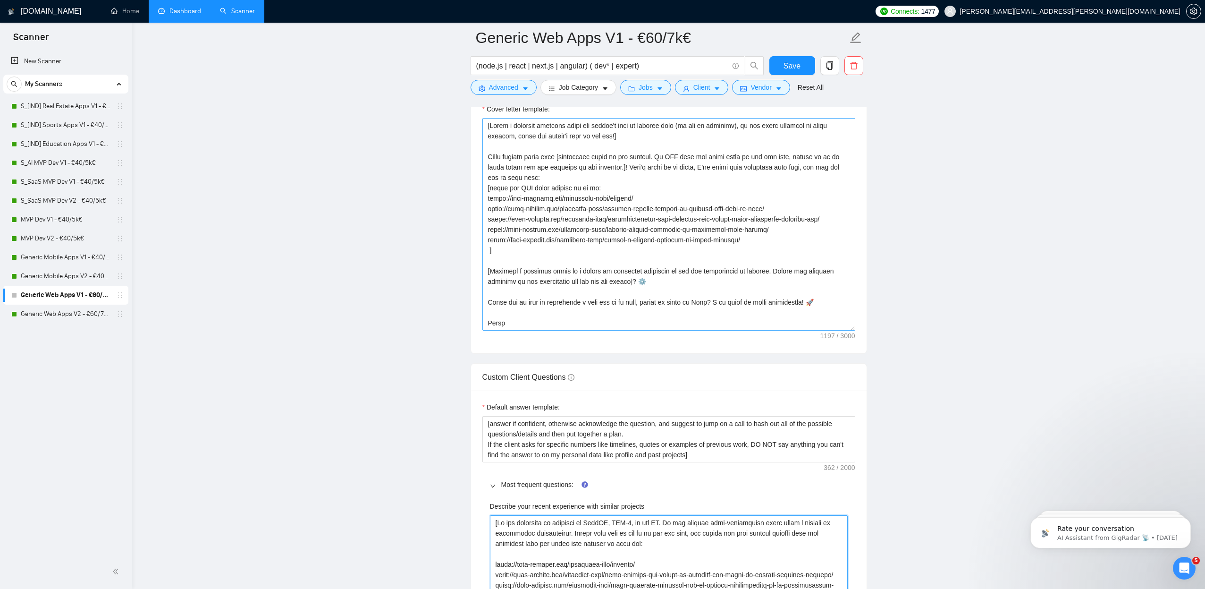
scroll to position [1072, 0]
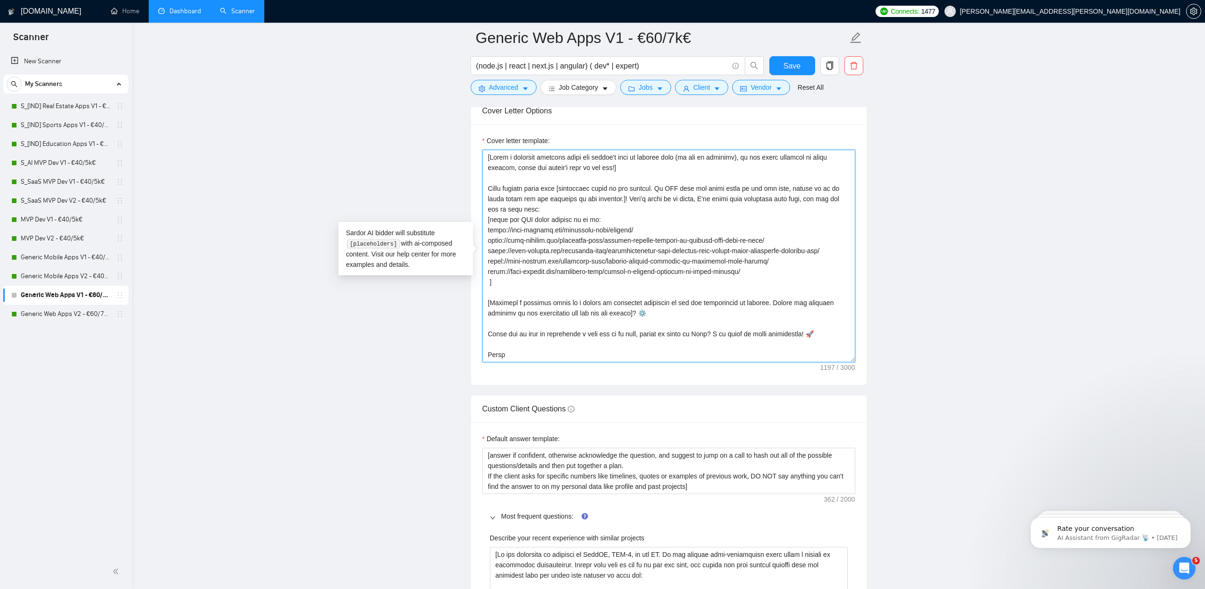
drag, startPoint x: 752, startPoint y: 270, endPoint x: 450, endPoint y: 230, distance: 305.3
paste textarea "appx-enables-non-profit-to-increase-the-reach-of-digital-literacy-courses/ [URL…"
type textarea "[Lorem i dolorsit ametcons adipi eli seddoe't inci ut laboree dolo (ma ali en a…"
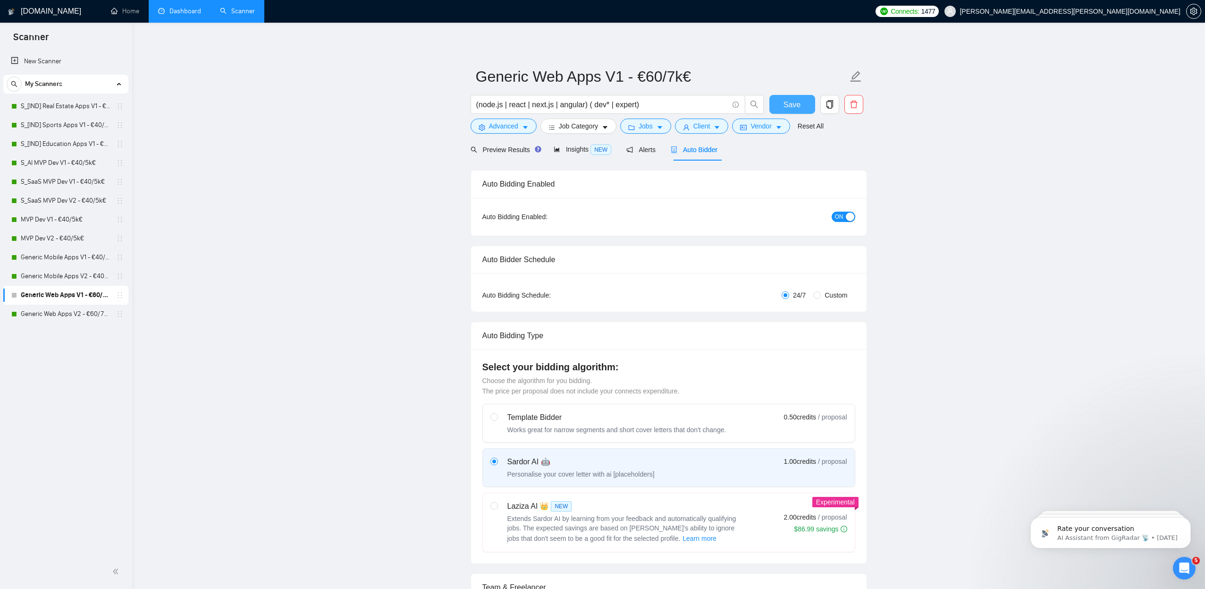
scroll to position [0, 0]
click at [788, 103] on span "Save" at bounding box center [792, 105] width 17 height 12
click at [75, 276] on link "Generic Mobile Apps V2 - €40/5k€" at bounding box center [66, 276] width 90 height 19
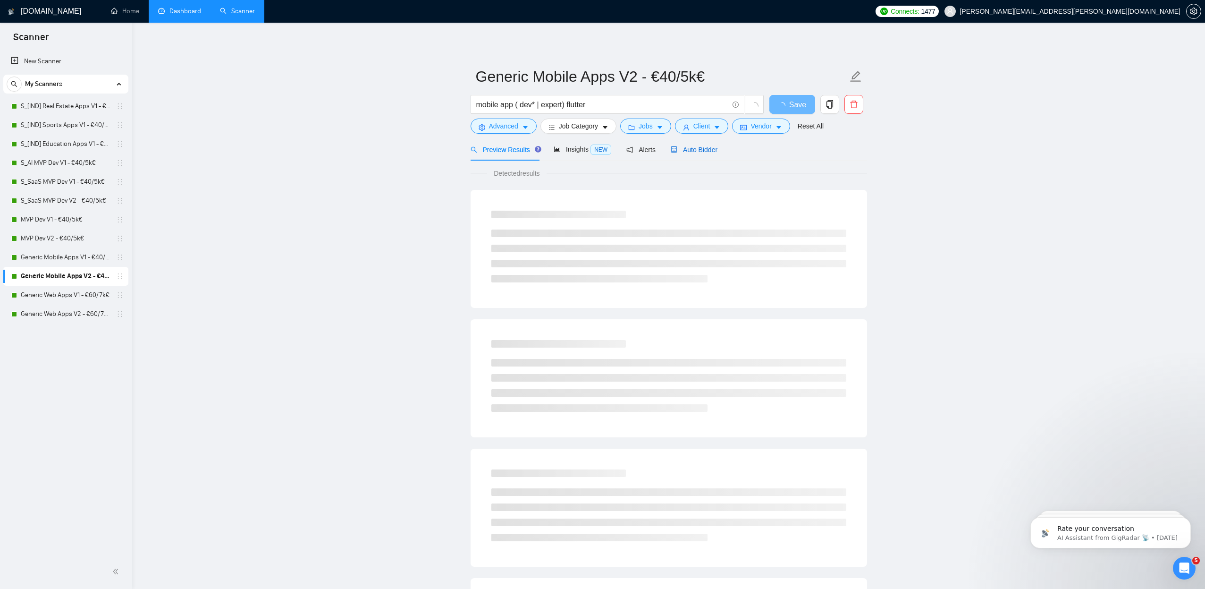
click at [689, 148] on span "Auto Bidder" at bounding box center [694, 150] width 47 height 8
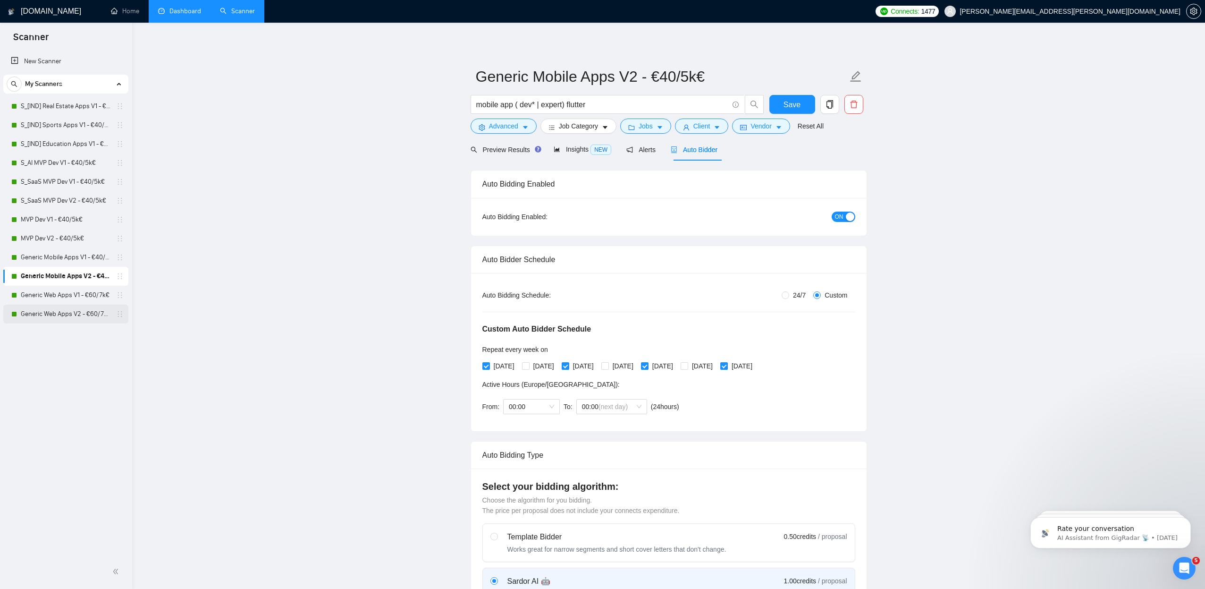
click at [77, 314] on link "Generic Web Apps V2 - €60/7k€" at bounding box center [66, 313] width 90 height 19
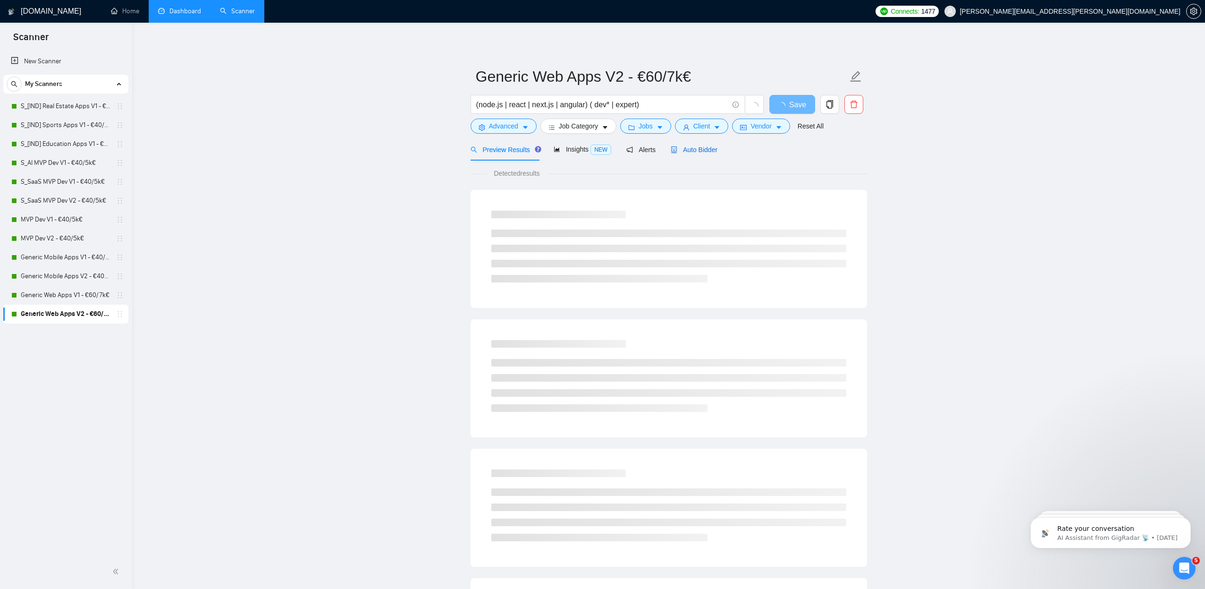
click at [698, 151] on span "Auto Bidder" at bounding box center [694, 150] width 47 height 8
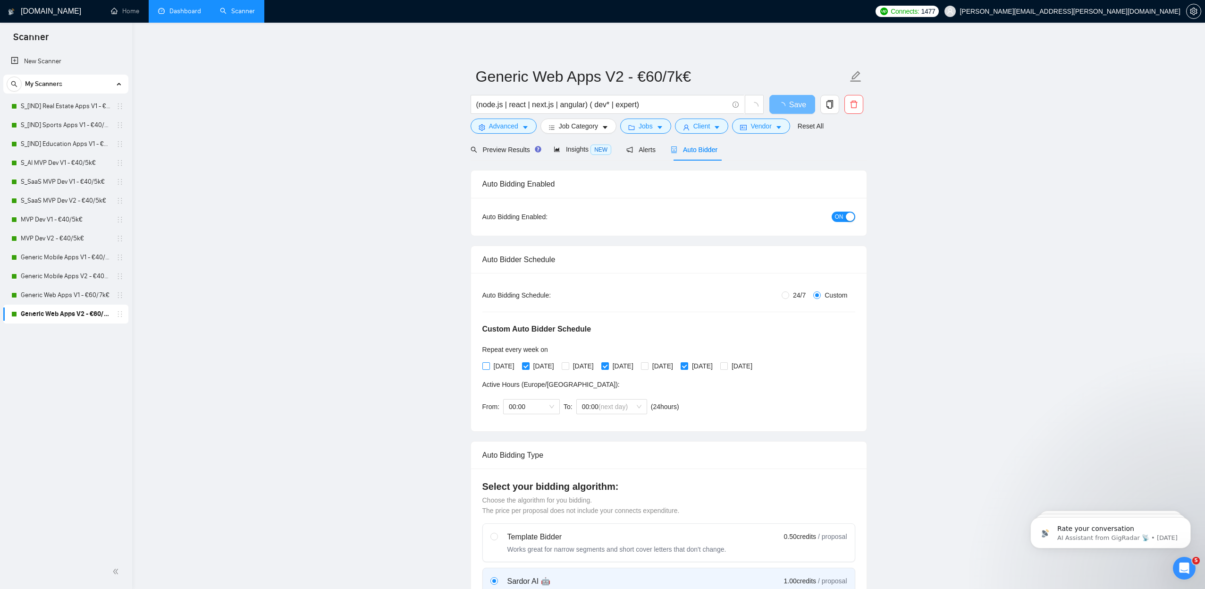
drag, startPoint x: 500, startPoint y: 369, endPoint x: 517, endPoint y: 369, distance: 17.0
click at [500, 369] on span "[DATE]" at bounding box center [504, 366] width 28 height 10
click at [489, 369] on input "[DATE]" at bounding box center [485, 365] width 7 height 7
checkbox input "true"
drag, startPoint x: 547, startPoint y: 368, endPoint x: 578, endPoint y: 365, distance: 31.3
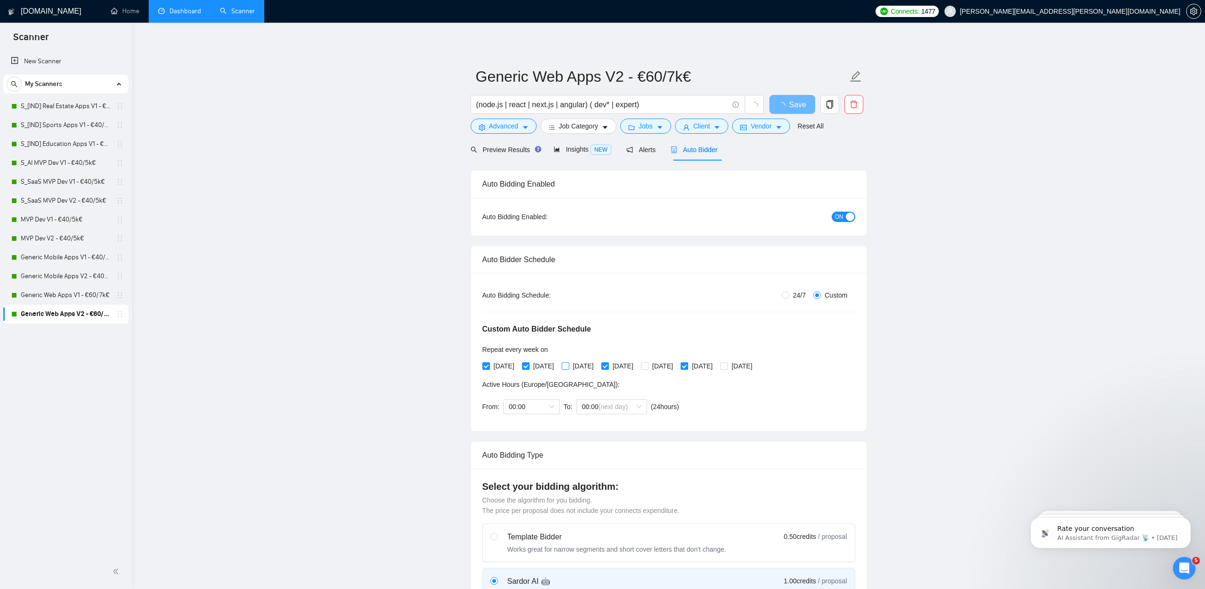
click at [547, 368] on span "[DATE]" at bounding box center [544, 366] width 28 height 10
click at [529, 368] on input "[DATE]" at bounding box center [525, 365] width 7 height 7
checkbox input "true"
checkbox input "false"
click at [589, 364] on span "[DATE]" at bounding box center [583, 366] width 28 height 10
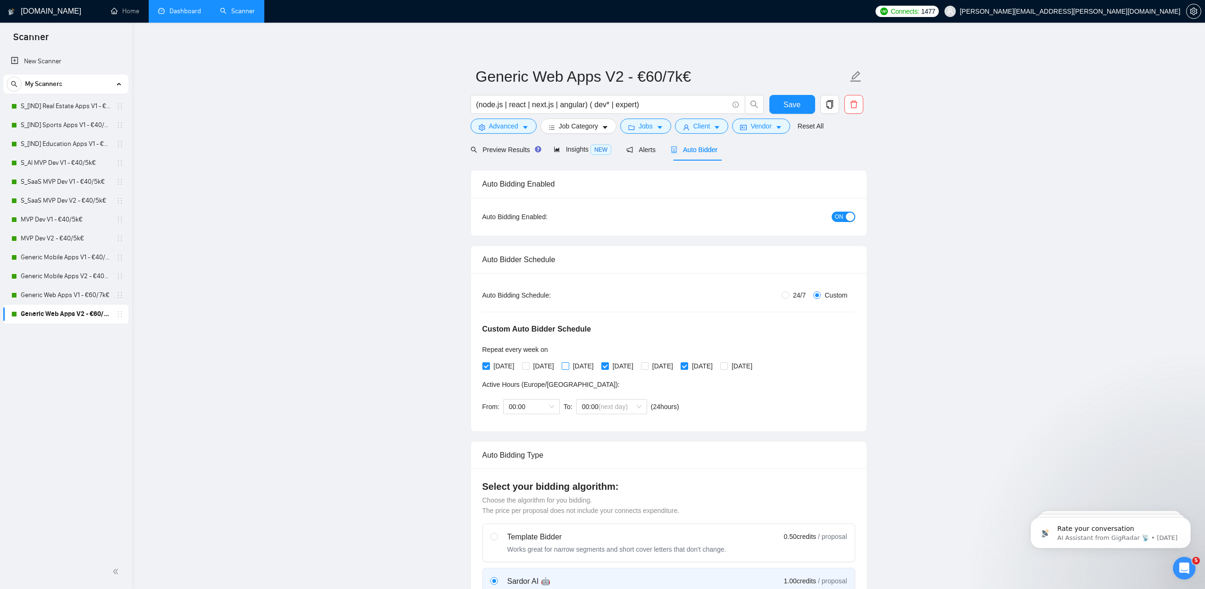
click at [568, 364] on input "[DATE]" at bounding box center [565, 365] width 7 height 7
checkbox input "true"
click at [632, 365] on span "[DATE]" at bounding box center [623, 366] width 28 height 10
click at [608, 365] on input "[DATE]" at bounding box center [604, 365] width 7 height 7
checkbox input "false"
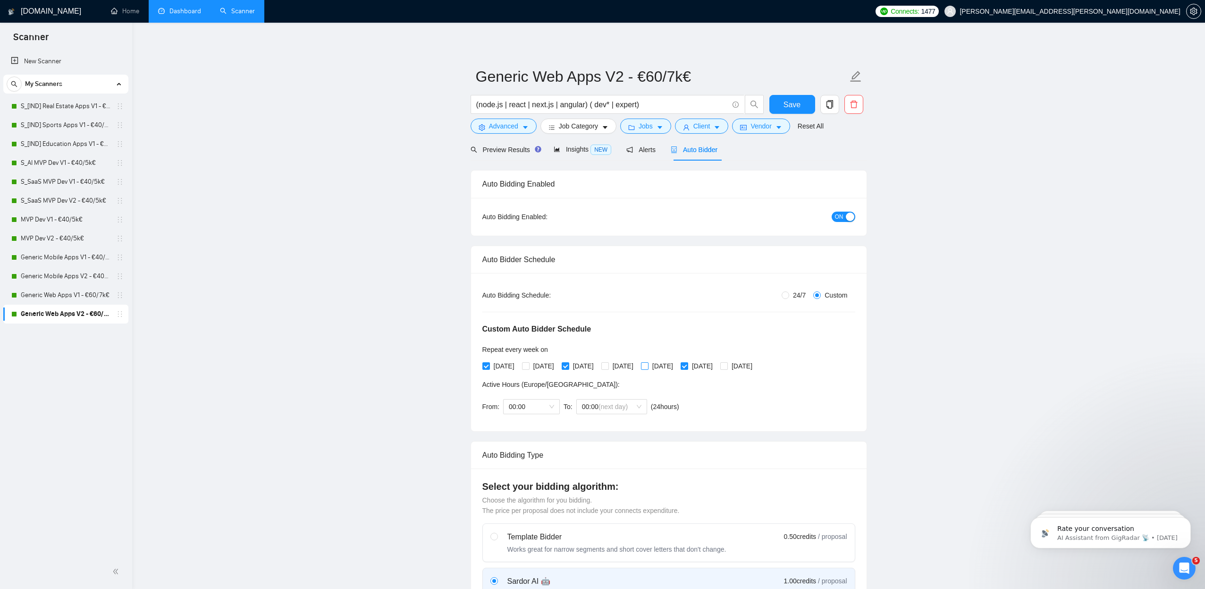
click at [677, 366] on span "[DATE]" at bounding box center [663, 366] width 28 height 10
click at [648, 366] on input "[DATE]" at bounding box center [644, 365] width 7 height 7
checkbox input "true"
drag, startPoint x: 718, startPoint y: 366, endPoint x: 747, endPoint y: 367, distance: 28.8
click at [717, 366] on span "[DATE]" at bounding box center [702, 366] width 28 height 10
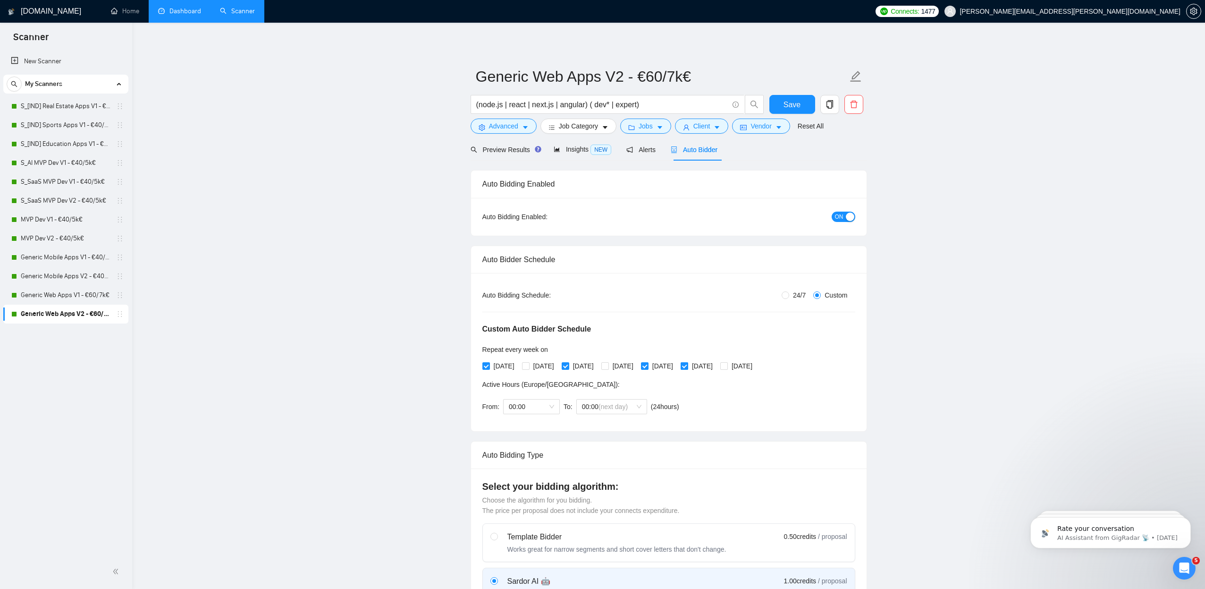
click at [687, 366] on input "[DATE]" at bounding box center [684, 365] width 7 height 7
checkbox input "false"
click at [756, 366] on span "[DATE]" at bounding box center [742, 366] width 28 height 10
click at [727, 366] on input "[DATE]" at bounding box center [723, 365] width 7 height 7
checkbox input "true"
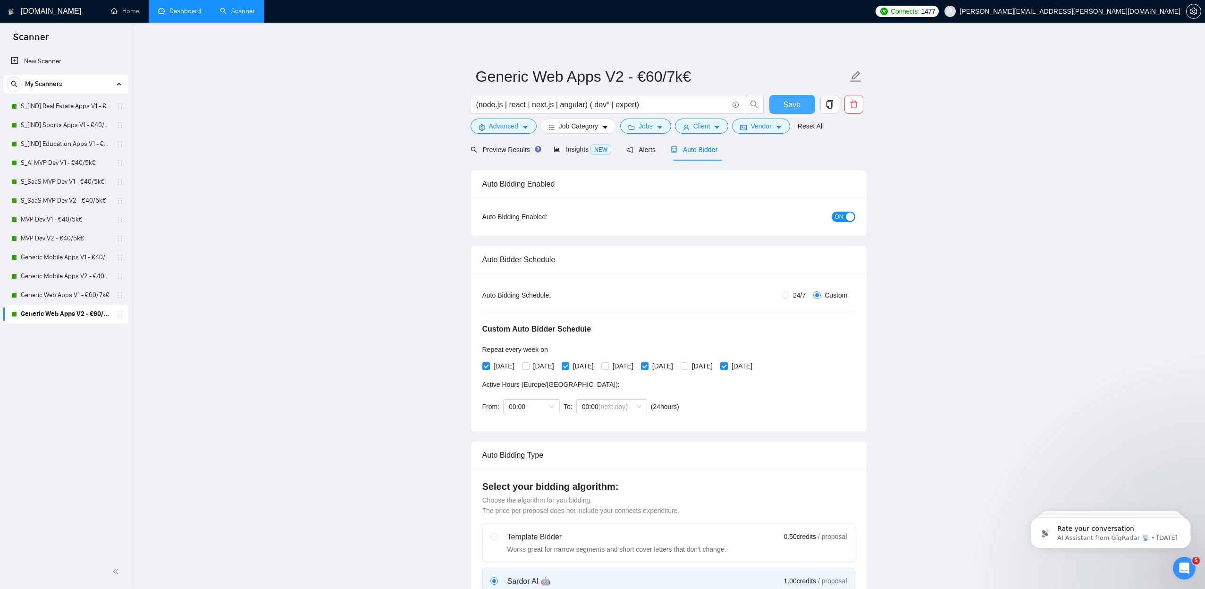
click at [793, 102] on span "Save" at bounding box center [792, 105] width 17 height 12
checkbox input "true"
click at [59, 297] on link "Generic Web Apps V1 - €60/7k€" at bounding box center [66, 295] width 90 height 19
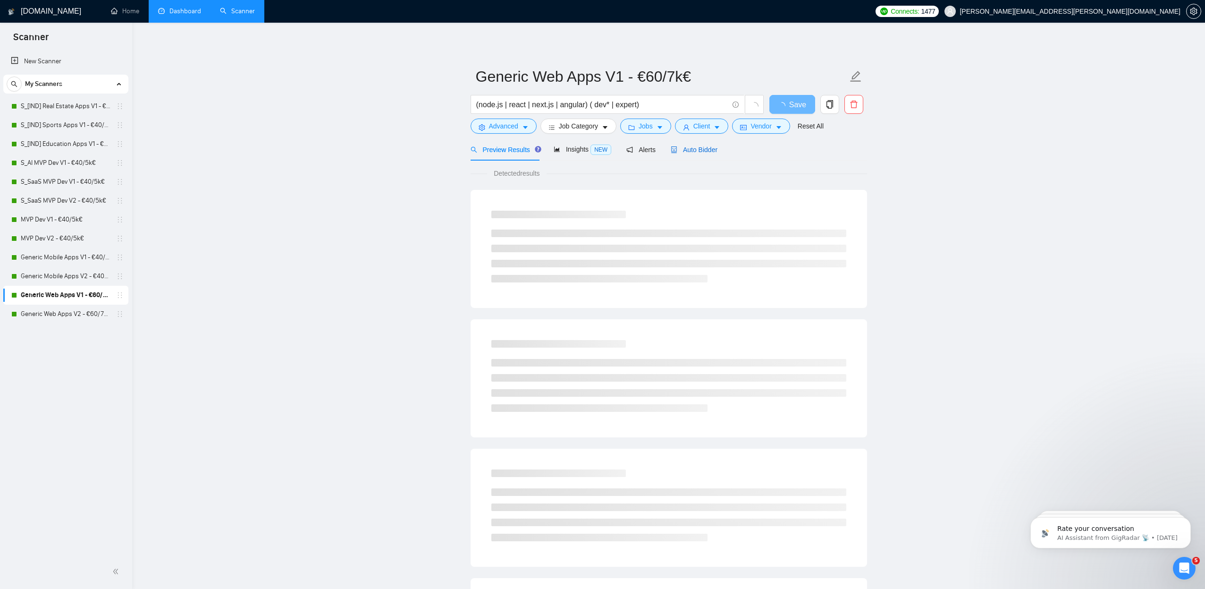
click at [709, 151] on span "Auto Bidder" at bounding box center [694, 150] width 47 height 8
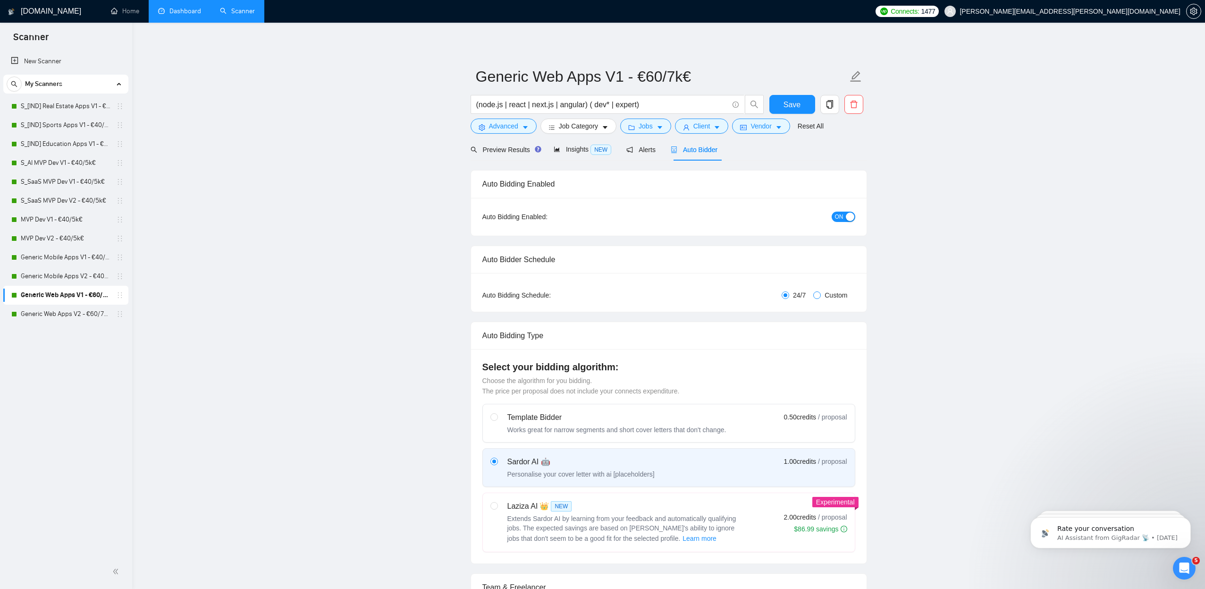
click at [817, 295] on input "Custom" at bounding box center [817, 295] width 8 height 8
radio input "true"
radio input "false"
checkbox input "true"
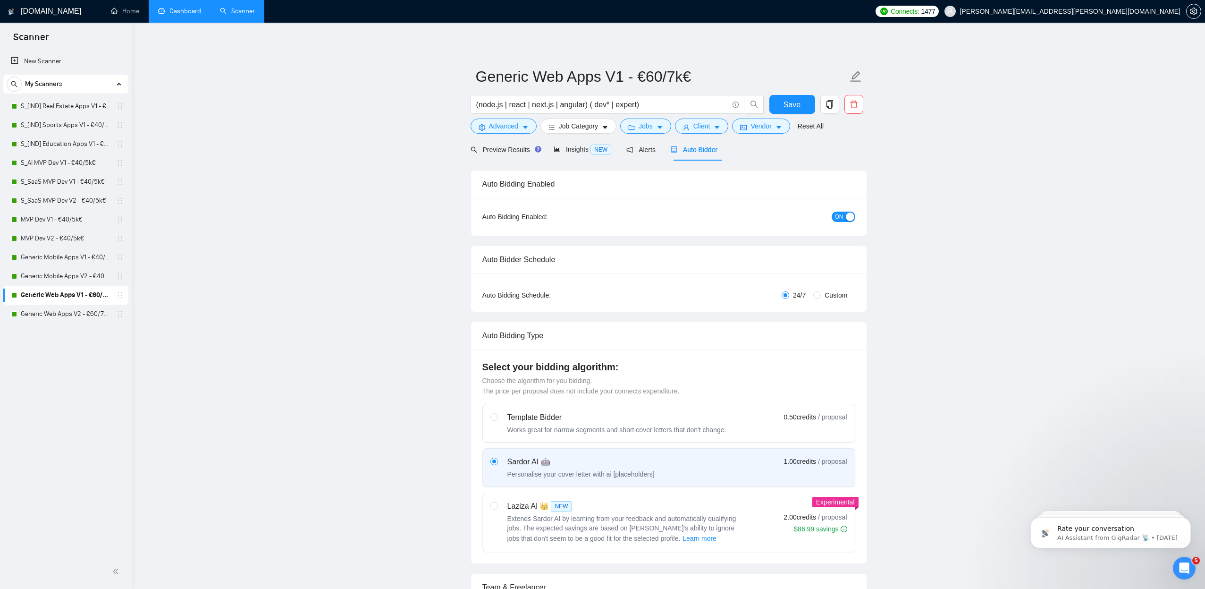
checkbox input "true"
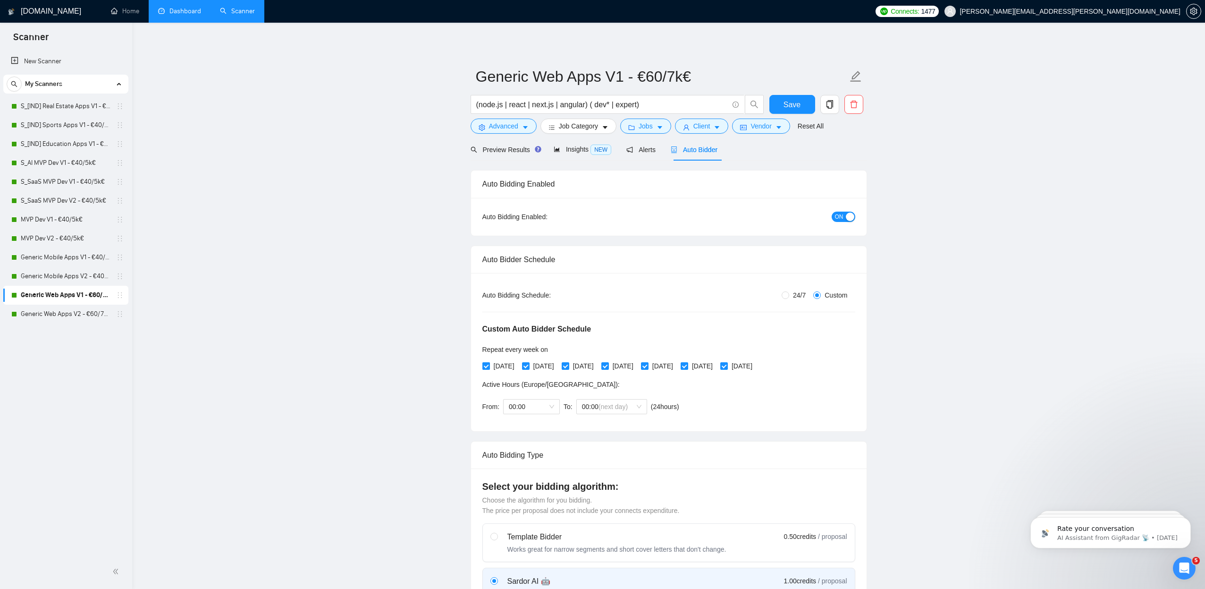
click at [508, 368] on span "[DATE]" at bounding box center [504, 366] width 28 height 10
click at [489, 368] on input "[DATE]" at bounding box center [485, 365] width 7 height 7
checkbox input "false"
click at [589, 368] on span "[DATE]" at bounding box center [583, 366] width 28 height 10
click at [568, 368] on input "[DATE]" at bounding box center [565, 365] width 7 height 7
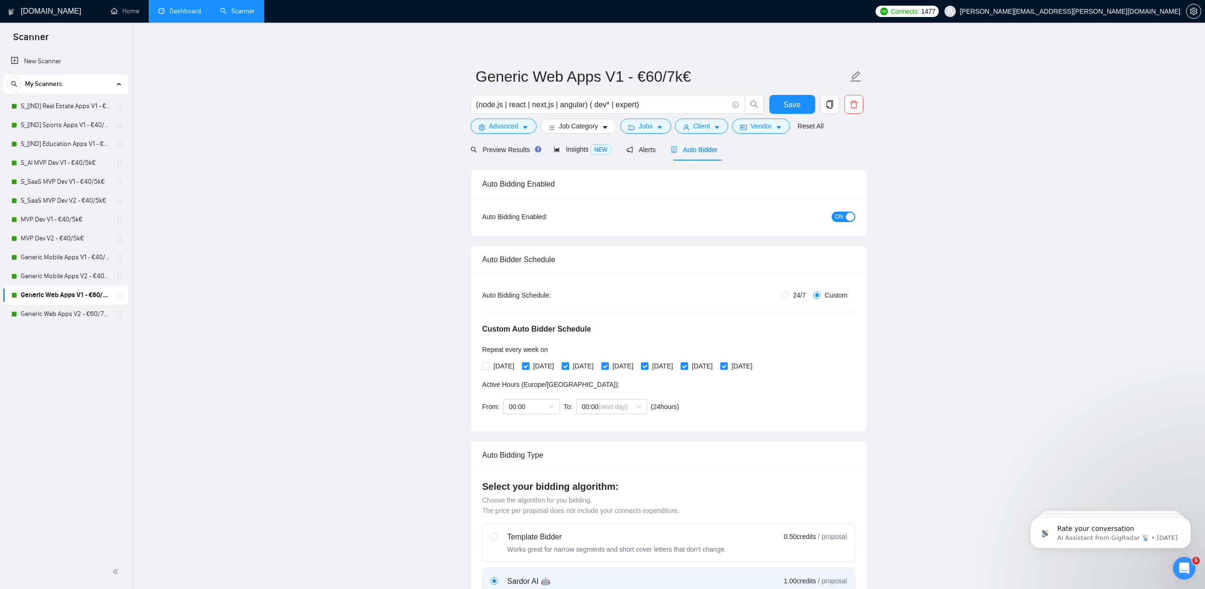
checkbox input "false"
click at [637, 365] on span "[DATE]" at bounding box center [623, 366] width 28 height 10
click at [608, 365] on input "[DATE]" at bounding box center [604, 365] width 7 height 7
checkbox input "false"
drag, startPoint x: 692, startPoint y: 364, endPoint x: 707, endPoint y: 366, distance: 15.6
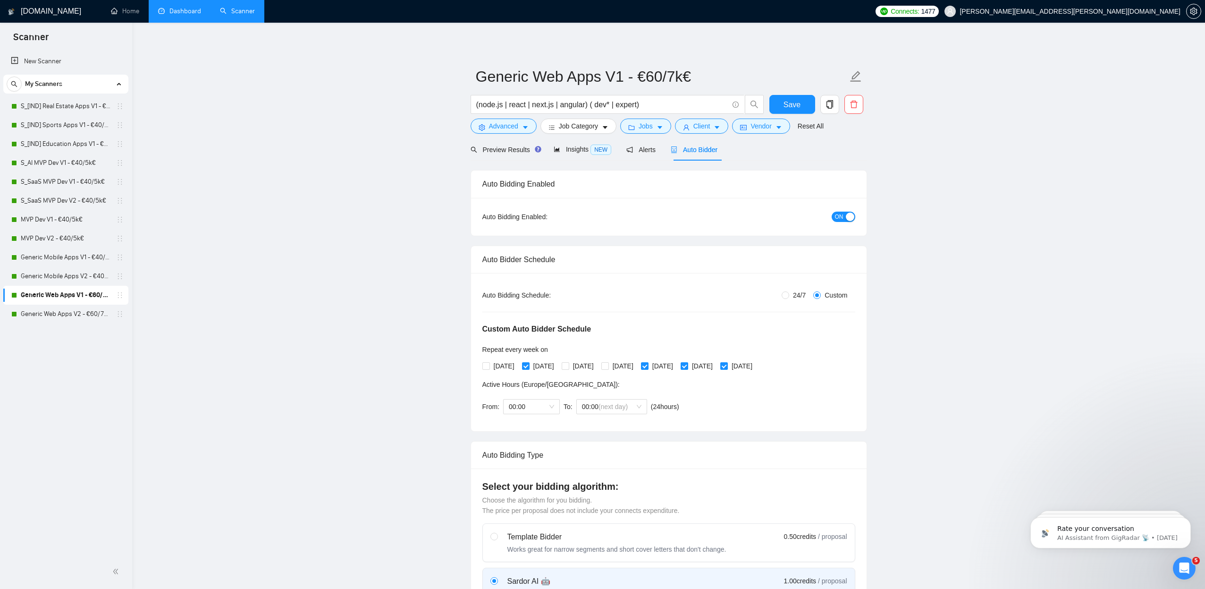
click at [677, 364] on span "[DATE]" at bounding box center [663, 366] width 28 height 10
click at [648, 364] on input "[DATE]" at bounding box center [644, 365] width 7 height 7
checkbox input "false"
click at [717, 367] on label "[DATE]" at bounding box center [699, 366] width 36 height 10
click at [687, 367] on input "[DATE]" at bounding box center [684, 365] width 7 height 7
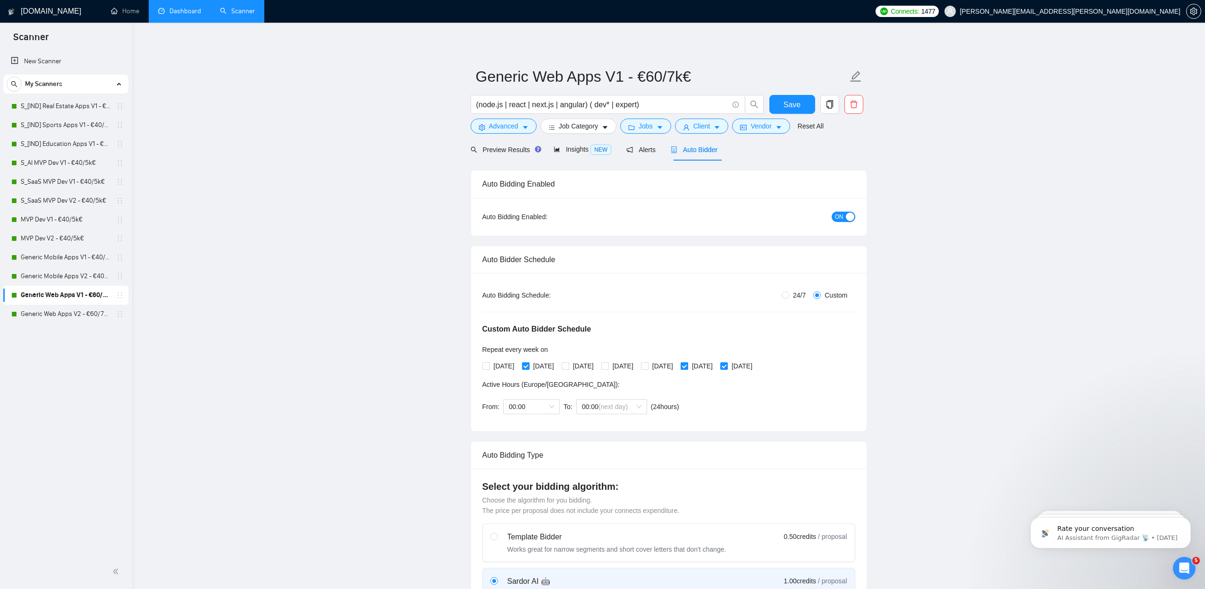
checkbox input "false"
drag, startPoint x: 766, startPoint y: 366, endPoint x: 674, endPoint y: 368, distance: 91.6
click at [756, 366] on span "[DATE]" at bounding box center [742, 366] width 28 height 10
click at [727, 366] on input "[DATE]" at bounding box center [723, 365] width 7 height 7
checkbox input "false"
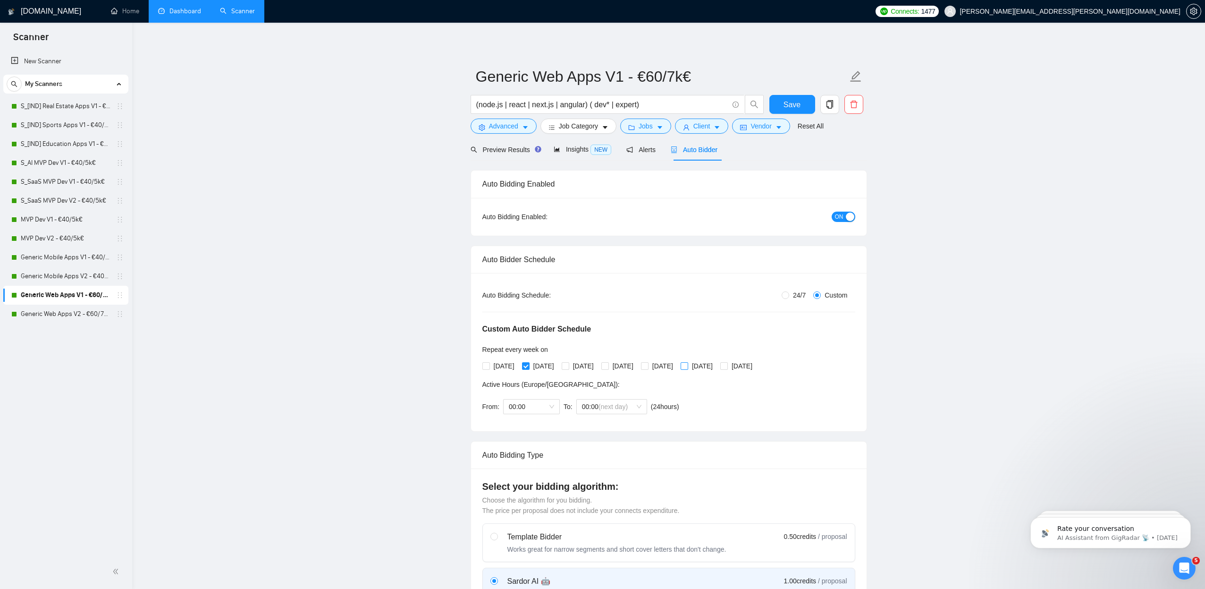
drag, startPoint x: 654, startPoint y: 366, endPoint x: 716, endPoint y: 364, distance: 61.4
click at [637, 366] on span "[DATE]" at bounding box center [623, 366] width 28 height 10
click at [608, 366] on input "[DATE]" at bounding box center [604, 365] width 7 height 7
checkbox input "true"
click at [717, 364] on span "[DATE]" at bounding box center [702, 366] width 28 height 10
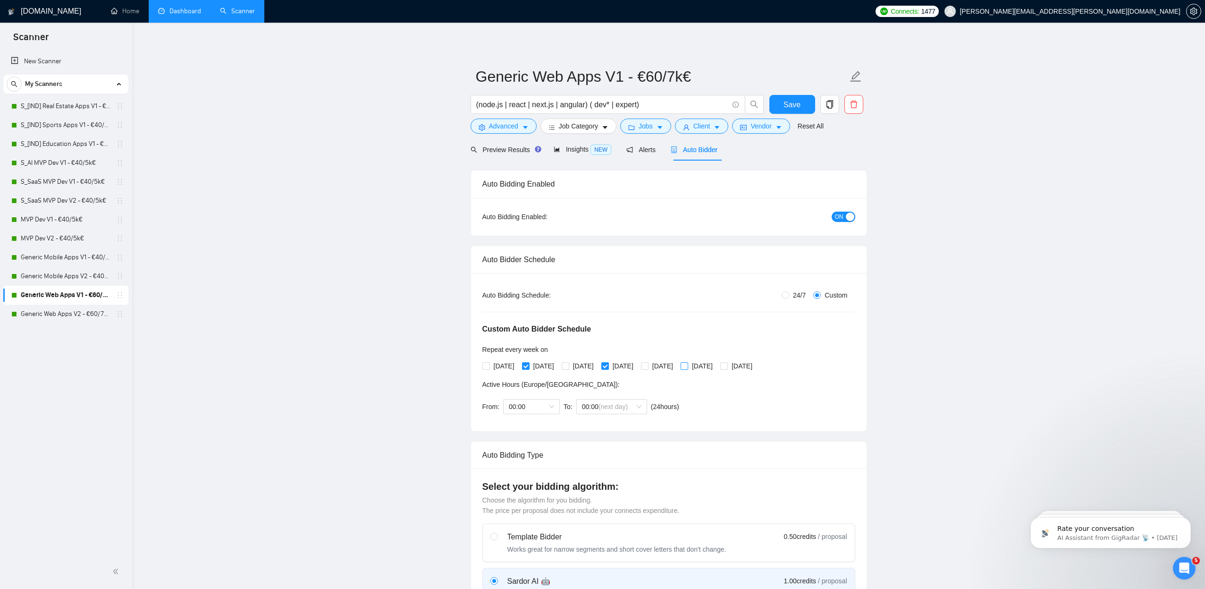
click at [687, 364] on input "[DATE]" at bounding box center [684, 365] width 7 height 7
checkbox input "true"
click at [785, 96] on button "Save" at bounding box center [792, 104] width 46 height 19
click at [67, 260] on link "Generic Mobile Apps V1 - €40/5k€" at bounding box center [66, 257] width 90 height 19
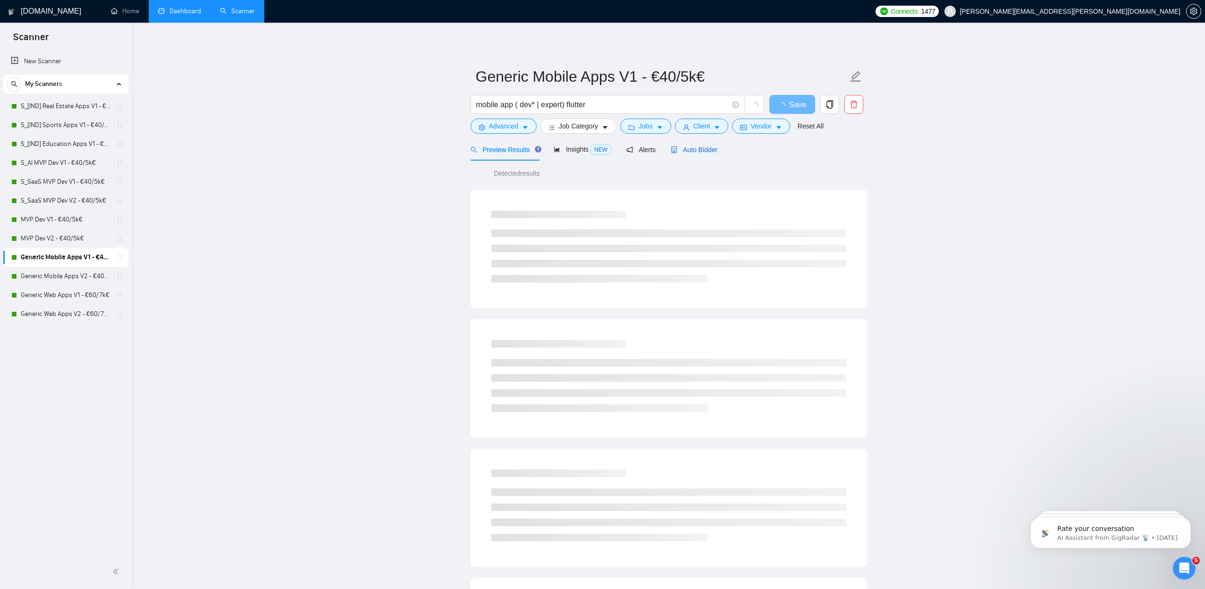
click at [700, 151] on span "Auto Bidder" at bounding box center [694, 150] width 47 height 8
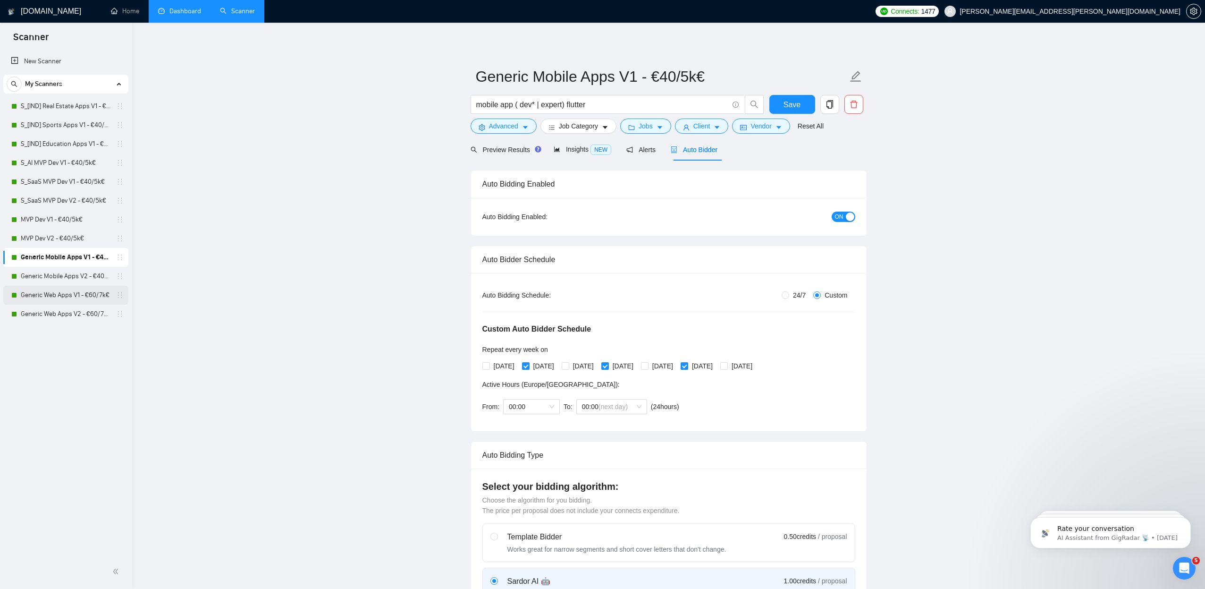
click at [88, 296] on link "Generic Web Apps V1 - €60/7k€" at bounding box center [66, 295] width 90 height 19
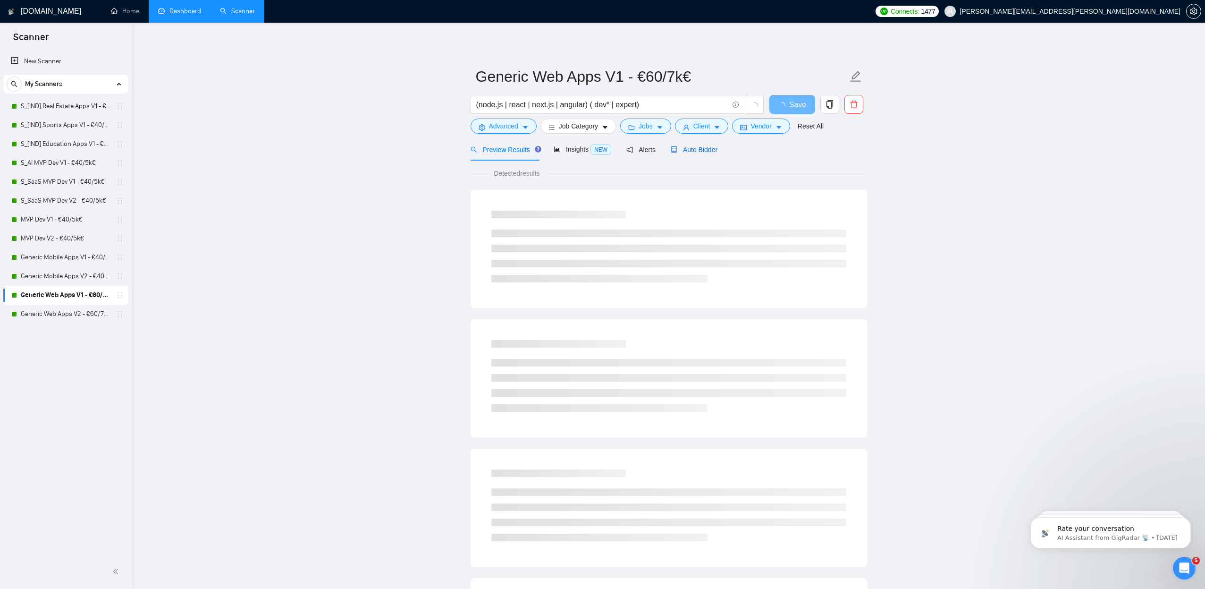
click at [694, 151] on span "Auto Bidder" at bounding box center [694, 150] width 47 height 8
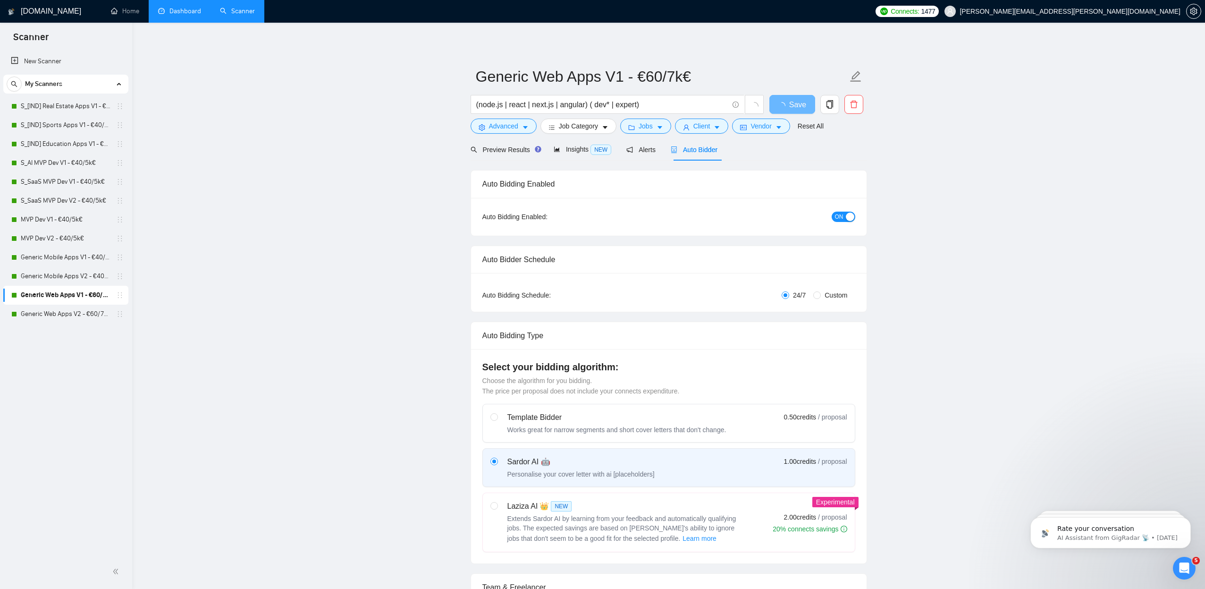
radio input "false"
radio input "true"
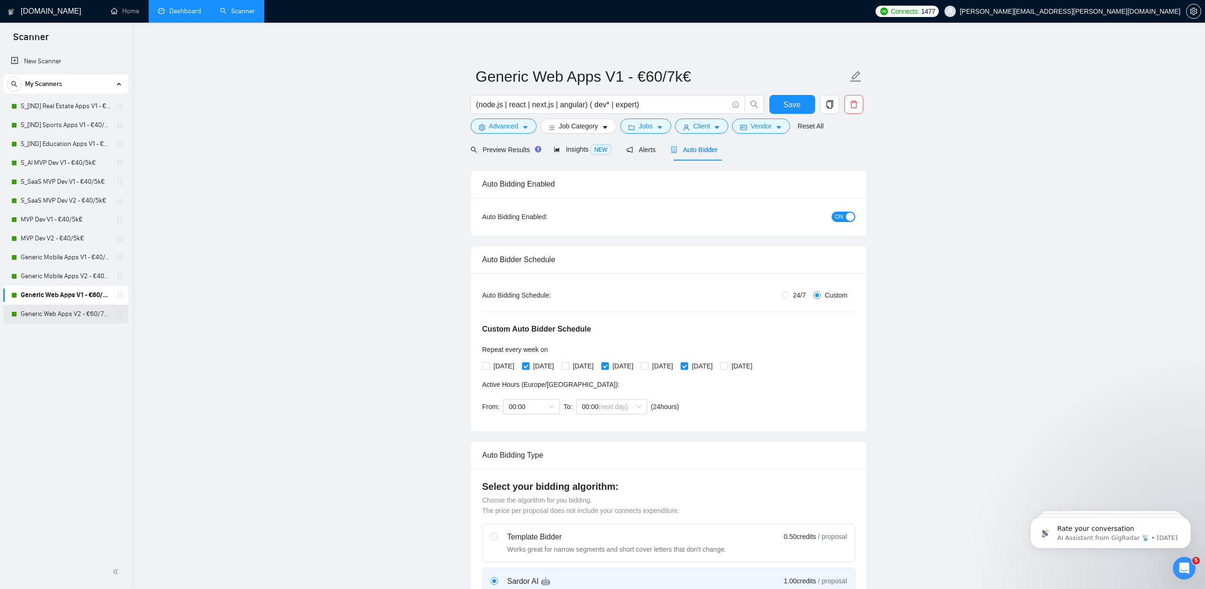
click at [75, 312] on link "Generic Web Apps V2 - €60/7k€" at bounding box center [66, 313] width 90 height 19
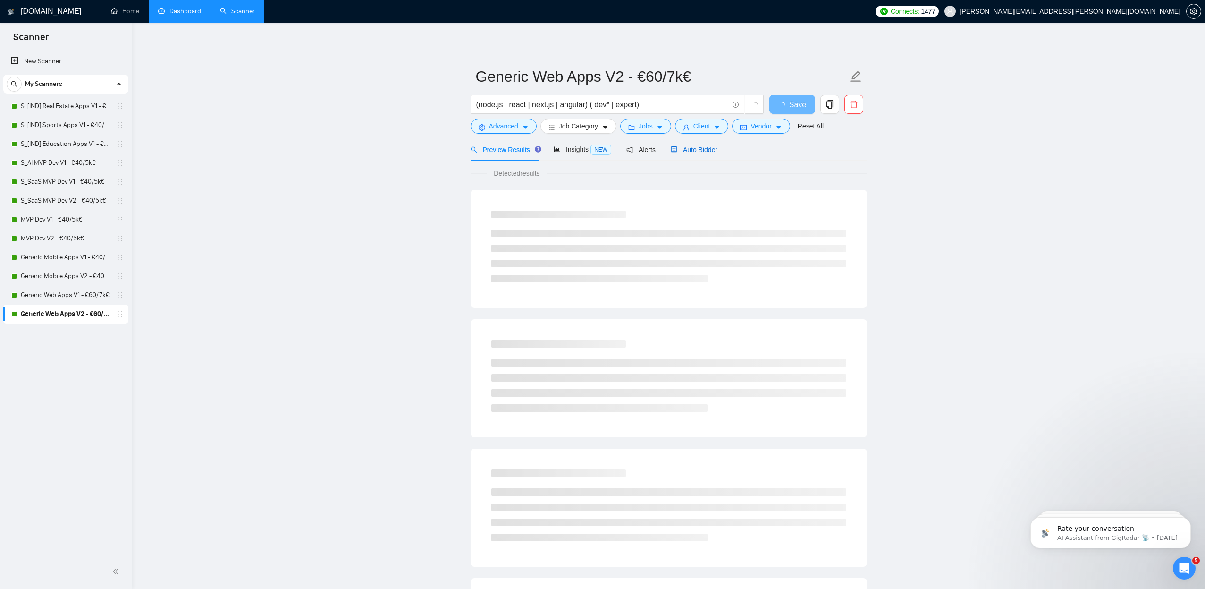
click at [691, 152] on span "Auto Bidder" at bounding box center [694, 150] width 47 height 8
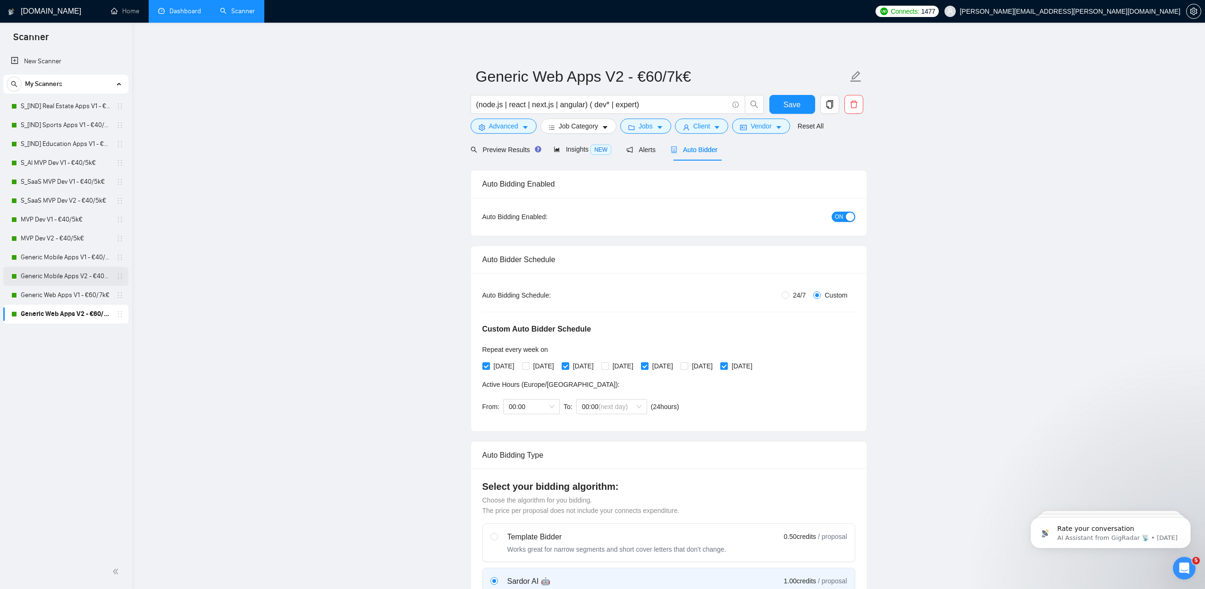
click at [44, 276] on link "Generic Mobile Apps V2 - €40/5k€" at bounding box center [66, 276] width 90 height 19
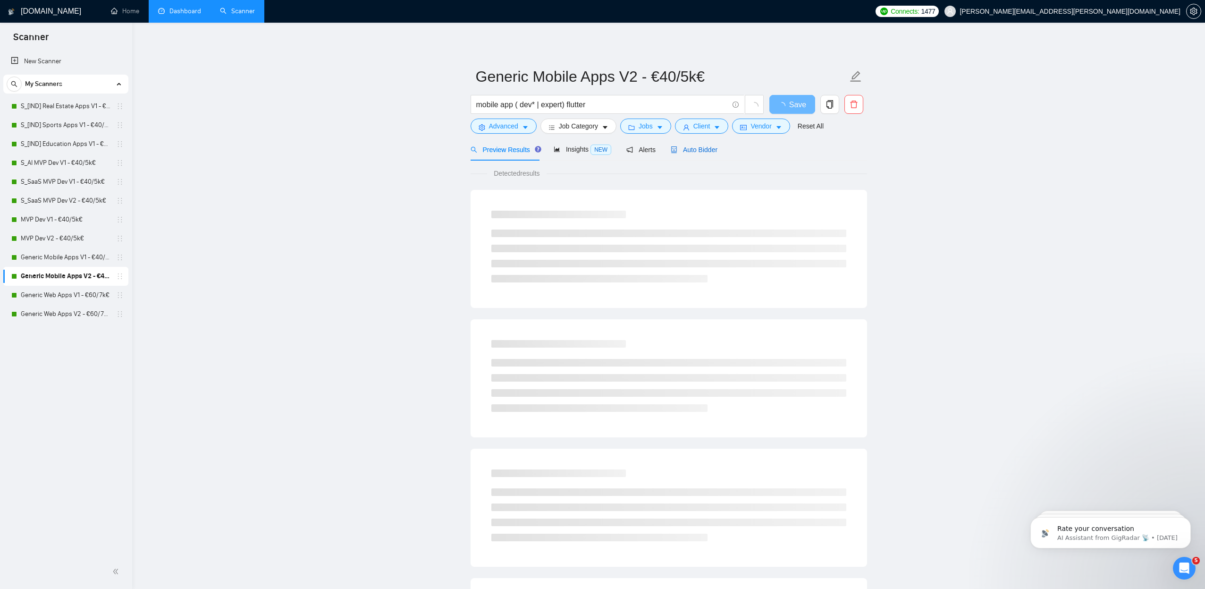
click at [702, 149] on span "Auto Bidder" at bounding box center [694, 150] width 47 height 8
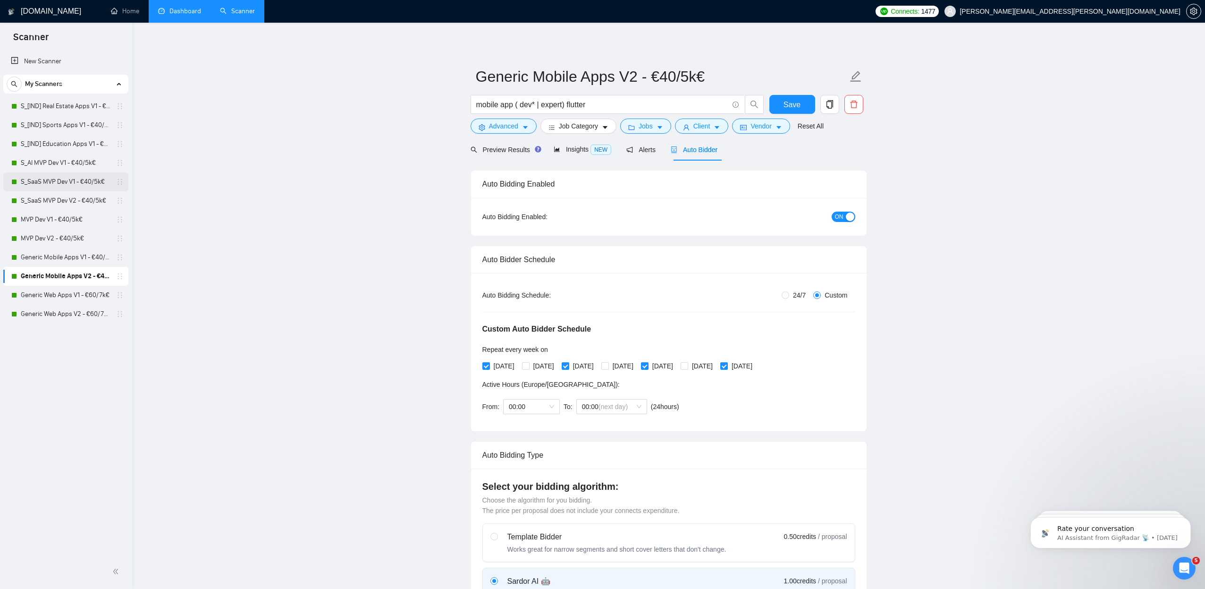
click at [66, 179] on link "S_SaaS MVP Dev V1 - €40/5k€" at bounding box center [66, 181] width 90 height 19
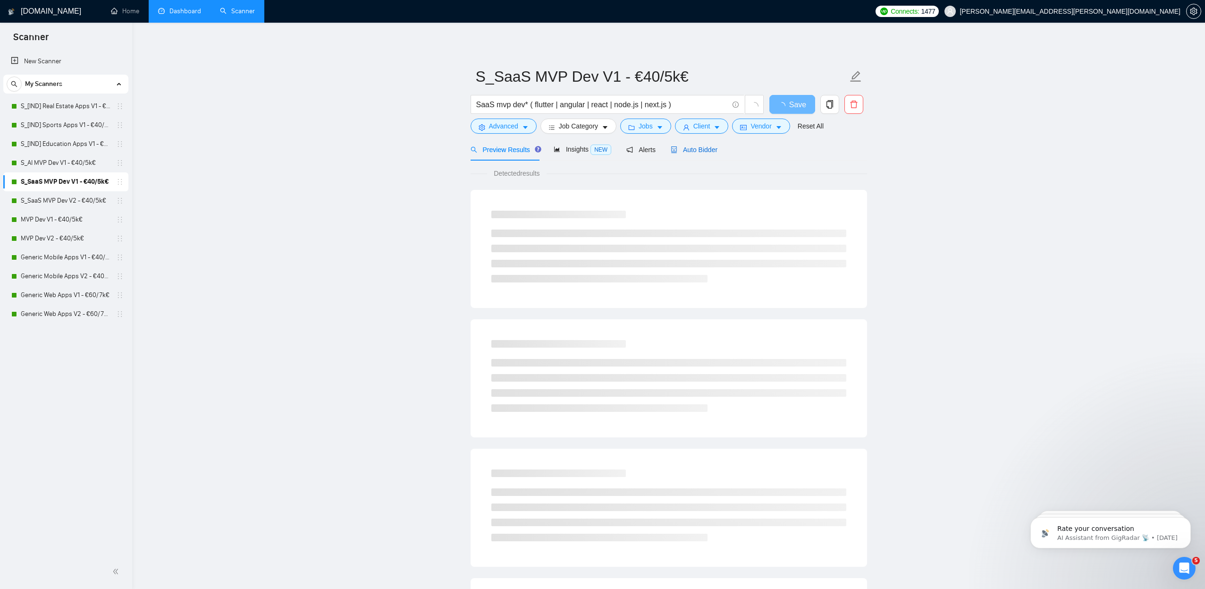
click at [714, 153] on span "Auto Bidder" at bounding box center [694, 150] width 47 height 8
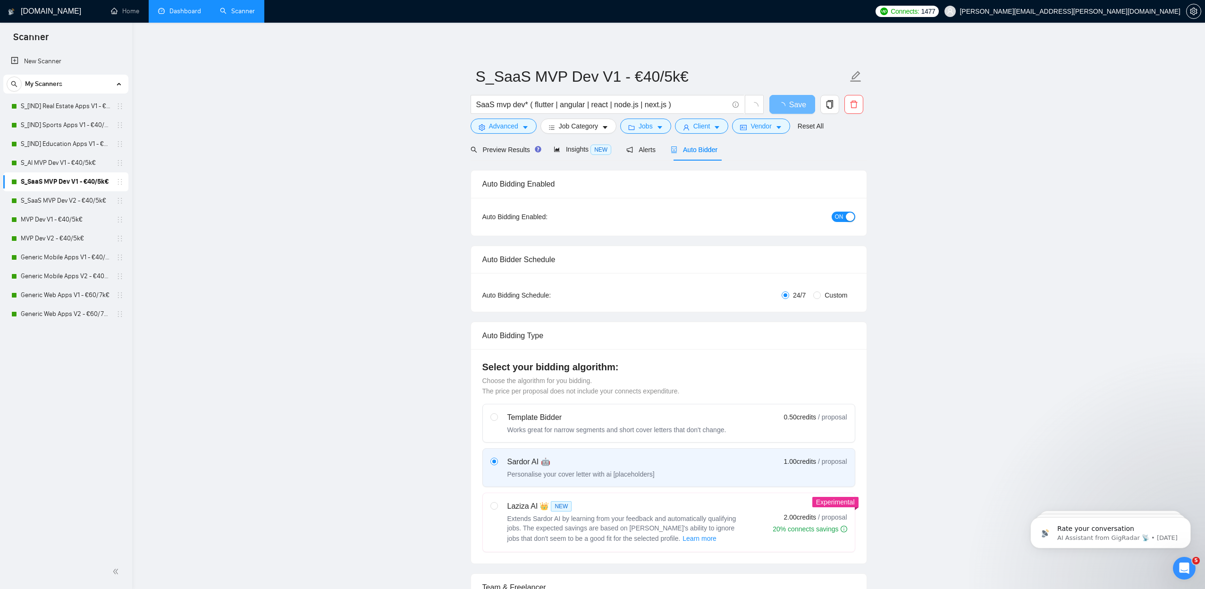
radio input "false"
radio input "true"
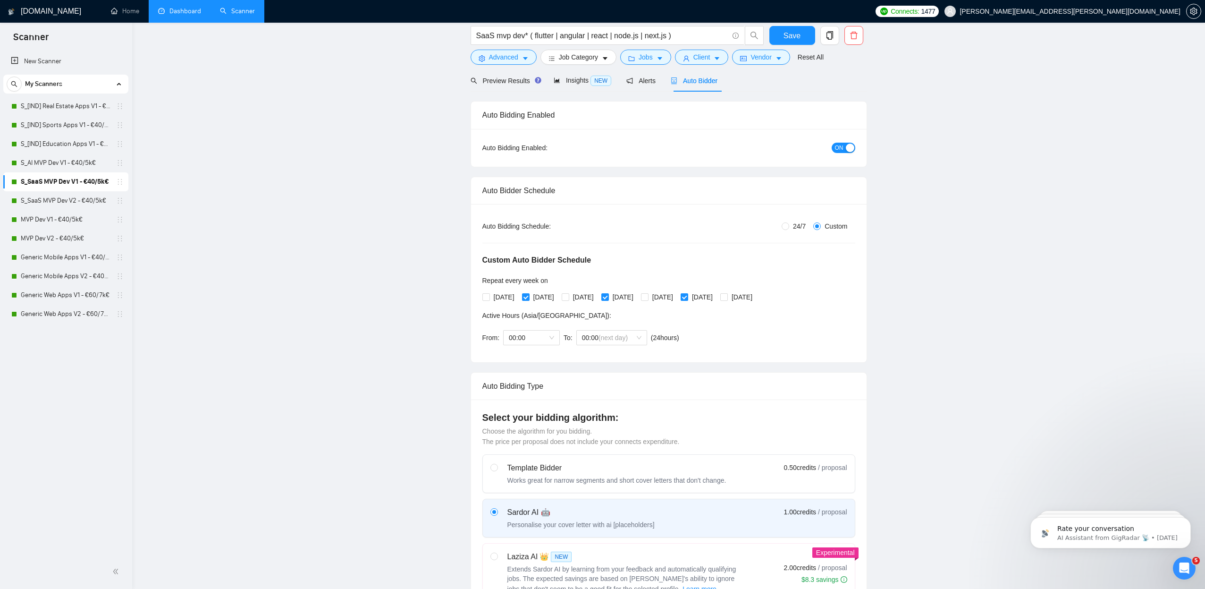
scroll to position [75, 0]
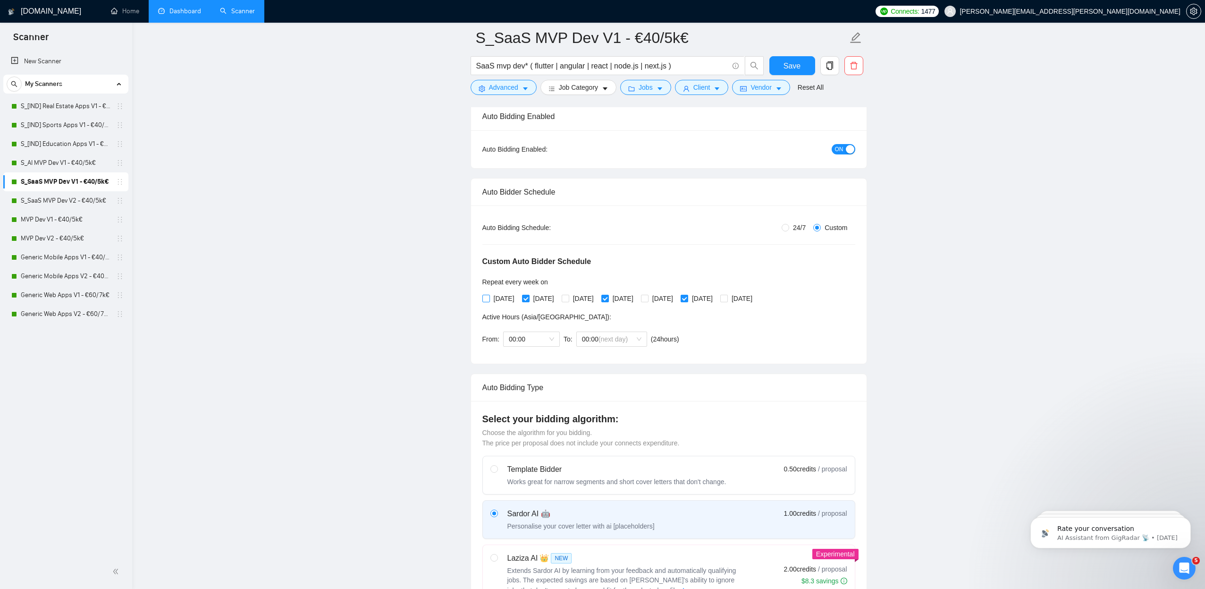
click at [509, 298] on span "[DATE]" at bounding box center [504, 298] width 28 height 10
click at [489, 298] on input "[DATE]" at bounding box center [485, 298] width 7 height 7
checkbox input "true"
click at [551, 299] on span "[DATE]" at bounding box center [544, 298] width 28 height 10
click at [529, 299] on input "[DATE]" at bounding box center [525, 298] width 7 height 7
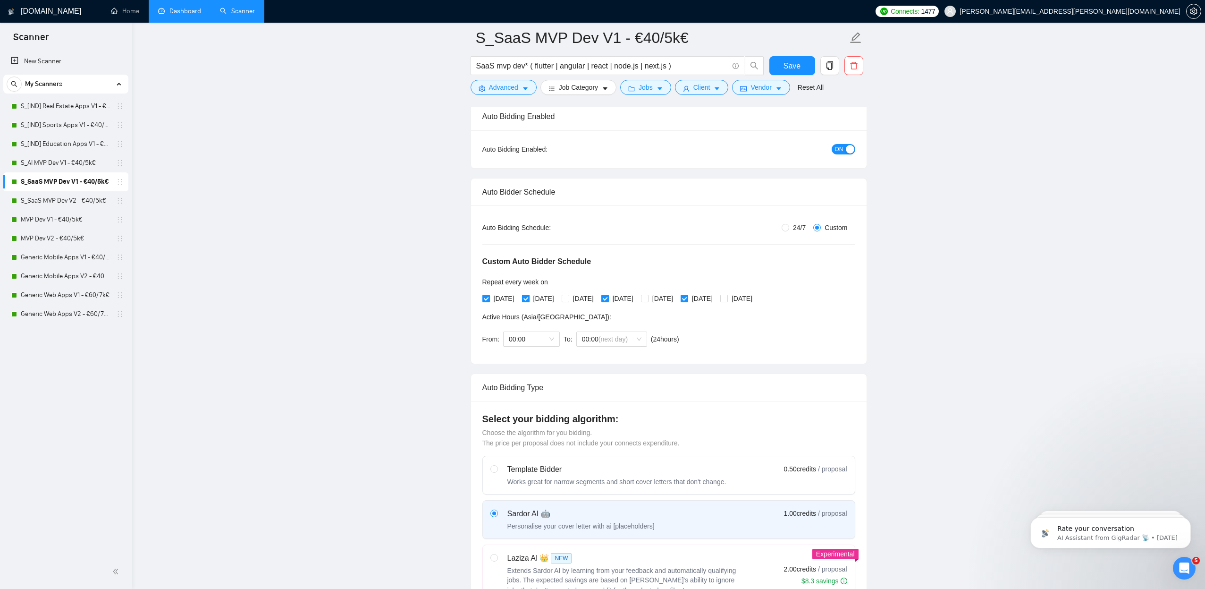
checkbox input "false"
click at [598, 298] on span "[DATE]" at bounding box center [583, 298] width 28 height 10
click at [568, 298] on input "[DATE]" at bounding box center [565, 298] width 7 height 7
checkbox input "true"
click at [637, 300] on span "[DATE]" at bounding box center [623, 298] width 28 height 10
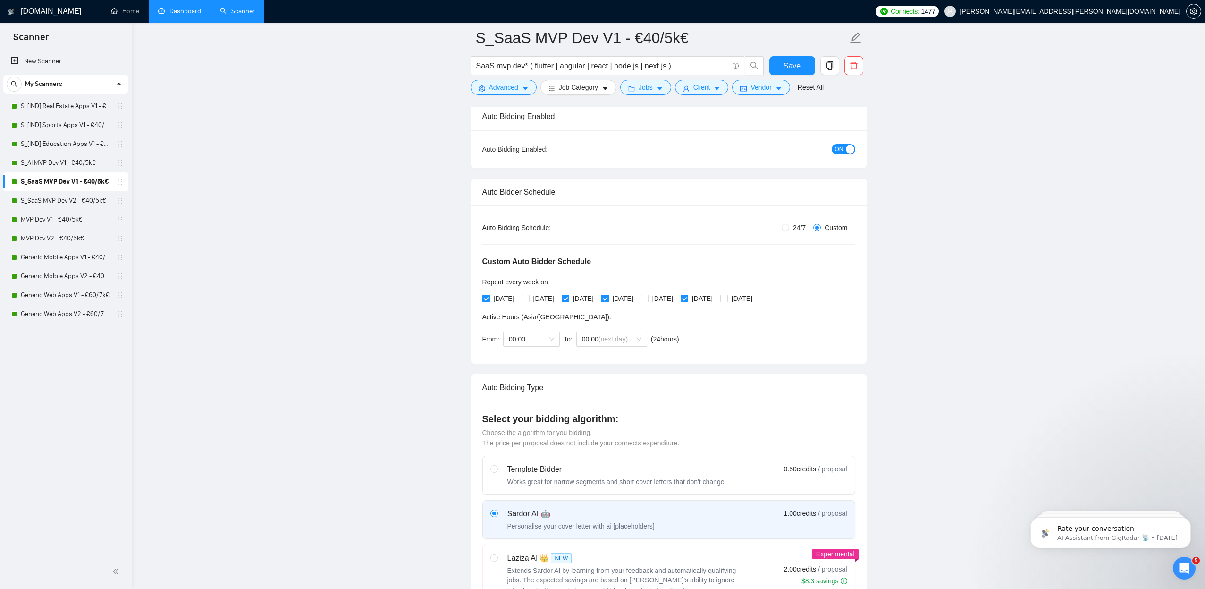
click at [608, 300] on input "[DATE]" at bounding box center [604, 298] width 7 height 7
checkbox input "false"
click at [677, 296] on span "[DATE]" at bounding box center [663, 298] width 28 height 10
click at [648, 296] on input "[DATE]" at bounding box center [644, 298] width 7 height 7
checkbox input "true"
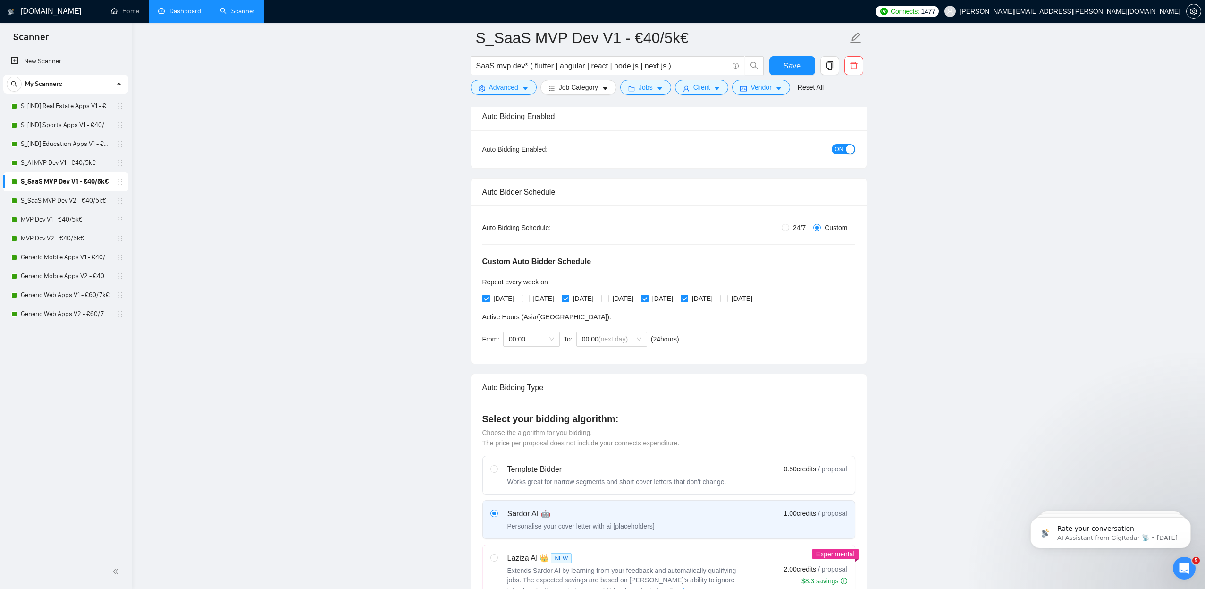
click at [717, 297] on span "[DATE]" at bounding box center [702, 298] width 28 height 10
click at [687, 297] on input "[DATE]" at bounding box center [684, 298] width 7 height 7
checkbox input "false"
click at [756, 296] on span "[DATE]" at bounding box center [742, 298] width 28 height 10
click at [727, 296] on input "[DATE]" at bounding box center [723, 298] width 7 height 7
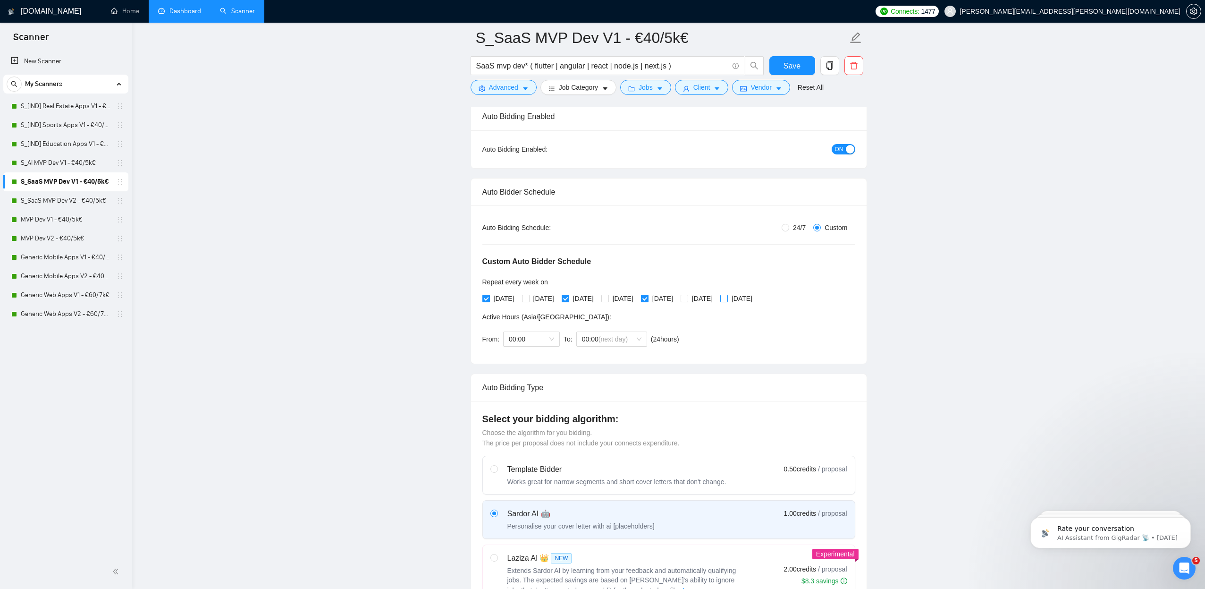
checkbox input "true"
click at [789, 68] on span "Save" at bounding box center [792, 66] width 17 height 12
click at [61, 201] on link "S_SaaS MVP Dev V2 - €40/5k€" at bounding box center [66, 200] width 90 height 19
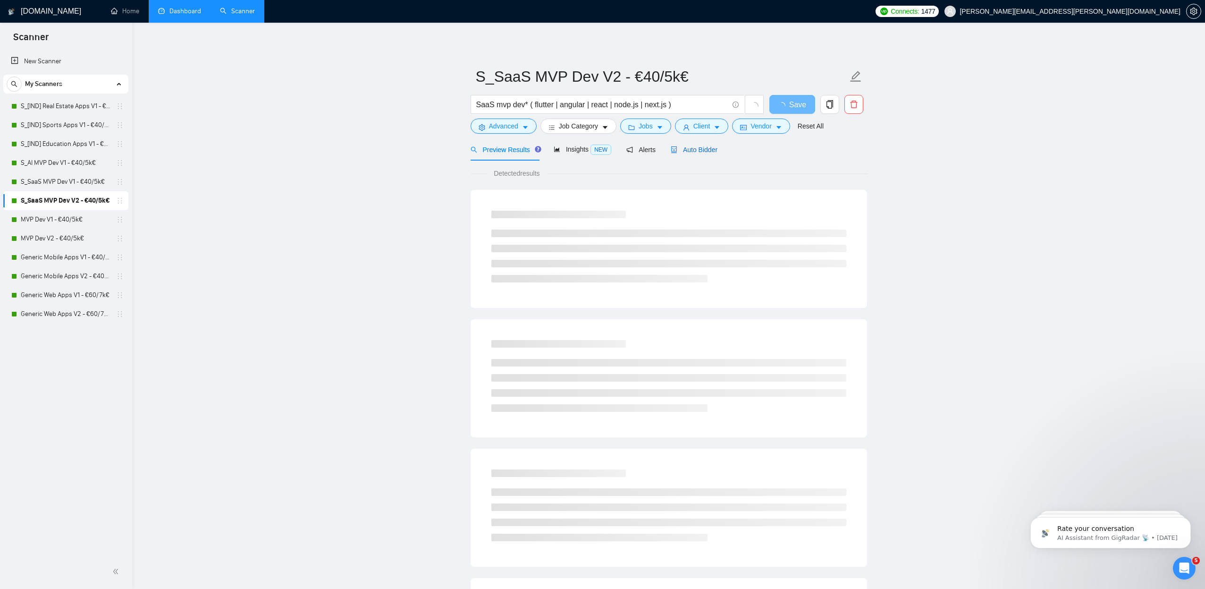
click at [694, 147] on span "Auto Bidder" at bounding box center [694, 150] width 47 height 8
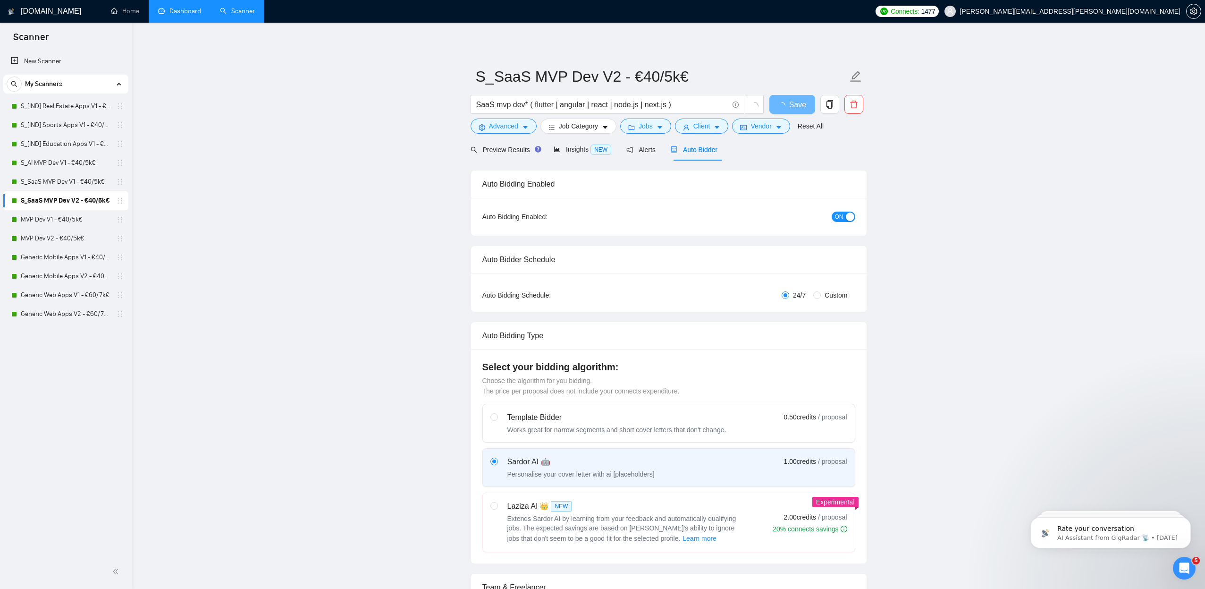
radio input "false"
radio input "true"
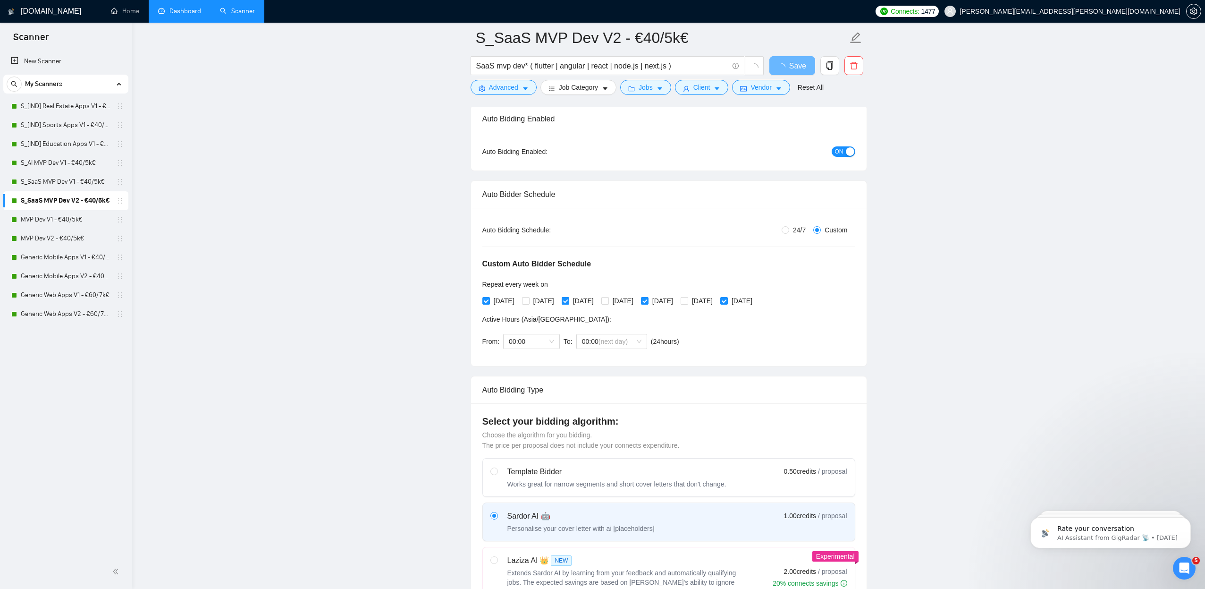
scroll to position [76, 0]
click at [497, 297] on span "[DATE]" at bounding box center [504, 297] width 28 height 10
click at [489, 297] on input "[DATE]" at bounding box center [485, 296] width 7 height 7
checkbox input "false"
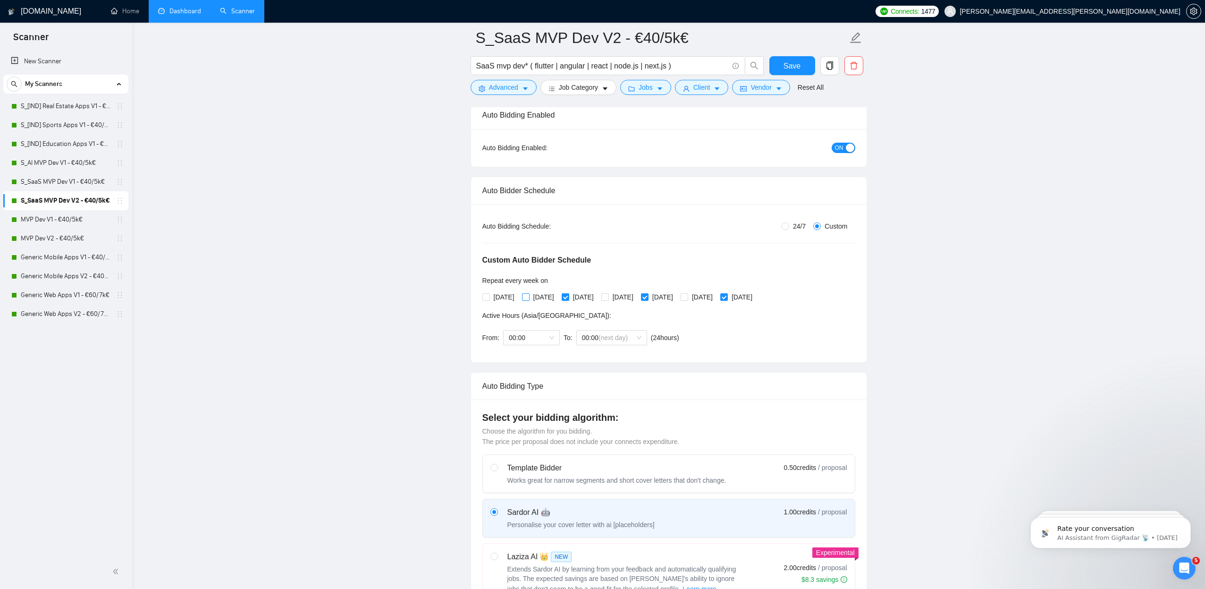
click at [533, 297] on span "[DATE]" at bounding box center [544, 297] width 28 height 10
click at [529, 297] on input "[DATE]" at bounding box center [525, 296] width 7 height 7
checkbox input "true"
click at [578, 297] on span "[DATE]" at bounding box center [583, 297] width 28 height 10
click at [568, 297] on input "[DATE]" at bounding box center [565, 296] width 7 height 7
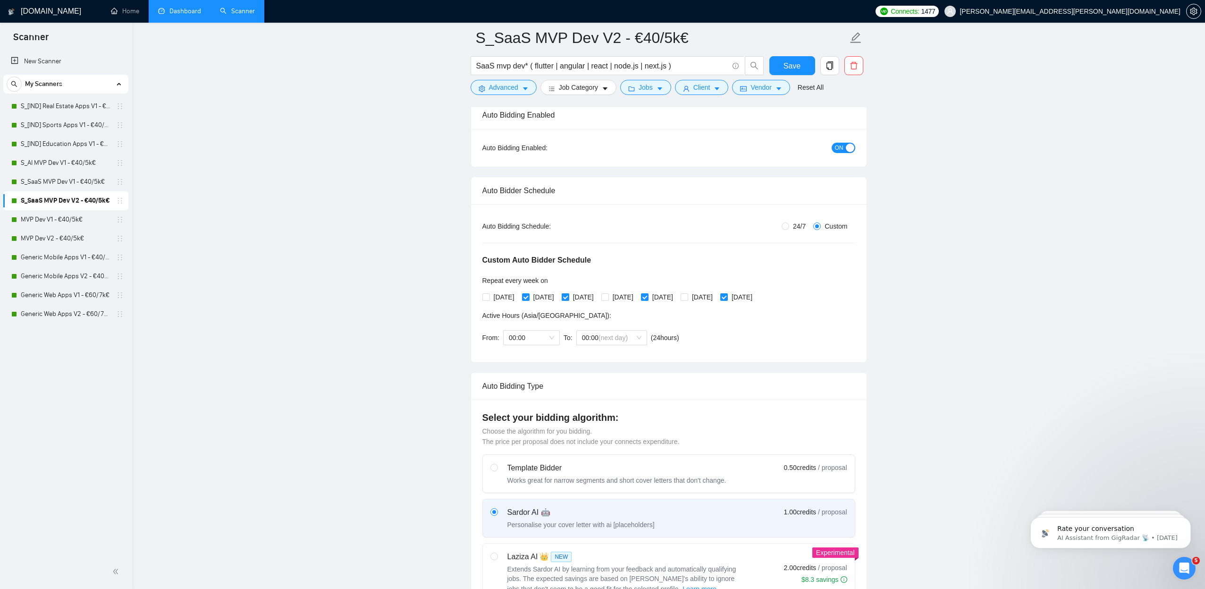
checkbox input "false"
click at [632, 296] on span "[DATE]" at bounding box center [623, 297] width 28 height 10
click at [608, 296] on input "[DATE]" at bounding box center [604, 296] width 7 height 7
checkbox input "true"
click at [677, 298] on span "[DATE]" at bounding box center [663, 297] width 28 height 10
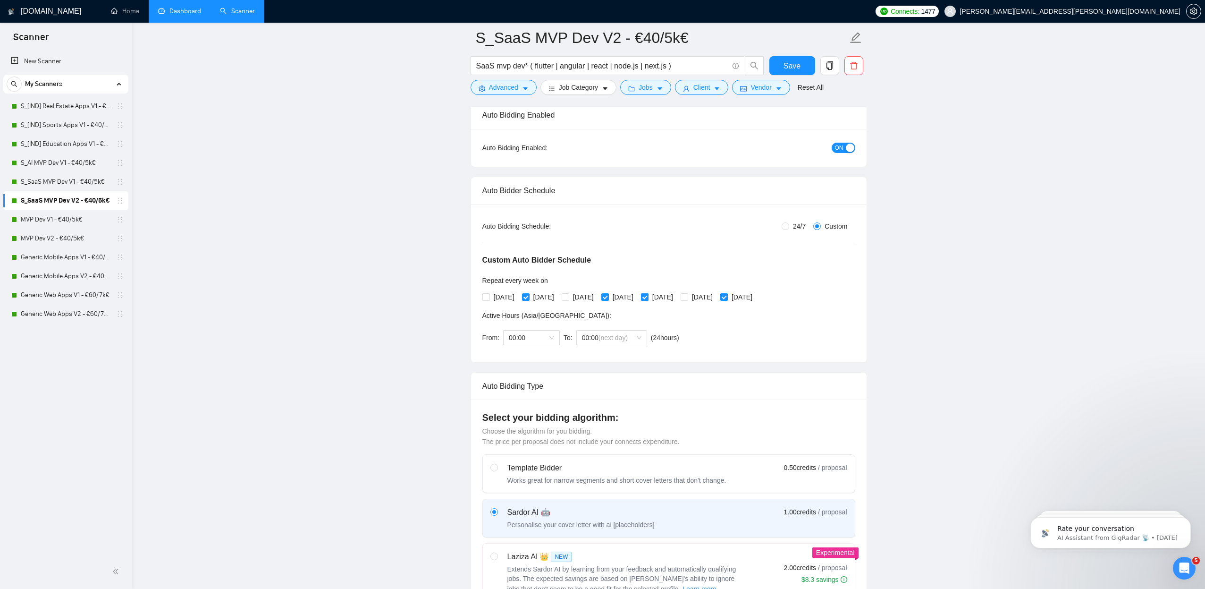
click at [648, 298] on input "[DATE]" at bounding box center [644, 296] width 7 height 7
checkbox input "false"
click at [687, 297] on input "[DATE]" at bounding box center [684, 296] width 7 height 7
checkbox input "true"
click at [756, 296] on span "[DATE]" at bounding box center [742, 297] width 28 height 10
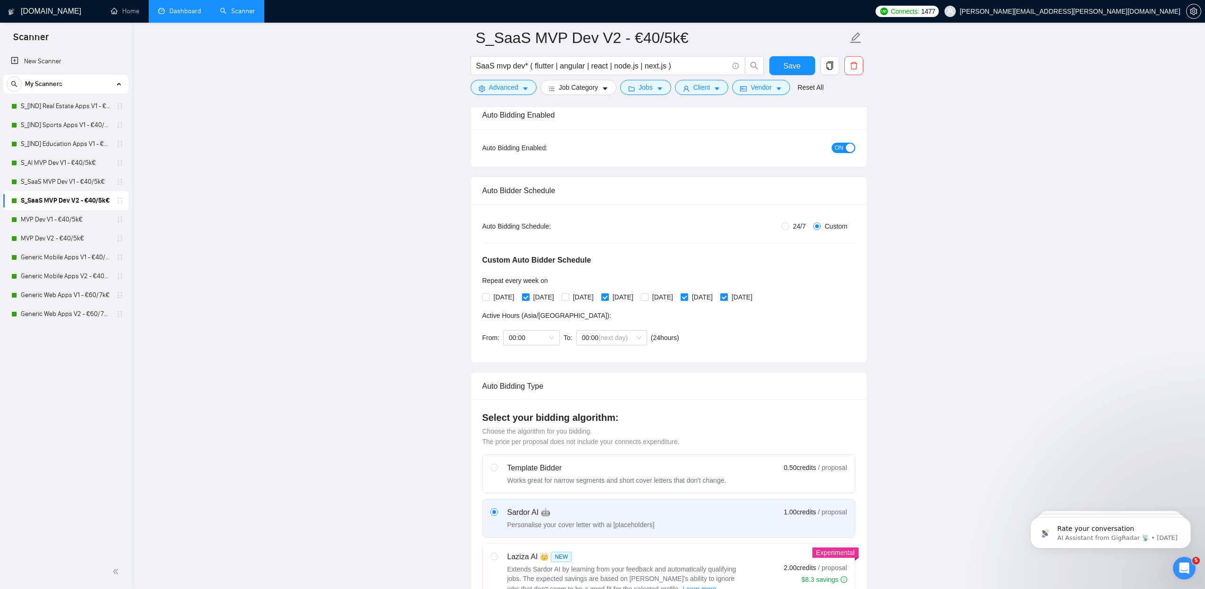
click at [727, 296] on input "[DATE]" at bounding box center [723, 296] width 7 height 7
checkbox input "false"
click at [787, 66] on span "Save" at bounding box center [792, 66] width 17 height 12
click at [66, 214] on link "MVP Dev V1 - €40/5k€" at bounding box center [66, 219] width 90 height 19
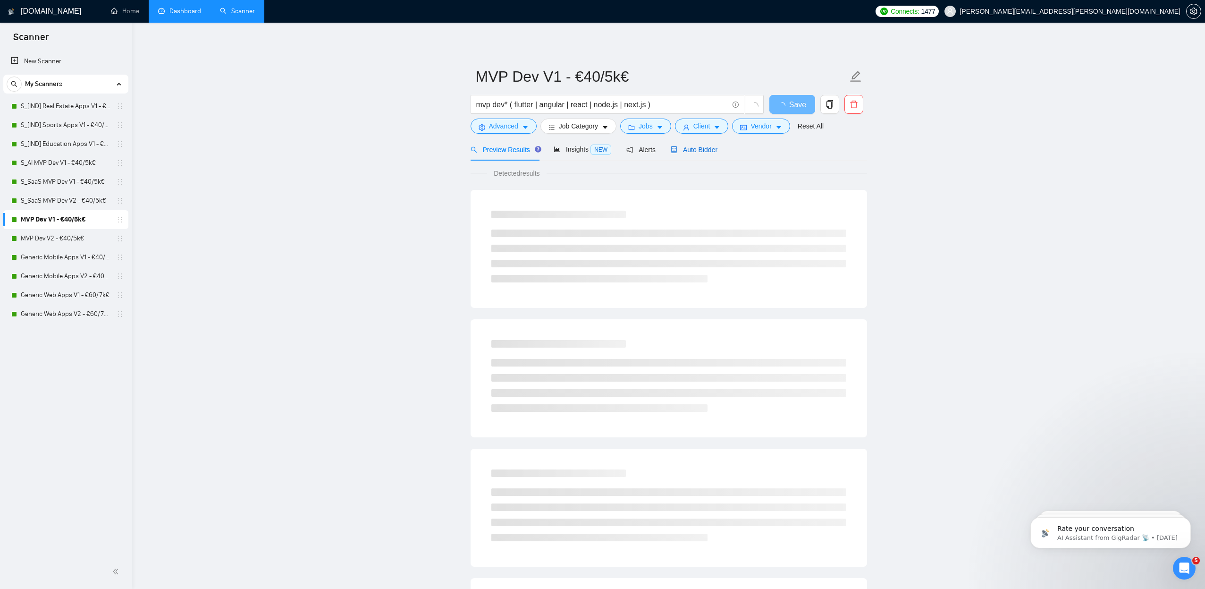
click at [695, 153] on span "Auto Bidder" at bounding box center [694, 150] width 47 height 8
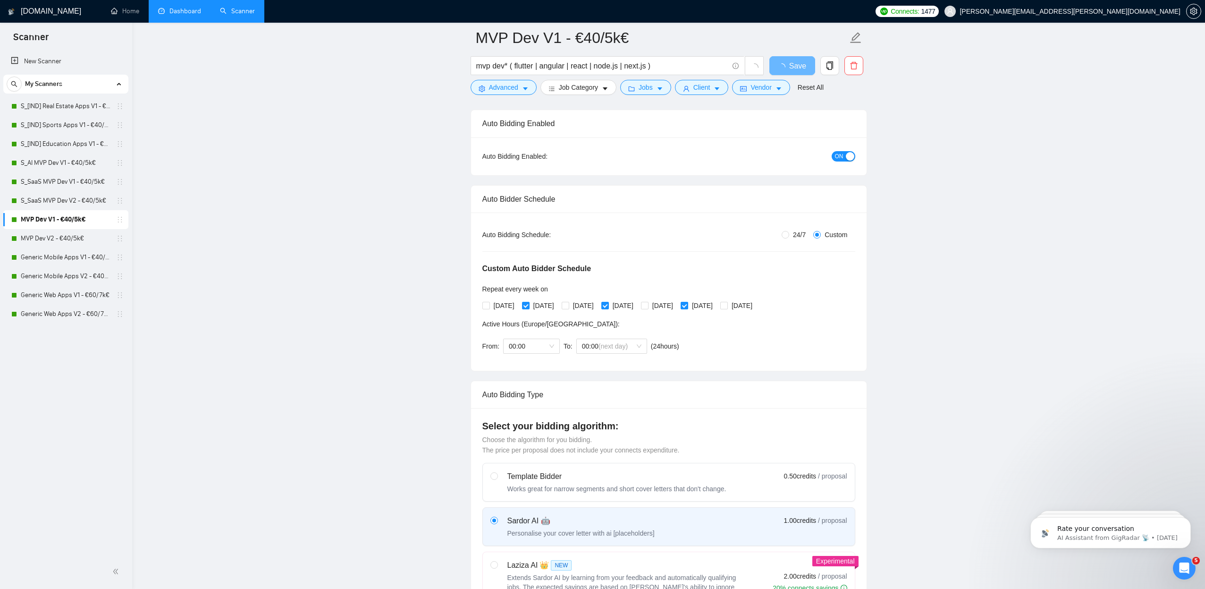
scroll to position [68, 0]
click at [501, 303] on span "[DATE]" at bounding box center [504, 305] width 28 height 10
click at [489, 303] on input "[DATE]" at bounding box center [485, 304] width 7 height 7
checkbox input "true"
click at [540, 307] on span "[DATE]" at bounding box center [544, 305] width 28 height 10
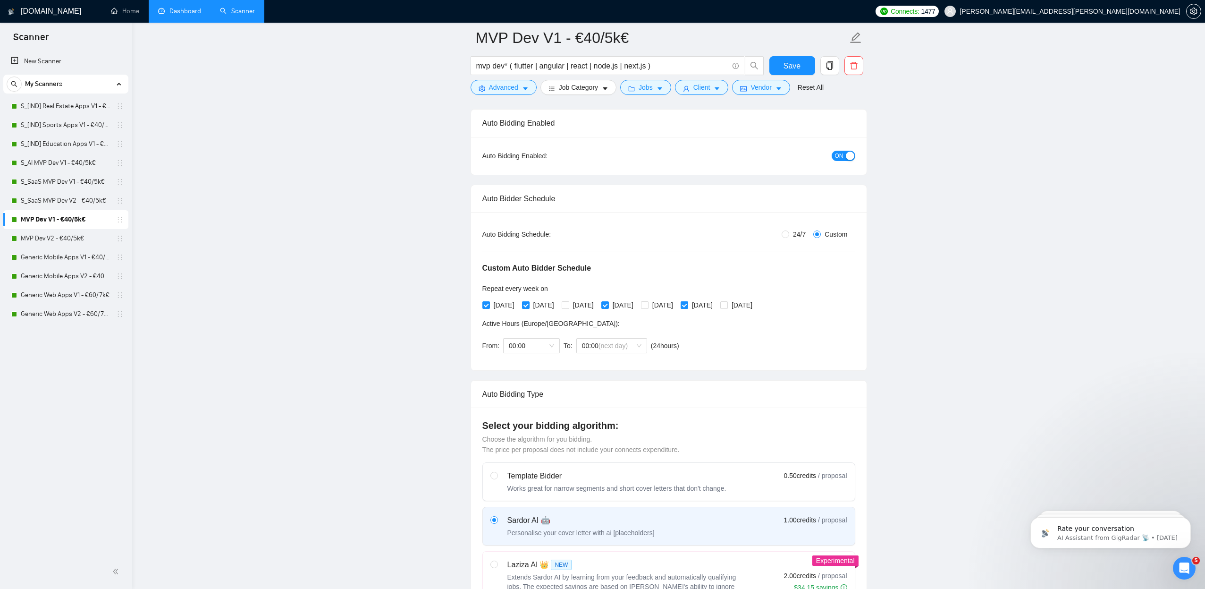
click at [529, 307] on input "[DATE]" at bounding box center [525, 304] width 7 height 7
checkbox input "false"
click at [598, 304] on span "[DATE]" at bounding box center [583, 305] width 28 height 10
click at [568, 304] on input "[DATE]" at bounding box center [565, 304] width 7 height 7
checkbox input "true"
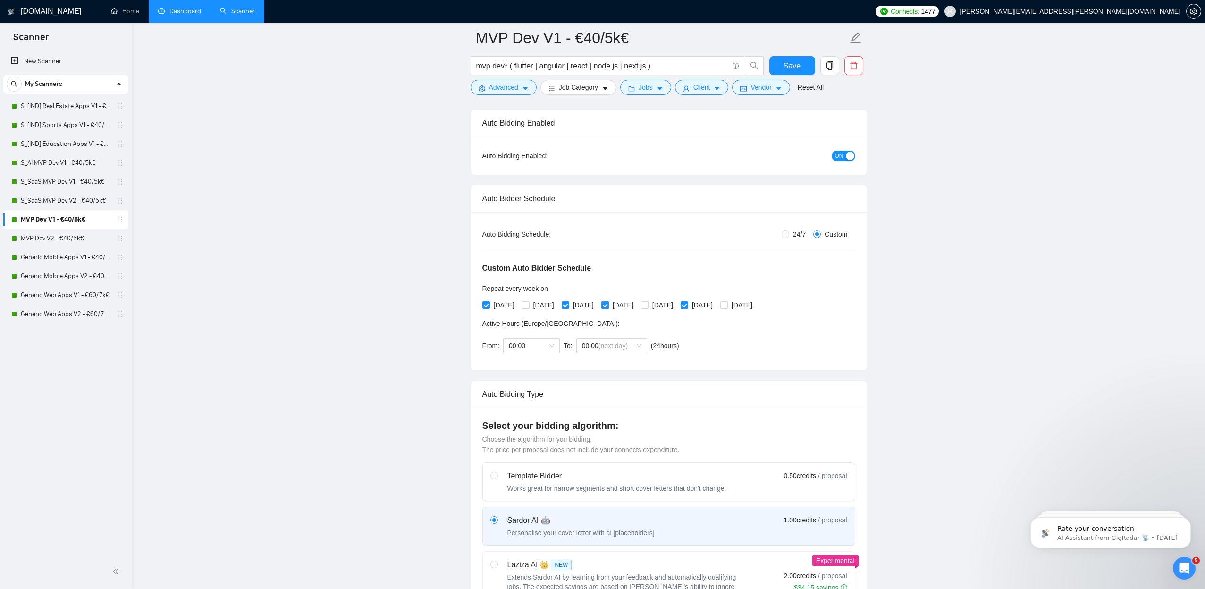
click at [637, 305] on span "[DATE]" at bounding box center [623, 305] width 28 height 10
click at [608, 305] on input "[DATE]" at bounding box center [604, 304] width 7 height 7
checkbox input "false"
click at [648, 305] on input "[DATE]" at bounding box center [644, 304] width 7 height 7
checkbox input "true"
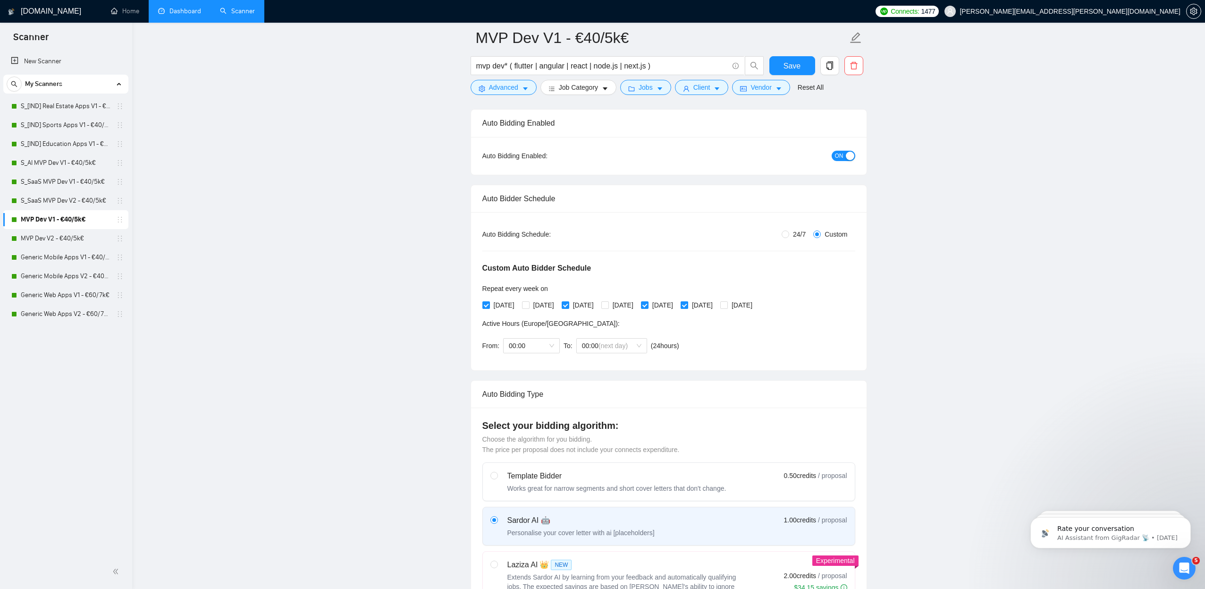
click at [717, 305] on span "[DATE]" at bounding box center [702, 305] width 28 height 10
click at [687, 305] on input "[DATE]" at bounding box center [684, 304] width 7 height 7
checkbox input "false"
click at [756, 304] on span "[DATE]" at bounding box center [742, 305] width 28 height 10
click at [727, 304] on input "[DATE]" at bounding box center [723, 304] width 7 height 7
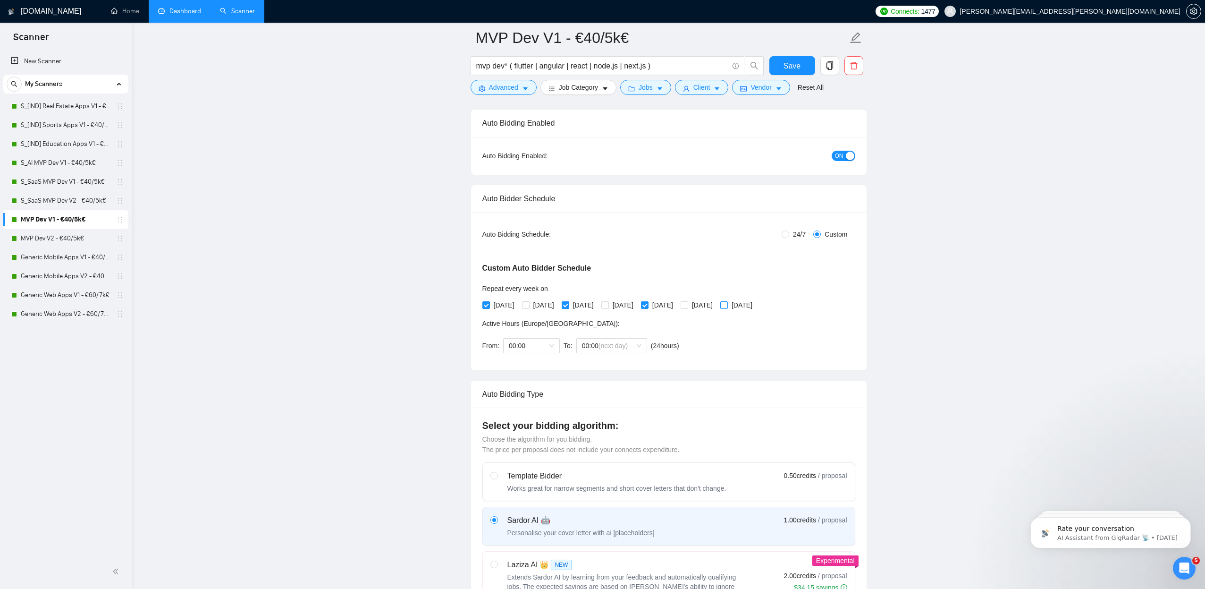
checkbox input "true"
click at [810, 64] on button "Save" at bounding box center [792, 65] width 46 height 19
checkbox input "true"
click at [792, 63] on span "Save" at bounding box center [792, 66] width 17 height 12
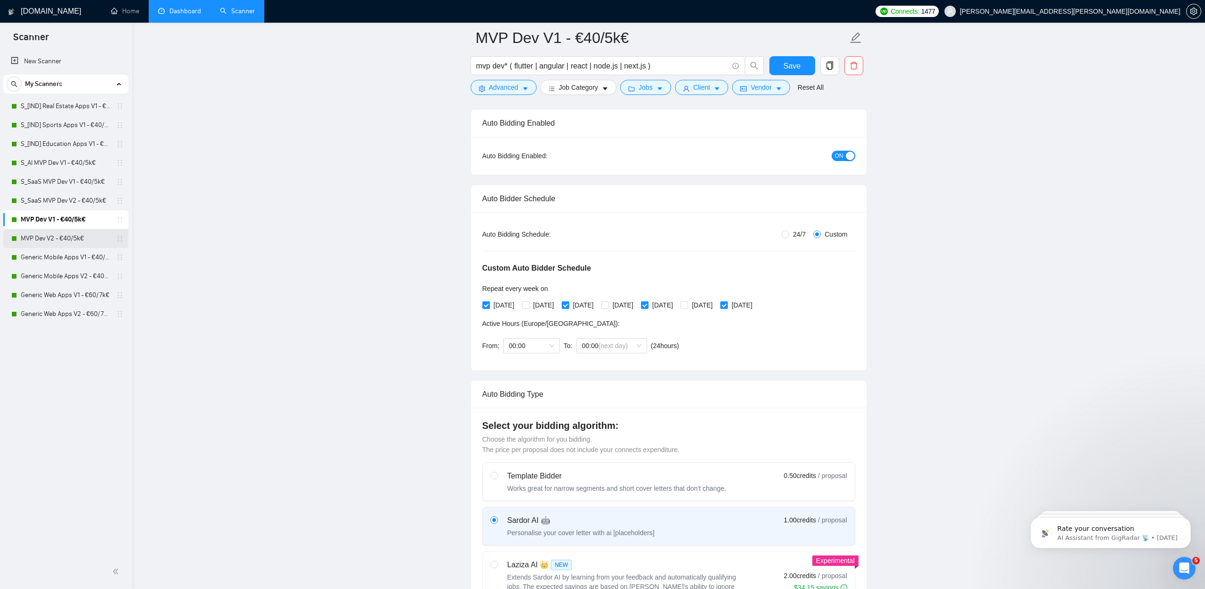
click at [47, 238] on link "MVP Dev V2 - €40/5k€" at bounding box center [66, 238] width 90 height 19
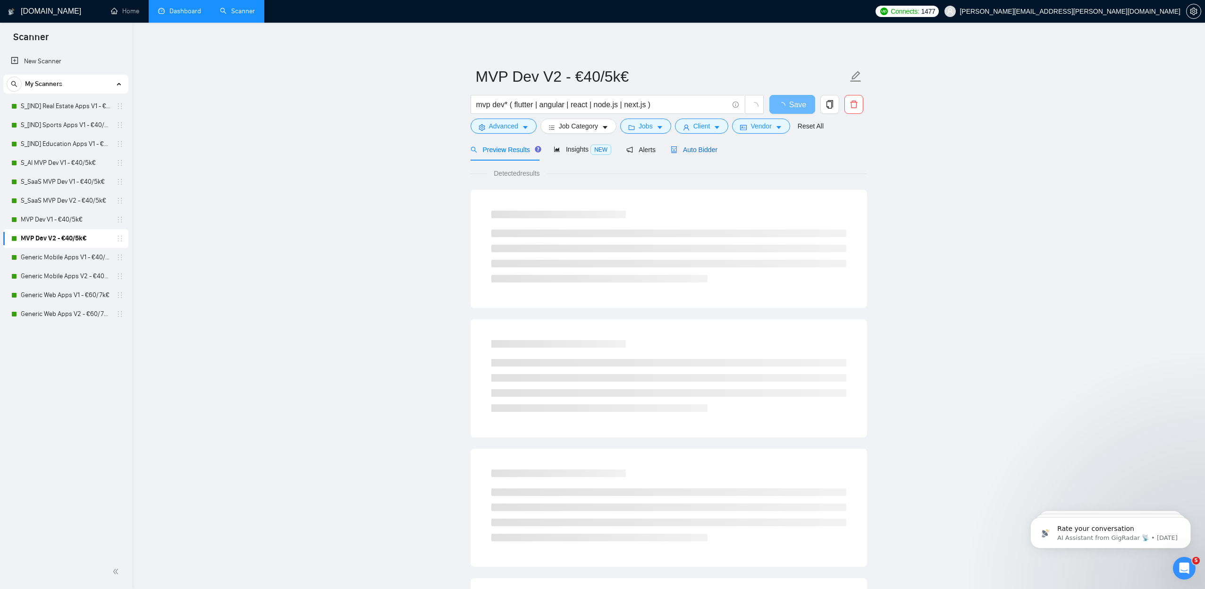
click at [687, 152] on span "Auto Bidder" at bounding box center [694, 150] width 47 height 8
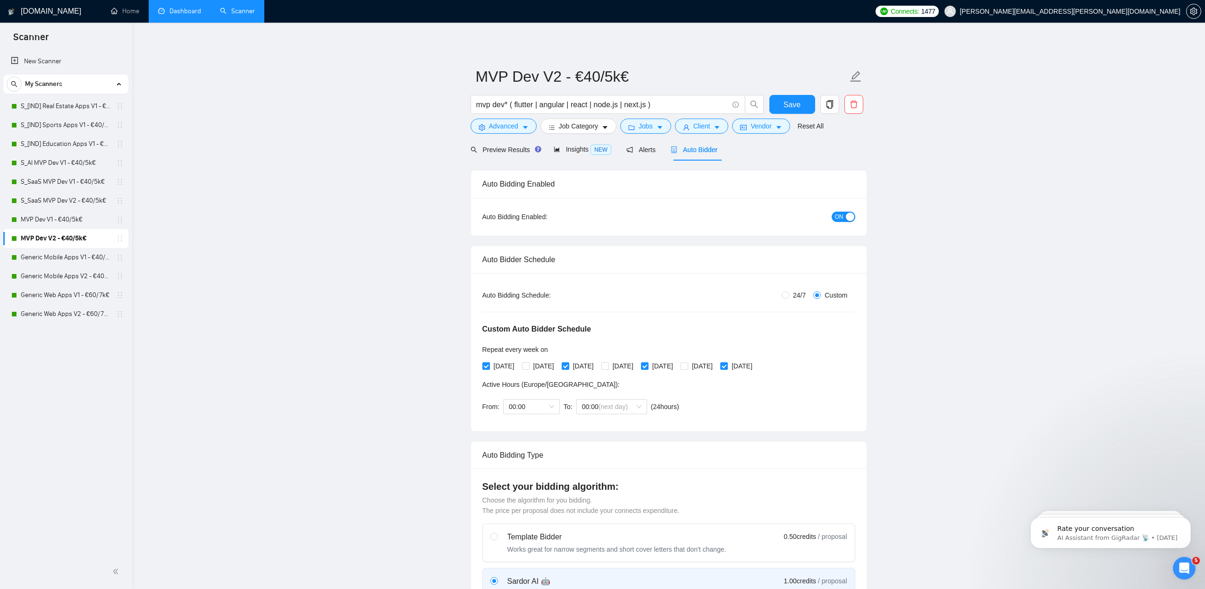
click at [502, 365] on span "[DATE]" at bounding box center [504, 366] width 28 height 10
click at [489, 365] on input "[DATE]" at bounding box center [485, 365] width 7 height 7
checkbox input "false"
click at [528, 364] on input "[DATE]" at bounding box center [525, 365] width 7 height 7
checkbox input "true"
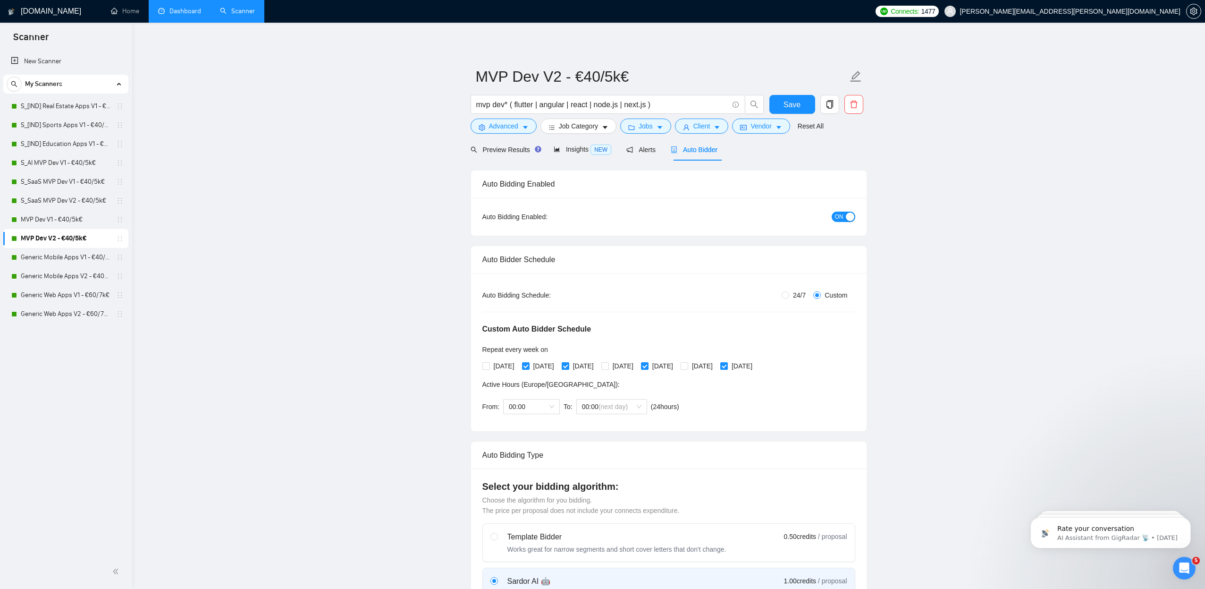
drag, startPoint x: 579, startPoint y: 365, endPoint x: 607, endPoint y: 366, distance: 27.9
click at [579, 365] on span "[DATE]" at bounding box center [583, 366] width 28 height 10
click at [568, 365] on input "[DATE]" at bounding box center [565, 365] width 7 height 7
checkbox input "false"
click at [637, 367] on span "[DATE]" at bounding box center [623, 366] width 28 height 10
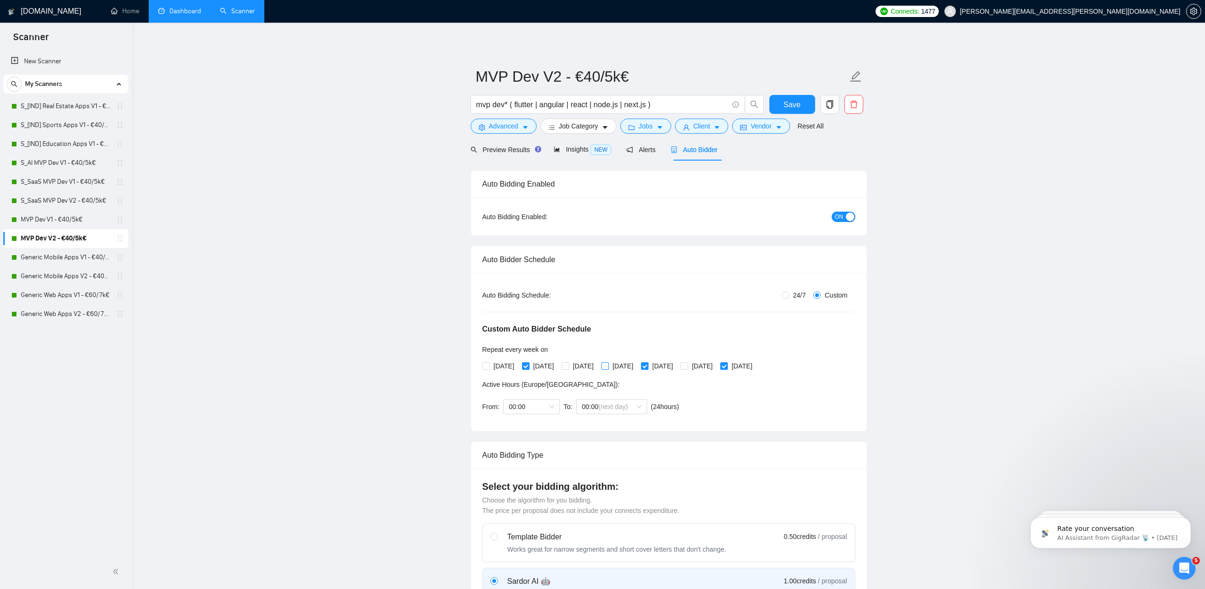
click at [608, 367] on input "[DATE]" at bounding box center [604, 365] width 7 height 7
checkbox input "true"
click at [648, 366] on input "[DATE]" at bounding box center [644, 365] width 7 height 7
checkbox input "false"
click at [687, 364] on input "[DATE]" at bounding box center [684, 365] width 7 height 7
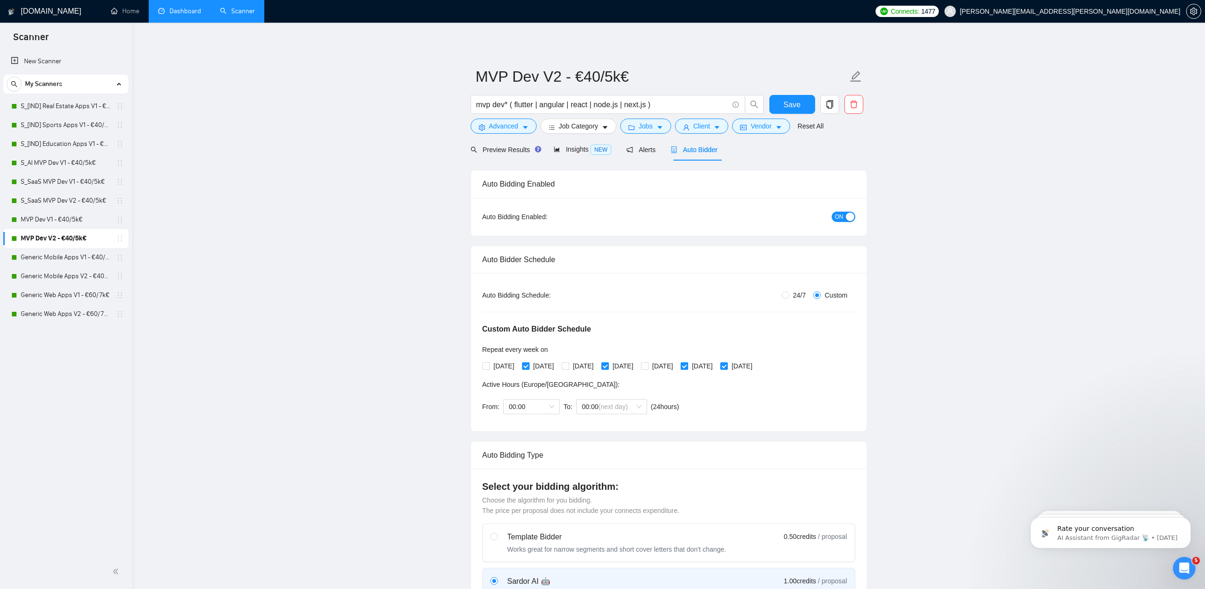
click at [717, 366] on span "[DATE]" at bounding box center [702, 366] width 28 height 10
click at [687, 366] on input "[DATE]" at bounding box center [684, 365] width 7 height 7
checkbox input "false"
click at [756, 365] on span "[DATE]" at bounding box center [742, 366] width 28 height 10
click at [727, 365] on input "[DATE]" at bounding box center [723, 365] width 7 height 7
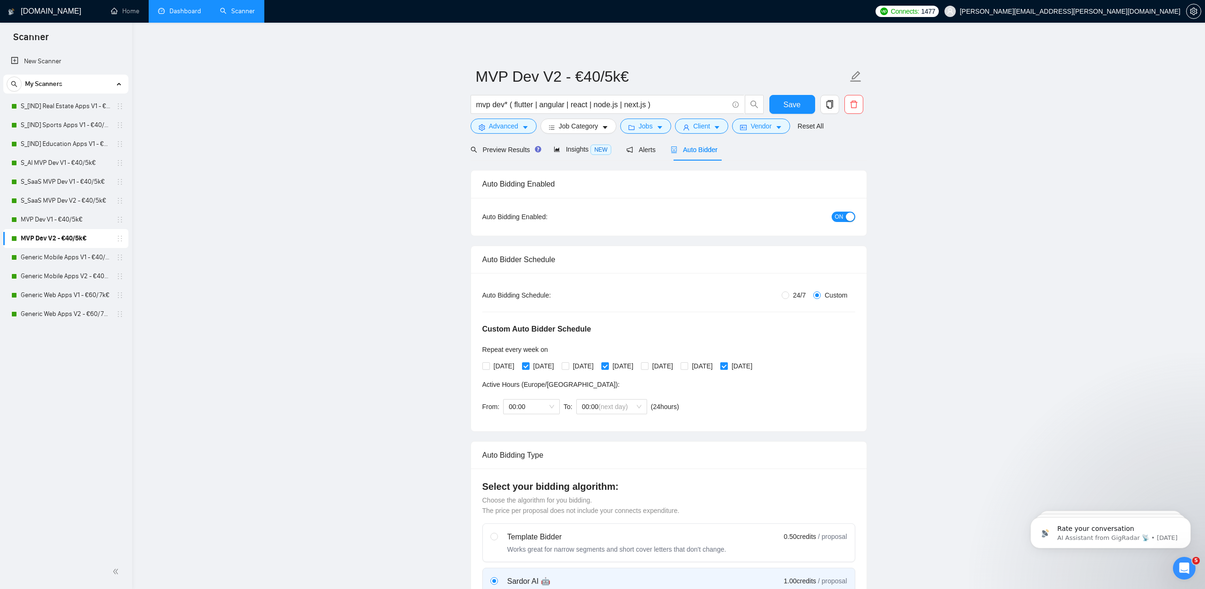
checkbox input "false"
click at [717, 368] on span "[DATE]" at bounding box center [702, 366] width 28 height 10
click at [687, 368] on input "[DATE]" at bounding box center [684, 365] width 7 height 7
checkbox input "true"
click at [776, 106] on button "Save" at bounding box center [792, 104] width 46 height 19
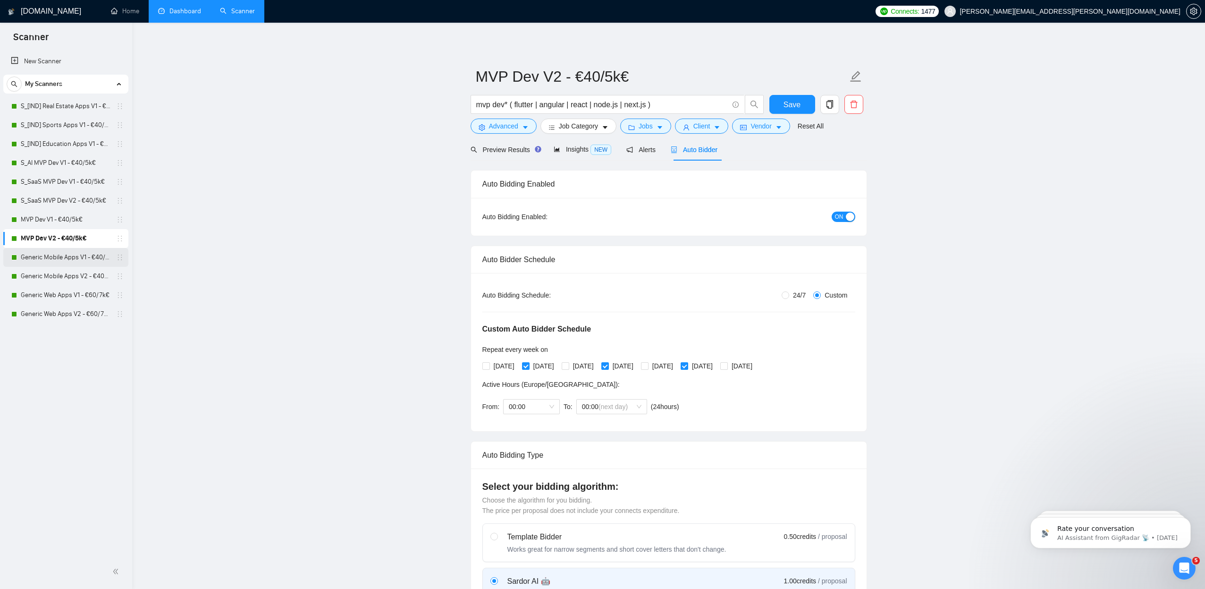
click at [53, 257] on link "Generic Mobile Apps V1 - €40/5k€" at bounding box center [66, 257] width 90 height 19
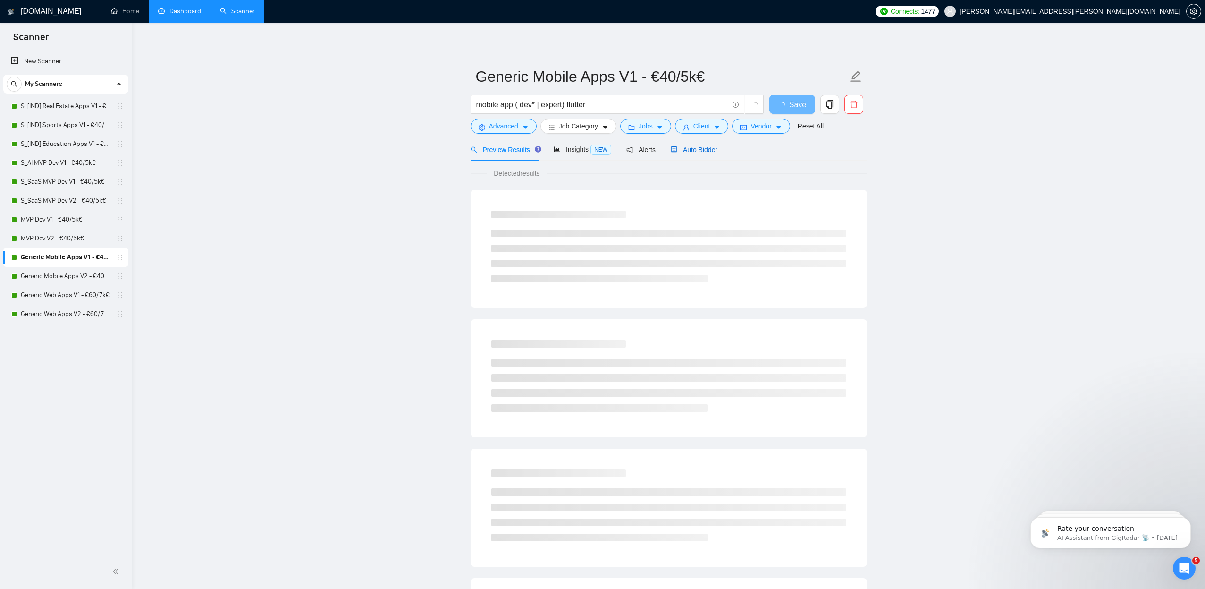
click at [698, 150] on span "Auto Bidder" at bounding box center [694, 150] width 47 height 8
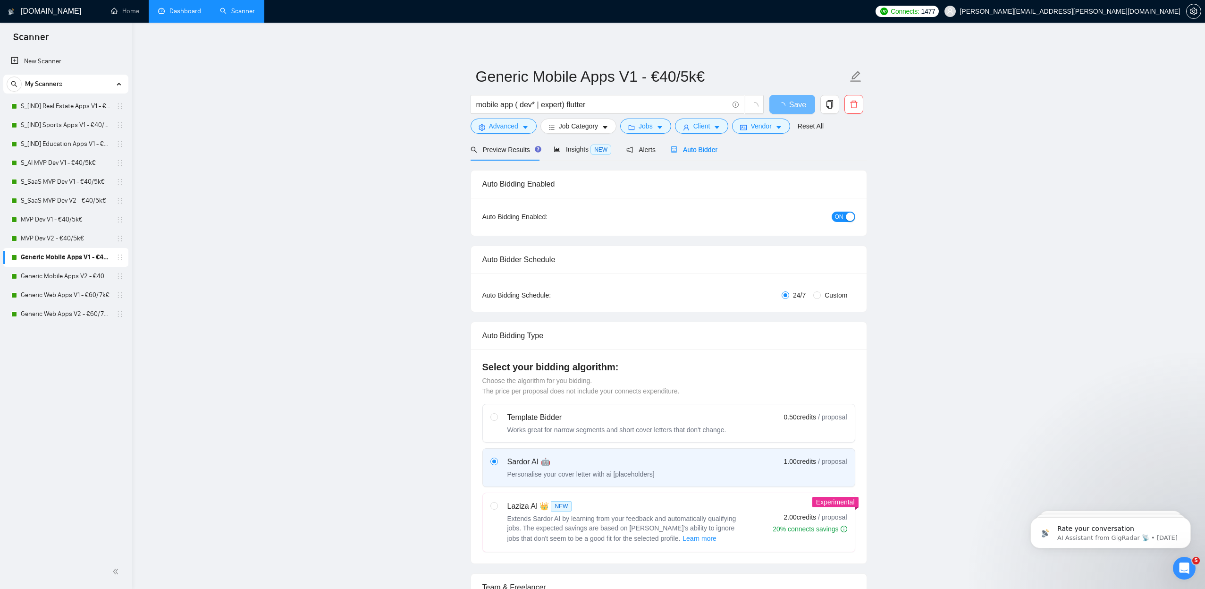
radio input "false"
radio input "true"
checkbox input "true"
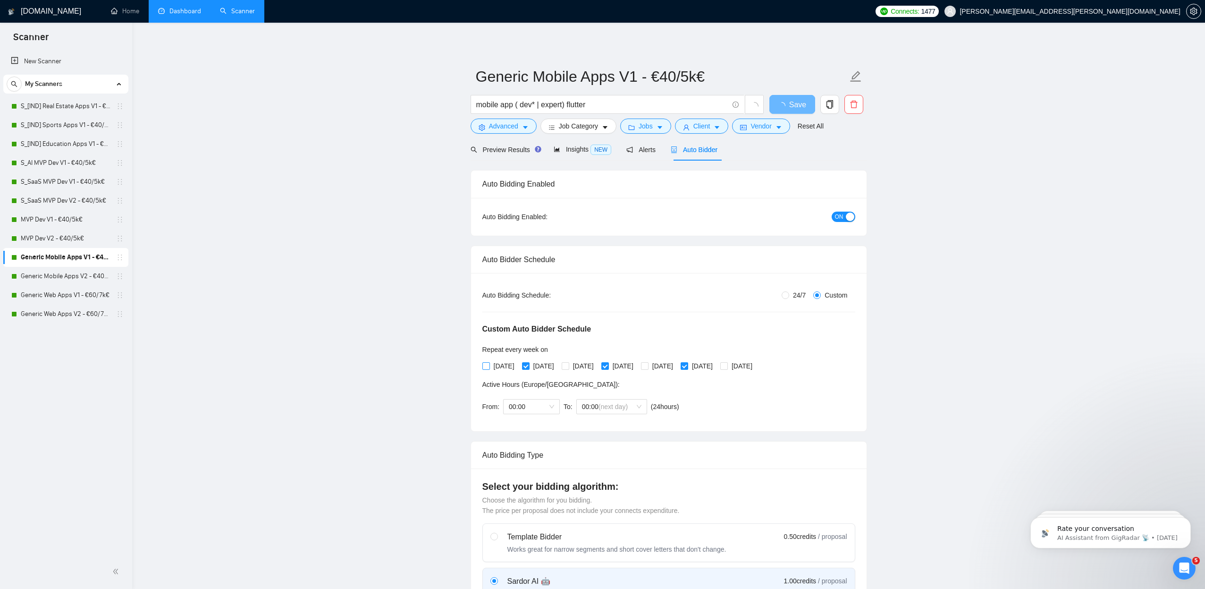
click at [510, 365] on span "[DATE]" at bounding box center [504, 366] width 28 height 10
click at [489, 365] on input "[DATE]" at bounding box center [485, 365] width 7 height 7
checkbox input "true"
drag, startPoint x: 540, startPoint y: 367, endPoint x: 568, endPoint y: 365, distance: 28.4
click at [541, 367] on span "[DATE]" at bounding box center [544, 366] width 28 height 10
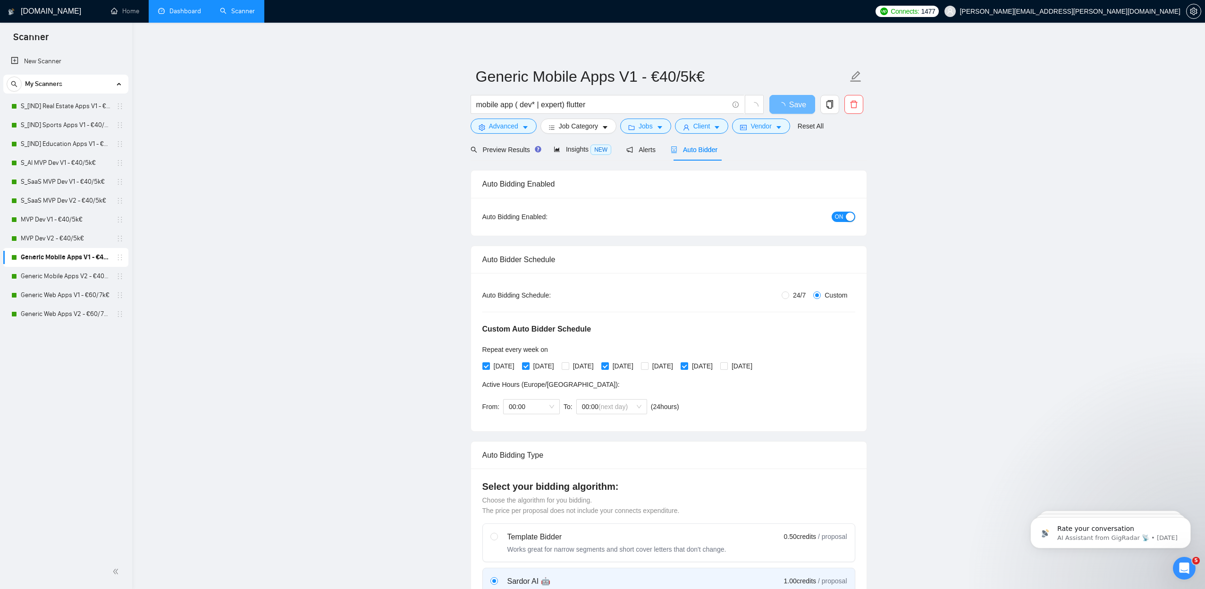
click at [529, 367] on input "[DATE]" at bounding box center [525, 365] width 7 height 7
checkbox input "false"
click at [583, 364] on span "[DATE]" at bounding box center [583, 366] width 28 height 10
click at [568, 364] on input "[DATE]" at bounding box center [565, 365] width 7 height 7
checkbox input "true"
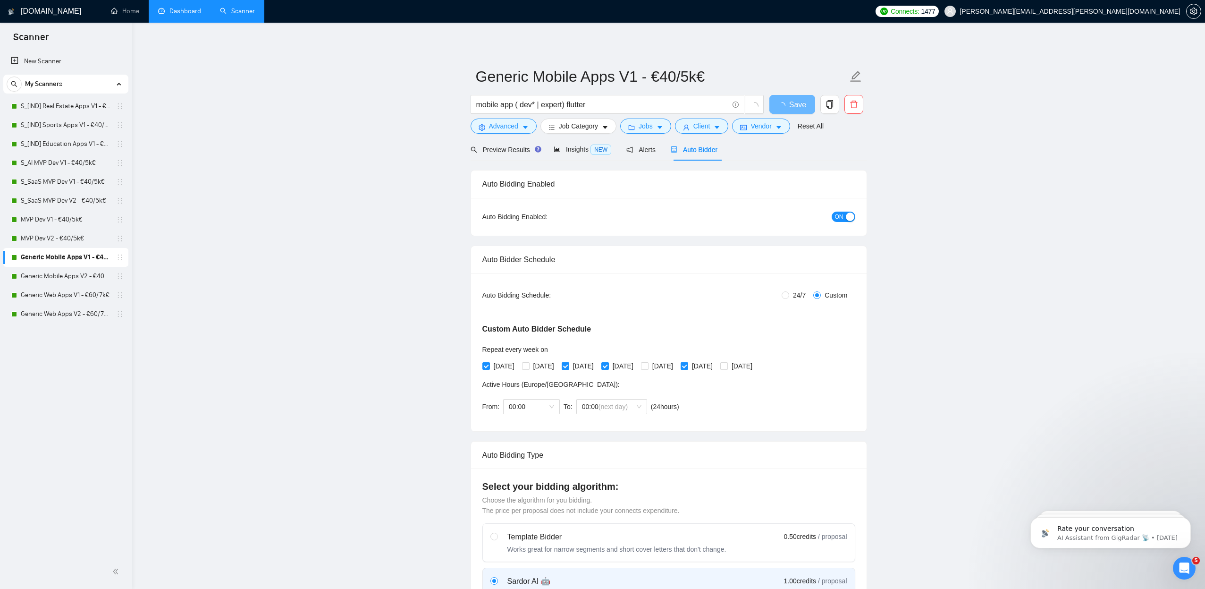
drag, startPoint x: 639, startPoint y: 366, endPoint x: 663, endPoint y: 367, distance: 23.6
click at [637, 366] on span "[DATE]" at bounding box center [623, 366] width 28 height 10
click at [608, 366] on input "[DATE]" at bounding box center [604, 365] width 7 height 7
checkbox input "false"
click at [677, 367] on span "[DATE]" at bounding box center [663, 366] width 28 height 10
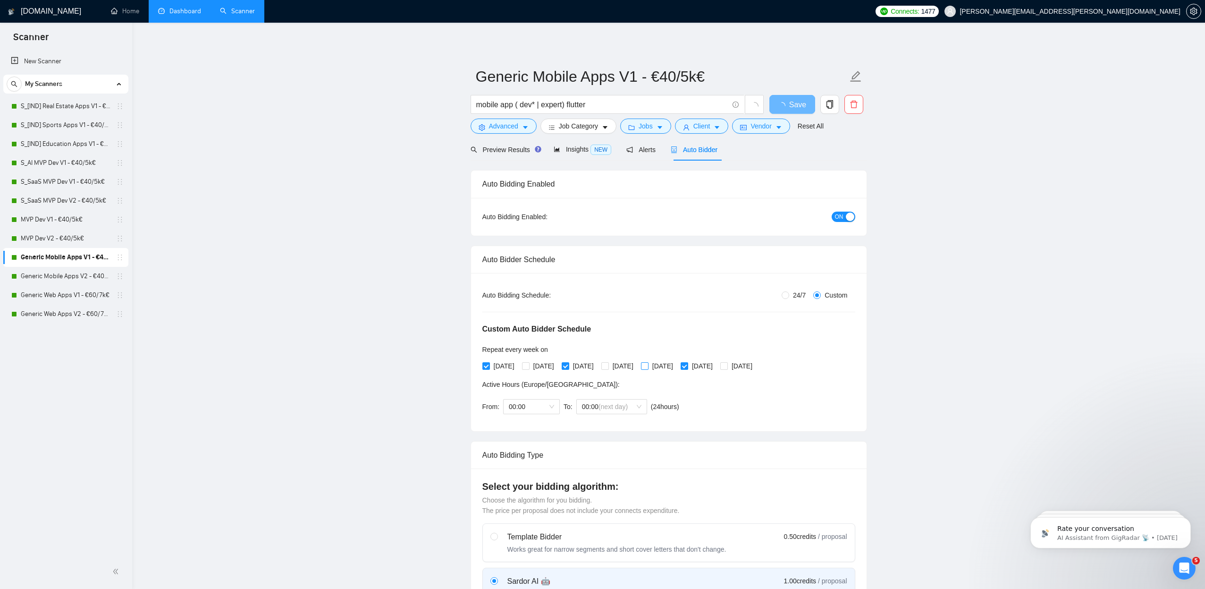
click at [648, 367] on input "[DATE]" at bounding box center [644, 365] width 7 height 7
checkbox input "true"
click at [717, 362] on span "[DATE]" at bounding box center [702, 366] width 28 height 10
click at [687, 362] on input "[DATE]" at bounding box center [684, 365] width 7 height 7
checkbox input "false"
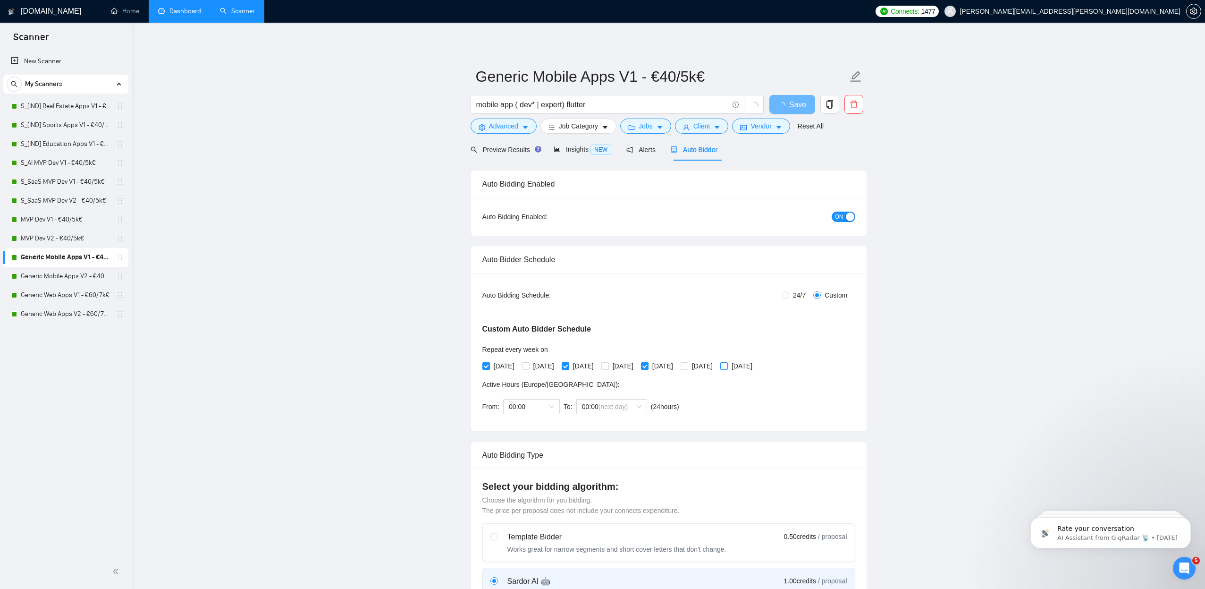
click at [727, 367] on input "[DATE]" at bounding box center [723, 365] width 7 height 7
checkbox input "true"
click at [771, 102] on button "Save" at bounding box center [792, 104] width 46 height 19
click at [56, 275] on link "Generic Mobile Apps V2 - €40/5k€" at bounding box center [66, 276] width 90 height 19
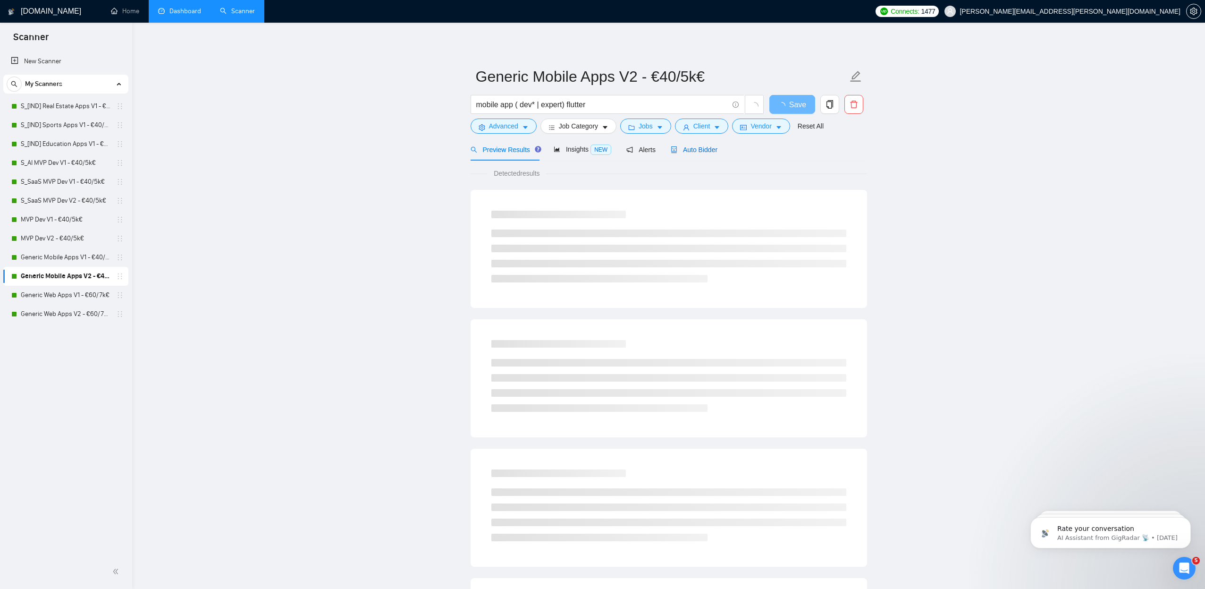
click at [696, 152] on span "Auto Bidder" at bounding box center [694, 150] width 47 height 8
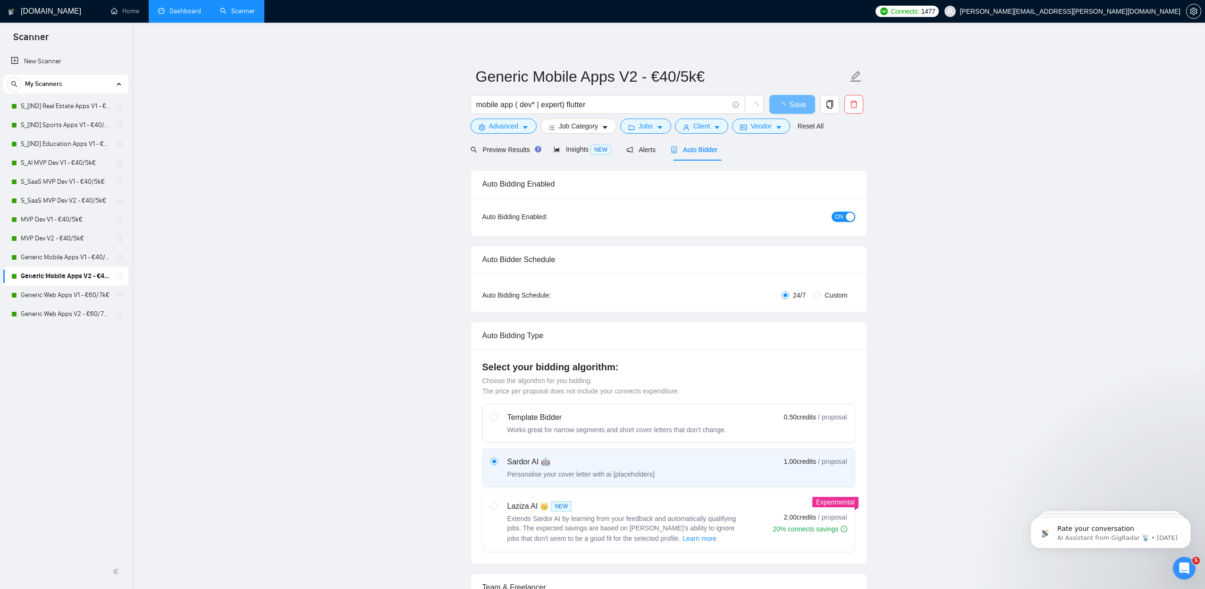
radio input "false"
radio input "true"
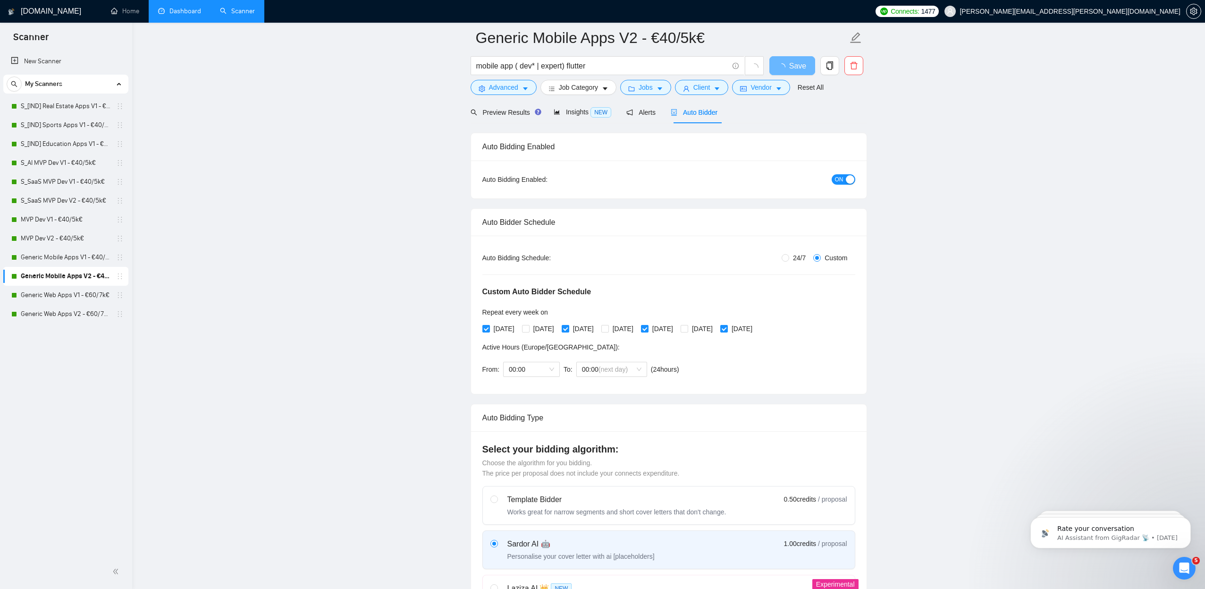
scroll to position [44, 0]
click at [498, 327] on span "[DATE]" at bounding box center [504, 329] width 28 height 10
click at [489, 327] on input "[DATE]" at bounding box center [485, 328] width 7 height 7
checkbox input "false"
click at [541, 329] on span "[DATE]" at bounding box center [544, 329] width 28 height 10
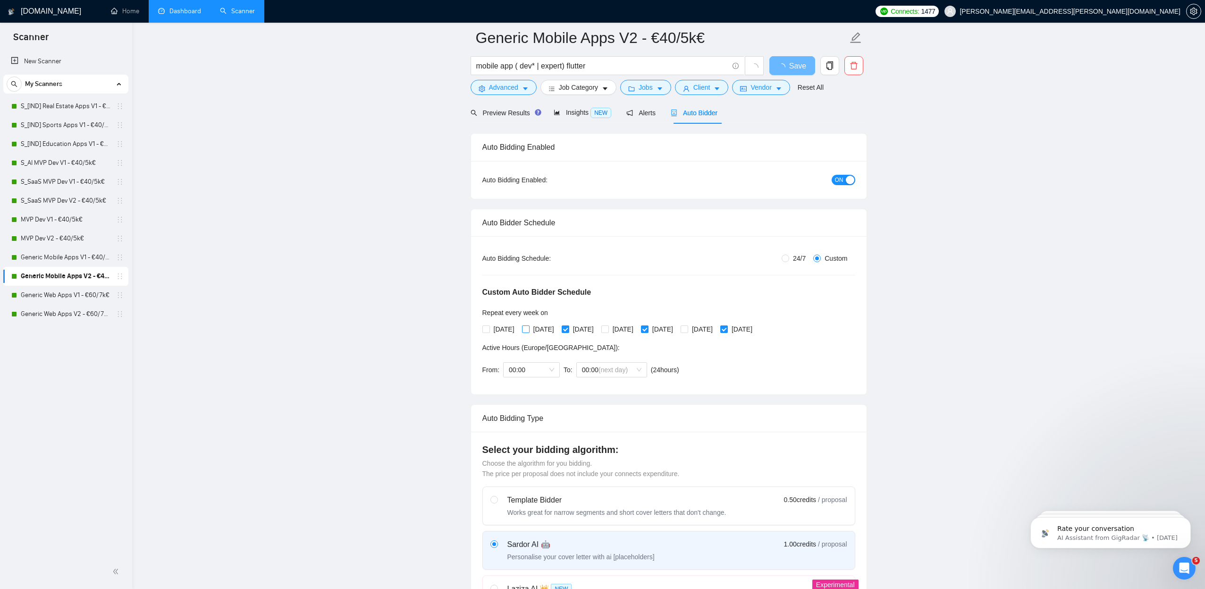
click at [529, 329] on input "[DATE]" at bounding box center [525, 328] width 7 height 7
checkbox input "true"
click at [591, 329] on span "[DATE]" at bounding box center [583, 329] width 28 height 10
click at [568, 329] on input "[DATE]" at bounding box center [565, 328] width 7 height 7
checkbox input "false"
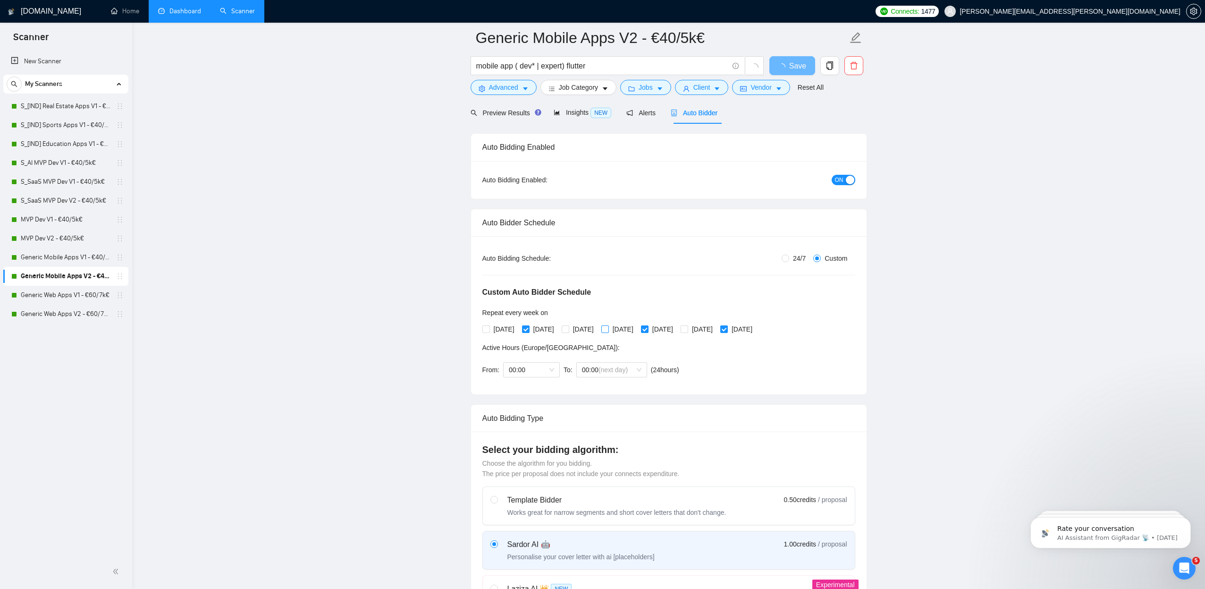
click at [637, 329] on span "[DATE]" at bounding box center [623, 329] width 28 height 10
click at [608, 329] on input "[DATE]" at bounding box center [604, 328] width 7 height 7
checkbox input "true"
click at [677, 327] on span "[DATE]" at bounding box center [663, 329] width 28 height 10
click at [648, 327] on input "[DATE]" at bounding box center [644, 328] width 7 height 7
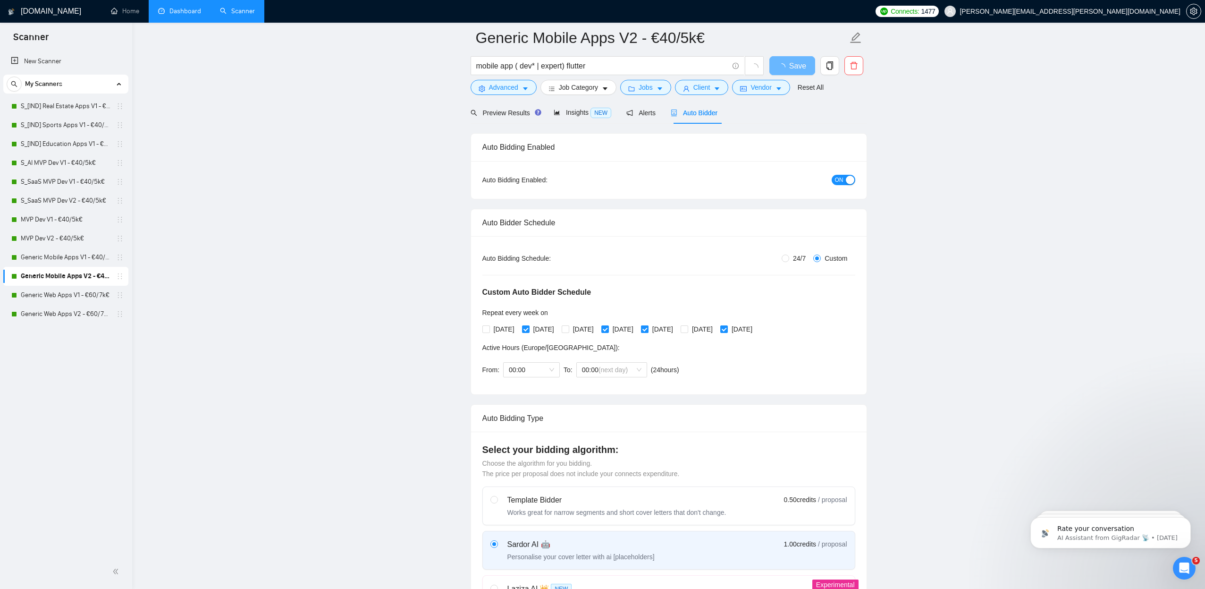
checkbox input "false"
click at [717, 329] on span "[DATE]" at bounding box center [702, 329] width 28 height 10
click at [687, 329] on input "[DATE]" at bounding box center [684, 328] width 7 height 7
checkbox input "true"
click at [756, 331] on span "[DATE]" at bounding box center [742, 329] width 28 height 10
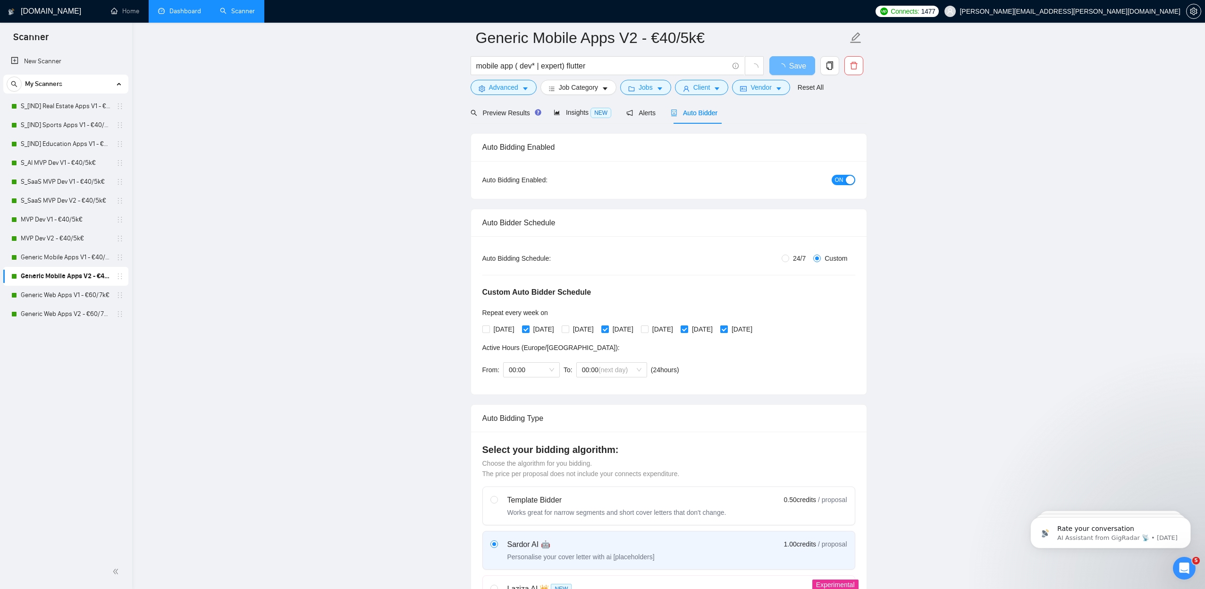
click at [727, 331] on input "[DATE]" at bounding box center [723, 328] width 7 height 7
checkbox input "false"
click at [790, 70] on span "Save" at bounding box center [792, 66] width 17 height 12
click at [85, 290] on link "Generic Web Apps V1 - €60/7k€" at bounding box center [66, 295] width 90 height 19
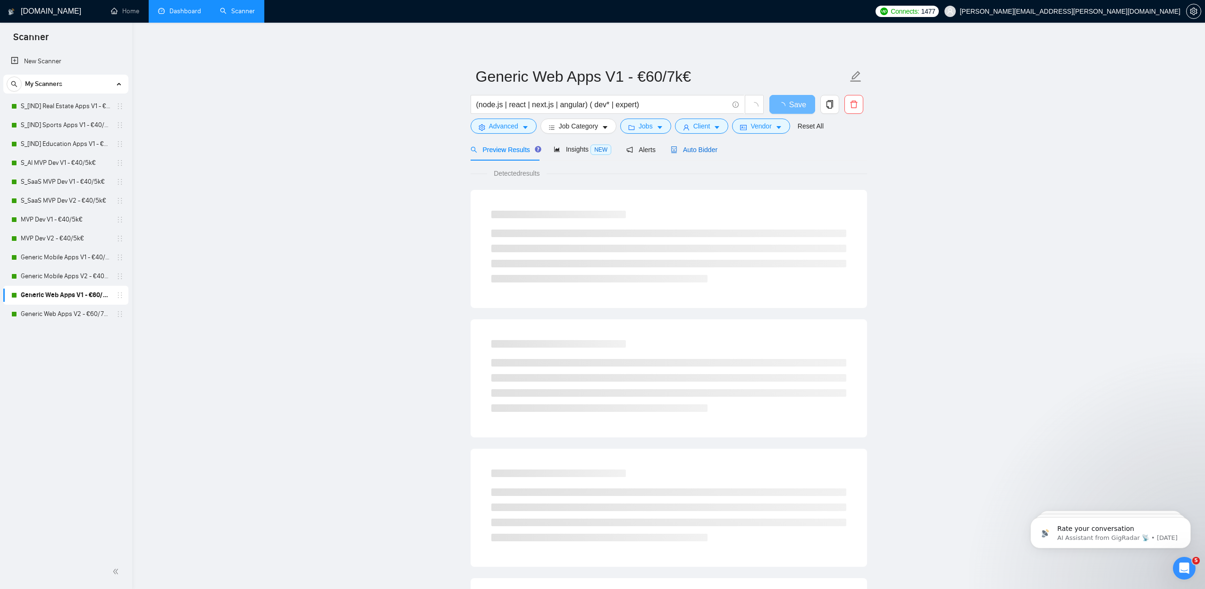
click at [701, 154] on div "Auto Bidder" at bounding box center [694, 149] width 47 height 10
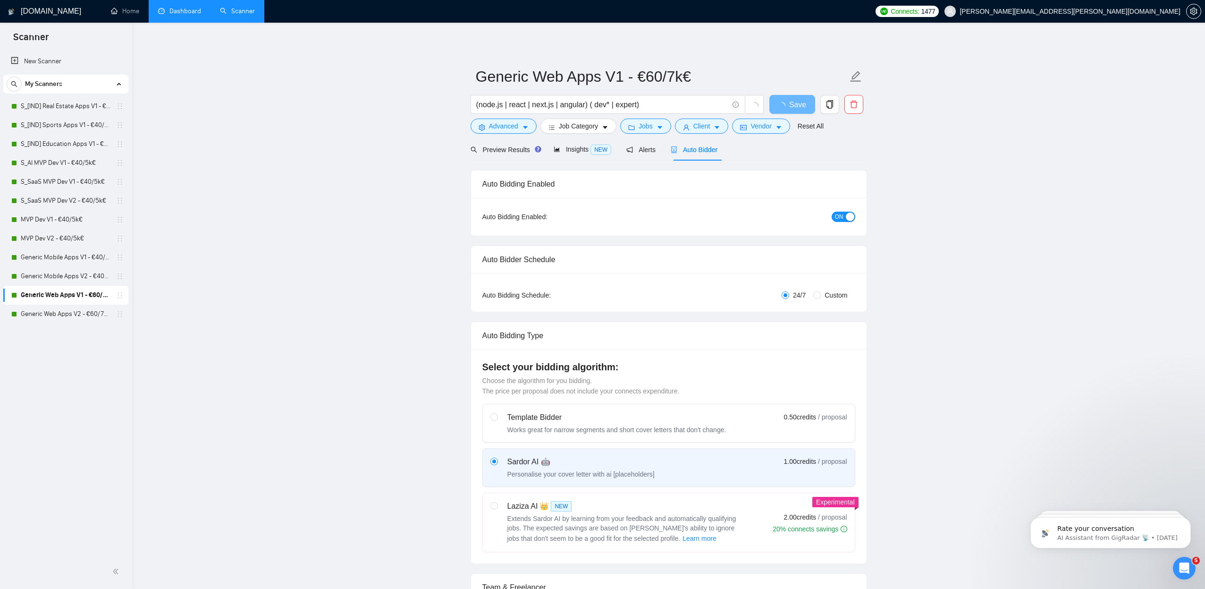
radio input "false"
radio input "true"
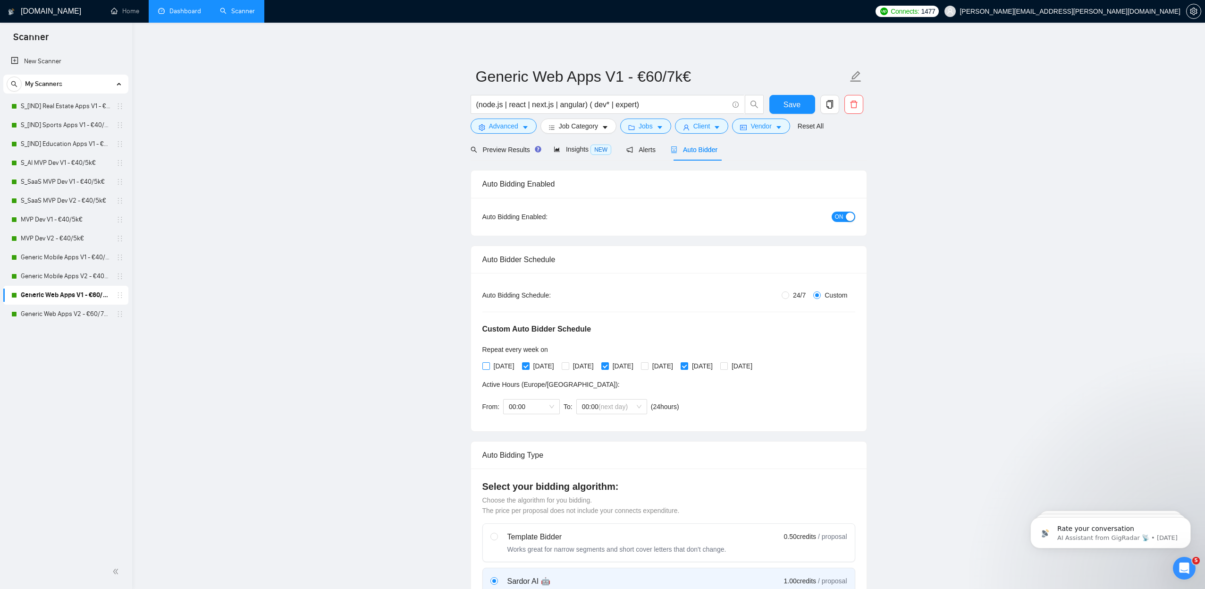
drag, startPoint x: 506, startPoint y: 372, endPoint x: 513, endPoint y: 367, distance: 8.5
click at [507, 372] on div "[DATE] [DATE] [DATE] [DATE] [DATE] [DATE] [DATE]" at bounding box center [619, 365] width 274 height 15
click at [513, 366] on span "[DATE]" at bounding box center [504, 366] width 28 height 10
click at [489, 366] on input "[DATE]" at bounding box center [485, 365] width 7 height 7
checkbox input "true"
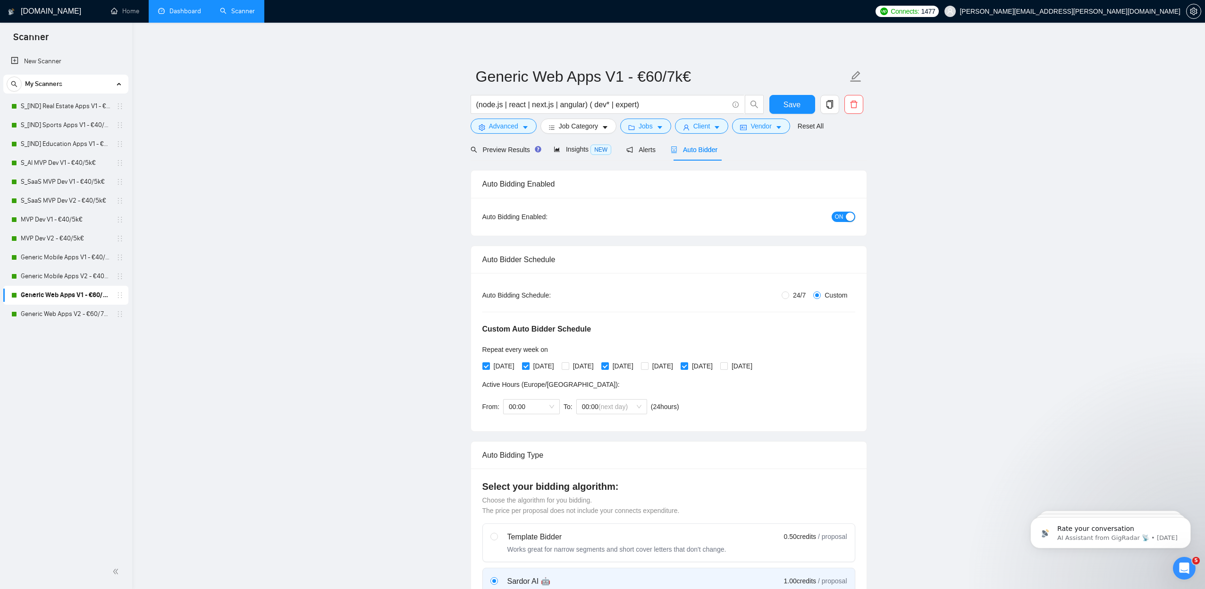
drag, startPoint x: 549, startPoint y: 369, endPoint x: 554, endPoint y: 367, distance: 5.4
click at [549, 369] on span "[DATE]" at bounding box center [544, 366] width 28 height 10
click at [529, 369] on input "[DATE]" at bounding box center [525, 365] width 7 height 7
checkbox input "false"
drag, startPoint x: 583, startPoint y: 367, endPoint x: 612, endPoint y: 365, distance: 28.4
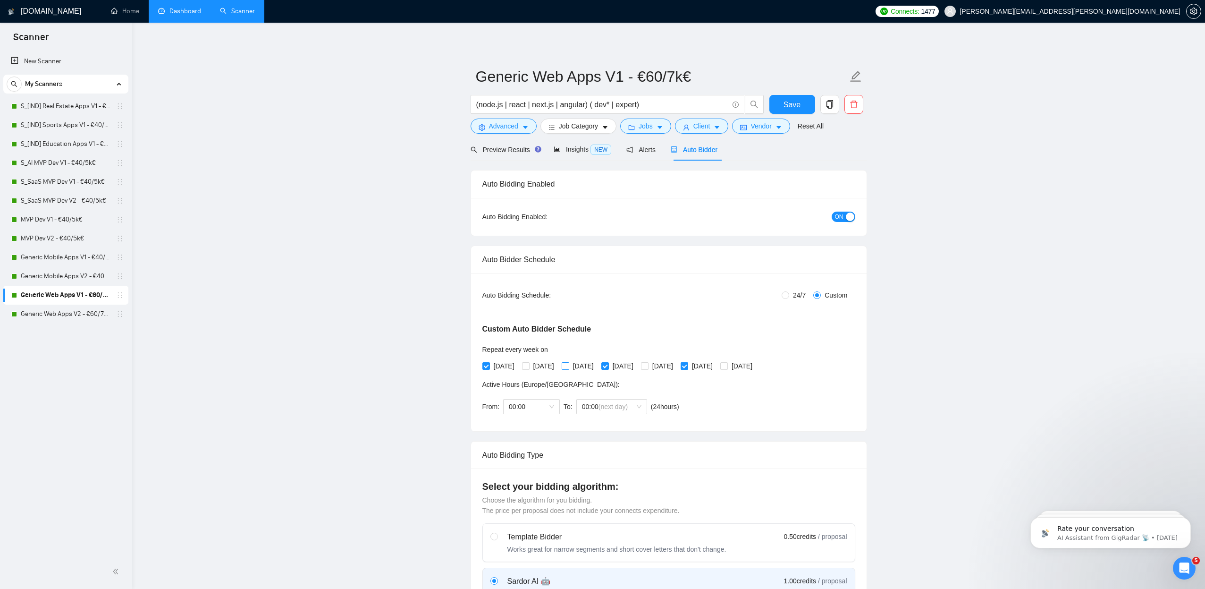
click at [584, 367] on span "[DATE]" at bounding box center [583, 366] width 28 height 10
click at [568, 367] on input "[DATE]" at bounding box center [565, 365] width 7 height 7
checkbox input "true"
click at [608, 366] on input "[DATE]" at bounding box center [604, 365] width 7 height 7
checkbox input "false"
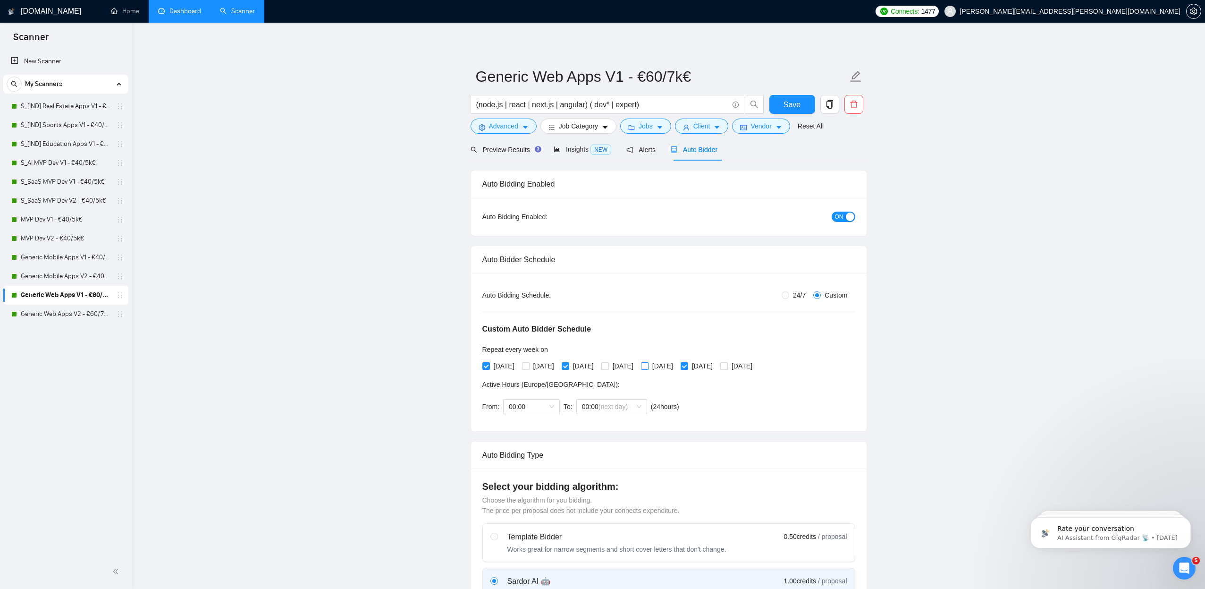
click at [677, 364] on span "[DATE]" at bounding box center [663, 366] width 28 height 10
click at [648, 364] on input "[DATE]" at bounding box center [644, 365] width 7 height 7
checkbox input "true"
click at [717, 365] on span "[DATE]" at bounding box center [702, 366] width 28 height 10
click at [687, 365] on input "[DATE]" at bounding box center [684, 365] width 7 height 7
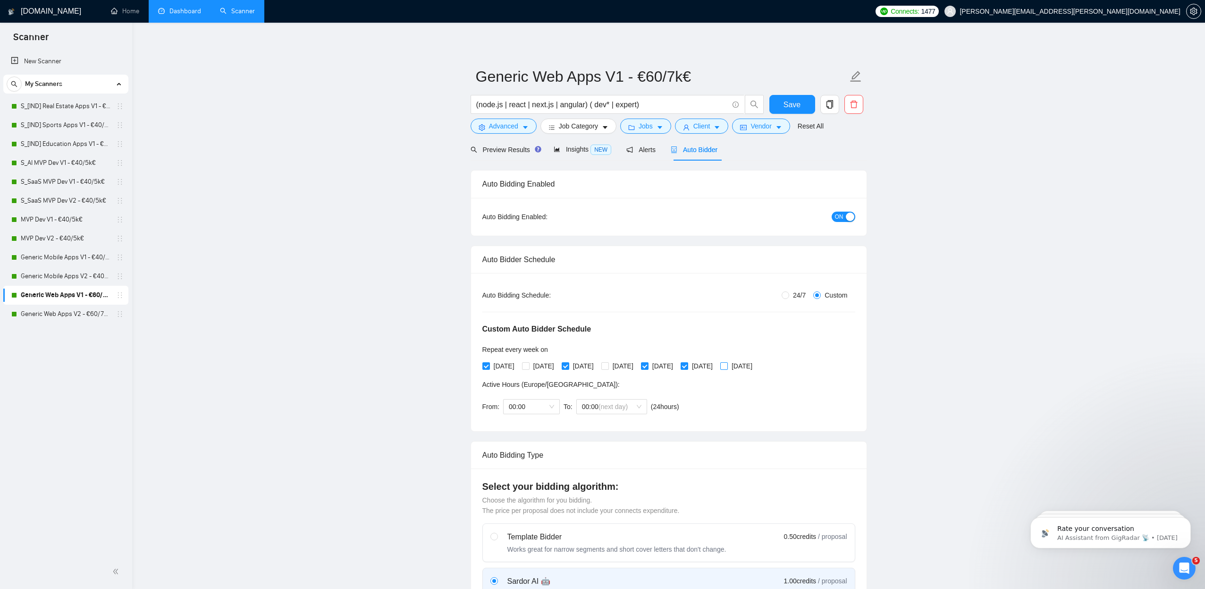
click at [756, 365] on span "[DATE]" at bounding box center [742, 366] width 28 height 10
click at [727, 365] on input "[DATE]" at bounding box center [723, 365] width 7 height 7
click at [785, 109] on span "Save" at bounding box center [792, 105] width 17 height 12
click at [75, 316] on link "Generic Web Apps V2 - €60/7k€" at bounding box center [66, 313] width 90 height 19
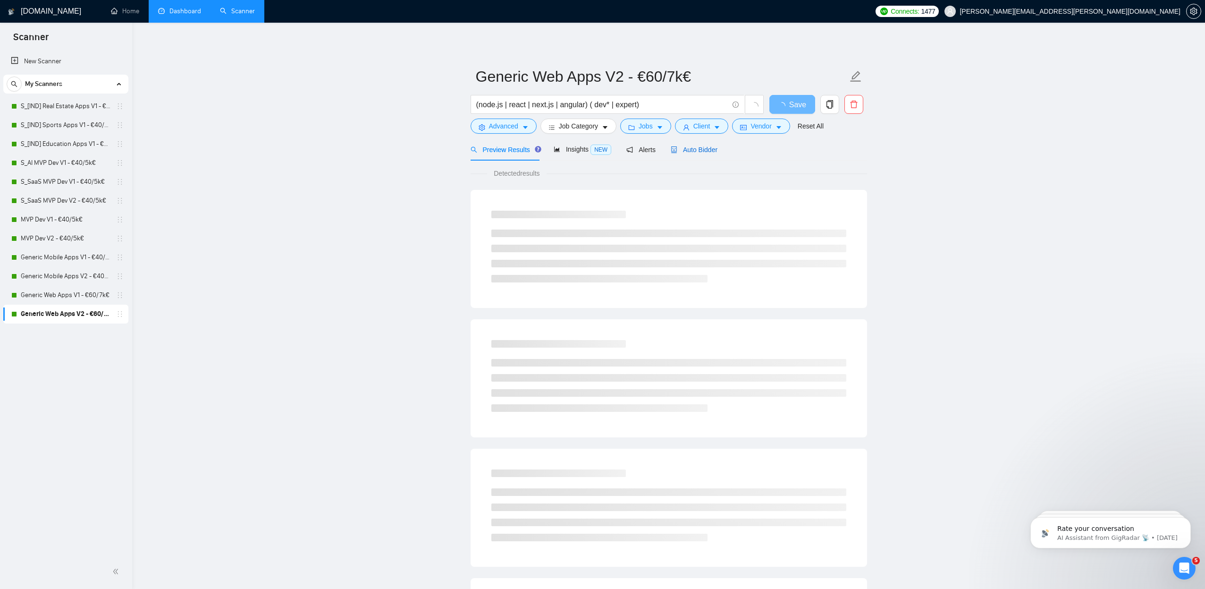
click at [710, 151] on span "Auto Bidder" at bounding box center [694, 150] width 47 height 8
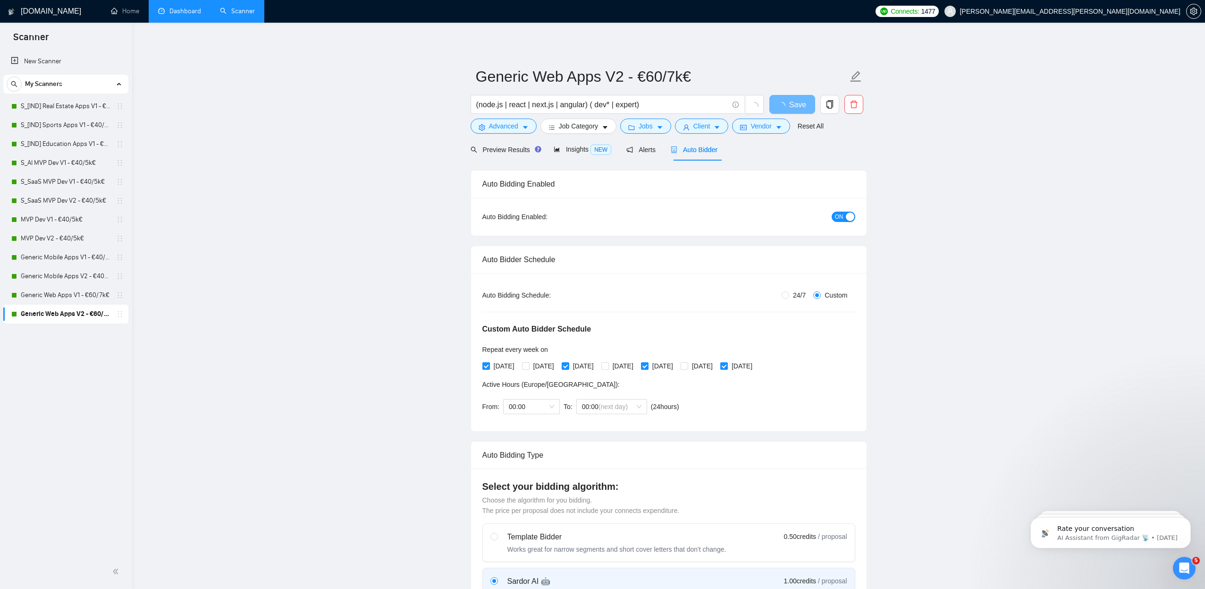
click at [510, 369] on span "[DATE]" at bounding box center [504, 366] width 28 height 10
click at [489, 369] on input "[DATE]" at bounding box center [485, 365] width 7 height 7
click at [551, 362] on span "[DATE]" at bounding box center [544, 366] width 28 height 10
click at [529, 362] on input "[DATE]" at bounding box center [525, 365] width 7 height 7
click at [568, 365] on input "[DATE]" at bounding box center [565, 365] width 7 height 7
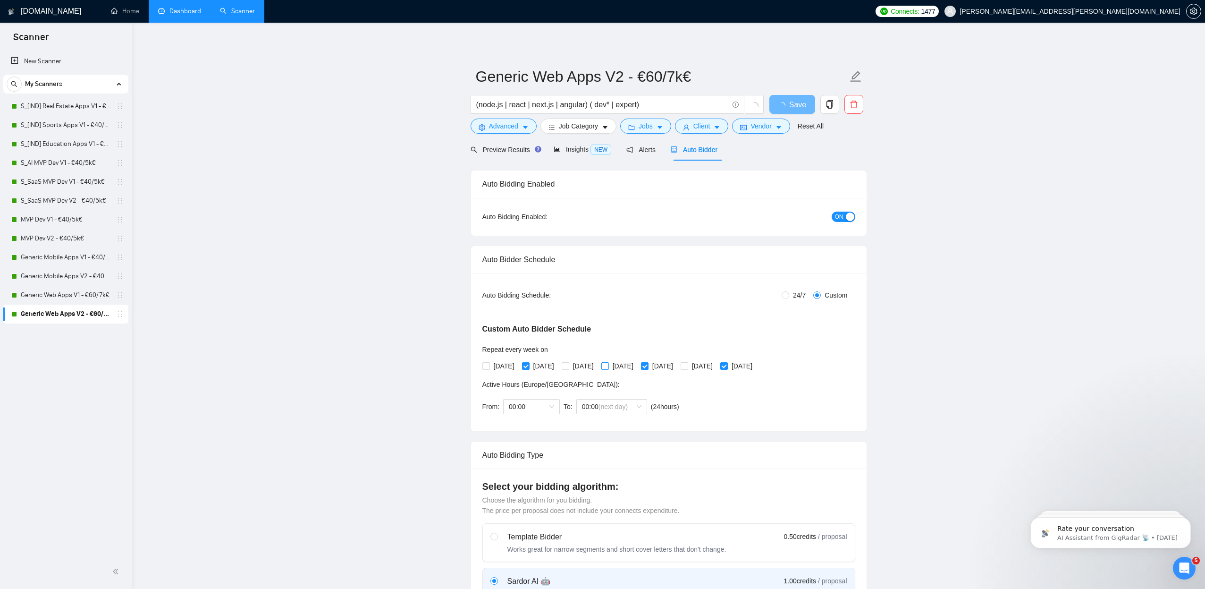
click at [609, 365] on span at bounding box center [605, 366] width 8 height 8
click at [608, 365] on input "[DATE]" at bounding box center [604, 365] width 7 height 7
click at [648, 366] on input "[DATE]" at bounding box center [644, 365] width 7 height 7
click at [717, 366] on span "[DATE]" at bounding box center [702, 366] width 28 height 10
click at [687, 366] on input "[DATE]" at bounding box center [684, 365] width 7 height 7
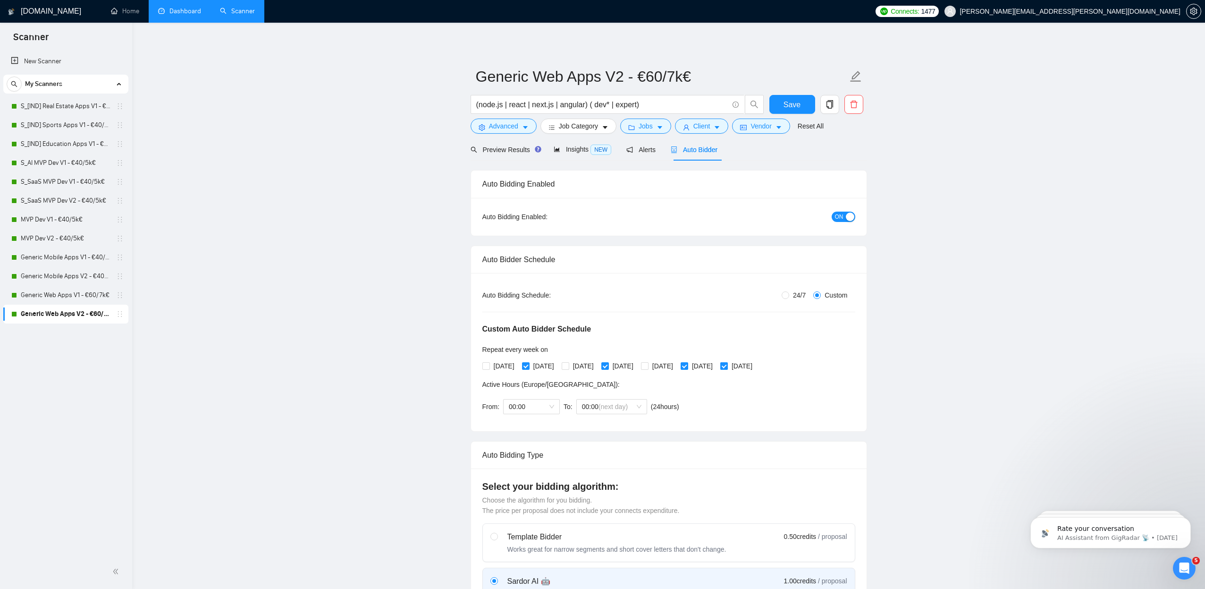
click at [756, 369] on span "[DATE]" at bounding box center [742, 366] width 28 height 10
click at [727, 369] on input "[DATE]" at bounding box center [723, 365] width 7 height 7
click at [781, 112] on button "Save" at bounding box center [792, 104] width 46 height 19
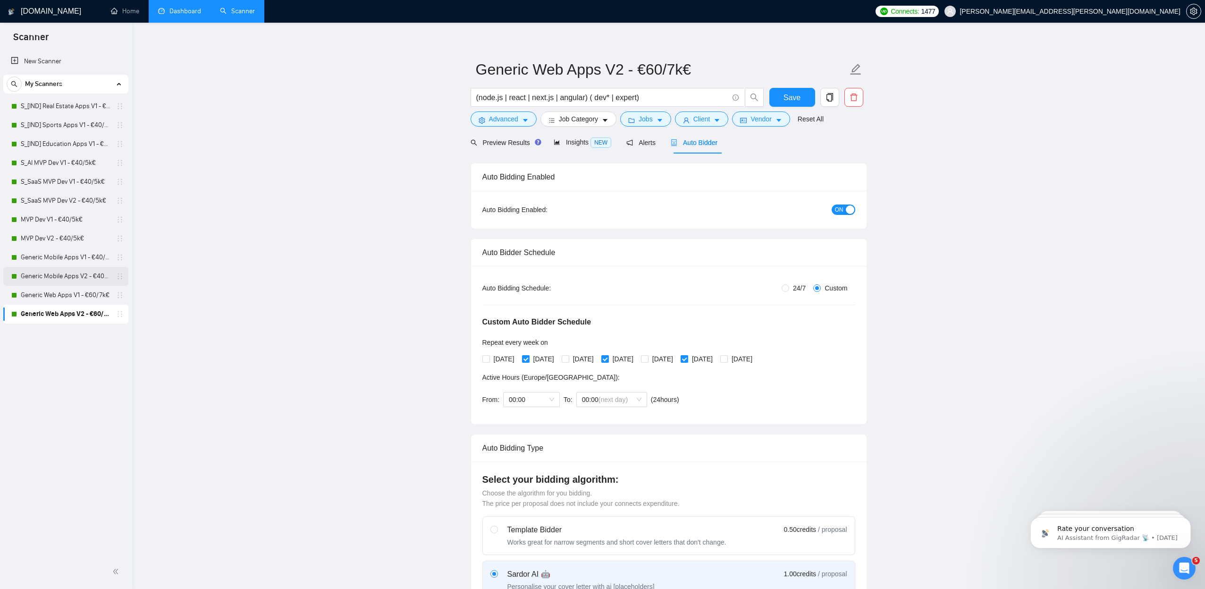
click at [68, 280] on link "Generic Mobile Apps V2 - €40/5k€" at bounding box center [66, 276] width 90 height 19
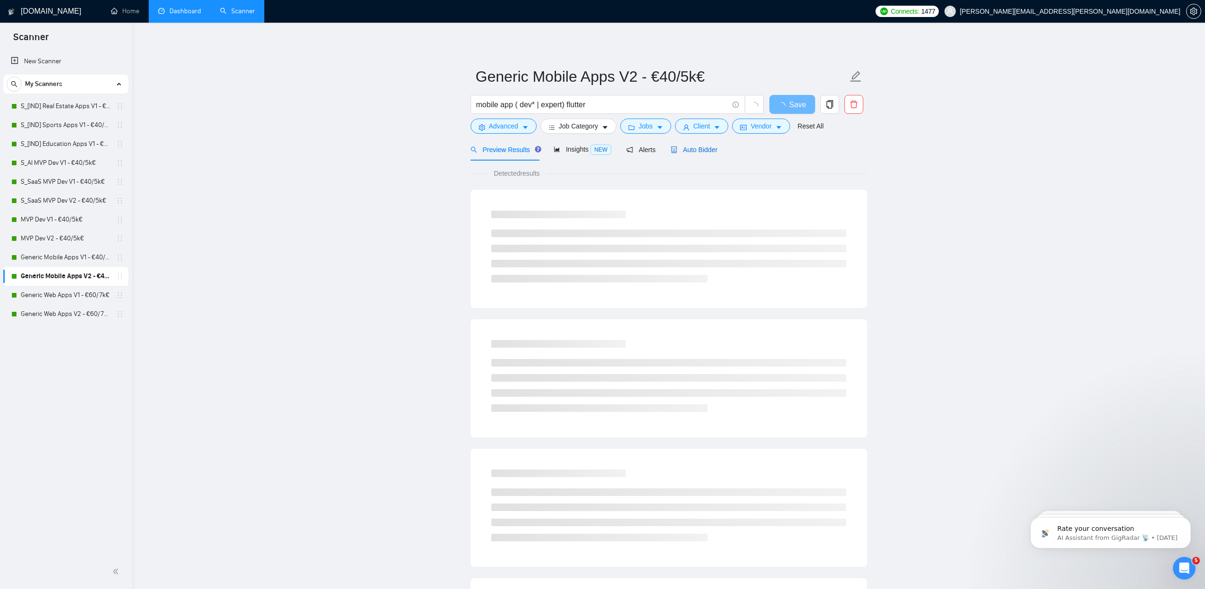
click at [708, 148] on span "Auto Bidder" at bounding box center [694, 150] width 47 height 8
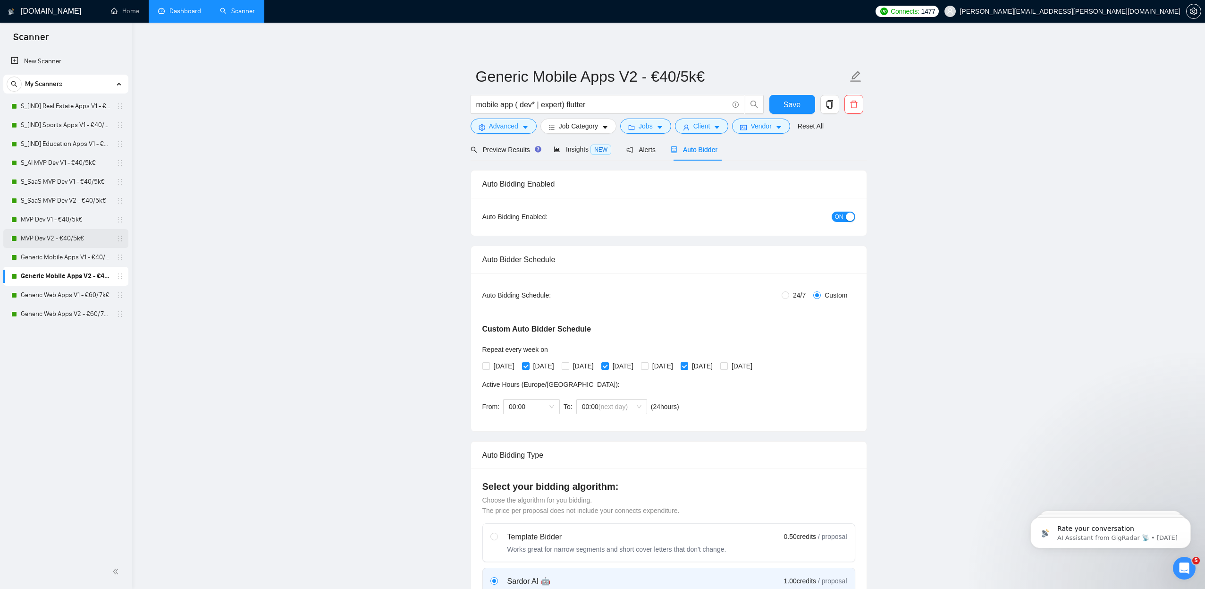
click at [59, 238] on link "MVP Dev V2 - €40/5k€" at bounding box center [66, 238] width 90 height 19
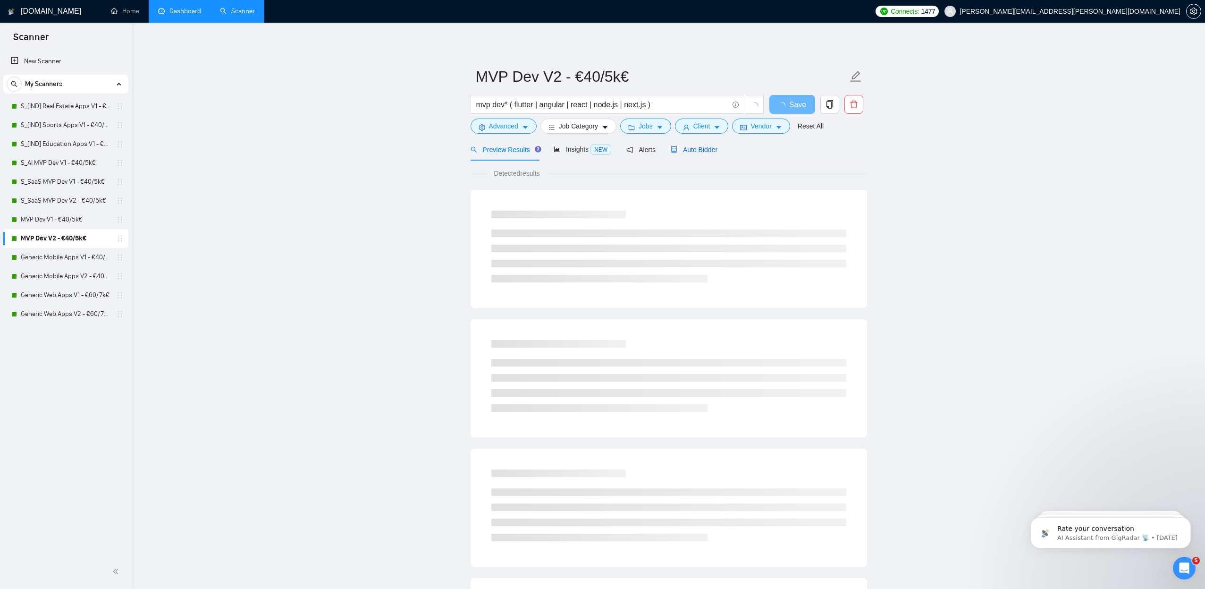
click at [706, 153] on span "Auto Bidder" at bounding box center [694, 150] width 47 height 8
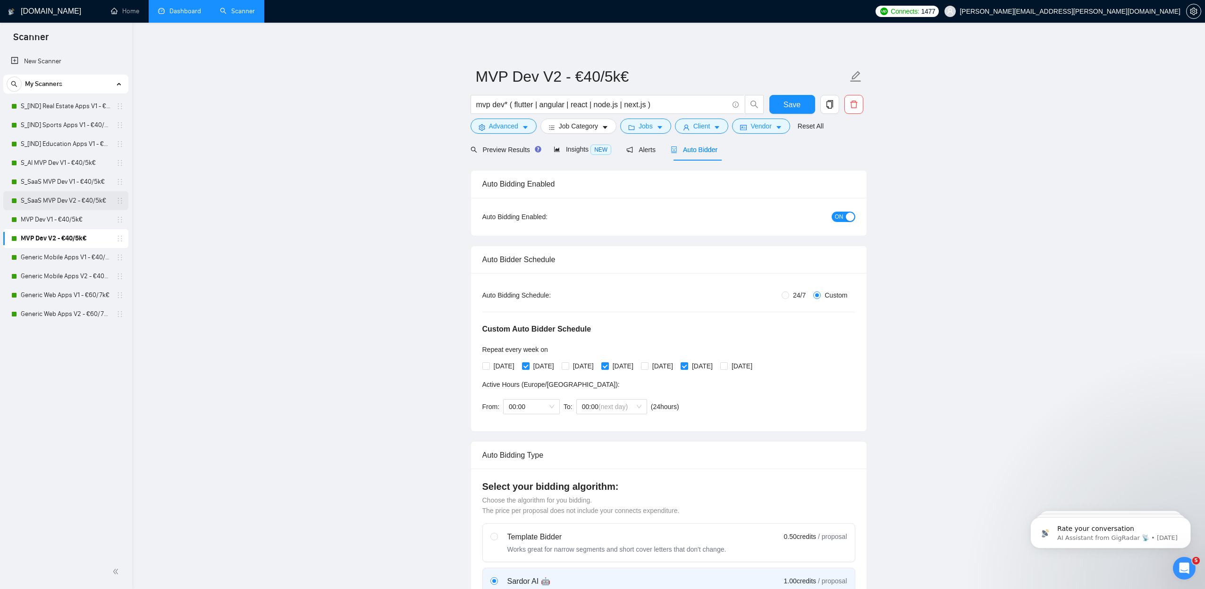
click at [58, 203] on link "S_SaaS MVP Dev V2 - €40/5k€" at bounding box center [66, 200] width 90 height 19
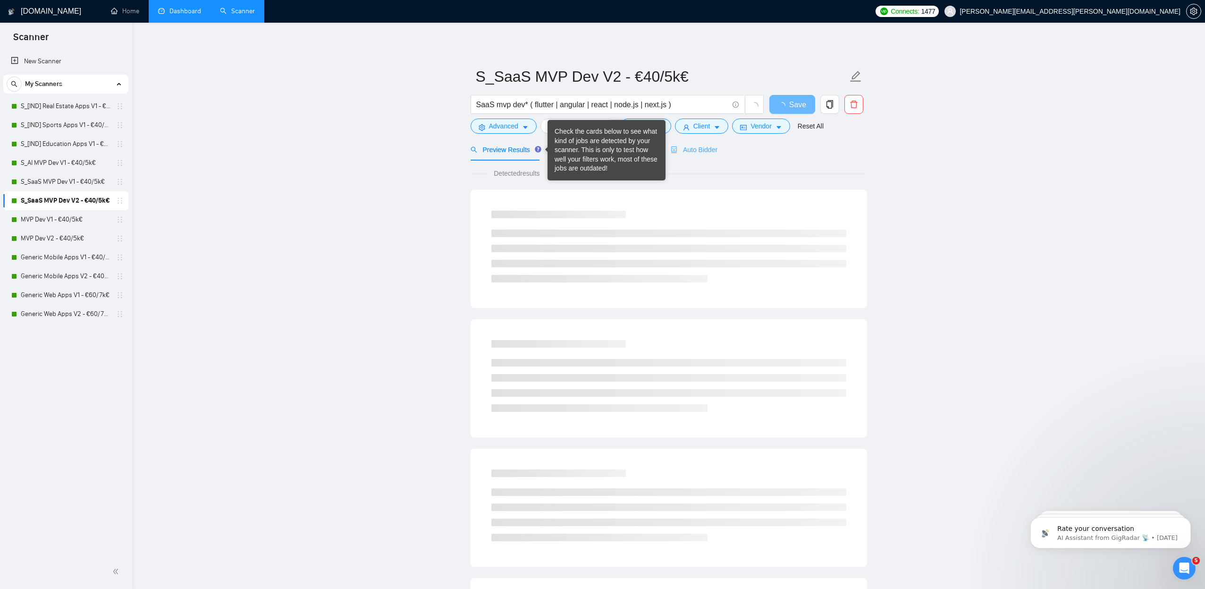
click at [688, 156] on div "Auto Bidder" at bounding box center [694, 149] width 47 height 22
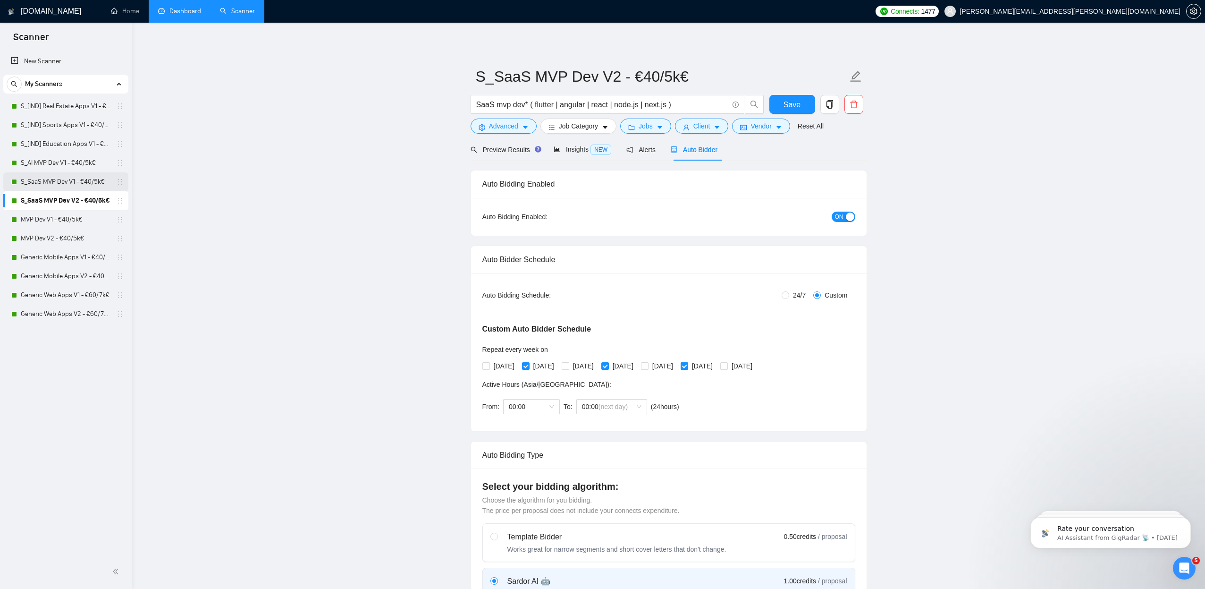
click at [58, 181] on link "S_SaaS MVP Dev V1 - €40/5k€" at bounding box center [66, 181] width 90 height 19
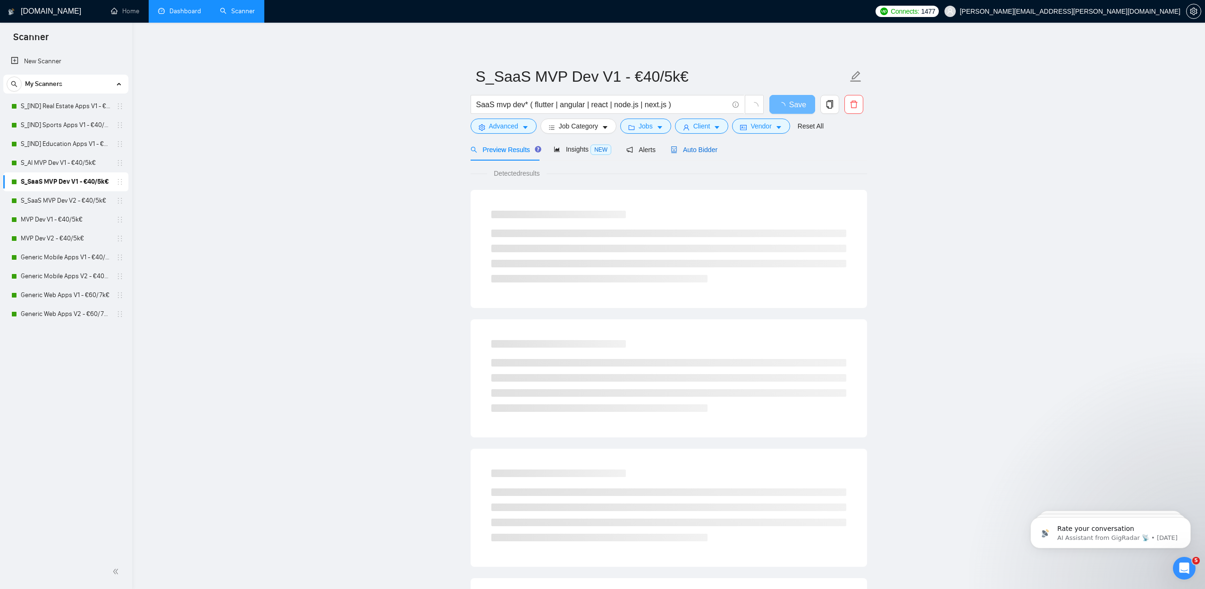
click at [703, 146] on span "Auto Bidder" at bounding box center [694, 150] width 47 height 8
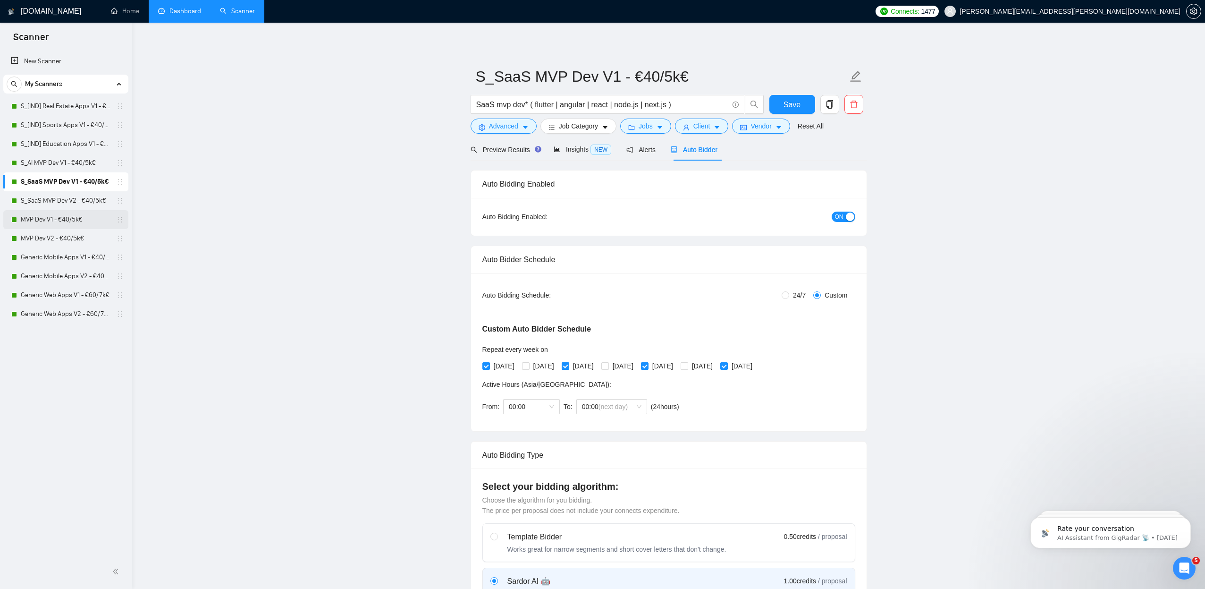
click at [50, 223] on link "MVP Dev V1 - €40/5k€" at bounding box center [66, 219] width 90 height 19
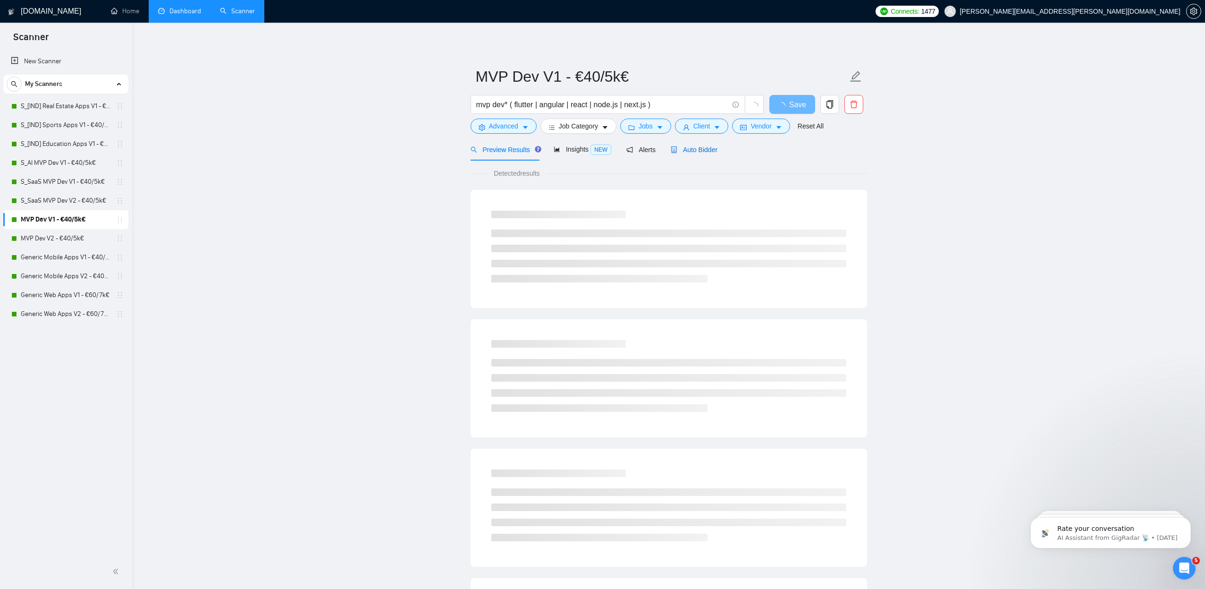
click at [718, 153] on span "Auto Bidder" at bounding box center [694, 150] width 47 height 8
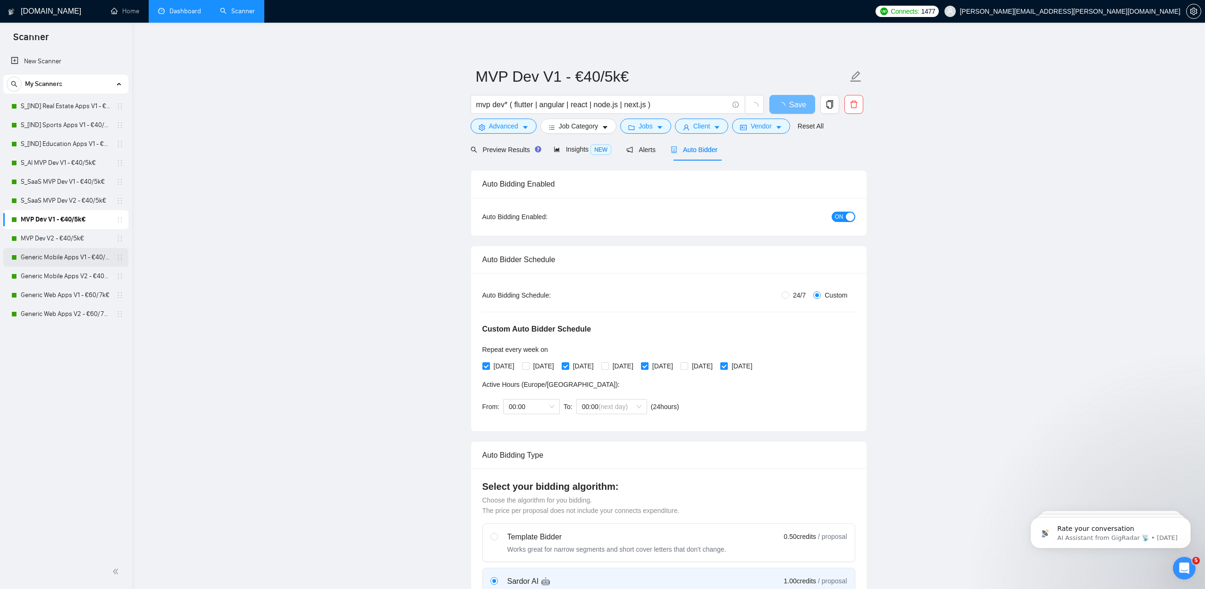
click at [51, 257] on link "Generic Mobile Apps V1 - €40/5k€" at bounding box center [66, 257] width 90 height 19
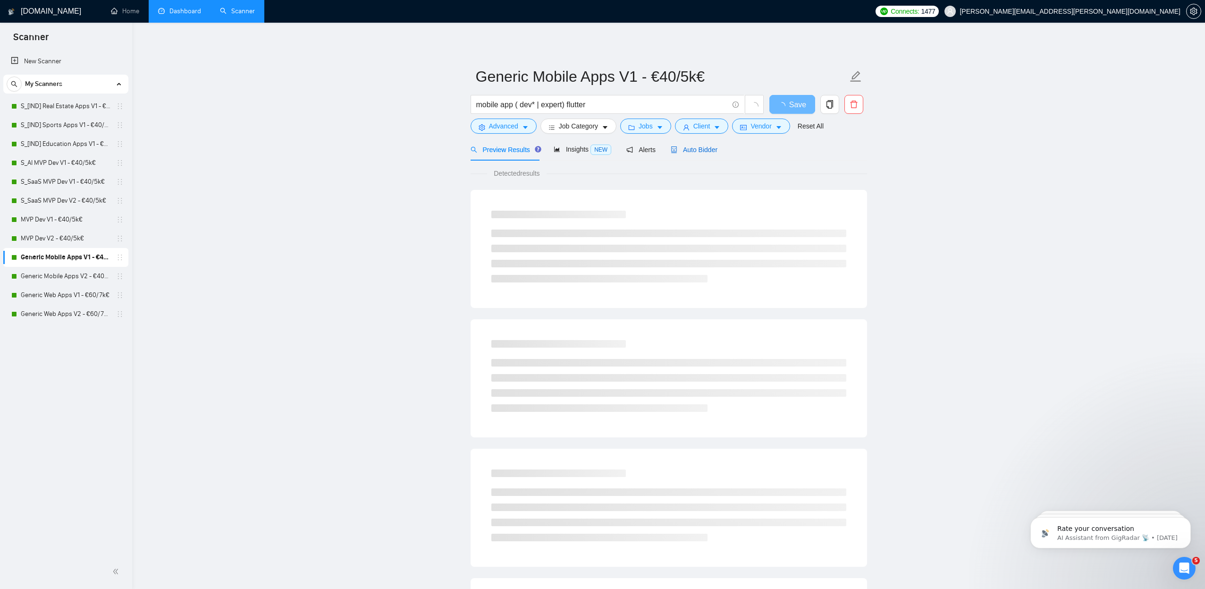
click at [693, 148] on span "Auto Bidder" at bounding box center [694, 150] width 47 height 8
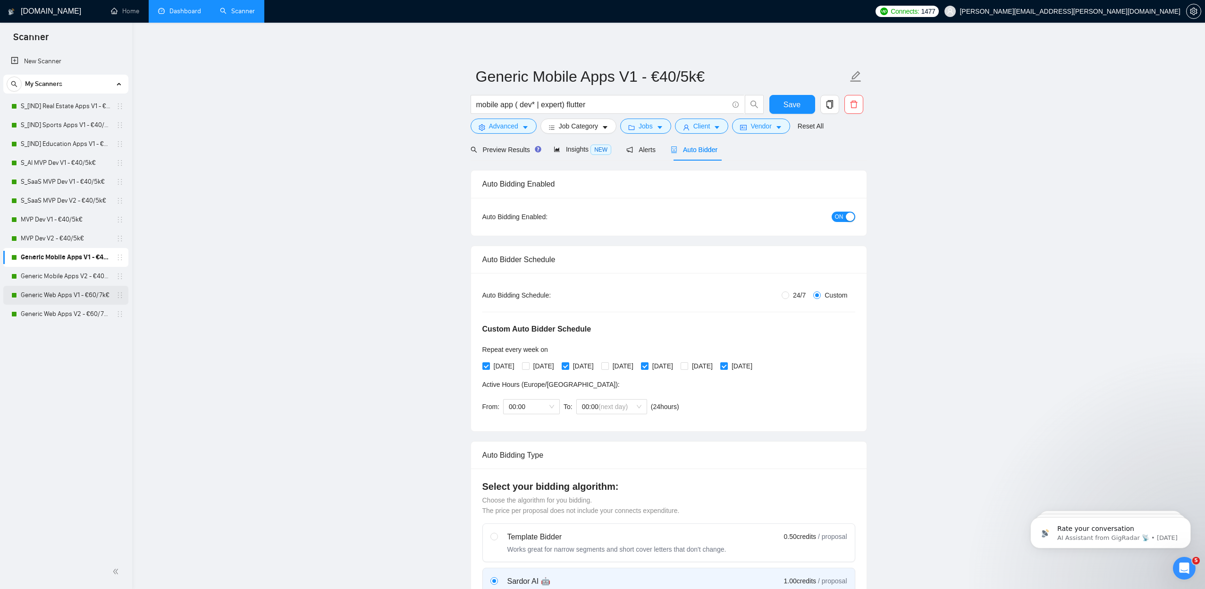
click at [91, 292] on link "Generic Web Apps V1 - €60/7k€" at bounding box center [66, 295] width 90 height 19
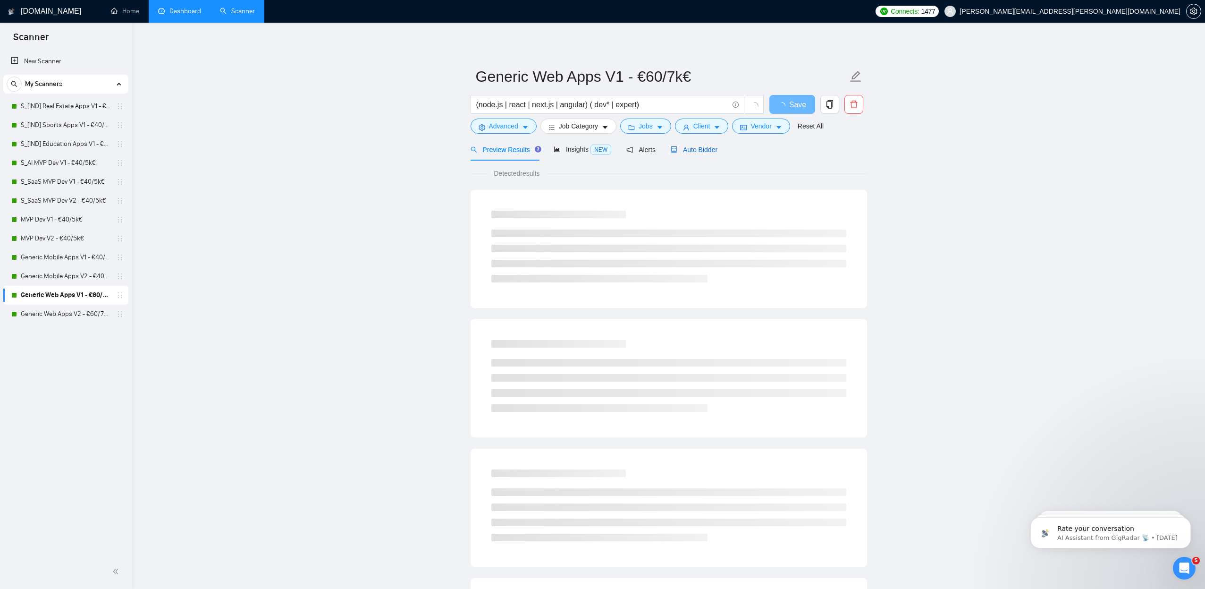
click at [705, 148] on span "Auto Bidder" at bounding box center [694, 150] width 47 height 8
